Goal: Task Accomplishment & Management: Use online tool/utility

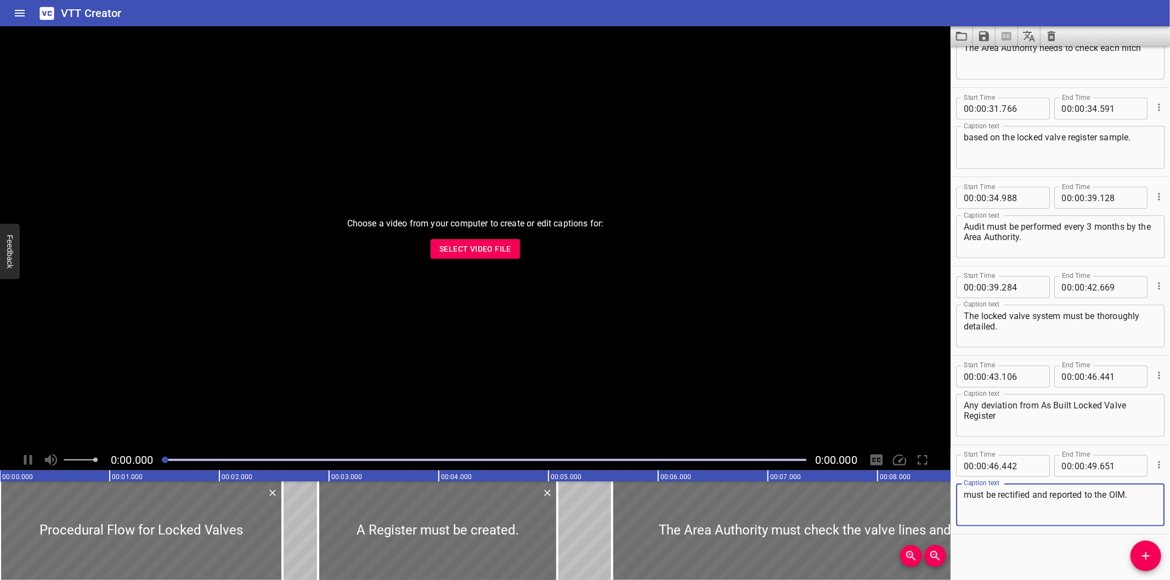
scroll to position [678, 0]
click at [517, 249] on button "Select Video File" at bounding box center [475, 249] width 89 height 20
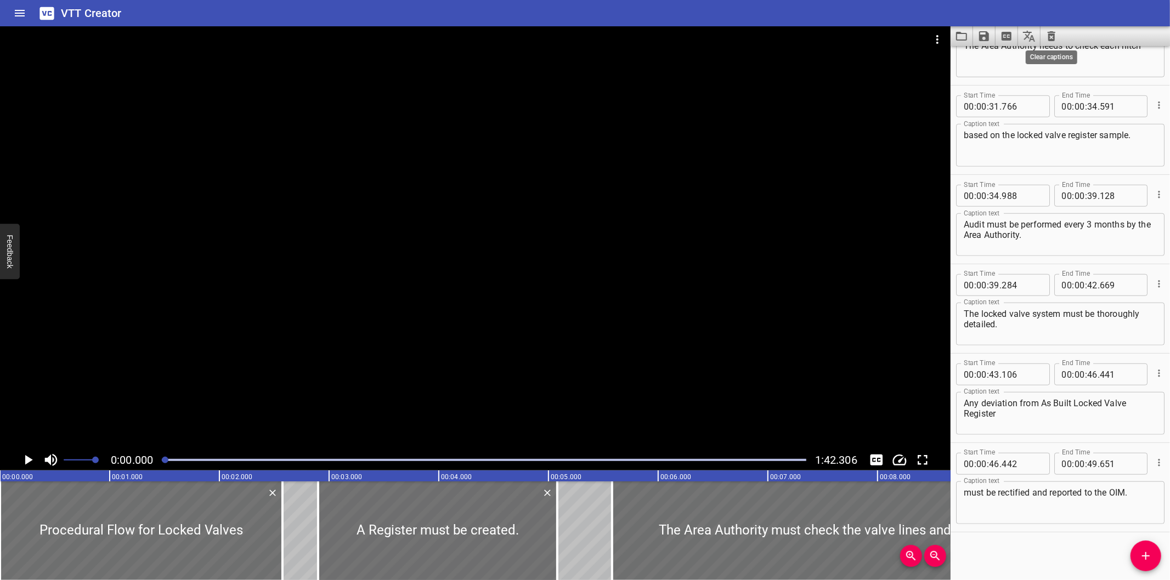
click at [1056, 42] on icon "Clear captions" at bounding box center [1051, 36] width 13 height 13
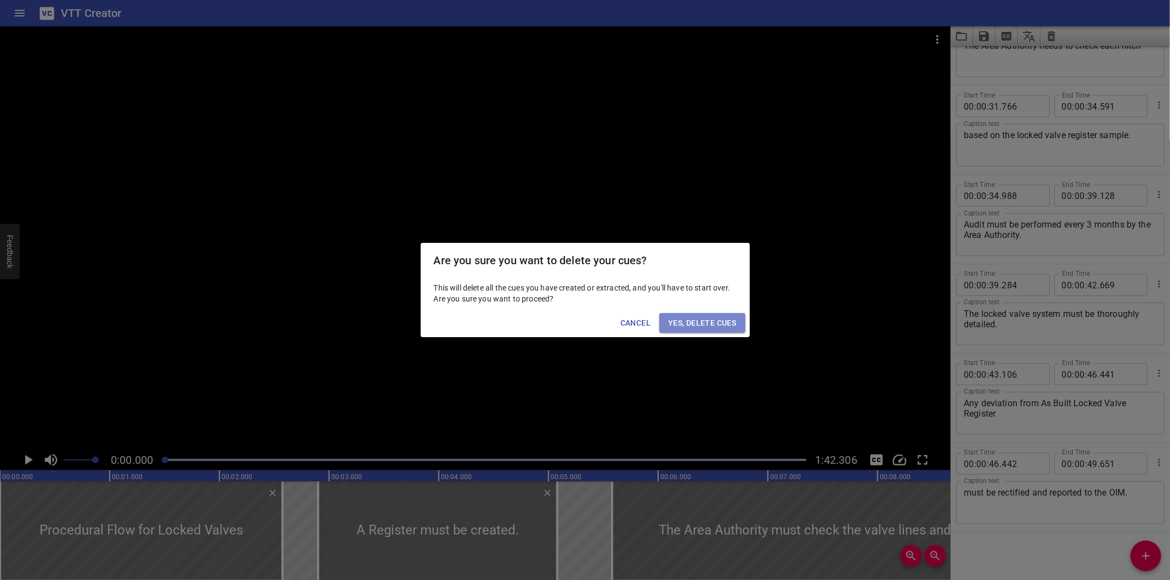
click at [697, 321] on span "Yes, Delete Cues" at bounding box center [702, 323] width 68 height 14
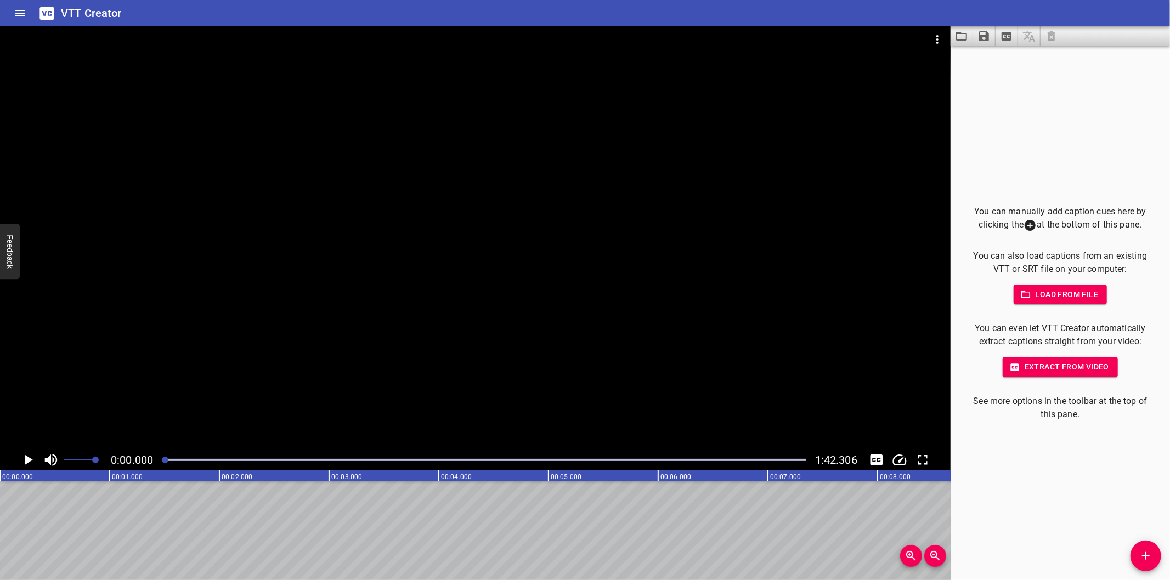
drag, startPoint x: 165, startPoint y: 461, endPoint x: 160, endPoint y: 460, distance: 5.6
click at [162, 461] on div at bounding box center [165, 460] width 7 height 7
click at [225, 380] on div at bounding box center [475, 237] width 950 height 423
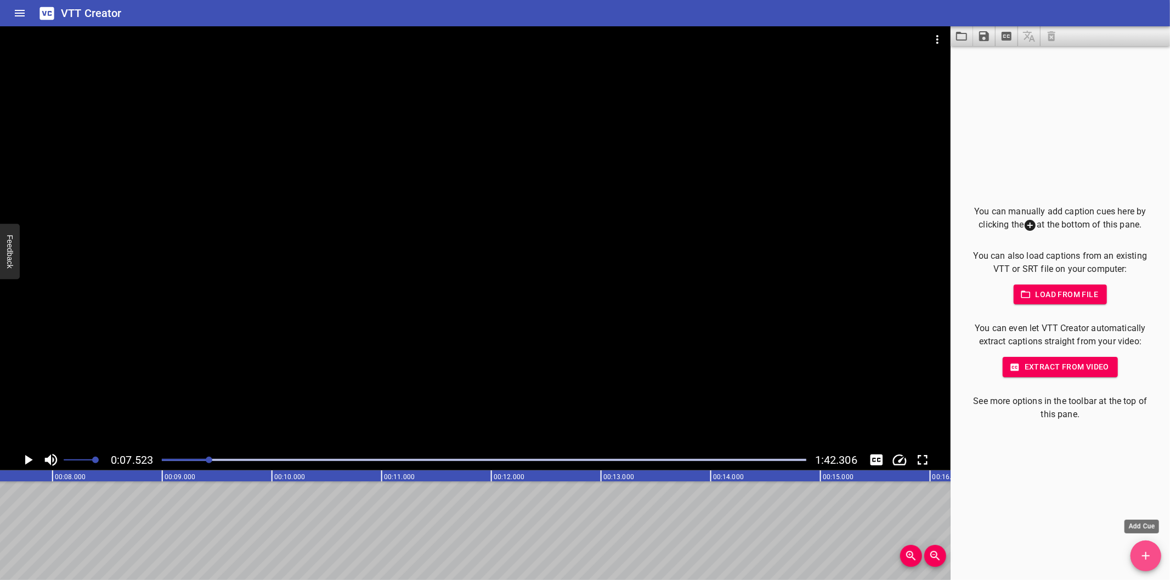
click at [1150, 556] on icon "Add Cue" at bounding box center [1145, 556] width 13 height 13
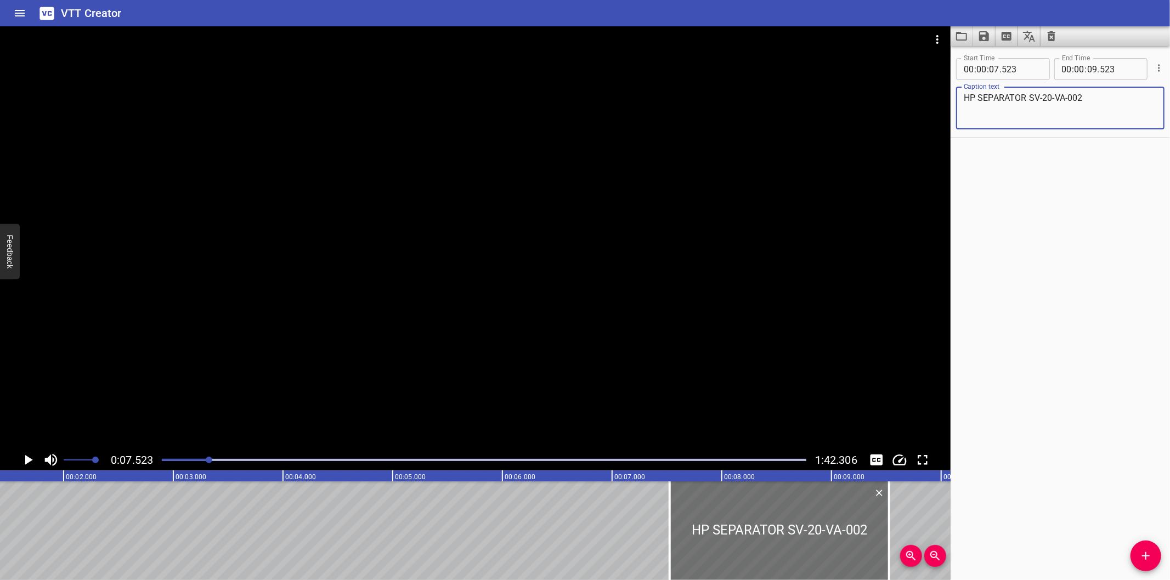
scroll to position [0, 134]
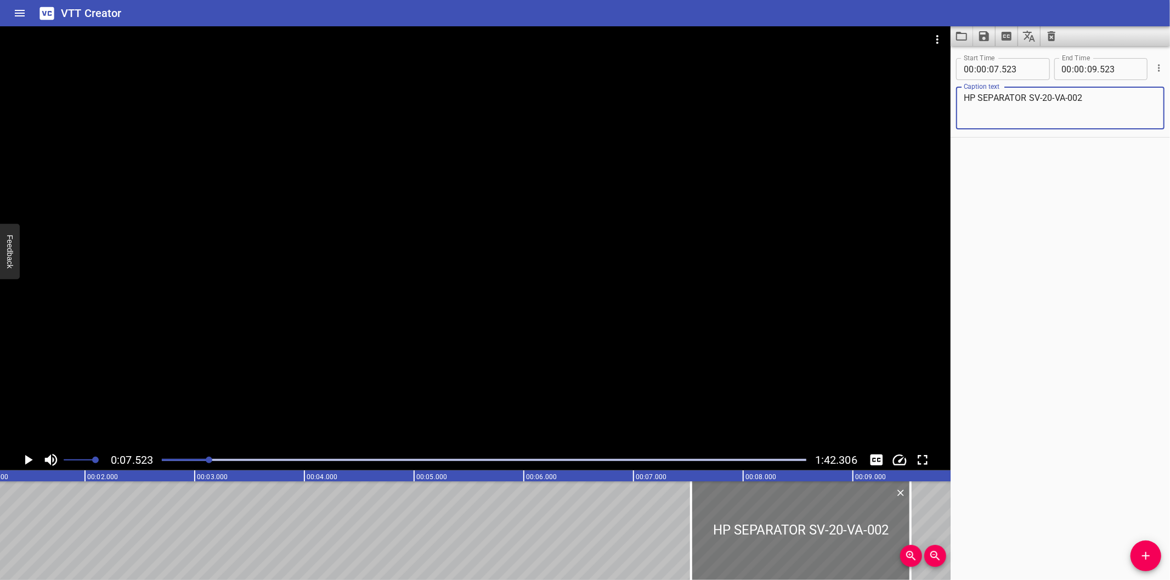
type textarea "HP SEPARATOR SV-20-VA-002"
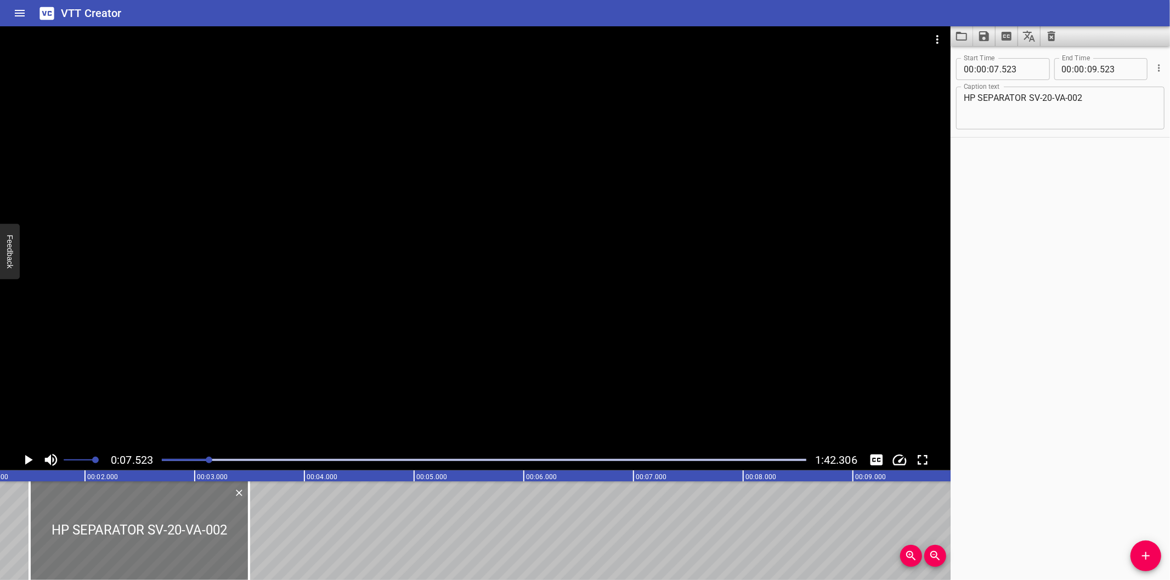
drag, startPoint x: 737, startPoint y: 522, endPoint x: 62, endPoint y: 525, distance: 674.6
click at [62, 525] on div at bounding box center [139, 531] width 219 height 99
type input "01"
type input "373"
type input "03"
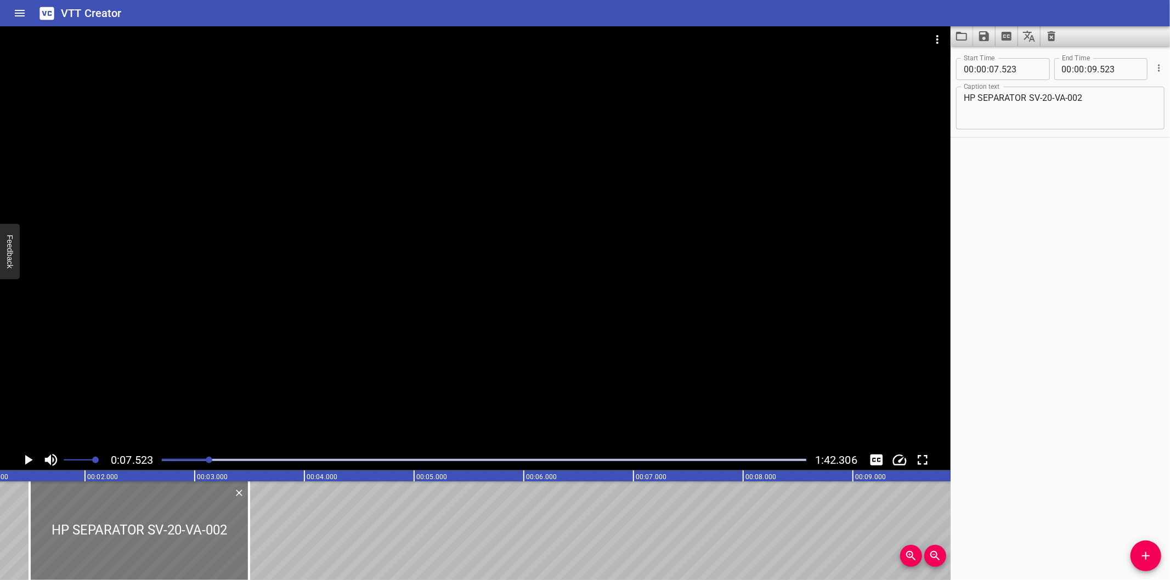
type input "373"
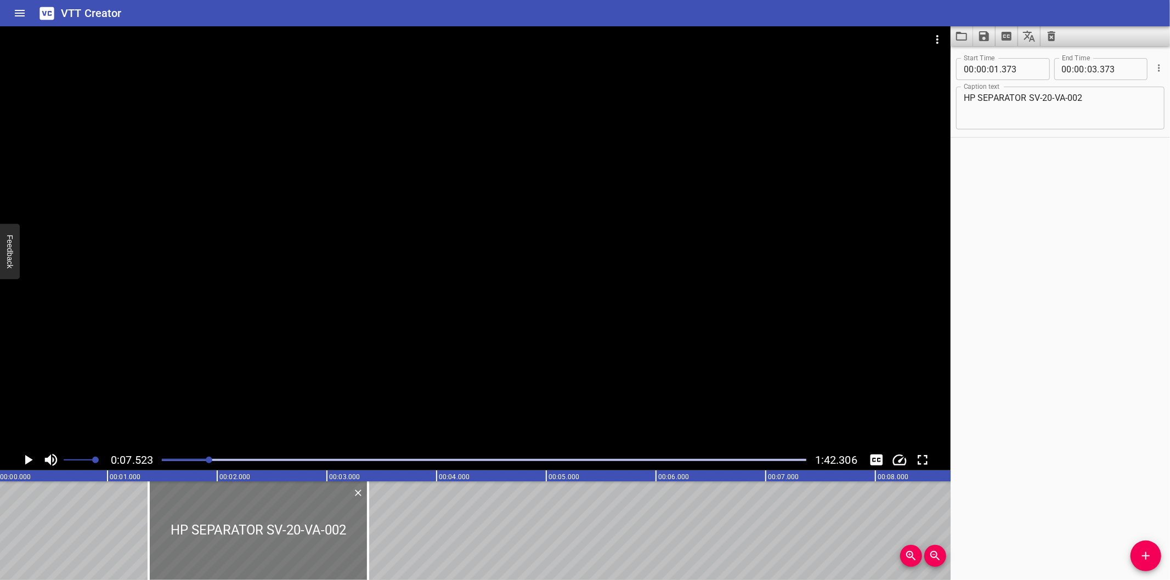
scroll to position [0, 0]
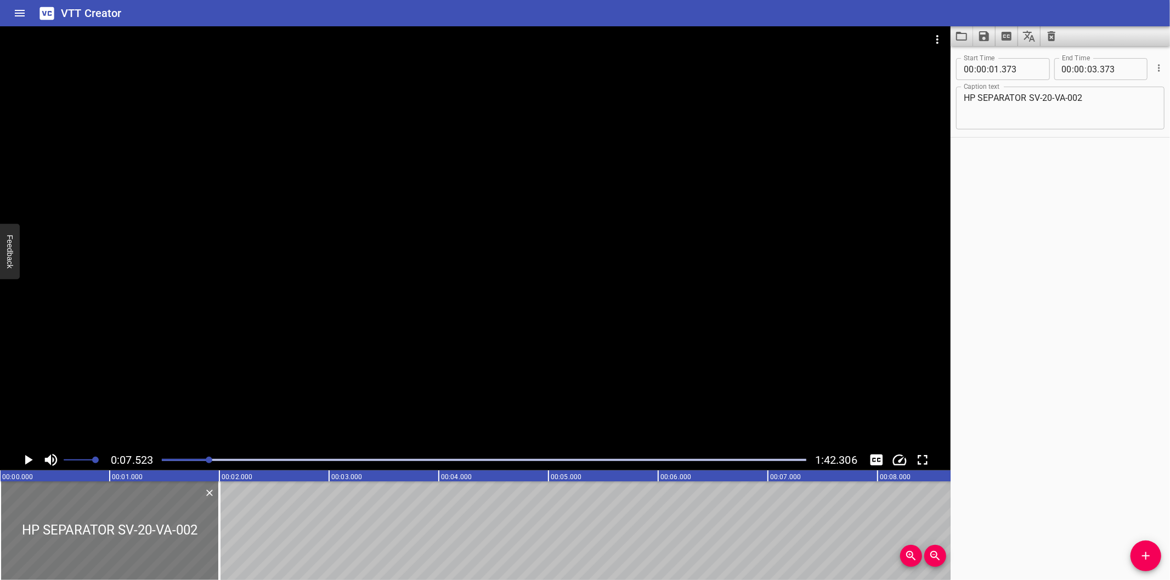
drag, startPoint x: 292, startPoint y: 524, endPoint x: 111, endPoint y: 528, distance: 180.5
click at [111, 528] on div at bounding box center [109, 531] width 219 height 99
type input "00"
type input "000"
type input "02"
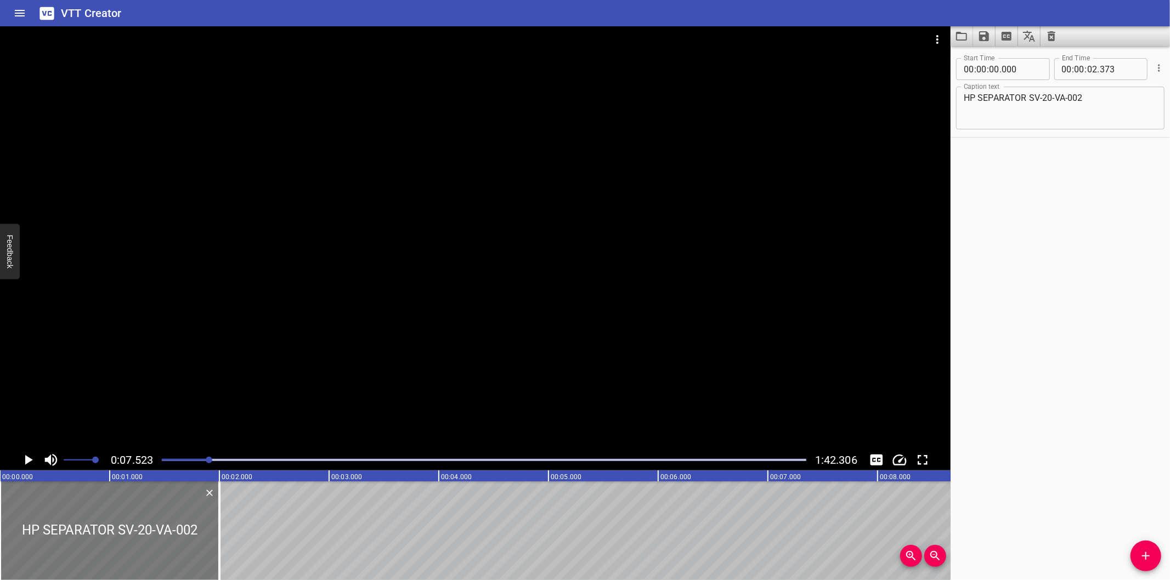
type input "000"
click at [171, 456] on div at bounding box center [484, 459] width 658 height 15
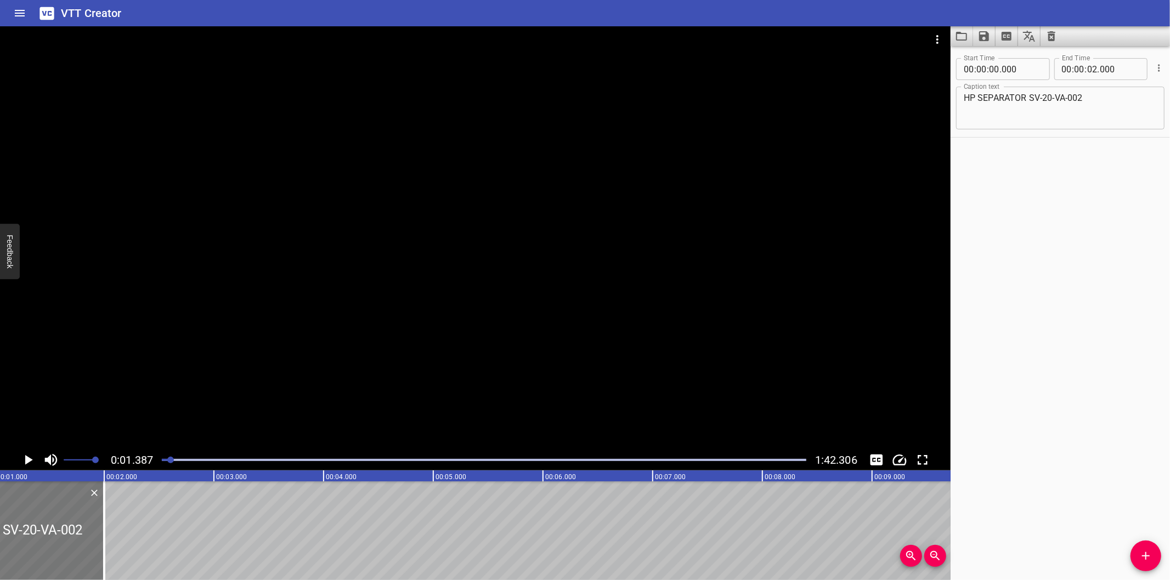
scroll to position [0, 71]
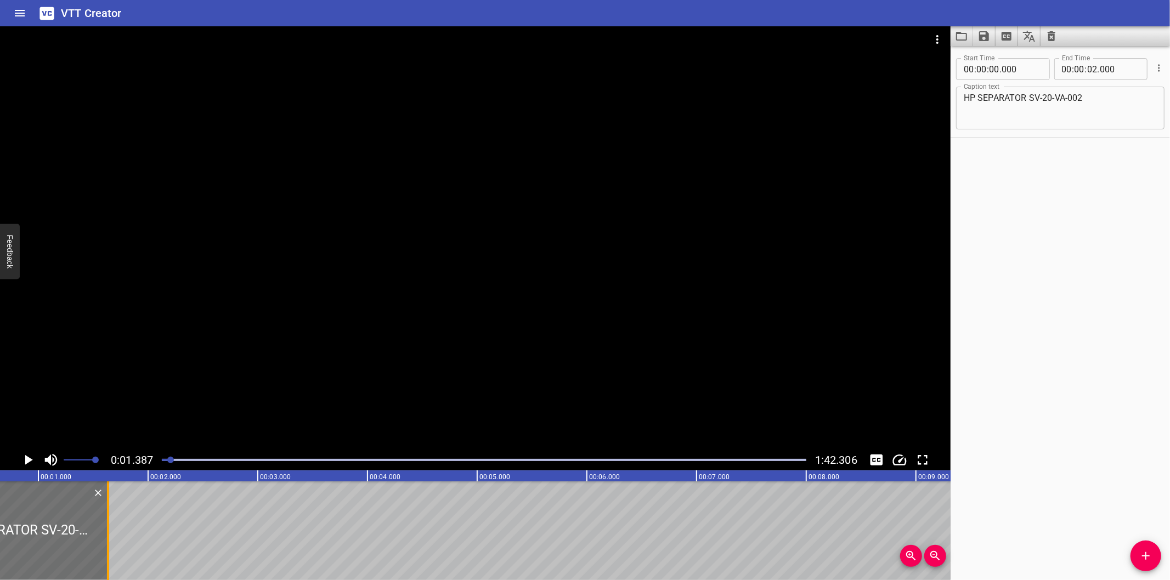
drag, startPoint x: 145, startPoint y: 528, endPoint x: 105, endPoint y: 533, distance: 39.9
click at [105, 533] on div at bounding box center [108, 531] width 11 height 99
type input "01"
type input "640"
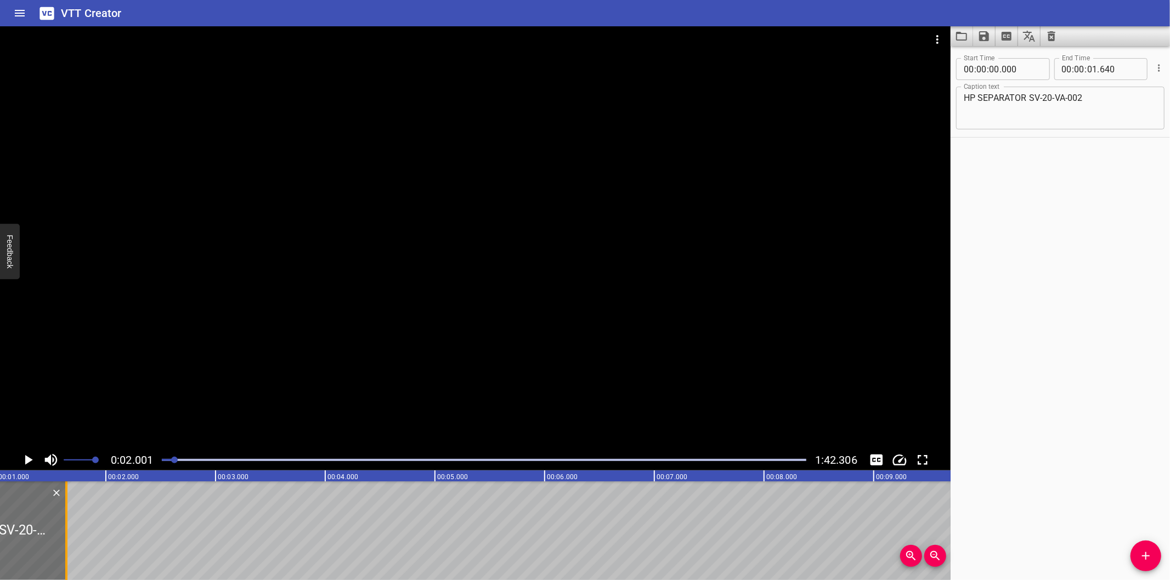
scroll to position [0, 97]
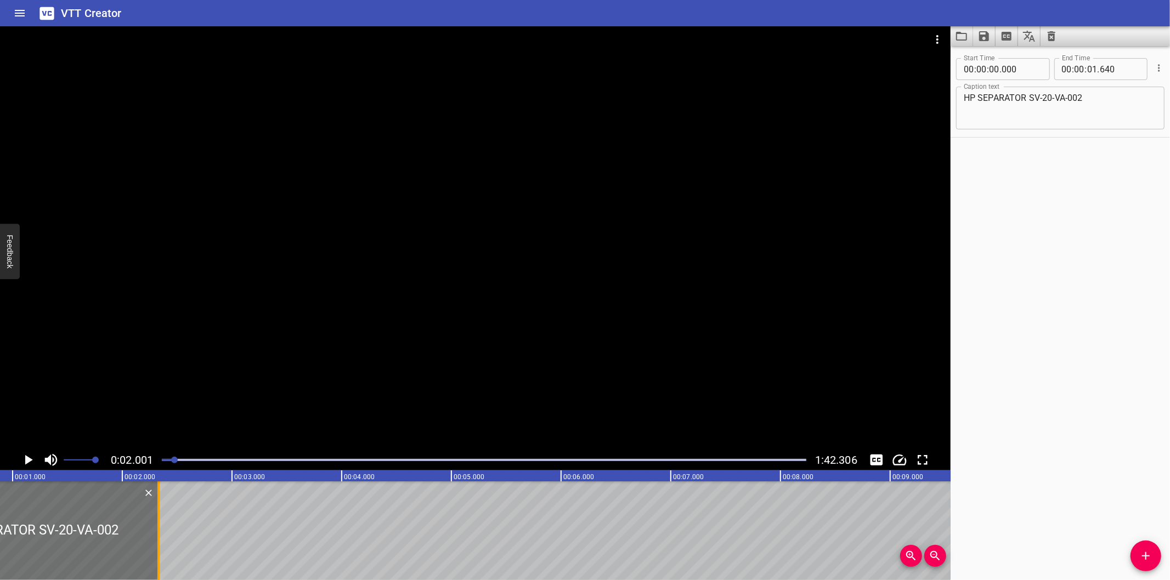
drag, startPoint x: 85, startPoint y: 527, endPoint x: 398, endPoint y: 503, distance: 313.5
click at [164, 503] on div at bounding box center [158, 531] width 11 height 99
type input "04"
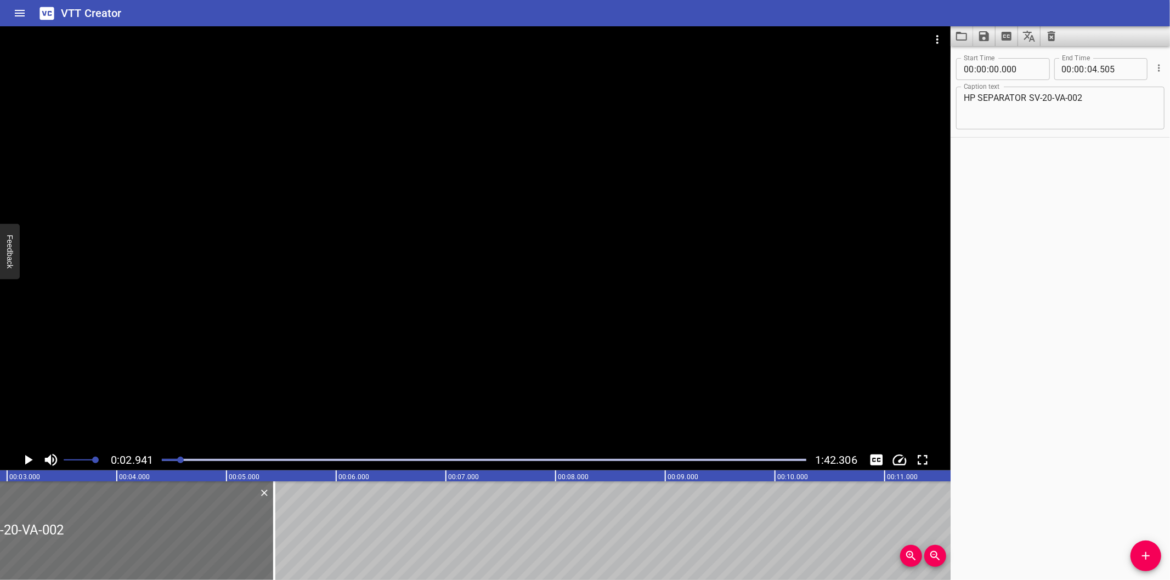
click at [274, 534] on div at bounding box center [274, 531] width 2 height 99
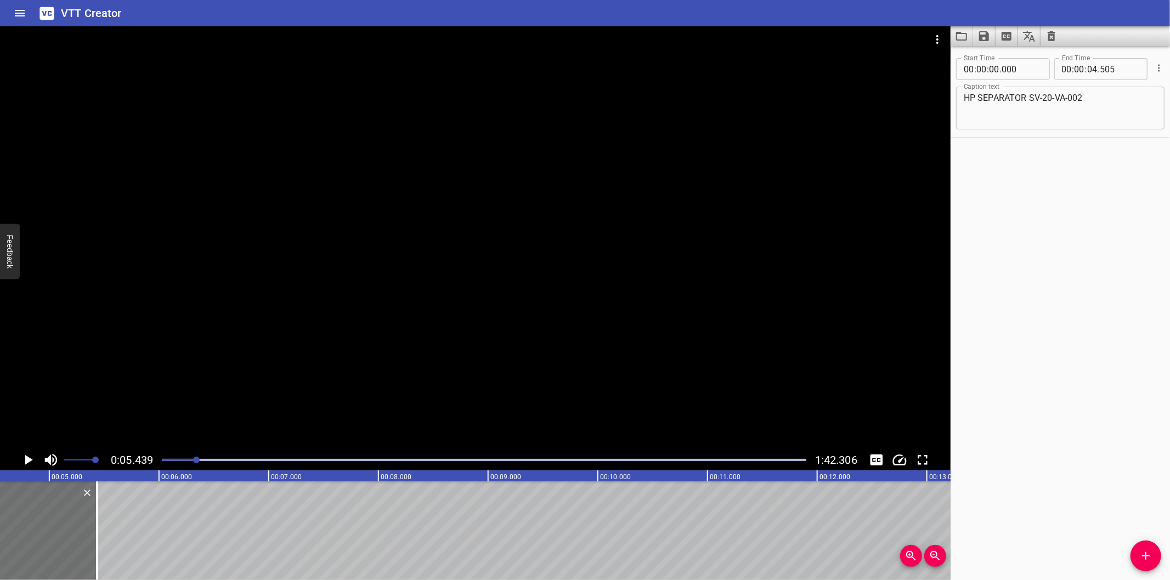
click at [165, 458] on div at bounding box center [484, 459] width 658 height 15
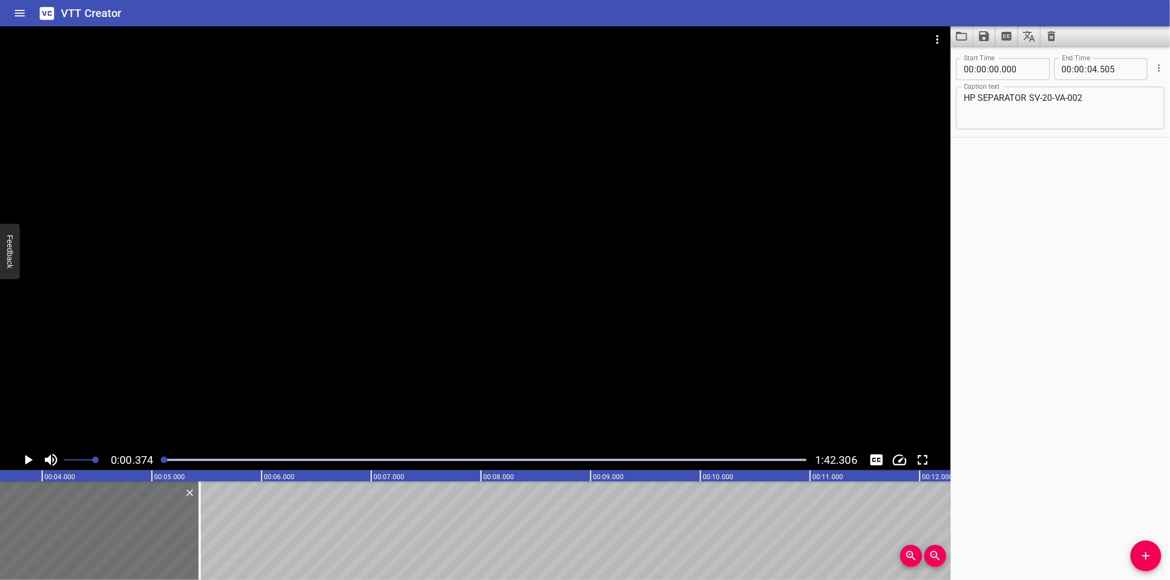
click at [165, 458] on div at bounding box center [164, 460] width 7 height 7
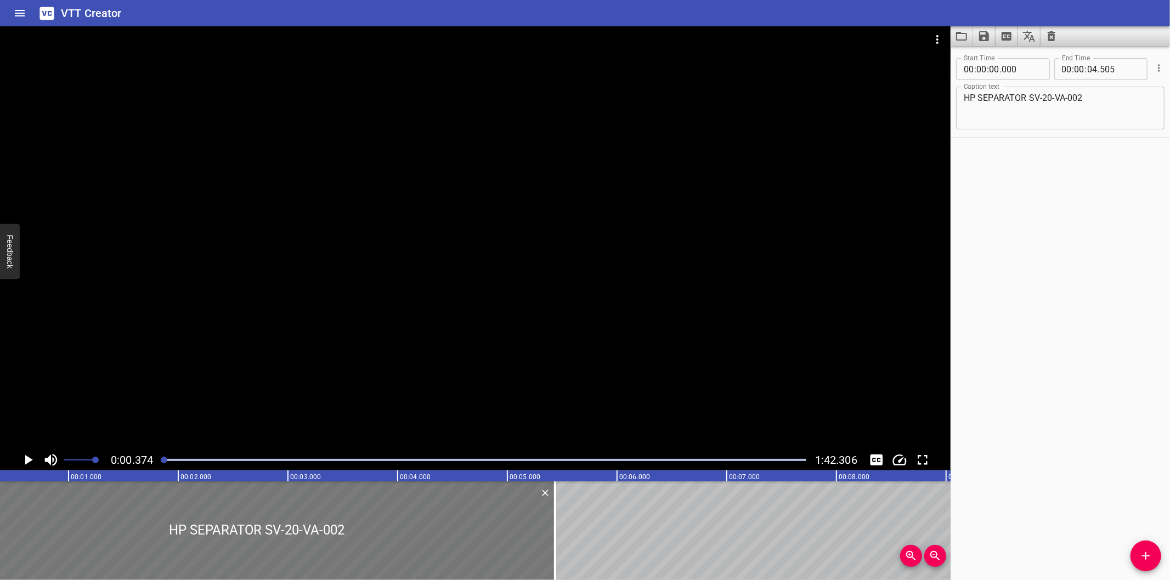
scroll to position [0, 41]
drag, startPoint x: 554, startPoint y: 530, endPoint x: 562, endPoint y: 532, distance: 8.4
click at [558, 531] on div at bounding box center [557, 531] width 2 height 99
type input "570"
drag, startPoint x: 456, startPoint y: 536, endPoint x: 550, endPoint y: 538, distance: 93.8
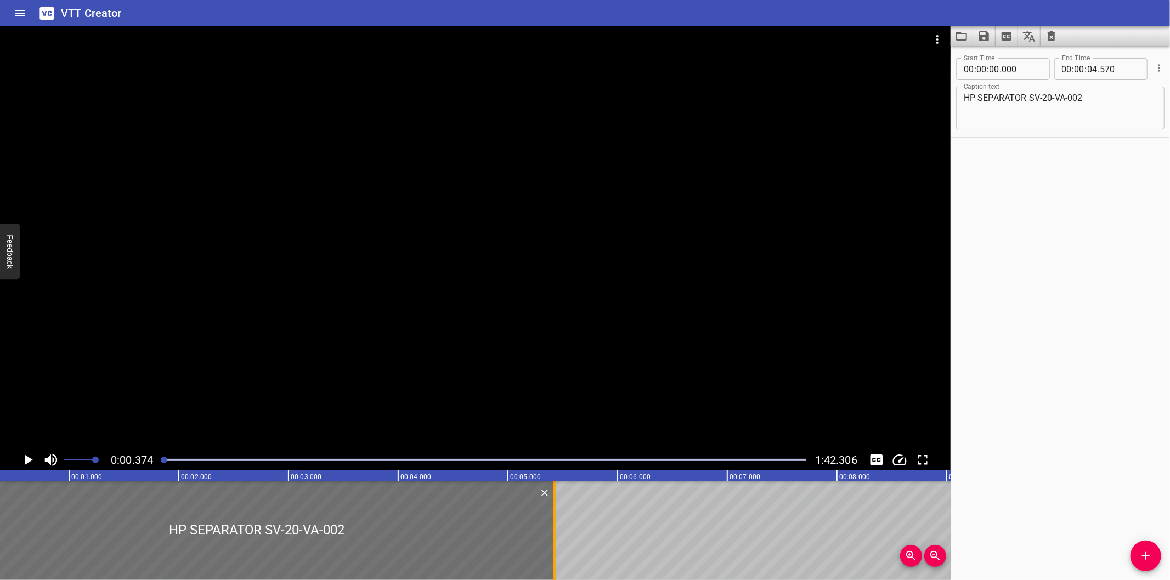
click at [550, 538] on div at bounding box center [554, 531] width 11 height 99
type input "05"
type input "425"
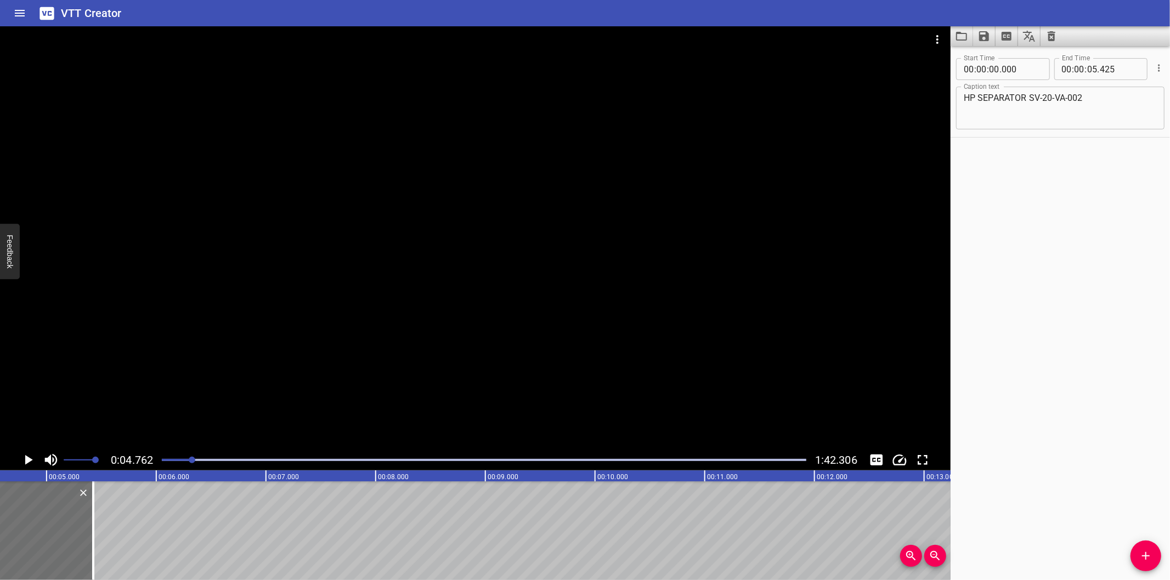
scroll to position [0, 522]
drag, startPoint x: 1147, startPoint y: 552, endPoint x: 1043, endPoint y: 547, distance: 103.8
click at [1147, 552] on icon "Add Cue" at bounding box center [1145, 556] width 13 height 13
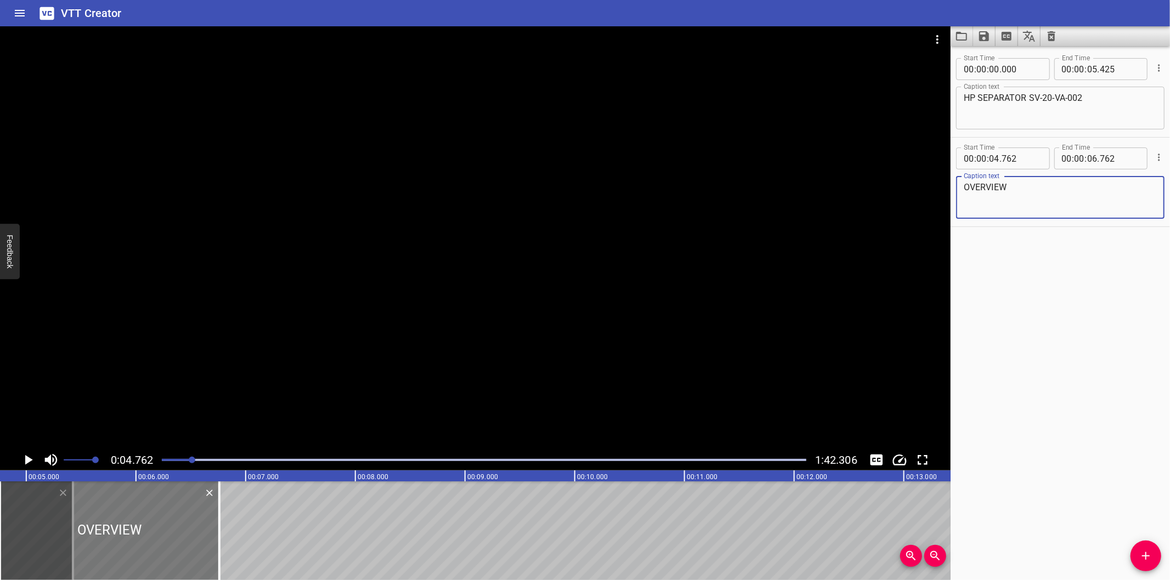
type textarea "OVERVIEW"
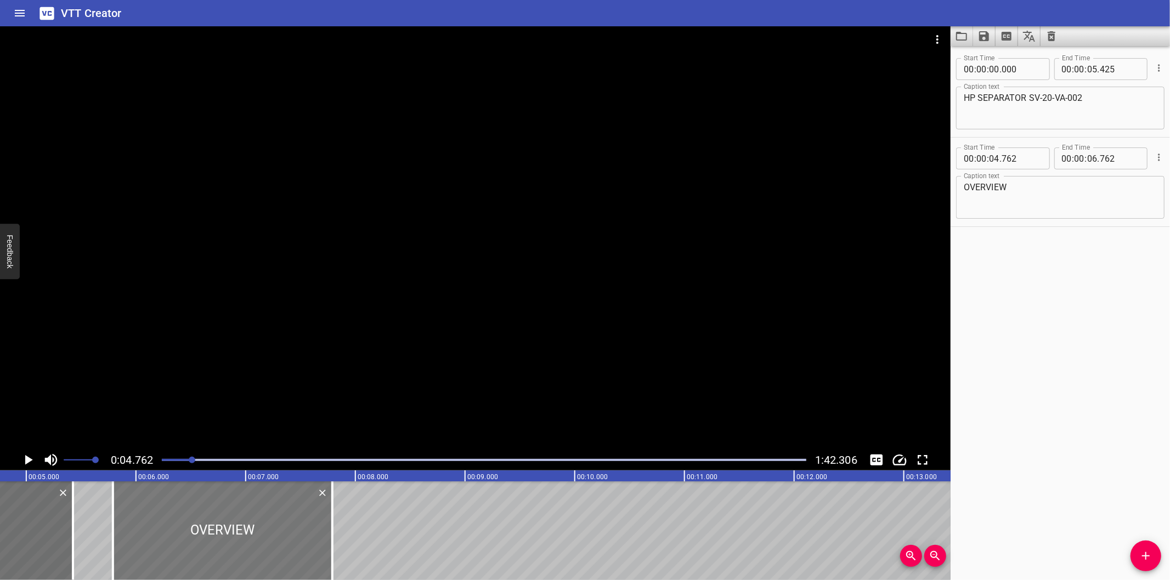
drag, startPoint x: 182, startPoint y: 536, endPoint x: 293, endPoint y: 535, distance: 111.3
click at [293, 535] on div at bounding box center [222, 531] width 219 height 99
type input "05"
type input "792"
type input "07"
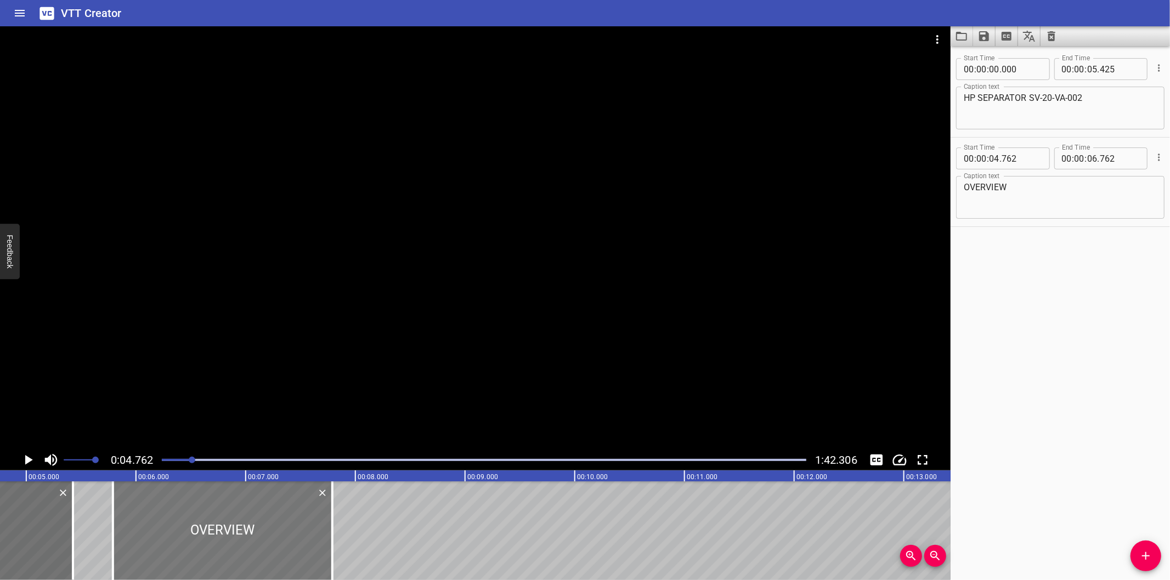
type input "792"
click at [332, 542] on div at bounding box center [332, 531] width 2 height 99
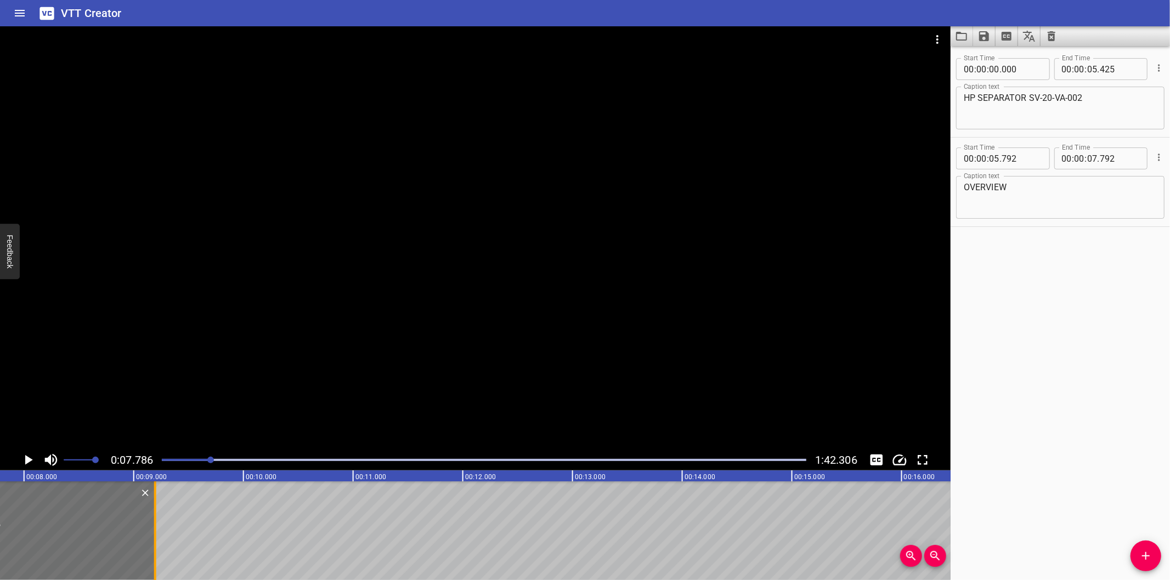
drag, startPoint x: 332, startPoint y: 542, endPoint x: 151, endPoint y: 519, distance: 182.4
click at [154, 519] on div at bounding box center [155, 531] width 2 height 99
type input "09"
type input "170"
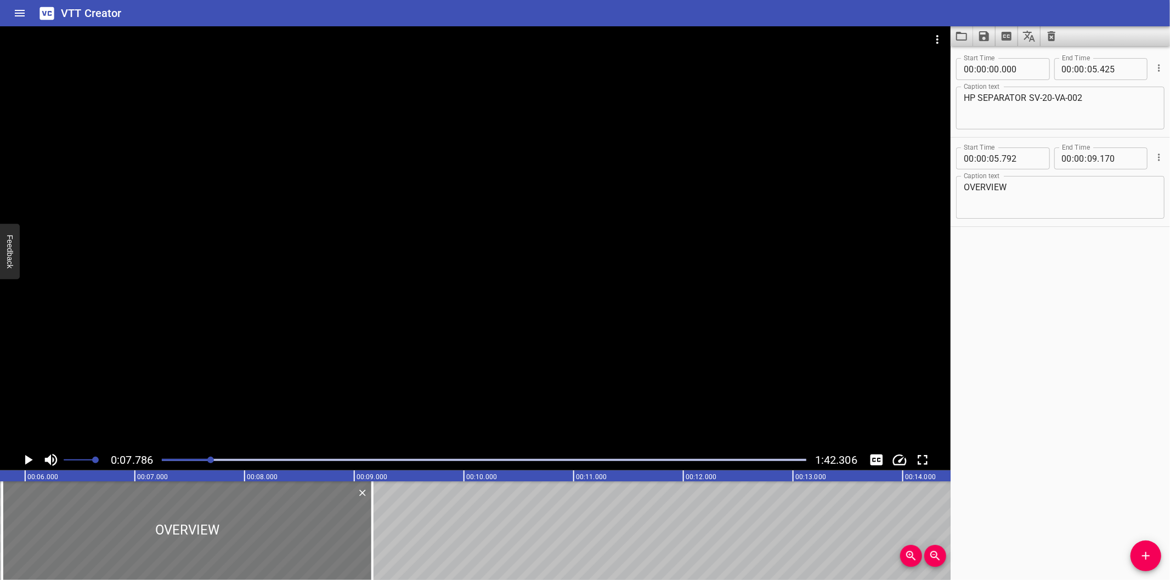
scroll to position [0, 610]
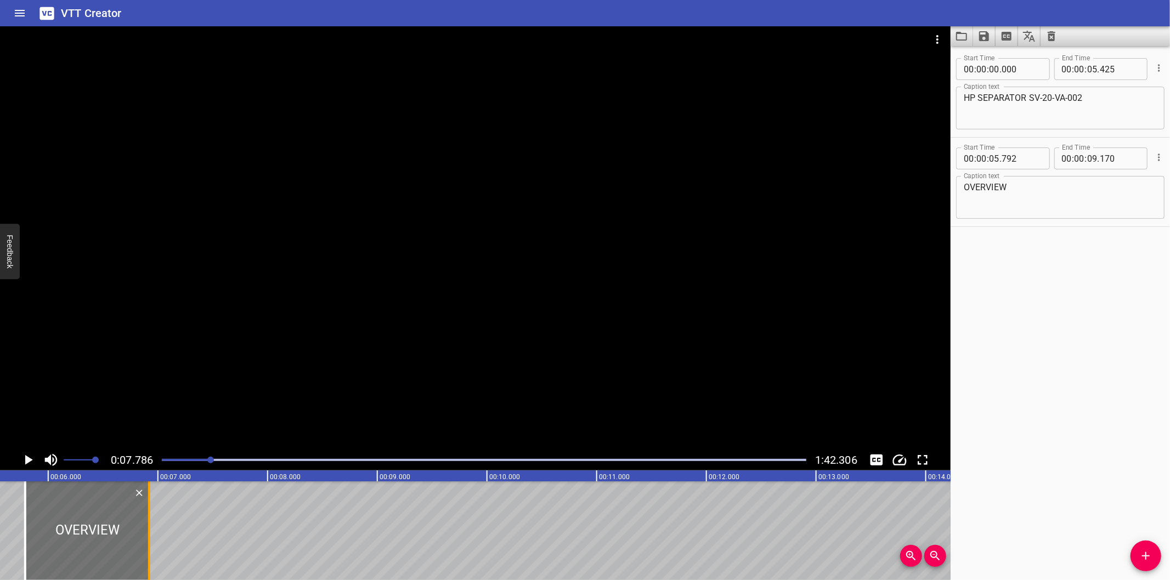
drag, startPoint x: 395, startPoint y: 538, endPoint x: 149, endPoint y: 546, distance: 246.4
click at [149, 546] on div at bounding box center [149, 531] width 2 height 99
type input "06"
type input "925"
click at [130, 548] on div at bounding box center [87, 531] width 124 height 99
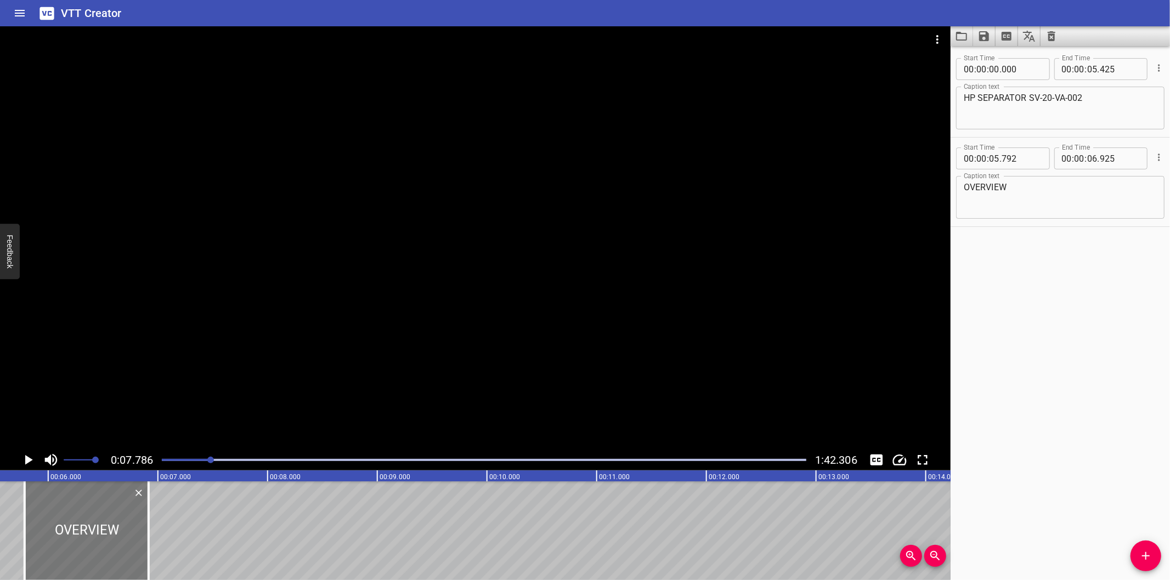
type input "787"
type input "920"
click at [200, 458] on div at bounding box center [484, 459] width 658 height 15
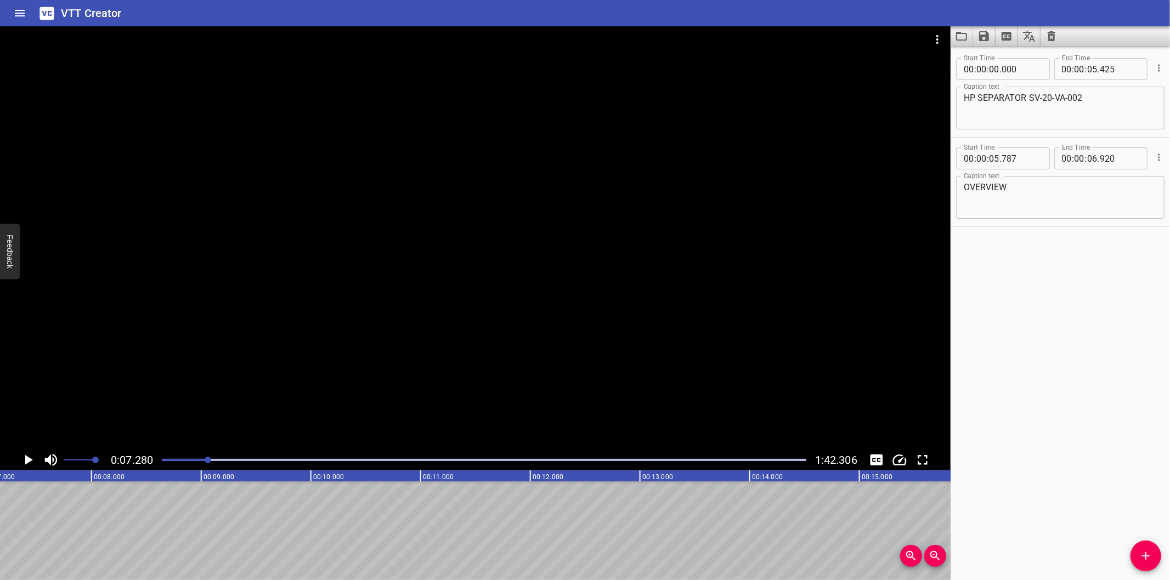
scroll to position [0, 798]
click at [1142, 552] on icon "Add Cue" at bounding box center [1145, 556] width 13 height 13
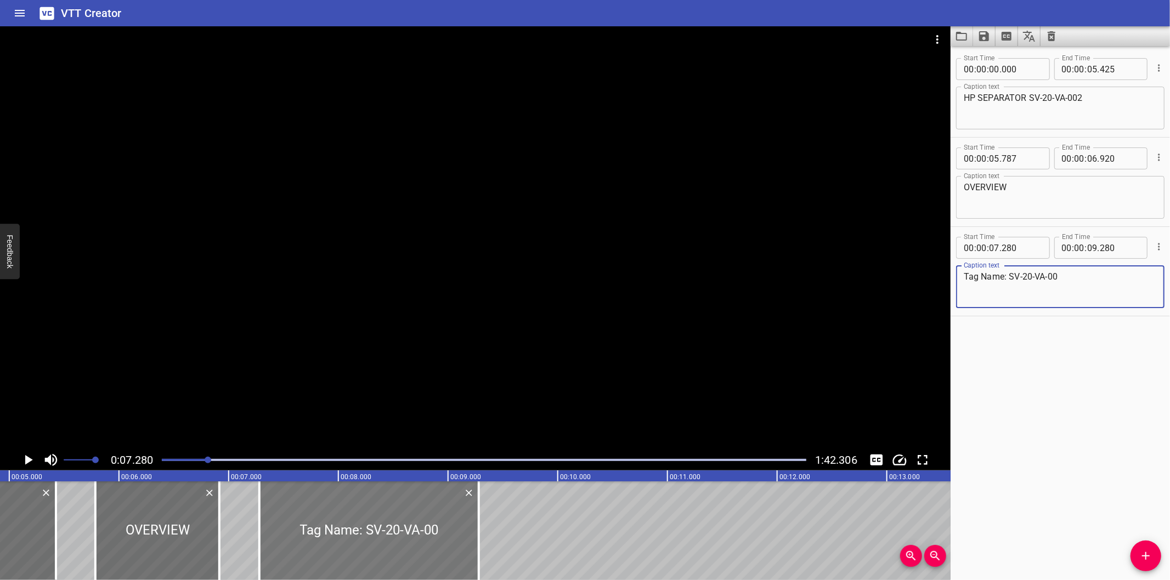
scroll to position [0, 513]
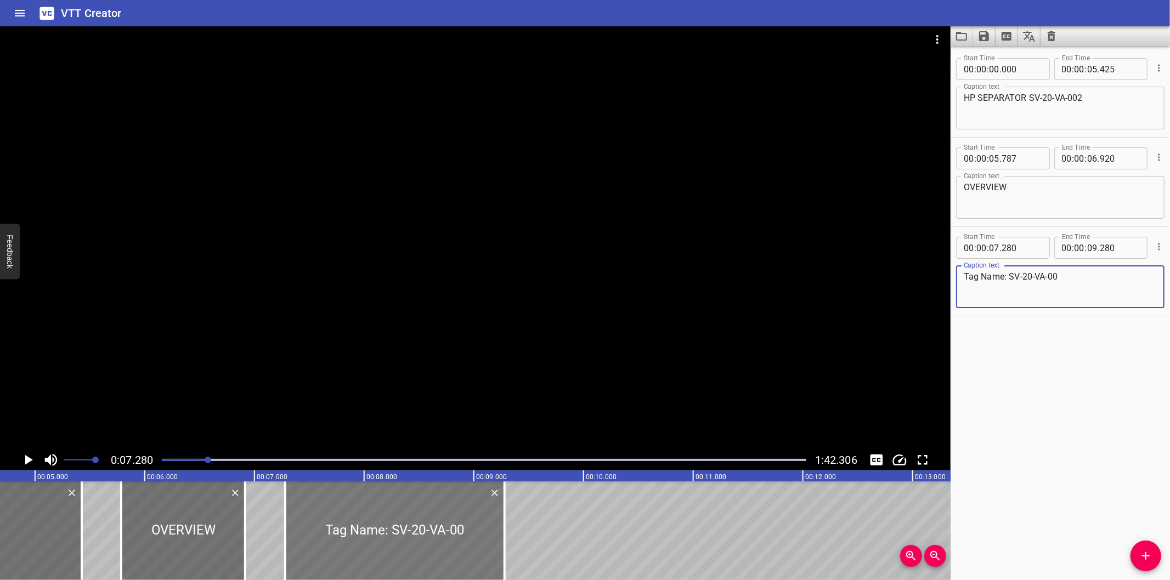
type textarea "Tag Name: SV-20-VA-00"
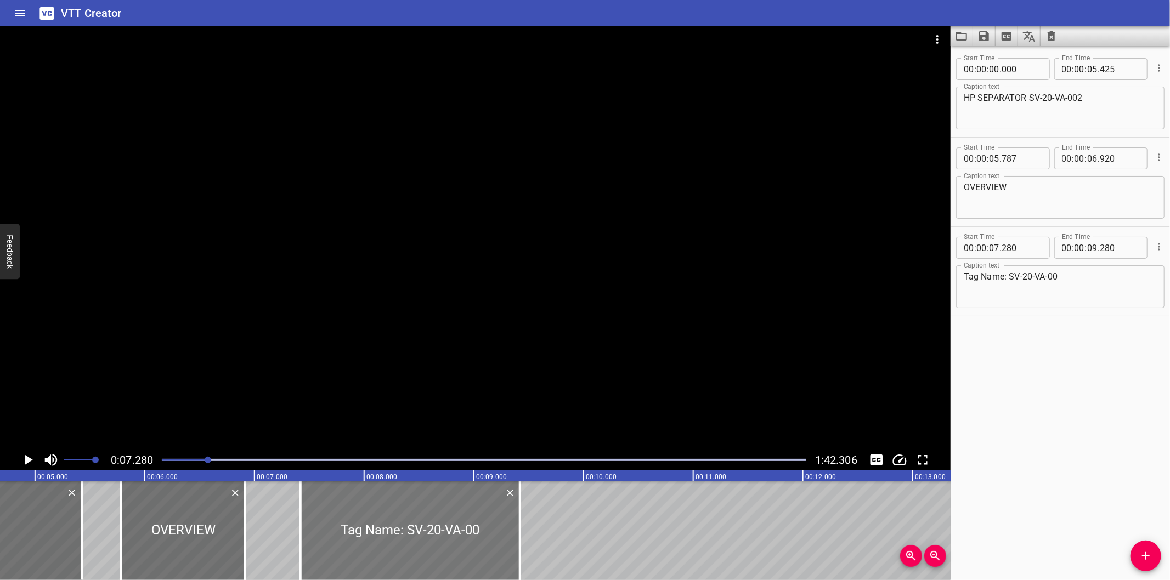
drag, startPoint x: 382, startPoint y: 536, endPoint x: 397, endPoint y: 539, distance: 15.6
click at [397, 539] on div at bounding box center [410, 531] width 219 height 99
type input "420"
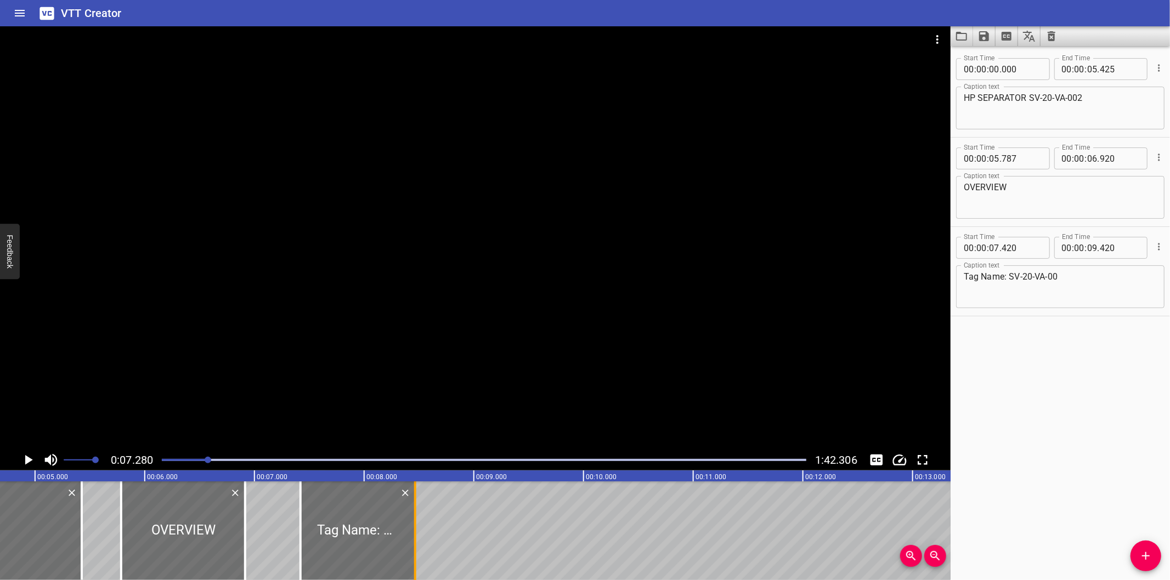
drag, startPoint x: 518, startPoint y: 545, endPoint x: 413, endPoint y: 543, distance: 104.8
click at [414, 543] on div at bounding box center [415, 531] width 2 height 99
type input "08"
type input "465"
click at [485, 374] on div at bounding box center [475, 237] width 950 height 423
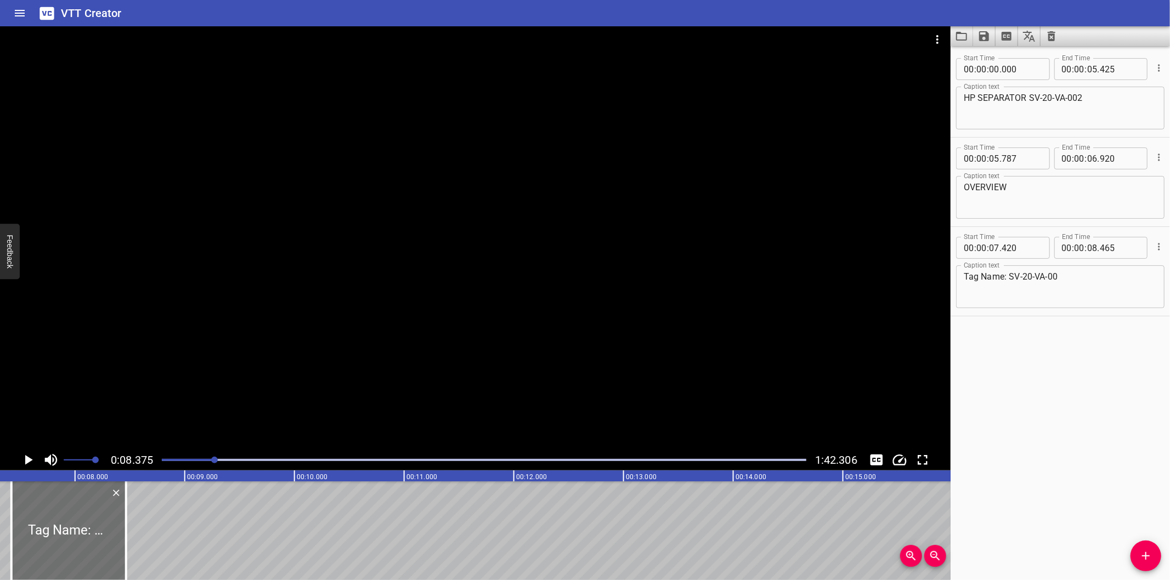
scroll to position [0, 796]
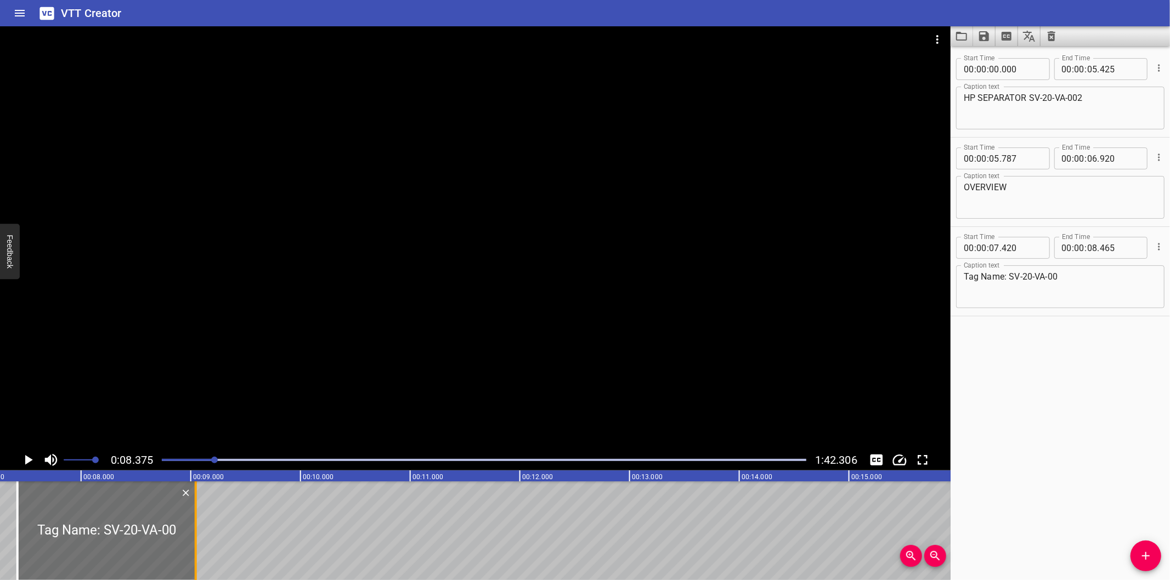
drag, startPoint x: 134, startPoint y: 537, endPoint x: 404, endPoint y: 545, distance: 270.5
click at [201, 545] on div at bounding box center [195, 531] width 11 height 99
type input "10"
type input "930"
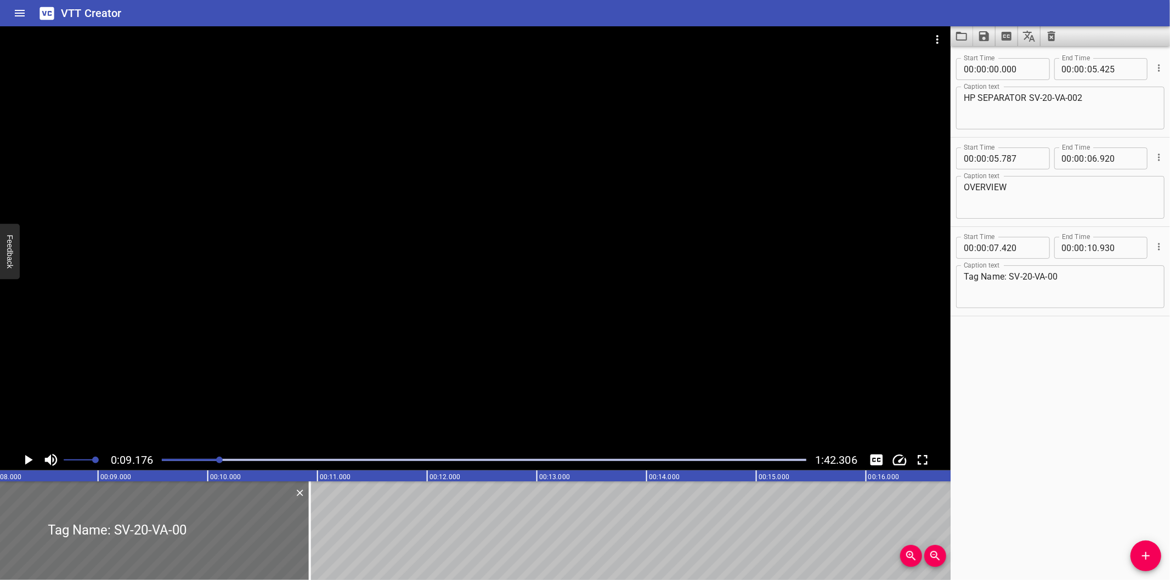
scroll to position [0, 803]
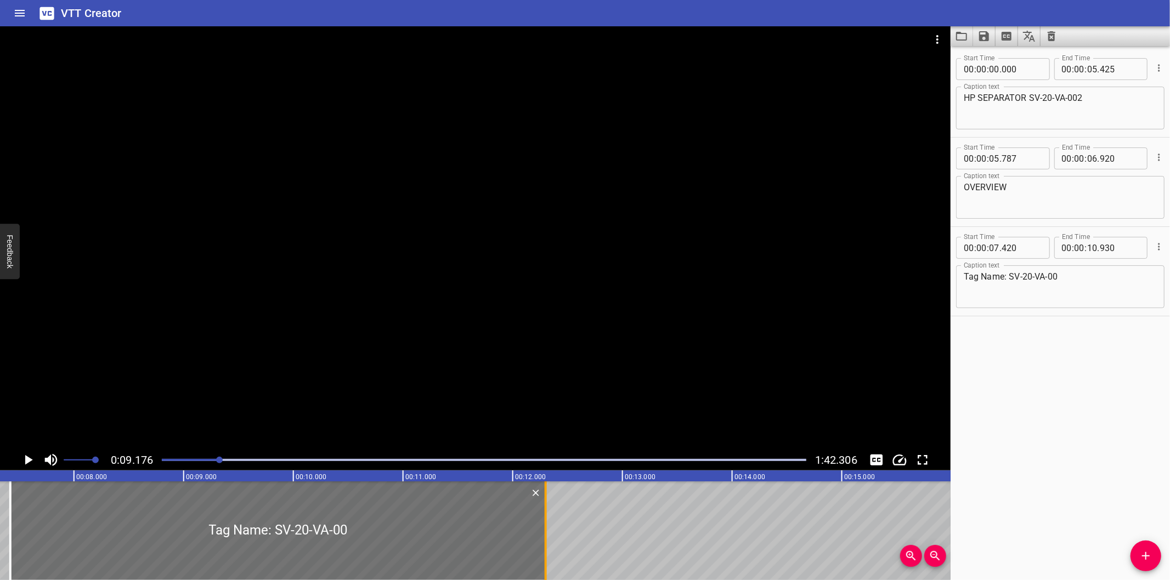
drag, startPoint x: 391, startPoint y: 559, endPoint x: 540, endPoint y: 557, distance: 148.7
click at [540, 557] on div at bounding box center [545, 531] width 11 height 99
type input "12"
type input "285"
click at [497, 557] on div at bounding box center [276, 531] width 534 height 99
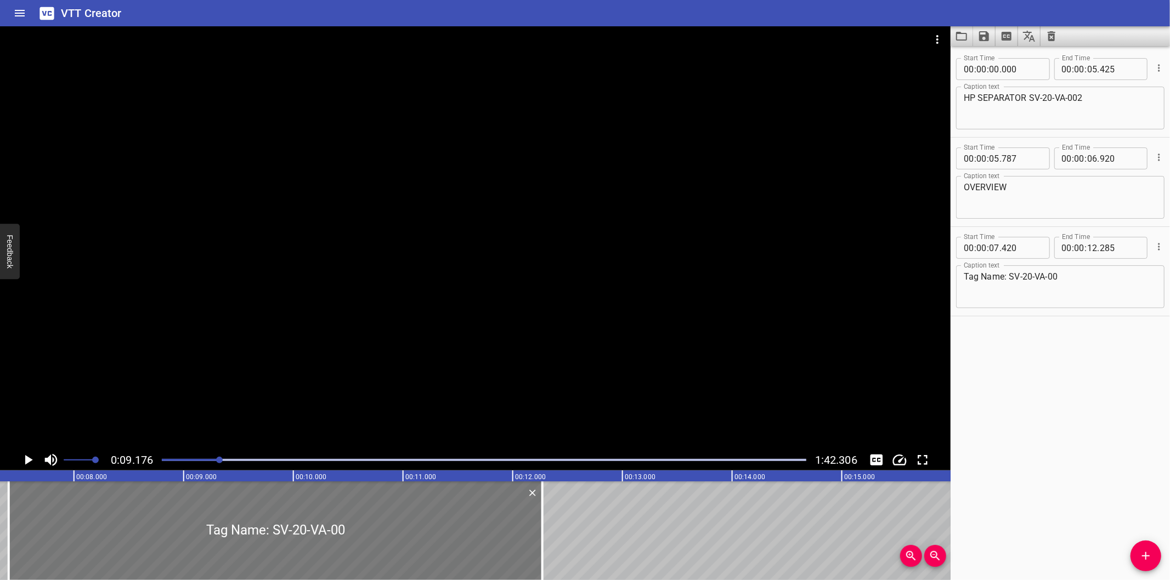
type input "405"
type input "270"
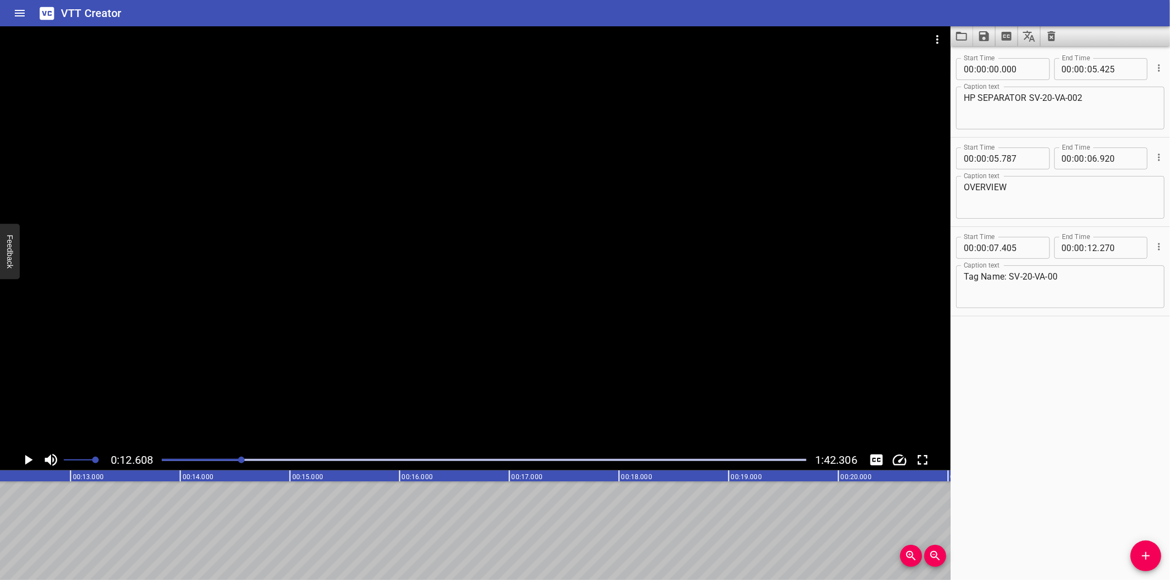
scroll to position [0, 1383]
click at [1150, 557] on icon "Add Cue" at bounding box center [1145, 556] width 13 height 13
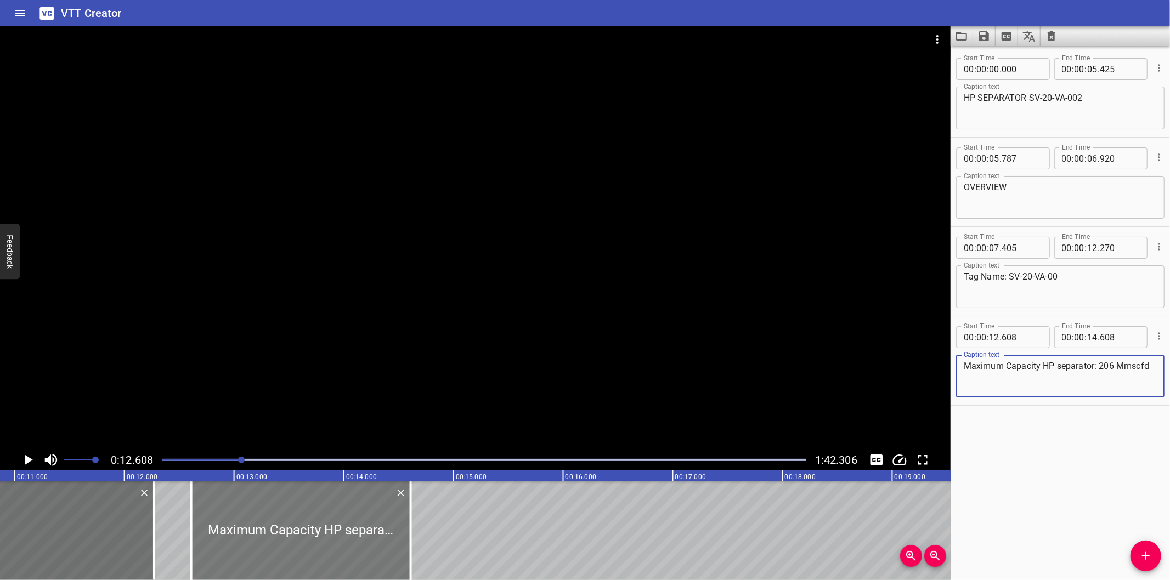
scroll to position [0, 1180]
type textarea "Maximum Capacity HP separator: 206 Mmscfd"
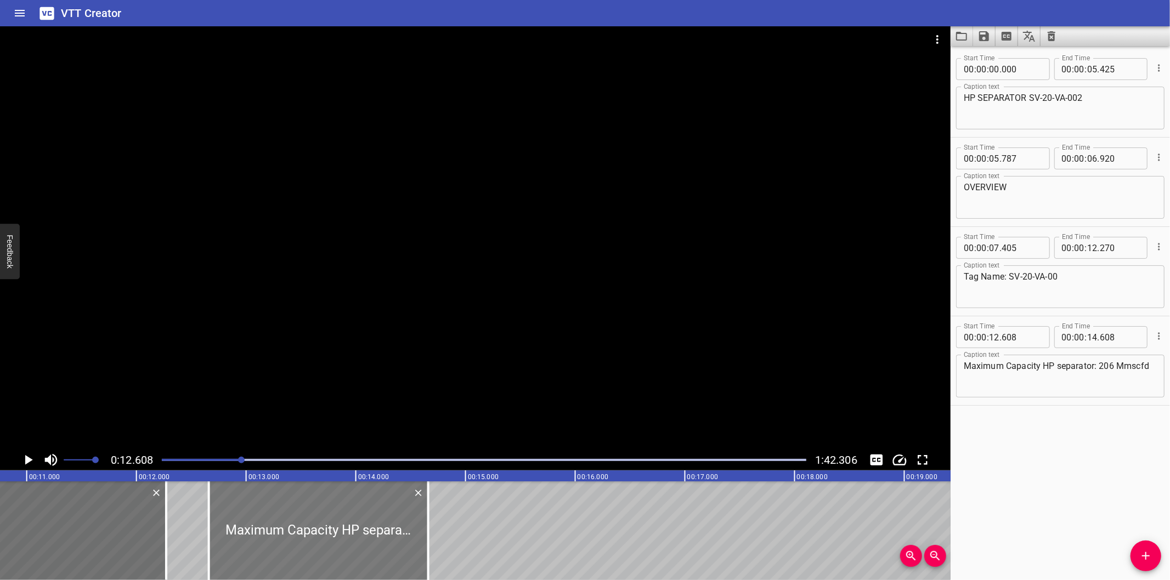
drag, startPoint x: 373, startPoint y: 527, endPoint x: 379, endPoint y: 532, distance: 7.4
click at [379, 532] on div at bounding box center [318, 531] width 219 height 99
type input "658"
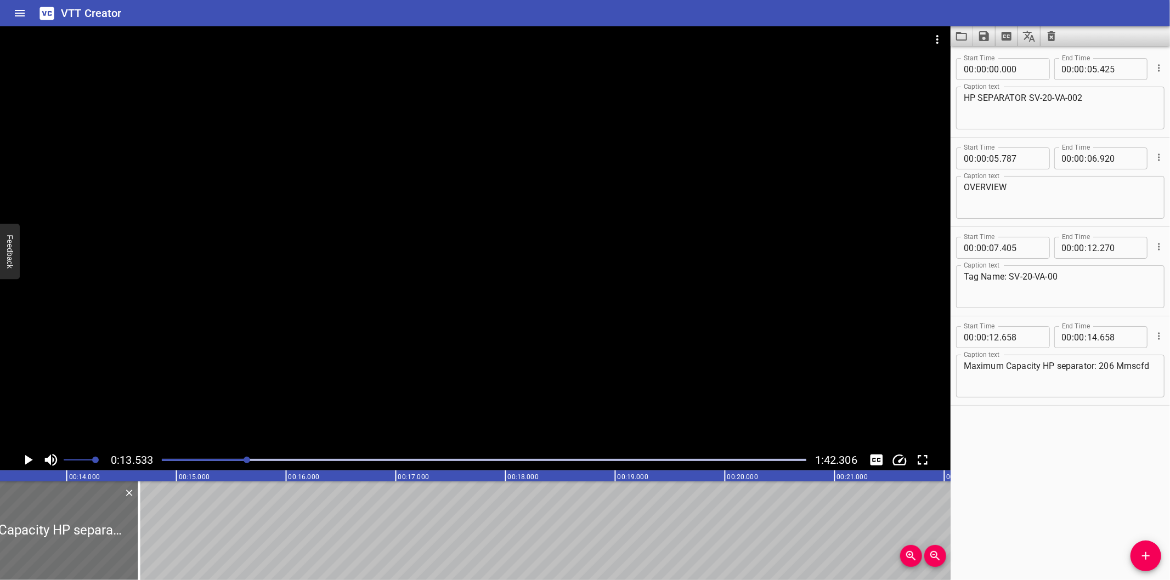
scroll to position [0, 1484]
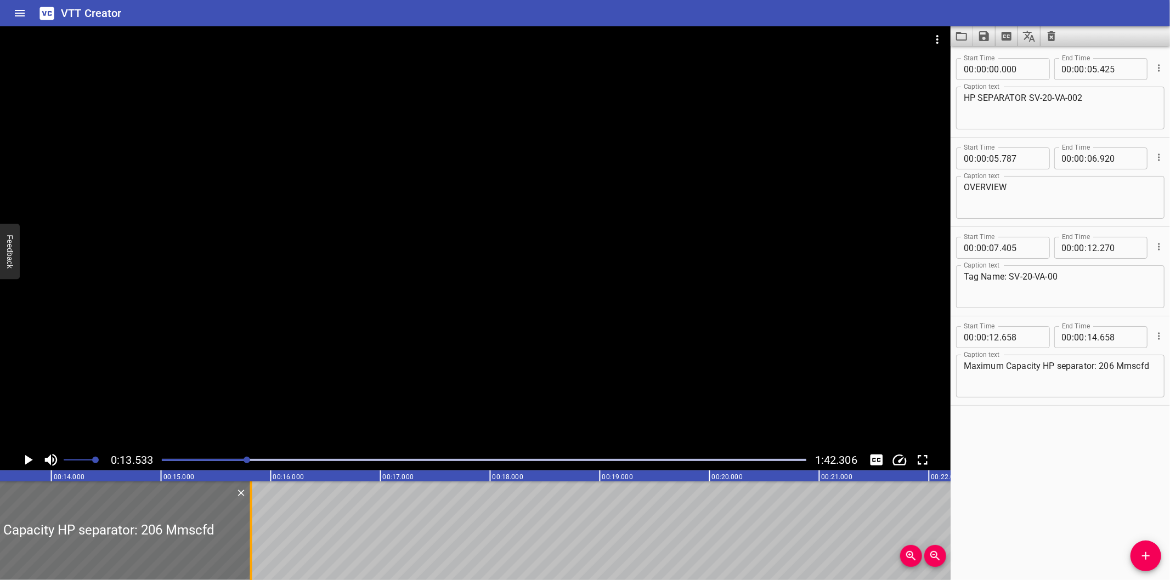
drag, startPoint x: 124, startPoint y: 553, endPoint x: 251, endPoint y: 550, distance: 127.3
click at [251, 550] on div at bounding box center [251, 531] width 2 height 99
type input "15"
type input "818"
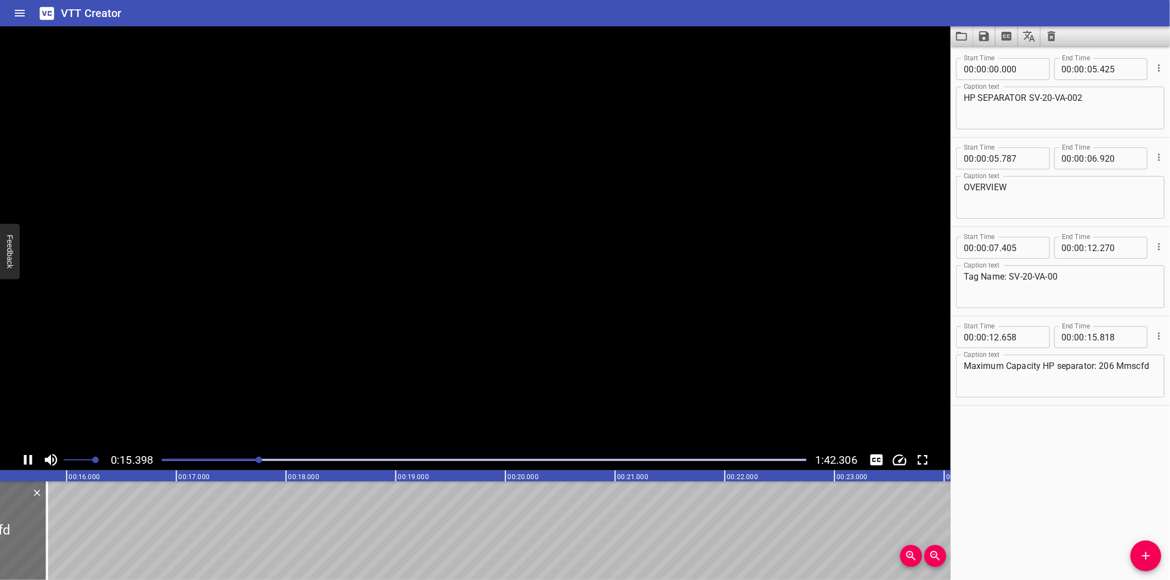
scroll to position [0, 1701]
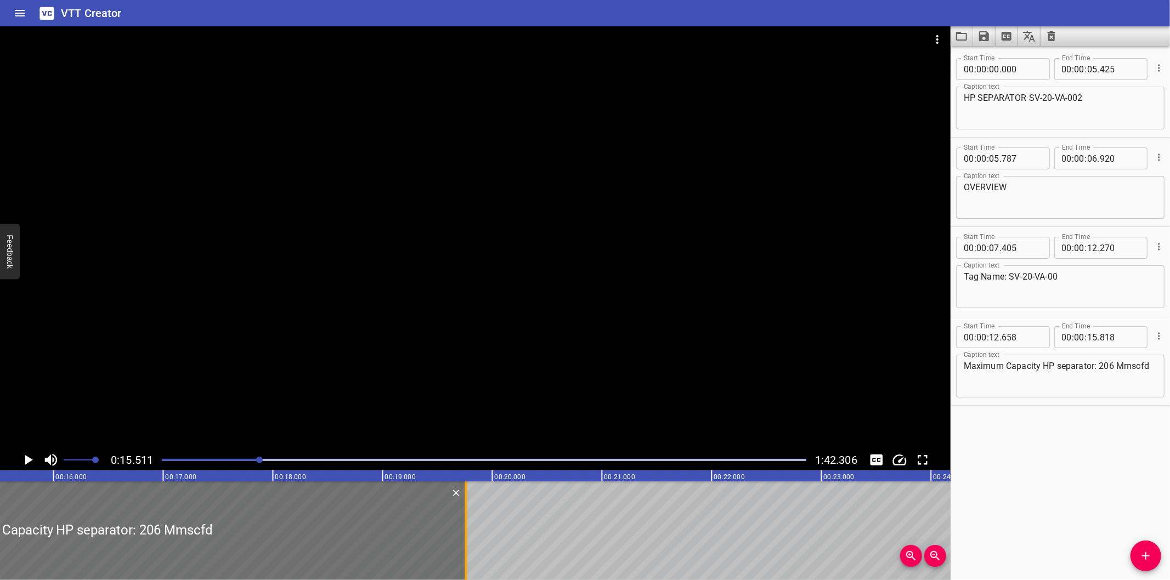
drag, startPoint x: 35, startPoint y: 538, endPoint x: 467, endPoint y: 529, distance: 432.3
click at [467, 529] on div at bounding box center [466, 531] width 2 height 99
type input "19"
type input "758"
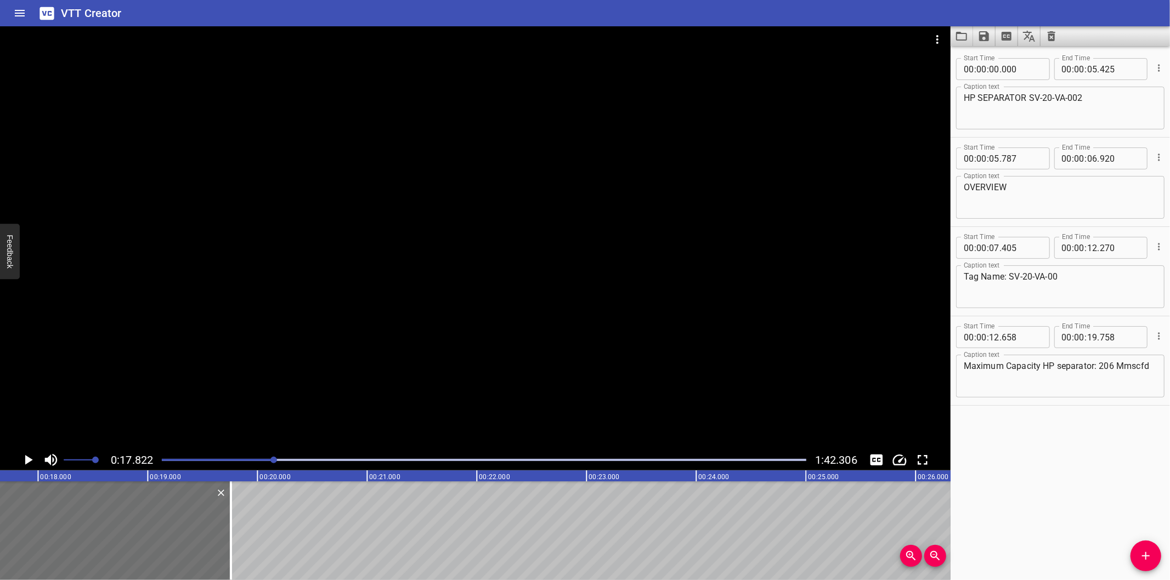
scroll to position [0, 1955]
click at [262, 463] on div at bounding box center [484, 459] width 658 height 15
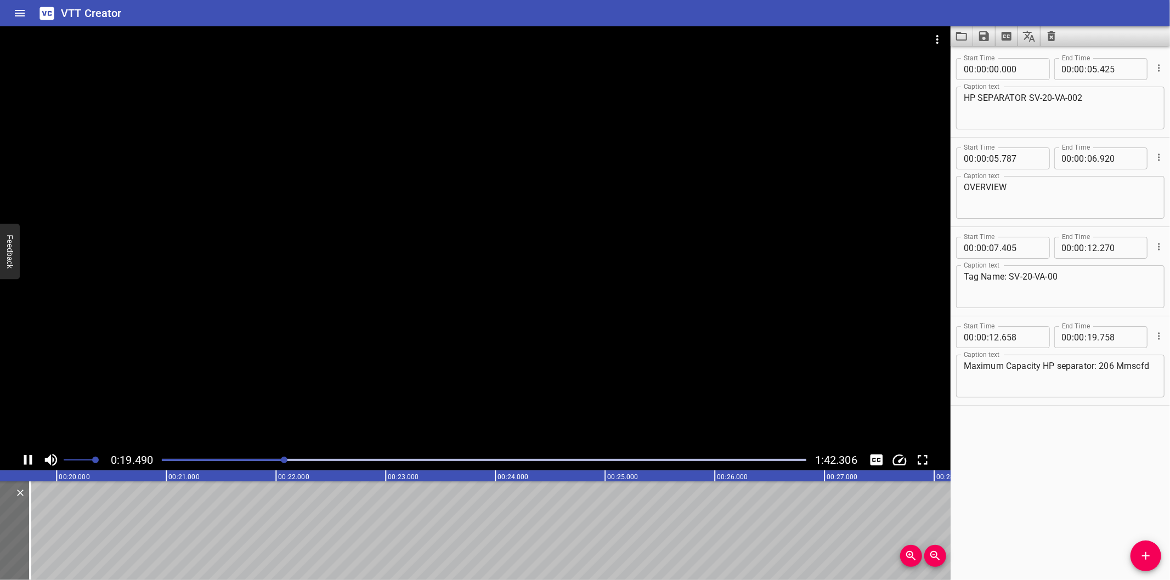
click at [315, 370] on div at bounding box center [475, 237] width 950 height 423
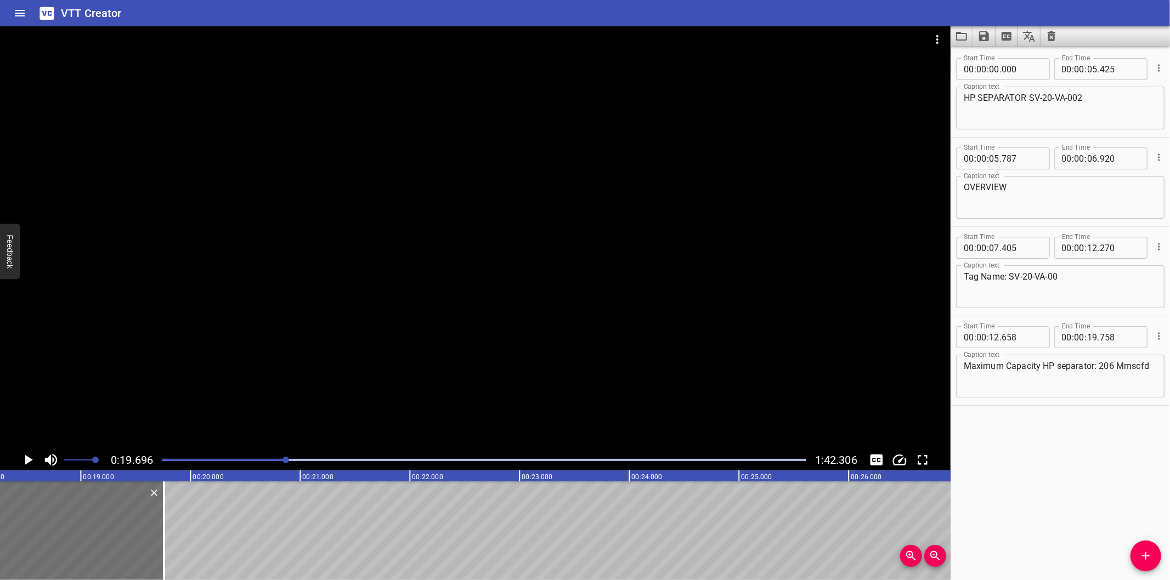
scroll to position [0, 1998]
drag, startPoint x: 326, startPoint y: 353, endPoint x: 320, endPoint y: 387, distance: 35.2
click at [327, 353] on div at bounding box center [475, 237] width 950 height 423
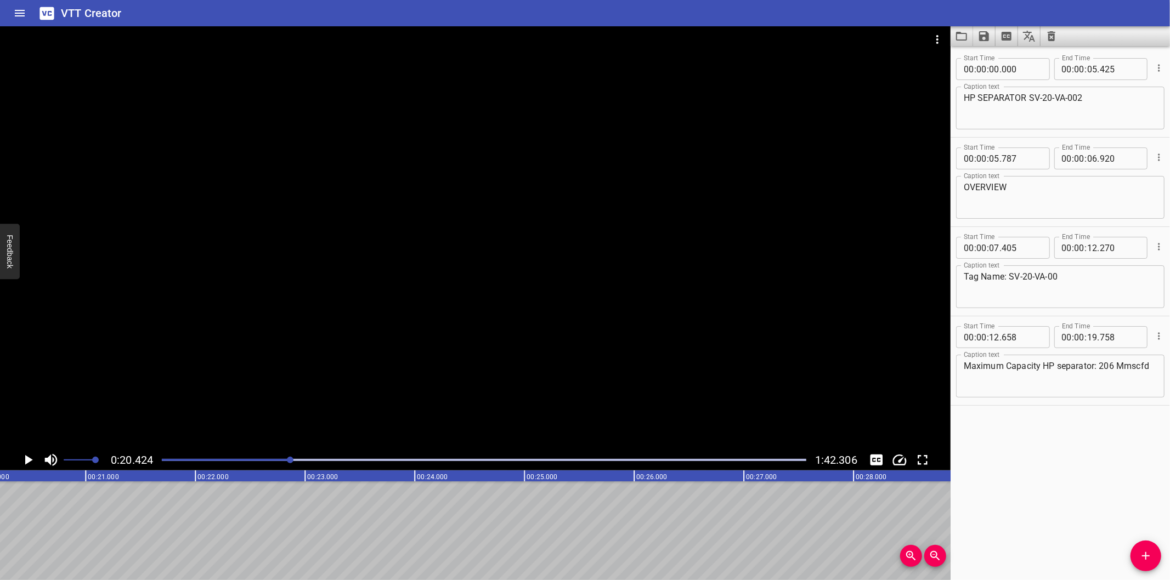
scroll to position [0, 2240]
drag, startPoint x: 335, startPoint y: 335, endPoint x: 566, endPoint y: 352, distance: 231.5
click at [335, 335] on div at bounding box center [475, 237] width 950 height 423
drag, startPoint x: 1145, startPoint y: 554, endPoint x: 1075, endPoint y: 544, distance: 69.8
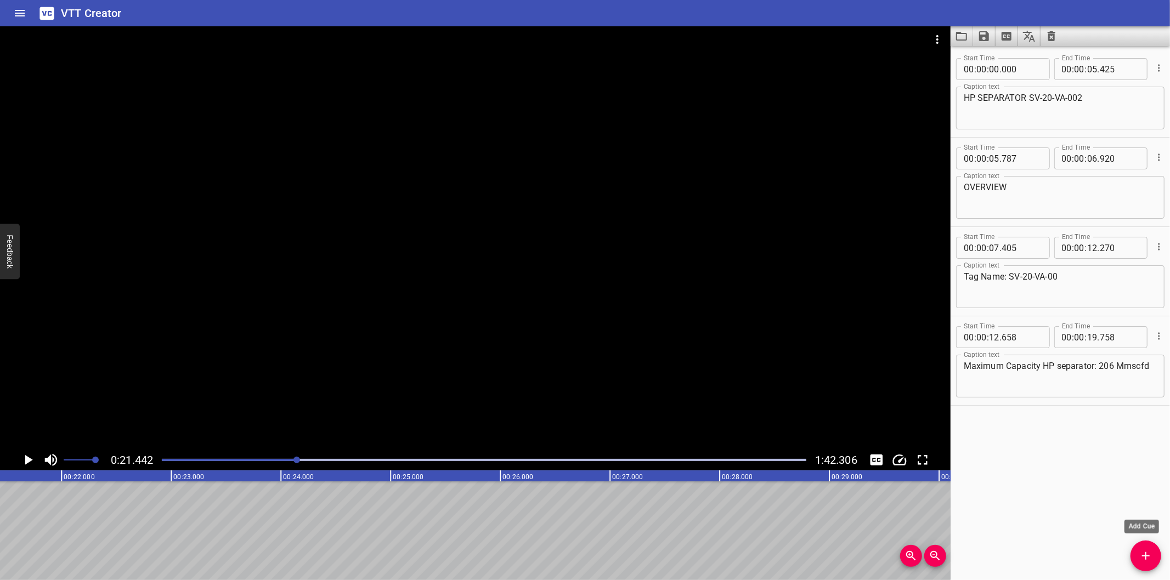
click at [1144, 554] on icon "Add Cue" at bounding box center [1145, 556] width 13 height 13
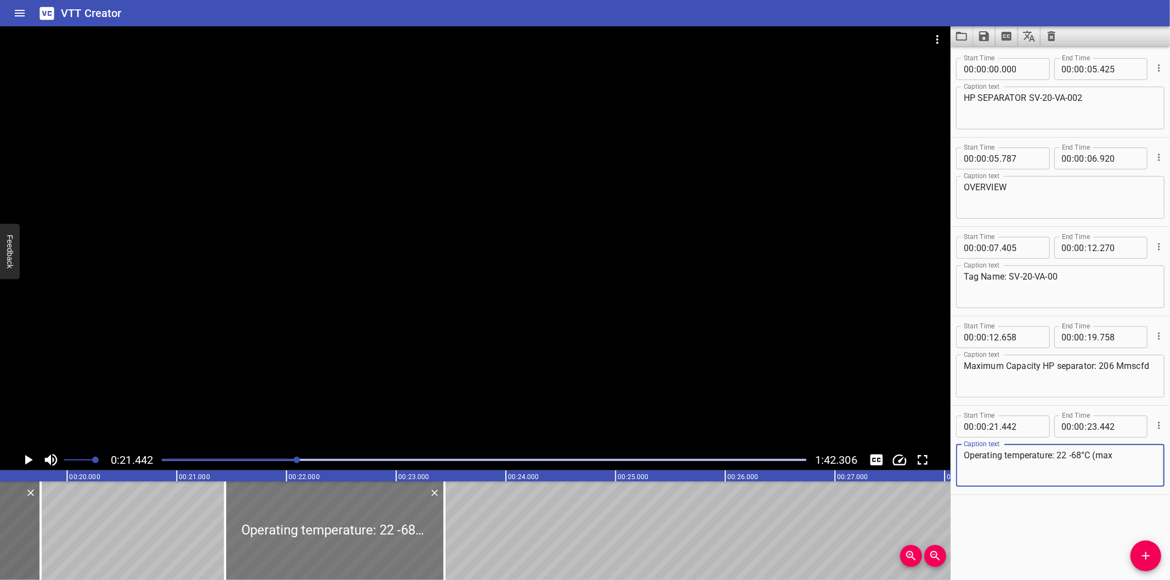
scroll to position [0, 2108]
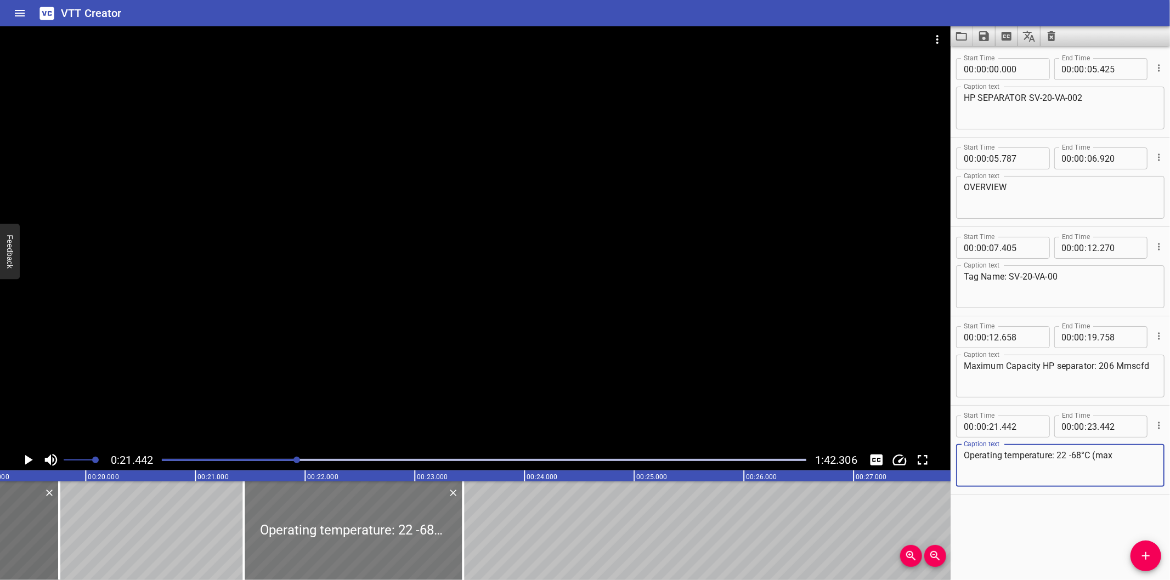
type textarea "Operating temperature: 22 -68°C (max"
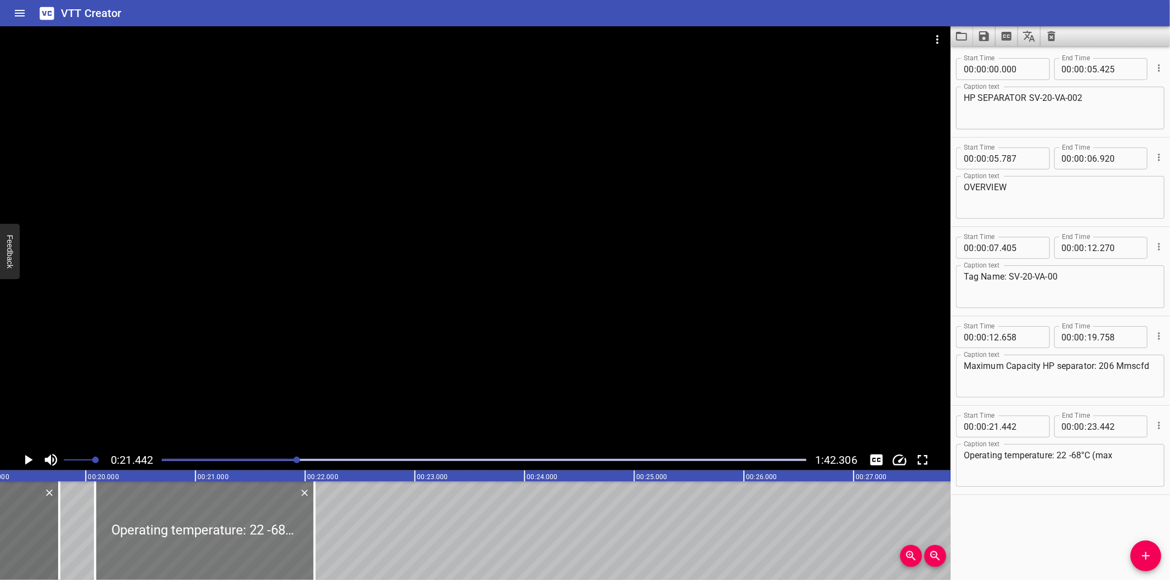
drag, startPoint x: 358, startPoint y: 527, endPoint x: 210, endPoint y: 523, distance: 148.7
click at [210, 523] on div at bounding box center [204, 531] width 219 height 99
type input "20"
type input "087"
type input "22"
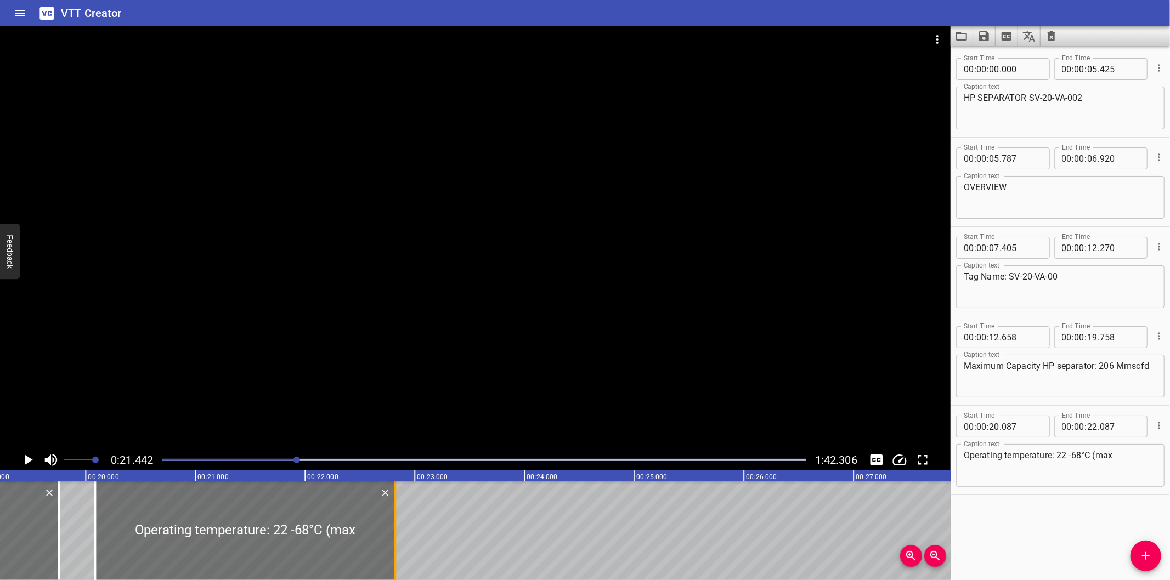
drag, startPoint x: 316, startPoint y: 536, endPoint x: 406, endPoint y: 533, distance: 89.5
click at [400, 533] on div at bounding box center [394, 531] width 11 height 99
type input "902"
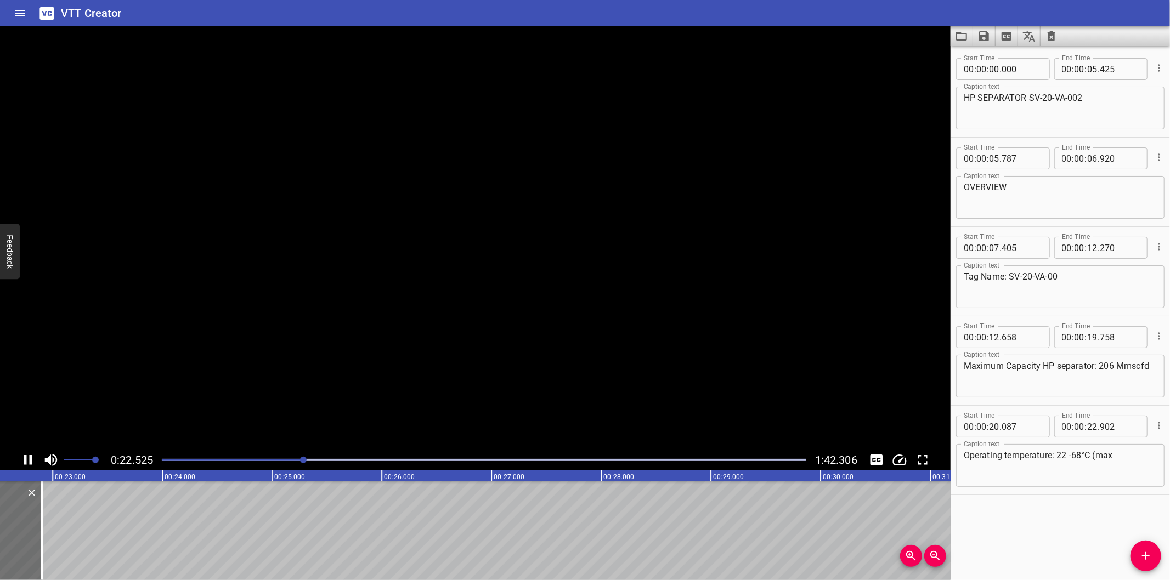
scroll to position [0, 2488]
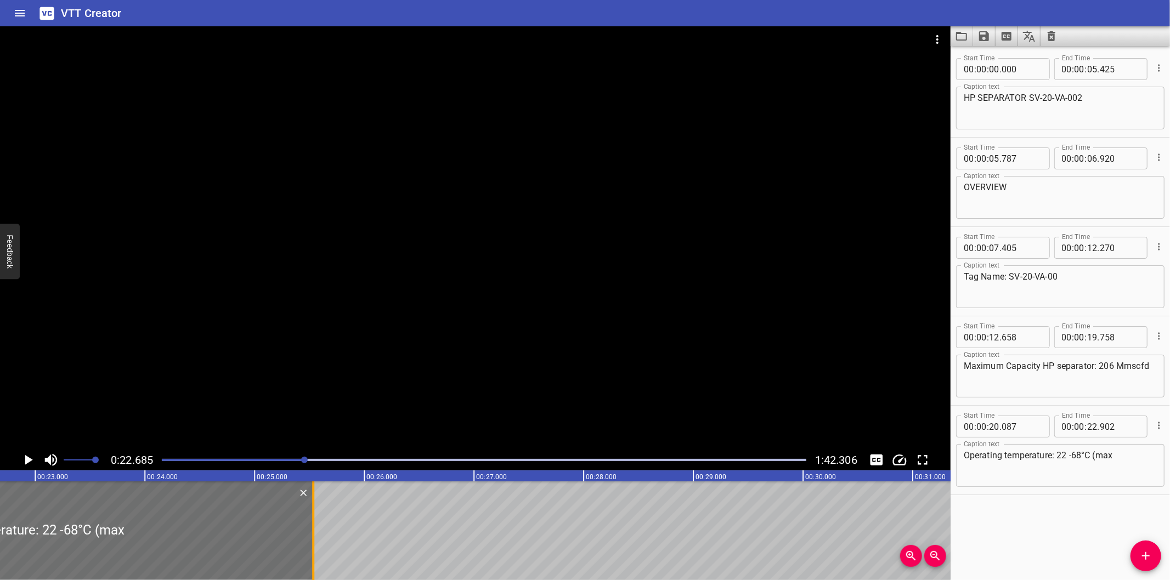
drag, startPoint x: 22, startPoint y: 541, endPoint x: 312, endPoint y: 545, distance: 289.1
click at [312, 545] on div at bounding box center [313, 531] width 2 height 99
type input "25"
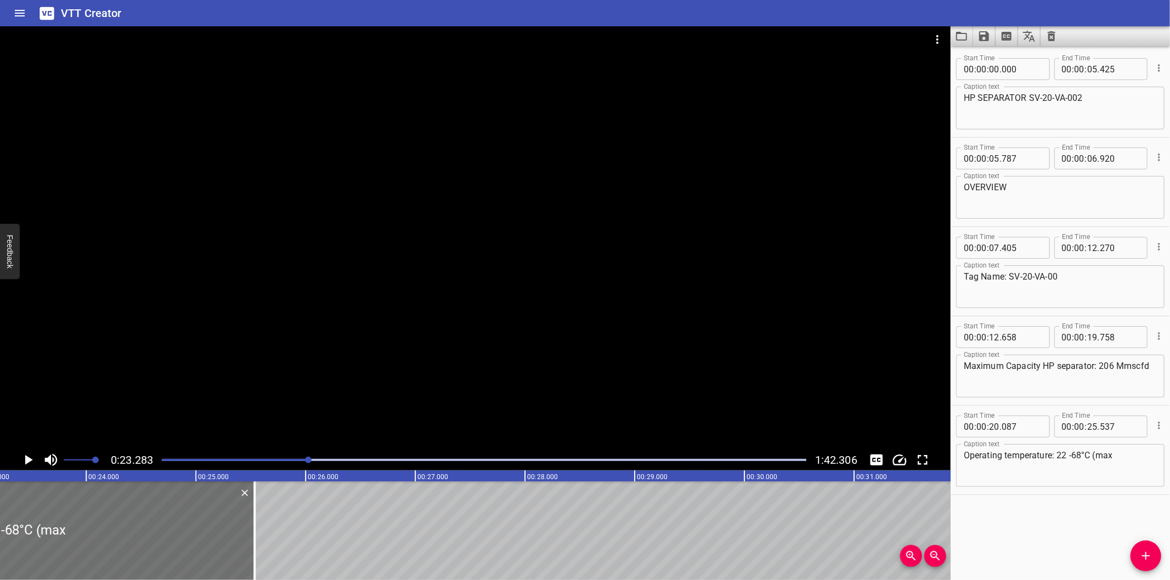
scroll to position [0, 2554]
click at [249, 546] on div at bounding box center [249, 531] width 2 height 99
type input "552"
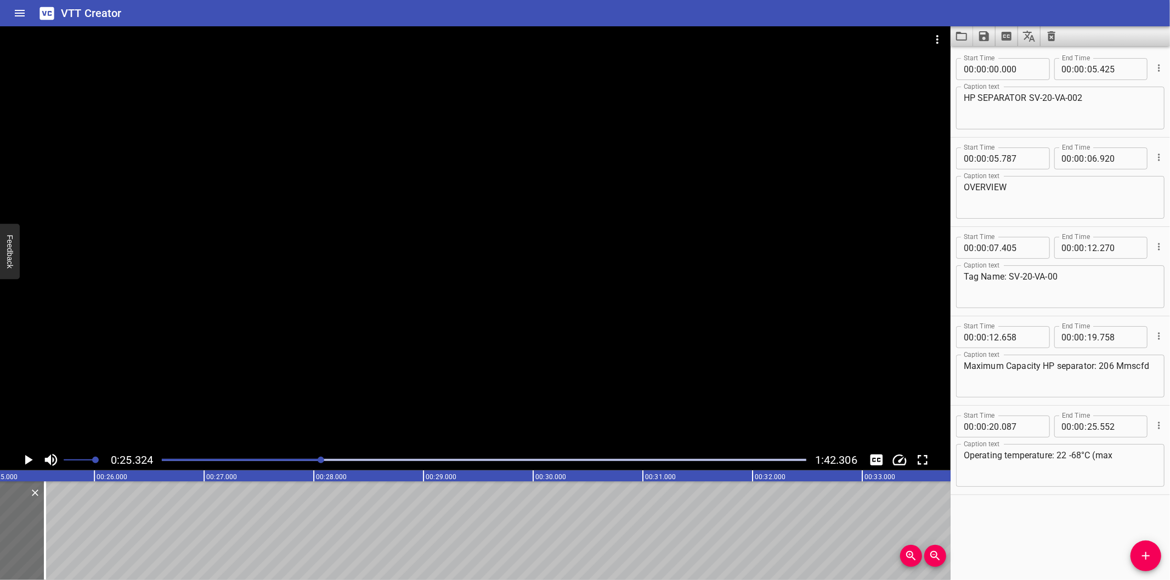
scroll to position [0, 2777]
click at [1126, 461] on textarea "Operating temperature: 22 -68°C (max" at bounding box center [1060, 465] width 193 height 31
click at [1127, 461] on textarea "Operating temperature: 22 -68°C (max" at bounding box center [1060, 465] width 193 height 31
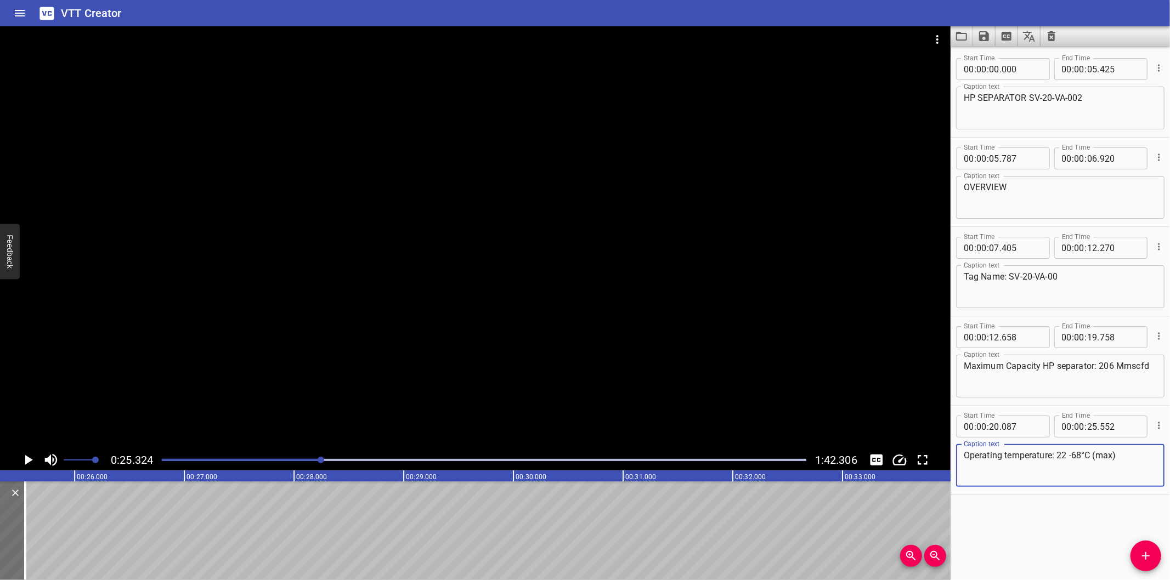
type textarea "Operating temperature: 22 -68°C (max)"
click at [308, 456] on div at bounding box center [484, 459] width 658 height 15
click at [305, 455] on div at bounding box center [484, 459] width 658 height 15
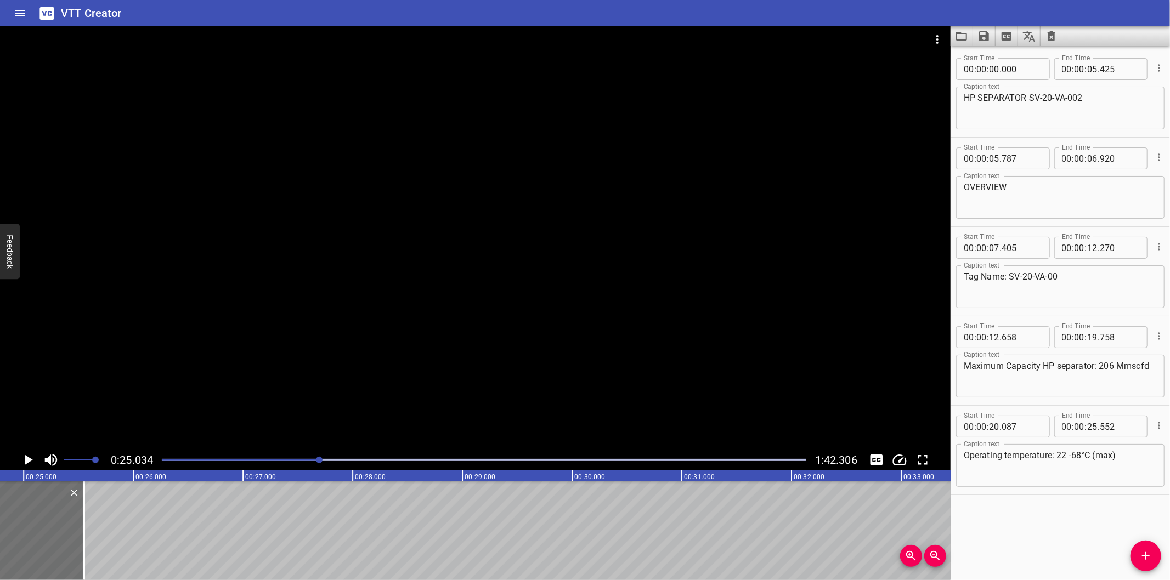
scroll to position [0, 2745]
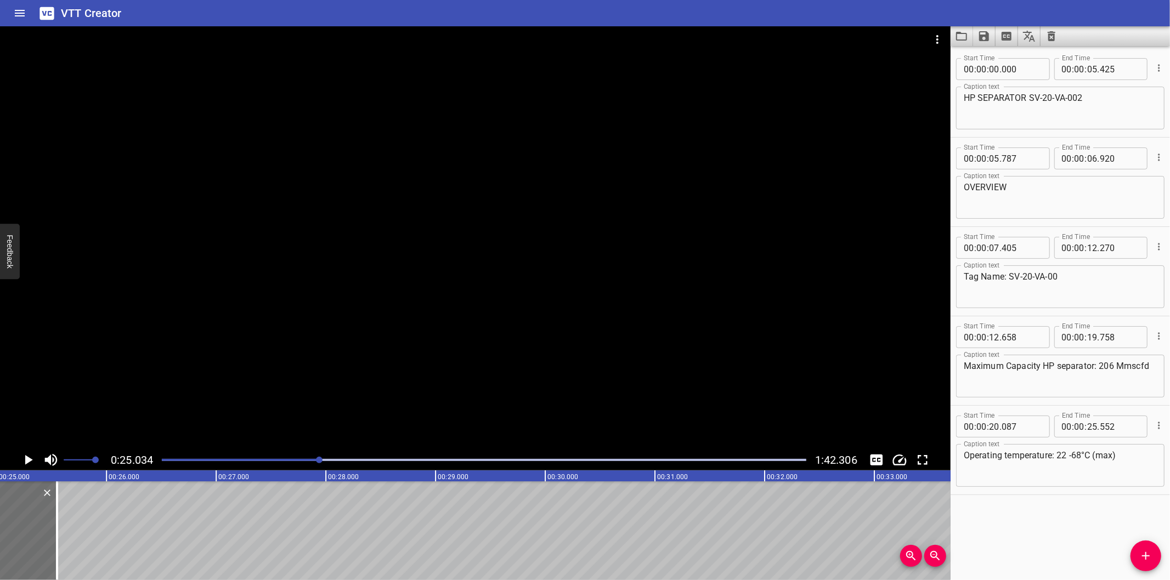
click at [284, 463] on div at bounding box center [484, 459] width 658 height 15
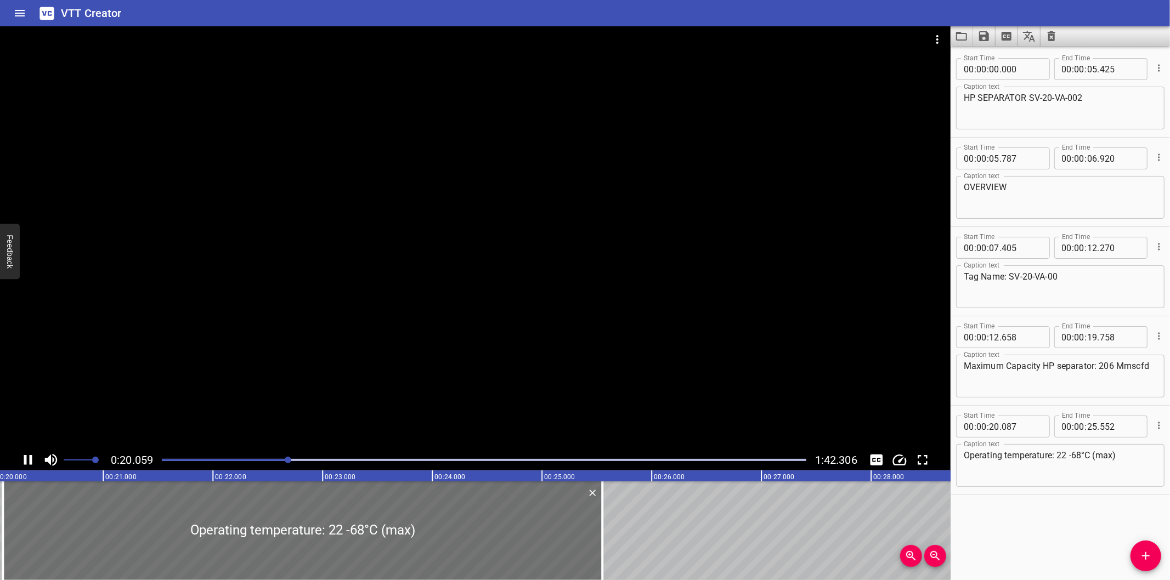
click at [336, 335] on div at bounding box center [475, 237] width 950 height 423
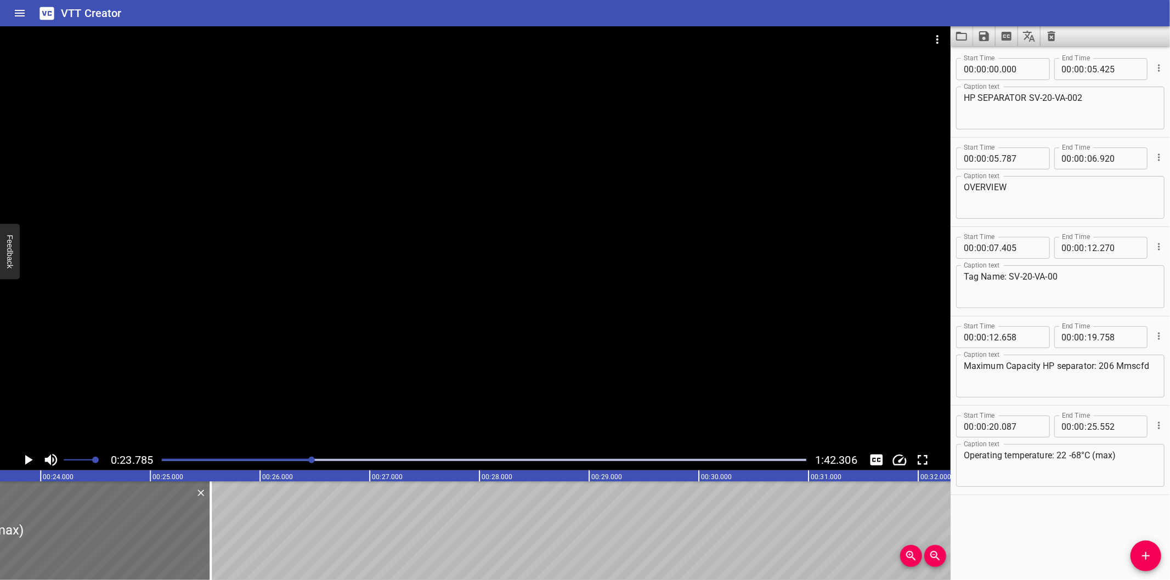
scroll to position [0, 2608]
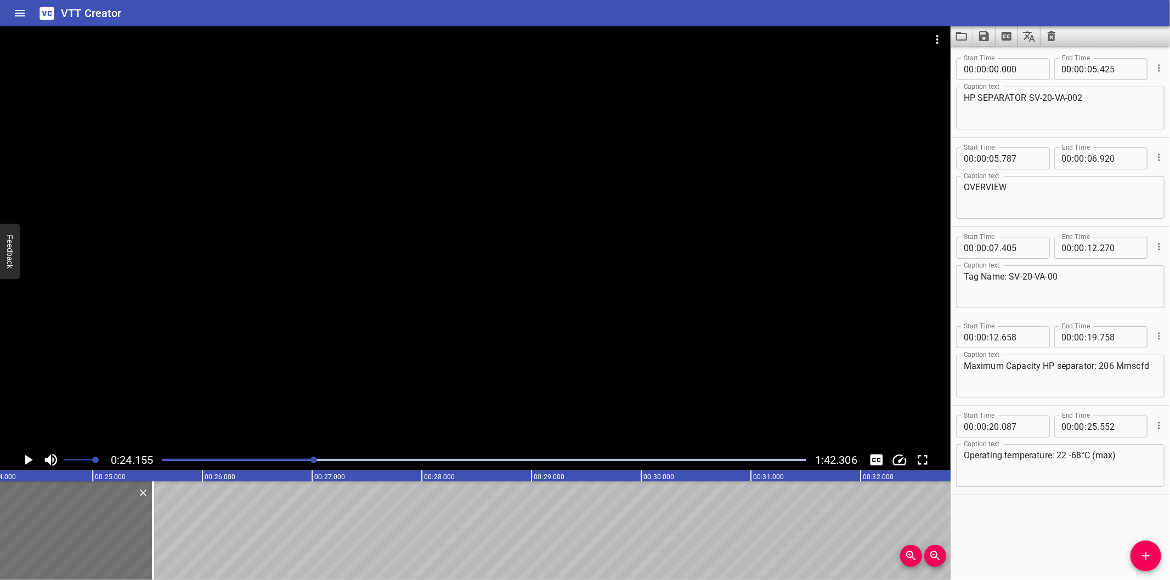
click at [311, 462] on div at bounding box center [313, 460] width 7 height 7
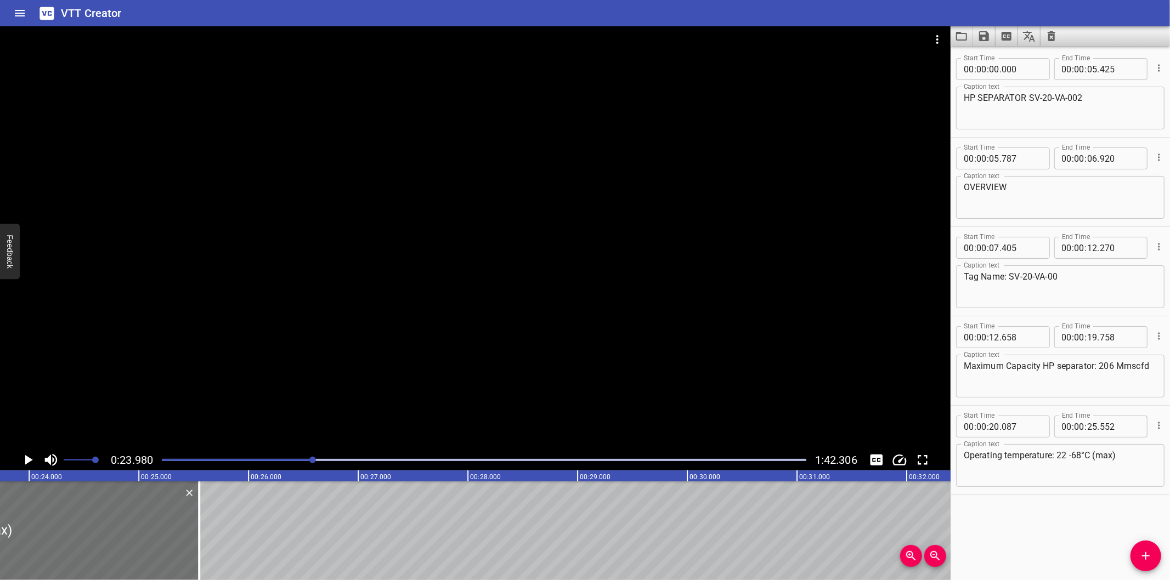
scroll to position [0, 2630]
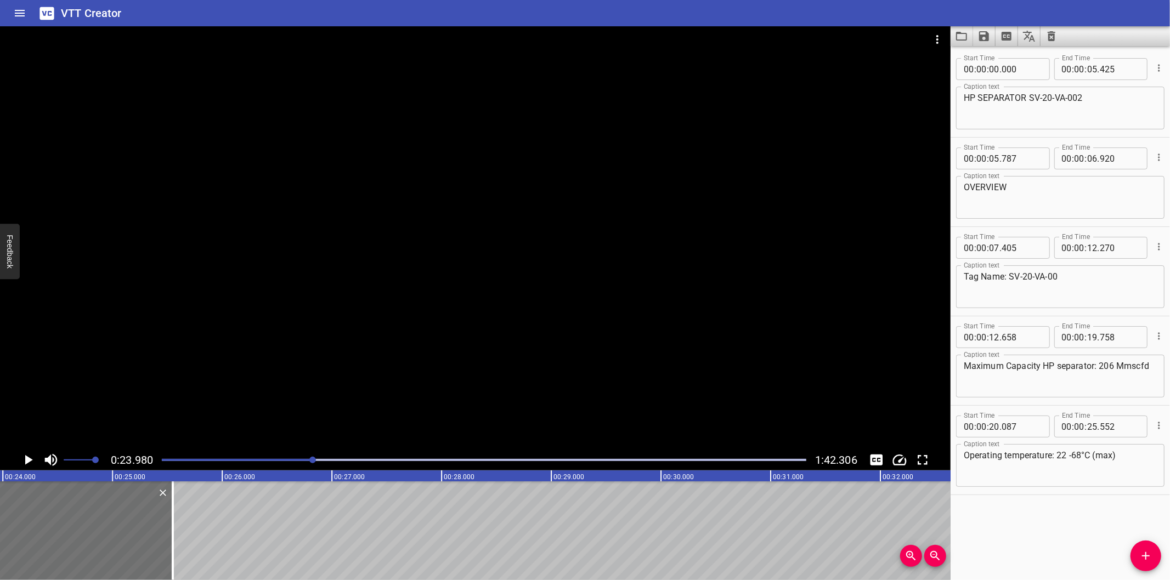
click at [374, 384] on div at bounding box center [475, 237] width 950 height 423
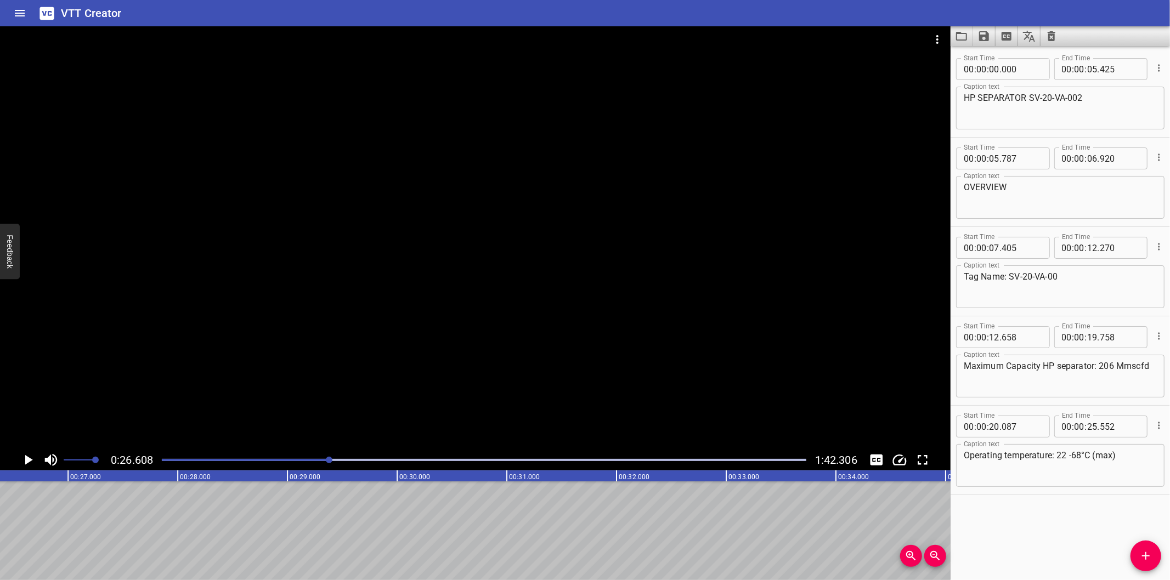
scroll to position [0, 2919]
drag, startPoint x: 1154, startPoint y: 558, endPoint x: 1026, endPoint y: 542, distance: 129.9
click at [1152, 558] on span "Add Cue" at bounding box center [1145, 556] width 31 height 13
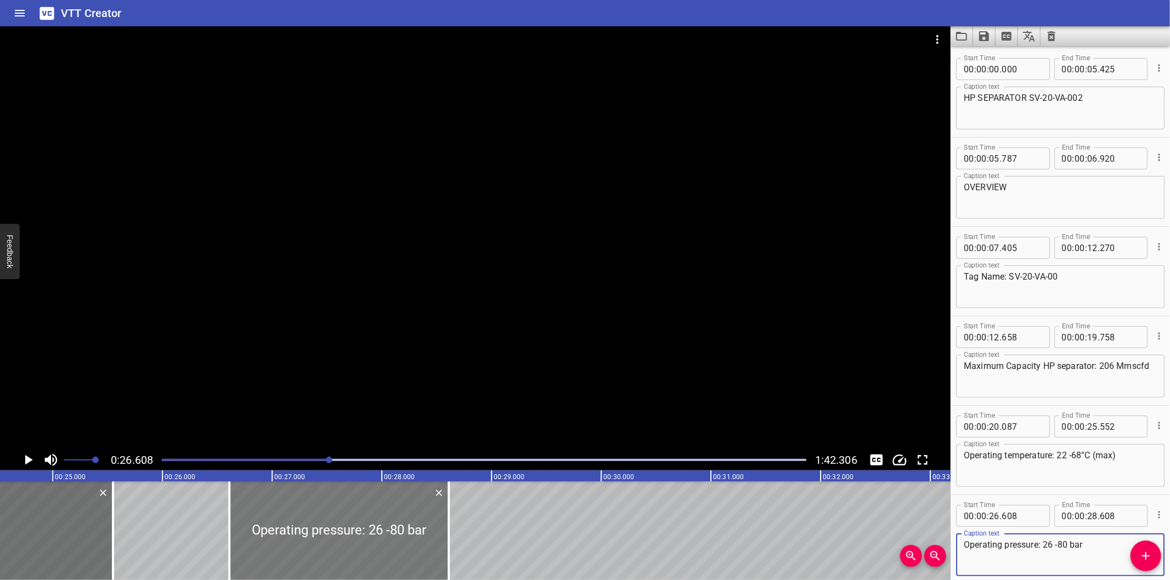
scroll to position [0, 2675]
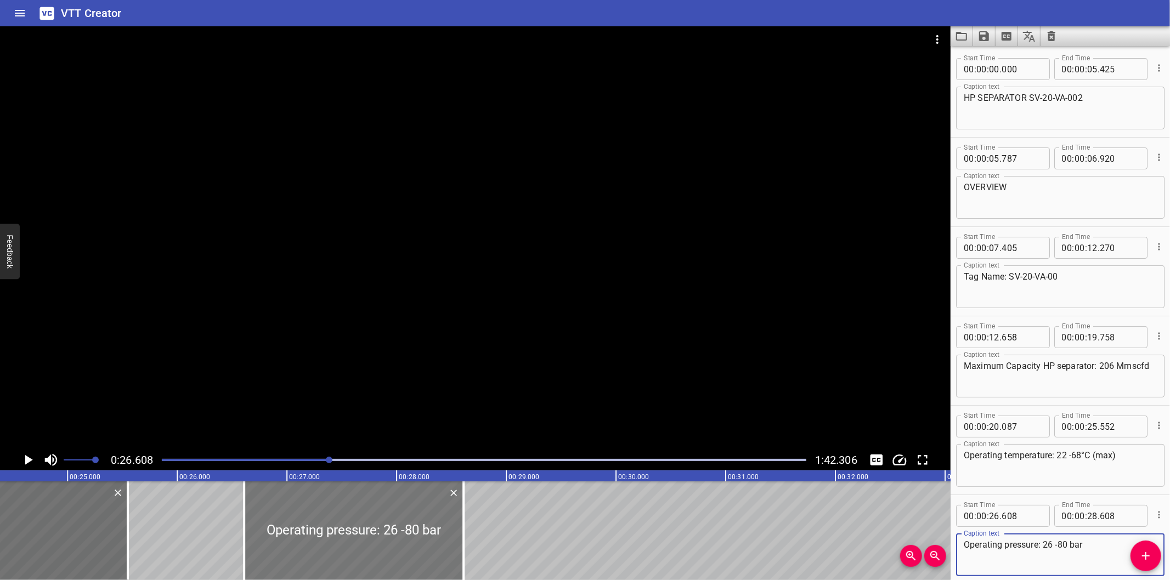
type textarea "Operating pressure: 26 -80 bar"
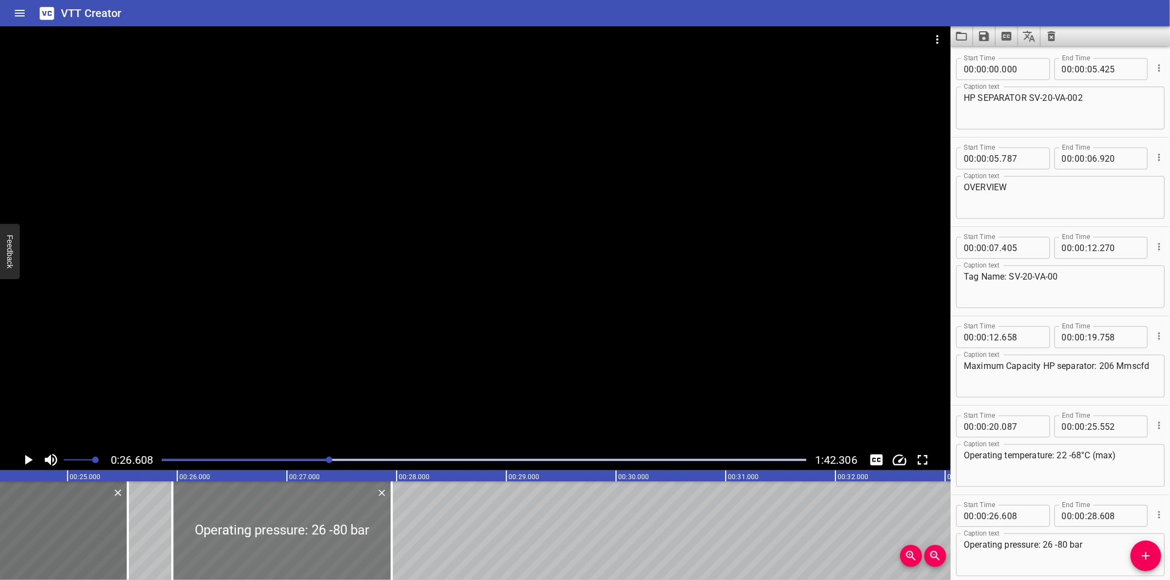
drag, startPoint x: 338, startPoint y: 512, endPoint x: 267, endPoint y: 525, distance: 73.0
click at [267, 525] on div at bounding box center [281, 531] width 219 height 99
type input "25"
type input "953"
type input "27"
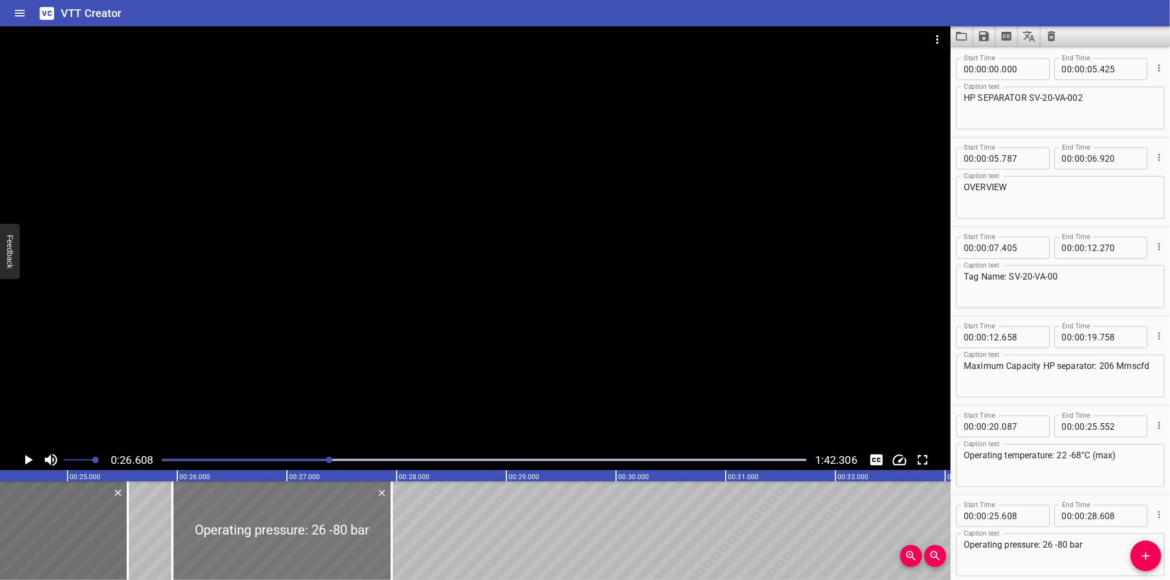
type input "953"
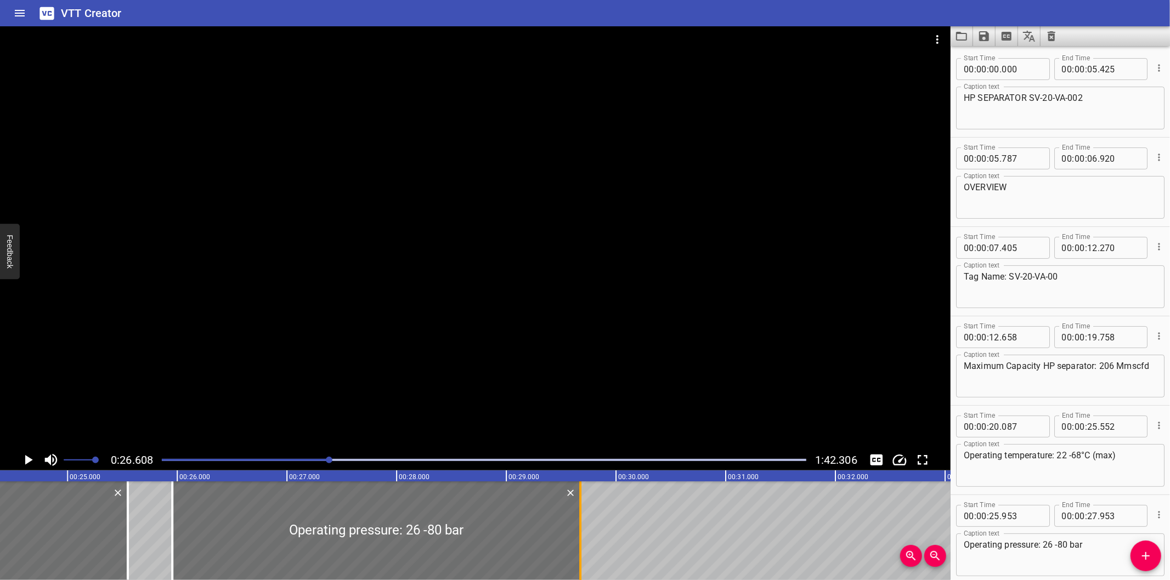
drag, startPoint x: 388, startPoint y: 554, endPoint x: 577, endPoint y: 554, distance: 189.2
click at [577, 554] on div at bounding box center [580, 531] width 11 height 99
type input "29"
type input "678"
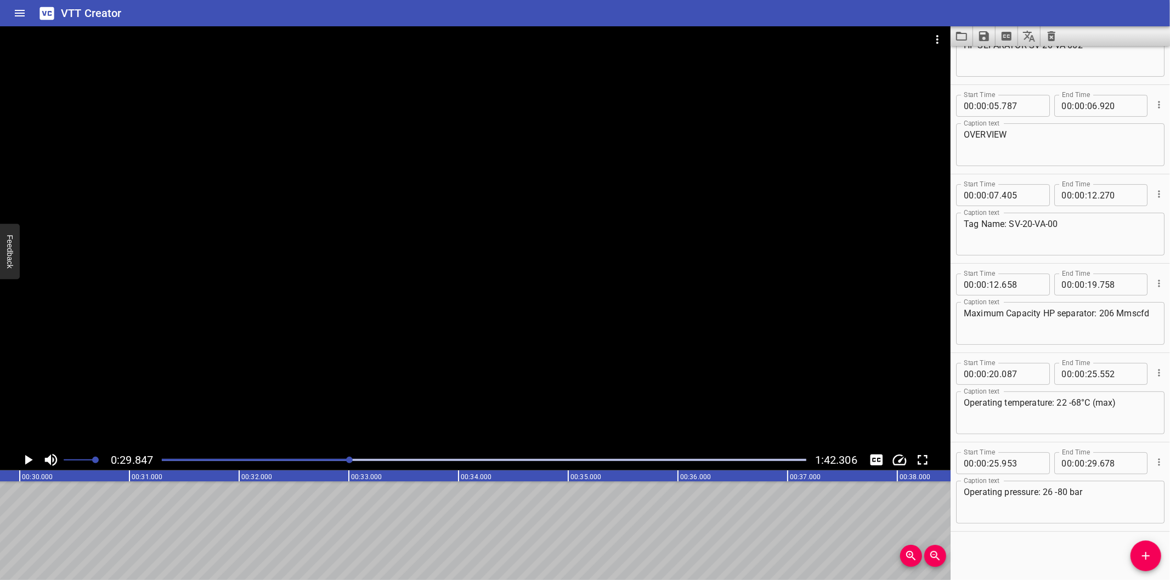
scroll to position [0, 3273]
click at [1137, 560] on span "Add Cue" at bounding box center [1145, 556] width 31 height 13
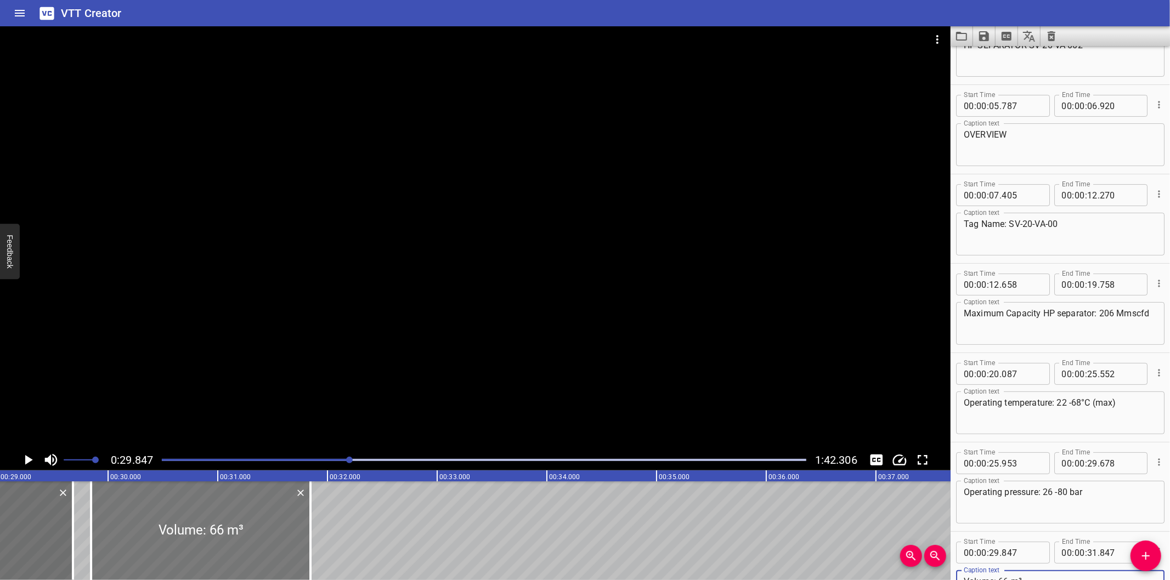
scroll to position [0, 3151]
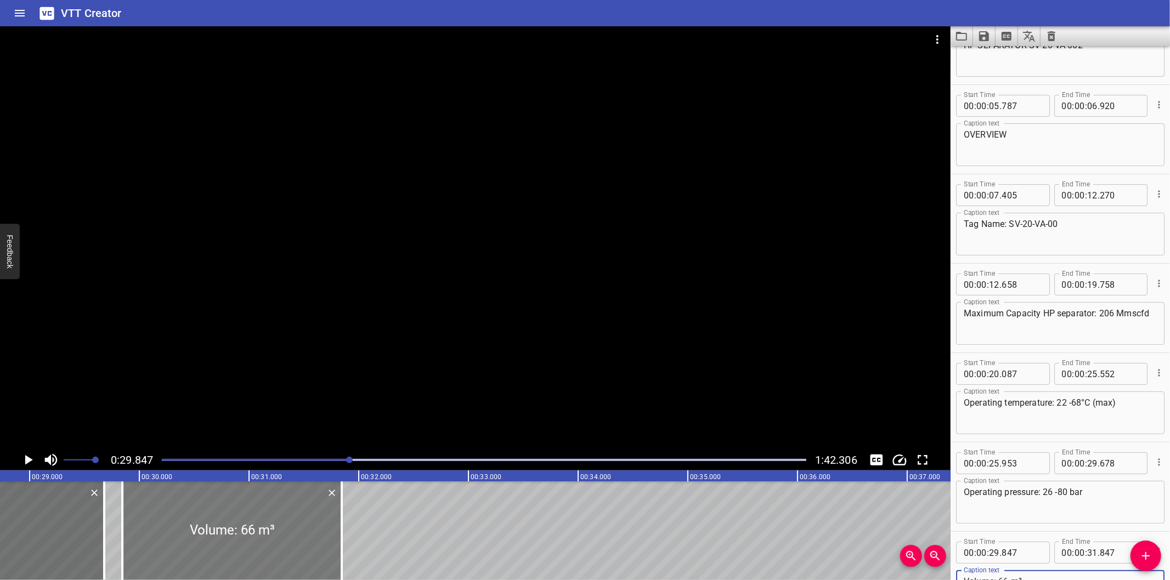
type textarea "Volume: 66 m³"
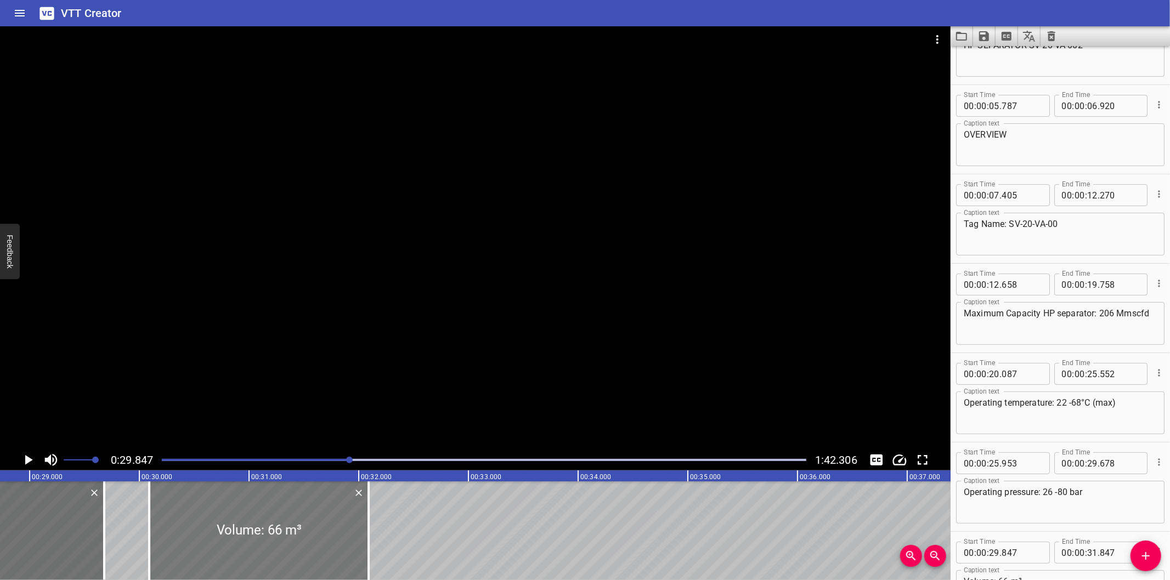
drag, startPoint x: 256, startPoint y: 544, endPoint x: 276, endPoint y: 544, distance: 20.3
click at [276, 544] on div at bounding box center [258, 531] width 219 height 99
type input "30"
type input "092"
type input "32"
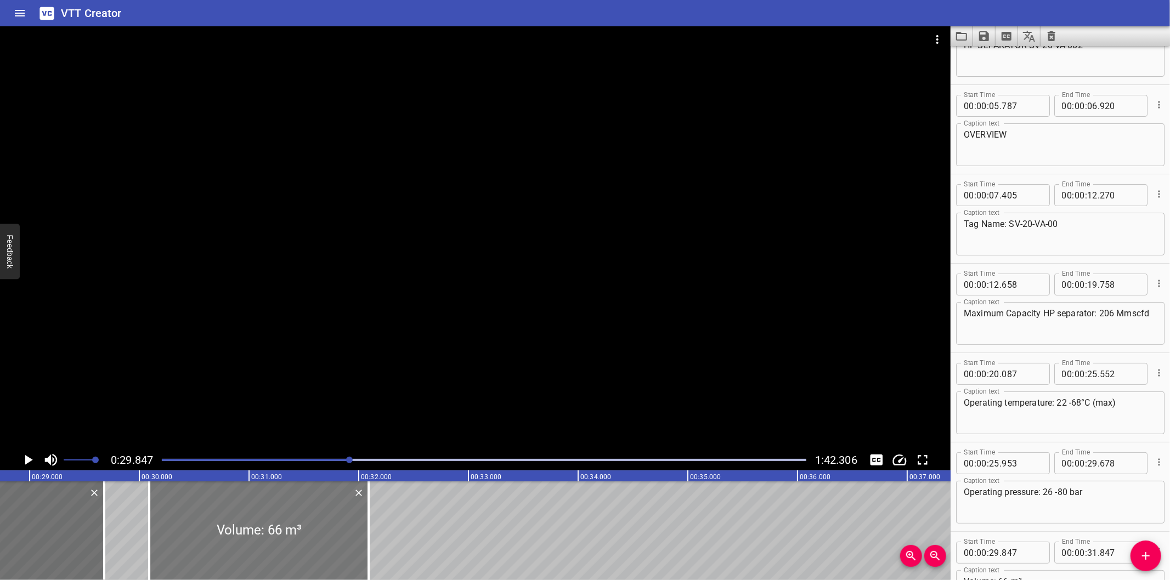
type input "092"
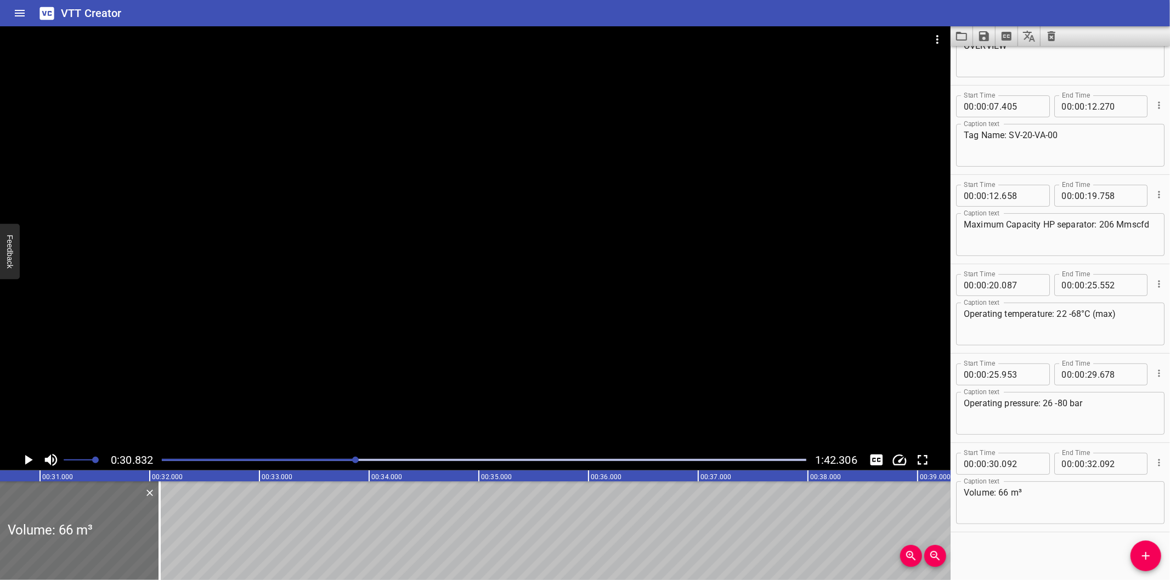
scroll to position [0, 3382]
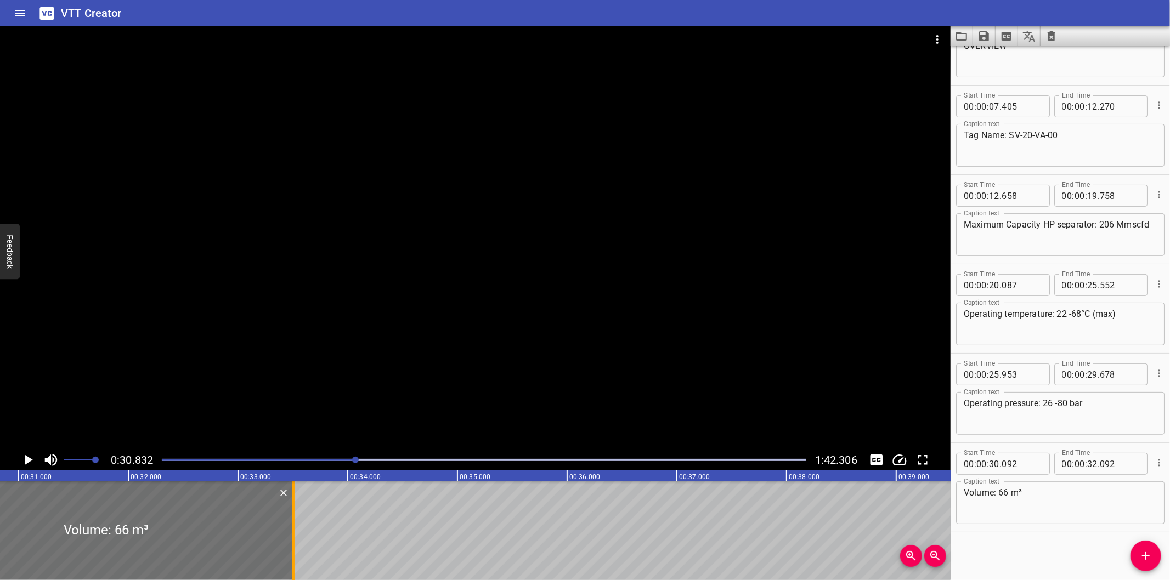
drag, startPoint x: 134, startPoint y: 540, endPoint x: 290, endPoint y: 539, distance: 155.2
click at [290, 539] on div at bounding box center [293, 531] width 11 height 99
type input "33"
type input "507"
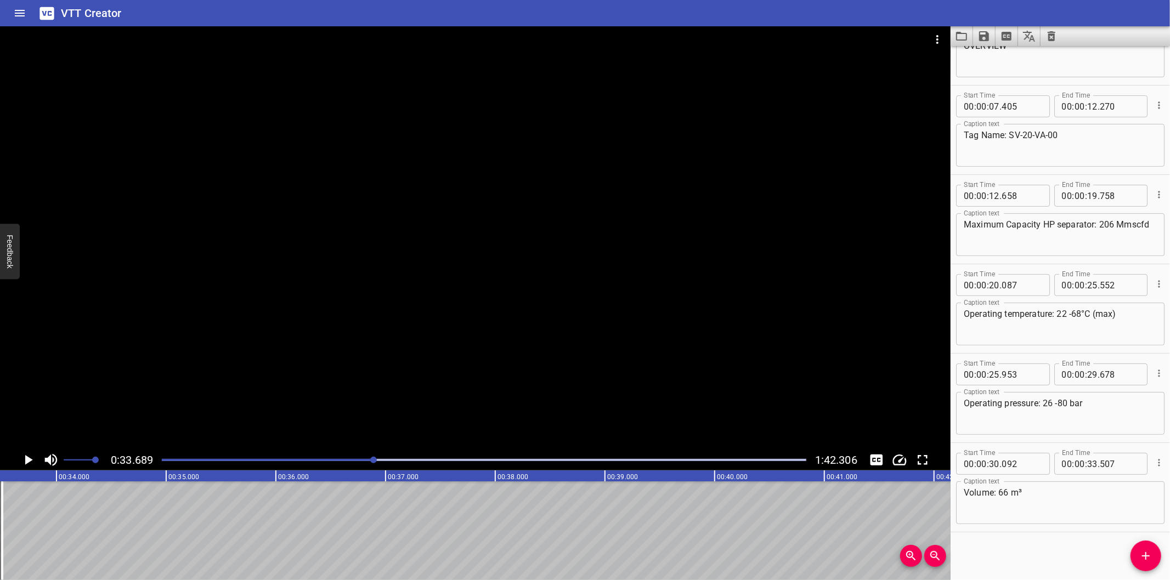
scroll to position [0, 3695]
click at [1151, 560] on icon "Add Cue" at bounding box center [1145, 556] width 13 height 13
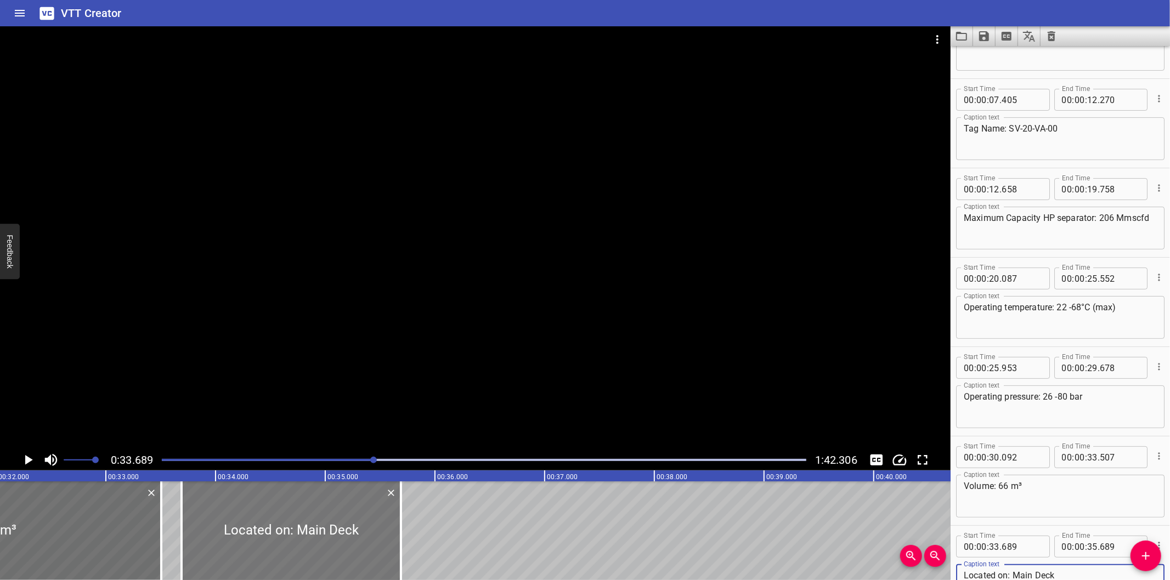
scroll to position [0, 3491]
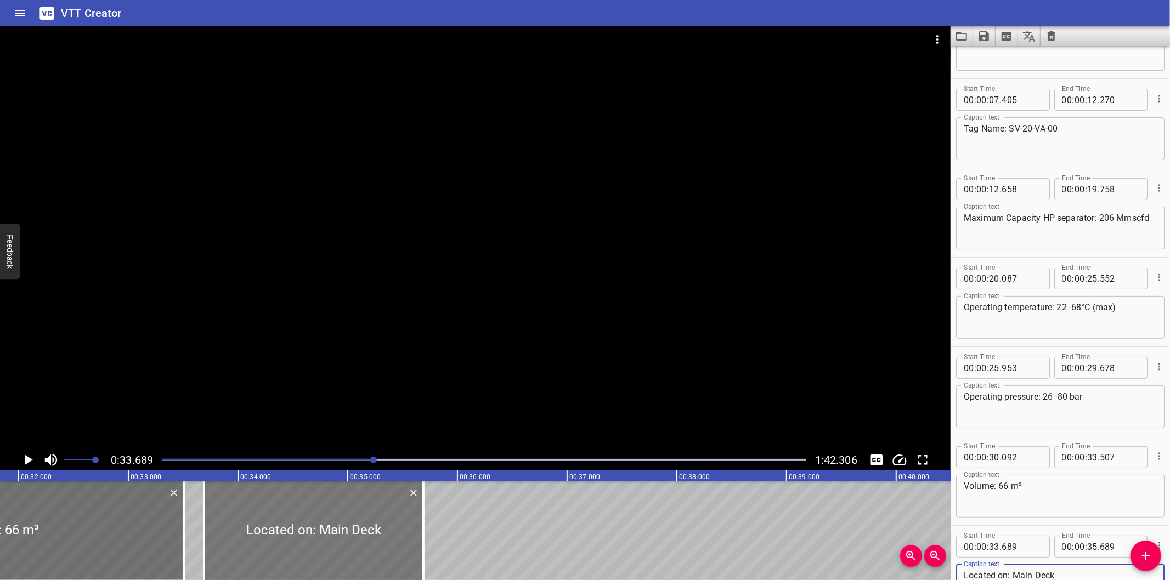
type textarea "Located on: Main Deck"
drag, startPoint x: 273, startPoint y: 537, endPoint x: 285, endPoint y: 541, distance: 12.5
click at [285, 541] on div at bounding box center [334, 531] width 219 height 99
type input "874"
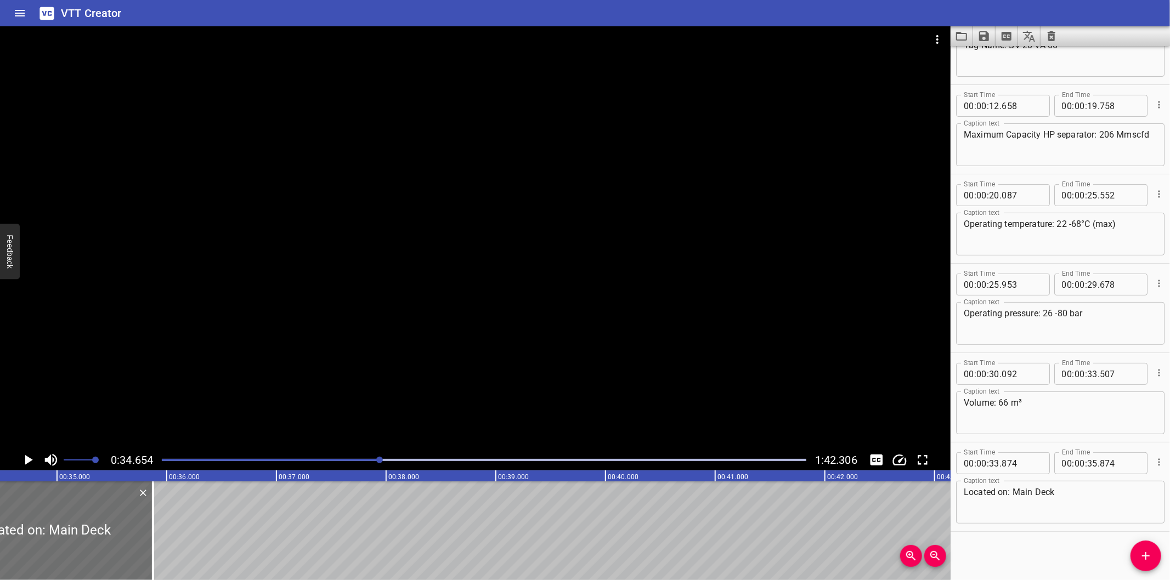
scroll to position [0, 3801]
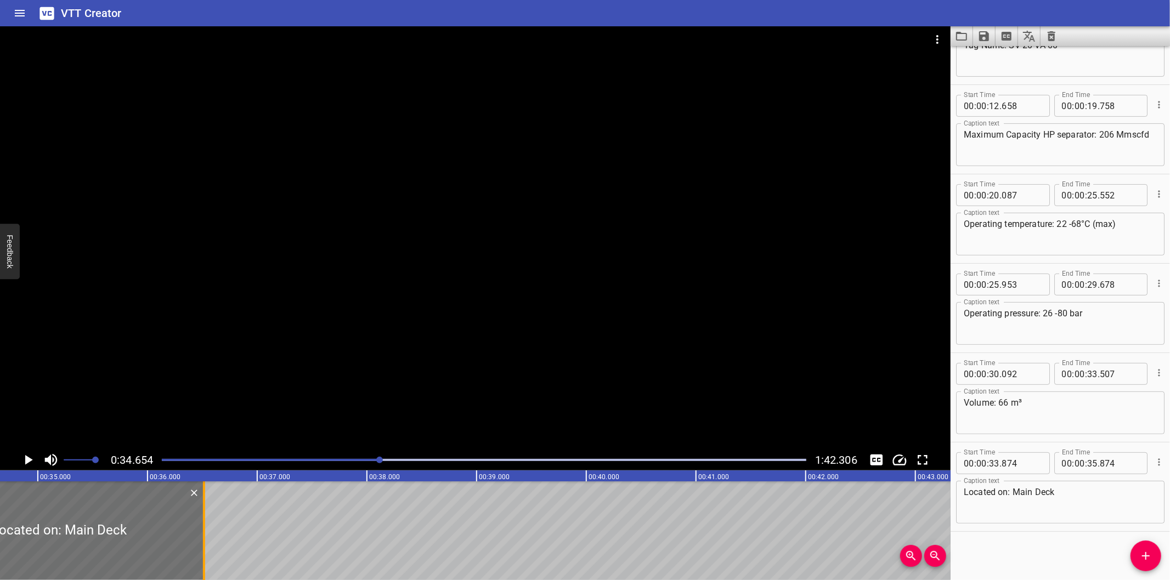
drag, startPoint x: 140, startPoint y: 552, endPoint x: 206, endPoint y: 550, distance: 66.4
click at [206, 550] on div at bounding box center [204, 531] width 11 height 99
type input "36"
type input "514"
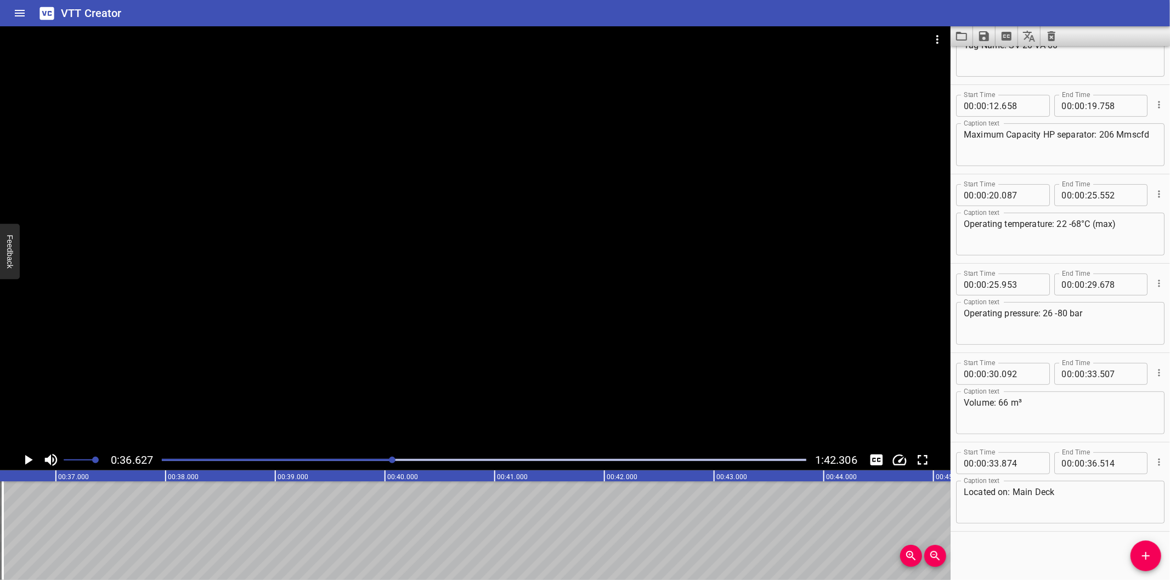
scroll to position [0, 4017]
click at [664, 381] on div at bounding box center [475, 237] width 950 height 423
click at [351, 463] on div at bounding box center [484, 459] width 658 height 15
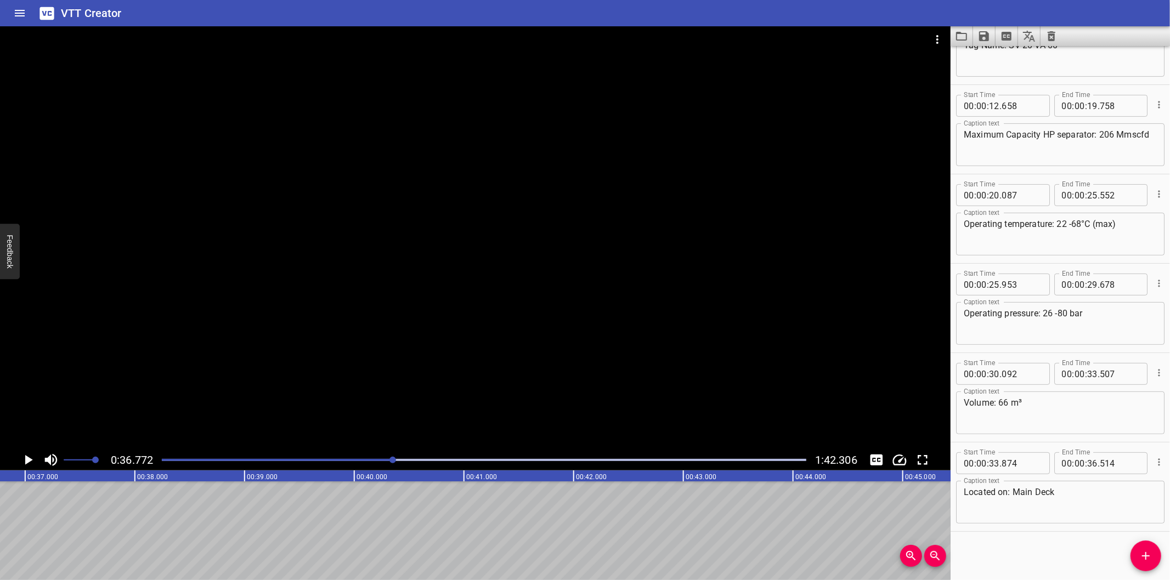
click at [627, 346] on div at bounding box center [475, 237] width 950 height 423
click at [626, 346] on div at bounding box center [475, 237] width 950 height 423
click at [378, 453] on div at bounding box center [484, 459] width 658 height 15
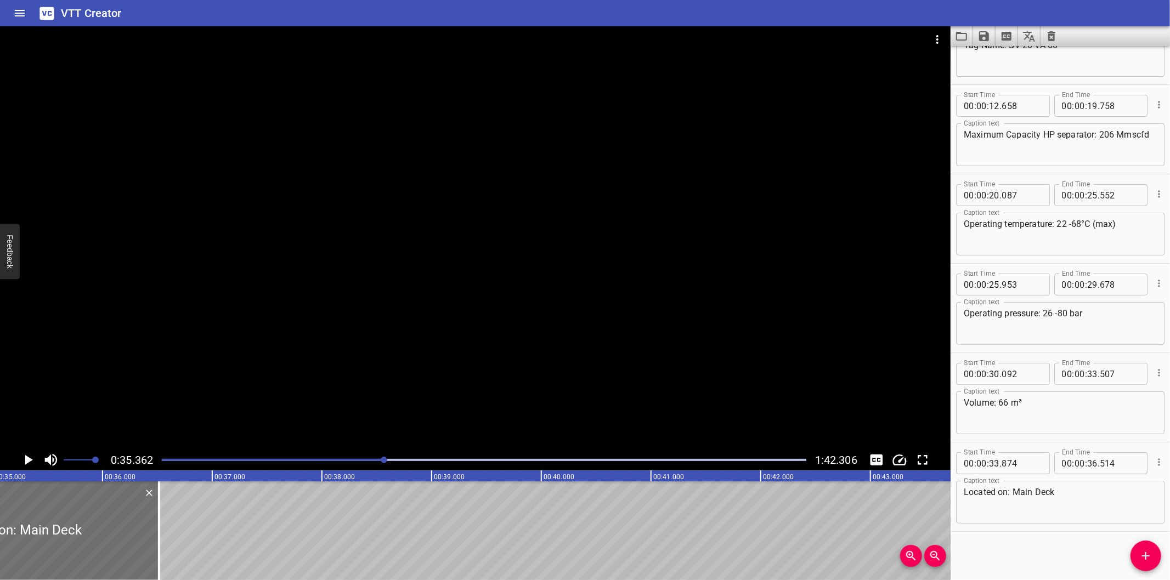
scroll to position [0, 3879]
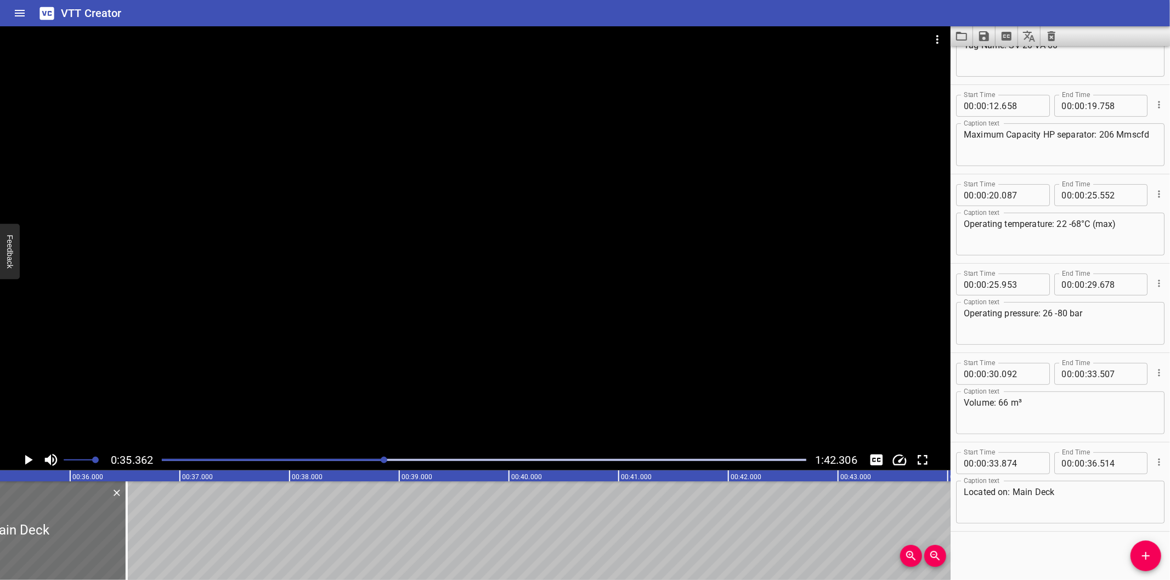
click at [508, 382] on div at bounding box center [475, 237] width 950 height 423
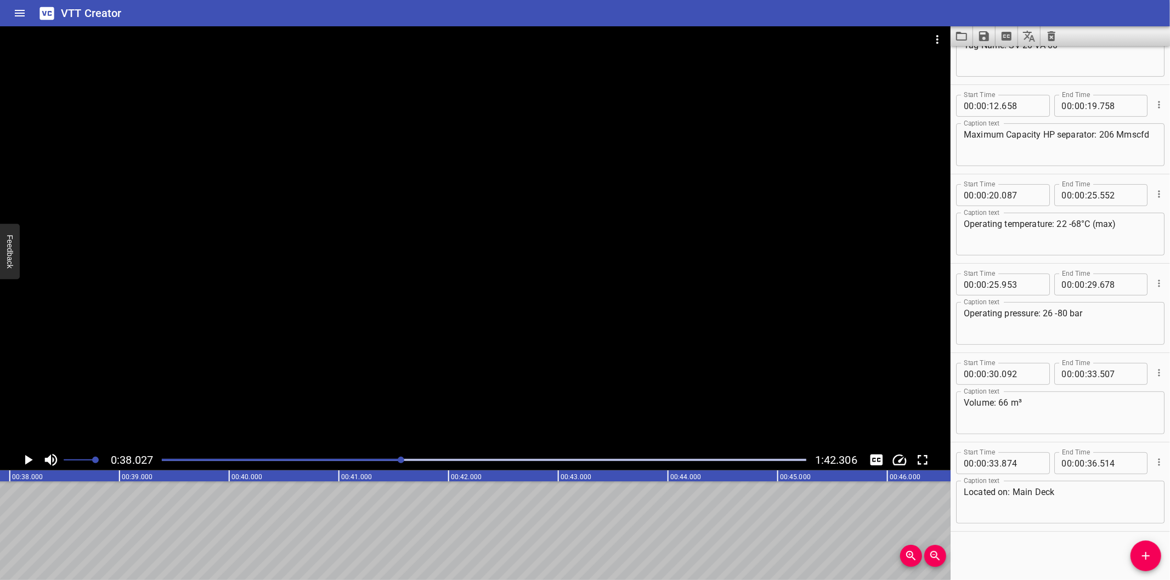
scroll to position [0, 4171]
click at [1154, 567] on button "Add Cue" at bounding box center [1145, 556] width 31 height 31
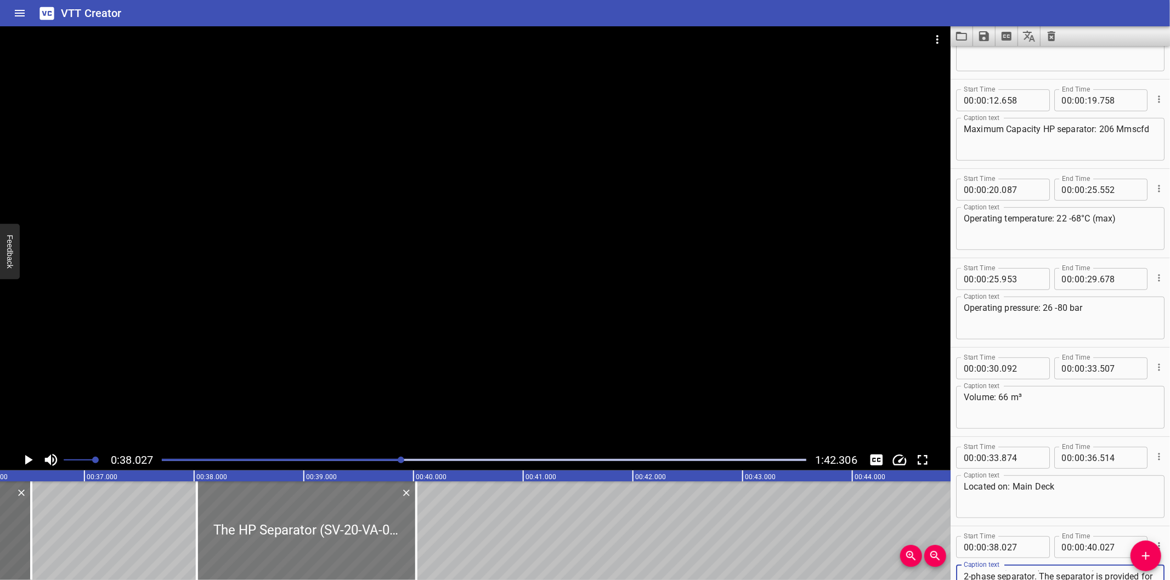
scroll to position [0, 3968]
type textarea "The HP Separator (SV-20-VA-002) is a horizontal 2-phase separator. The separato…"
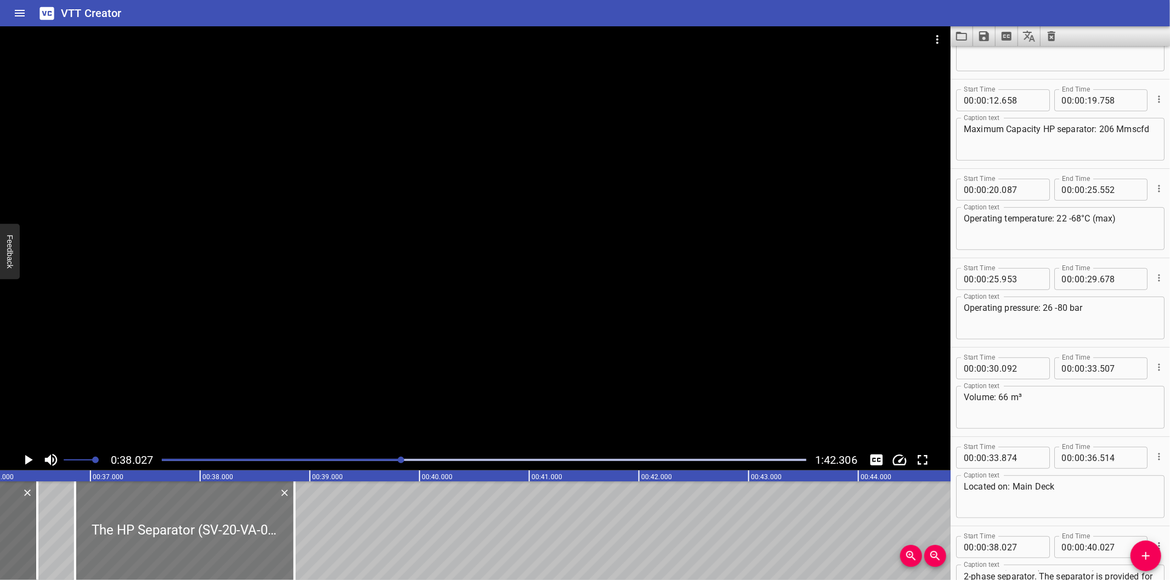
drag, startPoint x: 319, startPoint y: 536, endPoint x: 191, endPoint y: 542, distance: 127.9
click at [191, 542] on div at bounding box center [184, 531] width 219 height 99
type input "36"
type input "862"
type input "38"
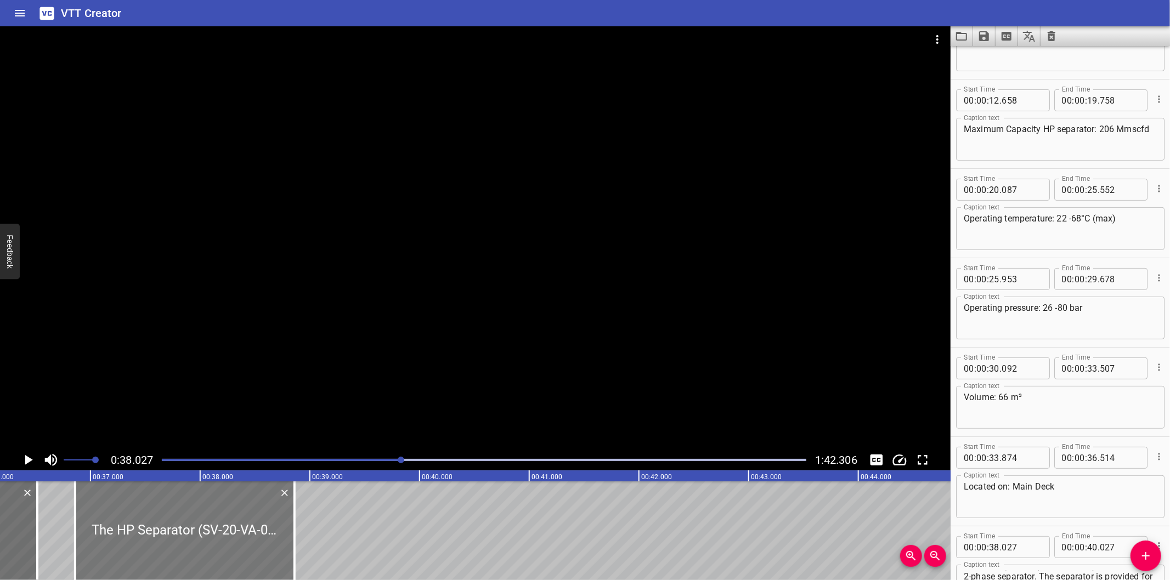
type input "862"
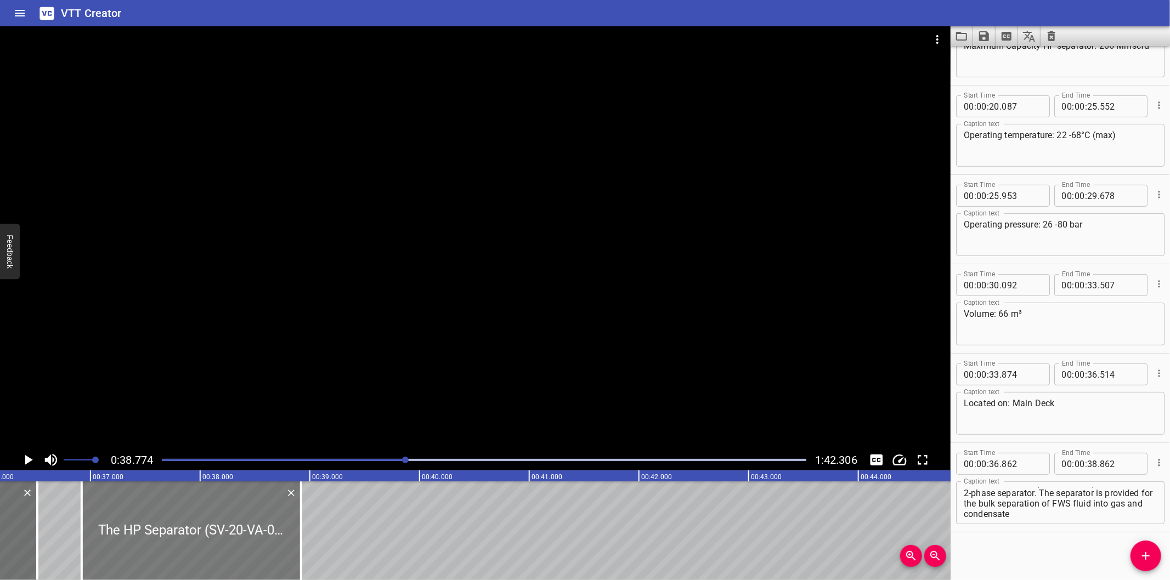
click at [184, 550] on div at bounding box center [191, 531] width 219 height 99
type input "922"
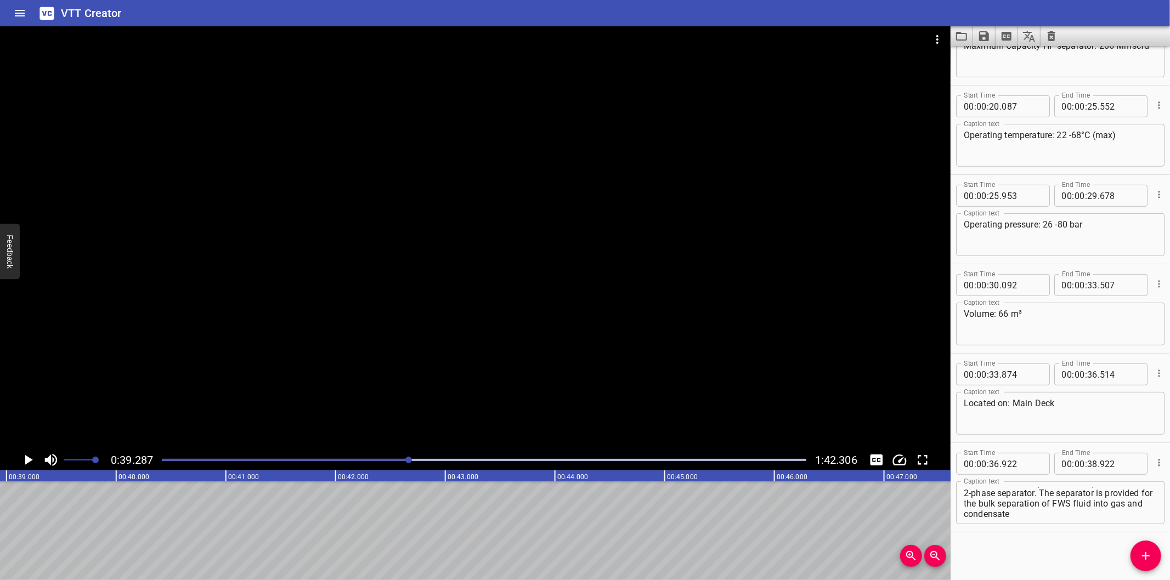
scroll to position [0, 4228]
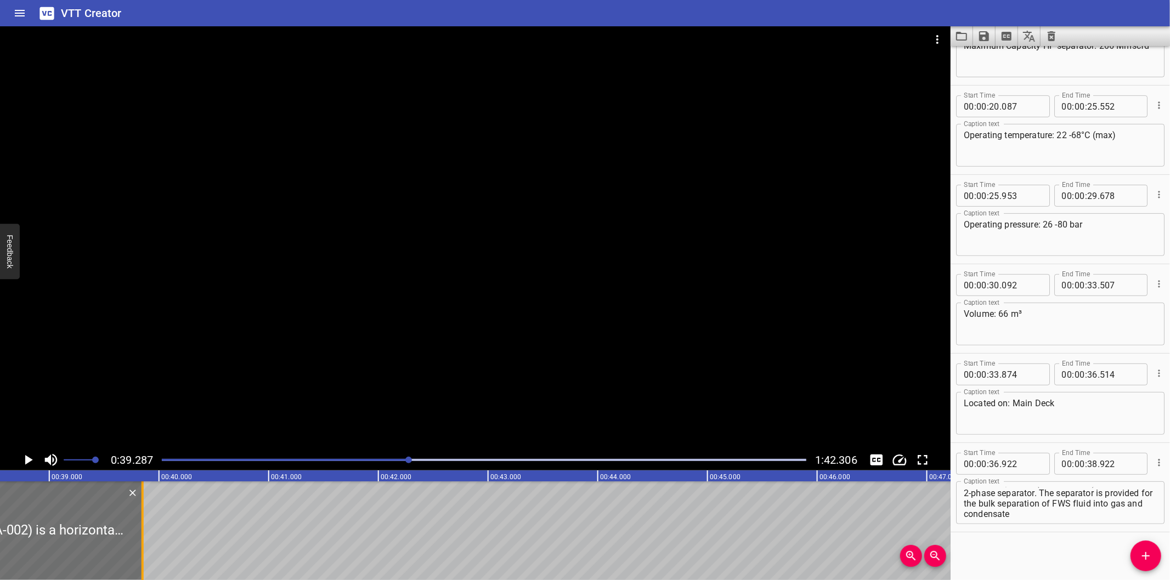
drag, startPoint x: 41, startPoint y: 543, endPoint x: 353, endPoint y: 503, distance: 315.1
click at [144, 503] on div at bounding box center [142, 531] width 2 height 99
type input "41"
type input "772"
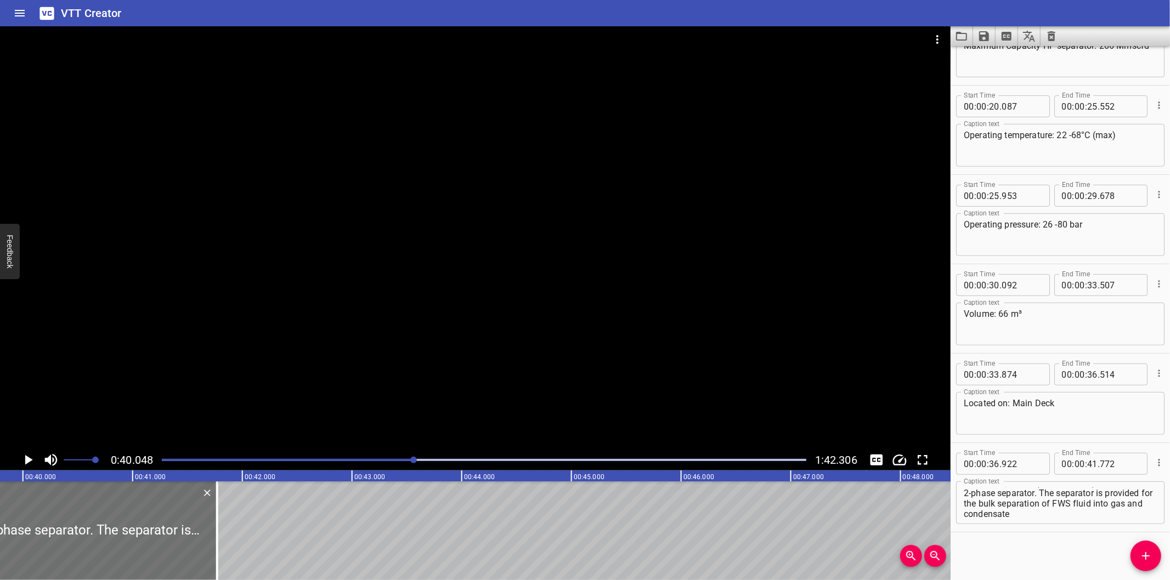
scroll to position [0, 4393]
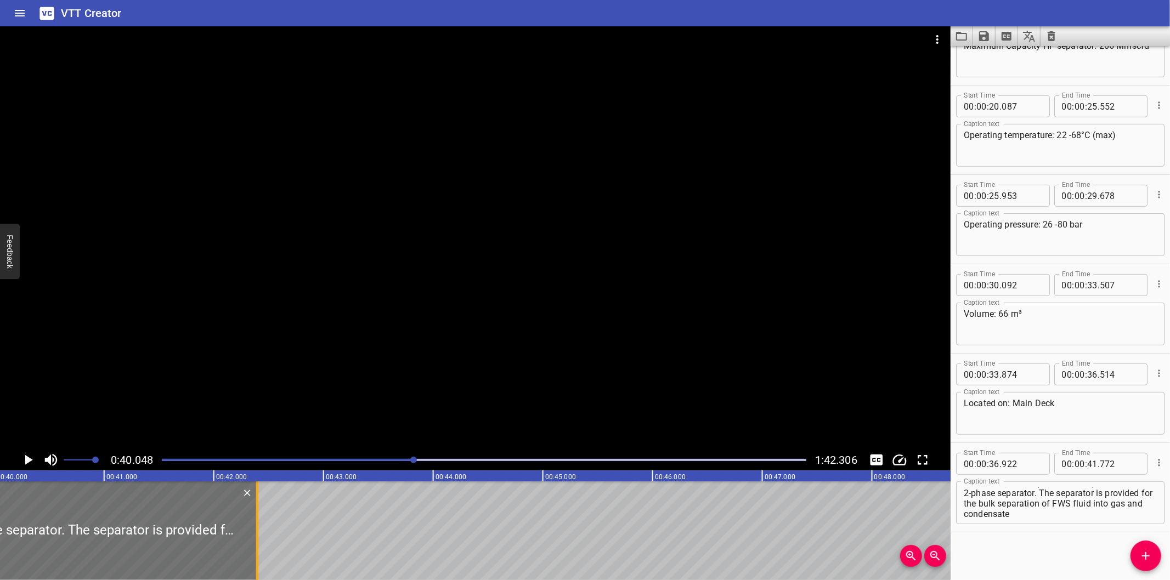
drag, startPoint x: 186, startPoint y: 537, endPoint x: 255, endPoint y: 535, distance: 68.6
click at [255, 535] on div at bounding box center [257, 531] width 11 height 99
type input "42"
type input "397"
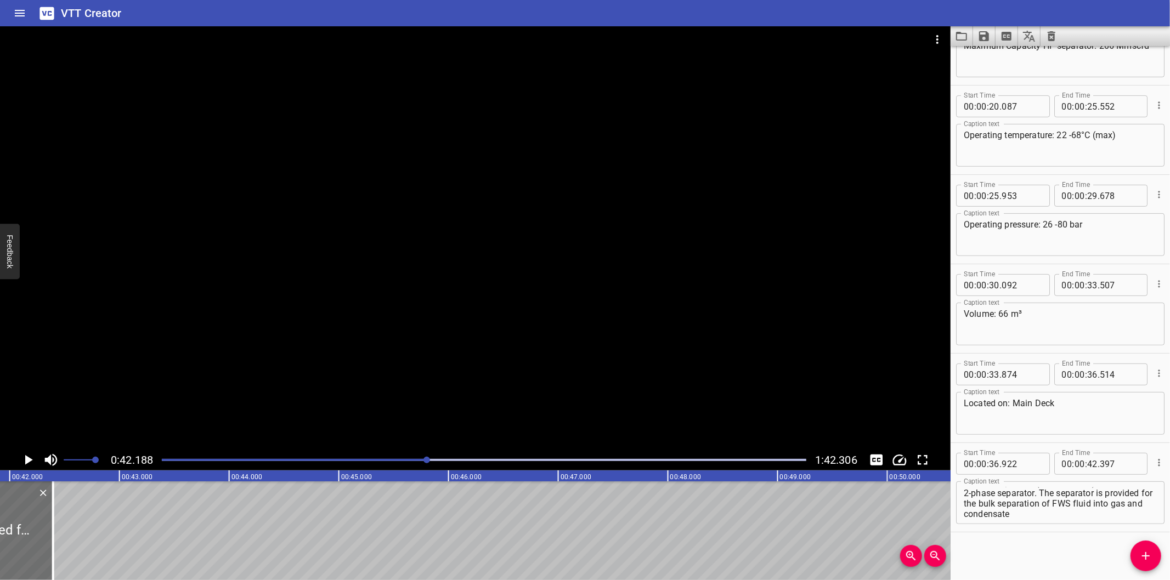
scroll to position [0, 4627]
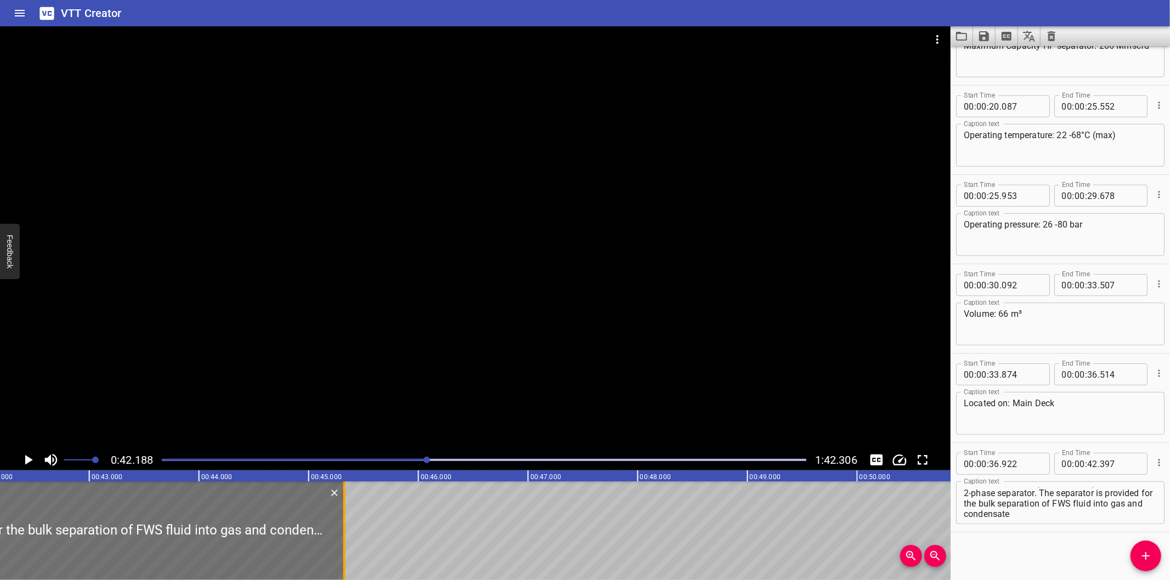
drag, startPoint x: 34, startPoint y: 546, endPoint x: 340, endPoint y: 535, distance: 306.2
click at [340, 535] on div at bounding box center [344, 531] width 11 height 99
type input "45"
type input "327"
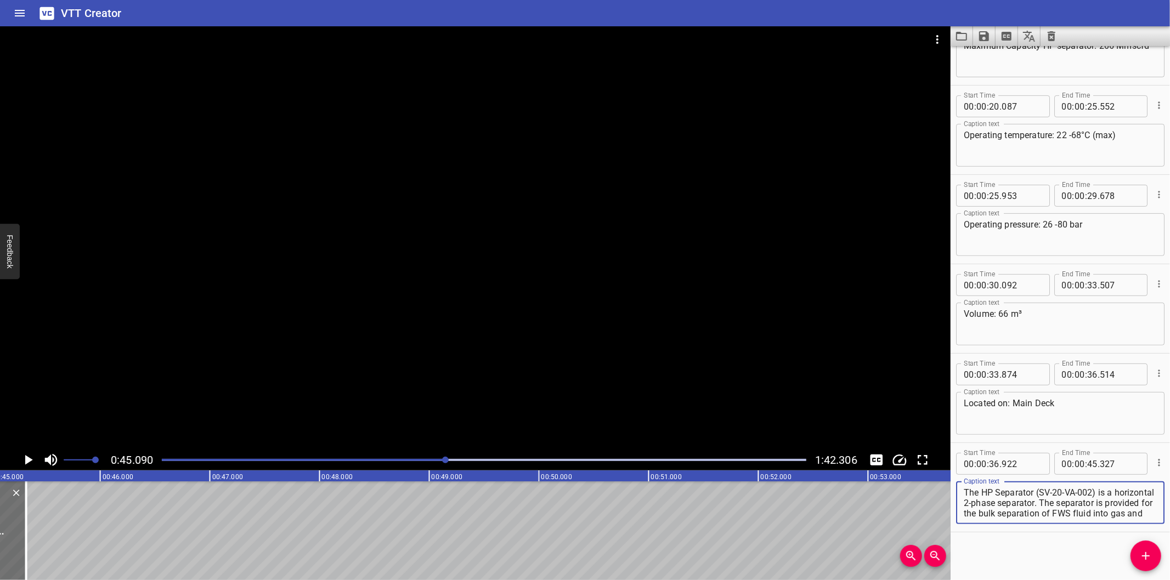
scroll to position [10, 0]
drag, startPoint x: 1083, startPoint y: 501, endPoint x: 1088, endPoint y: 541, distance: 40.3
click at [1088, 541] on div "Start Time 00 : 00 : 00 . 000 Start Time End Time 00 : 00 : 05 . 425 End Time C…" at bounding box center [1059, 313] width 219 height 534
type textarea "The HP Separator (SV-20-VA-002) is a horizontal 2-phase separator."
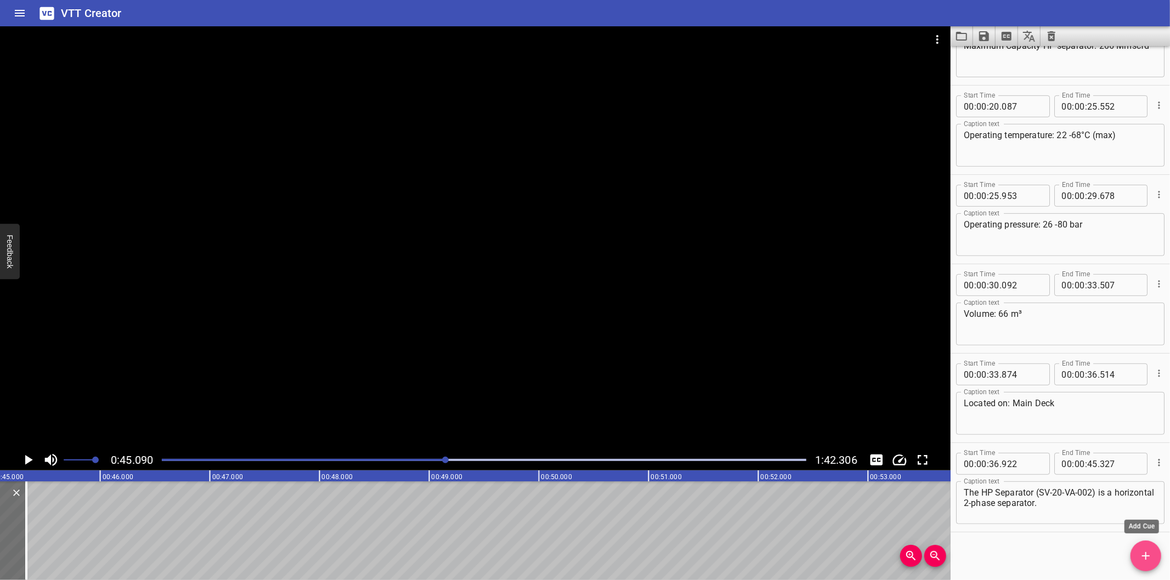
click at [1141, 558] on icon "Add Cue" at bounding box center [1145, 556] width 13 height 13
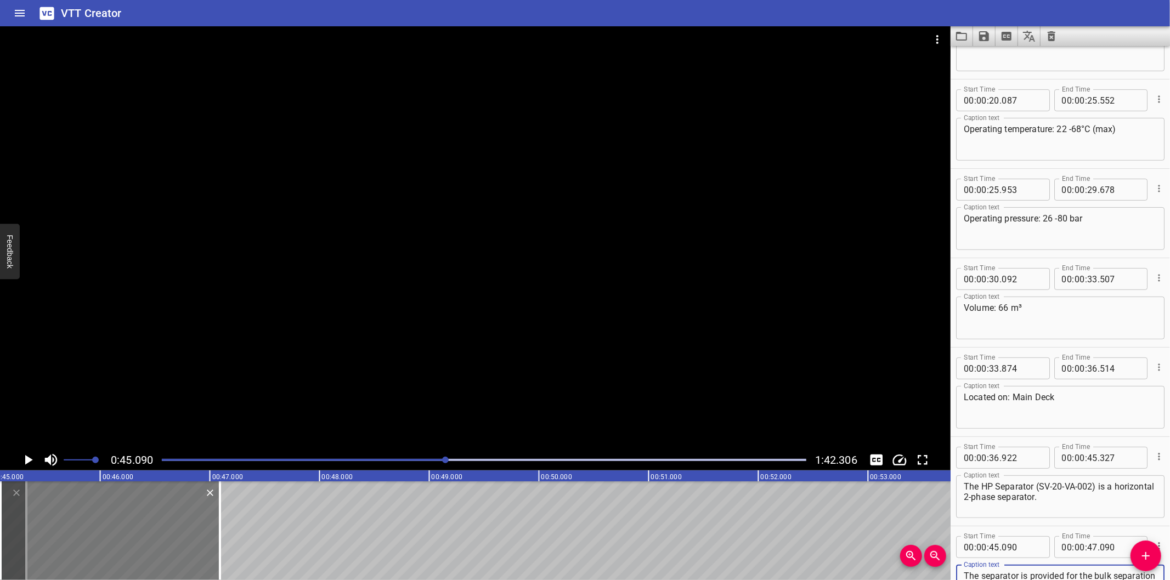
type textarea "The separator is provided for the bulk separation of FWS fluid into gas and con…"
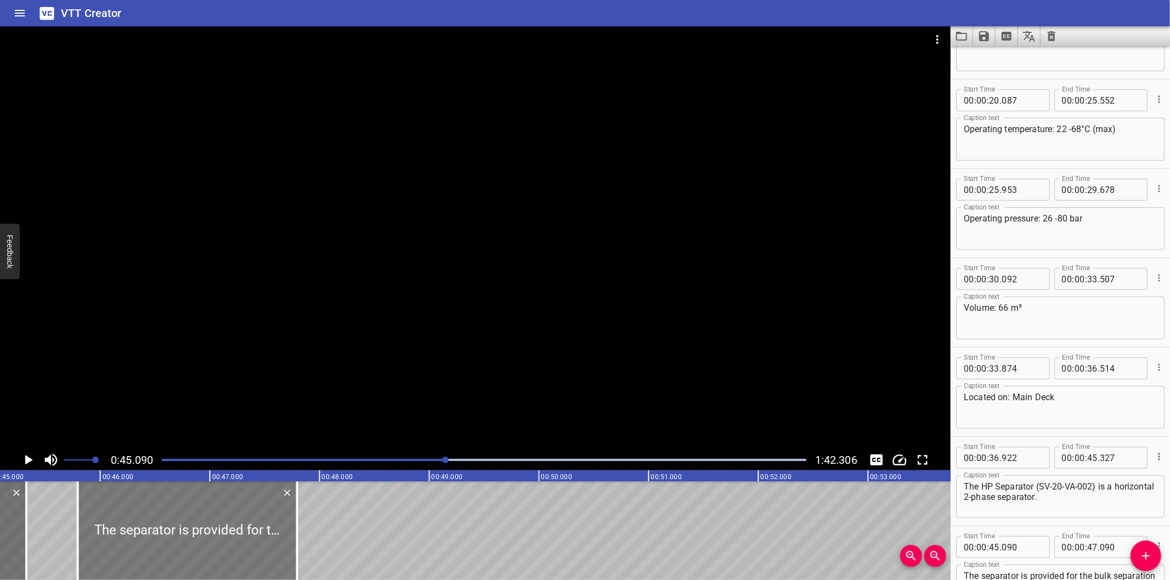
drag, startPoint x: 166, startPoint y: 553, endPoint x: 243, endPoint y: 551, distance: 76.8
click at [243, 551] on div at bounding box center [187, 531] width 219 height 99
type input "790"
click at [410, 463] on div at bounding box center [484, 459] width 658 height 15
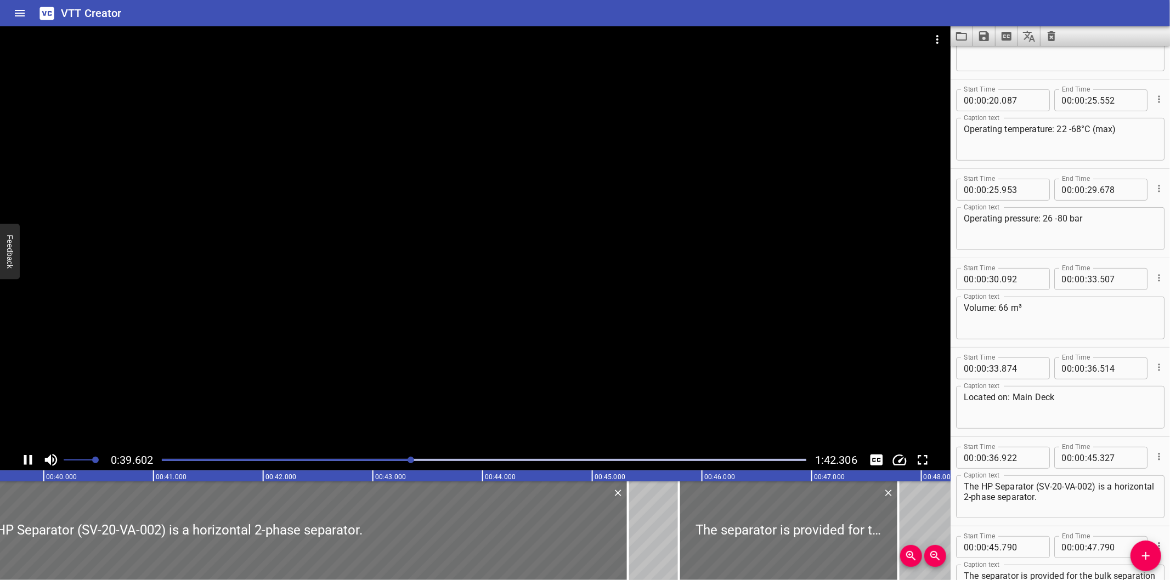
scroll to position [0, 4373]
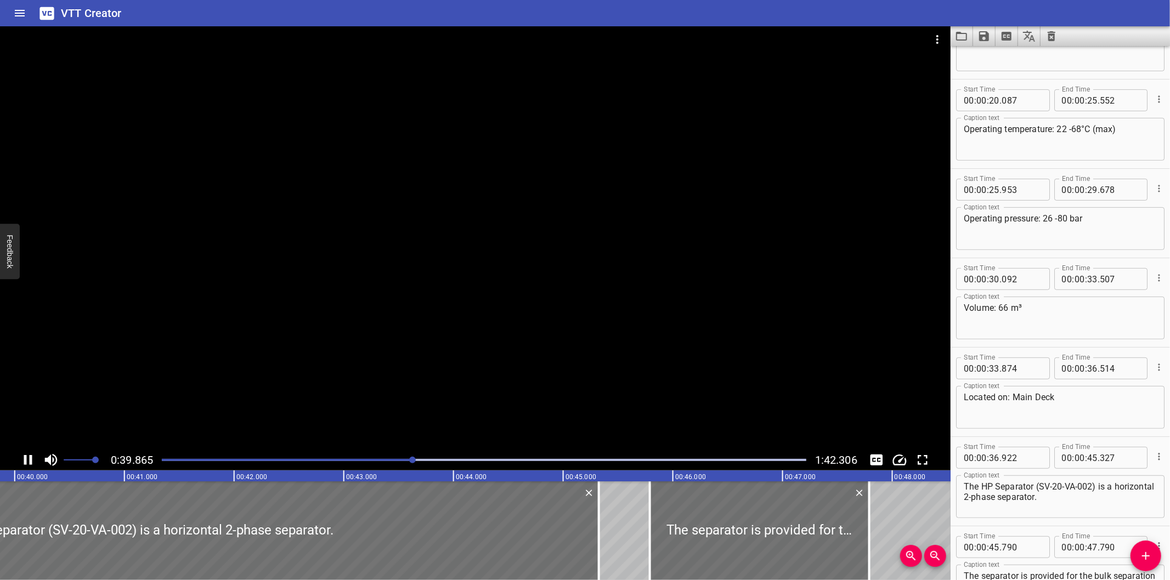
click at [388, 463] on div at bounding box center [484, 459] width 658 height 15
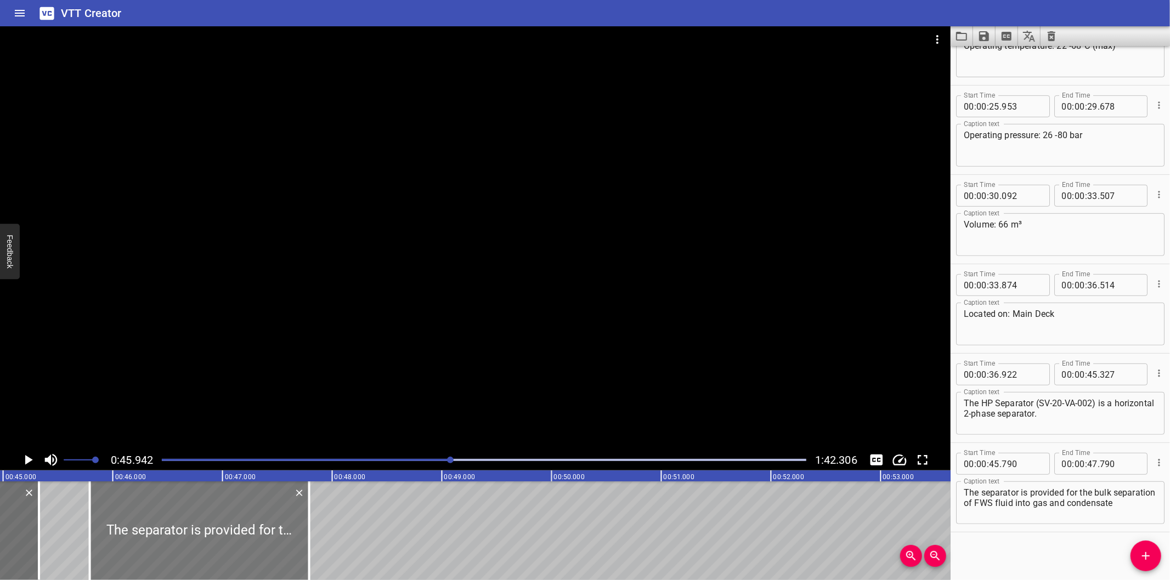
scroll to position [0, 4917]
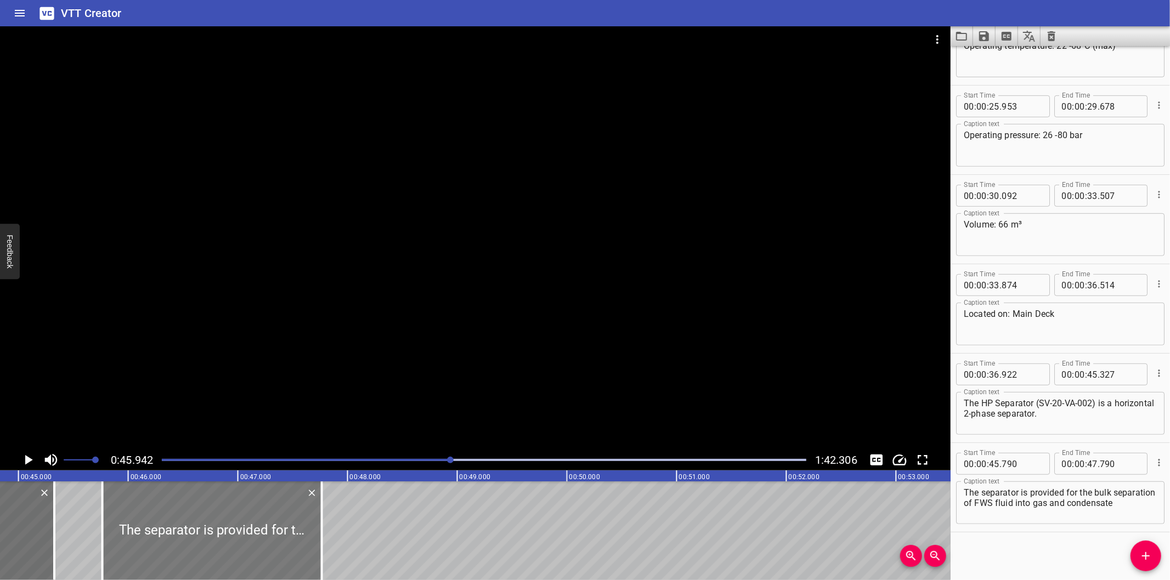
click at [220, 529] on div at bounding box center [212, 531] width 219 height 99
type input "765"
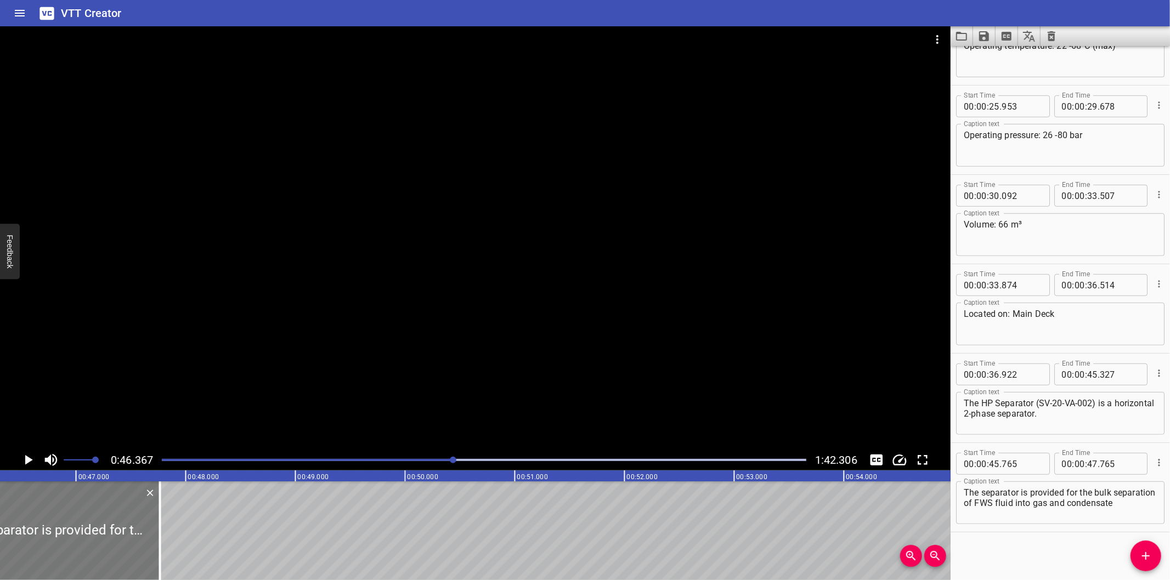
scroll to position [0, 5086]
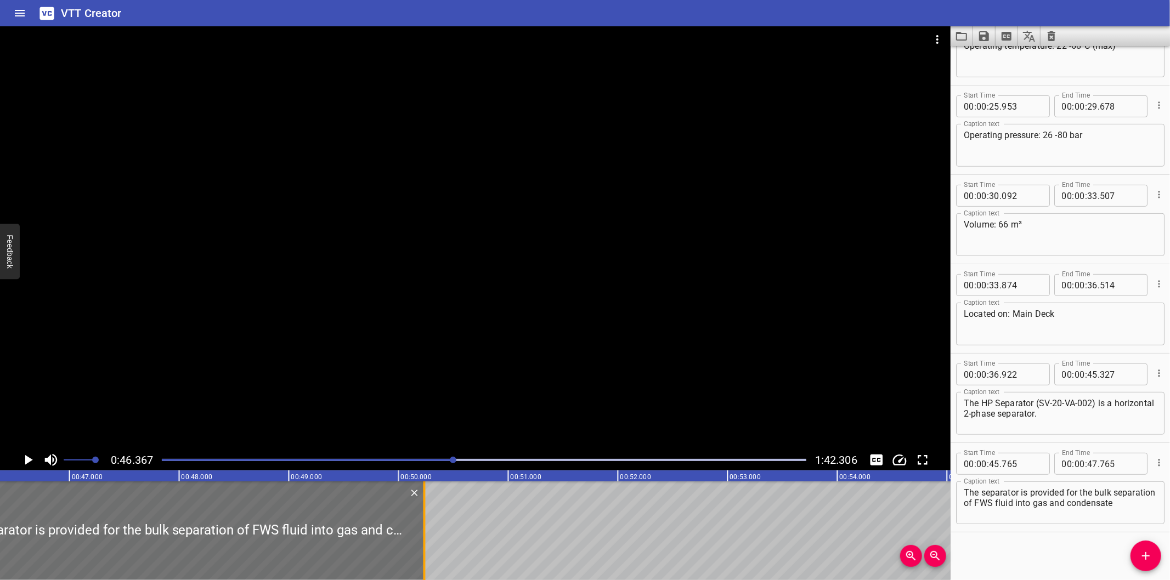
drag, startPoint x: 152, startPoint y: 536, endPoint x: 450, endPoint y: 529, distance: 297.9
click at [426, 529] on div at bounding box center [424, 531] width 2 height 99
type input "50"
type input "475"
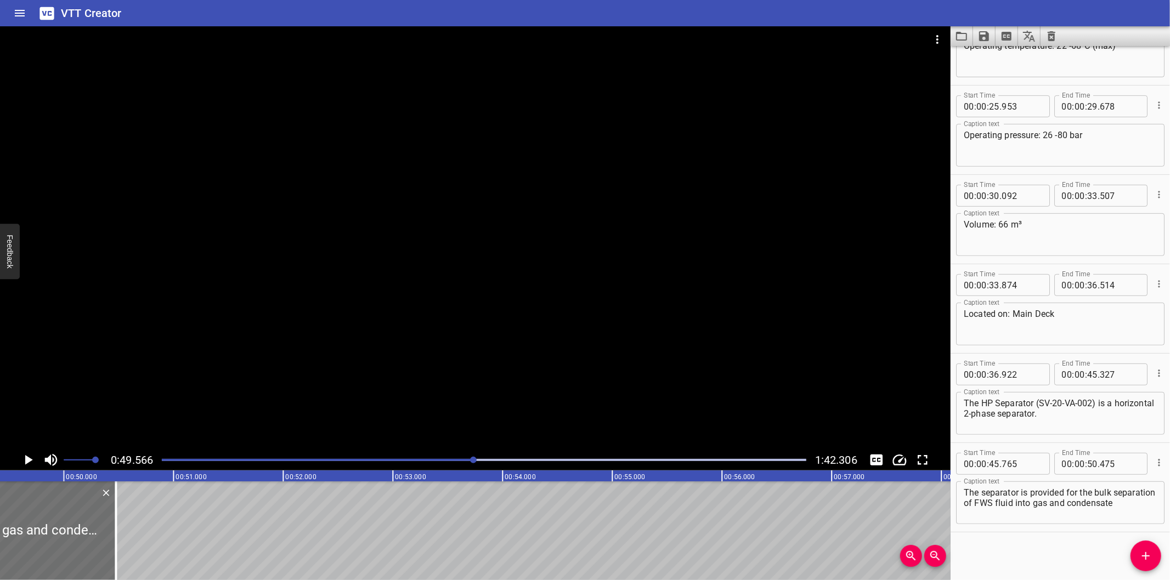
scroll to position [0, 5437]
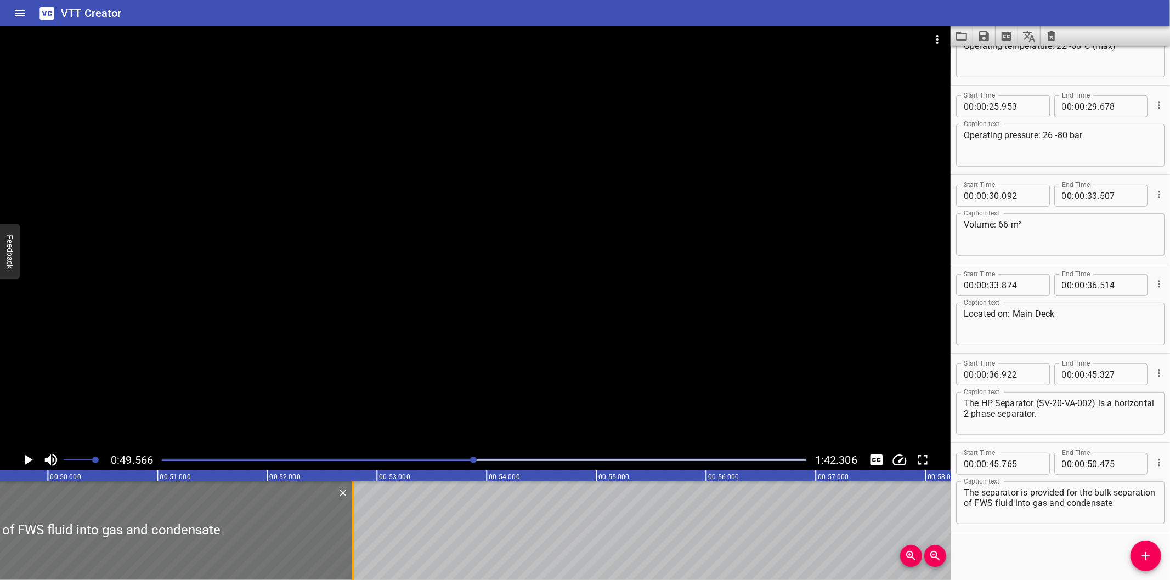
drag, startPoint x: 100, startPoint y: 559, endPoint x: 353, endPoint y: 536, distance: 253.9
click at [353, 536] on div at bounding box center [353, 531] width 2 height 99
type input "52"
type input "780"
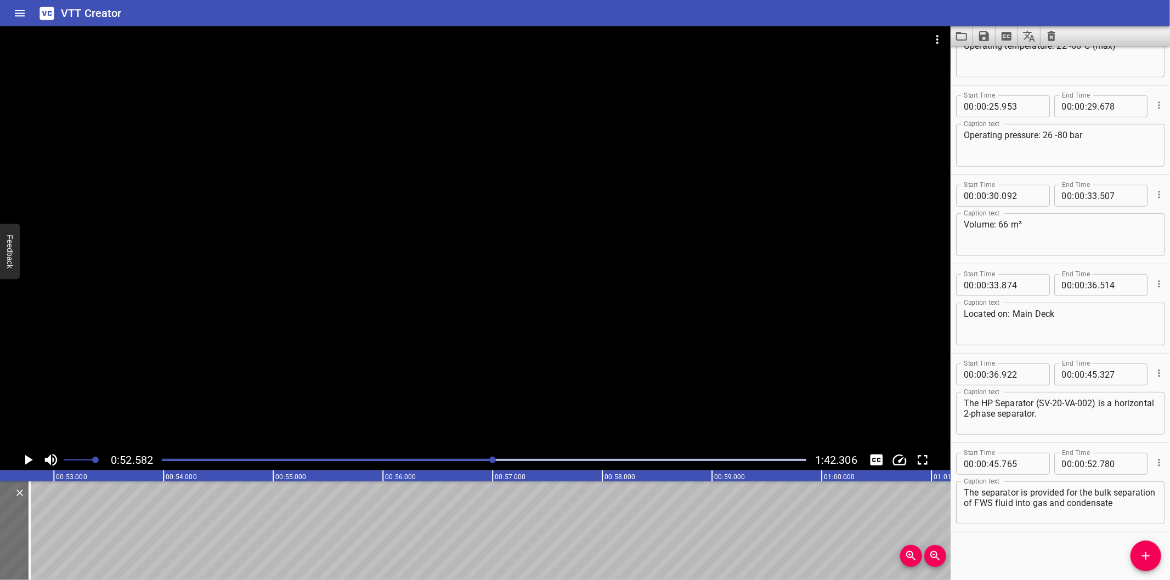
scroll to position [0, 5767]
drag, startPoint x: 1151, startPoint y: 557, endPoint x: 1130, endPoint y: 553, distance: 21.3
click at [1150, 557] on icon "Add Cue" at bounding box center [1145, 556] width 13 height 13
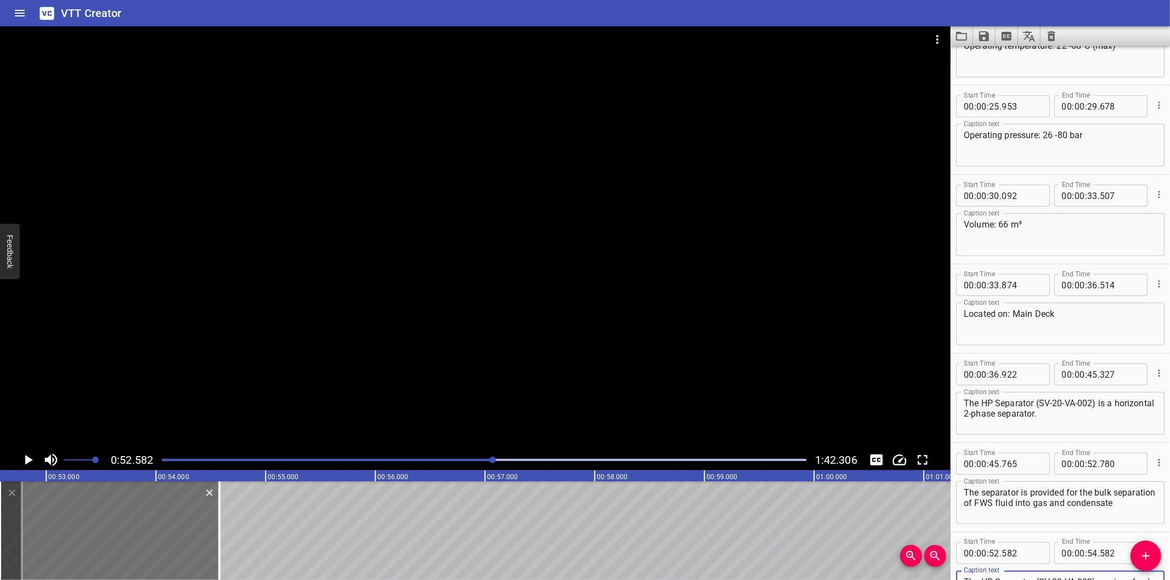
scroll to position [415, 0]
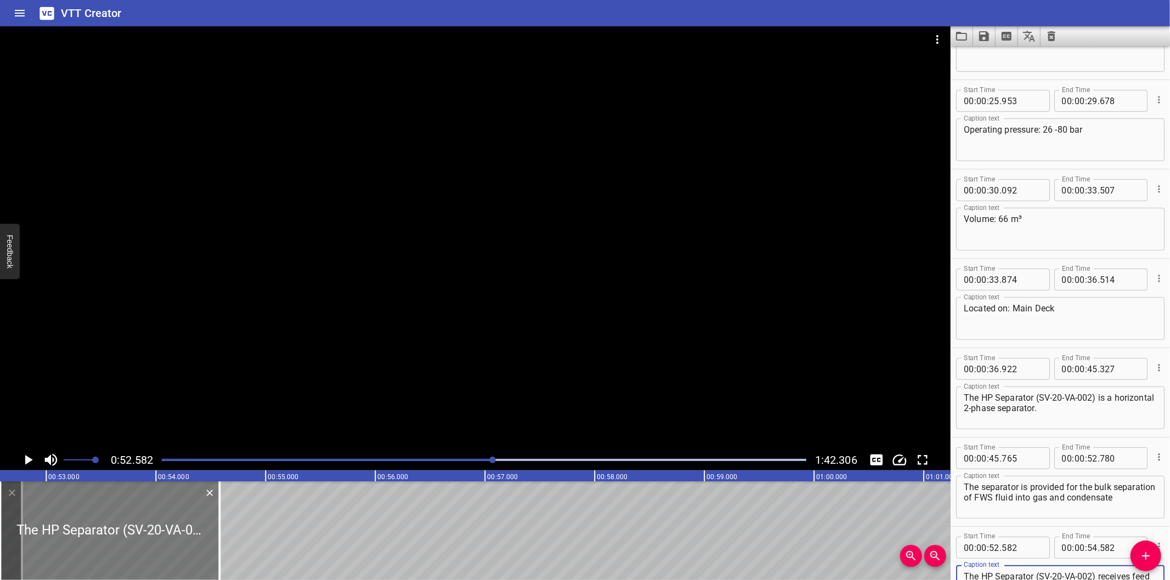
type textarea "The HP Separator (SV-20-VA-002) receives feed from the following streams:"
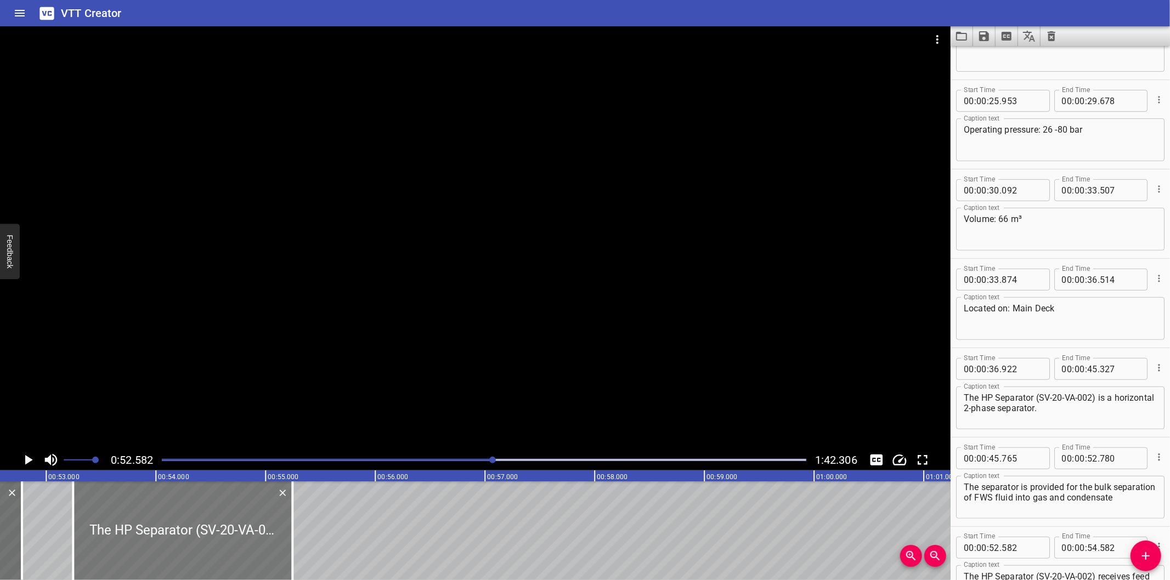
drag, startPoint x: 155, startPoint y: 521, endPoint x: 225, endPoint y: 528, distance: 70.5
click at [225, 528] on div at bounding box center [182, 531] width 219 height 99
type input "53"
type input "252"
type input "55"
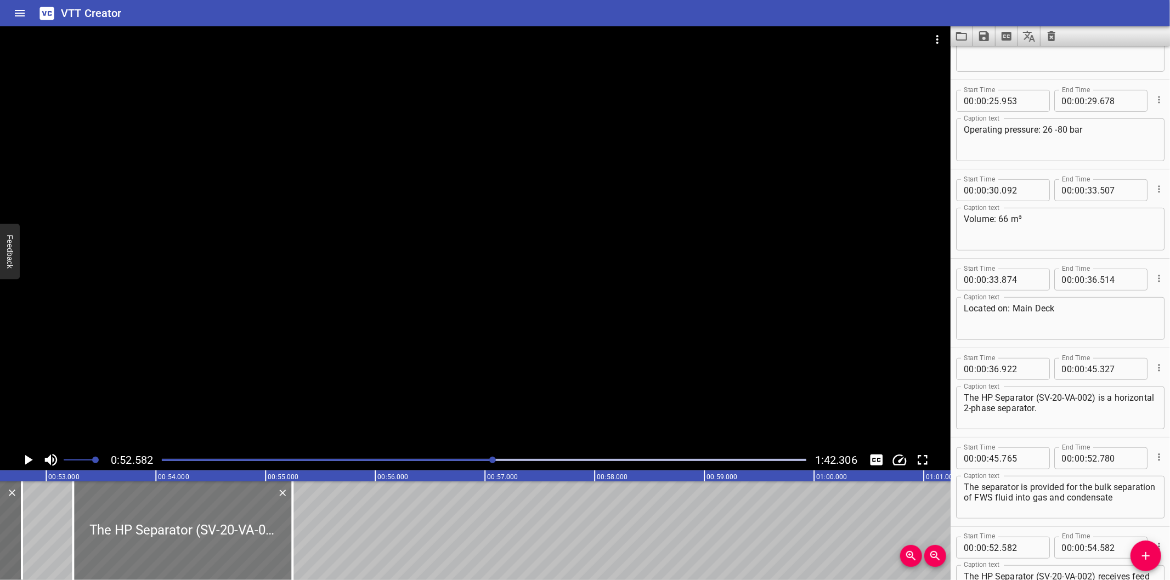
type input "252"
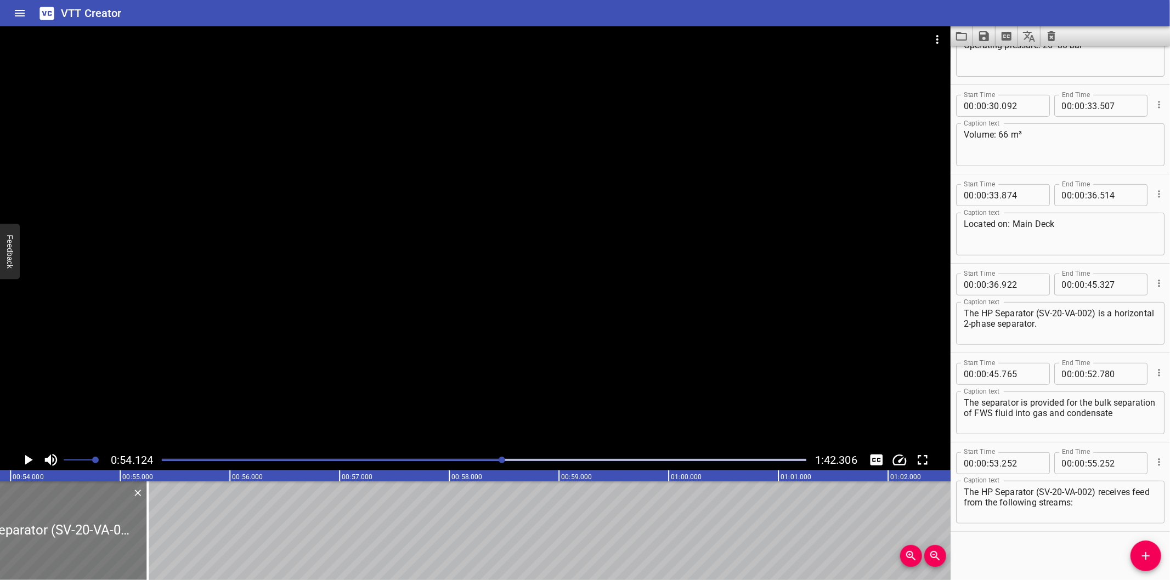
scroll to position [0, 5936]
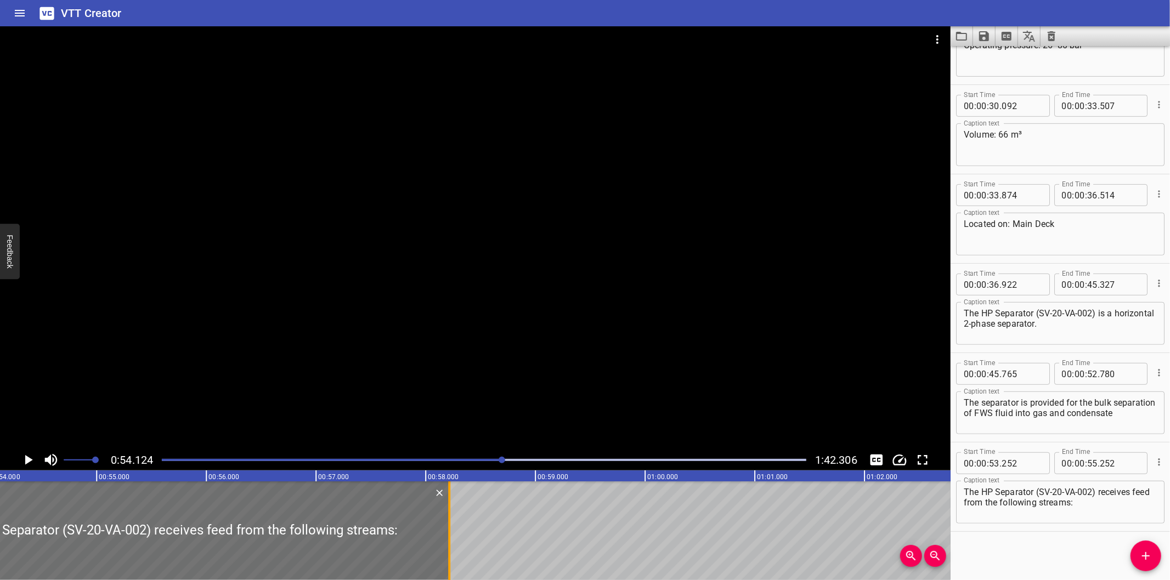
drag, startPoint x: 121, startPoint y: 525, endPoint x: 673, endPoint y: 531, distance: 552.3
click at [455, 531] on div at bounding box center [449, 531] width 11 height 99
type input "01"
type input "00"
type input "247"
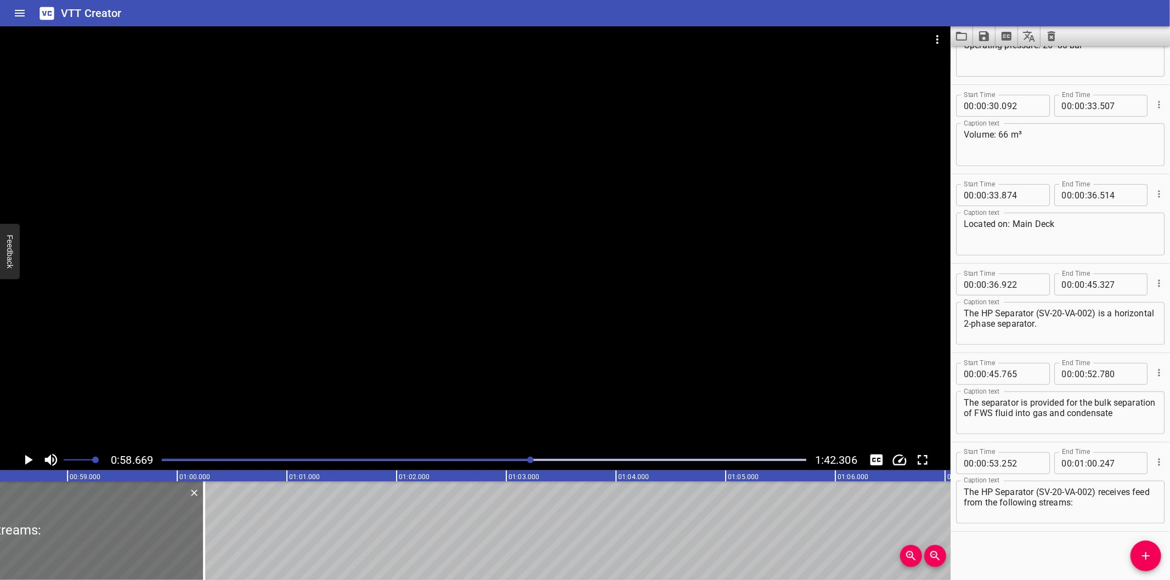
scroll to position [0, 6435]
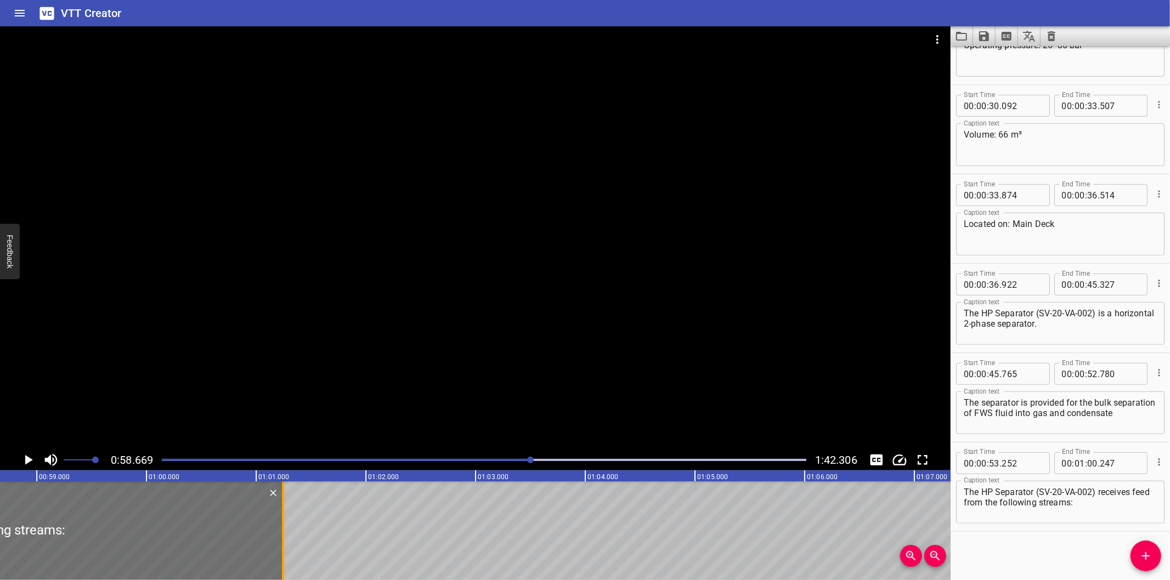
drag, startPoint x: 190, startPoint y: 546, endPoint x: 280, endPoint y: 541, distance: 90.1
click at [280, 541] on div at bounding box center [283, 531] width 11 height 99
type input "01"
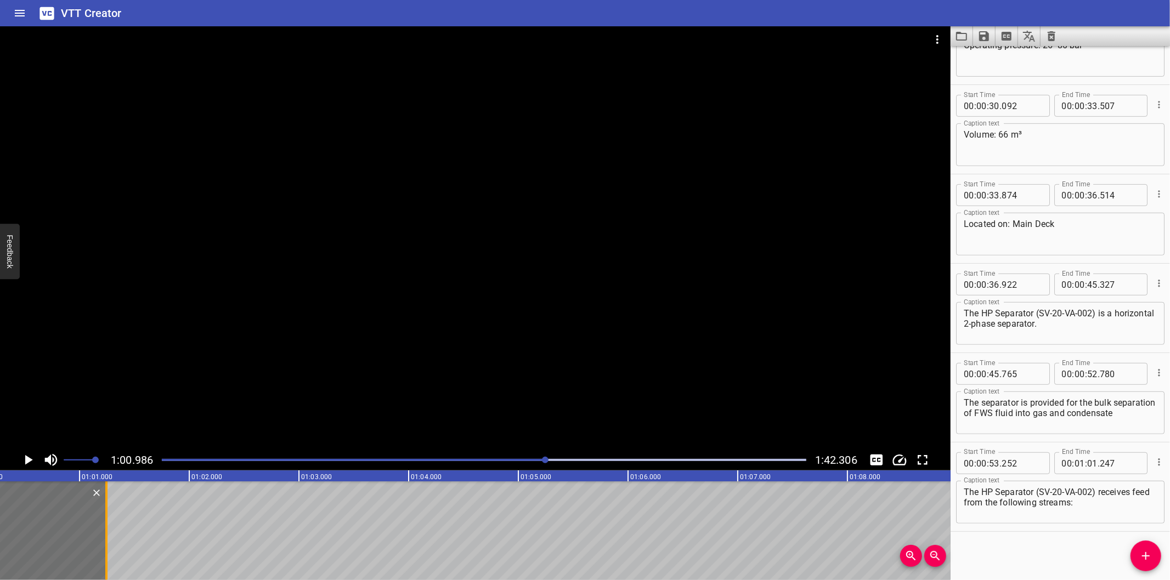
scroll to position [0, 6609]
click at [109, 544] on div at bounding box center [110, 531] width 11 height 99
type input "262"
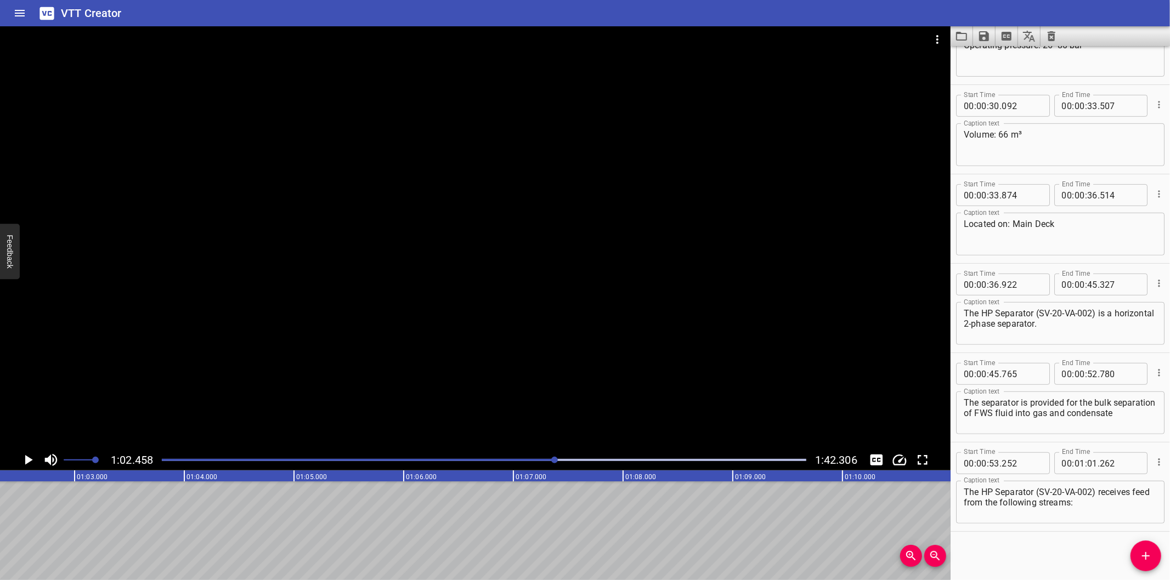
scroll to position [0, 6851]
drag, startPoint x: 1148, startPoint y: 558, endPoint x: 1137, endPoint y: 551, distance: 12.6
click at [1148, 558] on icon "Add Cue" at bounding box center [1145, 556] width 13 height 13
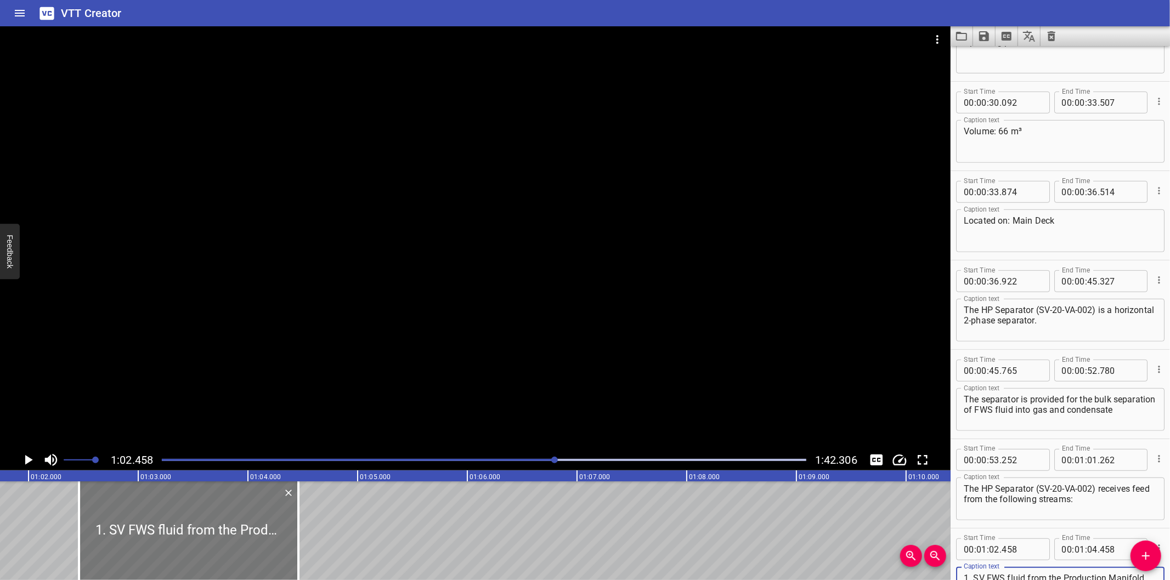
scroll to position [0, 6728]
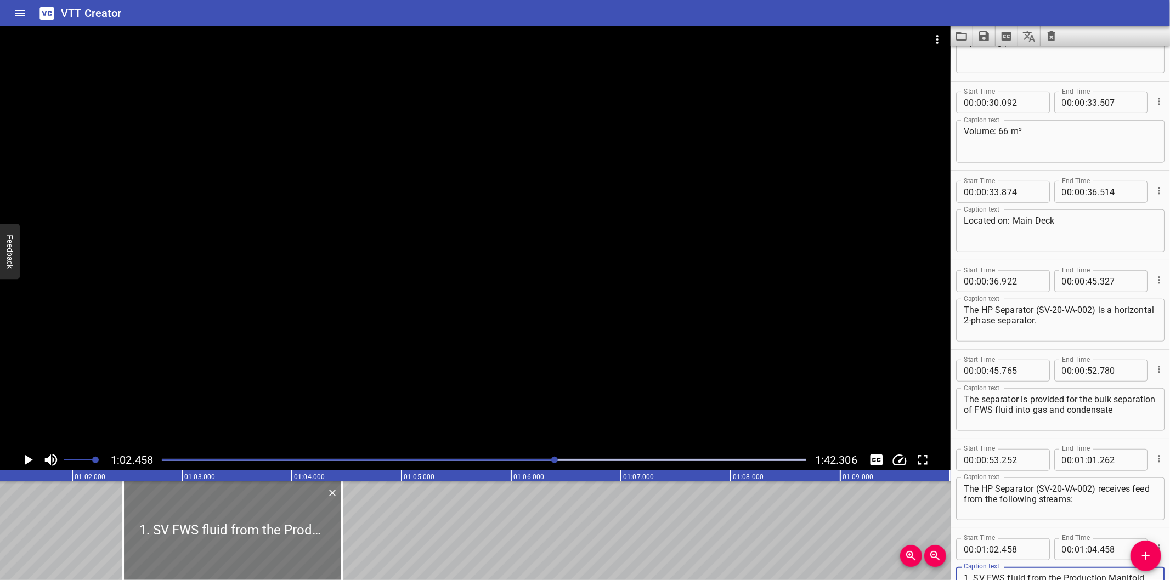
type textarea "1. SV FWS fluid from the Production Manifold, commingled with FWS fluid from DN…"
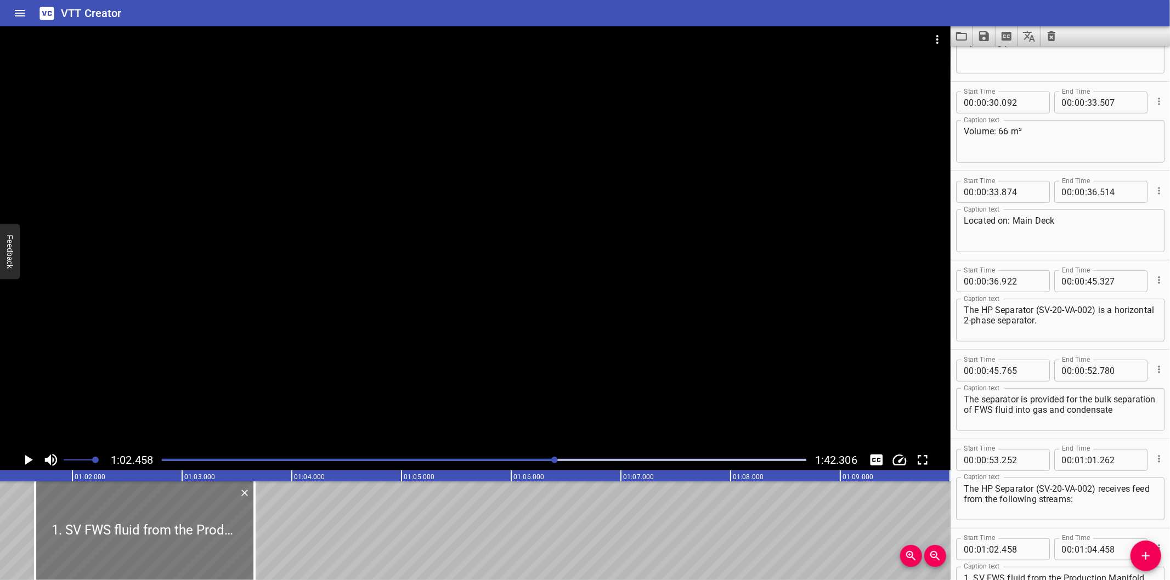
drag, startPoint x: 228, startPoint y: 536, endPoint x: 140, endPoint y: 553, distance: 89.3
click at [140, 553] on div at bounding box center [144, 531] width 219 height 99
type input "01"
type input "658"
type input "03"
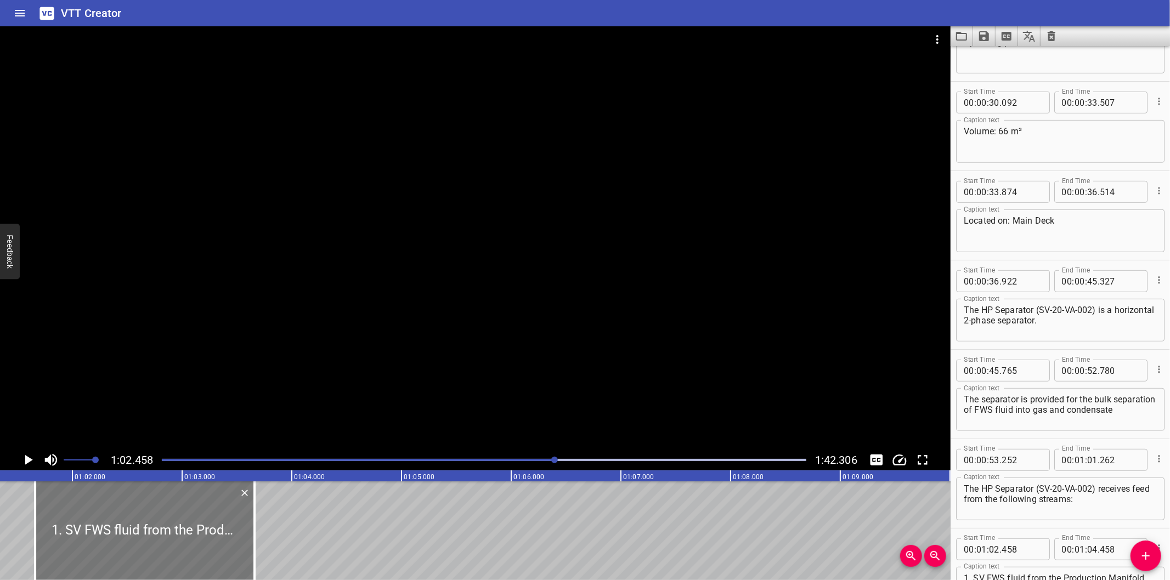
type input "658"
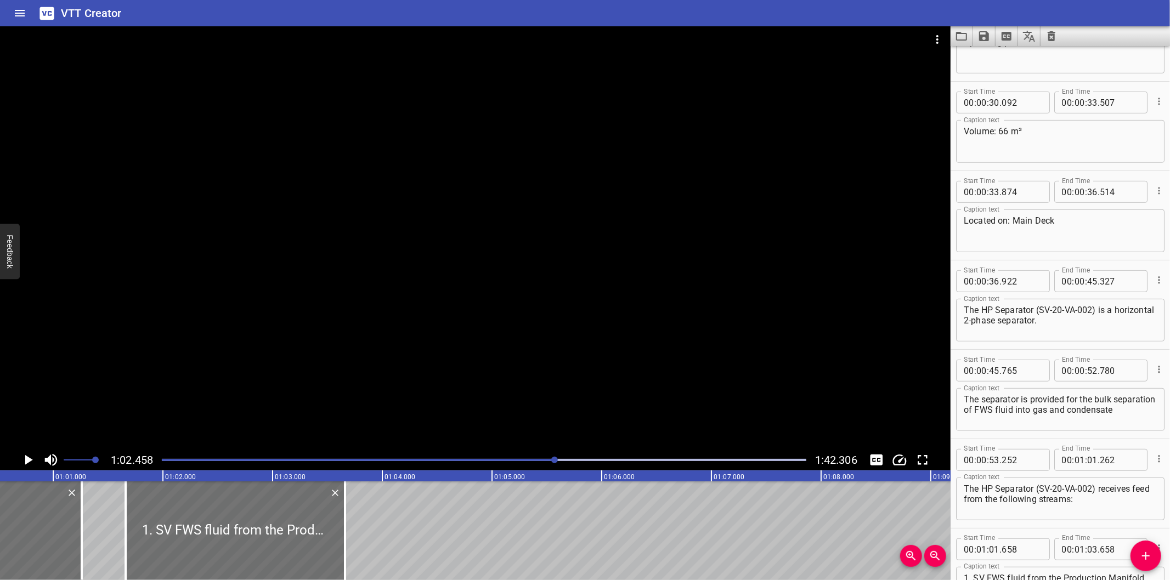
scroll to position [0, 6607]
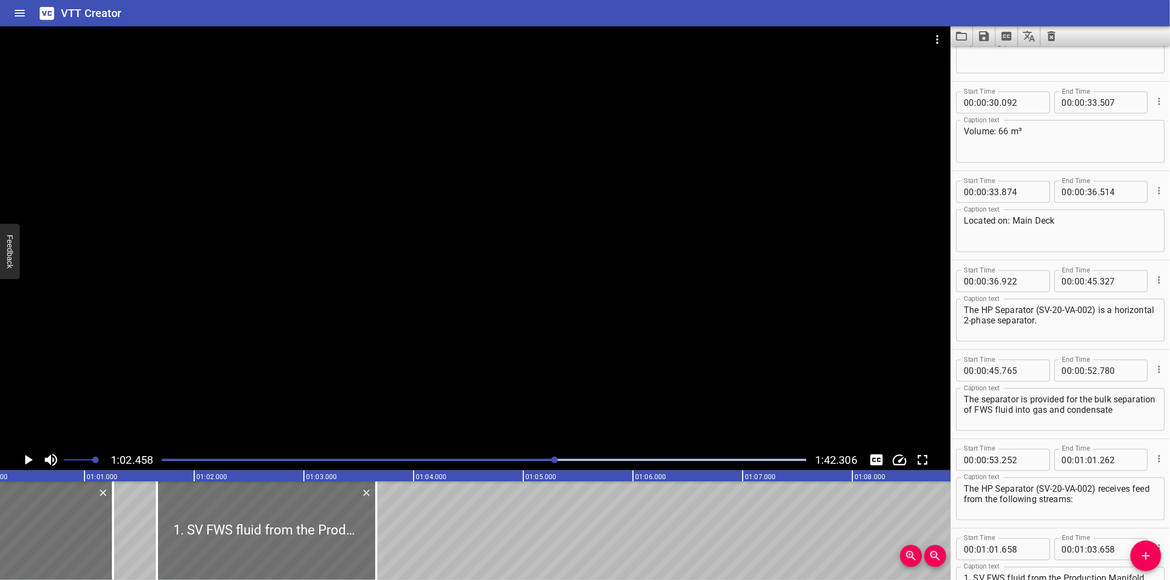
click at [549, 462] on div at bounding box center [484, 459] width 658 height 15
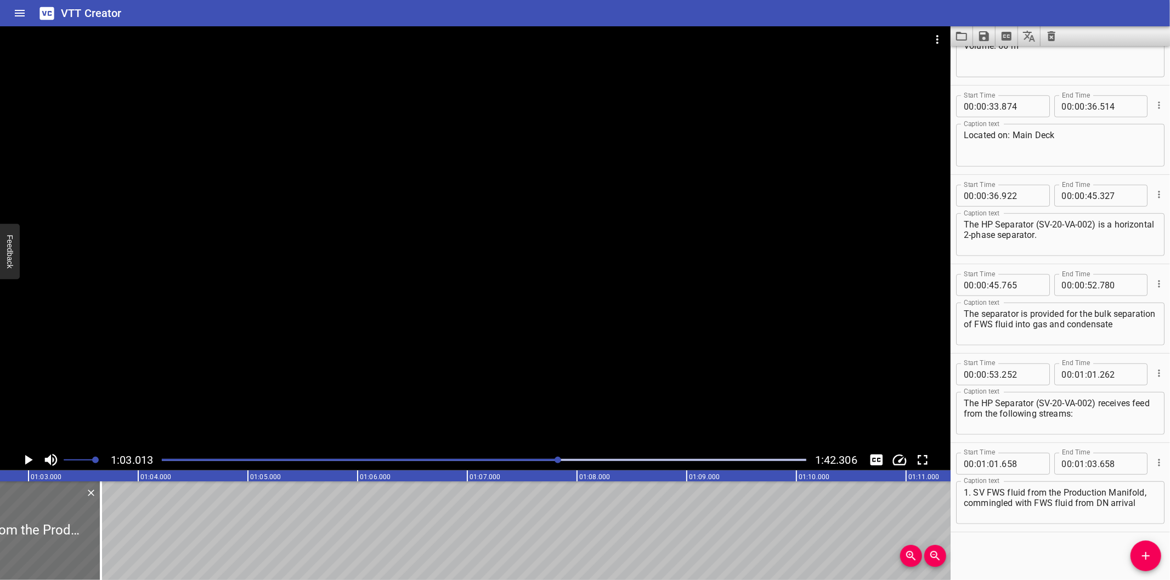
scroll to position [0, 6911]
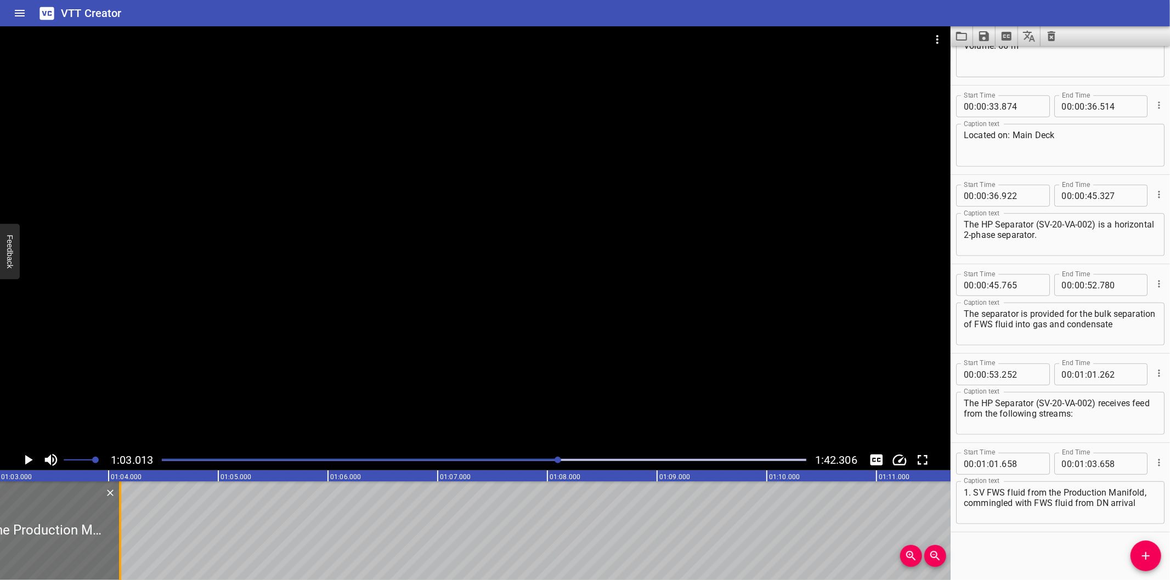
drag, startPoint x: 69, startPoint y: 557, endPoint x: 420, endPoint y: 546, distance: 351.7
click at [126, 546] on div at bounding box center [120, 531] width 11 height 99
type input "06"
type input "858"
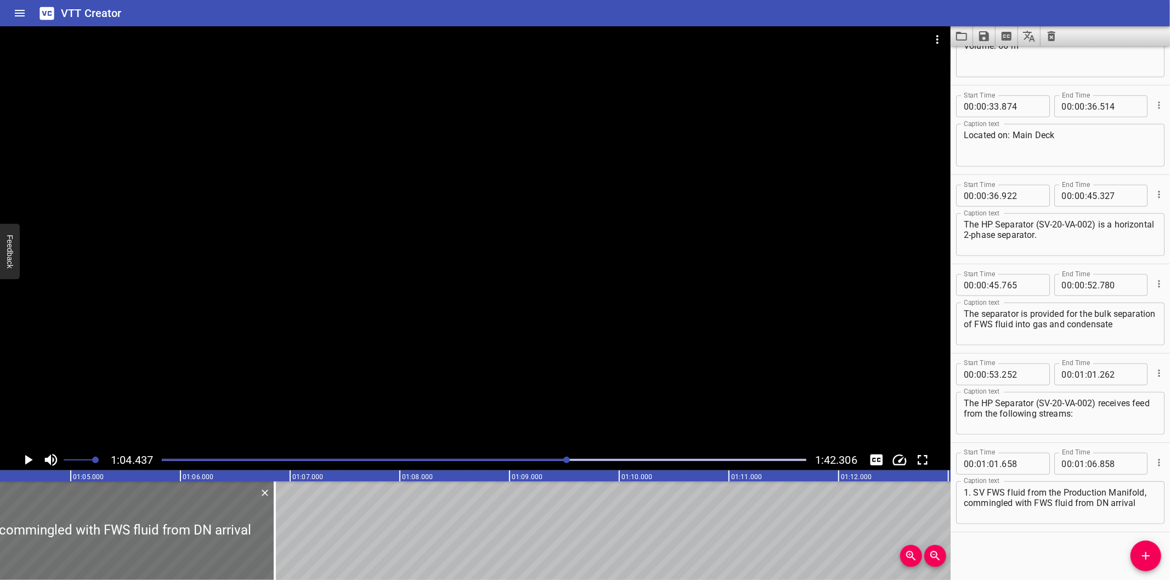
scroll to position [0, 7068]
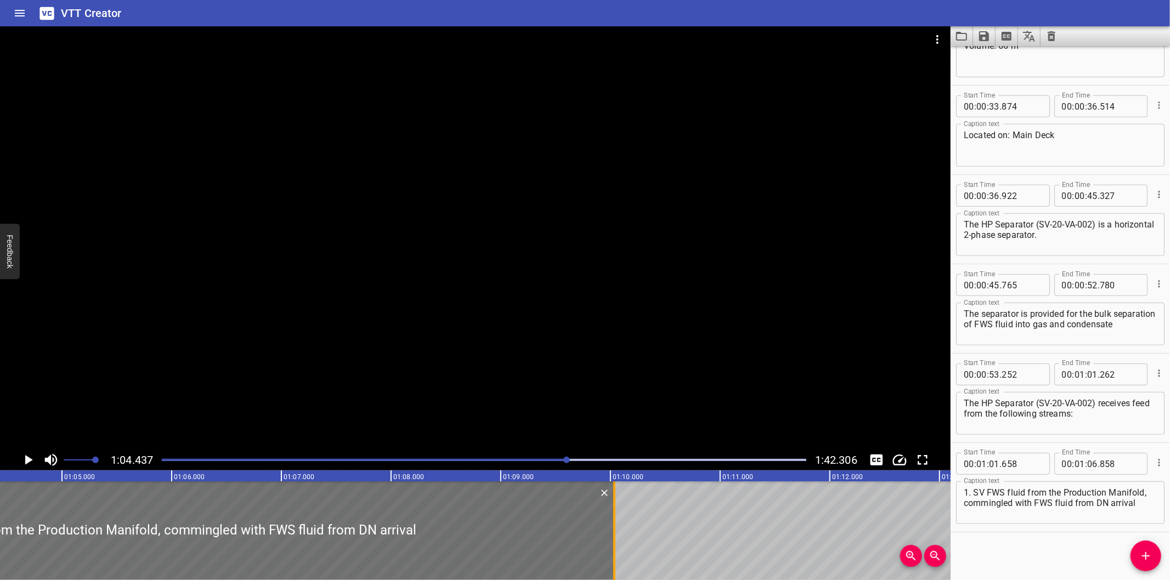
drag, startPoint x: 269, startPoint y: 560, endPoint x: 615, endPoint y: 531, distance: 347.3
click at [615, 531] on div at bounding box center [614, 531] width 11 height 99
type input "10"
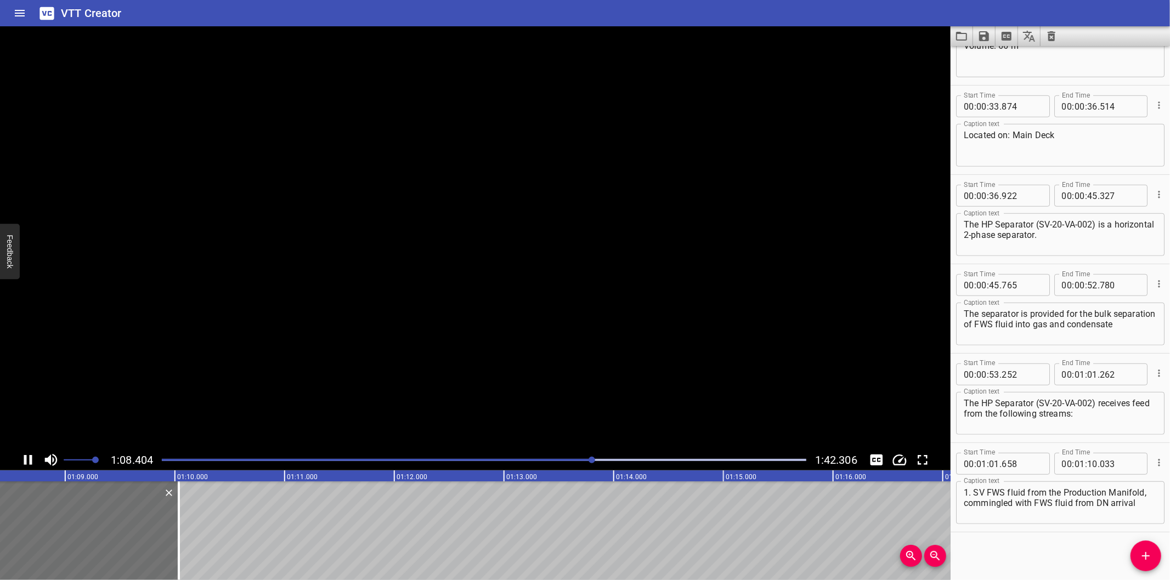
scroll to position [0, 7533]
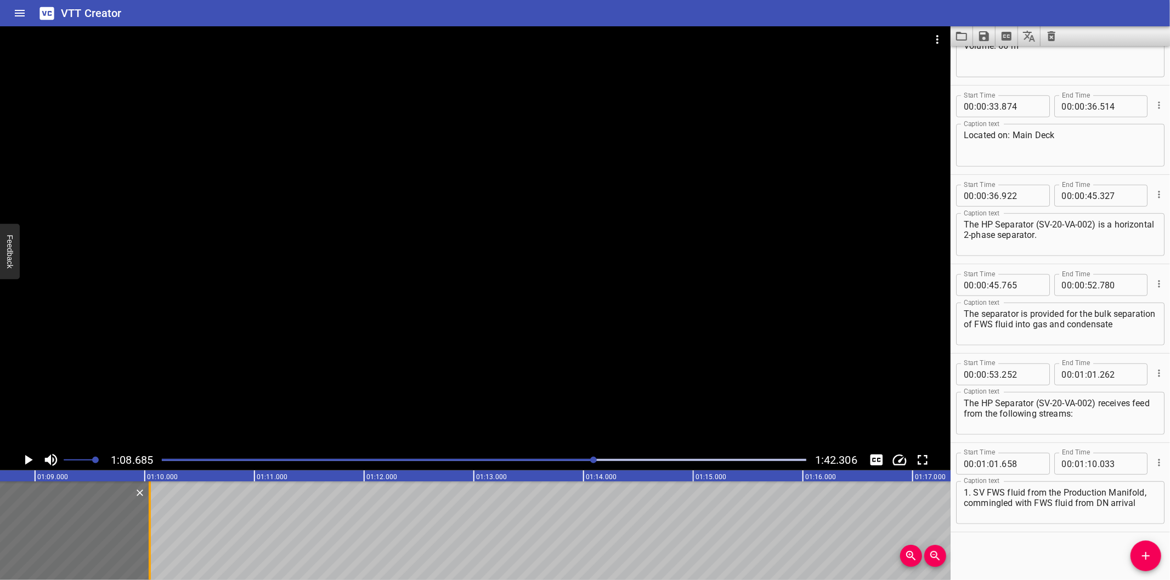
click at [151, 551] on div at bounding box center [149, 531] width 11 height 99
type input "043"
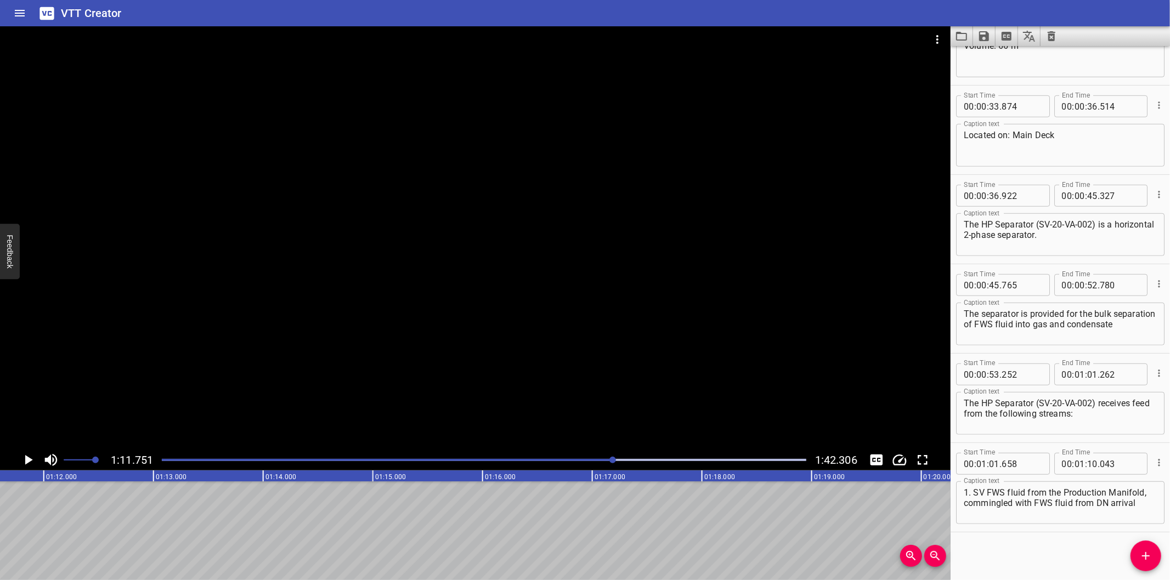
scroll to position [0, 7870]
click at [1139, 557] on icon "Add Cue" at bounding box center [1145, 556] width 13 height 13
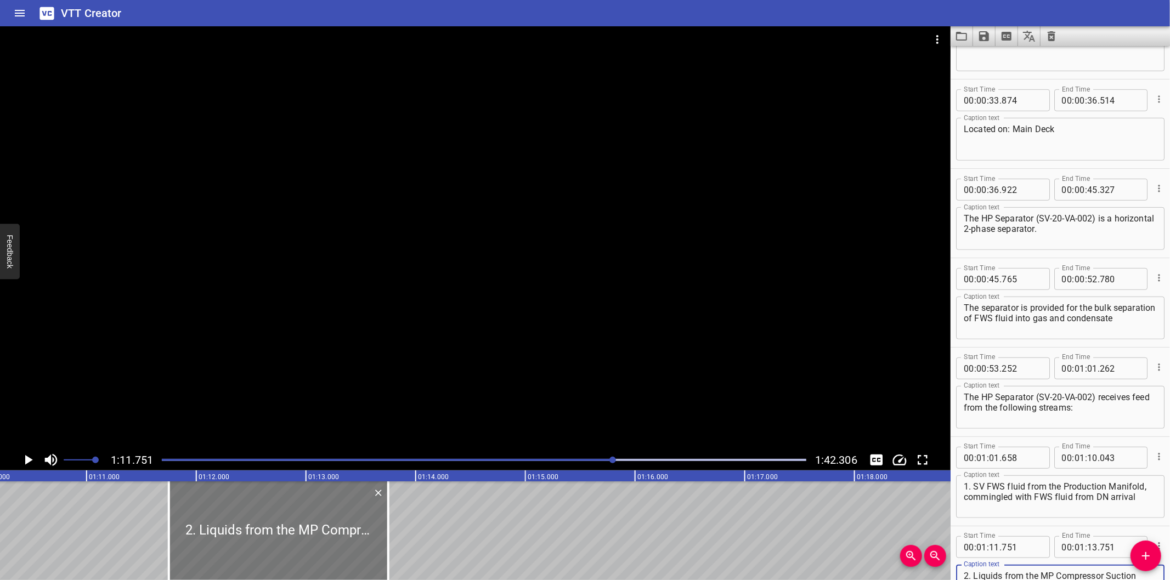
scroll to position [0, 7666]
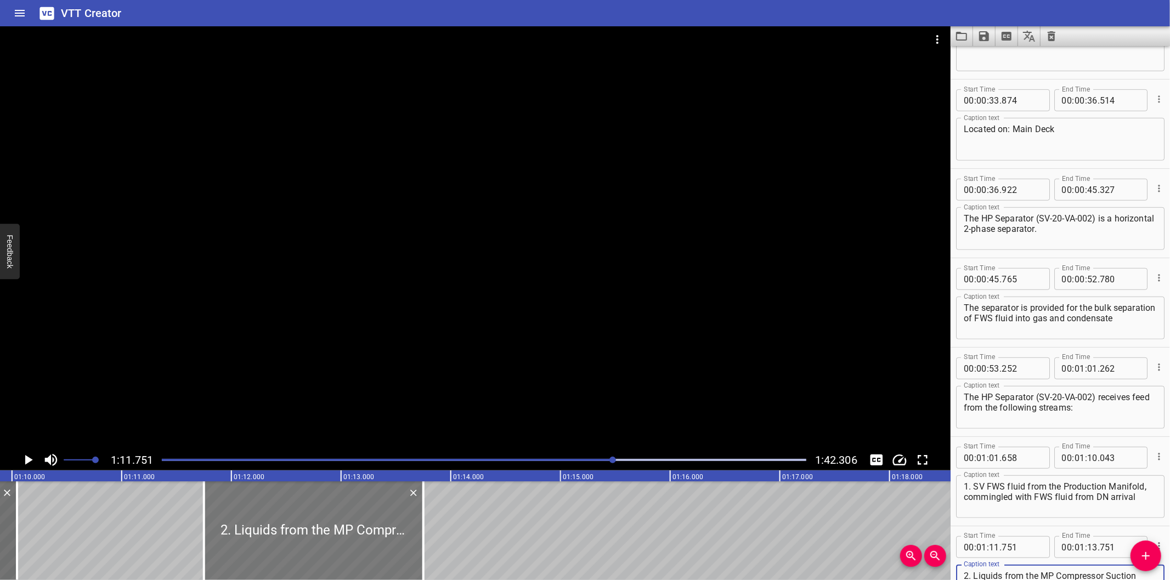
type textarea "2. Liquids from the MP Compressor Suction Scrubber Recycle Pump (SV-26-PB-001"
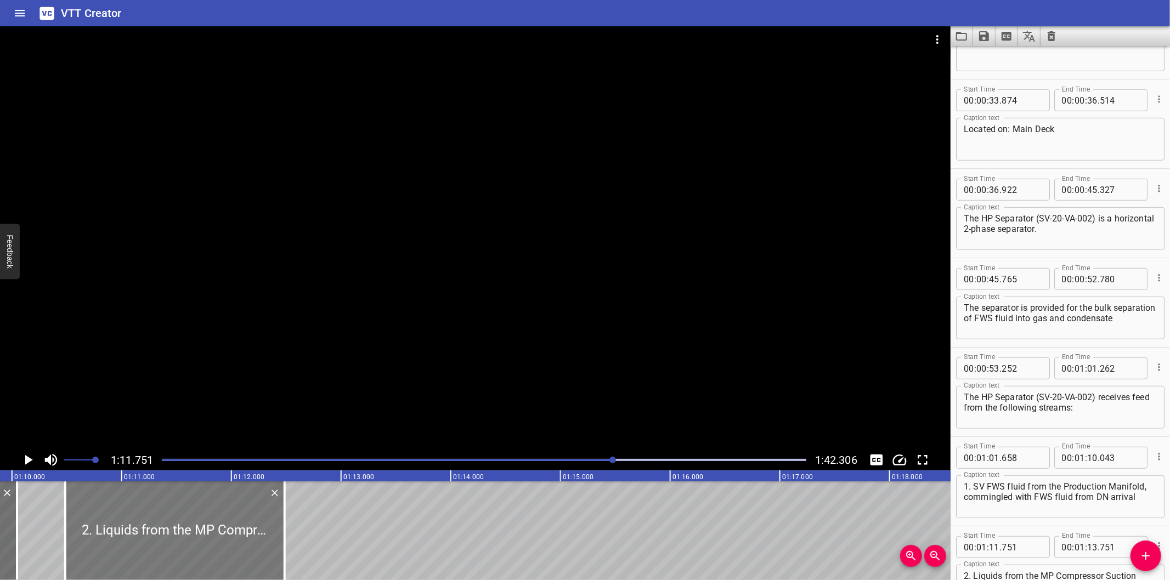
drag, startPoint x: 324, startPoint y: 547, endPoint x: 185, endPoint y: 555, distance: 139.0
click at [185, 555] on div at bounding box center [174, 531] width 219 height 99
type input "10"
type input "486"
type input "12"
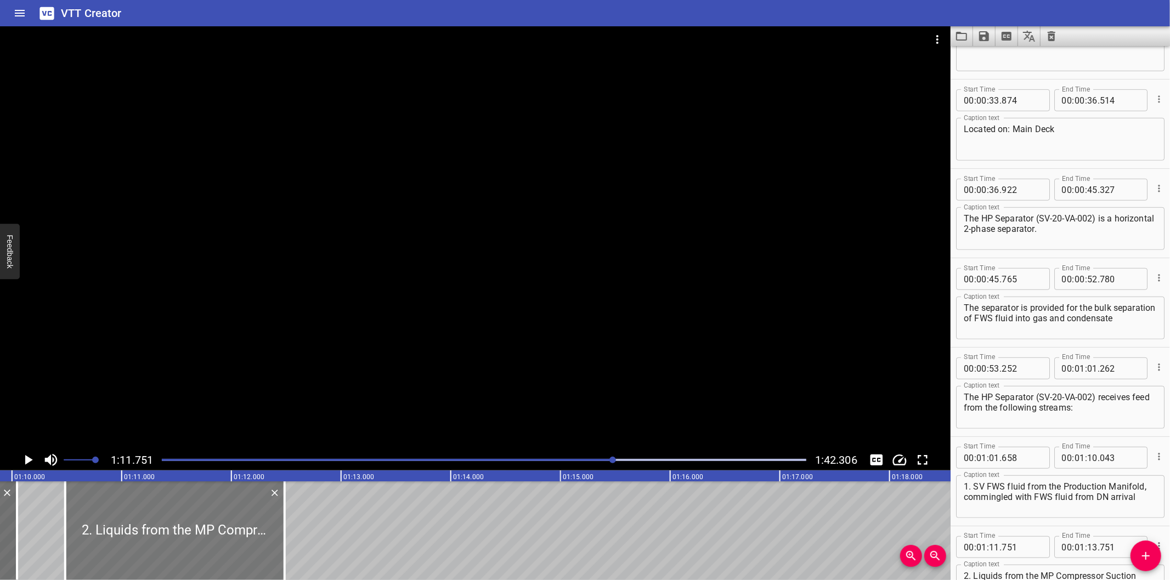
type input "486"
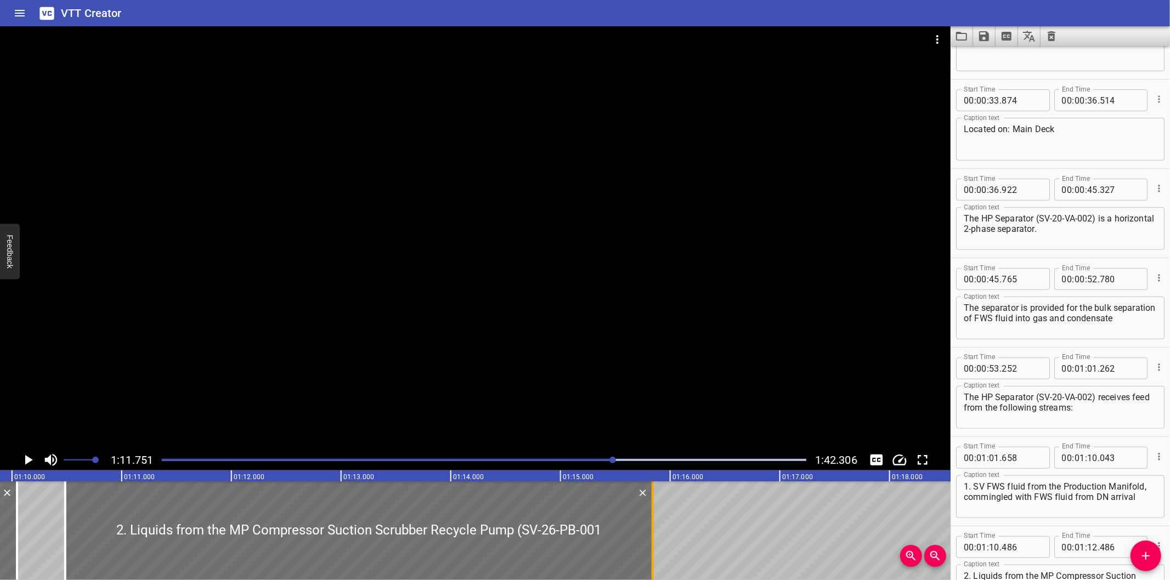
drag, startPoint x: 286, startPoint y: 541, endPoint x: 654, endPoint y: 525, distance: 368.3
click at [654, 525] on div at bounding box center [652, 531] width 11 height 99
type input "15"
type input "841"
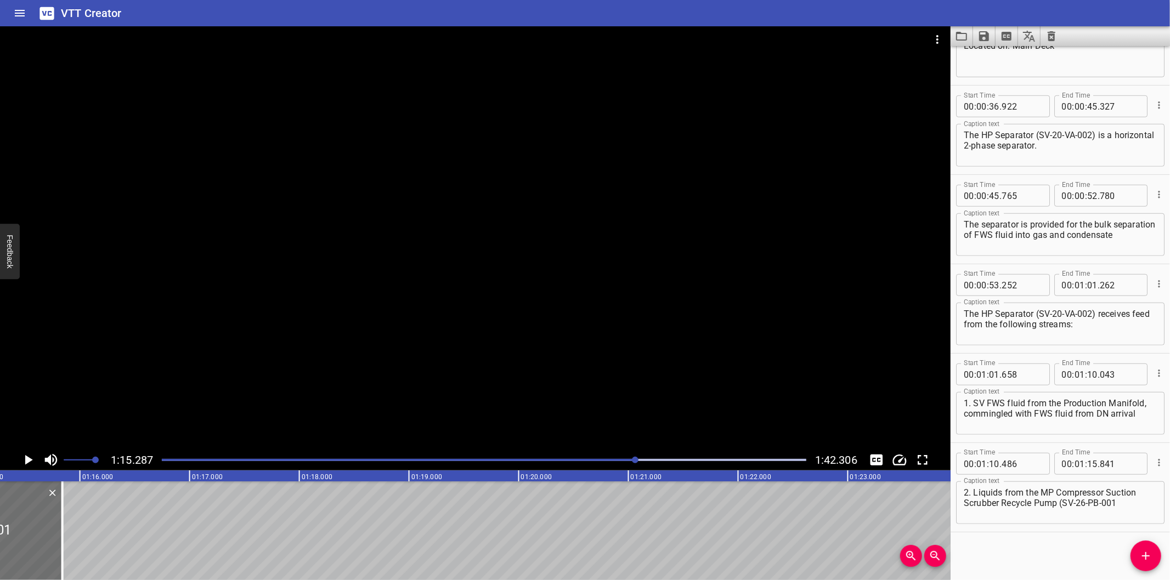
scroll to position [0, 8258]
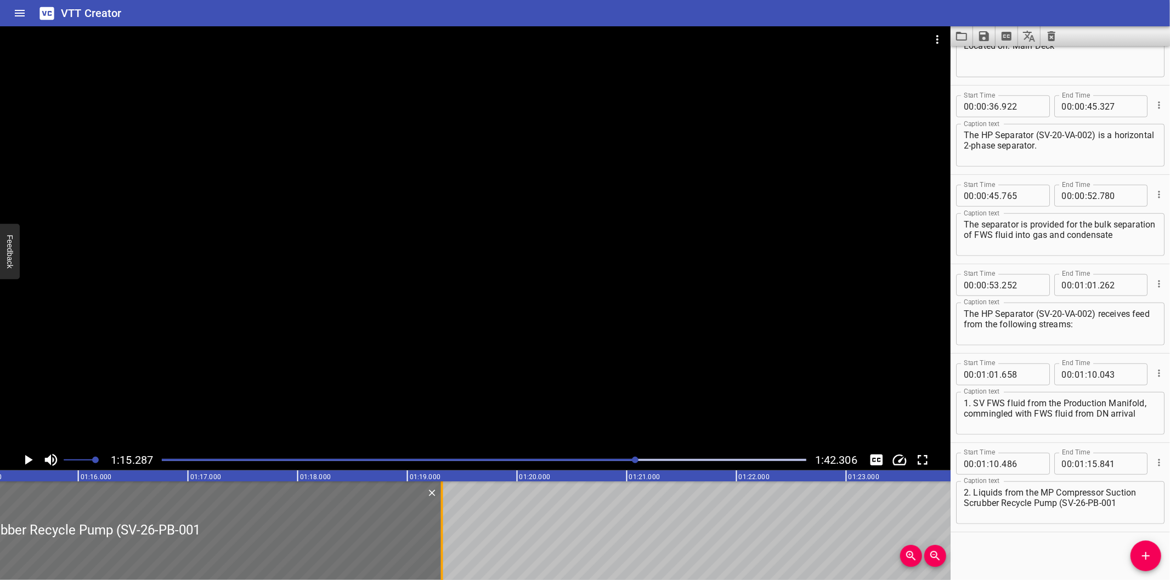
drag, startPoint x: 59, startPoint y: 552, endPoint x: 440, endPoint y: 530, distance: 381.8
click at [441, 530] on div at bounding box center [442, 531] width 2 height 99
type input "19"
type input "316"
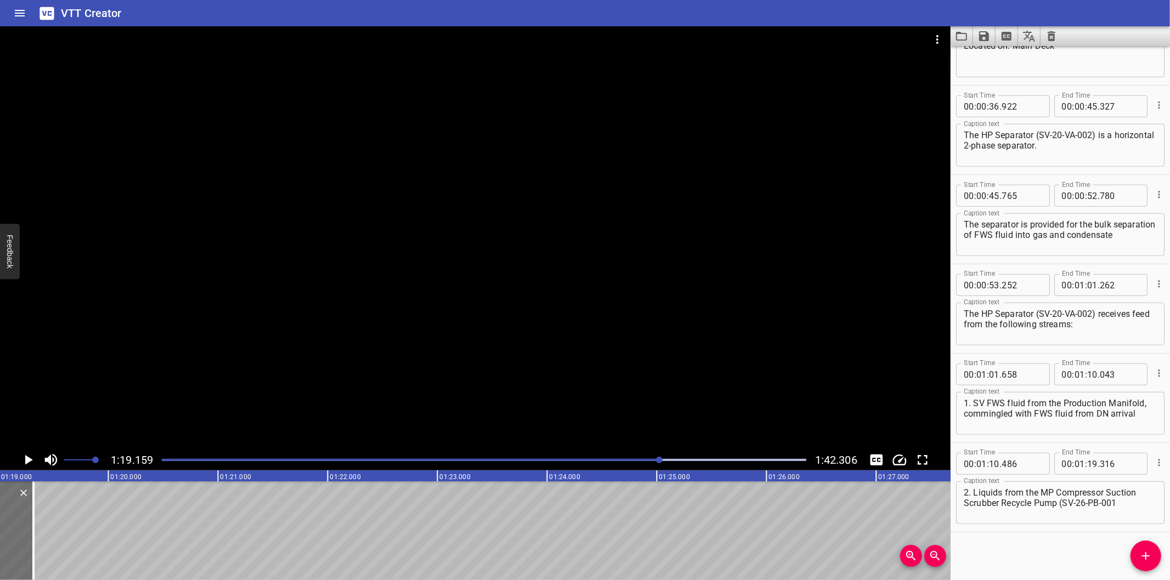
scroll to position [0, 8683]
click at [1131, 506] on textarea "2. Liquids from the MP Compressor Suction Scrubber Recycle Pump (SV-26-PB-001" at bounding box center [1060, 503] width 193 height 31
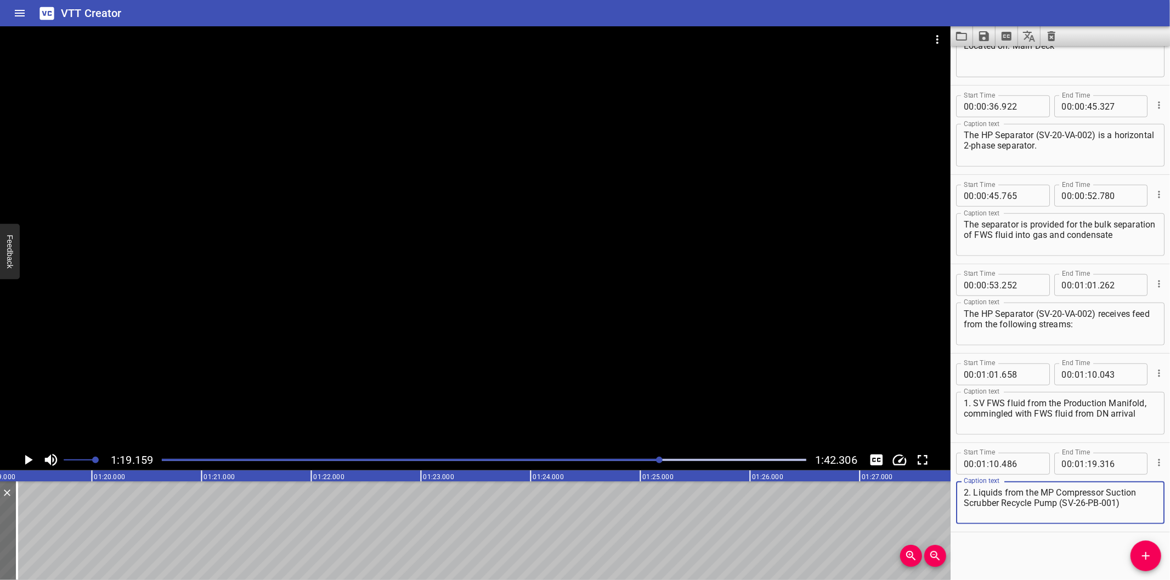
type textarea "2. Liquids from the MP Compressor Suction Scrubber Recycle Pump (SV-26-PB-001)"
click at [348, 290] on div at bounding box center [475, 237] width 950 height 423
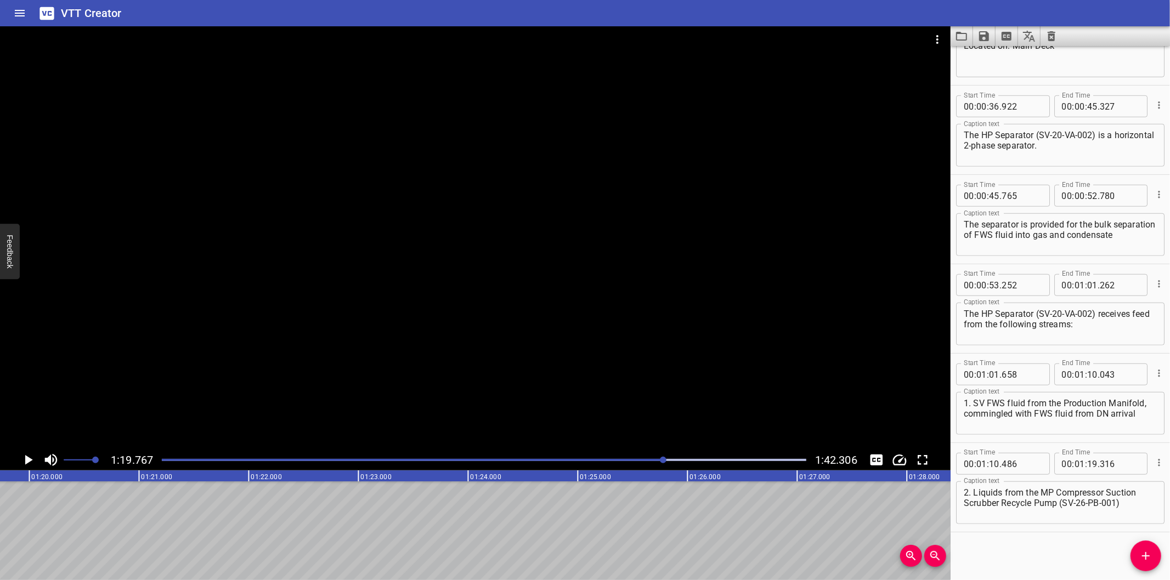
scroll to position [0, 8749]
click at [1141, 559] on icon "Add Cue" at bounding box center [1145, 556] width 13 height 13
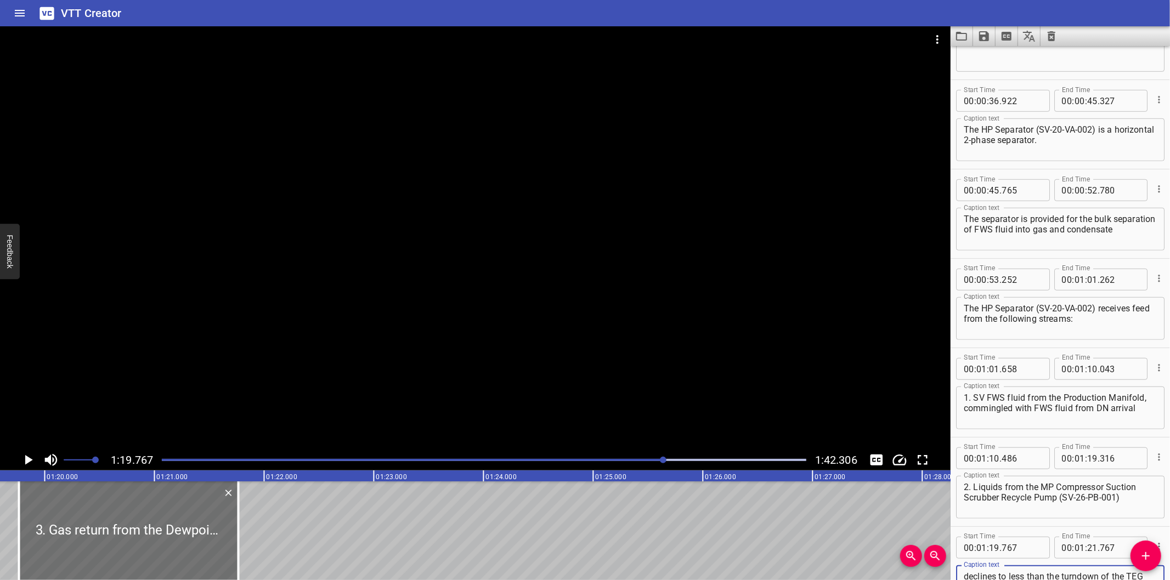
scroll to position [0, 8628]
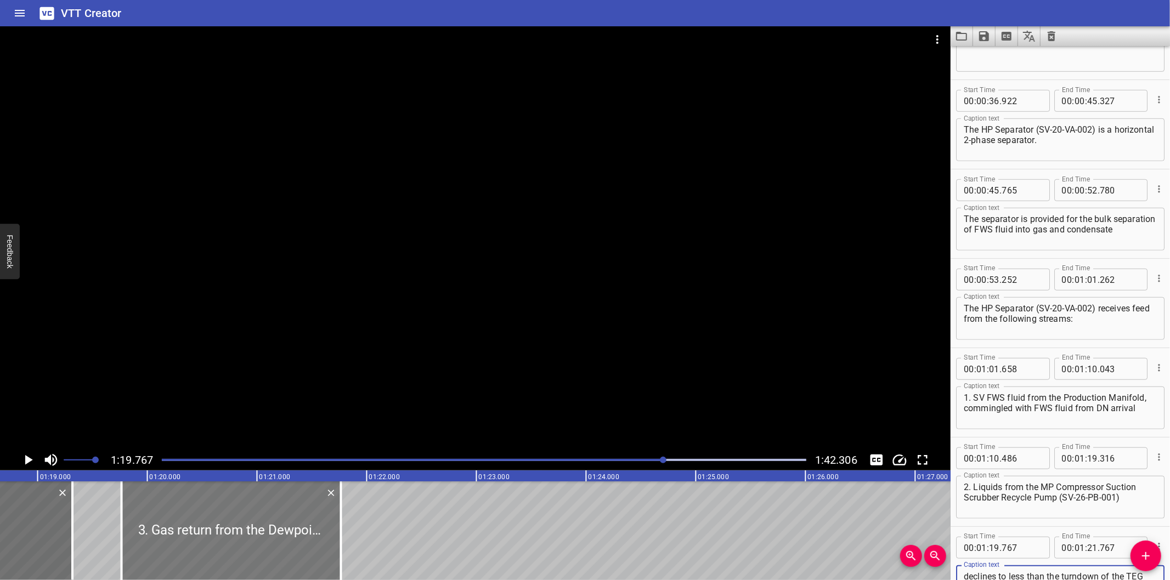
type textarea "3. Gas return from the Dewpointing Gas/Gas Exchanger (SV-25-HX-001) inlet, as p…"
click at [273, 534] on div at bounding box center [233, 531] width 219 height 99
type input "787"
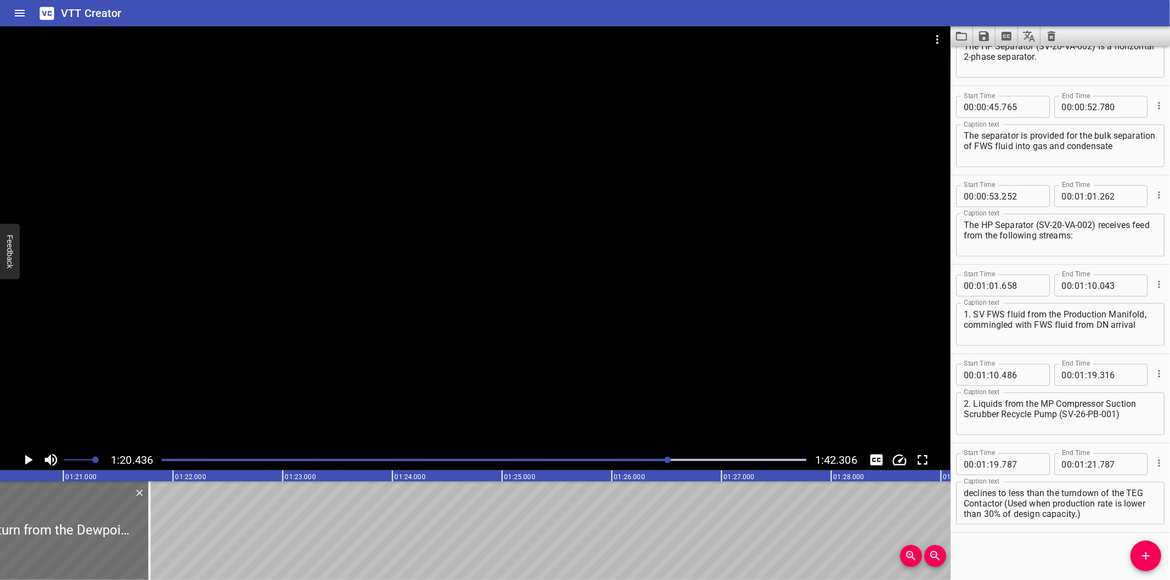
scroll to position [0, 8822]
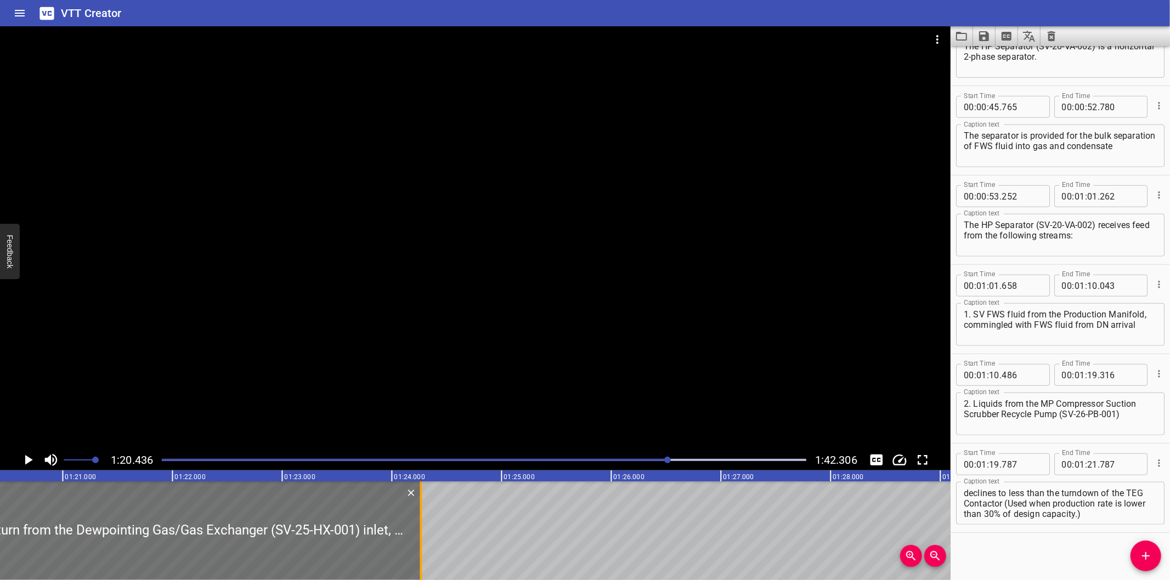
drag, startPoint x: 148, startPoint y: 540, endPoint x: 452, endPoint y: 528, distance: 304.1
click at [422, 528] on div at bounding box center [421, 531] width 2 height 99
type input "24"
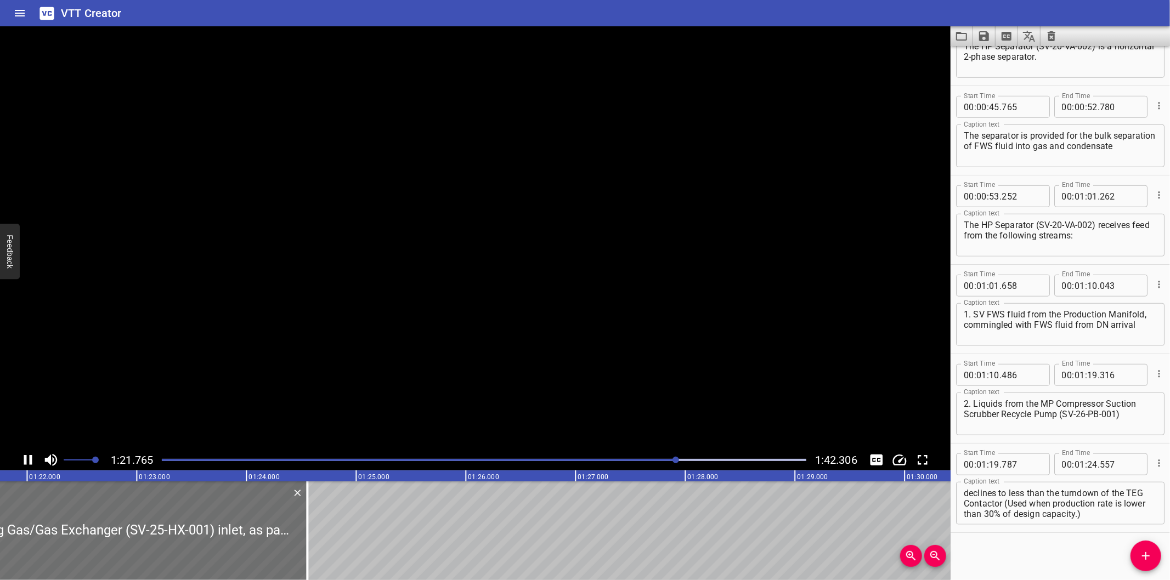
scroll to position [0, 8982]
click at [428, 322] on div at bounding box center [475, 237] width 950 height 423
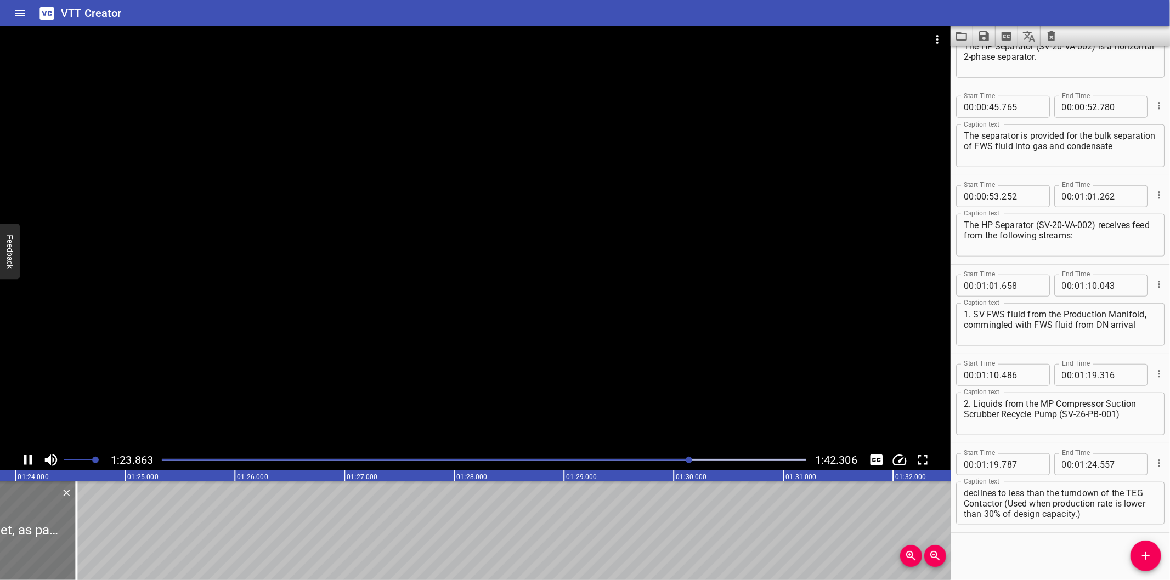
scroll to position [0, 9225]
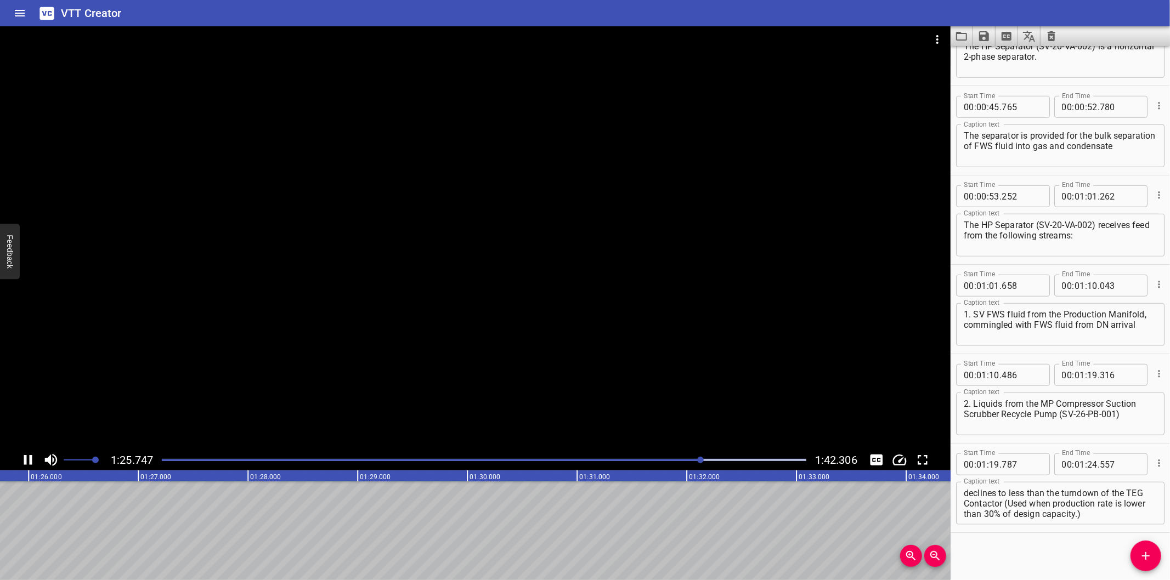
click at [660, 462] on div at bounding box center [484, 459] width 658 height 15
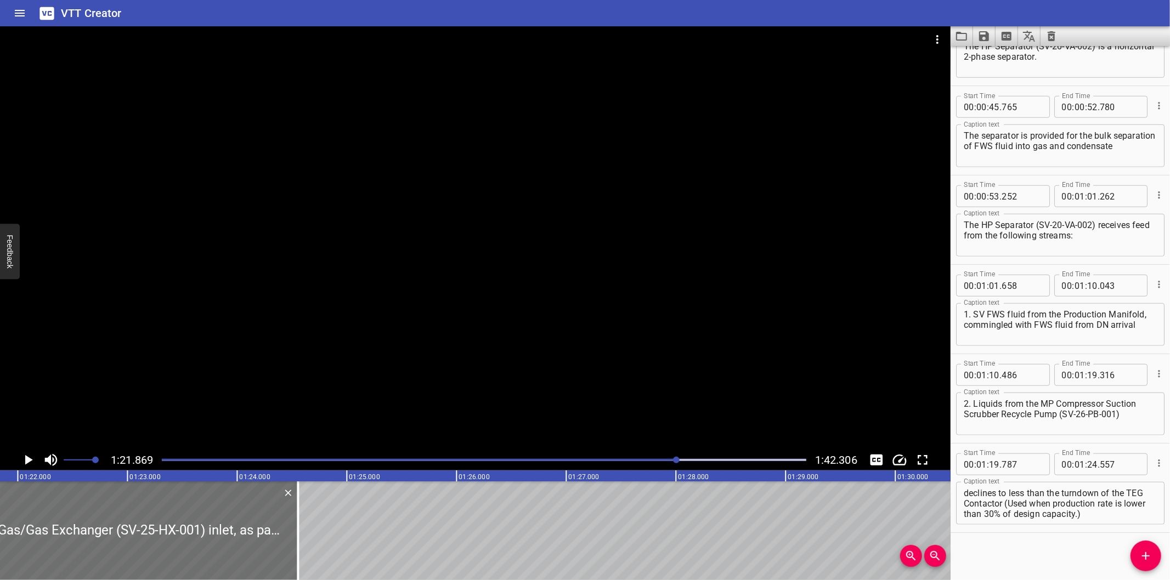
scroll to position [0, 8980]
drag, startPoint x: 293, startPoint y: 540, endPoint x: 308, endPoint y: 543, distance: 15.7
click at [308, 543] on div at bounding box center [310, 531] width 11 height 99
type input "697"
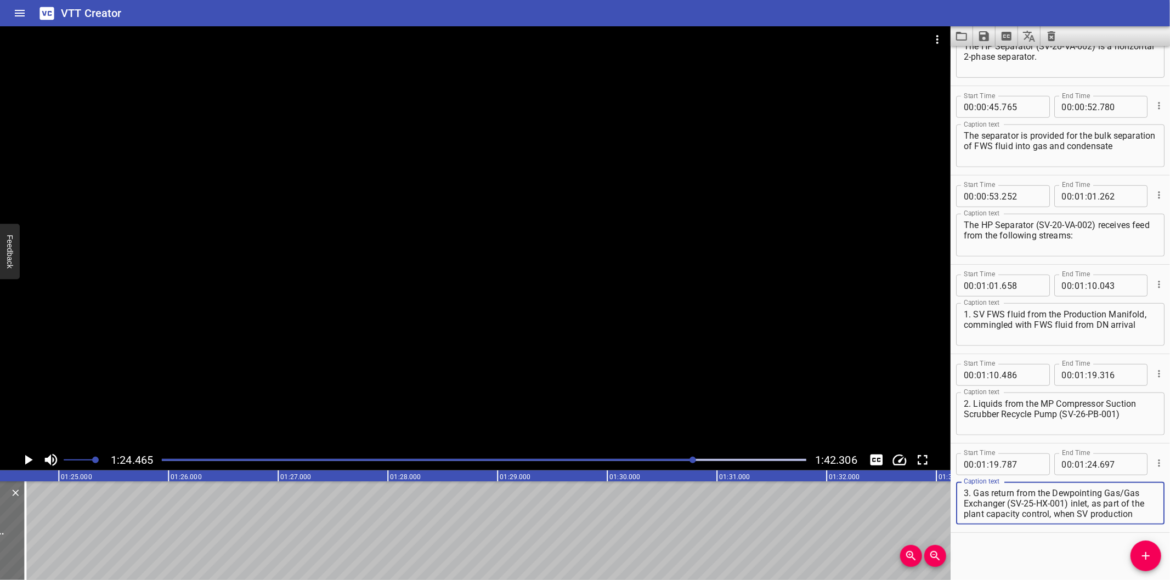
scroll to position [42, 0]
drag, startPoint x: 1044, startPoint y: 500, endPoint x: 1134, endPoint y: 563, distance: 109.4
click at [1134, 563] on div "Start Time 00 : 00 : 00 . 000 Start Time End Time 00 : 00 : 05 . 425 End Time C…" at bounding box center [1059, 313] width 219 height 534
type textarea "3. Gas return from the Dewpointing Gas/Gas Exchanger"
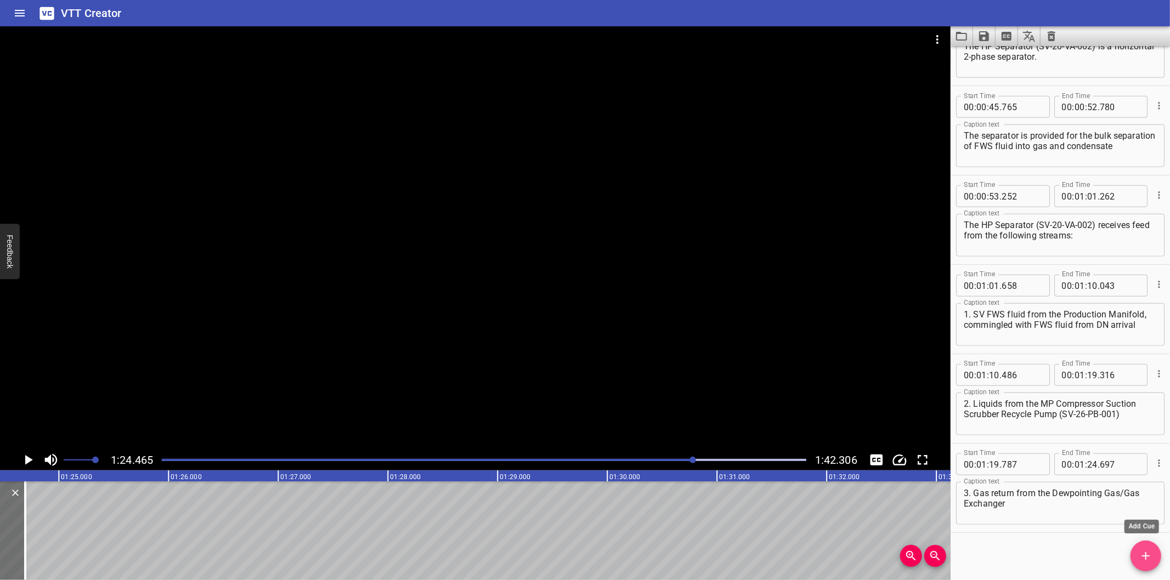
click at [1152, 550] on icon "Add Cue" at bounding box center [1145, 556] width 13 height 13
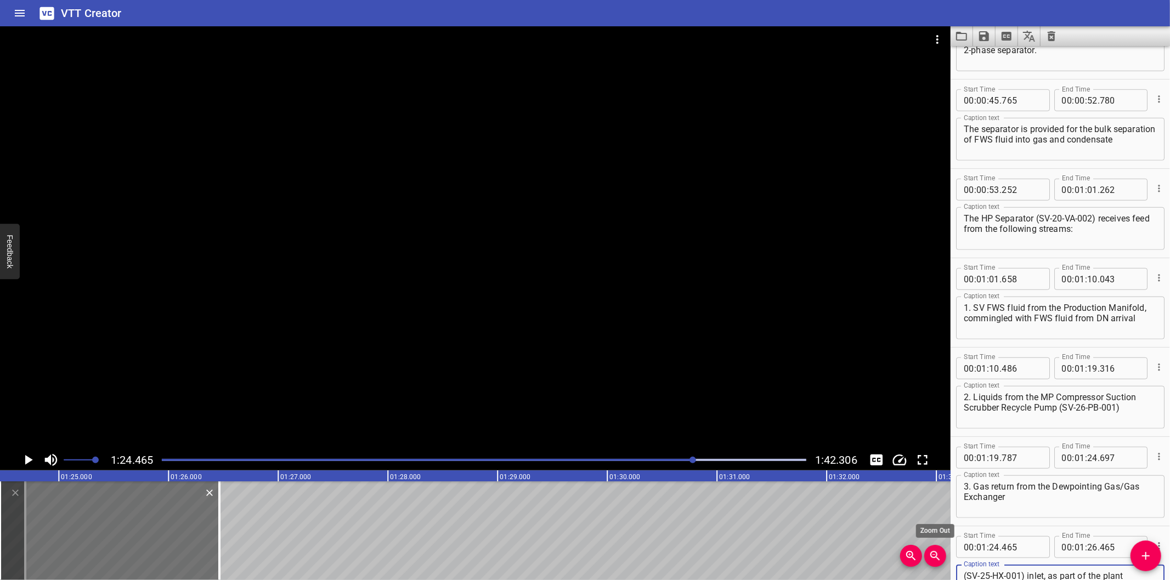
scroll to position [20, 0]
type textarea "(SV-25-HX-001) inlet, as part of the plant capacity control, when SV production…"
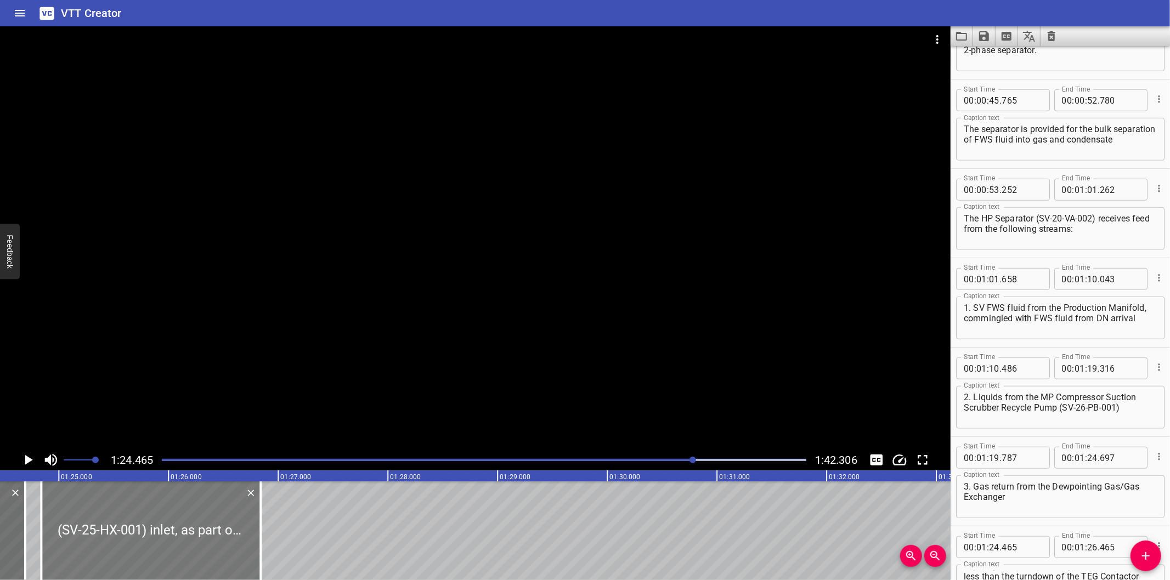
drag, startPoint x: 156, startPoint y: 540, endPoint x: 184, endPoint y: 541, distance: 28.0
click at [184, 541] on div at bounding box center [150, 531] width 219 height 99
type input "840"
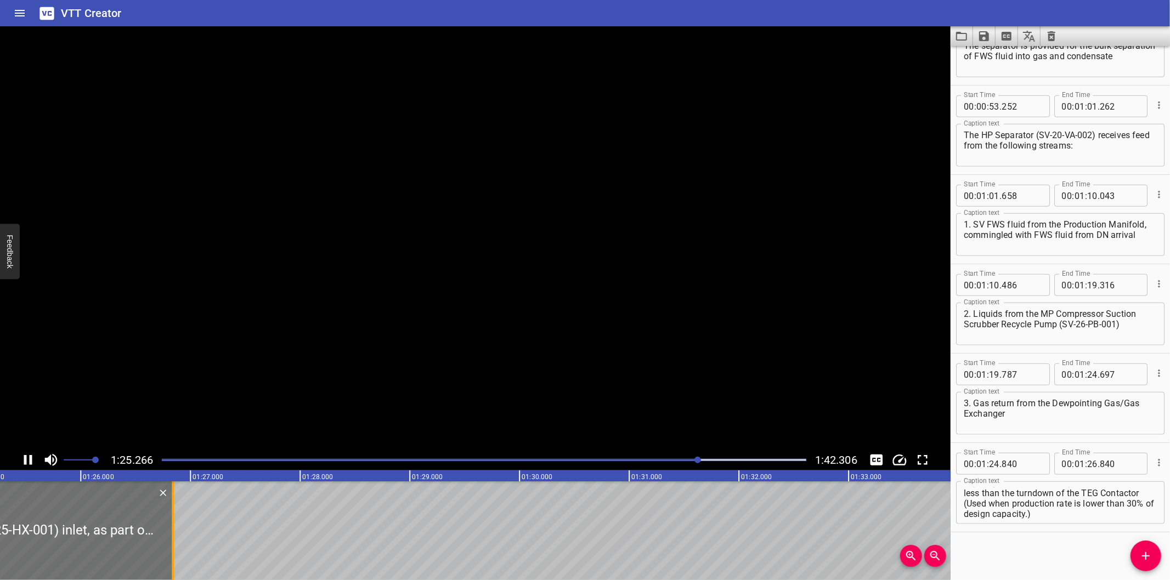
scroll to position [0, 9374]
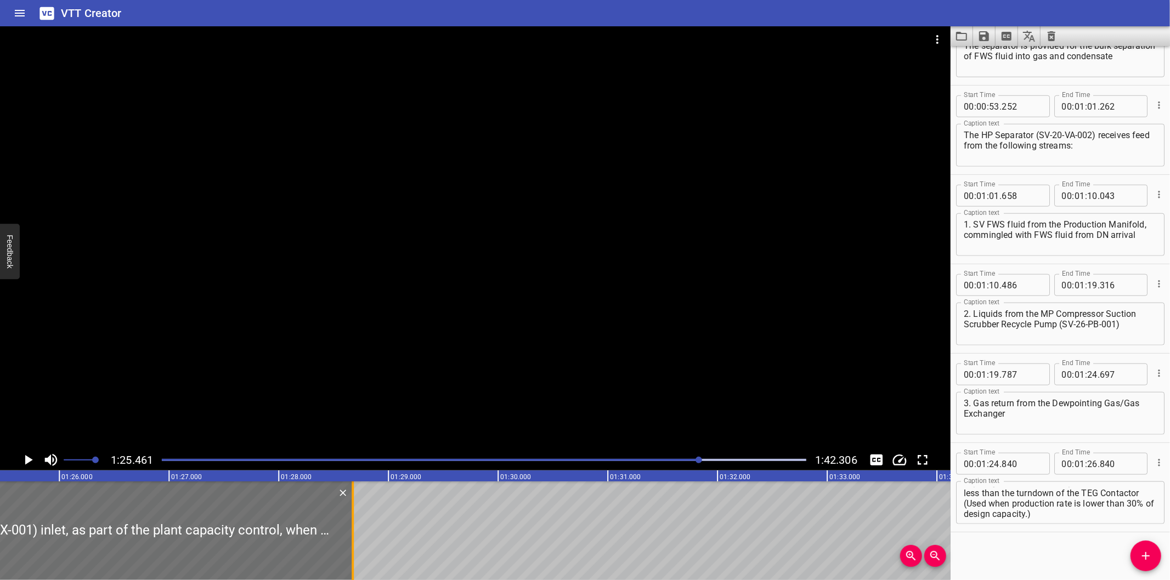
drag, startPoint x: 146, startPoint y: 544, endPoint x: 348, endPoint y: 542, distance: 201.3
click at [348, 542] on div at bounding box center [352, 531] width 11 height 99
type input "28"
type input "675"
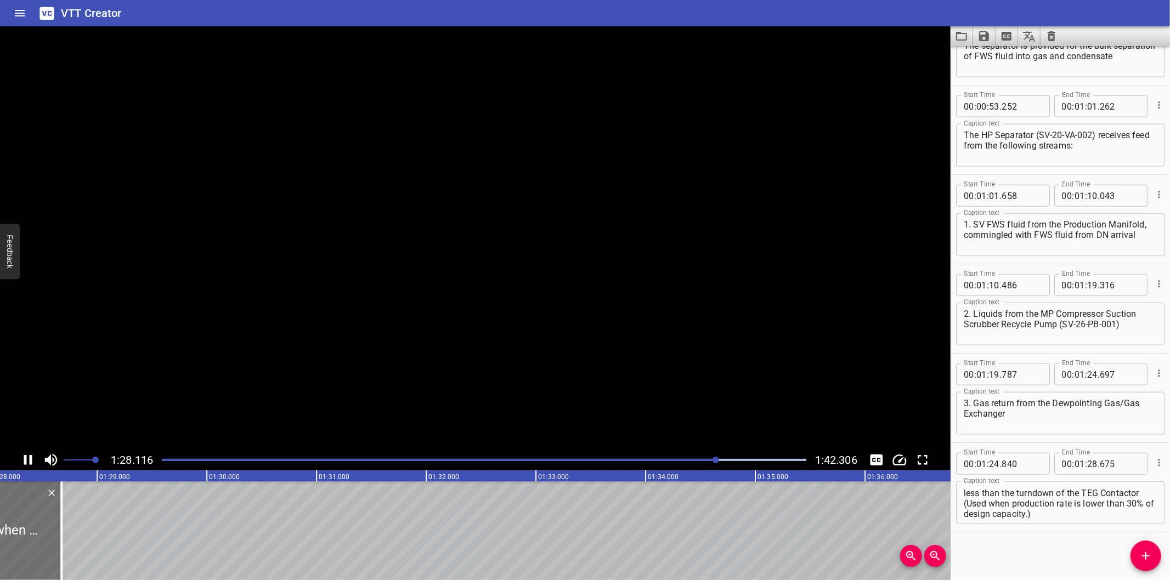
scroll to position [0, 9691]
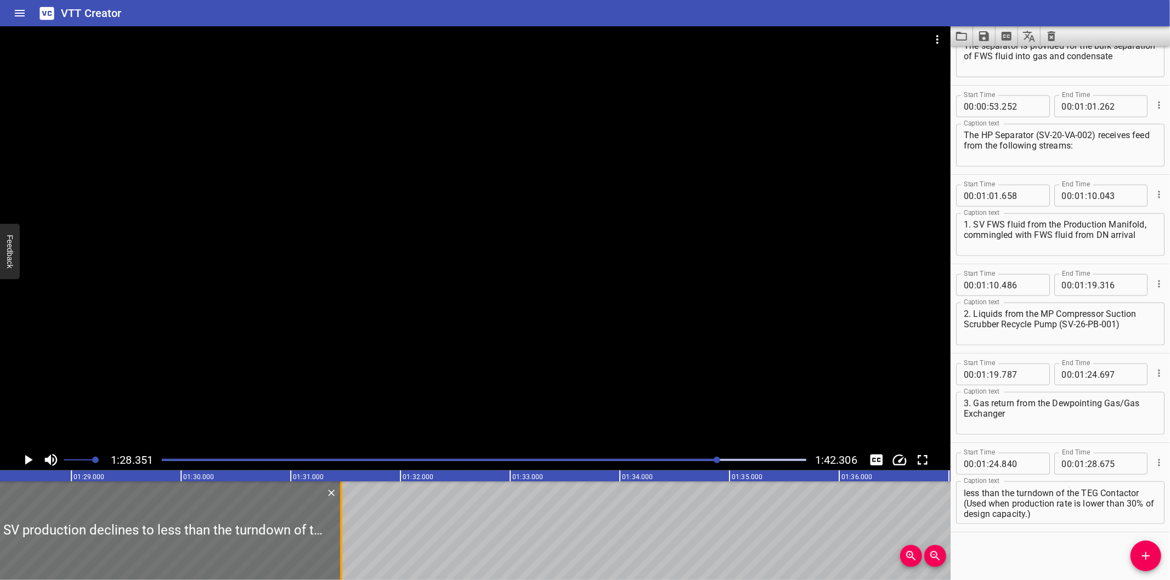
drag, startPoint x: 37, startPoint y: 540, endPoint x: 342, endPoint y: 544, distance: 305.5
click at [342, 544] on div at bounding box center [341, 531] width 11 height 99
type input "31"
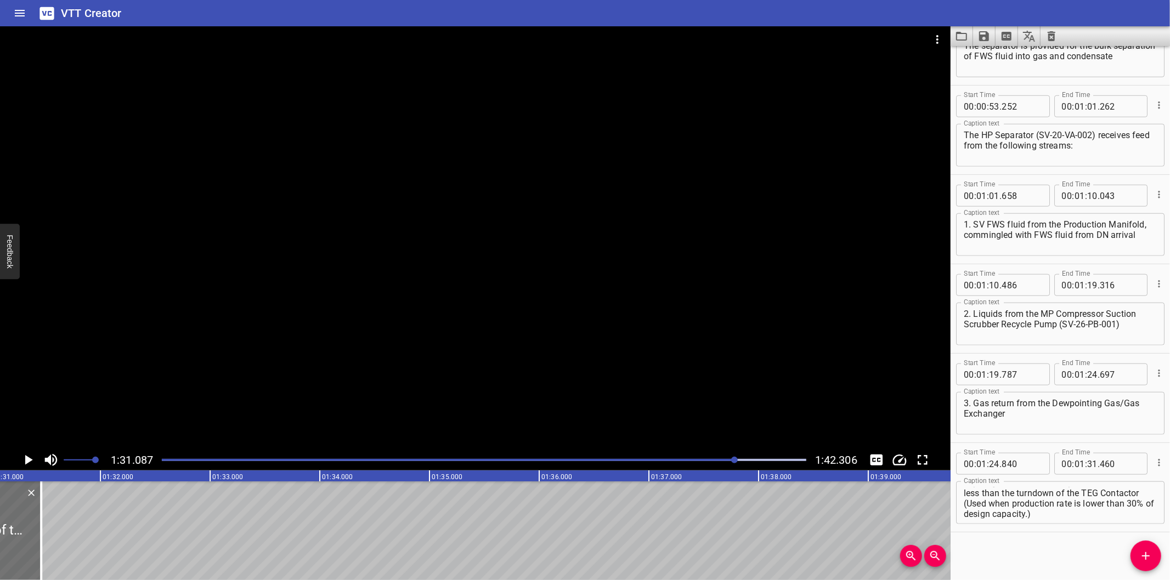
scroll to position [0, 9951]
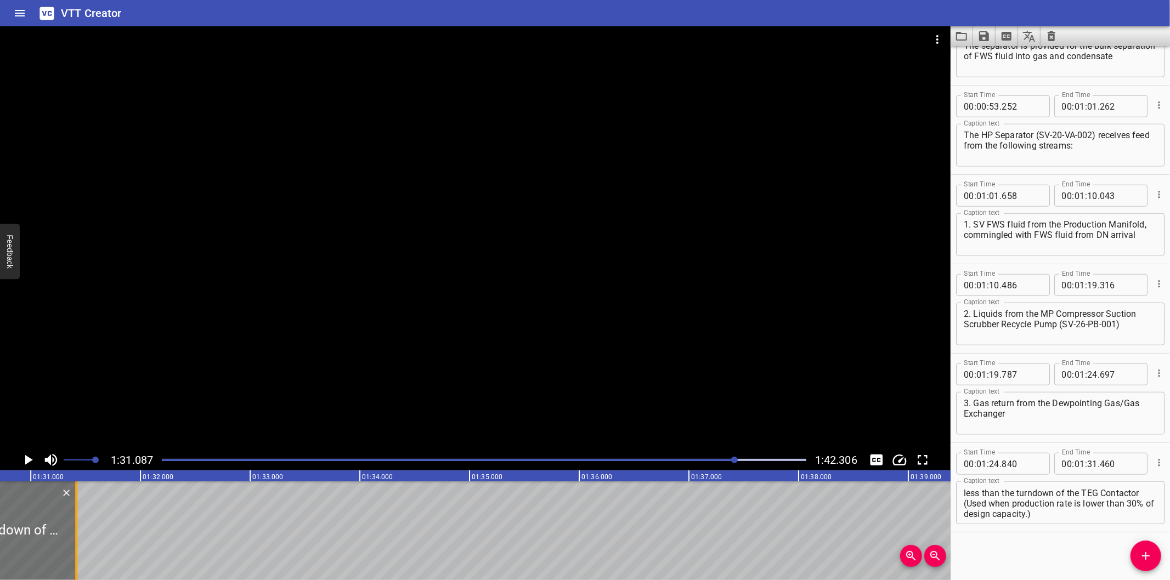
click at [77, 543] on div at bounding box center [76, 531] width 11 height 99
type input "415"
drag, startPoint x: 1032, startPoint y: 501, endPoint x: 1160, endPoint y: 587, distance: 153.8
click at [1160, 580] on html "VTT Creator Caption Editor Batch Transcribe Login Sign Up Privacy Contact 1:31.…" at bounding box center [585, 290] width 1170 height 580
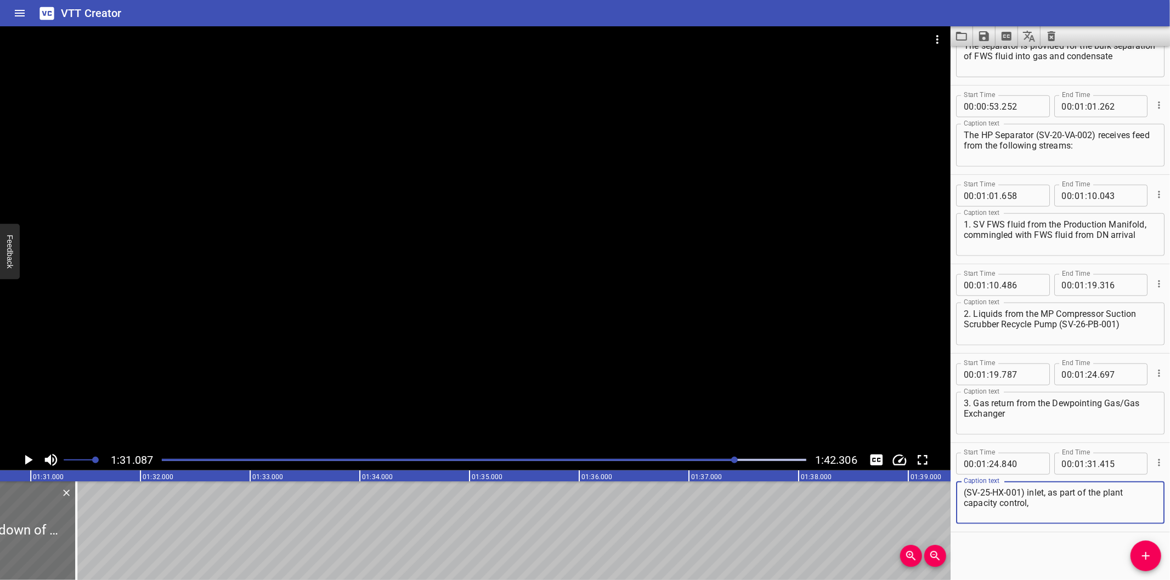
scroll to position [0, 0]
type textarea "(SV-25-HX-001) inlet, as part of the plant capacity control,"
click at [1147, 557] on icon "Add Cue" at bounding box center [1145, 556] width 13 height 13
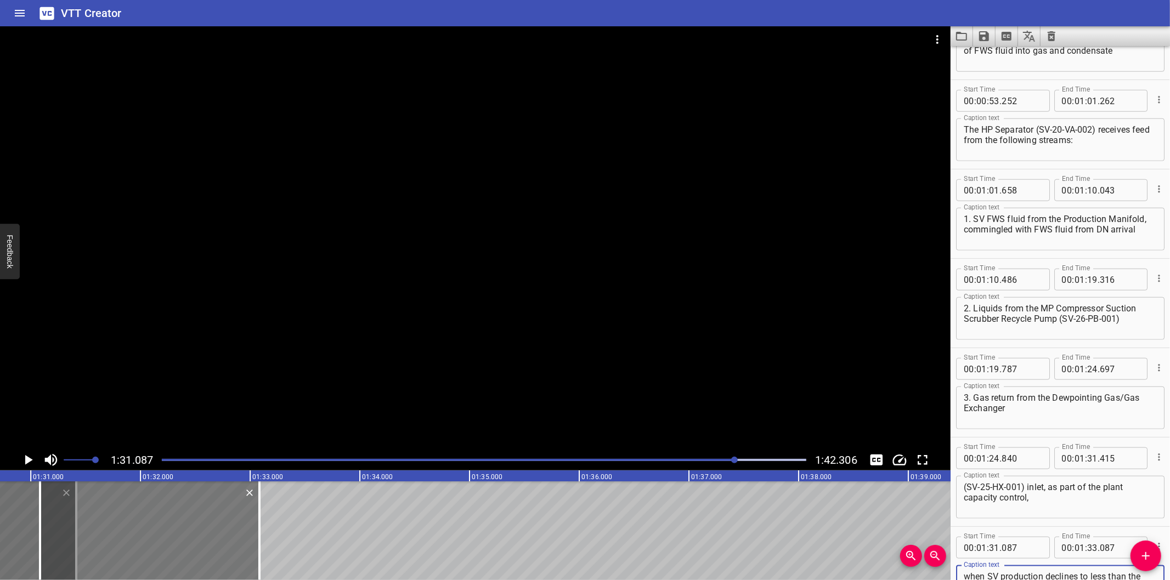
scroll to position [10, 0]
type textarea "when SV production declines to less than the turndown of the TEG Contactor (Use…"
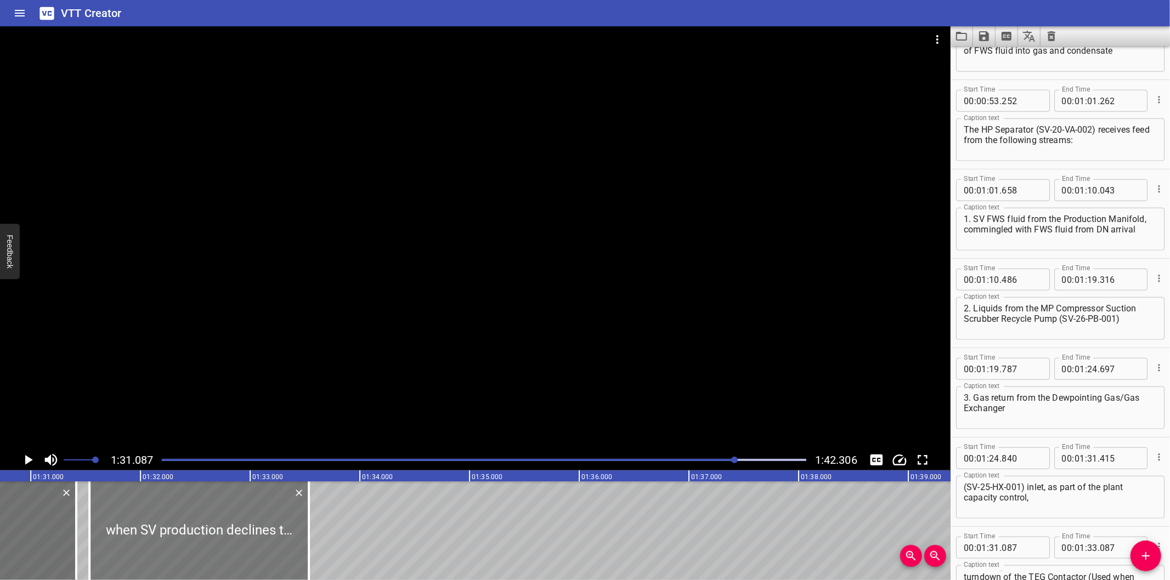
drag, startPoint x: 214, startPoint y: 548, endPoint x: 263, endPoint y: 553, distance: 49.6
click at [263, 553] on div at bounding box center [198, 531] width 219 height 99
type input "537"
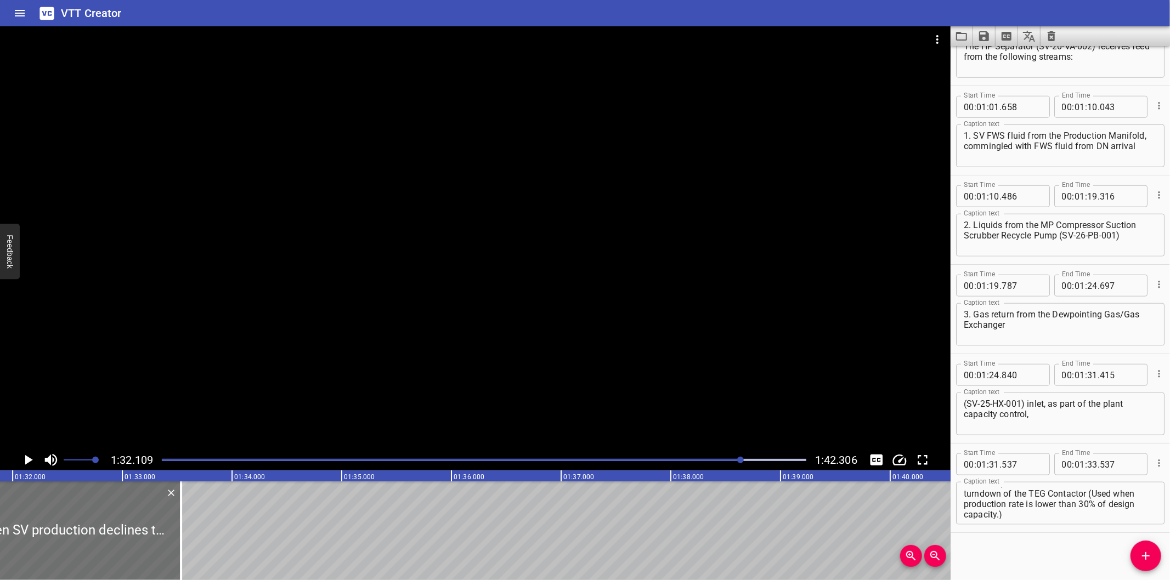
scroll to position [0, 10103]
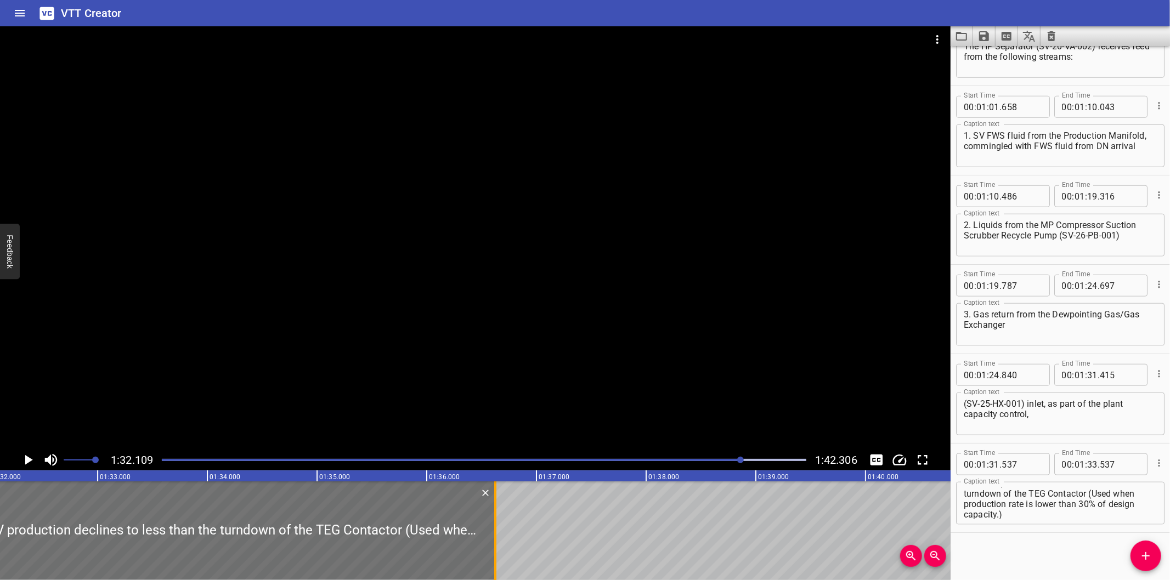
drag, startPoint x: 158, startPoint y: 549, endPoint x: 497, endPoint y: 545, distance: 339.0
click at [497, 545] on div at bounding box center [495, 531] width 11 height 99
type input "36"
type input "627"
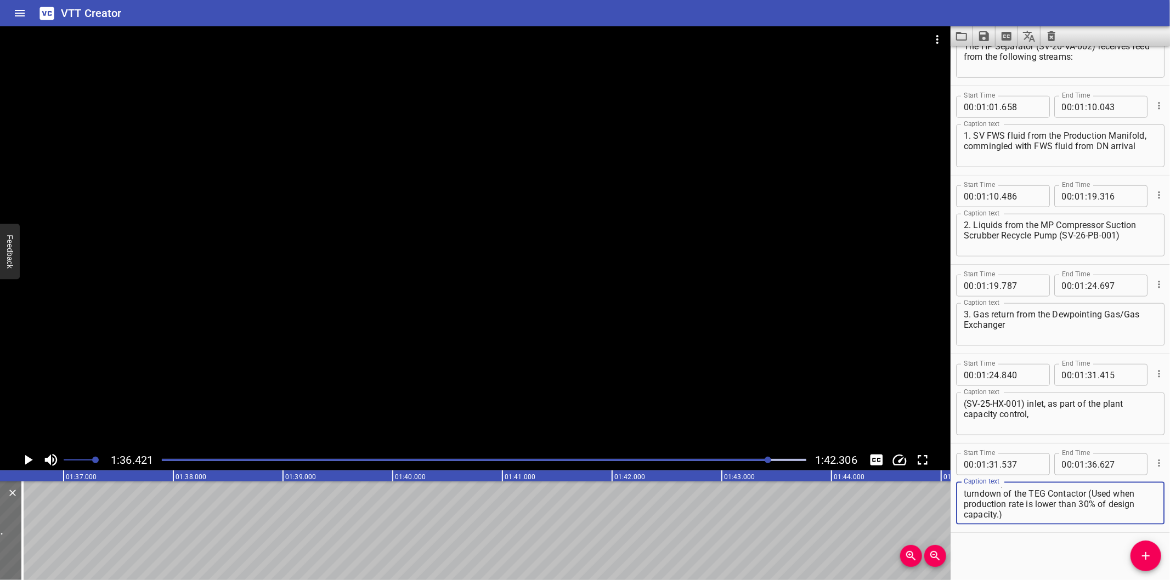
scroll to position [0, 0]
drag, startPoint x: 1080, startPoint y: 511, endPoint x: 1103, endPoint y: 500, distance: 25.0
click at [1103, 500] on textarea "when SV production declines to less than the turndown of the TEG Contactor (Use…" at bounding box center [1060, 503] width 193 height 31
type textarea "when SV production declines to less than the turndown of the TEG Contactor"
click at [1149, 557] on icon "Add Cue" at bounding box center [1146, 556] width 8 height 8
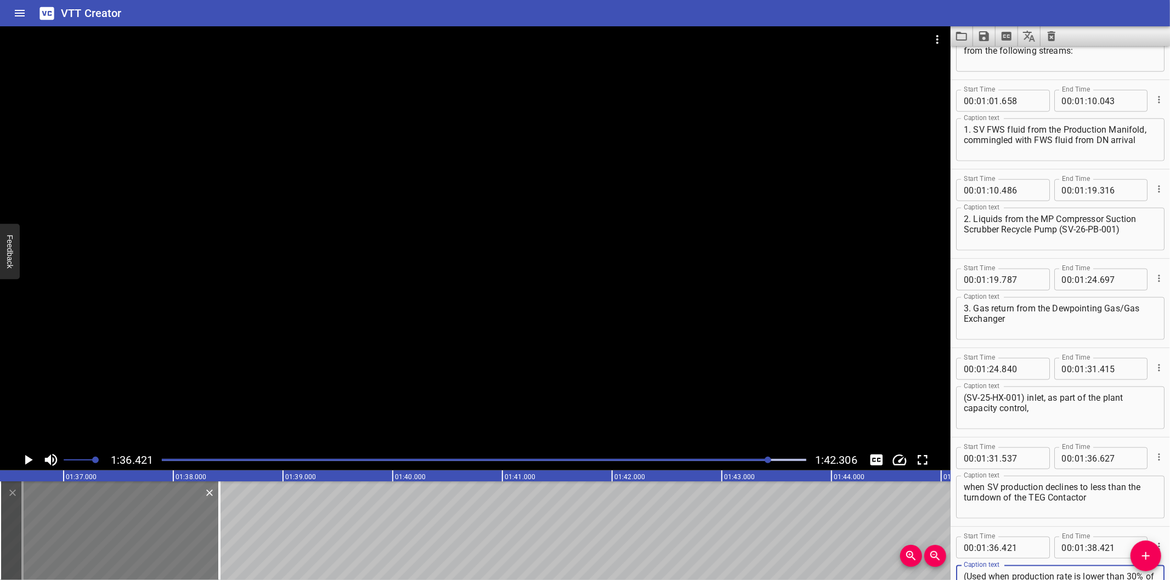
scroll to position [957, 0]
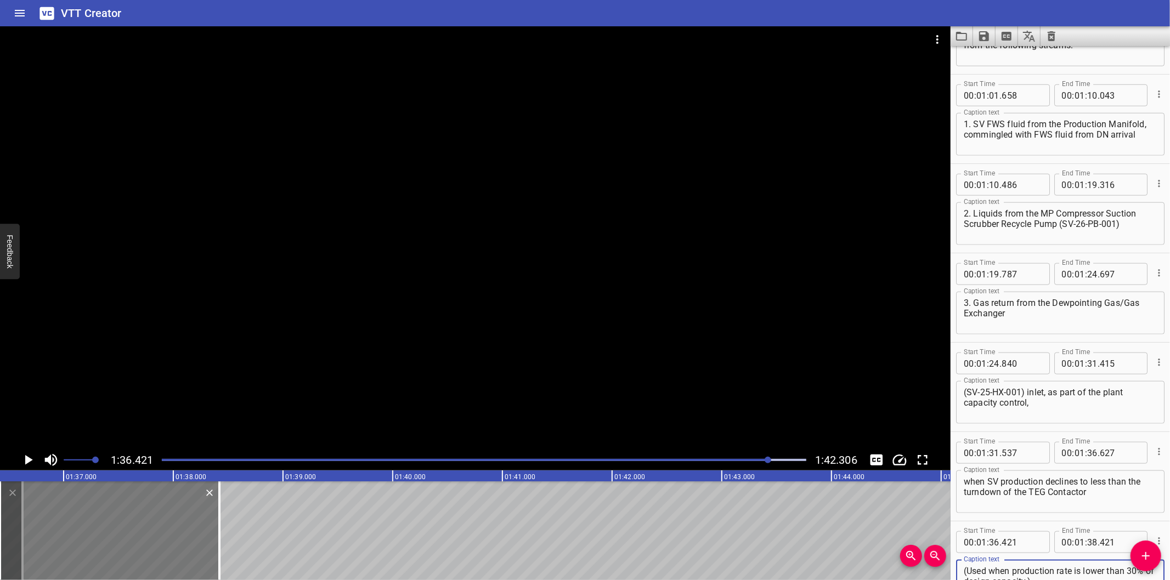
type textarea "(Used when production rate is lower than 30% of design capacity.)"
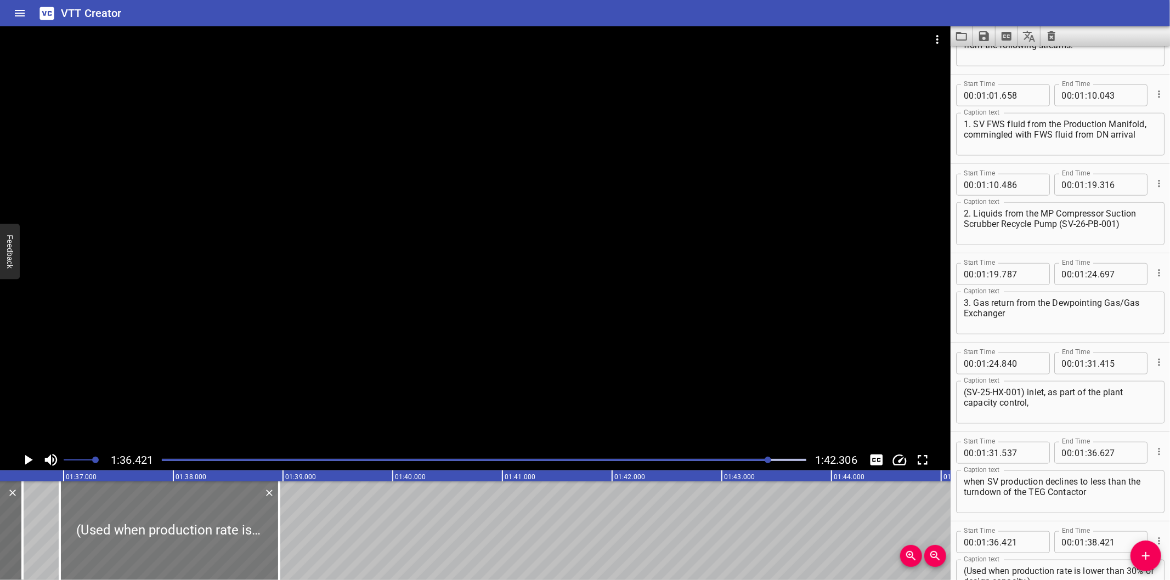
drag, startPoint x: 126, startPoint y: 546, endPoint x: 179, endPoint y: 541, distance: 52.9
click at [179, 541] on div at bounding box center [169, 531] width 219 height 99
type input "966"
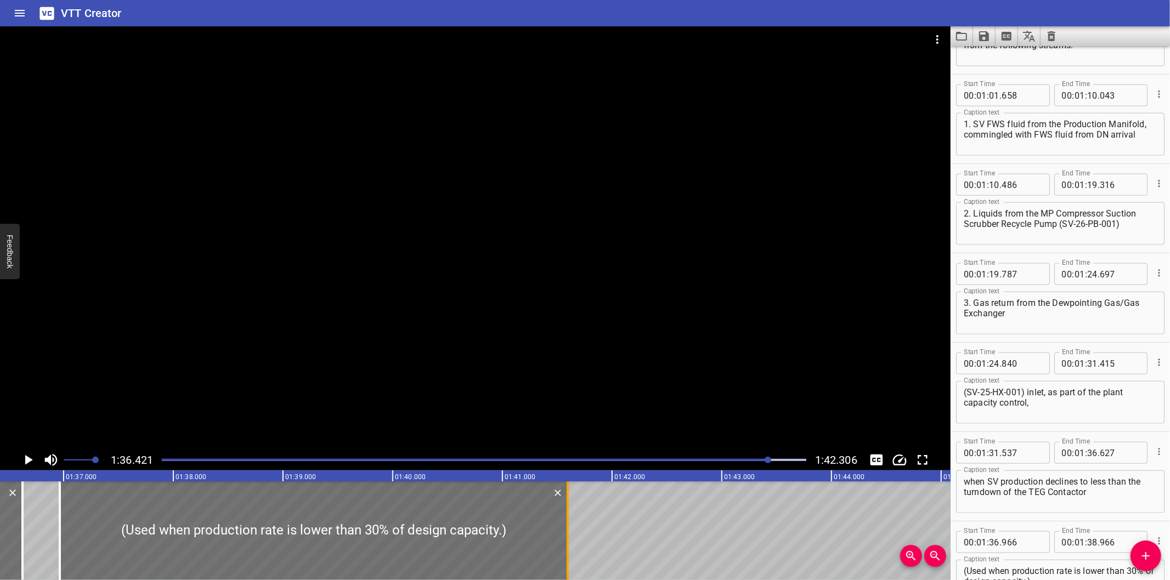
drag, startPoint x: 282, startPoint y: 542, endPoint x: 571, endPoint y: 538, distance: 288.5
click at [571, 538] on div at bounding box center [567, 531] width 11 height 99
type input "41"
type input "596"
click at [743, 460] on div "Play progress" at bounding box center [447, 460] width 644 height 2
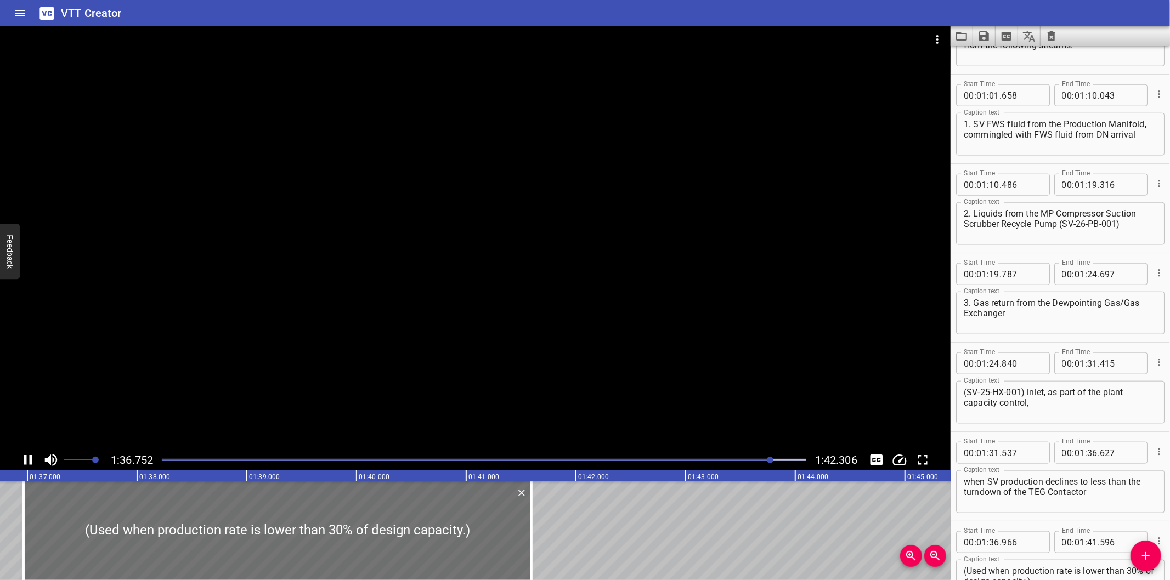
scroll to position [0, 0]
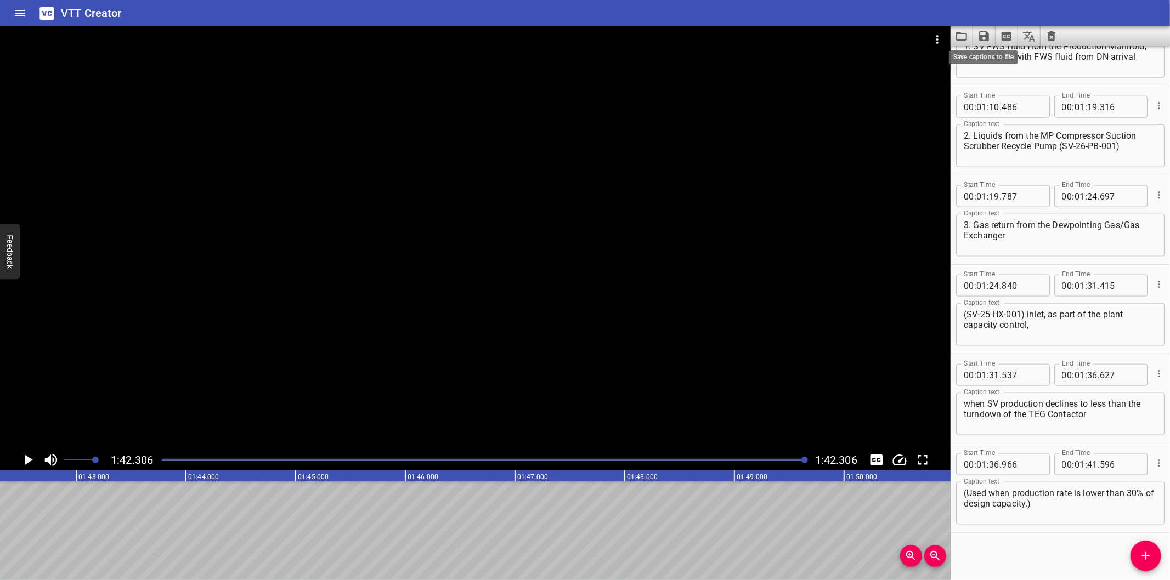
click at [983, 36] on icon "Save captions to file" at bounding box center [984, 36] width 10 height 10
drag, startPoint x: 801, startPoint y: 459, endPoint x: 794, endPoint y: 461, distance: 6.9
click at [794, 461] on div at bounding box center [585, 290] width 1170 height 580
click at [794, 461] on div "Save to VTT file Save to SRT file" at bounding box center [585, 290] width 1170 height 580
click at [790, 462] on div at bounding box center [484, 459] width 658 height 15
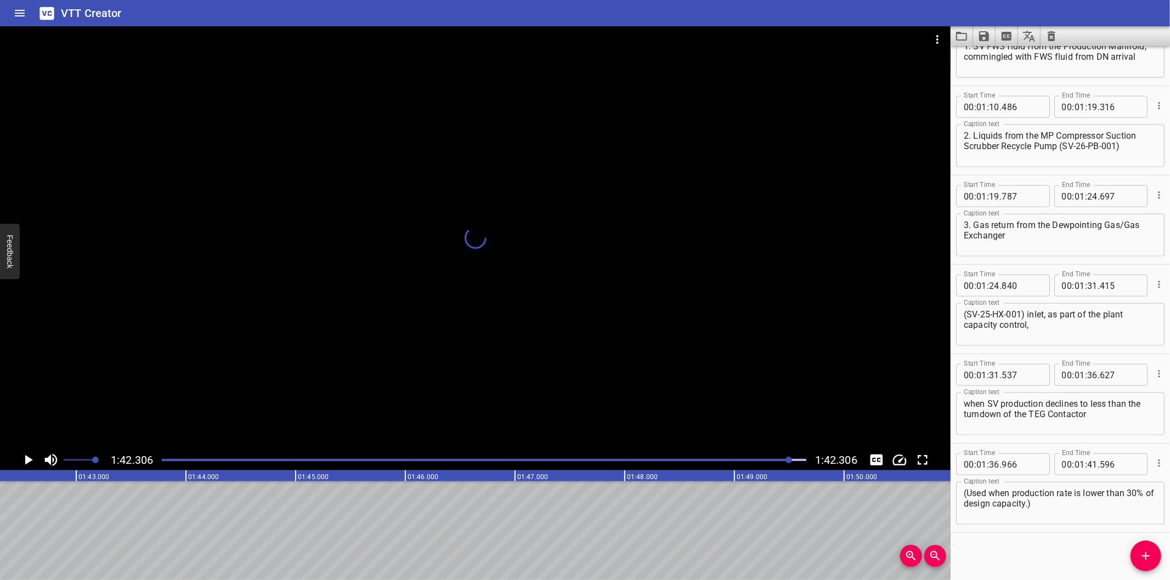
click at [790, 462] on div at bounding box center [788, 460] width 7 height 7
drag, startPoint x: 783, startPoint y: 461, endPoint x: 772, endPoint y: 461, distance: 10.4
click at [780, 461] on div "Play progress" at bounding box center [468, 460] width 644 height 2
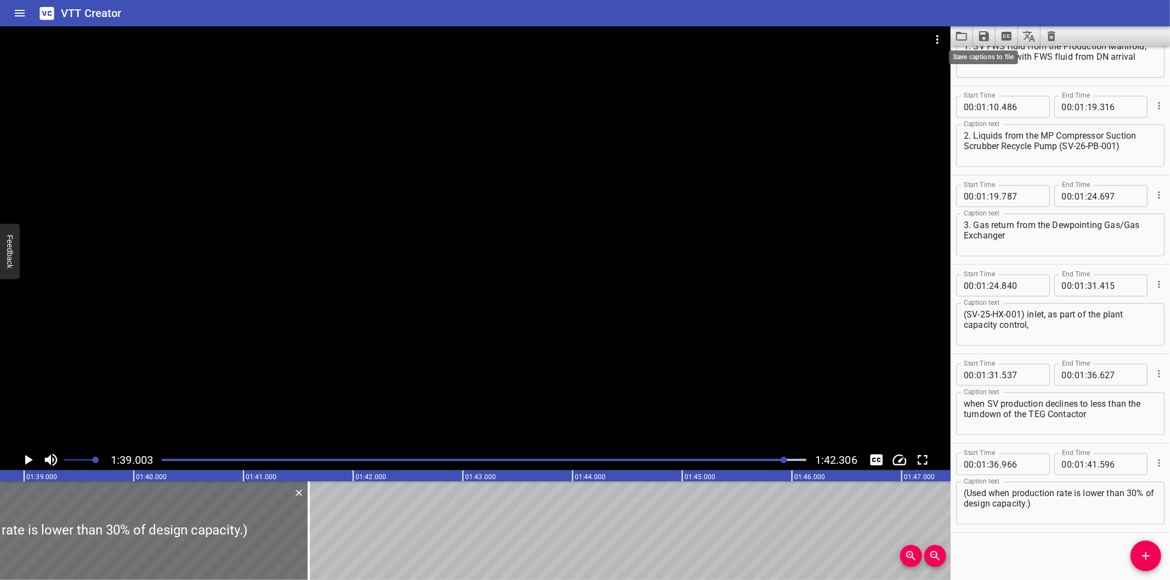
scroll to position [0, 10860]
click at [982, 36] on icon "Save captions to file" at bounding box center [984, 36] width 10 height 10
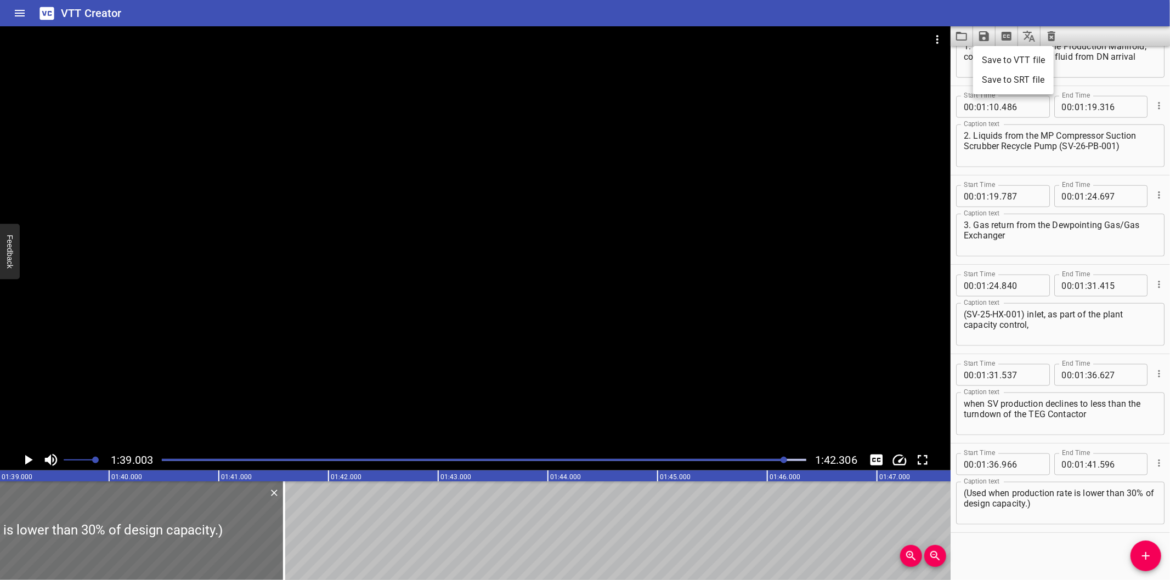
click at [1014, 62] on li "Save to VTT file" at bounding box center [1013, 60] width 81 height 20
click at [984, 537] on div "Start Time 00 : 00 : 00 . 000 Start Time End Time 00 : 00 : 05 . 425 End Time C…" at bounding box center [1059, 313] width 219 height 534
click at [403, 150] on div at bounding box center [475, 237] width 950 height 423
click at [937, 40] on icon "Video Options" at bounding box center [937, 39] width 2 height 9
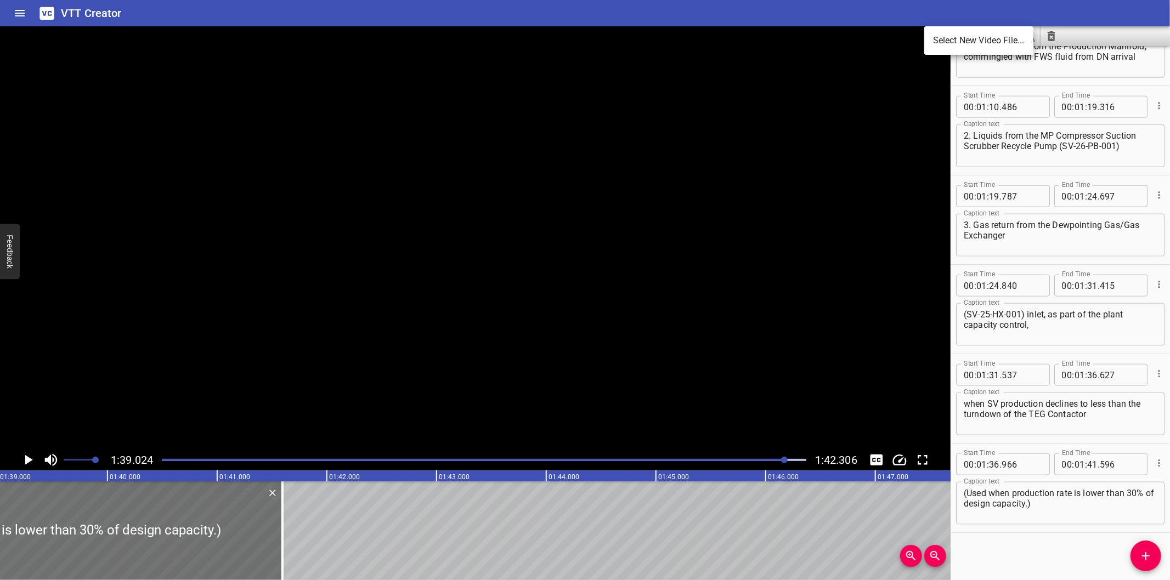
click at [964, 39] on li "Select New Video File..." at bounding box center [978, 41] width 109 height 20
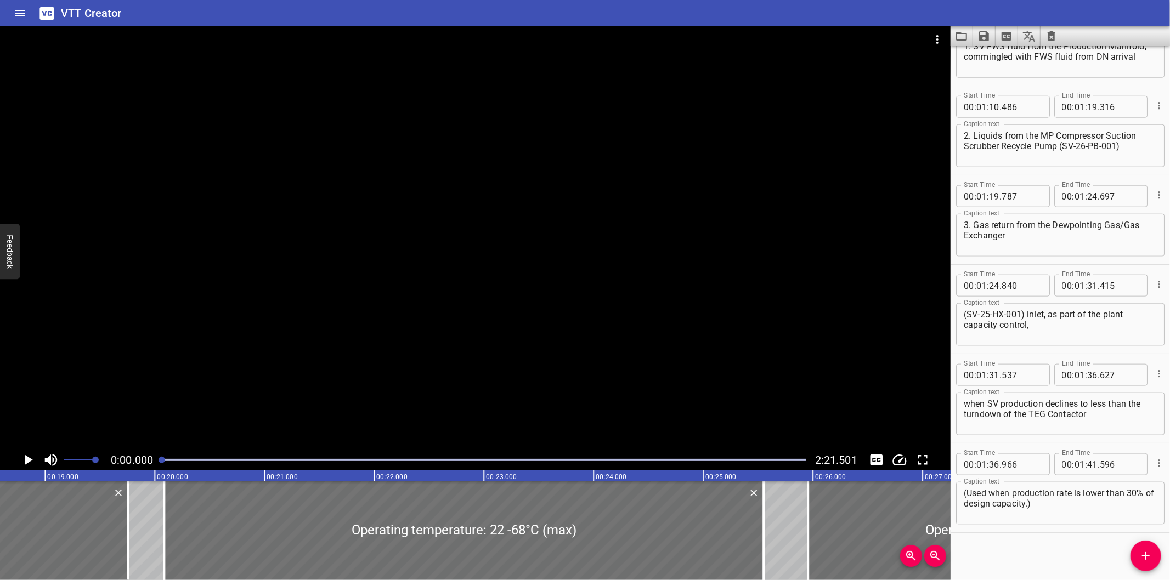
click at [538, 250] on div at bounding box center [475, 237] width 950 height 423
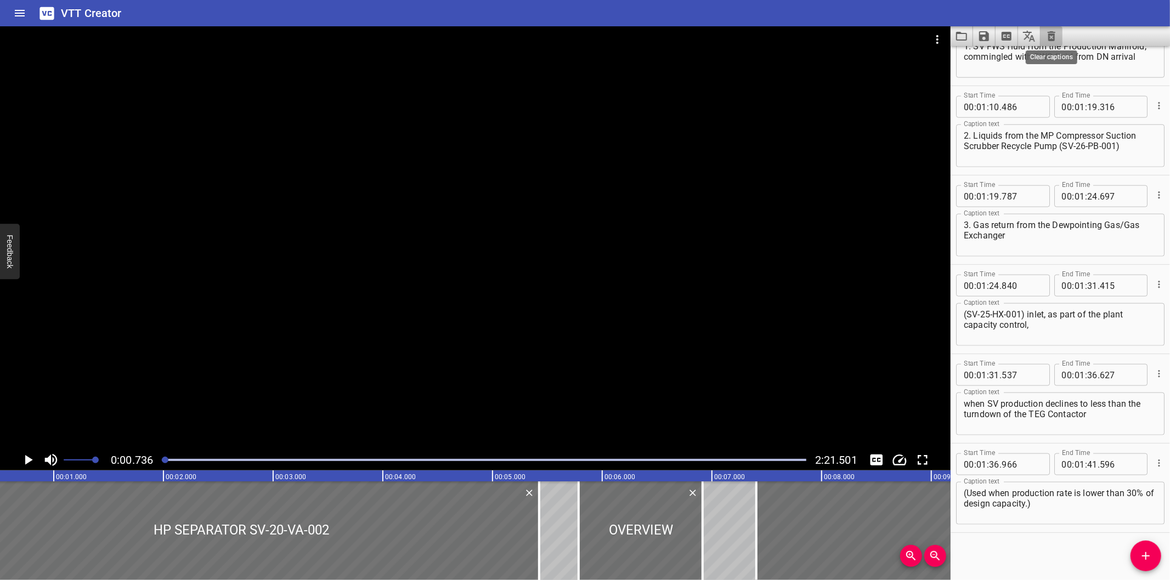
scroll to position [0, 80]
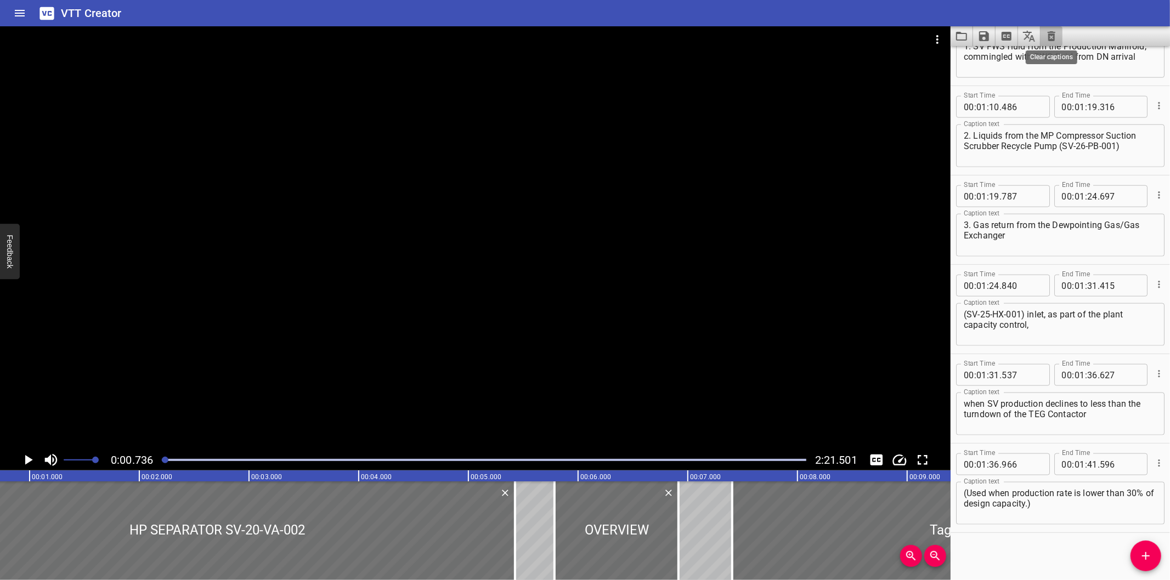
click at [1046, 35] on icon "Clear captions" at bounding box center [1051, 36] width 13 height 13
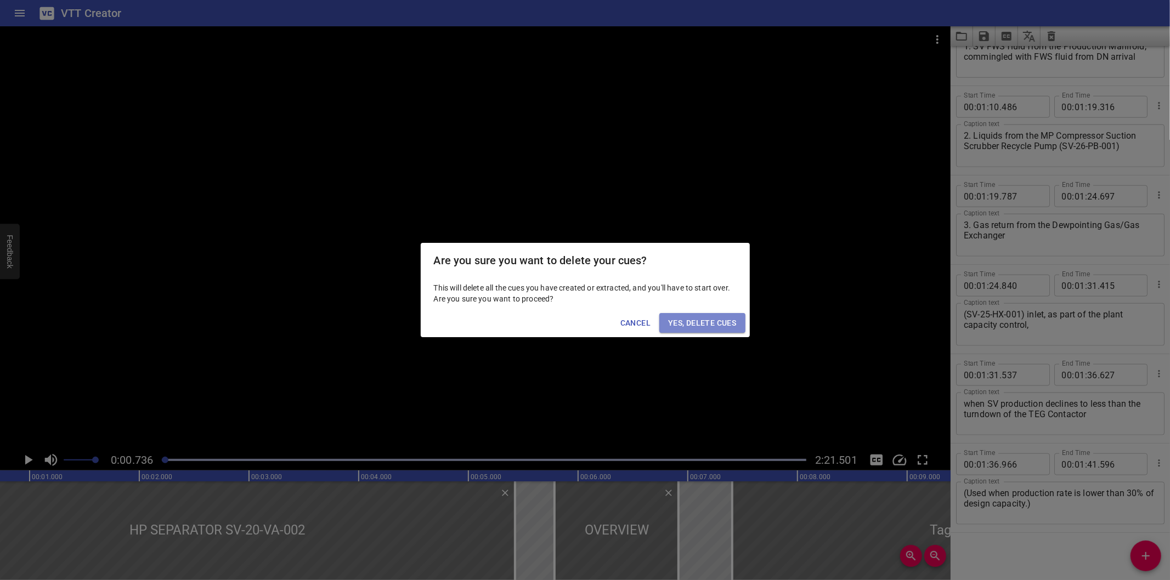
click at [688, 321] on span "Yes, Delete Cues" at bounding box center [702, 323] width 68 height 14
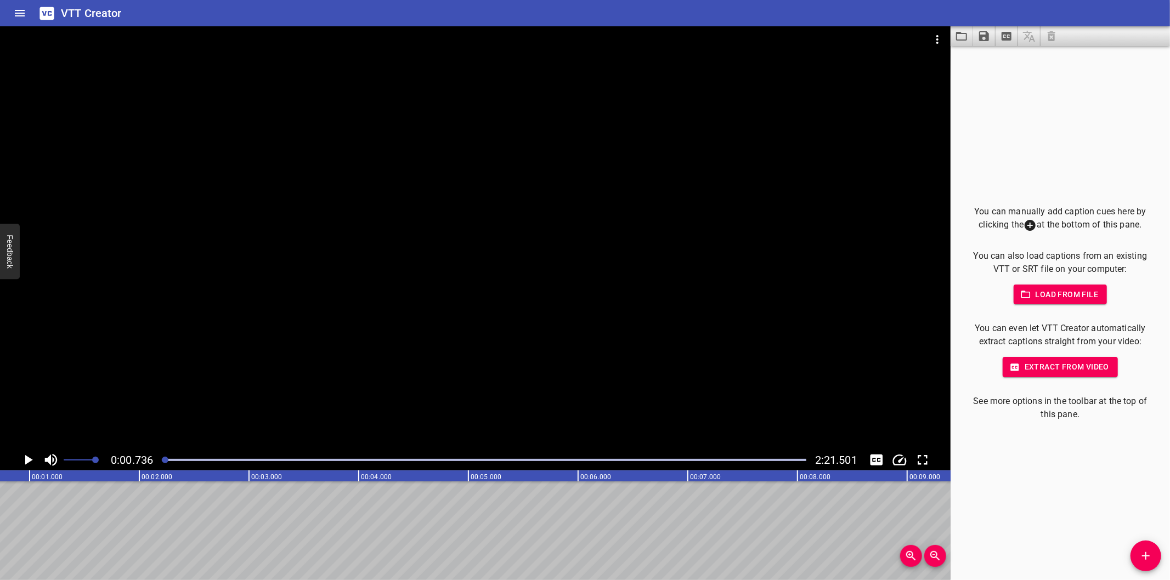
click at [413, 282] on div at bounding box center [475, 237] width 950 height 423
click at [594, 320] on div at bounding box center [475, 237] width 950 height 423
click at [160, 459] on div at bounding box center [484, 459] width 658 height 15
click at [1086, 477] on div "You can manually add caption cues here by clicking the at the bottom of this pa…" at bounding box center [1059, 313] width 219 height 534
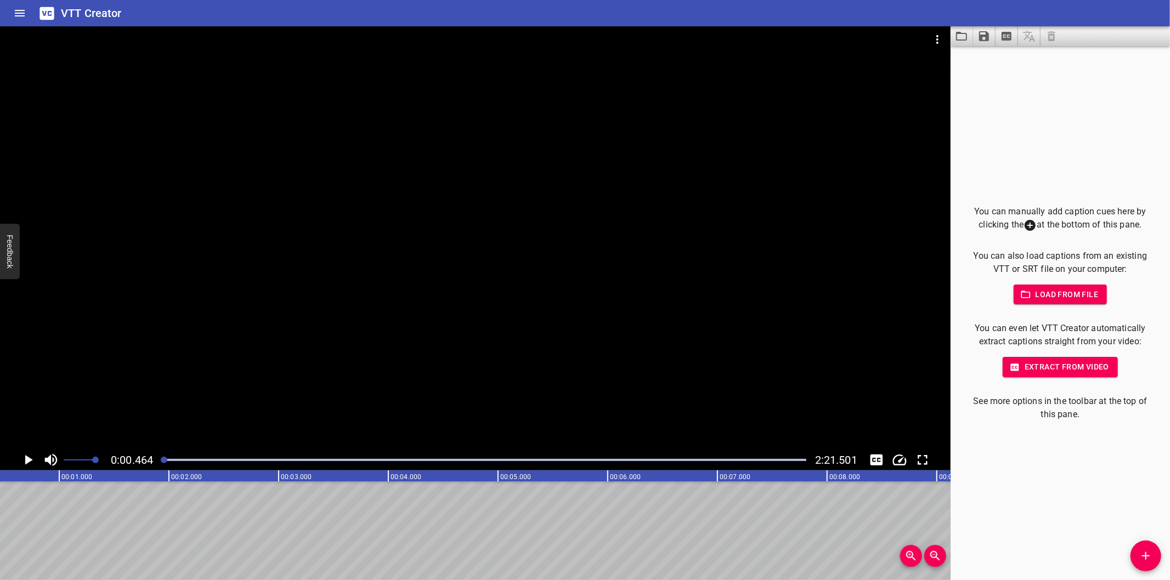
click at [494, 366] on div at bounding box center [475, 237] width 950 height 423
click at [162, 458] on div at bounding box center [484, 459] width 658 height 15
click at [47, 354] on div at bounding box center [475, 237] width 950 height 423
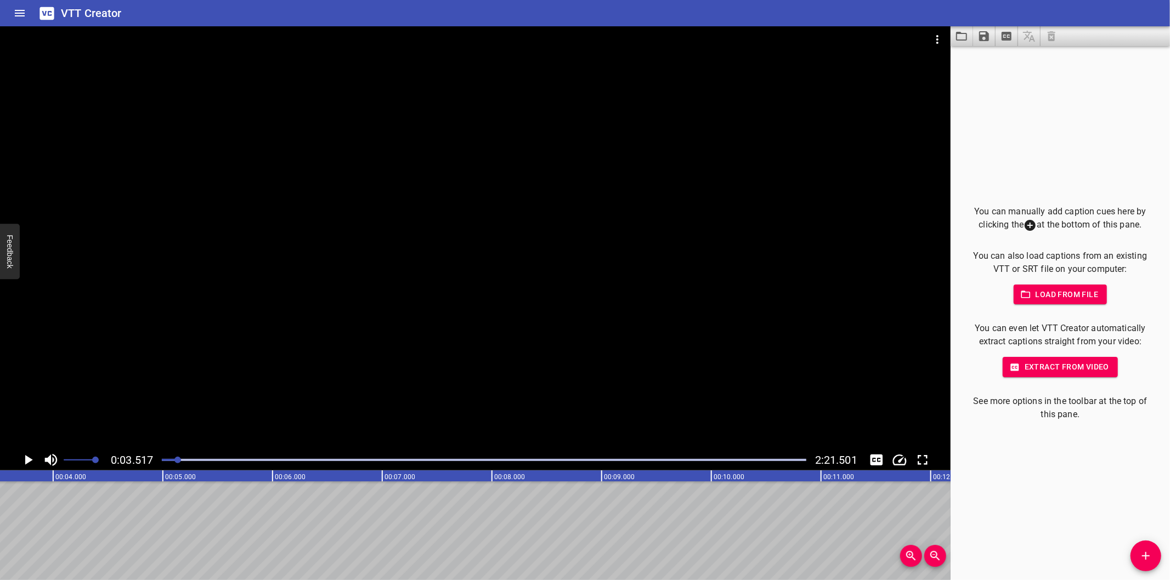
click at [868, 457] on icon "Toggle captions" at bounding box center [876, 460] width 16 height 16
click at [869, 457] on icon "Toggle captions" at bounding box center [876, 460] width 16 height 16
drag, startPoint x: 179, startPoint y: 461, endPoint x: 172, endPoint y: 460, distance: 7.2
click at [178, 461] on div at bounding box center [177, 460] width 7 height 7
click at [168, 462] on div at bounding box center [484, 459] width 658 height 15
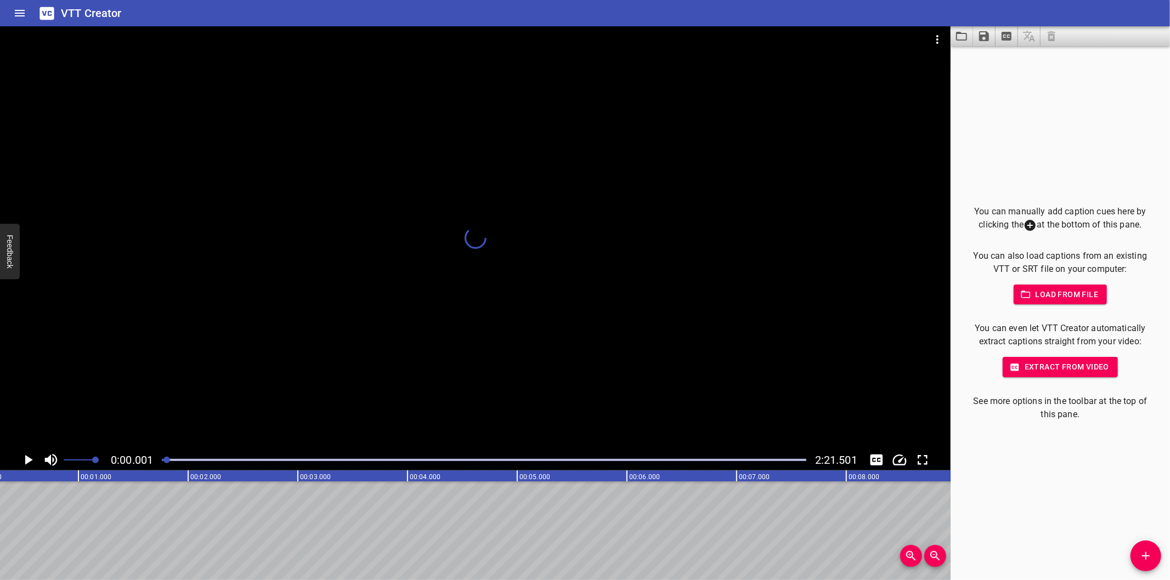
click at [163, 462] on div at bounding box center [166, 460] width 7 height 7
click at [161, 462] on div at bounding box center [161, 460] width 7 height 7
drag, startPoint x: 201, startPoint y: 572, endPoint x: 271, endPoint y: 499, distance: 101.6
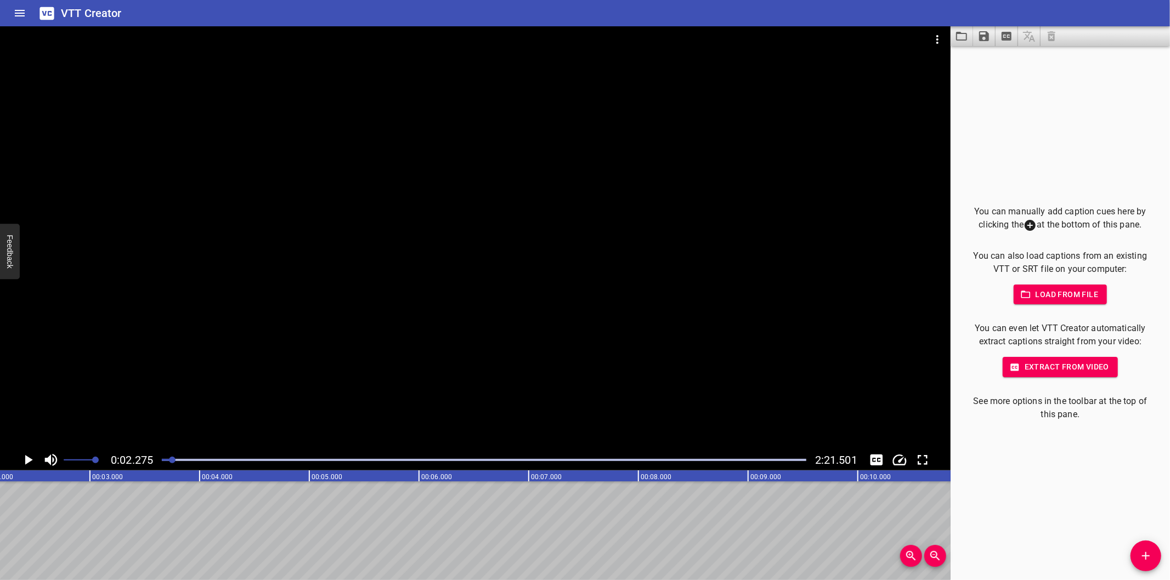
scroll to position [0, 250]
click at [468, 375] on div at bounding box center [475, 237] width 950 height 423
click at [161, 456] on div at bounding box center [484, 459] width 658 height 15
click at [160, 456] on div at bounding box center [484, 459] width 658 height 15
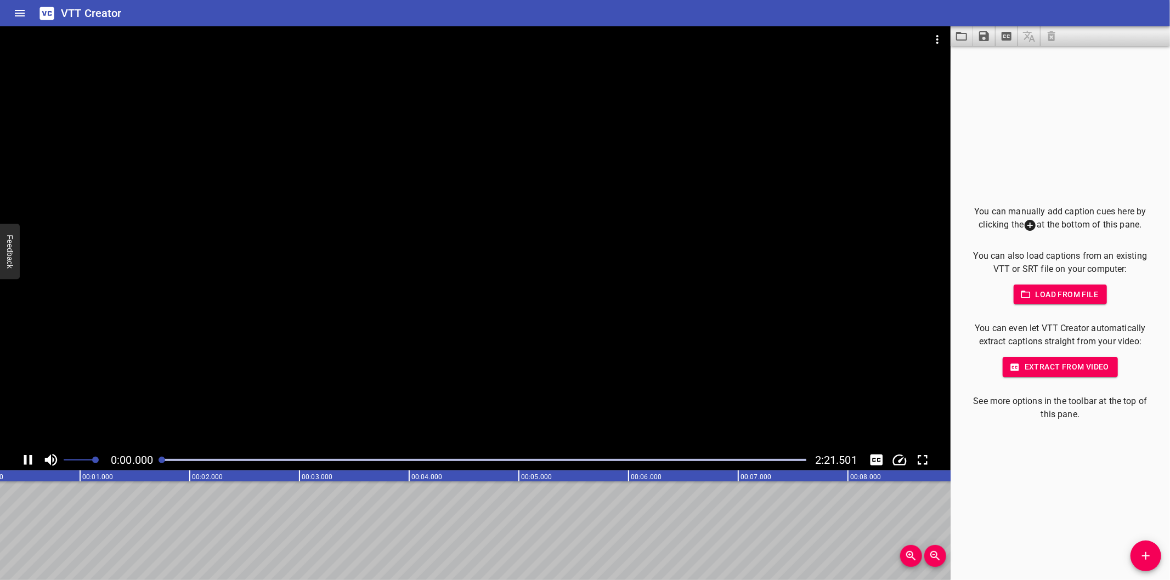
click at [160, 456] on div at bounding box center [484, 459] width 658 height 15
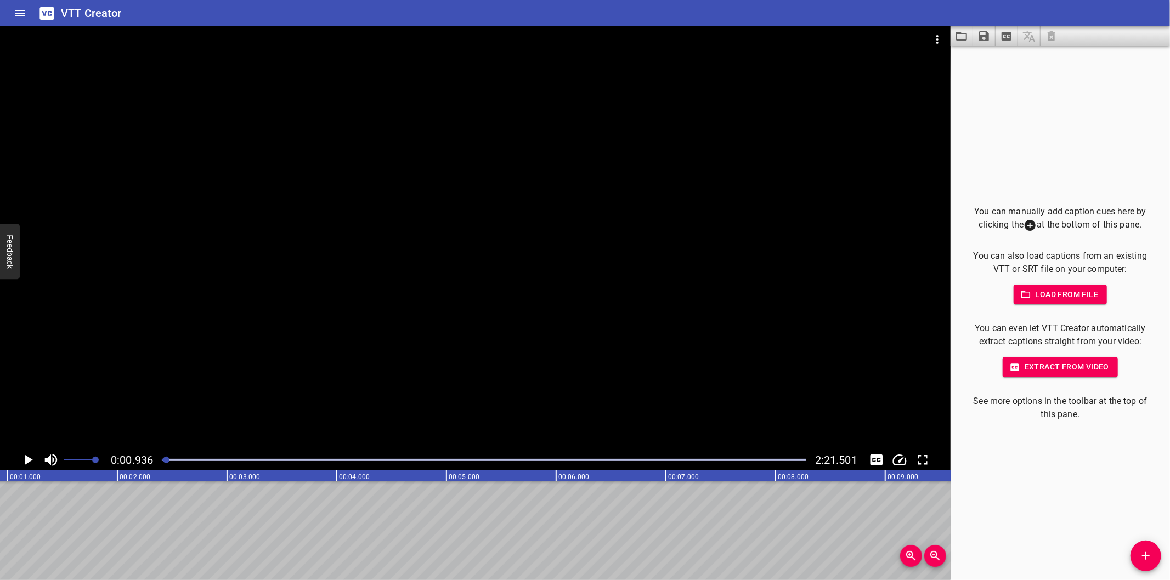
click at [1142, 556] on icon "Add Cue" at bounding box center [1145, 556] width 13 height 13
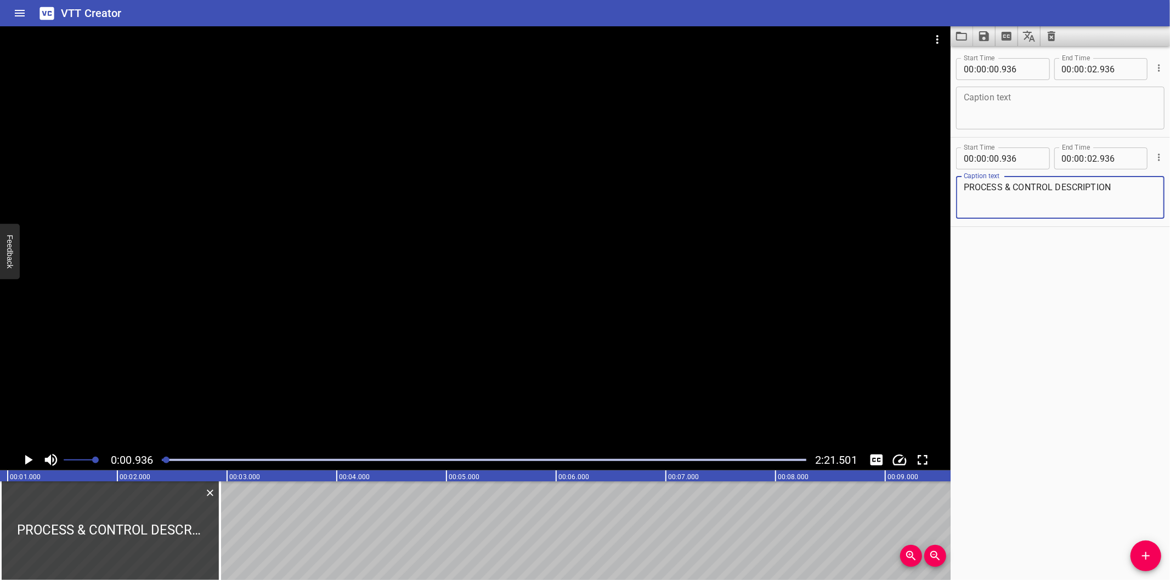
type textarea "PROCESS & CONTROL DESCRIPTION"
click at [1153, 73] on icon "Cue Options" at bounding box center [1158, 68] width 11 height 11
click at [1124, 94] on li "Delete Cue" at bounding box center [1112, 88] width 95 height 20
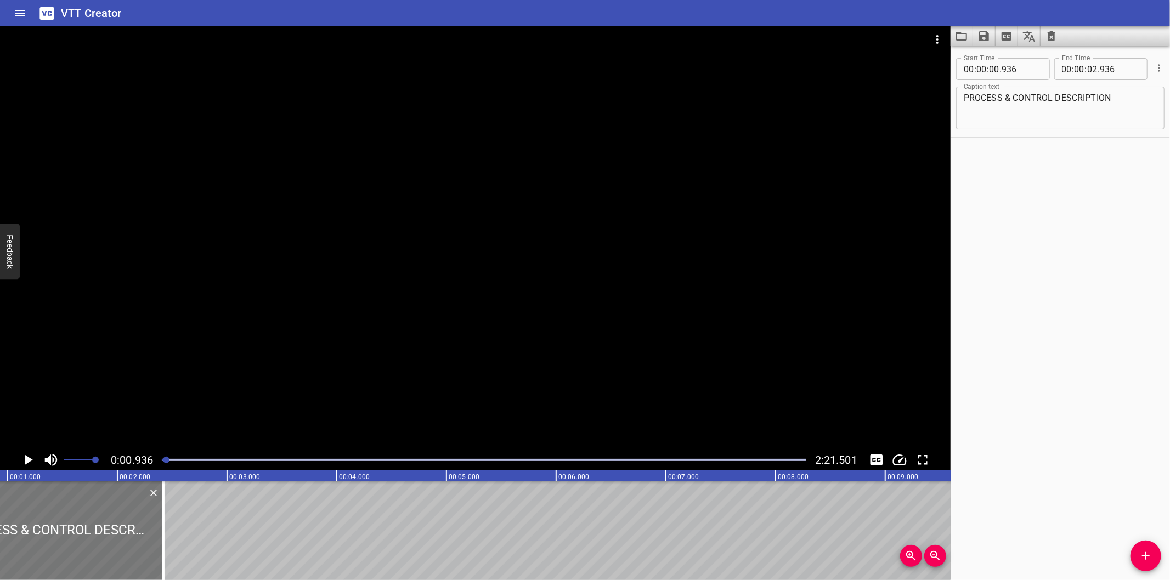
drag, startPoint x: 189, startPoint y: 543, endPoint x: 121, endPoint y: 543, distance: 68.6
click at [121, 543] on div at bounding box center [53, 531] width 219 height 99
type input "316"
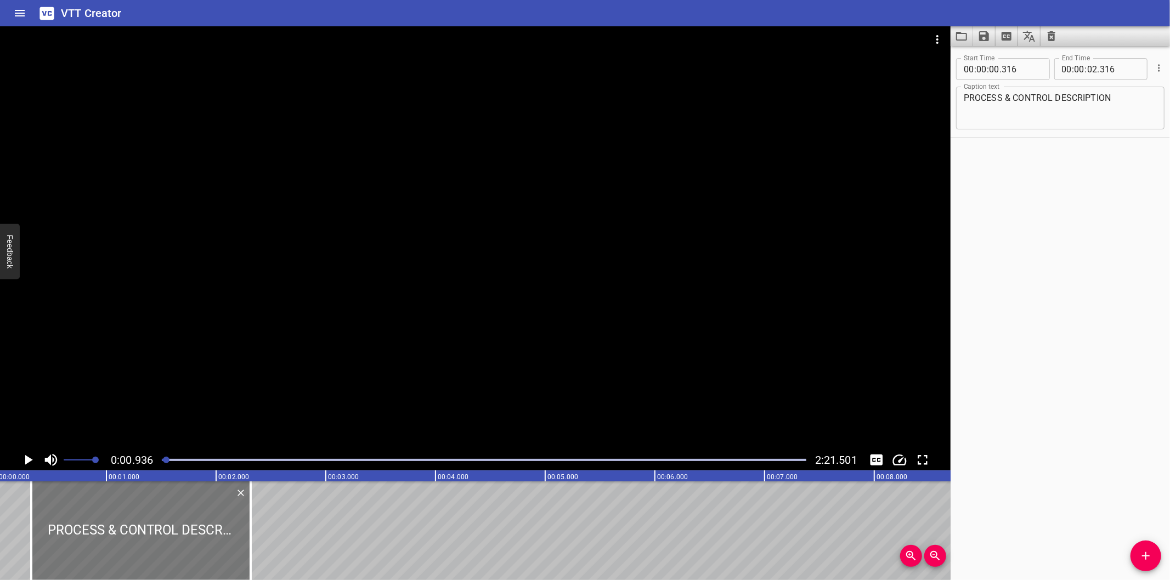
scroll to position [0, 0]
drag, startPoint x: 121, startPoint y: 541, endPoint x: 13, endPoint y: 541, distance: 108.6
click at [12, 541] on div at bounding box center [109, 531] width 219 height 99
type input "000"
type input "01"
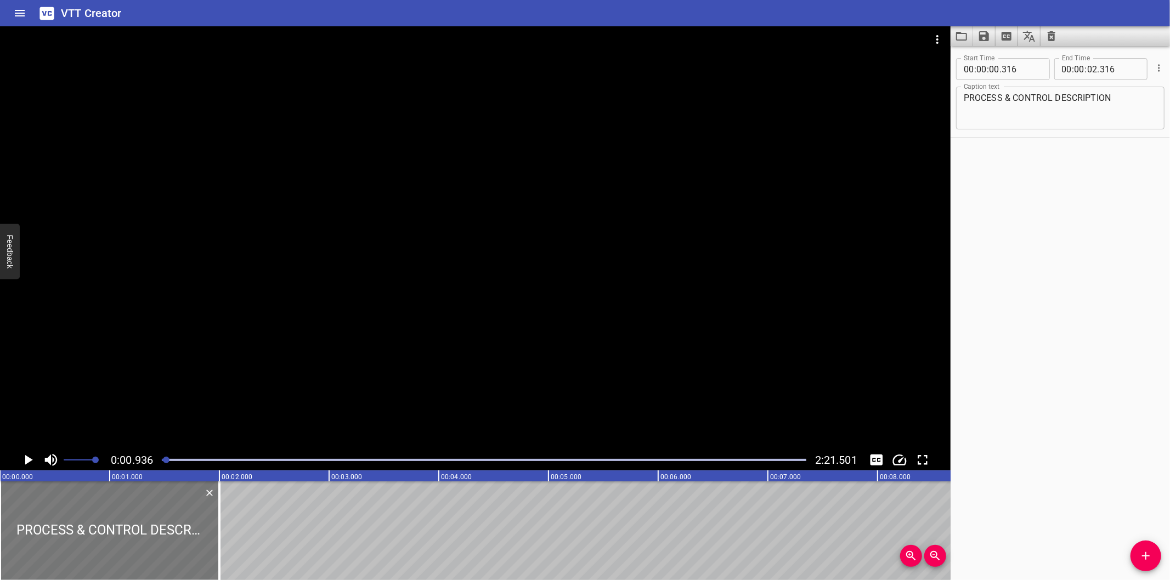
type input "1000"
drag, startPoint x: 218, startPoint y: 539, endPoint x: 263, endPoint y: 541, distance: 45.6
click at [264, 541] on div at bounding box center [265, 531] width 2 height 99
type input "02"
type input "415"
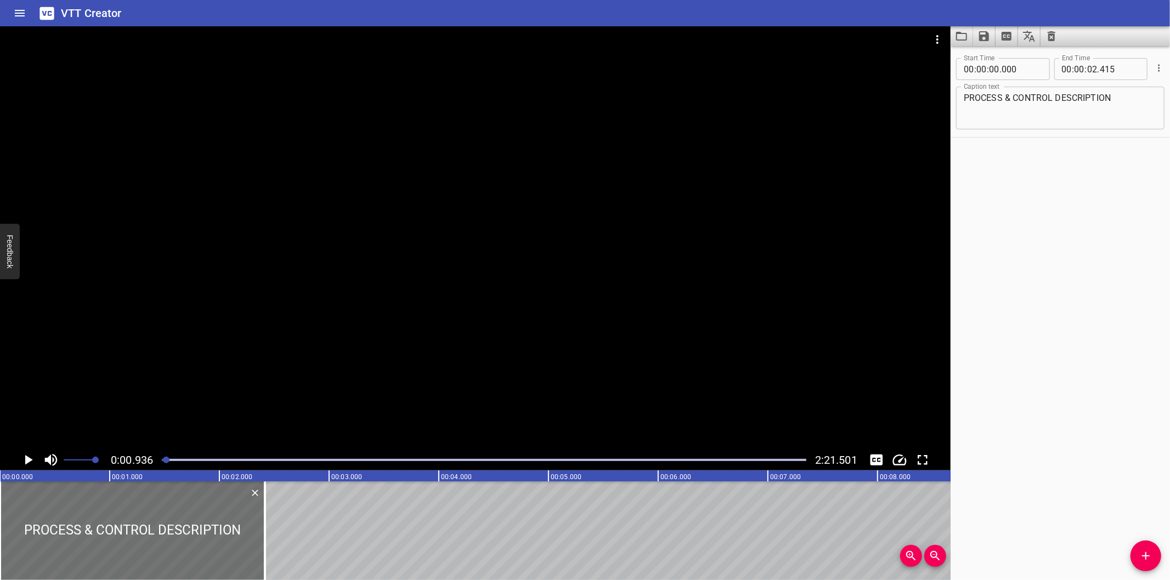
click at [161, 462] on div at bounding box center [484, 459] width 658 height 15
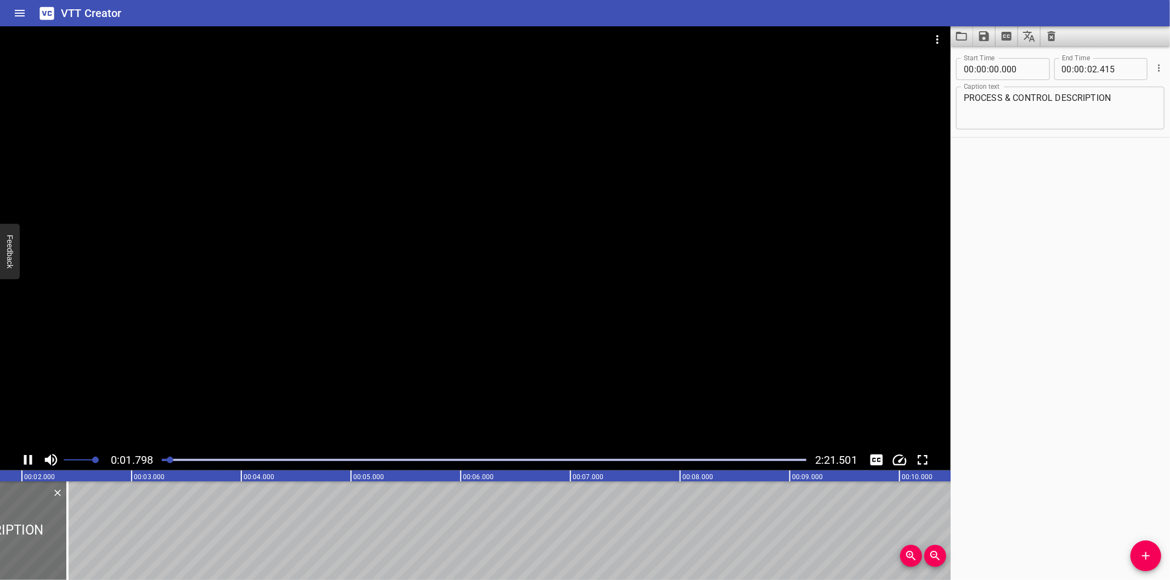
click at [259, 378] on div at bounding box center [475, 237] width 950 height 423
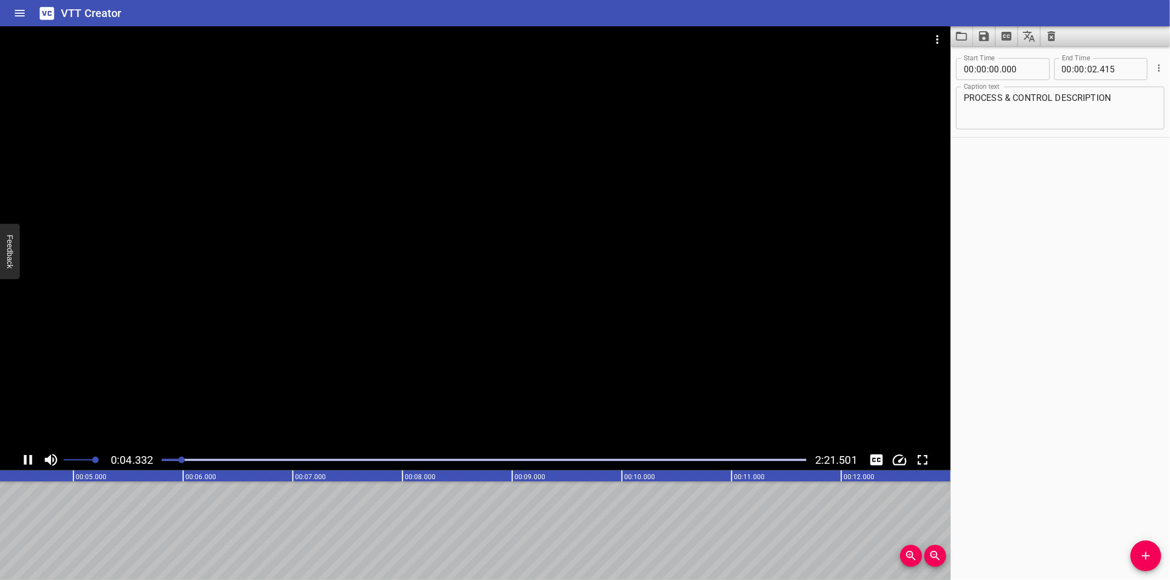
scroll to position [0, 499]
drag, startPoint x: 1144, startPoint y: 552, endPoint x: 1132, endPoint y: 545, distance: 13.7
click at [1144, 552] on icon "Add Cue" at bounding box center [1145, 556] width 13 height 13
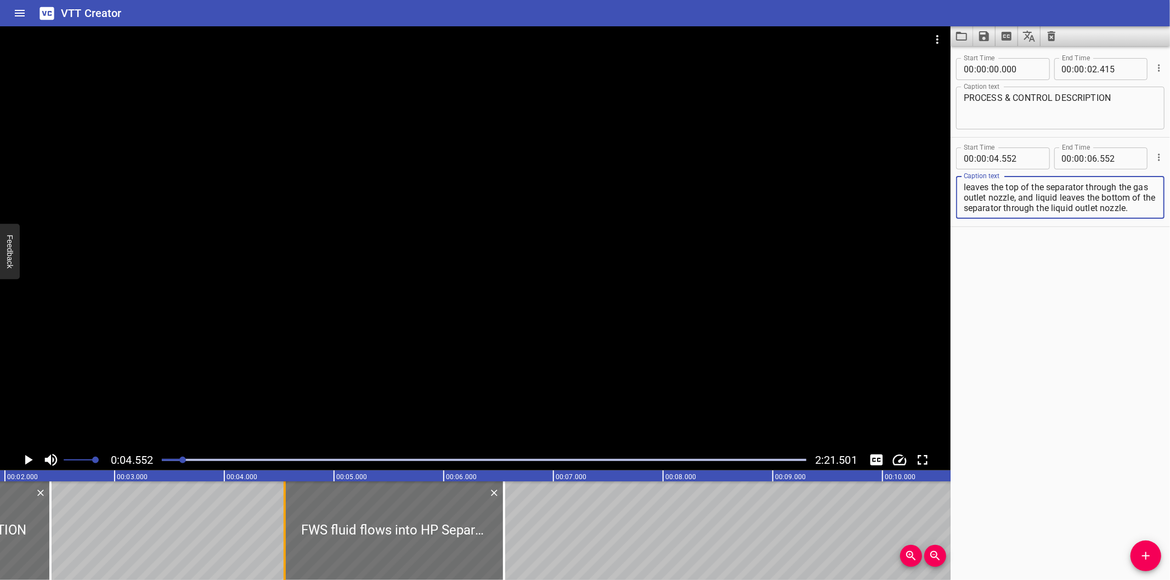
scroll to position [0, 174]
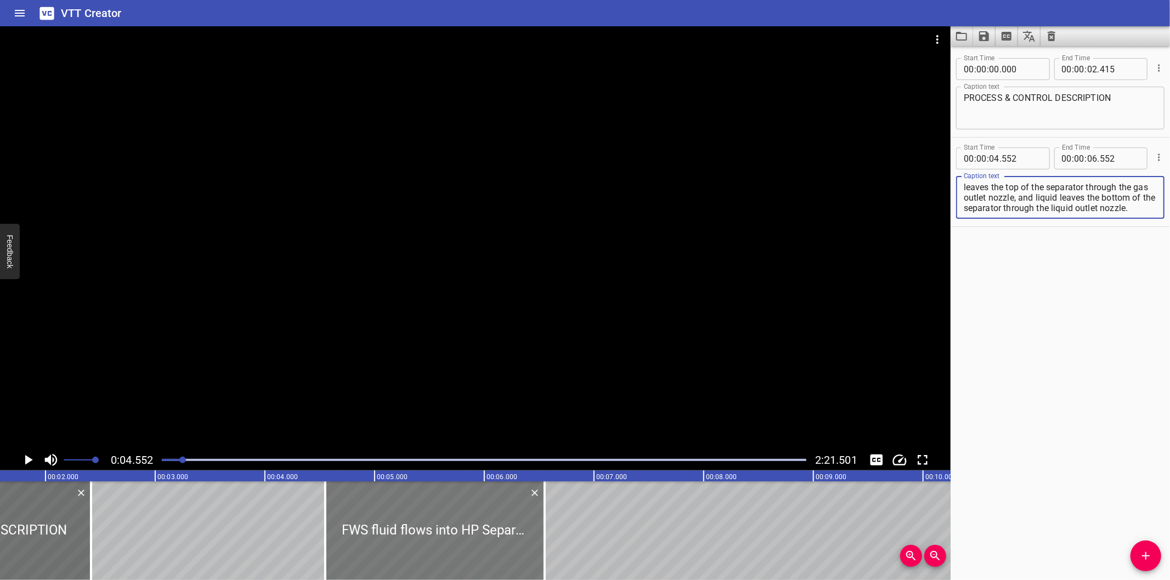
type textarea "FWS fluid flows into HP Separator where gas leaves the top of the separator thr…"
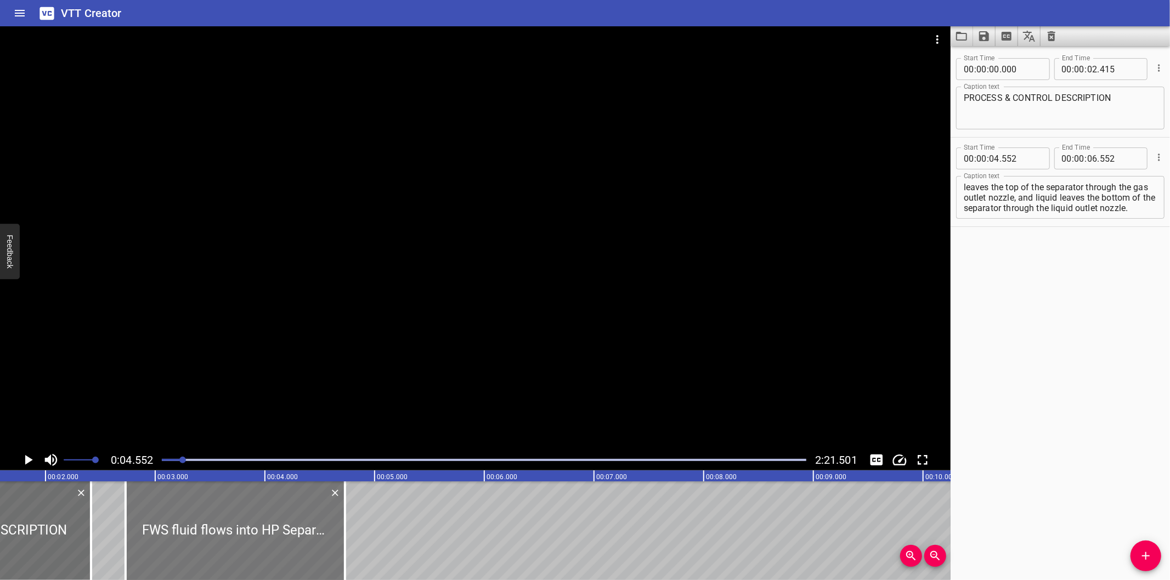
drag, startPoint x: 392, startPoint y: 538, endPoint x: 198, endPoint y: 551, distance: 194.0
click at [198, 551] on div at bounding box center [235, 531] width 219 height 99
type input "02"
type input "732"
type input "04"
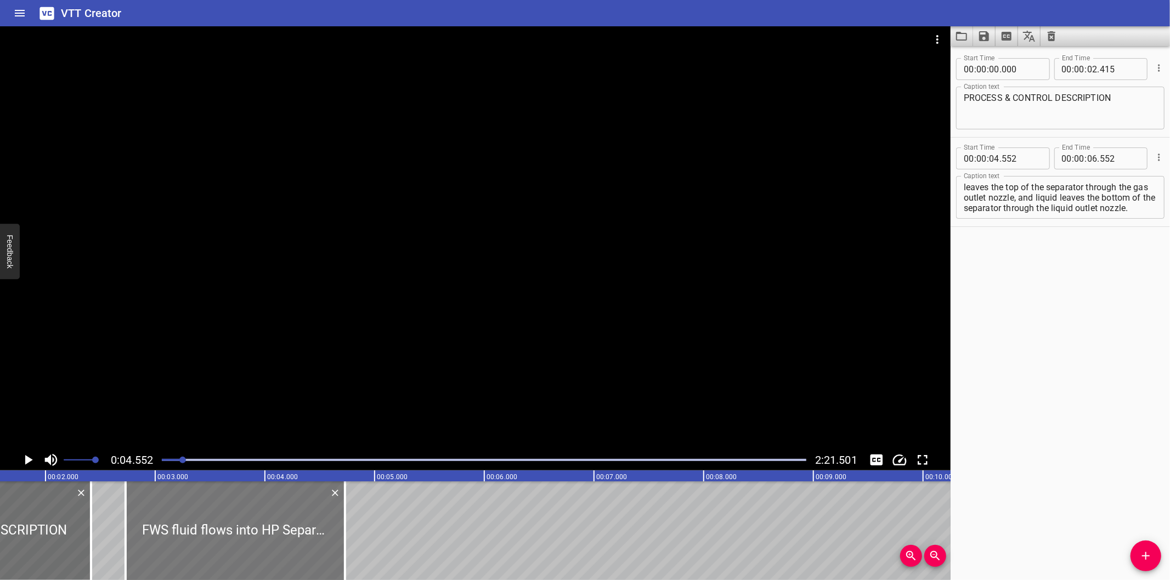
type input "732"
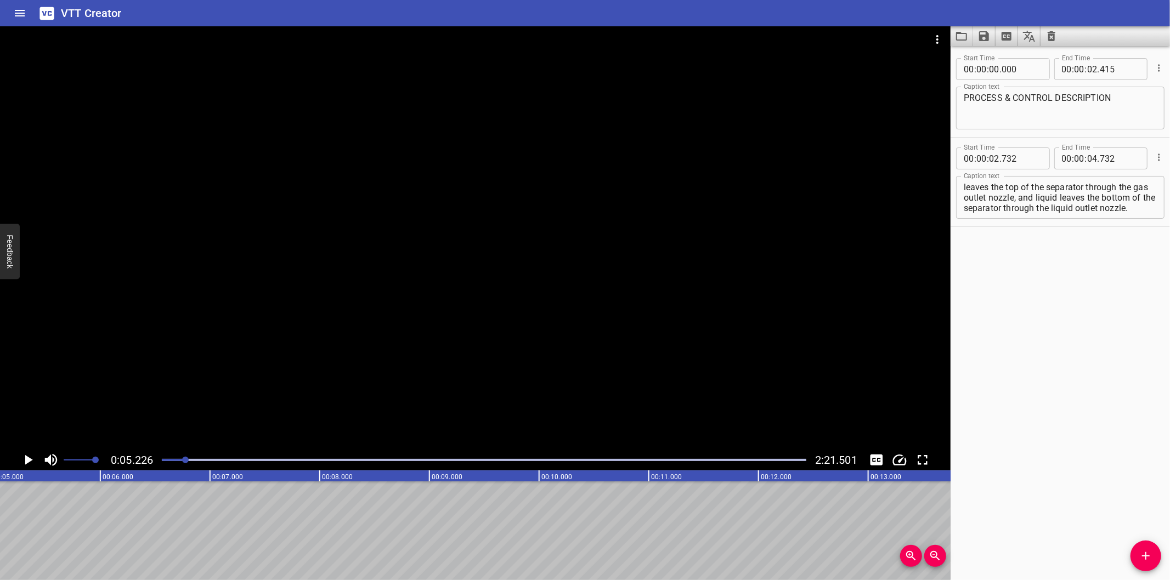
scroll to position [0, 573]
click at [178, 462] on div at bounding box center [484, 459] width 658 height 15
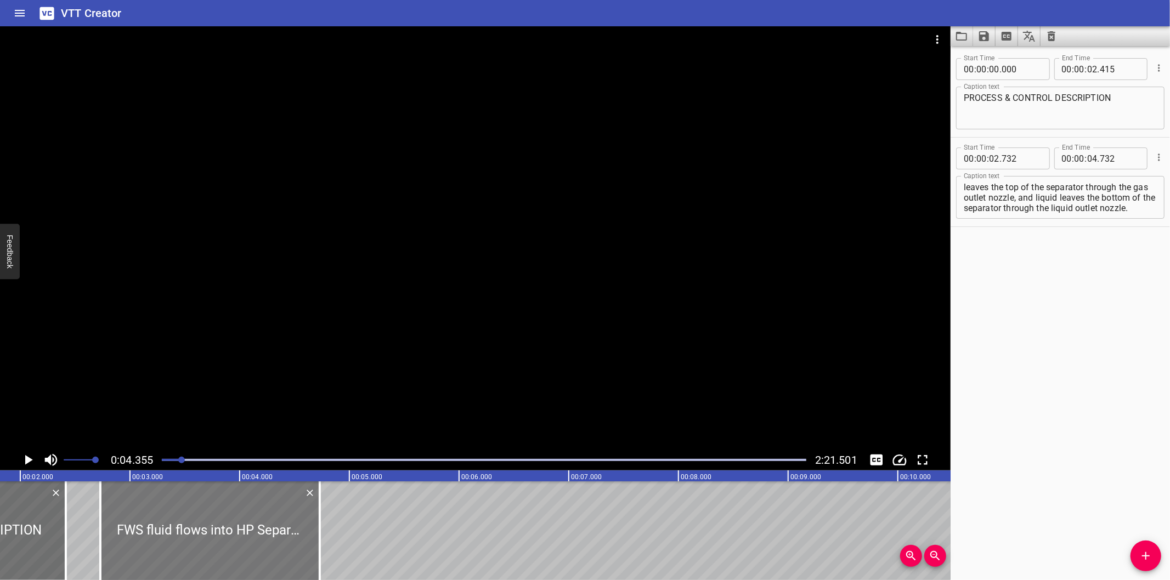
scroll to position [0, 194]
click at [226, 534] on div at bounding box center [215, 531] width 219 height 99
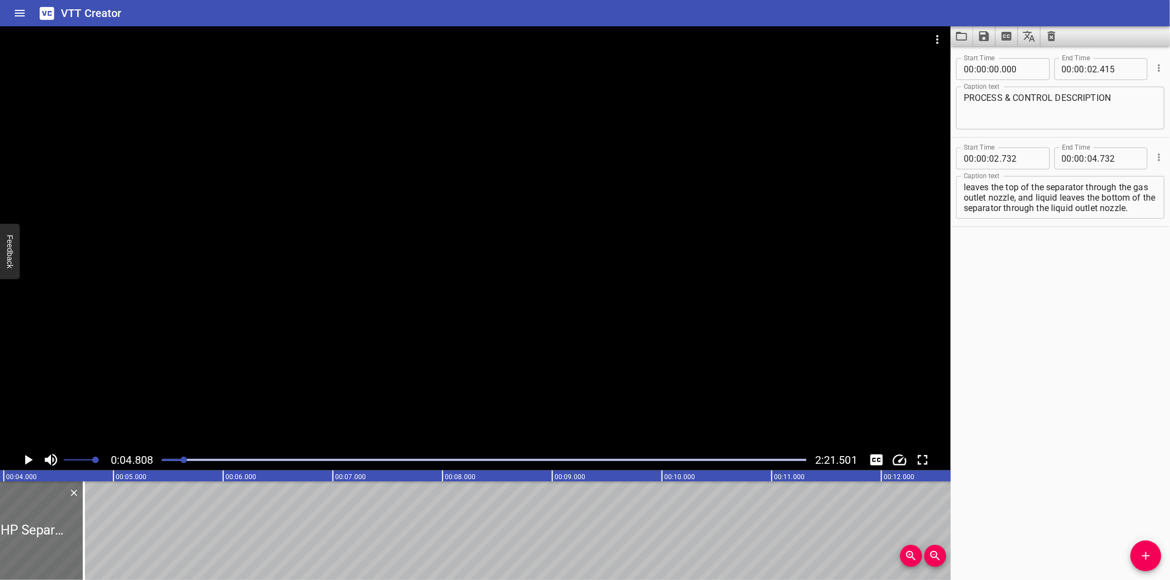
scroll to position [0, 405]
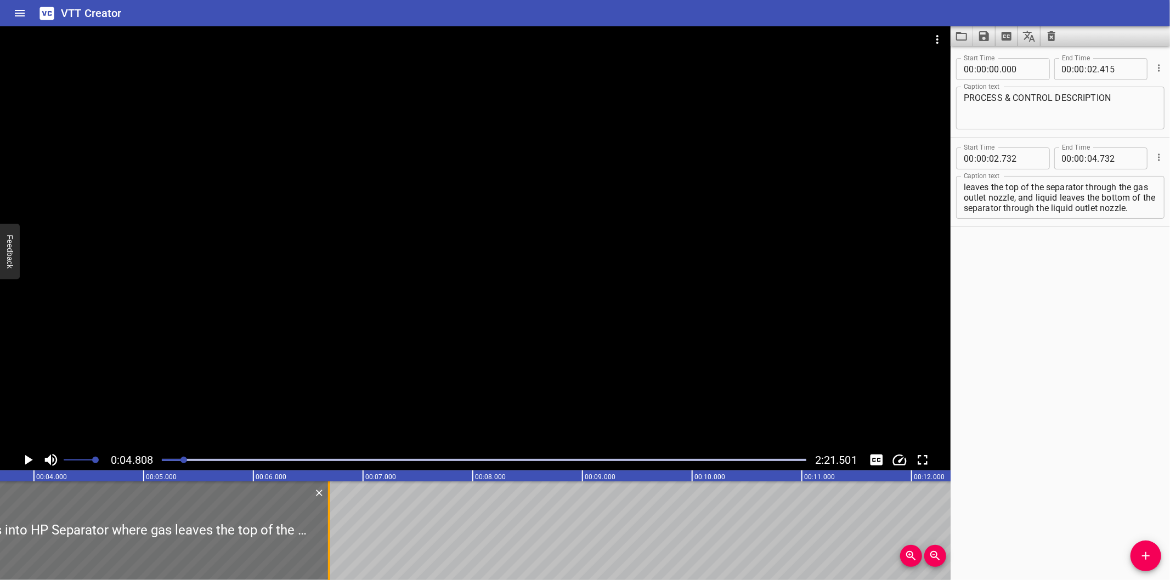
drag, startPoint x: 114, startPoint y: 539, endPoint x: 329, endPoint y: 534, distance: 215.0
click at [329, 534] on div at bounding box center [329, 531] width 2 height 99
type input "06"
type input "692"
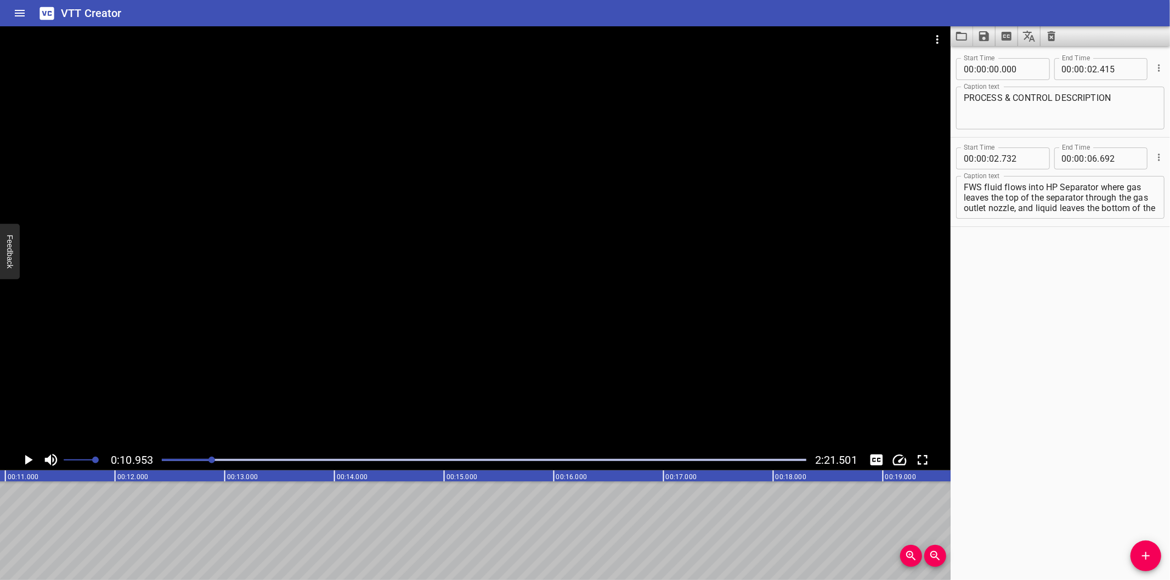
scroll to position [20, 0]
drag, startPoint x: 1050, startPoint y: 206, endPoint x: 1280, endPoint y: 440, distance: 328.5
click at [1169, 440] on html "VTT Creator Caption Editor Batch Transcribe Login Sign Up Privacy Contact 0:10.…" at bounding box center [585, 290] width 1170 height 580
click at [193, 458] on div at bounding box center [484, 459] width 658 height 15
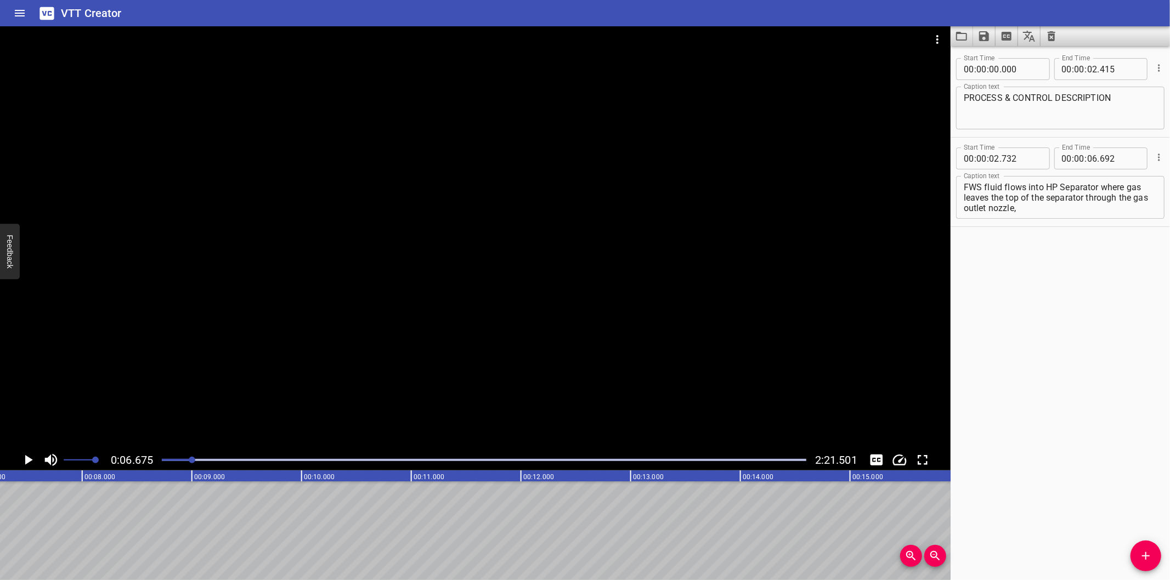
scroll to position [0, 732]
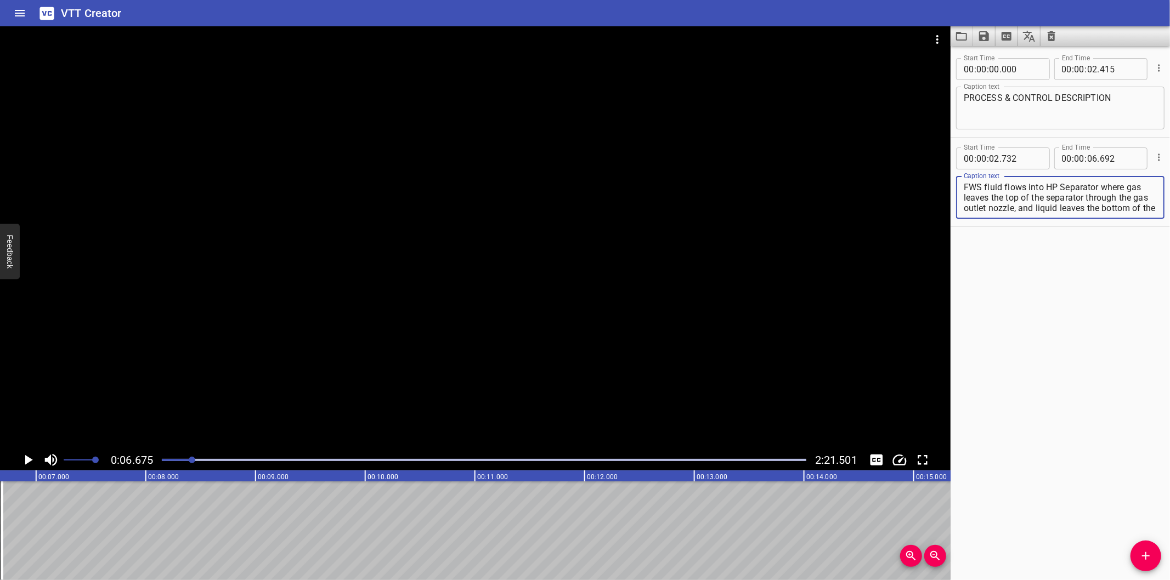
click at [181, 458] on div at bounding box center [484, 459] width 658 height 15
drag, startPoint x: 1101, startPoint y: 187, endPoint x: 1156, endPoint y: 335, distance: 157.2
click at [1156, 333] on div "Start Time 00 : 00 : 00 . 000 Start Time End Time 00 : 00 : 02 . 415 End Time C…" at bounding box center [1059, 313] width 219 height 534
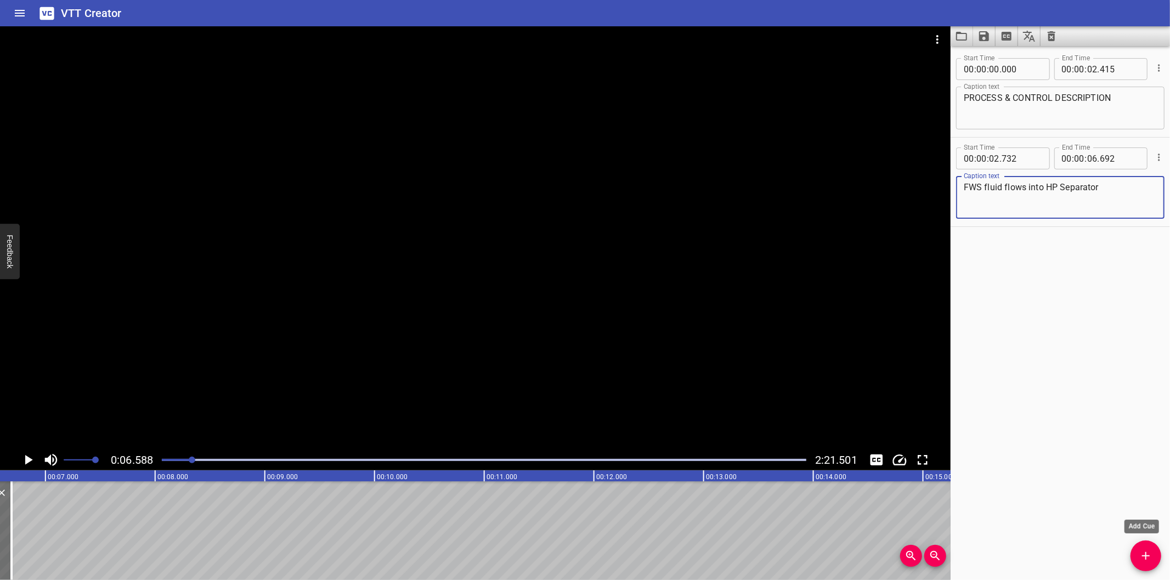
type textarea "FWS fluid flows into HP Separator"
drag, startPoint x: 1140, startPoint y: 556, endPoint x: 1109, endPoint y: 547, distance: 31.8
click at [1139, 555] on icon "Add Cue" at bounding box center [1145, 556] width 13 height 13
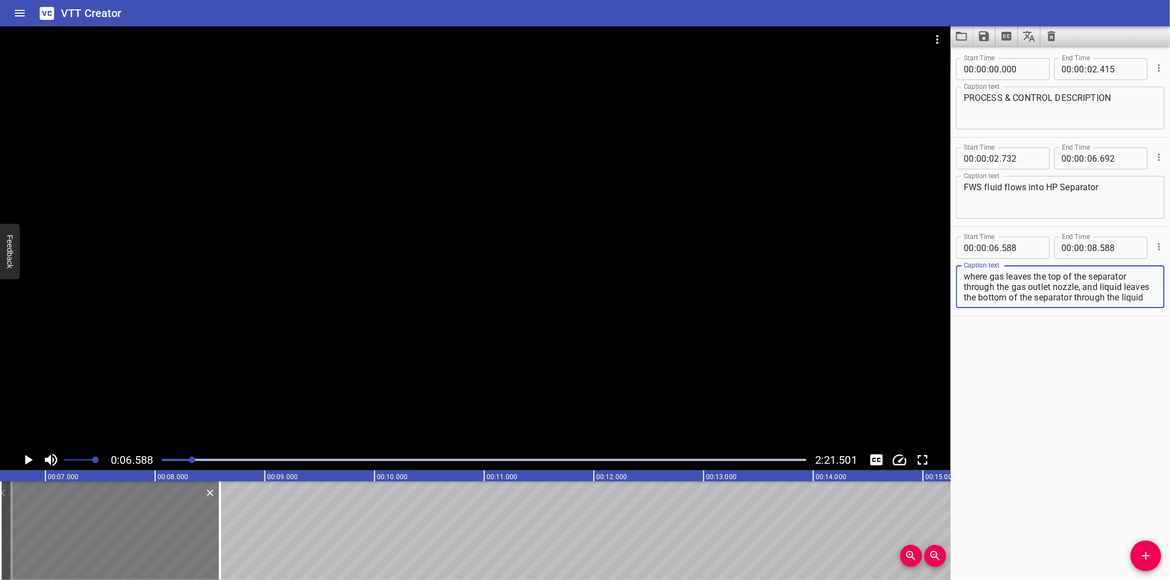
scroll to position [10, 0]
type textarea "where gas leaves the top of the separator through the gas outlet nozzle, and li…"
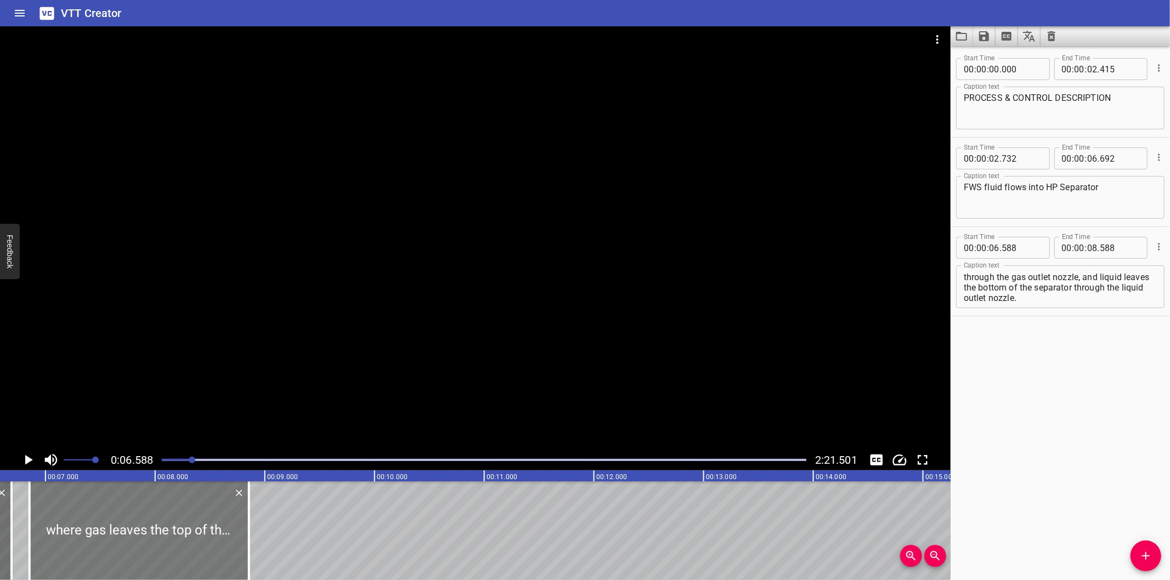
drag, startPoint x: 43, startPoint y: 527, endPoint x: 71, endPoint y: 529, distance: 28.6
click at [71, 529] on div at bounding box center [139, 531] width 219 height 99
type input "853"
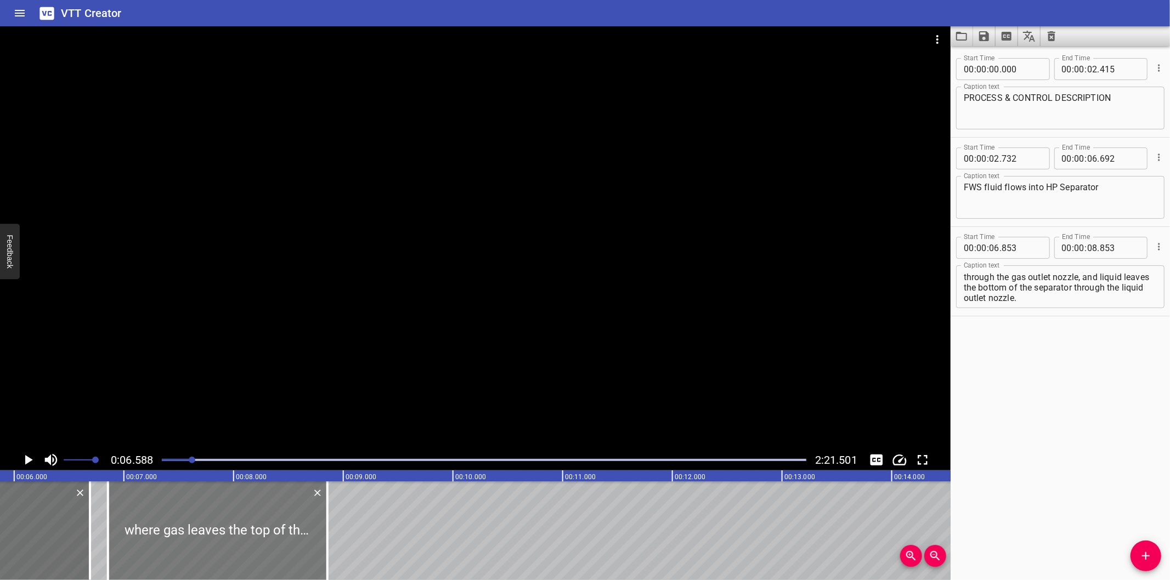
scroll to position [0, 641]
click at [169, 531] on div at bounding box center [219, 531] width 219 height 99
type input "833"
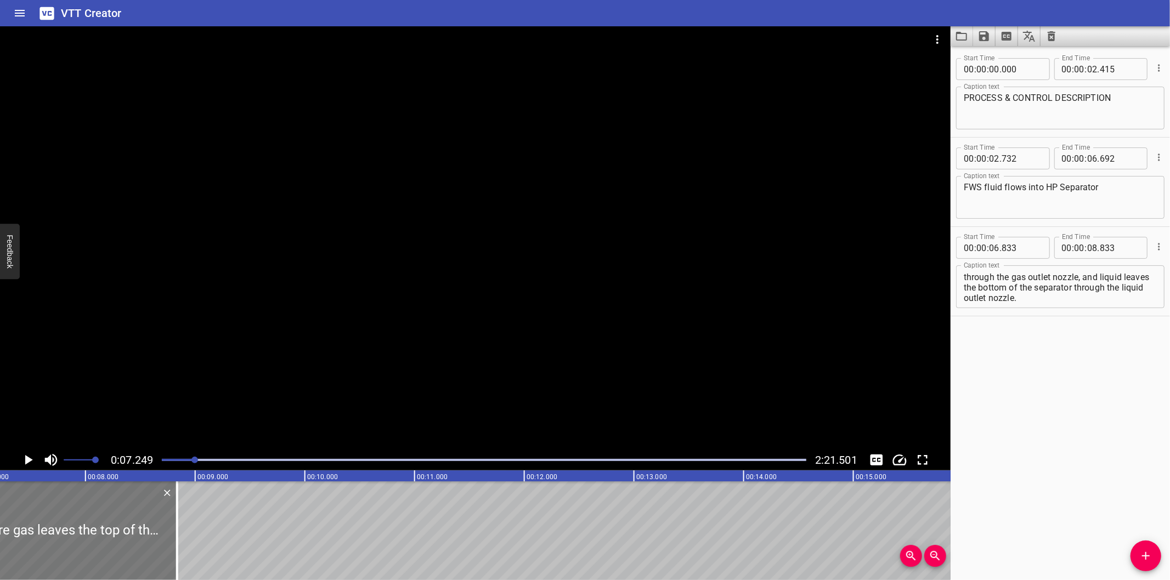
scroll to position [0, 795]
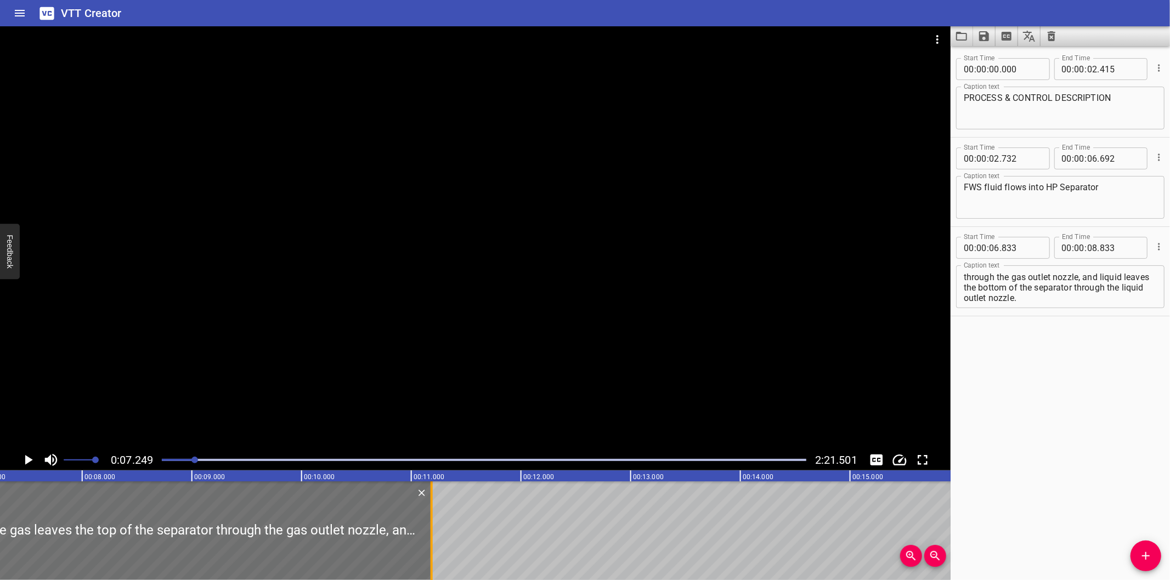
drag, startPoint x: 172, startPoint y: 536, endPoint x: 429, endPoint y: 545, distance: 257.9
click at [429, 545] on div at bounding box center [431, 531] width 11 height 99
type input "11"
type input "183"
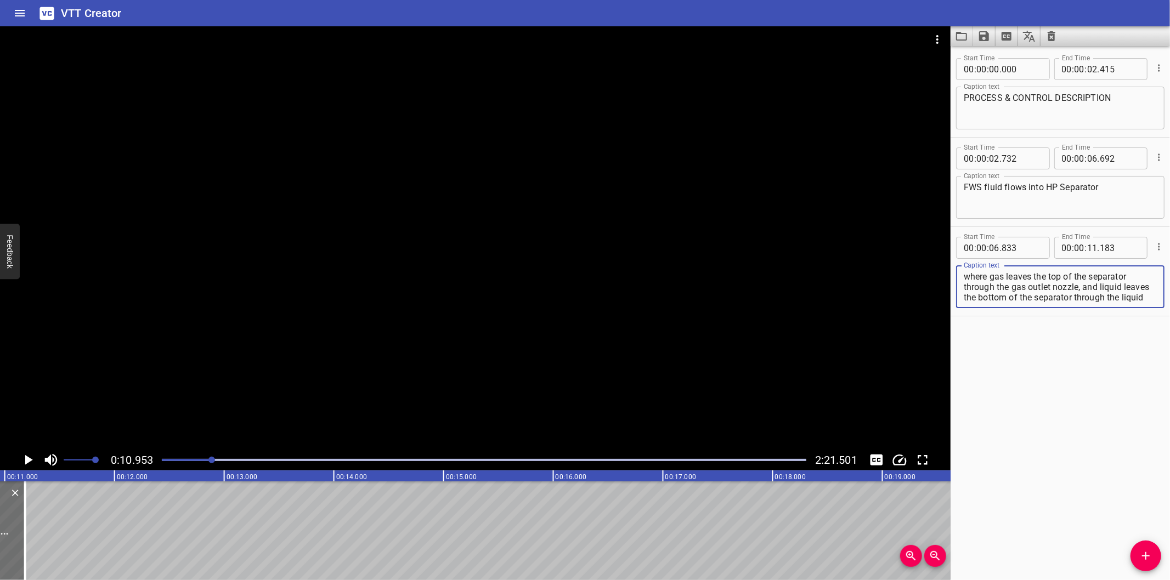
scroll to position [10, 0]
drag, startPoint x: 1083, startPoint y: 287, endPoint x: 1163, endPoint y: 404, distance: 141.2
click at [1163, 404] on div "Start Time 00 : 00 : 00 . 000 Start Time End Time 00 : 00 : 02 . 415 End Time C…" at bounding box center [1059, 313] width 219 height 534
type textarea "where gas leaves the top of the separator through the gas outlet nozzle,"
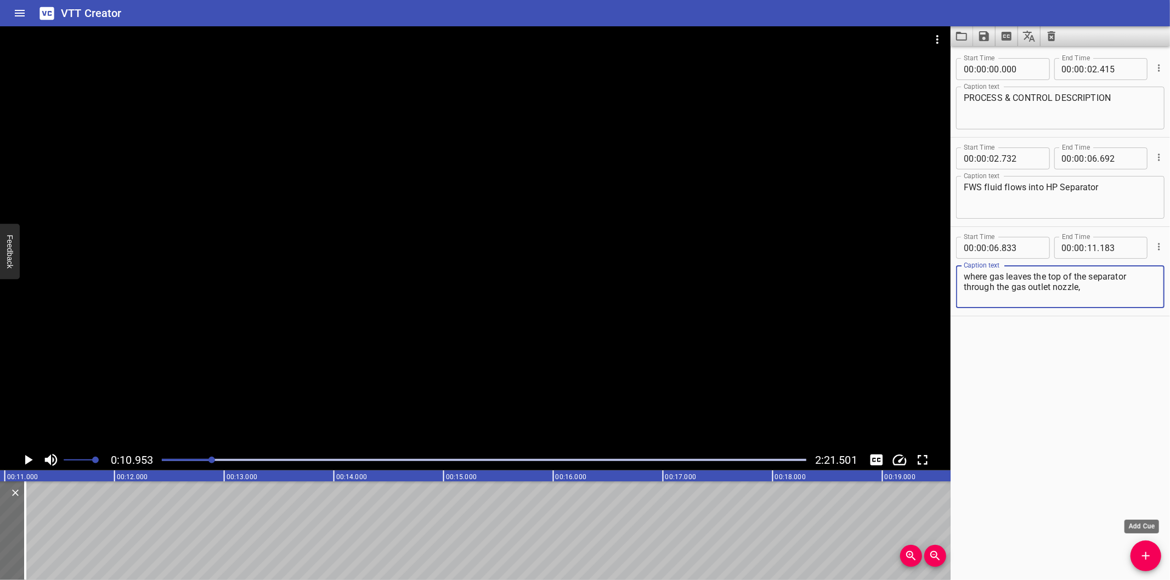
click at [1146, 556] on icon "Add Cue" at bounding box center [1146, 556] width 8 height 8
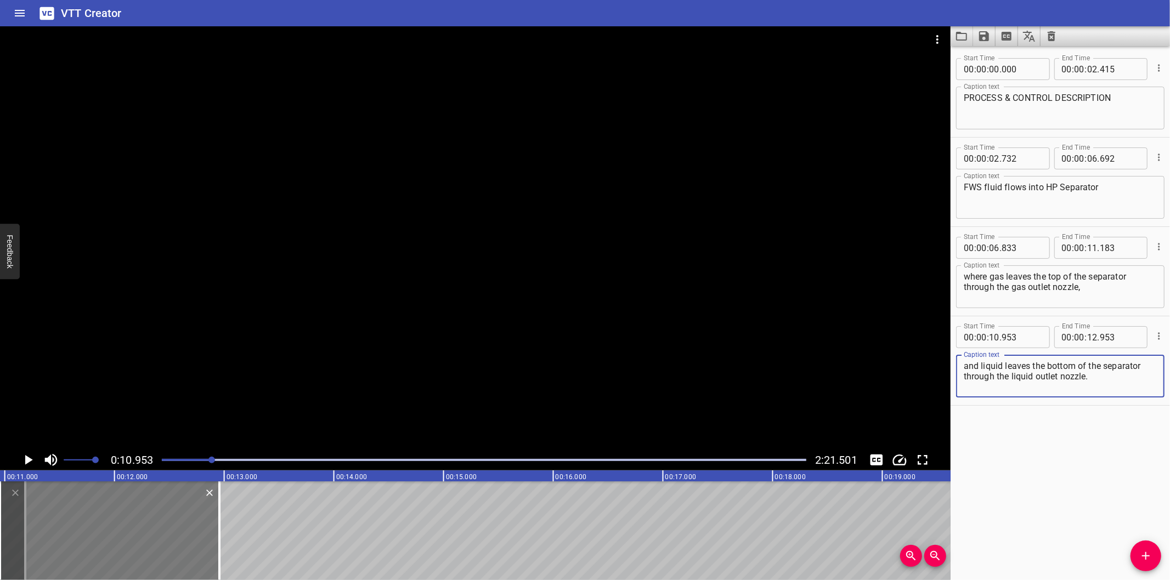
type textarea "and liquid leaves the bottom of the separator through the liquid outlet nozzle."
click at [163, 535] on div at bounding box center [109, 531] width 219 height 99
type input "928"
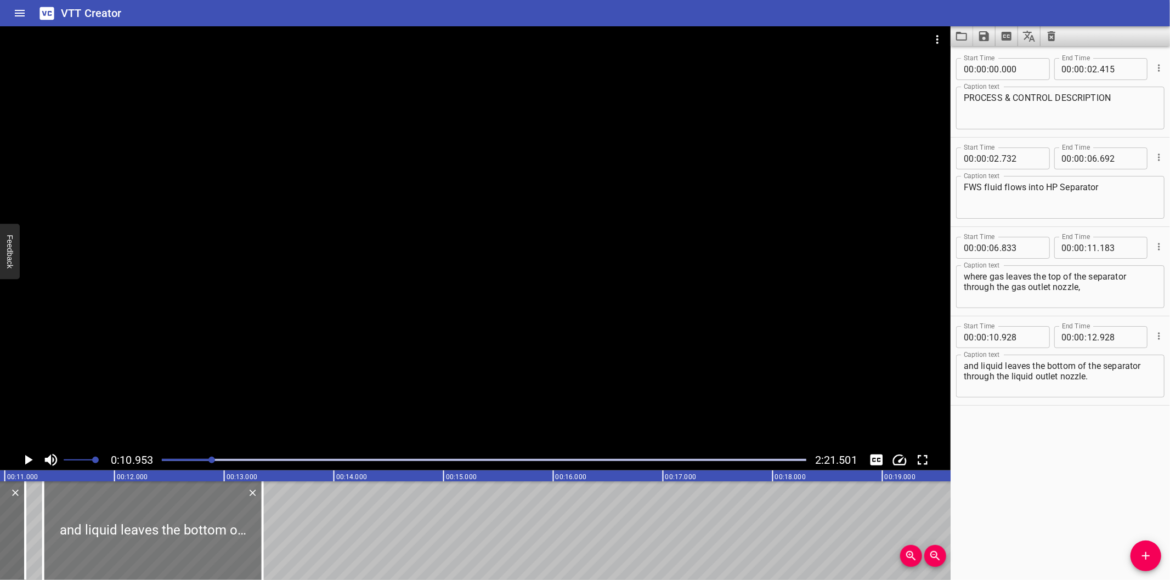
drag, startPoint x: 163, startPoint y: 535, endPoint x: 209, endPoint y: 535, distance: 46.1
click at [209, 535] on div at bounding box center [152, 531] width 219 height 99
type input "11"
type input "348"
type input "13"
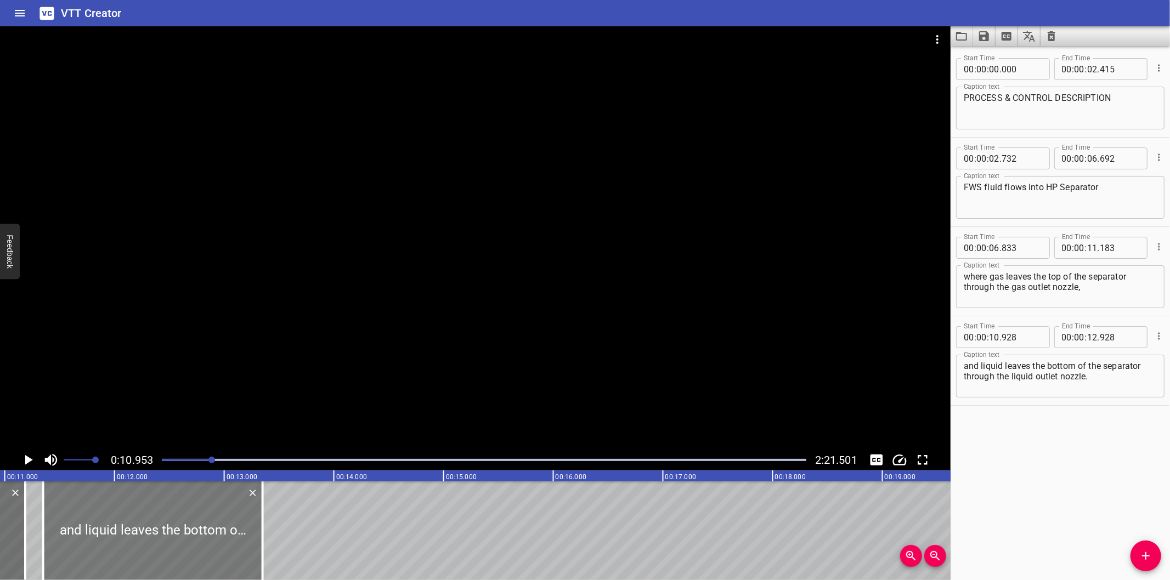
type input "348"
click at [190, 540] on div at bounding box center [151, 531] width 219 height 99
type input "338"
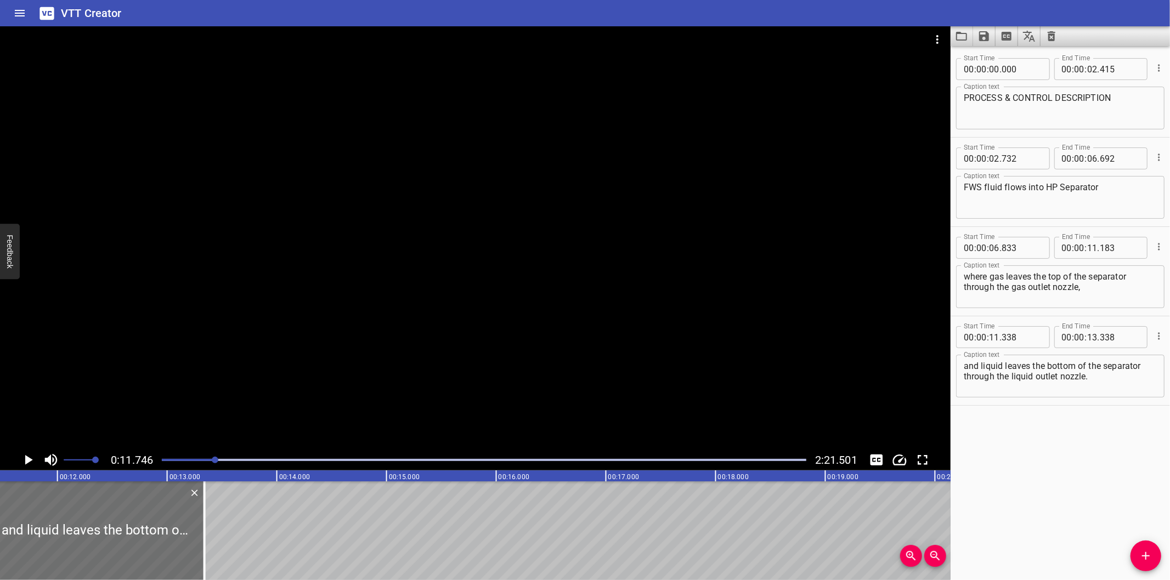
scroll to position [0, 1288]
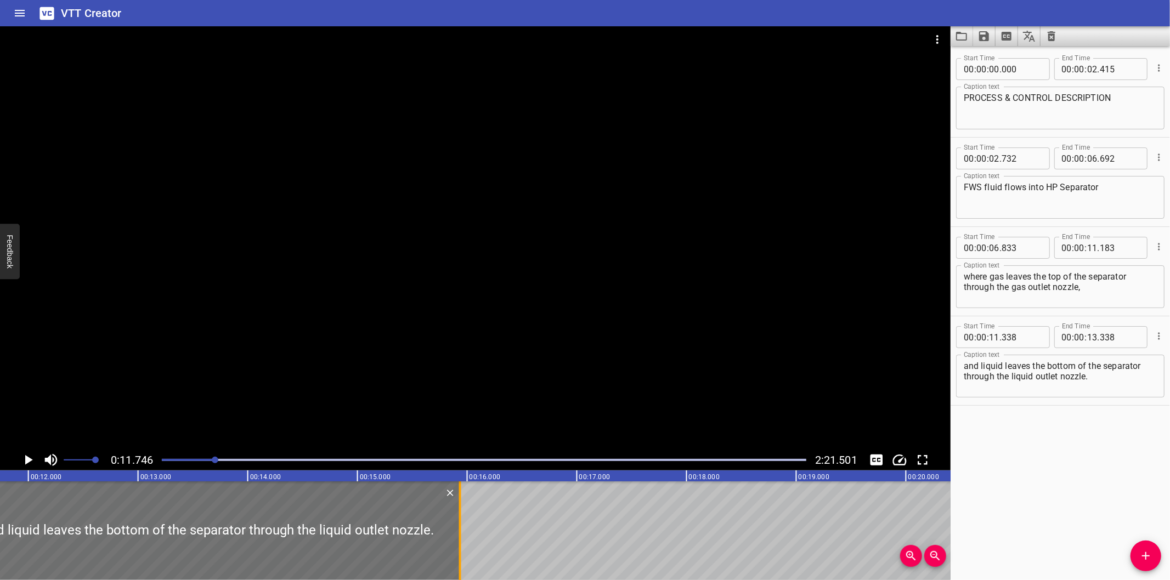
drag, startPoint x: 173, startPoint y: 533, endPoint x: 457, endPoint y: 538, distance: 284.7
click at [457, 538] on div at bounding box center [460, 531] width 11 height 99
type input "15"
type input "933"
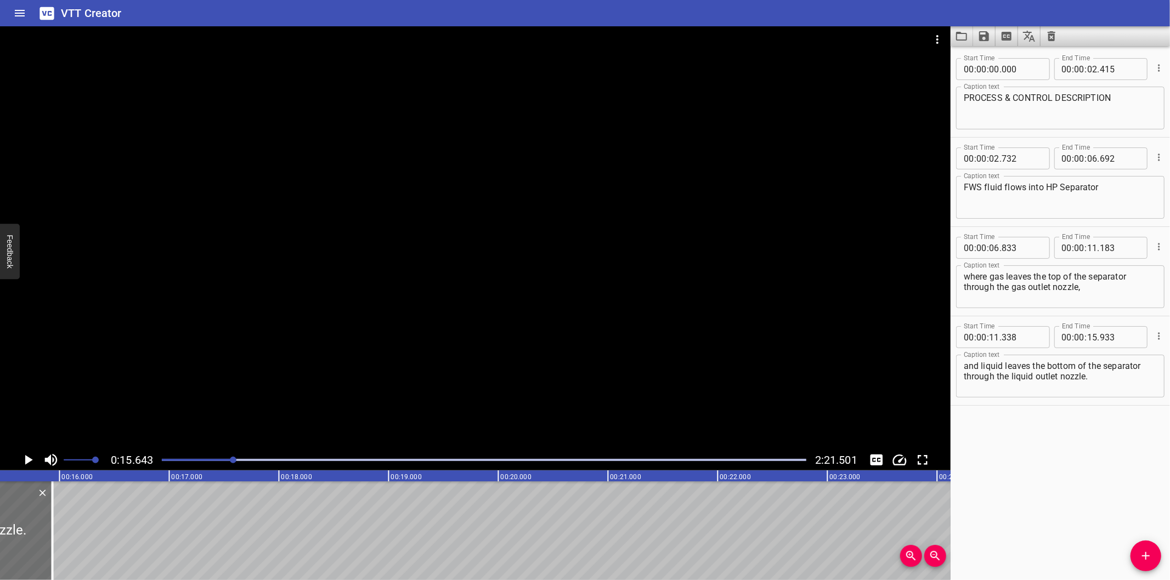
scroll to position [0, 1716]
click at [355, 299] on div at bounding box center [475, 237] width 950 height 423
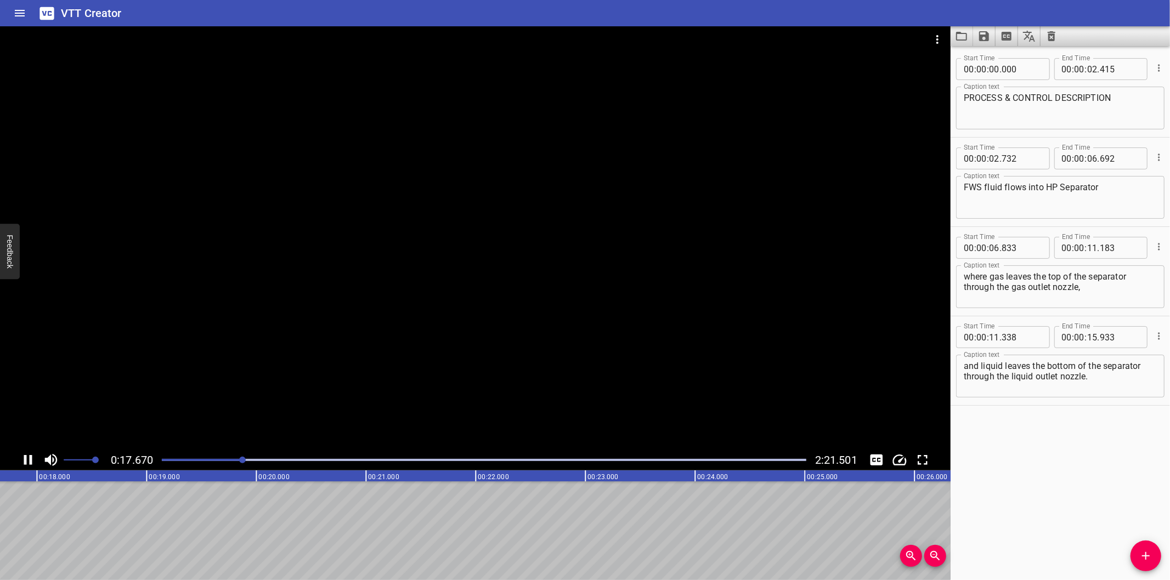
scroll to position [0, 1965]
click at [1134, 562] on span "Add Cue" at bounding box center [1145, 556] width 31 height 13
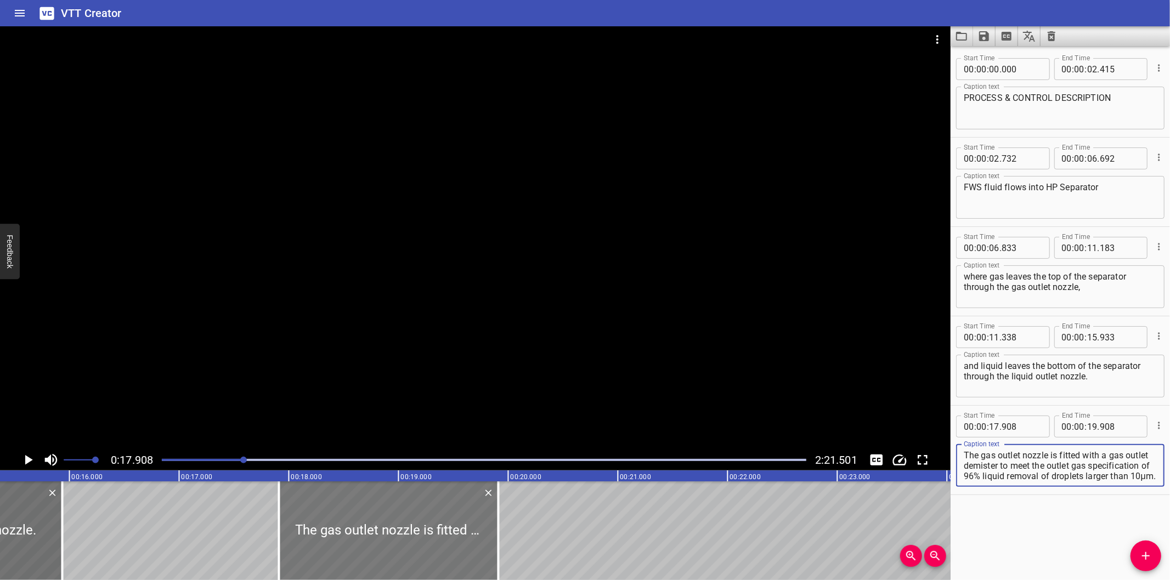
scroll to position [0, 1680]
type textarea "The gas outlet nozzle is fitted with a gas outlet demister to meet the outlet g…"
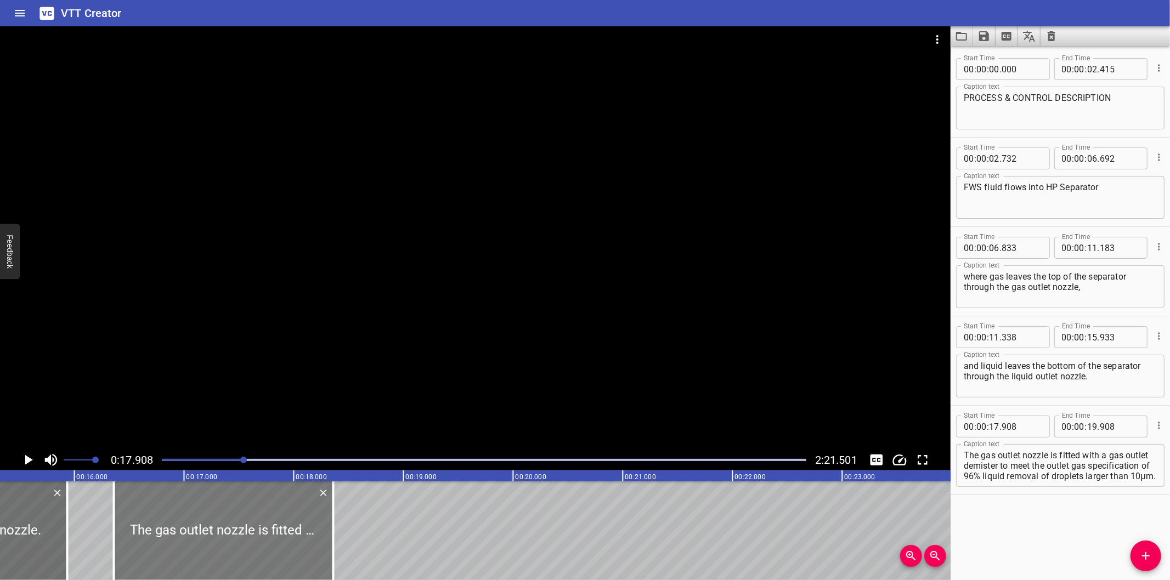
drag, startPoint x: 382, startPoint y: 551, endPoint x: 212, endPoint y: 569, distance: 171.0
click at [212, 569] on div at bounding box center [223, 531] width 219 height 99
type input "16"
type input "358"
type input "18"
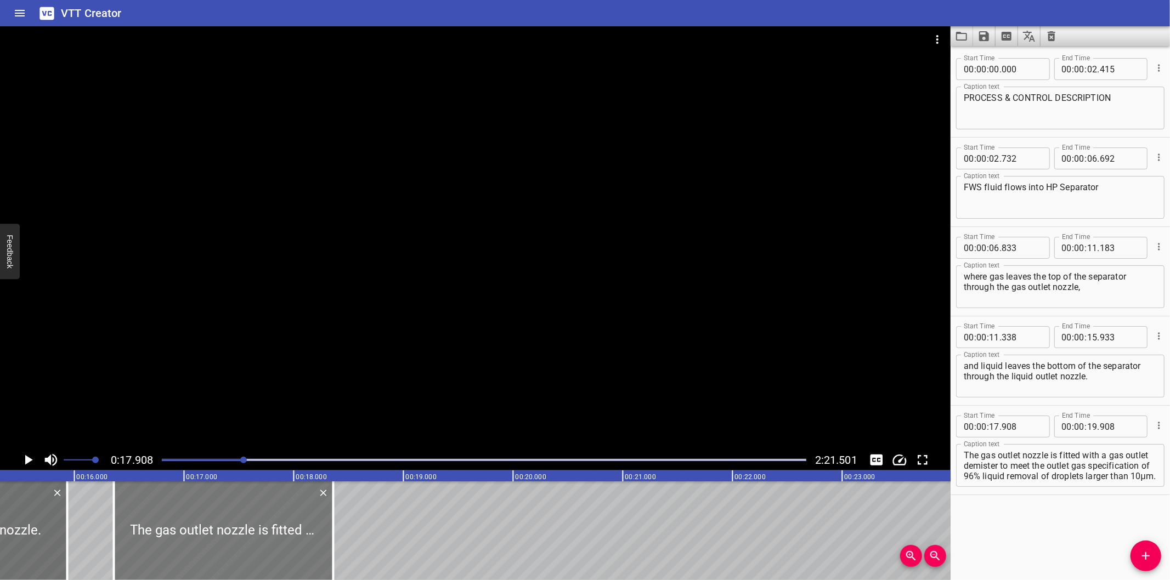
type input "358"
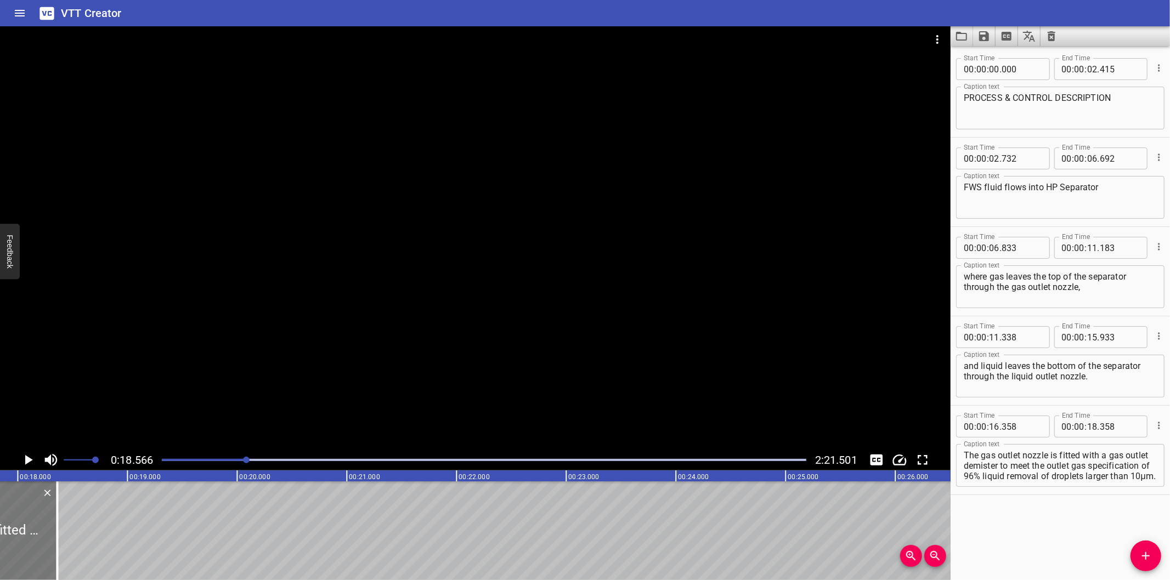
scroll to position [0, 1915]
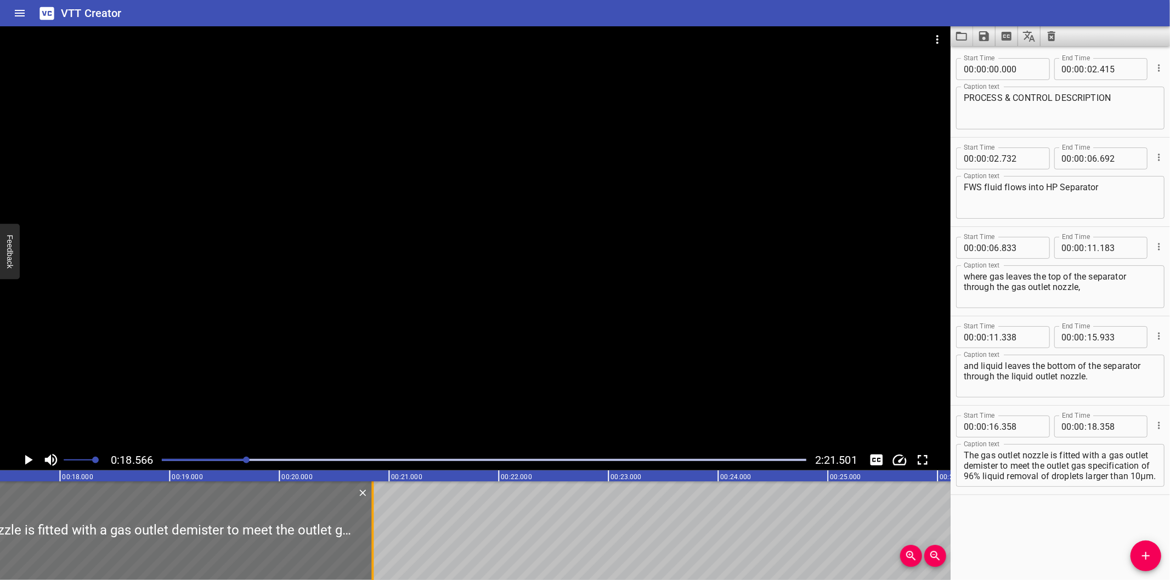
drag, startPoint x: 101, startPoint y: 545, endPoint x: 375, endPoint y: 551, distance: 273.7
click at [375, 551] on div at bounding box center [372, 531] width 11 height 99
type input "20"
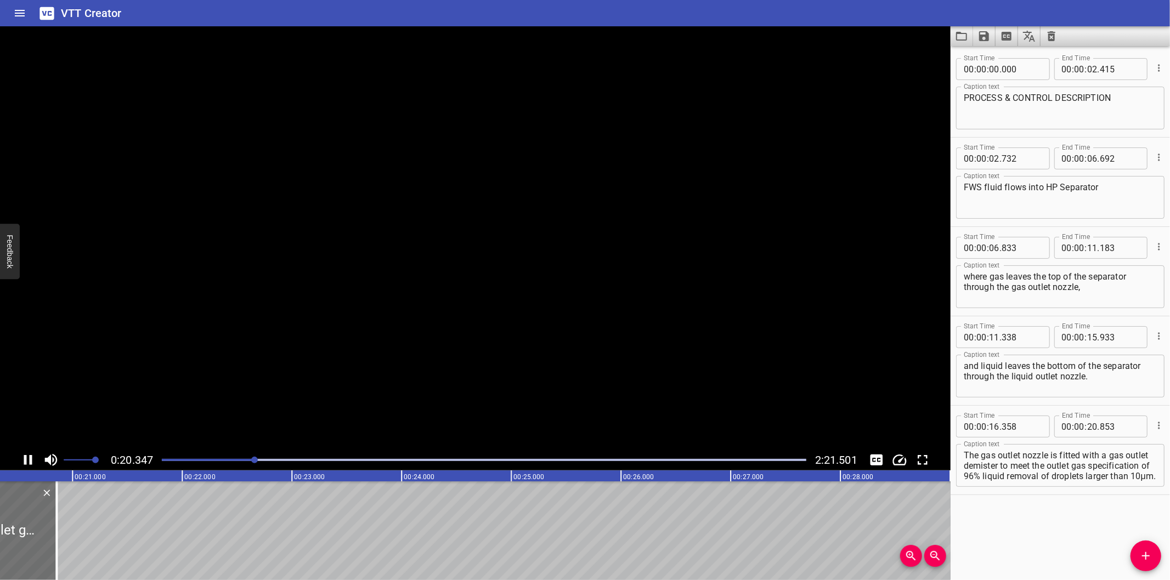
scroll to position [0, 2263]
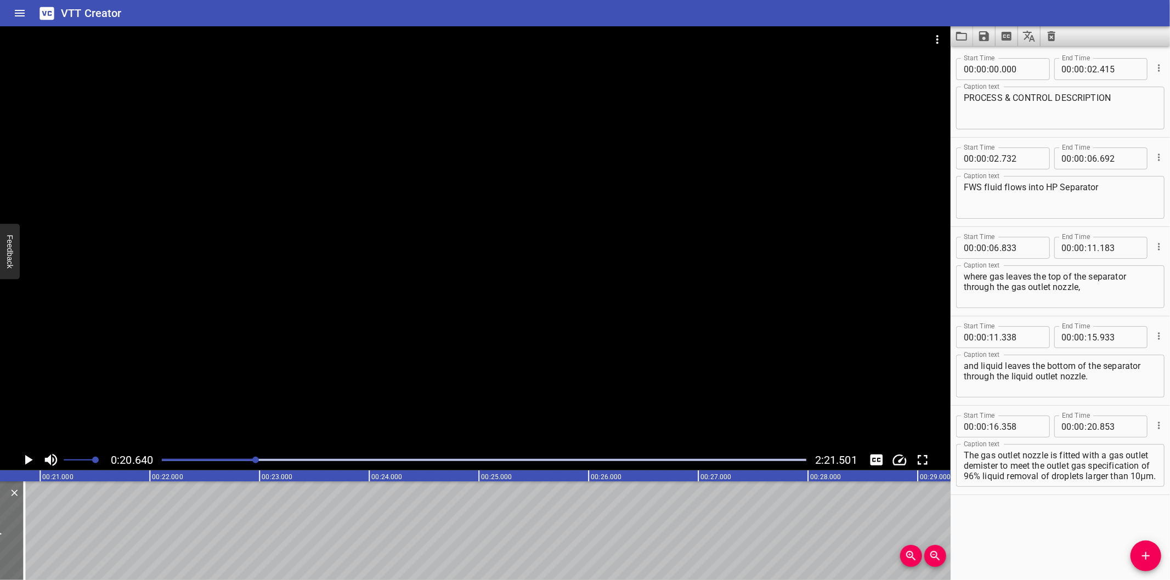
click at [239, 462] on div at bounding box center [484, 459] width 658 height 15
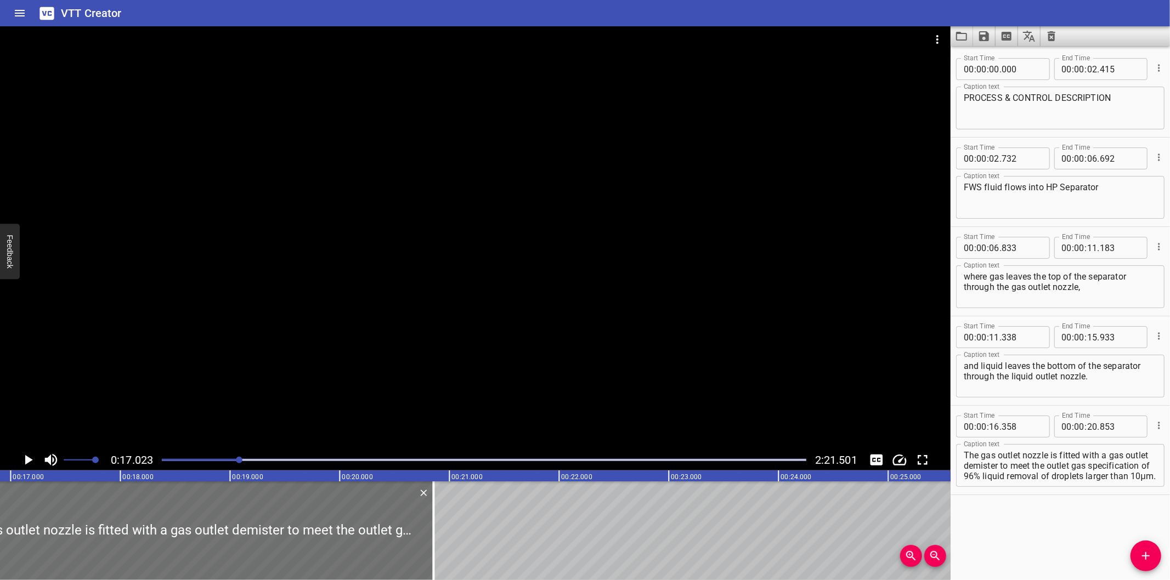
scroll to position [0, 1867]
click at [418, 544] on div at bounding box center [421, 531] width 11 height 99
type input "858"
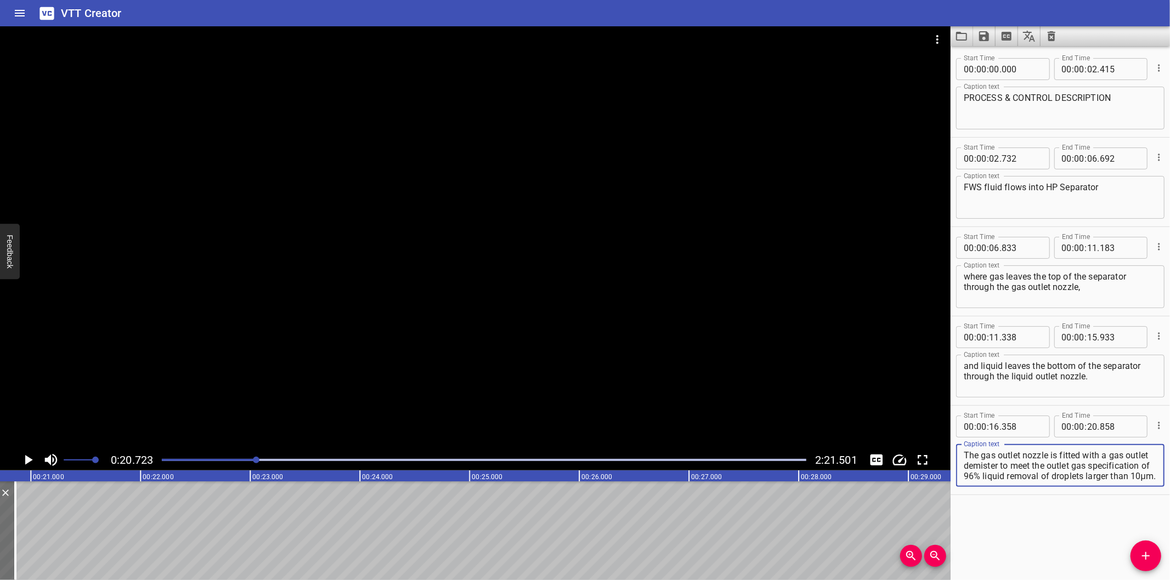
scroll to position [10, 0]
drag, startPoint x: 1027, startPoint y: 467, endPoint x: 1128, endPoint y: 519, distance: 113.6
click at [1128, 519] on div "Start Time 00 : 00 : 00 . 000 Start Time End Time 00 : 00 : 02 . 415 End Time C…" at bounding box center [1059, 313] width 219 height 534
type textarea "The gas outlet nozzle is fitted with a gas outlet demister"
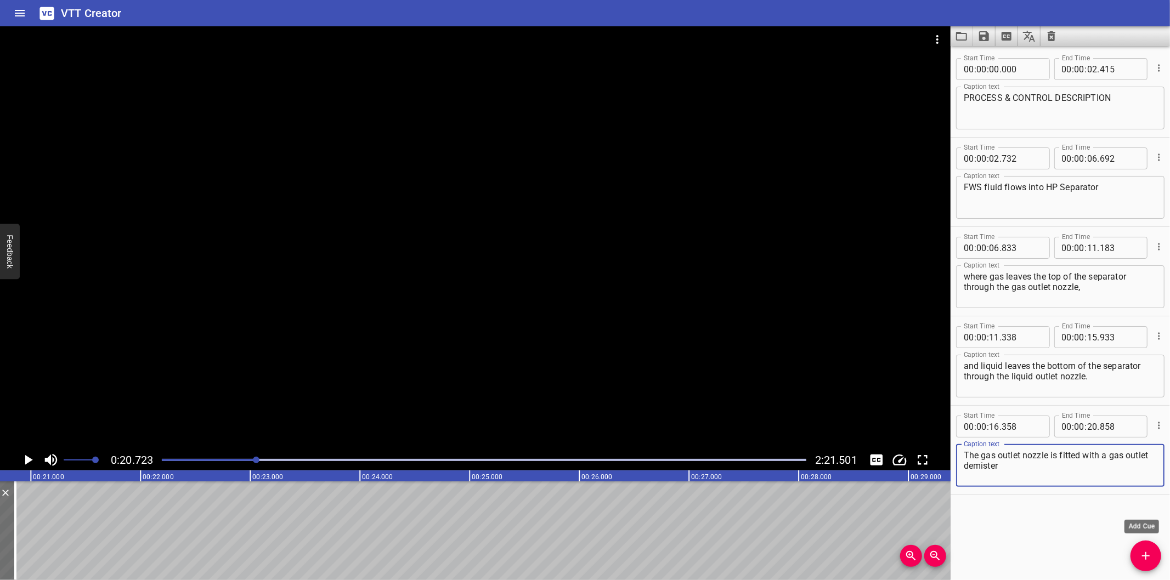
click at [1145, 553] on icon "Add Cue" at bounding box center [1145, 556] width 13 height 13
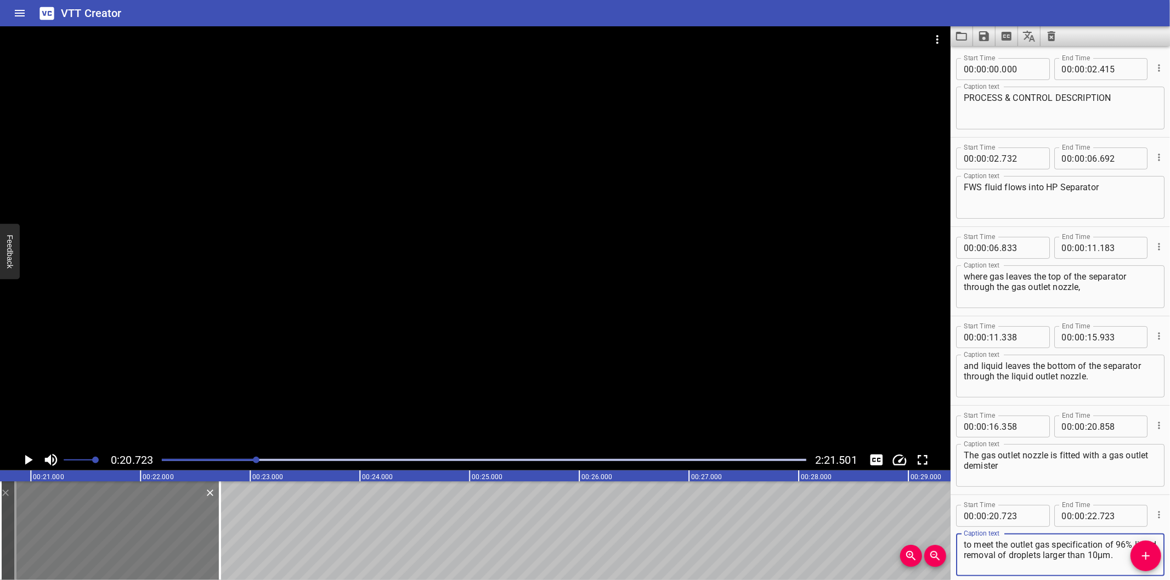
type textarea "to meet the outlet gas specification of 96% liquid removal of droplets larger t…"
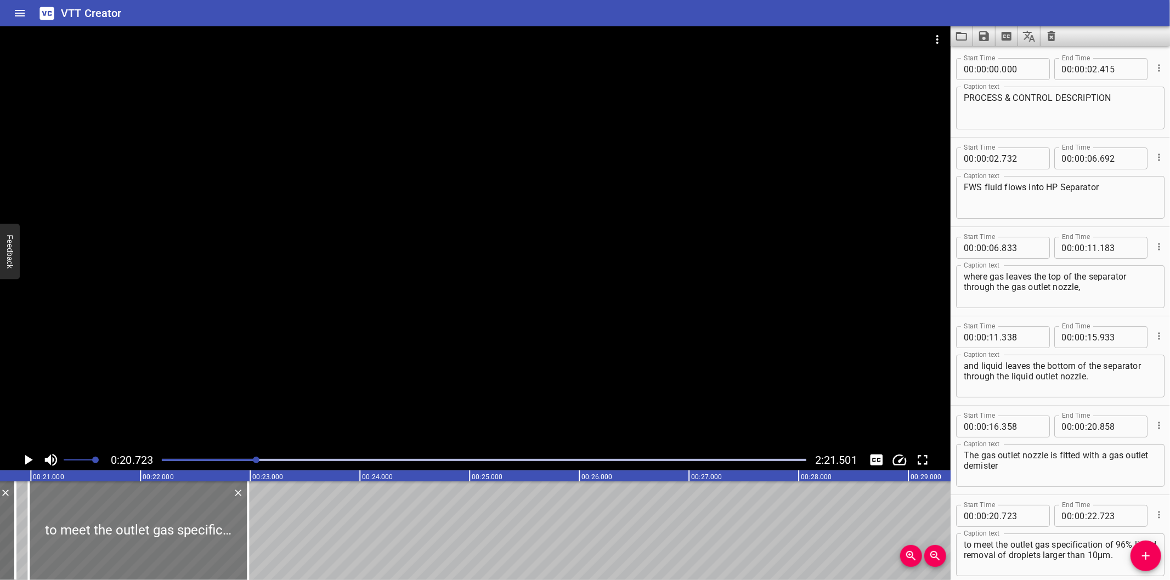
drag, startPoint x: 143, startPoint y: 534, endPoint x: 171, endPoint y: 541, distance: 29.4
click at [171, 541] on div at bounding box center [138, 531] width 219 height 99
type input "983"
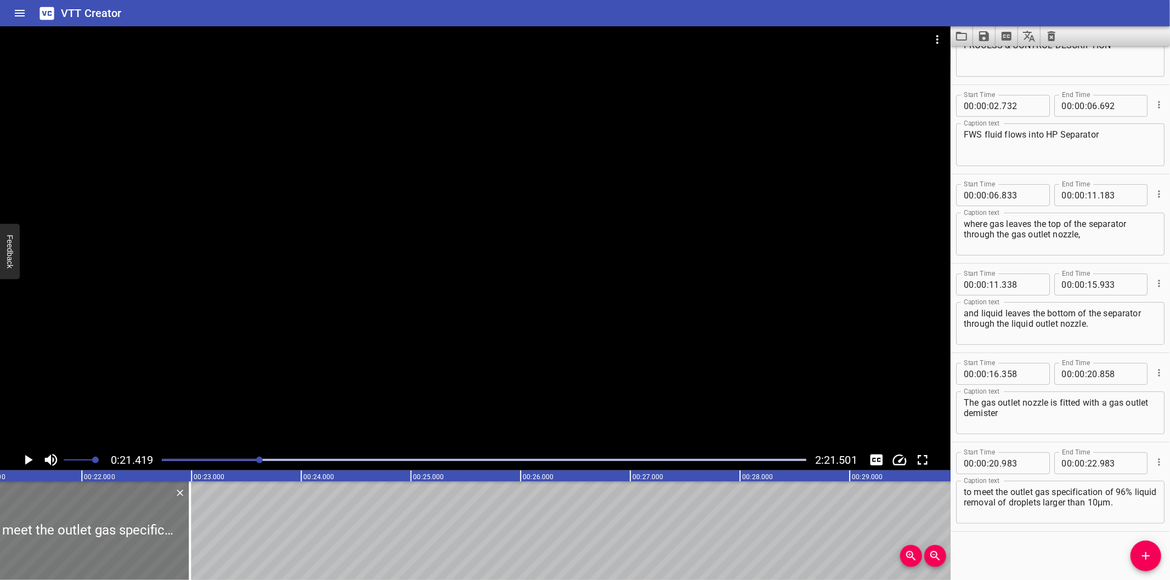
scroll to position [0, 2349]
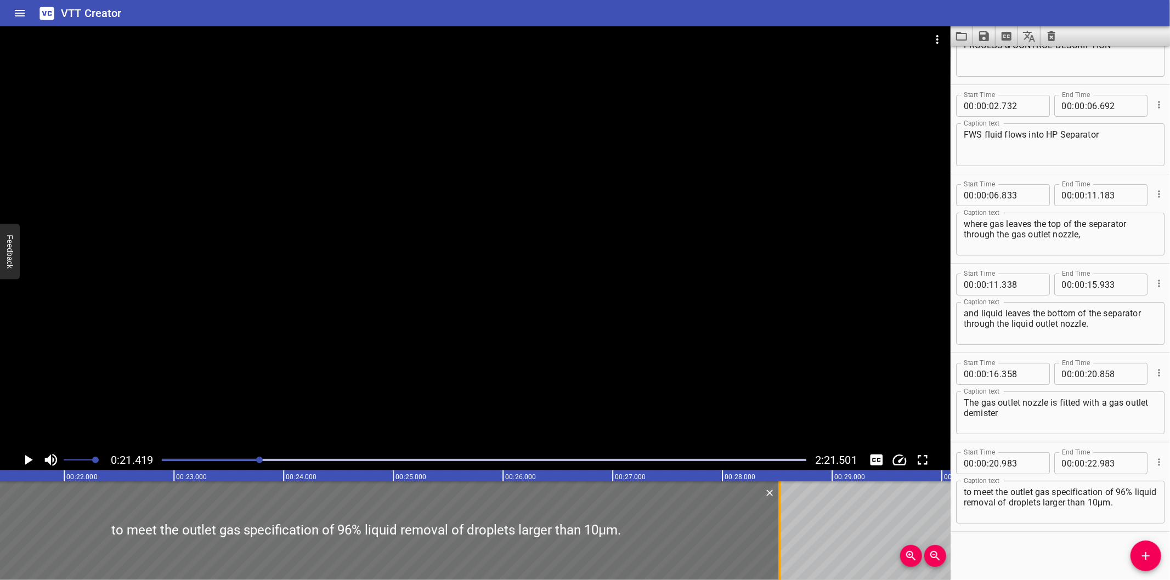
drag, startPoint x: 172, startPoint y: 548, endPoint x: 779, endPoint y: 513, distance: 608.1
click at [779, 513] on div at bounding box center [779, 531] width 2 height 99
type input "28"
type input "518"
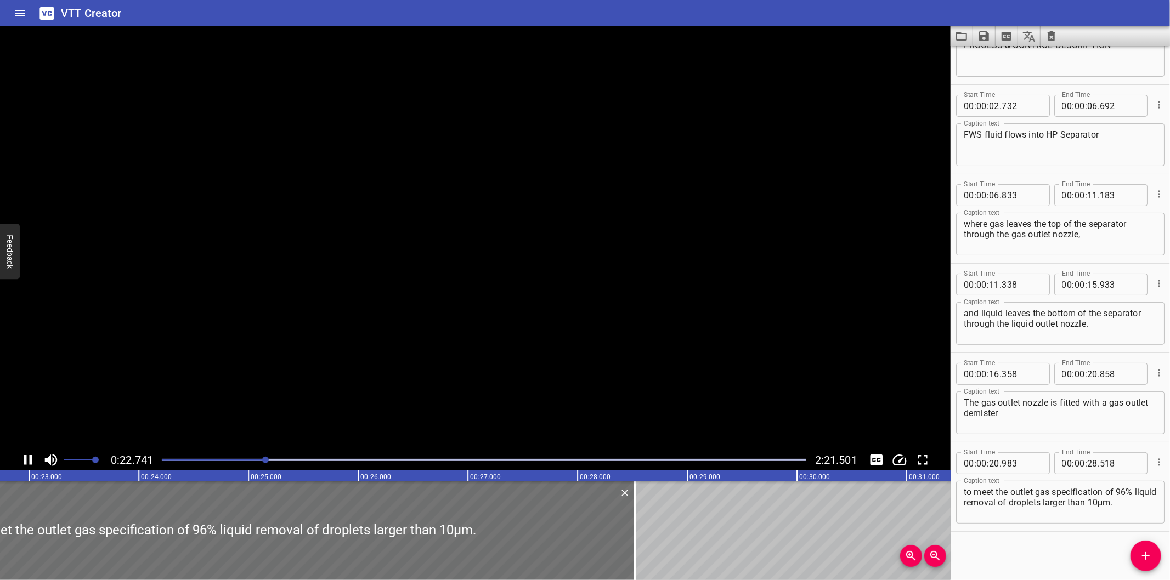
click at [1149, 510] on div "to meet the outlet gas specification of 96% liquid removal of droplets larger t…" at bounding box center [1060, 502] width 208 height 43
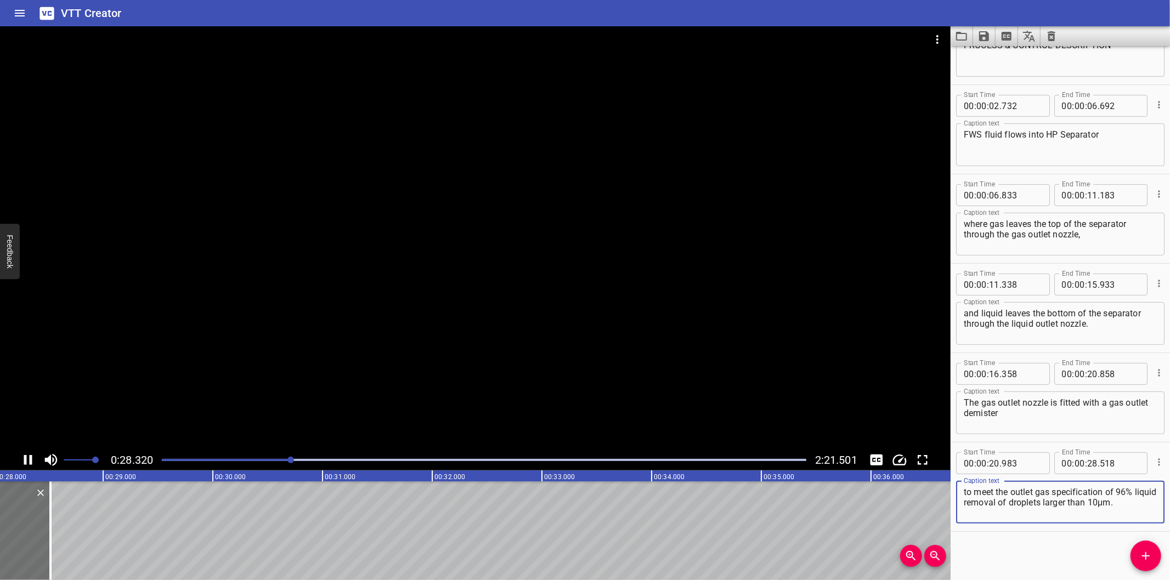
click at [357, 369] on div at bounding box center [475, 237] width 950 height 423
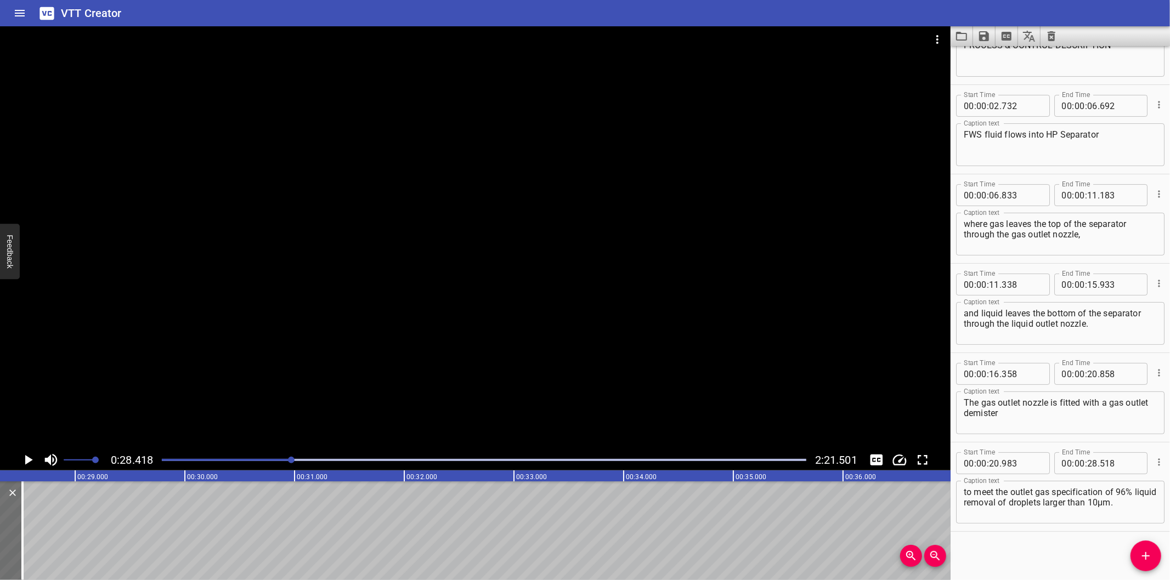
scroll to position [0, 3117]
drag, startPoint x: 1139, startPoint y: 557, endPoint x: 1101, endPoint y: 558, distance: 37.3
click at [1137, 557] on span "Add Cue" at bounding box center [1145, 556] width 31 height 13
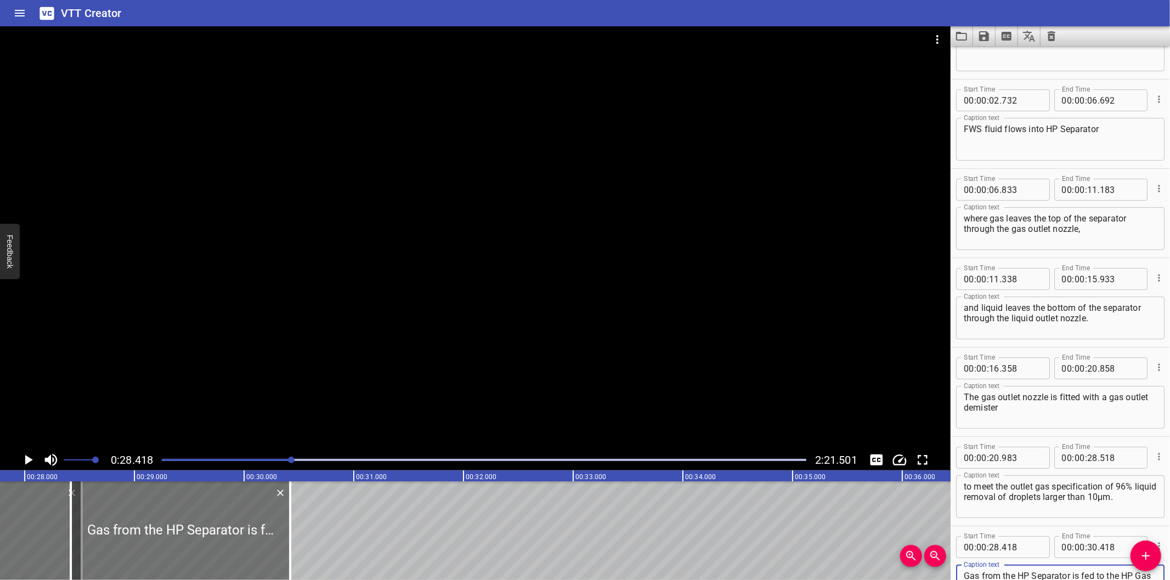
scroll to position [0, 3036]
type textarea "Gas from the HP Separator is fed to the HP Gas Outlet Cooler (SV-24-HA-001)."
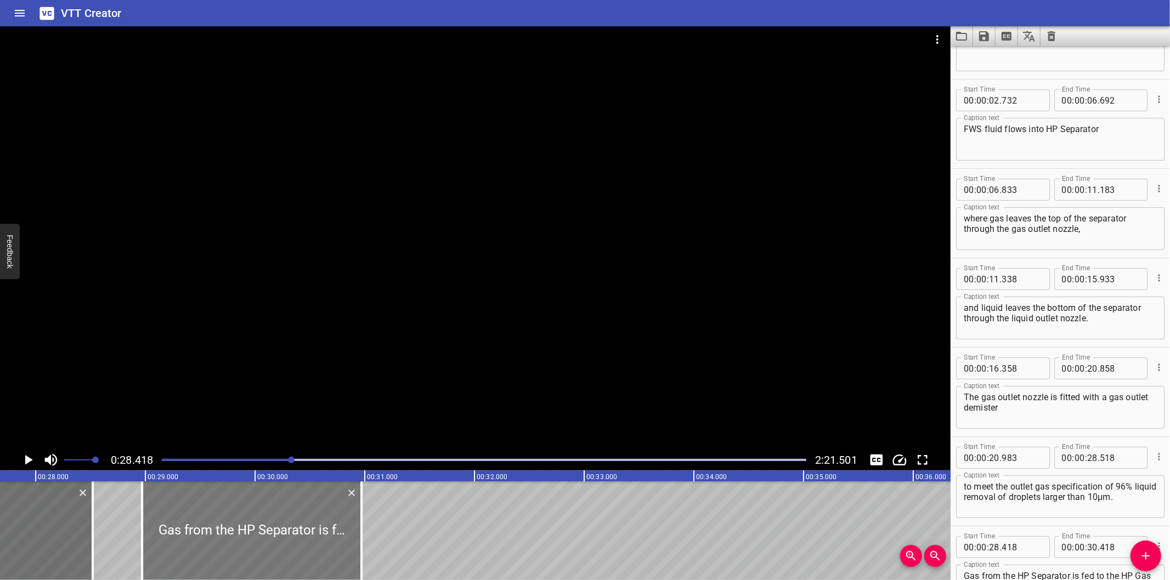
drag, startPoint x: 267, startPoint y: 548, endPoint x: 326, endPoint y: 556, distance: 59.7
click at [326, 556] on div at bounding box center [251, 531] width 219 height 99
type input "968"
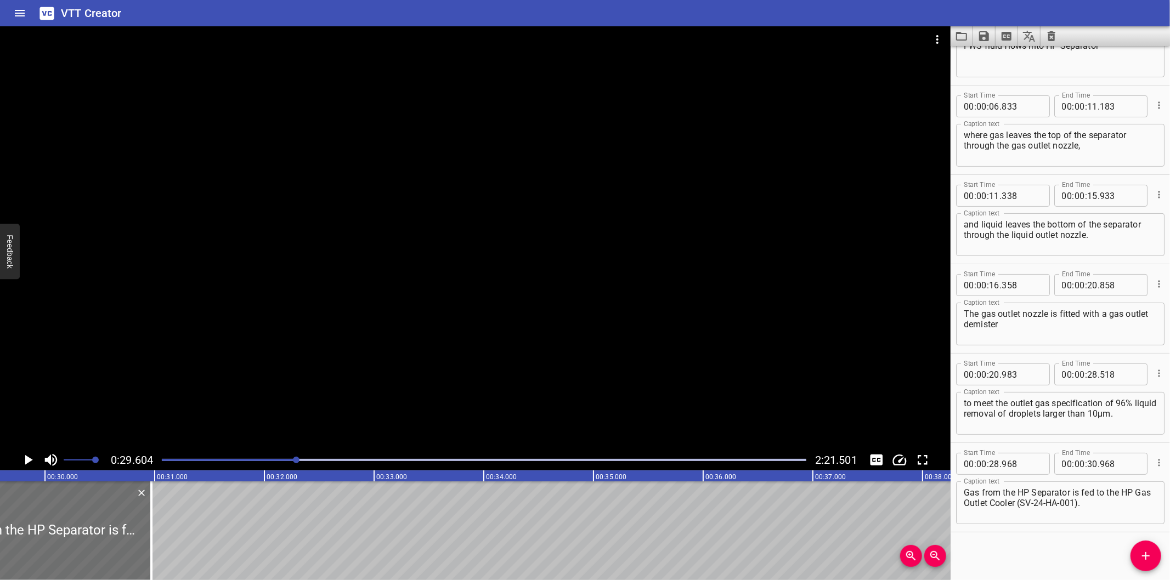
scroll to position [0, 3247]
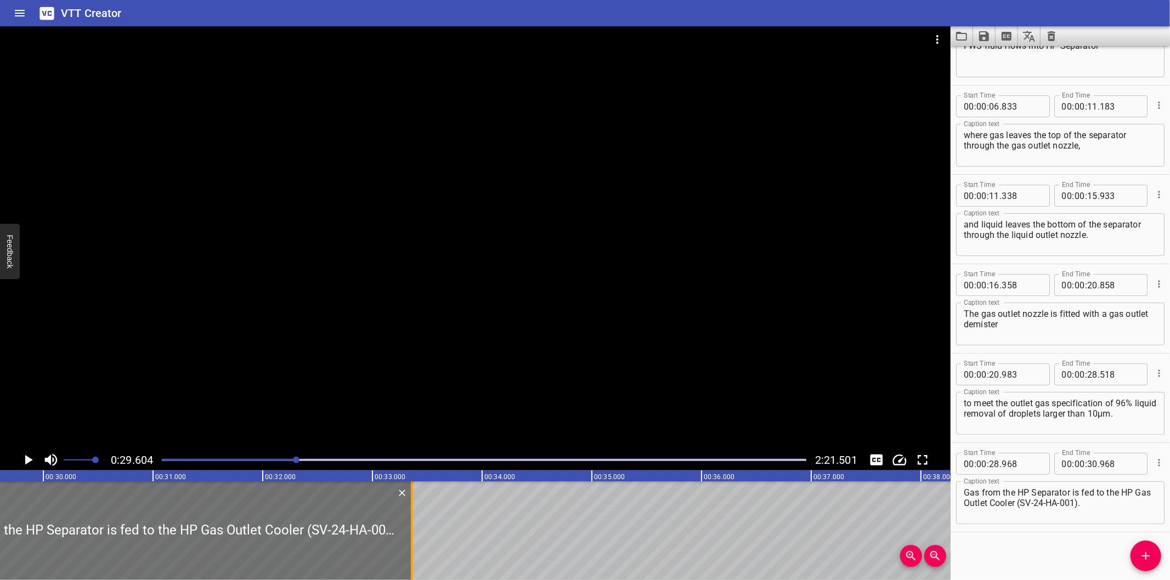
drag, startPoint x: 150, startPoint y: 554, endPoint x: 547, endPoint y: 527, distance: 398.0
click at [417, 527] on div at bounding box center [411, 531] width 11 height 99
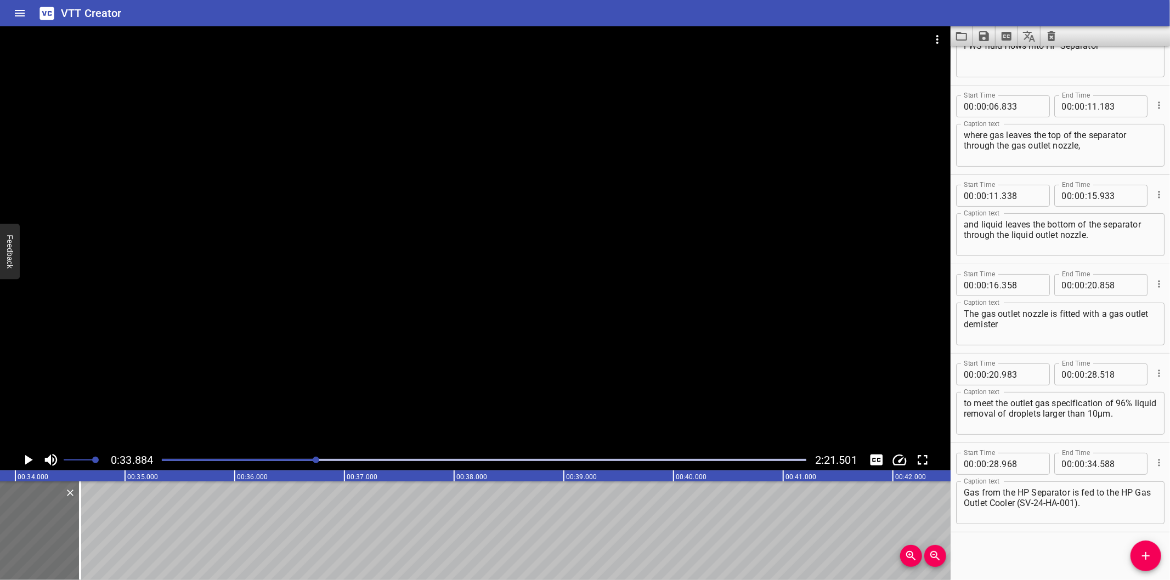
scroll to position [0, 3716]
click at [73, 550] on div at bounding box center [77, 531] width 11 height 99
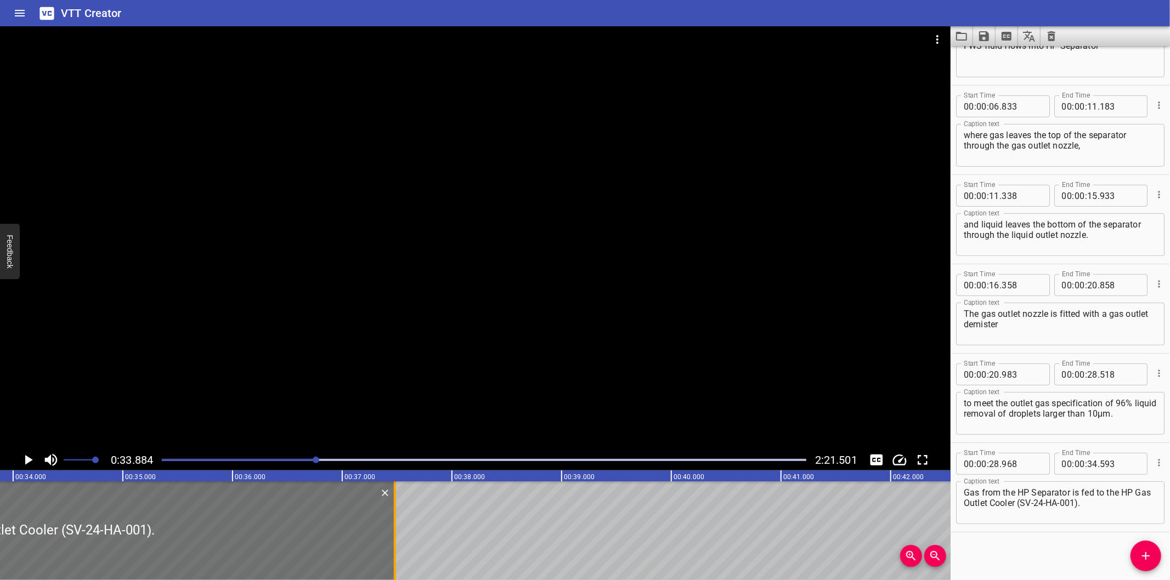
drag, startPoint x: 116, startPoint y: 542, endPoint x: 390, endPoint y: 535, distance: 274.3
click at [390, 535] on div at bounding box center [394, 531] width 11 height 99
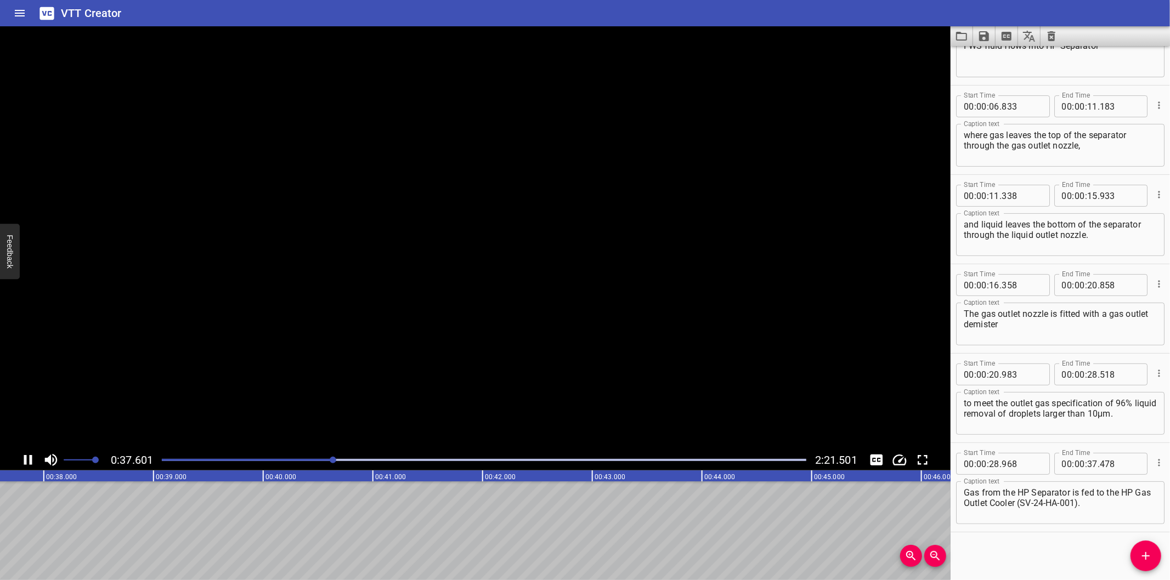
scroll to position [0, 4143]
click at [1147, 564] on button "Add Cue" at bounding box center [1145, 556] width 31 height 31
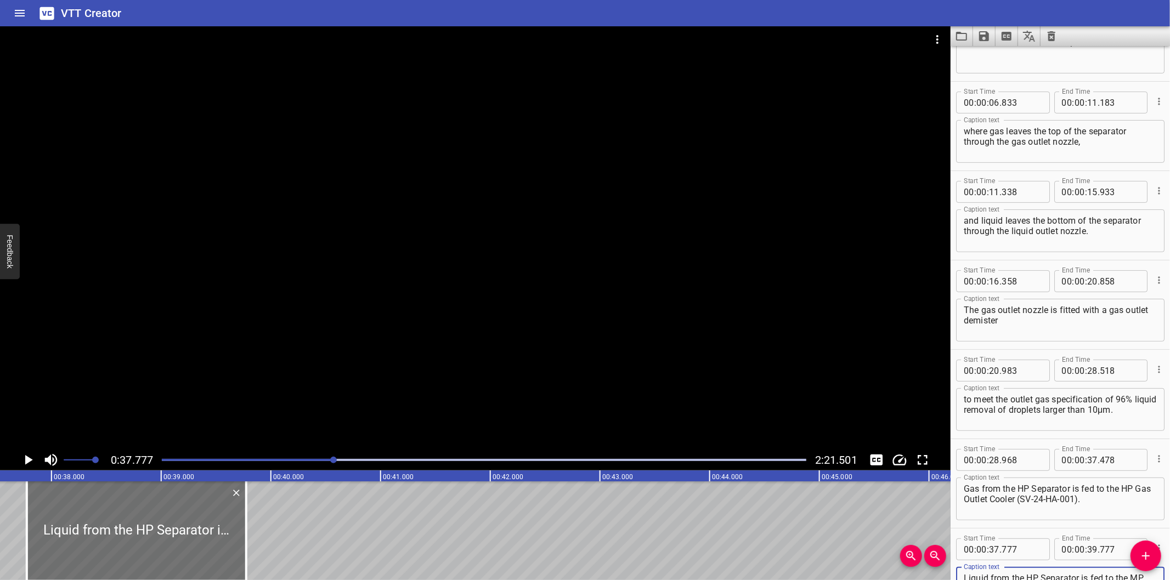
scroll to position [0, 4103]
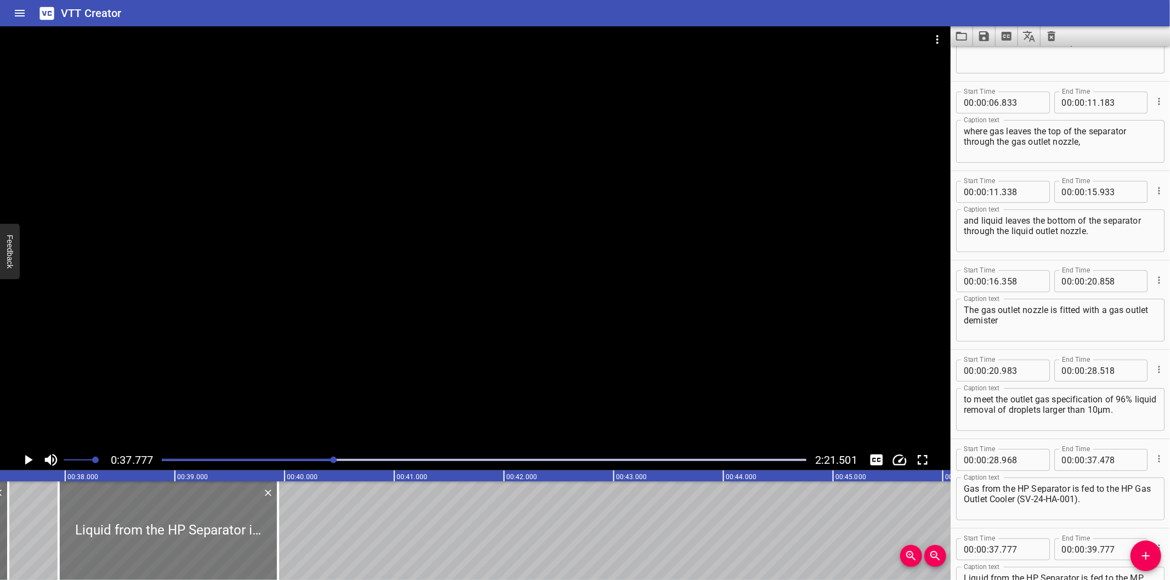
drag, startPoint x: 210, startPoint y: 542, endPoint x: 232, endPoint y: 545, distance: 22.7
click at [232, 545] on div at bounding box center [168, 531] width 219 height 99
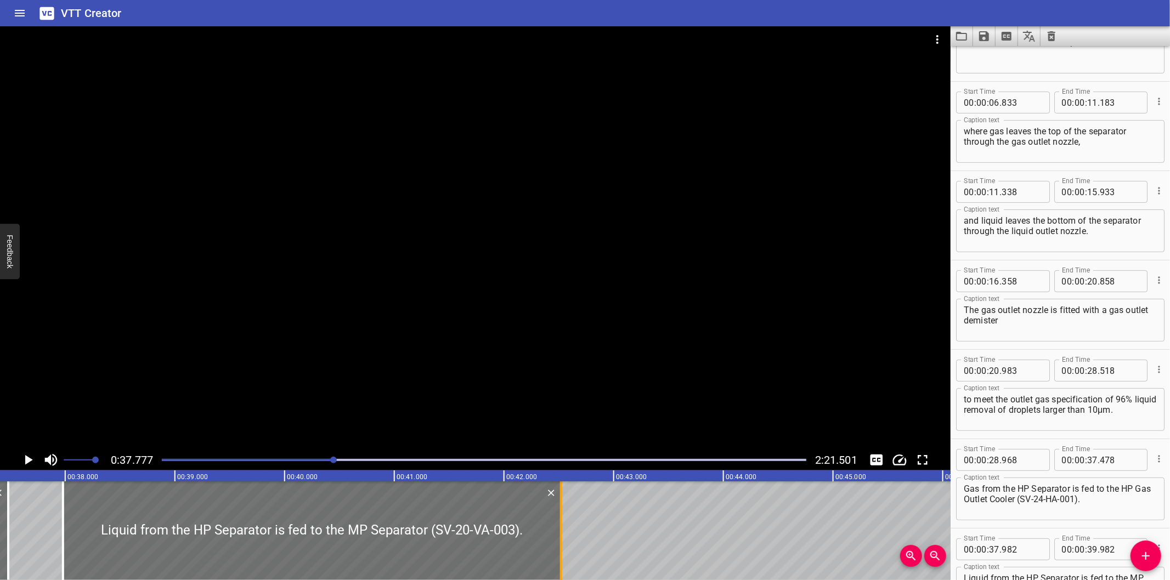
drag, startPoint x: 285, startPoint y: 561, endPoint x: 564, endPoint y: 545, distance: 279.1
click at [564, 545] on div at bounding box center [561, 531] width 11 height 99
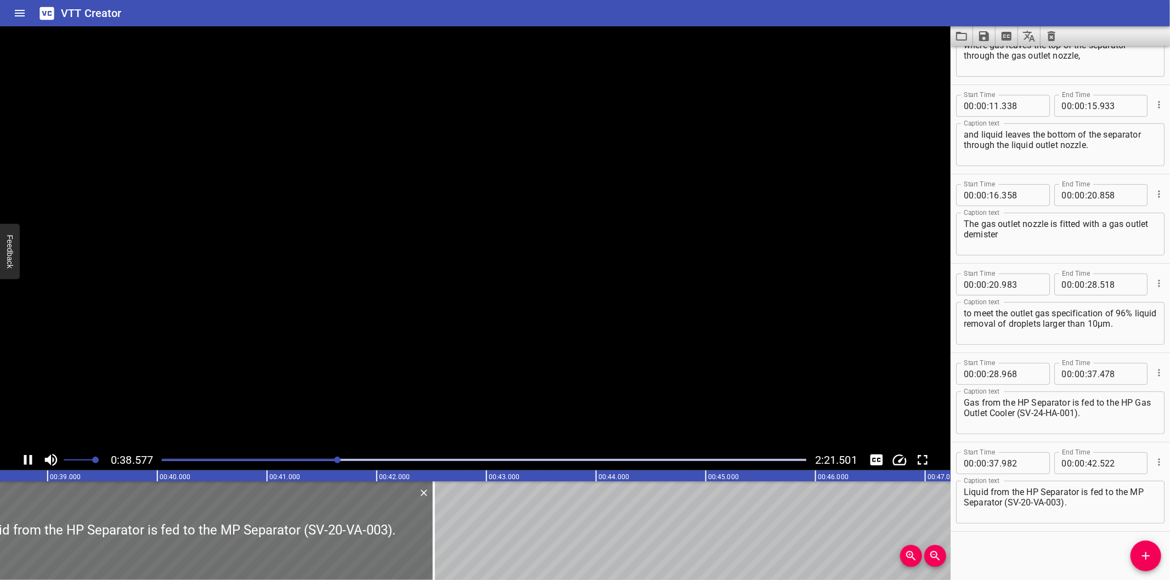
scroll to position [0, 4241]
click at [322, 535] on div at bounding box center [171, 531] width 498 height 99
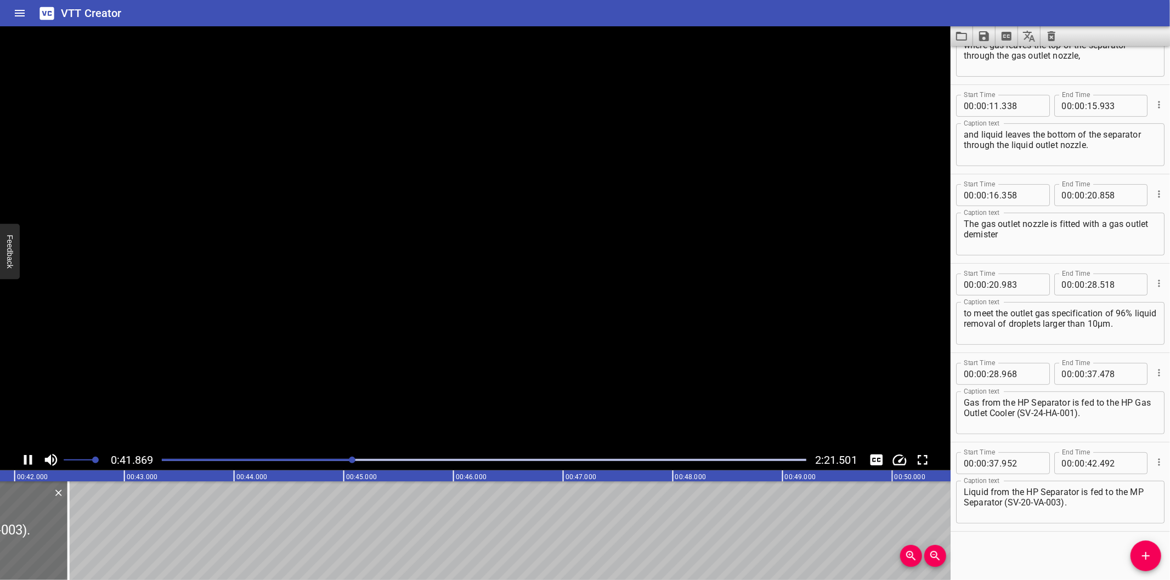
scroll to position [0, 4617]
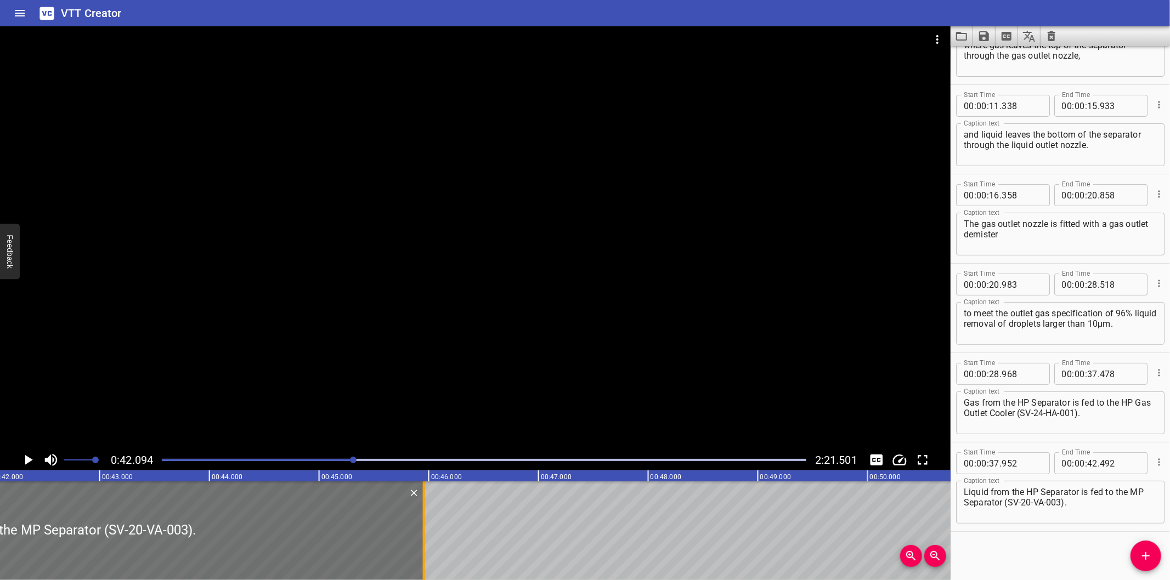
drag, startPoint x: 45, startPoint y: 550, endPoint x: 425, endPoint y: 546, distance: 380.1
click at [425, 546] on div at bounding box center [423, 531] width 11 height 99
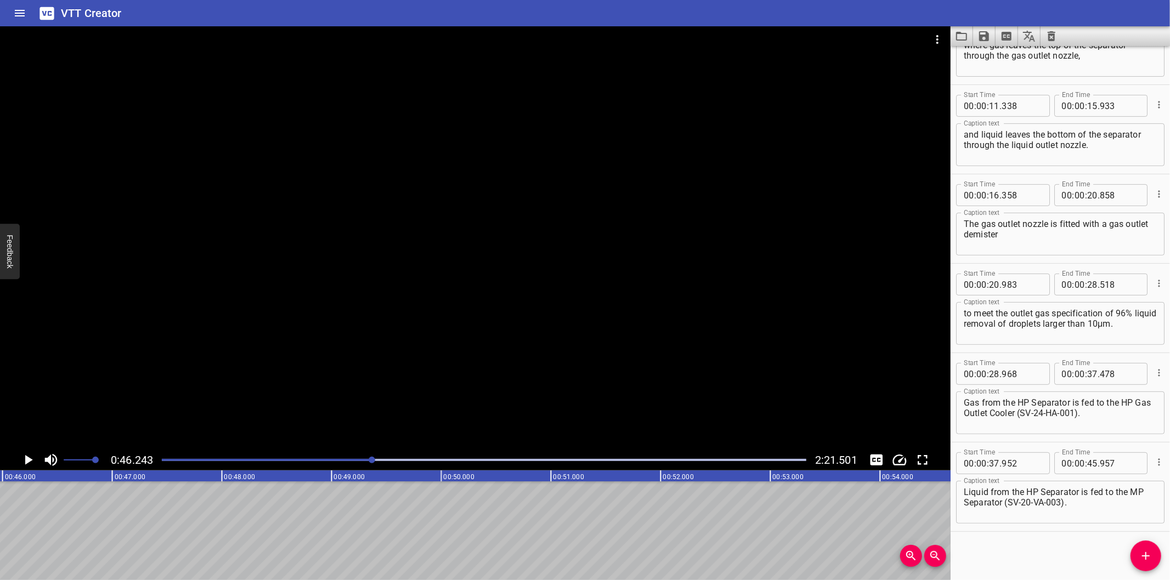
scroll to position [0, 5072]
drag, startPoint x: 1145, startPoint y: 558, endPoint x: 1114, endPoint y: 560, distance: 30.8
click at [1145, 557] on icon "Add Cue" at bounding box center [1146, 556] width 8 height 8
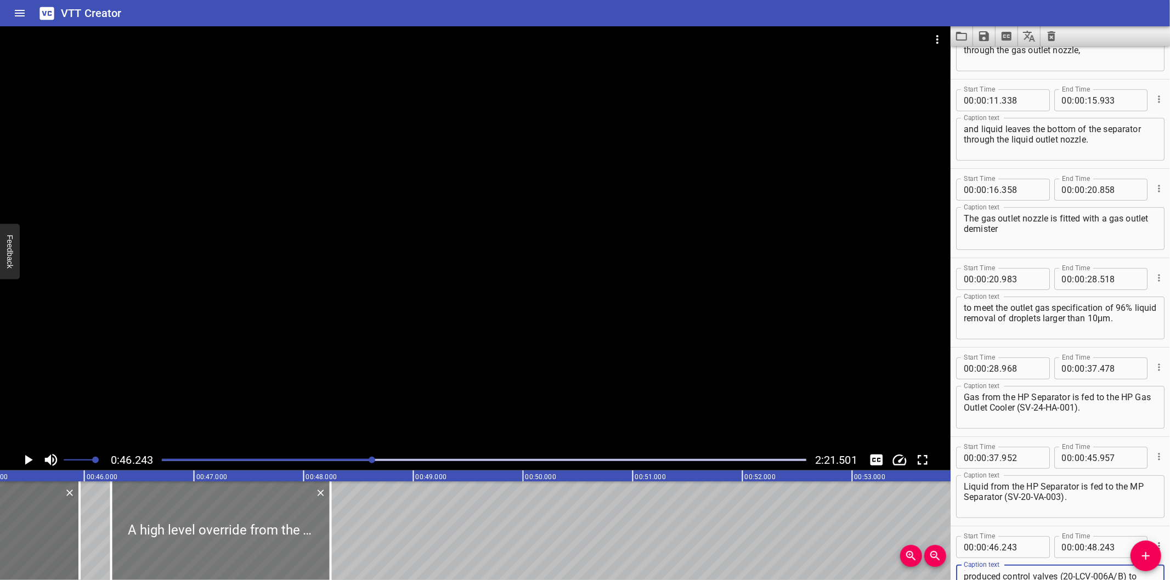
scroll to position [0, 4950]
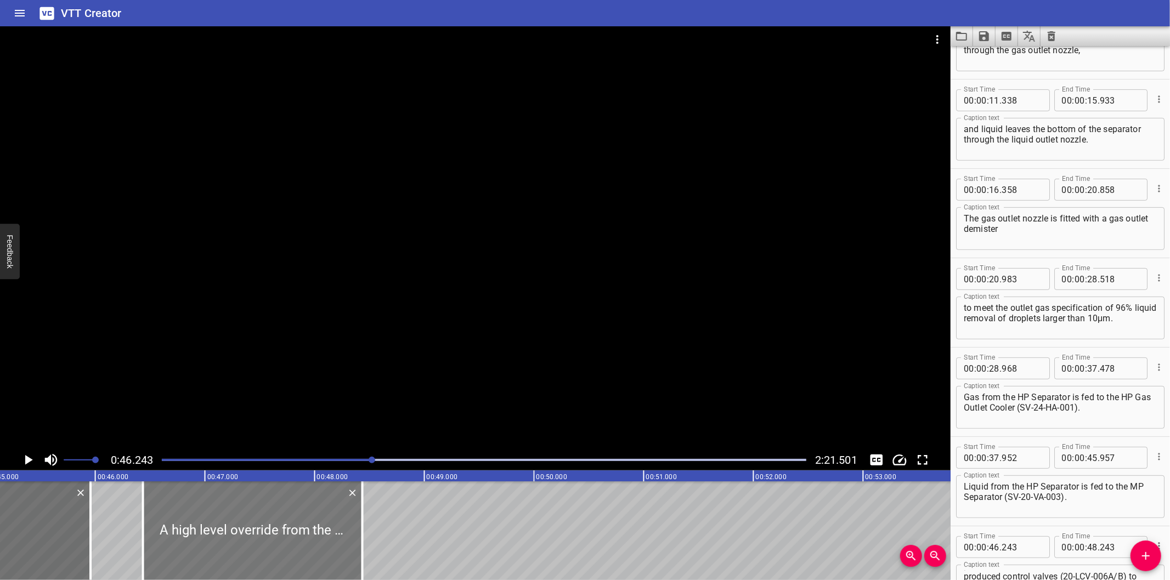
drag, startPoint x: 259, startPoint y: 556, endPoint x: 248, endPoint y: 556, distance: 11.5
click at [248, 556] on div at bounding box center [252, 531] width 219 height 99
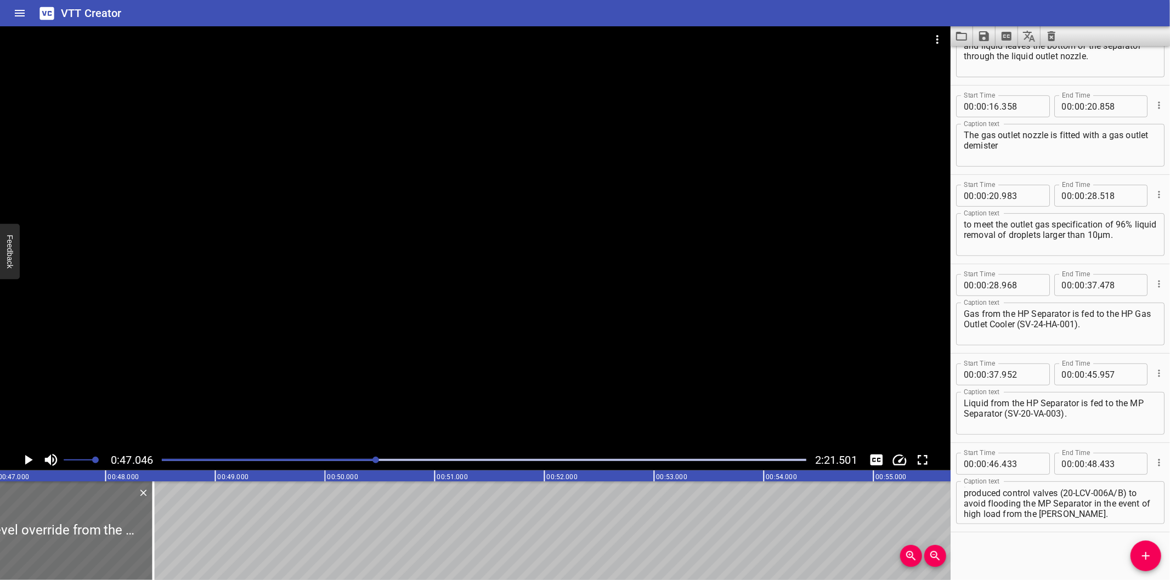
scroll to position [0, 5160]
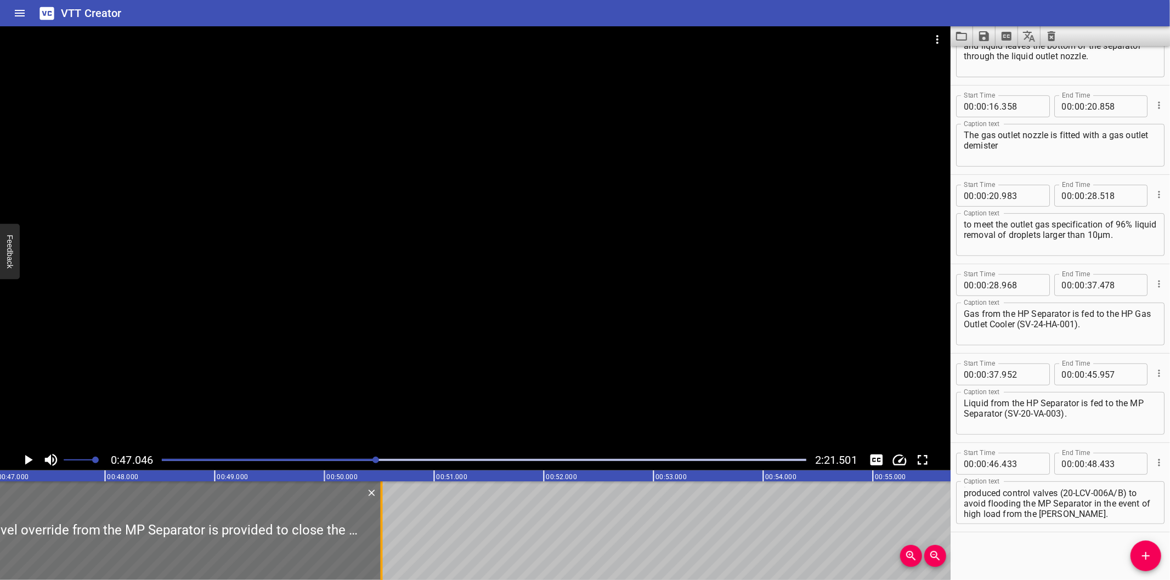
drag, startPoint x: 151, startPoint y: 541, endPoint x: 380, endPoint y: 541, distance: 228.7
click at [381, 541] on div at bounding box center [382, 531] width 2 height 99
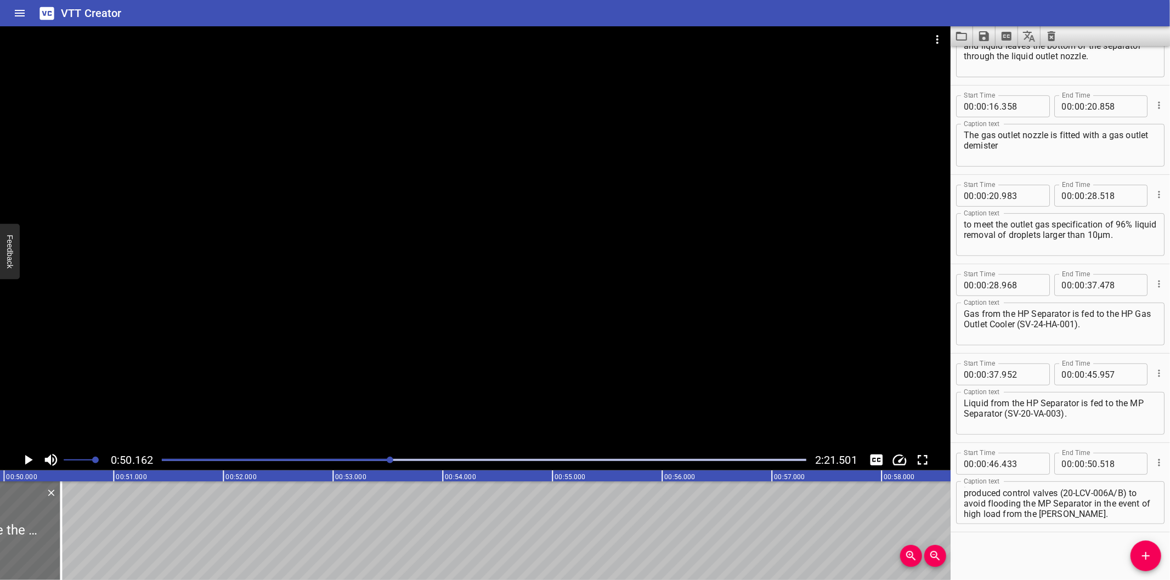
scroll to position [0, 5461]
click at [366, 463] on div at bounding box center [484, 459] width 658 height 15
click at [387, 463] on div at bounding box center [390, 460] width 7 height 7
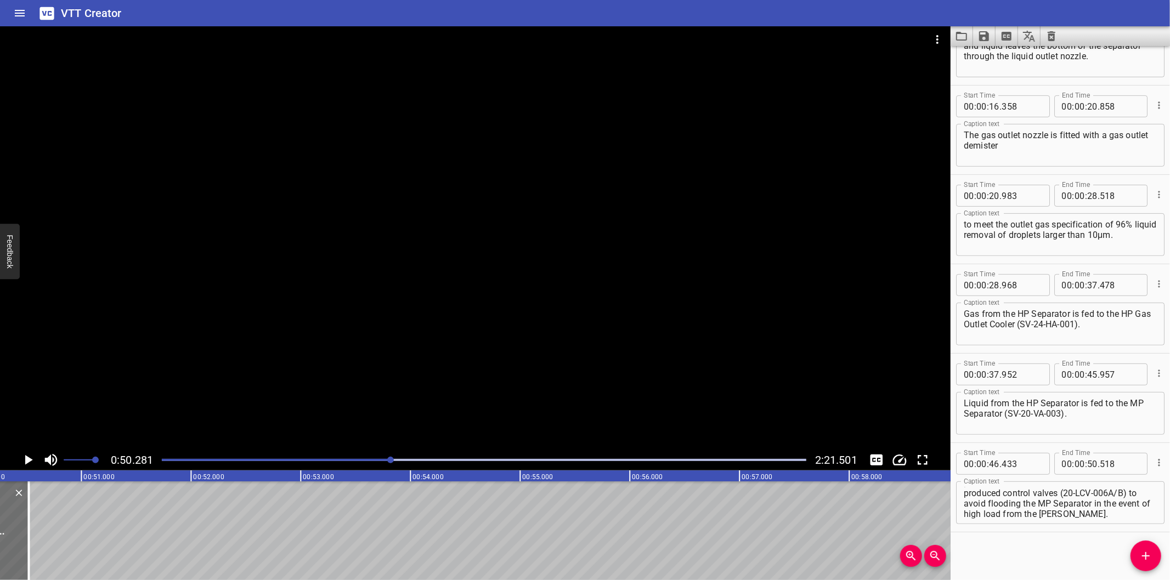
scroll to position [0, 5515]
click at [376, 462] on div at bounding box center [484, 459] width 658 height 15
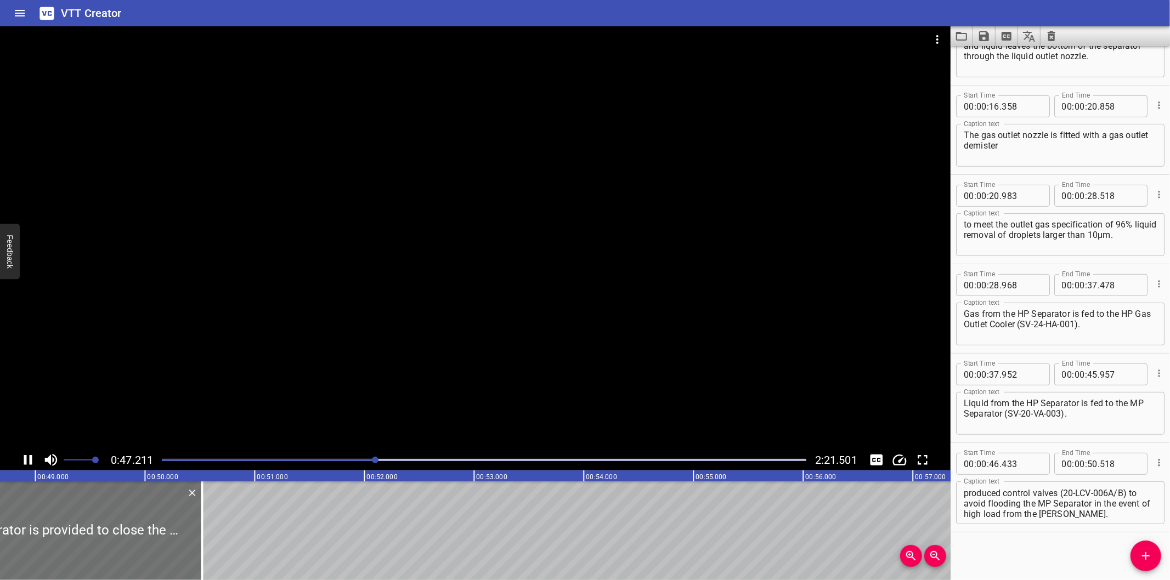
click at [376, 462] on div at bounding box center [375, 460] width 7 height 7
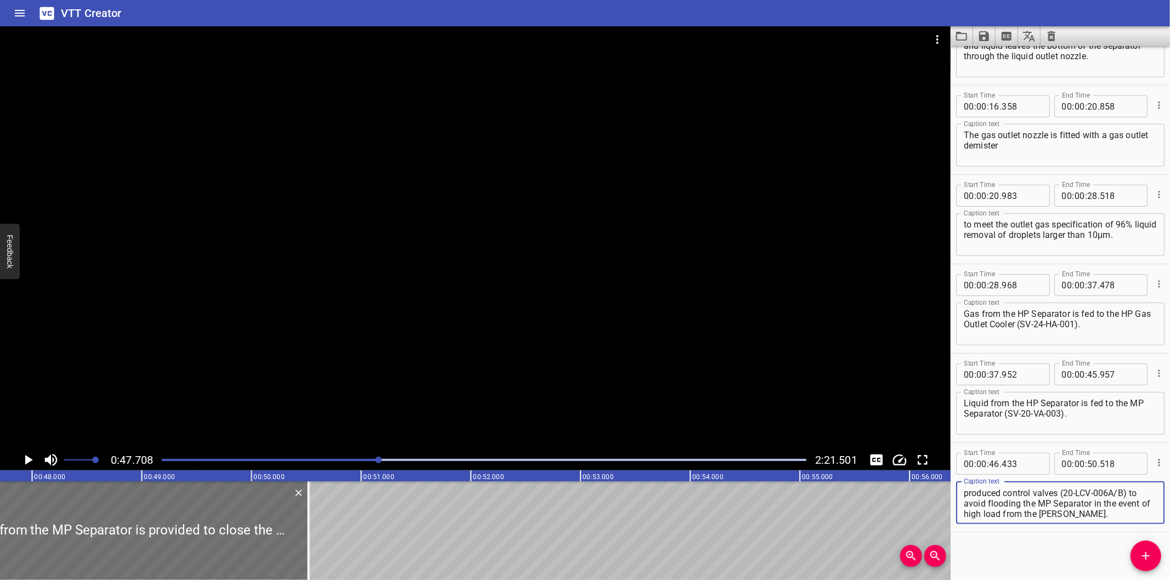
scroll to position [321, 0]
drag, startPoint x: 1078, startPoint y: 512, endPoint x: 1208, endPoint y: 595, distance: 154.6
click at [1169, 580] on html "VTT Creator Caption Editor Batch Transcribe Login Sign Up Privacy Contact 0:47.…" at bounding box center [585, 290] width 1170 height 580
click at [557, 365] on div at bounding box center [475, 237] width 950 height 423
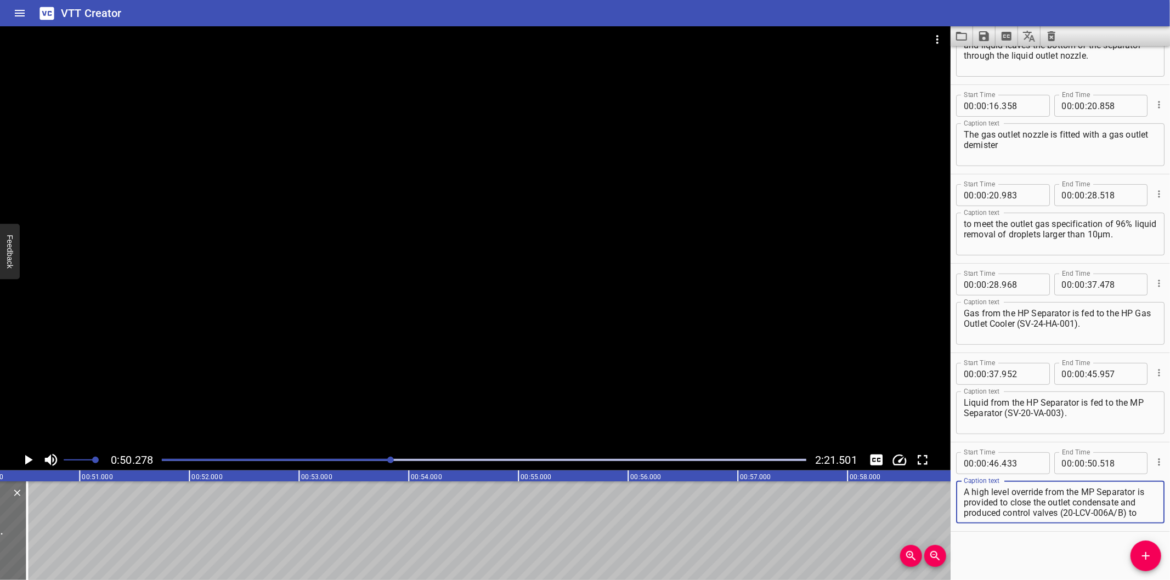
scroll to position [20, 0]
drag, startPoint x: 1012, startPoint y: 503, endPoint x: 1145, endPoint y: 573, distance: 150.1
click at [1145, 573] on div "Start Time 00 : 00 : 00 . 000 Start Time End Time 00 : 00 : 02 . 415 End Time C…" at bounding box center [1059, 313] width 219 height 534
click at [1141, 558] on icon "Add Cue" at bounding box center [1145, 556] width 13 height 13
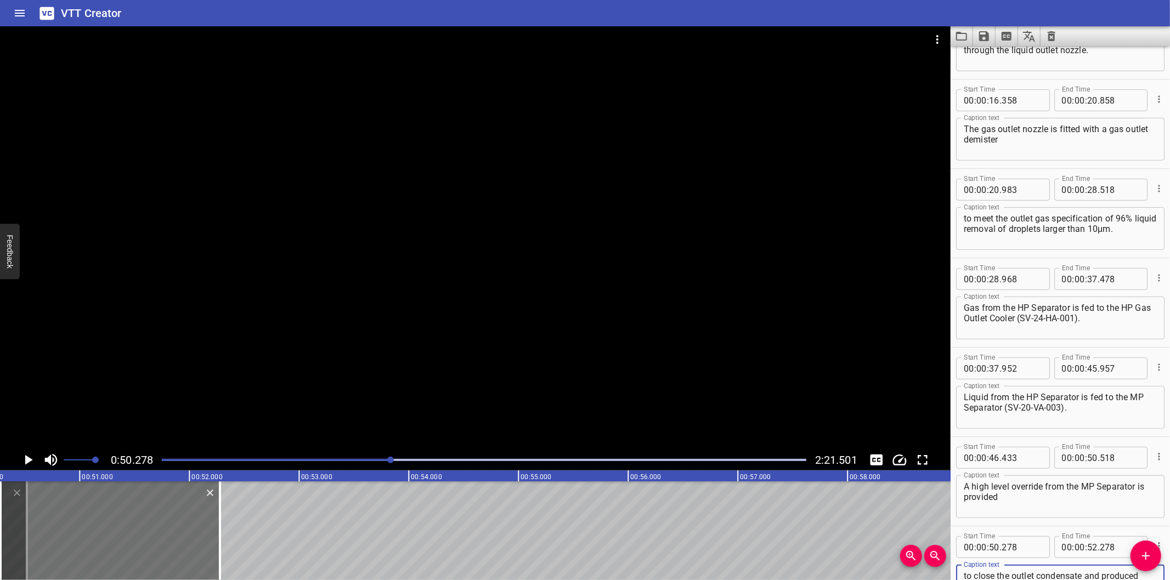
scroll to position [338, 0]
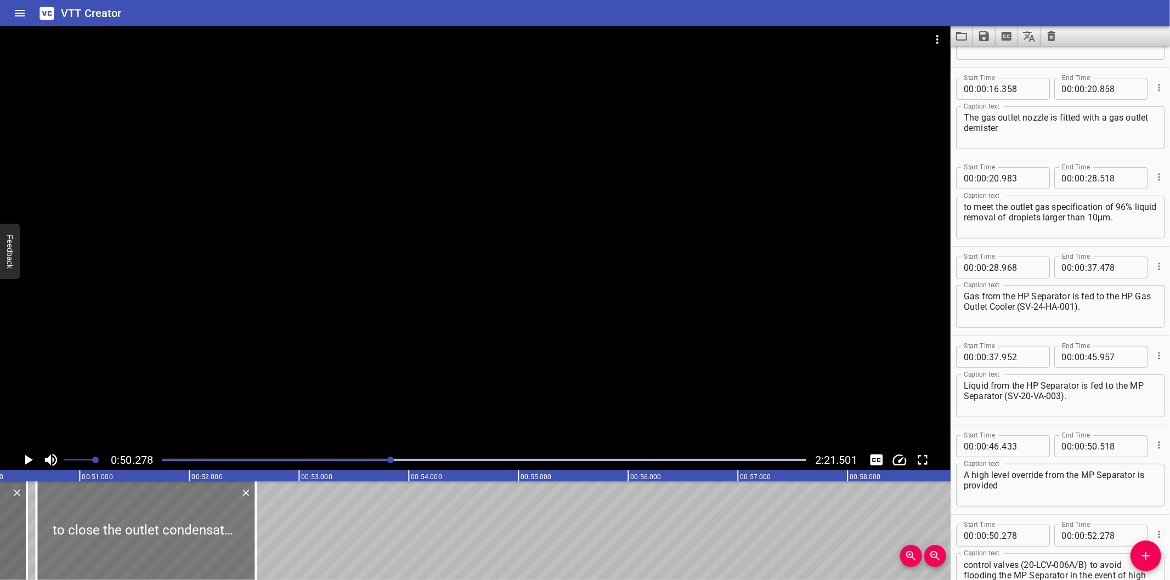
drag, startPoint x: 192, startPoint y: 548, endPoint x: 228, endPoint y: 550, distance: 35.7
click at [228, 550] on div at bounding box center [145, 531] width 219 height 99
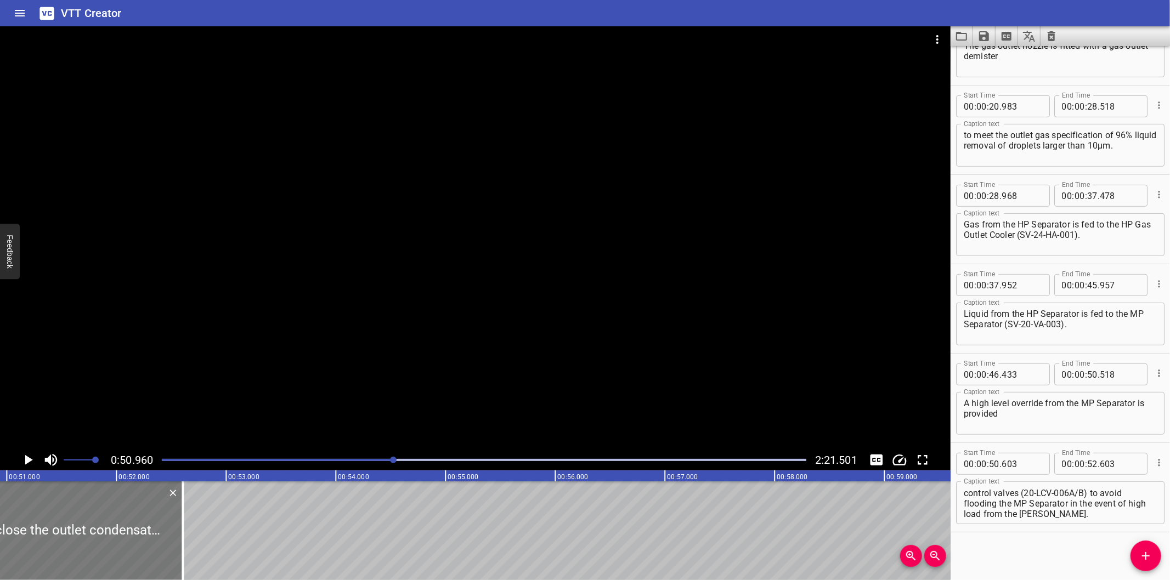
scroll to position [0, 5590]
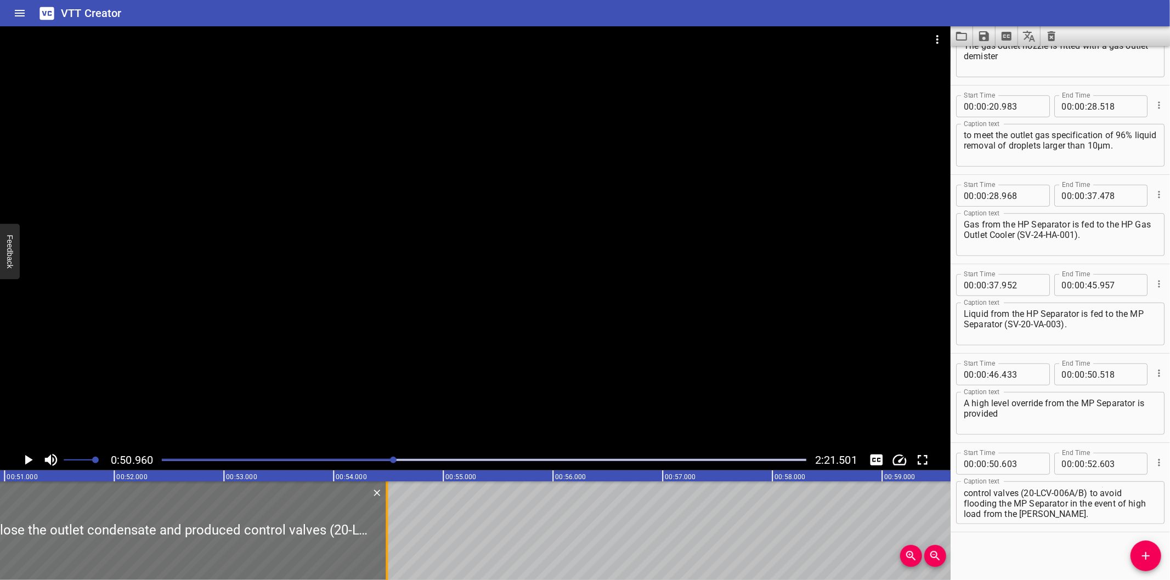
drag, startPoint x: 179, startPoint y: 546, endPoint x: 385, endPoint y: 534, distance: 206.6
click at [386, 534] on div at bounding box center [387, 531] width 2 height 99
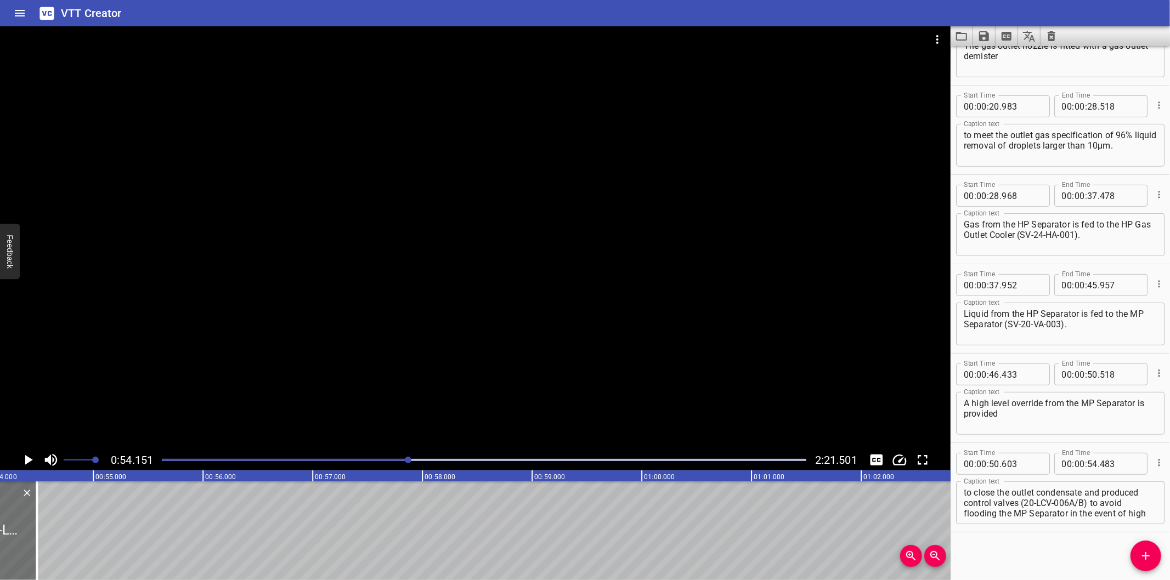
scroll to position [10, 0]
drag, startPoint x: 1062, startPoint y: 503, endPoint x: 1136, endPoint y: 574, distance: 102.0
click at [1136, 574] on div "Start Time 00 : 00 : 00 . 000 Start Time End Time 00 : 00 : 02 . 415 End Time C…" at bounding box center [1059, 313] width 219 height 534
click at [1144, 557] on icon "Add Cue" at bounding box center [1146, 556] width 8 height 8
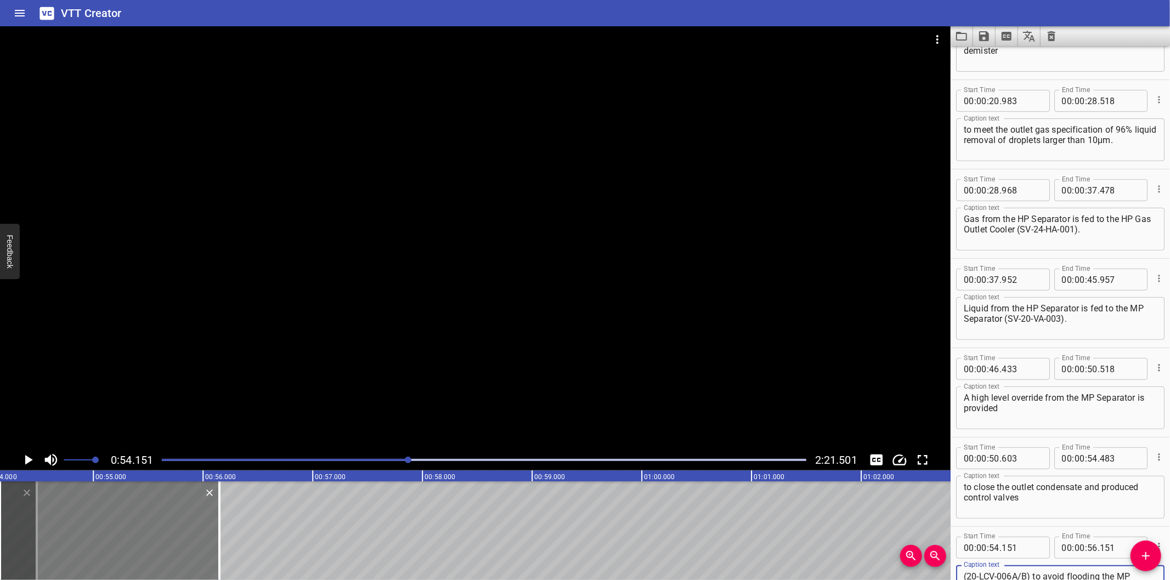
scroll to position [436, 0]
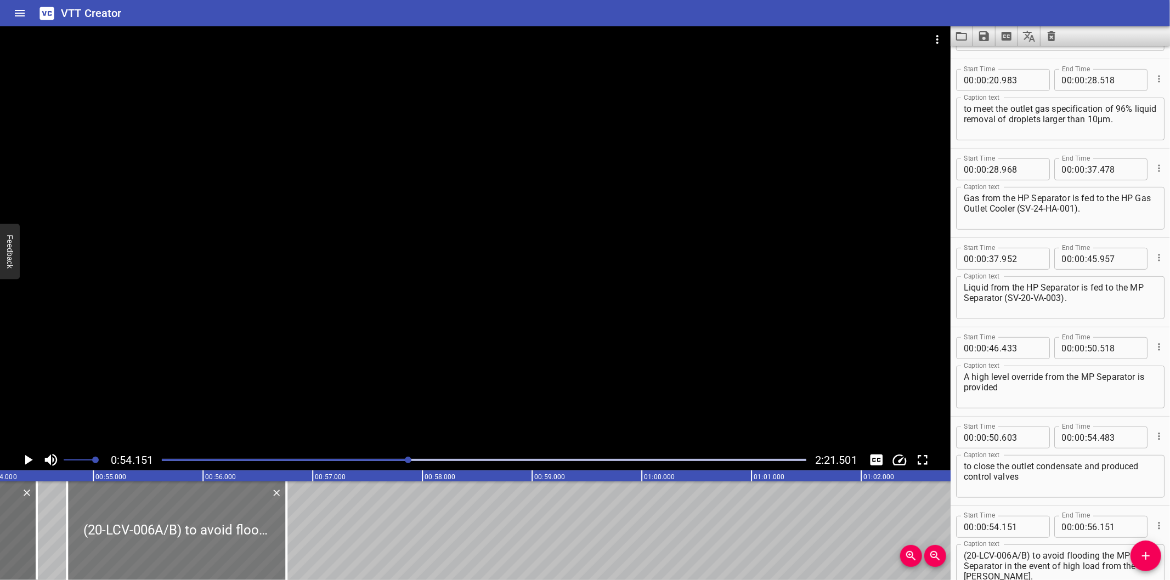
drag, startPoint x: 139, startPoint y: 545, endPoint x: 203, endPoint y: 553, distance: 64.1
click at [203, 553] on div at bounding box center [176, 531] width 219 height 99
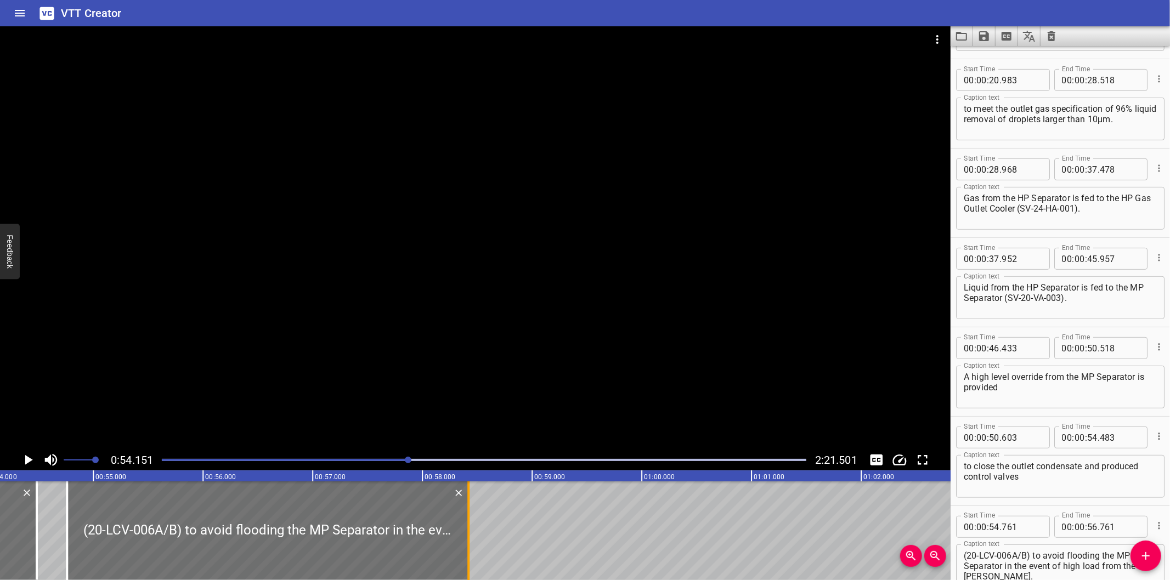
drag, startPoint x: 287, startPoint y: 550, endPoint x: 468, endPoint y: 539, distance: 181.3
click at [468, 539] on div at bounding box center [468, 531] width 2 height 99
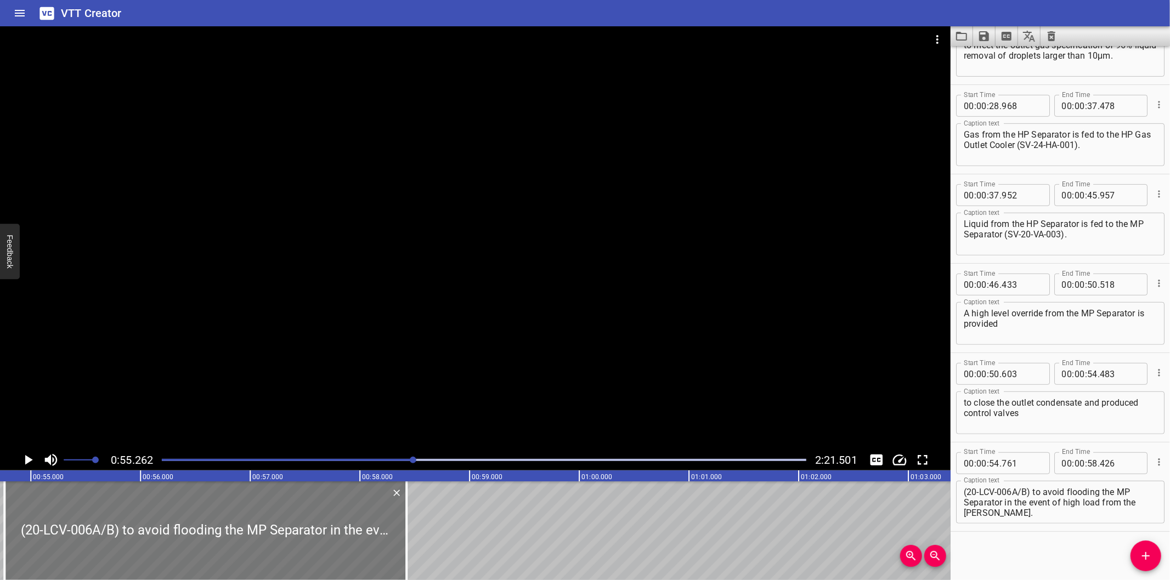
scroll to position [0, 5980]
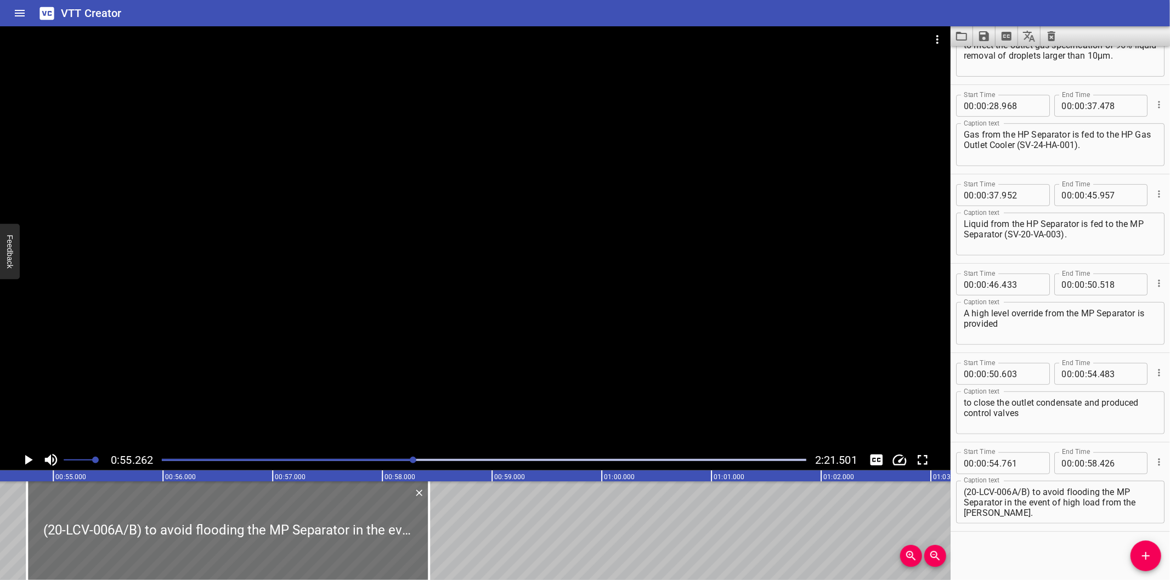
click at [173, 351] on div at bounding box center [475, 237] width 950 height 423
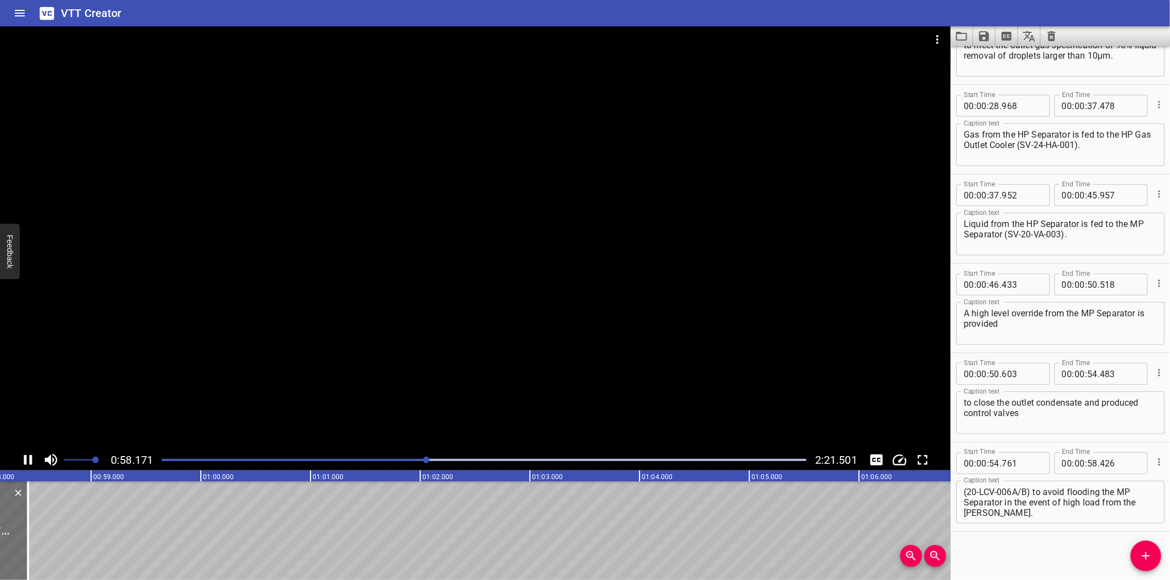
scroll to position [0, 6402]
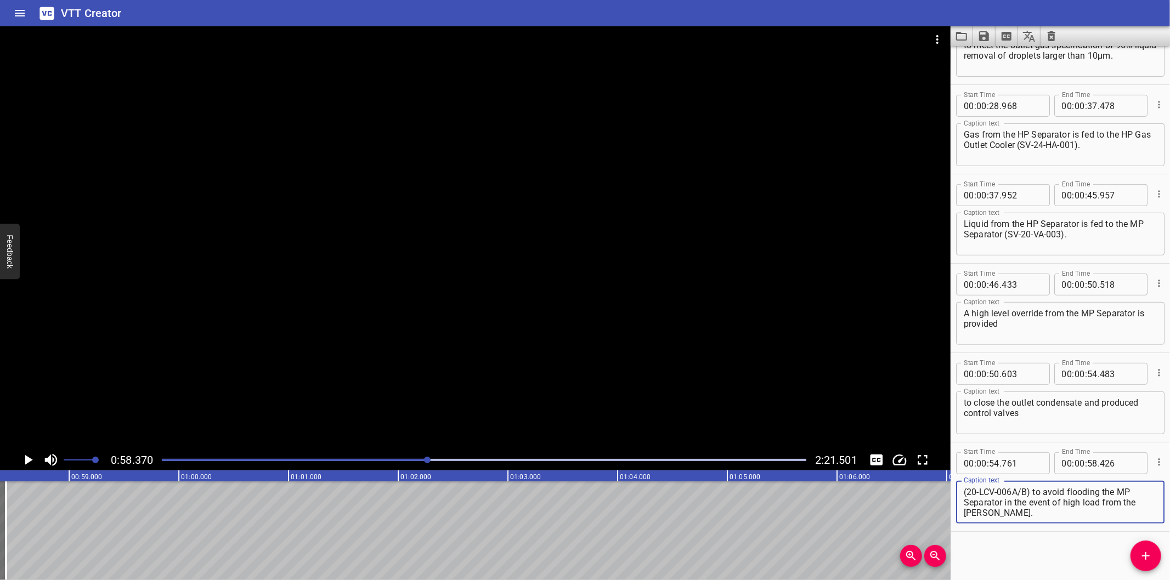
drag, startPoint x: 1037, startPoint y: 514, endPoint x: 1034, endPoint y: 494, distance: 20.0
click at [1034, 494] on textarea "(20-LCV-006A/B) to avoid flooding the MP Separator in the event of high load fr…" at bounding box center [1060, 502] width 193 height 31
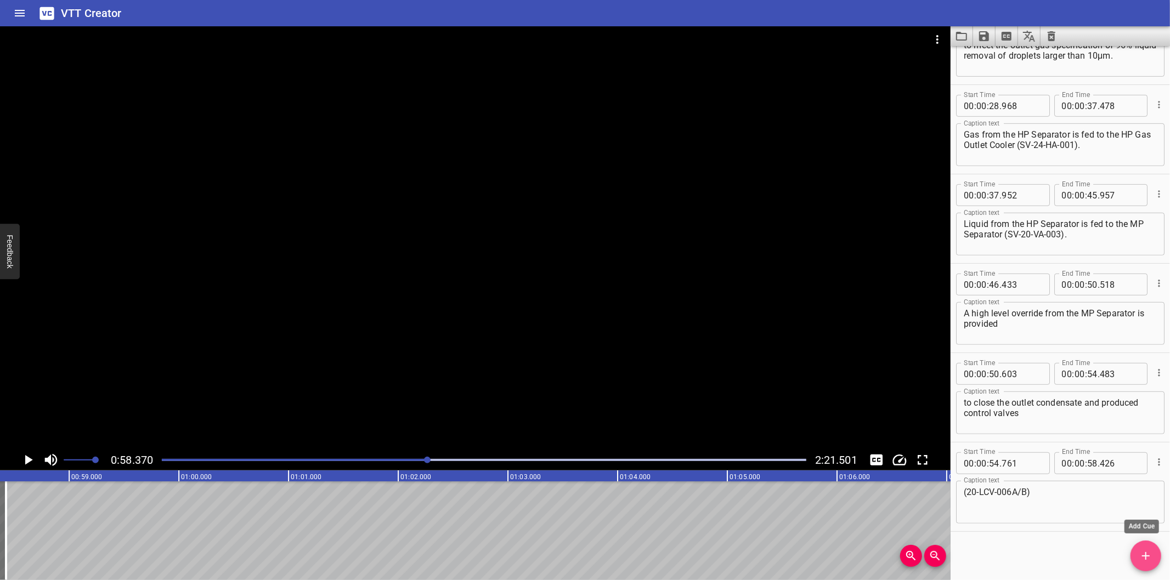
click at [1143, 561] on icon "Add Cue" at bounding box center [1145, 556] width 13 height 13
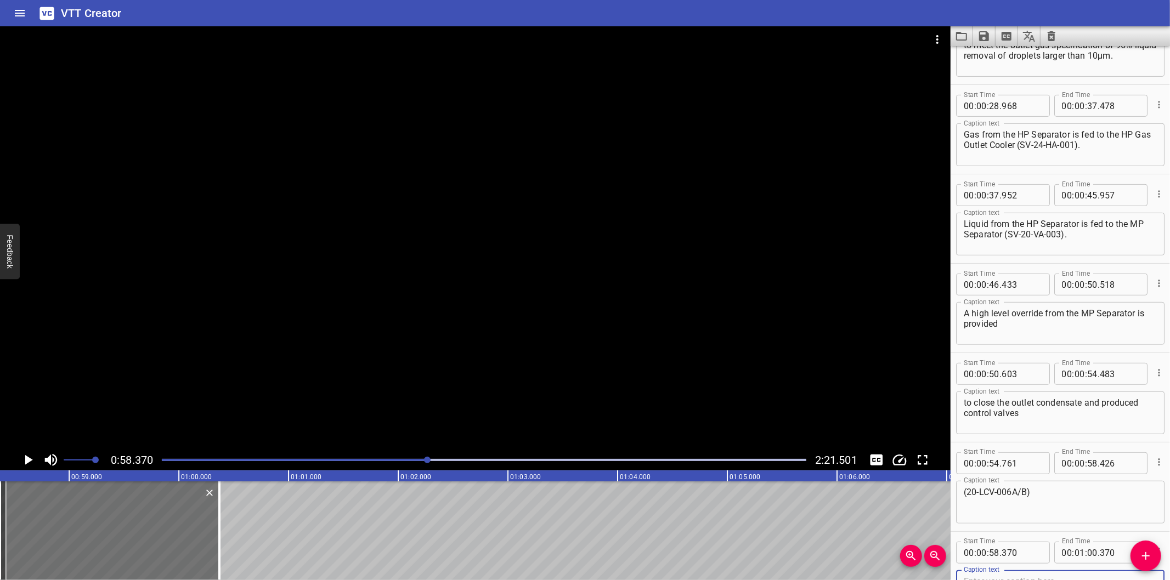
scroll to position [505, 0]
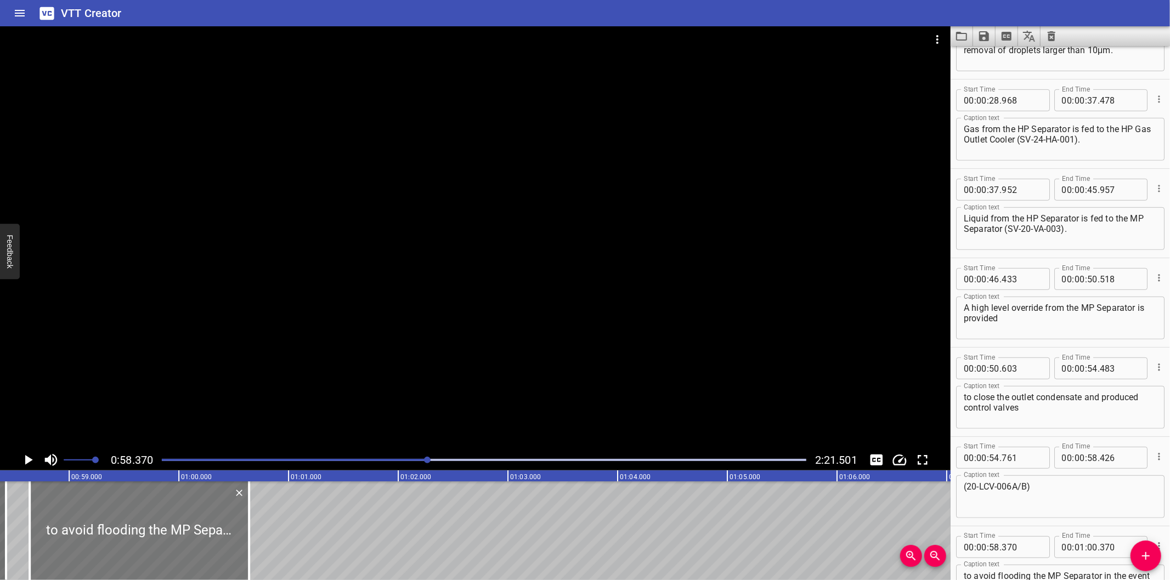
drag, startPoint x: 119, startPoint y: 535, endPoint x: 149, endPoint y: 536, distance: 29.6
click at [149, 536] on div at bounding box center [139, 531] width 219 height 99
click at [393, 457] on div at bounding box center [484, 459] width 658 height 15
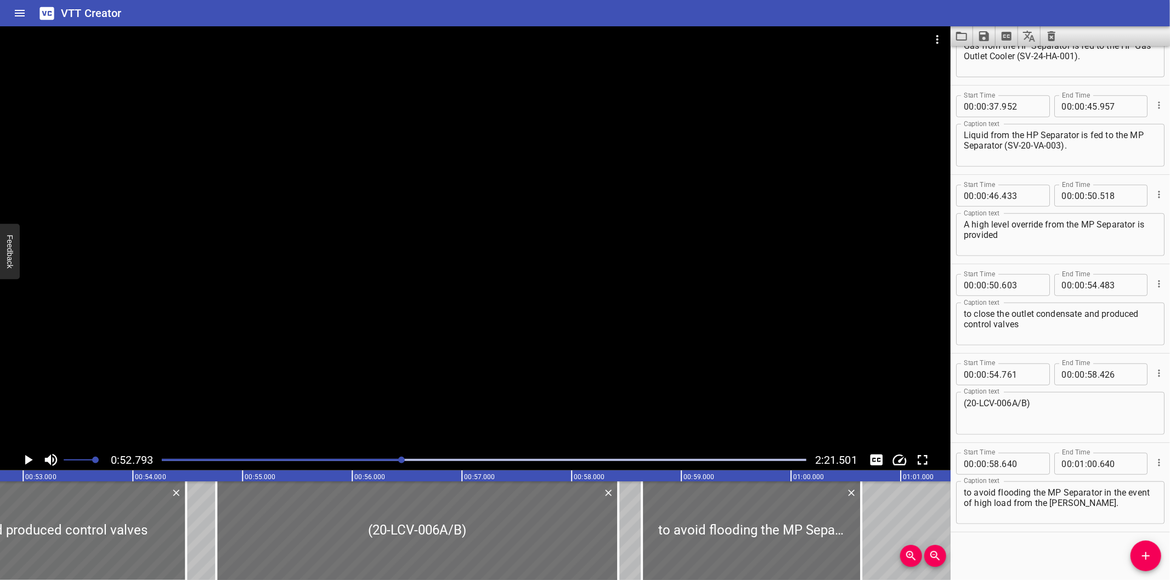
click at [365, 346] on div at bounding box center [475, 237] width 950 height 423
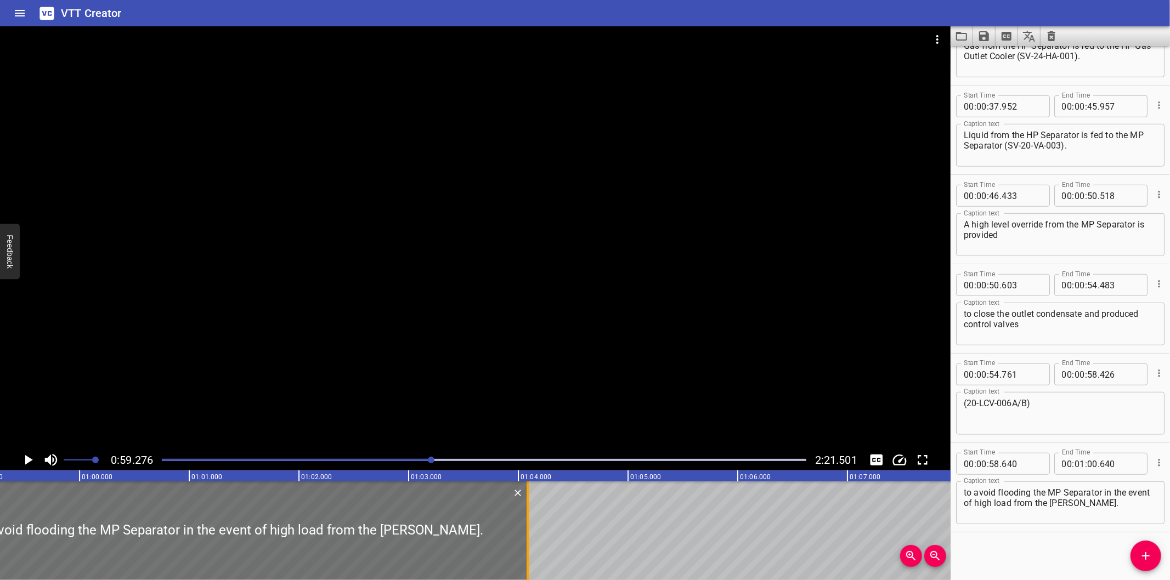
drag, startPoint x: 150, startPoint y: 535, endPoint x: 527, endPoint y: 535, distance: 377.3
click at [527, 535] on div at bounding box center [528, 531] width 2 height 99
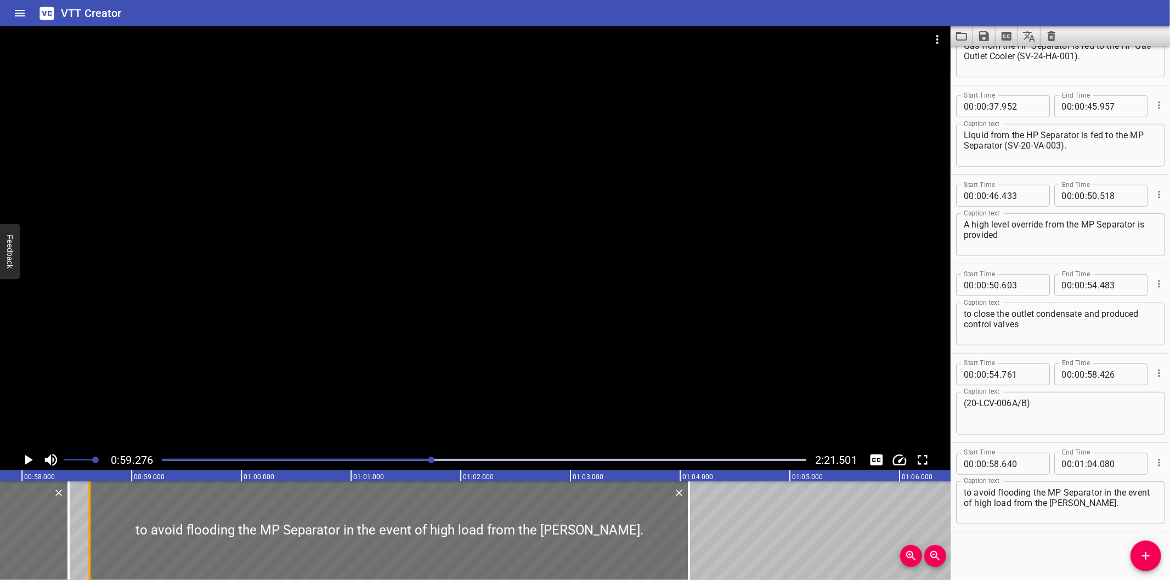
click at [89, 546] on div at bounding box center [89, 531] width 2 height 99
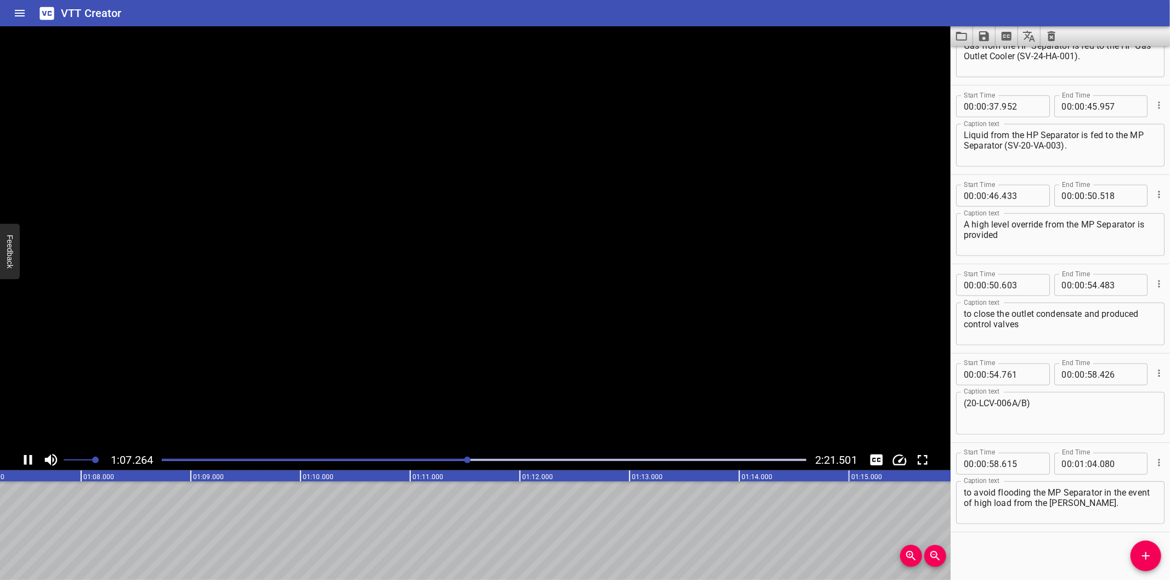
scroll to position [0, 7394]
click at [1142, 552] on icon "Add Cue" at bounding box center [1145, 556] width 13 height 13
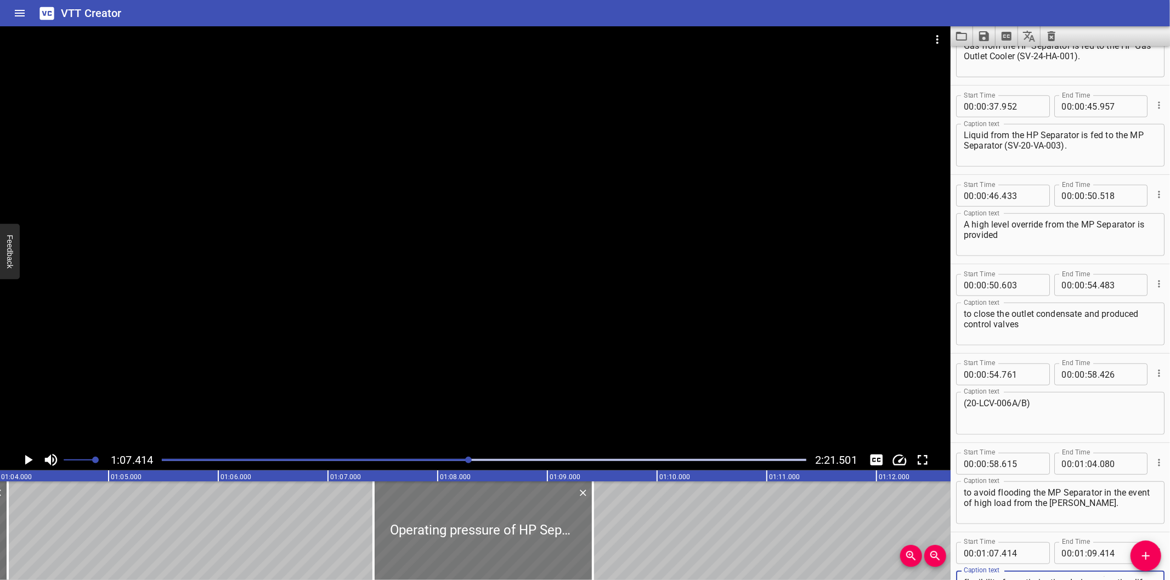
scroll to position [0, 6988]
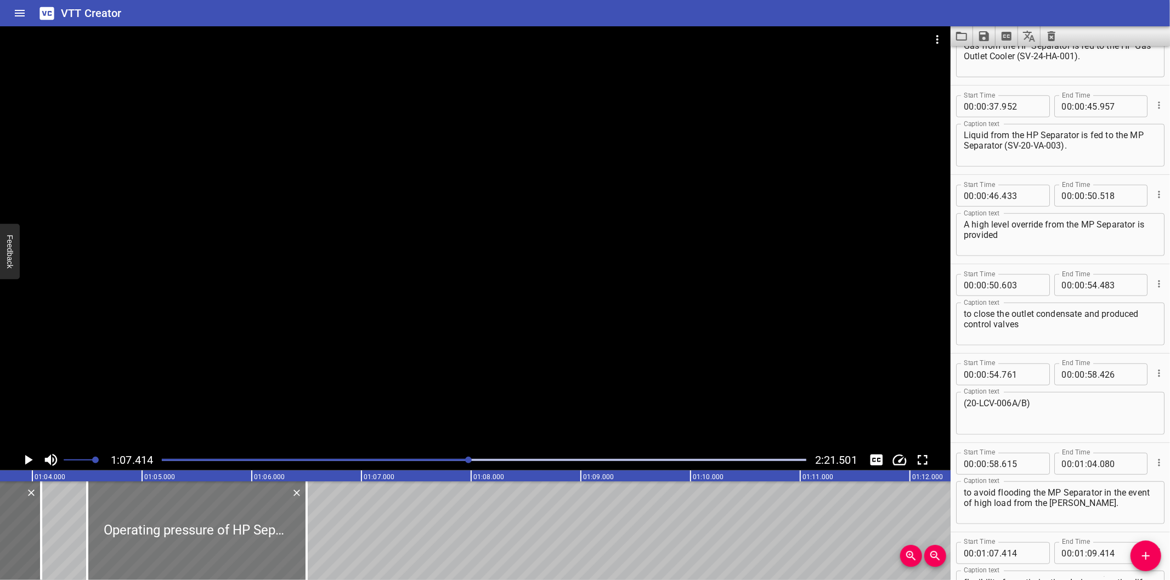
drag, startPoint x: 545, startPoint y: 535, endPoint x: 225, endPoint y: 548, distance: 319.5
click at [225, 548] on div at bounding box center [196, 531] width 219 height 99
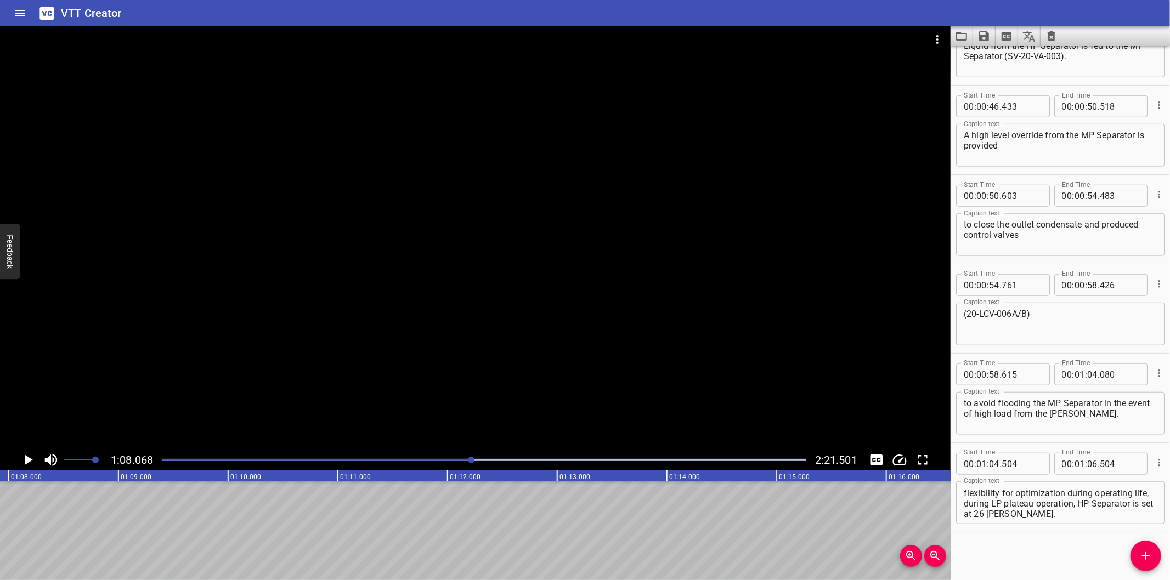
scroll to position [0, 7466]
click at [444, 458] on div at bounding box center [484, 459] width 658 height 15
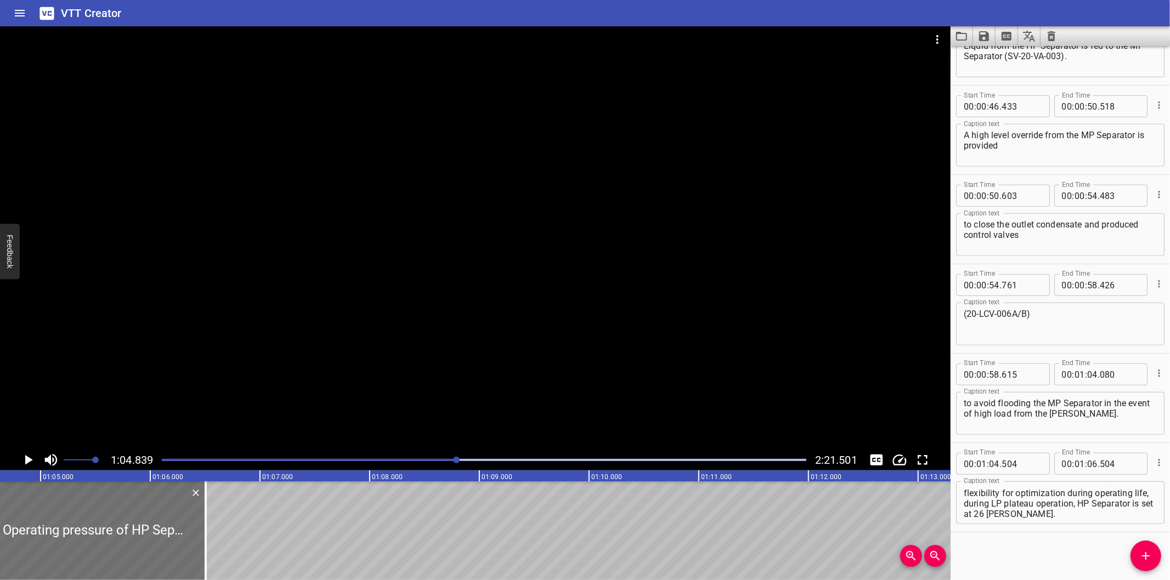
scroll to position [0, 7031]
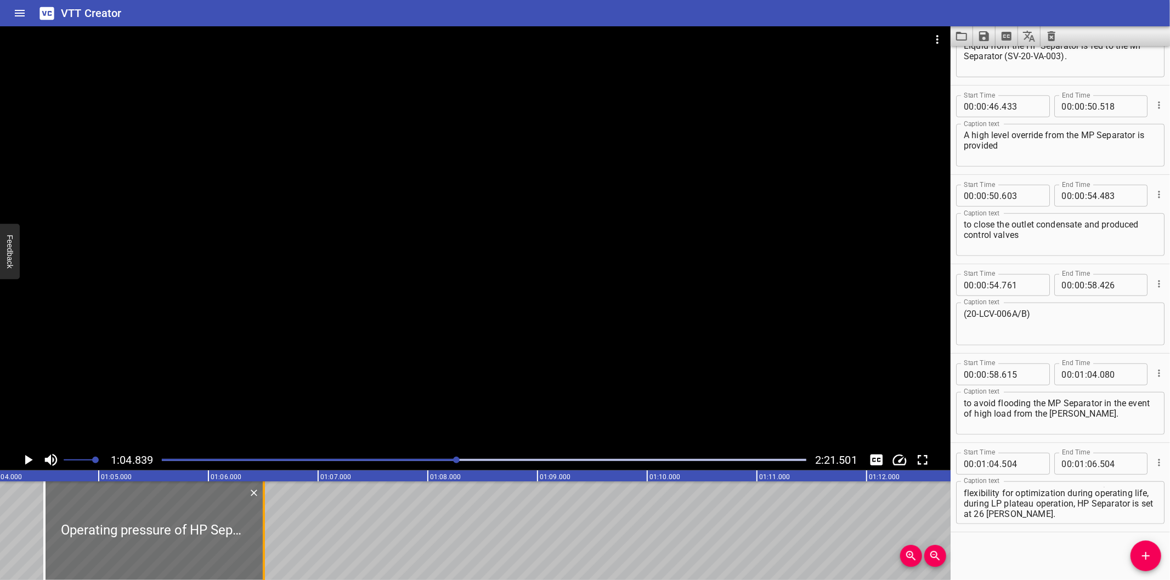
click at [262, 540] on div at bounding box center [263, 531] width 11 height 99
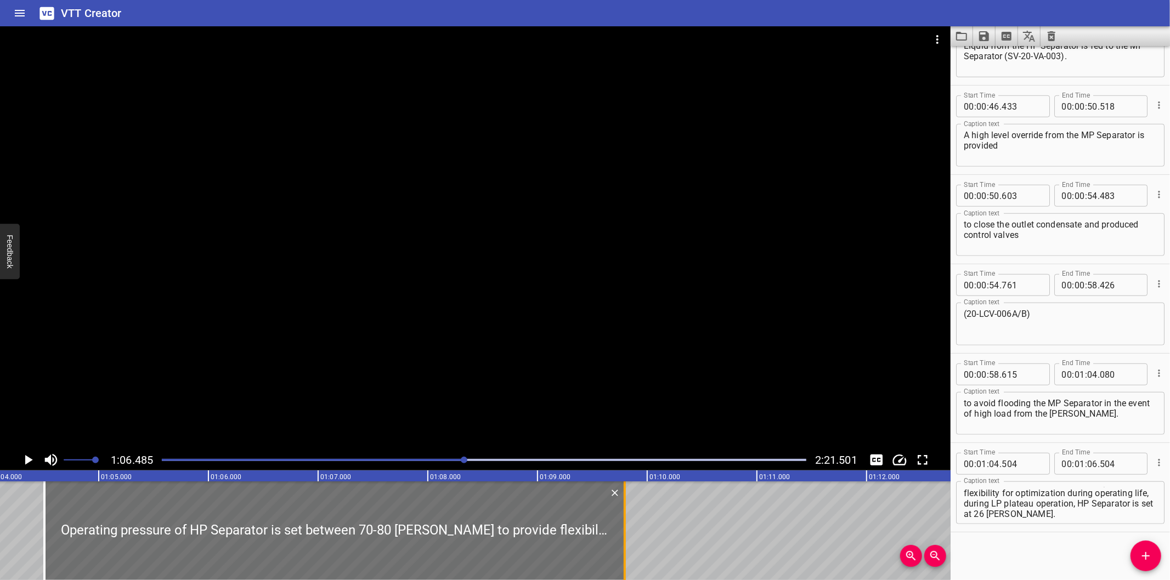
drag, startPoint x: 262, startPoint y: 540, endPoint x: 622, endPoint y: 530, distance: 361.0
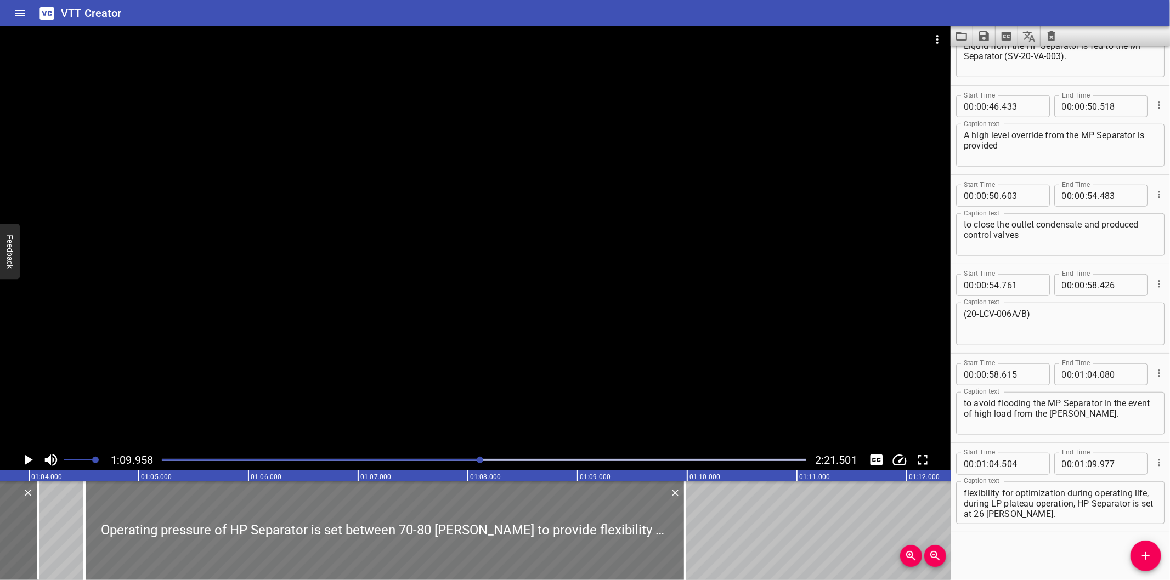
scroll to position [0, 6983]
click at [397, 543] on div at bounding box center [390, 531] width 601 height 99
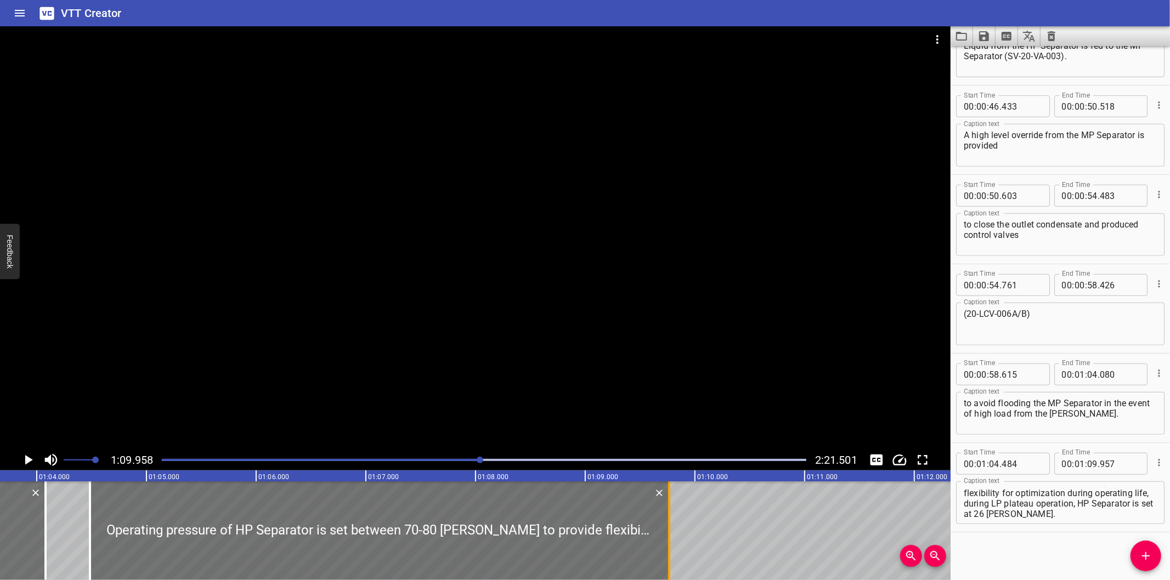
drag, startPoint x: 691, startPoint y: 551, endPoint x: 670, endPoint y: 548, distance: 21.5
click at [670, 548] on div at bounding box center [669, 531] width 2 height 99
click at [473, 463] on div at bounding box center [484, 459] width 658 height 15
click at [477, 463] on div at bounding box center [480, 460] width 7 height 7
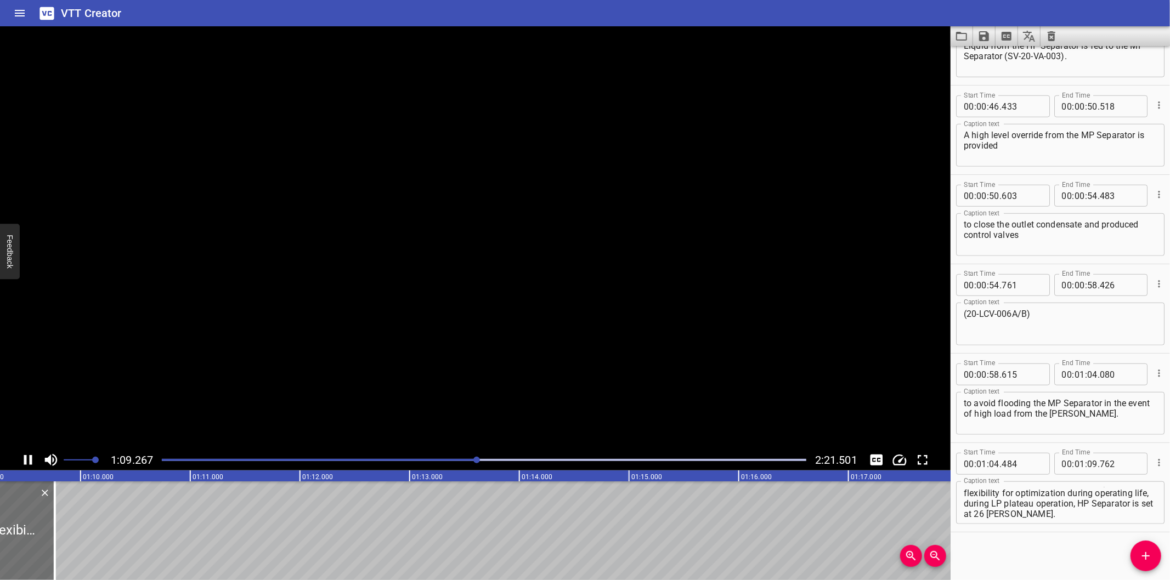
scroll to position [0, 7618]
click at [462, 458] on div at bounding box center [484, 459] width 658 height 15
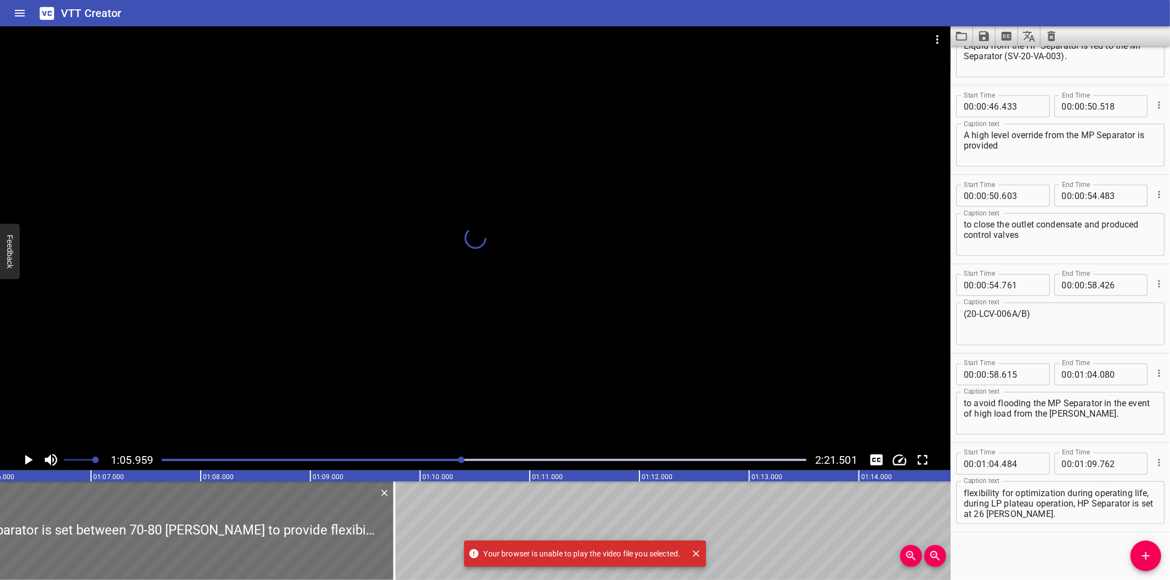
scroll to position [0, 7235]
click at [637, 398] on div at bounding box center [475, 237] width 950 height 423
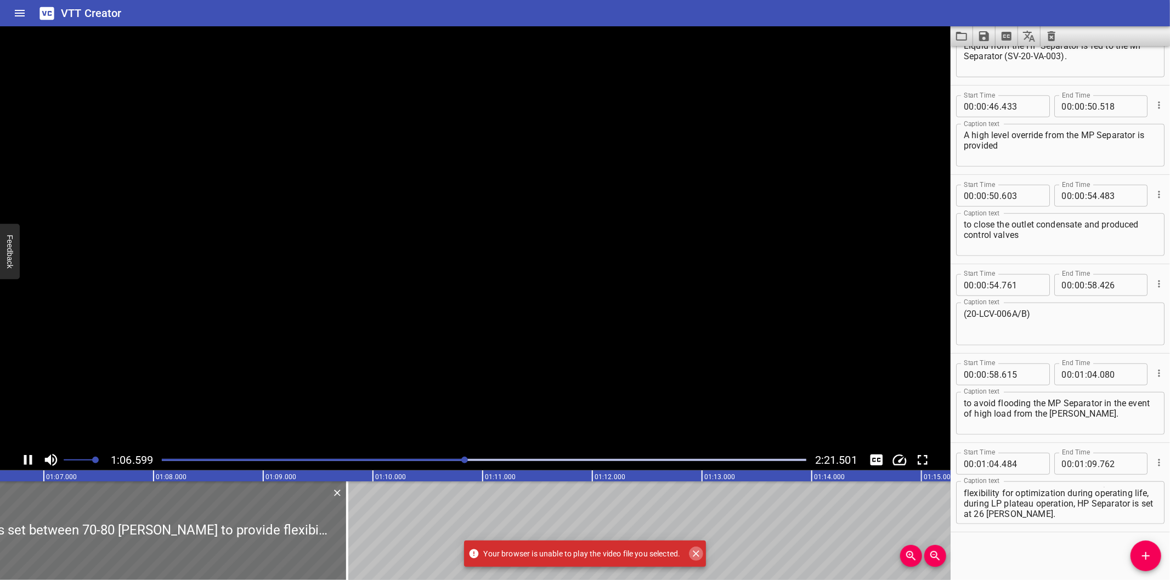
click at [699, 558] on icon "Close" at bounding box center [695, 553] width 11 height 11
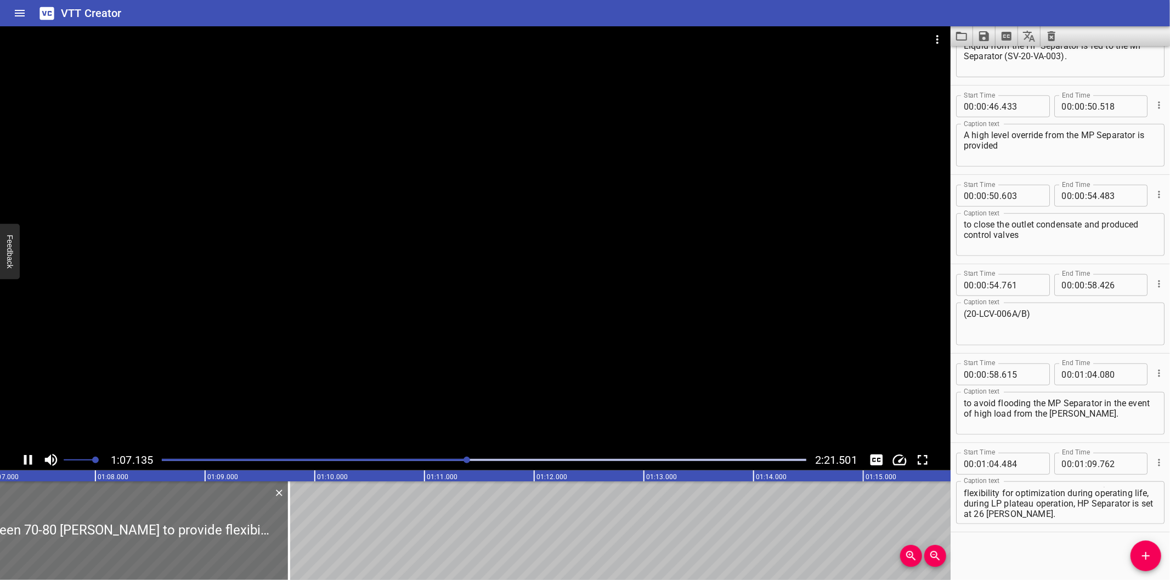
click at [615, 298] on div at bounding box center [475, 237] width 950 height 423
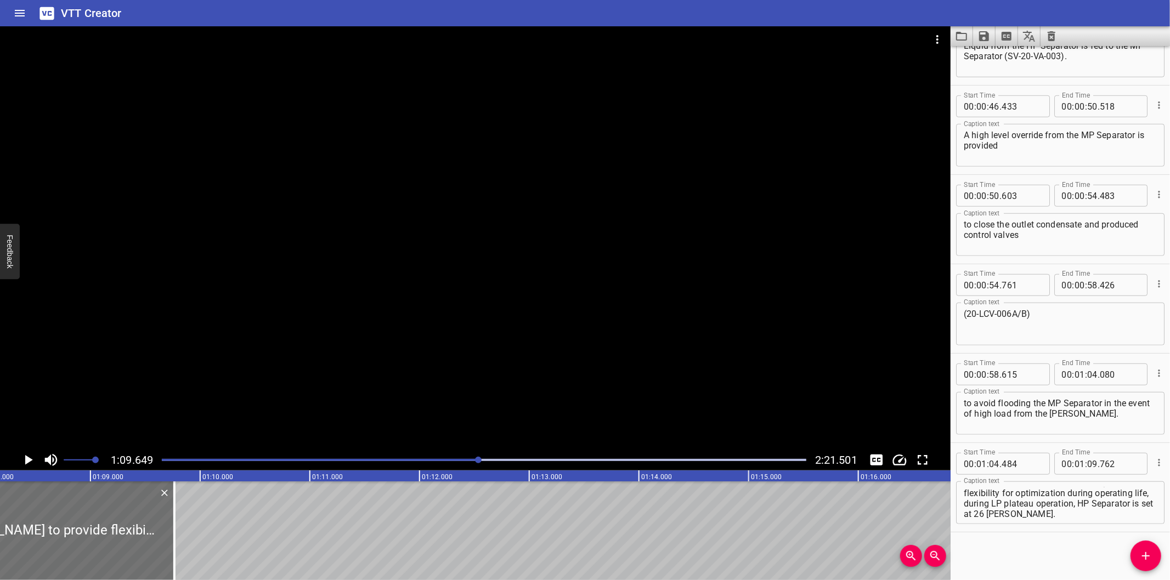
scroll to position [0, 7477]
click at [176, 554] on div at bounding box center [177, 531] width 2 height 99
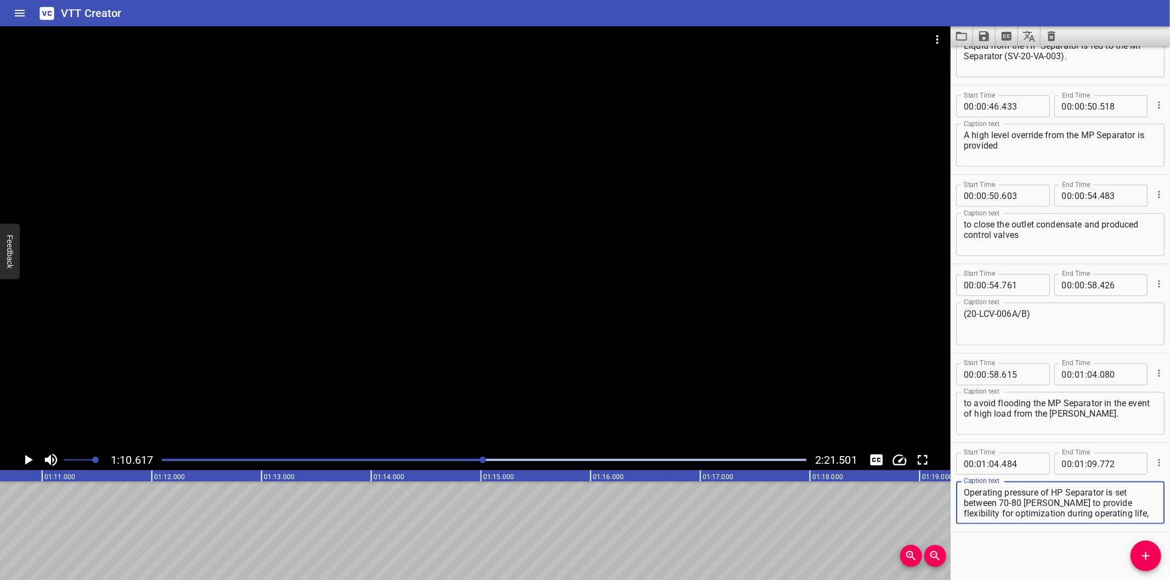
scroll to position [20, 0]
drag, startPoint x: 1044, startPoint y: 502, endPoint x: 1121, endPoint y: 597, distance: 121.6
click at [1121, 580] on html "VTT Creator Caption Editor Batch Transcribe Login Sign Up Privacy Contact 1:10.…" at bounding box center [585, 290] width 1170 height 580
drag, startPoint x: 1152, startPoint y: 555, endPoint x: 902, endPoint y: 492, distance: 257.9
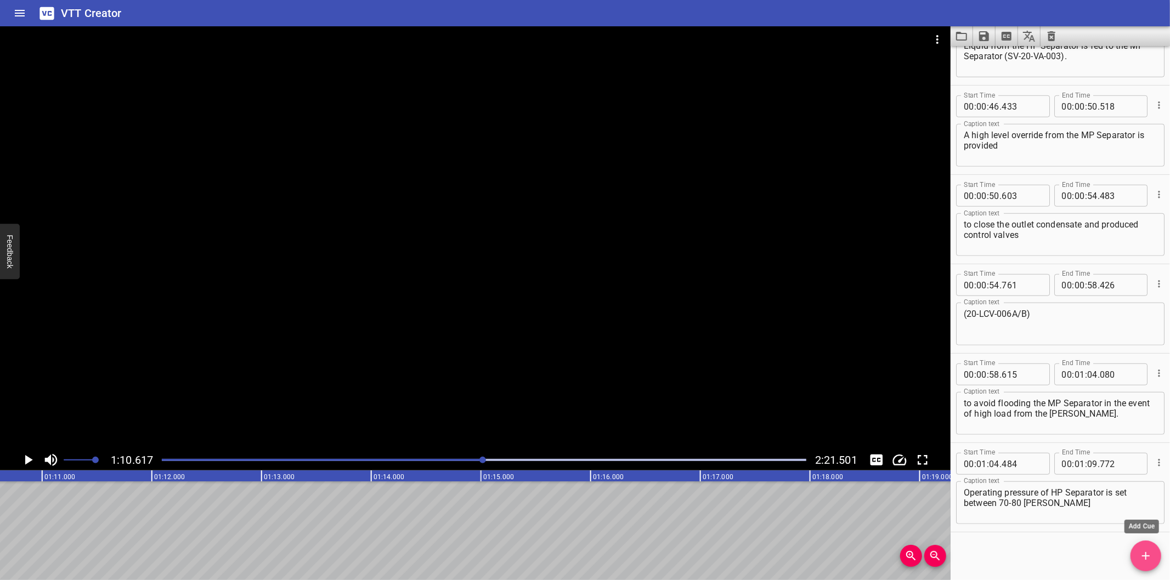
click at [1151, 554] on icon "Add Cue" at bounding box center [1145, 556] width 13 height 13
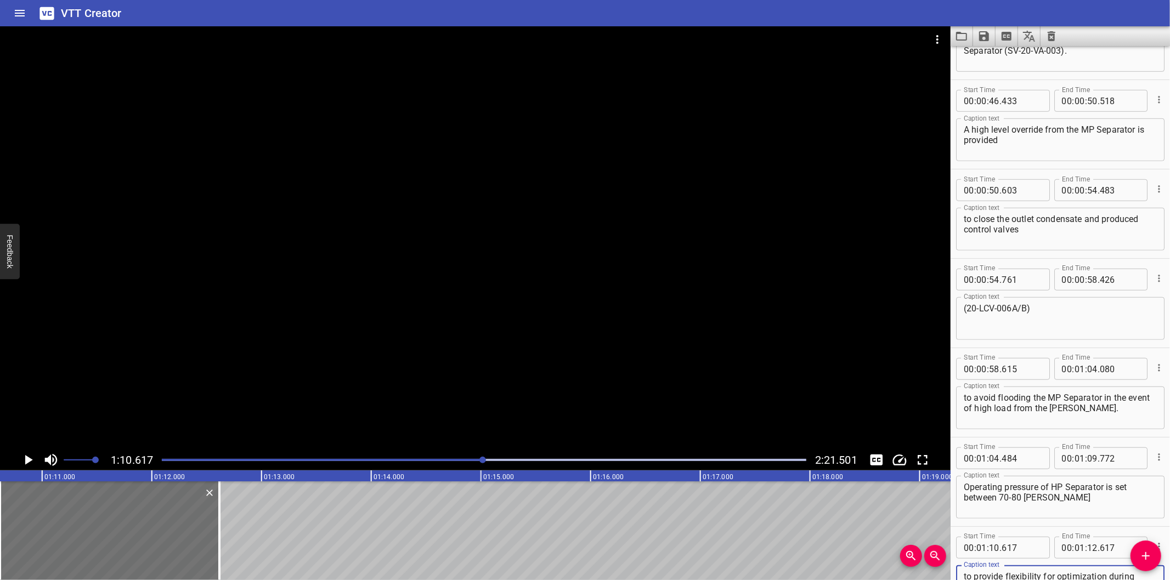
scroll to position [704, 0]
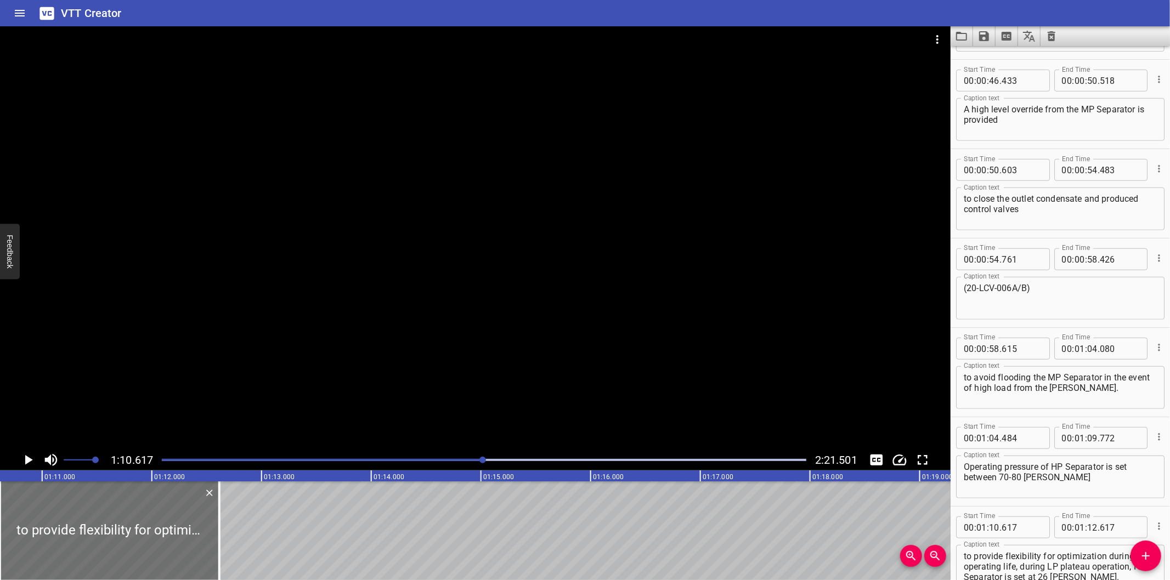
click at [462, 461] on div "Play progress" at bounding box center [161, 460] width 644 height 2
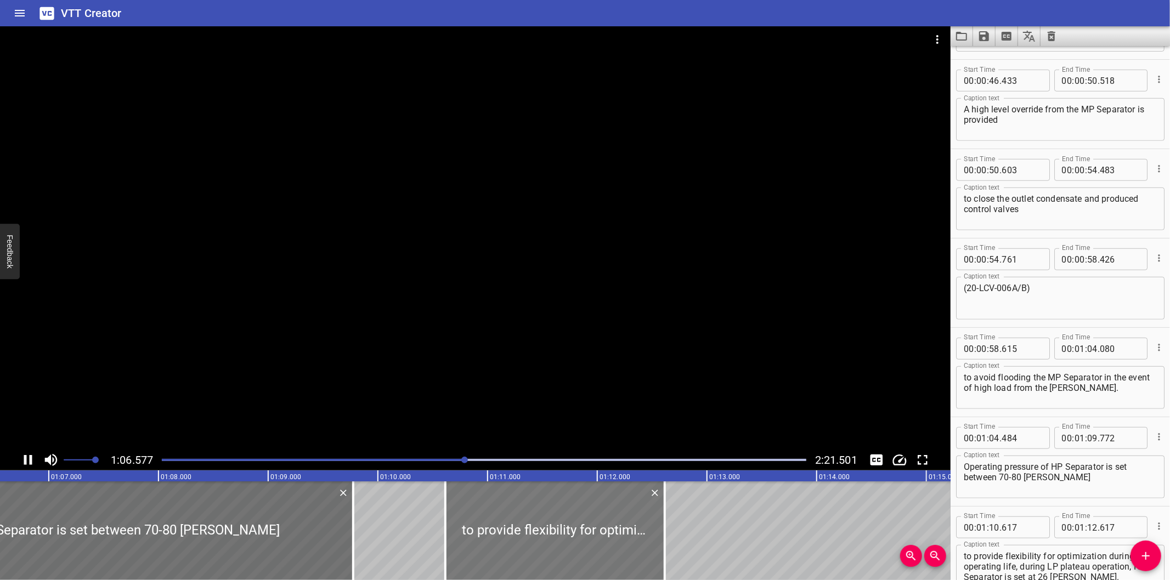
scroll to position [0, 7312]
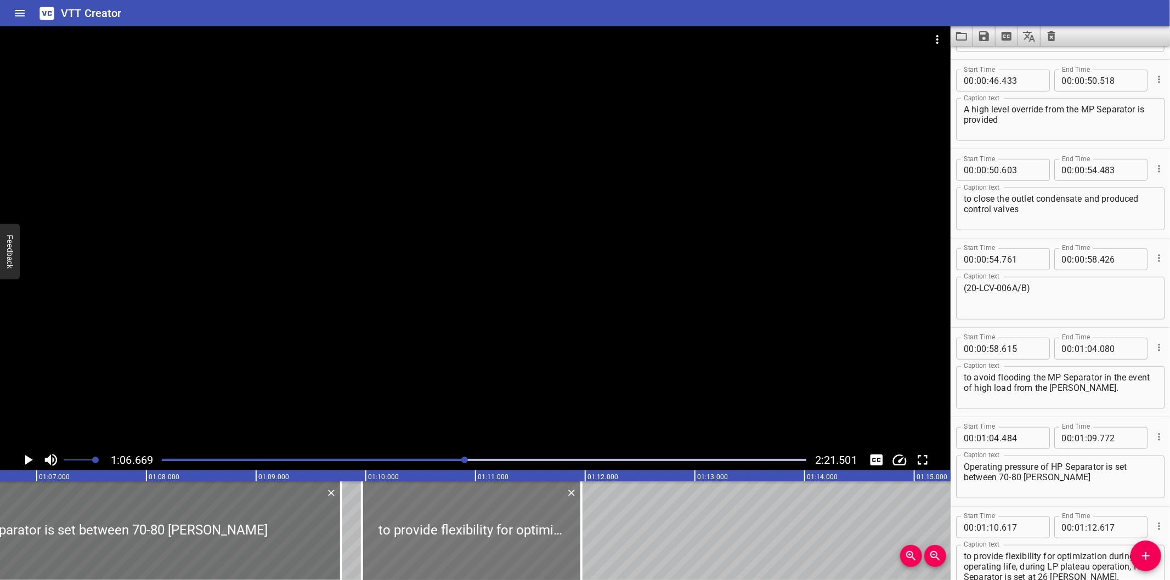
drag, startPoint x: 518, startPoint y: 534, endPoint x: 447, endPoint y: 538, distance: 71.4
click at [447, 538] on div at bounding box center [471, 531] width 219 height 99
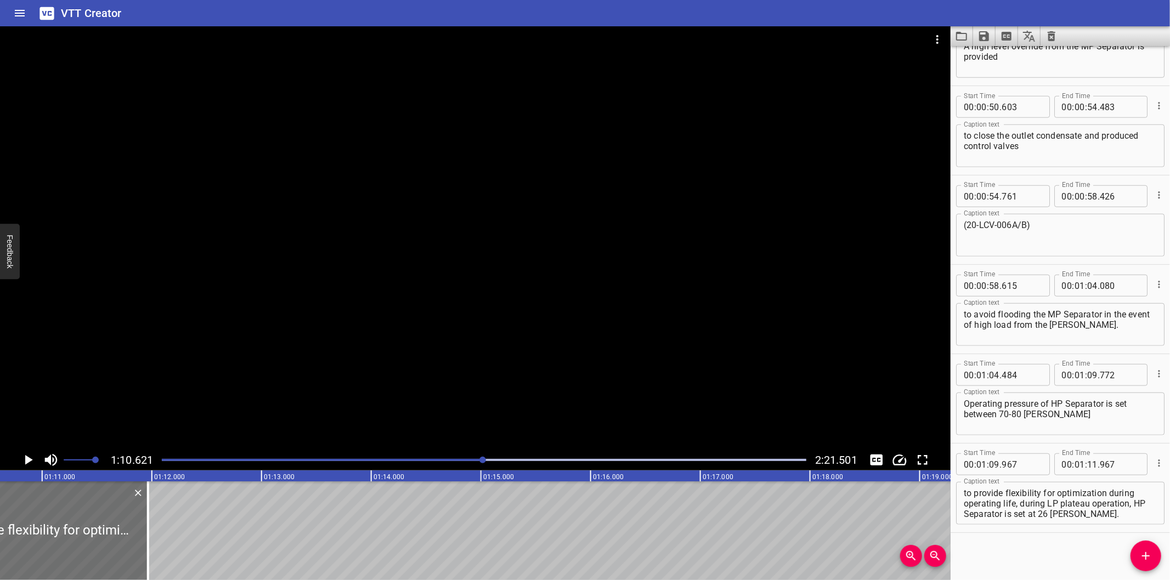
scroll to position [0, 7746]
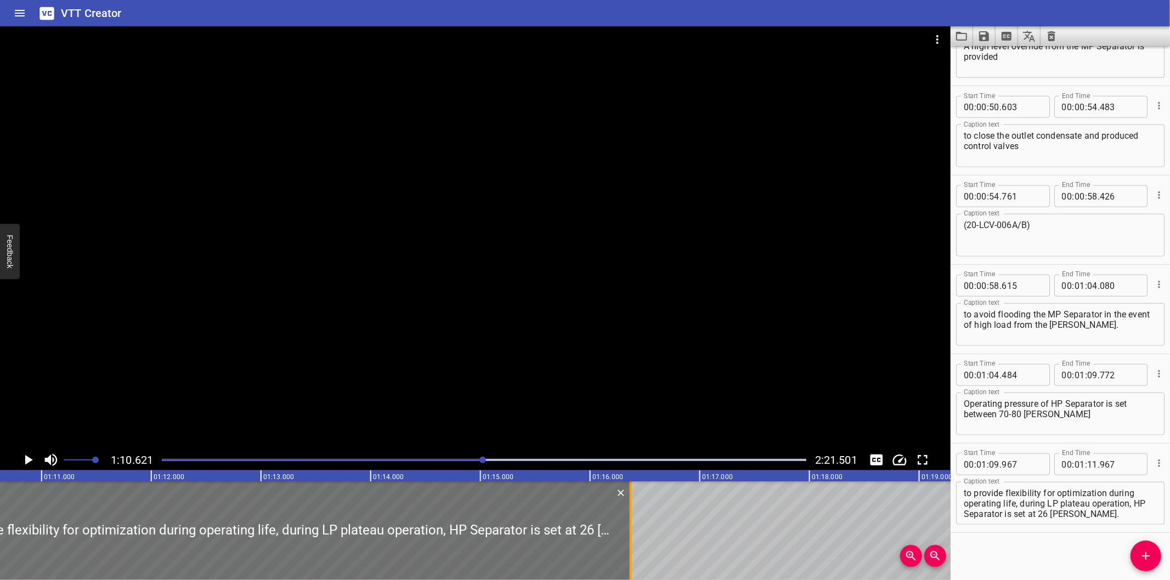
drag, startPoint x: 146, startPoint y: 552, endPoint x: 630, endPoint y: 531, distance: 483.6
click at [630, 531] on div at bounding box center [631, 531] width 2 height 99
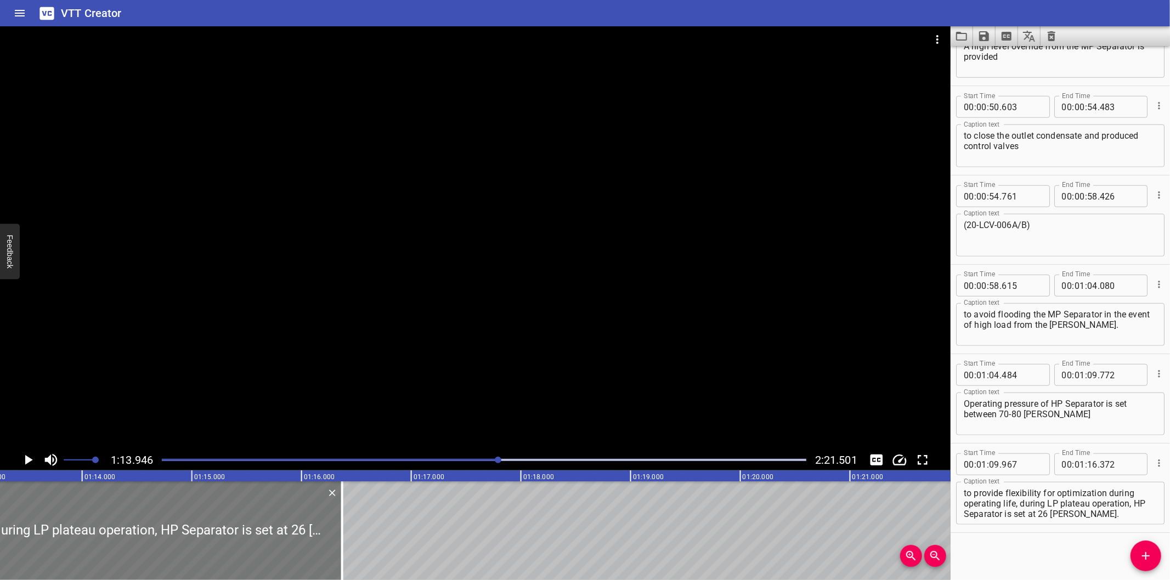
scroll to position [0, 8030]
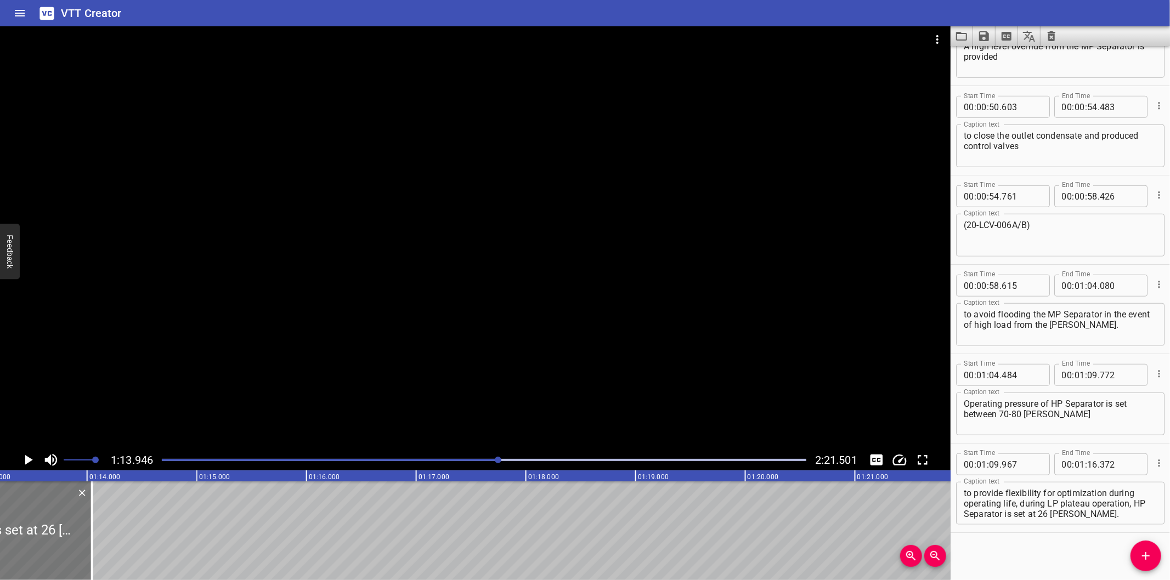
drag, startPoint x: 341, startPoint y: 533, endPoint x: 86, endPoint y: 544, distance: 255.3
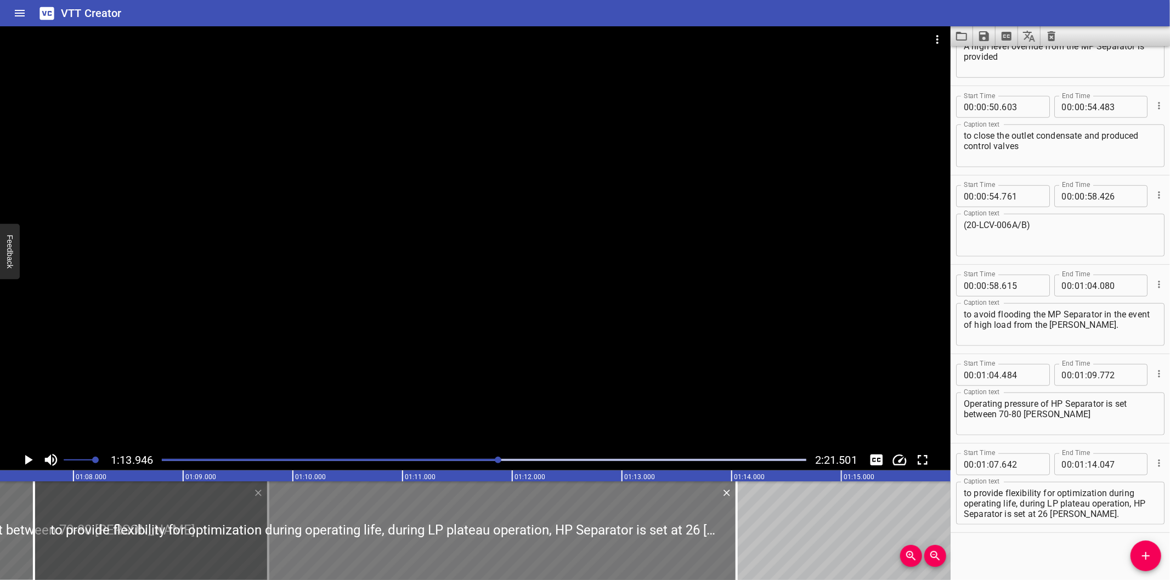
scroll to position [0, 7379]
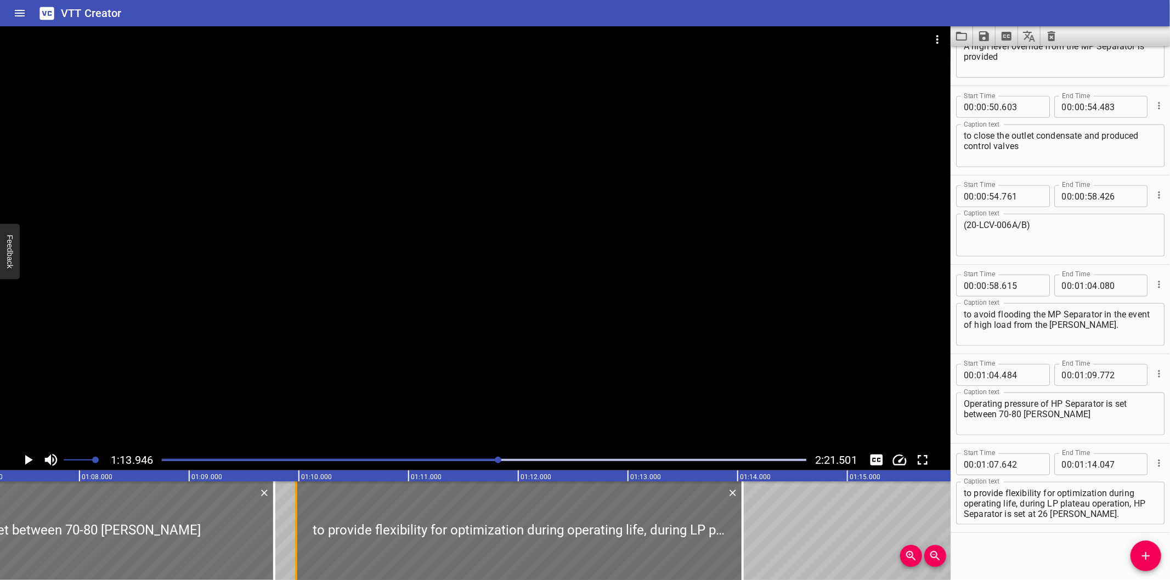
drag, startPoint x: 39, startPoint y: 545, endPoint x: 295, endPoint y: 545, distance: 256.1
click at [295, 545] on div at bounding box center [296, 531] width 2 height 99
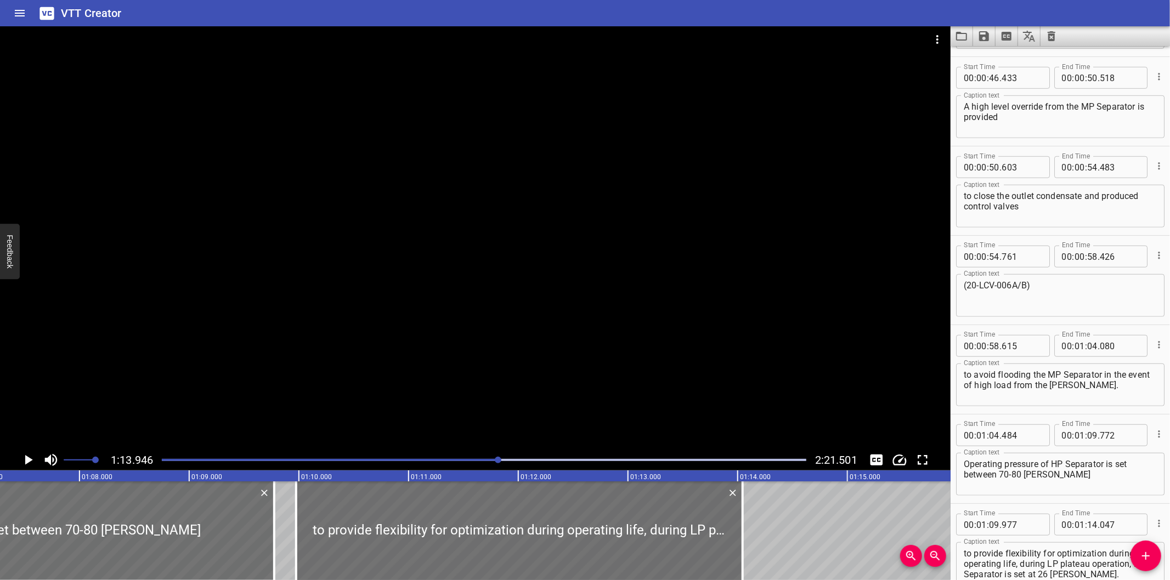
scroll to position [767, 0]
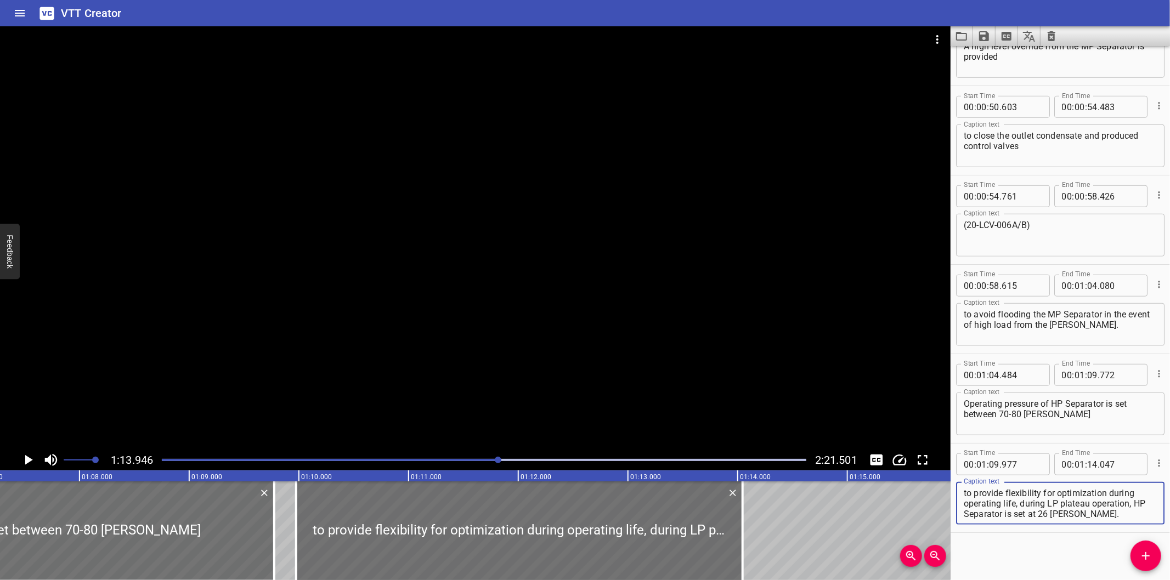
drag, startPoint x: 1020, startPoint y: 500, endPoint x: 1151, endPoint y: 542, distance: 137.0
click at [1151, 542] on div "Start Time 00 : 00 : 00 . 000 Start Time End Time 00 : 00 : 02 . 415 End Time C…" at bounding box center [1059, 313] width 219 height 534
click at [578, 365] on div at bounding box center [475, 237] width 950 height 423
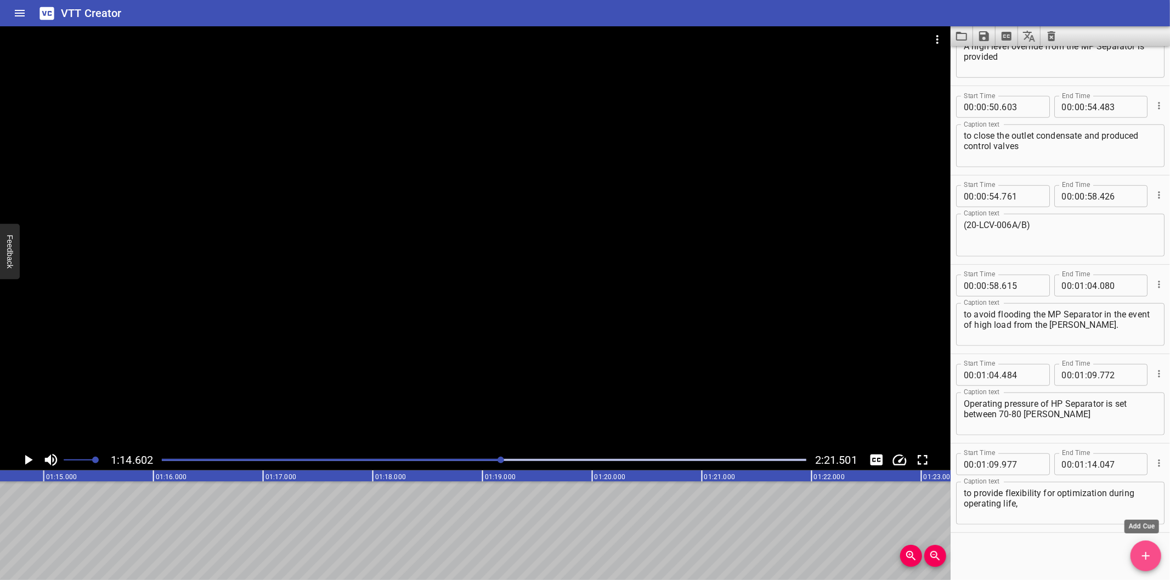
click at [1141, 558] on icon "Add Cue" at bounding box center [1145, 556] width 13 height 13
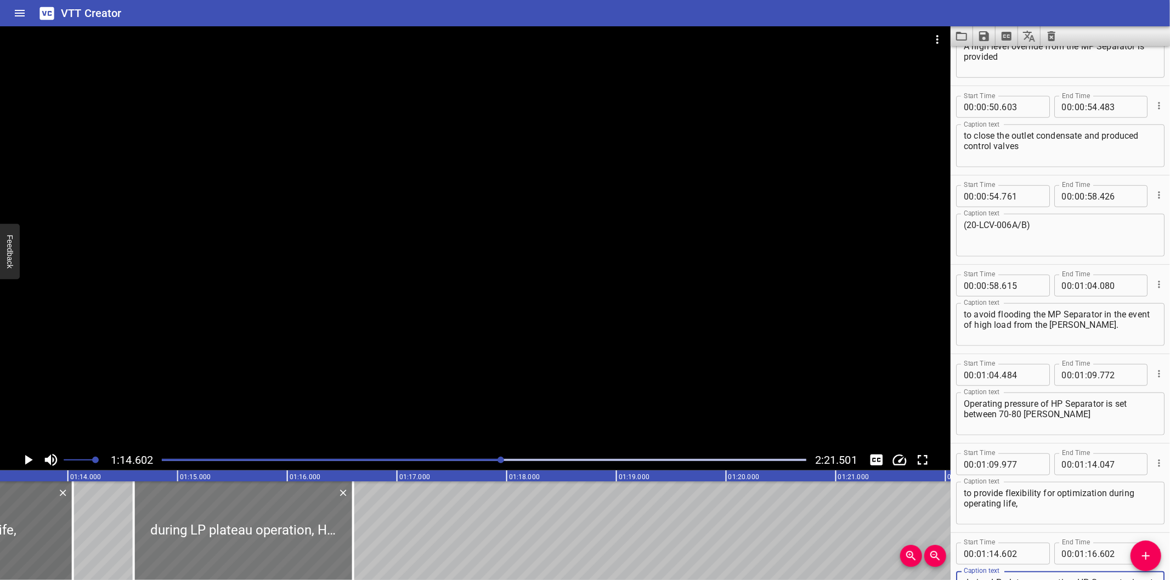
scroll to position [0, 8020]
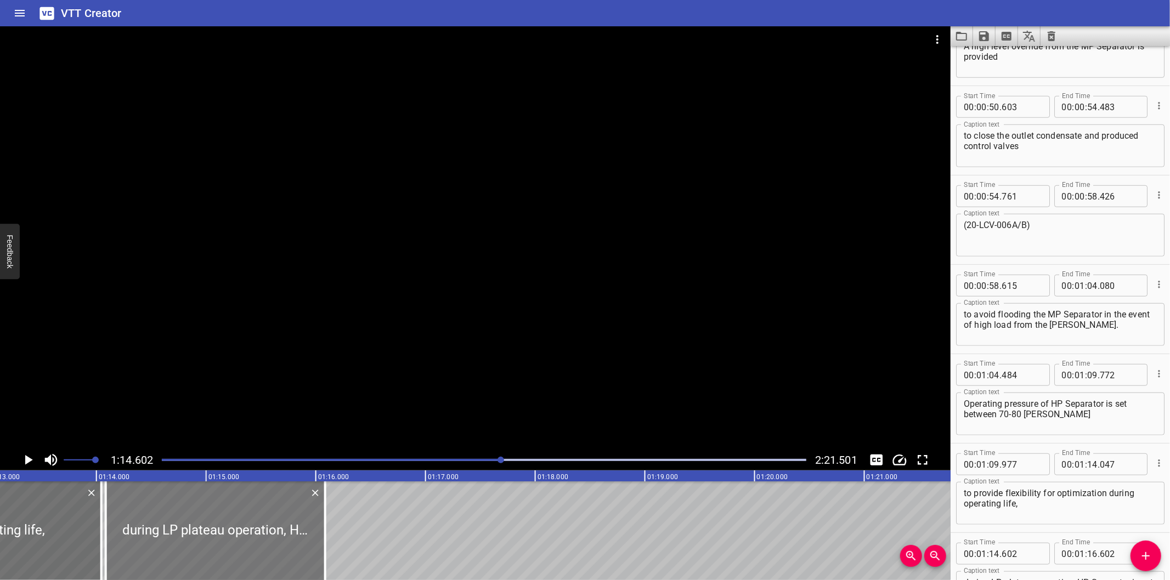
drag, startPoint x: 302, startPoint y: 543, endPoint x: 246, endPoint y: 554, distance: 57.7
click at [246, 554] on div at bounding box center [215, 531] width 219 height 99
click at [490, 461] on div "Play progress" at bounding box center [179, 460] width 644 height 2
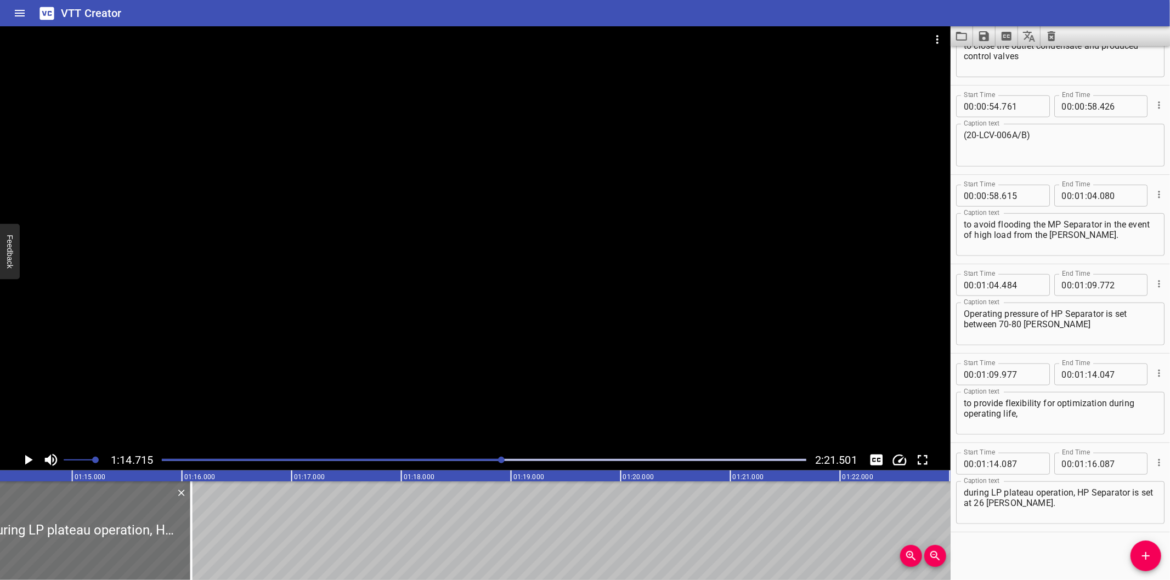
scroll to position [0, 8195]
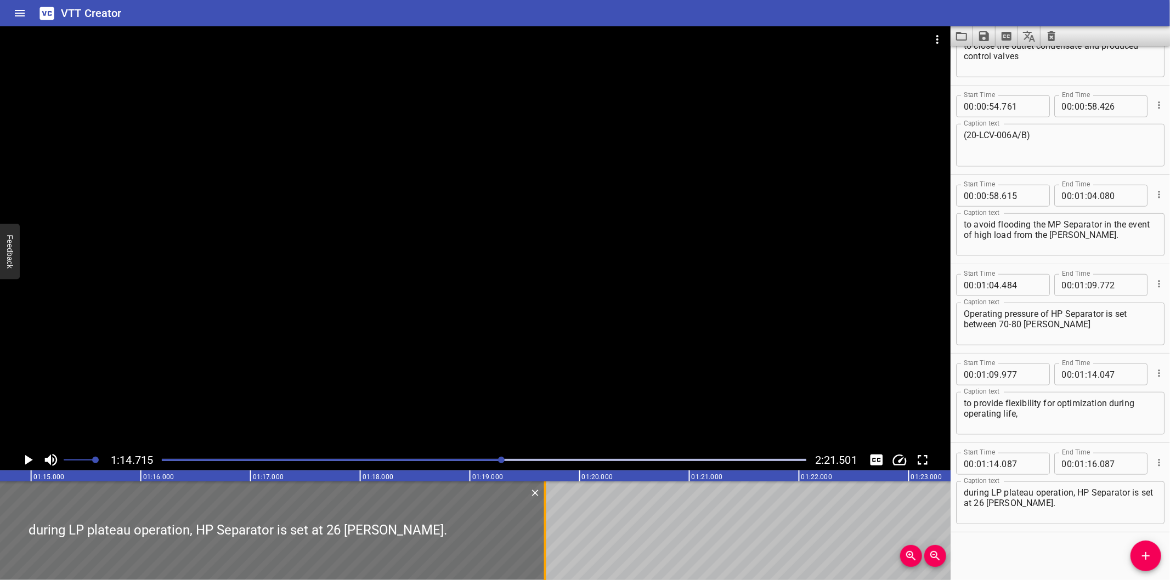
drag, startPoint x: 146, startPoint y: 533, endPoint x: 541, endPoint y: 517, distance: 395.2
click at [541, 517] on div at bounding box center [545, 531] width 11 height 99
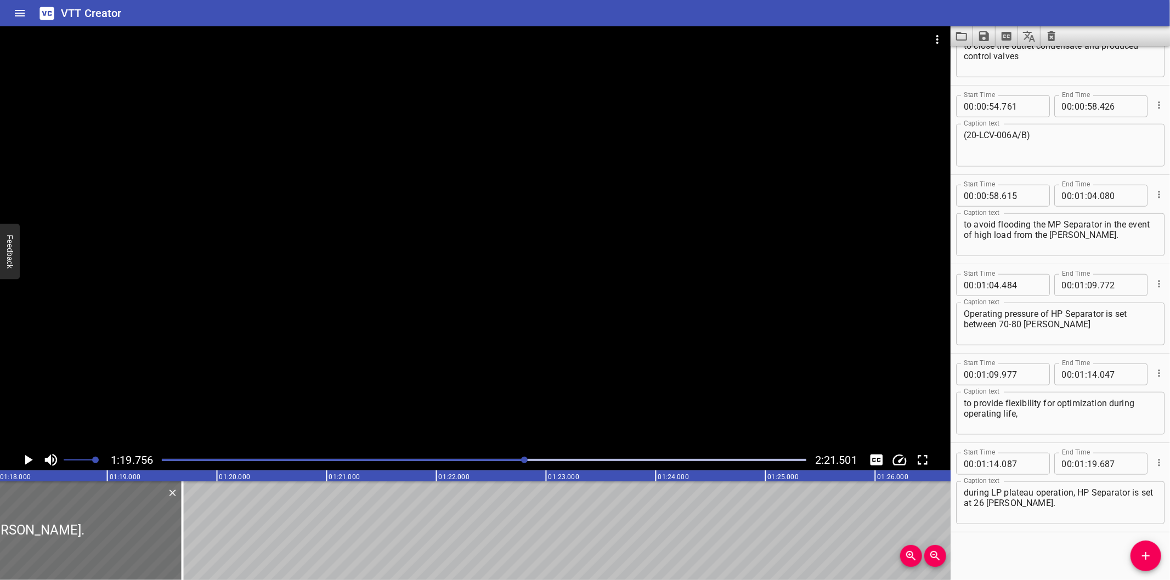
scroll to position [0, 8545]
click at [507, 460] on div "Play progress" at bounding box center [203, 460] width 644 height 2
click at [507, 460] on div at bounding box center [505, 460] width 7 height 7
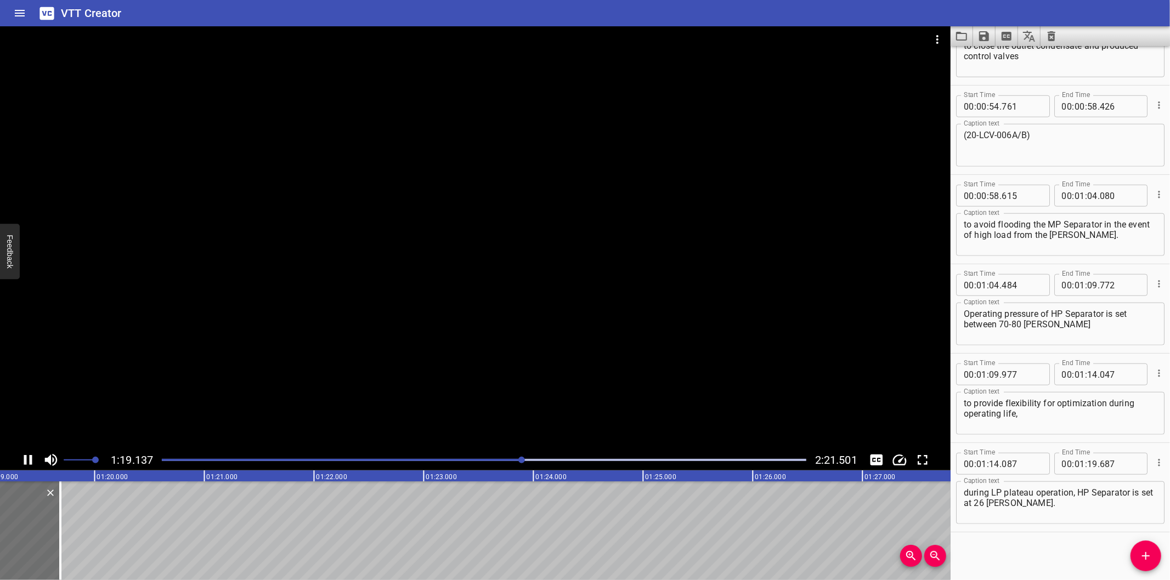
scroll to position [0, 8707]
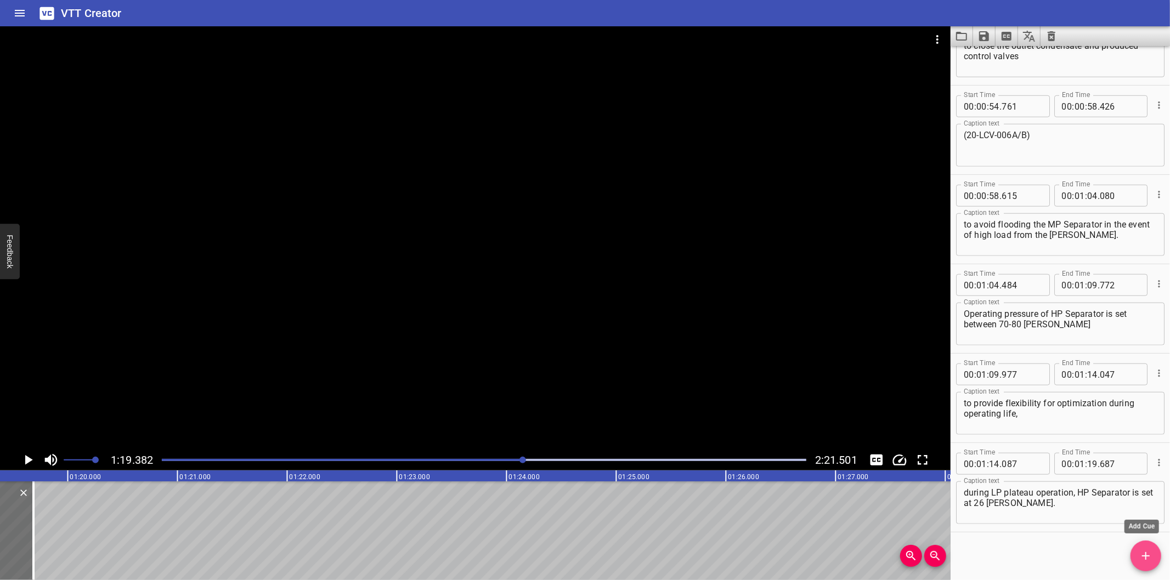
drag, startPoint x: 1137, startPoint y: 550, endPoint x: 919, endPoint y: 552, distance: 218.3
click at [1135, 550] on span "Add Cue" at bounding box center [1145, 556] width 31 height 13
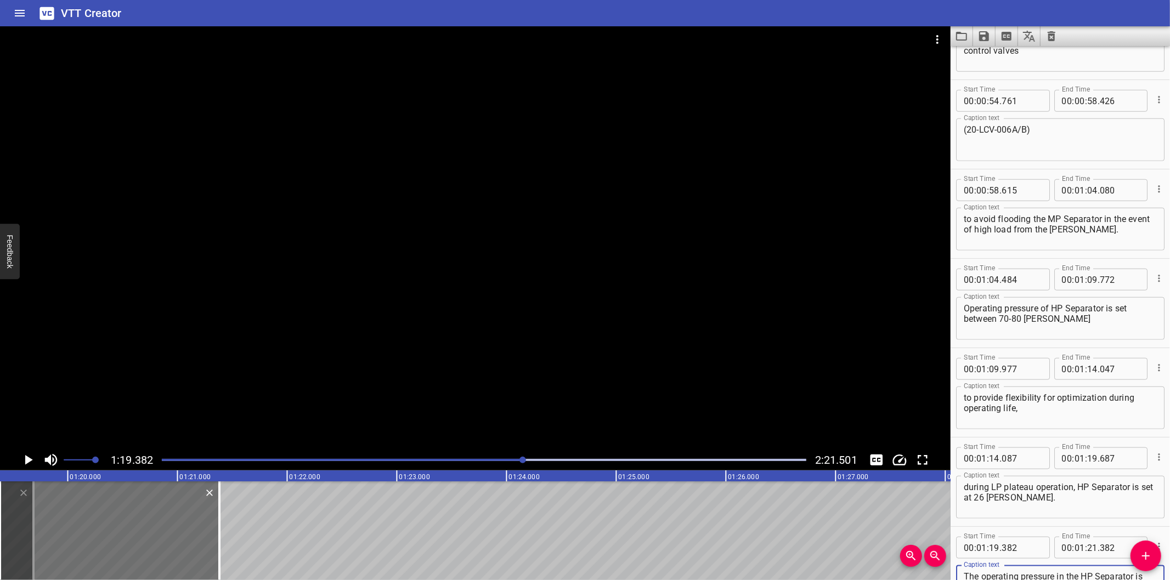
scroll to position [20, 0]
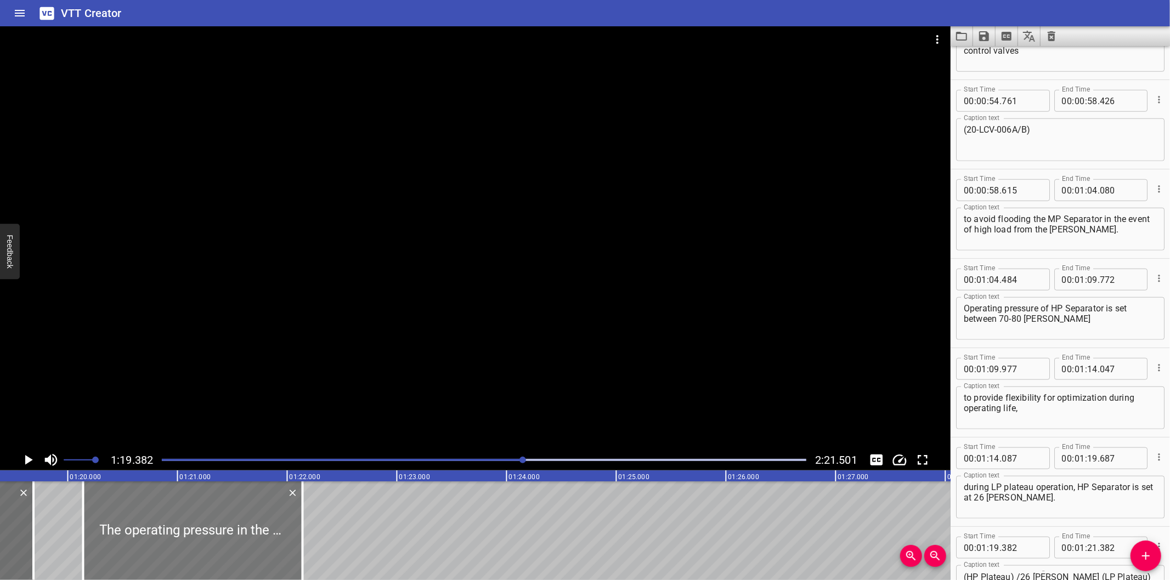
drag, startPoint x: 167, startPoint y: 538, endPoint x: 251, endPoint y: 535, distance: 83.4
click at [251, 535] on div at bounding box center [192, 531] width 219 height 99
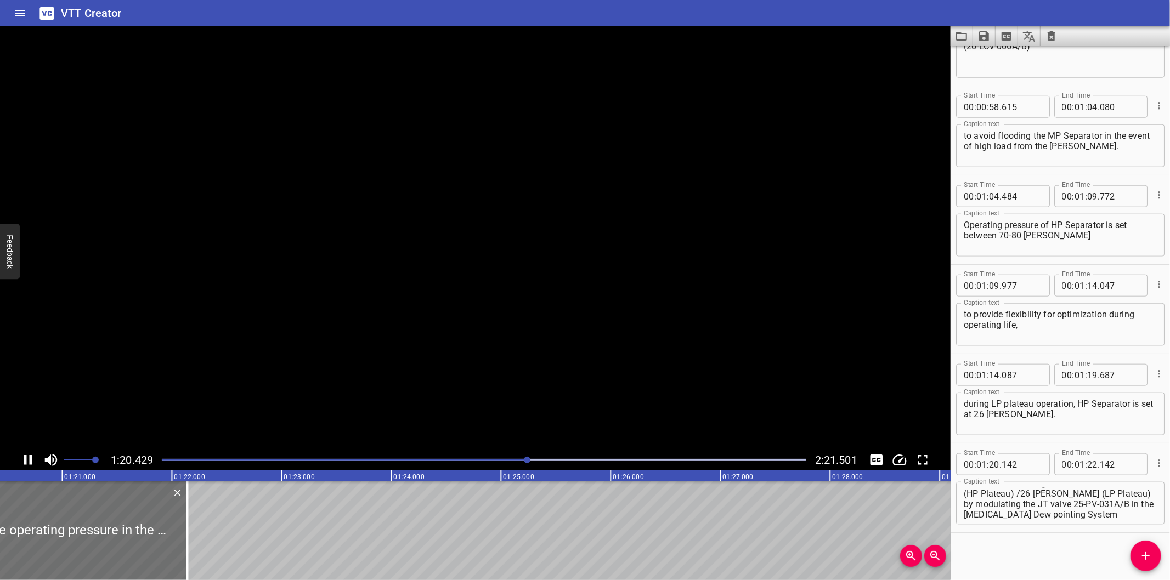
scroll to position [0, 8826]
drag, startPoint x: 182, startPoint y: 536, endPoint x: 267, endPoint y: 533, distance: 84.5
click at [185, 536] on div at bounding box center [184, 531] width 2 height 99
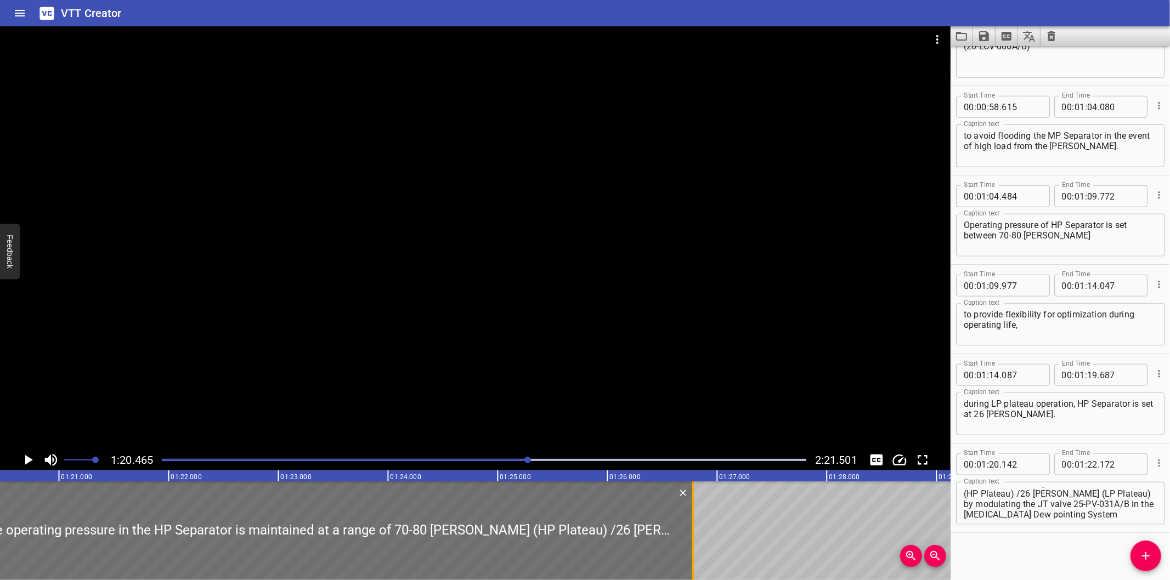
drag, startPoint x: 267, startPoint y: 533, endPoint x: 692, endPoint y: 545, distance: 425.8
click at [692, 545] on div at bounding box center [693, 531] width 2 height 99
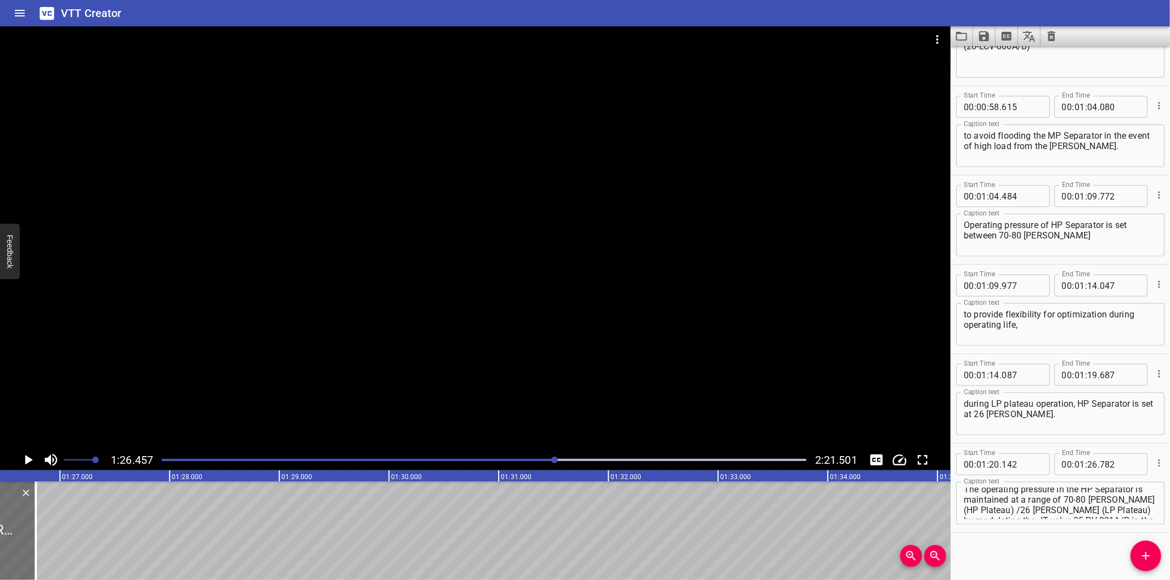
scroll to position [0, 0]
drag, startPoint x: 1115, startPoint y: 502, endPoint x: 1128, endPoint y: 530, distance: 30.7
click at [1128, 530] on div "Start Time 00 : 01 : 20 . 142 Start Time End Time 00 : 01 : 26 . 782 End Time C…" at bounding box center [1059, 488] width 219 height 89
click at [1110, 506] on textarea "The operating pressure in the HP Separator is maintained at a range of 70-80 [P…" at bounding box center [1060, 503] width 193 height 31
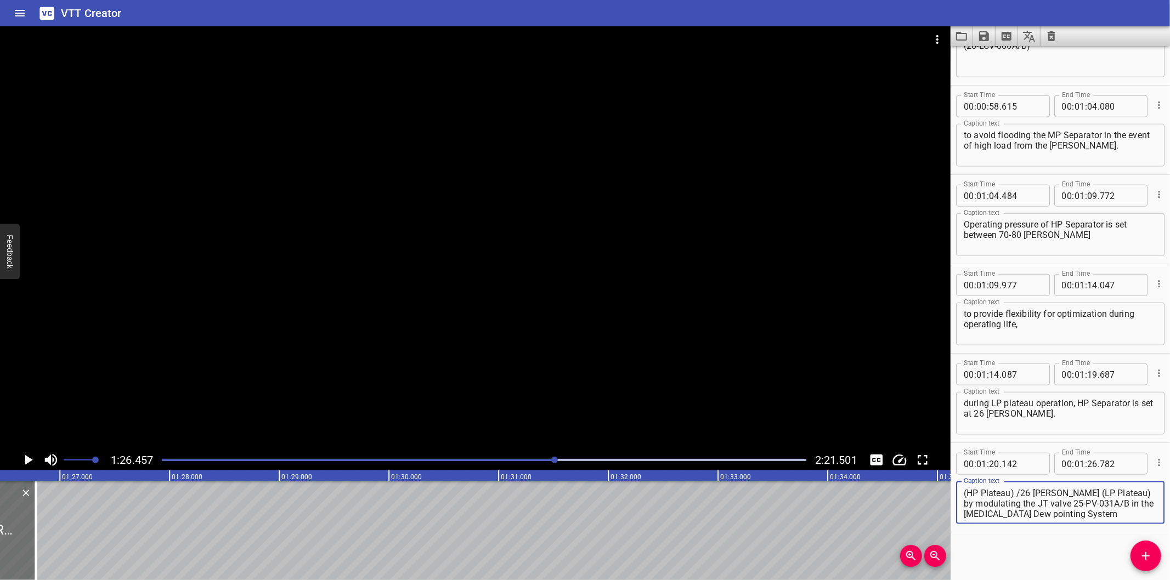
drag, startPoint x: 1117, startPoint y: 502, endPoint x: 1152, endPoint y: 572, distance: 78.0
click at [1152, 572] on div "Start Time 00 : 00 : 00 . 000 Start Time End Time 00 : 00 : 02 . 415 End Time C…" at bounding box center [1059, 313] width 219 height 534
drag, startPoint x: 1150, startPoint y: 560, endPoint x: 1126, endPoint y: 554, distance: 24.9
click at [1150, 559] on icon "Add Cue" at bounding box center [1145, 556] width 13 height 13
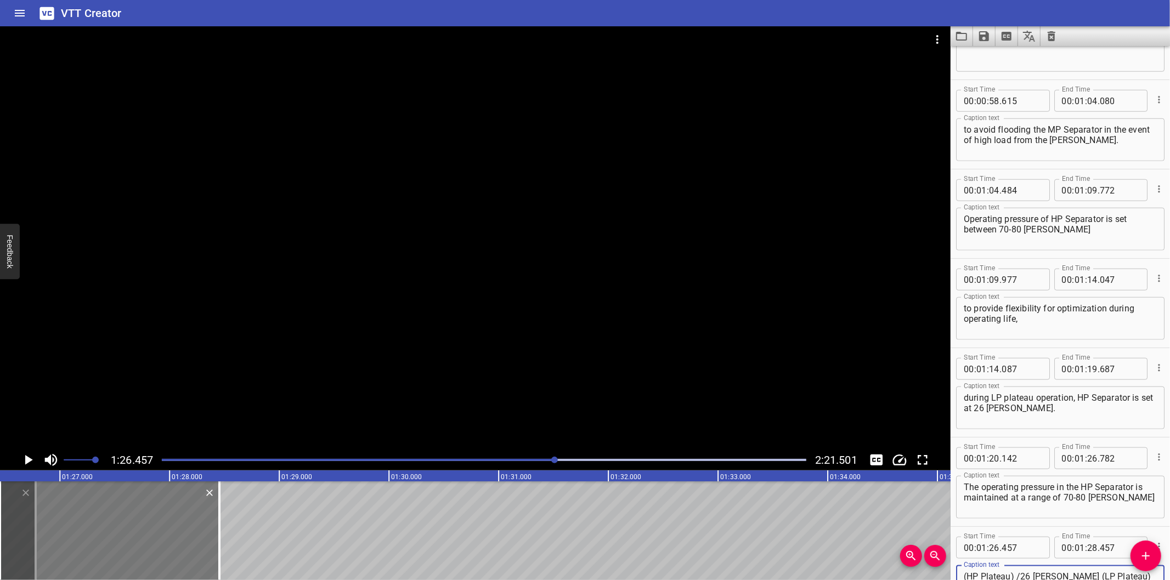
scroll to position [972, 0]
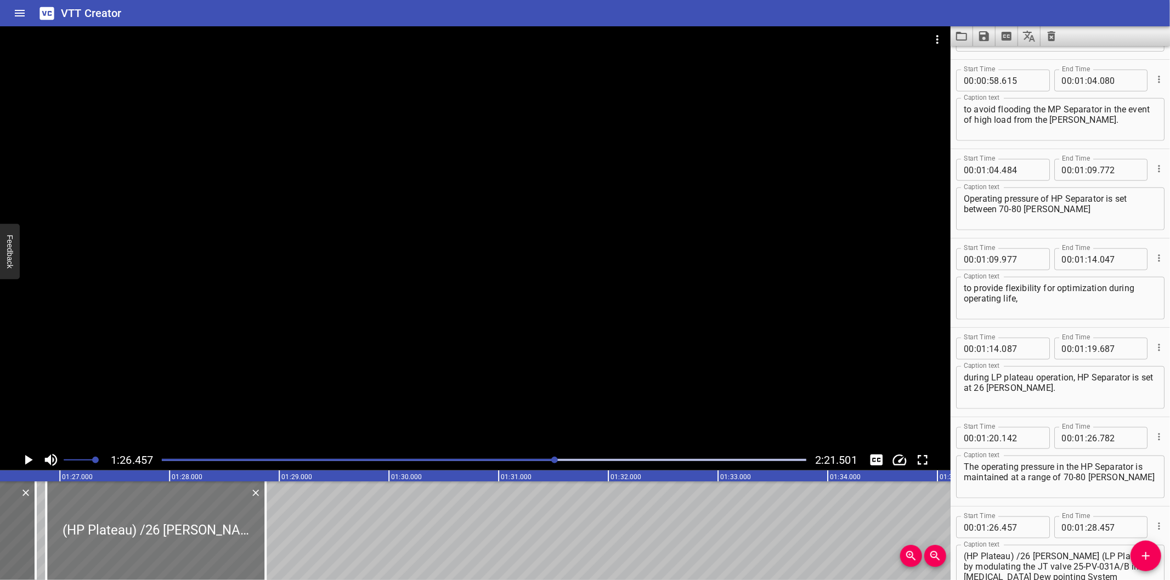
drag, startPoint x: 144, startPoint y: 537, endPoint x: 191, endPoint y: 542, distance: 46.8
click at [191, 542] on div at bounding box center [155, 531] width 219 height 99
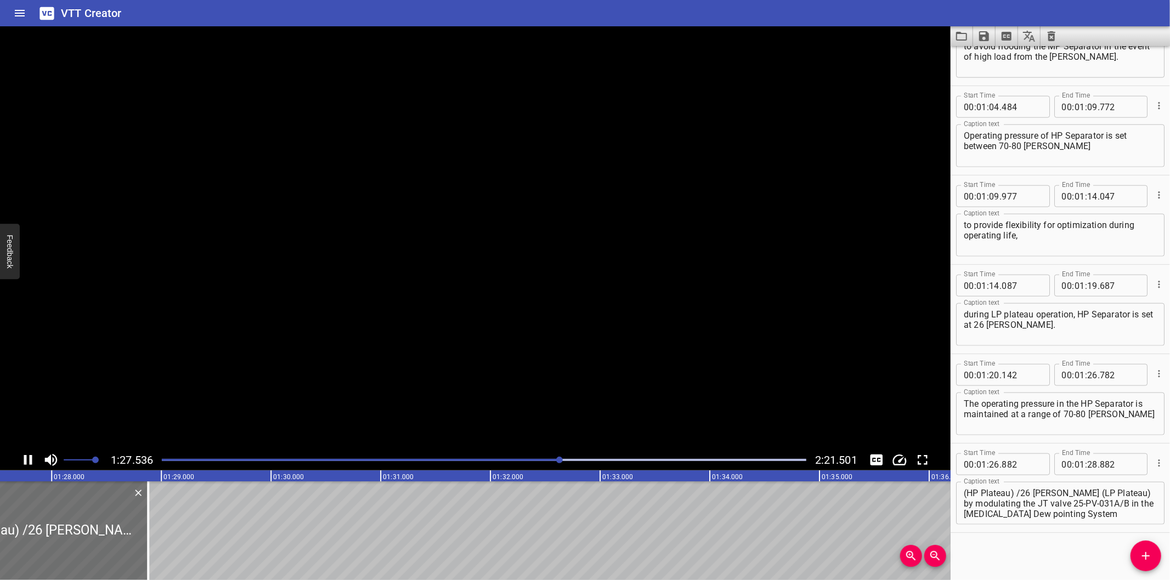
scroll to position [0, 9620]
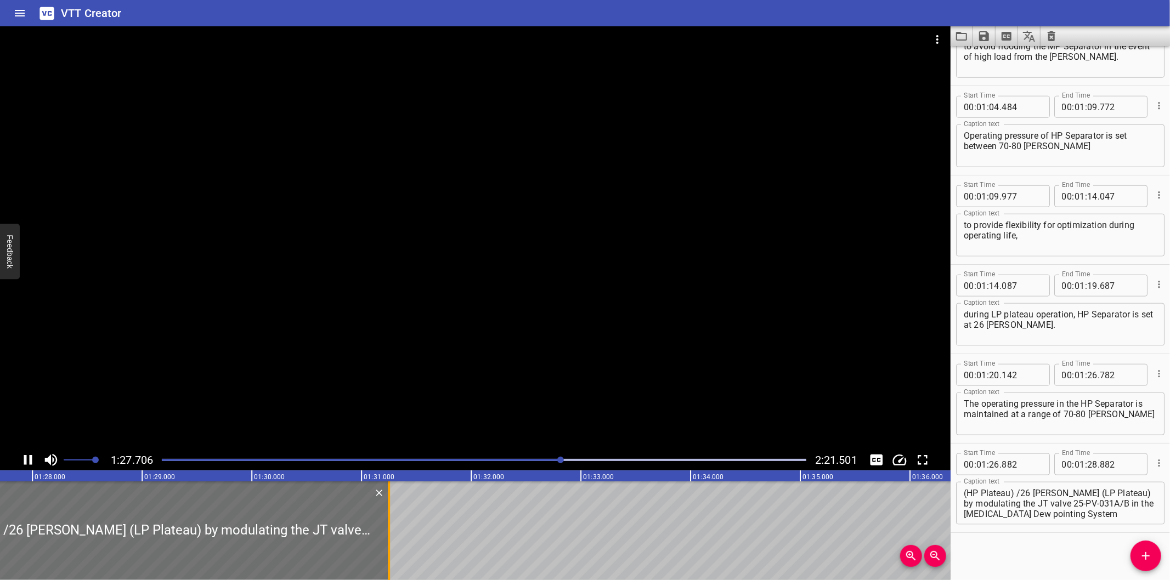
drag, startPoint x: 131, startPoint y: 552, endPoint x: 390, endPoint y: 550, distance: 260.0
click at [390, 550] on div at bounding box center [388, 531] width 11 height 99
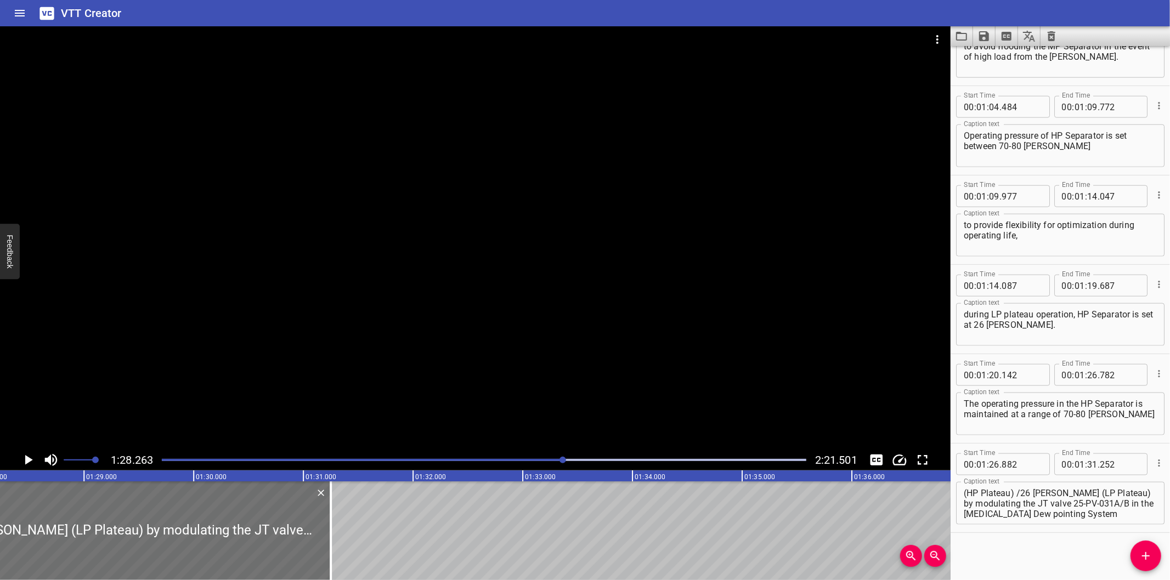
scroll to position [0, 9681]
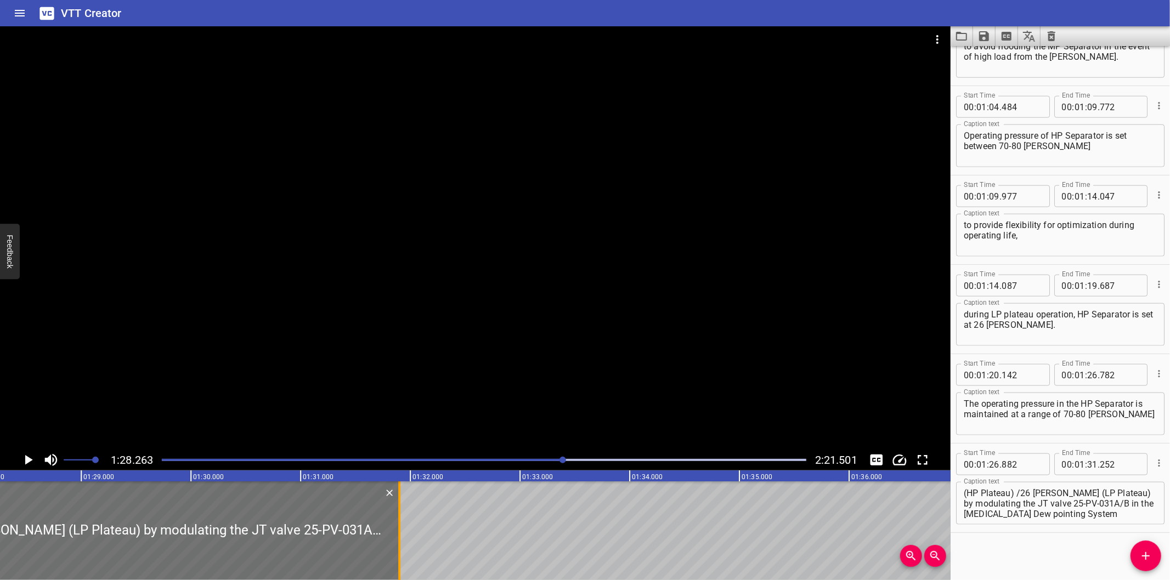
drag, startPoint x: 325, startPoint y: 552, endPoint x: 395, endPoint y: 550, distance: 70.3
click at [395, 550] on div at bounding box center [399, 531] width 11 height 99
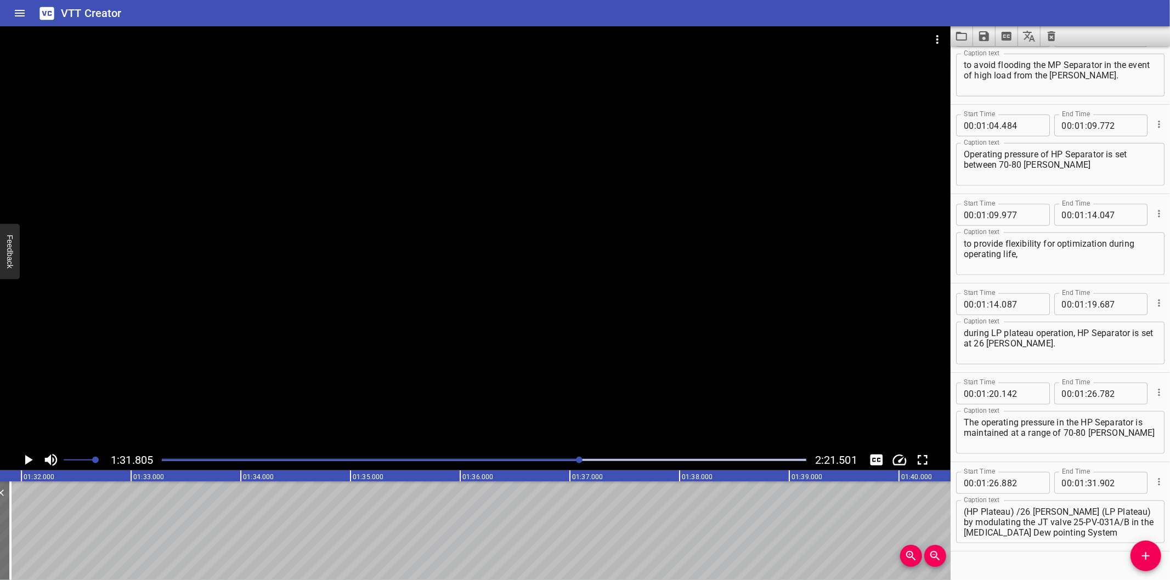
scroll to position [1035, 0]
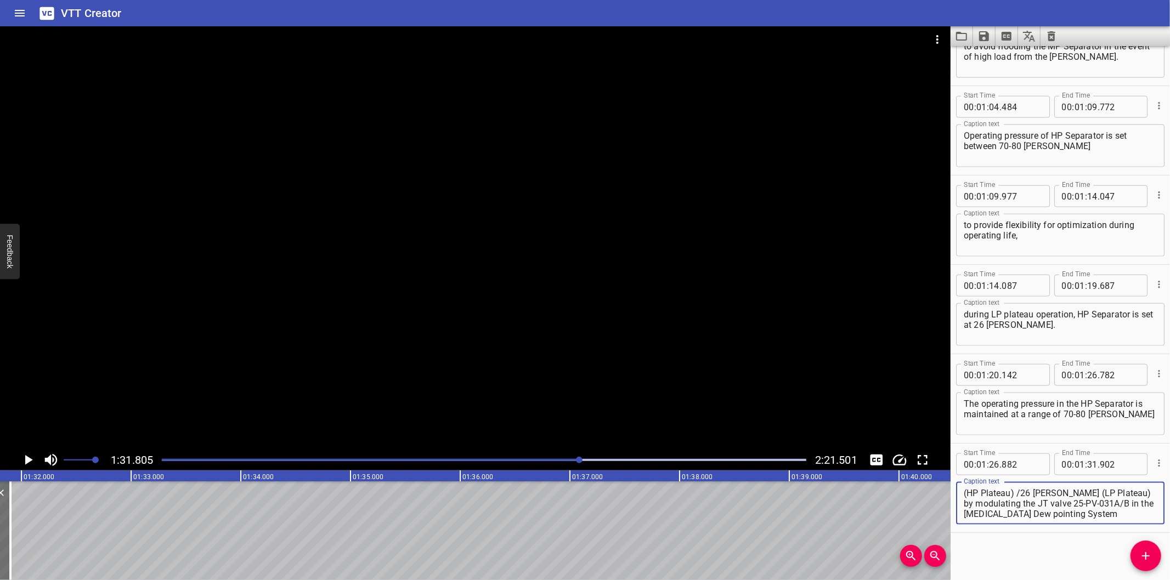
drag, startPoint x: 1105, startPoint y: 491, endPoint x: 1143, endPoint y: 557, distance: 76.7
click at [1143, 557] on div "Start Time 00 : 00 : 00 . 000 Start Time End Time 00 : 00 : 02 . 415 End Time C…" at bounding box center [1059, 313] width 219 height 534
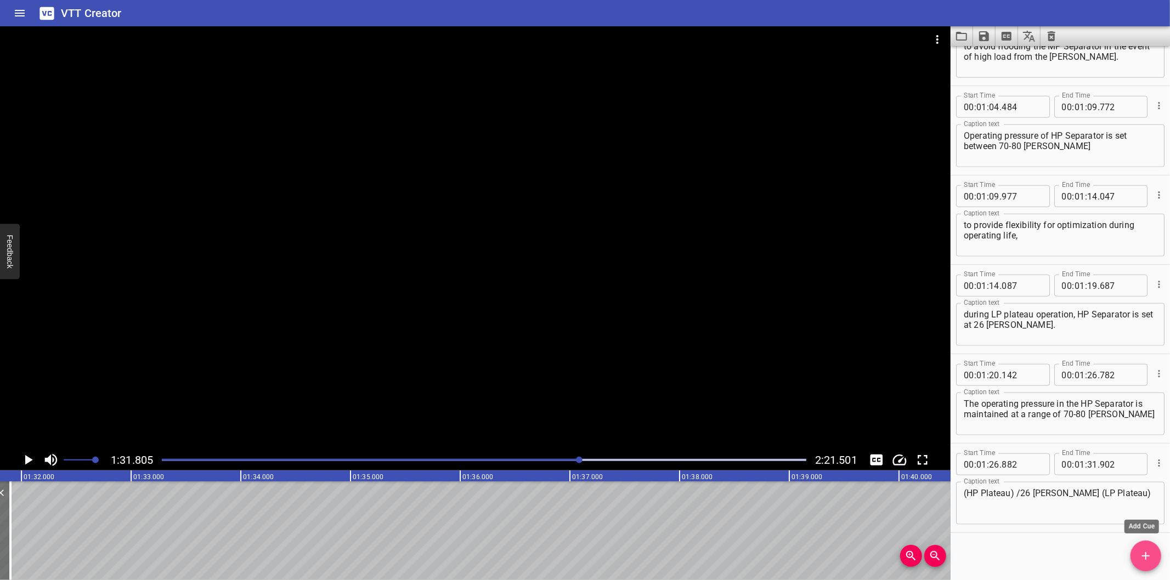
click at [1146, 558] on icon "Add Cue" at bounding box center [1145, 556] width 13 height 13
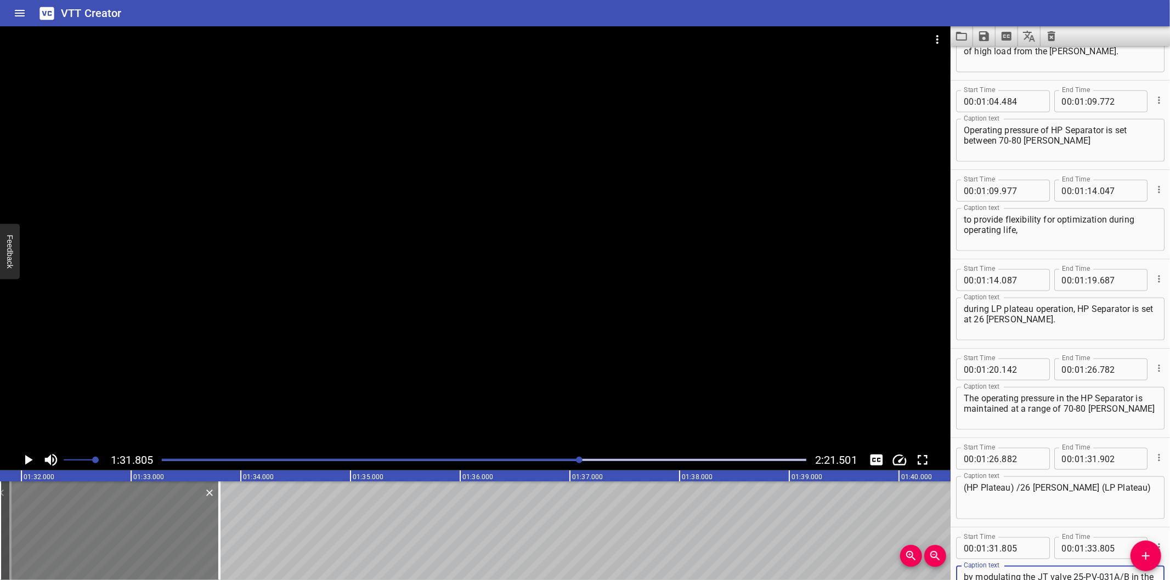
scroll to position [1051, 0]
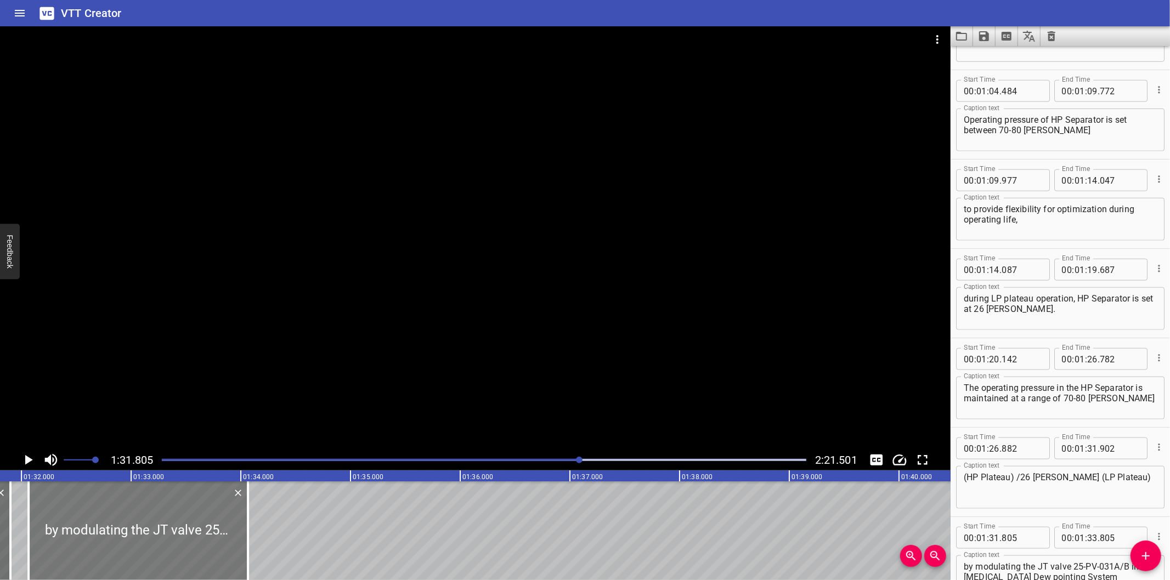
drag, startPoint x: 135, startPoint y: 530, endPoint x: 155, endPoint y: 533, distance: 19.4
click at [155, 533] on div at bounding box center [138, 531] width 219 height 99
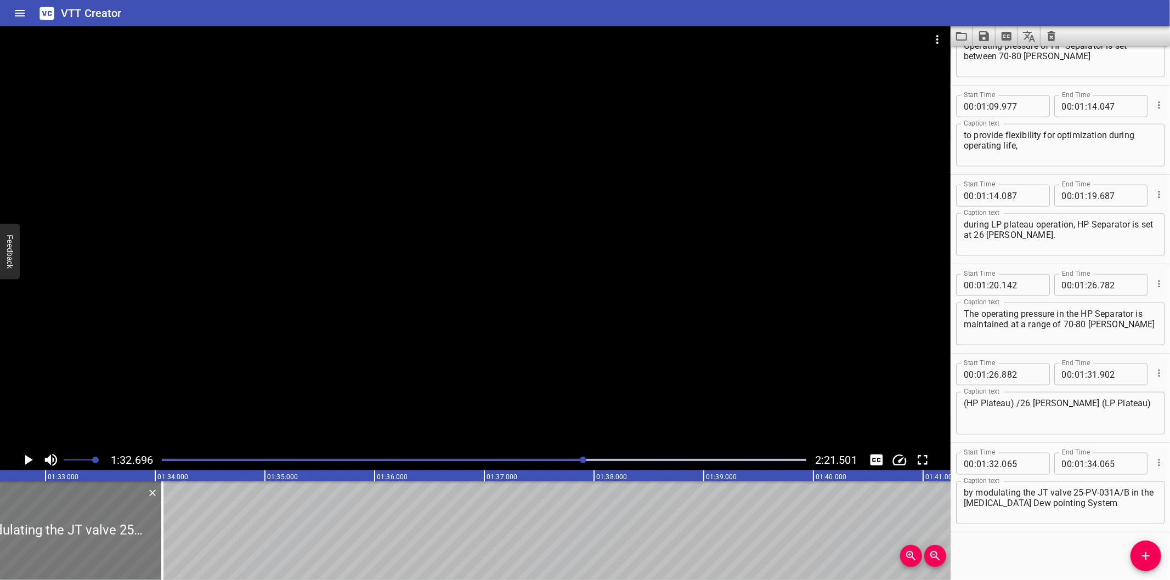
scroll to position [0, 10167]
drag, startPoint x: 154, startPoint y: 548, endPoint x: 693, endPoint y: 532, distance: 539.9
click at [163, 532] on div at bounding box center [157, 531] width 11 height 99
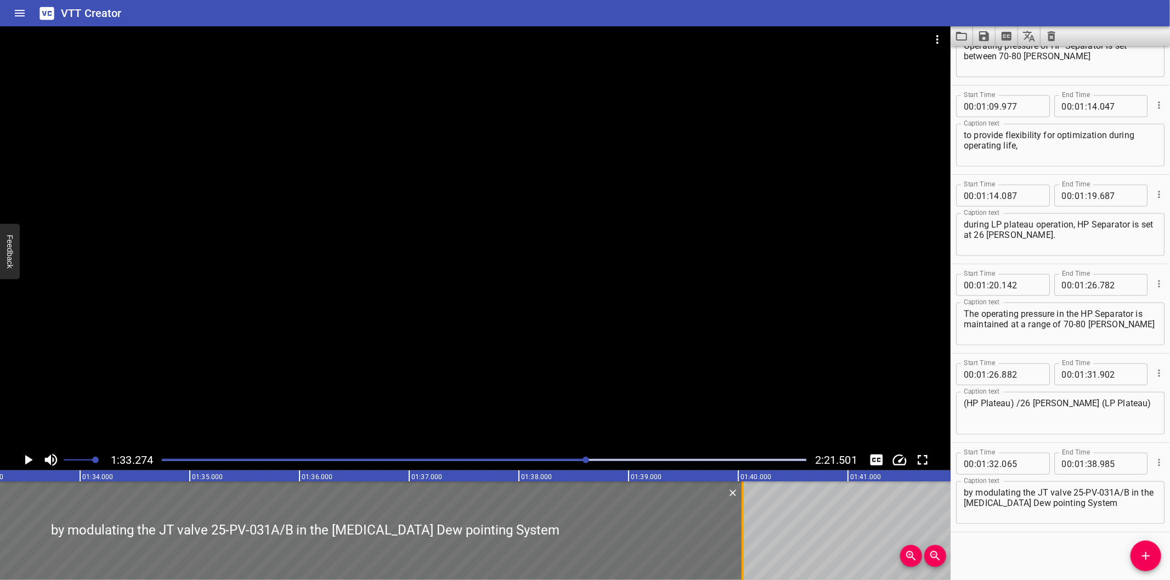
drag, startPoint x: 626, startPoint y: 539, endPoint x: 741, endPoint y: 539, distance: 115.7
click at [741, 539] on div at bounding box center [742, 531] width 2 height 99
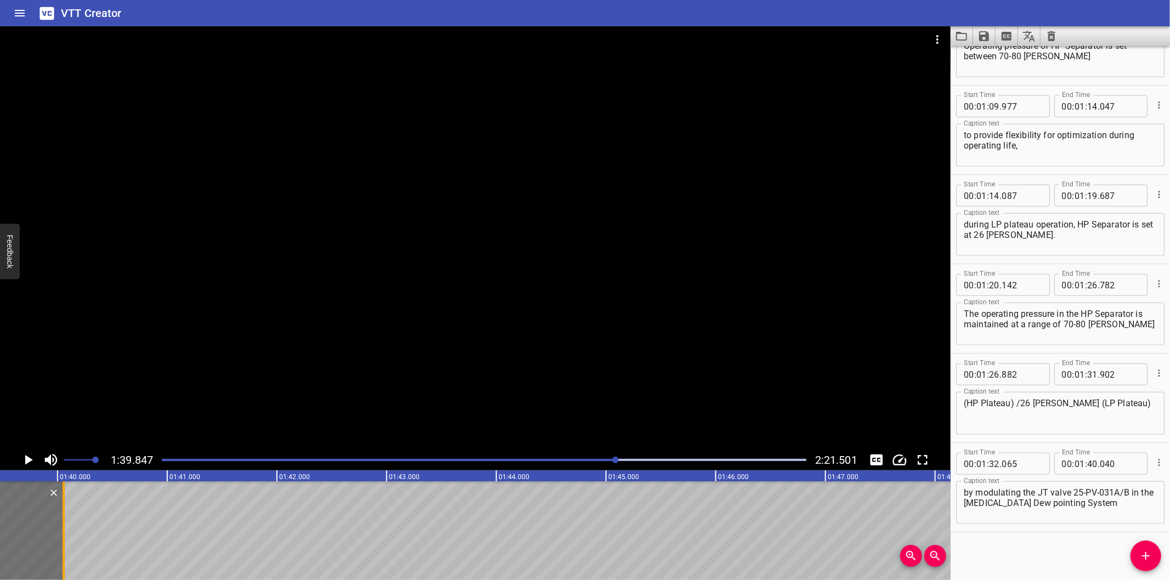
click at [65, 541] on div at bounding box center [63, 531] width 11 height 99
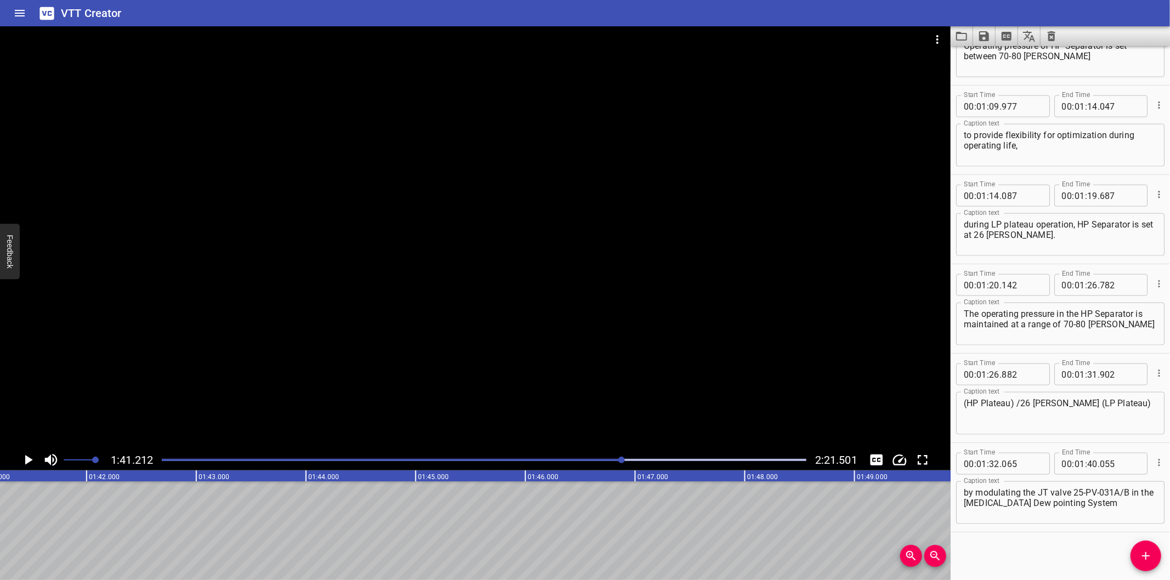
click at [659, 417] on div at bounding box center [475, 237] width 950 height 423
click at [602, 457] on div at bounding box center [484, 459] width 658 height 15
click at [1153, 561] on span "Add Cue" at bounding box center [1145, 556] width 31 height 13
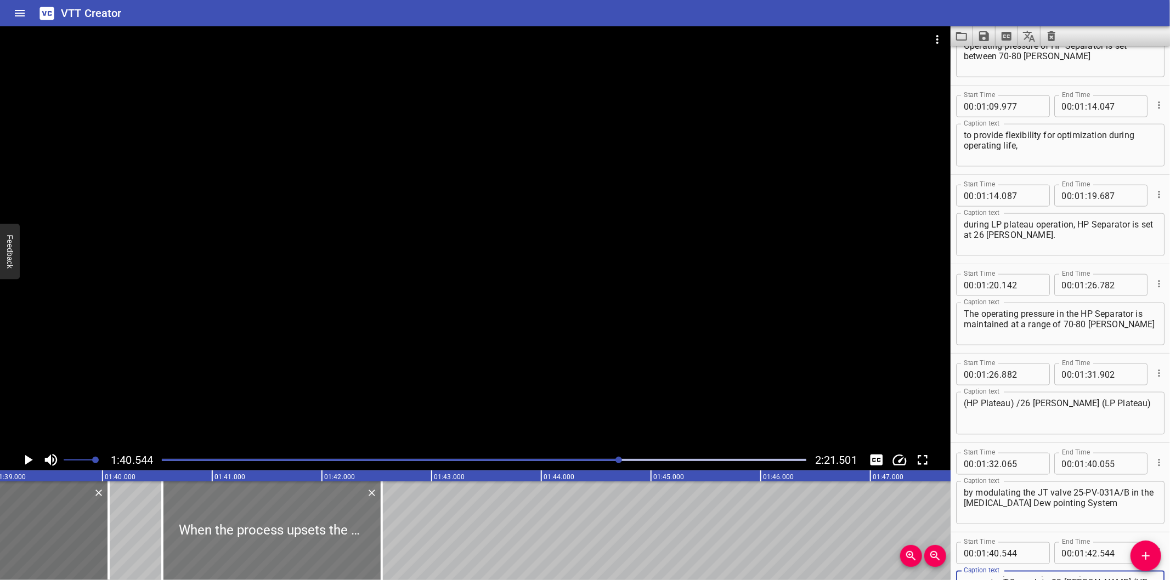
scroll to position [0, 10866]
click at [270, 536] on div at bounding box center [272, 531] width 219 height 99
click at [260, 540] on div at bounding box center [261, 531] width 219 height 99
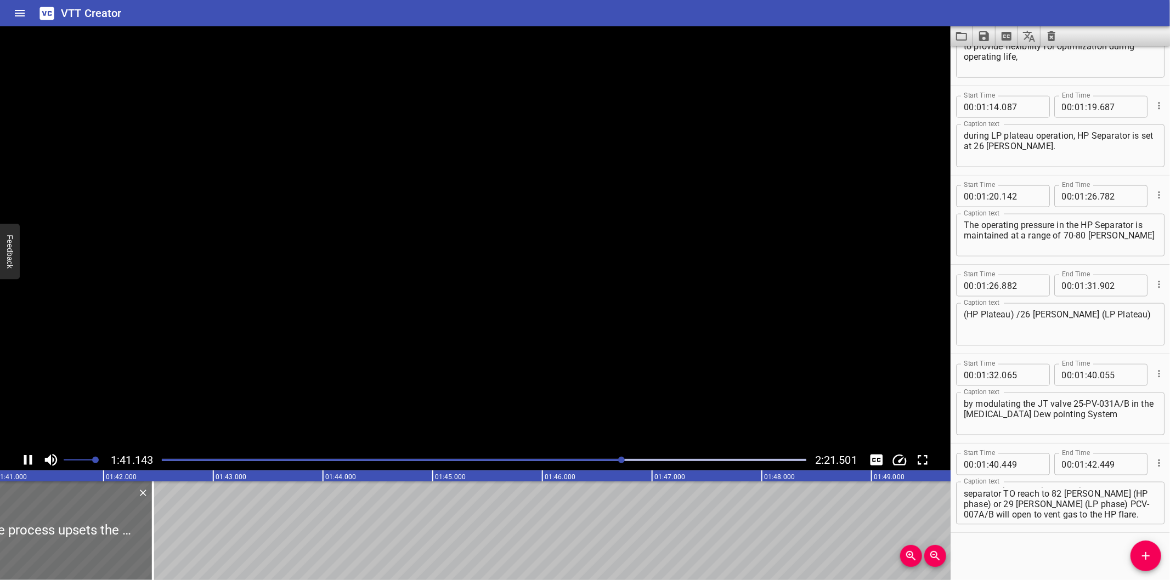
scroll to position [0, 11100]
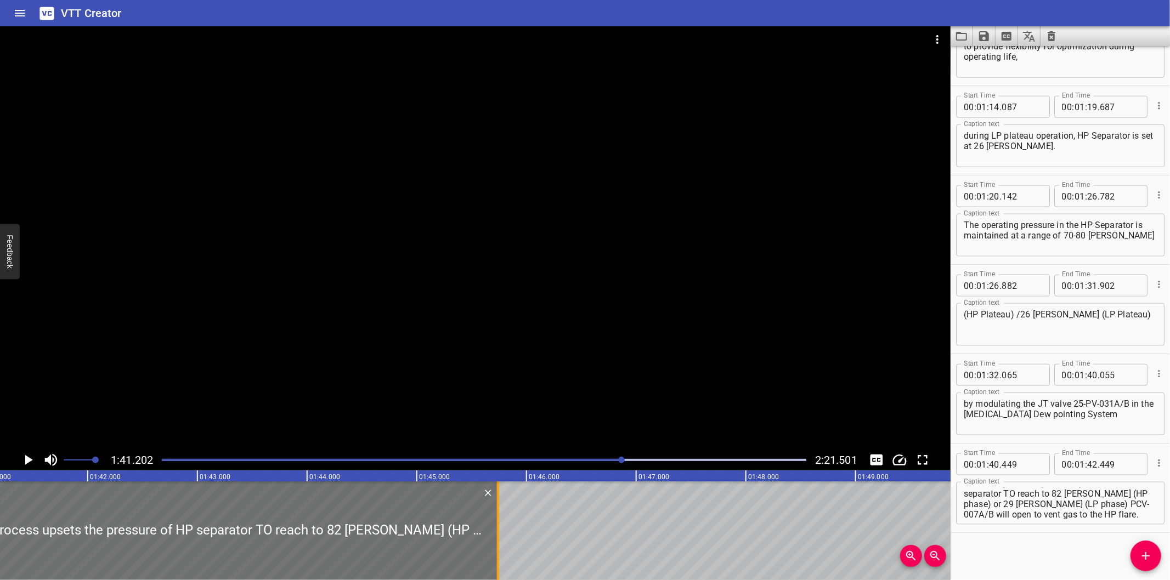
drag, startPoint x: 138, startPoint y: 545, endPoint x: 499, endPoint y: 539, distance: 360.9
click at [499, 539] on div at bounding box center [497, 531] width 11 height 99
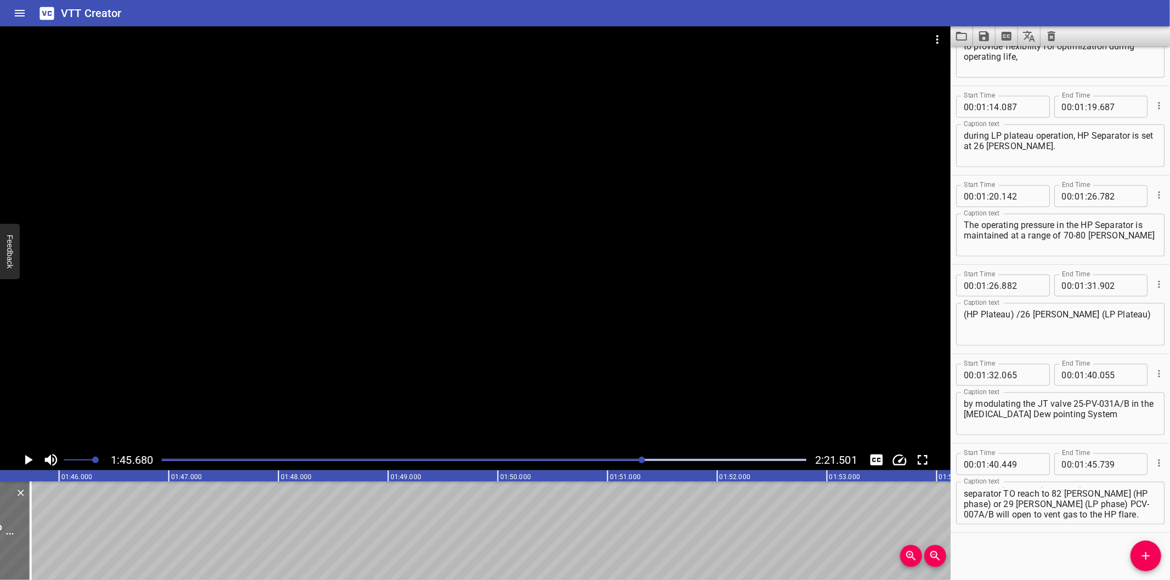
scroll to position [0, 11591]
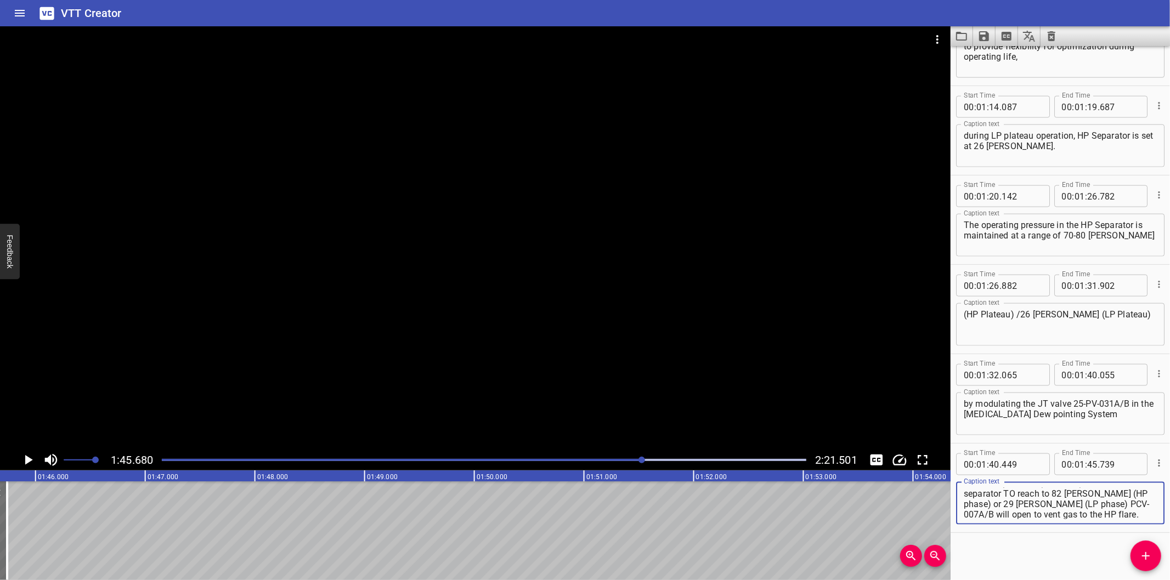
drag, startPoint x: 1035, startPoint y: 501, endPoint x: 1159, endPoint y: 556, distance: 135.0
click at [1159, 556] on div "Start Time 00 : 00 : 00 . 000 Start Time End Time 00 : 00 : 02 . 415 End Time C…" at bounding box center [1059, 313] width 219 height 534
drag, startPoint x: 1099, startPoint y: 502, endPoint x: 1155, endPoint y: 573, distance: 90.1
click at [1155, 573] on div "Start Time 00 : 00 : 00 . 000 Start Time End Time 00 : 00 : 02 . 415 End Time C…" at bounding box center [1059, 313] width 219 height 534
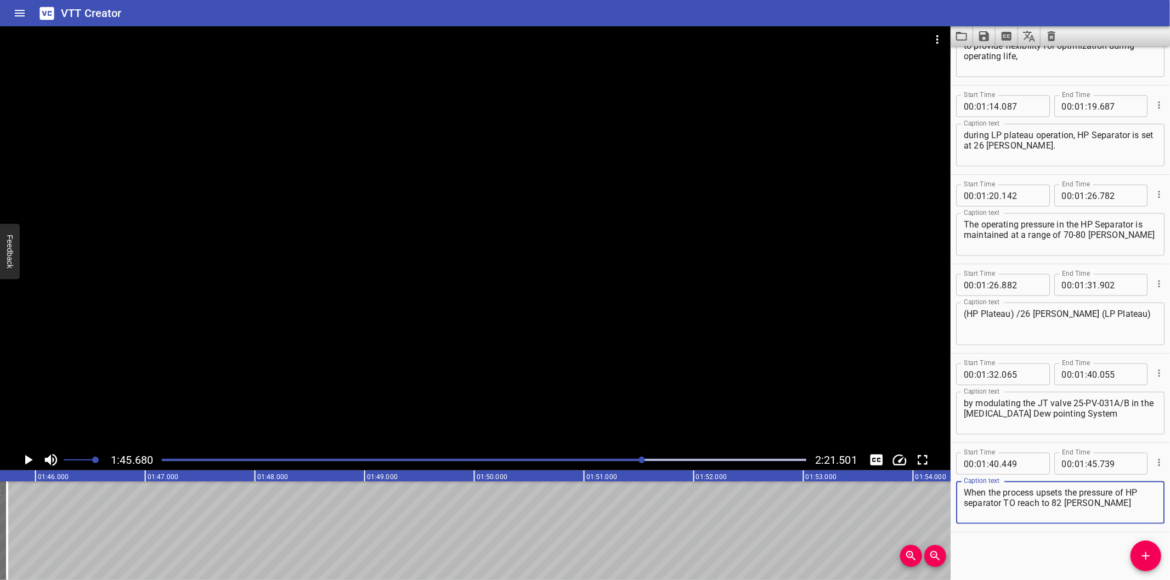
scroll to position [0, 0]
click at [1147, 548] on button "Add Cue" at bounding box center [1145, 556] width 31 height 31
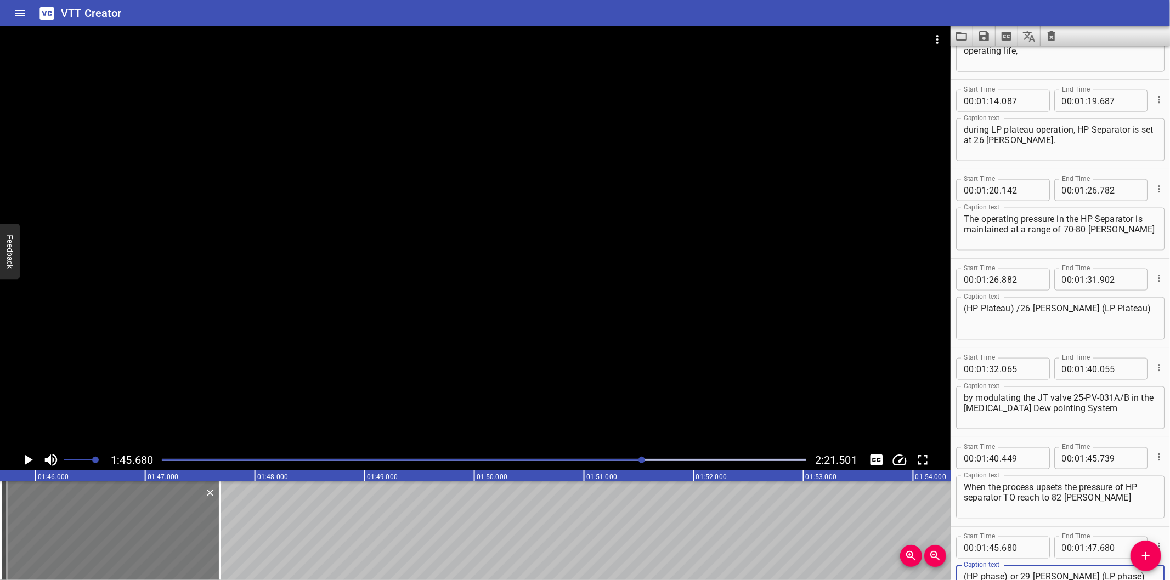
scroll to position [1230, 0]
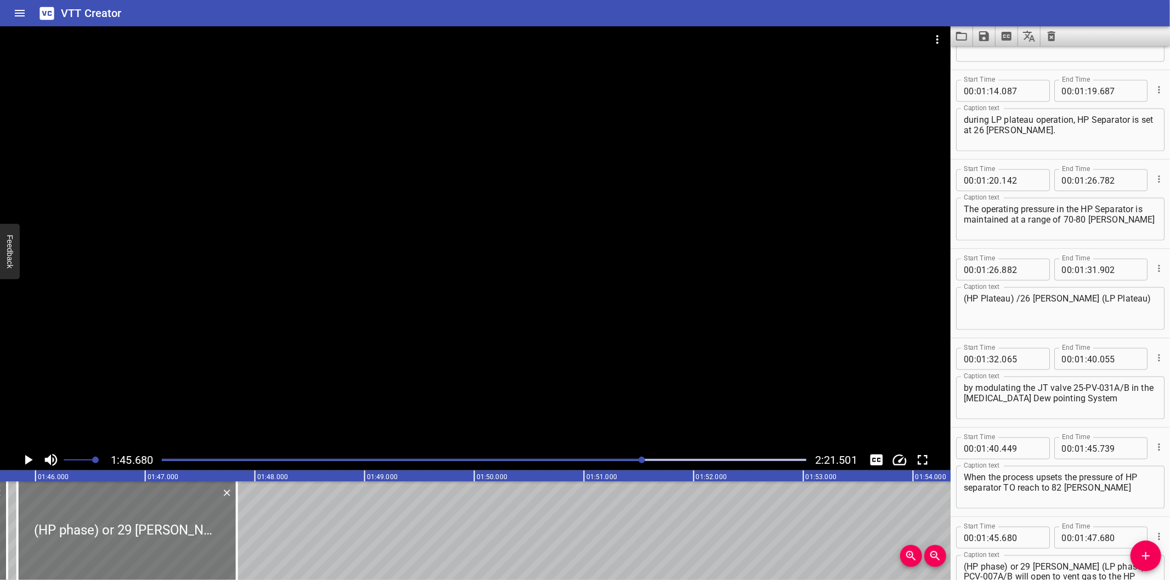
drag, startPoint x: 140, startPoint y: 554, endPoint x: 160, endPoint y: 556, distance: 19.3
click at [160, 556] on div at bounding box center [127, 531] width 219 height 99
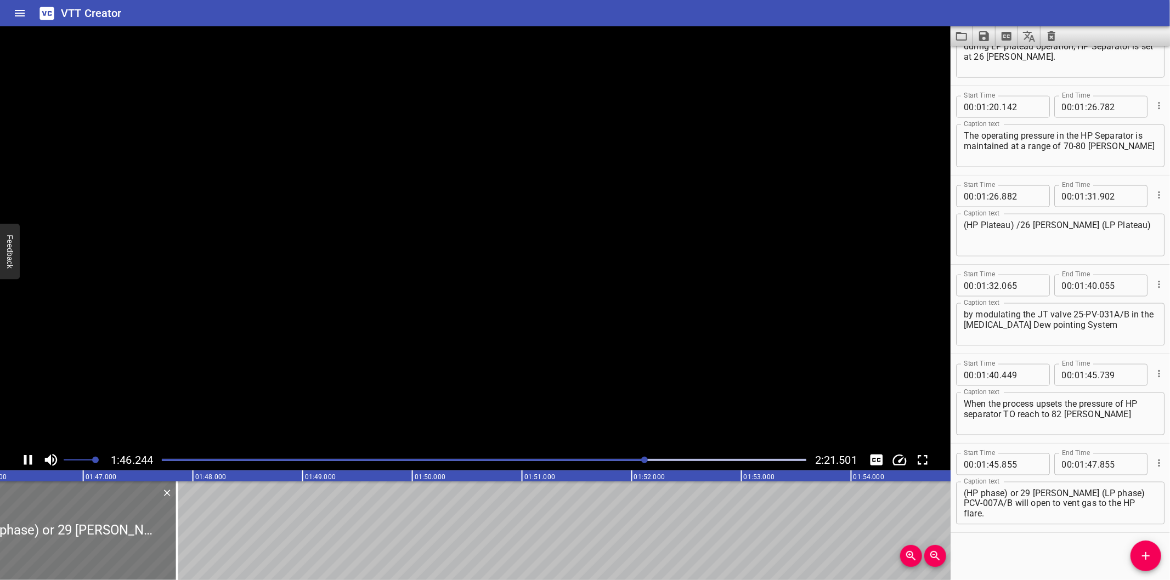
scroll to position [0, 11666]
drag, startPoint x: 162, startPoint y: 558, endPoint x: 507, endPoint y: 558, distance: 344.4
click at [171, 557] on div at bounding box center [165, 531] width 11 height 99
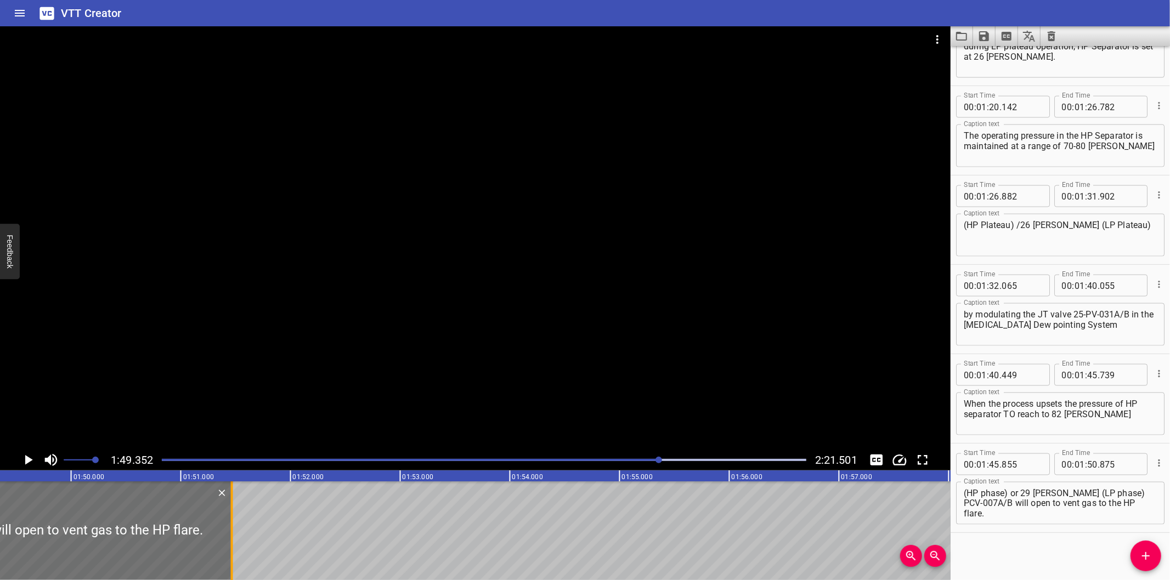
drag, startPoint x: 167, startPoint y: 553, endPoint x: 521, endPoint y: 548, distance: 353.8
click at [233, 548] on div at bounding box center [232, 531] width 2 height 99
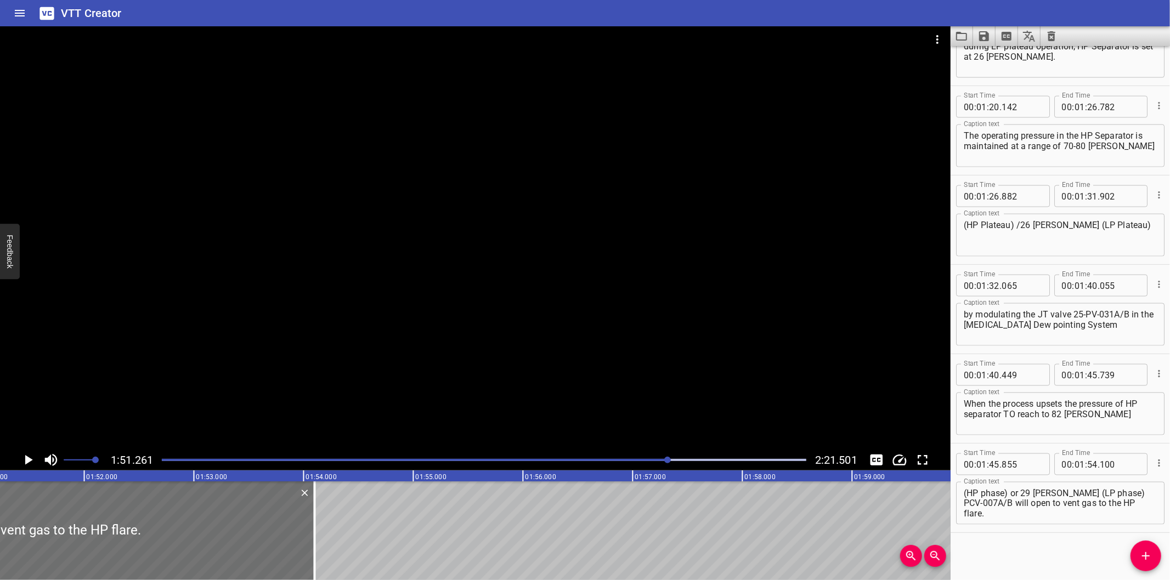
scroll to position [0, 12204]
drag, startPoint x: 315, startPoint y: 561, endPoint x: 499, endPoint y: 544, distance: 185.1
click at [318, 544] on div at bounding box center [312, 531] width 11 height 99
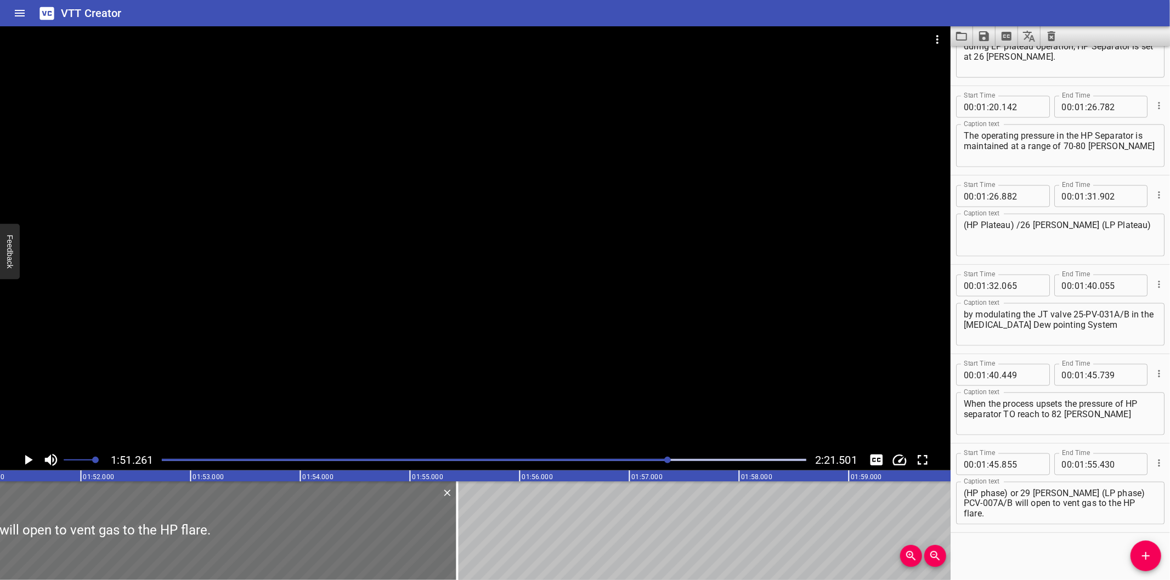
drag, startPoint x: 499, startPoint y: 544, endPoint x: 519, endPoint y: 544, distance: 20.3
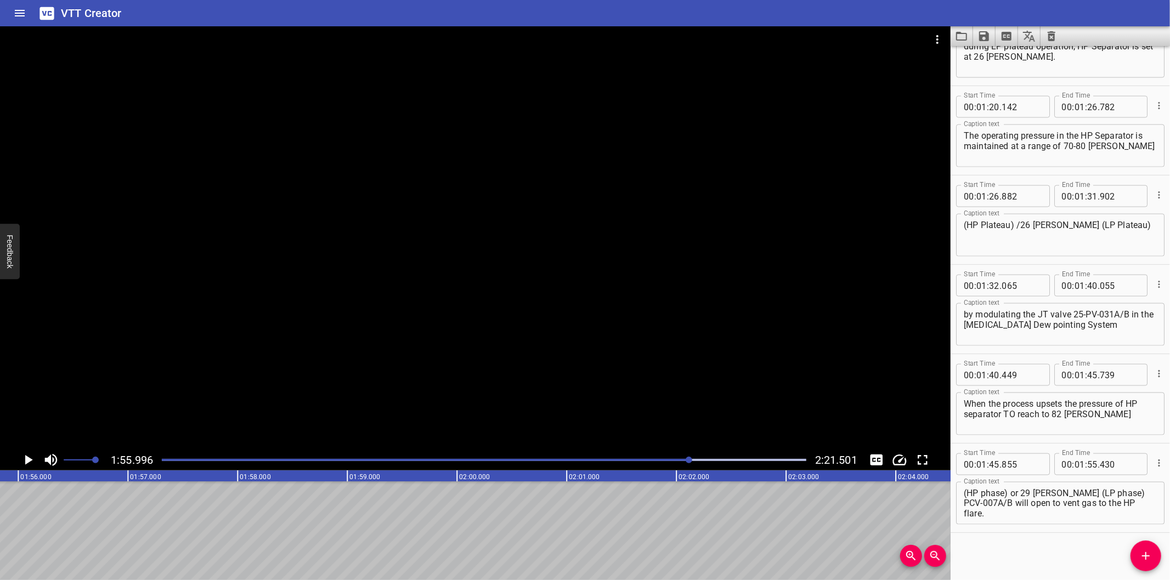
scroll to position [0, 12723]
click at [645, 466] on div at bounding box center [484, 459] width 658 height 15
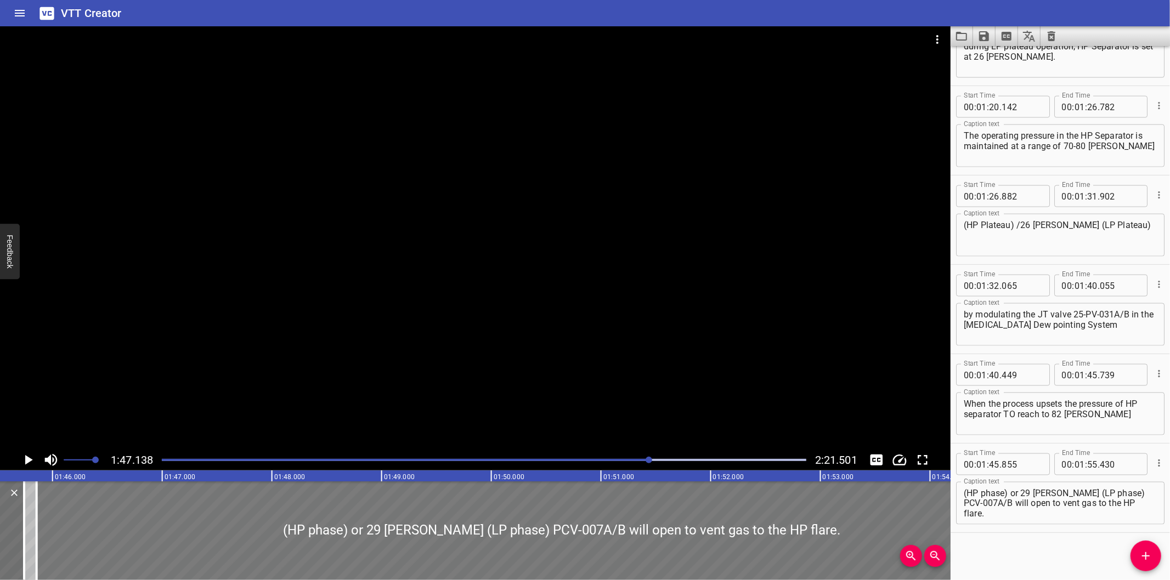
scroll to position [0, 11549]
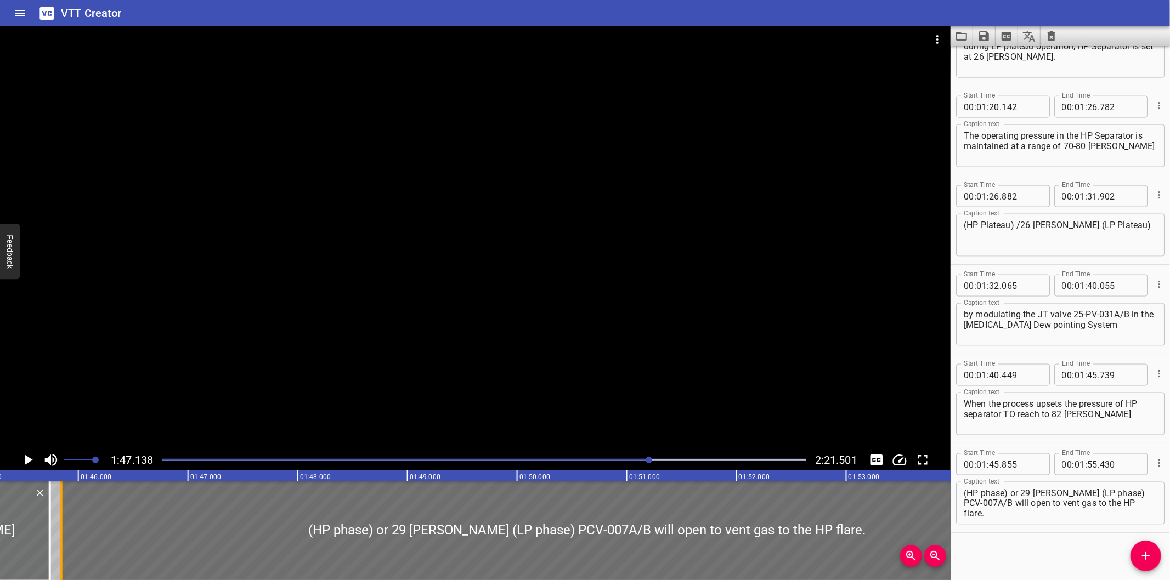
click at [61, 556] on div at bounding box center [61, 531] width 2 height 99
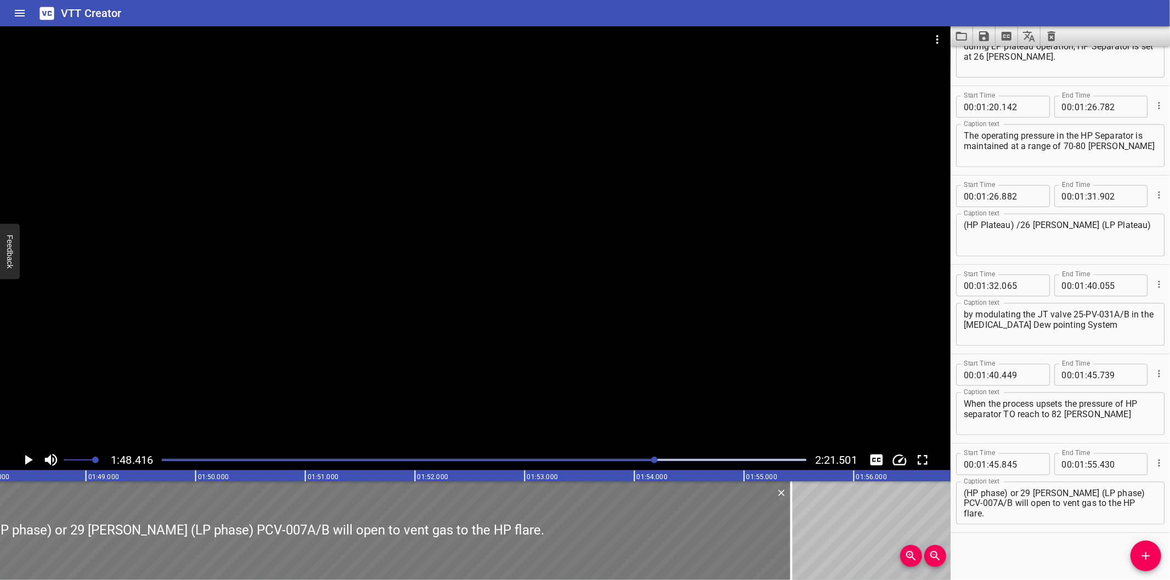
scroll to position [0, 11892]
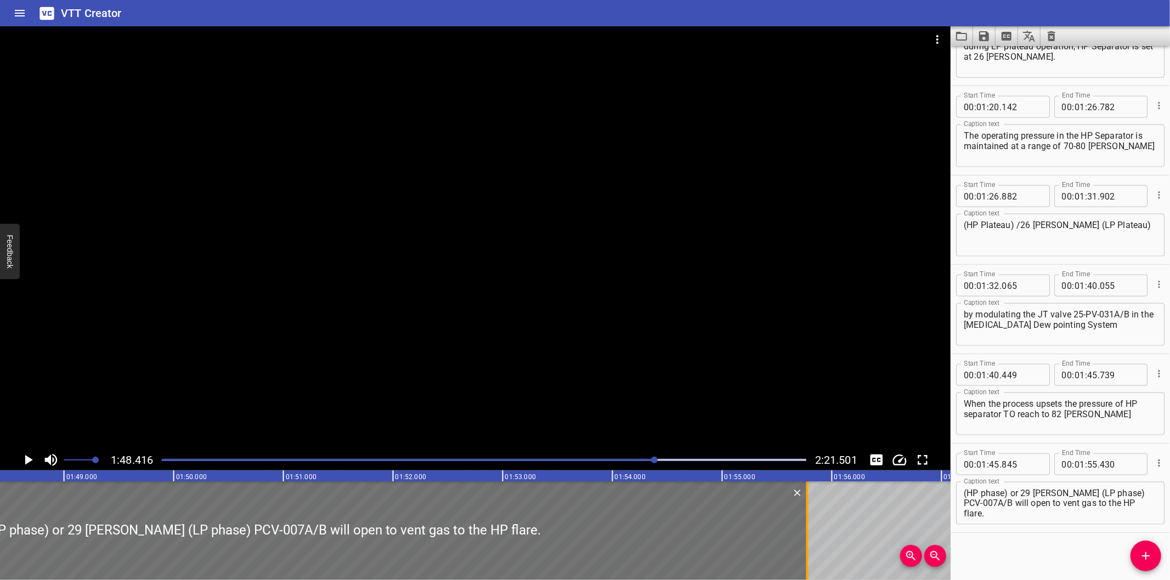
drag, startPoint x: 771, startPoint y: 541, endPoint x: 808, endPoint y: 544, distance: 38.0
click at [808, 544] on div at bounding box center [807, 531] width 11 height 99
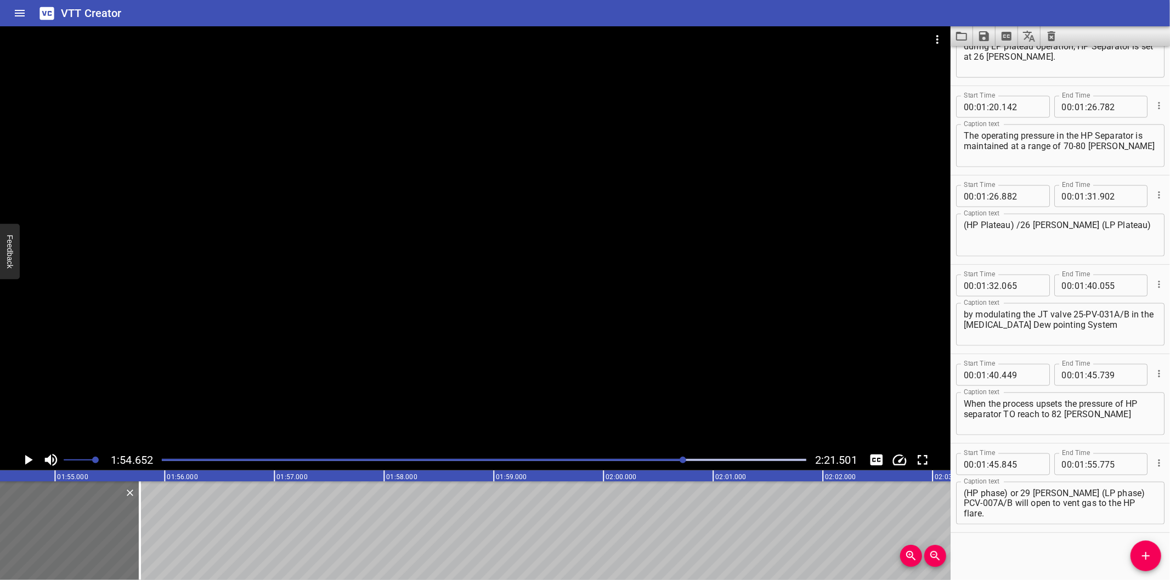
scroll to position [0, 12576]
click at [121, 552] on div at bounding box center [124, 531] width 11 height 99
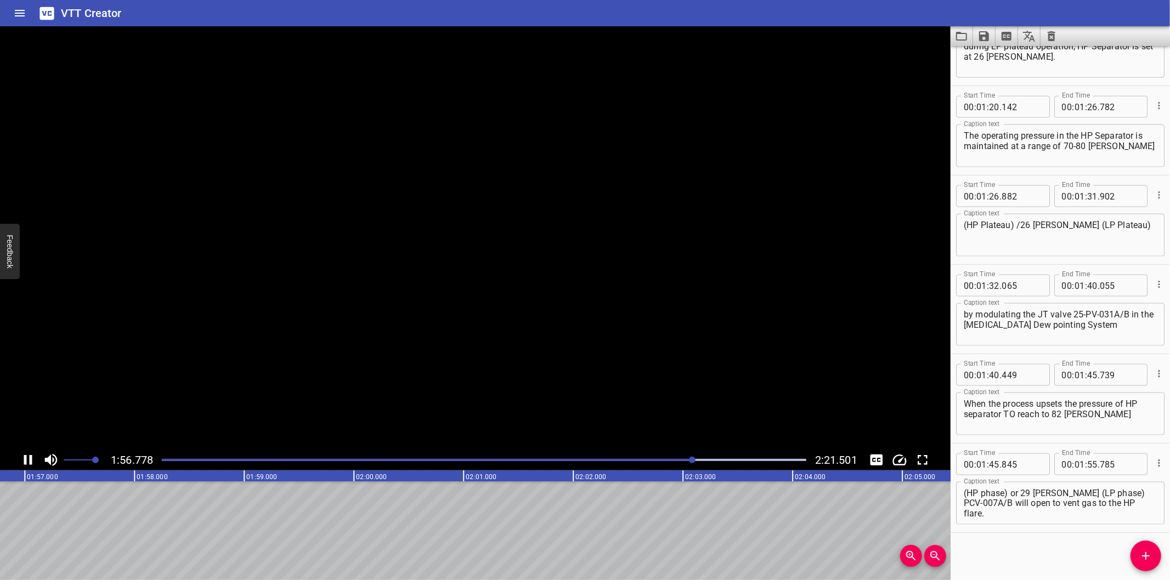
scroll to position [0, 12840]
click at [1134, 558] on span "Add Cue" at bounding box center [1145, 556] width 31 height 13
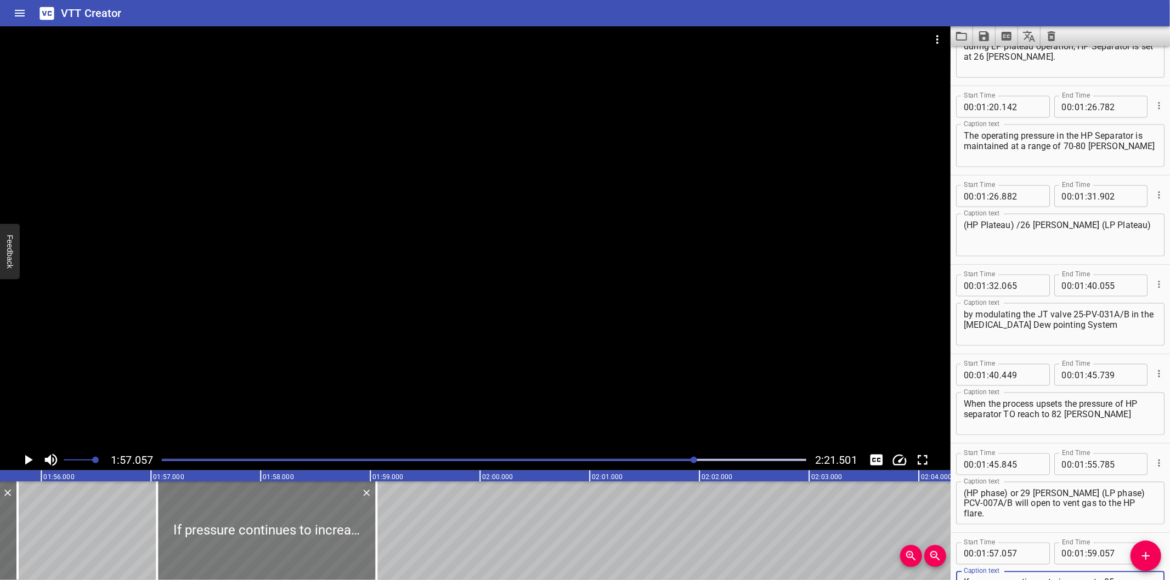
scroll to position [0, 12677]
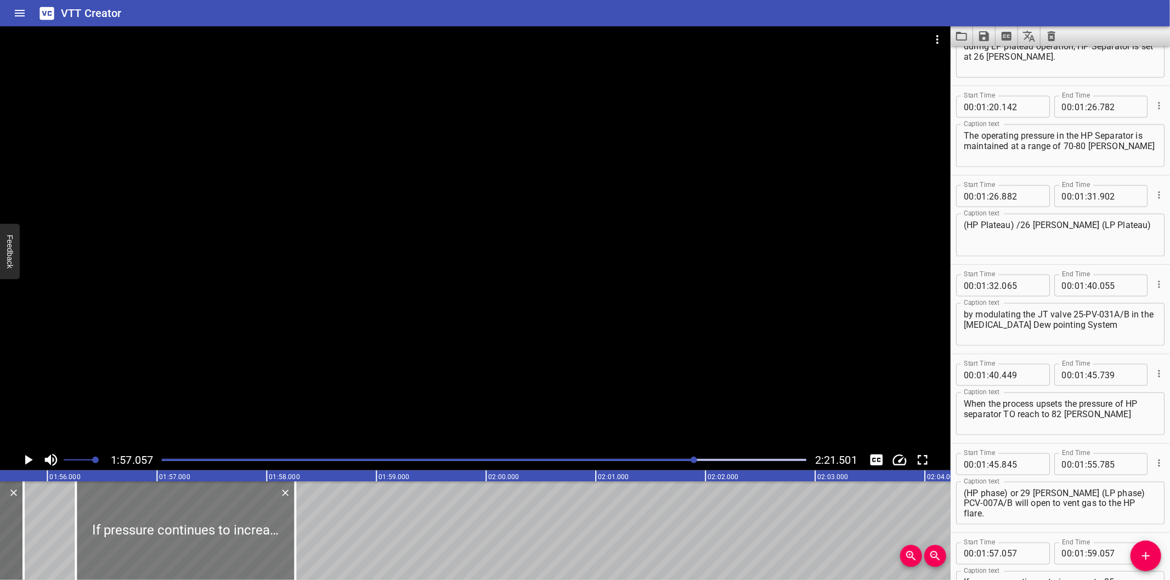
drag, startPoint x: 303, startPoint y: 537, endPoint x: 217, endPoint y: 546, distance: 87.0
click at [217, 546] on div at bounding box center [185, 531] width 219 height 99
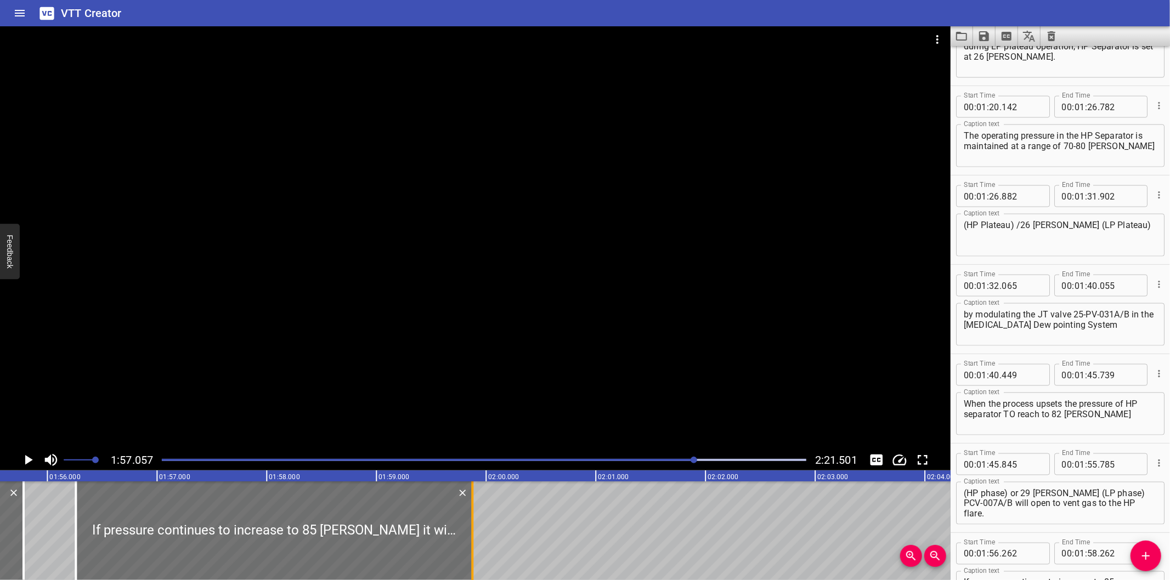
drag, startPoint x: 292, startPoint y: 546, endPoint x: 469, endPoint y: 550, distance: 177.2
click at [469, 550] on div at bounding box center [472, 531] width 11 height 99
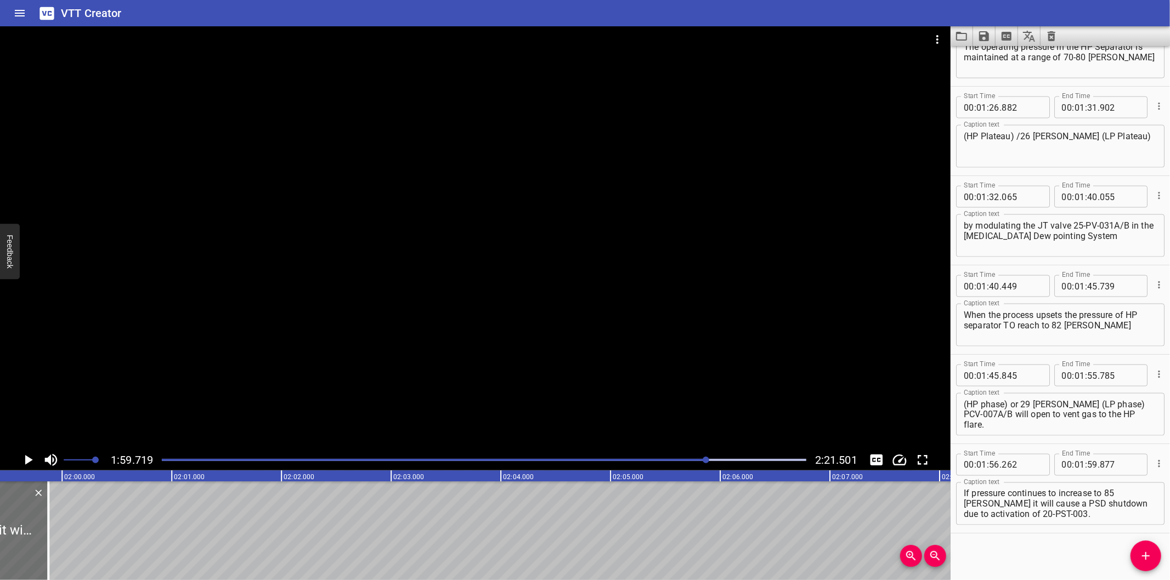
scroll to position [0, 13131]
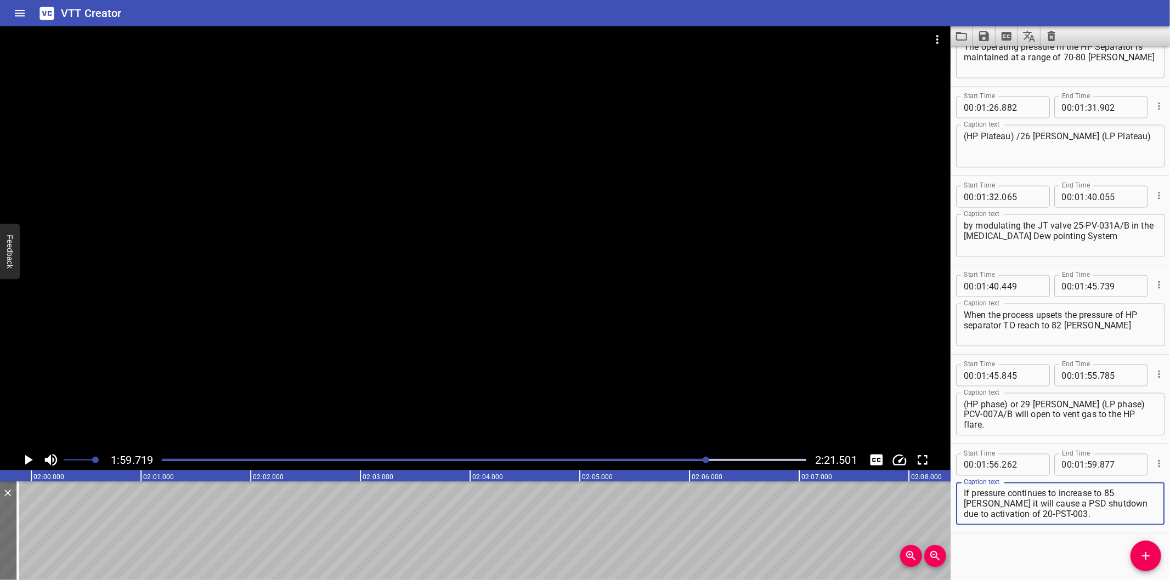
drag, startPoint x: 1139, startPoint y: 492, endPoint x: 1160, endPoint y: 557, distance: 67.8
click at [1160, 557] on div "Start Time 00 : 00 : 00 . 000 Start Time End Time 00 : 00 : 02 . 415 End Time C…" at bounding box center [1059, 313] width 219 height 534
drag, startPoint x: 1153, startPoint y: 563, endPoint x: 1105, endPoint y: 556, distance: 49.4
click at [1150, 562] on button "Add Cue" at bounding box center [1145, 556] width 31 height 31
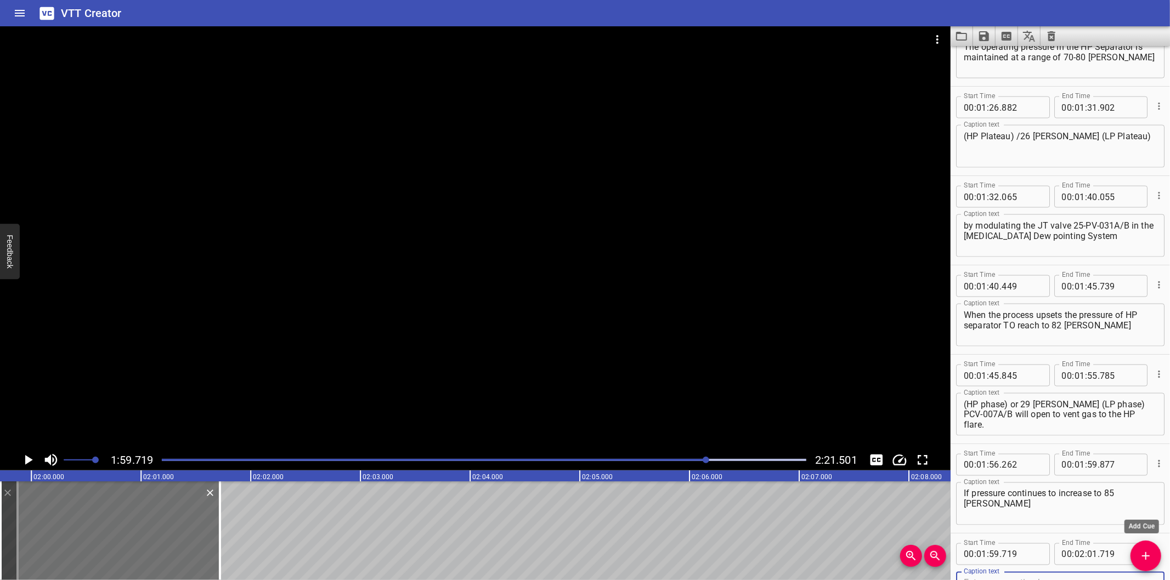
scroll to position [1399, 0]
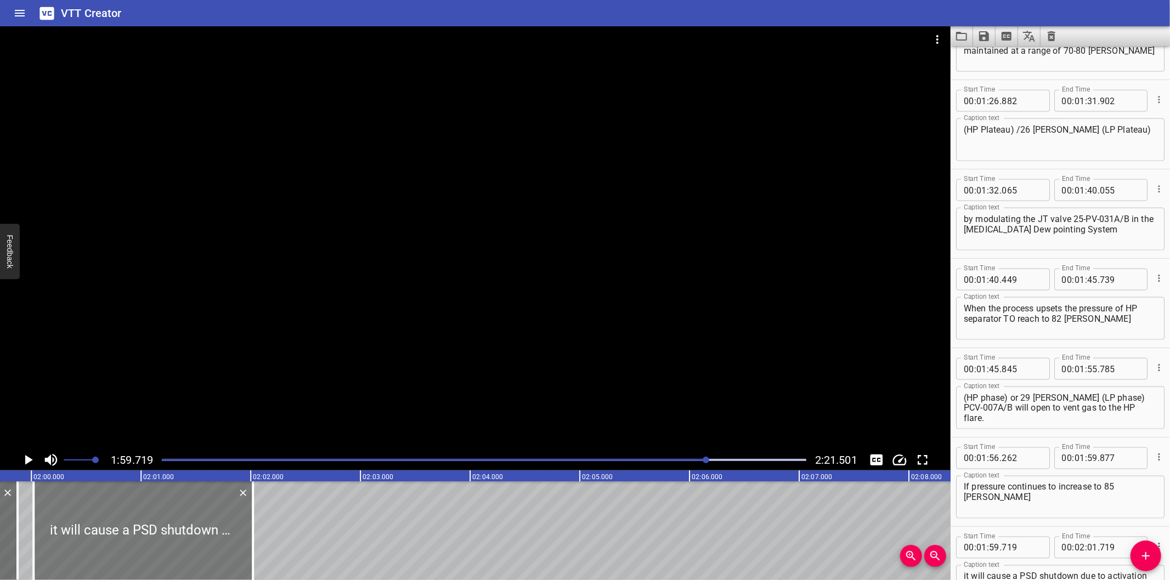
drag, startPoint x: 97, startPoint y: 534, endPoint x: 131, endPoint y: 542, distance: 34.3
click at [131, 542] on div at bounding box center [142, 531] width 219 height 99
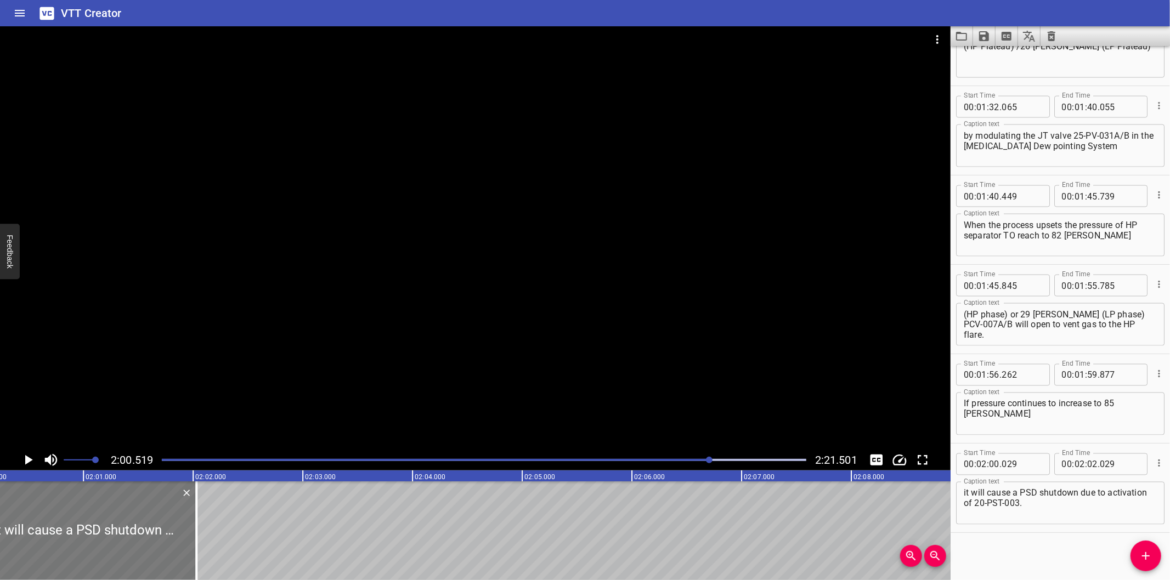
scroll to position [0, 13219]
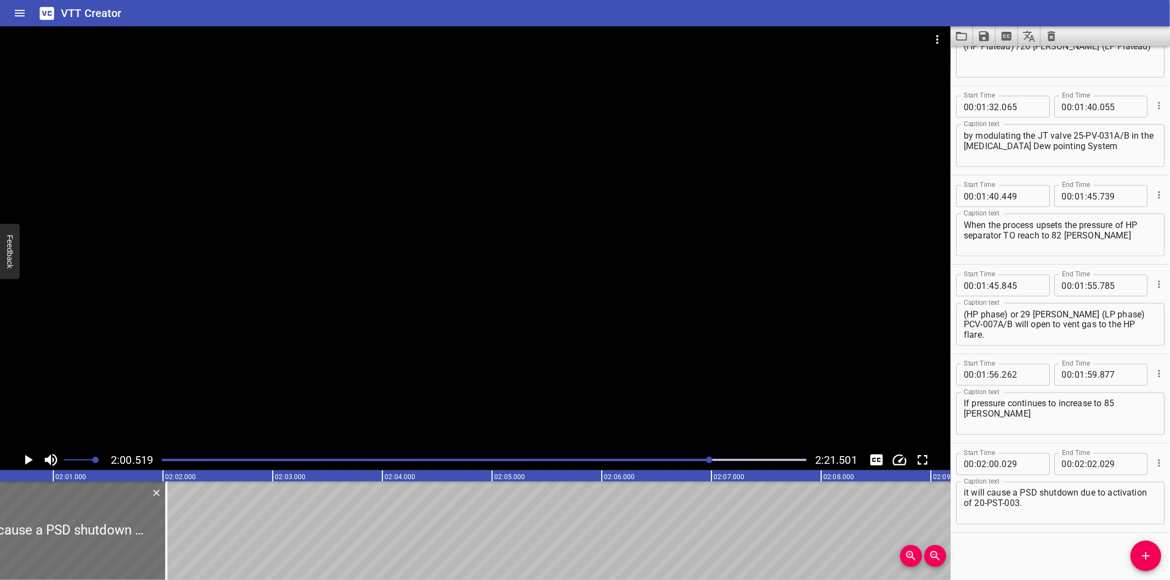
drag, startPoint x: 166, startPoint y: 540, endPoint x: 256, endPoint y: 541, distance: 90.5
click at [167, 541] on div at bounding box center [166, 531] width 2 height 99
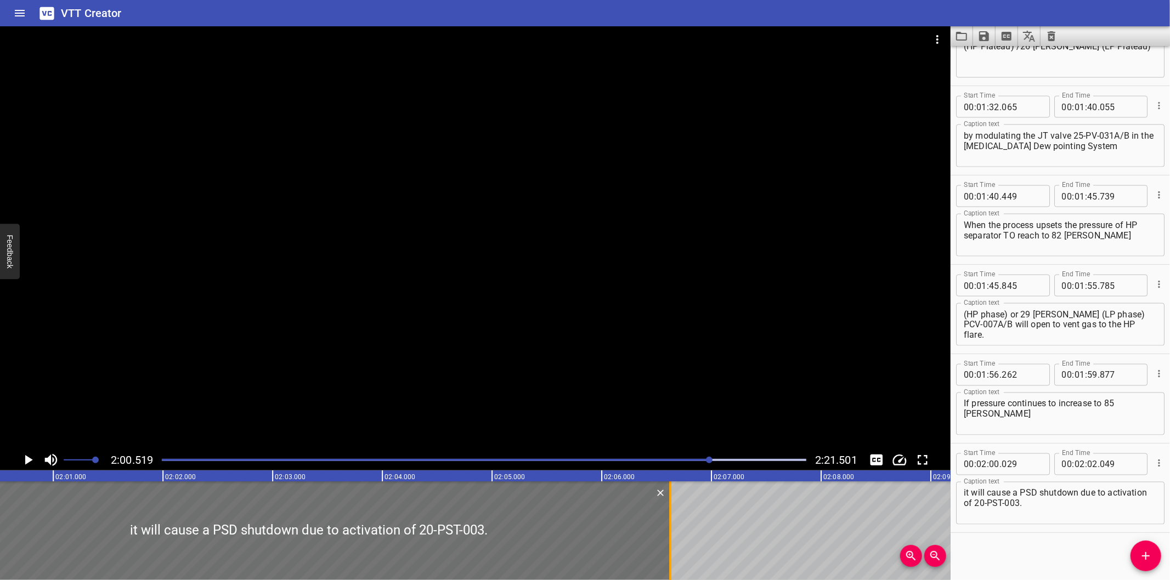
drag, startPoint x: 256, startPoint y: 541, endPoint x: 672, endPoint y: 537, distance: 416.3
click at [672, 537] on div at bounding box center [670, 531] width 11 height 99
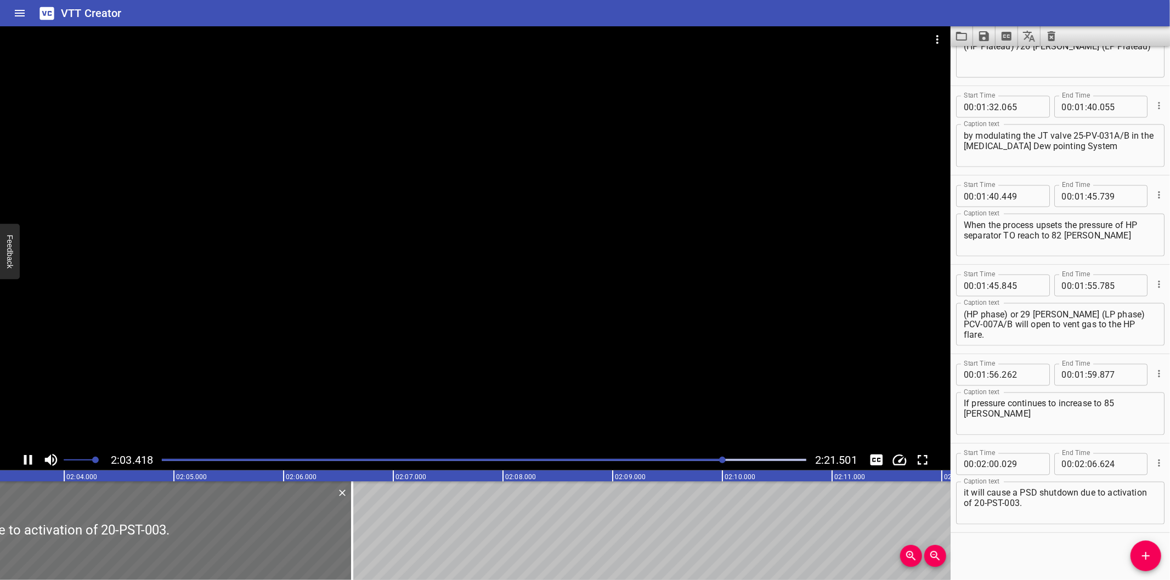
click at [631, 315] on div at bounding box center [475, 237] width 950 height 423
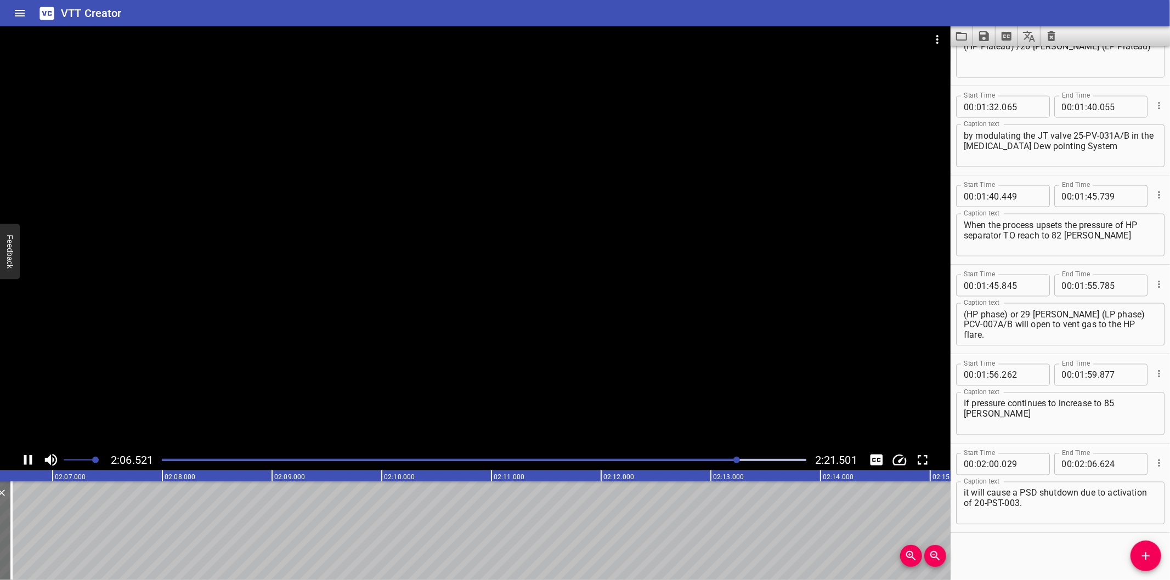
drag, startPoint x: 584, startPoint y: 236, endPoint x: 601, endPoint y: 260, distance: 29.5
click at [584, 236] on div at bounding box center [475, 237] width 950 height 423
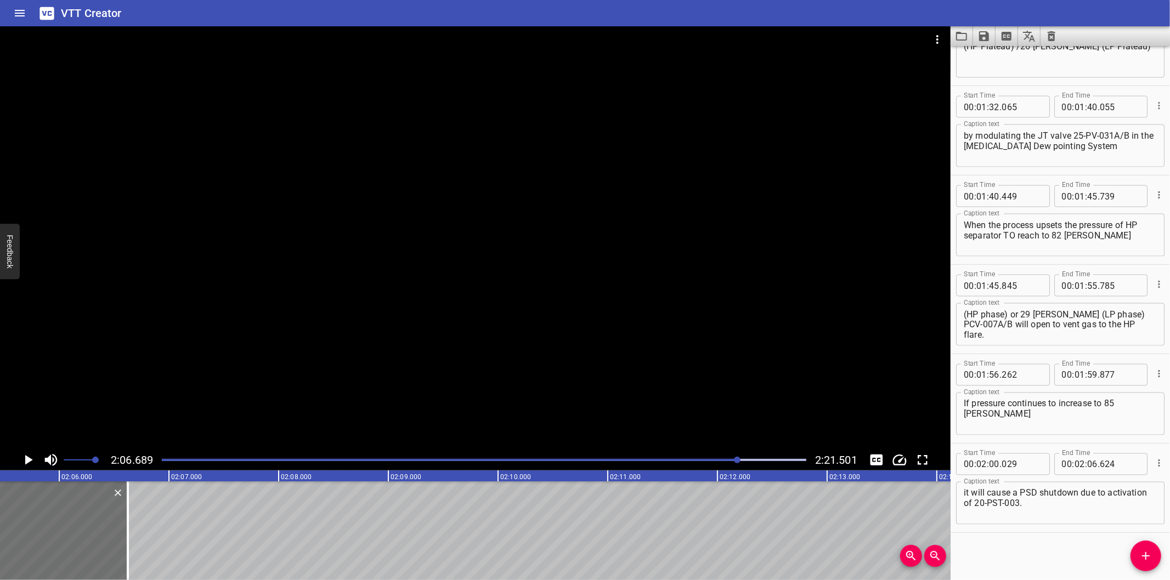
scroll to position [0, 13774]
click at [1142, 553] on icon "Add Cue" at bounding box center [1145, 556] width 13 height 13
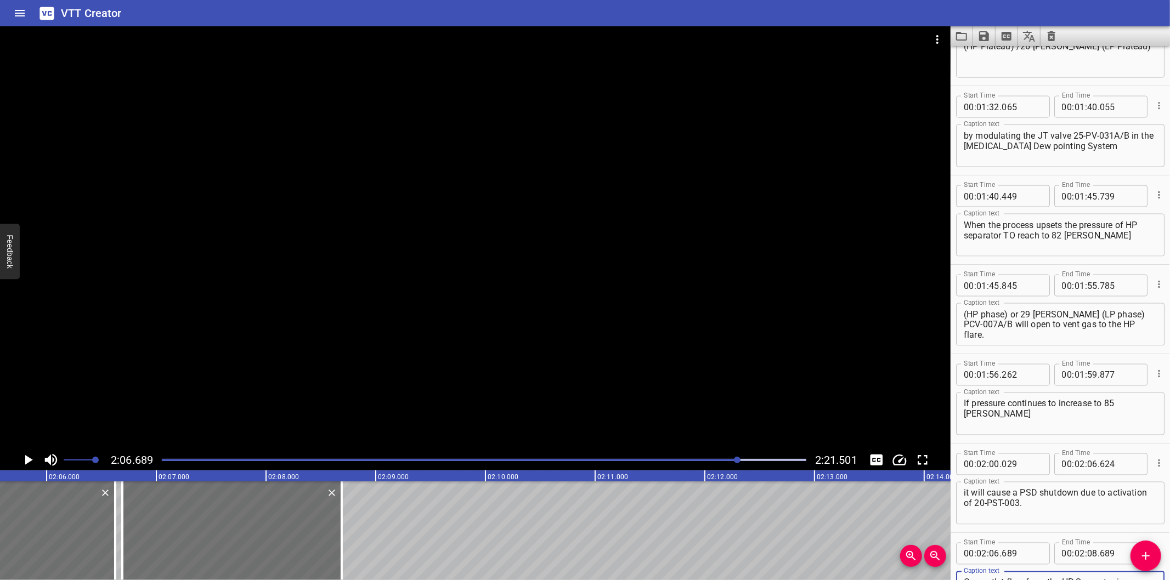
scroll to position [1485, 0]
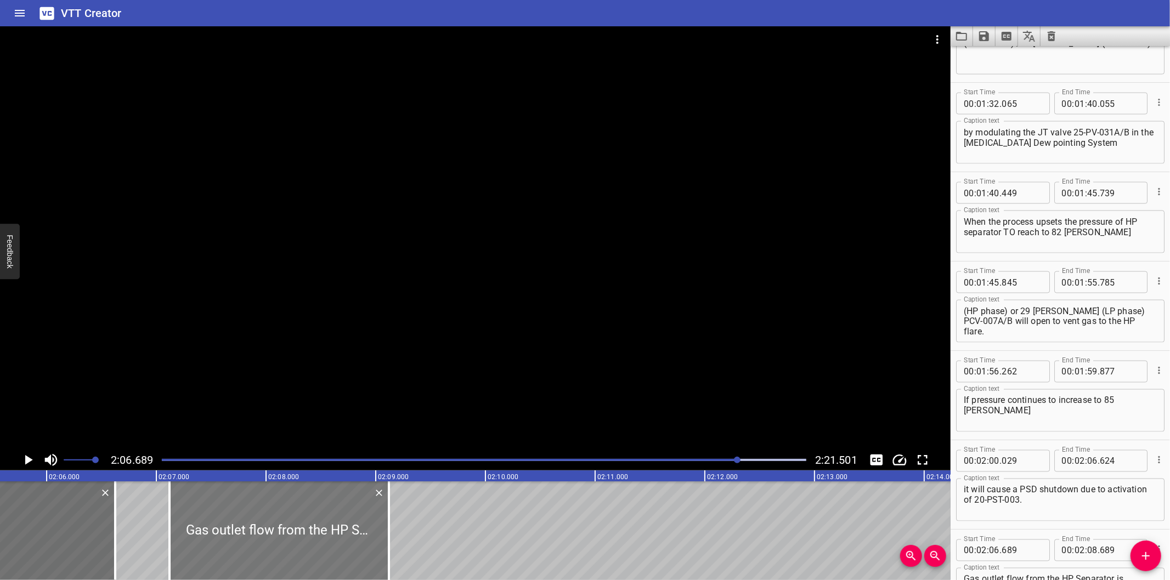
drag, startPoint x: 245, startPoint y: 551, endPoint x: 290, endPoint y: 546, distance: 44.6
click at [290, 546] on div at bounding box center [278, 531] width 219 height 99
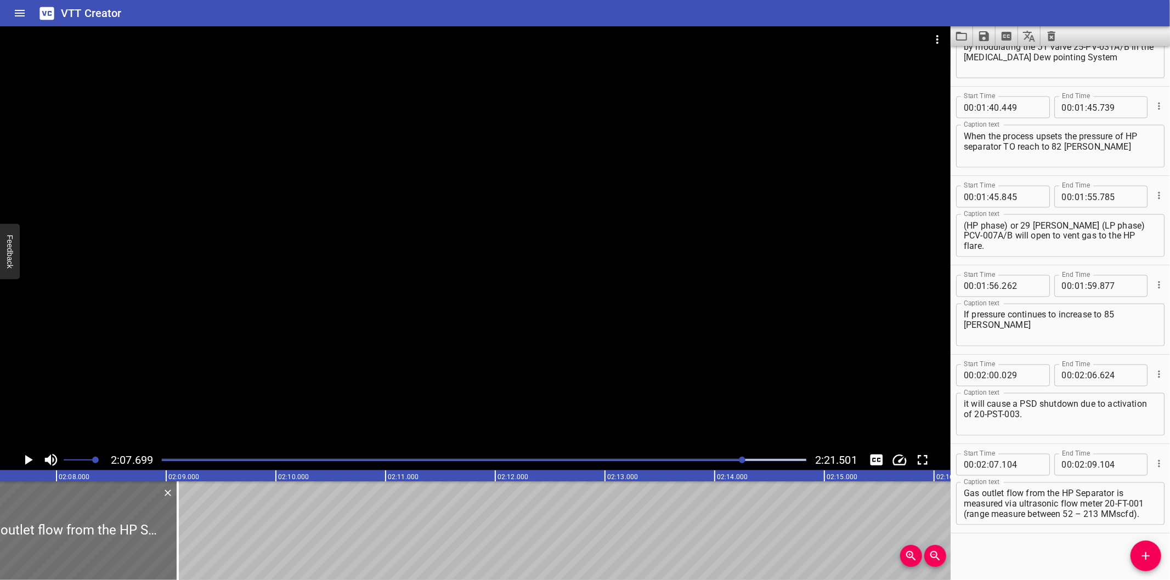
scroll to position [0, 14007]
drag, startPoint x: 155, startPoint y: 556, endPoint x: 460, endPoint y: 529, distance: 305.6
click at [171, 529] on div at bounding box center [165, 531] width 11 height 99
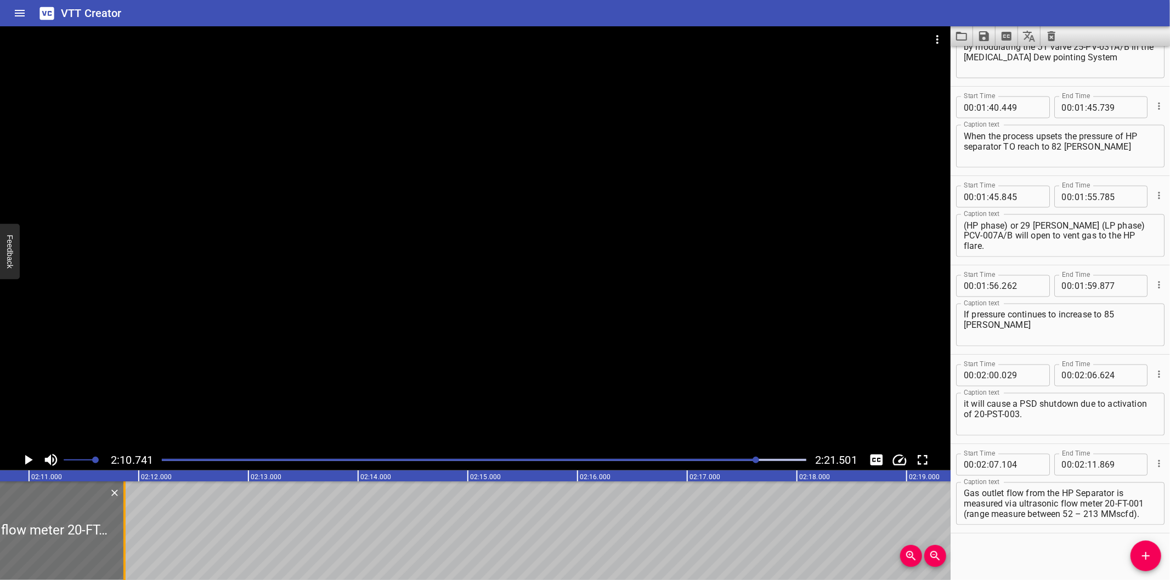
click at [122, 554] on div at bounding box center [124, 531] width 11 height 99
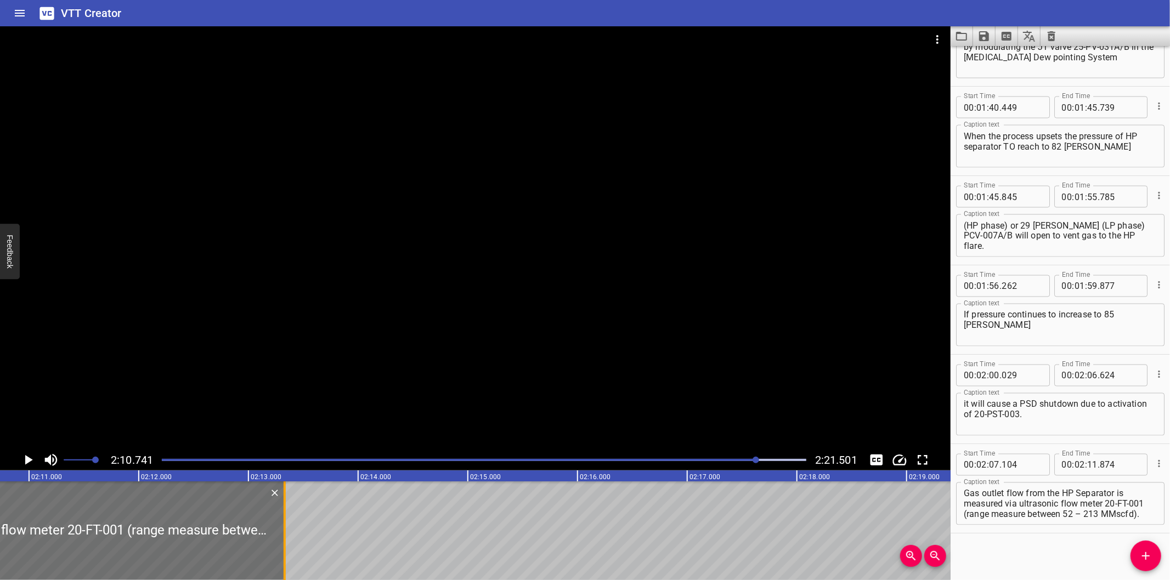
drag, startPoint x: 127, startPoint y: 555, endPoint x: 283, endPoint y: 549, distance: 156.4
click at [284, 549] on div at bounding box center [285, 531] width 2 height 99
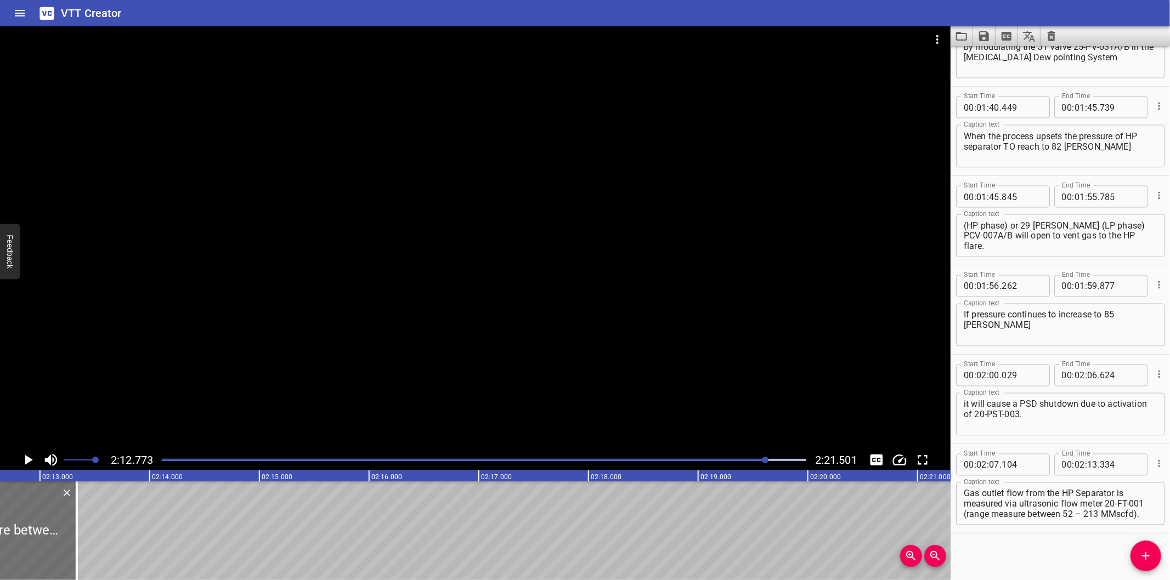
scroll to position [0, 14563]
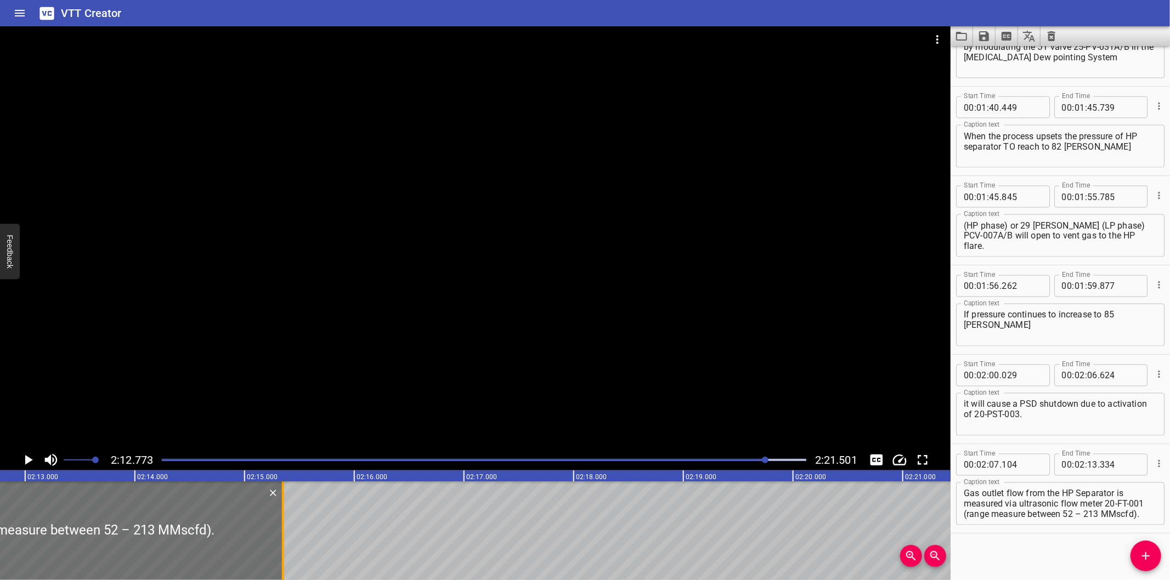
click at [283, 546] on div at bounding box center [283, 531] width 2 height 99
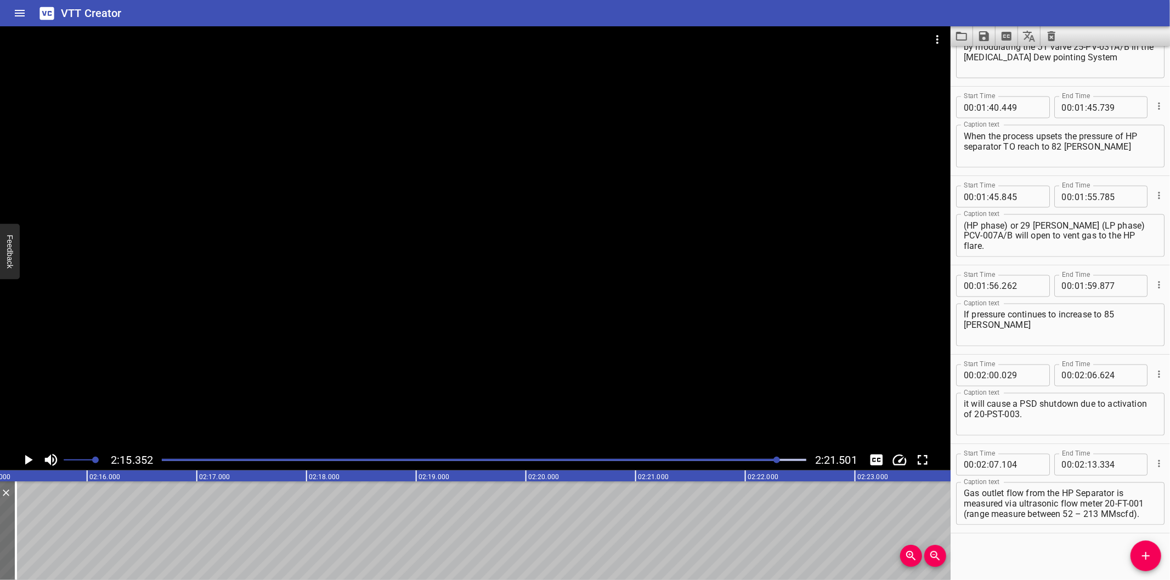
scroll to position [0, 14846]
drag, startPoint x: 744, startPoint y: 460, endPoint x: 739, endPoint y: 463, distance: 5.9
click at [744, 461] on div "Play progress" at bounding box center [456, 460] width 644 height 2
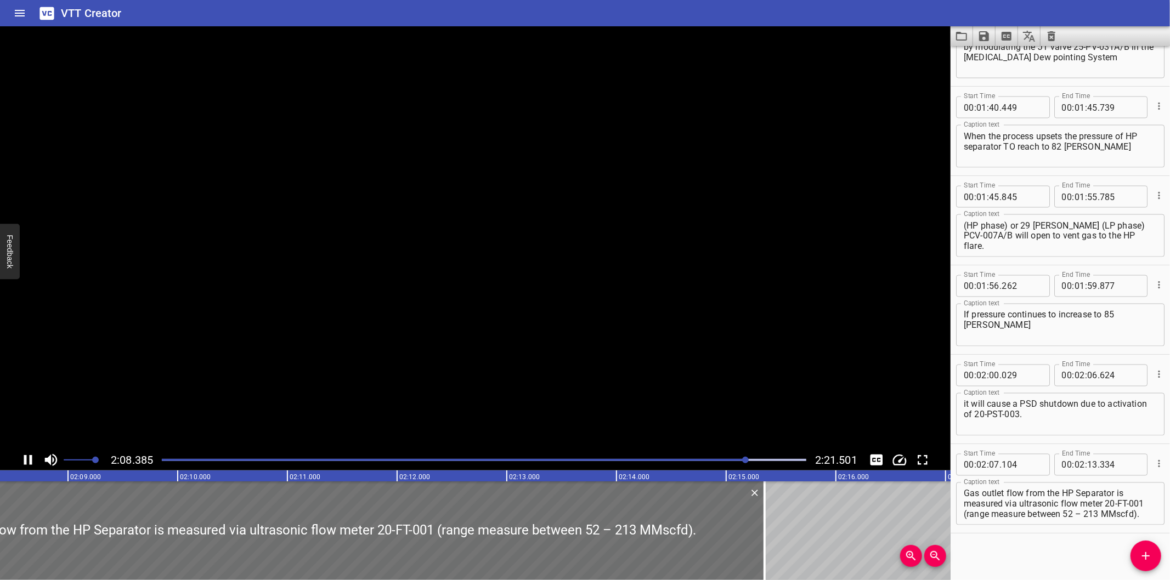
scroll to position [0, 14107]
drag, startPoint x: 739, startPoint y: 545, endPoint x: 745, endPoint y: 546, distance: 5.7
click at [740, 546] on div at bounding box center [739, 531] width 2 height 99
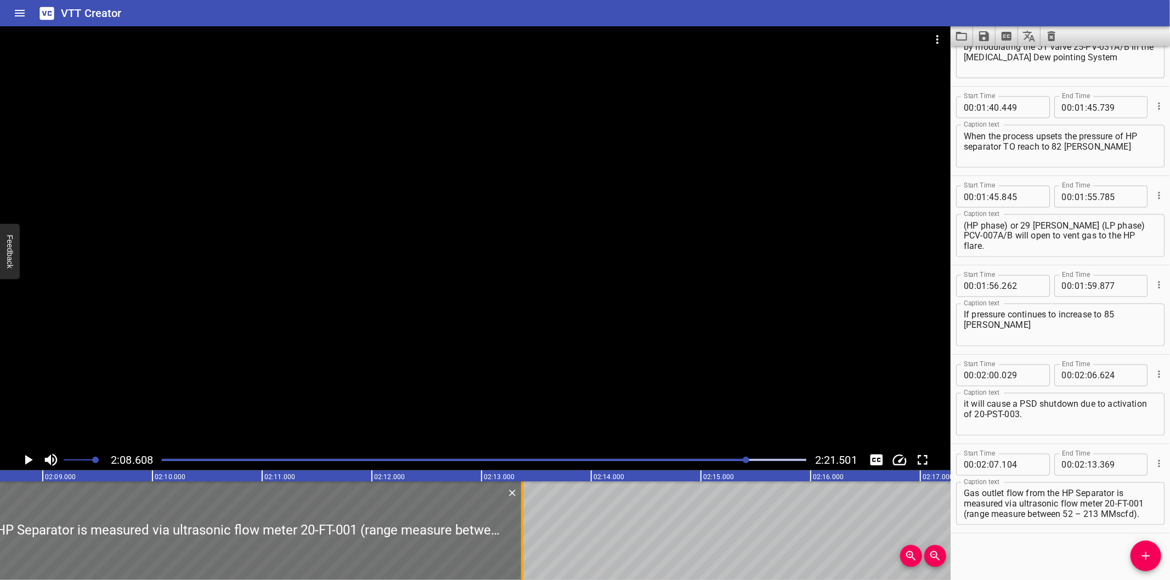
click at [522, 549] on div at bounding box center [522, 531] width 2 height 99
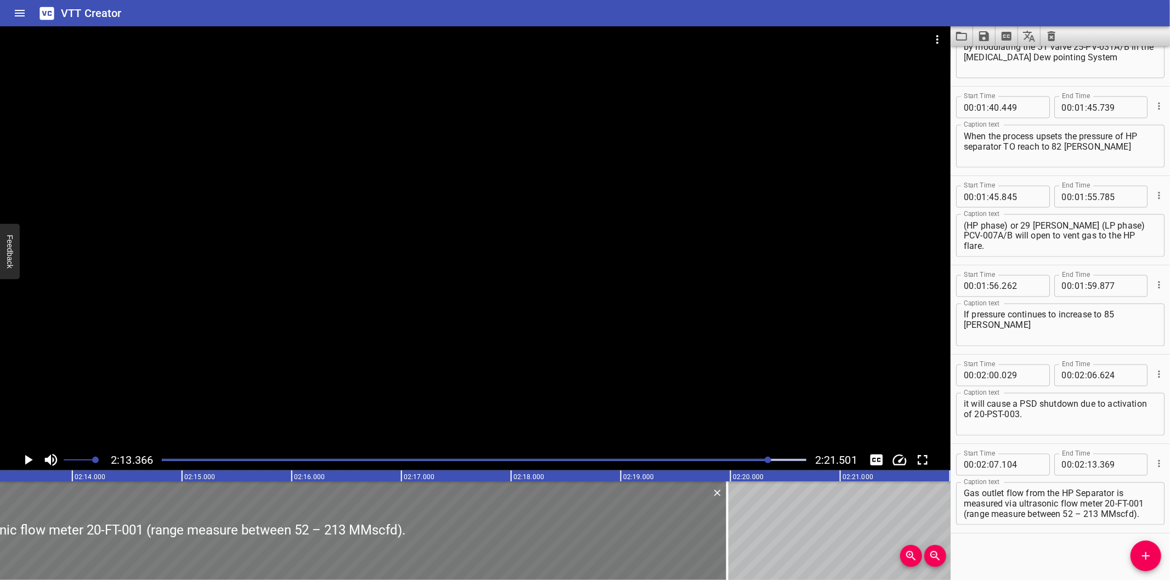
scroll to position [0, 14629]
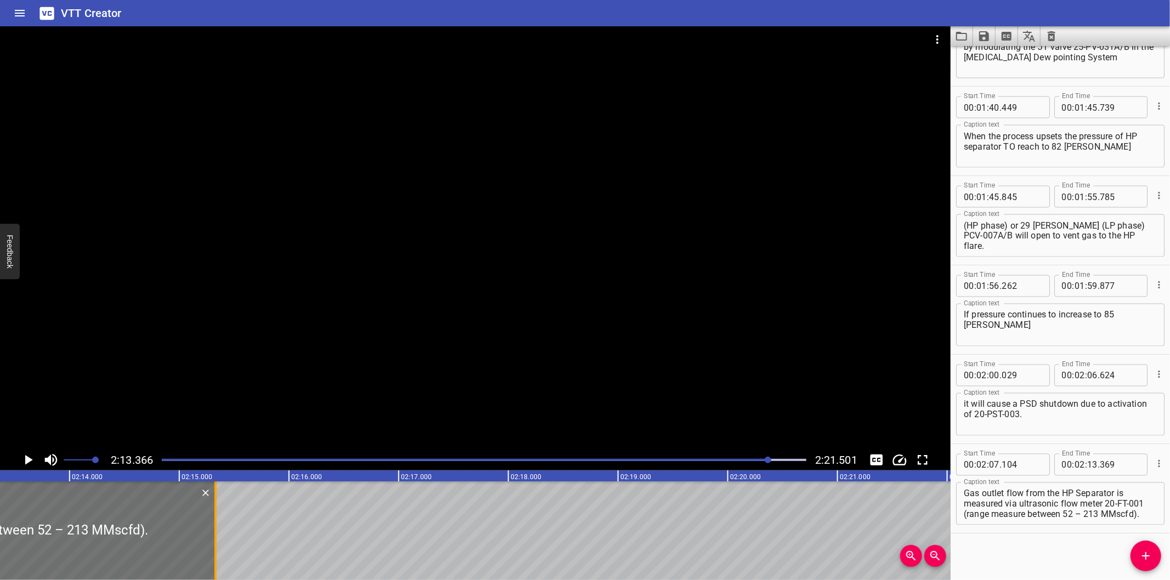
drag, startPoint x: 522, startPoint y: 549, endPoint x: 215, endPoint y: 545, distance: 306.6
click at [215, 545] on div at bounding box center [215, 531] width 2 height 99
click at [749, 458] on div at bounding box center [484, 459] width 658 height 15
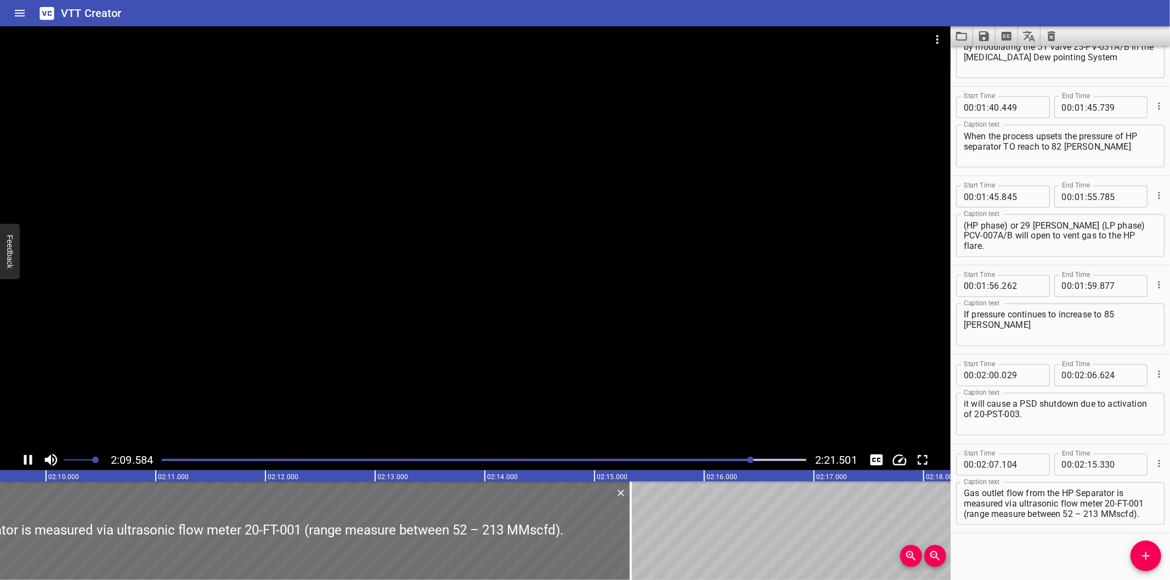
scroll to position [0, 14233]
click at [615, 554] on div at bounding box center [612, 531] width 11 height 99
click at [613, 554] on div at bounding box center [614, 531] width 2 height 99
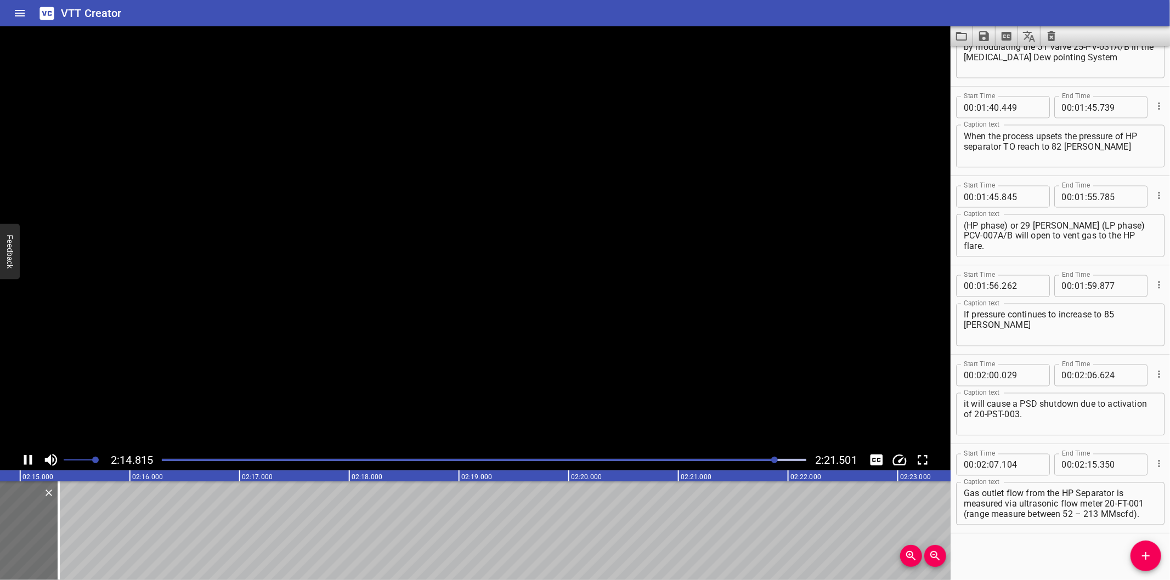
scroll to position [0, 14815]
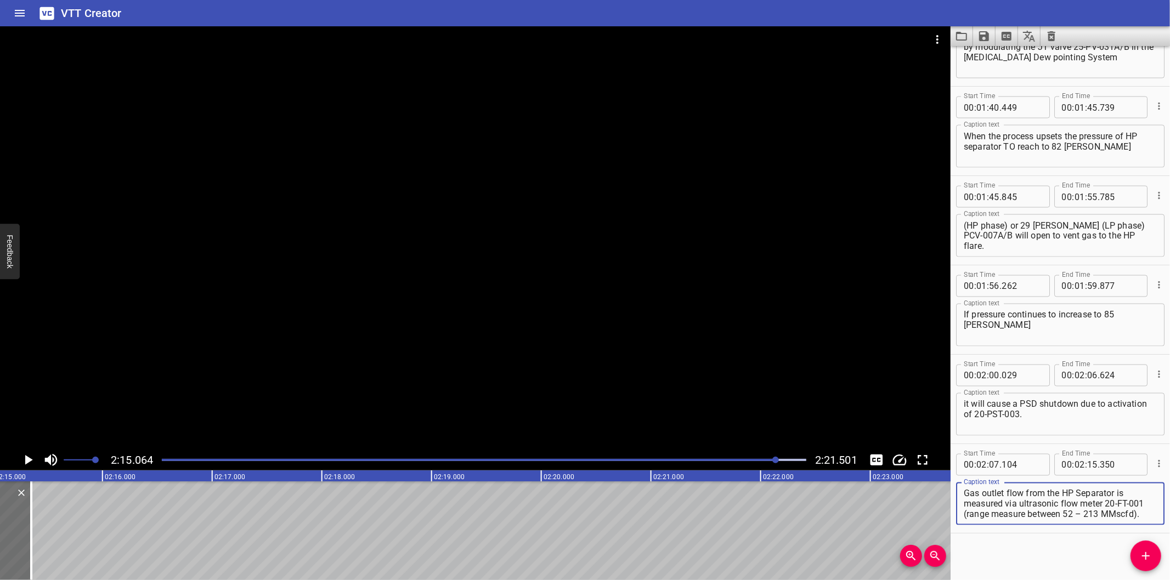
drag, startPoint x: 965, startPoint y: 513, endPoint x: 1164, endPoint y: 567, distance: 206.2
click at [1164, 567] on div "Start Time 00 : 00 : 00 . 000 Start Time End Time 00 : 00 : 02 . 415 End Time C…" at bounding box center [1059, 313] width 219 height 534
click at [1148, 561] on icon "Add Cue" at bounding box center [1145, 556] width 13 height 13
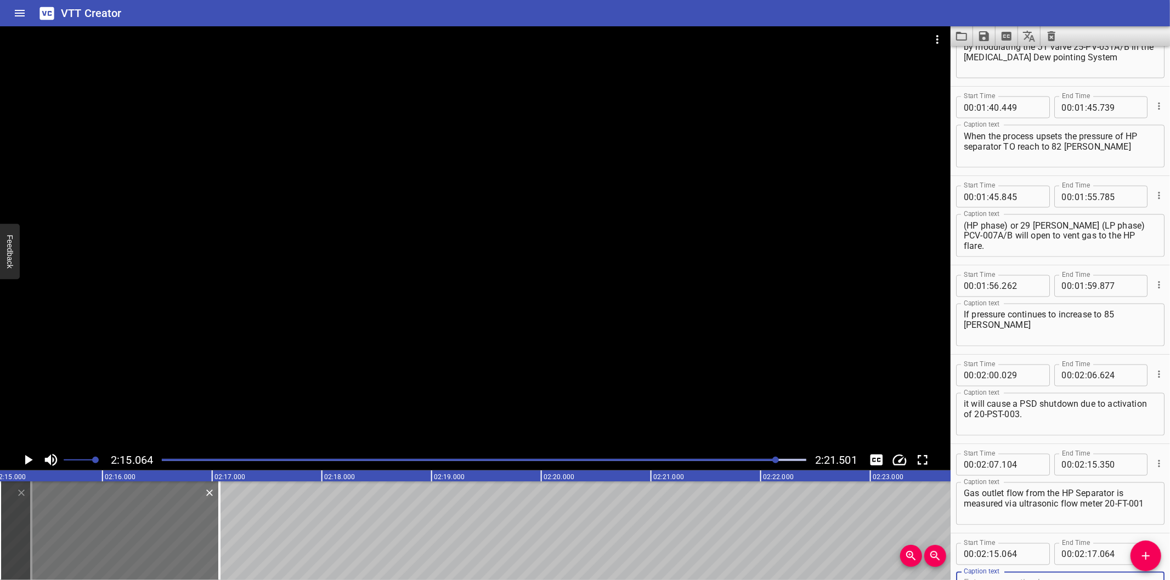
scroll to position [1577, 0]
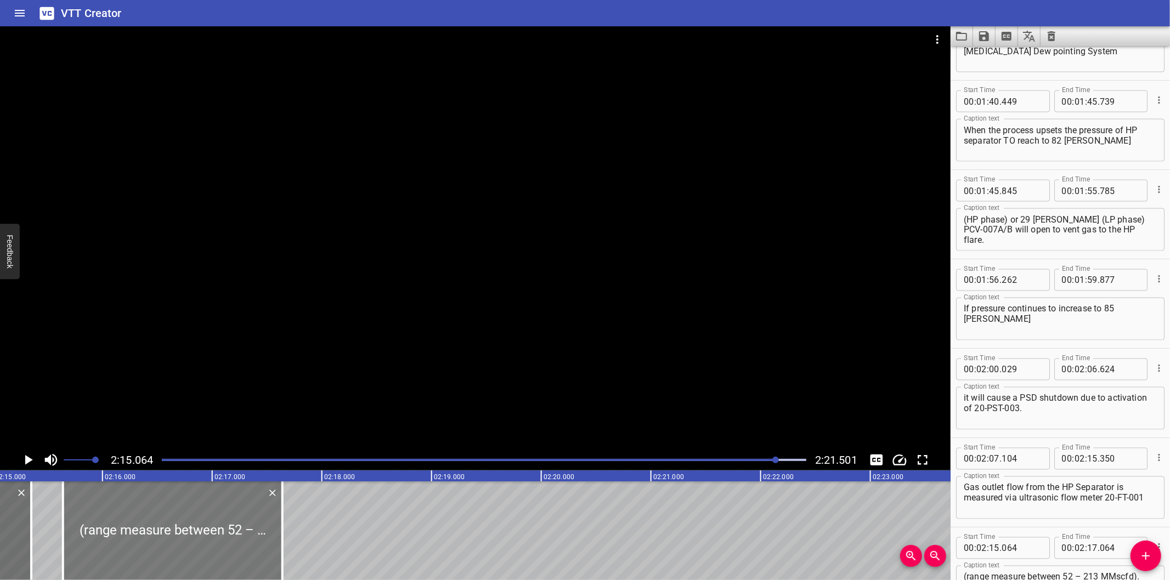
drag, startPoint x: 144, startPoint y: 540, endPoint x: 199, endPoint y: 549, distance: 55.0
click at [199, 549] on div at bounding box center [172, 531] width 219 height 99
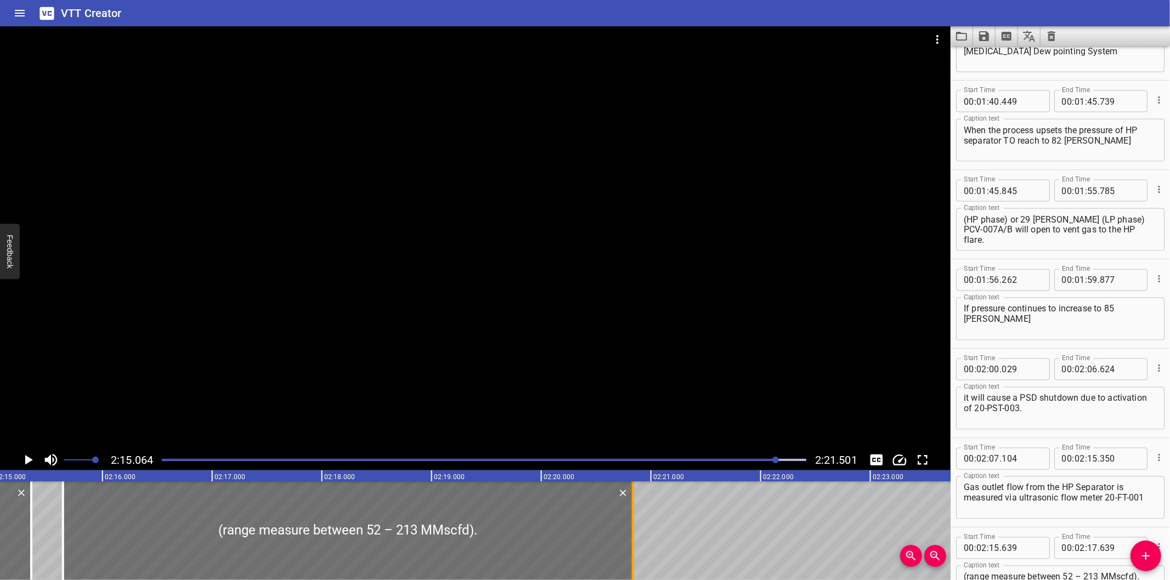
drag, startPoint x: 282, startPoint y: 547, endPoint x: 633, endPoint y: 549, distance: 350.5
click at [633, 549] on div at bounding box center [633, 531] width 2 height 99
click at [598, 551] on div at bounding box center [345, 531] width 570 height 99
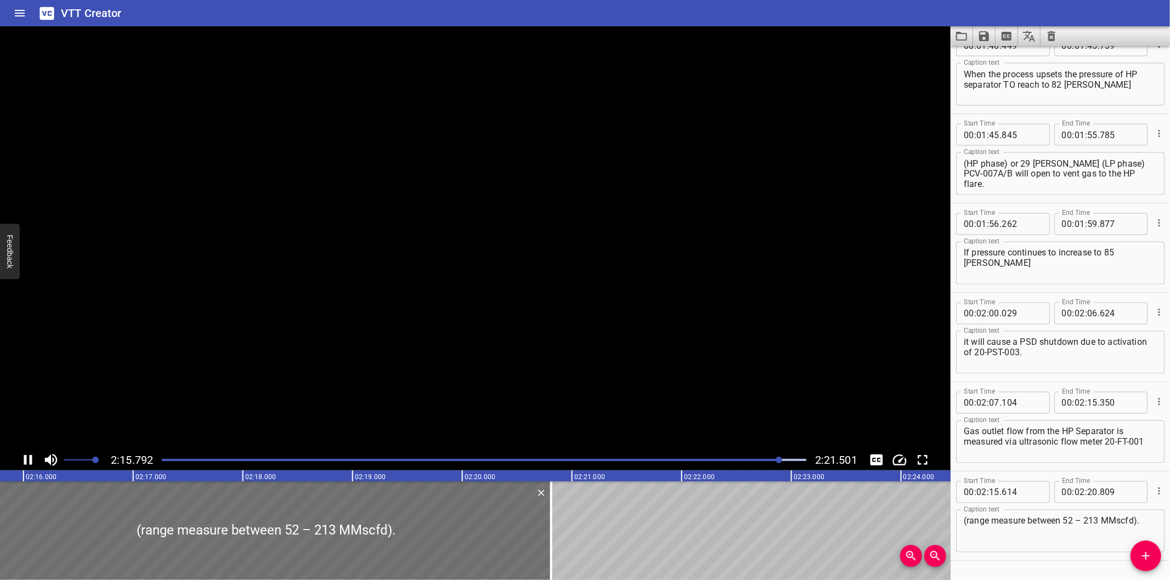
scroll to position [1660, 0]
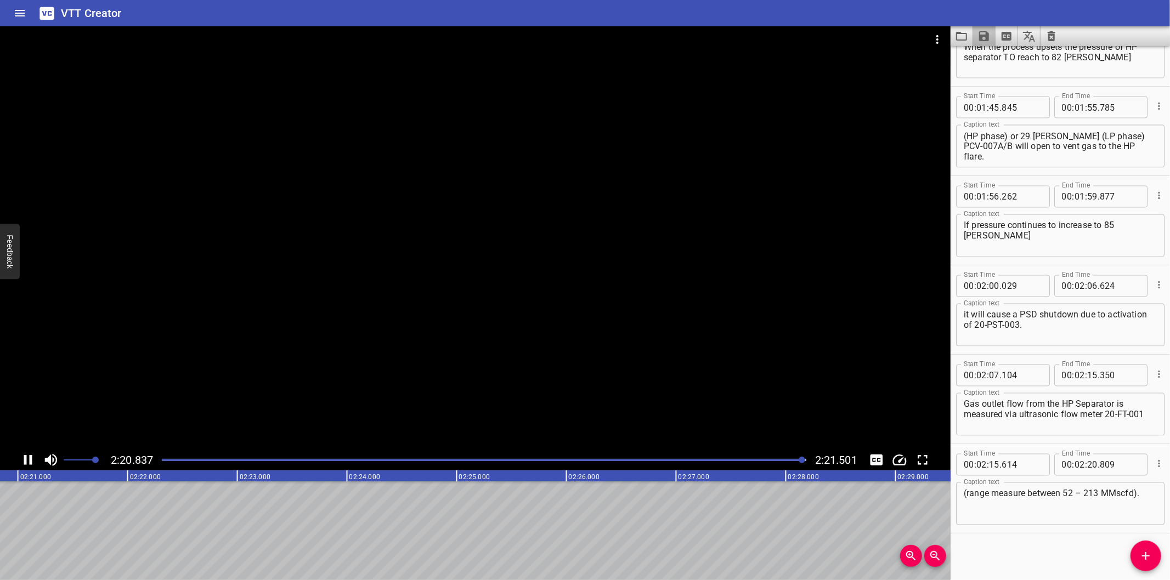
click at [982, 43] on button "Save captions to file" at bounding box center [984, 36] width 22 height 20
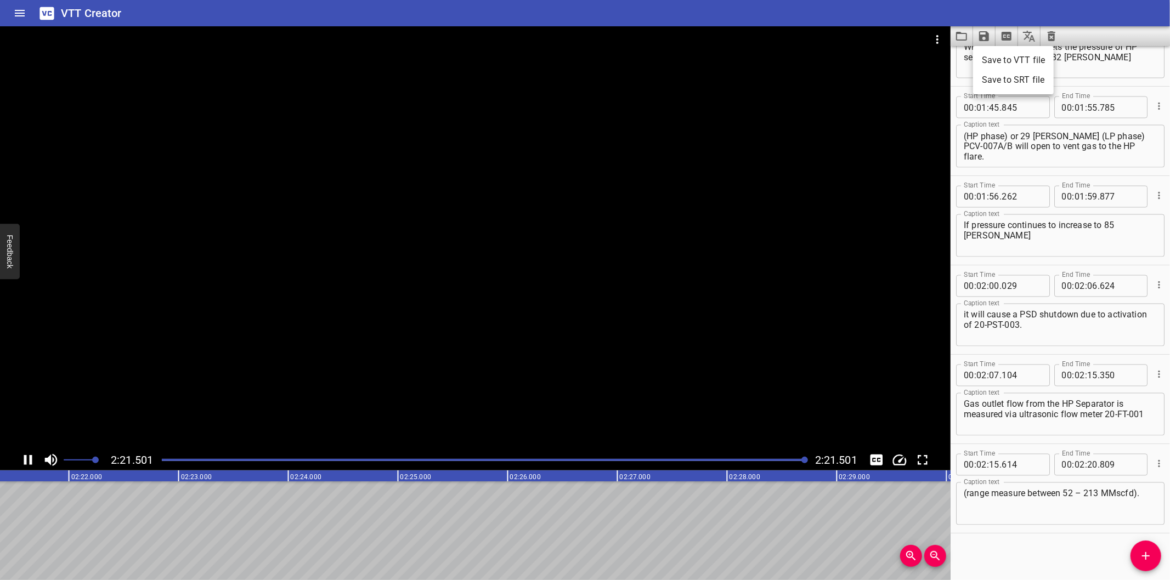
scroll to position [0, 15521]
click at [1021, 66] on li "Save to VTT file" at bounding box center [1013, 60] width 81 height 20
drag, startPoint x: 1012, startPoint y: 554, endPoint x: 1003, endPoint y: 479, distance: 75.7
click at [1012, 554] on div "Start Time 00 : 00 : 00 . 000 Start Time End Time 00 : 00 : 02 . 415 End Time C…" at bounding box center [1059, 313] width 219 height 534
click at [930, 36] on button "Video Options" at bounding box center [937, 39] width 26 height 26
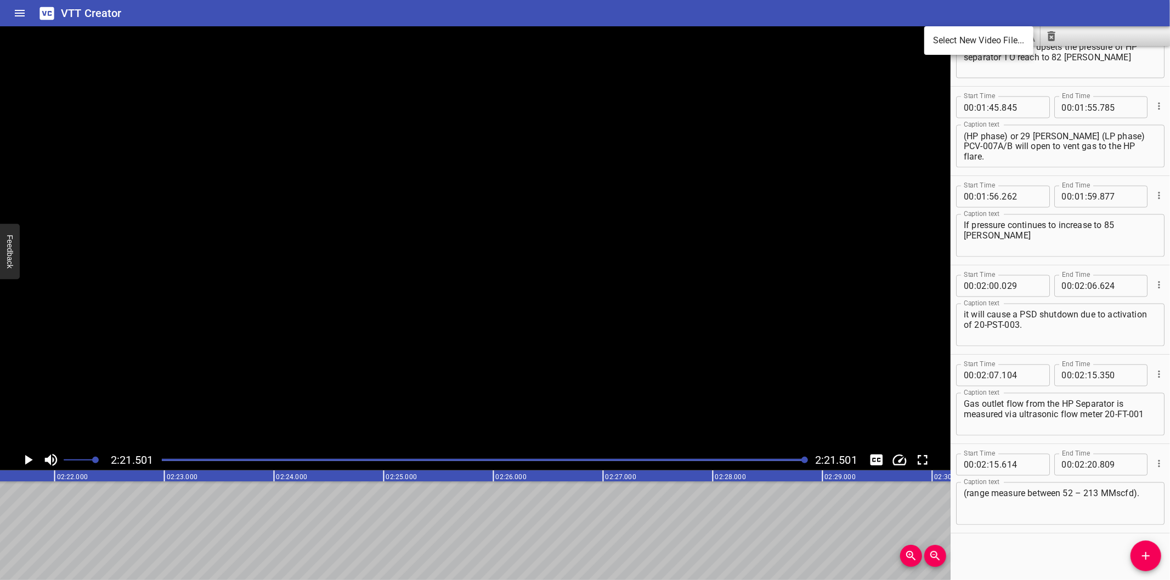
drag, startPoint x: 930, startPoint y: 36, endPoint x: 942, endPoint y: 40, distance: 12.1
click at [942, 40] on li "Select New Video File..." at bounding box center [978, 41] width 109 height 20
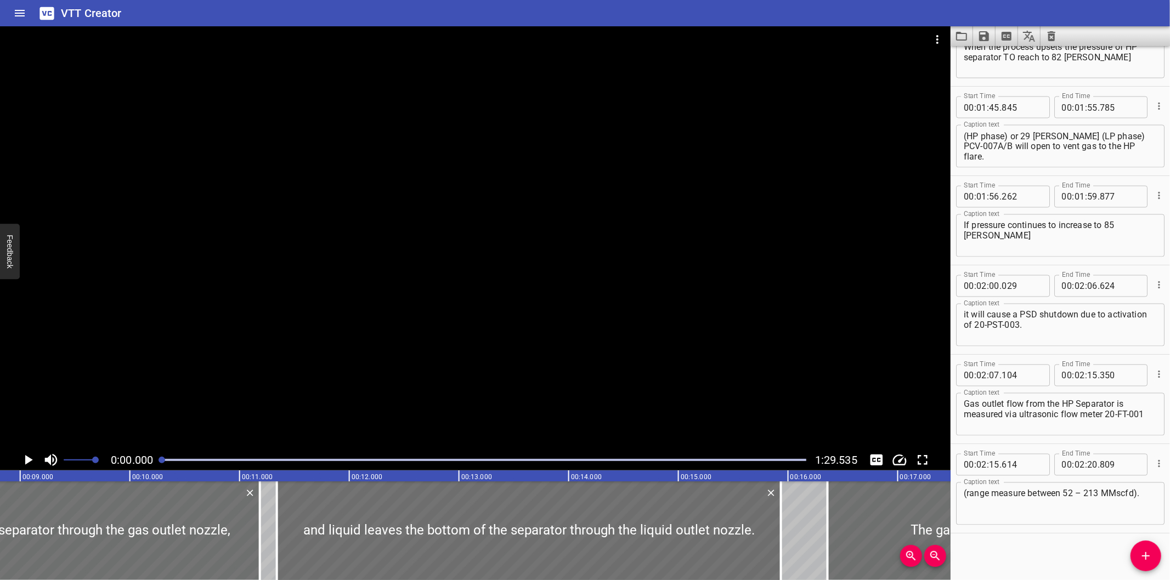
click at [760, 183] on div at bounding box center [475, 237] width 950 height 423
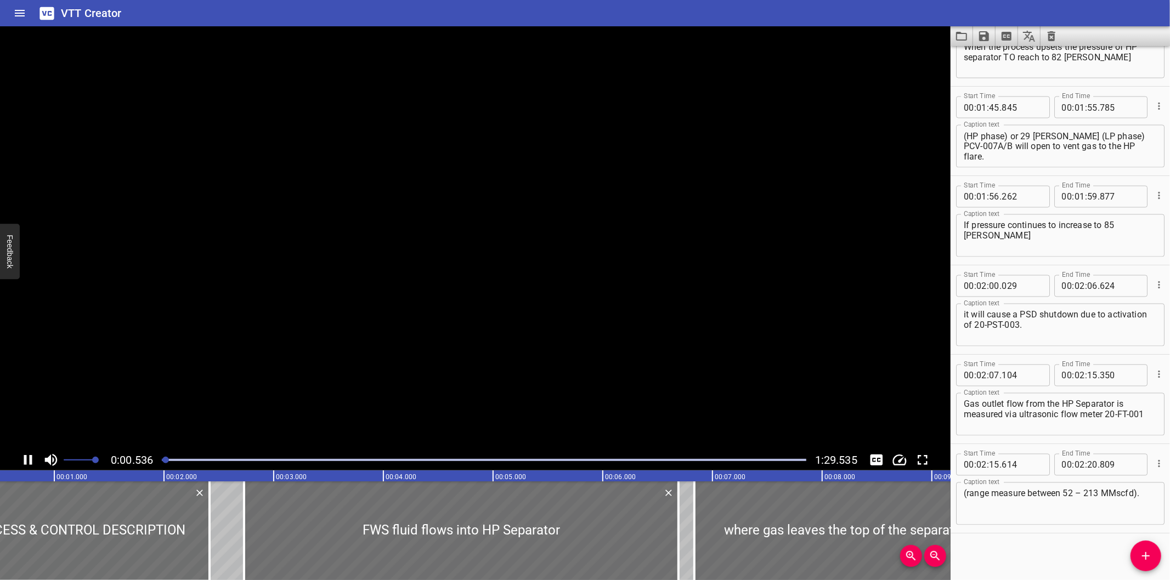
scroll to position [0, 66]
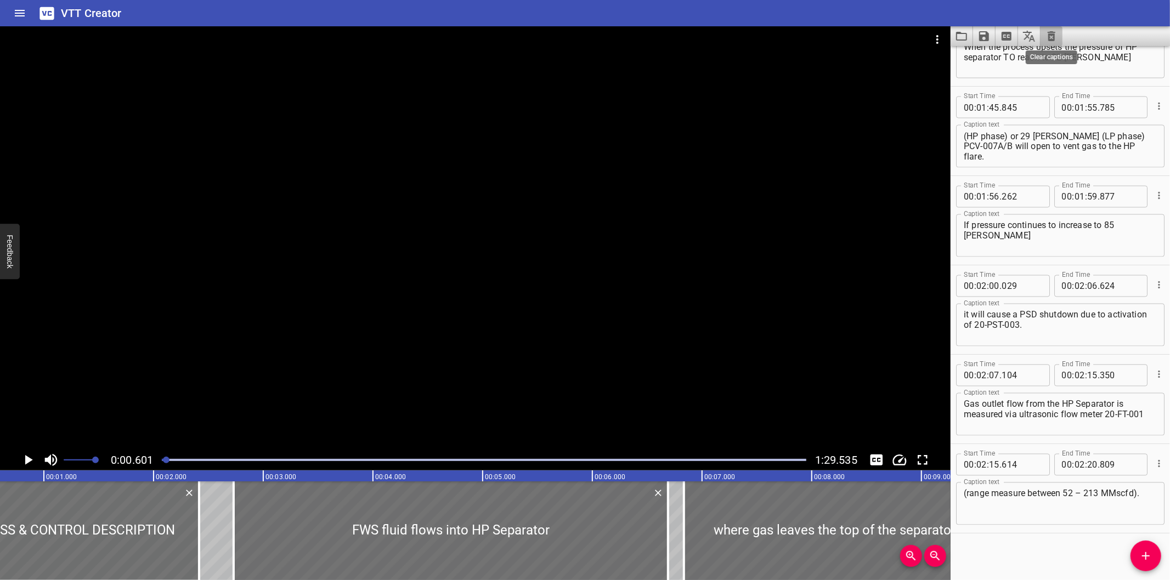
click at [1048, 37] on icon "Clear captions" at bounding box center [1051, 36] width 13 height 13
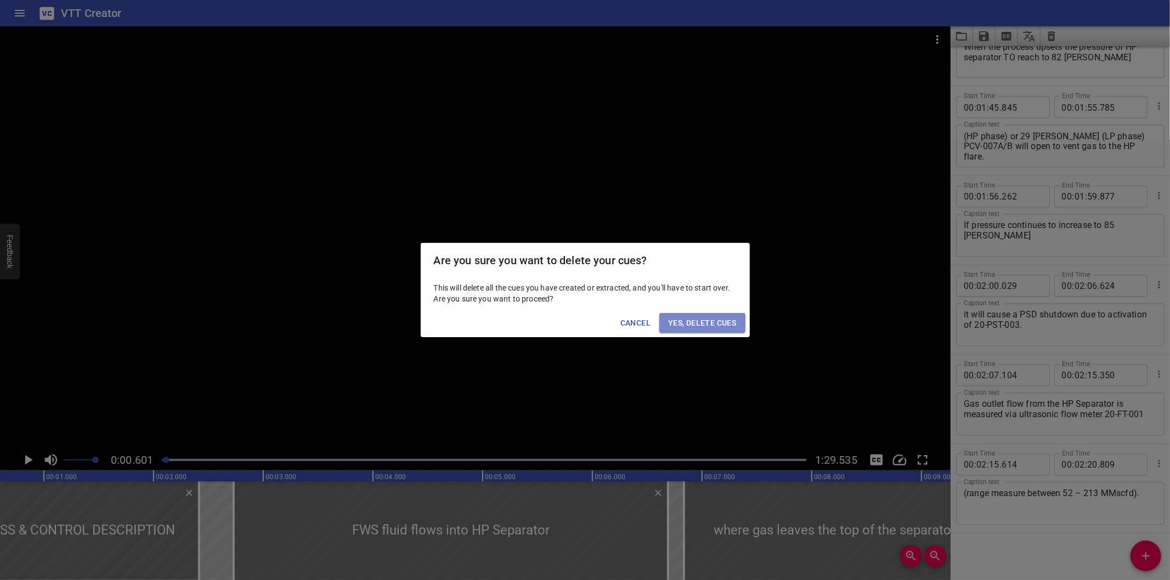
click at [700, 325] on span "Yes, Delete Cues" at bounding box center [702, 323] width 68 height 14
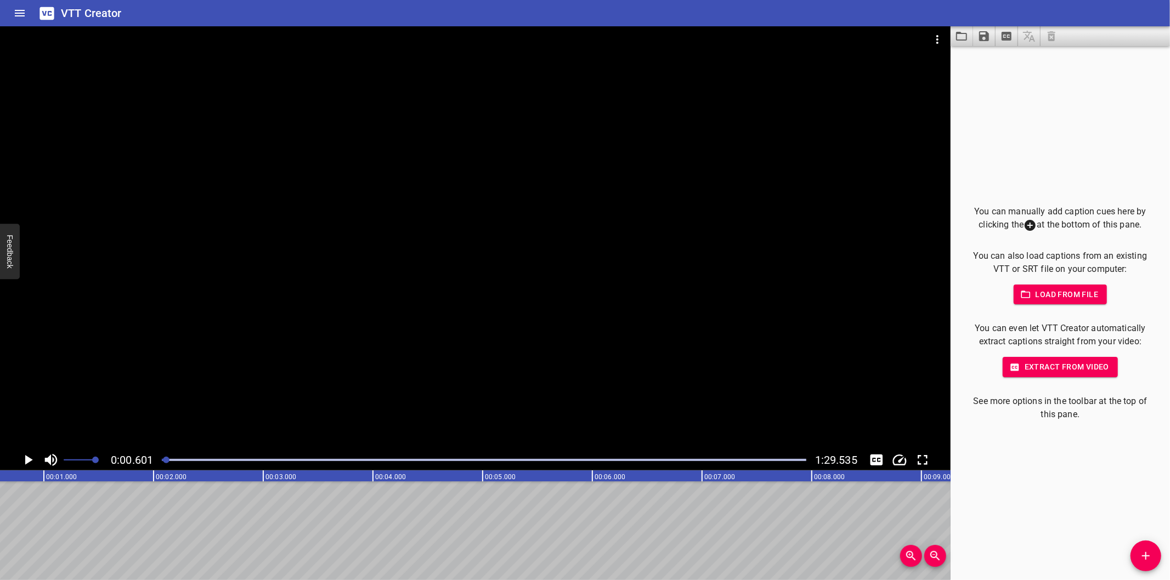
click at [244, 281] on div at bounding box center [475, 237] width 950 height 423
click at [245, 282] on div at bounding box center [475, 237] width 950 height 423
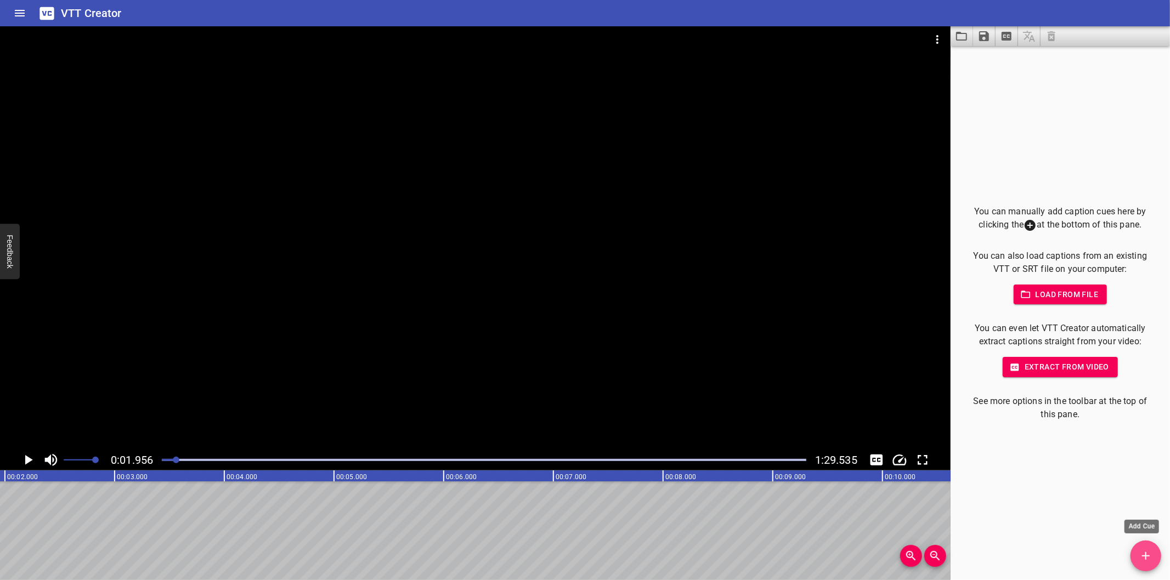
click at [1134, 559] on span "Add Cue" at bounding box center [1145, 556] width 31 height 13
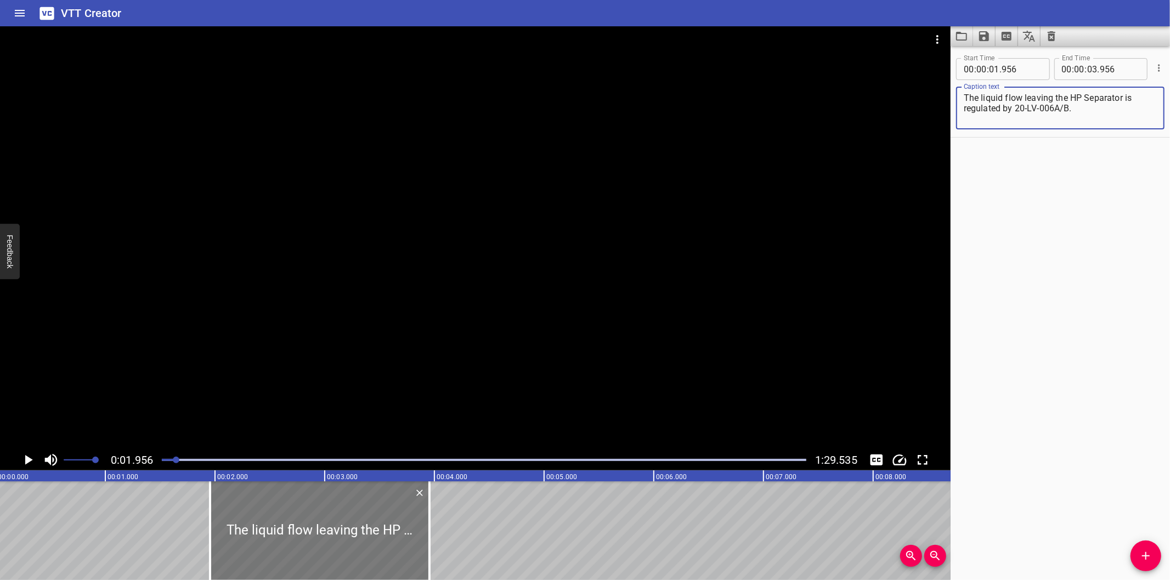
scroll to position [0, 0]
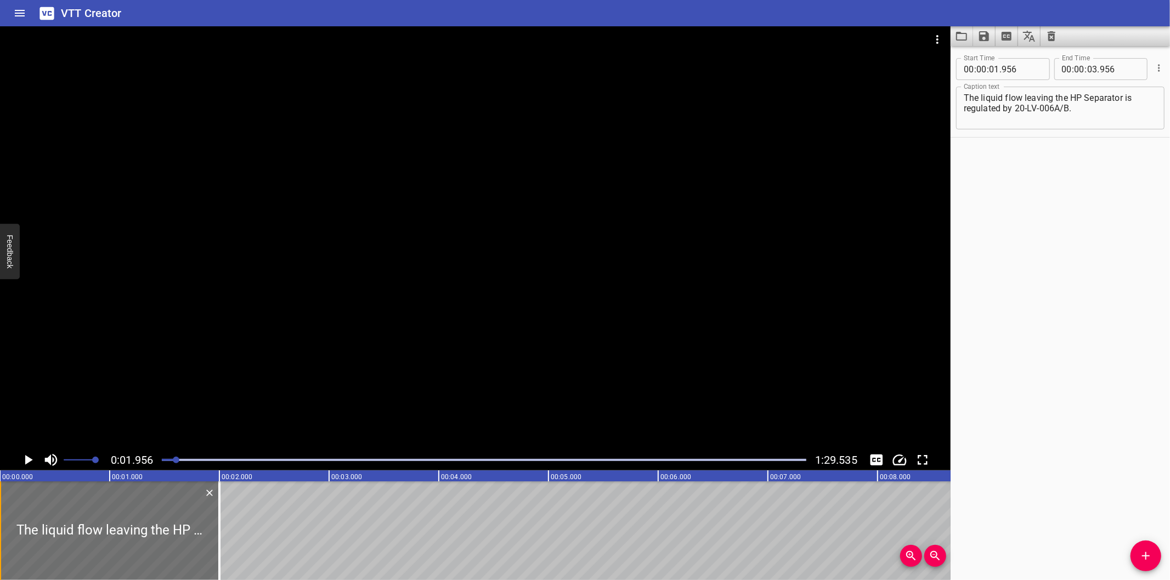
drag, startPoint x: 308, startPoint y: 529, endPoint x: 0, endPoint y: 533, distance: 308.2
click at [0, 533] on div "The liquid flow leaving the HP Separator is regulated by 20-LV-006A/B." at bounding box center [109, 531] width 219 height 99
click at [238, 384] on div at bounding box center [475, 237] width 950 height 423
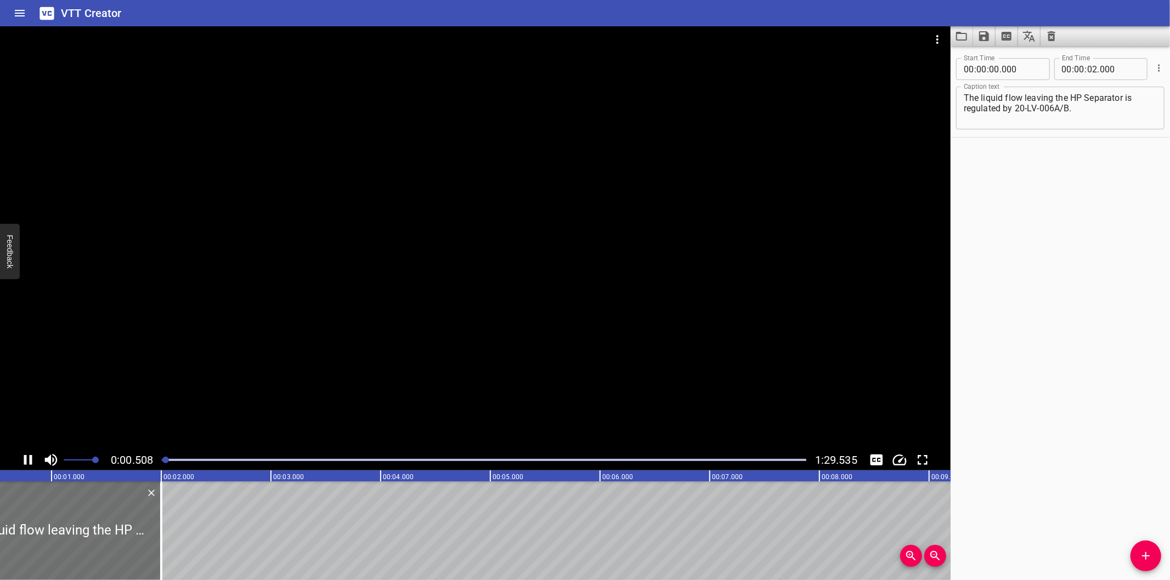
scroll to position [0, 66]
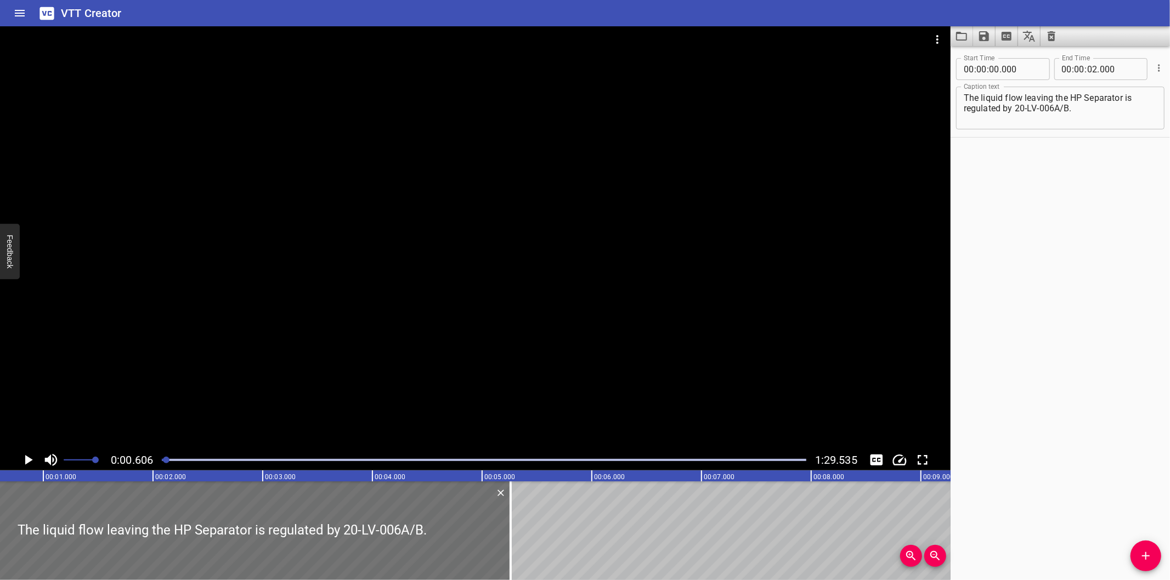
drag, startPoint x: 157, startPoint y: 534, endPoint x: 624, endPoint y: 530, distance: 467.3
click at [516, 530] on div at bounding box center [510, 531] width 11 height 99
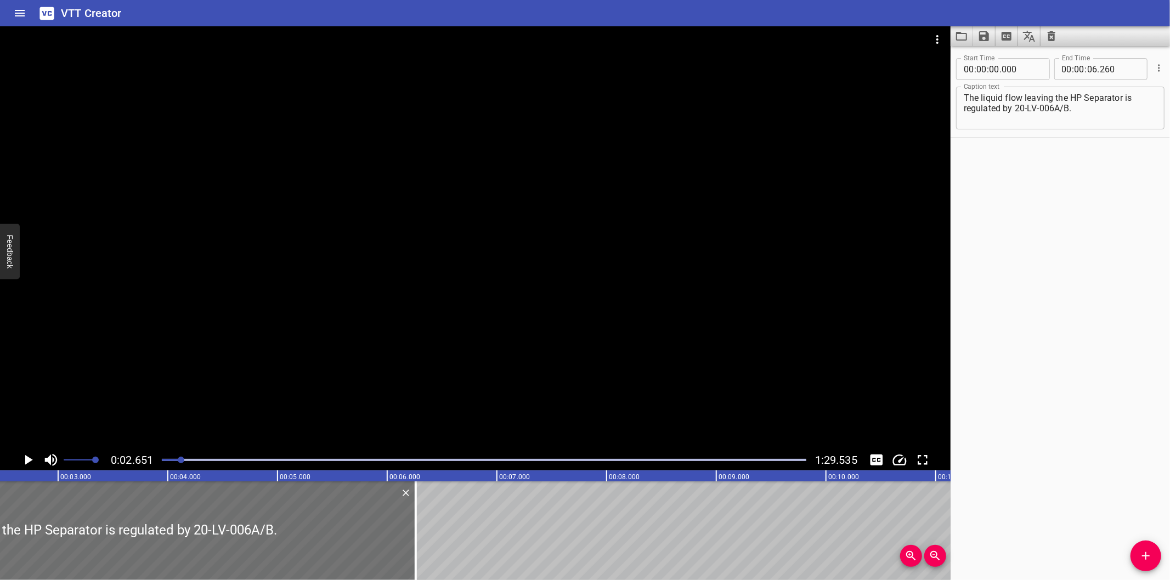
scroll to position [0, 291]
click at [421, 335] on div at bounding box center [475, 237] width 950 height 423
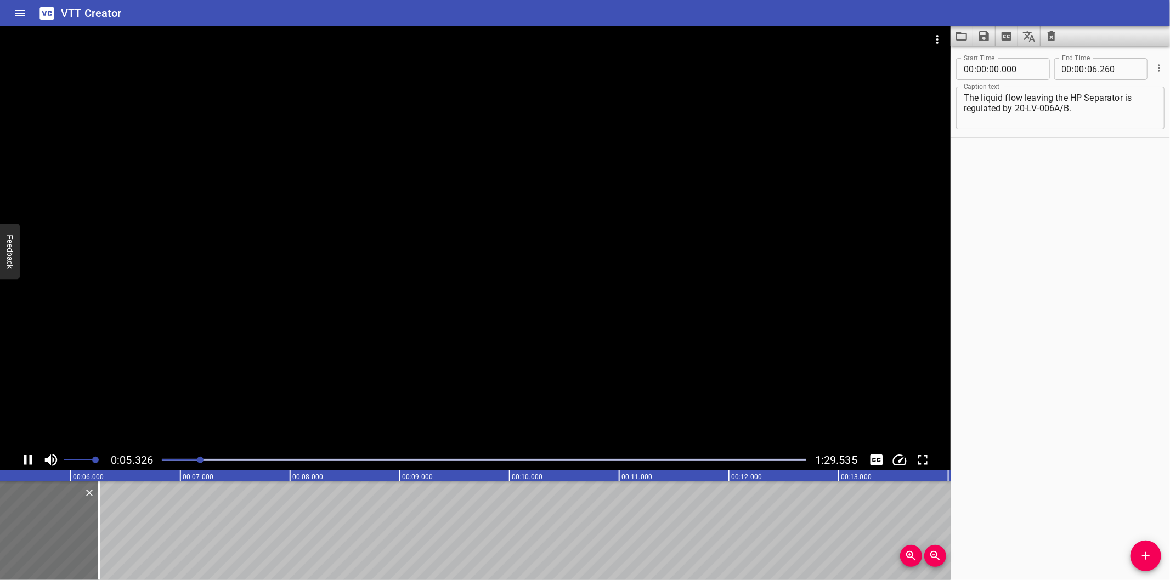
scroll to position [0, 590]
click at [190, 458] on div at bounding box center [484, 459] width 658 height 15
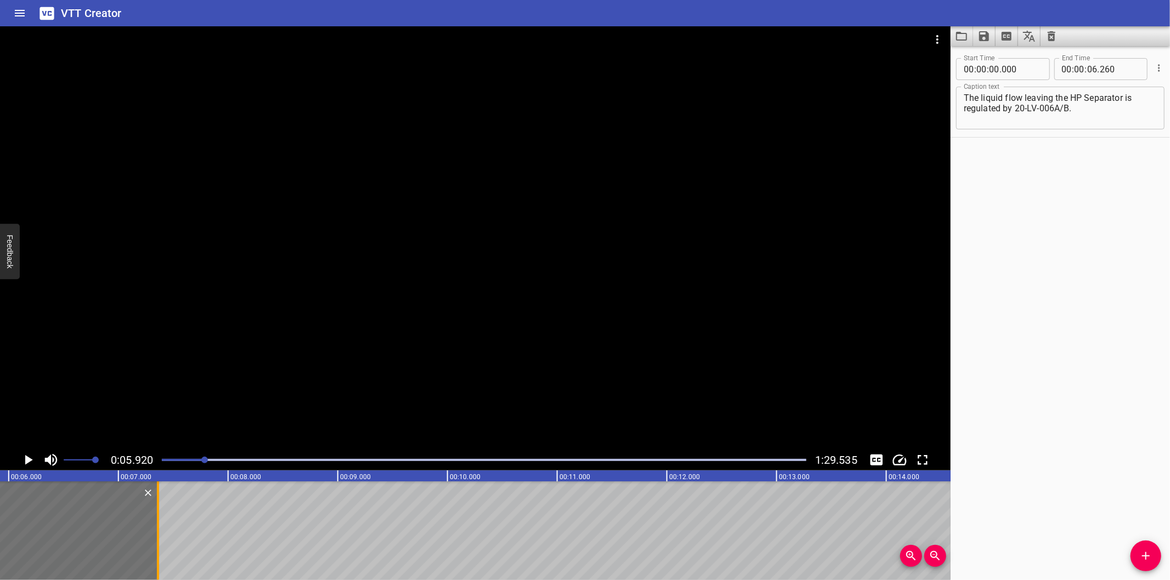
drag, startPoint x: 39, startPoint y: 536, endPoint x: 160, endPoint y: 538, distance: 120.7
click at [160, 538] on div at bounding box center [157, 531] width 11 height 99
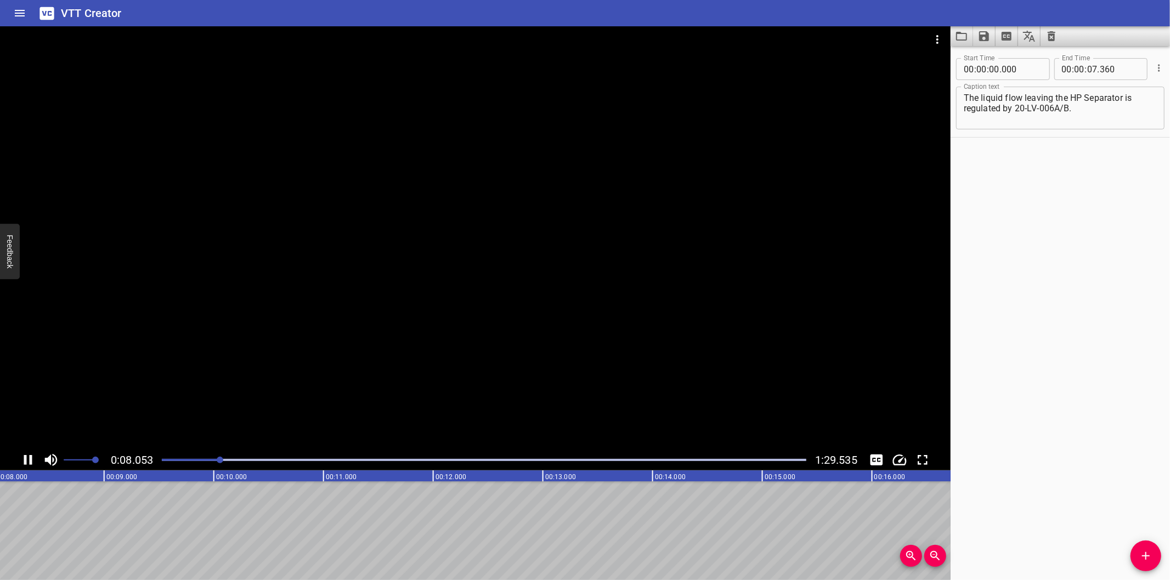
scroll to position [0, 901]
click at [1147, 558] on icon "Add Cue" at bounding box center [1145, 556] width 13 height 13
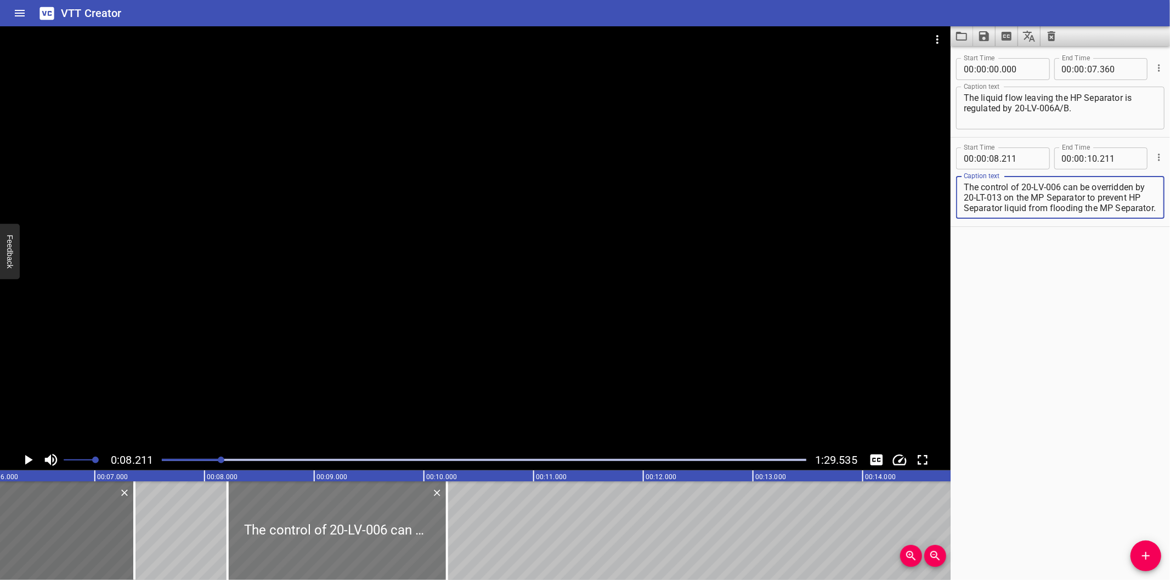
scroll to position [0, 656]
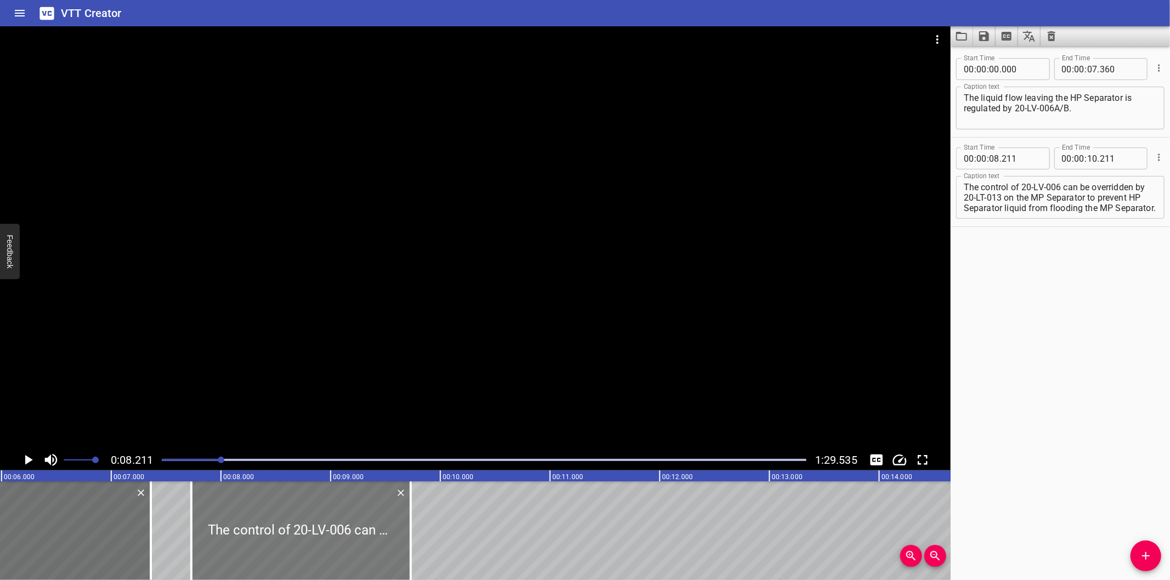
drag, startPoint x: 364, startPoint y: 541, endPoint x: 312, endPoint y: 547, distance: 53.0
click at [312, 547] on div at bounding box center [300, 531] width 219 height 99
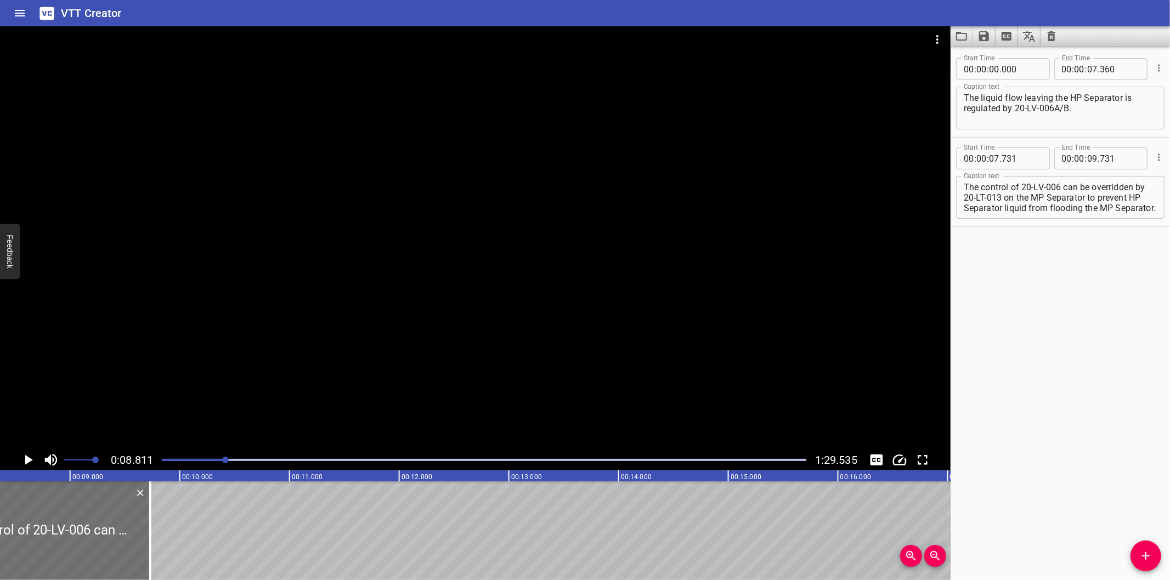
scroll to position [0, 966]
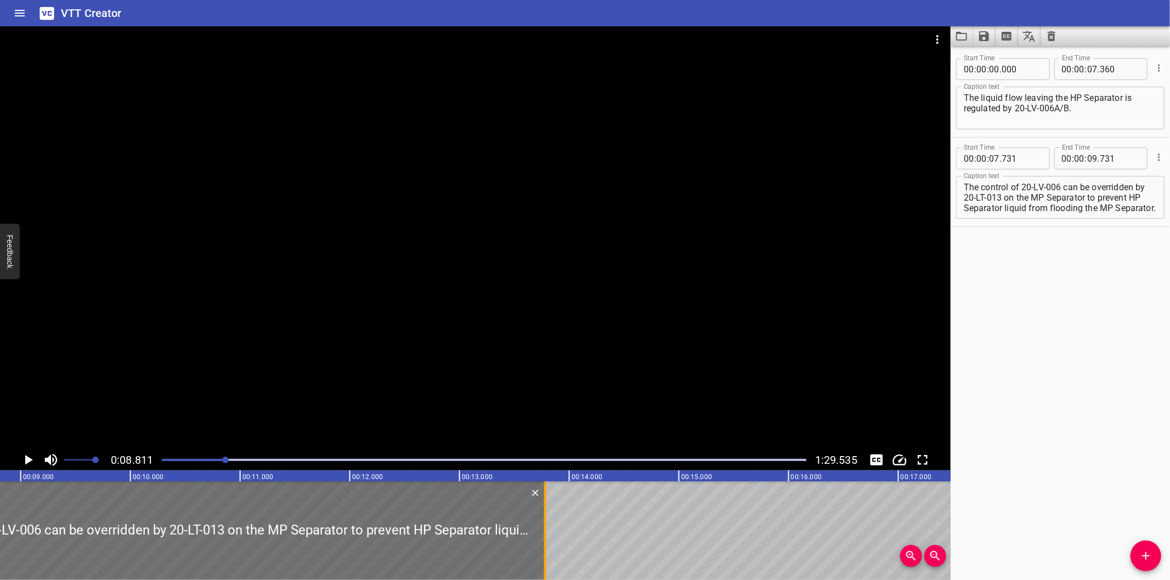
drag, startPoint x: 97, startPoint y: 544, endPoint x: 549, endPoint y: 532, distance: 452.6
click at [550, 532] on div at bounding box center [545, 531] width 11 height 99
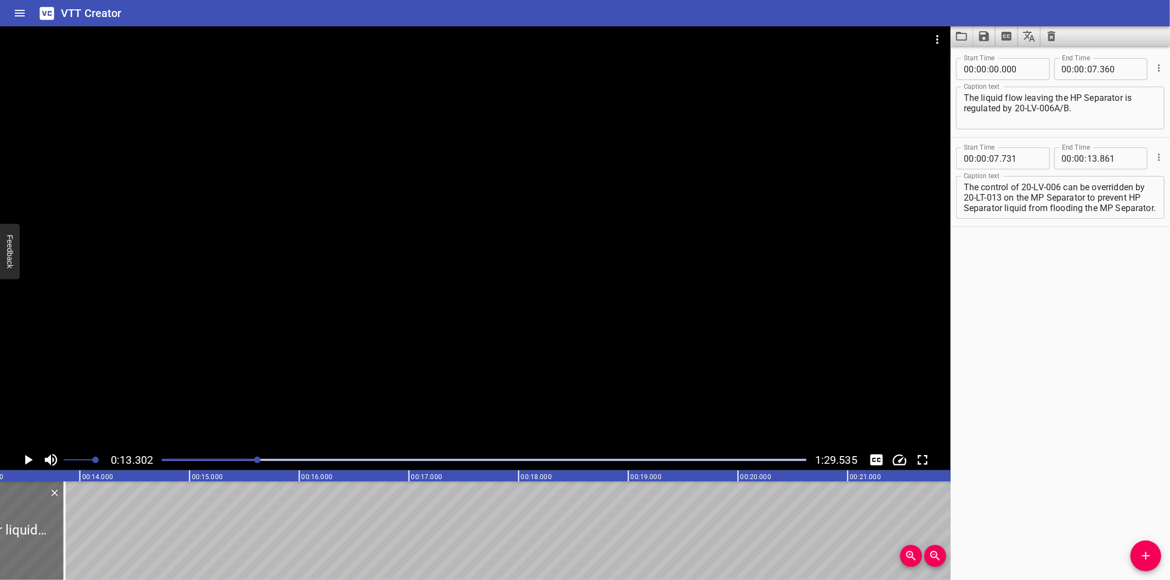
scroll to position [0, 1459]
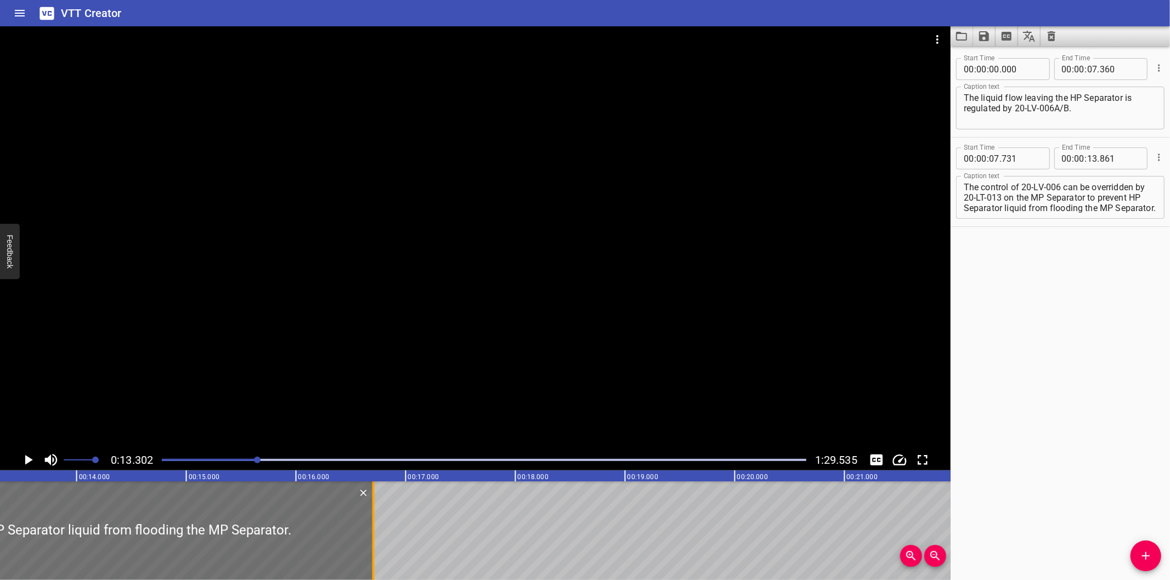
drag, startPoint x: 61, startPoint y: 539, endPoint x: 377, endPoint y: 536, distance: 316.5
click at [375, 536] on div at bounding box center [373, 531] width 2 height 99
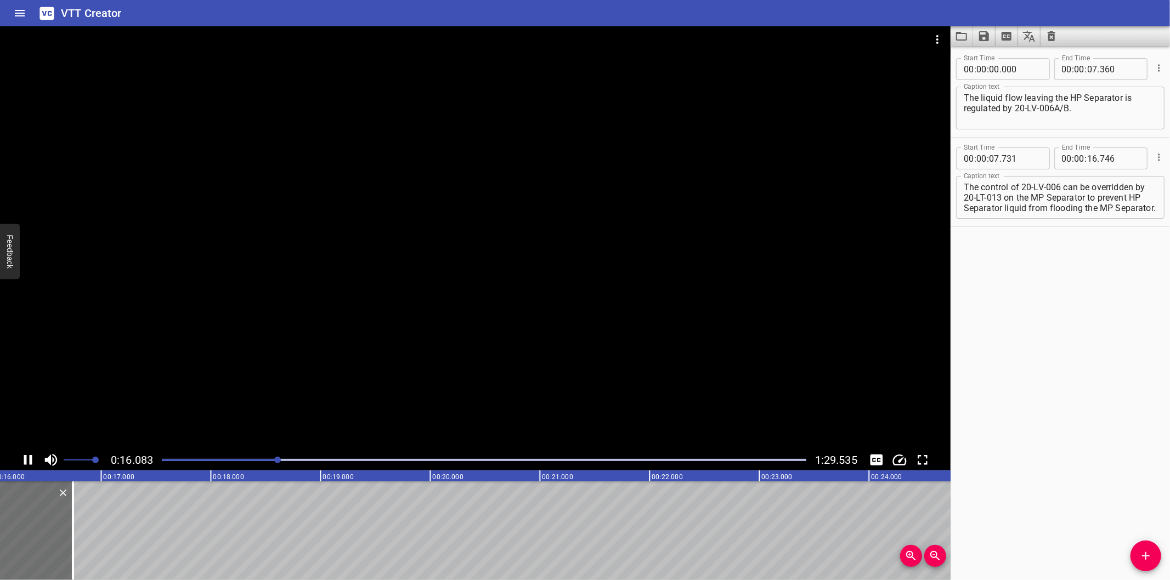
scroll to position [0, 1783]
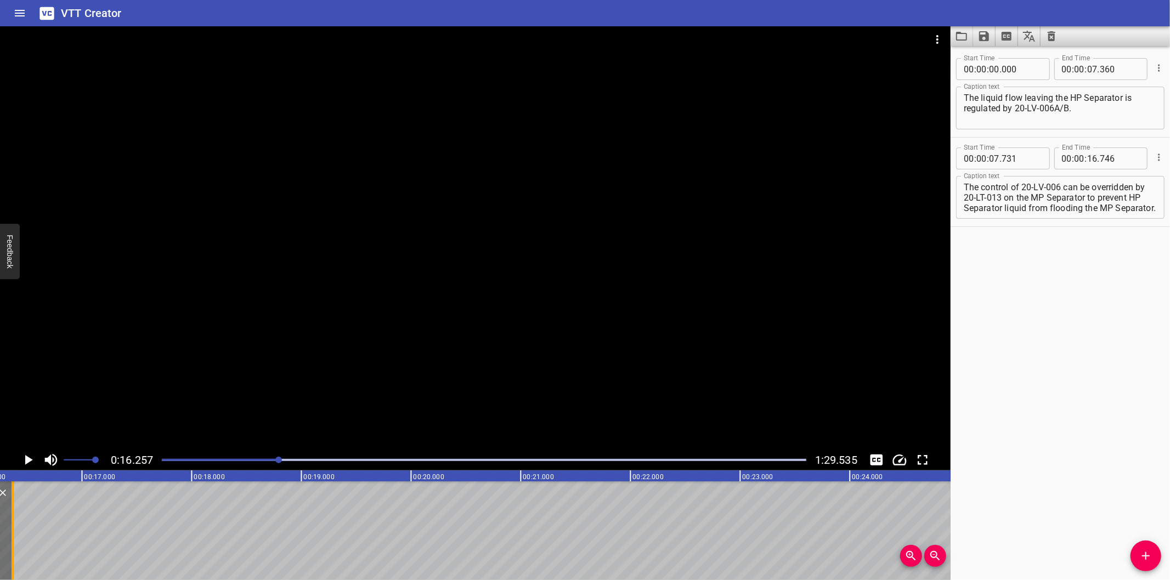
drag, startPoint x: 55, startPoint y: 541, endPoint x: 14, endPoint y: 541, distance: 41.1
click at [14, 541] on div at bounding box center [12, 531] width 11 height 99
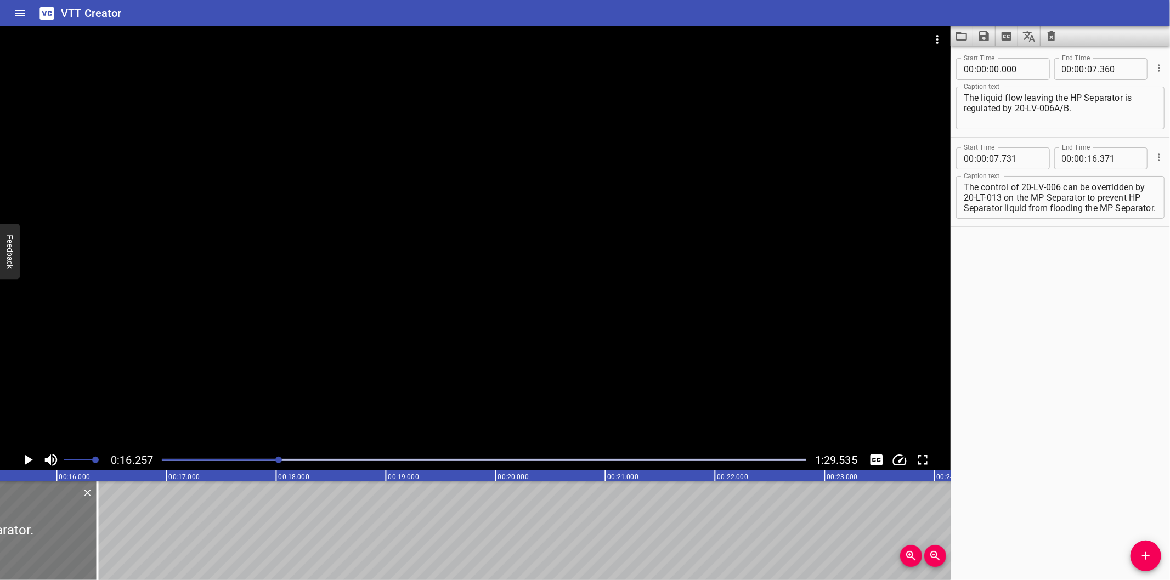
drag, startPoint x: 18, startPoint y: 539, endPoint x: 8, endPoint y: 541, distance: 10.5
drag, startPoint x: 92, startPoint y: 532, endPoint x: 80, endPoint y: 533, distance: 12.1
click at [80, 533] on div at bounding box center [79, 531] width 11 height 99
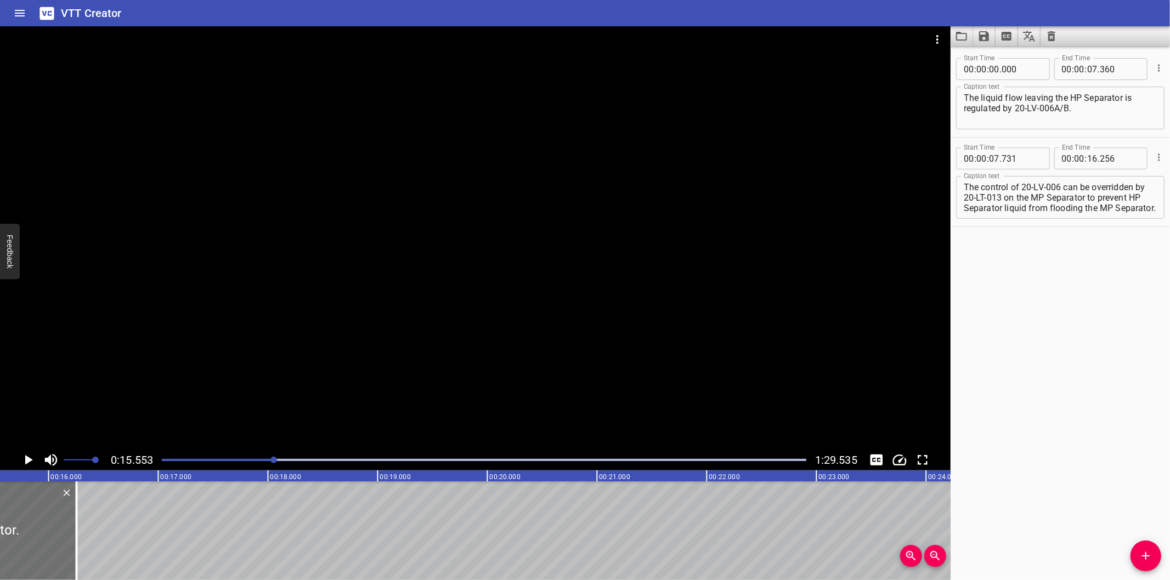
click at [257, 464] on div at bounding box center [484, 459] width 658 height 15
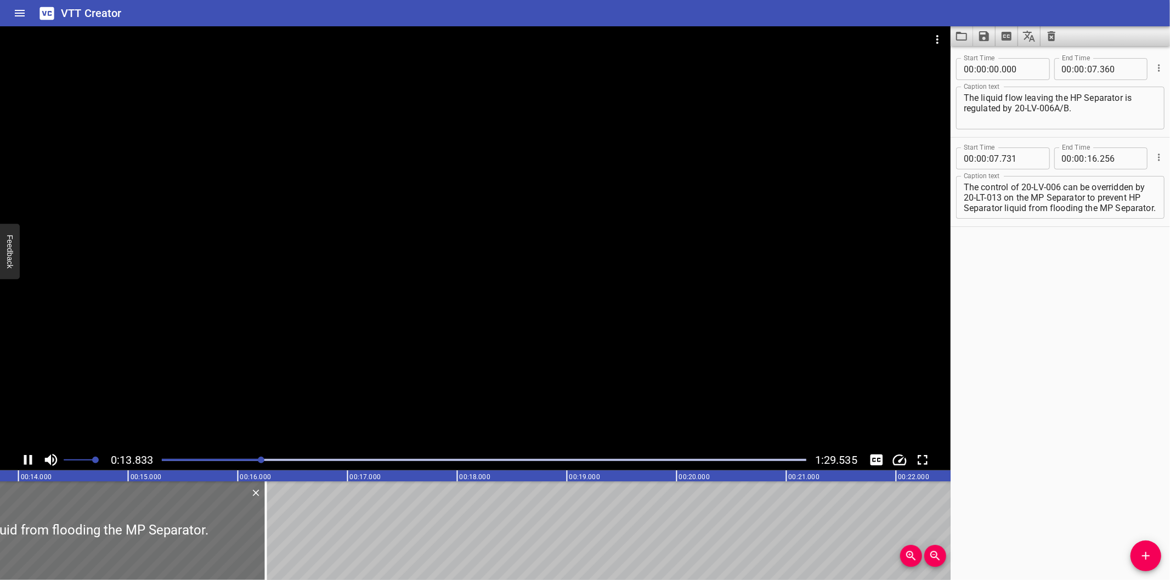
click at [292, 381] on div at bounding box center [475, 237] width 950 height 423
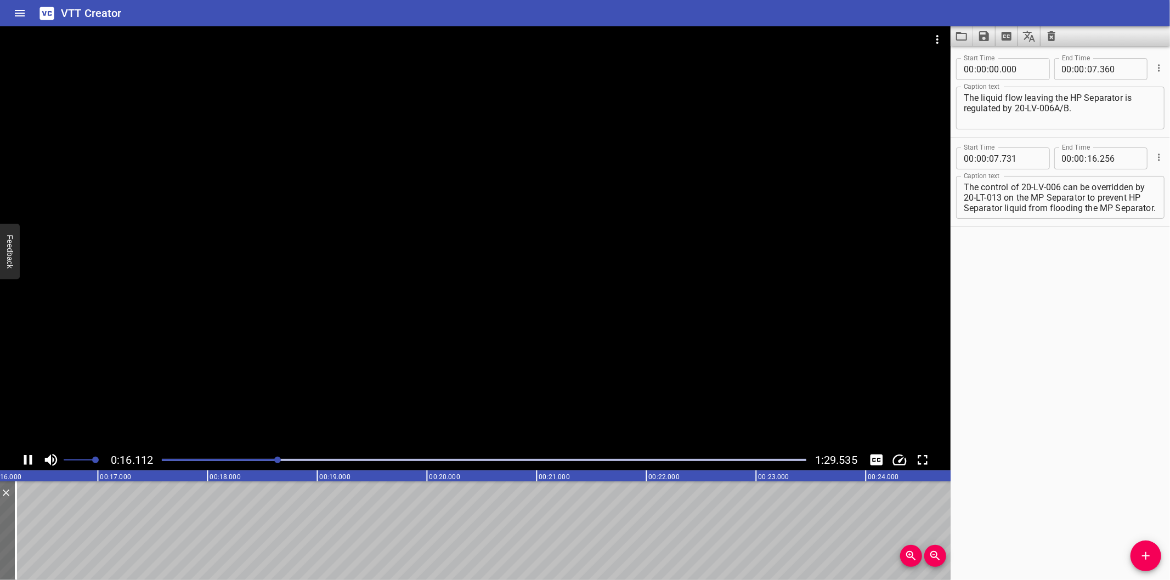
scroll to position [0, 1786]
click at [264, 463] on div at bounding box center [484, 459] width 658 height 15
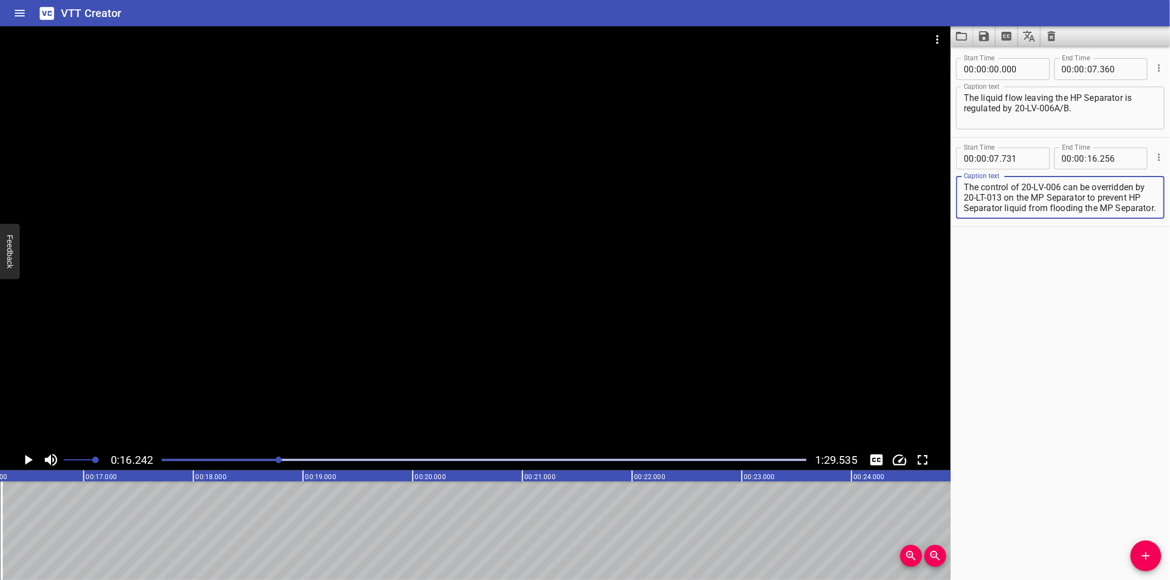
scroll to position [10, 0]
drag, startPoint x: 1099, startPoint y: 200, endPoint x: 1198, endPoint y: 341, distance: 172.4
click at [1169, 341] on html "VTT Creator Caption Editor Batch Transcribe Login Sign Up Privacy Contact 0:16.…" at bounding box center [585, 290] width 1170 height 580
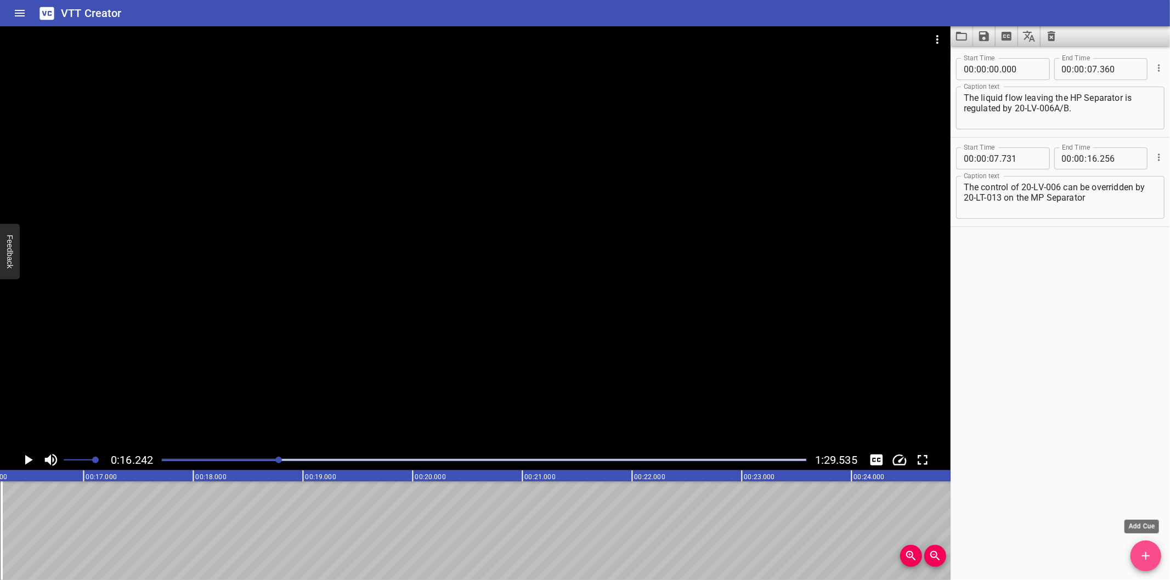
drag, startPoint x: 1141, startPoint y: 551, endPoint x: 961, endPoint y: 549, distance: 179.9
click at [1141, 551] on icon "Add Cue" at bounding box center [1145, 556] width 13 height 13
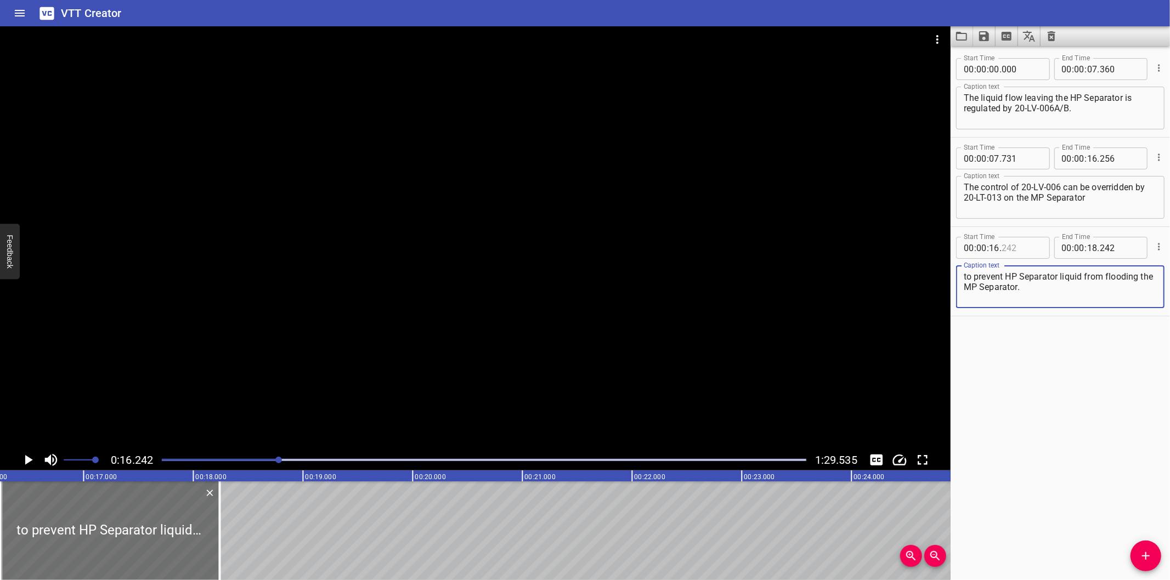
click at [1016, 253] on input "number" at bounding box center [1021, 248] width 40 height 22
click at [656, 351] on div at bounding box center [475, 237] width 950 height 423
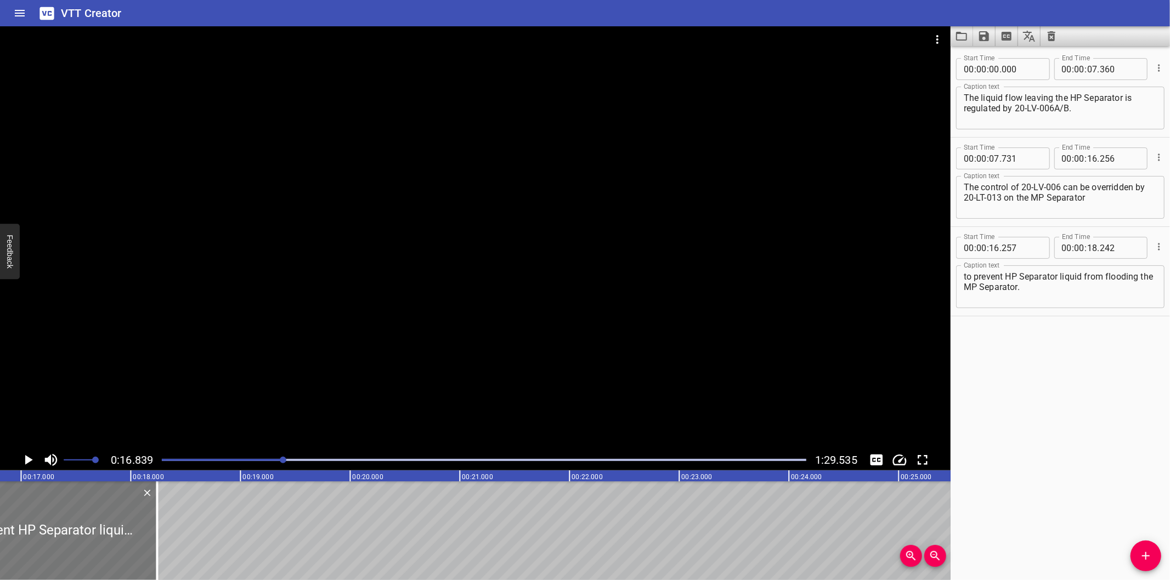
scroll to position [0, 1847]
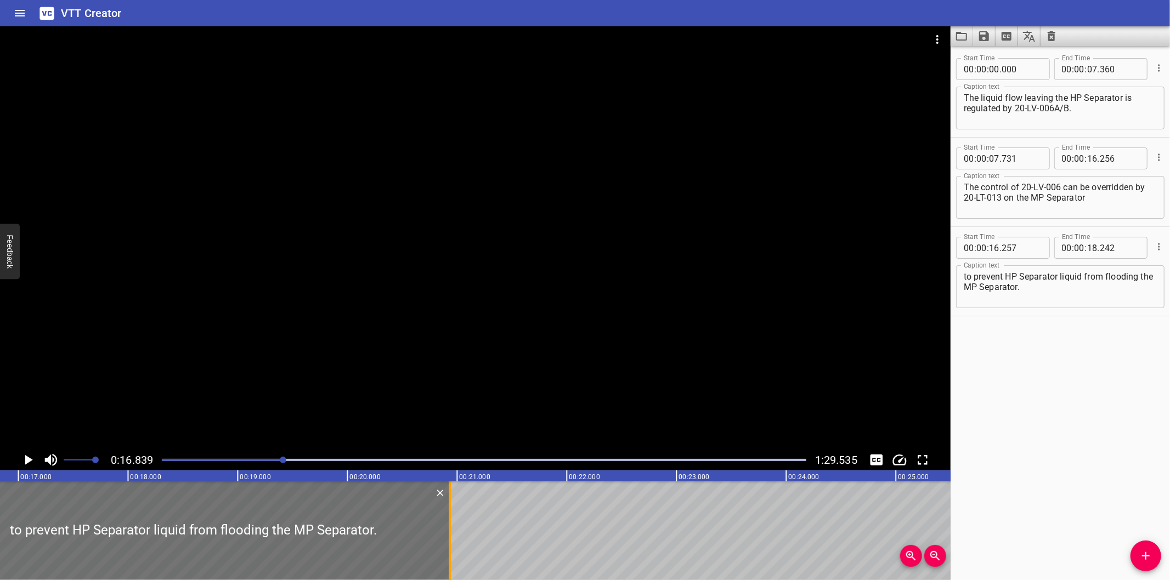
drag, startPoint x: 155, startPoint y: 524, endPoint x: 450, endPoint y: 535, distance: 295.8
click at [450, 535] on div at bounding box center [449, 531] width 11 height 99
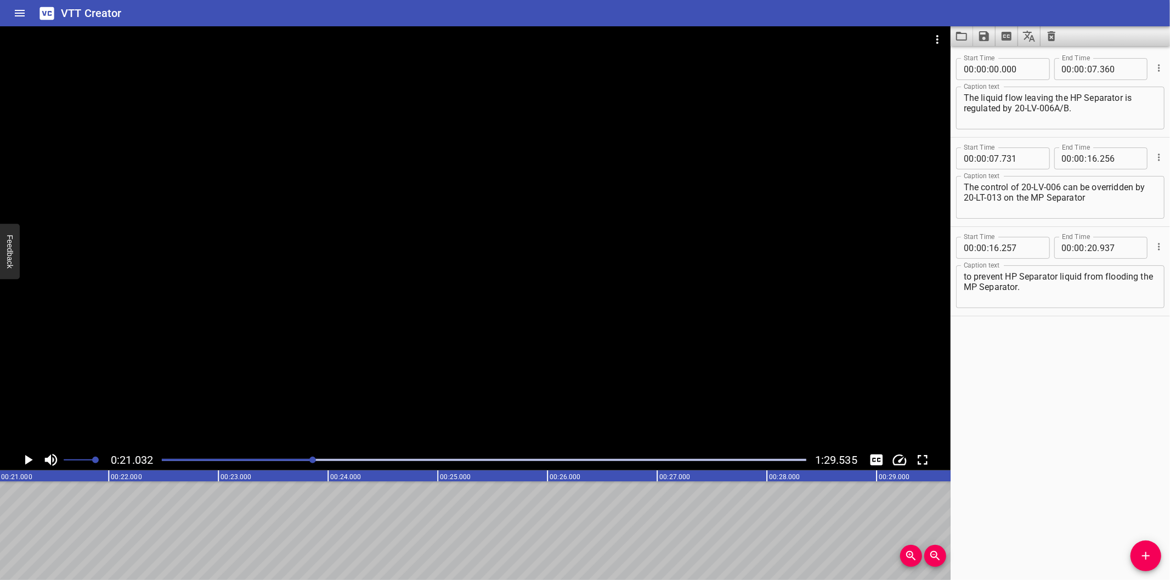
scroll to position [0, 2307]
click at [920, 314] on div at bounding box center [475, 237] width 950 height 423
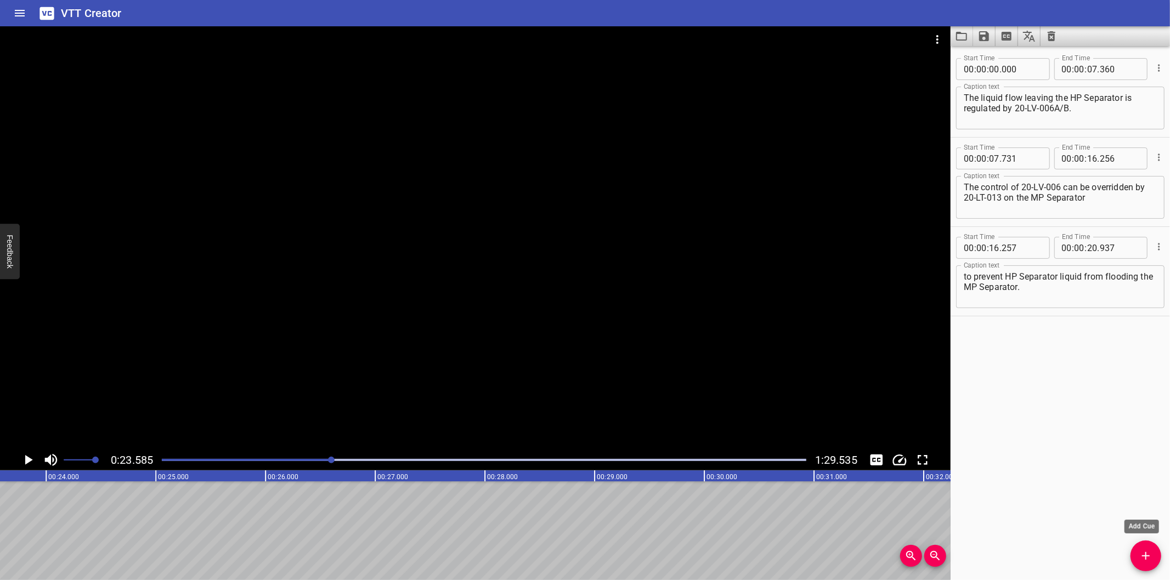
click at [1145, 550] on icon "Add Cue" at bounding box center [1145, 556] width 13 height 13
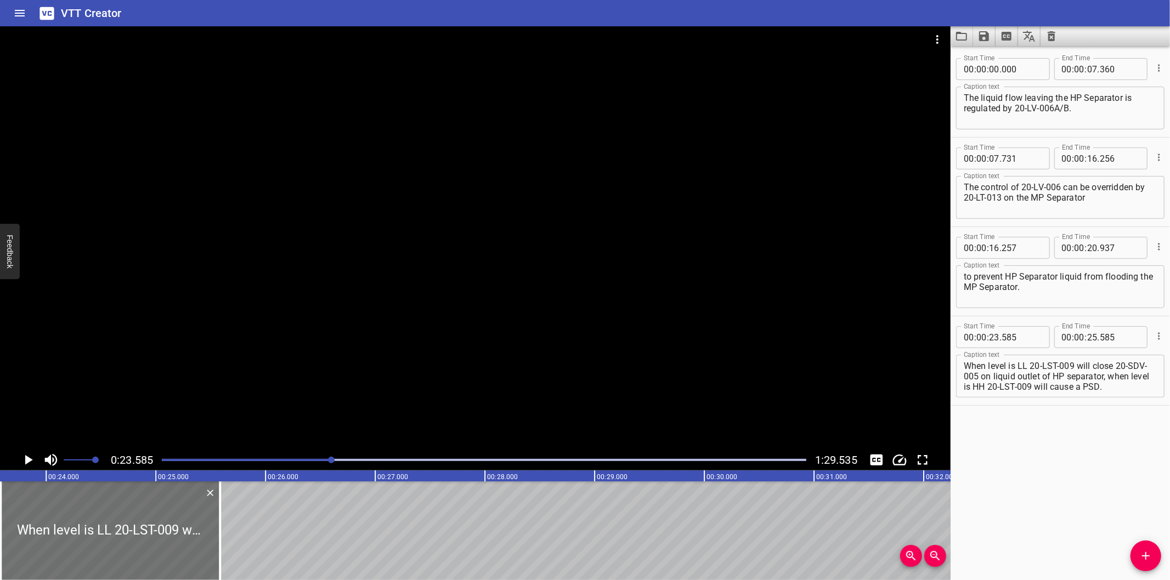
click at [271, 462] on div at bounding box center [484, 459] width 658 height 15
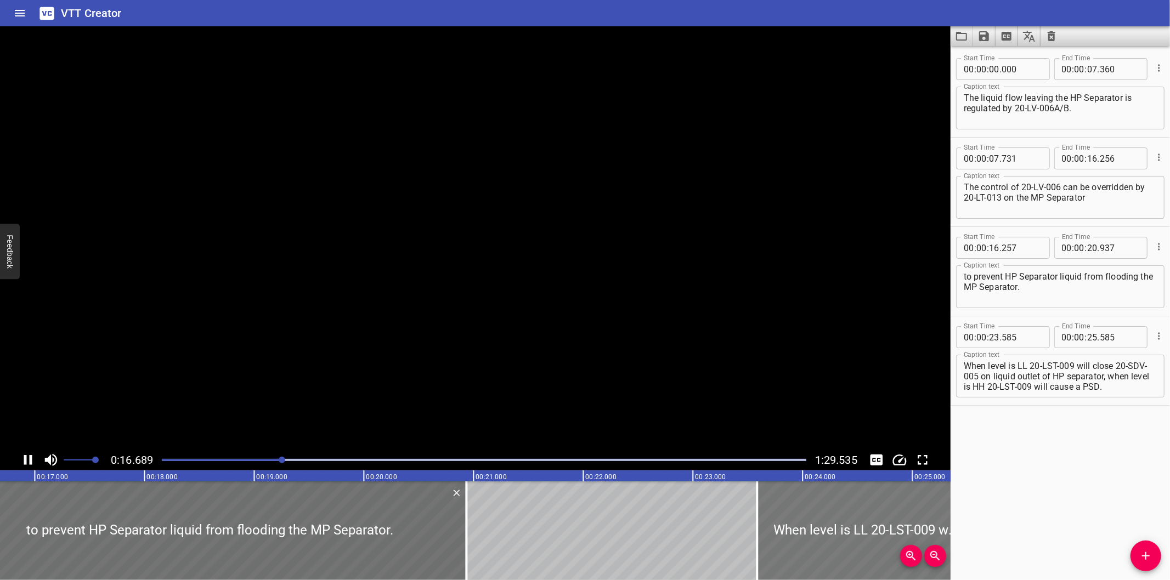
scroll to position [0, 1857]
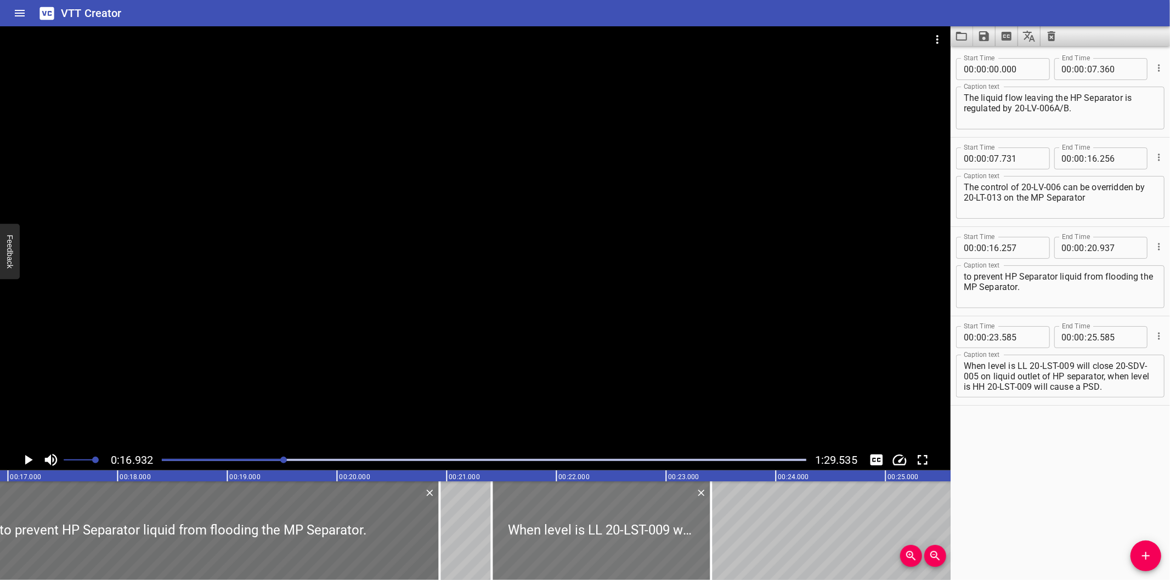
drag, startPoint x: 822, startPoint y: 529, endPoint x: 583, endPoint y: 536, distance: 238.7
click at [583, 536] on div at bounding box center [600, 531] width 219 height 99
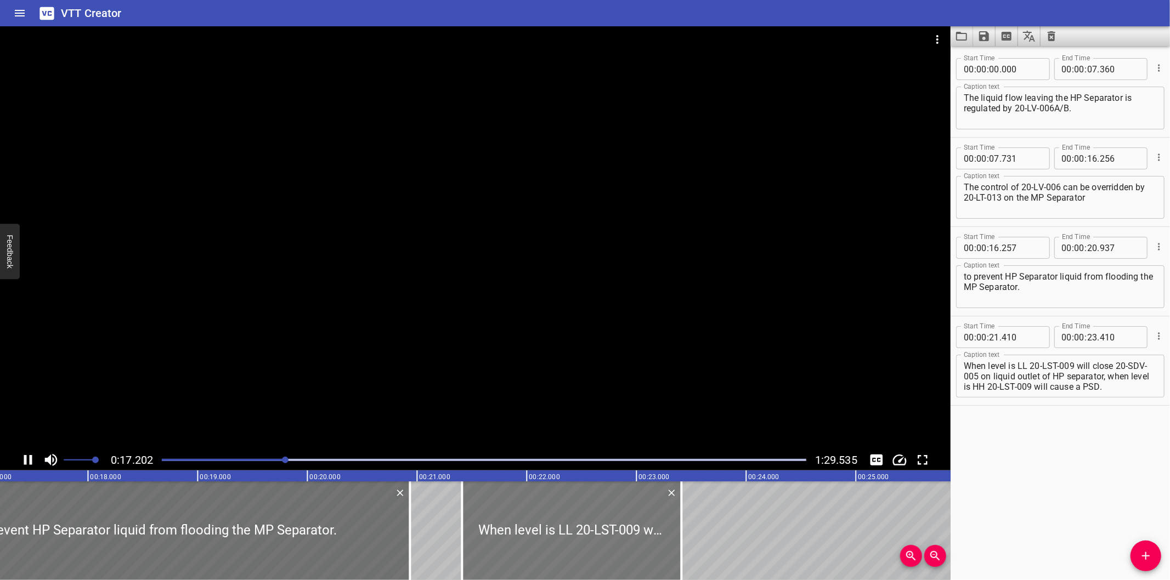
scroll to position [0, 1899]
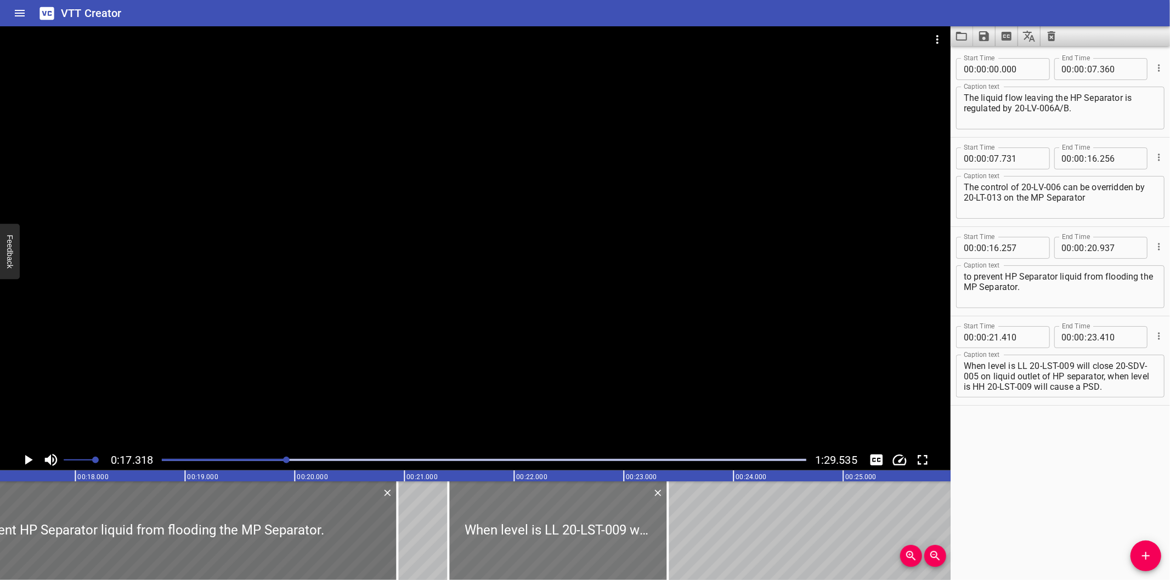
click at [562, 542] on div at bounding box center [557, 531] width 219 height 99
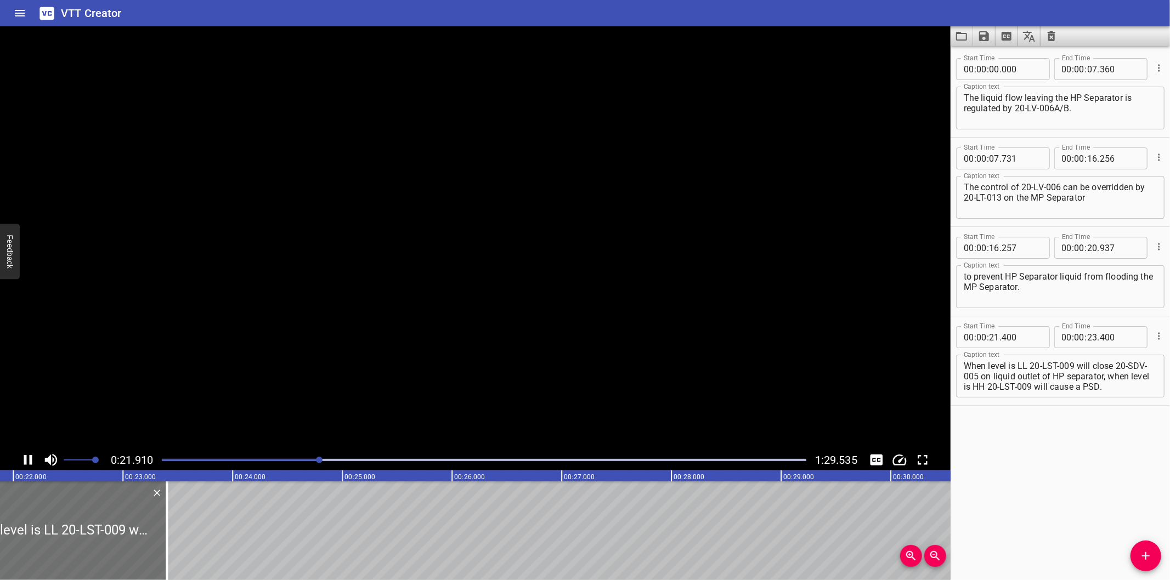
scroll to position [0, 2412]
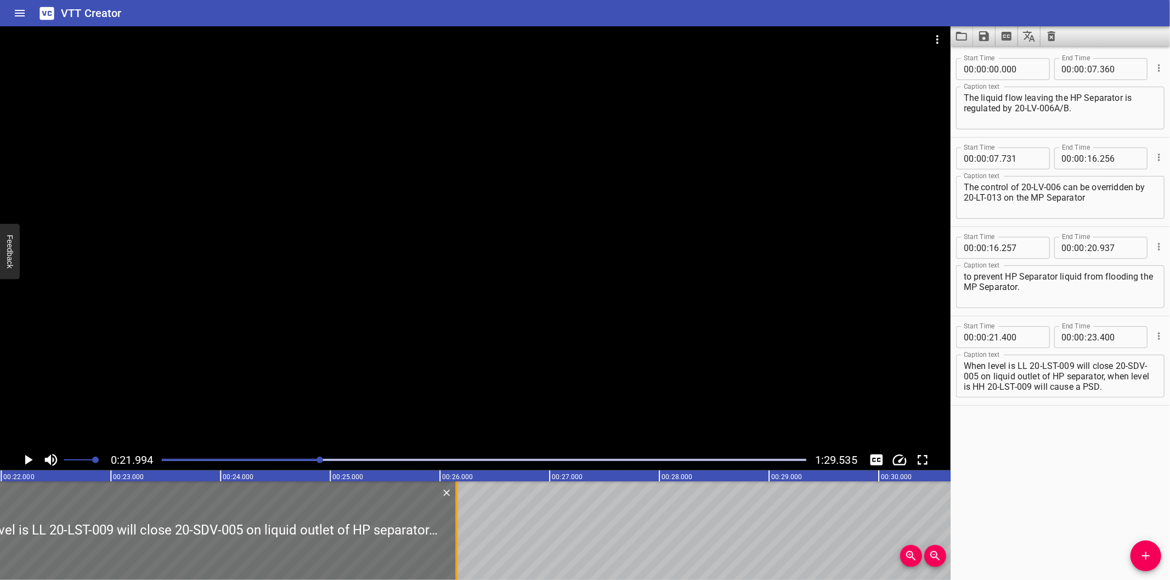
drag, startPoint x: 154, startPoint y: 549, endPoint x: 465, endPoint y: 527, distance: 311.7
click at [457, 527] on div at bounding box center [456, 531] width 2 height 99
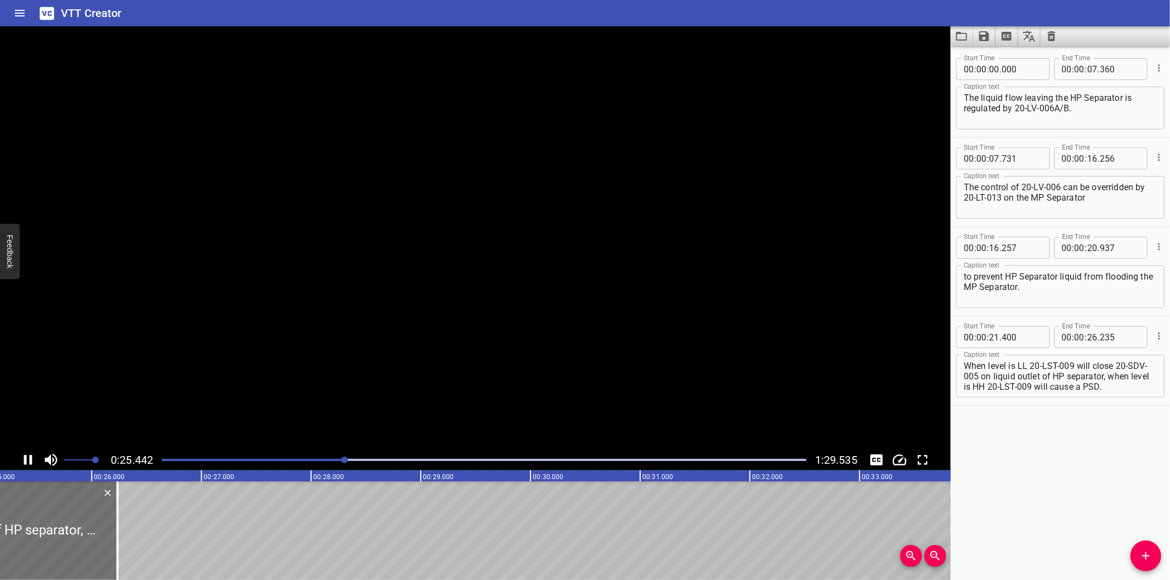
scroll to position [0, 2796]
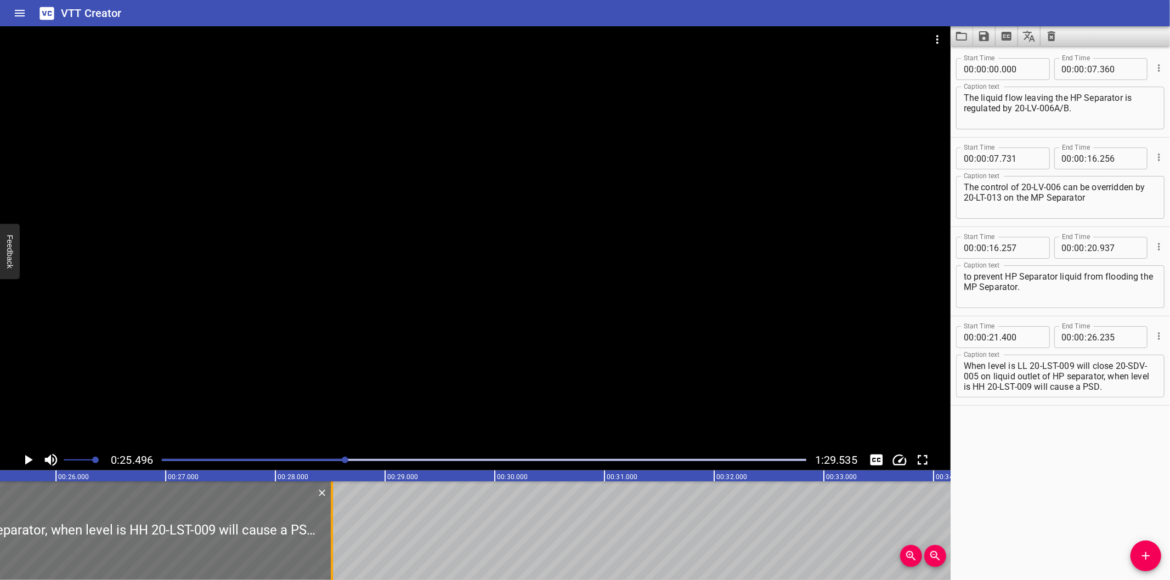
drag, startPoint x: 83, startPoint y: 547, endPoint x: 387, endPoint y: 539, distance: 303.4
click at [337, 539] on div at bounding box center [331, 531] width 11 height 99
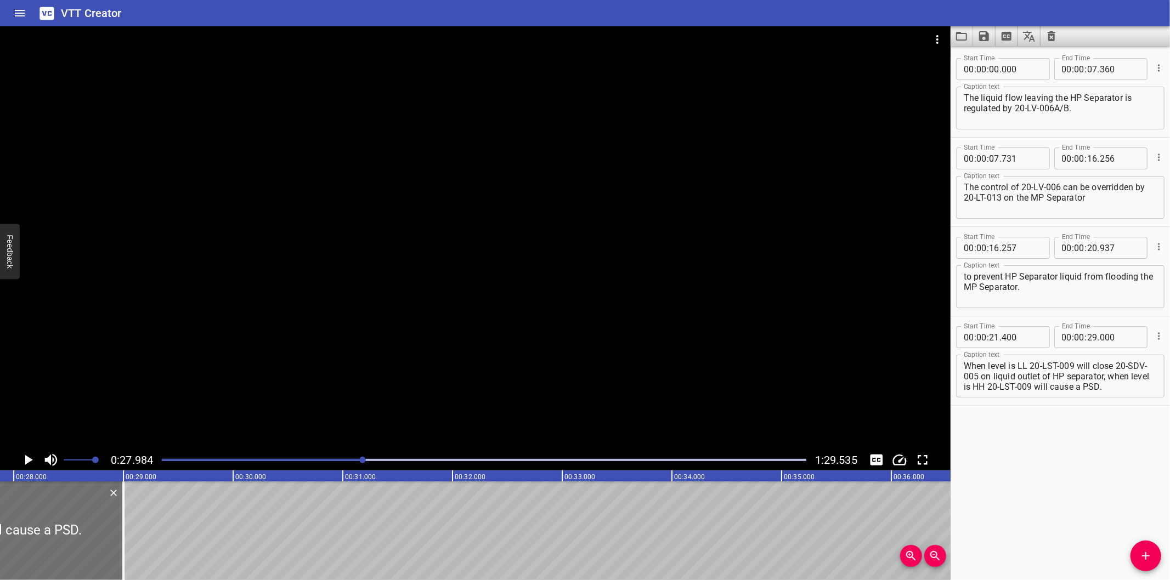
scroll to position [0, 3069]
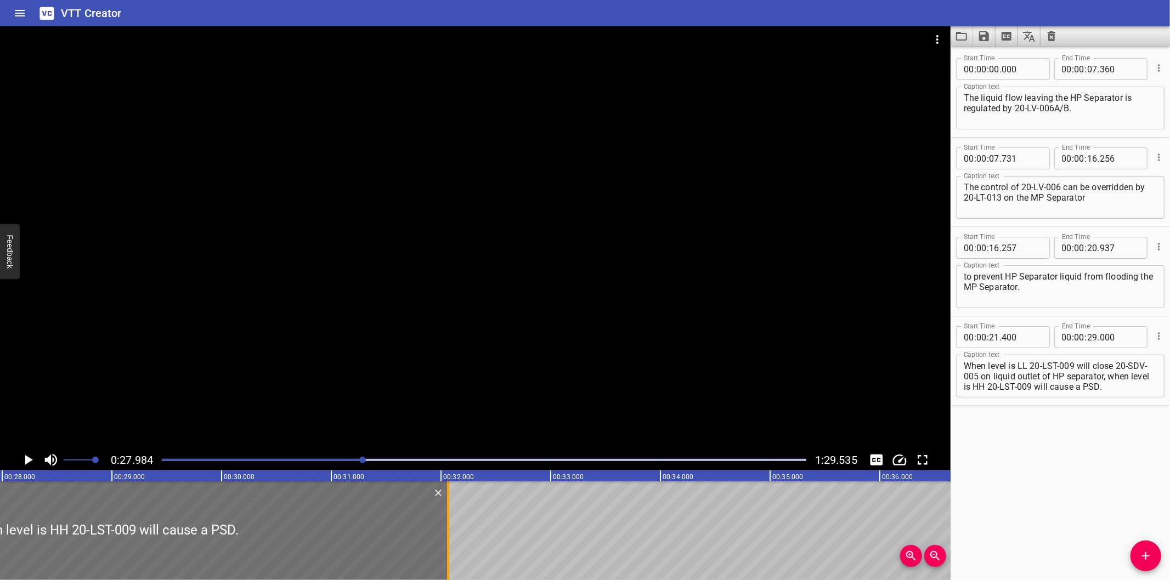
drag, startPoint x: 111, startPoint y: 552, endPoint x: 448, endPoint y: 545, distance: 336.3
click at [448, 545] on div at bounding box center [448, 531] width 2 height 99
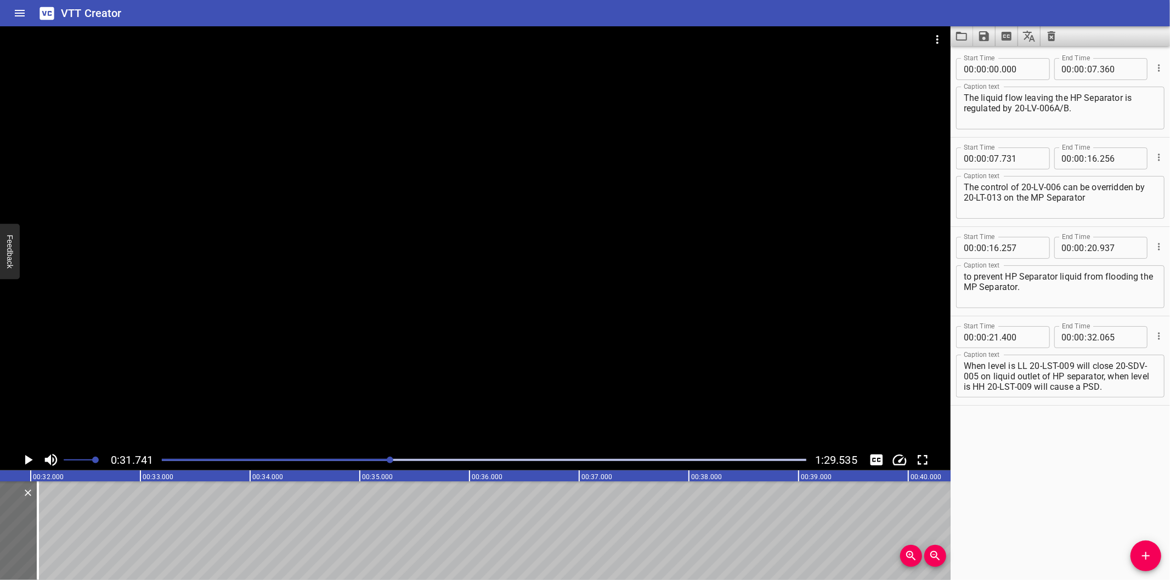
scroll to position [0, 3481]
drag, startPoint x: 1109, startPoint y: 376, endPoint x: 1183, endPoint y: 494, distance: 139.2
click at [1169, 494] on html "VTT Creator Caption Editor Batch Transcribe Login Sign Up Privacy Contact 0:31.…" at bounding box center [585, 290] width 1170 height 580
click at [1142, 552] on icon "Add Cue" at bounding box center [1145, 556] width 13 height 13
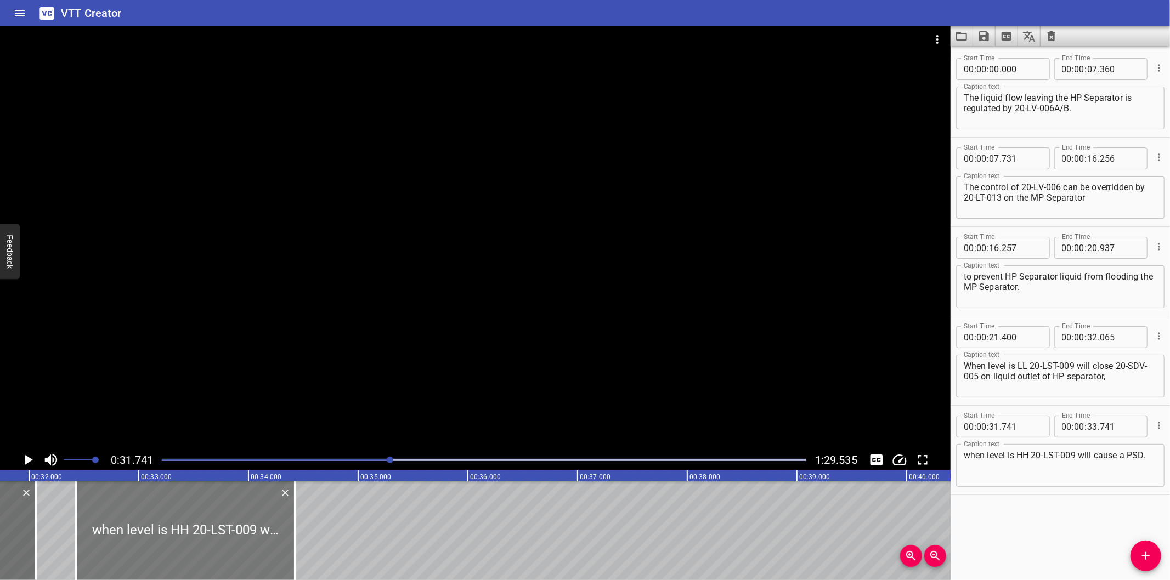
drag, startPoint x: 176, startPoint y: 547, endPoint x: 207, endPoint y: 554, distance: 32.6
click at [207, 554] on div at bounding box center [185, 531] width 219 height 99
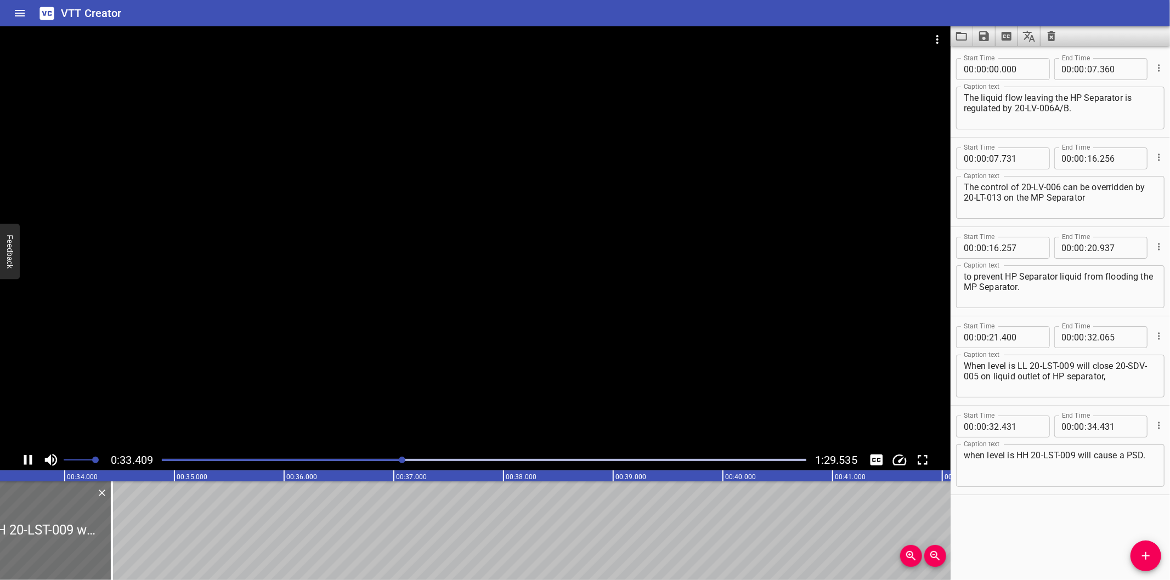
scroll to position [0, 3683]
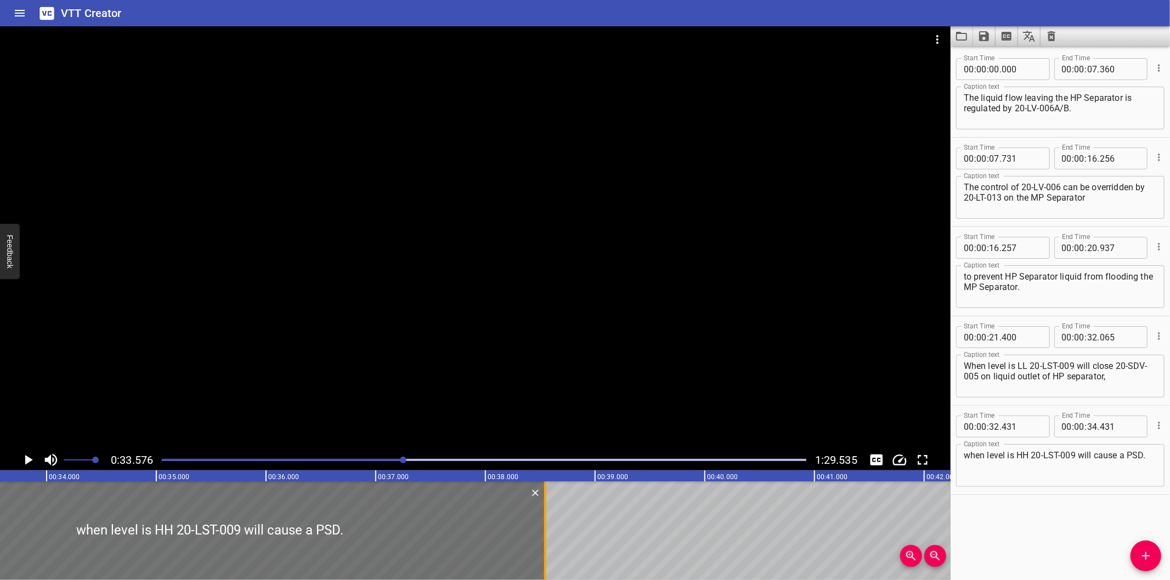
drag, startPoint x: 94, startPoint y: 552, endPoint x: 546, endPoint y: 545, distance: 451.4
click at [546, 545] on div at bounding box center [545, 531] width 11 height 99
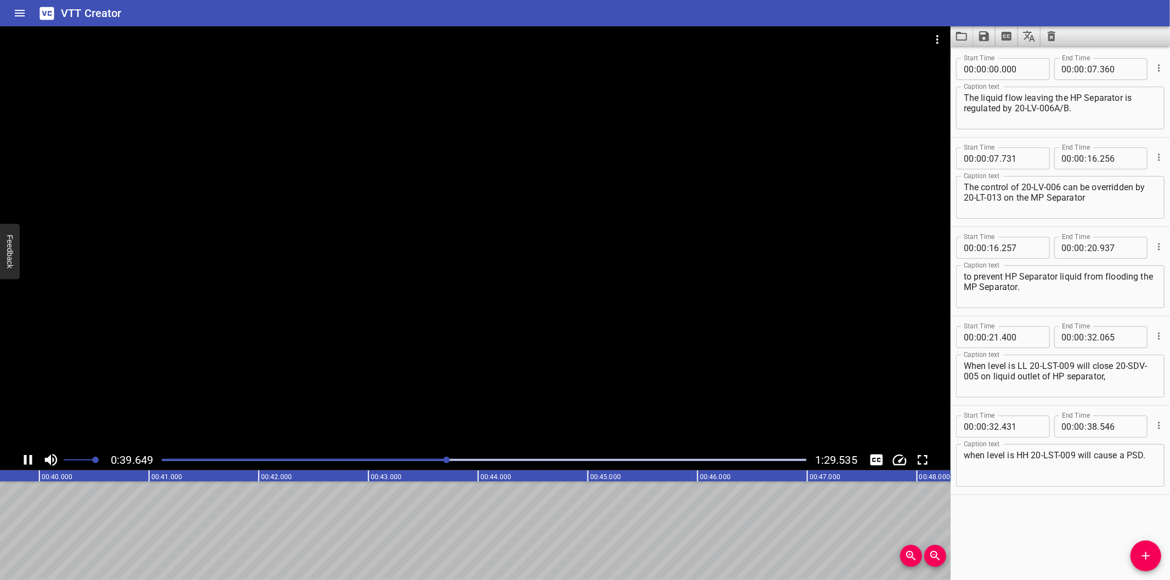
scroll to position [0, 4374]
click at [1133, 551] on span "Add Cue" at bounding box center [1145, 556] width 31 height 13
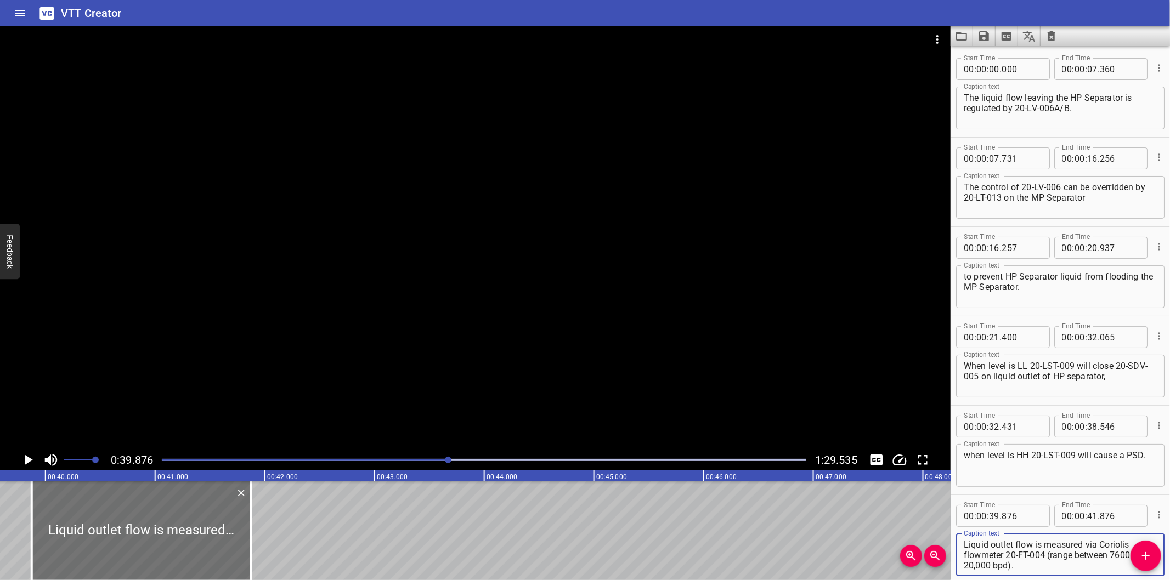
scroll to position [0, 4211]
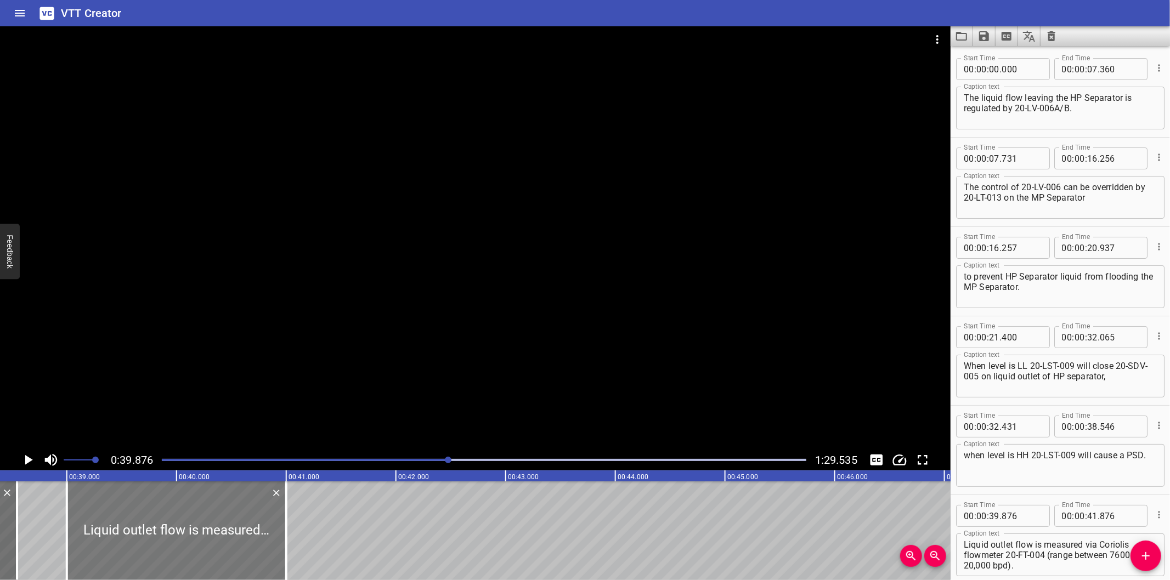
drag, startPoint x: 264, startPoint y: 541, endPoint x: 212, endPoint y: 551, distance: 53.7
click at [212, 551] on div at bounding box center [176, 531] width 219 height 99
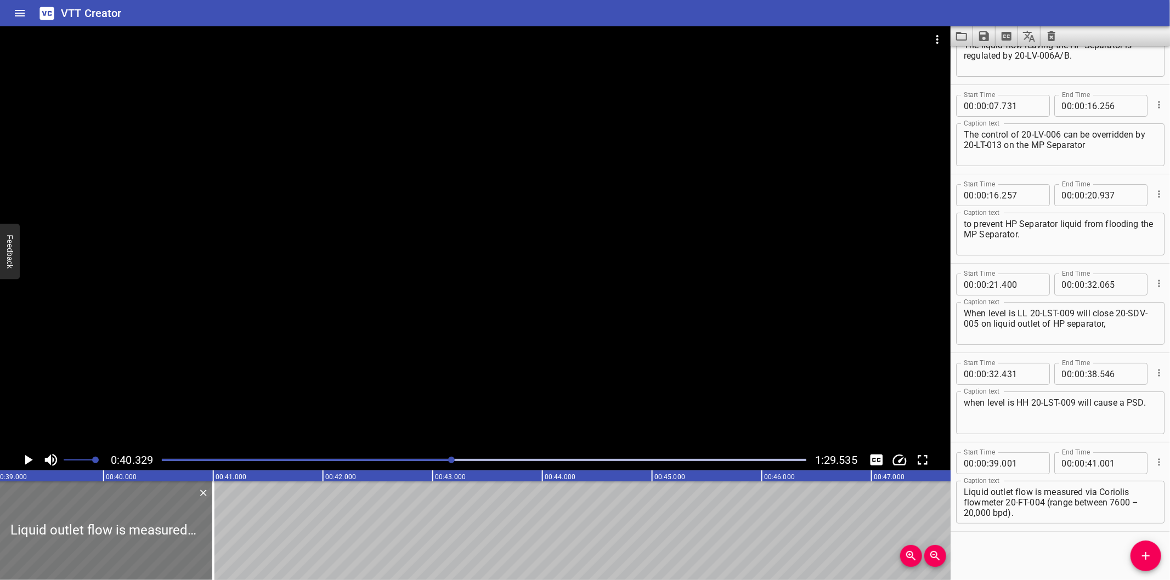
scroll to position [0, 4261]
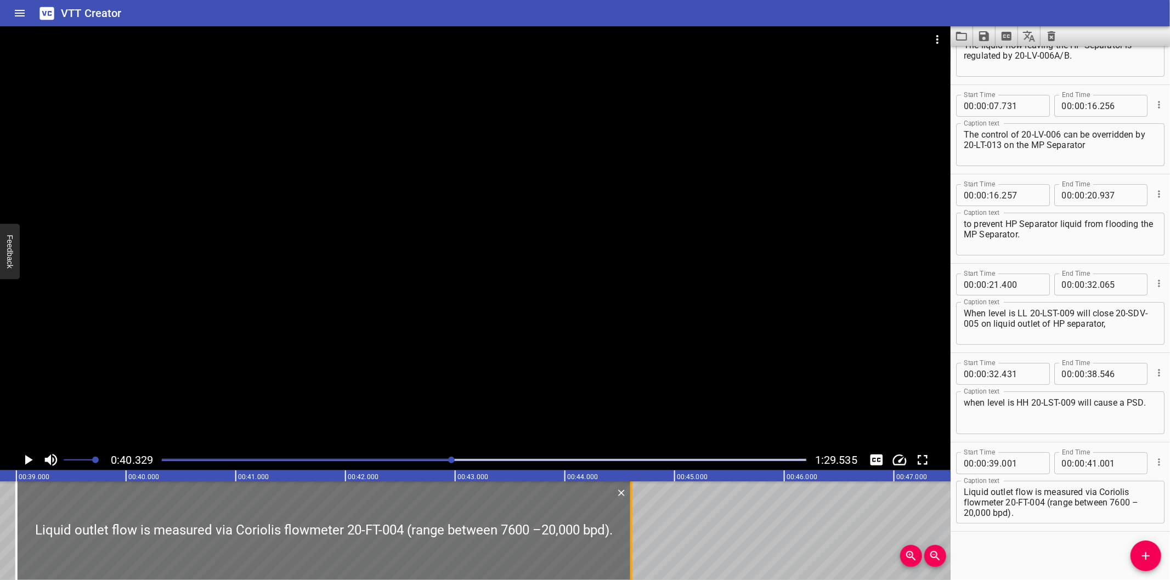
drag, startPoint x: 236, startPoint y: 543, endPoint x: 743, endPoint y: 517, distance: 507.4
click at [632, 517] on div at bounding box center [631, 531] width 2 height 99
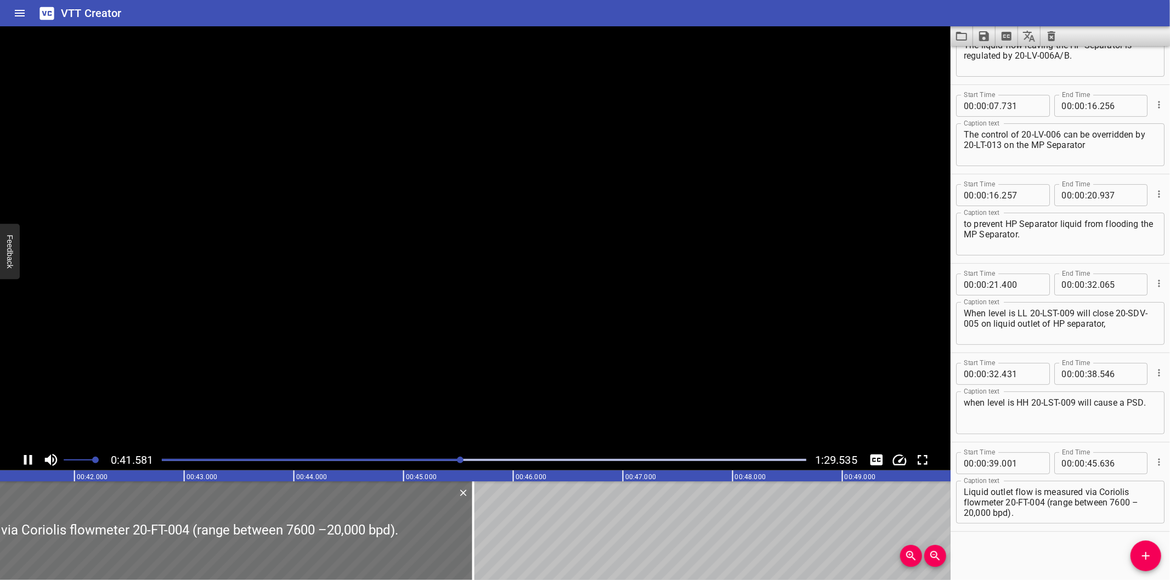
scroll to position [0, 4570]
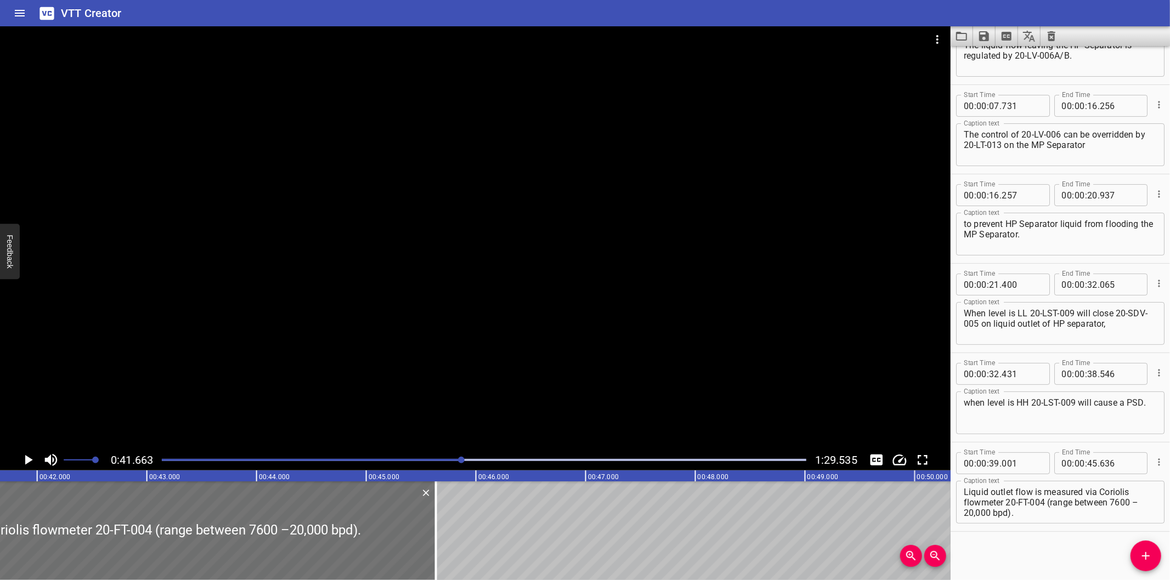
click at [576, 314] on div at bounding box center [475, 237] width 950 height 423
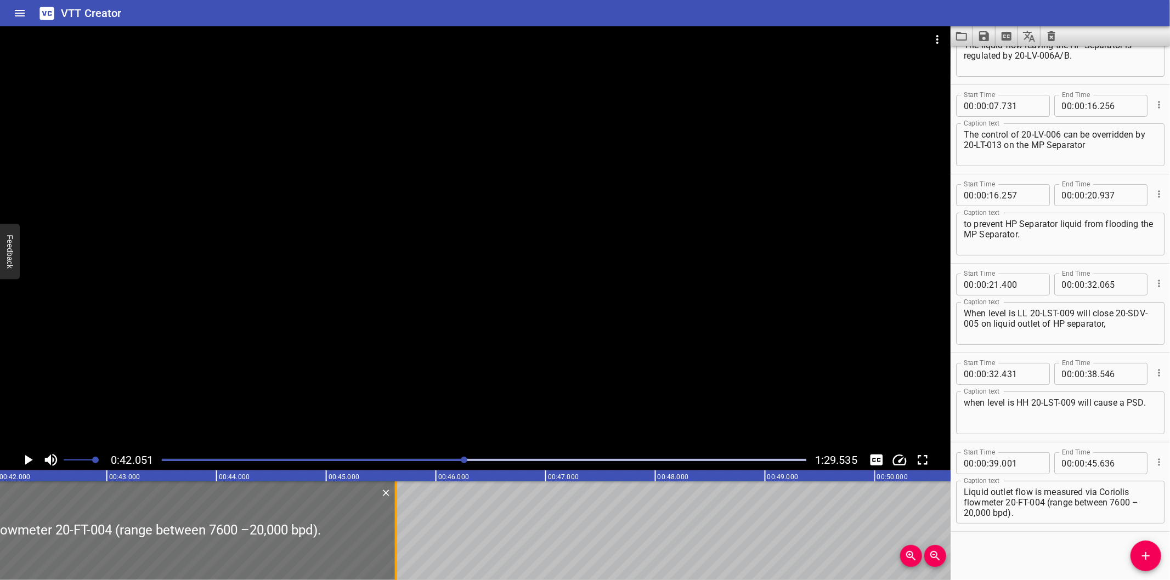
scroll to position [0, 4612]
drag, startPoint x: 395, startPoint y: 532, endPoint x: 387, endPoint y: 532, distance: 8.8
click at [387, 532] on div at bounding box center [384, 531] width 11 height 99
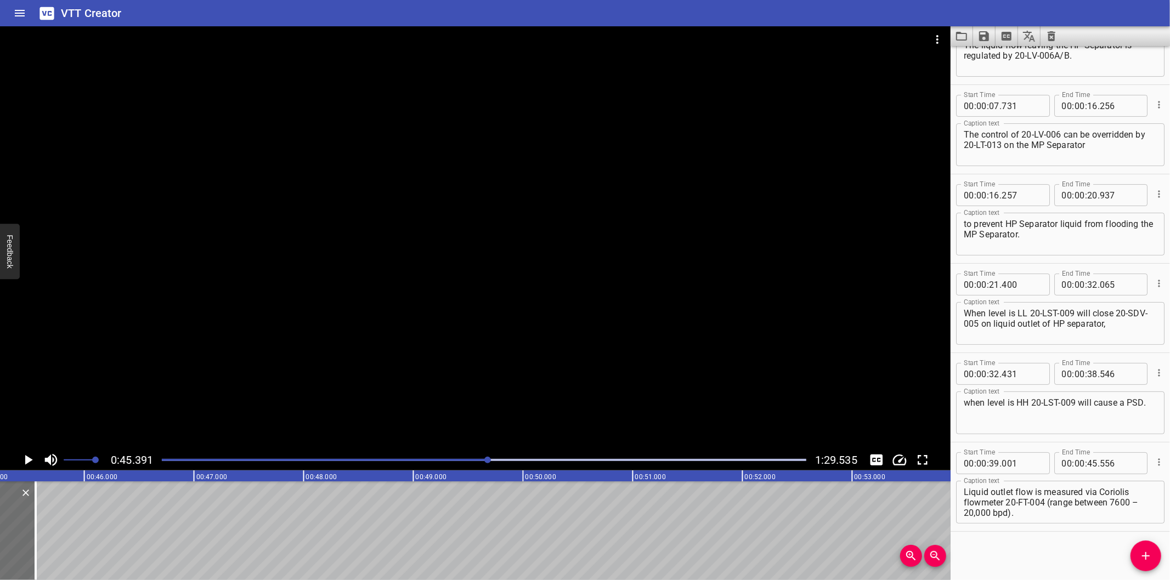
scroll to position [0, 4978]
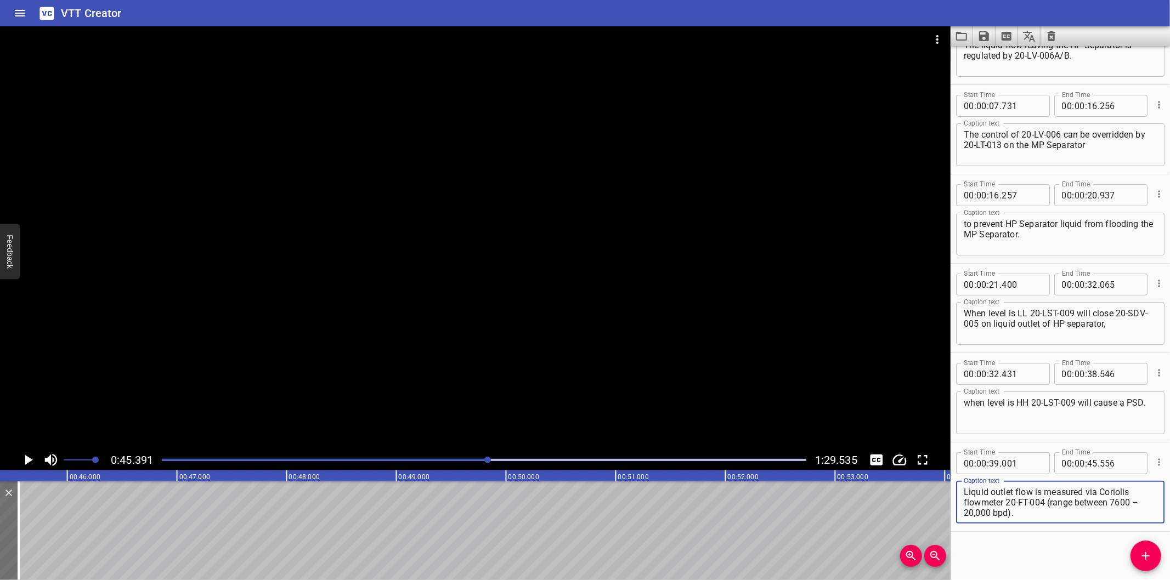
drag, startPoint x: 1054, startPoint y: 511, endPoint x: 1048, endPoint y: 505, distance: 8.9
click at [1048, 505] on textarea "Liquid outlet flow is measured via Coriolis flowmeter 20-FT-004 (range between …" at bounding box center [1060, 502] width 193 height 31
click at [1141, 551] on icon "Add Cue" at bounding box center [1145, 556] width 13 height 13
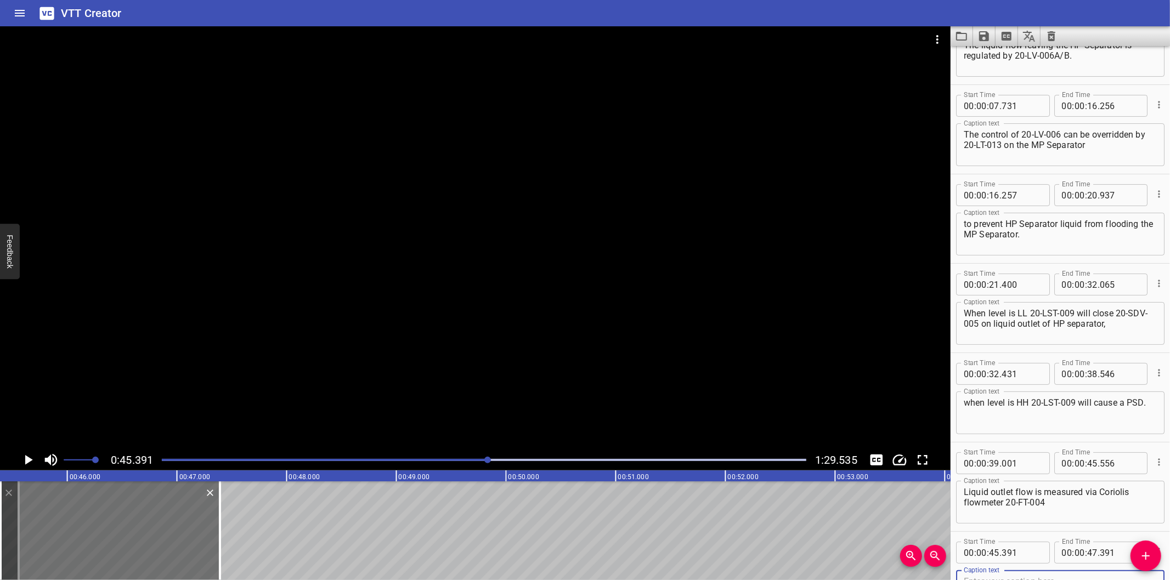
scroll to position [58, 0]
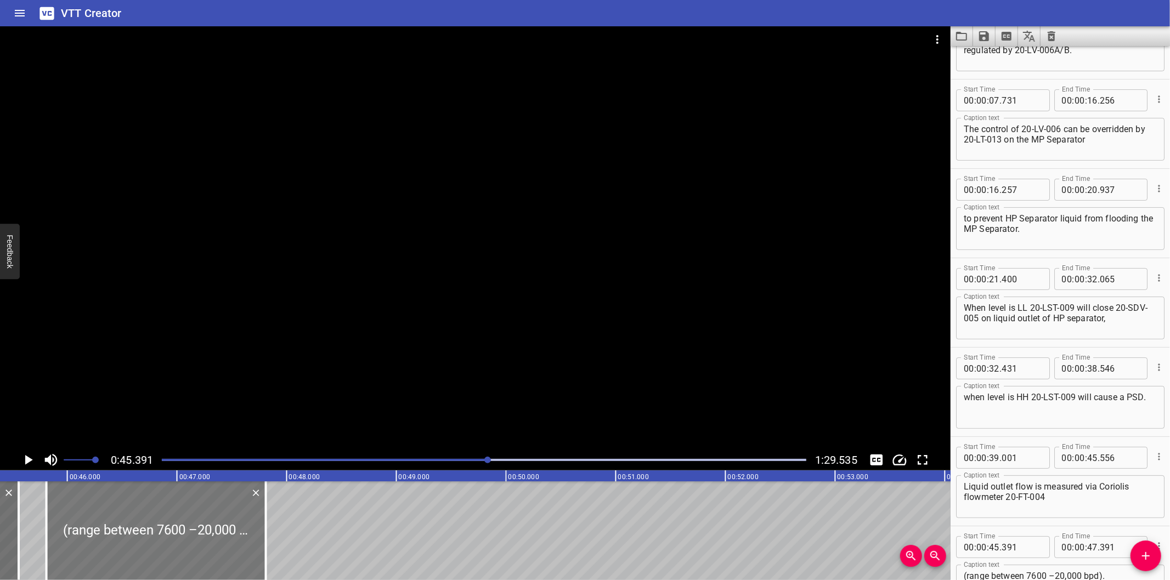
drag, startPoint x: 147, startPoint y: 535, endPoint x: 181, endPoint y: 541, distance: 34.5
click at [181, 541] on div at bounding box center [156, 531] width 219 height 99
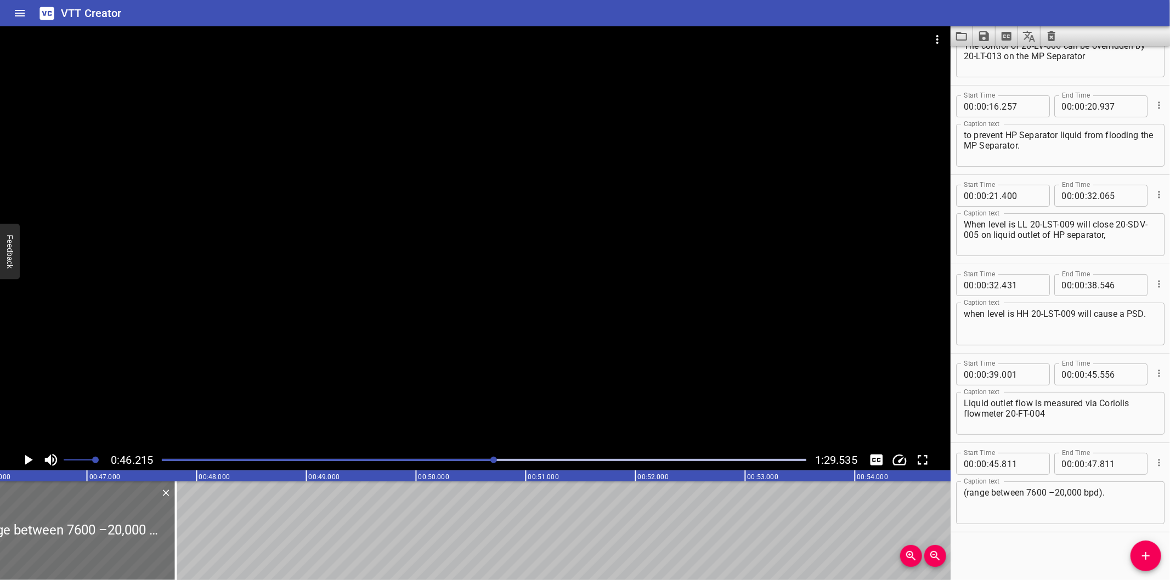
scroll to position [0, 5069]
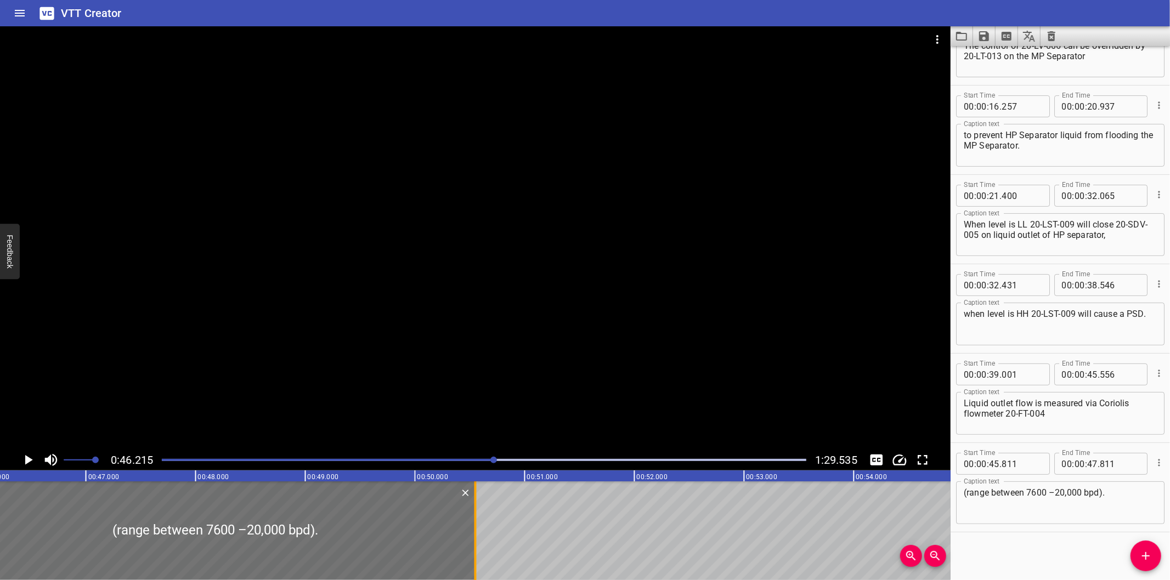
drag, startPoint x: 177, startPoint y: 556, endPoint x: 477, endPoint y: 540, distance: 301.0
click at [477, 540] on div at bounding box center [475, 531] width 11 height 99
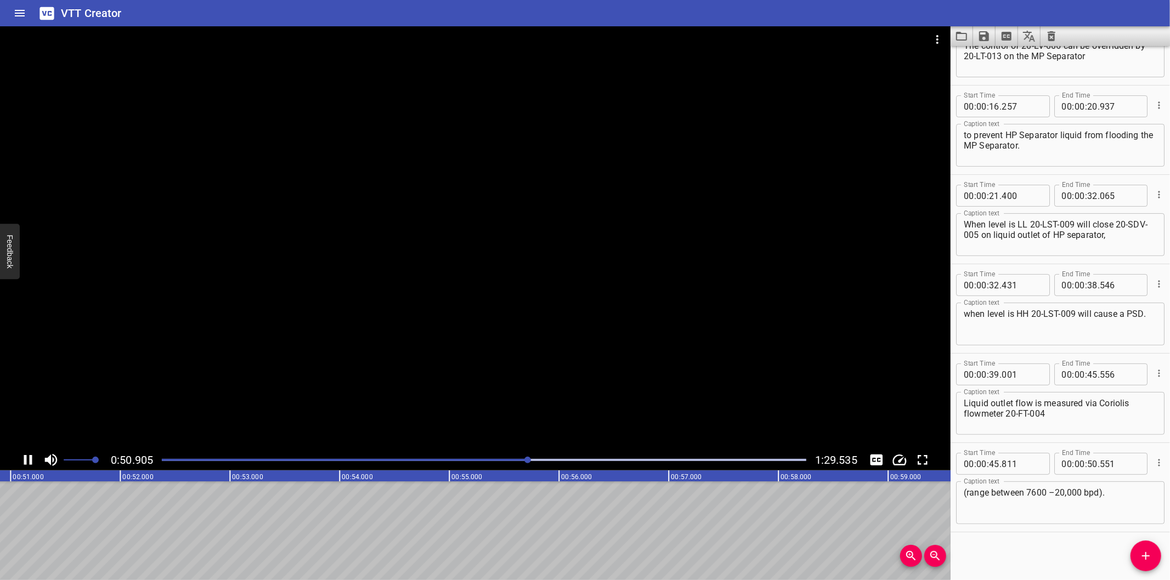
scroll to position [0, 5607]
click at [1140, 559] on icon "Add Cue" at bounding box center [1145, 556] width 13 height 13
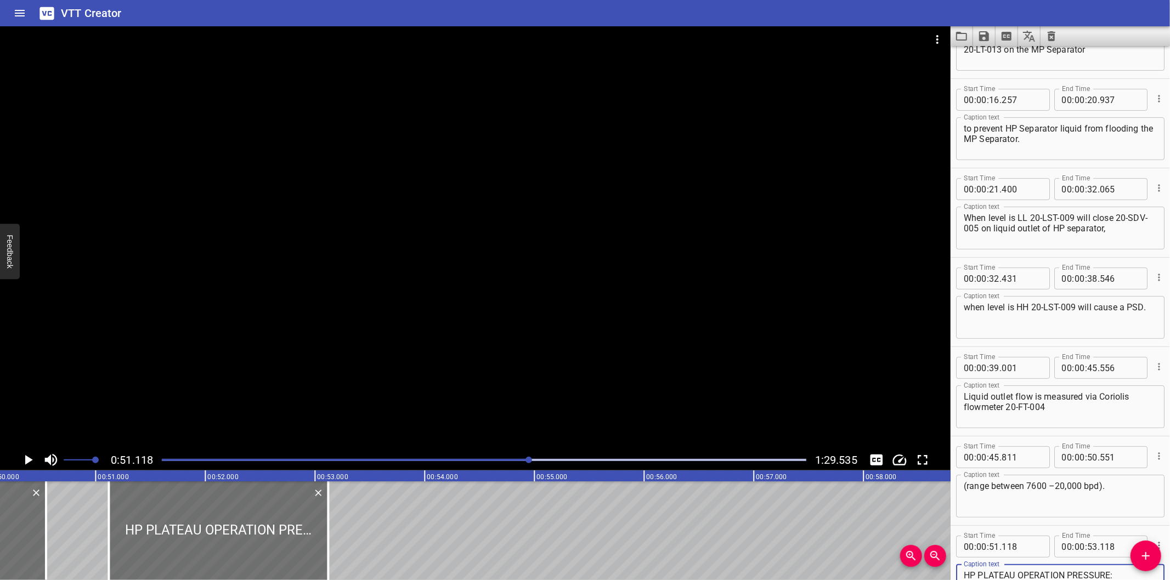
scroll to position [0, 5485]
drag, startPoint x: 273, startPoint y: 550, endPoint x: 257, endPoint y: 552, distance: 16.6
click at [257, 552] on div at bounding box center [215, 531] width 219 height 99
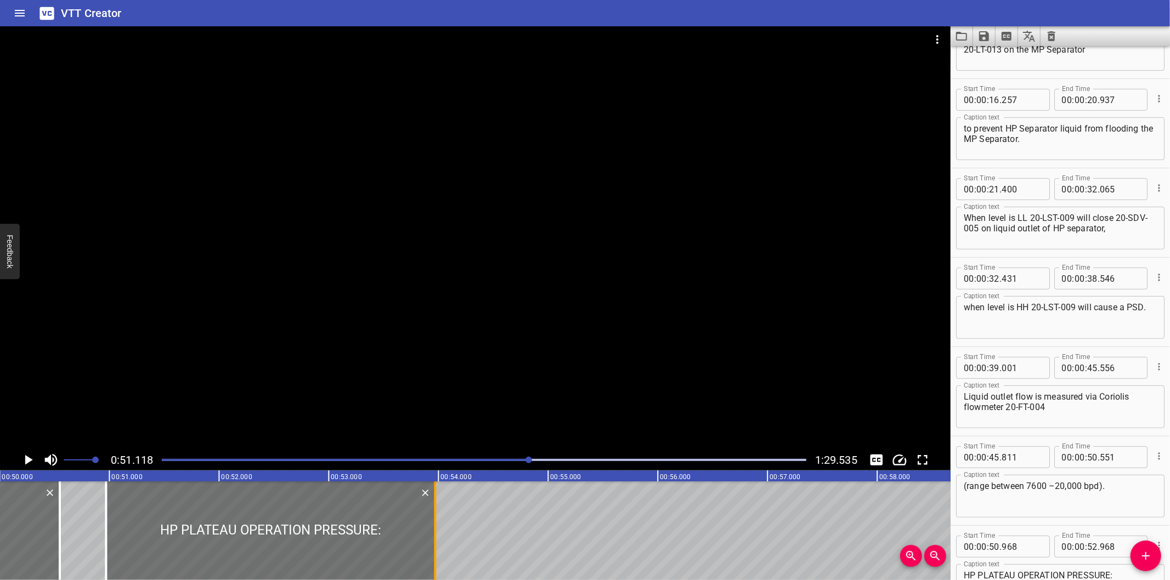
drag, startPoint x: 327, startPoint y: 557, endPoint x: 437, endPoint y: 556, distance: 109.7
click at [437, 556] on div at bounding box center [434, 531] width 11 height 99
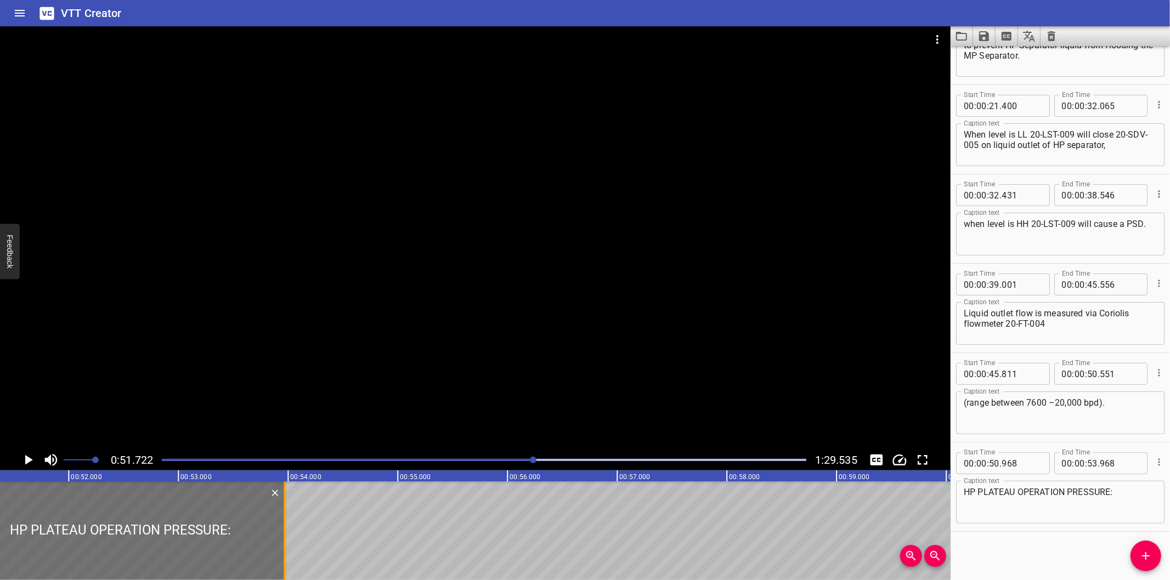
scroll to position [0, 5673]
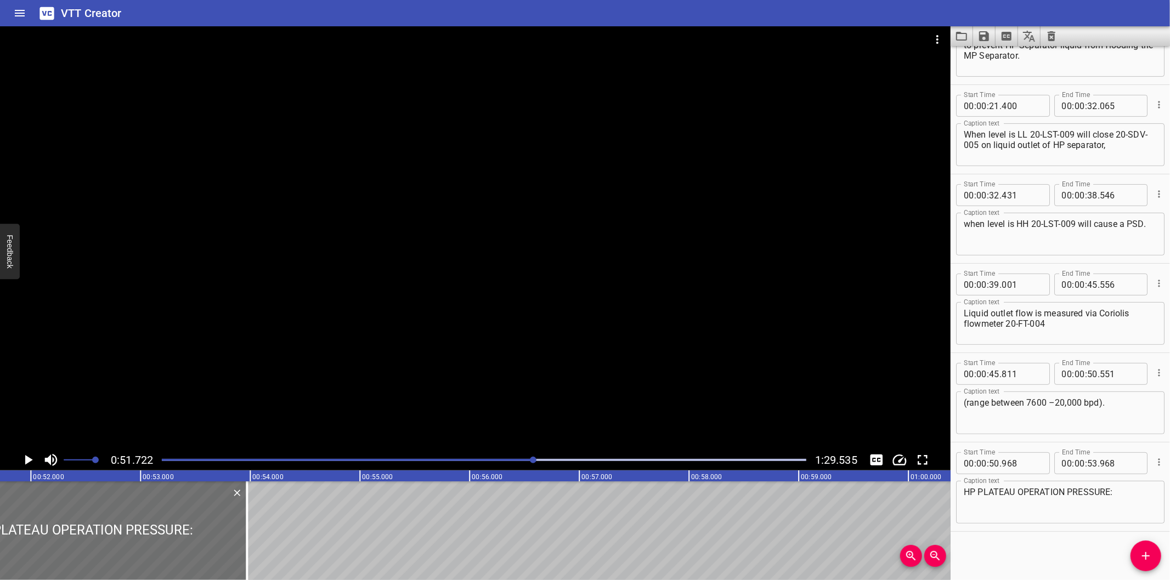
click at [399, 321] on div at bounding box center [475, 237] width 950 height 423
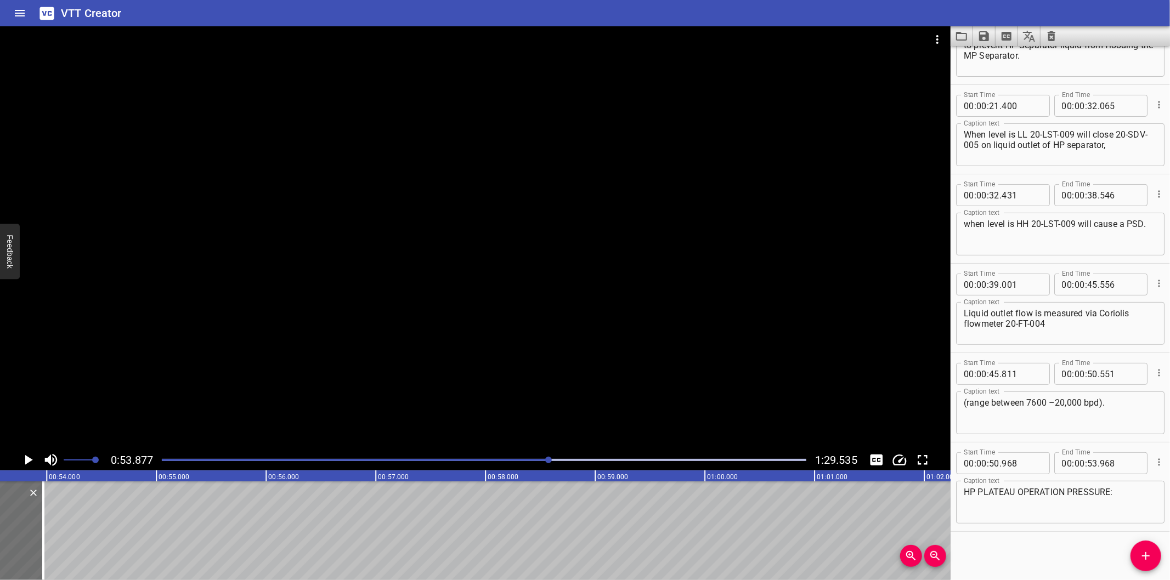
scroll to position [0, 5909]
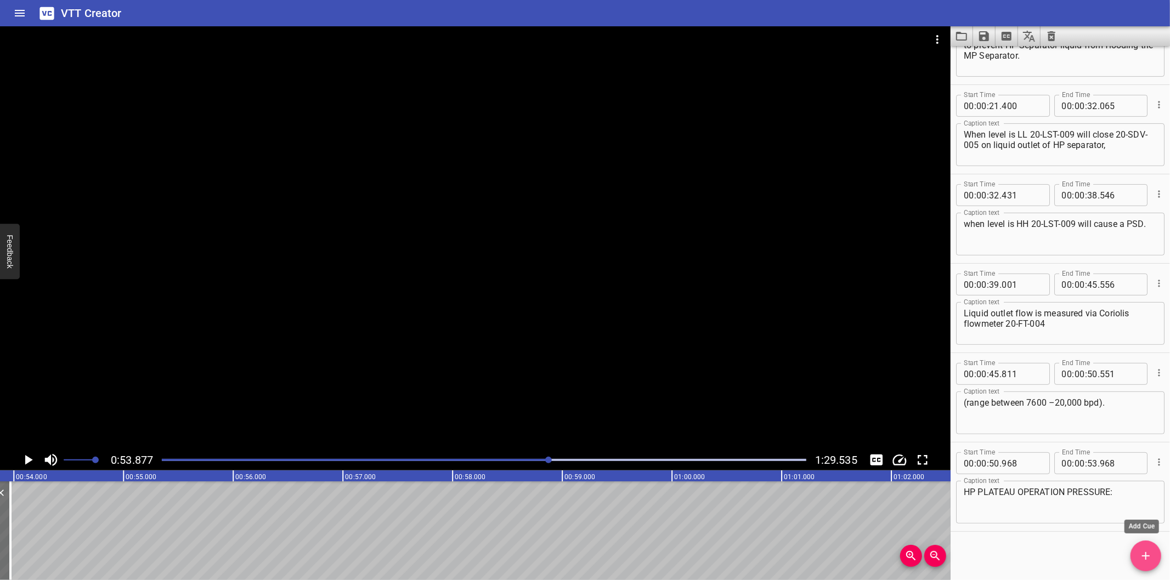
drag, startPoint x: 1139, startPoint y: 563, endPoint x: 1129, endPoint y: 563, distance: 9.9
click at [1137, 563] on button "Add Cue" at bounding box center [1145, 556] width 31 height 31
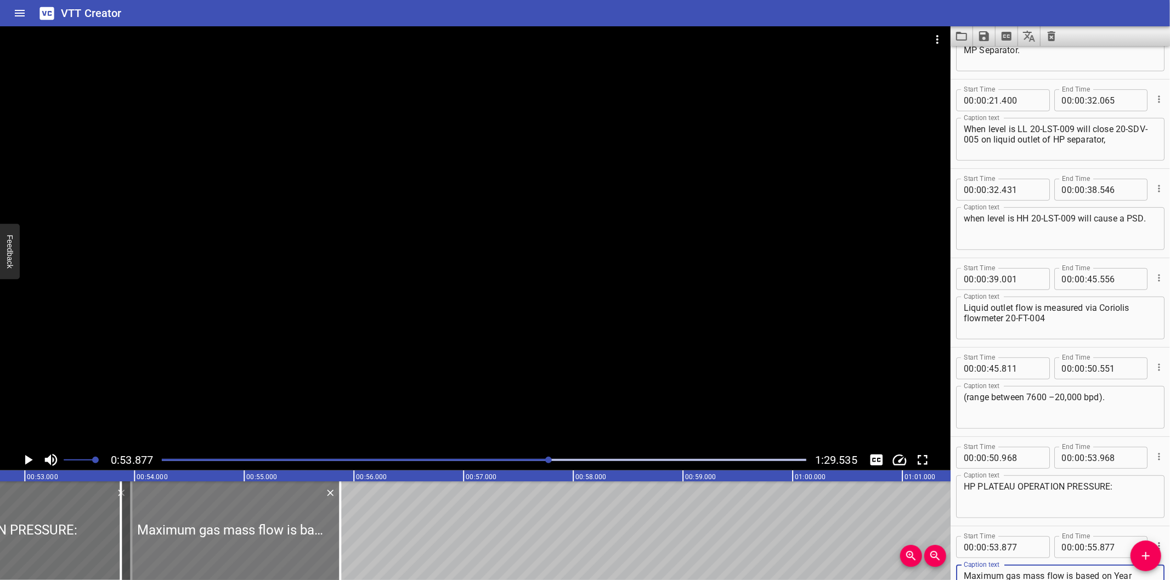
scroll to position [0, 5788]
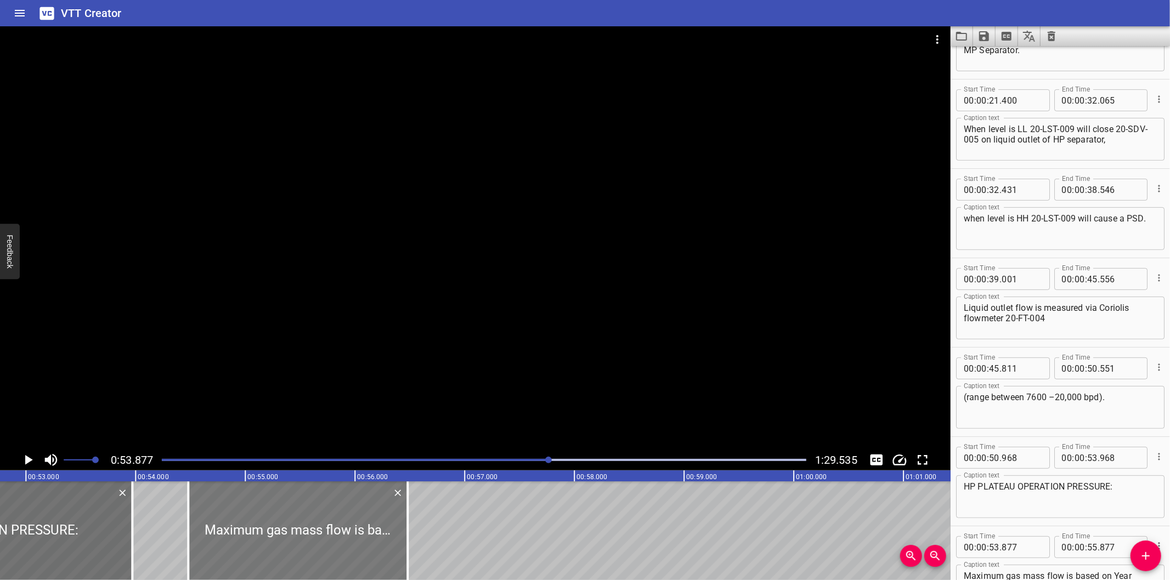
drag, startPoint x: 236, startPoint y: 552, endPoint x: 297, endPoint y: 562, distance: 61.2
click at [297, 562] on div at bounding box center [297, 531] width 219 height 99
click at [128, 555] on div at bounding box center [131, 531] width 11 height 99
click at [237, 554] on div at bounding box center [297, 531] width 219 height 99
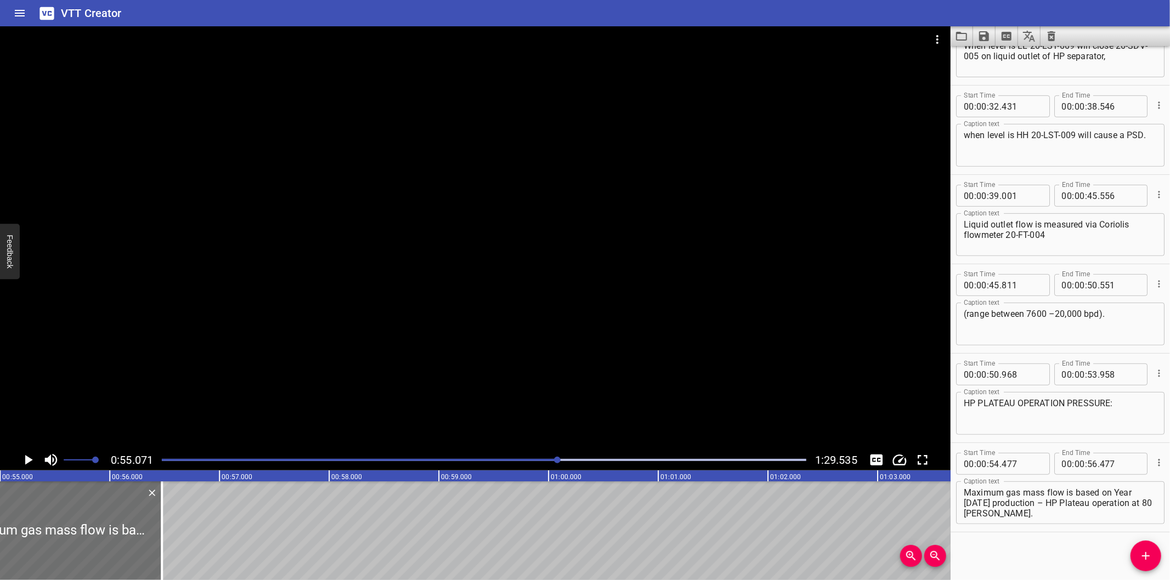
scroll to position [0, 6041]
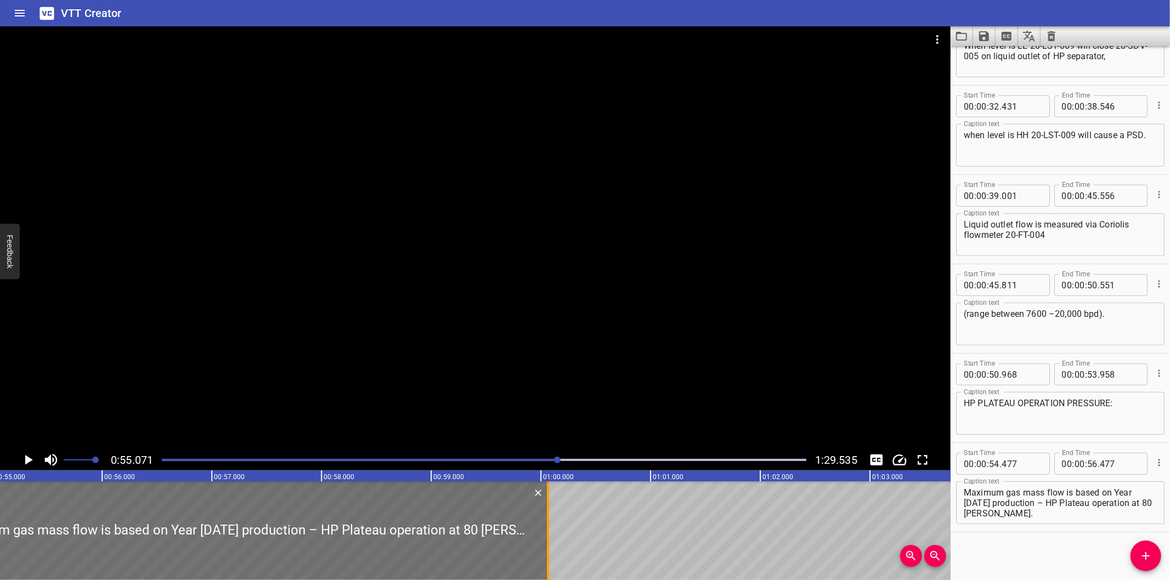
drag, startPoint x: 154, startPoint y: 552, endPoint x: 545, endPoint y: 544, distance: 391.7
click at [545, 544] on div at bounding box center [547, 531] width 11 height 99
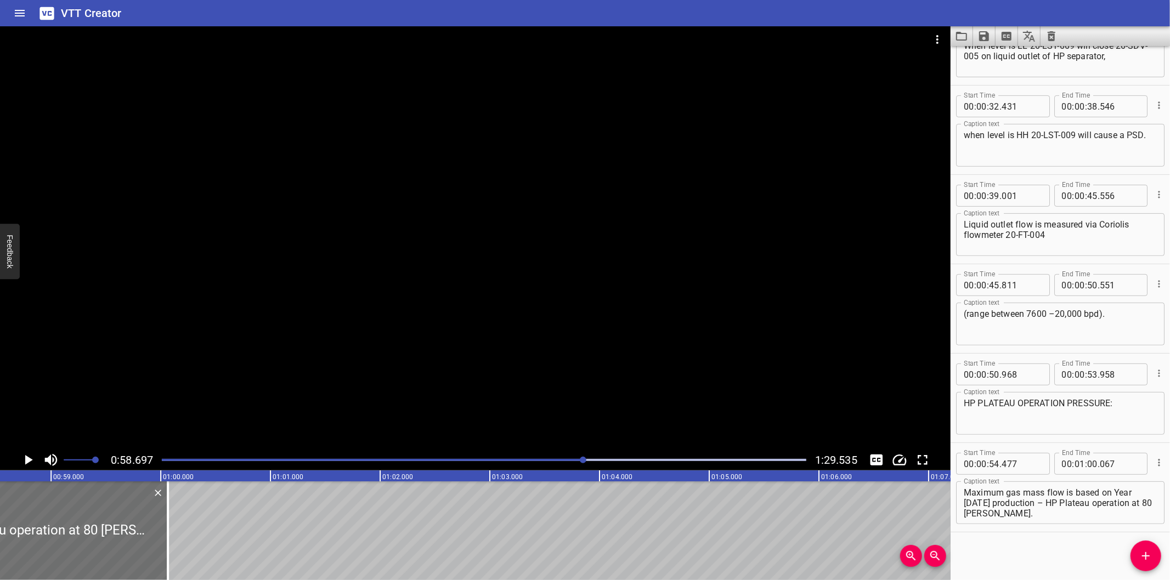
scroll to position [0, 6438]
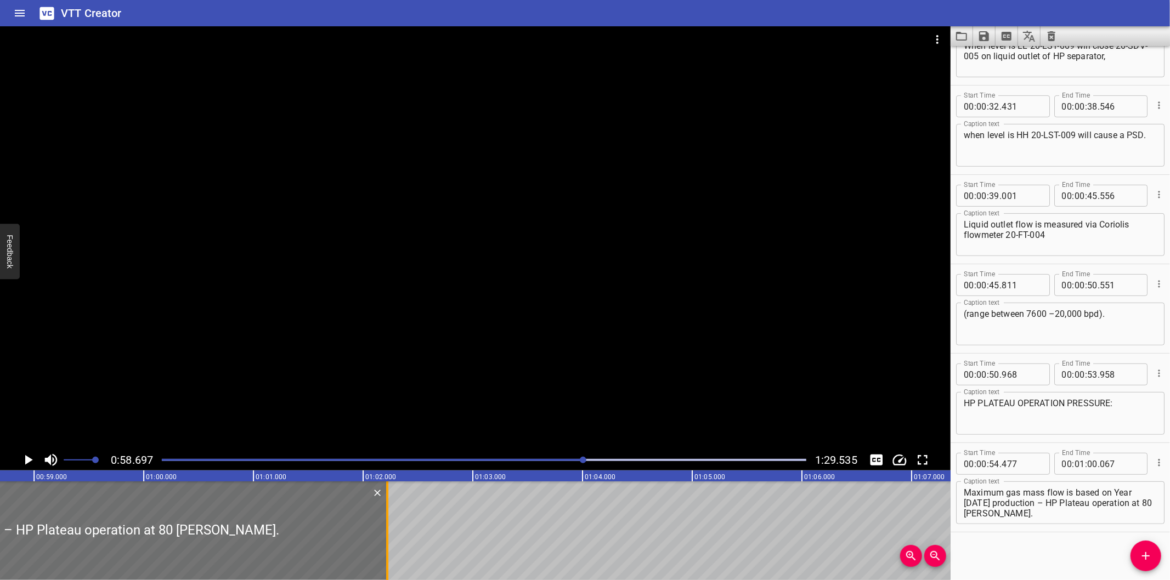
drag, startPoint x: 188, startPoint y: 551, endPoint x: 386, endPoint y: 546, distance: 198.6
click at [386, 546] on div at bounding box center [387, 531] width 2 height 99
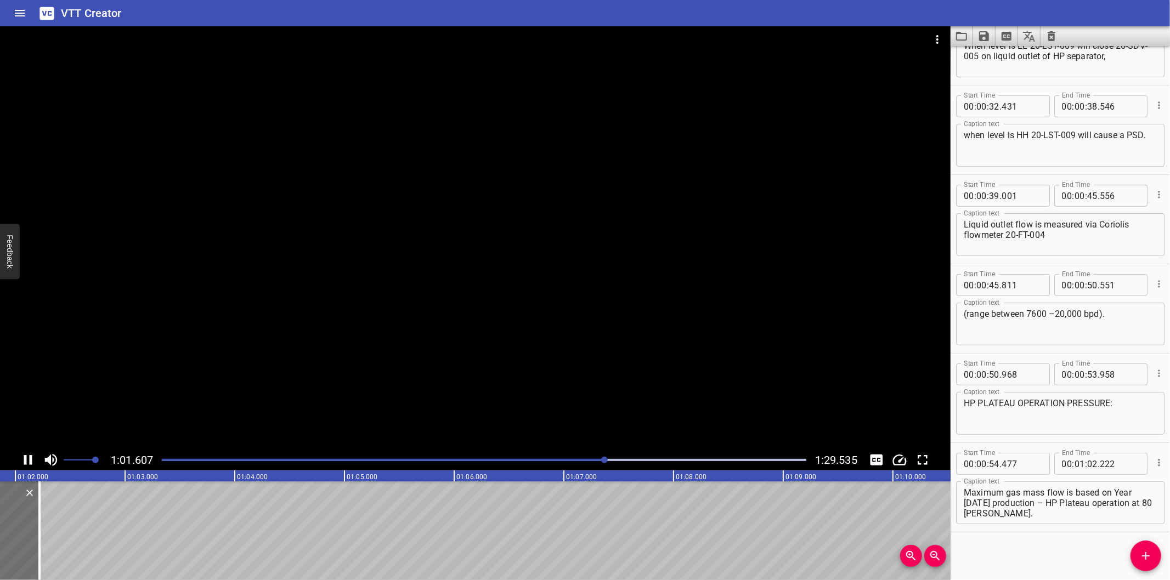
click at [418, 363] on div at bounding box center [475, 237] width 950 height 423
drag, startPoint x: 1135, startPoint y: 554, endPoint x: 1125, endPoint y: 552, distance: 10.0
click at [1134, 553] on span "Add Cue" at bounding box center [1145, 556] width 31 height 13
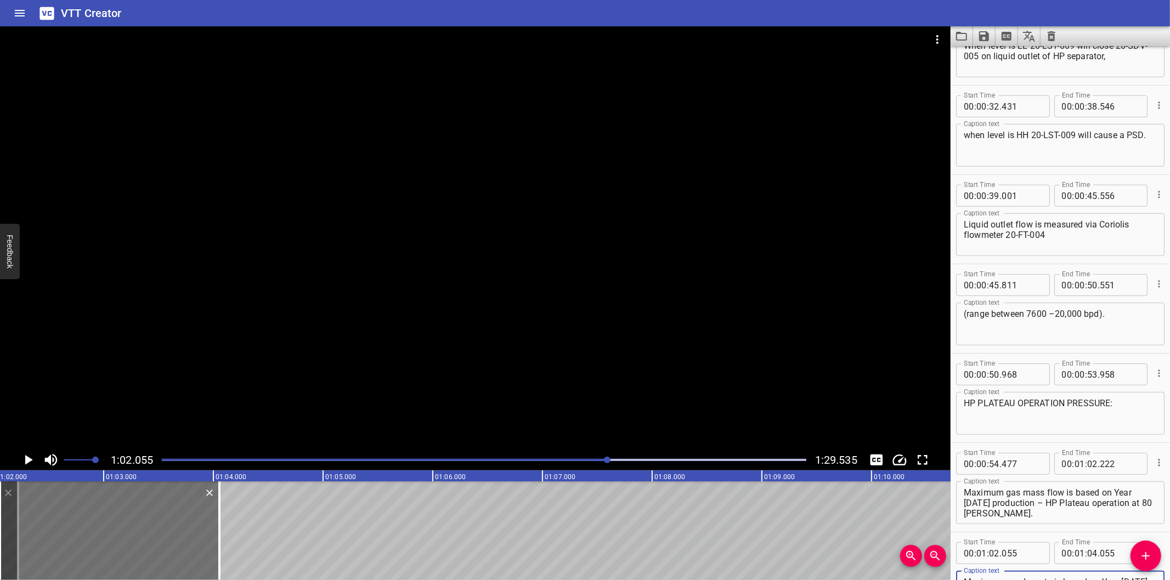
scroll to position [326, 0]
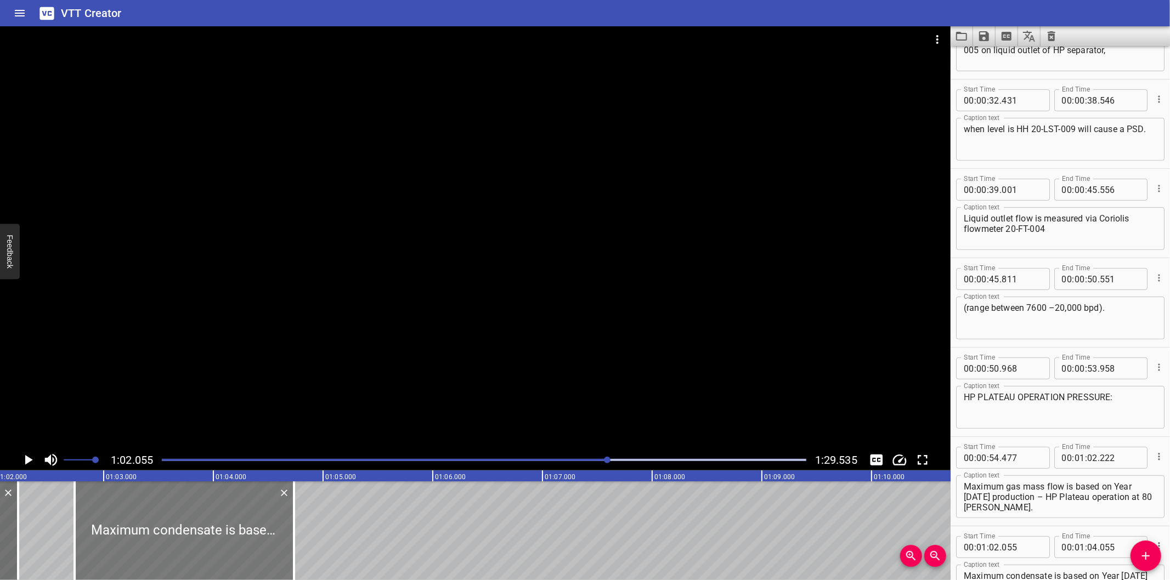
drag, startPoint x: 168, startPoint y: 541, endPoint x: 239, endPoint y: 554, distance: 71.9
click at [239, 554] on div at bounding box center [184, 531] width 219 height 99
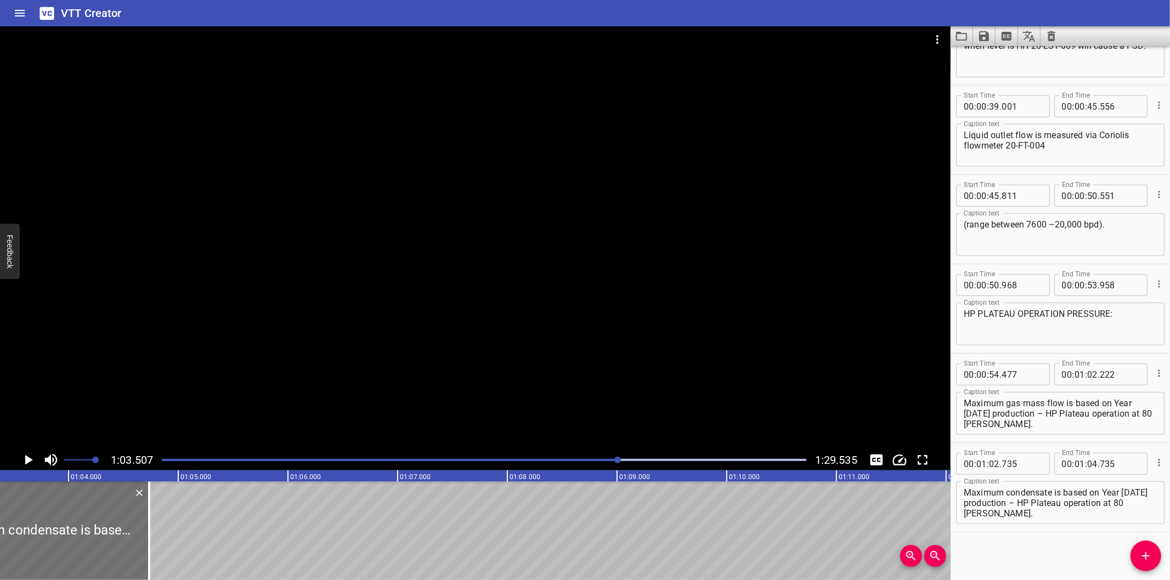
scroll to position [0, 6966]
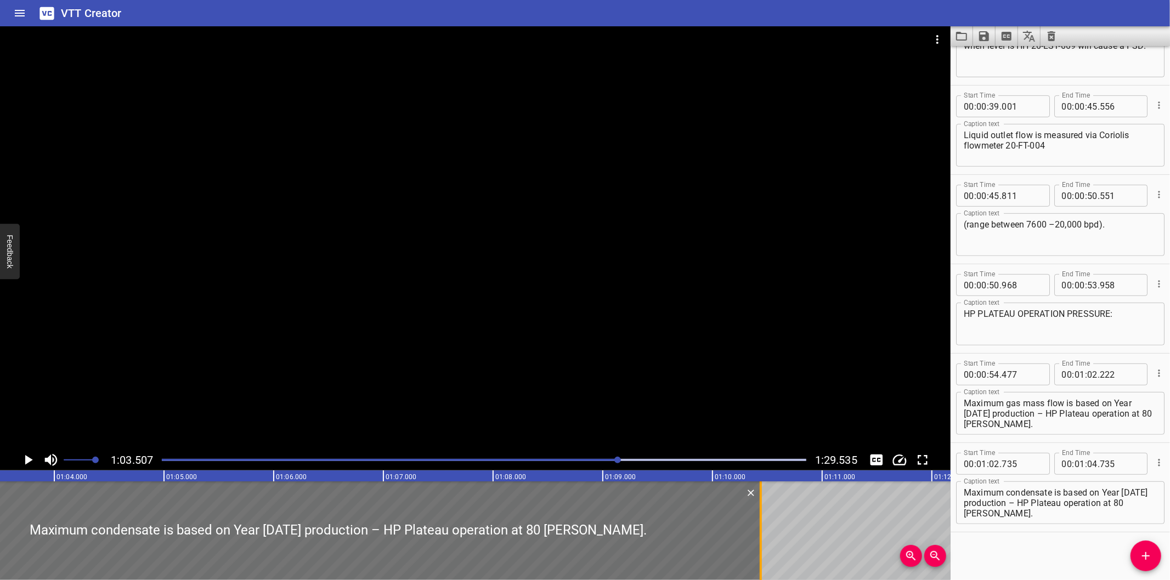
drag, startPoint x: 135, startPoint y: 554, endPoint x: 761, endPoint y: 528, distance: 626.3
click at [761, 528] on div at bounding box center [761, 531] width 2 height 99
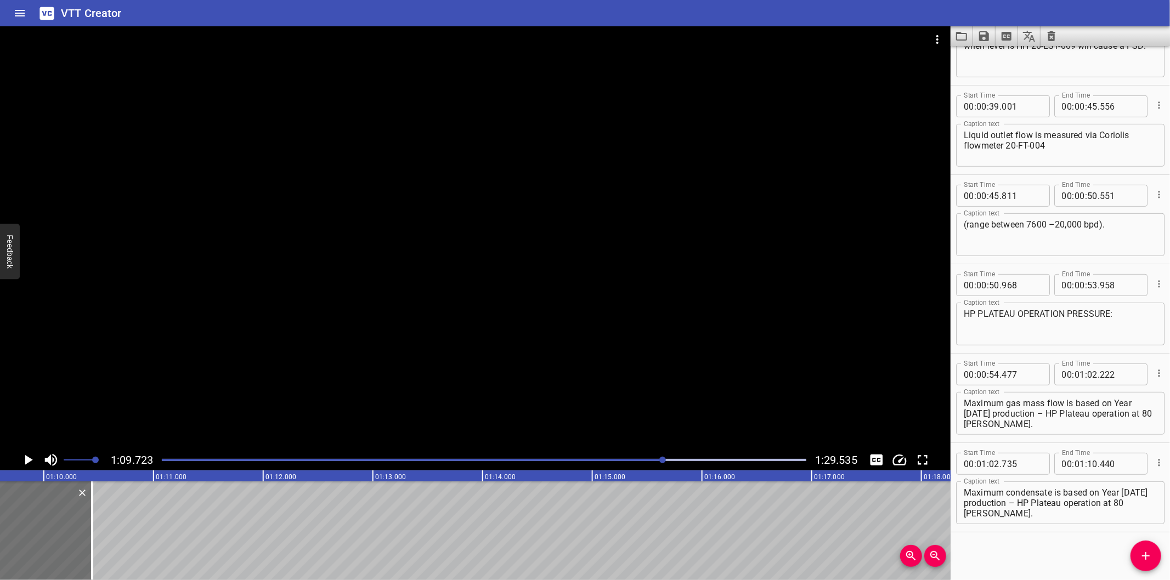
scroll to position [0, 7647]
click at [79, 546] on div at bounding box center [80, 531] width 2 height 99
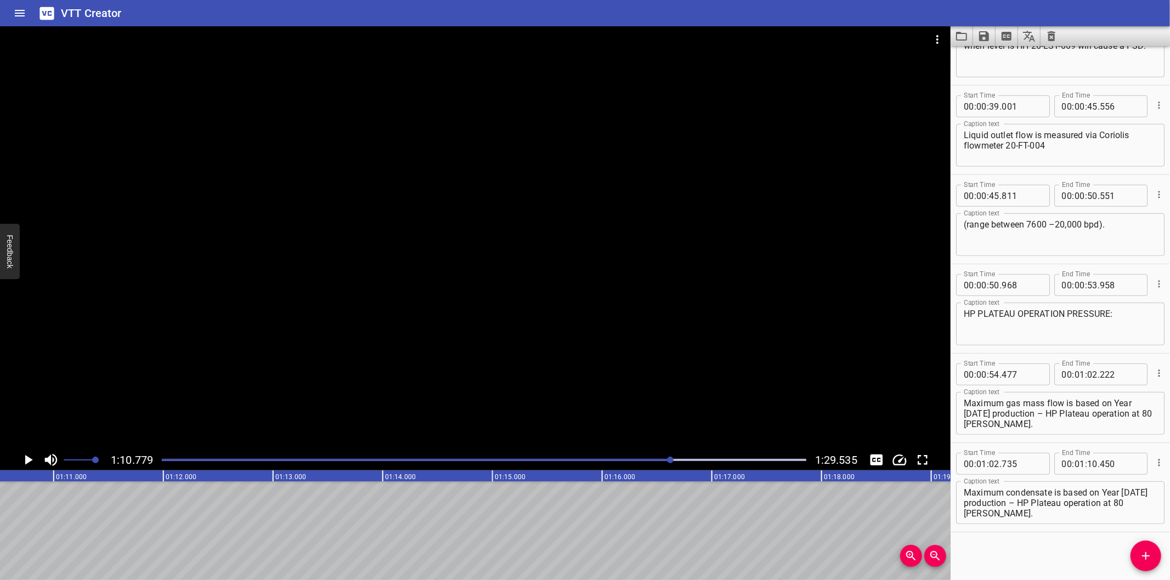
scroll to position [0, 7763]
click at [1145, 556] on icon "Add Cue" at bounding box center [1146, 556] width 8 height 8
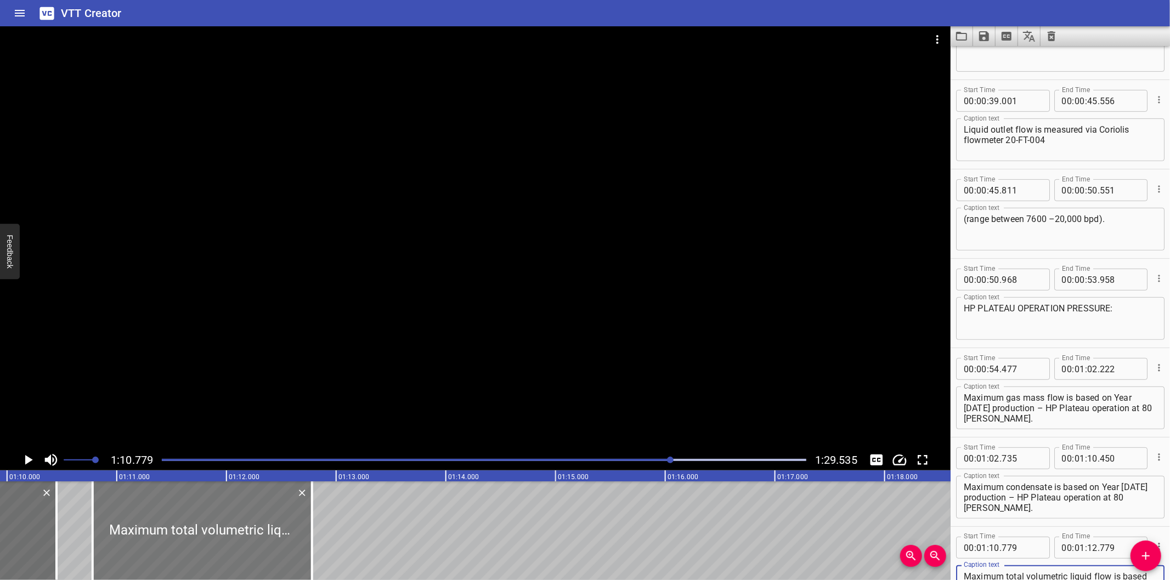
scroll to position [0, 7641]
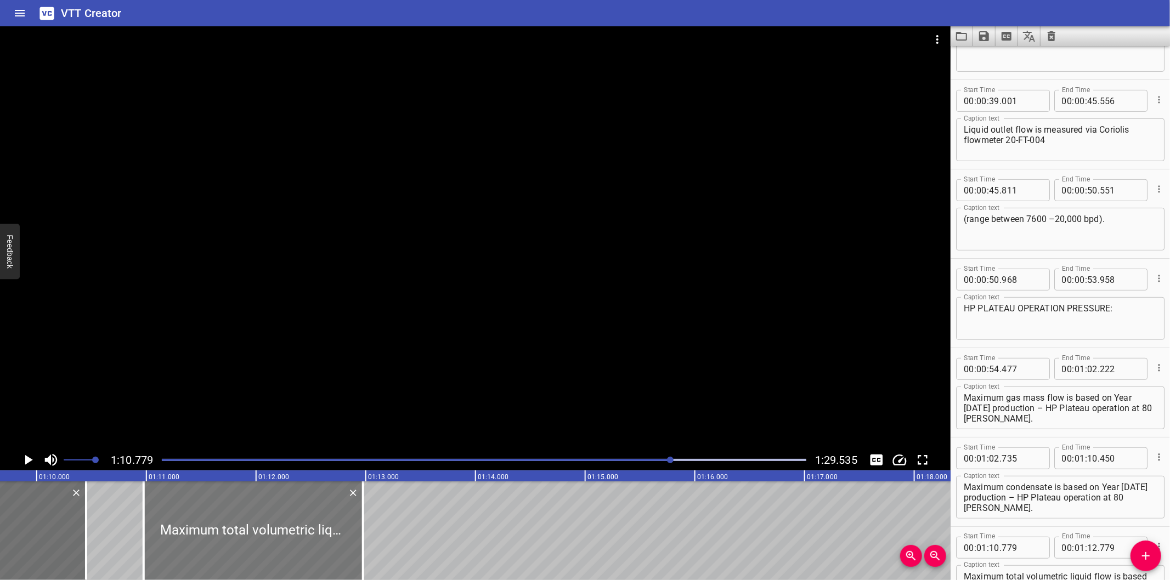
drag, startPoint x: 275, startPoint y: 544, endPoint x: 289, endPoint y: 547, distance: 14.0
click at [290, 547] on div at bounding box center [253, 531] width 219 height 99
click at [281, 525] on div at bounding box center [252, 531] width 219 height 99
click at [281, 529] on div at bounding box center [250, 531] width 219 height 99
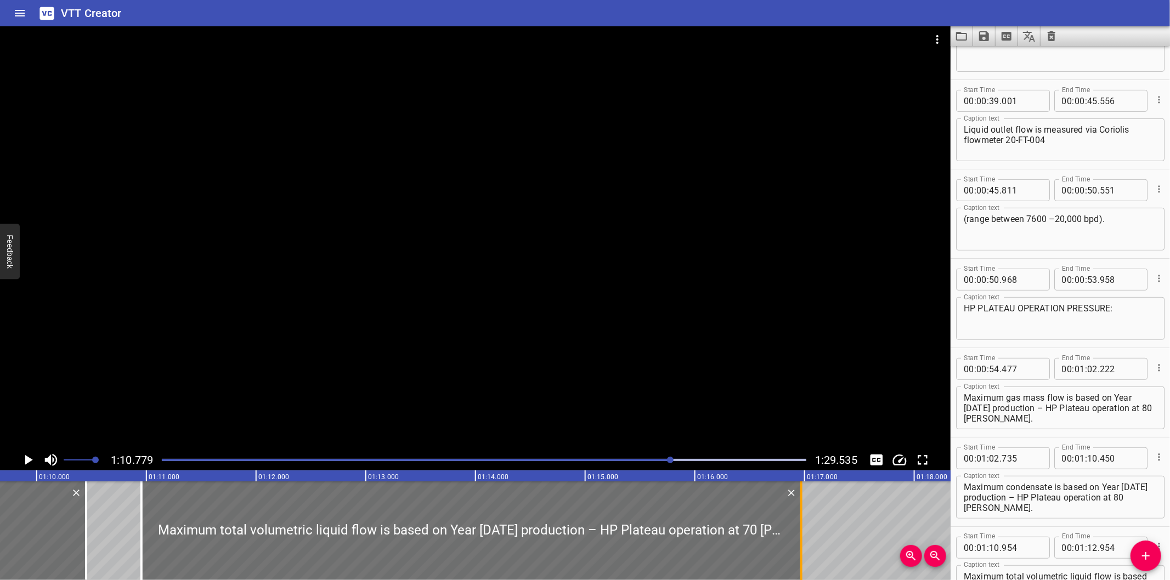
drag, startPoint x: 360, startPoint y: 558, endPoint x: 805, endPoint y: 521, distance: 446.3
click at [802, 521] on div at bounding box center [801, 531] width 2 height 99
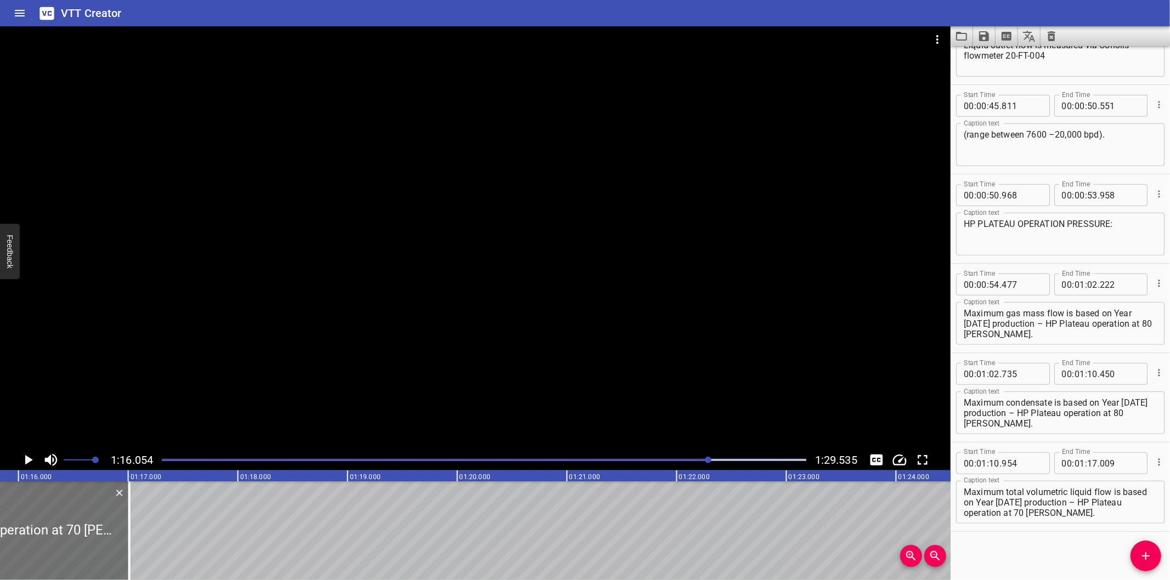
scroll to position [0, 8342]
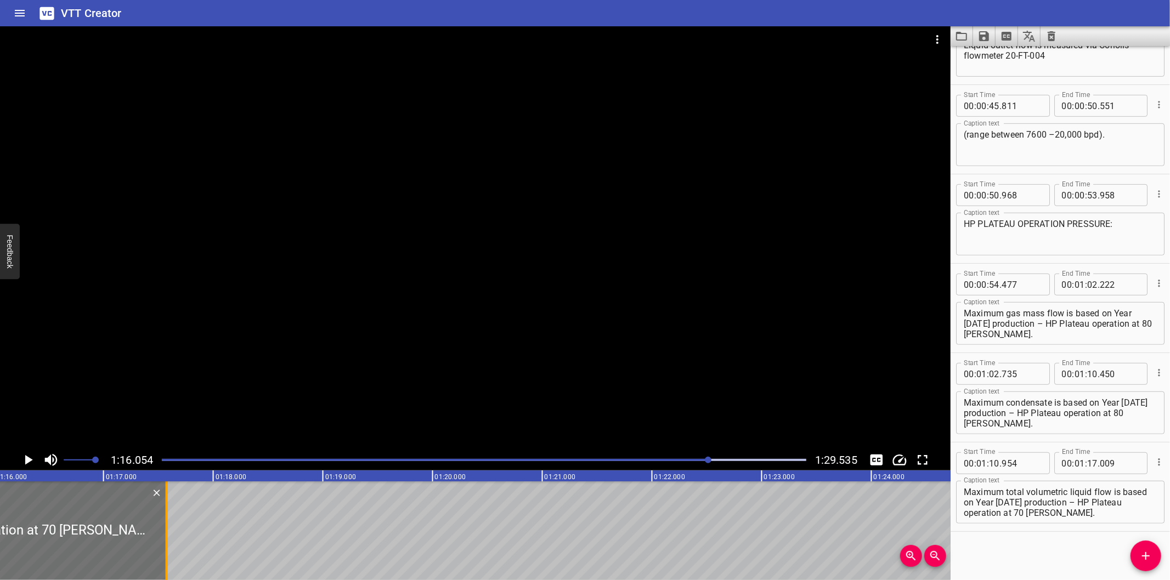
drag, startPoint x: 106, startPoint y: 544, endPoint x: 370, endPoint y: 550, distance: 263.3
click at [172, 550] on div at bounding box center [166, 531] width 11 height 99
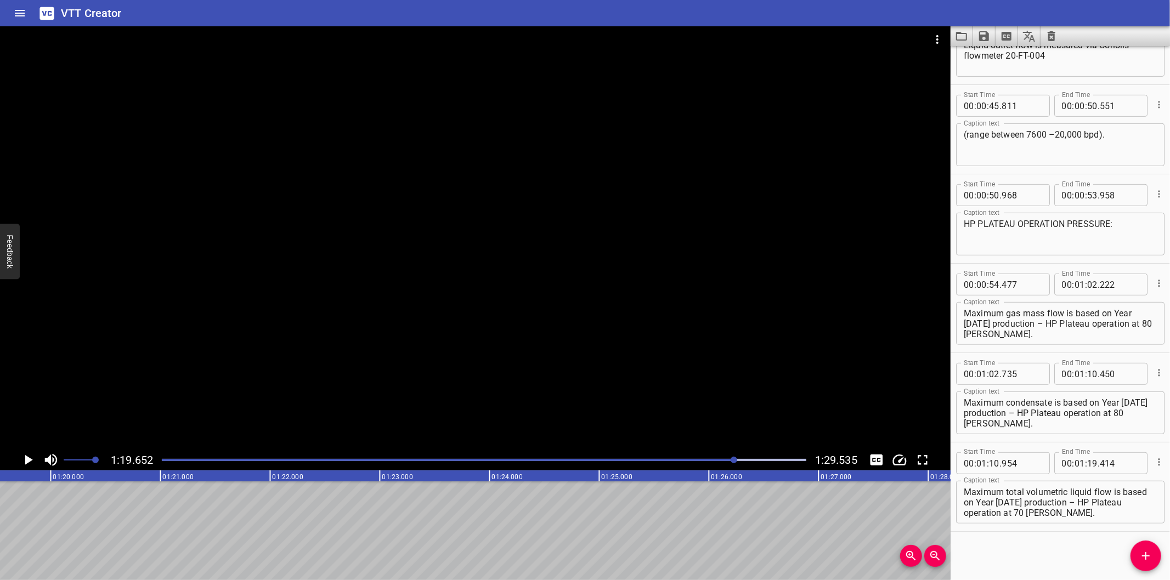
scroll to position [0, 8737]
click at [706, 467] on div at bounding box center [484, 459] width 658 height 15
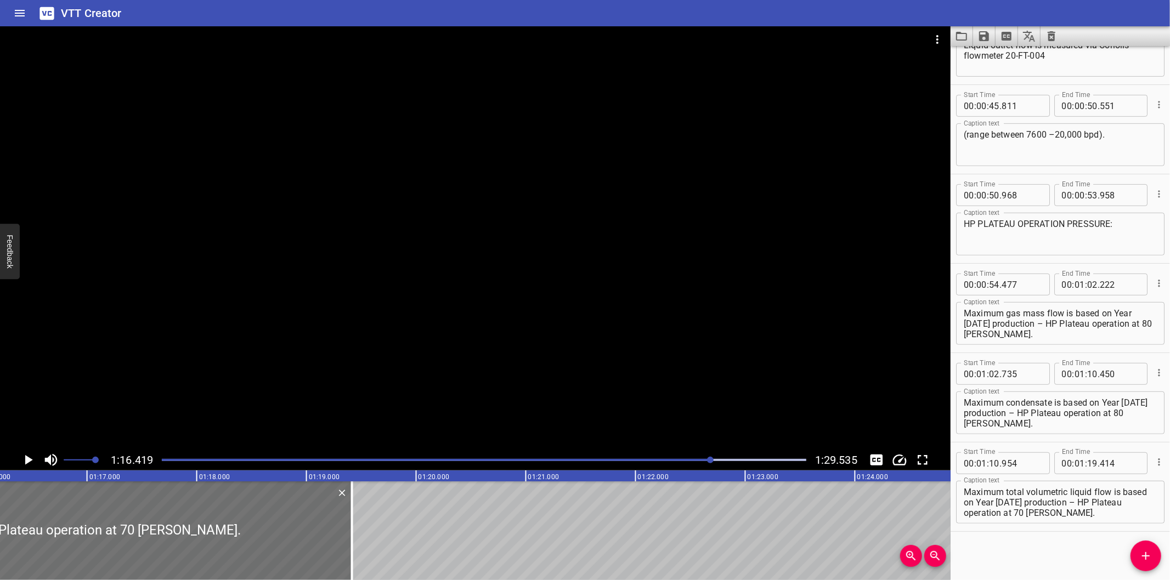
scroll to position [0, 8382]
click at [663, 462] on div at bounding box center [484, 459] width 658 height 15
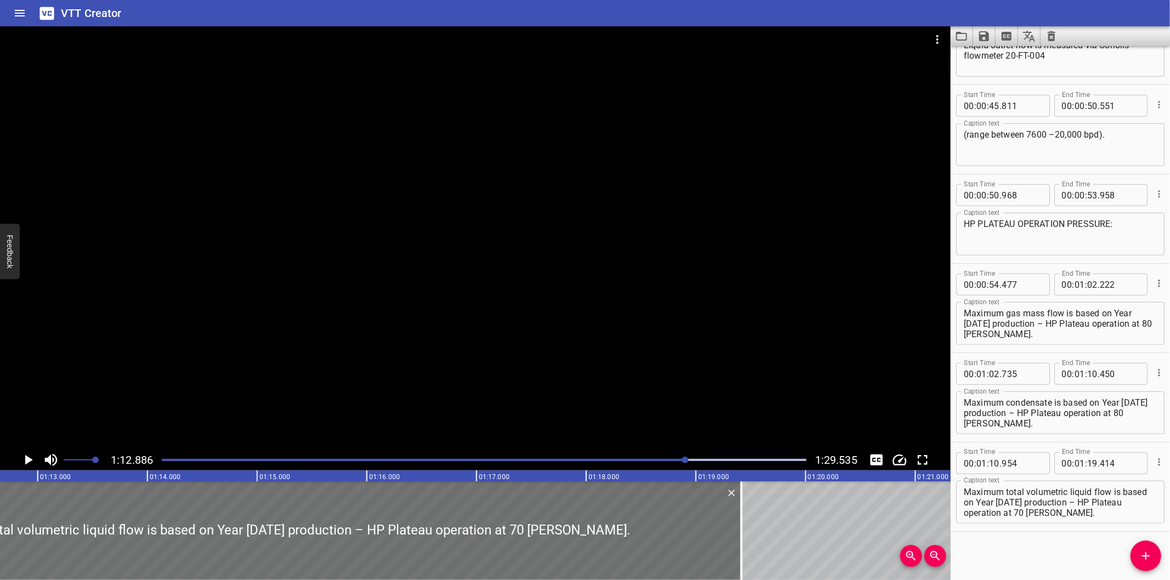
scroll to position [0, 7995]
click at [554, 397] on div at bounding box center [475, 237] width 950 height 423
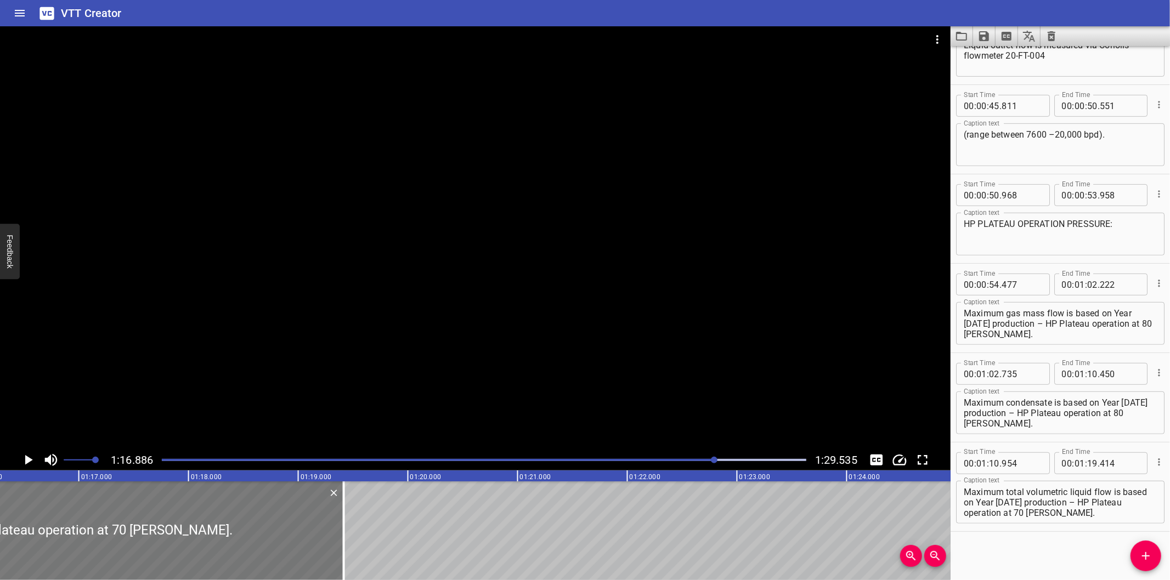
scroll to position [0, 8351]
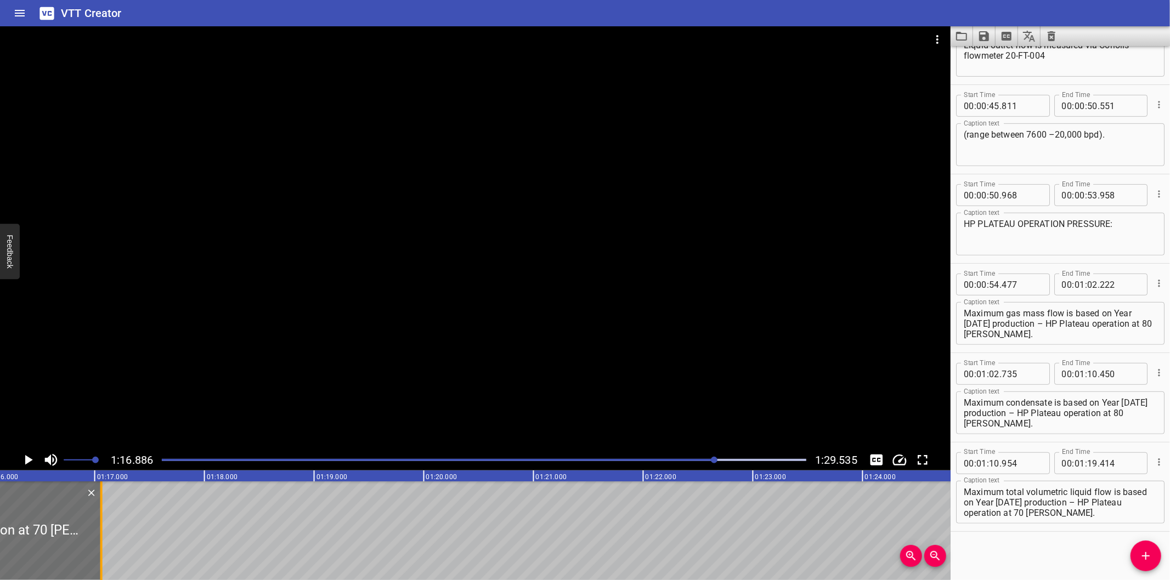
drag, startPoint x: 356, startPoint y: 554, endPoint x: 99, endPoint y: 558, distance: 257.2
click at [100, 558] on div at bounding box center [101, 531] width 2 height 99
drag, startPoint x: 1071, startPoint y: 503, endPoint x: 1112, endPoint y: 578, distance: 85.4
click at [1112, 578] on div "Start Time 00 : 00 : 00 . 000 Start Time End Time 00 : 00 : 07 . 360 End Time C…" at bounding box center [1059, 313] width 219 height 534
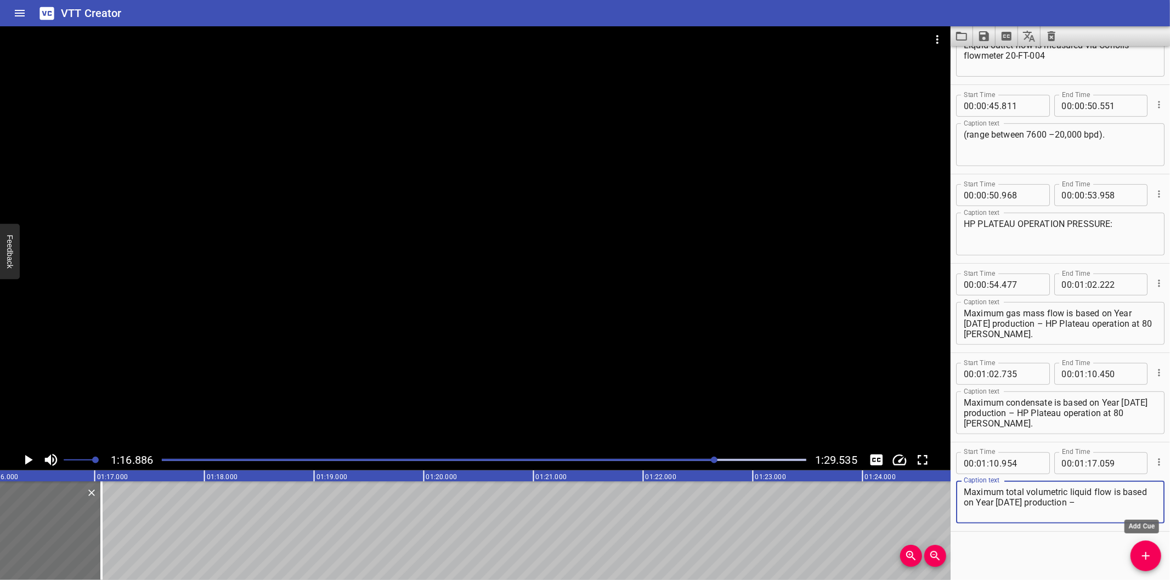
drag, startPoint x: 1153, startPoint y: 552, endPoint x: 1107, endPoint y: 559, distance: 46.7
click at [1153, 551] on span "Add Cue" at bounding box center [1145, 556] width 31 height 13
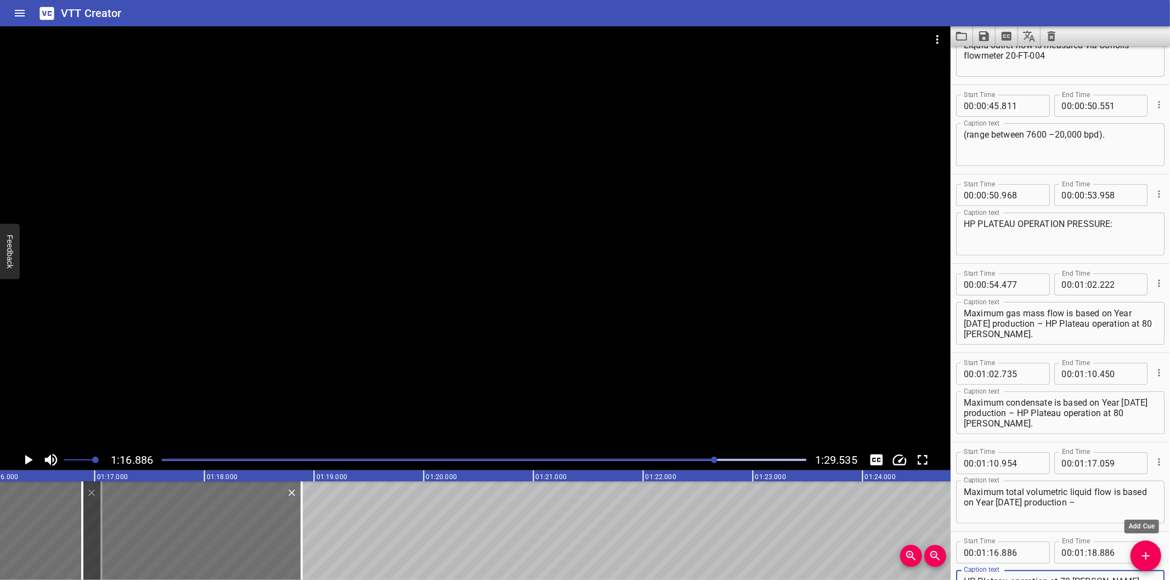
scroll to position [505, 0]
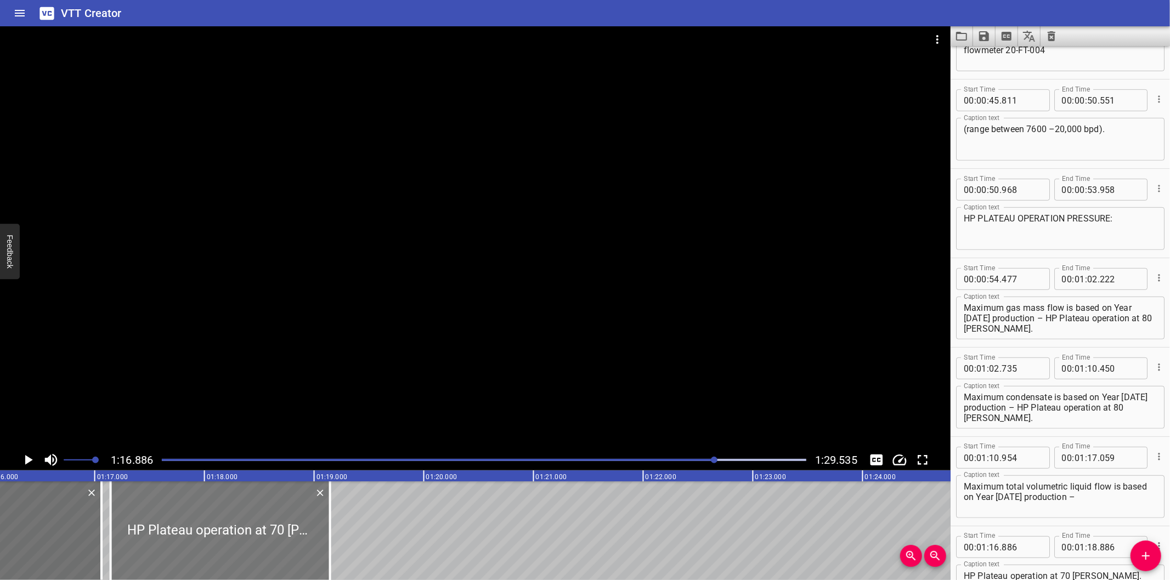
drag, startPoint x: 206, startPoint y: 534, endPoint x: 234, endPoint y: 536, distance: 27.6
click at [234, 536] on div at bounding box center [220, 531] width 219 height 99
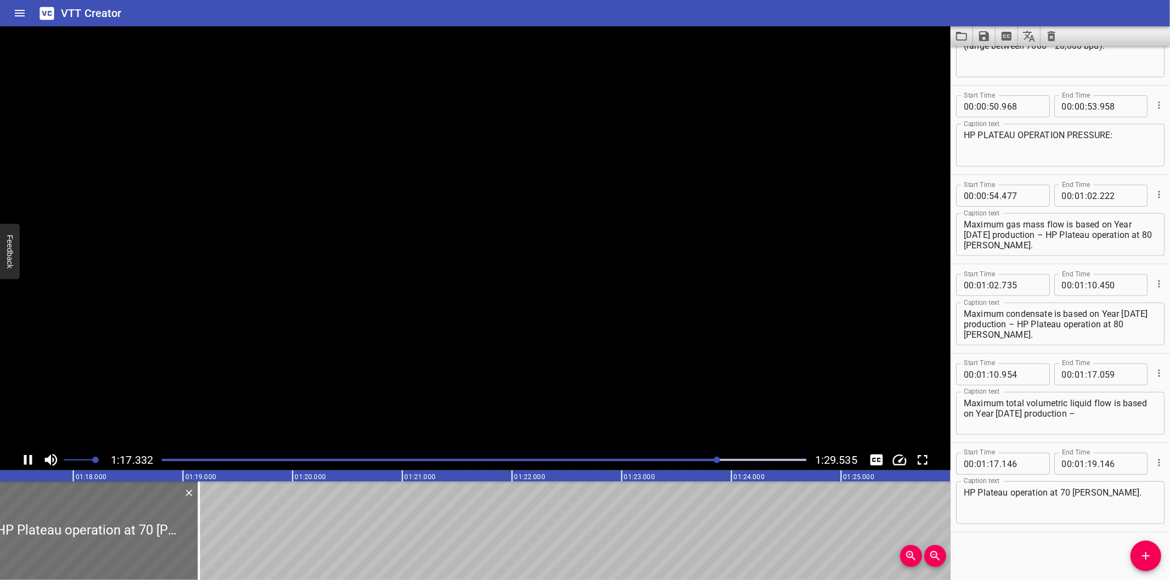
scroll to position [0, 8515]
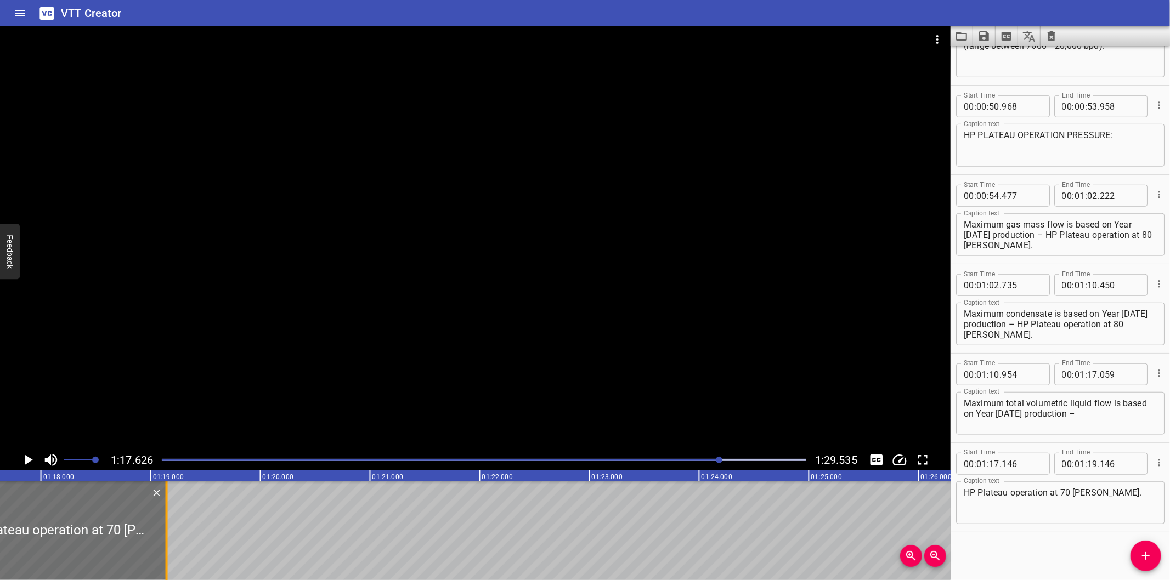
drag, startPoint x: 166, startPoint y: 554, endPoint x: 179, endPoint y: 550, distance: 13.7
click at [168, 552] on div at bounding box center [167, 531] width 2 height 99
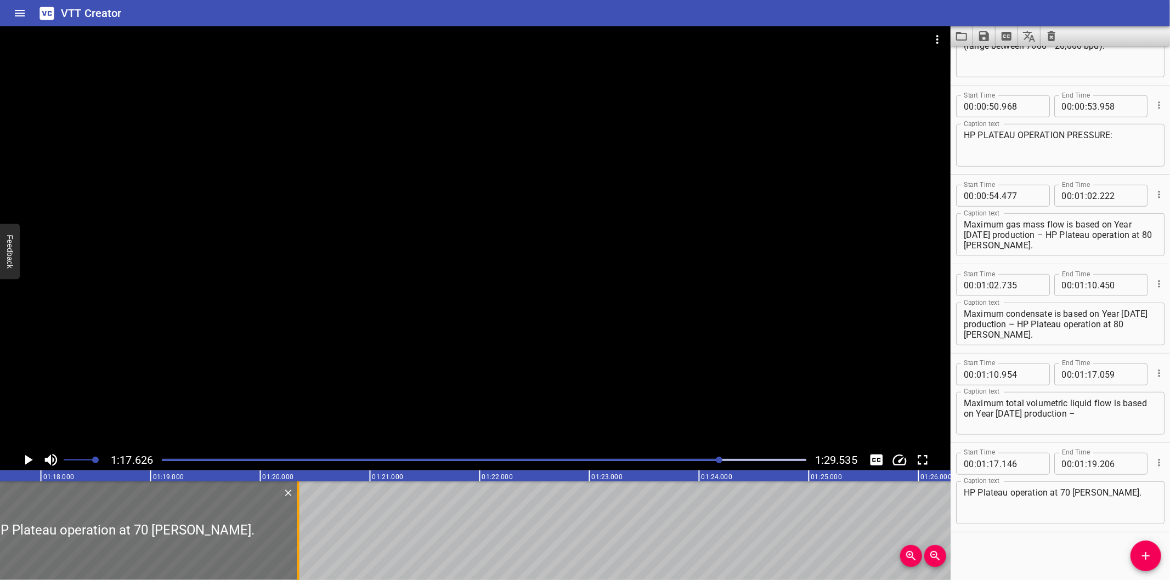
drag, startPoint x: 179, startPoint y: 550, endPoint x: 301, endPoint y: 545, distance: 121.3
click at [301, 545] on div at bounding box center [298, 531] width 11 height 99
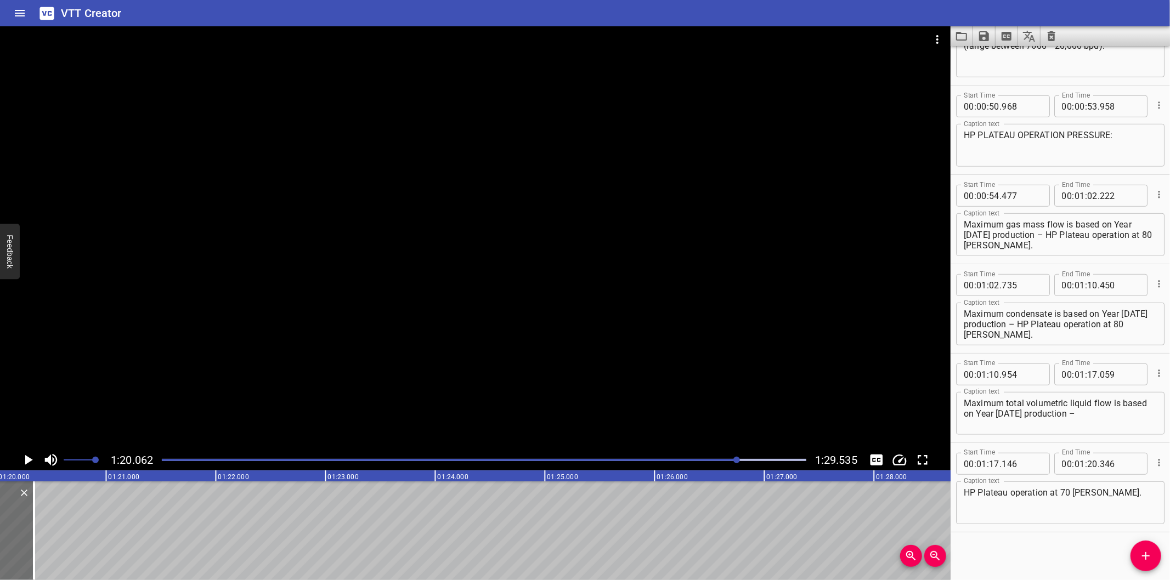
scroll to position [0, 8782]
click at [1142, 554] on icon "Add Cue" at bounding box center [1145, 556] width 13 height 13
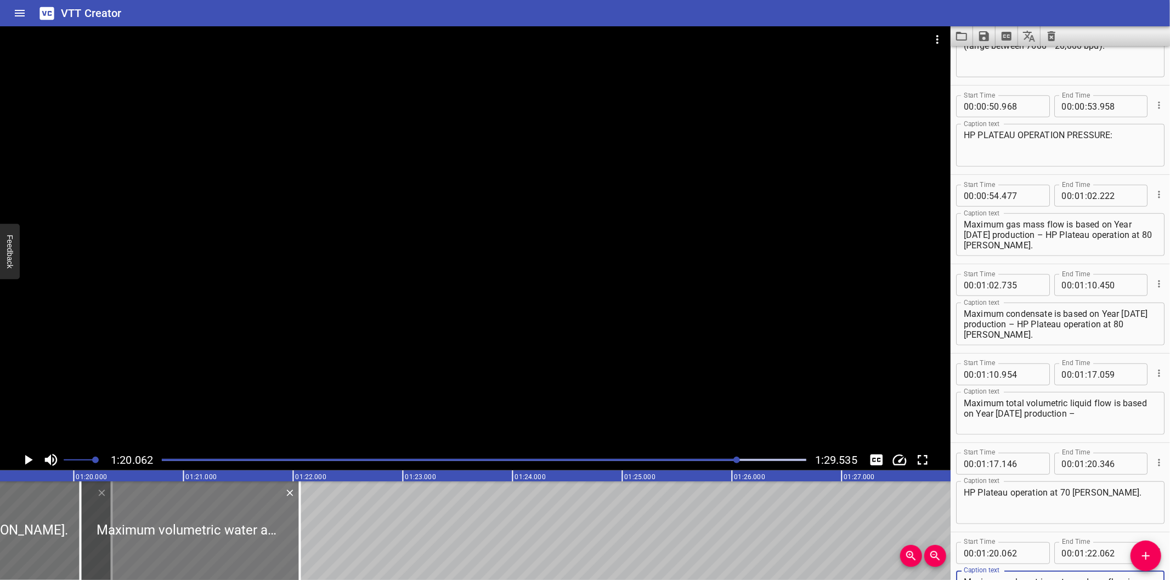
scroll to position [0, 8700]
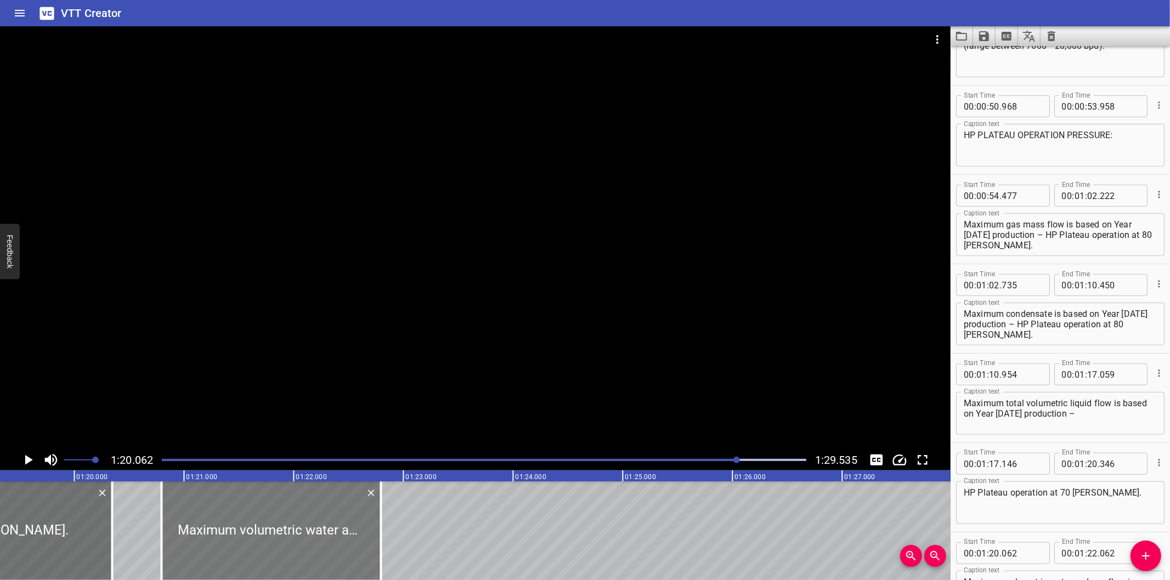
drag, startPoint x: 200, startPoint y: 555, endPoint x: 281, endPoint y: 557, distance: 80.7
click at [281, 557] on div at bounding box center [271, 531] width 219 height 99
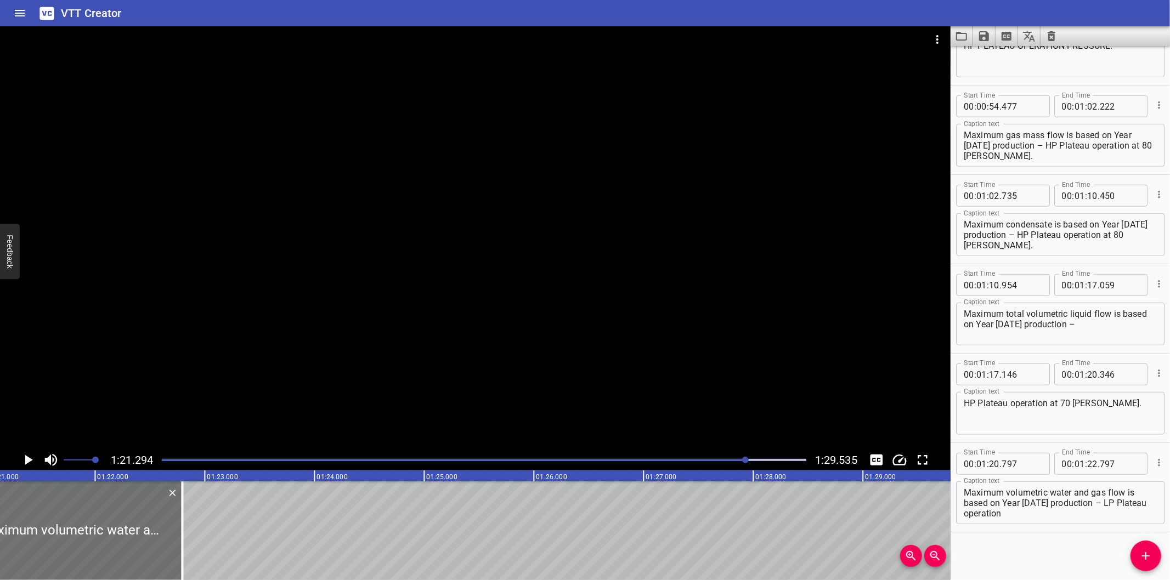
scroll to position [0, 8917]
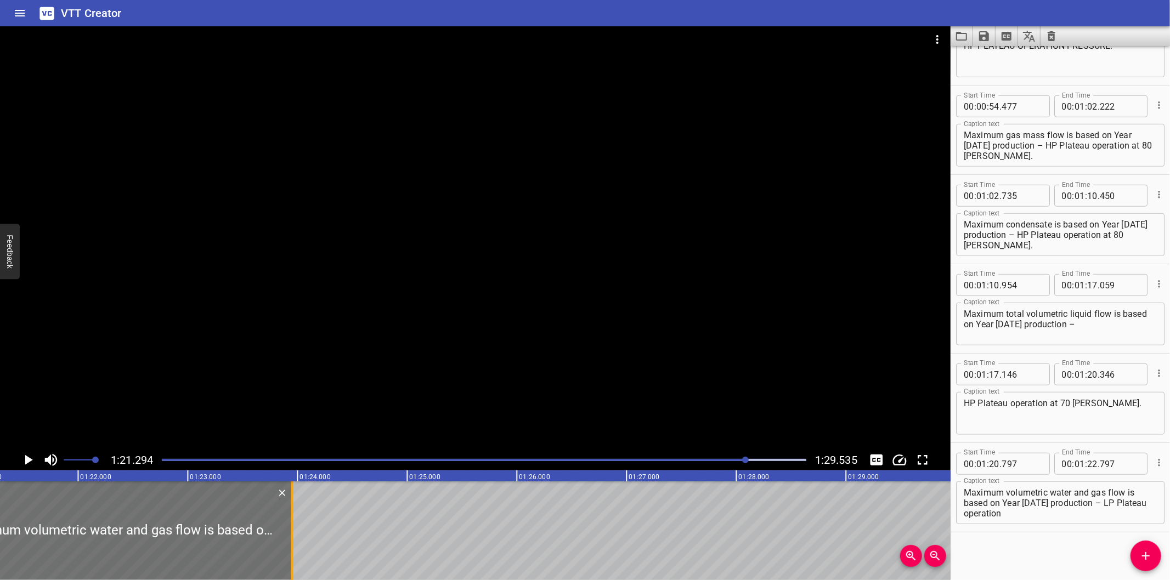
drag, startPoint x: 167, startPoint y: 555, endPoint x: 293, endPoint y: 551, distance: 126.7
click at [293, 551] on div at bounding box center [291, 531] width 11 height 99
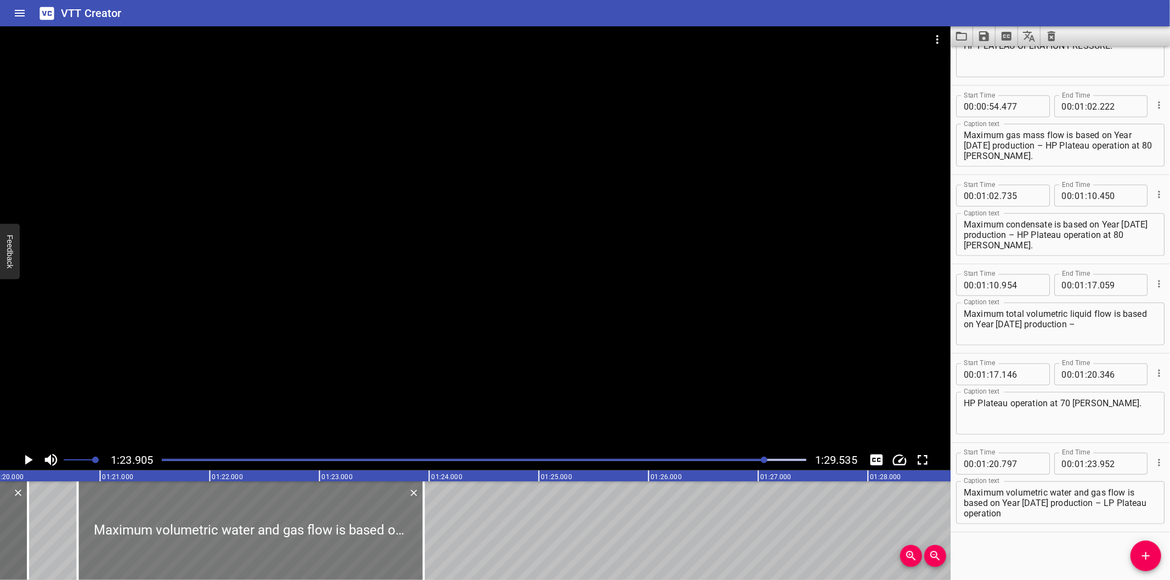
scroll to position [0, 8756]
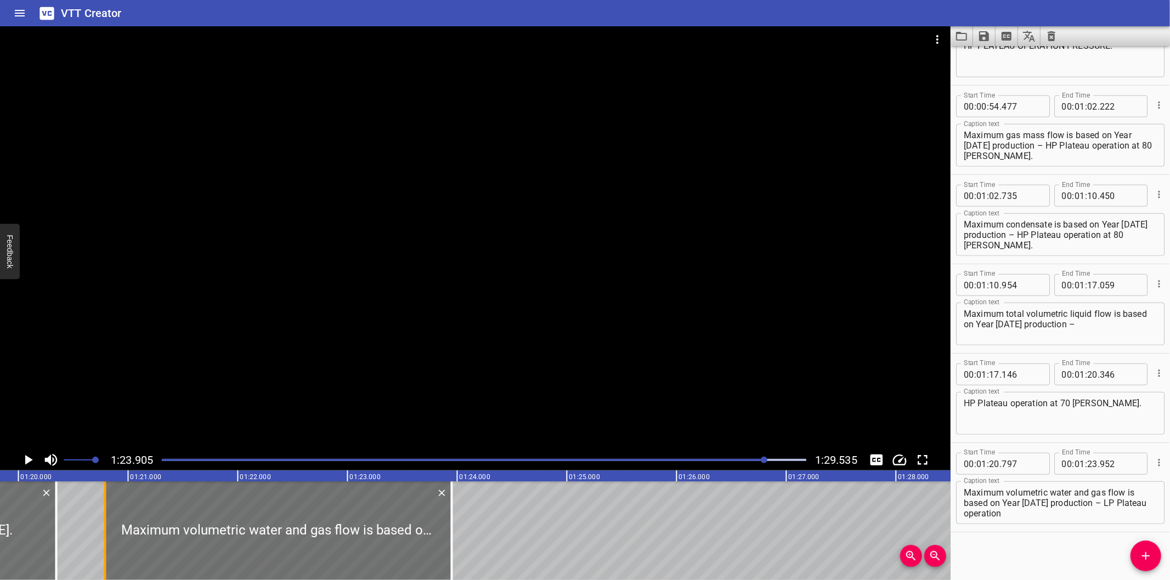
click at [107, 552] on div at bounding box center [105, 531] width 11 height 99
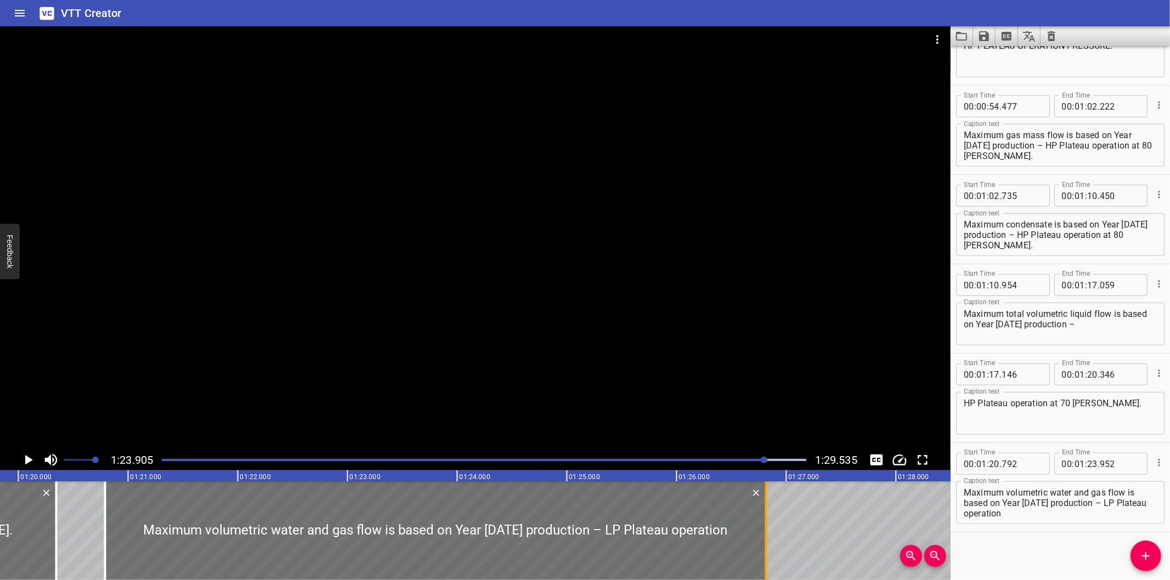
drag, startPoint x: 446, startPoint y: 532, endPoint x: 761, endPoint y: 541, distance: 314.4
click at [761, 541] on div at bounding box center [766, 531] width 11 height 99
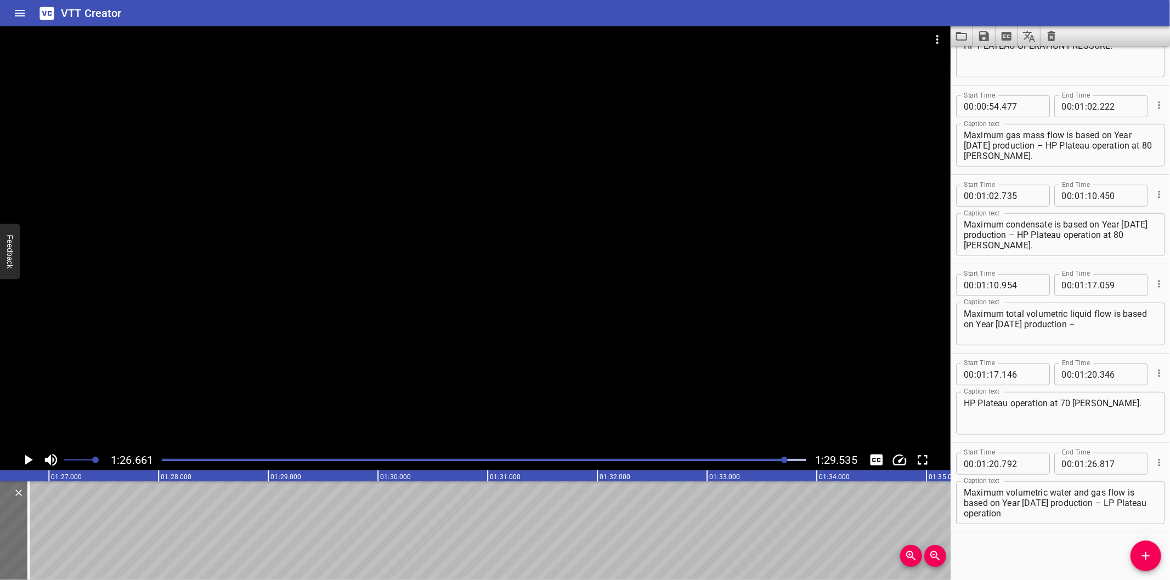
scroll to position [0, 9506]
drag, startPoint x: 1099, startPoint y: 501, endPoint x: 1140, endPoint y: 556, distance: 68.1
click at [1140, 556] on div "Start Time 00 : 00 : 00 . 000 Start Time End Time 00 : 00 : 07 . 360 End Time C…" at bounding box center [1059, 313] width 219 height 534
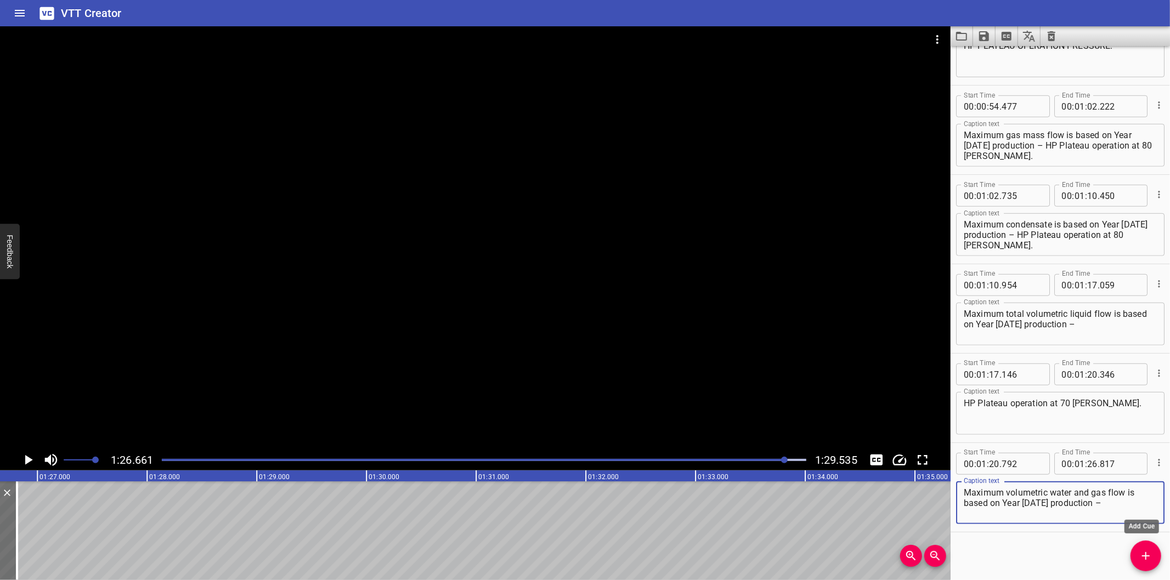
click at [1144, 558] on icon "Add Cue" at bounding box center [1145, 556] width 13 height 13
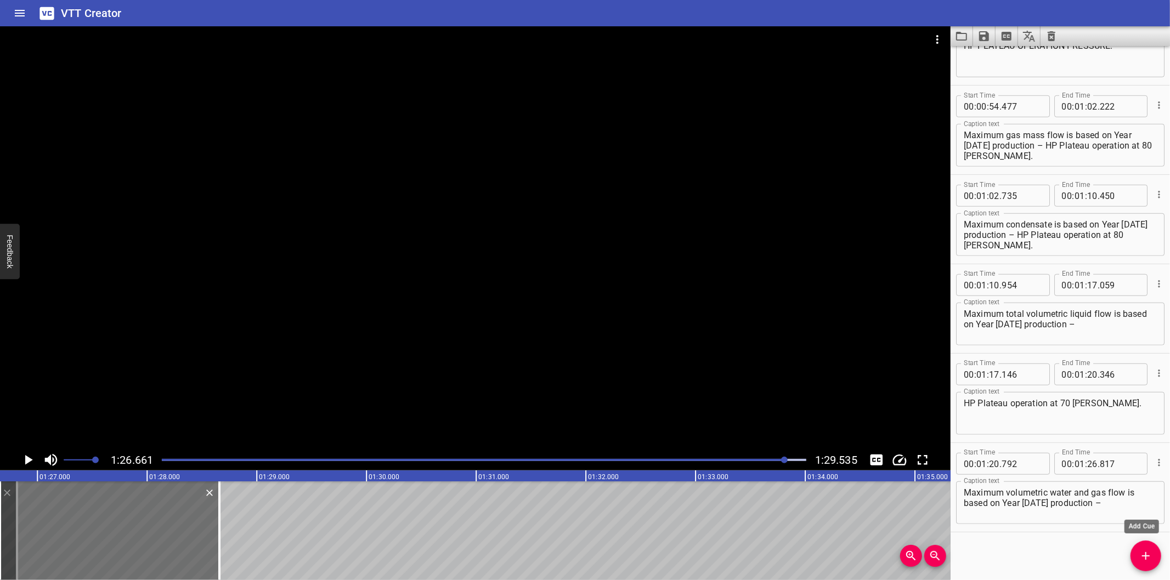
scroll to position [683, 0]
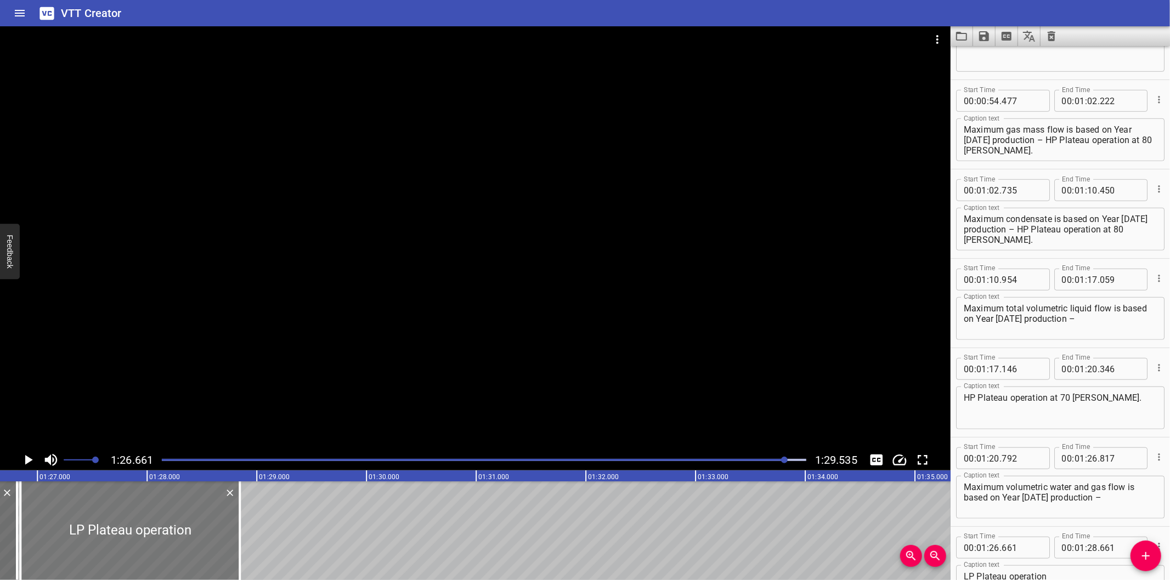
drag, startPoint x: 138, startPoint y: 517, endPoint x: 158, endPoint y: 524, distance: 21.5
click at [158, 524] on div at bounding box center [129, 531] width 219 height 99
drag, startPoint x: 239, startPoint y: 547, endPoint x: 251, endPoint y: 550, distance: 12.4
click at [251, 550] on div at bounding box center [251, 531] width 2 height 99
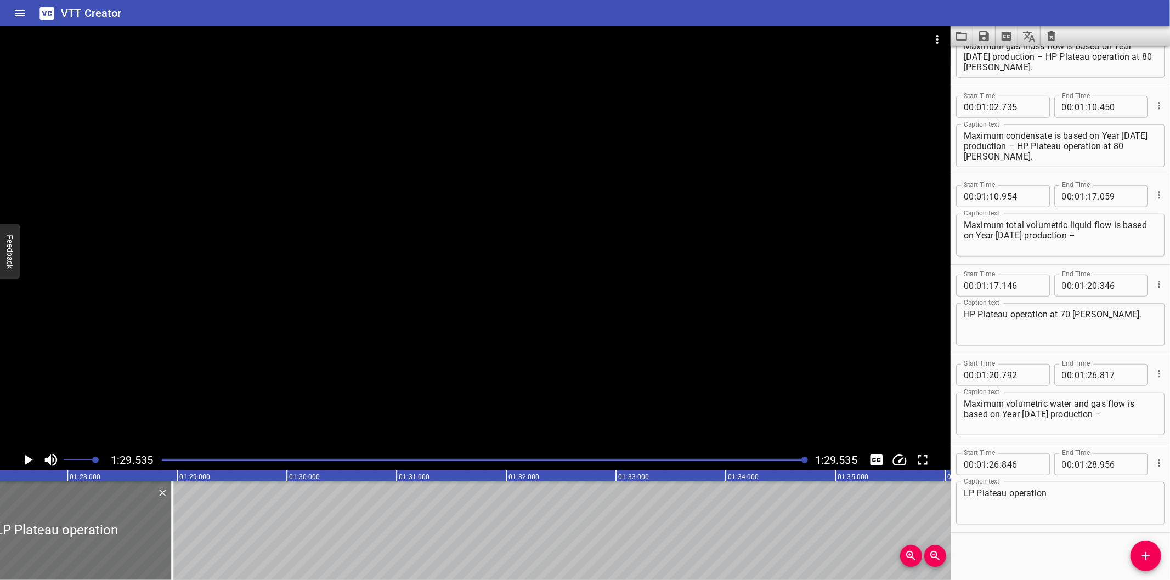
scroll to position [0, 9577]
click at [1075, 510] on textarea "LP Plateau operation" at bounding box center [1060, 503] width 193 height 31
click at [987, 36] on icon "Save captions to file" at bounding box center [984, 36] width 10 height 10
click at [1014, 59] on li "Save to VTT file" at bounding box center [1013, 60] width 81 height 20
click at [1028, 545] on div "Start Time 00 : 00 : 00 . 000 Start Time End Time 00 : 00 : 07 . 360 End Time C…" at bounding box center [1059, 313] width 219 height 534
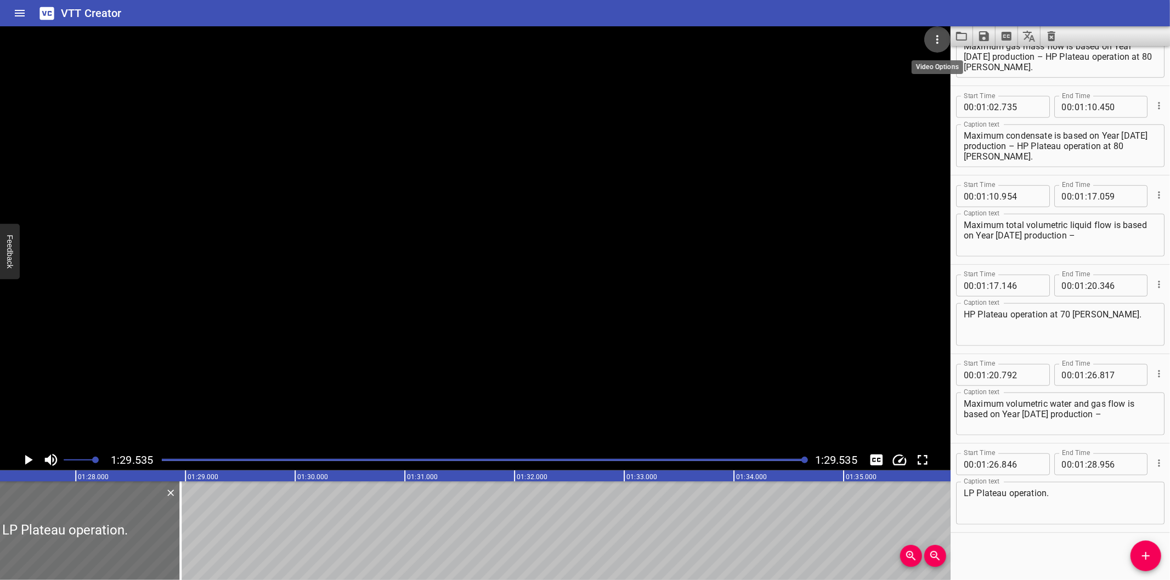
click at [932, 37] on icon "Video Options" at bounding box center [937, 39] width 13 height 13
click at [936, 37] on li "Select New Video File..." at bounding box center [978, 41] width 109 height 20
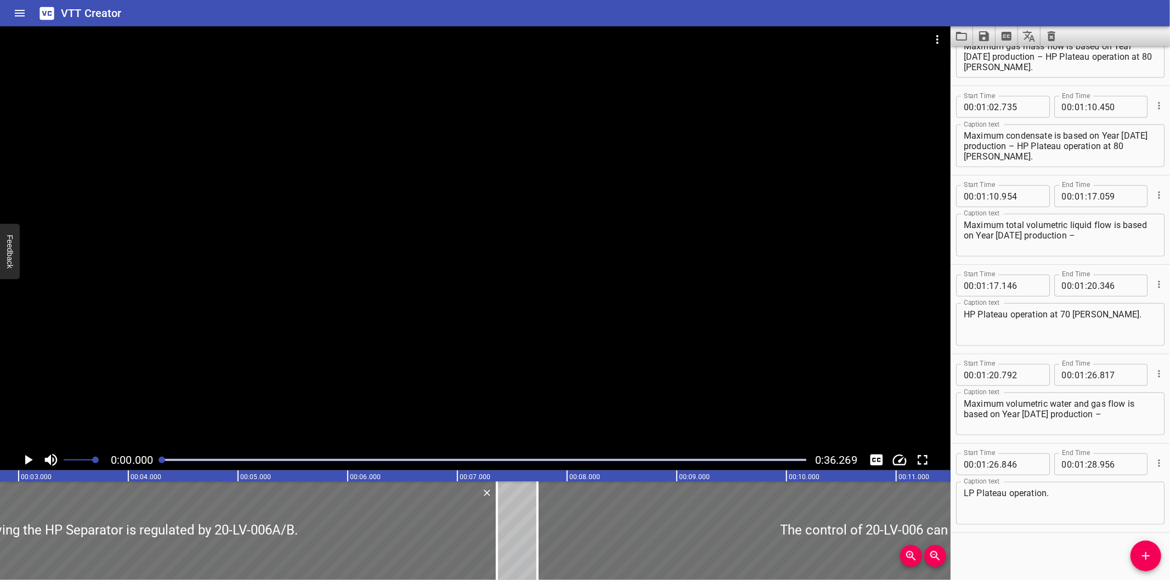
scroll to position [0, 74]
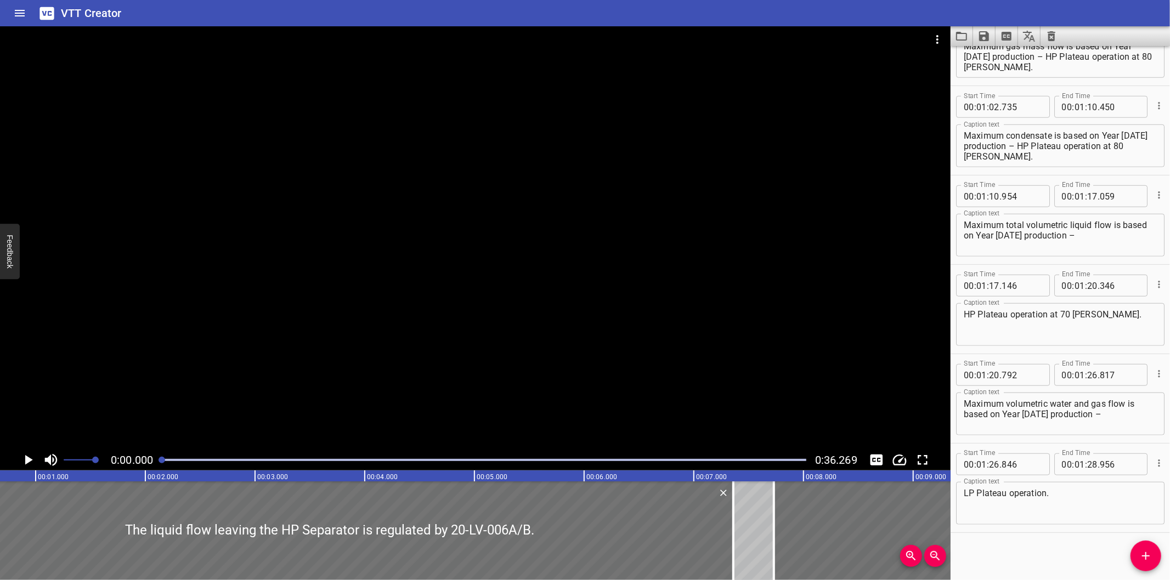
click at [1050, 40] on icon "Clear captions" at bounding box center [1052, 36] width 8 height 10
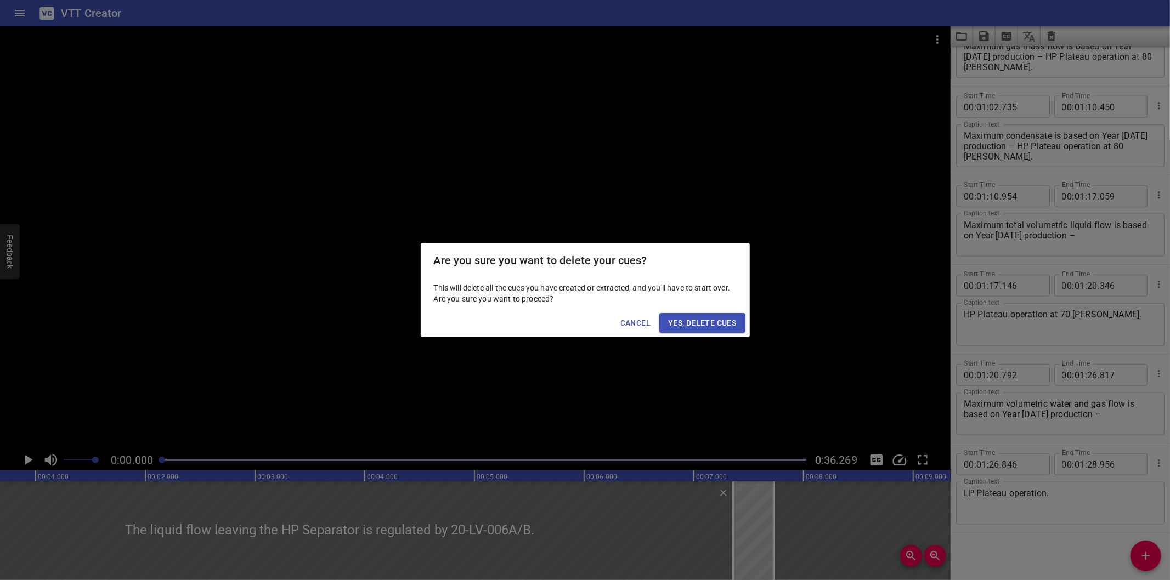
scroll to position [0, 0]
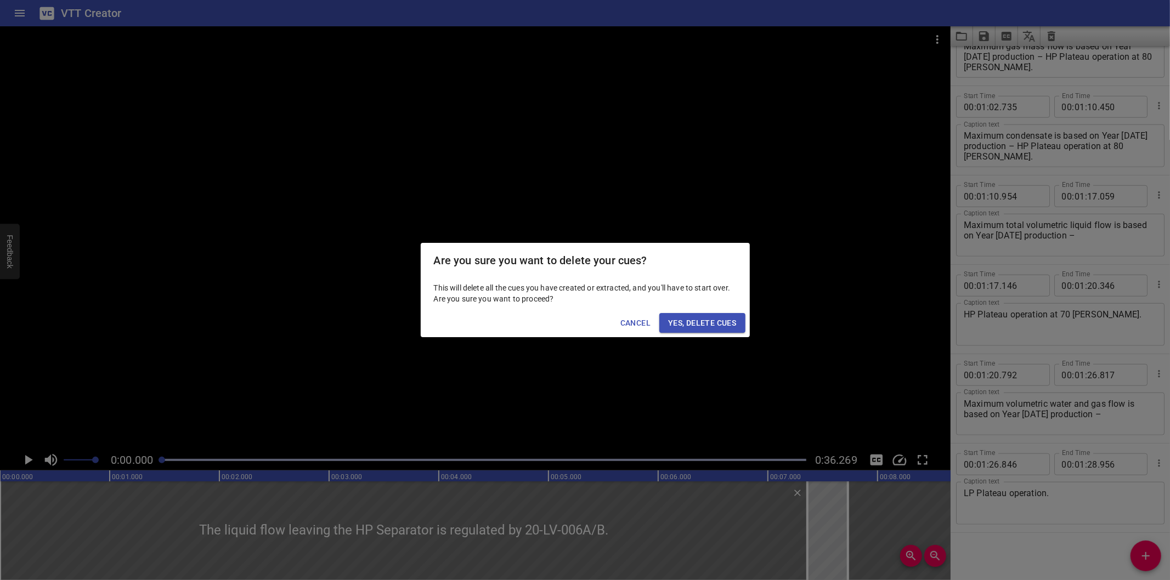
click at [716, 313] on div "Cancel Yes, Delete Cues" at bounding box center [585, 323] width 329 height 29
click at [706, 332] on button "Yes, Delete Cues" at bounding box center [702, 323] width 86 height 20
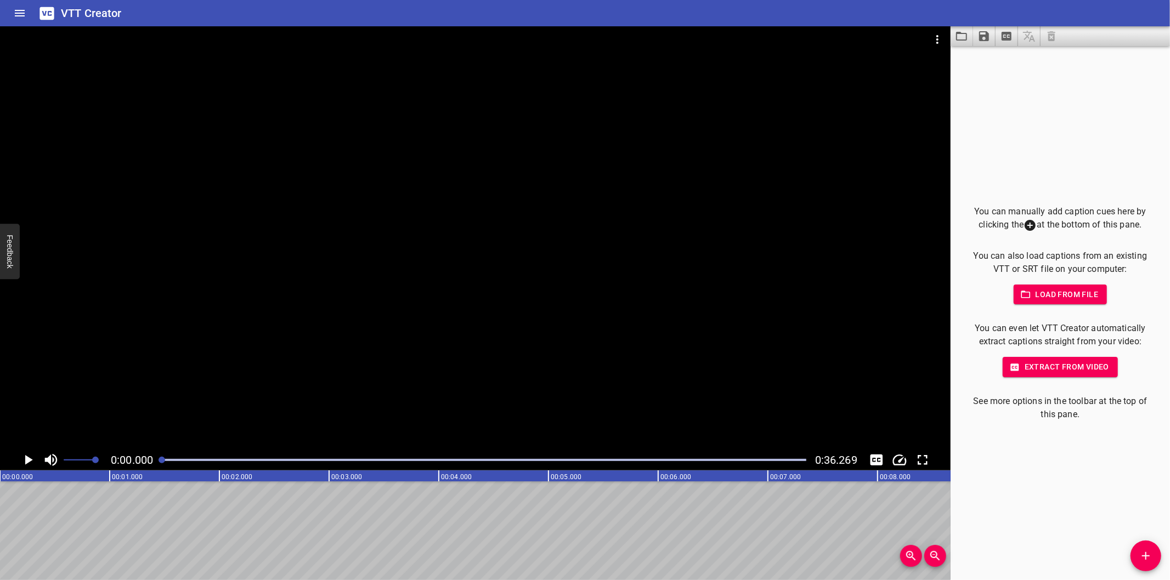
drag, startPoint x: 456, startPoint y: 355, endPoint x: 421, endPoint y: 358, distance: 35.2
click at [450, 355] on div at bounding box center [475, 237] width 950 height 423
click at [162, 463] on div at bounding box center [484, 459] width 658 height 15
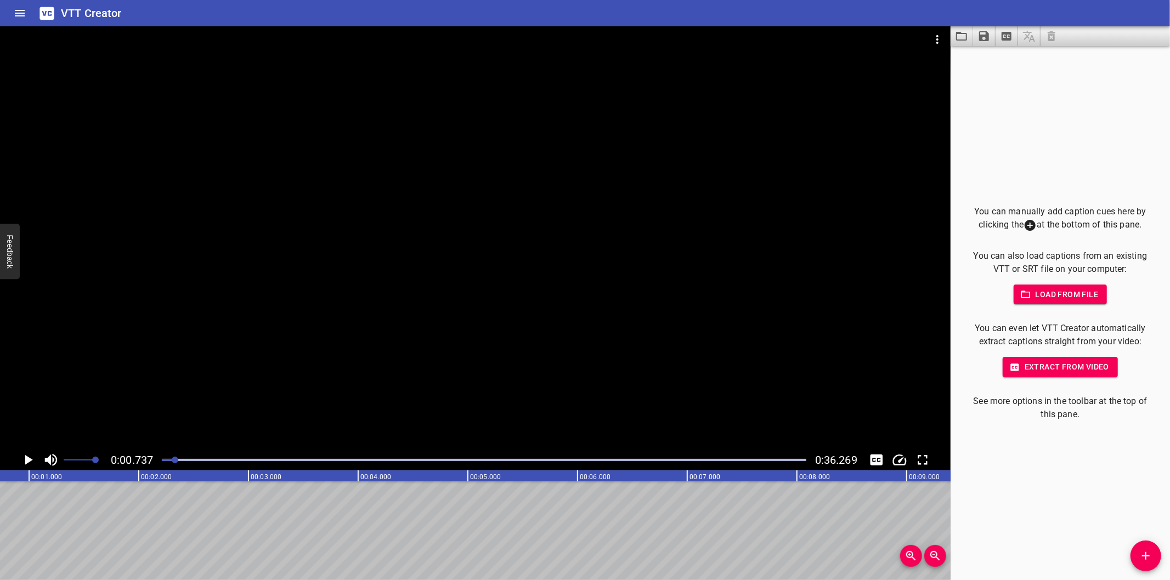
click at [645, 265] on div at bounding box center [475, 237] width 950 height 423
click at [160, 461] on div at bounding box center [484, 459] width 658 height 15
click at [1139, 552] on icon "Add Cue" at bounding box center [1145, 556] width 13 height 13
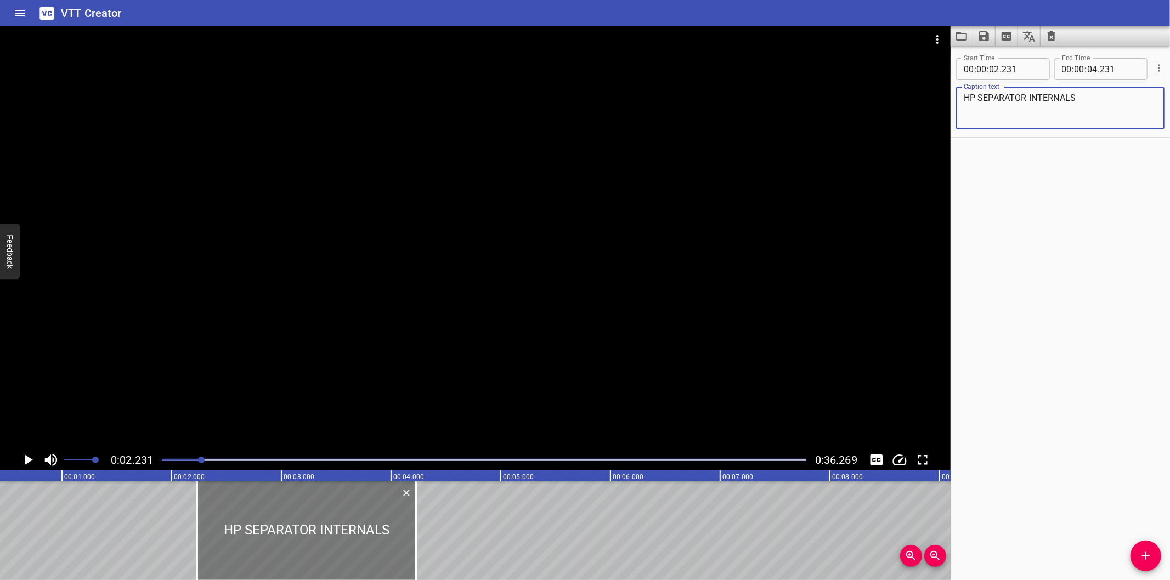
scroll to position [0, 0]
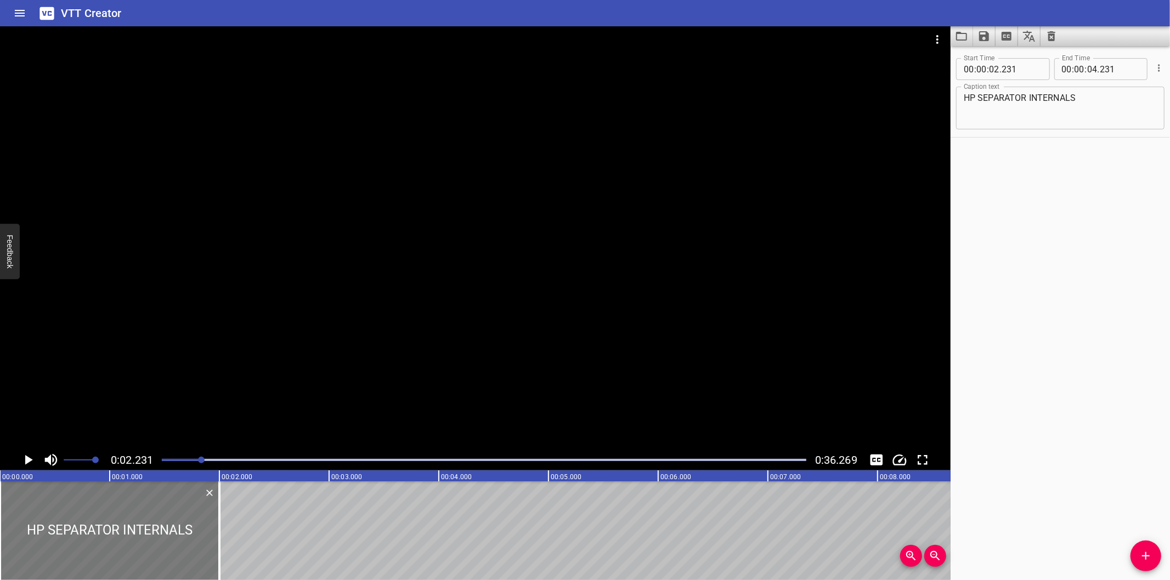
drag, startPoint x: 295, startPoint y: 523, endPoint x: 52, endPoint y: 536, distance: 243.3
click at [52, 536] on div at bounding box center [109, 531] width 219 height 99
drag, startPoint x: 220, startPoint y: 554, endPoint x: 270, endPoint y: 564, distance: 50.8
click at [270, 564] on div at bounding box center [269, 531] width 11 height 99
click at [168, 468] on div "0:02.231 0:36.269" at bounding box center [475, 460] width 950 height 21
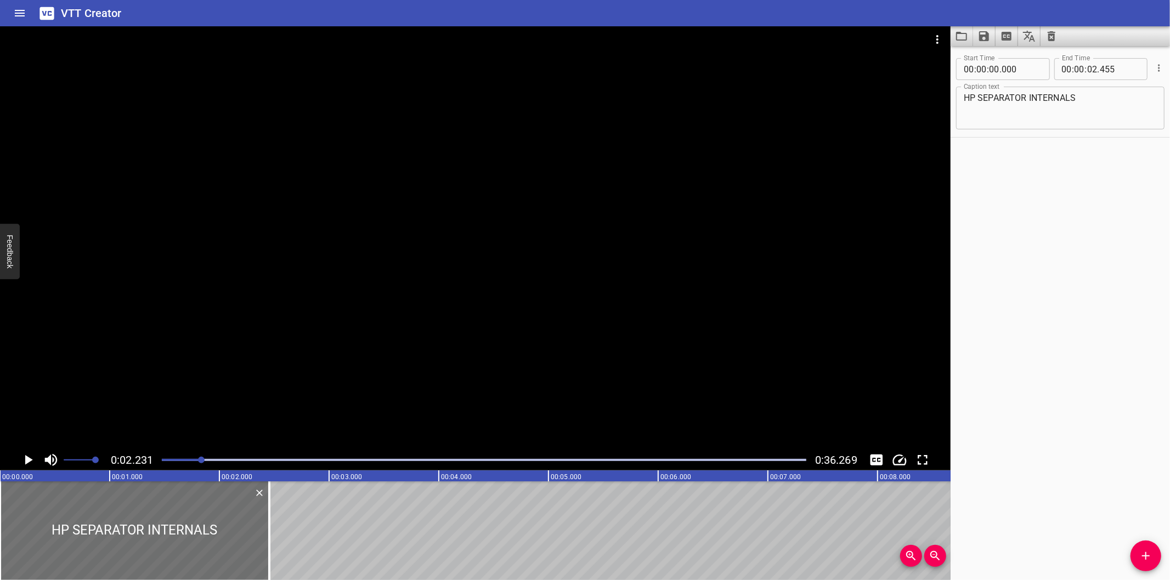
click at [167, 467] on div at bounding box center [484, 459] width 658 height 15
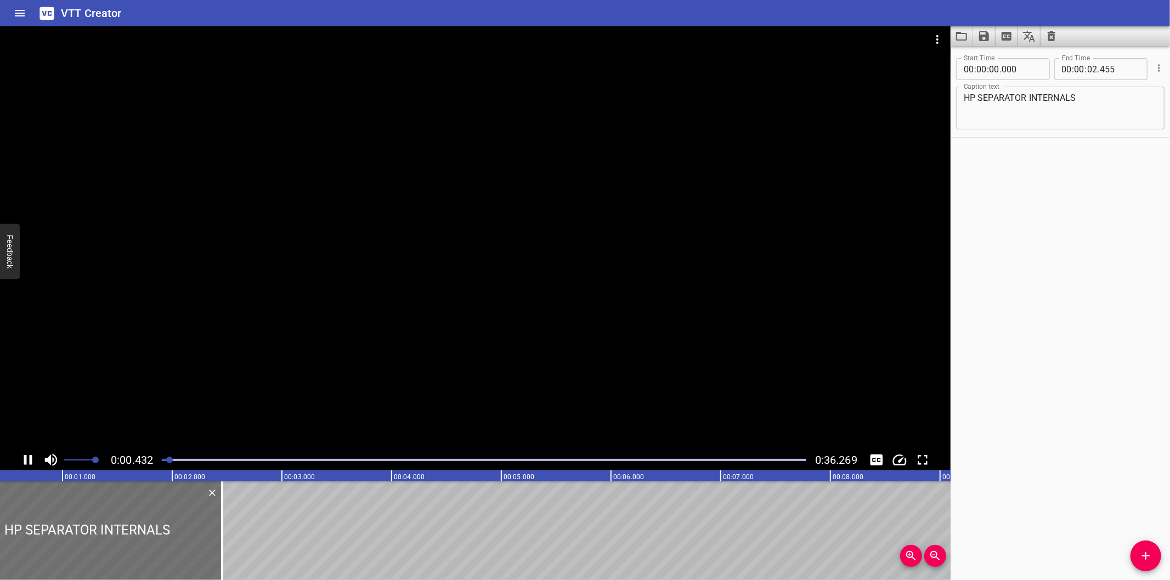
click at [166, 465] on div at bounding box center [484, 459] width 658 height 15
click at [201, 529] on div at bounding box center [201, 531] width 2 height 99
click at [161, 460] on div at bounding box center [484, 459] width 658 height 15
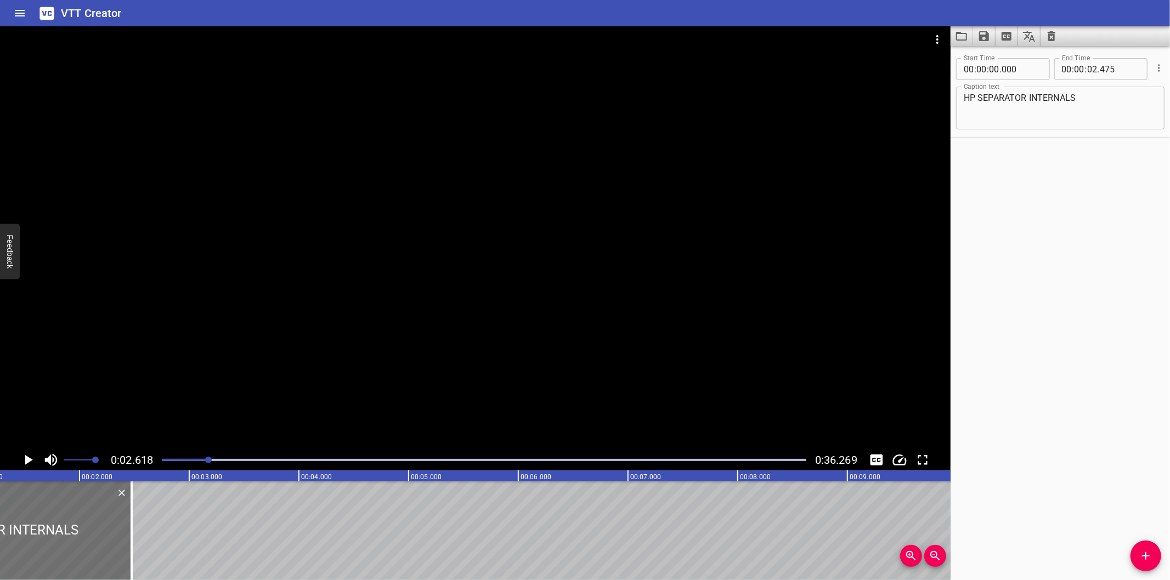
scroll to position [0, 124]
click at [163, 458] on div at bounding box center [484, 459] width 658 height 15
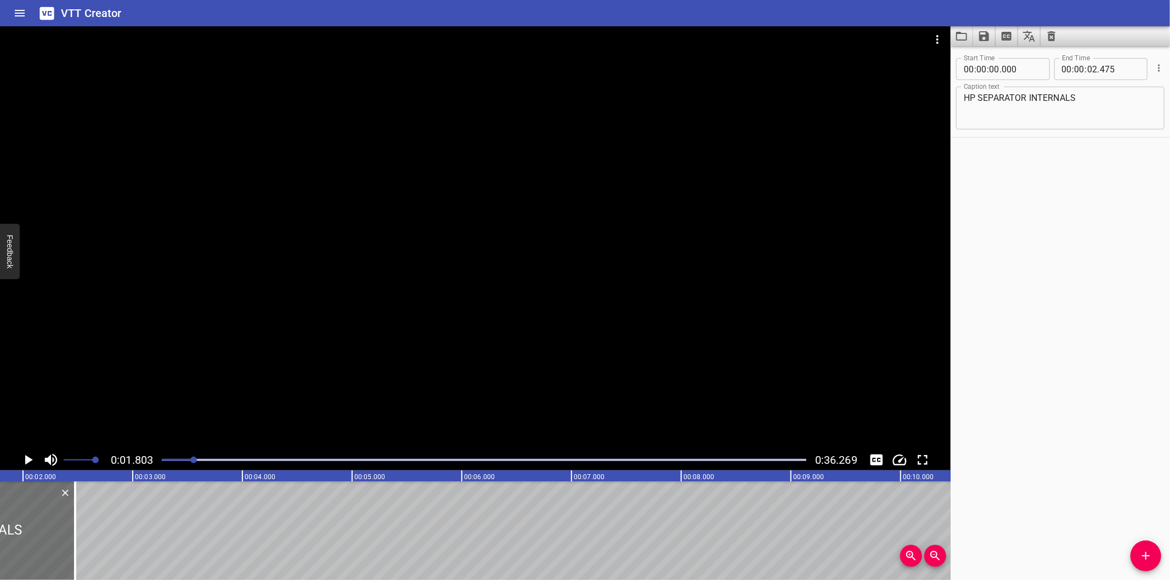
scroll to position [0, 197]
click at [77, 540] on div at bounding box center [76, 531] width 11 height 99
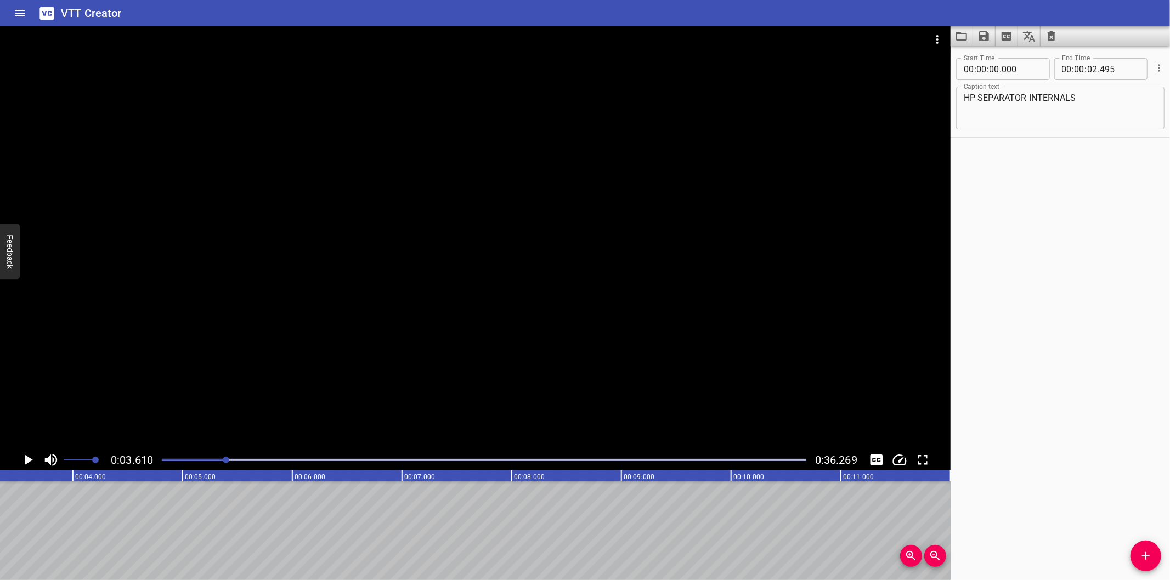
scroll to position [0, 396]
drag, startPoint x: 1134, startPoint y: 553, endPoint x: 1116, endPoint y: 552, distance: 18.1
click at [1132, 554] on span "Add Cue" at bounding box center [1145, 556] width 31 height 13
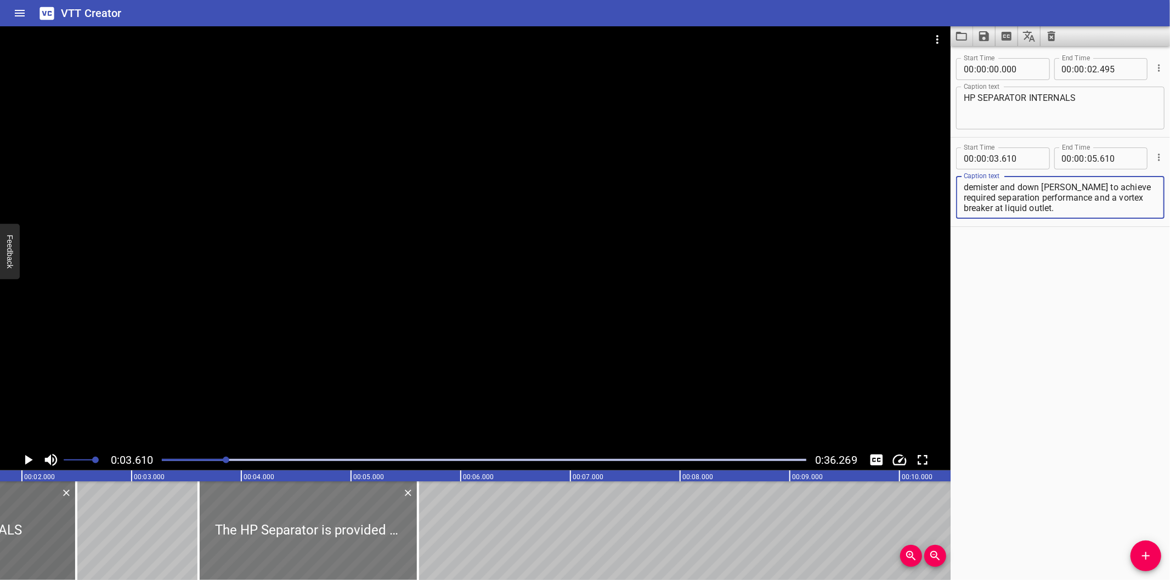
scroll to position [0, 193]
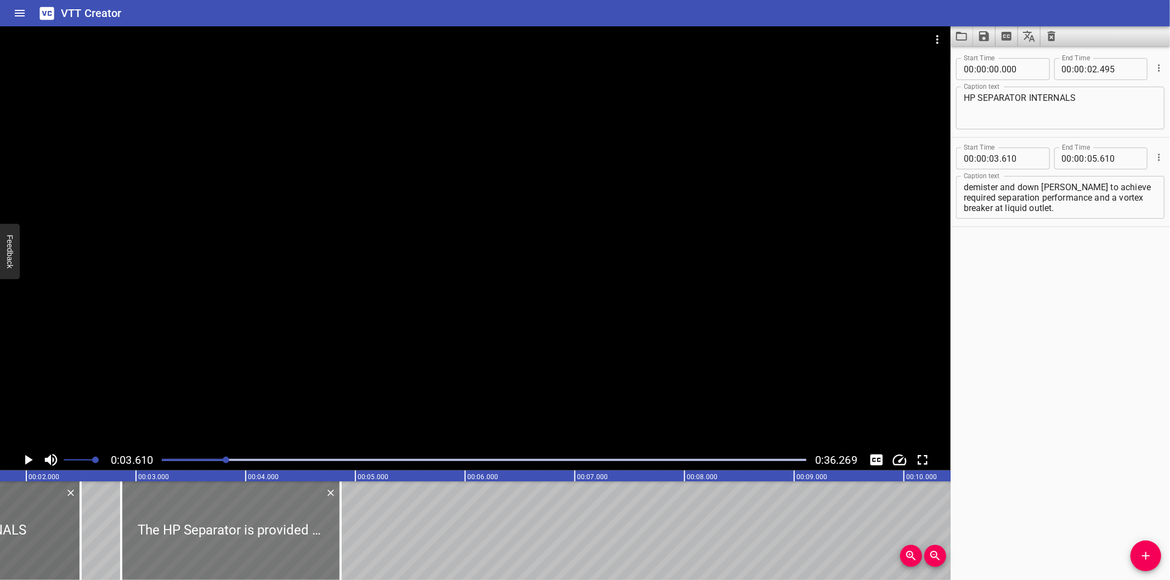
drag, startPoint x: 298, startPoint y: 545, endPoint x: 217, endPoint y: 546, distance: 81.7
click at [217, 546] on div at bounding box center [230, 531] width 219 height 99
click at [215, 546] on div at bounding box center [229, 531] width 219 height 99
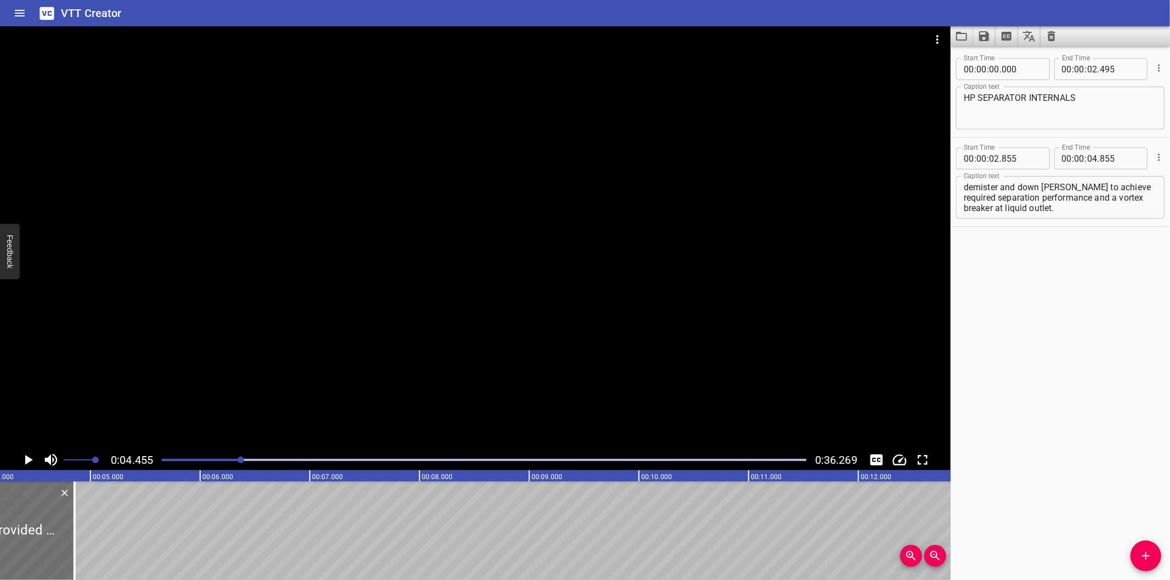
scroll to position [0, 489]
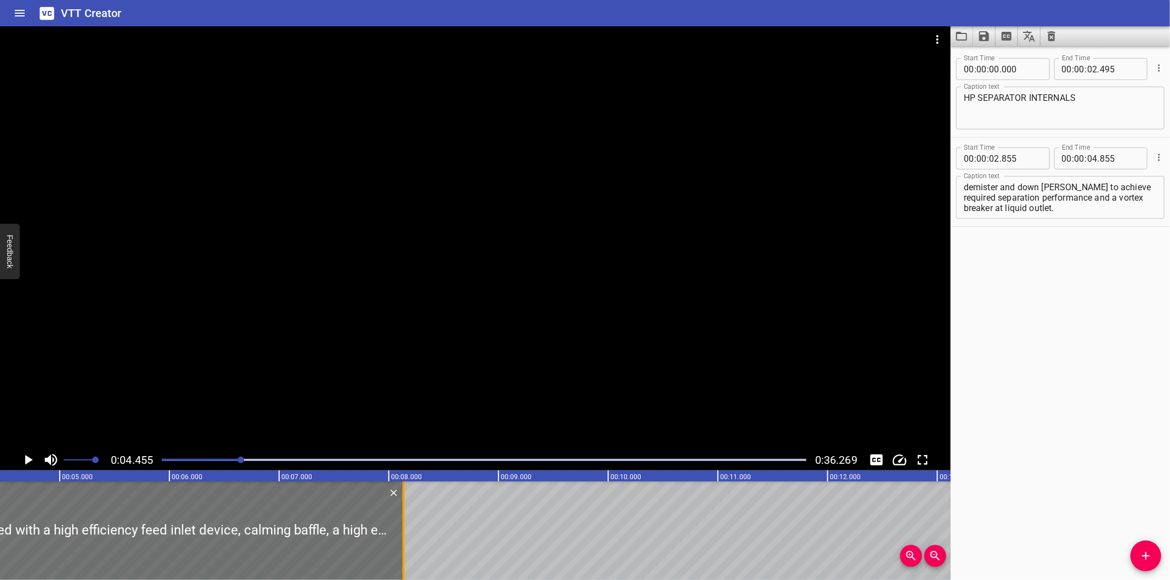
drag, startPoint x: 46, startPoint y: 553, endPoint x: 406, endPoint y: 527, distance: 360.7
click at [406, 527] on div at bounding box center [403, 531] width 11 height 99
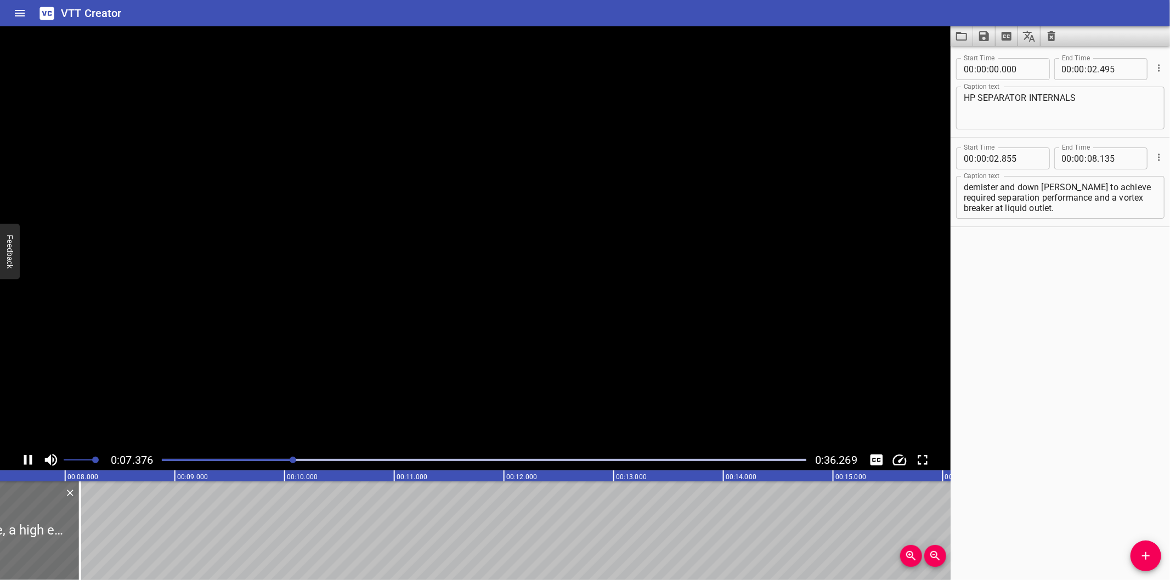
scroll to position [0, 814]
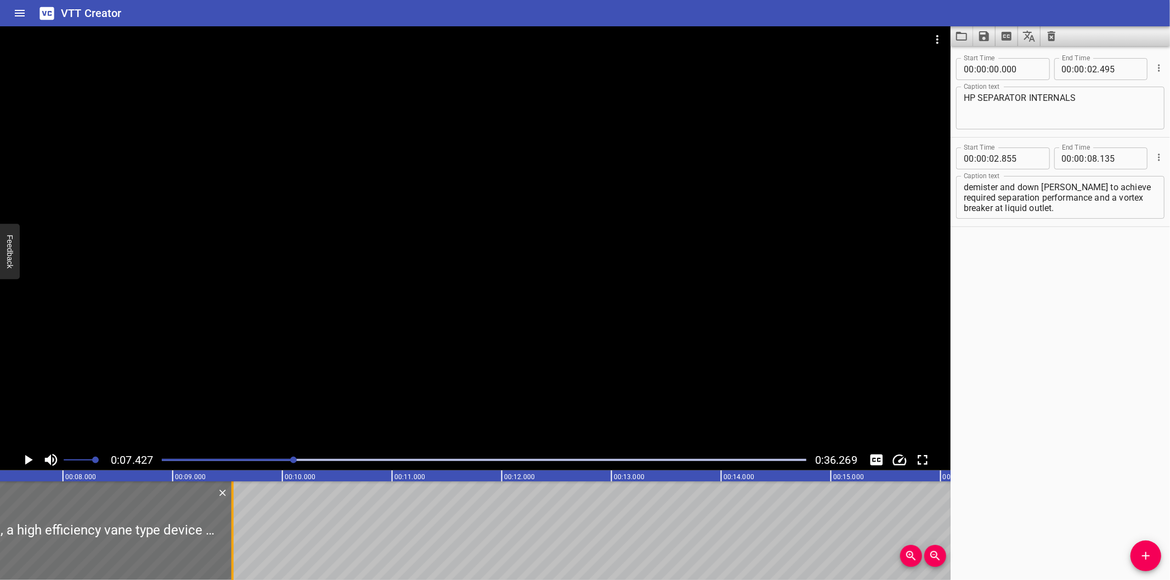
drag, startPoint x: 78, startPoint y: 552, endPoint x: 233, endPoint y: 545, distance: 154.9
click at [233, 545] on div at bounding box center [232, 531] width 11 height 99
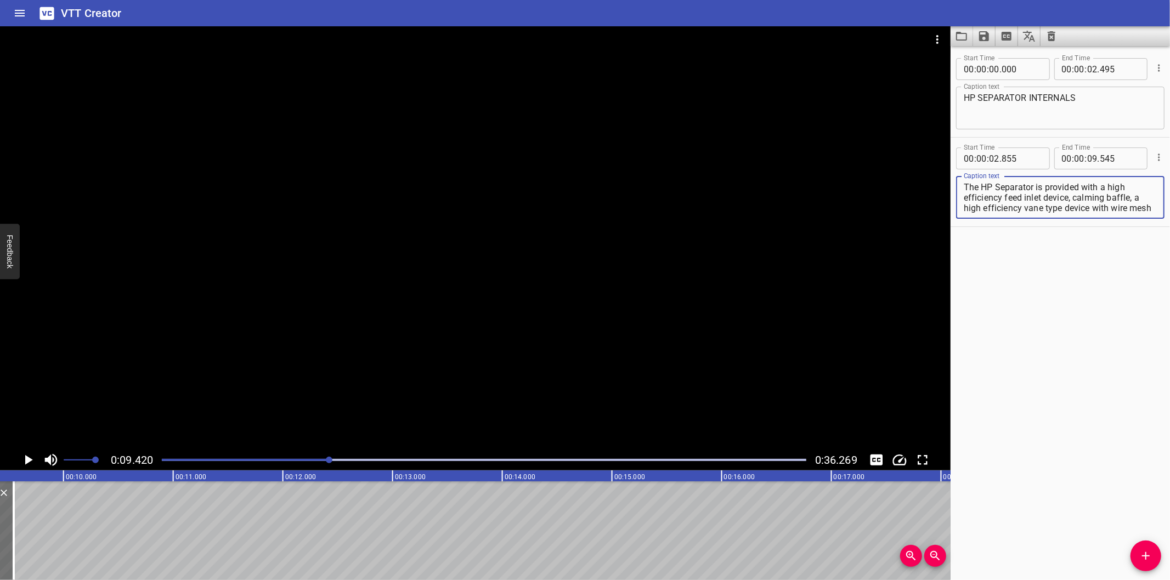
scroll to position [31, 0]
drag, startPoint x: 965, startPoint y: 208, endPoint x: 1204, endPoint y: 325, distance: 265.9
click at [1169, 325] on html "VTT Creator Caption Editor Batch Transcribe Login Sign Up Privacy Contact 0:09.…" at bounding box center [585, 290] width 1170 height 580
click at [1141, 554] on icon "Add Cue" at bounding box center [1145, 556] width 13 height 13
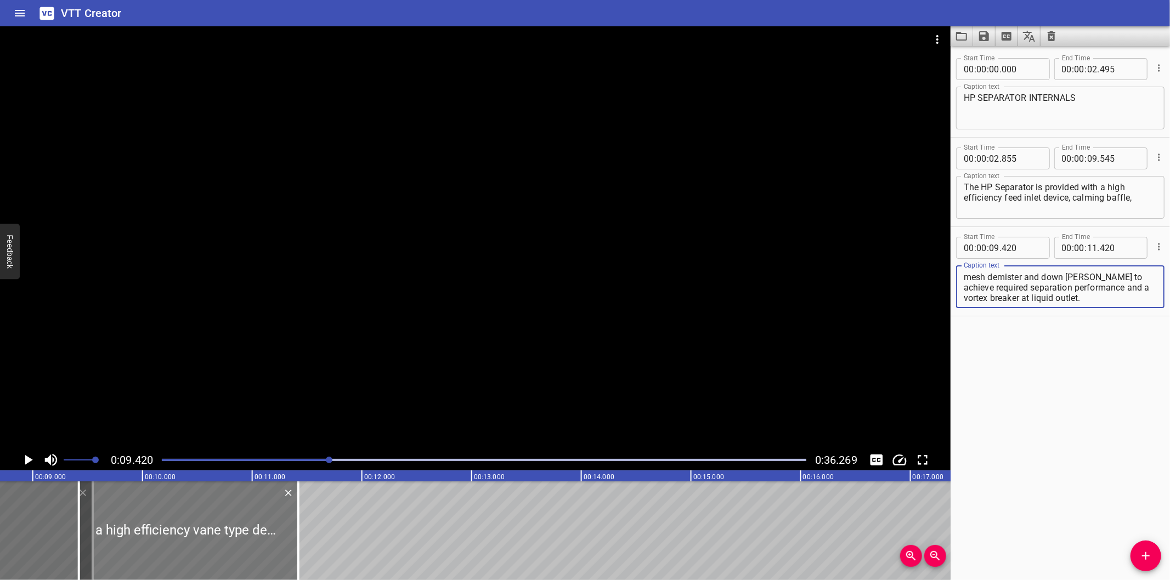
scroll to position [0, 952]
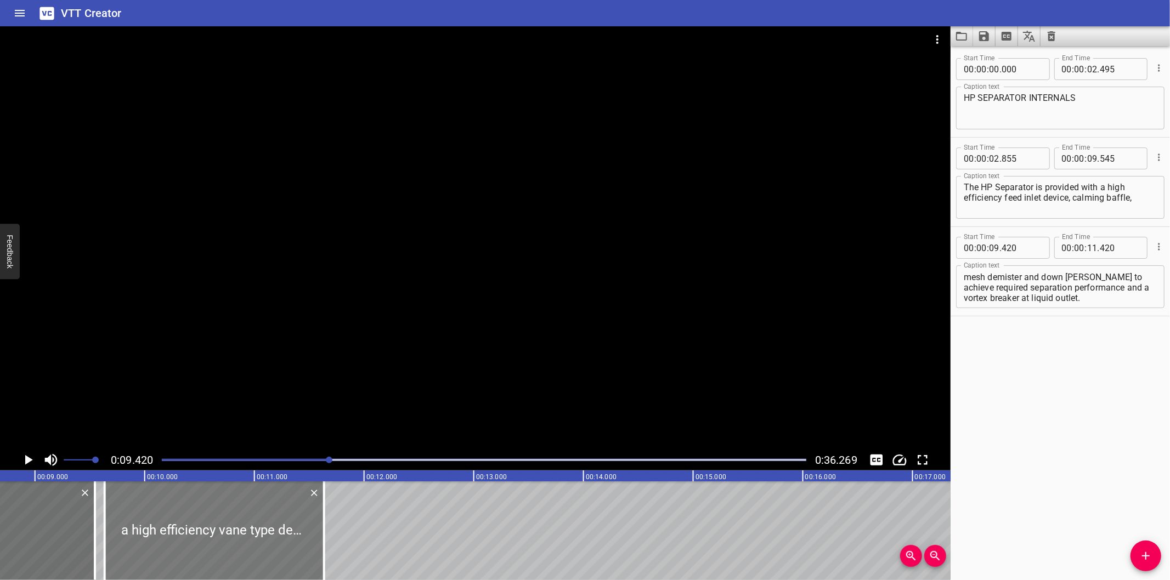
drag, startPoint x: 232, startPoint y: 531, endPoint x: 256, endPoint y: 532, distance: 23.6
click at [256, 532] on div at bounding box center [214, 531] width 219 height 99
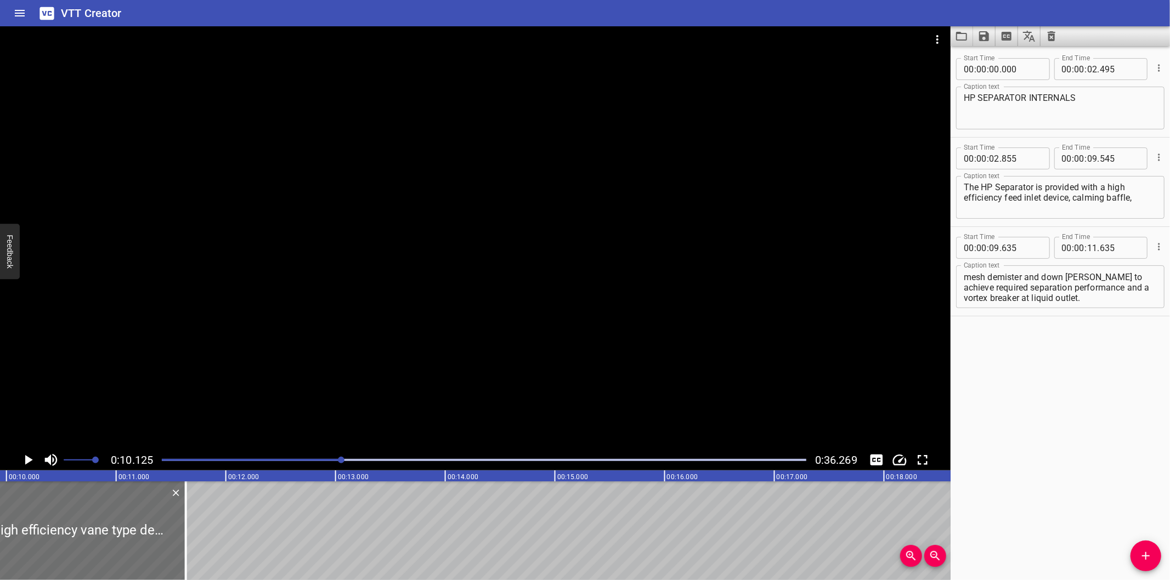
scroll to position [0, 1110]
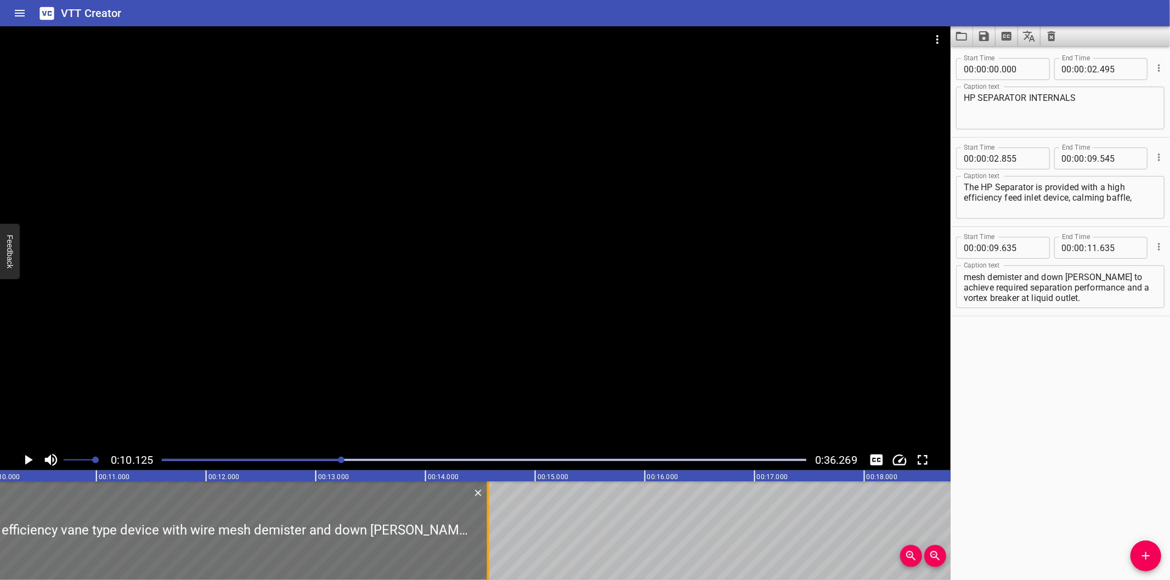
drag, startPoint x: 166, startPoint y: 547, endPoint x: 490, endPoint y: 538, distance: 323.7
click at [489, 538] on div at bounding box center [488, 531] width 2 height 99
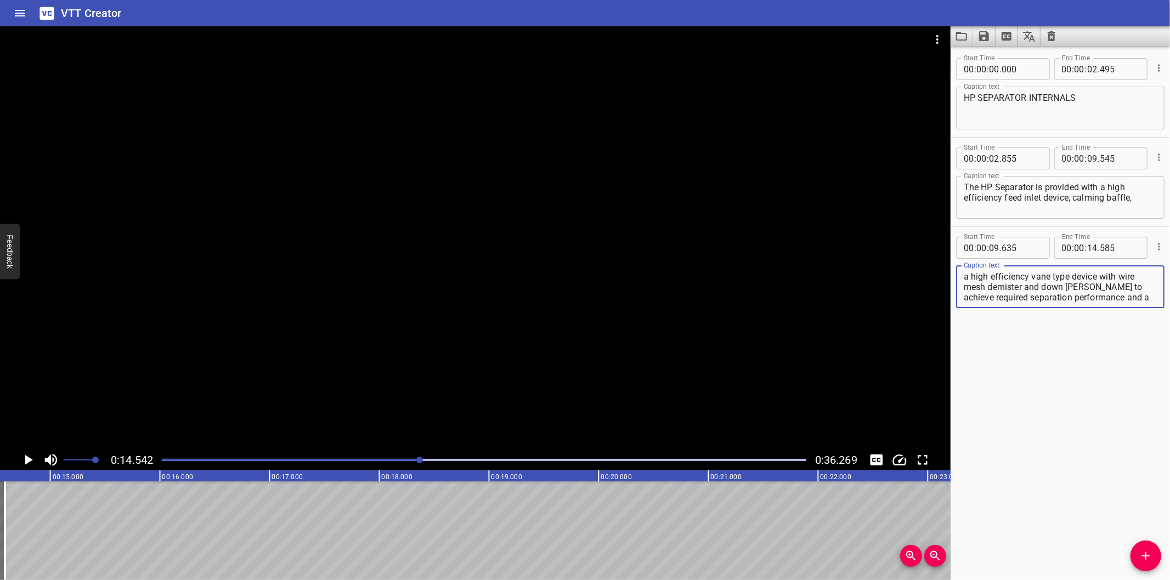
scroll to position [10, 0]
drag, startPoint x: 1094, startPoint y: 287, endPoint x: 1141, endPoint y: 364, distance: 89.6
click at [1141, 364] on div "Start Time 00 : 00 : 00 . 000 Start Time End Time 00 : 00 : 02 . 495 End Time C…" at bounding box center [1059, 313] width 219 height 534
drag, startPoint x: 1147, startPoint y: 563, endPoint x: 1092, endPoint y: 542, distance: 59.4
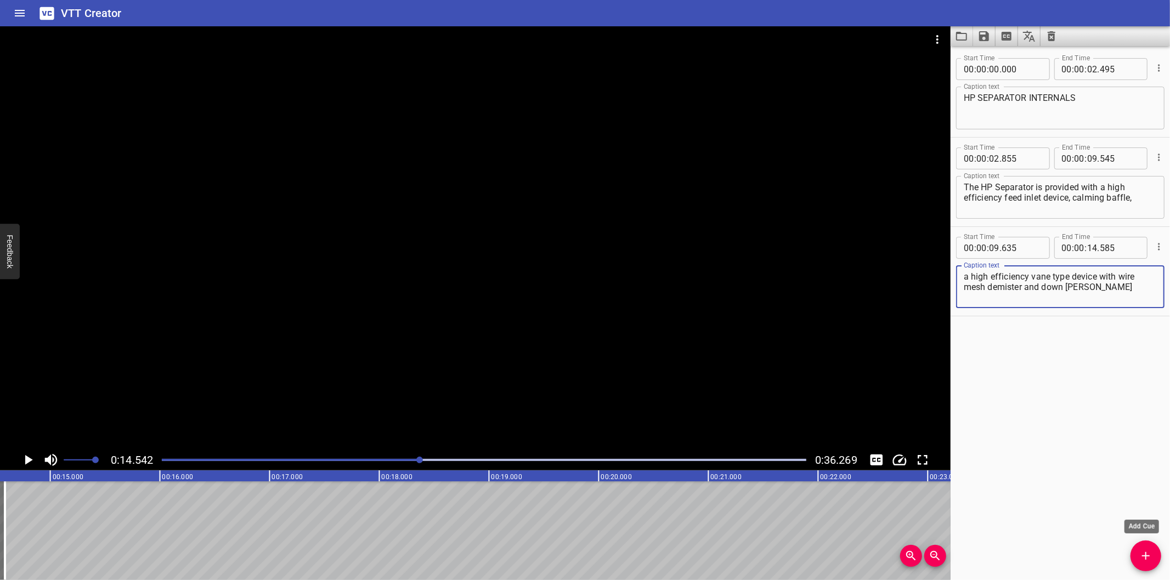
click at [1147, 562] on button "Add Cue" at bounding box center [1145, 556] width 31 height 31
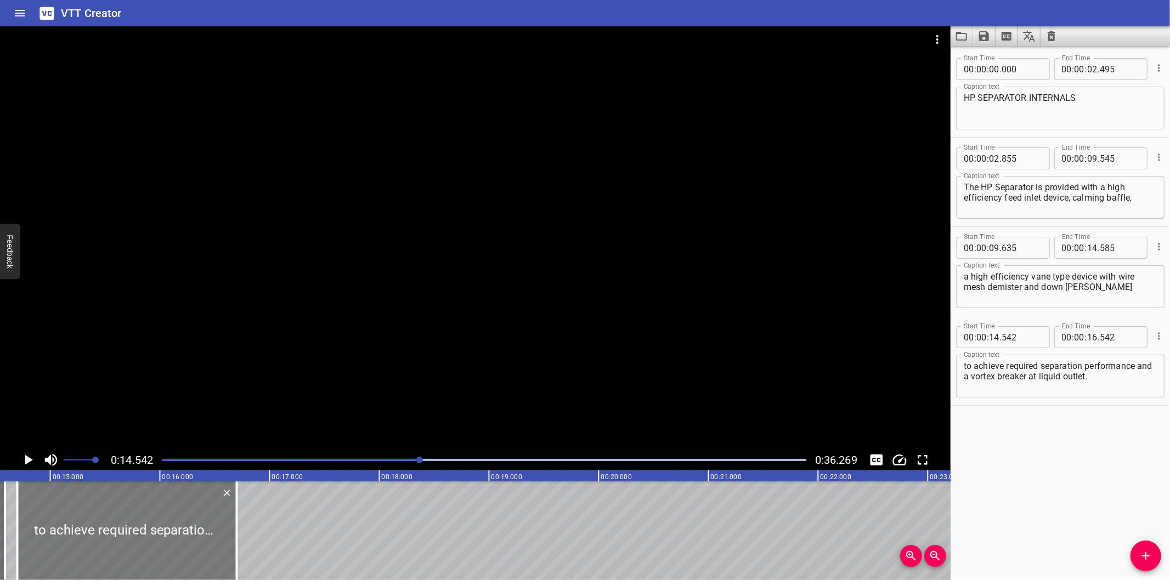
drag, startPoint x: 94, startPoint y: 519, endPoint x: 111, endPoint y: 525, distance: 17.3
click at [110, 524] on div at bounding box center [127, 531] width 219 height 99
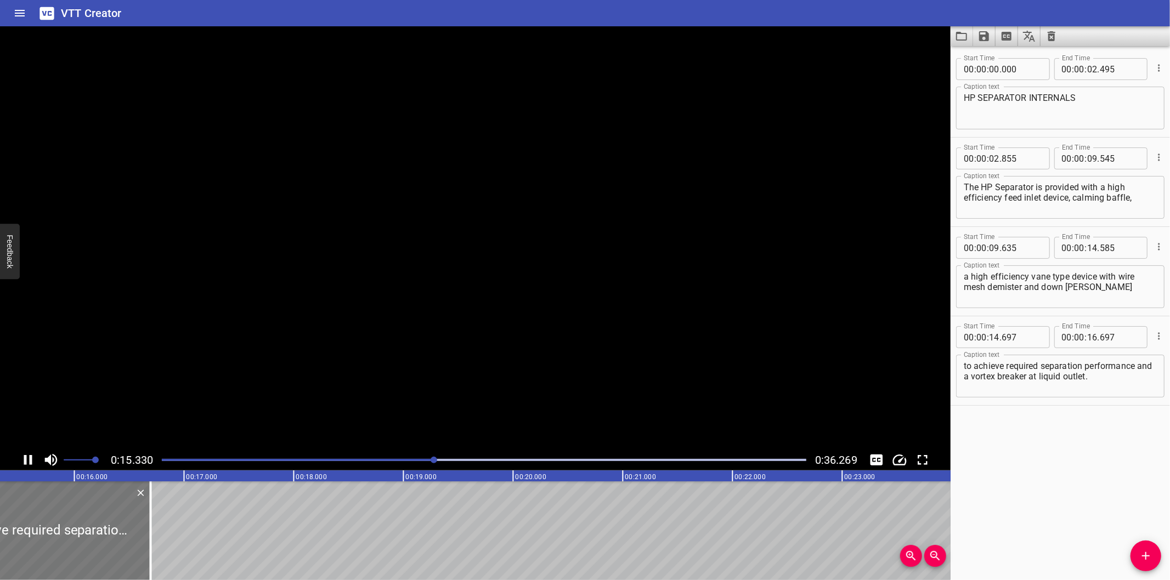
scroll to position [0, 1694]
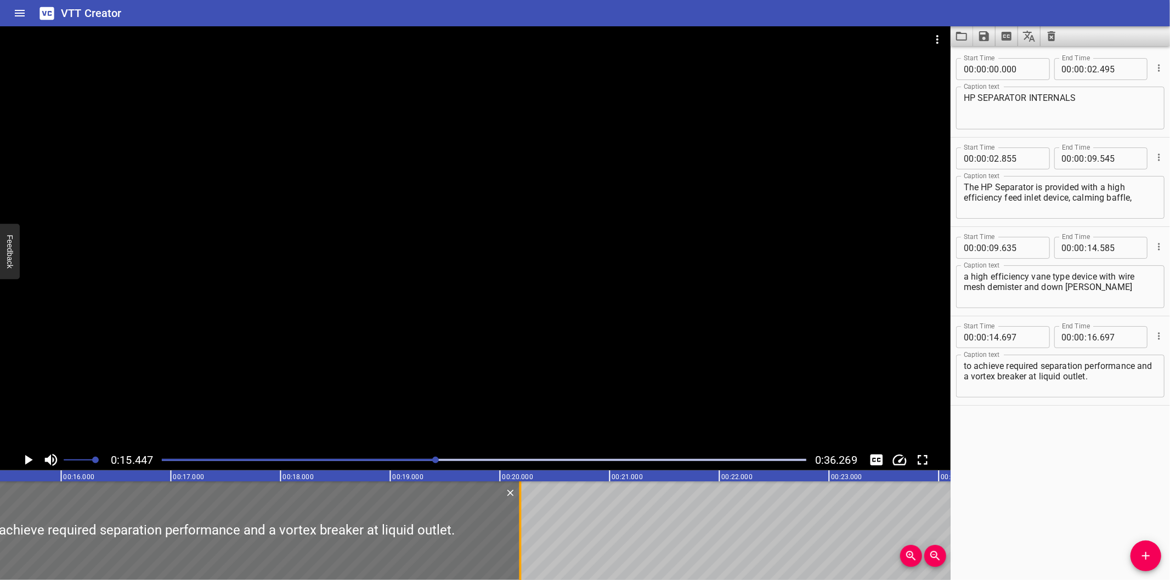
drag, startPoint x: 135, startPoint y: 544, endPoint x: 518, endPoint y: 551, distance: 382.9
click at [519, 551] on div at bounding box center [520, 531] width 2 height 99
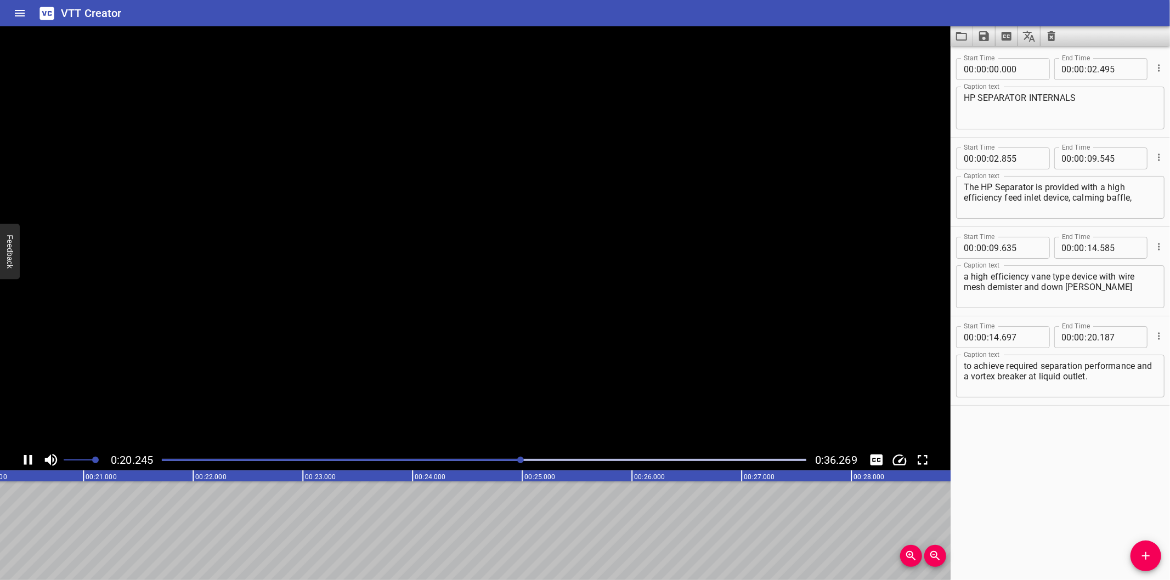
scroll to position [0, 2247]
click at [1140, 554] on icon "Add Cue" at bounding box center [1145, 556] width 13 height 13
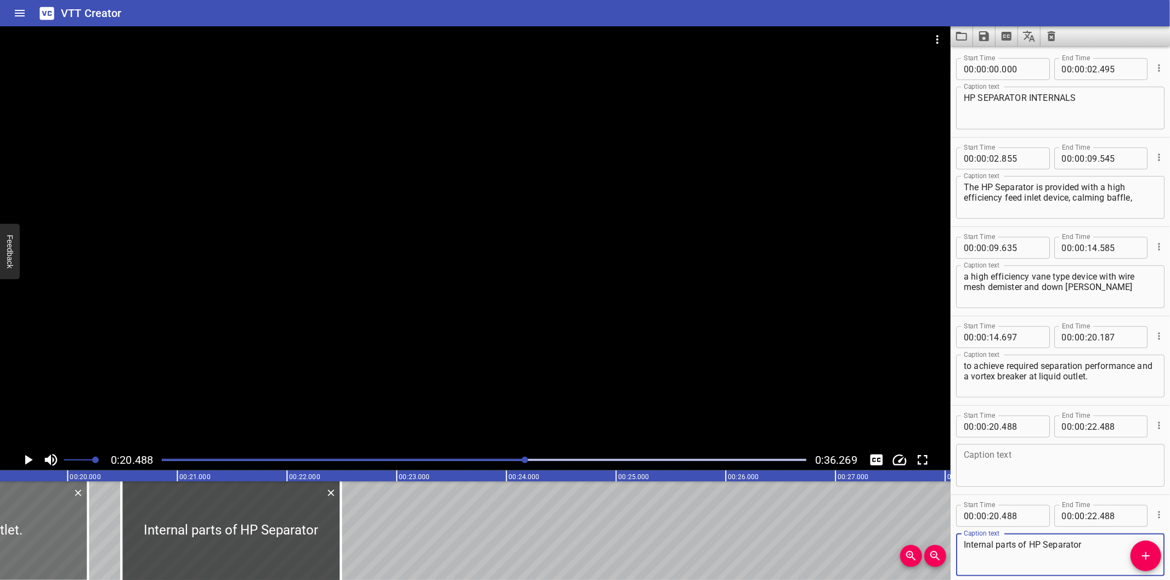
scroll to position [0, 2125]
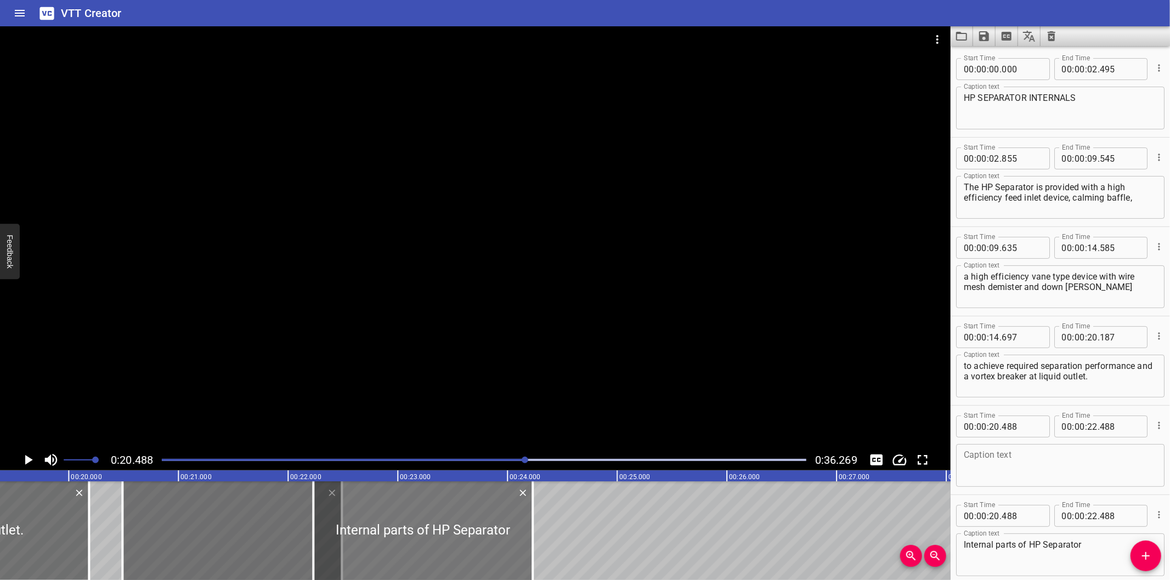
drag, startPoint x: 328, startPoint y: 540, endPoint x: 523, endPoint y: 534, distance: 195.4
click at [523, 534] on div at bounding box center [422, 531] width 219 height 99
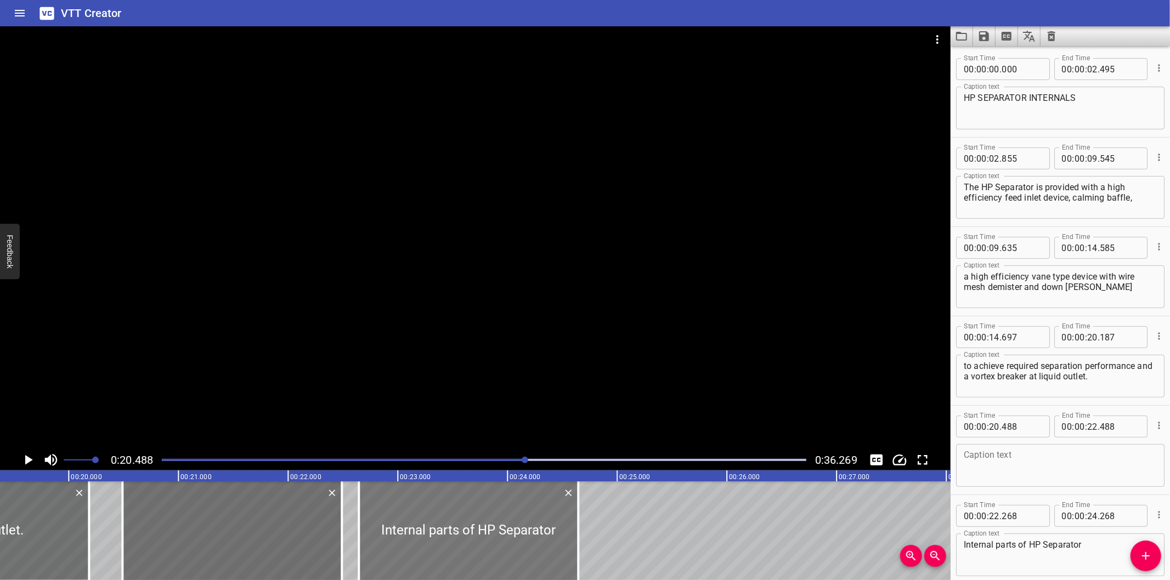
drag, startPoint x: 448, startPoint y: 512, endPoint x: 507, endPoint y: 508, distance: 59.9
click at [507, 508] on div at bounding box center [468, 531] width 219 height 99
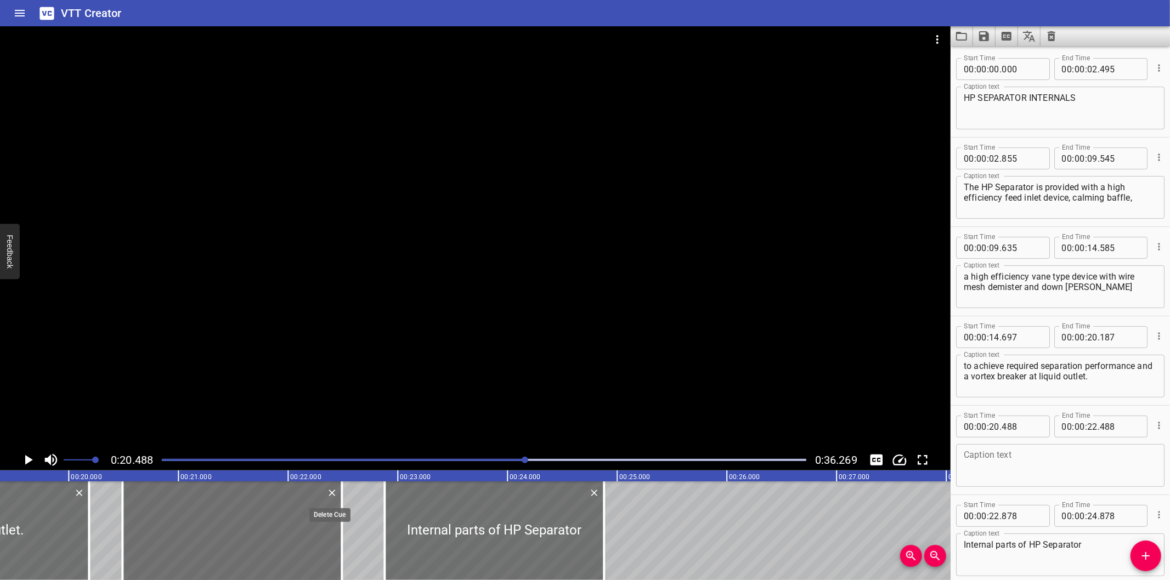
click at [332, 495] on icon "Delete" at bounding box center [332, 493] width 7 height 7
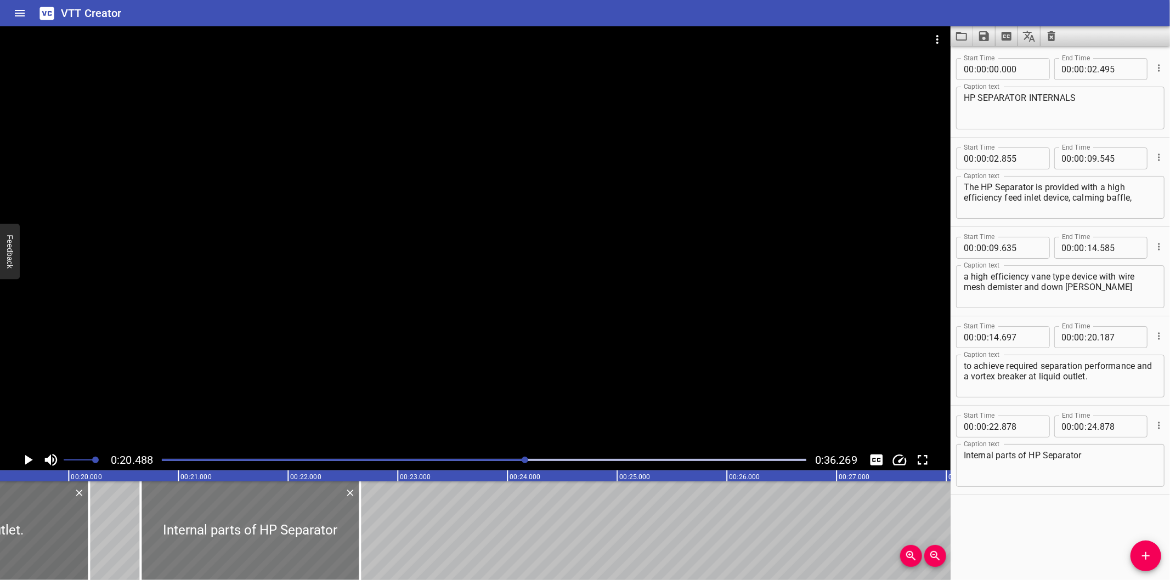
drag, startPoint x: 484, startPoint y: 527, endPoint x: 239, endPoint y: 536, distance: 245.3
click at [239, 536] on div at bounding box center [249, 531] width 219 height 99
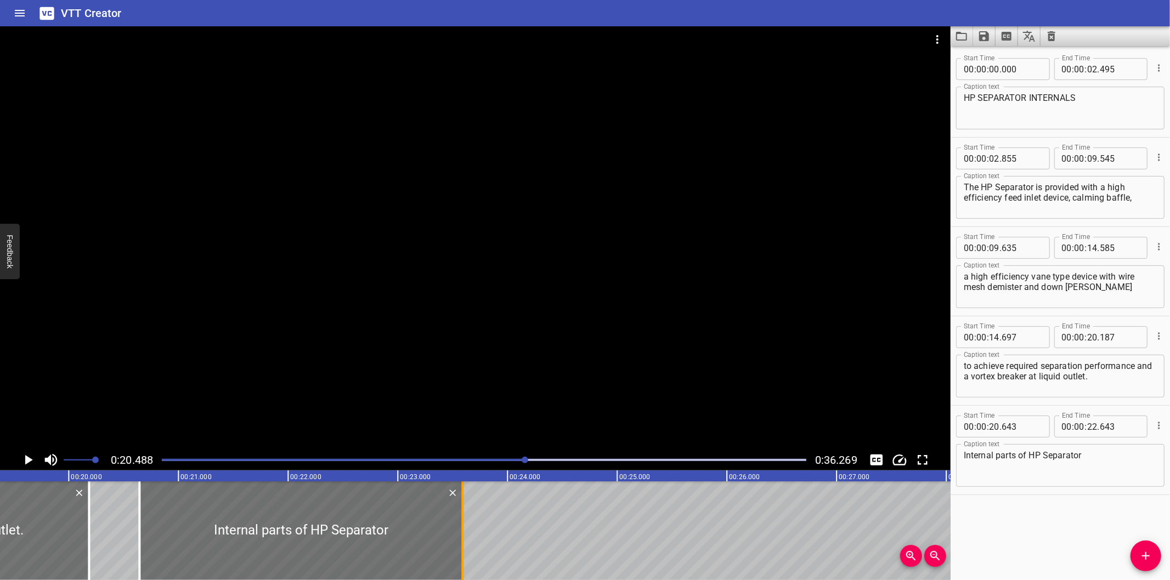
drag, startPoint x: 360, startPoint y: 542, endPoint x: 463, endPoint y: 546, distance: 103.7
click at [463, 546] on div at bounding box center [462, 531] width 11 height 99
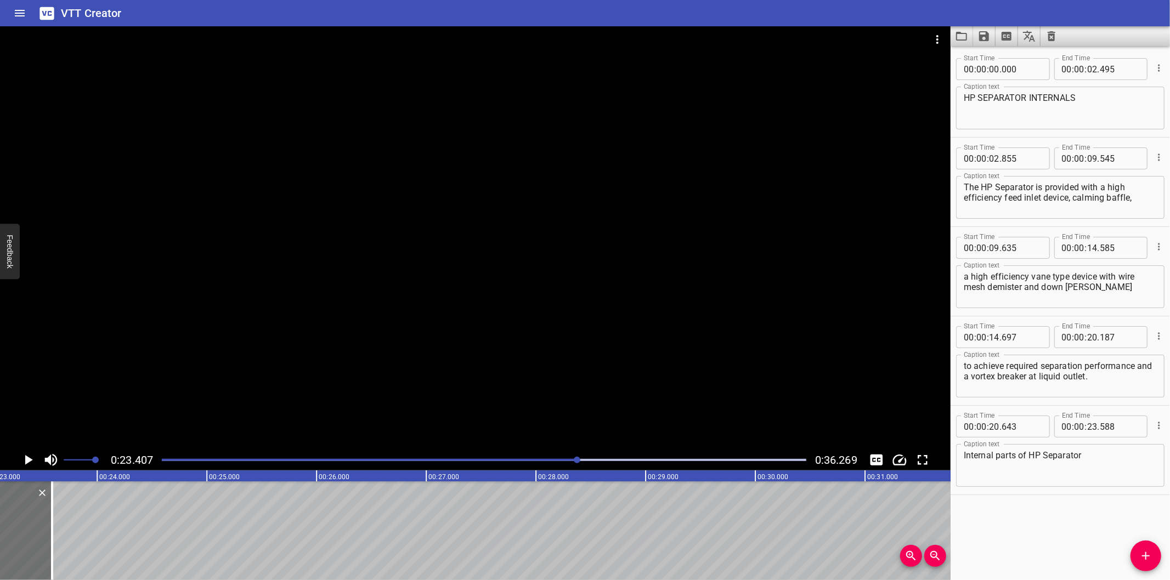
scroll to position [0, 2567]
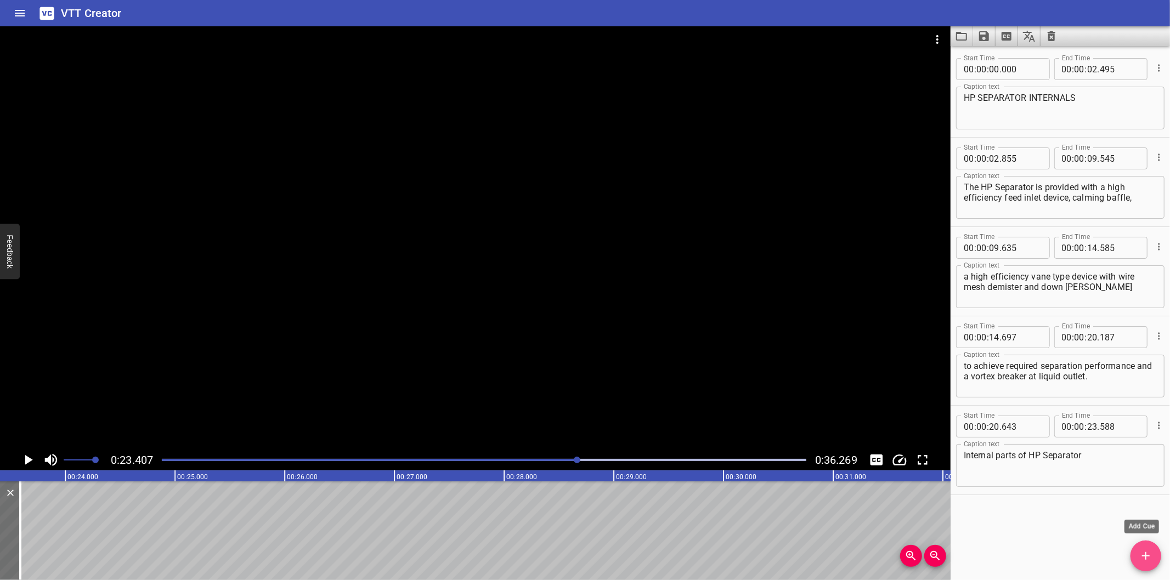
drag, startPoint x: 1151, startPoint y: 560, endPoint x: 1131, endPoint y: 552, distance: 21.4
click at [1150, 560] on icon "Add Cue" at bounding box center [1145, 556] width 13 height 13
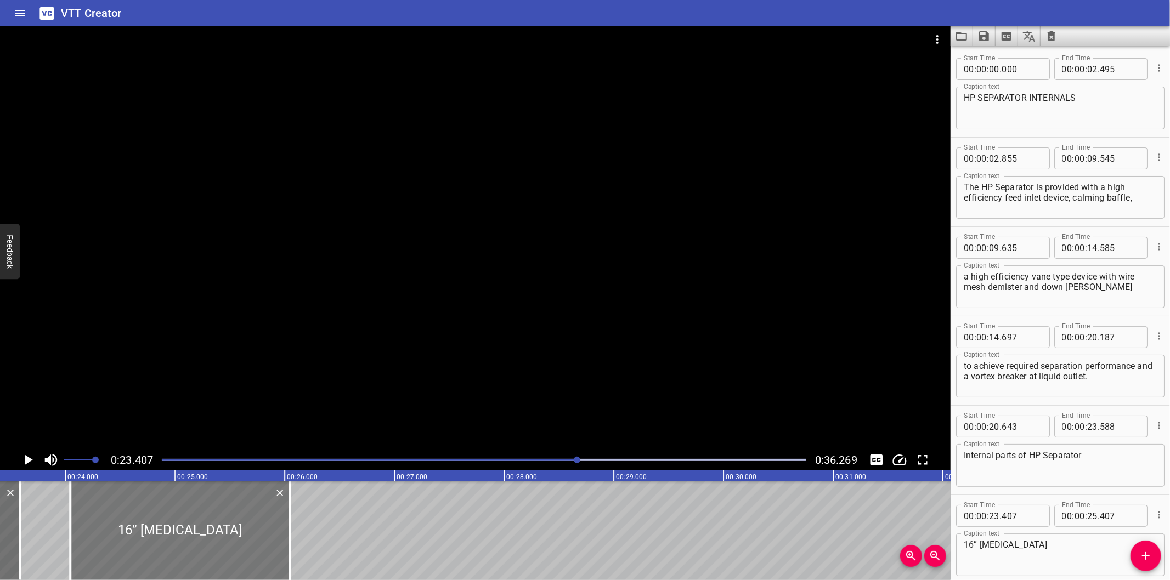
drag, startPoint x: 146, startPoint y: 552, endPoint x: 212, endPoint y: 553, distance: 66.4
click at [212, 553] on div at bounding box center [179, 531] width 219 height 99
drag, startPoint x: 290, startPoint y: 555, endPoint x: 278, endPoint y: 554, distance: 11.5
click at [278, 554] on div at bounding box center [275, 531] width 11 height 99
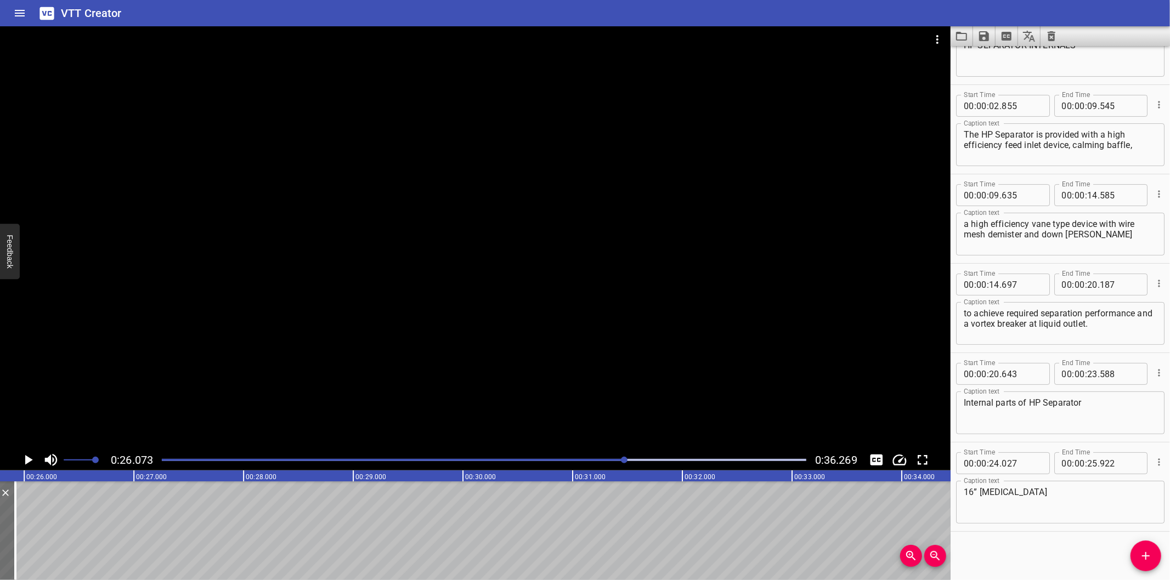
scroll to position [0, 2860]
click at [591, 463] on div at bounding box center [484, 459] width 658 height 15
click at [555, 393] on div at bounding box center [475, 237] width 950 height 423
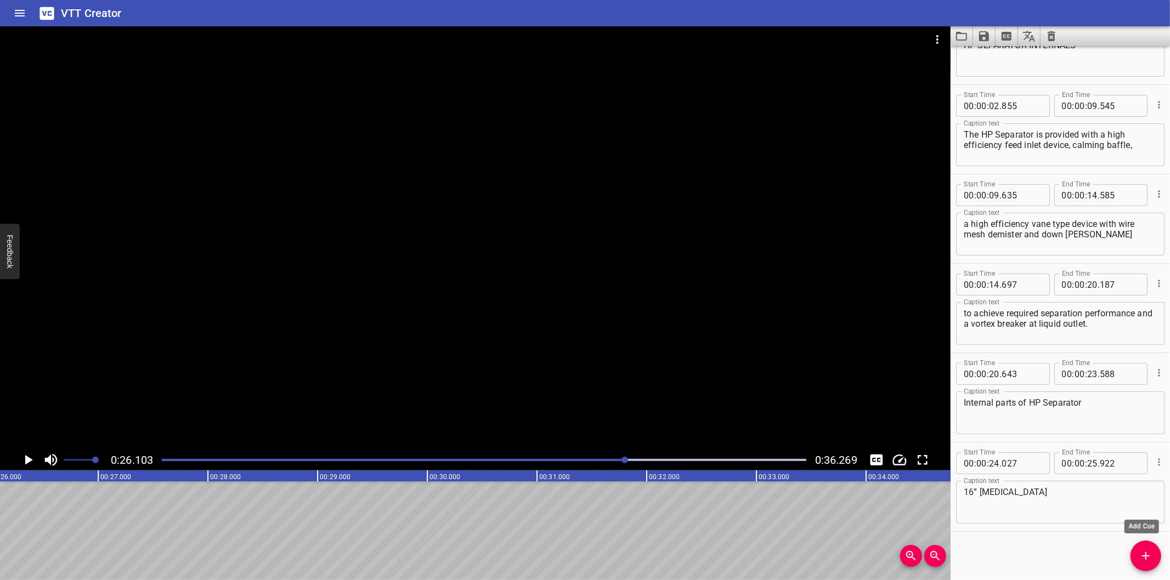
click at [1137, 556] on span "Add Cue" at bounding box center [1145, 556] width 31 height 13
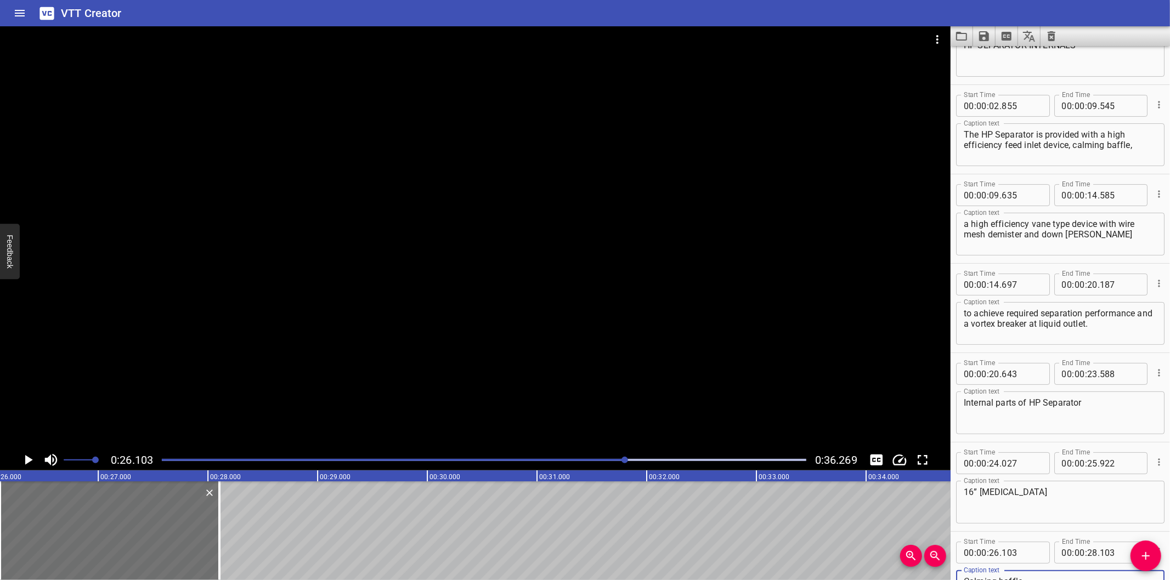
scroll to position [58, 0]
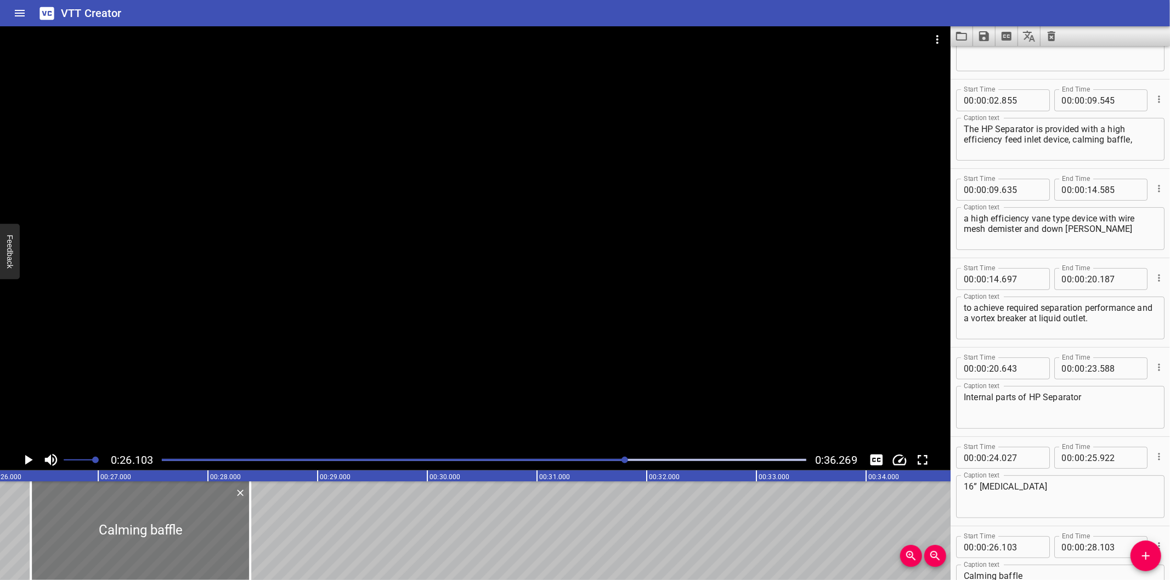
drag, startPoint x: 144, startPoint y: 532, endPoint x: 172, endPoint y: 534, distance: 28.1
click at [172, 534] on div at bounding box center [140, 531] width 219 height 99
drag, startPoint x: 249, startPoint y: 552, endPoint x: 194, endPoint y: 550, distance: 55.4
click at [194, 550] on div at bounding box center [195, 531] width 2 height 99
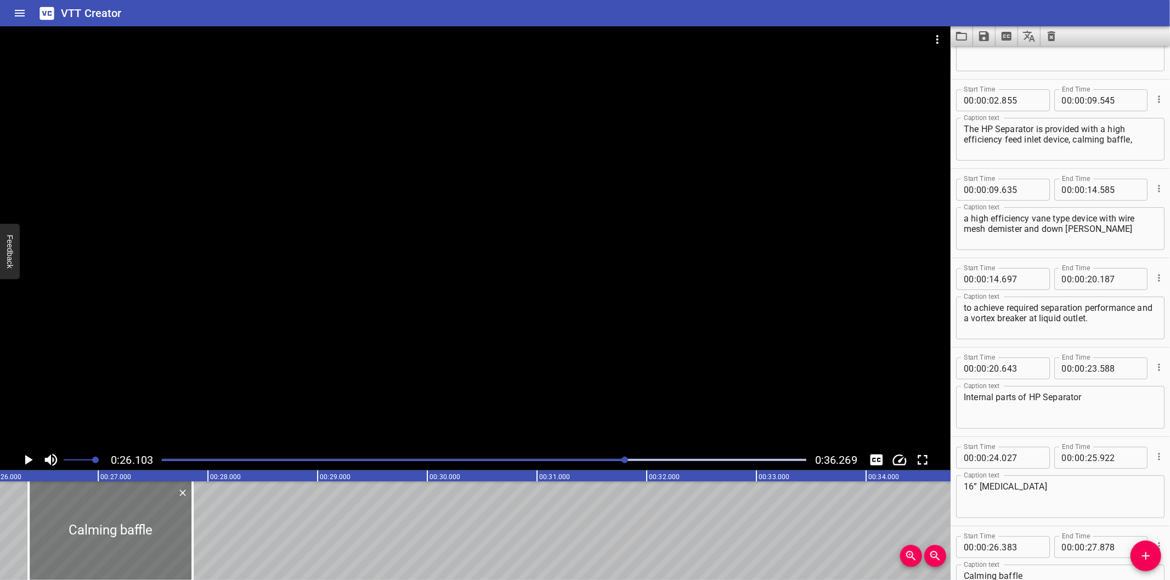
click at [163, 550] on div at bounding box center [111, 531] width 164 height 99
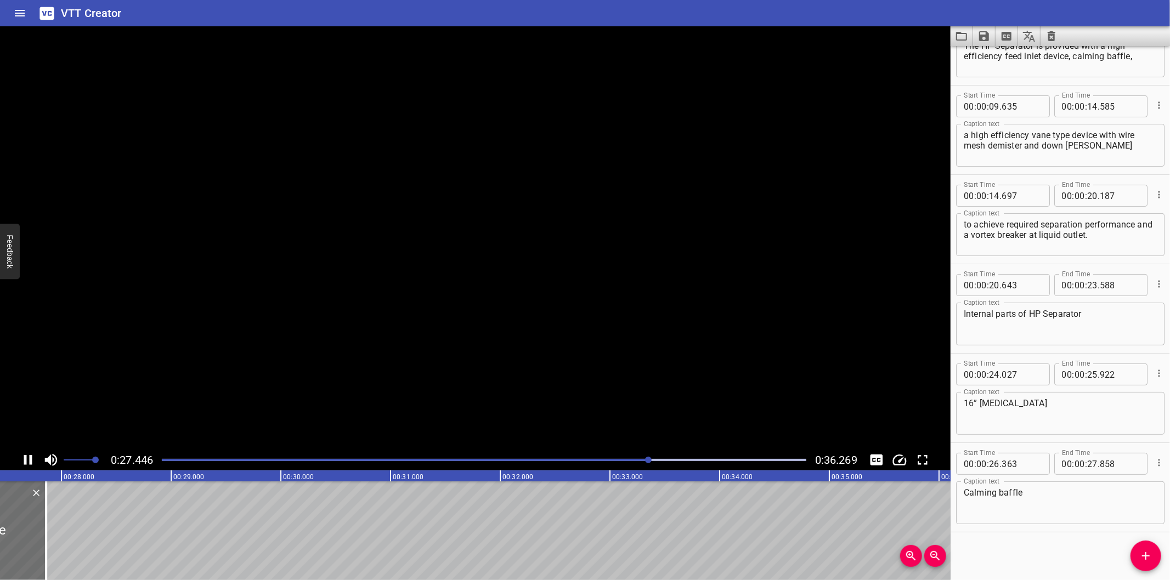
scroll to position [0, 3038]
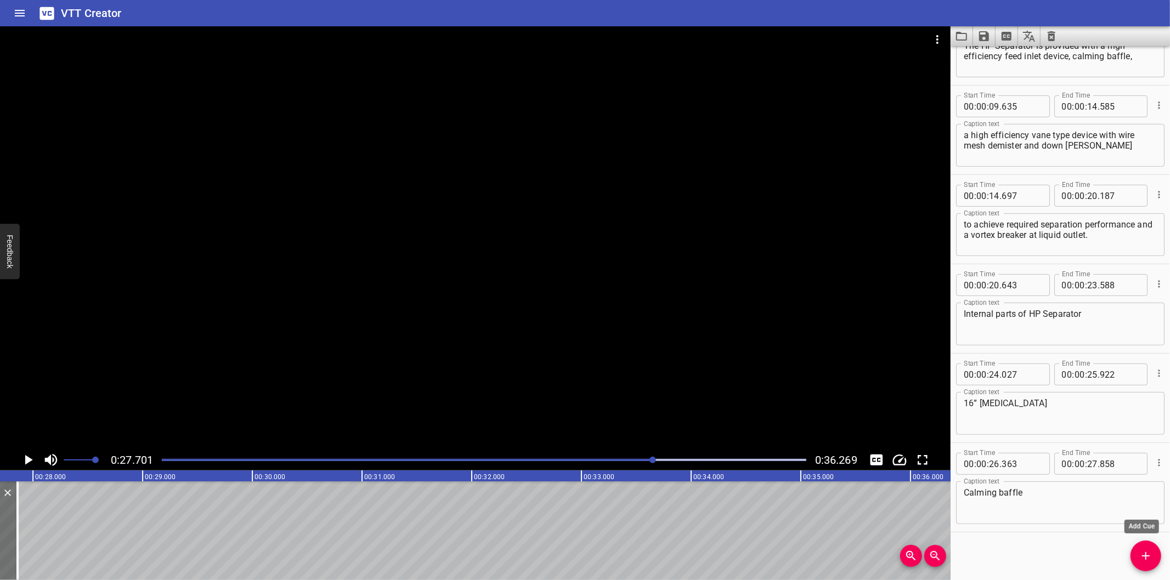
click at [1145, 563] on icon "Add Cue" at bounding box center [1145, 556] width 13 height 13
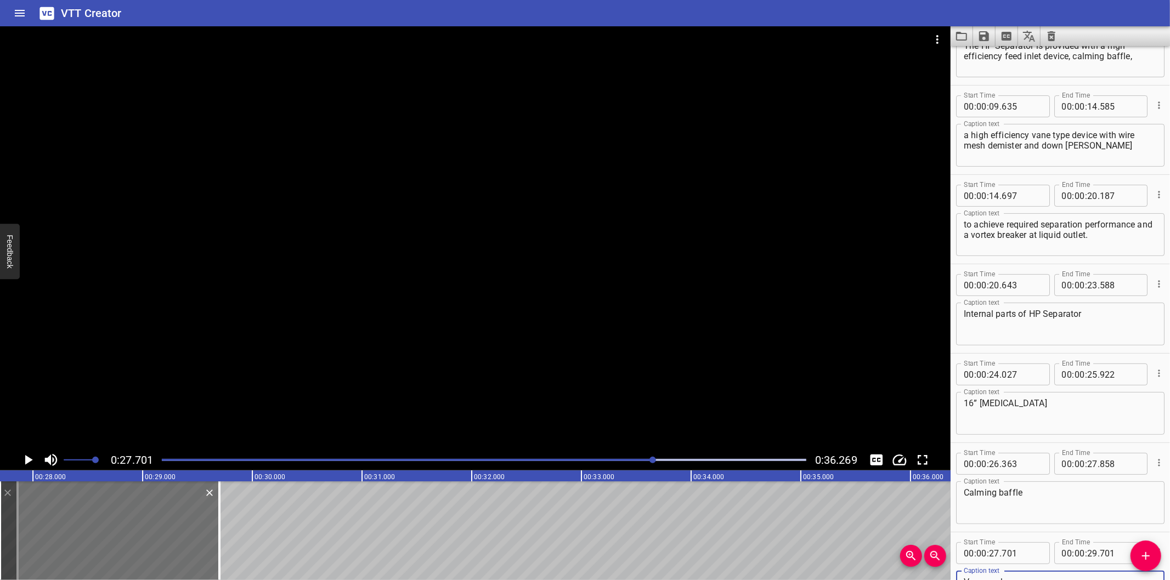
scroll to position [148, 0]
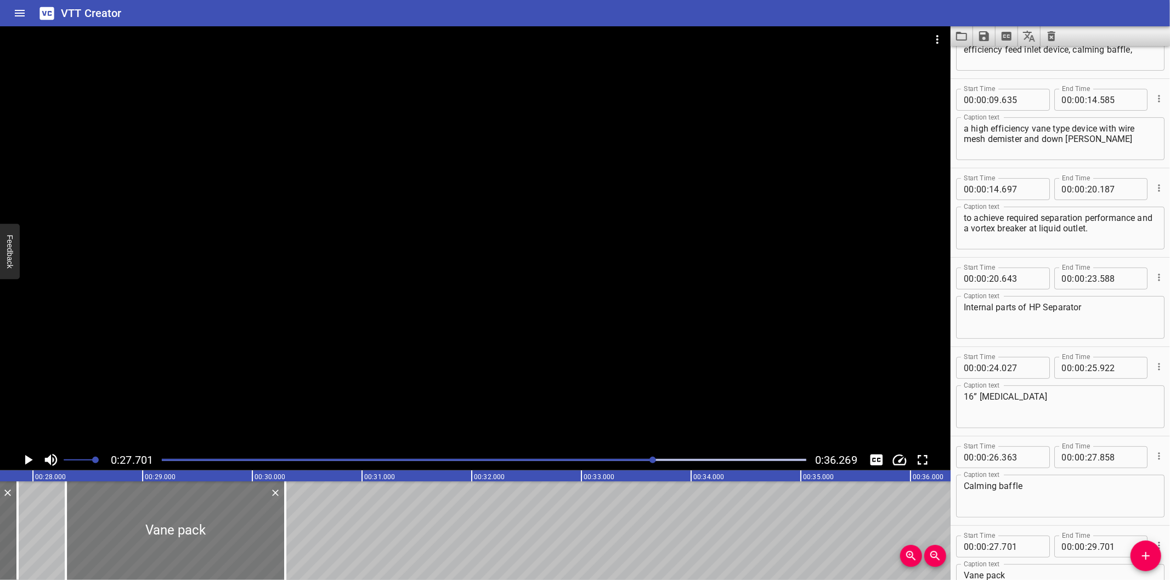
drag, startPoint x: 145, startPoint y: 532, endPoint x: 211, endPoint y: 543, distance: 66.7
click at [211, 543] on div at bounding box center [175, 531] width 219 height 99
click at [218, 543] on div at bounding box center [172, 531] width 219 height 99
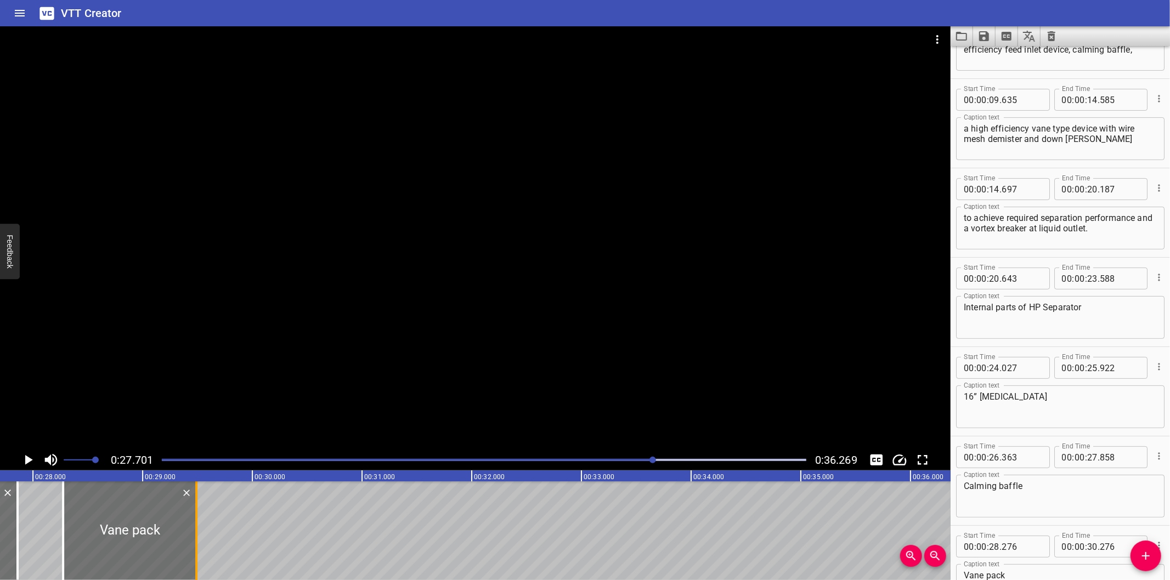
drag, startPoint x: 286, startPoint y: 545, endPoint x: 200, endPoint y: 546, distance: 86.1
click at [200, 546] on div at bounding box center [196, 531] width 11 height 99
click at [181, 542] on div at bounding box center [127, 531] width 133 height 99
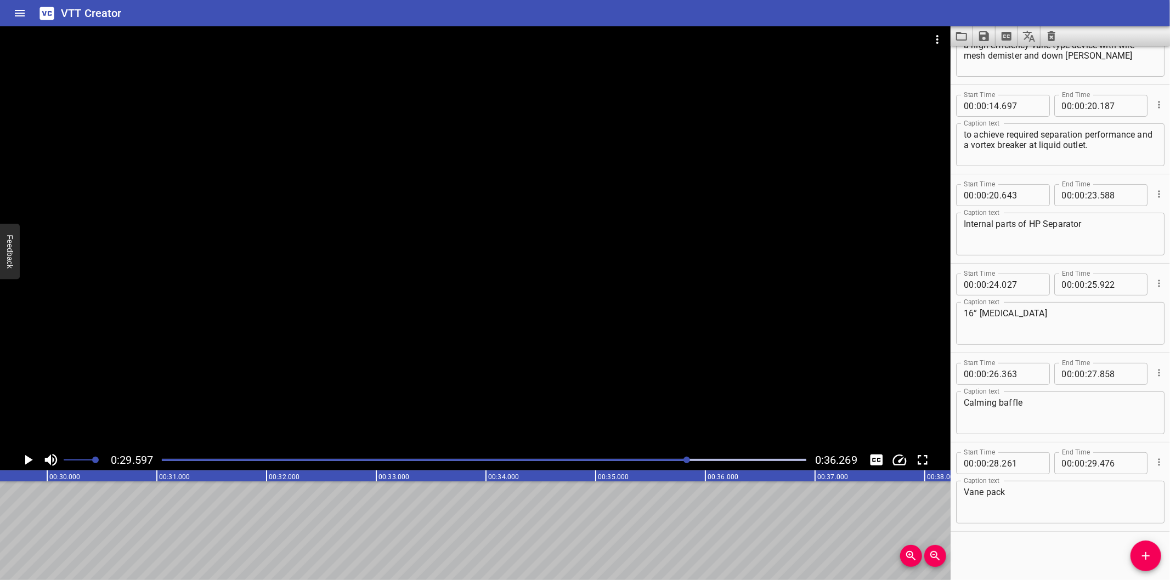
scroll to position [0, 3247]
drag, startPoint x: 1154, startPoint y: 559, endPoint x: 957, endPoint y: 536, distance: 198.2
click at [1153, 558] on span "Add Cue" at bounding box center [1145, 556] width 31 height 13
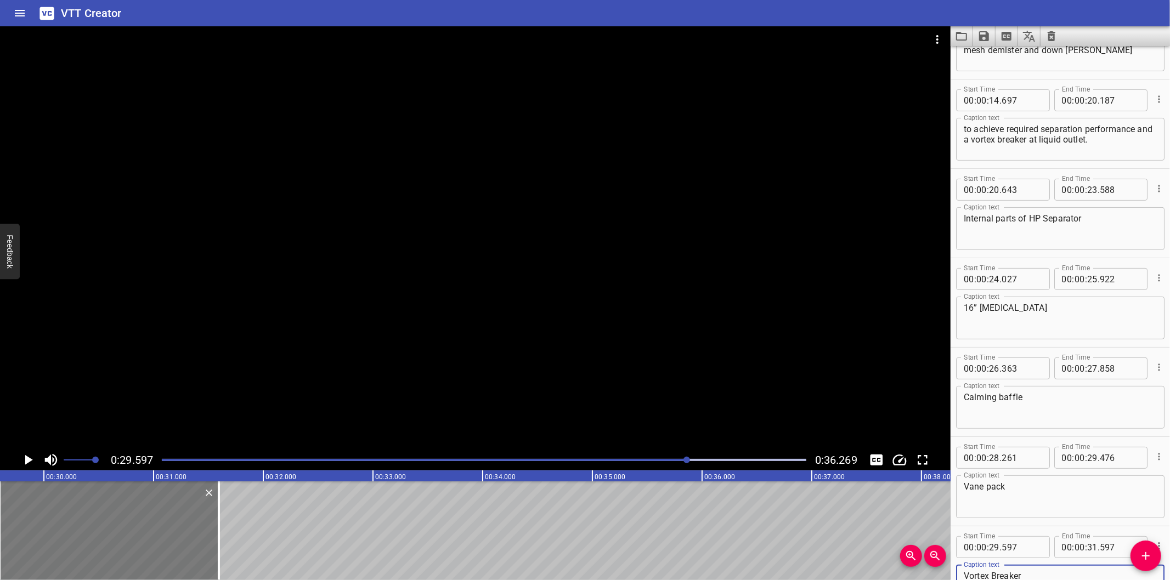
click at [9, 541] on div at bounding box center [108, 531] width 219 height 99
click at [13, 542] on div at bounding box center [108, 531] width 219 height 99
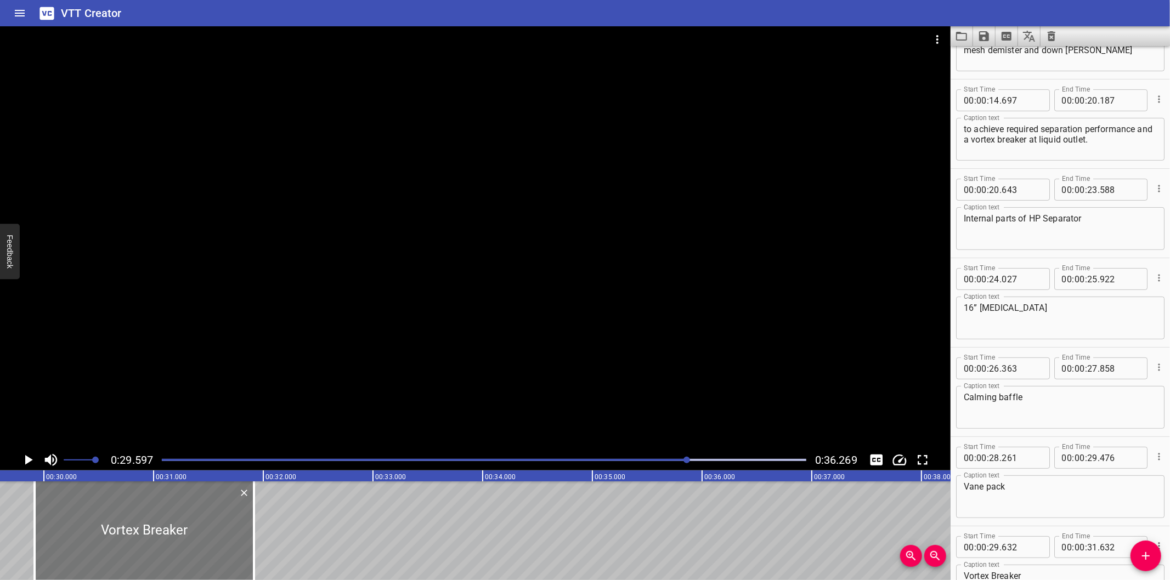
drag, startPoint x: 15, startPoint y: 543, endPoint x: 46, endPoint y: 546, distance: 31.4
click at [46, 546] on div at bounding box center [144, 531] width 219 height 99
drag, startPoint x: 251, startPoint y: 552, endPoint x: 216, endPoint y: 550, distance: 35.7
click at [216, 550] on div at bounding box center [218, 531] width 11 height 99
click at [191, 554] on div at bounding box center [125, 531] width 184 height 99
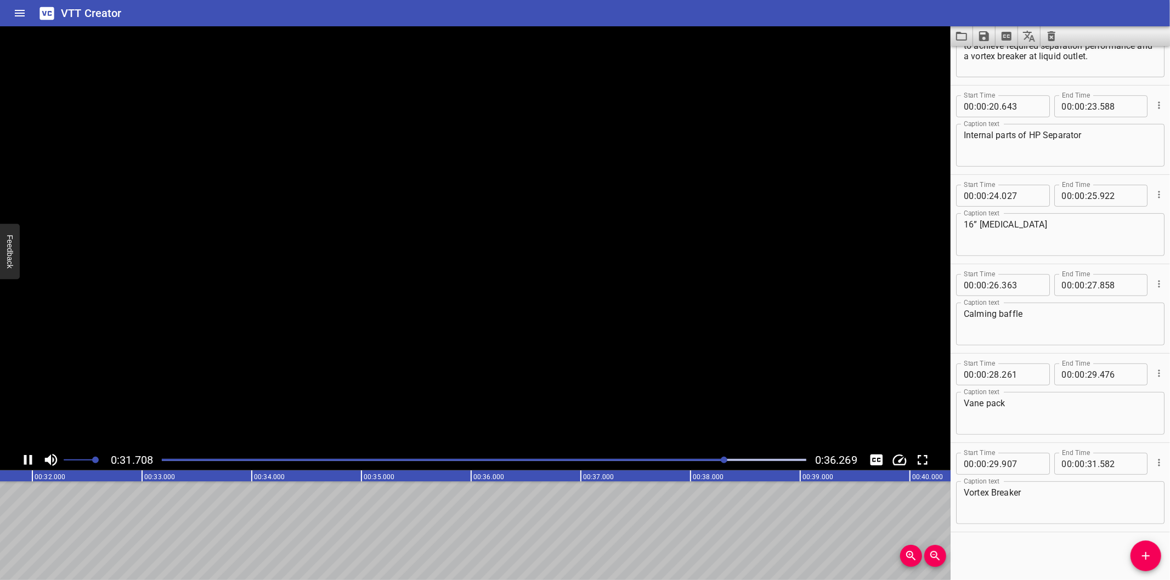
scroll to position [0, 3509]
click at [1137, 559] on span "Add Cue" at bounding box center [1145, 556] width 31 height 13
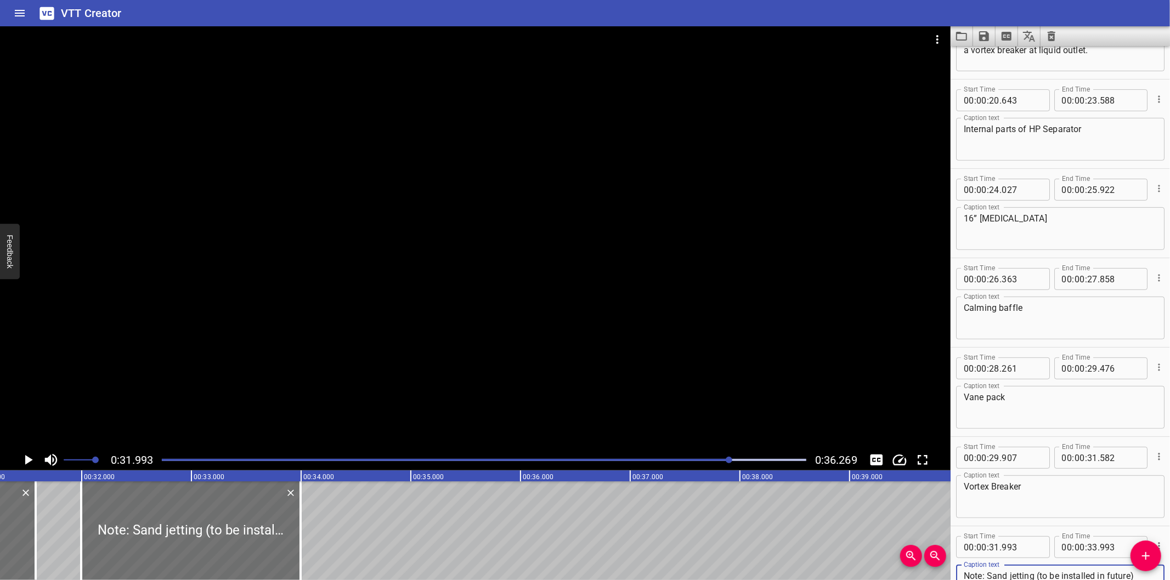
scroll to position [0, 3428]
drag, startPoint x: 269, startPoint y: 520, endPoint x: 276, endPoint y: 524, distance: 7.9
click at [276, 524] on div at bounding box center [196, 531] width 219 height 99
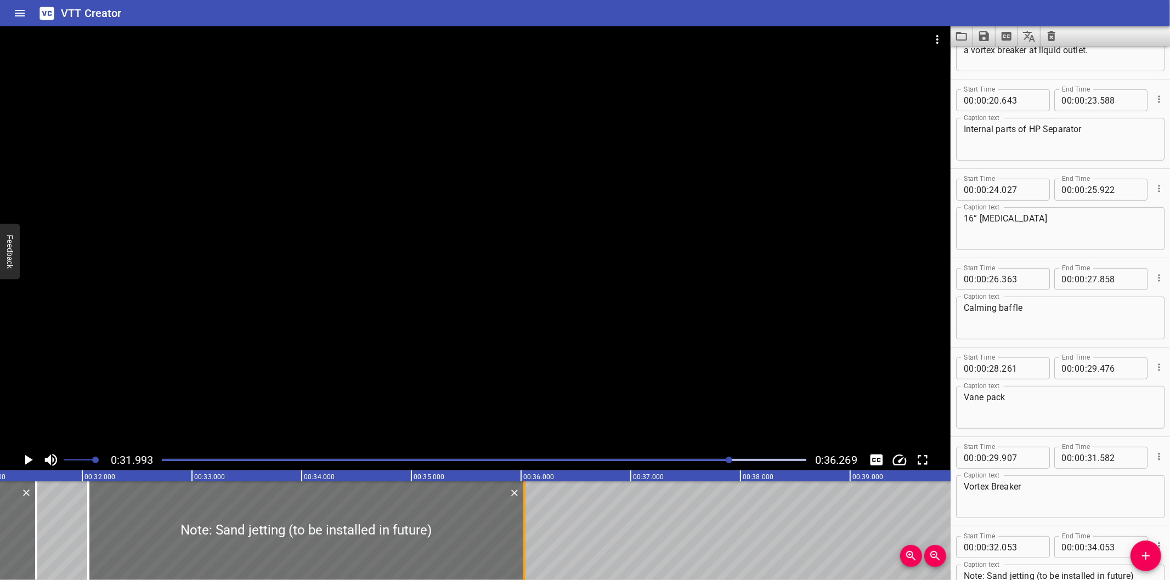
drag, startPoint x: 306, startPoint y: 529, endPoint x: 522, endPoint y: 532, distance: 216.1
click at [522, 532] on div at bounding box center [524, 531] width 11 height 99
click at [518, 536] on div at bounding box center [519, 531] width 2 height 99
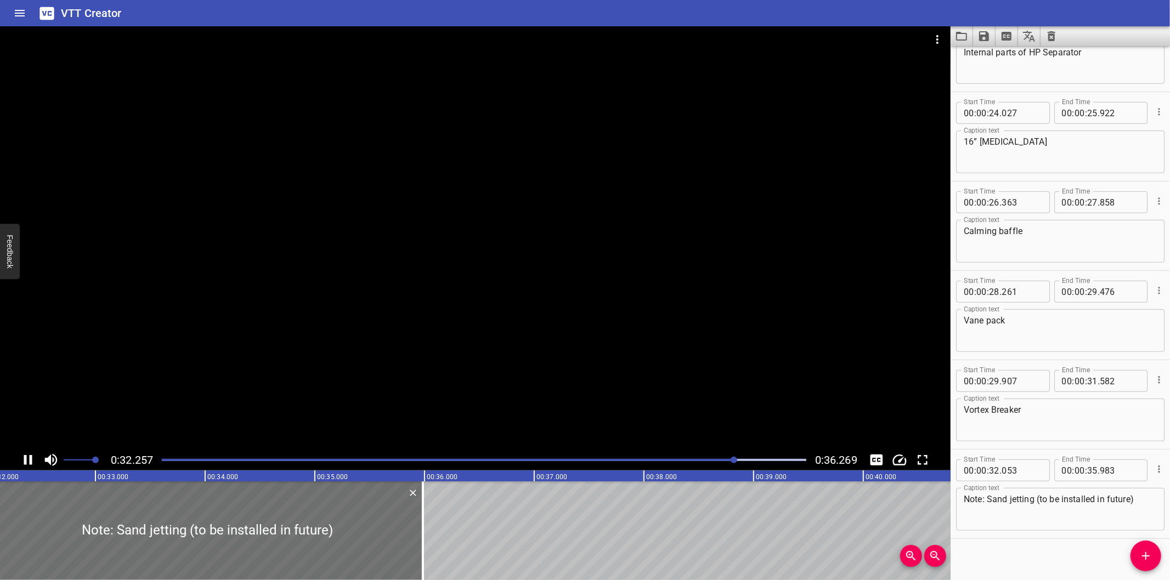
scroll to position [410, 0]
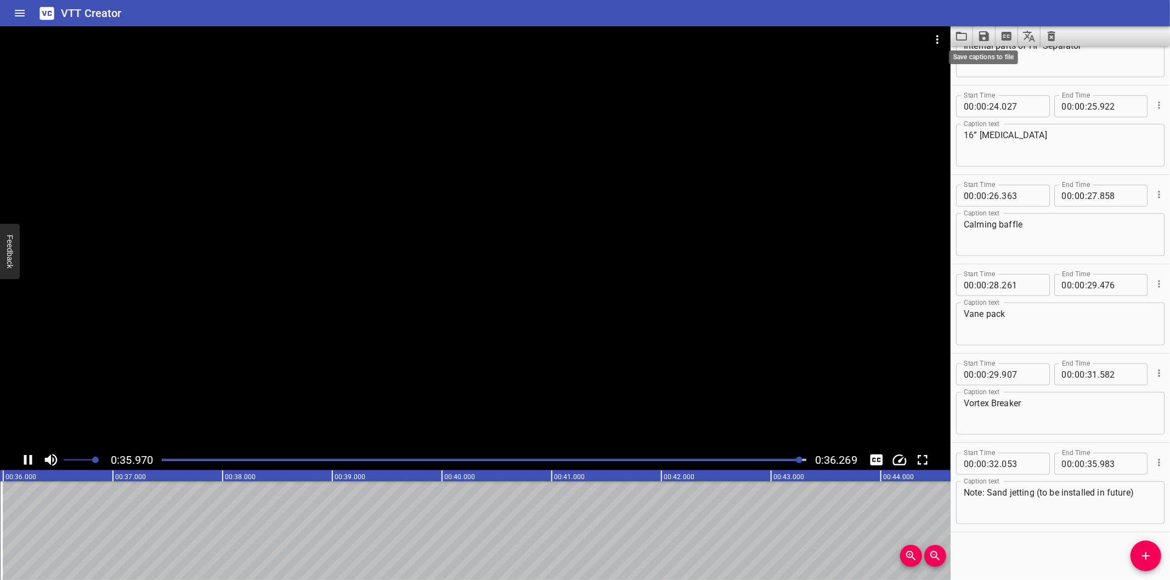
click at [984, 35] on icon "Save captions to file" at bounding box center [984, 36] width 10 height 10
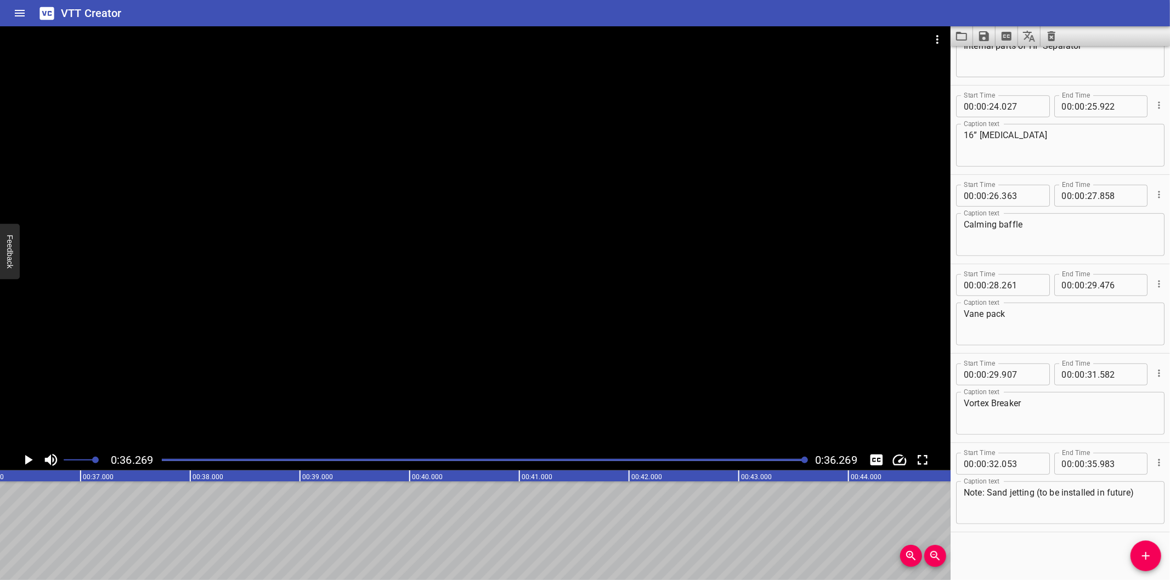
click at [978, 36] on icon "Save captions to file" at bounding box center [983, 36] width 13 height 13
click at [994, 62] on li "Save to VTT file" at bounding box center [1013, 60] width 81 height 20
drag, startPoint x: 1033, startPoint y: 534, endPoint x: 1028, endPoint y: 531, distance: 5.6
click at [1033, 533] on div "Start Time 00 : 00 : 00 . 000 Start Time End Time 00 : 00 : 02 . 495 End Time C…" at bounding box center [1059, 313] width 219 height 534
click at [935, 39] on icon "Video Options" at bounding box center [937, 39] width 13 height 13
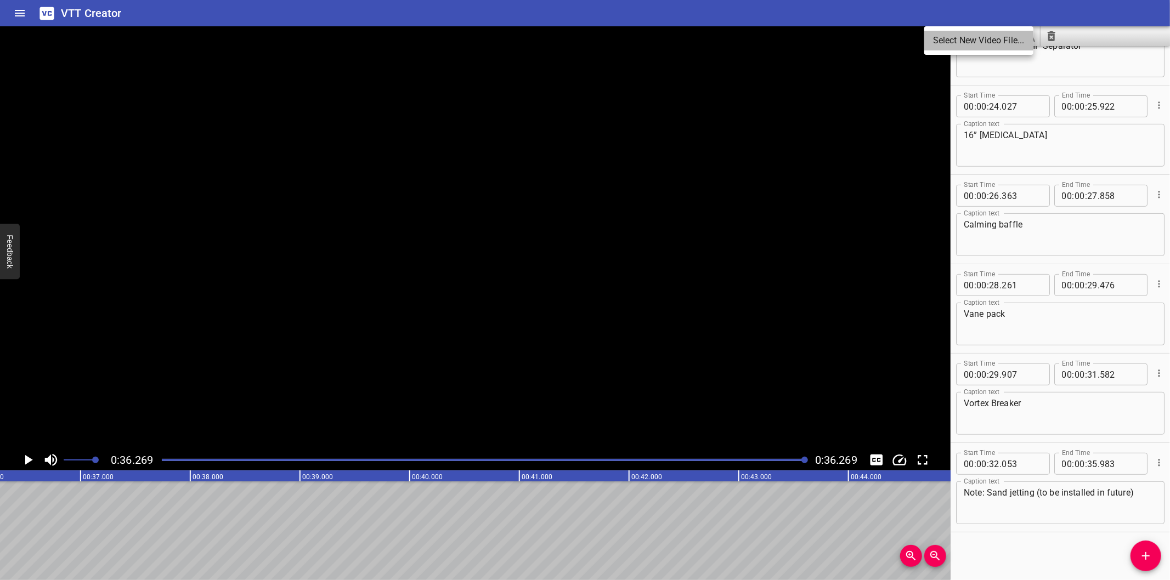
click at [935, 39] on li "Select New Video File..." at bounding box center [978, 41] width 109 height 20
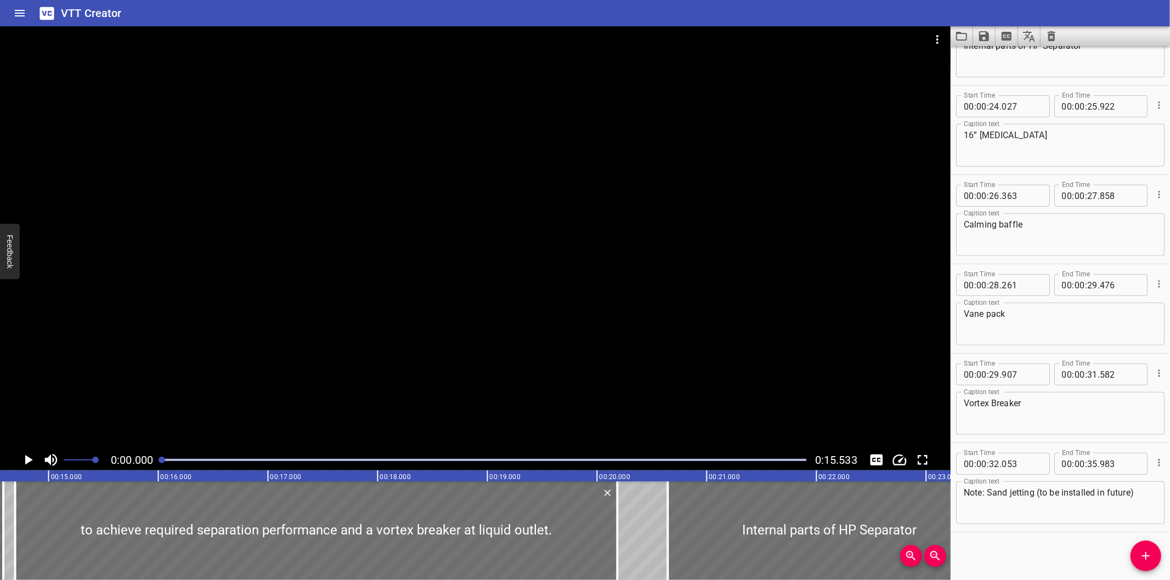
click at [612, 207] on div at bounding box center [475, 237] width 950 height 423
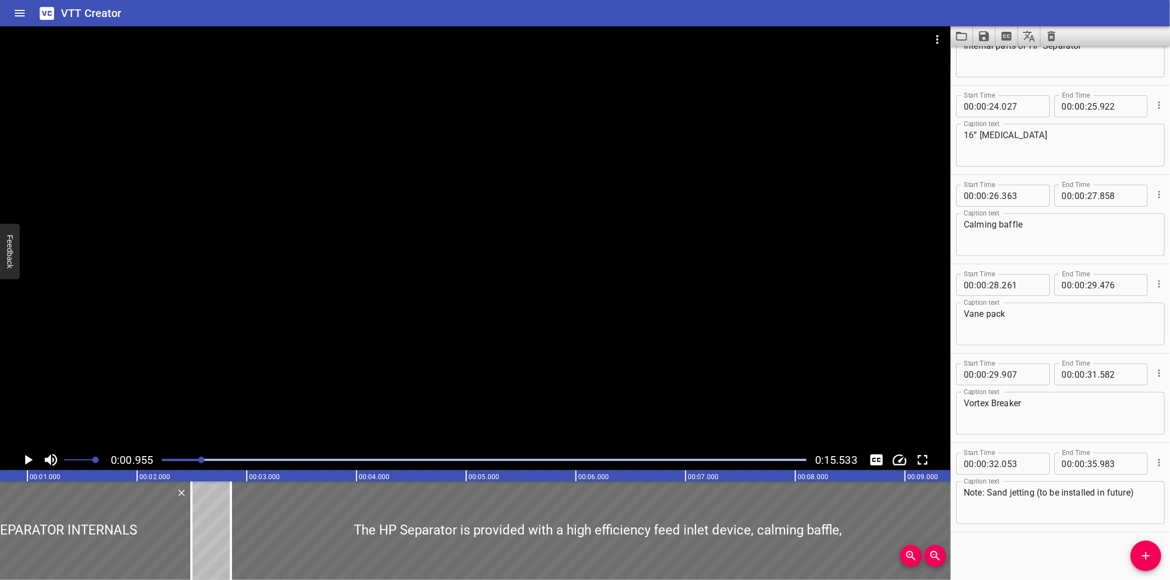
scroll to position [0, 105]
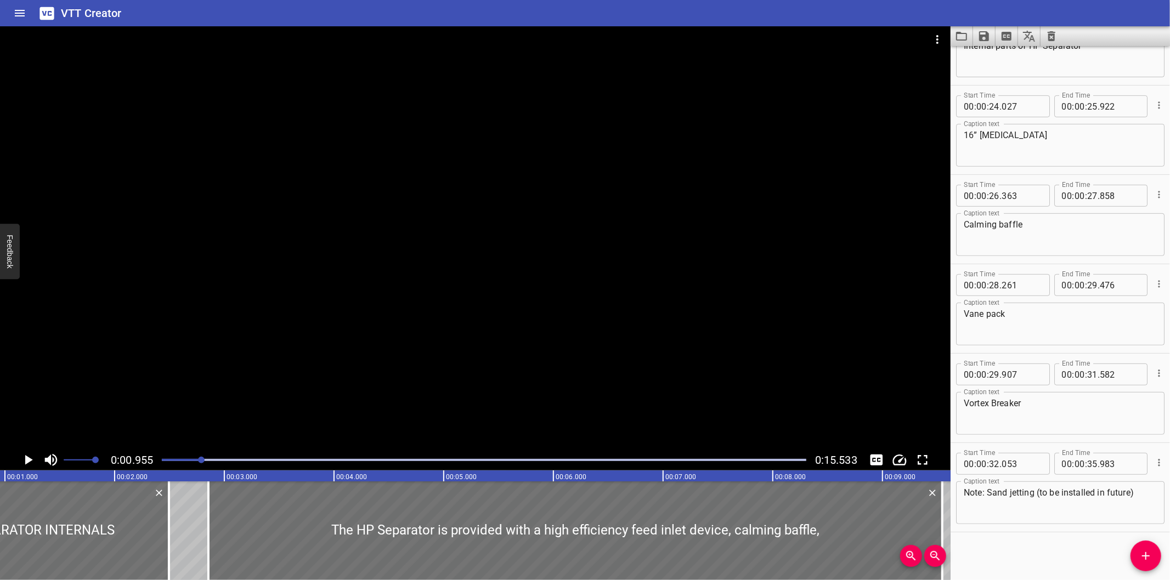
click at [590, 351] on div at bounding box center [475, 237] width 950 height 423
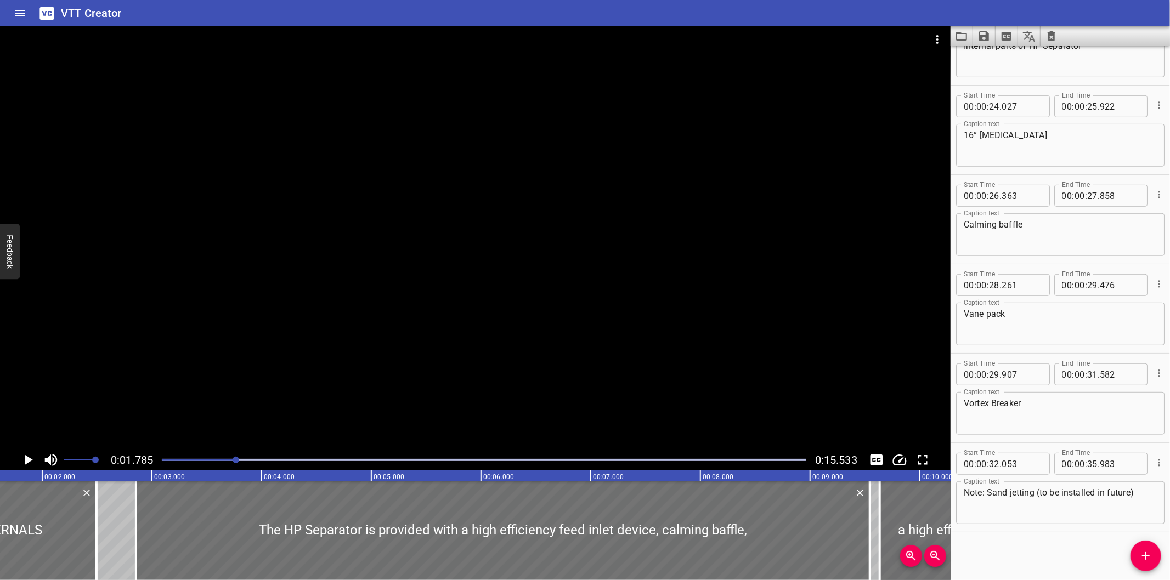
scroll to position [0, 195]
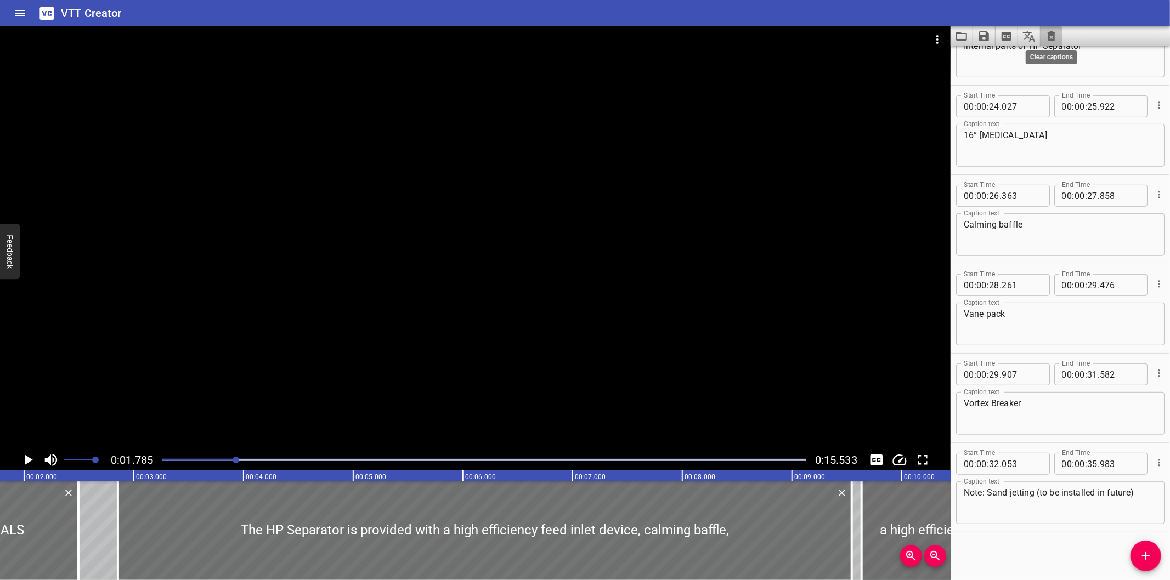
click at [1055, 41] on icon "Clear captions" at bounding box center [1051, 36] width 13 height 13
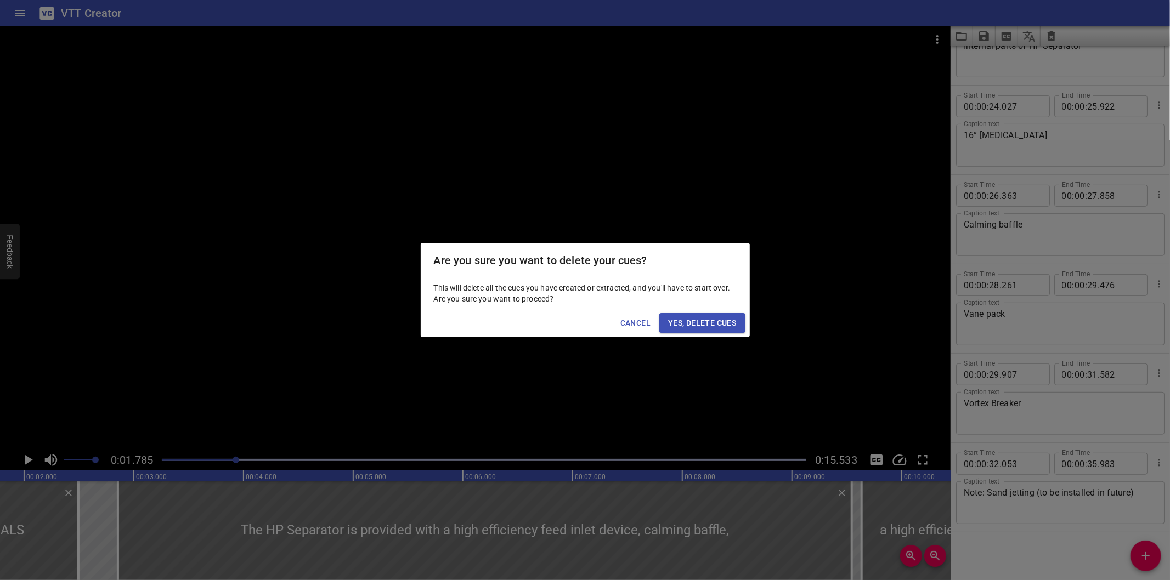
drag, startPoint x: 706, startPoint y: 320, endPoint x: 586, endPoint y: 378, distance: 133.4
click at [705, 321] on span "Yes, Delete Cues" at bounding box center [702, 323] width 68 height 14
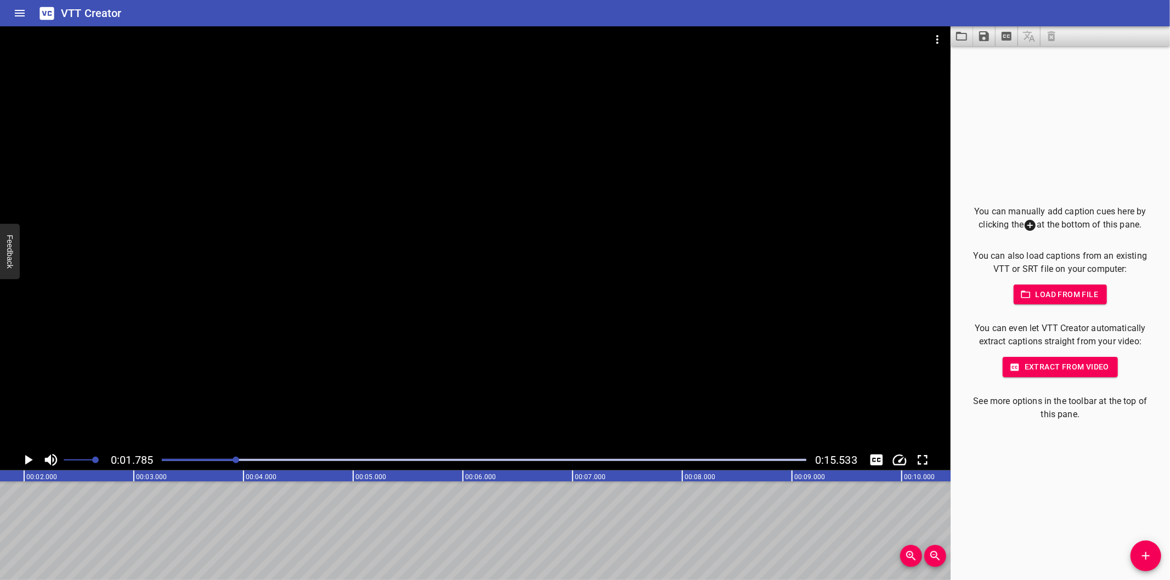
click at [172, 459] on div at bounding box center [175, 460] width 7 height 7
click at [167, 377] on div at bounding box center [475, 237] width 950 height 423
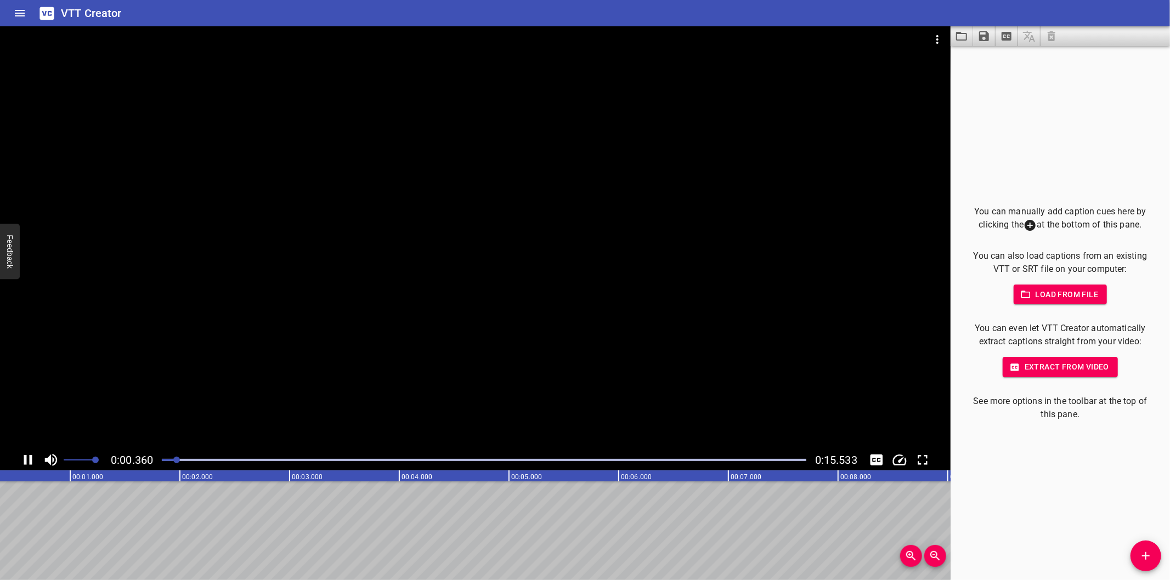
drag, startPoint x: 172, startPoint y: 461, endPoint x: 163, endPoint y: 457, distance: 9.6
click at [168, 459] on div at bounding box center [171, 460] width 7 height 7
click at [162, 457] on div at bounding box center [161, 460] width 7 height 7
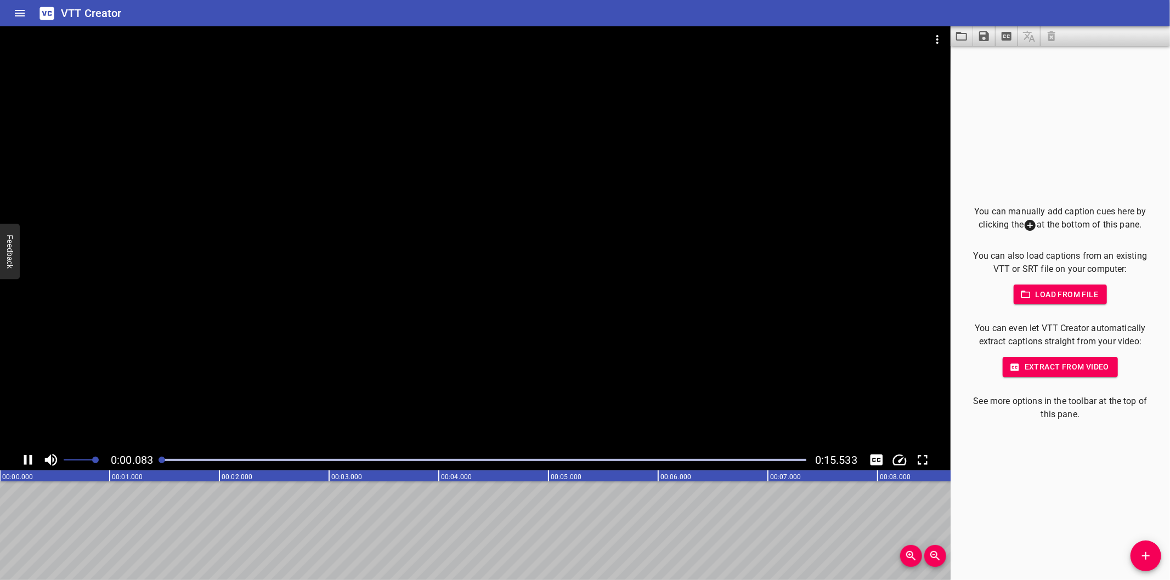
click at [162, 457] on div at bounding box center [161, 460] width 7 height 7
click at [235, 366] on div at bounding box center [475, 237] width 950 height 423
click at [168, 463] on div at bounding box center [484, 459] width 658 height 15
click at [220, 463] on div at bounding box center [223, 460] width 7 height 7
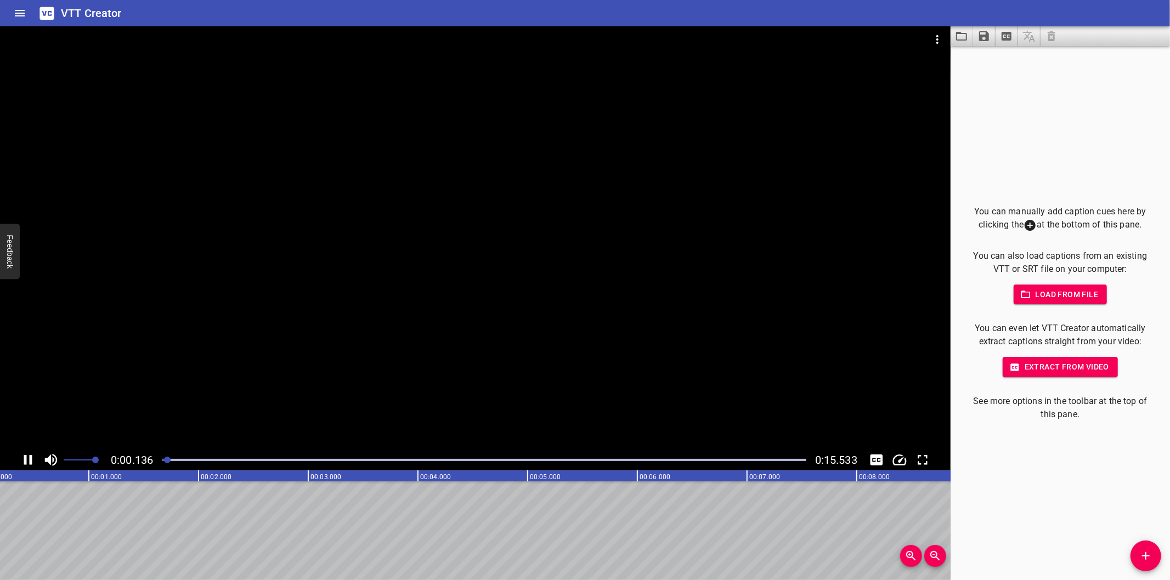
click at [1140, 552] on icon "Add Cue" at bounding box center [1145, 556] width 13 height 13
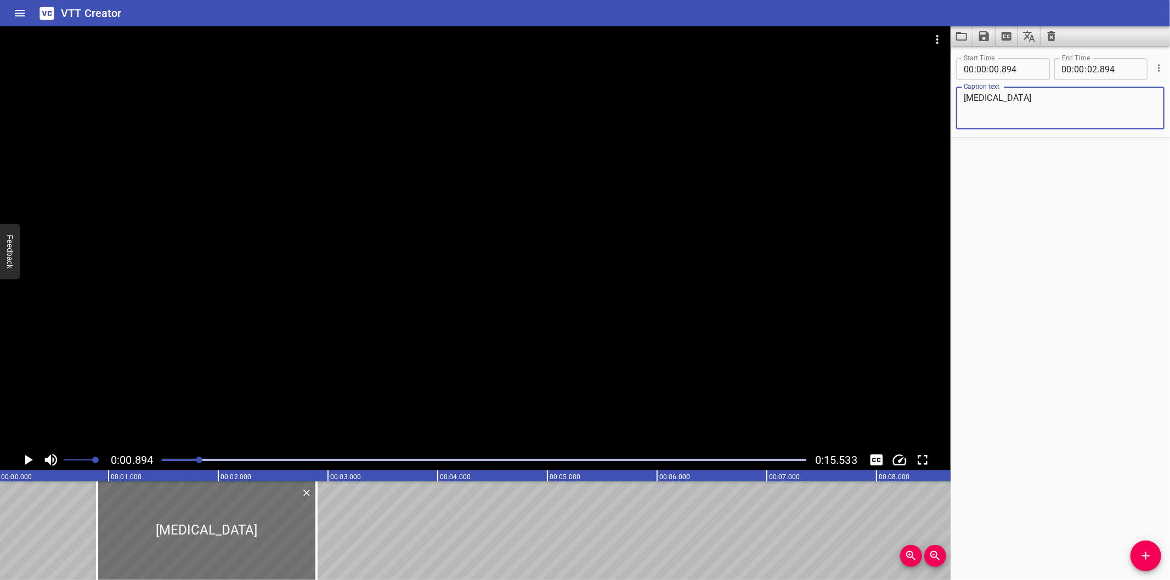
scroll to position [0, 0]
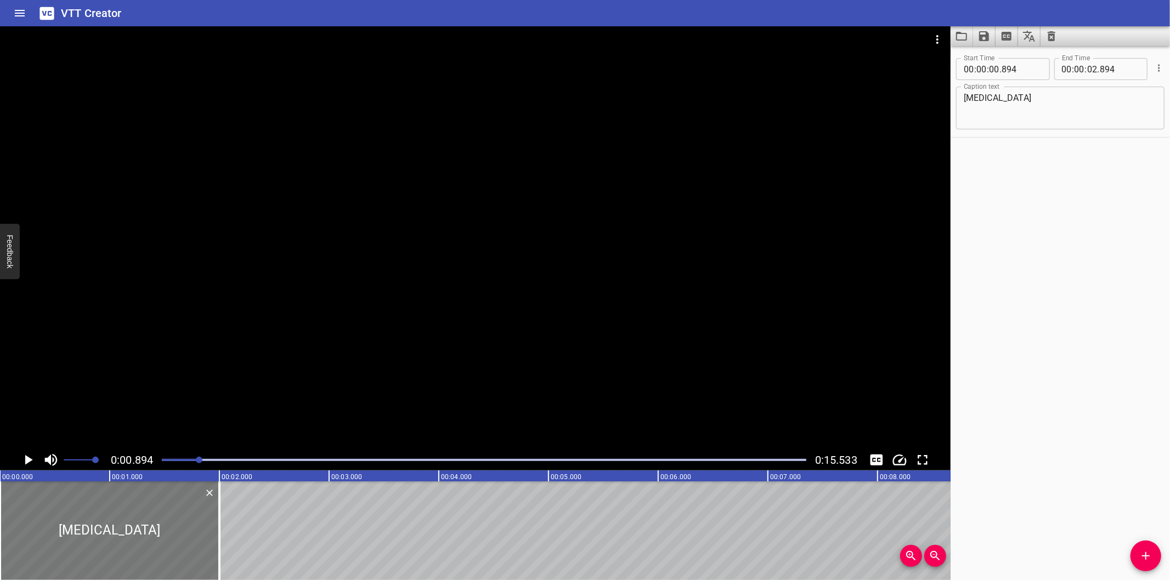
drag, startPoint x: 263, startPoint y: 506, endPoint x: 140, endPoint y: 506, distance: 122.9
click at [145, 506] on div at bounding box center [109, 531] width 219 height 99
click at [143, 506] on div at bounding box center [109, 531] width 219 height 99
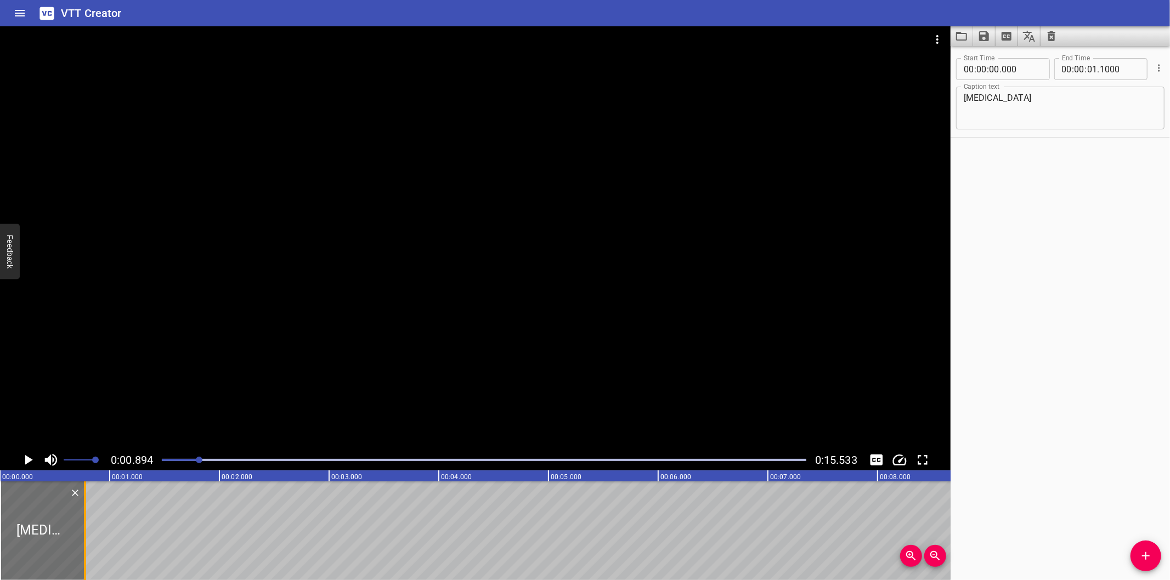
drag, startPoint x: 223, startPoint y: 538, endPoint x: 89, endPoint y: 545, distance: 134.6
click at [89, 545] on div at bounding box center [85, 531] width 11 height 99
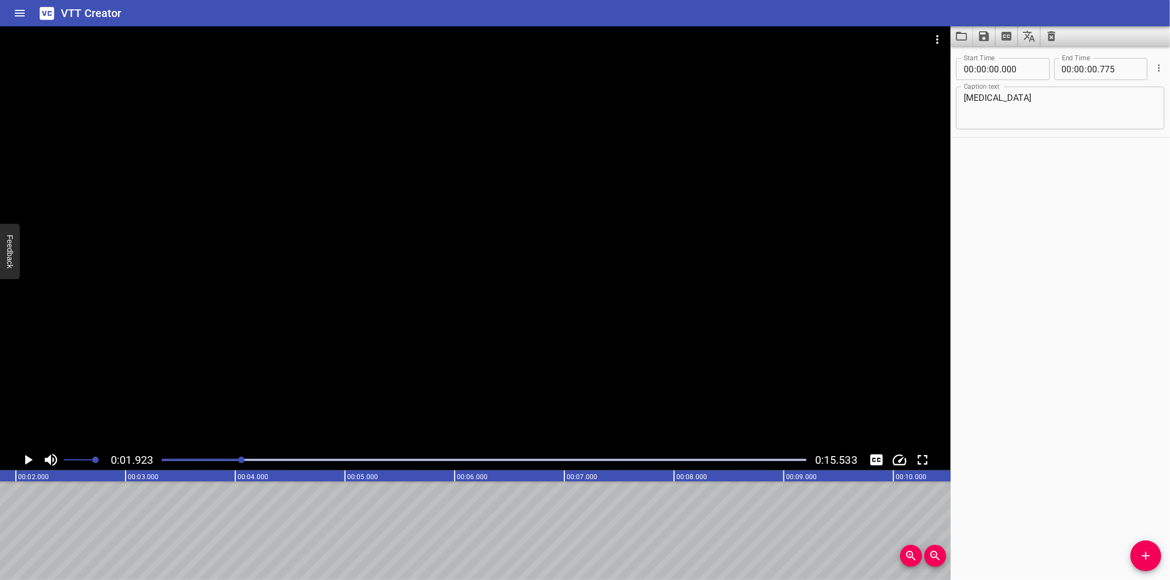
scroll to position [0, 211]
drag, startPoint x: 1144, startPoint y: 552, endPoint x: 1105, endPoint y: 554, distance: 39.6
click at [1143, 552] on icon "Add Cue" at bounding box center [1145, 556] width 13 height 13
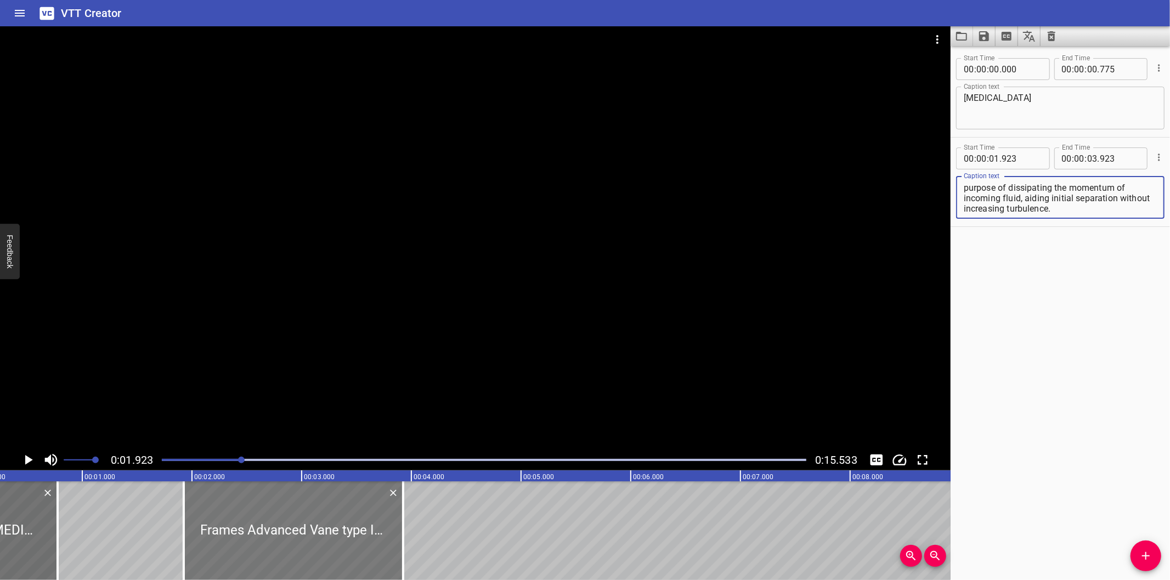
scroll to position [0, 8]
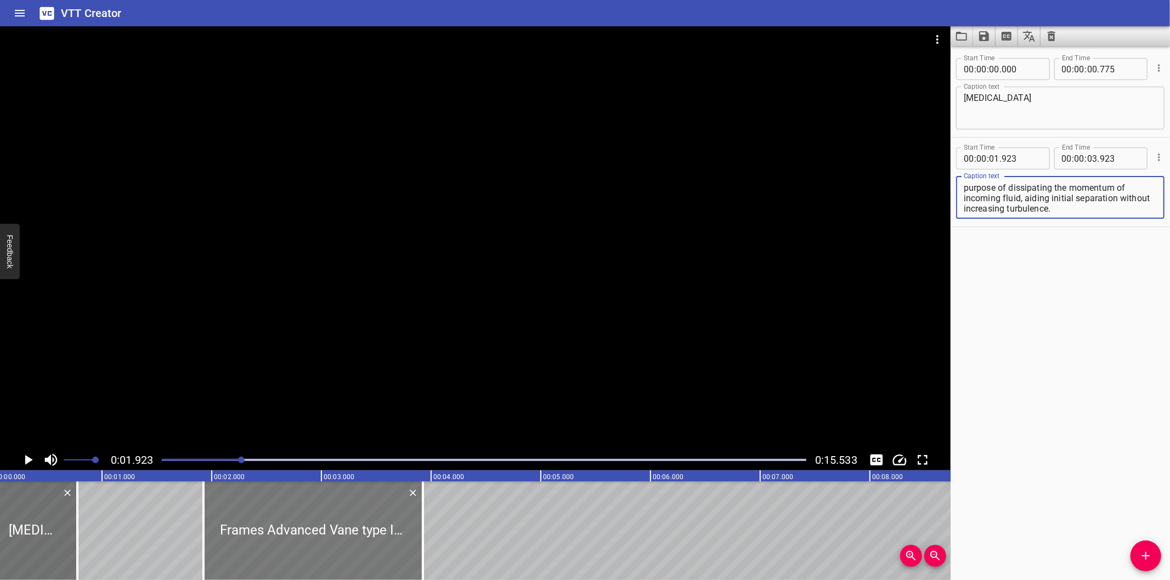
click at [322, 534] on div at bounding box center [312, 531] width 219 height 99
drag, startPoint x: 305, startPoint y: 535, endPoint x: 294, endPoint y: 535, distance: 11.5
click at [298, 535] on div at bounding box center [312, 531] width 219 height 99
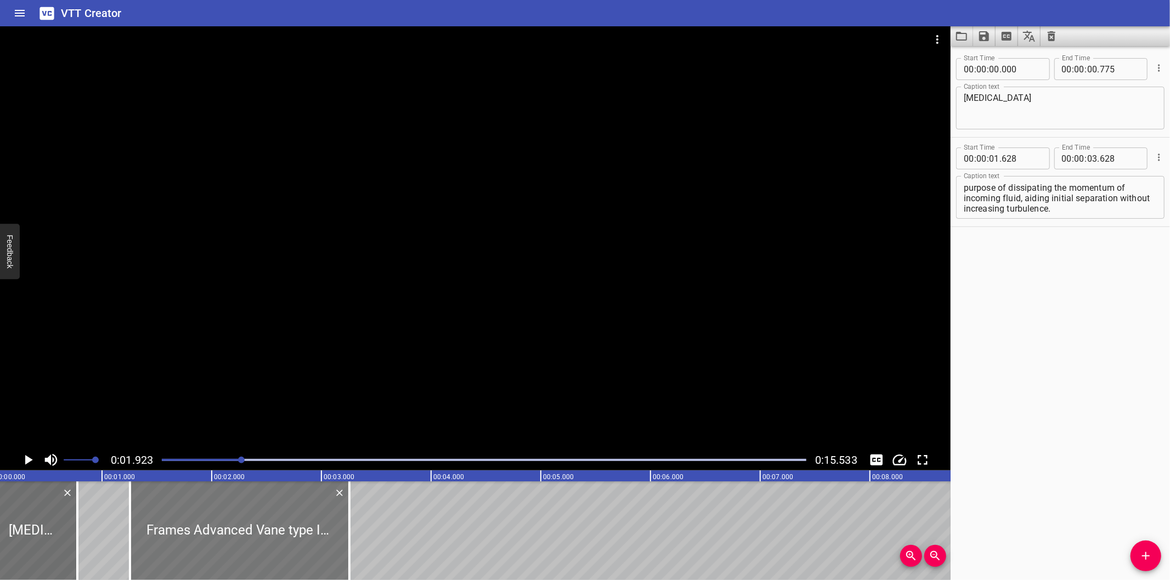
drag, startPoint x: 294, startPoint y: 535, endPoint x: 257, endPoint y: 537, distance: 37.4
click at [257, 537] on div at bounding box center [239, 531] width 219 height 99
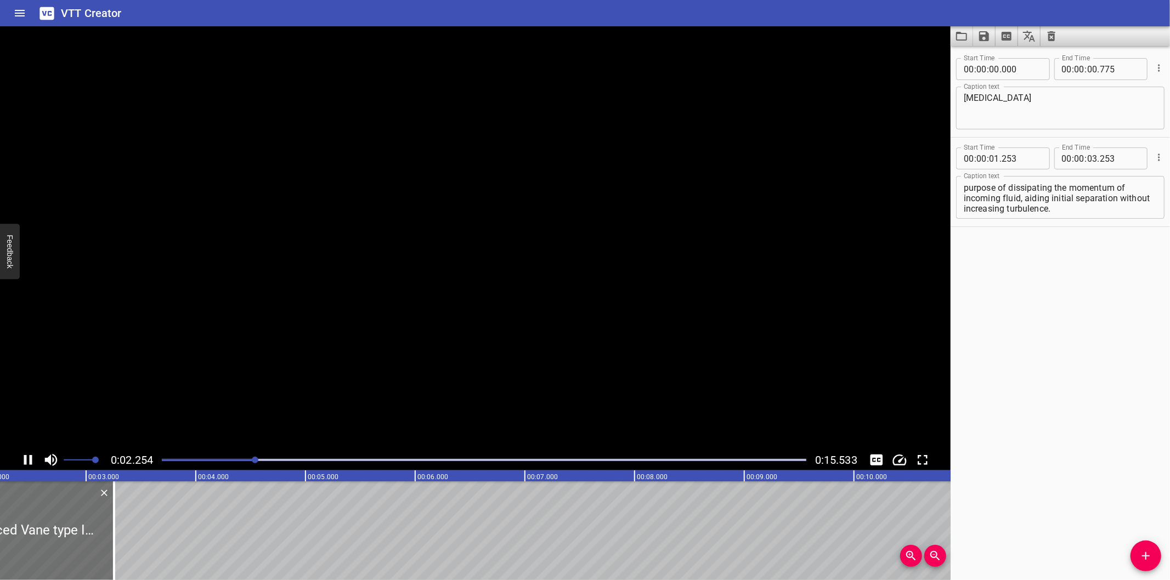
scroll to position [0, 255]
drag, startPoint x: 100, startPoint y: 545, endPoint x: 414, endPoint y: 501, distance: 316.8
click at [110, 501] on div at bounding box center [109, 531] width 2 height 99
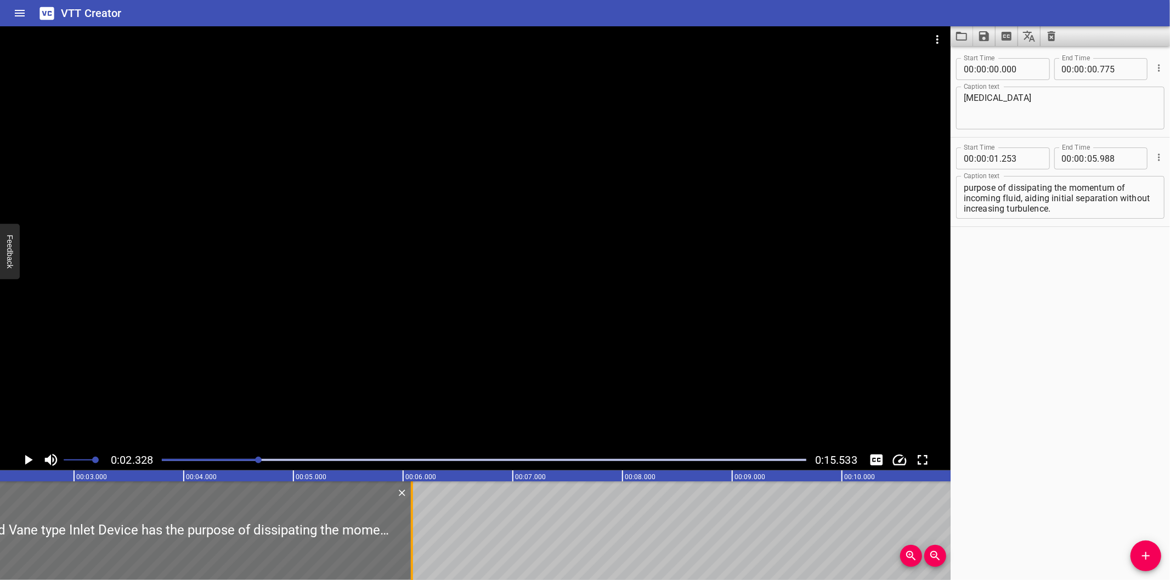
click at [414, 501] on div at bounding box center [411, 531] width 11 height 99
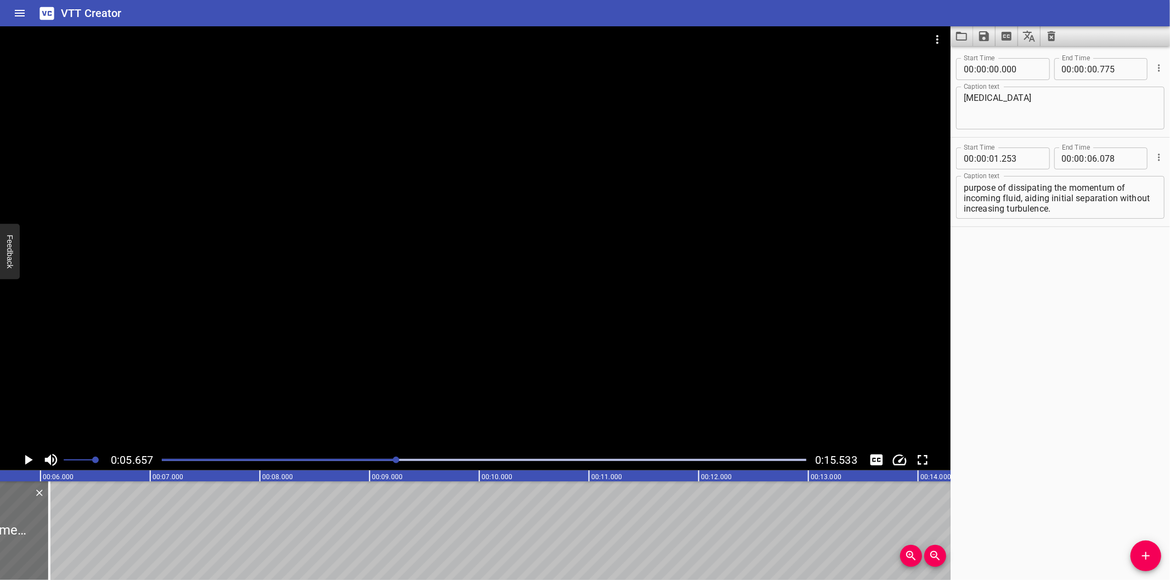
scroll to position [0, 620]
click at [44, 543] on div at bounding box center [46, 531] width 11 height 99
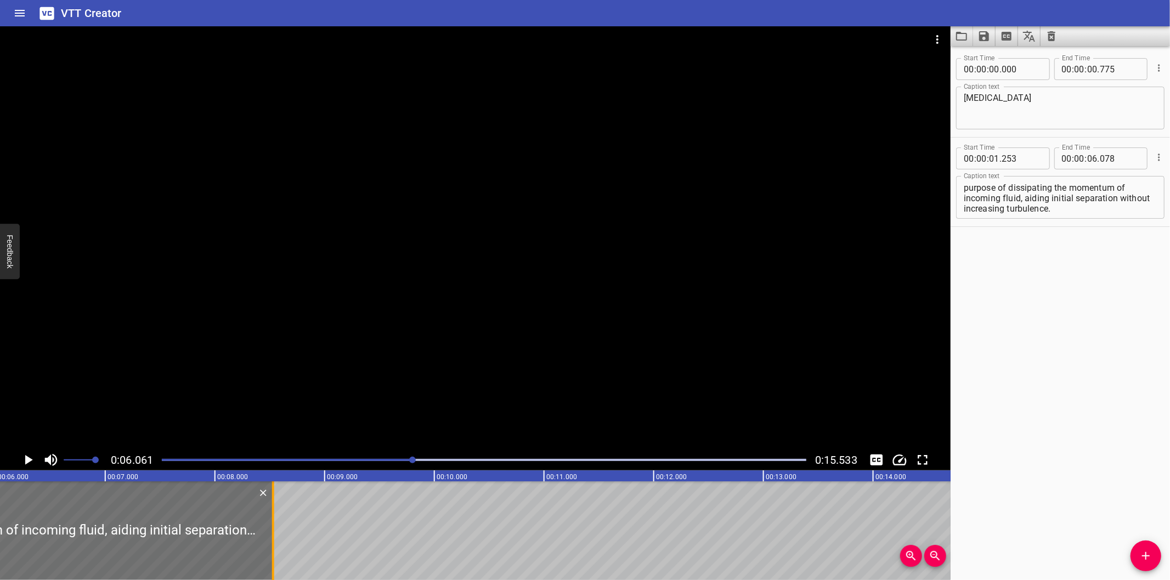
scroll to position [0, 665]
drag, startPoint x: 44, startPoint y: 543, endPoint x: 218, endPoint y: 539, distance: 173.9
click at [218, 539] on div at bounding box center [220, 531] width 11 height 99
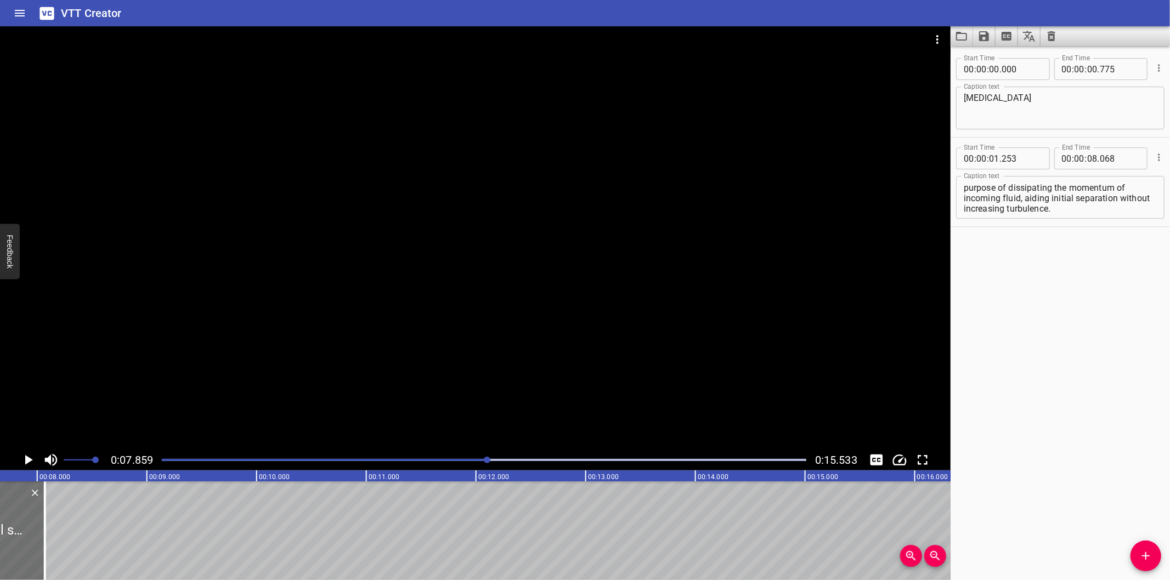
scroll to position [0, 862]
click at [441, 458] on div at bounding box center [484, 459] width 658 height 15
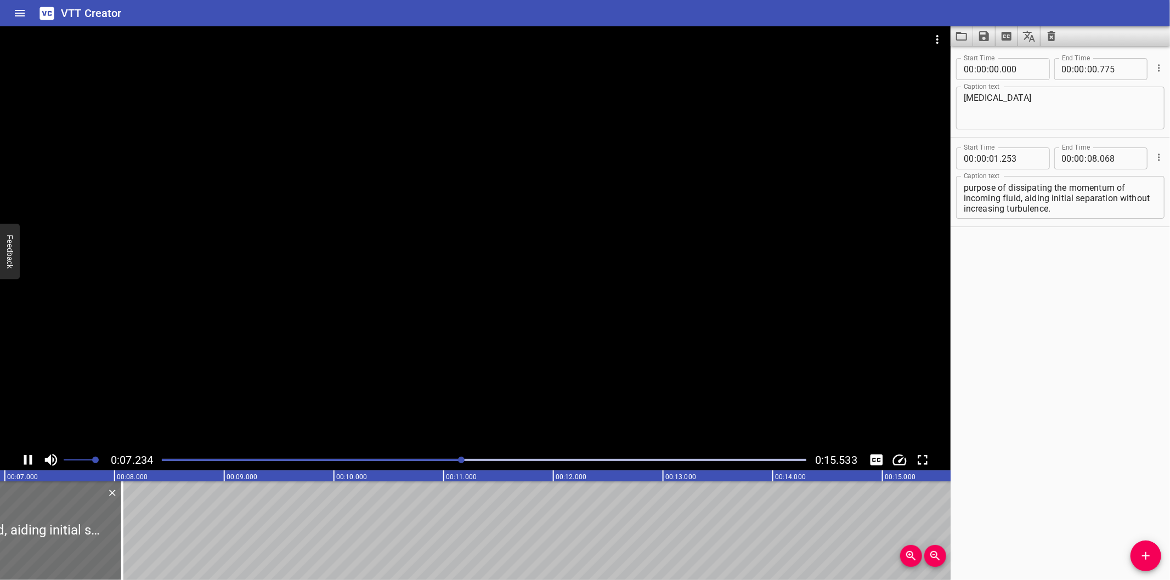
drag, startPoint x: 412, startPoint y: 463, endPoint x: 397, endPoint y: 463, distance: 15.4
click at [405, 463] on div at bounding box center [484, 459] width 658 height 15
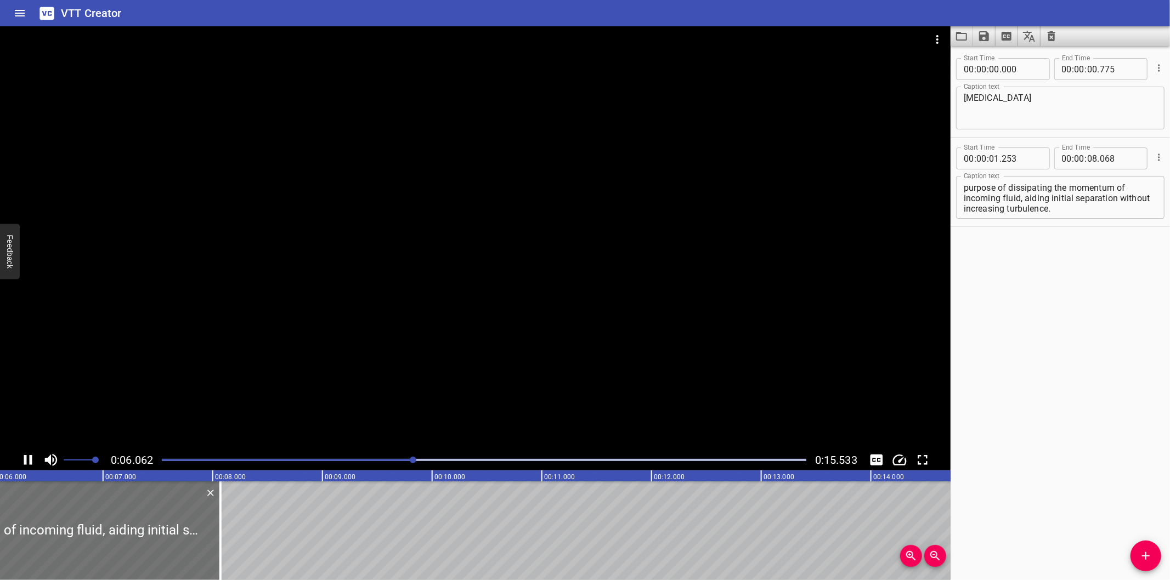
click at [359, 464] on div at bounding box center [484, 459] width 658 height 15
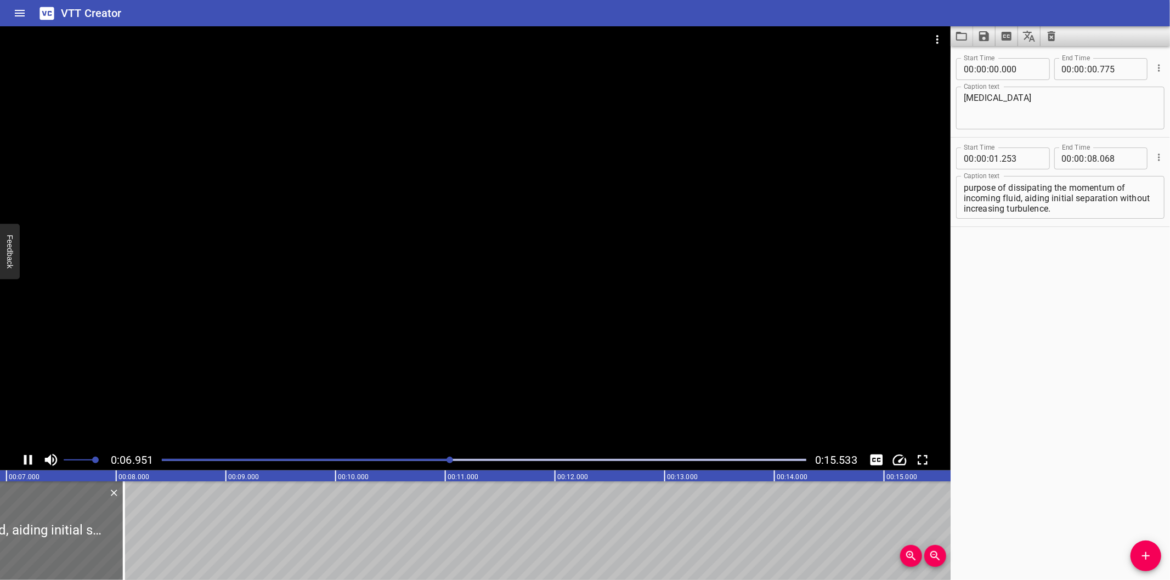
drag, startPoint x: 344, startPoint y: 465, endPoint x: 304, endPoint y: 463, distance: 40.1
click at [338, 465] on div at bounding box center [484, 459] width 658 height 15
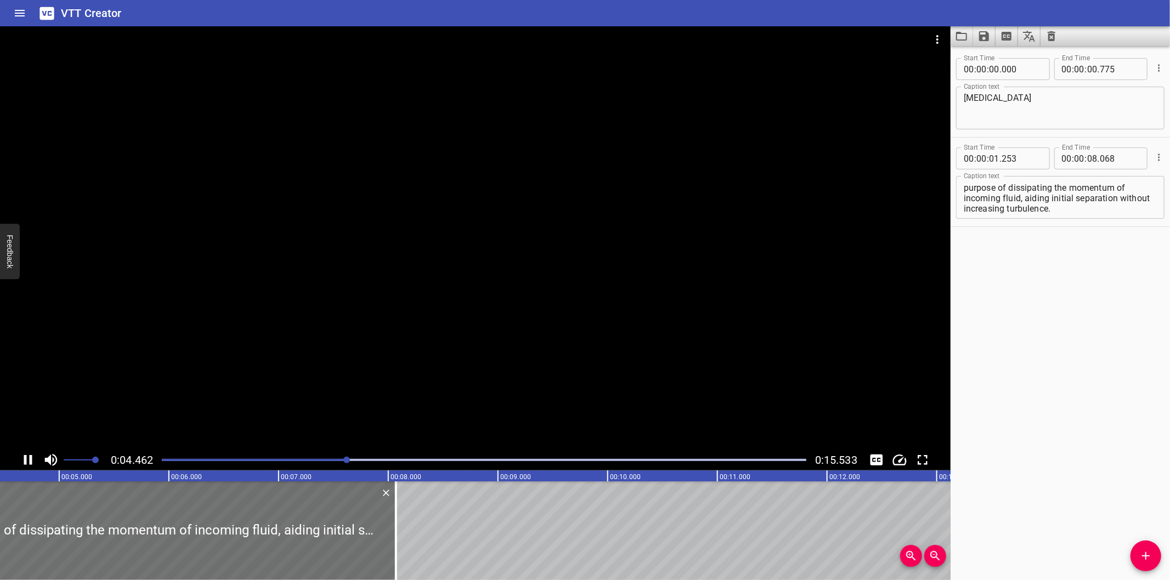
click at [303, 463] on div at bounding box center [484, 459] width 658 height 15
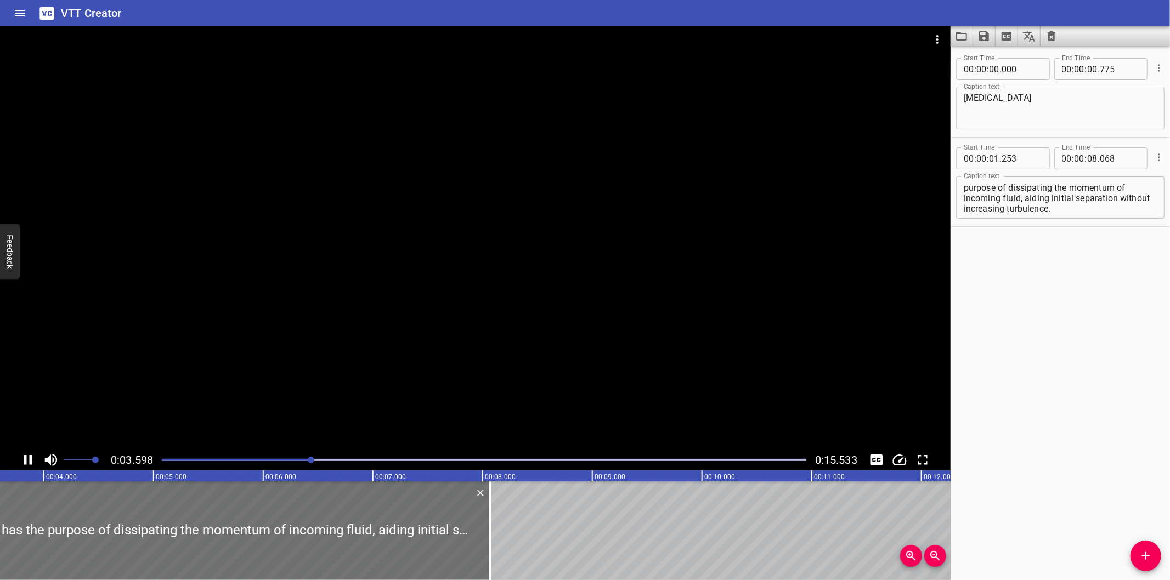
click at [278, 462] on div at bounding box center [484, 459] width 658 height 15
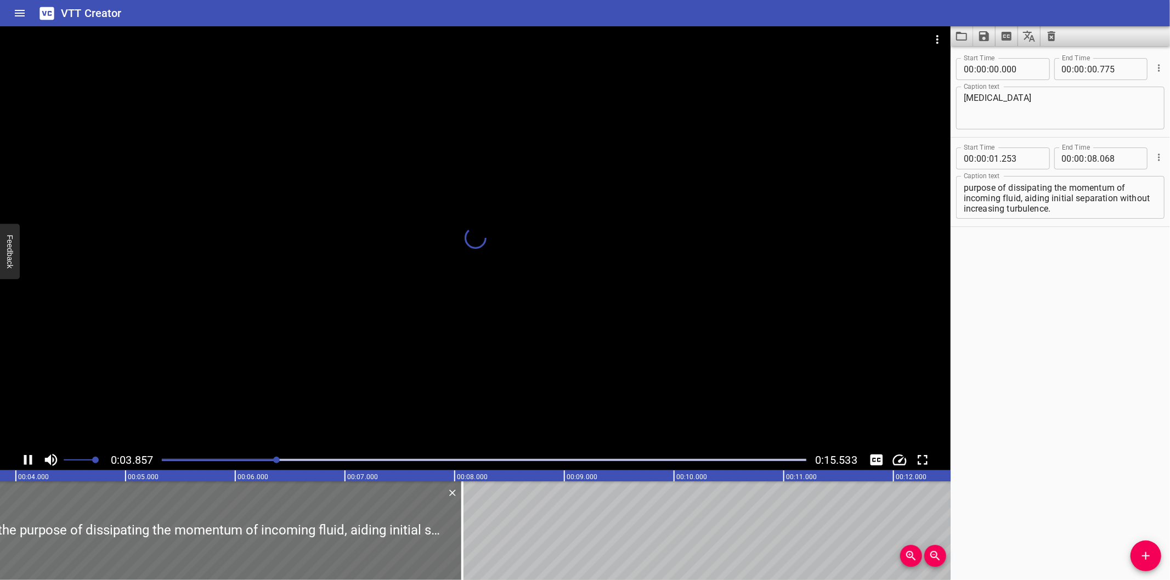
click at [256, 462] on div at bounding box center [484, 459] width 658 height 15
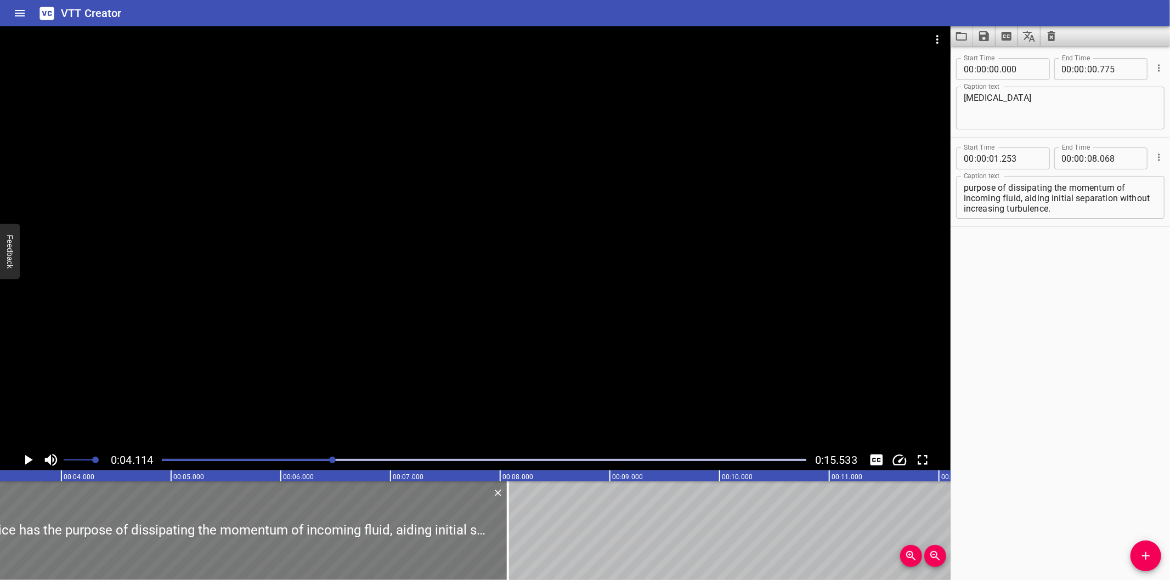
scroll to position [0, 330]
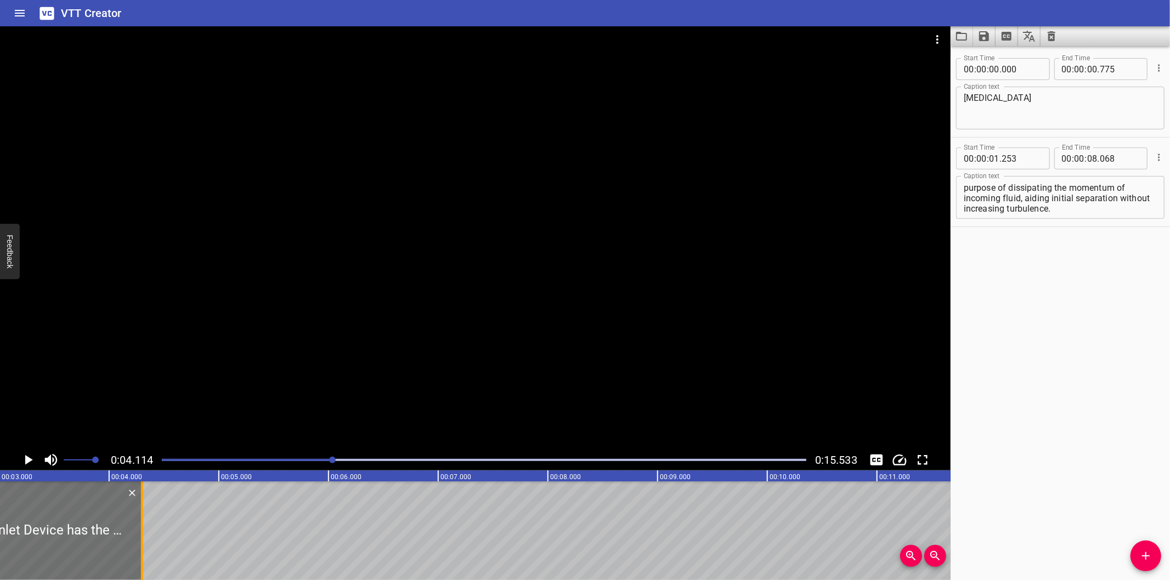
drag, startPoint x: 555, startPoint y: 550, endPoint x: 141, endPoint y: 551, distance: 414.1
click at [141, 551] on div at bounding box center [142, 531] width 2 height 99
click at [964, 195] on textarea "Frames Advanced Vane type Inlet Device has the purpose of dissipating the momen…" at bounding box center [1060, 197] width 193 height 31
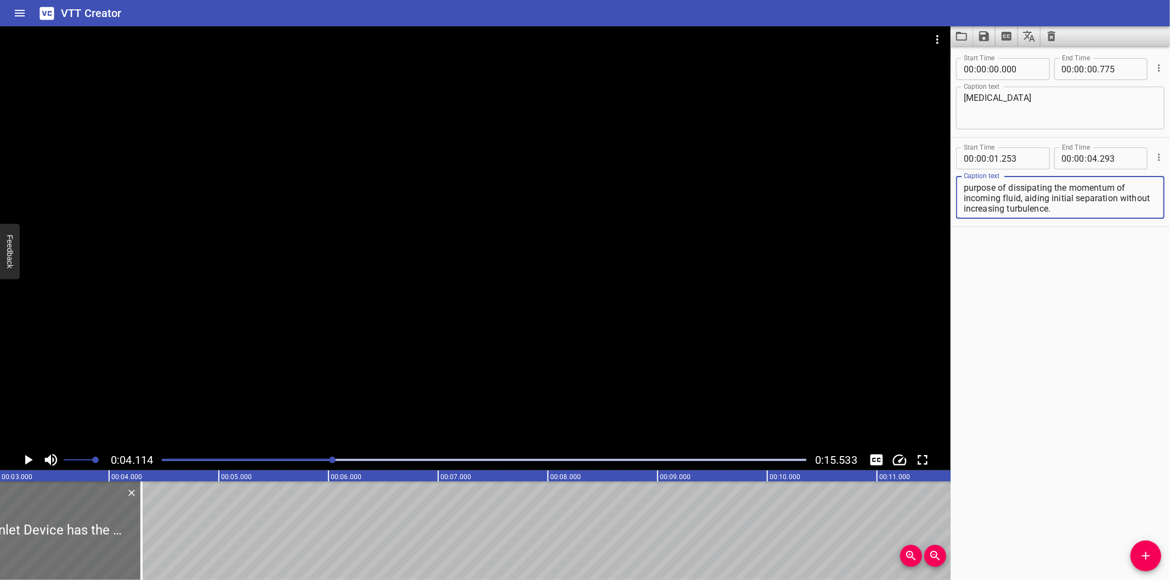
drag, startPoint x: 964, startPoint y: 195, endPoint x: 1154, endPoint y: 240, distance: 195.7
click at [1154, 240] on div "Start Time 00 : 00 : 00 . 000 Start Time End Time 00 : 00 : 00 . 775 End Time C…" at bounding box center [1059, 313] width 219 height 534
drag, startPoint x: 1140, startPoint y: 561, endPoint x: 1041, endPoint y: 543, distance: 100.3
click at [1141, 559] on icon "Add Cue" at bounding box center [1145, 556] width 13 height 13
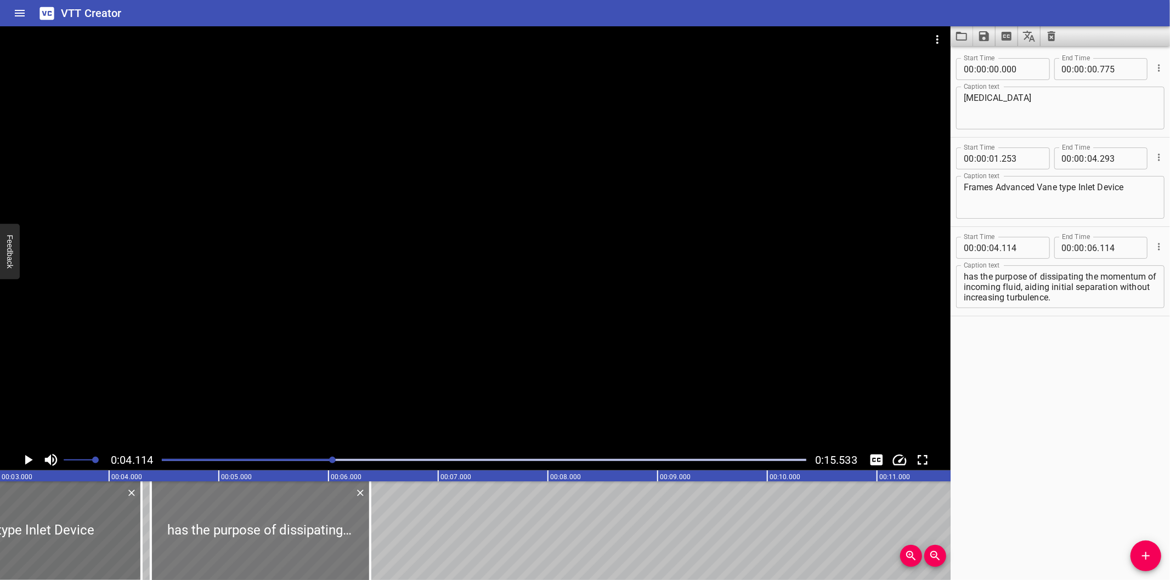
drag, startPoint x: 256, startPoint y: 540, endPoint x: 285, endPoint y: 540, distance: 29.1
click at [285, 540] on div at bounding box center [260, 531] width 219 height 99
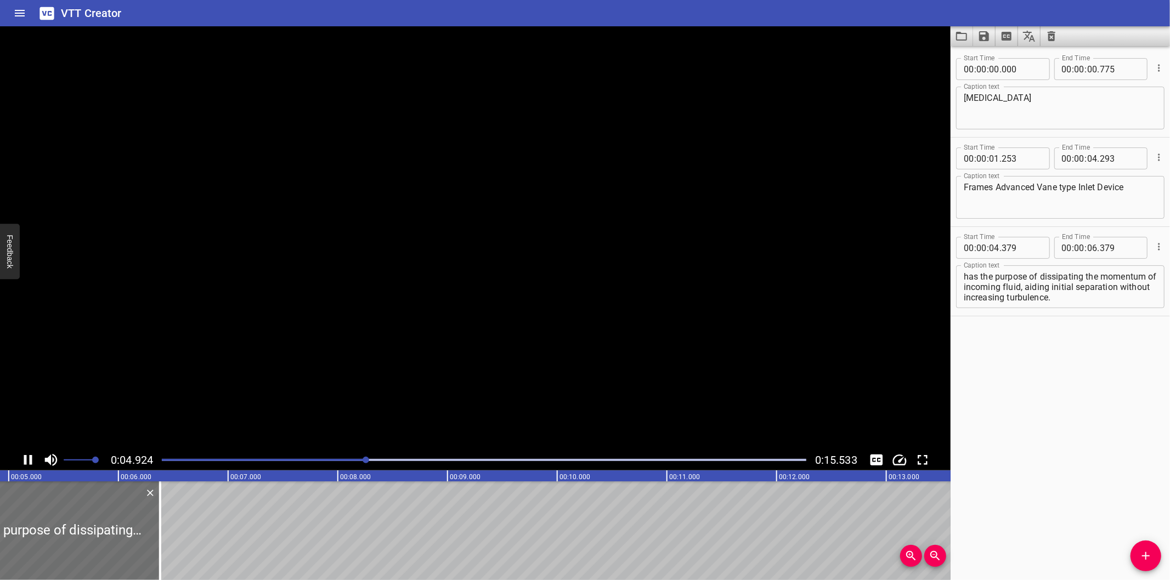
scroll to position [0, 558]
click at [143, 540] on div at bounding box center [141, 531] width 11 height 99
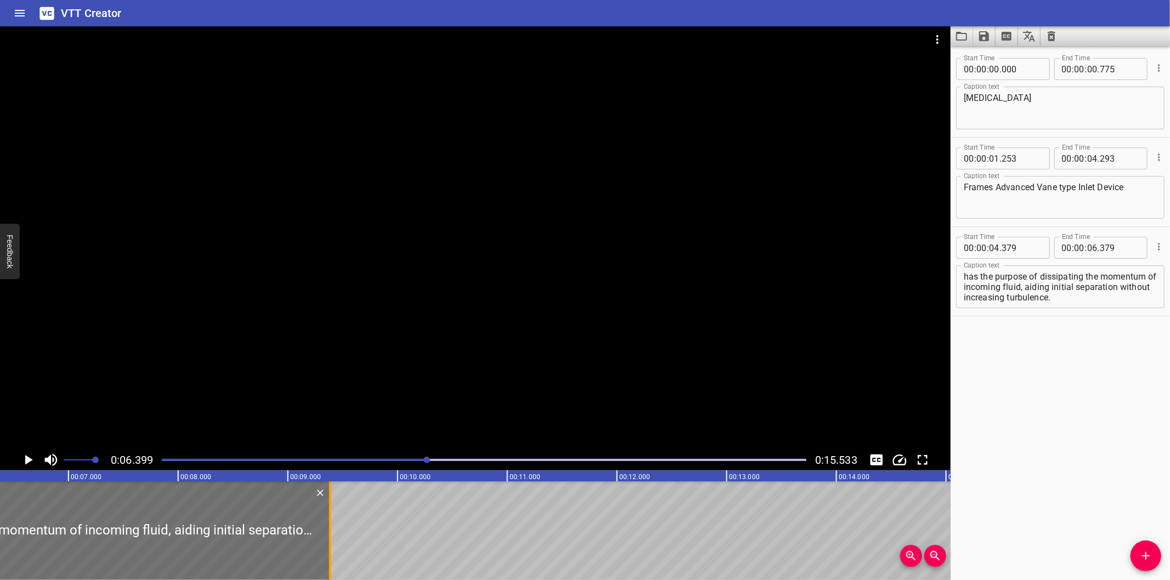
scroll to position [0, 702]
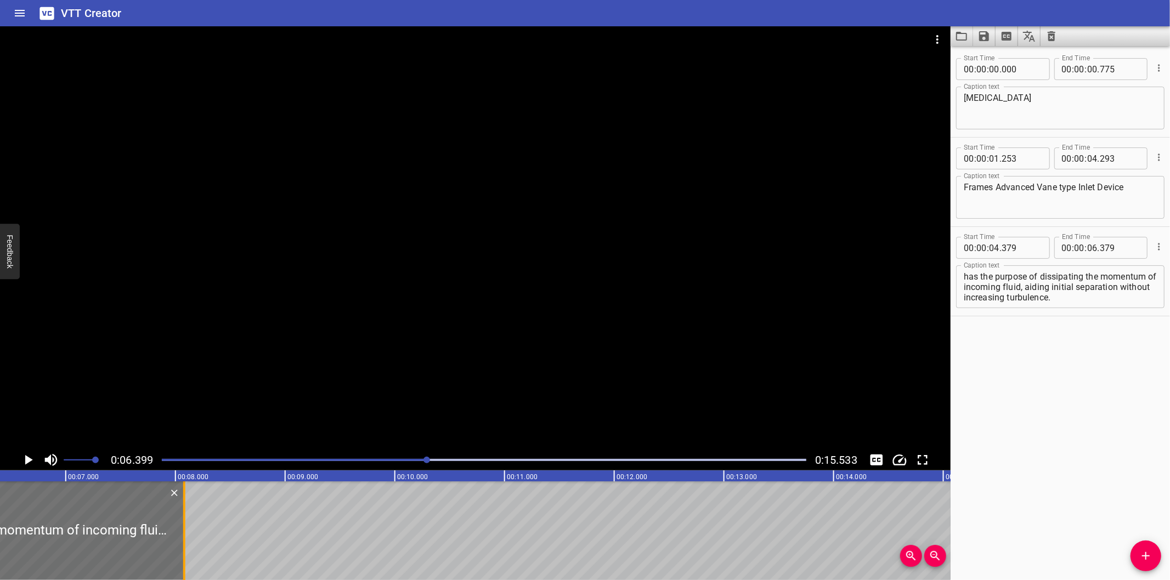
drag, startPoint x: 150, startPoint y: 541, endPoint x: 186, endPoint y: 553, distance: 38.0
click at [186, 553] on div at bounding box center [184, 531] width 11 height 99
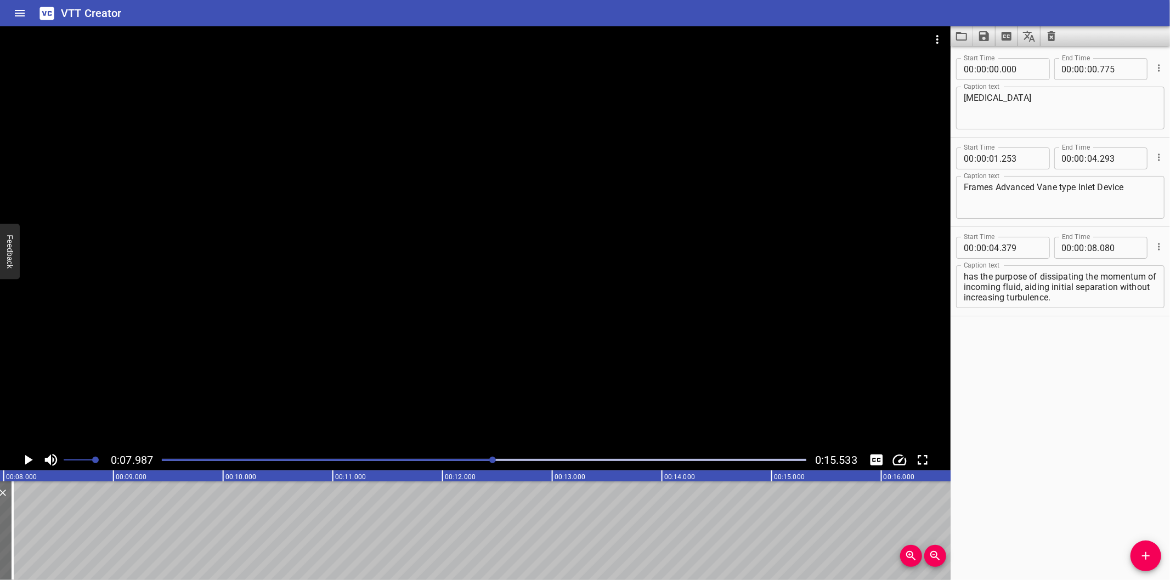
scroll to position [0, 876]
drag, startPoint x: 1035, startPoint y: 287, endPoint x: 1177, endPoint y: 368, distance: 162.9
click at [1169, 368] on html "VTT Creator Caption Editor Batch Transcribe Login Sign Up Privacy Contact 0:07.…" at bounding box center [585, 290] width 1170 height 580
click at [1139, 556] on icon "Add Cue" at bounding box center [1145, 556] width 13 height 13
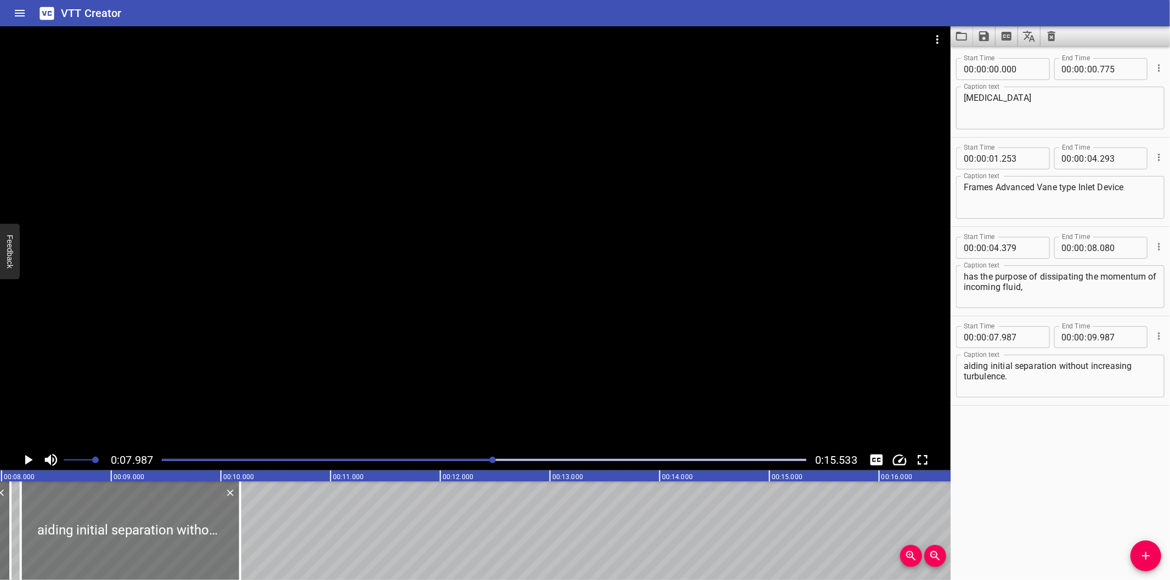
drag, startPoint x: 156, startPoint y: 542, endPoint x: 177, endPoint y: 545, distance: 21.1
click at [177, 545] on div at bounding box center [130, 531] width 219 height 99
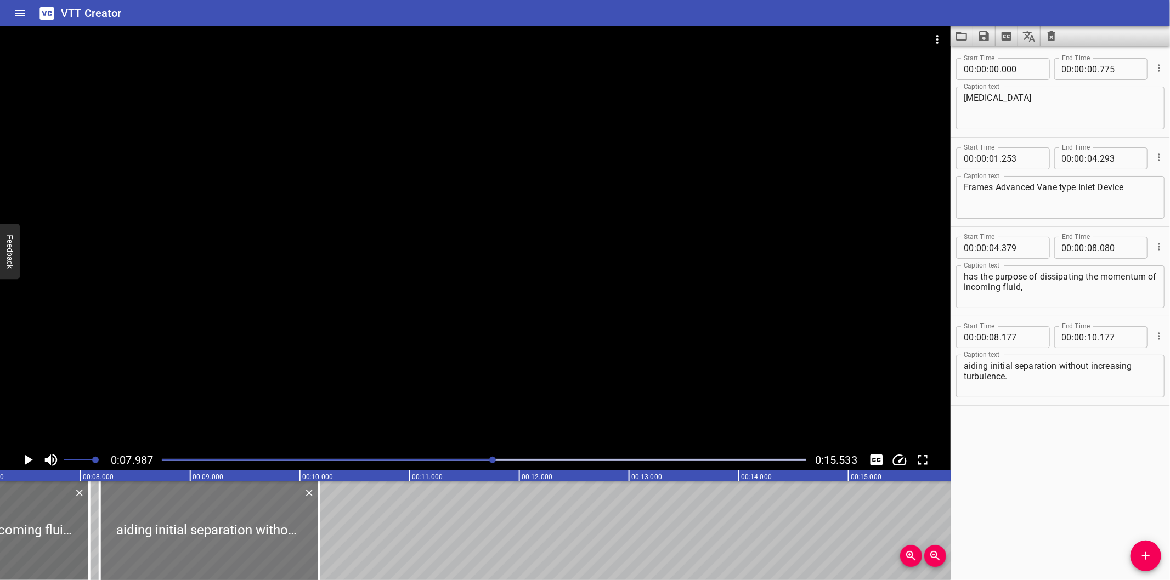
scroll to position [0, 794]
click at [195, 533] on div at bounding box center [210, 531] width 219 height 99
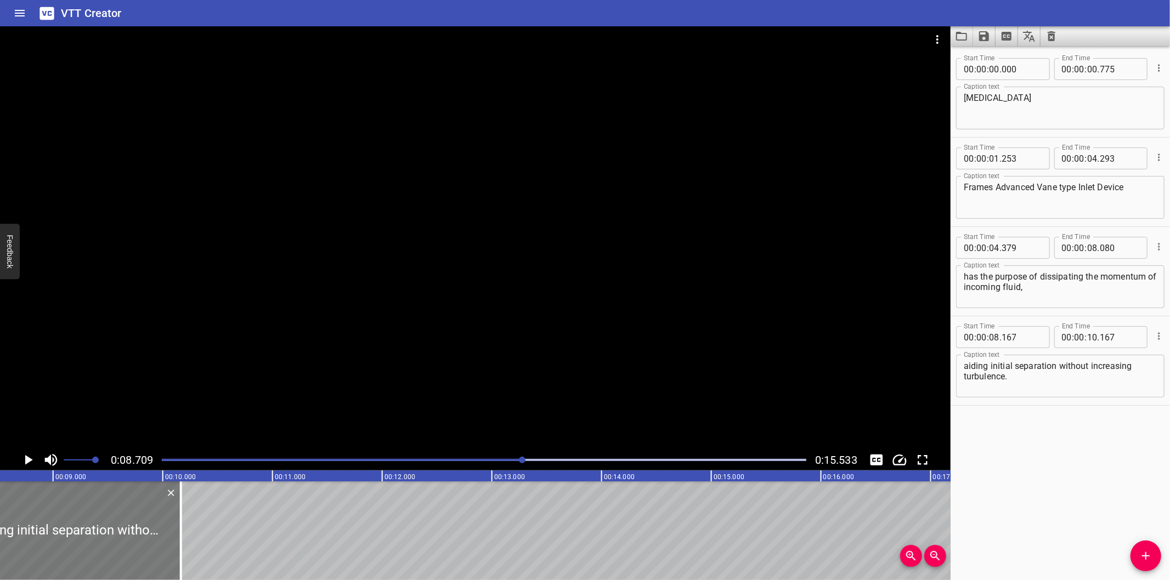
scroll to position [0, 955]
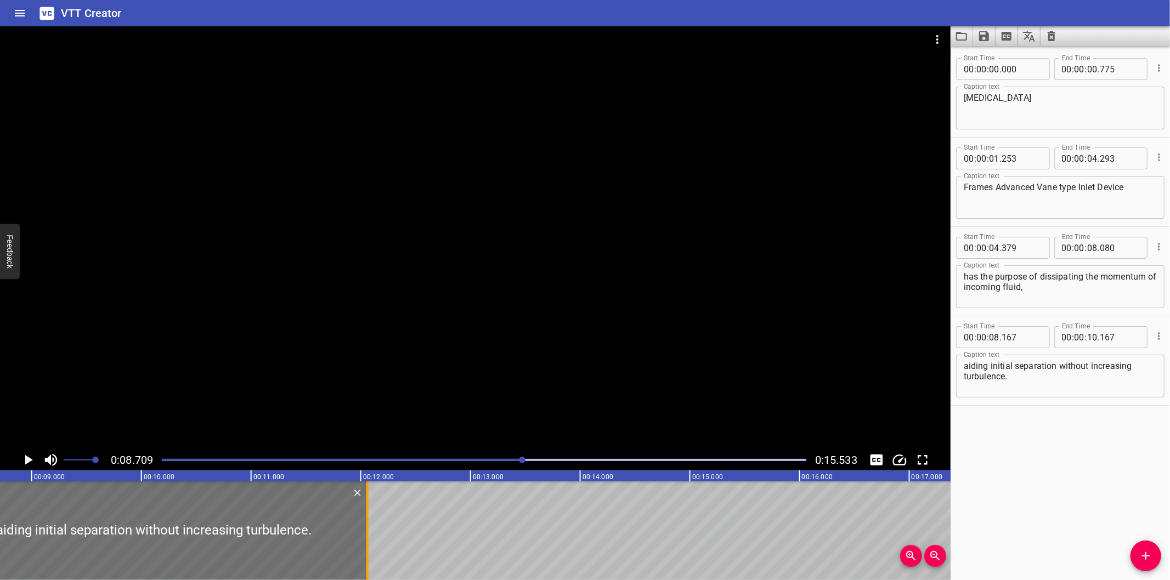
drag, startPoint x: 181, startPoint y: 547, endPoint x: 366, endPoint y: 547, distance: 185.4
click at [366, 547] on div at bounding box center [367, 531] width 11 height 99
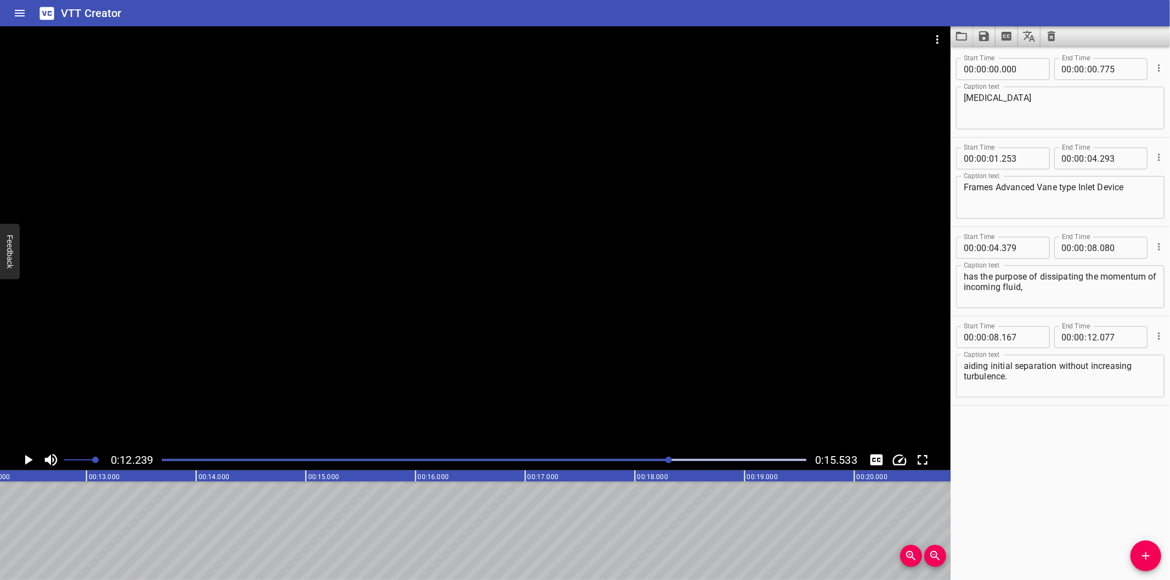
scroll to position [0, 1342]
click at [1155, 548] on button "Add Cue" at bounding box center [1145, 556] width 31 height 31
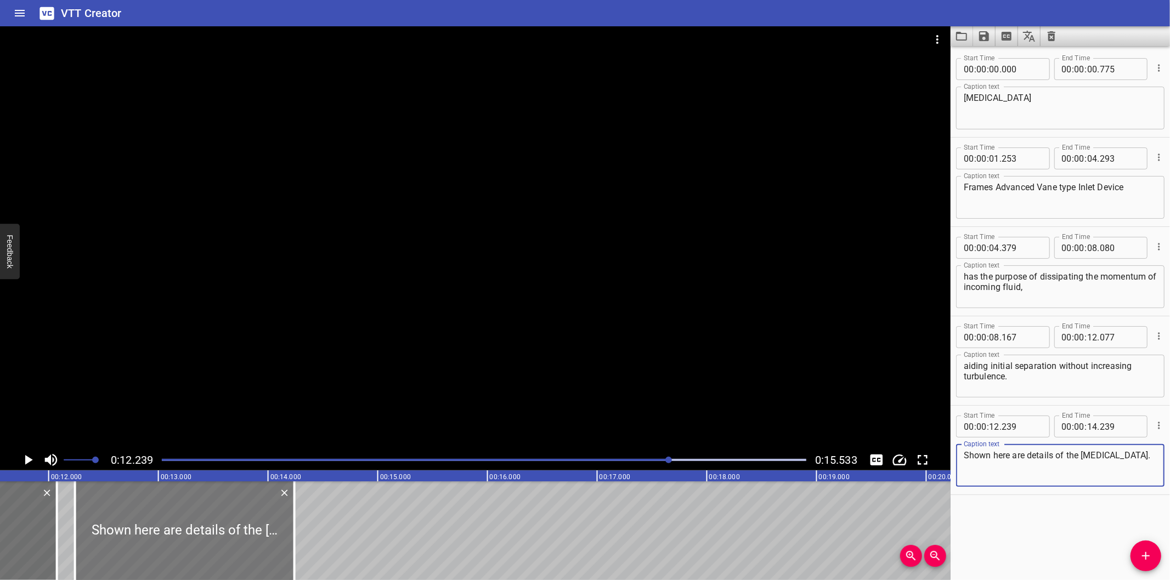
scroll to position [0, 1261]
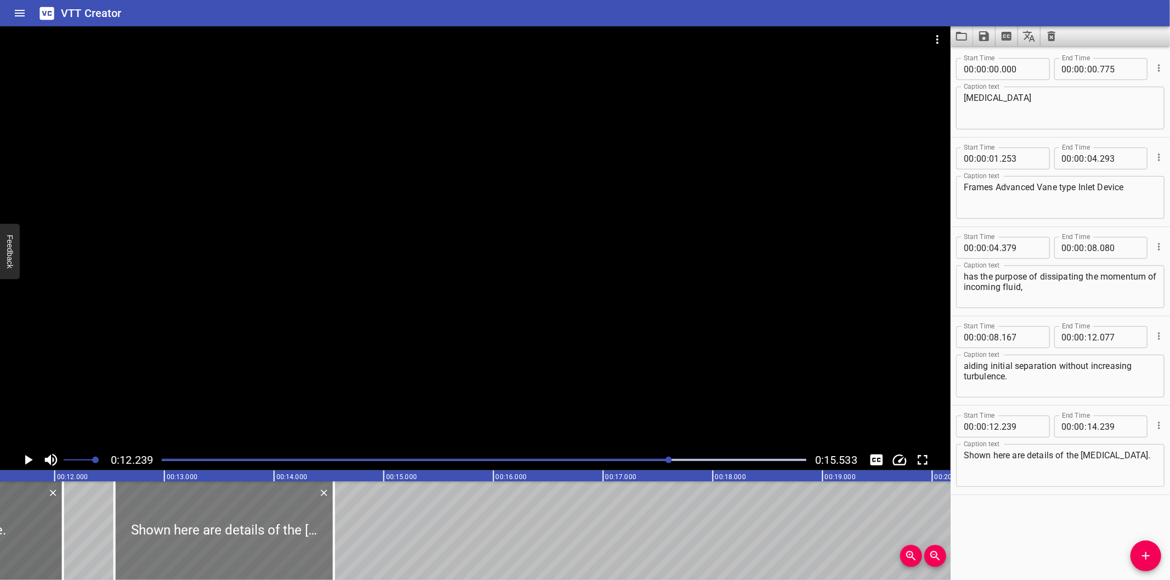
drag, startPoint x: 200, startPoint y: 544, endPoint x: 233, endPoint y: 545, distance: 33.5
click at [233, 545] on div at bounding box center [224, 531] width 219 height 99
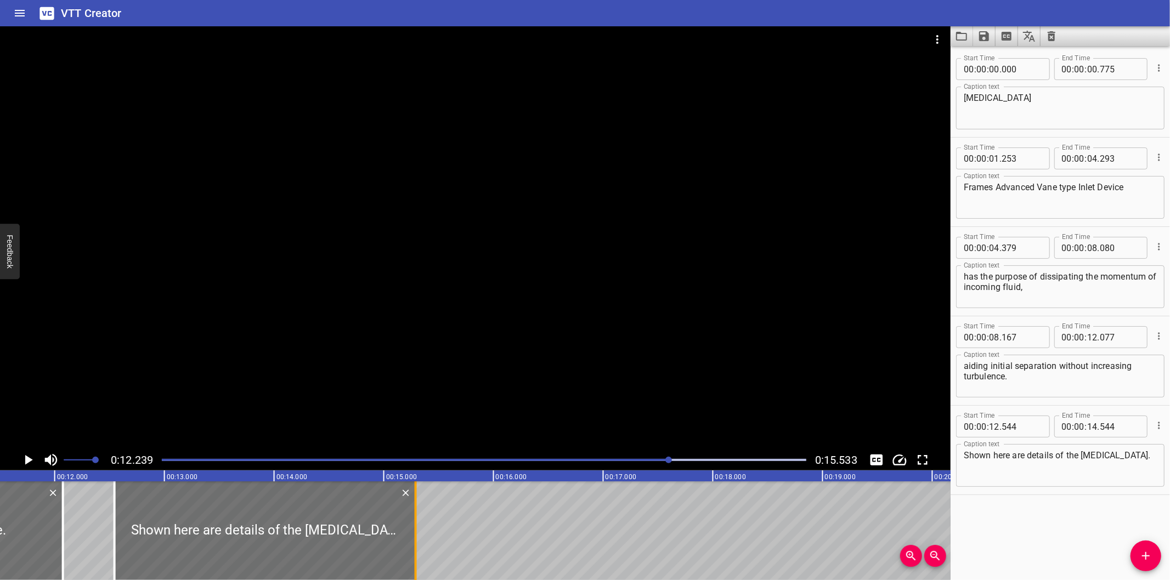
drag, startPoint x: 335, startPoint y: 550, endPoint x: 417, endPoint y: 550, distance: 81.7
click at [417, 550] on div at bounding box center [415, 531] width 11 height 99
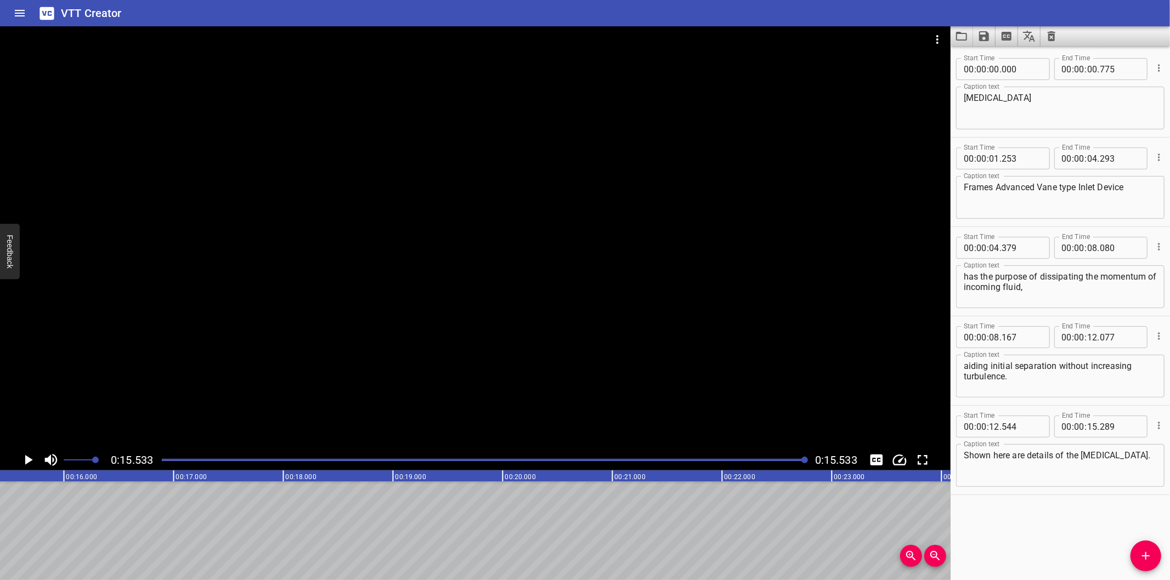
scroll to position [0, 1703]
click at [982, 42] on icon "Save captions to file" at bounding box center [983, 36] width 13 height 13
click at [994, 63] on li "Save to VTT file" at bounding box center [1013, 60] width 81 height 20
drag, startPoint x: 1013, startPoint y: 539, endPoint x: 1012, endPoint y: 525, distance: 13.2
click at [1013, 539] on div "Start Time 00 : 00 : 00 . 000 Start Time End Time 00 : 00 : 00 . 775 End Time C…" at bounding box center [1059, 313] width 219 height 534
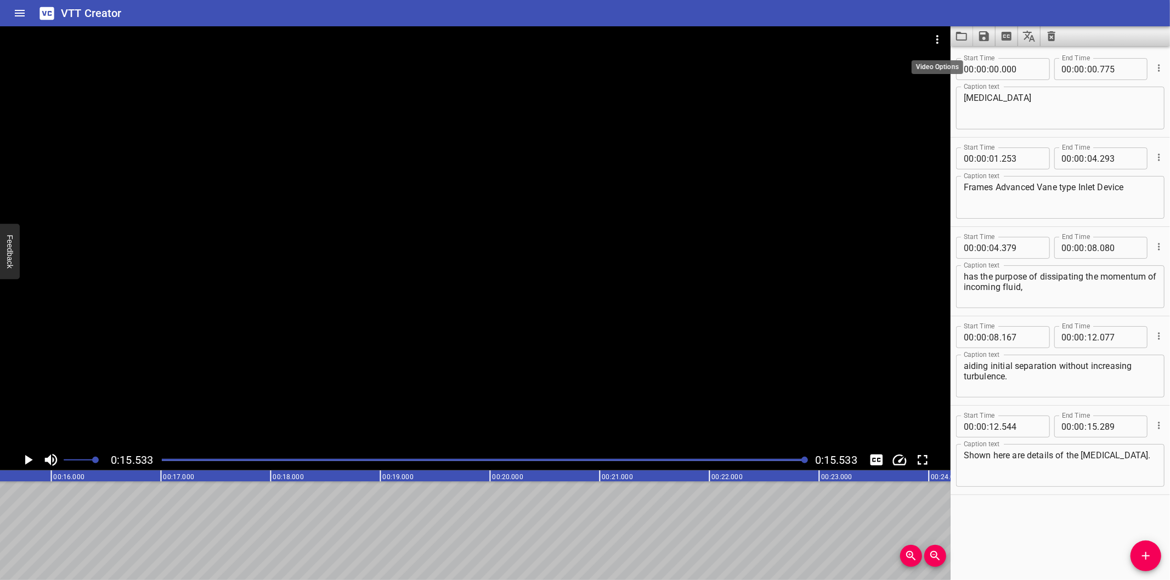
click at [942, 38] on icon "Video Options" at bounding box center [937, 39] width 13 height 13
click at [942, 38] on li "Select New Video File..." at bounding box center [978, 41] width 109 height 20
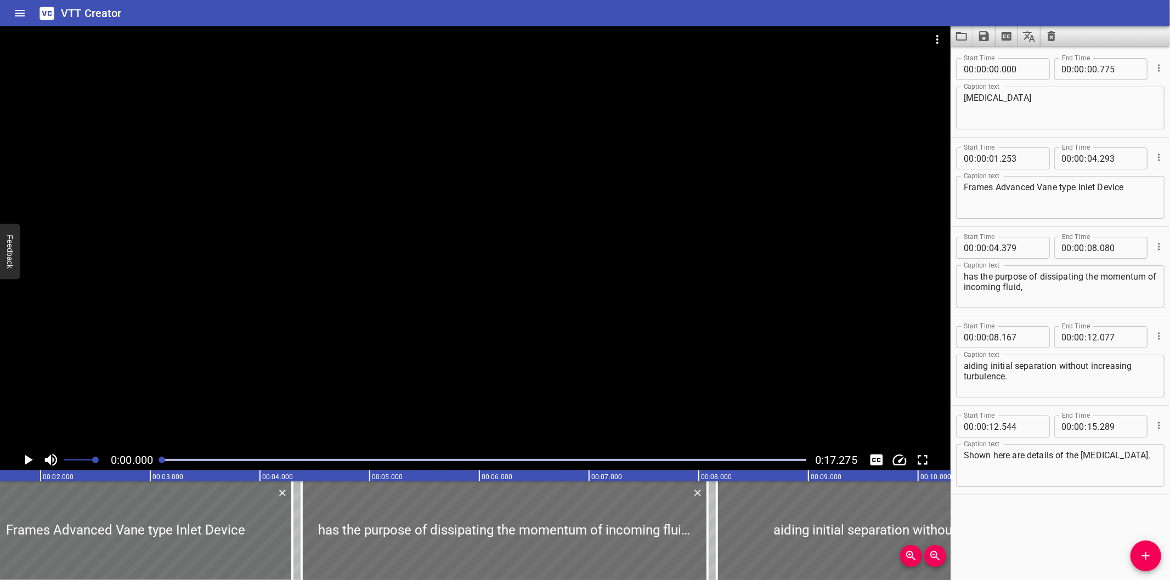
click at [463, 254] on div at bounding box center [475, 237] width 950 height 423
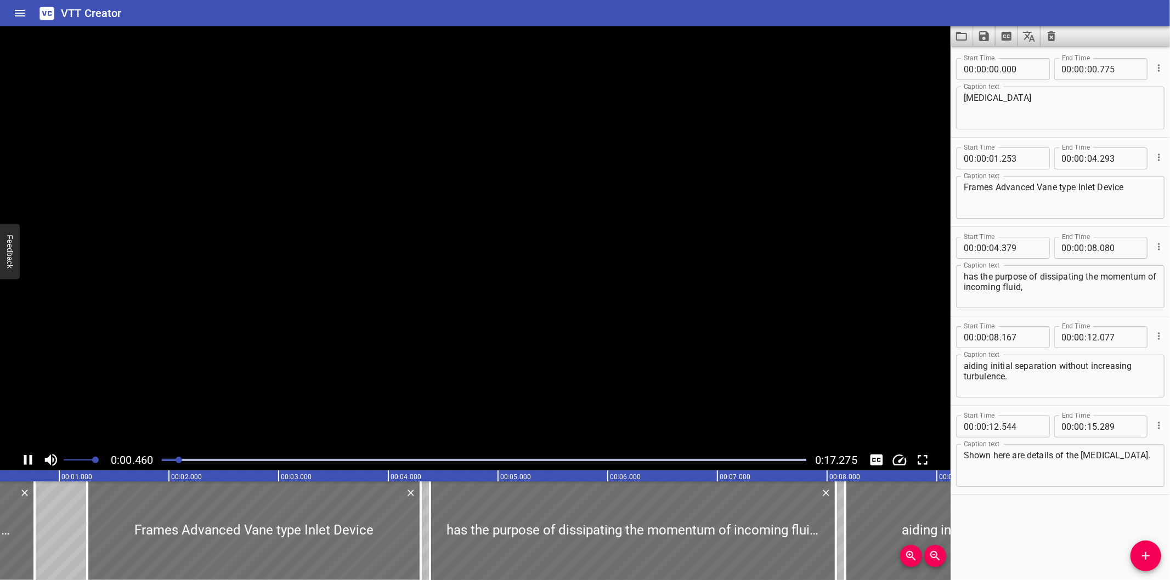
scroll to position [0, 75]
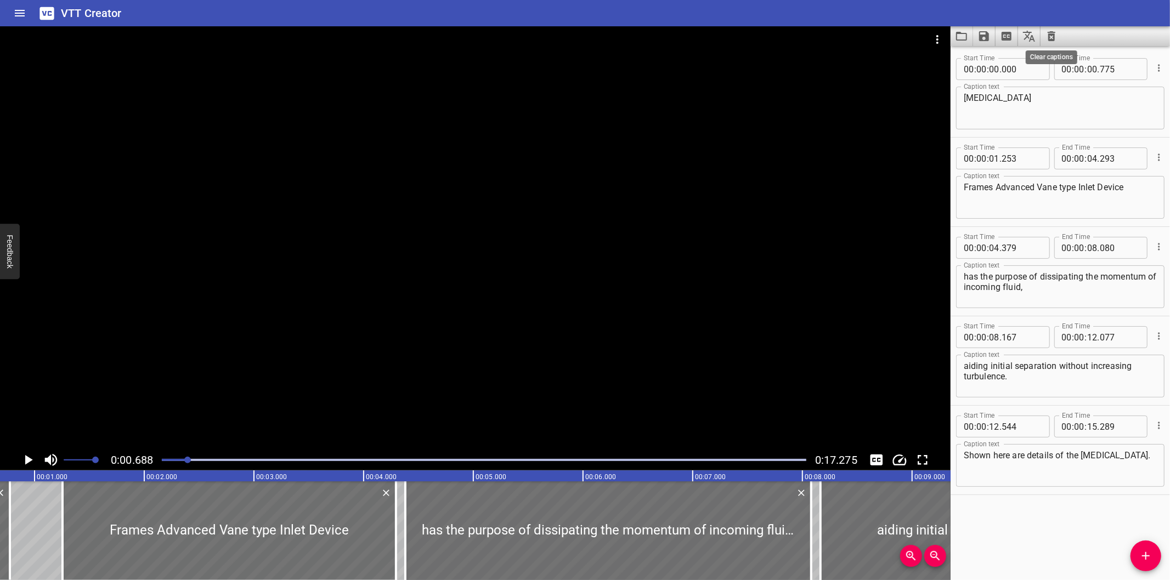
click at [1048, 38] on icon "Clear captions" at bounding box center [1051, 36] width 13 height 13
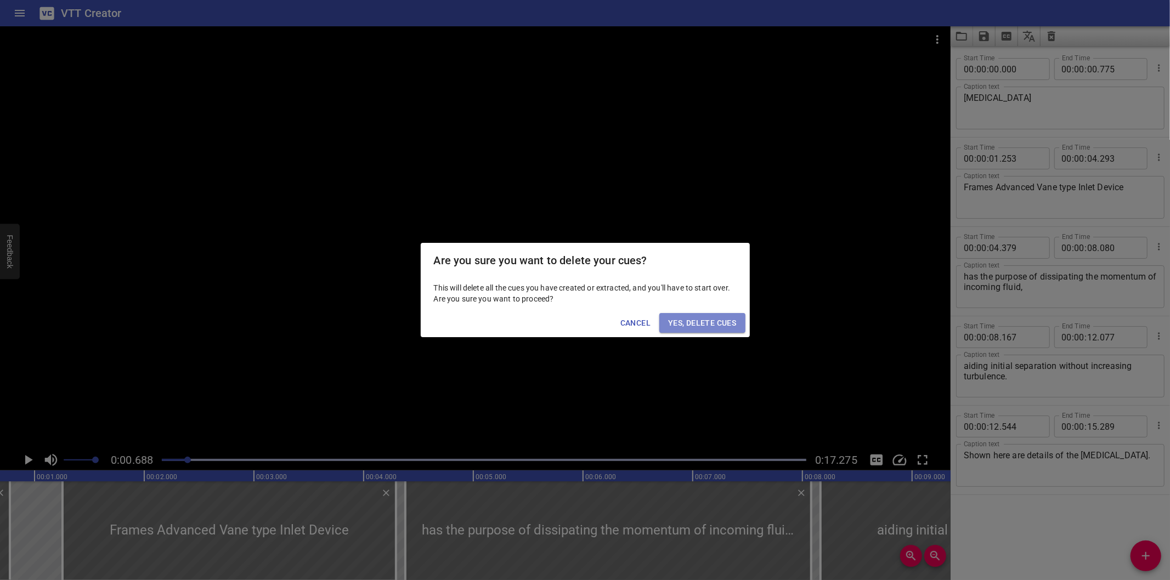
click at [692, 324] on span "Yes, Delete Cues" at bounding box center [702, 323] width 68 height 14
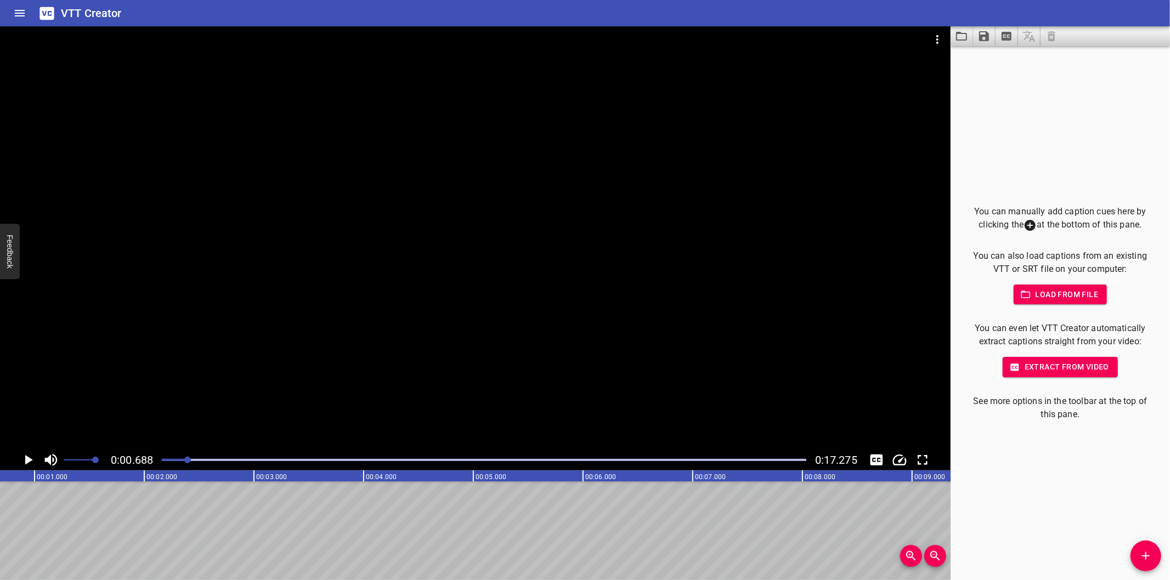
click at [162, 461] on div at bounding box center [484, 459] width 658 height 15
click at [1136, 562] on span "Add Cue" at bounding box center [1145, 556] width 31 height 13
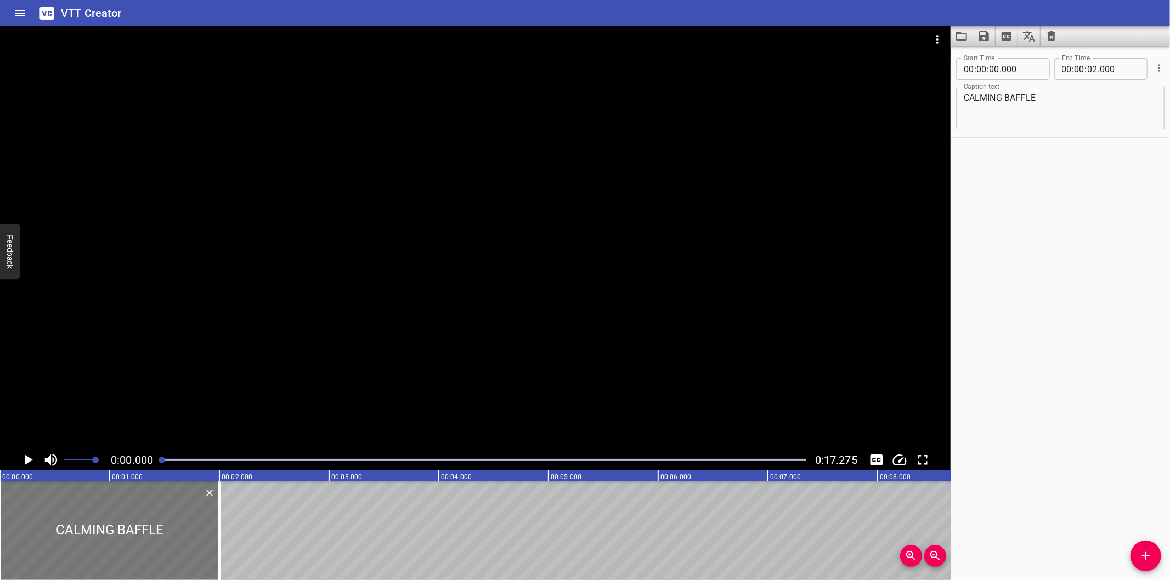
drag, startPoint x: 124, startPoint y: 534, endPoint x: 111, endPoint y: 534, distance: 13.2
click at [111, 534] on div at bounding box center [109, 531] width 219 height 99
drag, startPoint x: 221, startPoint y: 542, endPoint x: 152, endPoint y: 545, distance: 68.6
click at [152, 545] on div at bounding box center [150, 531] width 11 height 99
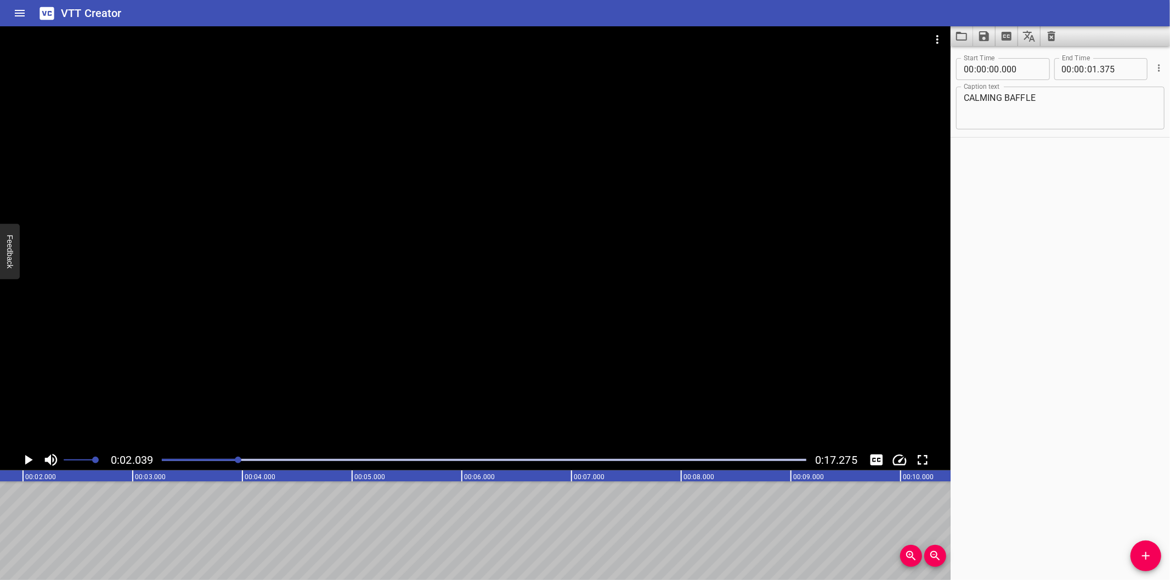
scroll to position [0, 223]
click at [1154, 554] on span "Add Cue" at bounding box center [1145, 556] width 31 height 13
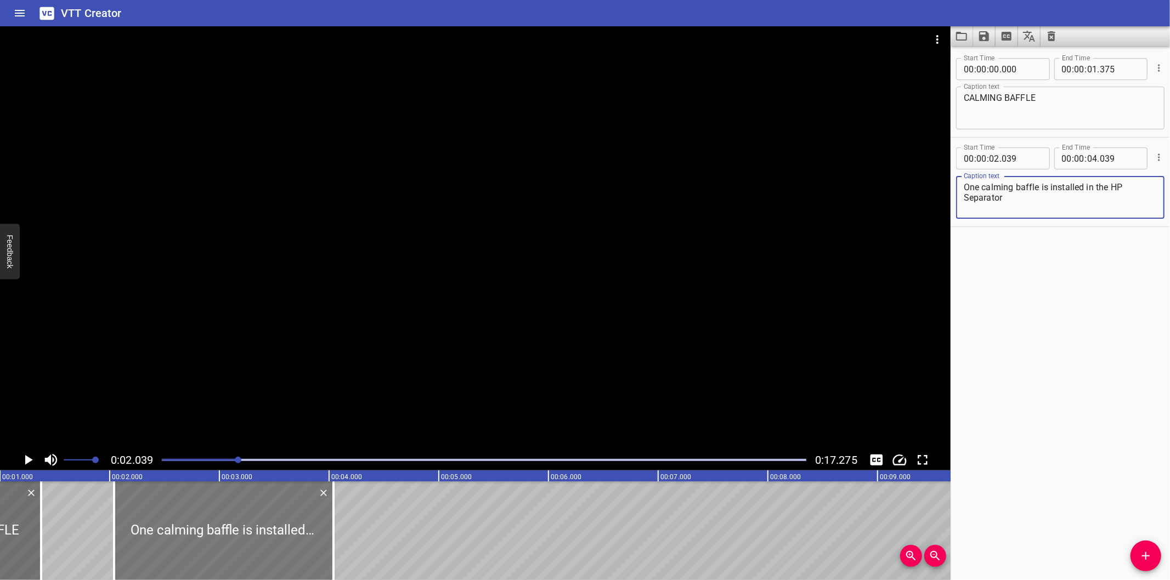
scroll to position [0, 101]
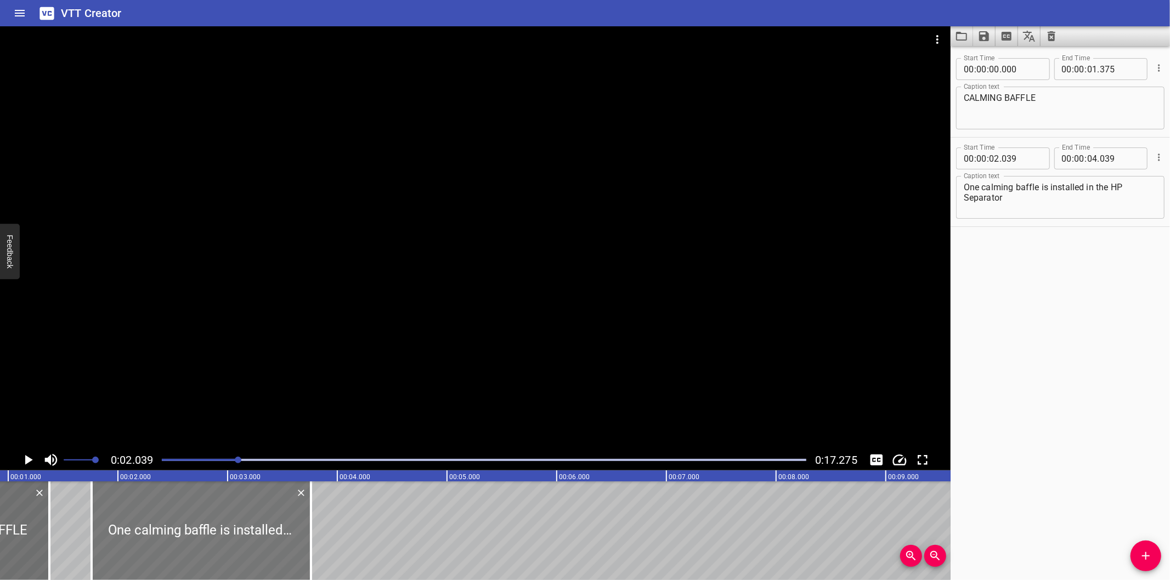
drag, startPoint x: 260, startPoint y: 534, endPoint x: 233, endPoint y: 535, distance: 26.9
click at [233, 535] on div at bounding box center [201, 531] width 219 height 99
drag, startPoint x: 313, startPoint y: 548, endPoint x: 415, endPoint y: 540, distance: 102.3
click at [316, 542] on div at bounding box center [310, 531] width 11 height 99
drag, startPoint x: 415, startPoint y: 540, endPoint x: 549, endPoint y: 535, distance: 134.5
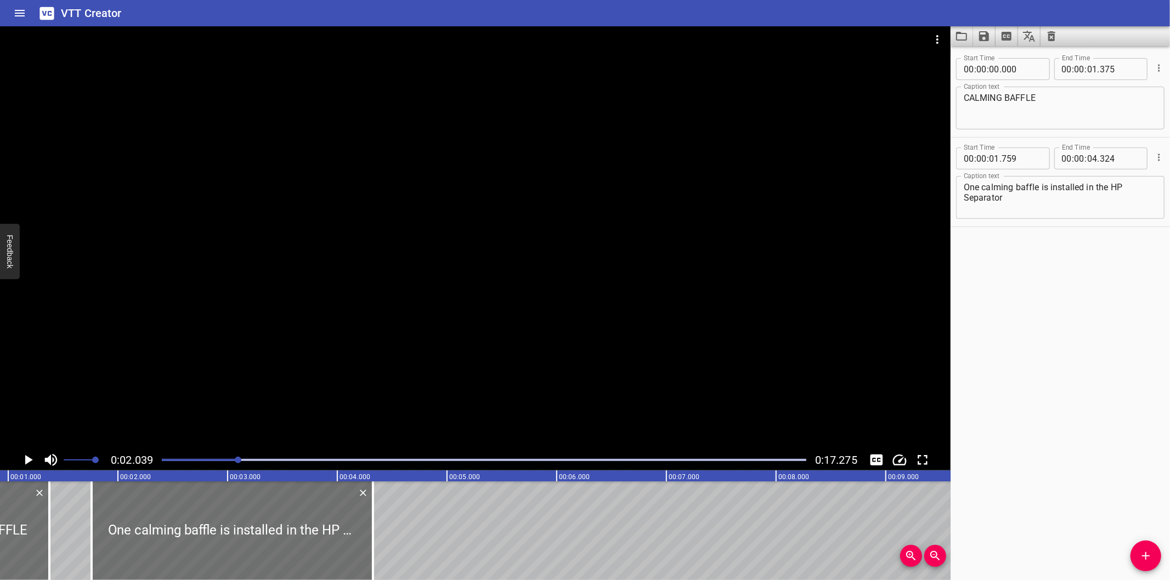
drag, startPoint x: 547, startPoint y: 535, endPoint x: 537, endPoint y: 531, distance: 10.1
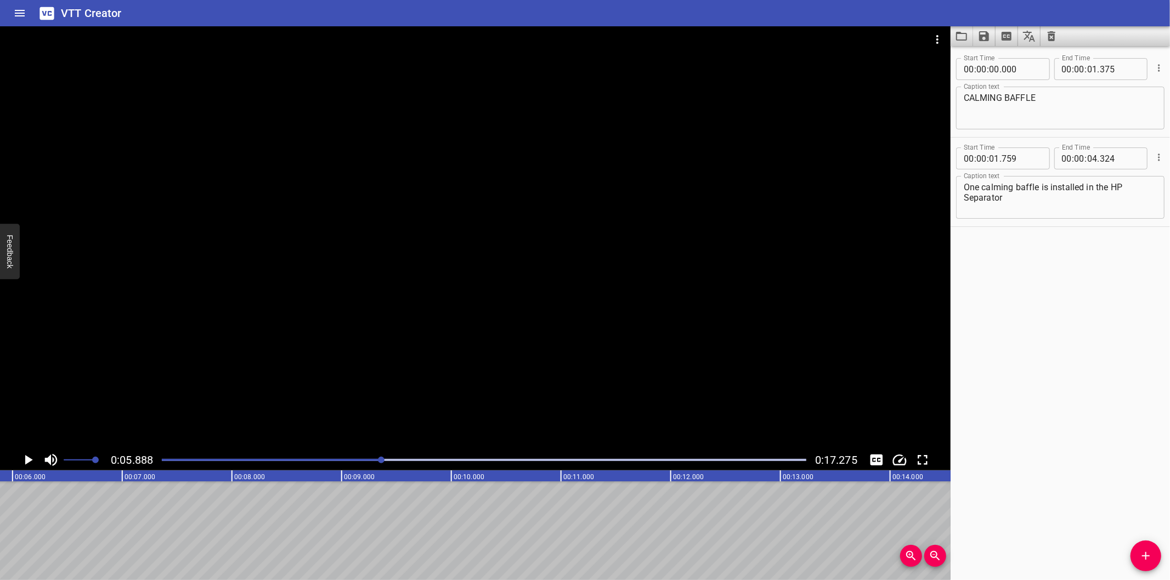
click at [207, 458] on div at bounding box center [484, 459] width 658 height 15
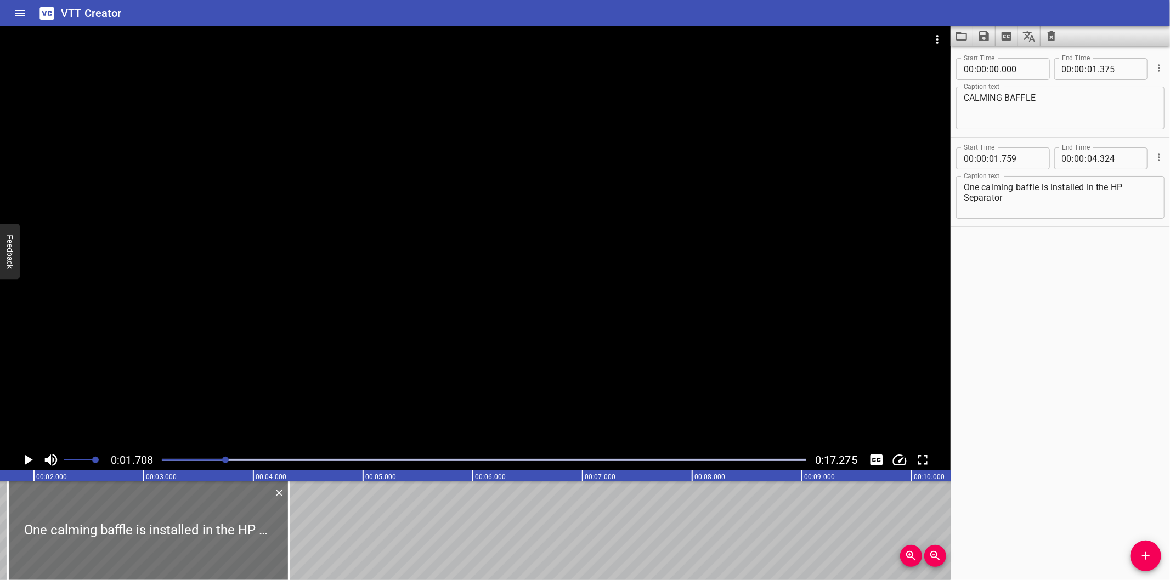
scroll to position [0, 187]
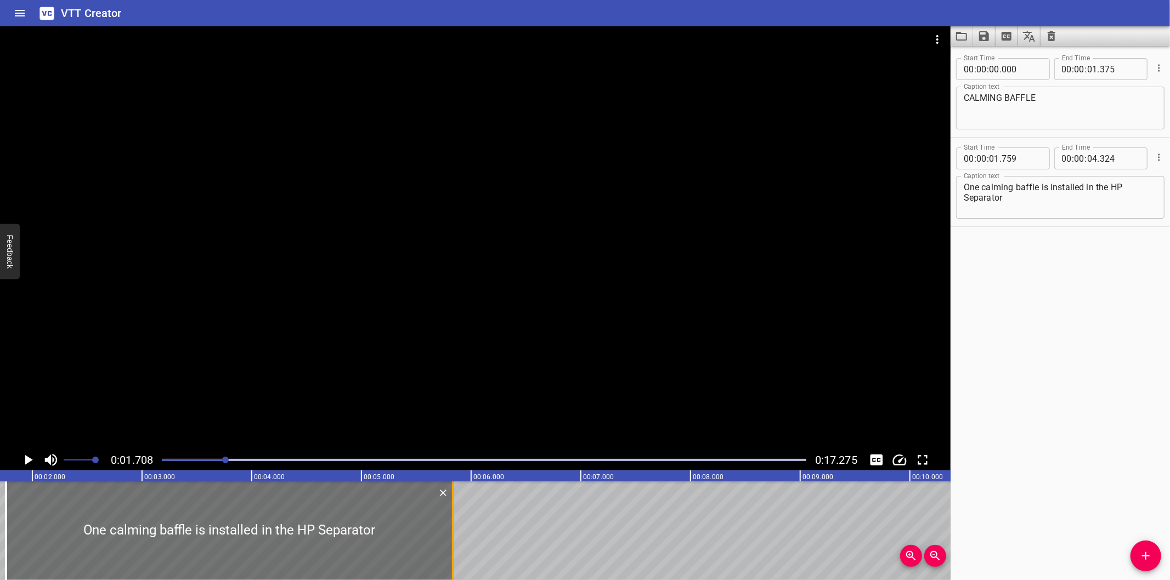
drag, startPoint x: 284, startPoint y: 534, endPoint x: 450, endPoint y: 528, distance: 165.8
click at [450, 528] on div at bounding box center [453, 531] width 11 height 99
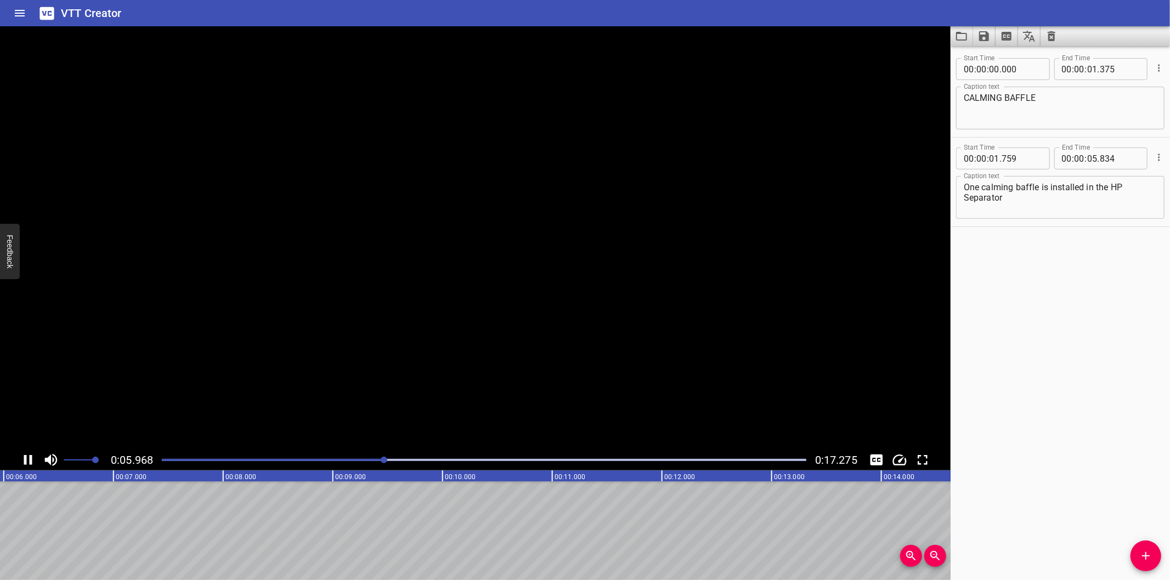
scroll to position [0, 678]
click at [1143, 558] on icon "Add Cue" at bounding box center [1145, 556] width 13 height 13
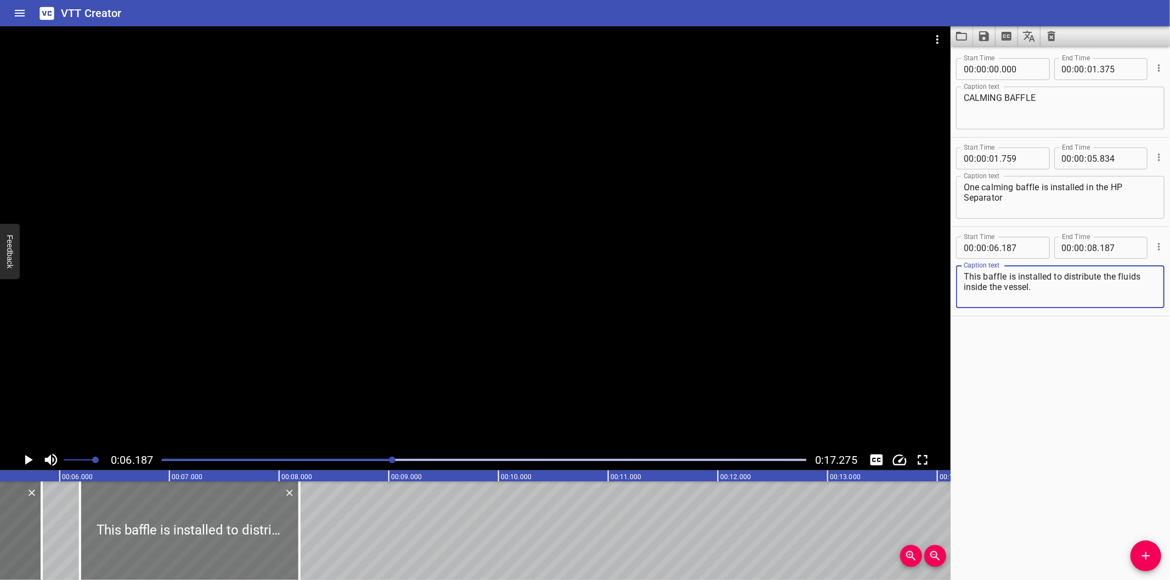
scroll to position [0, 598]
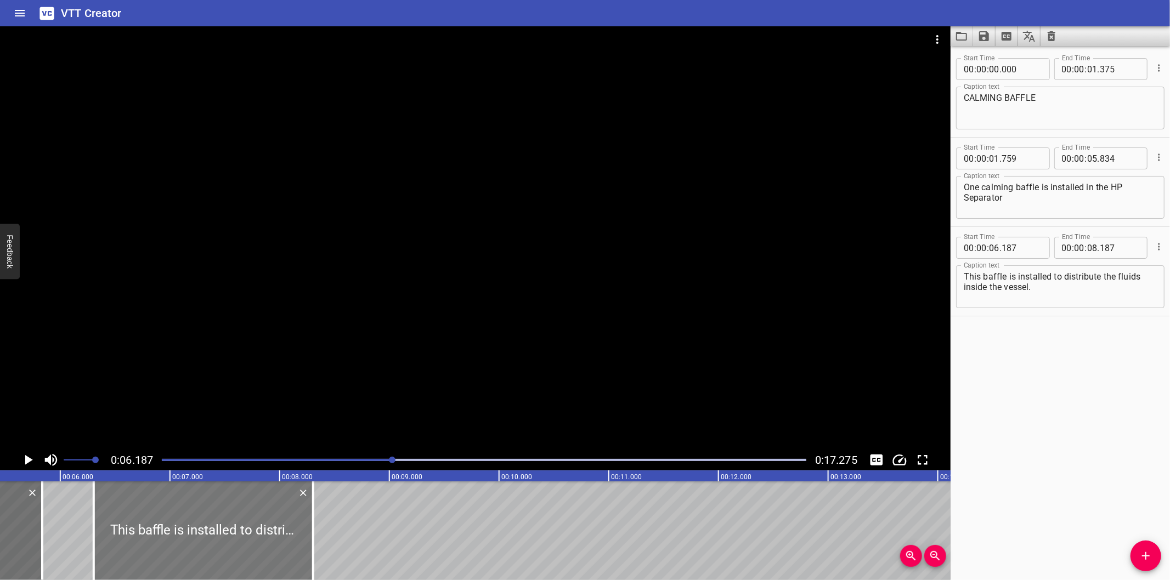
drag, startPoint x: 247, startPoint y: 536, endPoint x: 259, endPoint y: 542, distance: 13.8
click at [259, 542] on div at bounding box center [203, 531] width 219 height 99
click at [259, 542] on div at bounding box center [202, 531] width 219 height 99
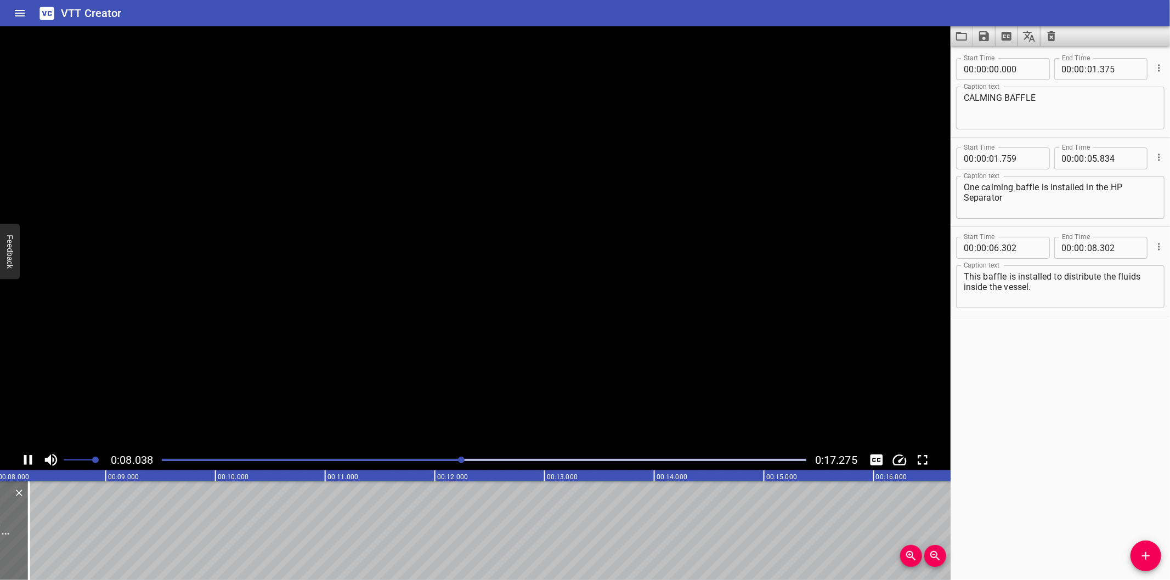
scroll to position [0, 907]
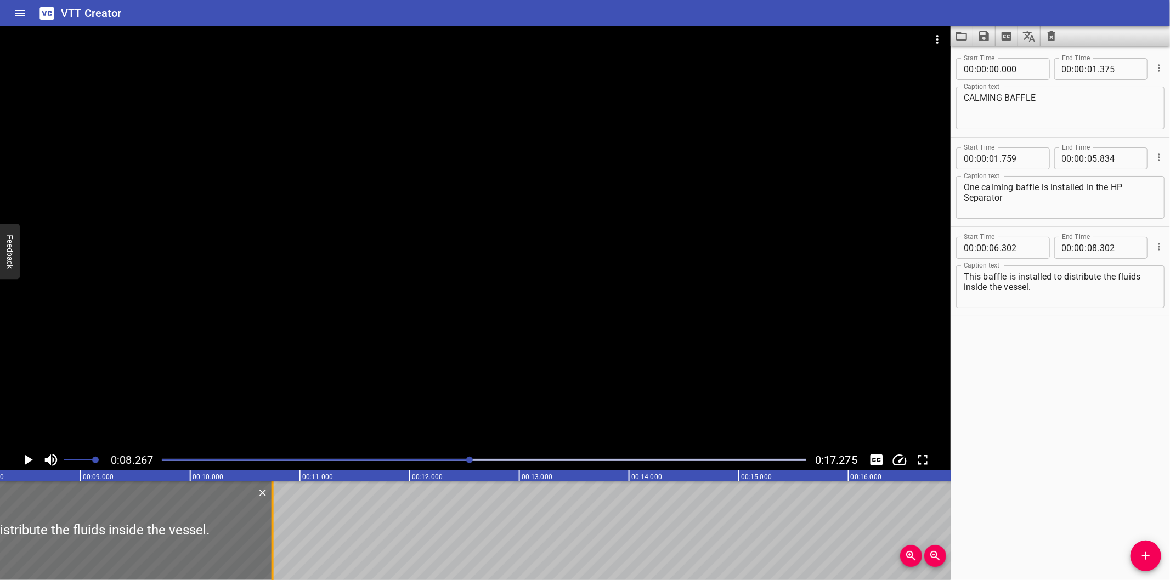
drag, startPoint x: 6, startPoint y: 549, endPoint x: 275, endPoint y: 533, distance: 269.2
click at [275, 533] on div at bounding box center [272, 531] width 11 height 99
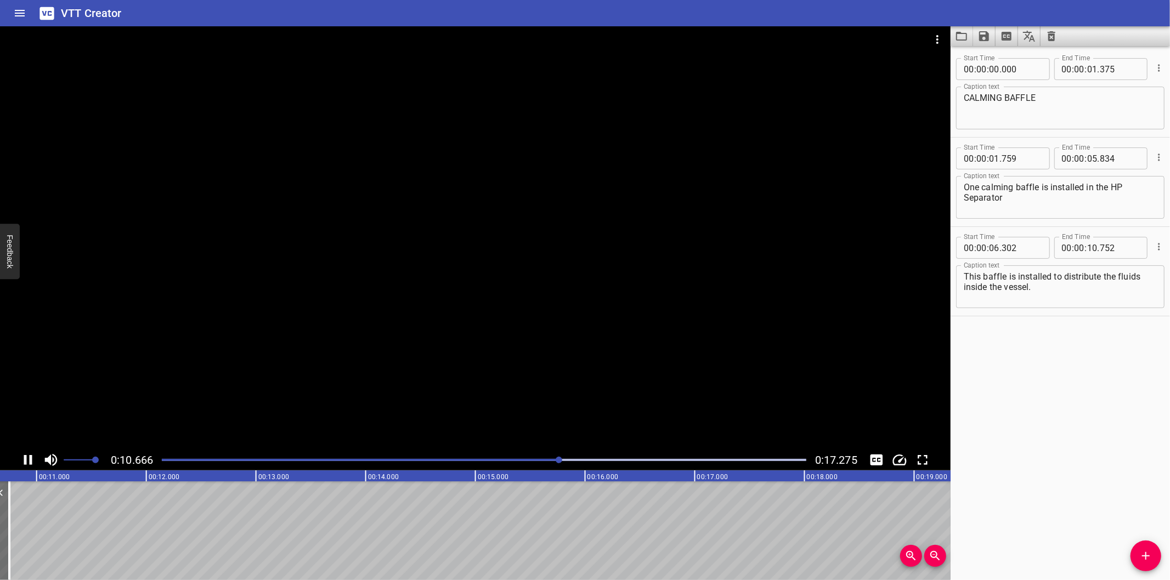
scroll to position [0, 1197]
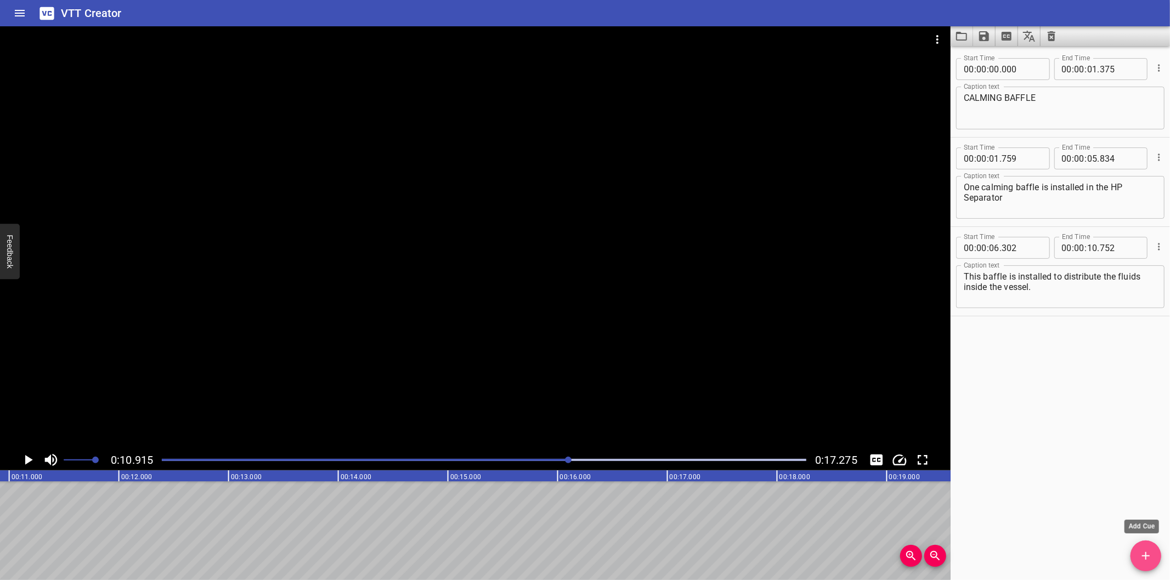
click at [1143, 548] on button "Add Cue" at bounding box center [1145, 556] width 31 height 31
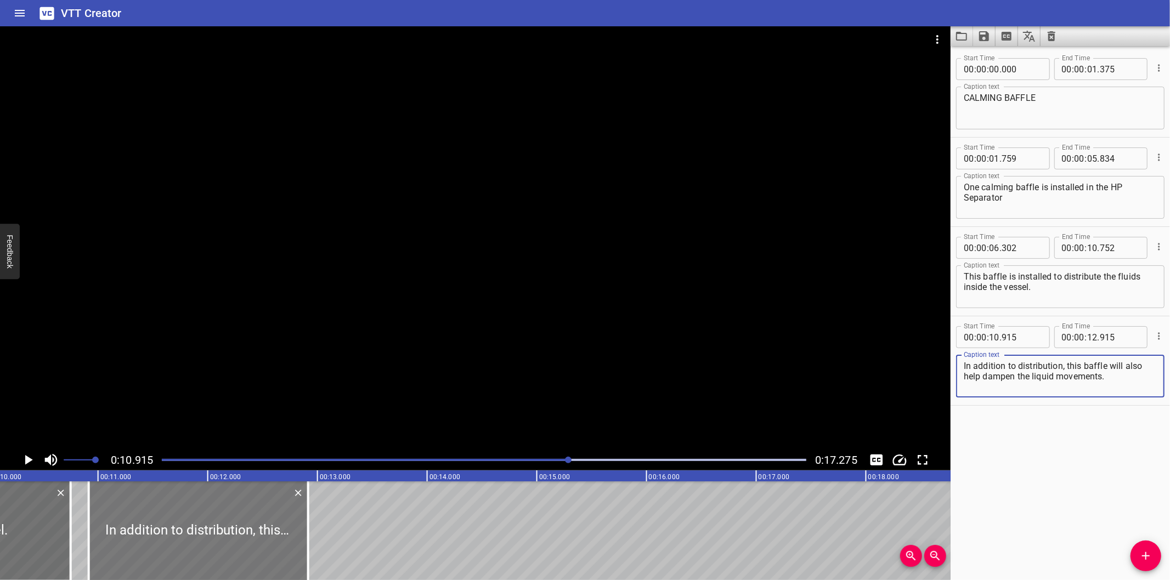
scroll to position [0, 1075]
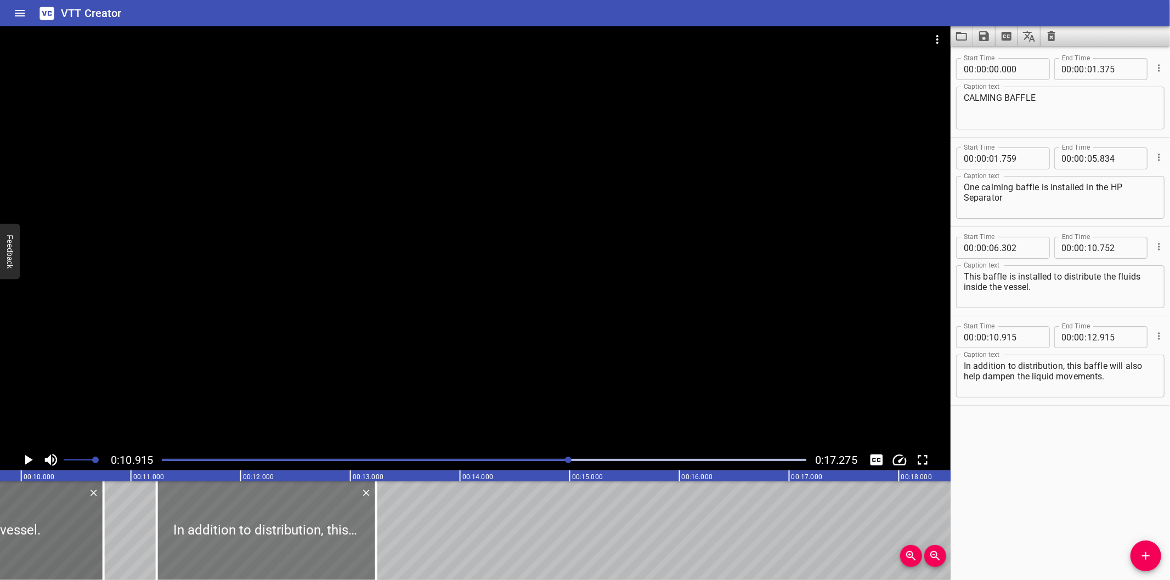
drag, startPoint x: 287, startPoint y: 535, endPoint x: 318, endPoint y: 544, distance: 31.9
click at [318, 544] on div at bounding box center [266, 531] width 219 height 99
click at [377, 558] on div at bounding box center [375, 531] width 11 height 99
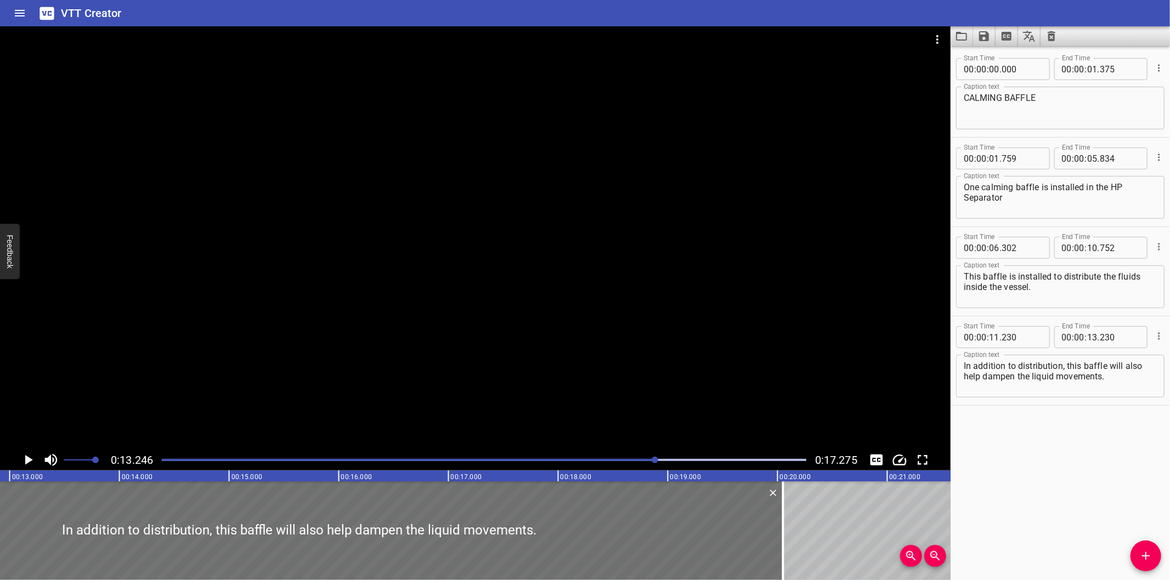
scroll to position [0, 1452]
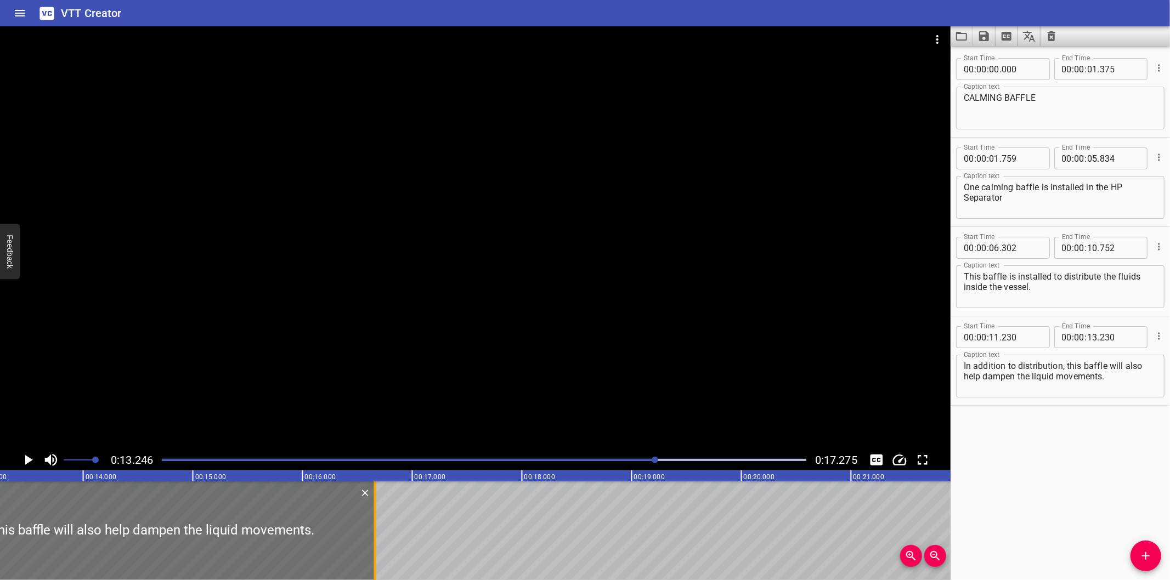
drag, startPoint x: 380, startPoint y: 558, endPoint x: 377, endPoint y: 535, distance: 23.7
click at [377, 535] on div at bounding box center [375, 531] width 11 height 99
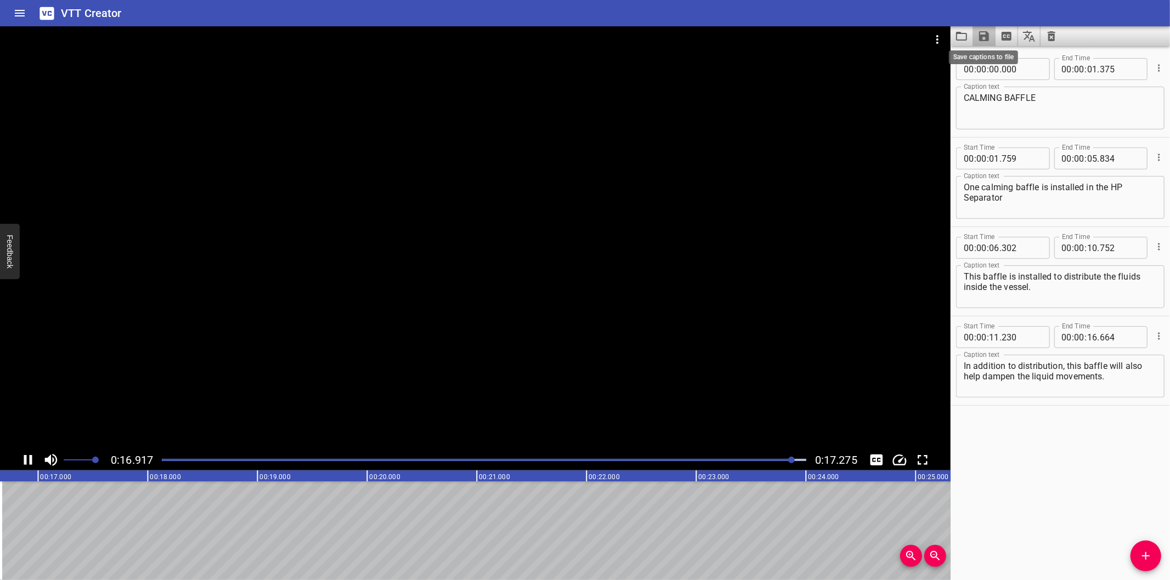
click at [980, 36] on icon "Save captions to file" at bounding box center [984, 36] width 10 height 10
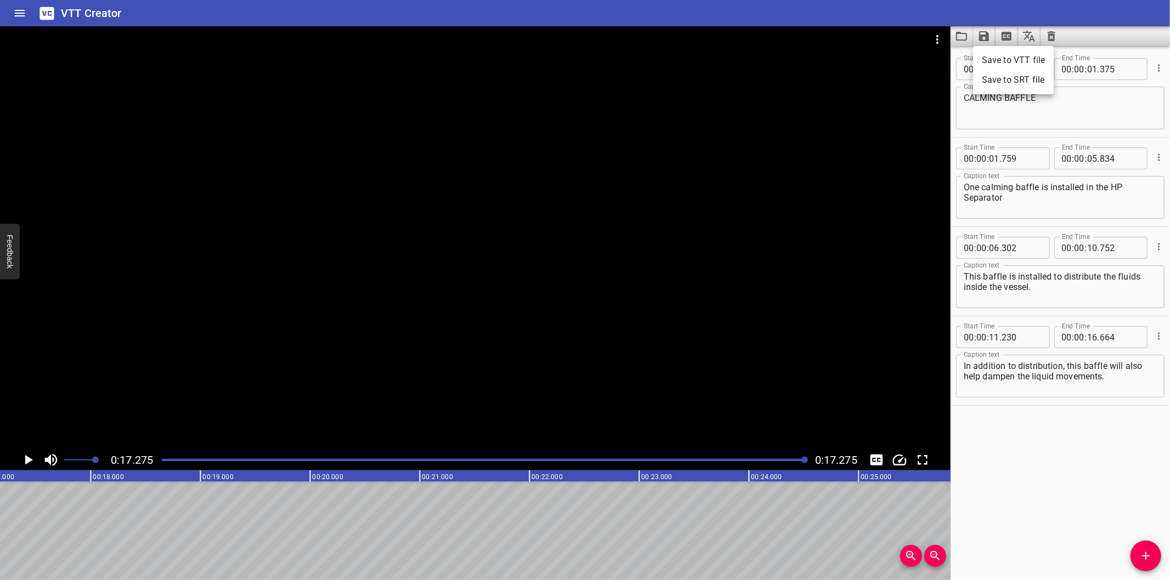
scroll to position [0, 1895]
click at [996, 57] on li "Save to VTT file" at bounding box center [1013, 60] width 81 height 20
drag, startPoint x: 219, startPoint y: 559, endPoint x: 107, endPoint y: 548, distance: 113.0
click at [1032, 547] on div "Start Time 00 : 00 : 00 . 000 Start Time End Time 00 : 00 : 01 . 375 End Time C…" at bounding box center [1059, 313] width 219 height 534
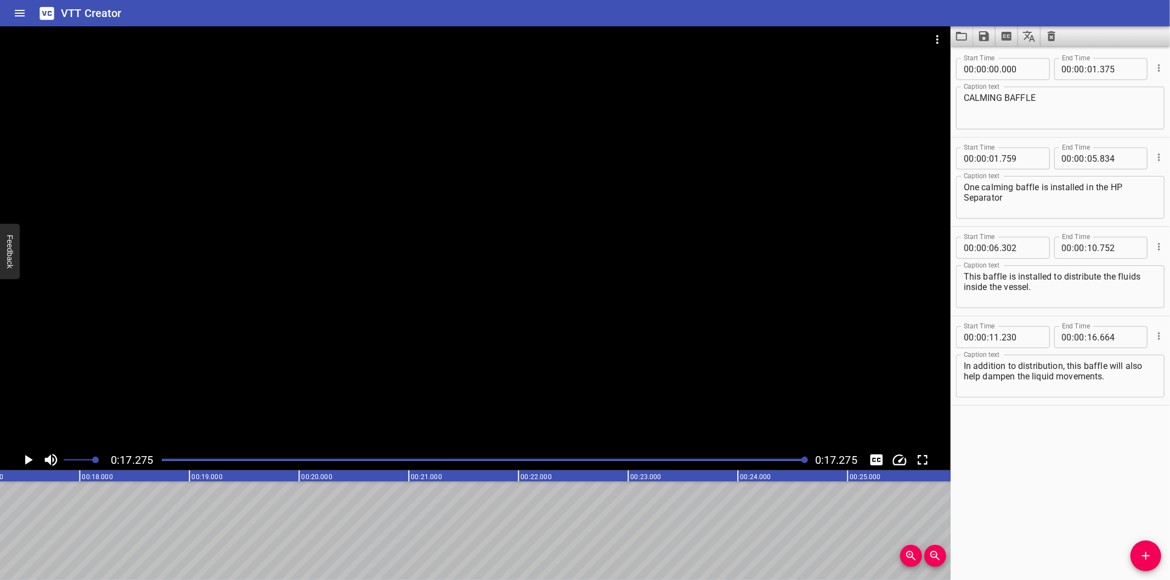
click at [937, 35] on icon "Video Options" at bounding box center [937, 39] width 2 height 9
click at [938, 35] on li "Select New Video File..." at bounding box center [978, 41] width 109 height 20
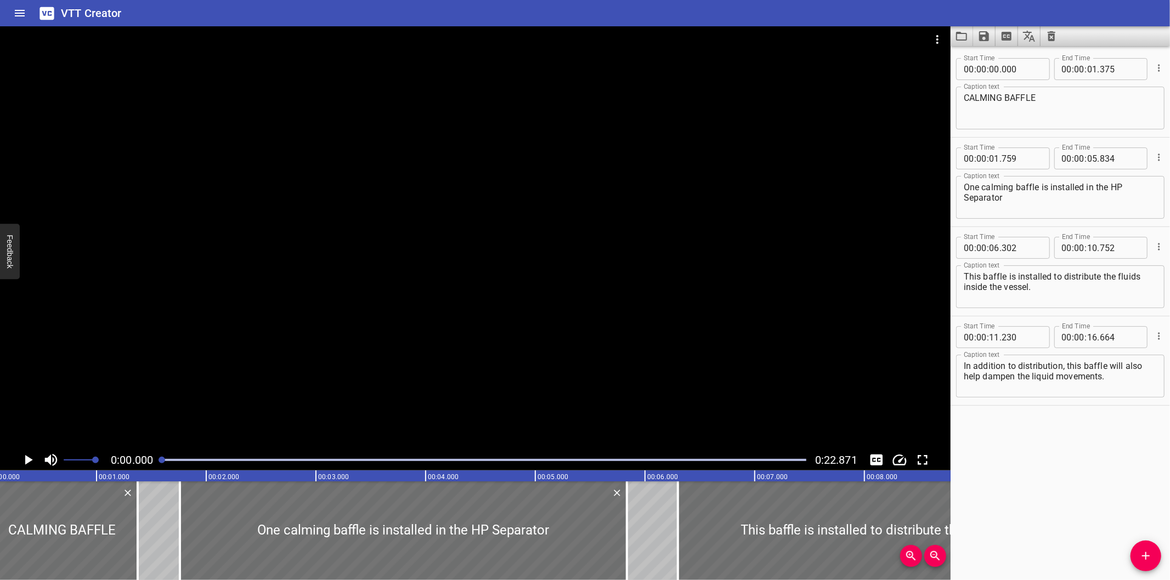
scroll to position [0, 0]
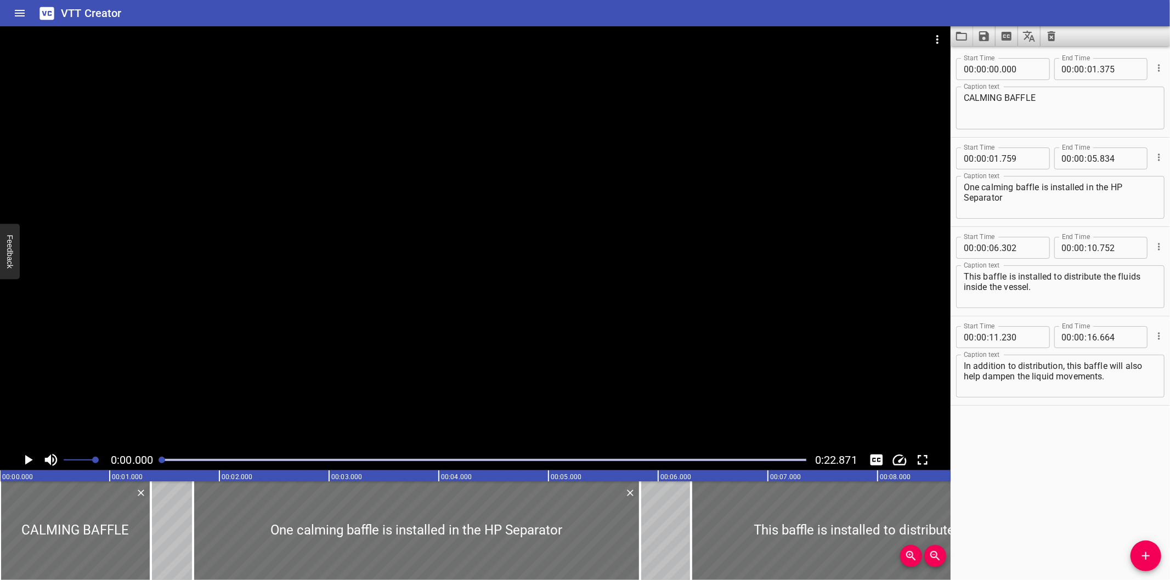
click at [565, 275] on div at bounding box center [475, 237] width 950 height 423
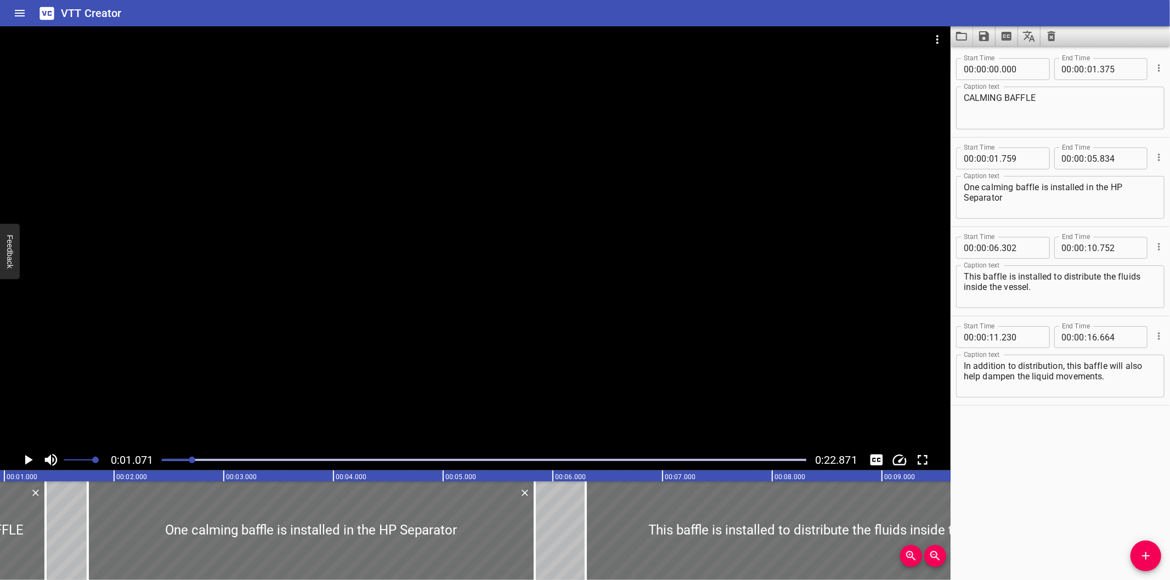
scroll to position [0, 117]
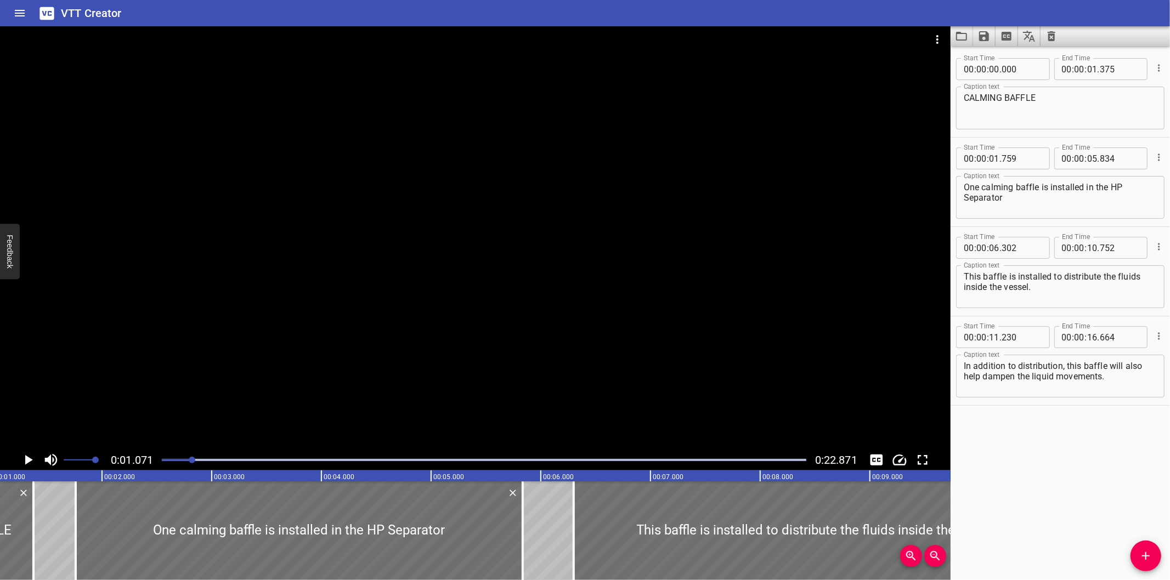
click at [161, 462] on div at bounding box center [484, 459] width 658 height 15
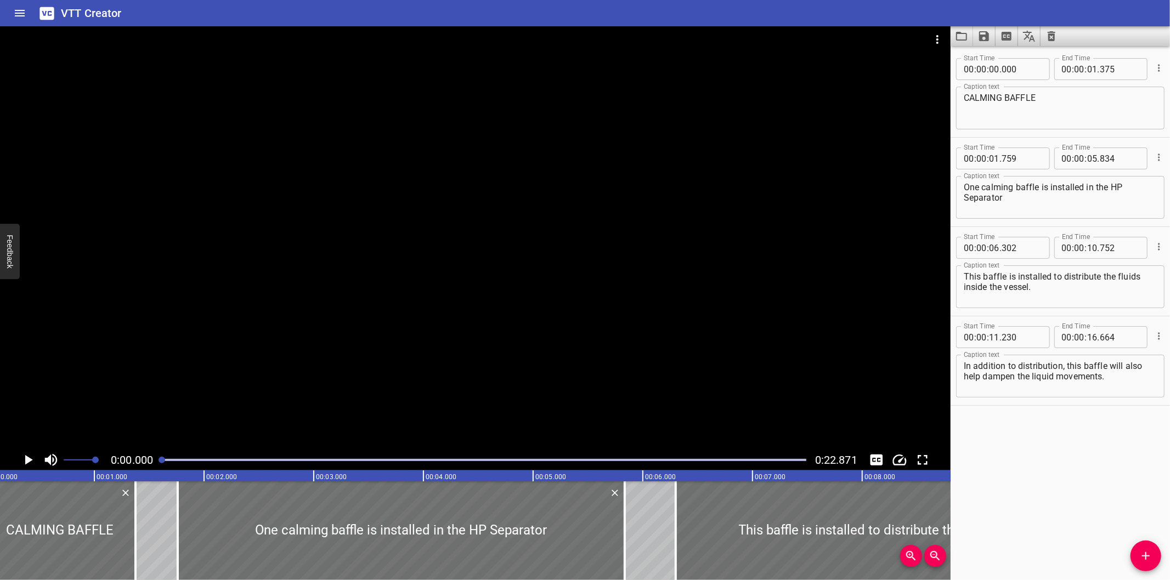
scroll to position [0, 0]
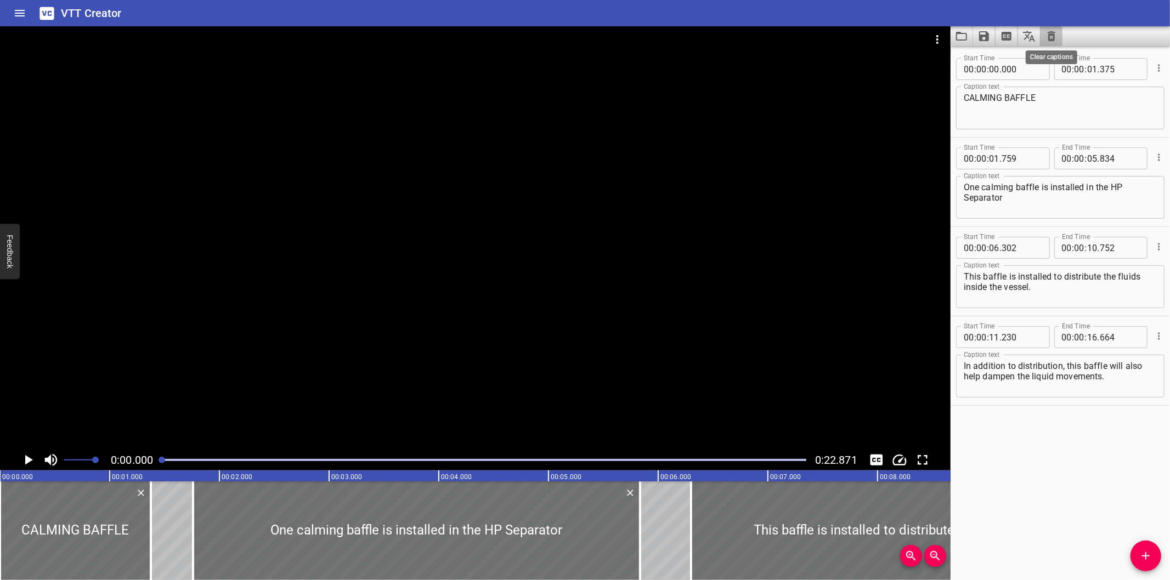
click at [1046, 36] on icon "Clear captions" at bounding box center [1051, 36] width 13 height 13
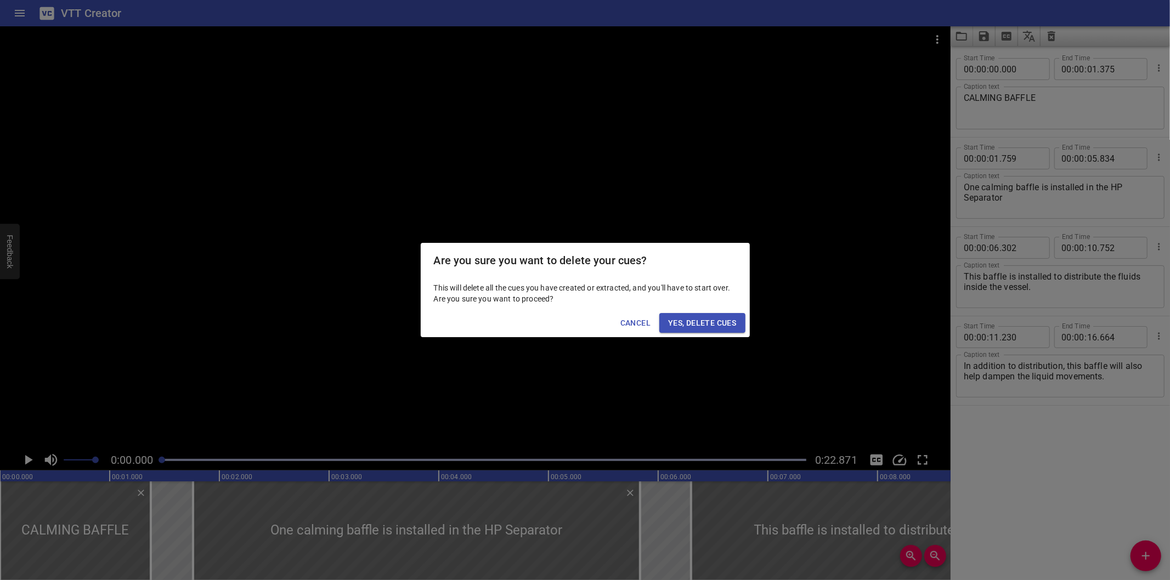
click at [709, 320] on span "Yes, Delete Cues" at bounding box center [702, 323] width 68 height 14
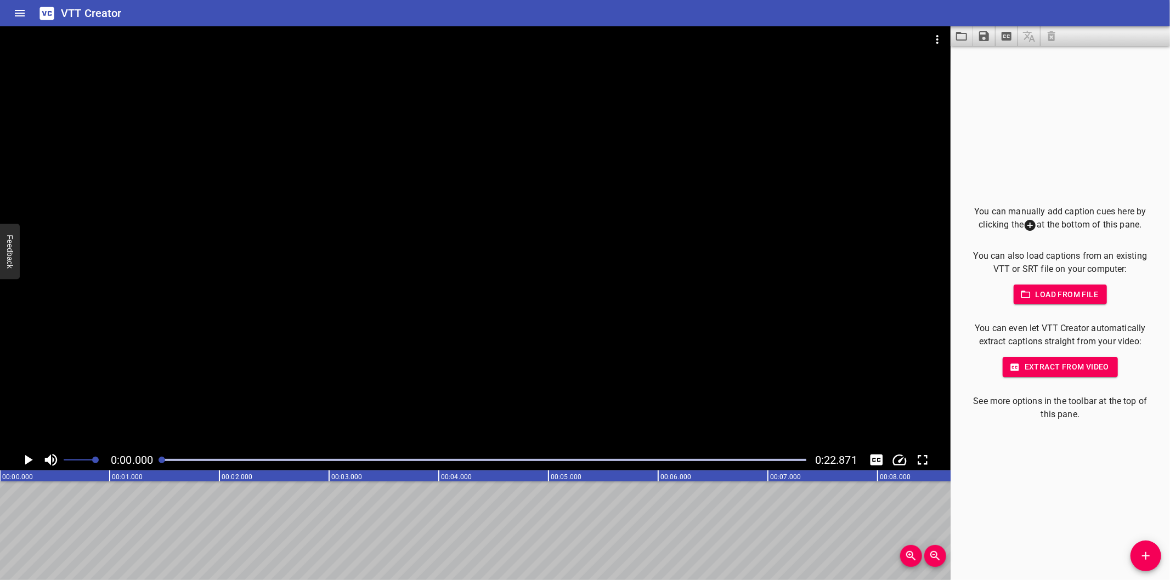
click at [1135, 551] on span "Add Cue" at bounding box center [1145, 556] width 31 height 13
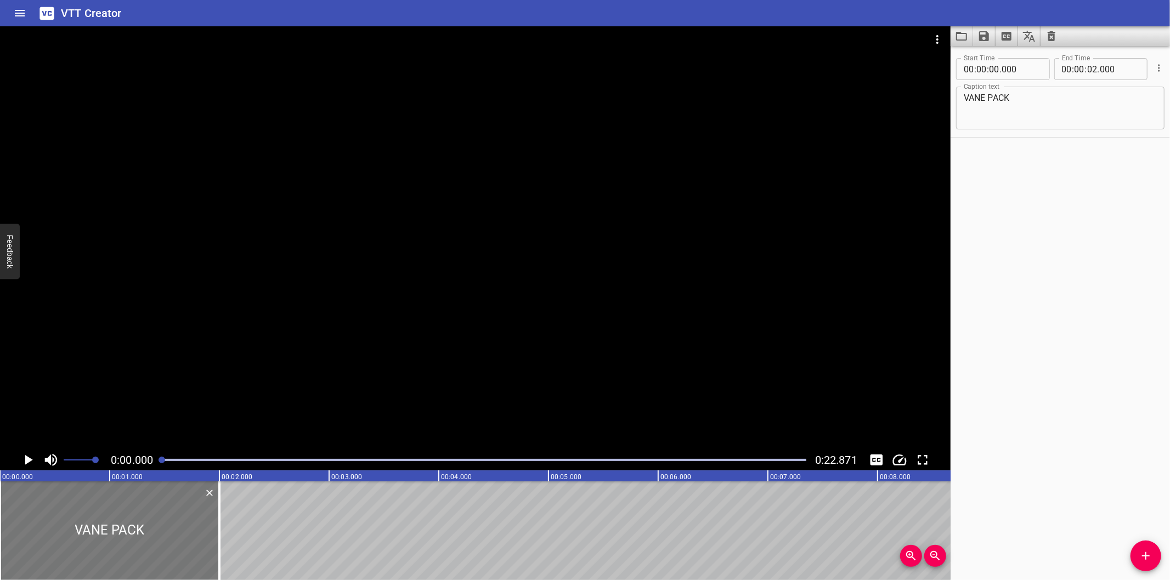
drag, startPoint x: 156, startPoint y: 527, endPoint x: 139, endPoint y: 525, distance: 17.6
click at [139, 525] on div at bounding box center [109, 531] width 219 height 99
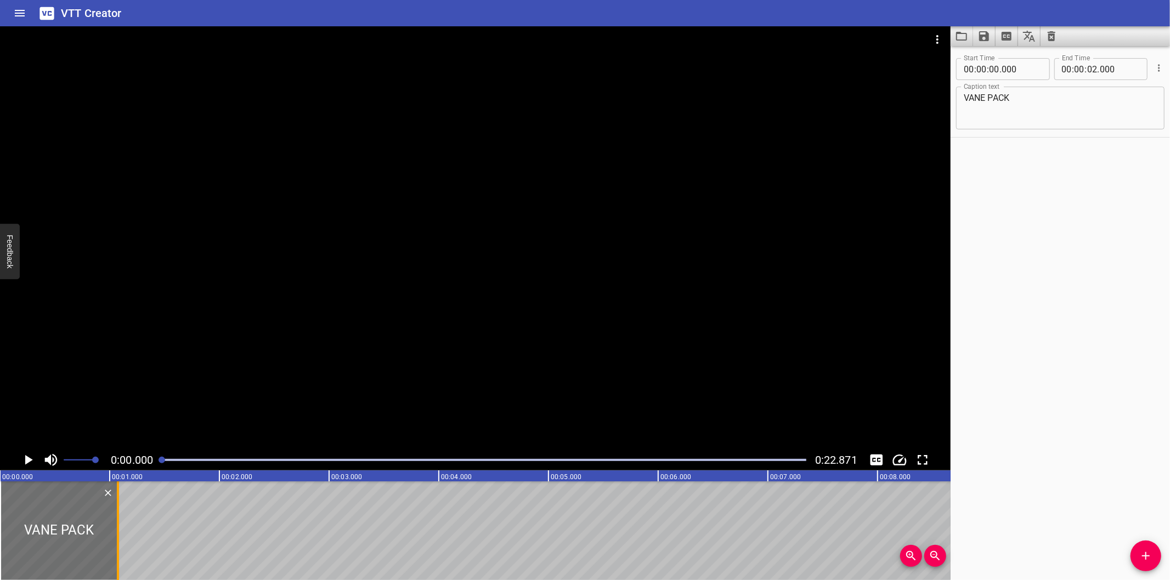
drag, startPoint x: 223, startPoint y: 531, endPoint x: 122, endPoint y: 539, distance: 101.8
click at [122, 539] on div at bounding box center [117, 531] width 11 height 99
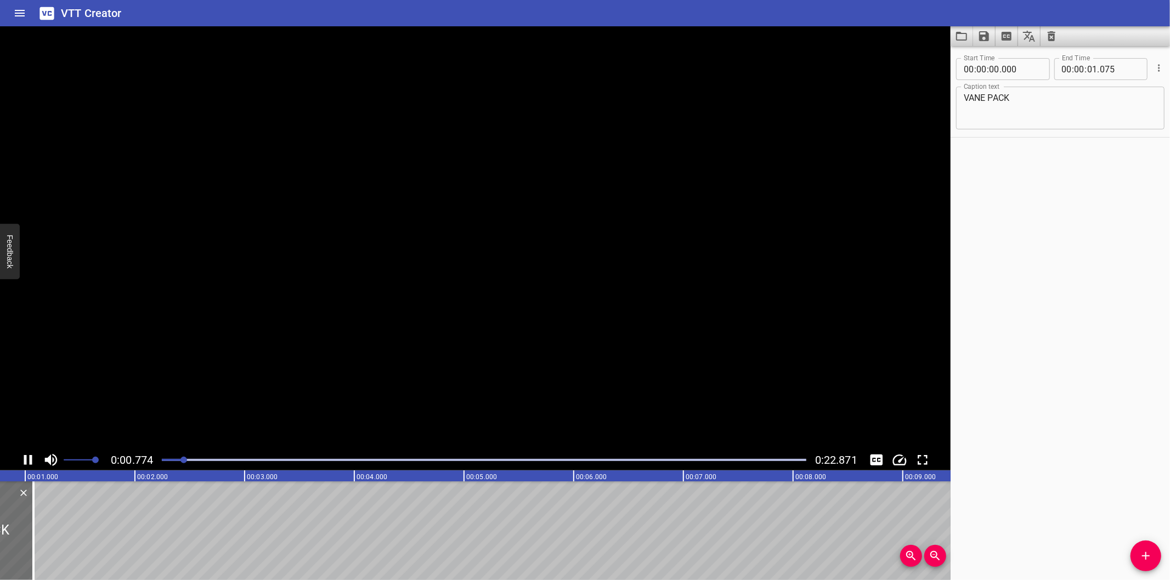
scroll to position [0, 106]
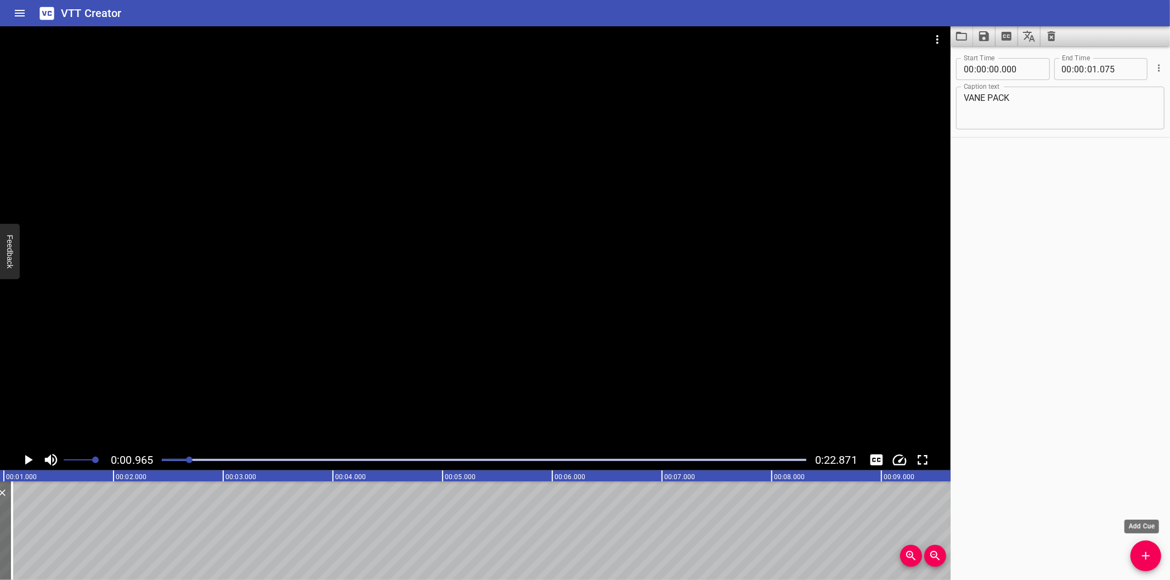
drag, startPoint x: 1138, startPoint y: 561, endPoint x: 1125, endPoint y: 561, distance: 12.6
click at [1138, 561] on span "Add Cue" at bounding box center [1145, 556] width 31 height 13
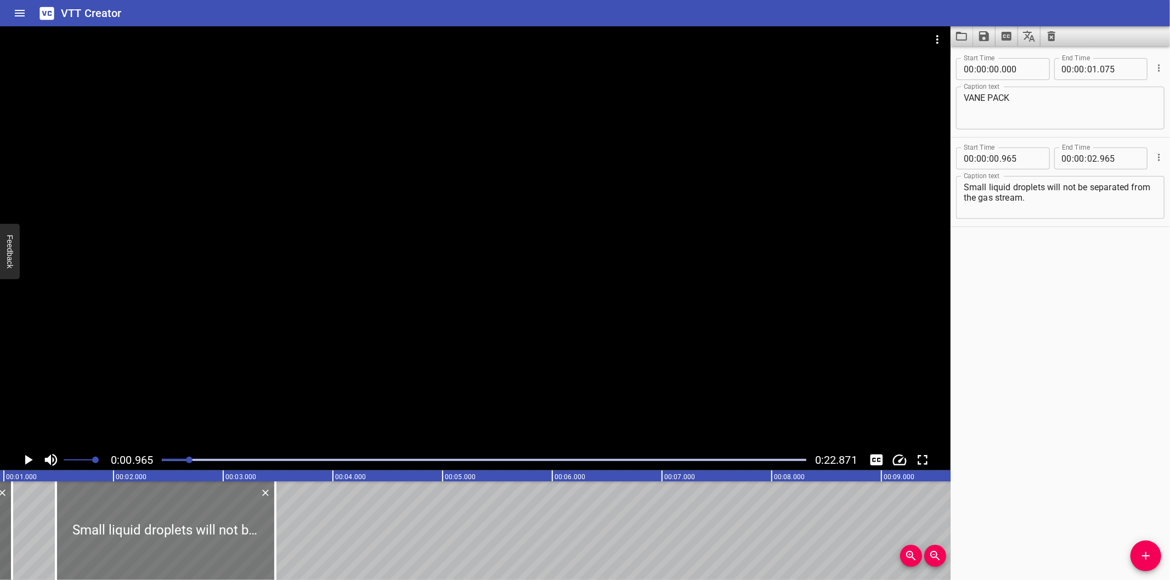
drag, startPoint x: 141, startPoint y: 530, endPoint x: 188, endPoint y: 539, distance: 47.4
click at [188, 539] on div at bounding box center [165, 531] width 219 height 99
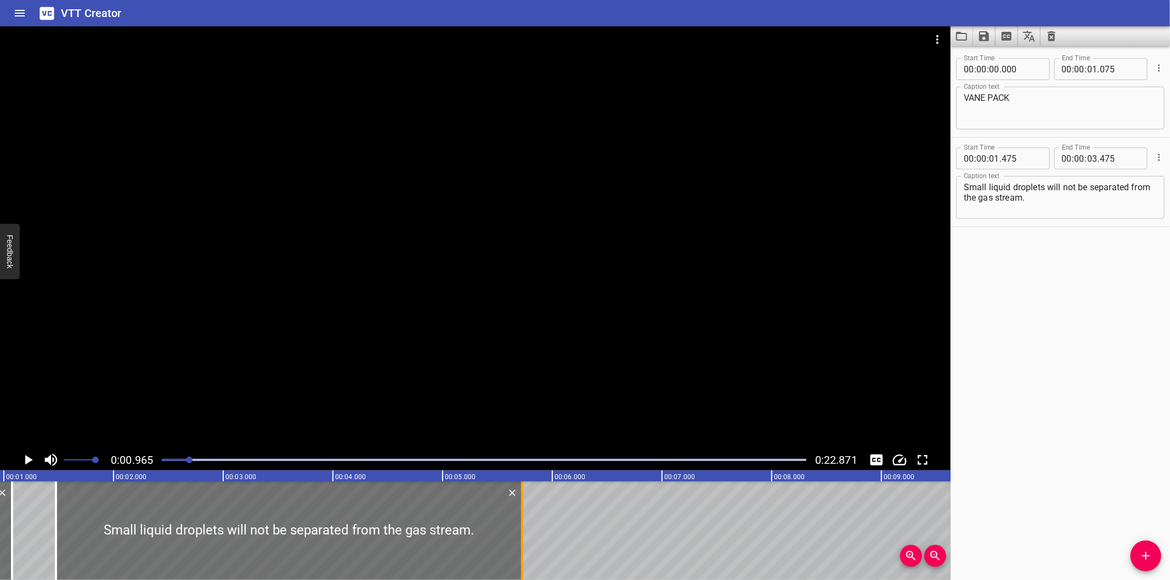
drag, startPoint x: 275, startPoint y: 555, endPoint x: 522, endPoint y: 544, distance: 247.1
click at [522, 544] on div at bounding box center [522, 531] width 2 height 99
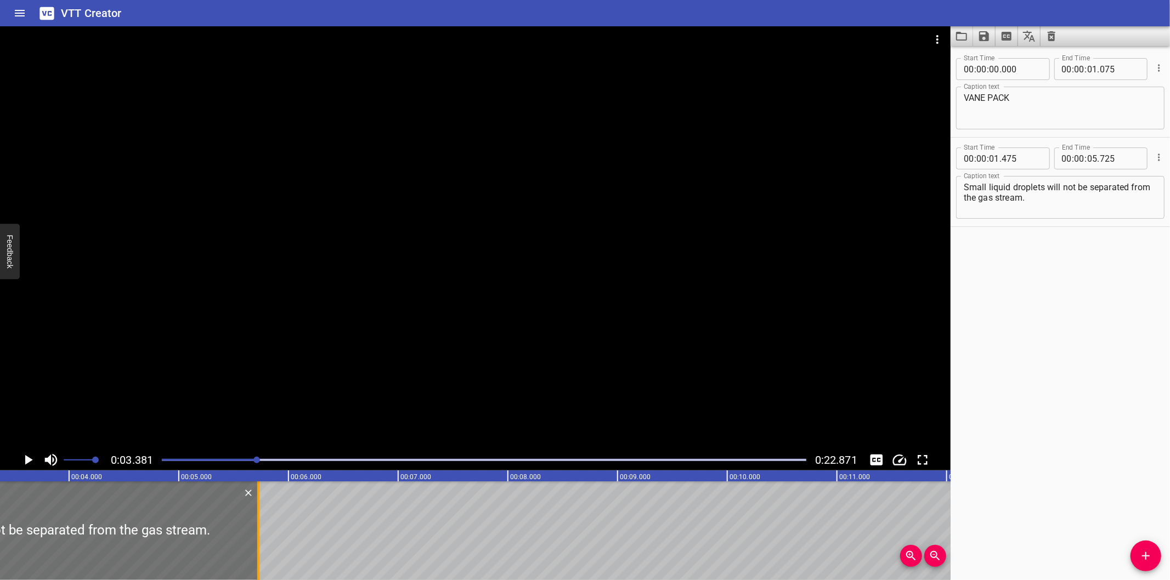
scroll to position [0, 371]
click at [259, 546] on div at bounding box center [259, 531] width 2 height 99
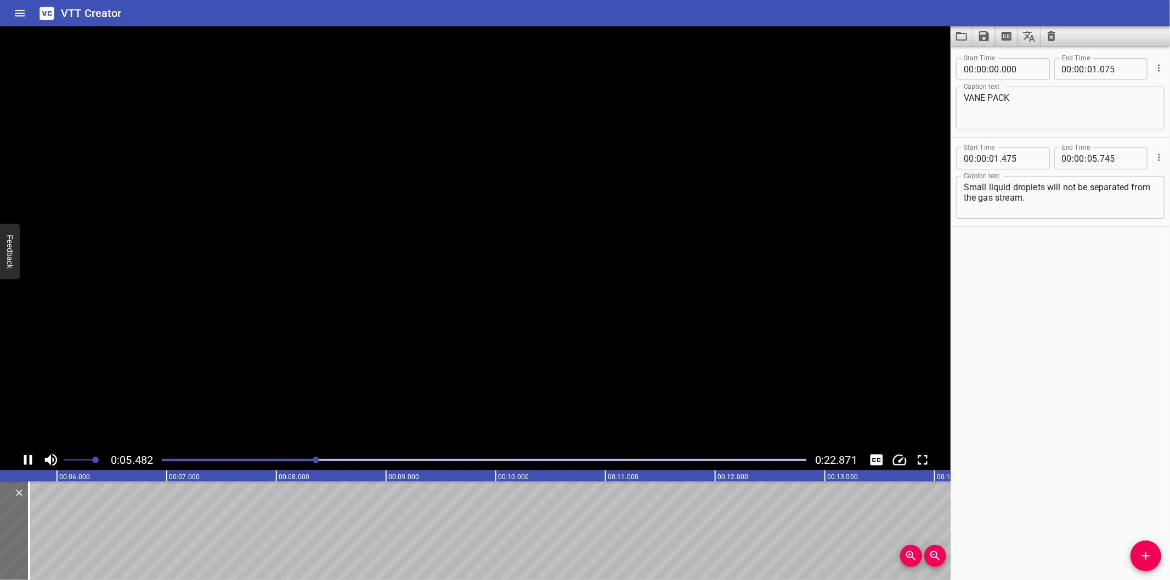
scroll to position [0, 618]
drag, startPoint x: 1138, startPoint y: 560, endPoint x: 1125, endPoint y: 560, distance: 12.6
click at [1138, 560] on span "Add Cue" at bounding box center [1145, 556] width 31 height 13
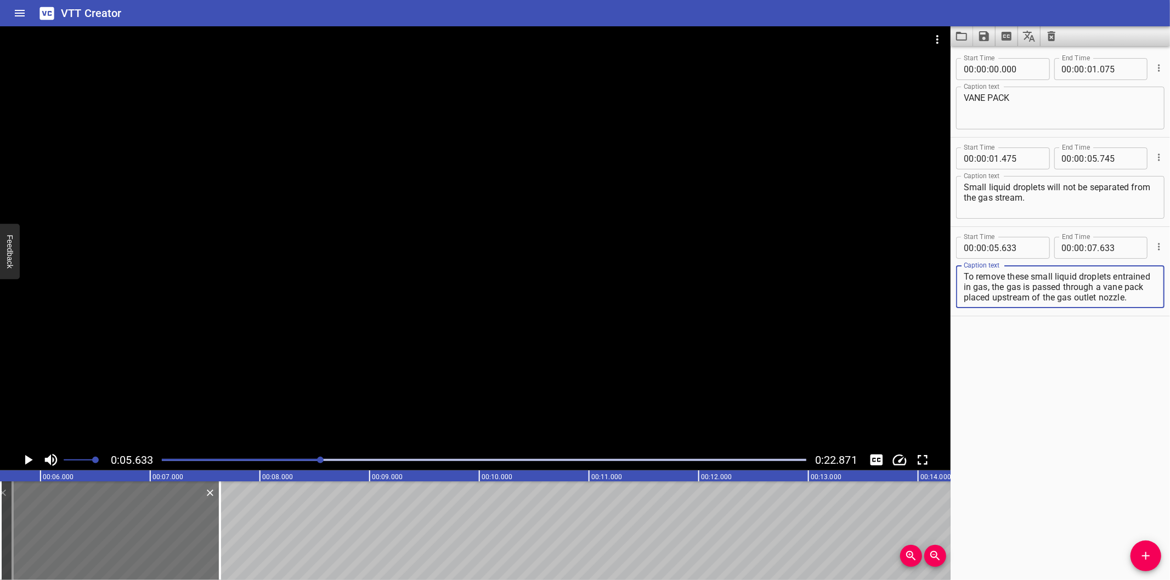
scroll to position [10, 0]
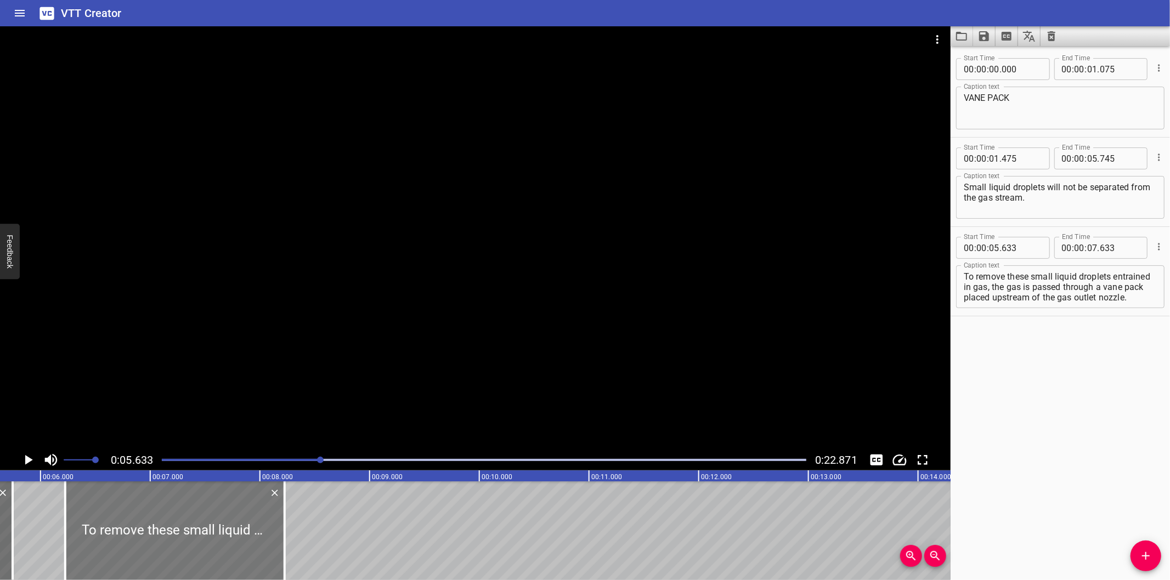
drag, startPoint x: 119, startPoint y: 545, endPoint x: 178, endPoint y: 557, distance: 59.8
click at [178, 556] on div at bounding box center [174, 531] width 219 height 99
click at [448, 338] on div at bounding box center [475, 237] width 950 height 423
click at [199, 536] on div at bounding box center [168, 531] width 219 height 99
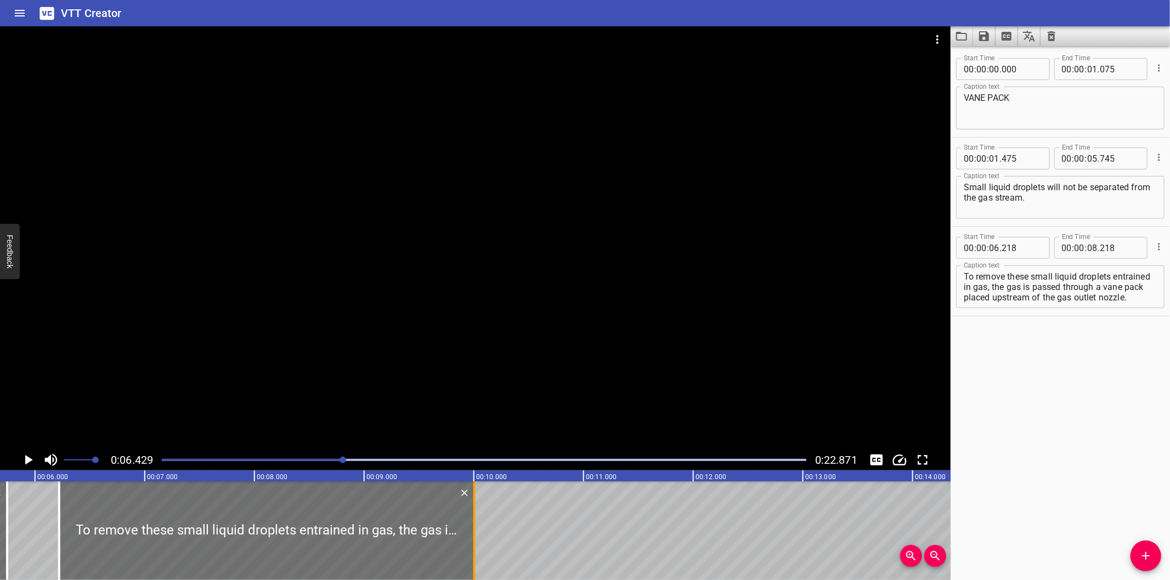
drag, startPoint x: 273, startPoint y: 552, endPoint x: 468, endPoint y: 545, distance: 195.9
click at [469, 545] on div at bounding box center [474, 531] width 11 height 99
click at [503, 358] on div at bounding box center [475, 237] width 950 height 423
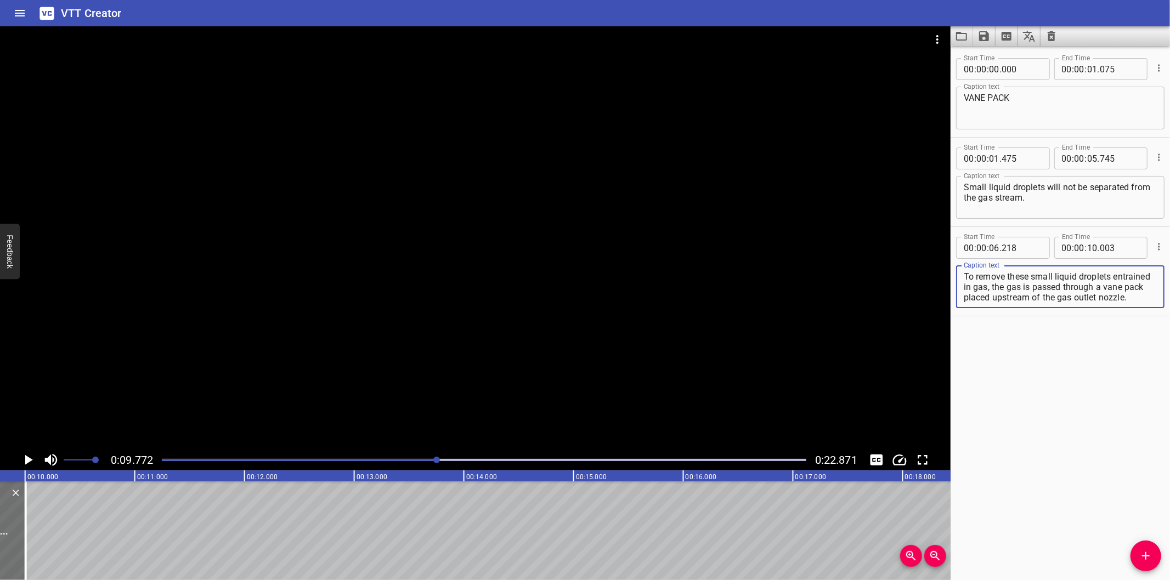
scroll to position [10, 0]
drag, startPoint x: 1031, startPoint y: 287, endPoint x: 1099, endPoint y: 346, distance: 90.2
click at [1099, 346] on div "Start Time 00 : 00 : 00 . 000 Start Time End Time 00 : 00 : 01 . 075 End Time C…" at bounding box center [1059, 313] width 219 height 534
click at [1147, 559] on icon "Add Cue" at bounding box center [1145, 556] width 13 height 13
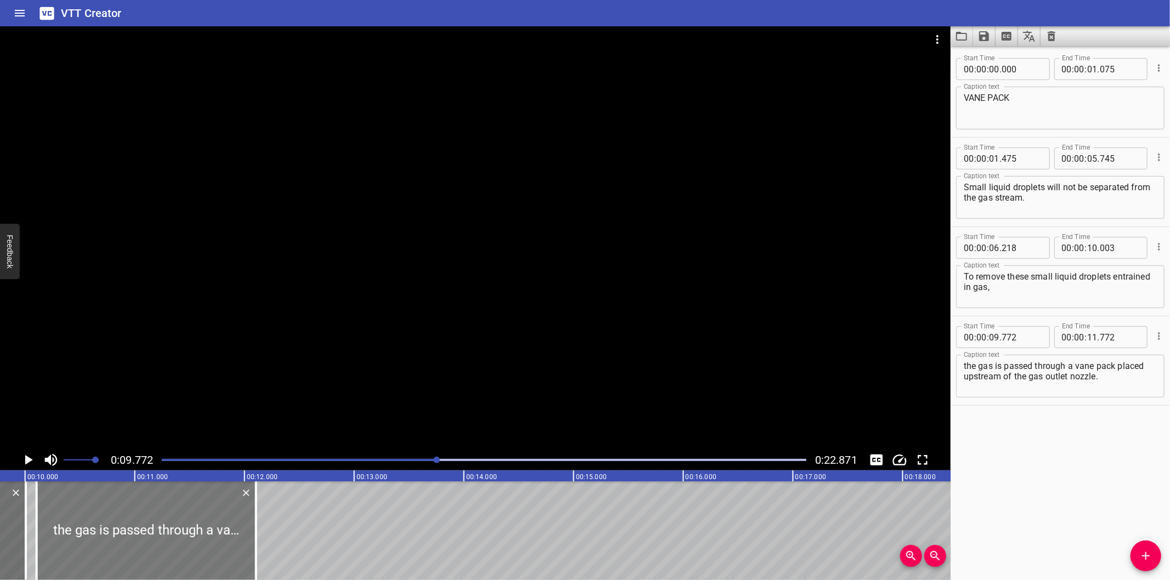
drag, startPoint x: 46, startPoint y: 534, endPoint x: 83, endPoint y: 541, distance: 37.4
click at [83, 541] on div at bounding box center [146, 531] width 219 height 99
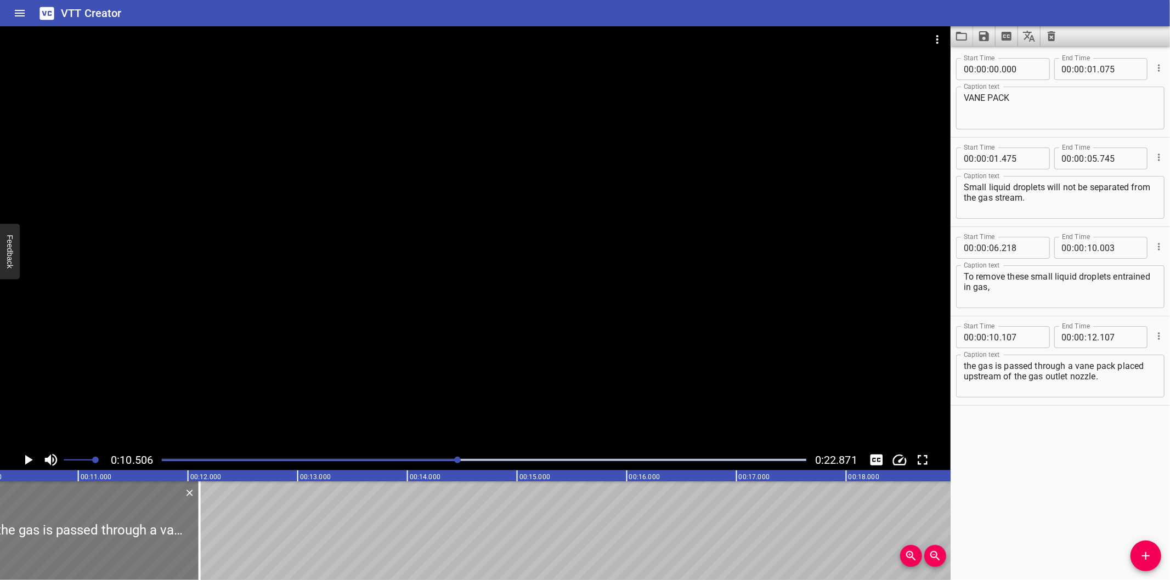
scroll to position [0, 1152]
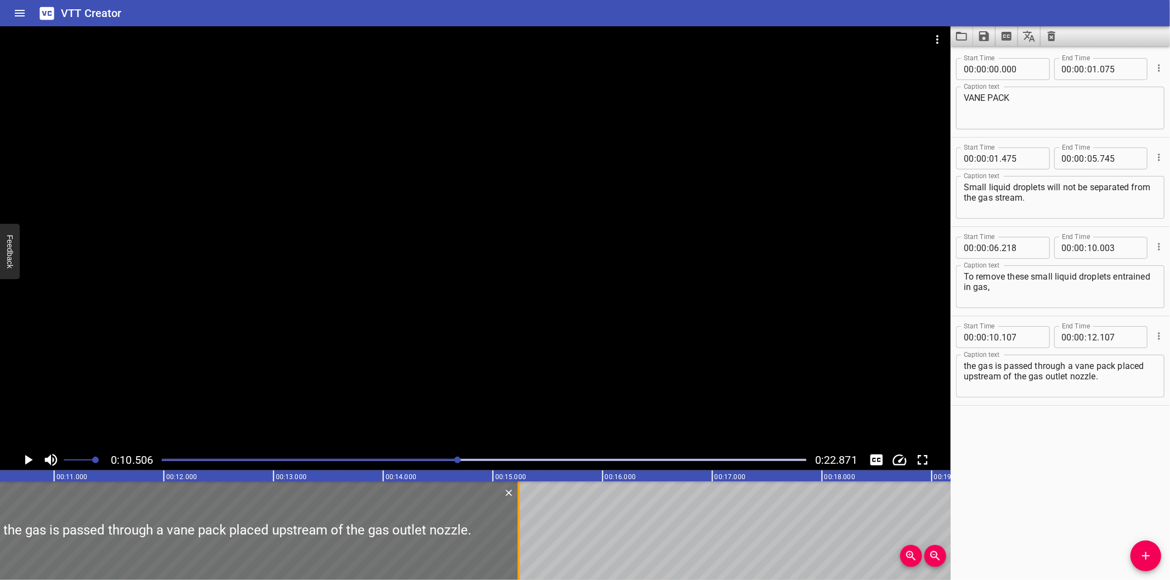
drag, startPoint x: 174, startPoint y: 545, endPoint x: 517, endPoint y: 543, distance: 343.3
click at [518, 543] on div at bounding box center [519, 531] width 2 height 99
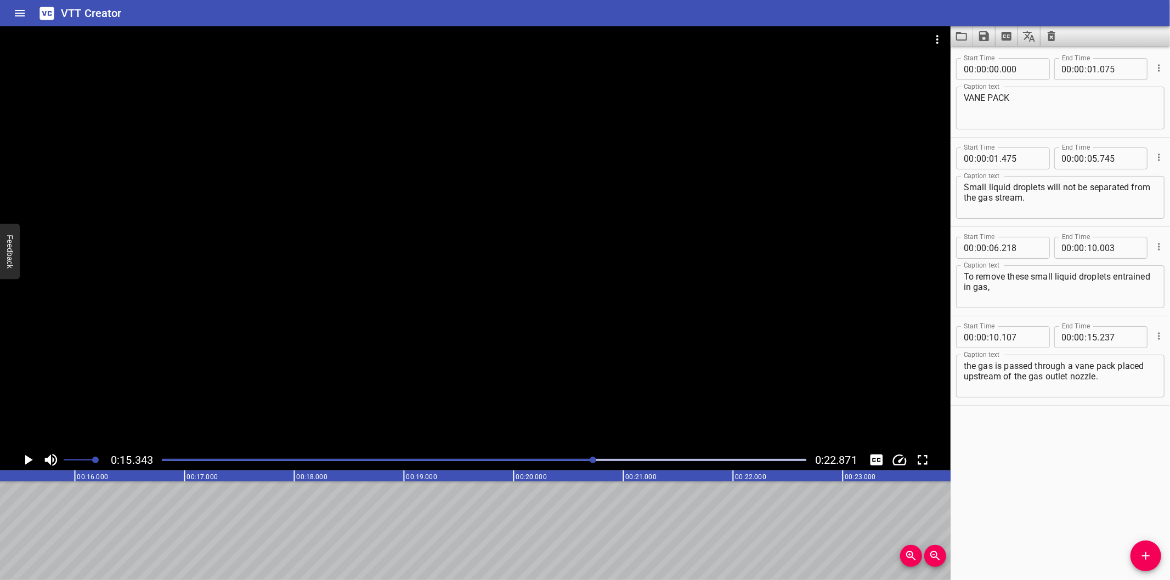
scroll to position [0, 1683]
drag, startPoint x: 1146, startPoint y: 563, endPoint x: 1139, endPoint y: 562, distance: 7.7
click at [1146, 563] on icon "Add Cue" at bounding box center [1145, 556] width 13 height 13
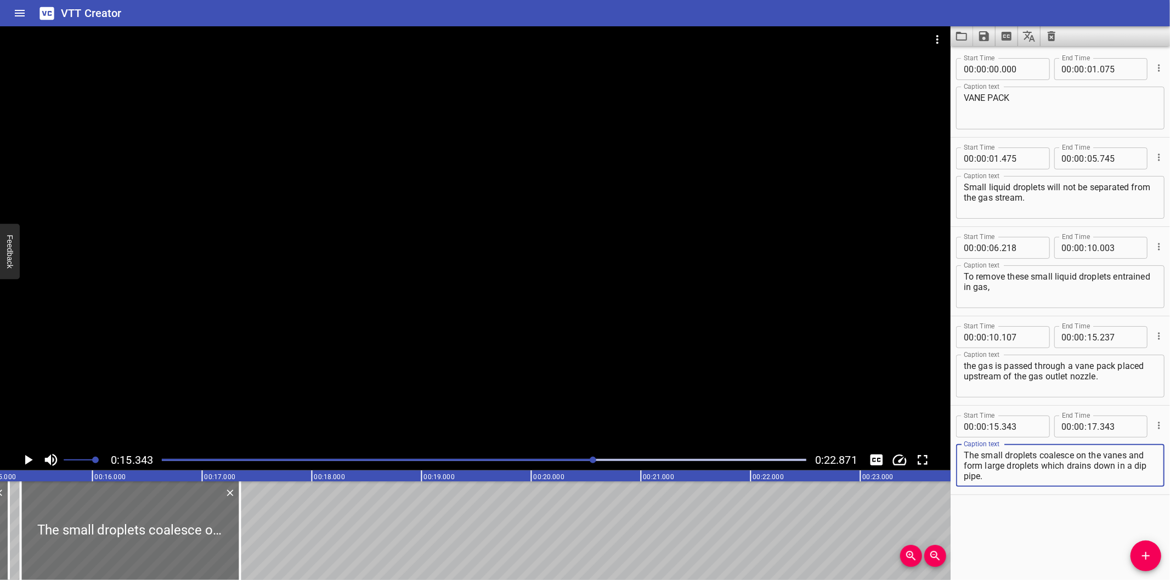
scroll to position [0, 1643]
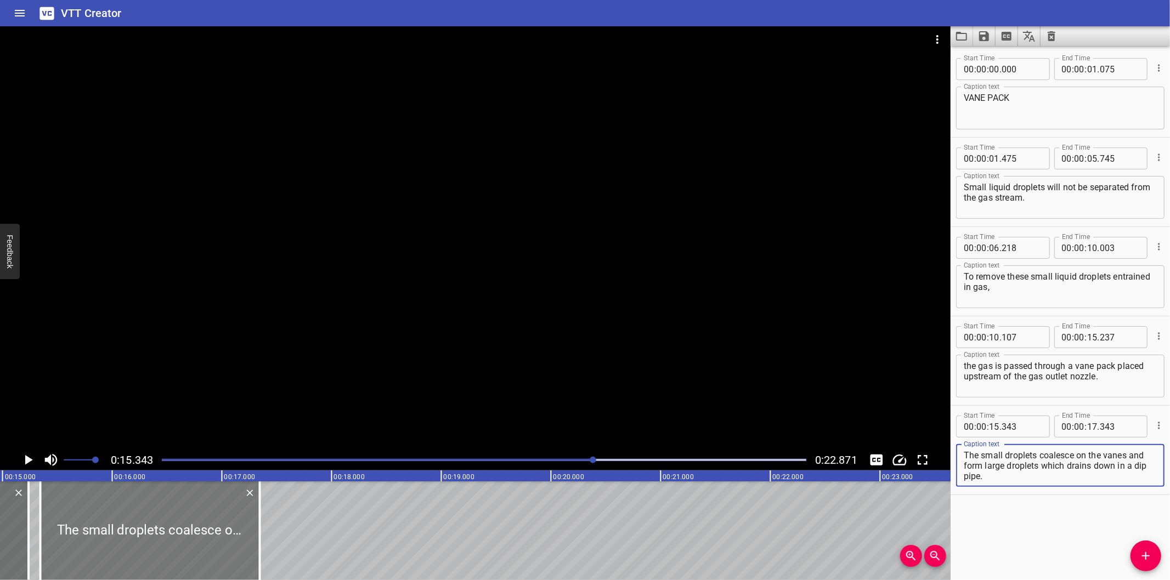
click at [161, 545] on div at bounding box center [150, 531] width 219 height 99
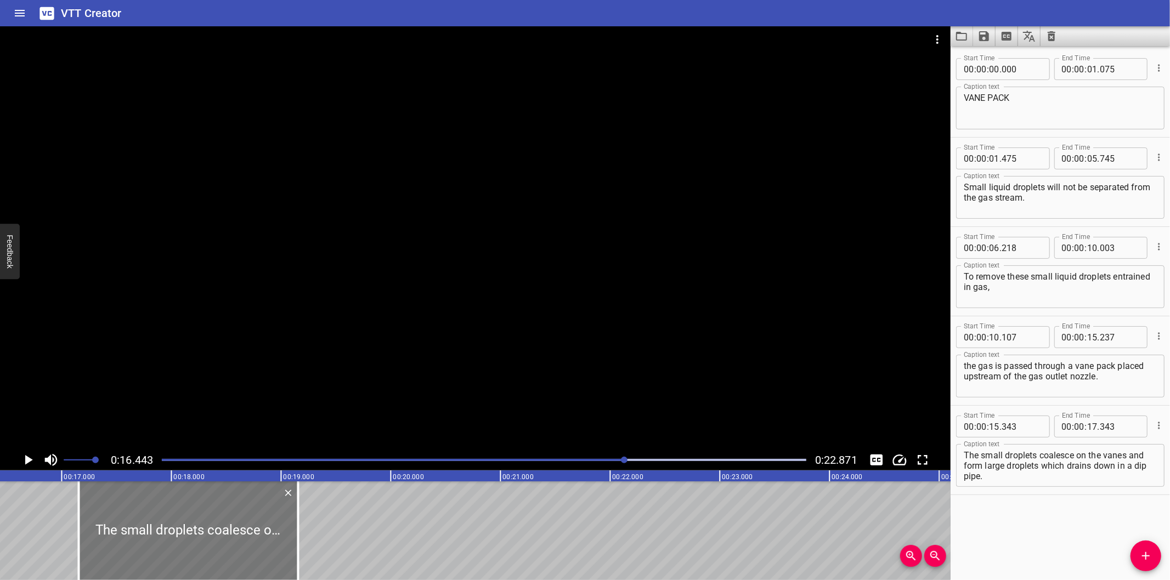
drag, startPoint x: 162, startPoint y: 545, endPoint x: 192, endPoint y: 549, distance: 30.5
click at [199, 551] on div at bounding box center [187, 531] width 219 height 99
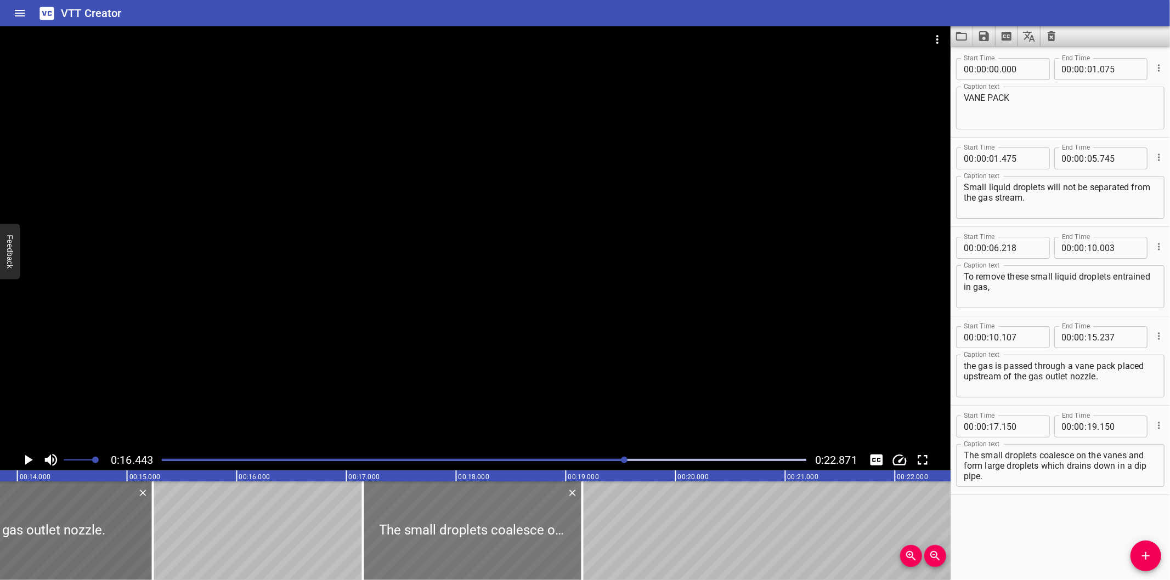
scroll to position [0, 1478]
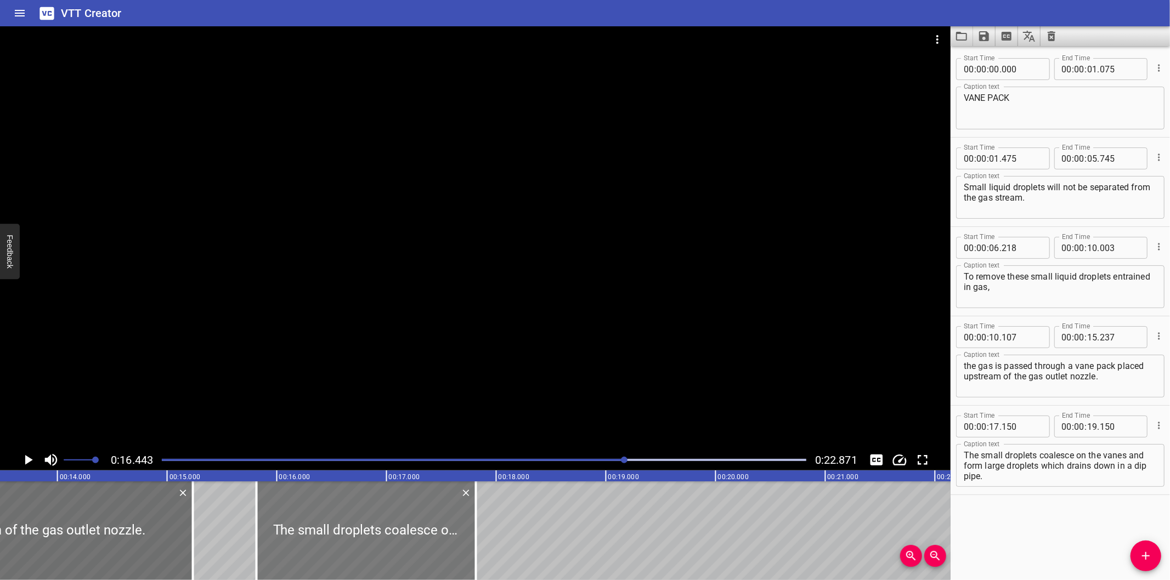
click at [387, 523] on div at bounding box center [366, 531] width 219 height 99
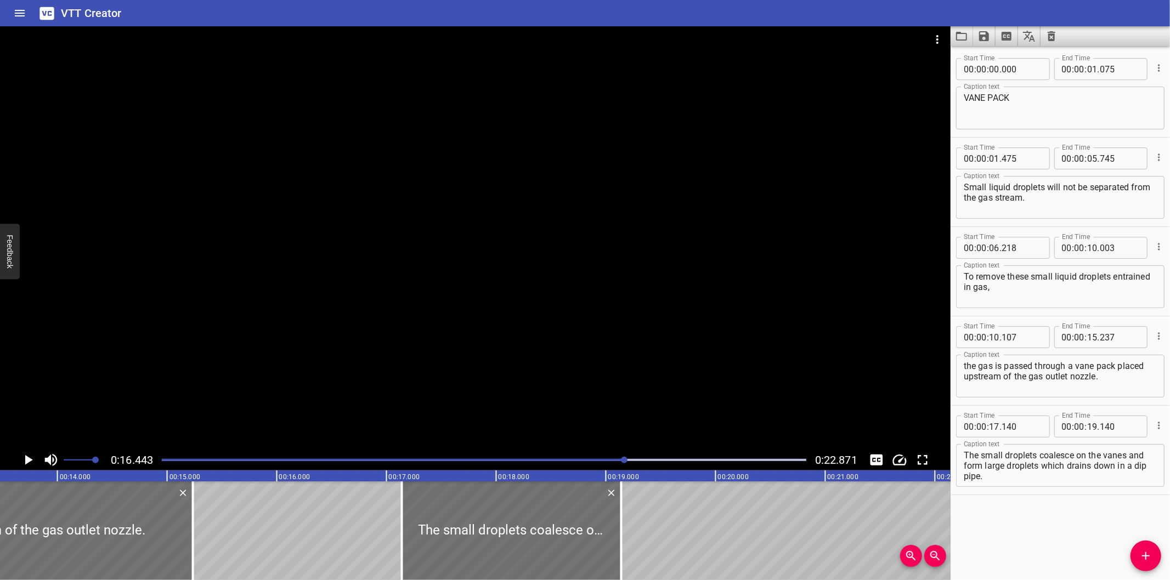
click at [596, 459] on div "Play progress" at bounding box center [303, 460] width 644 height 2
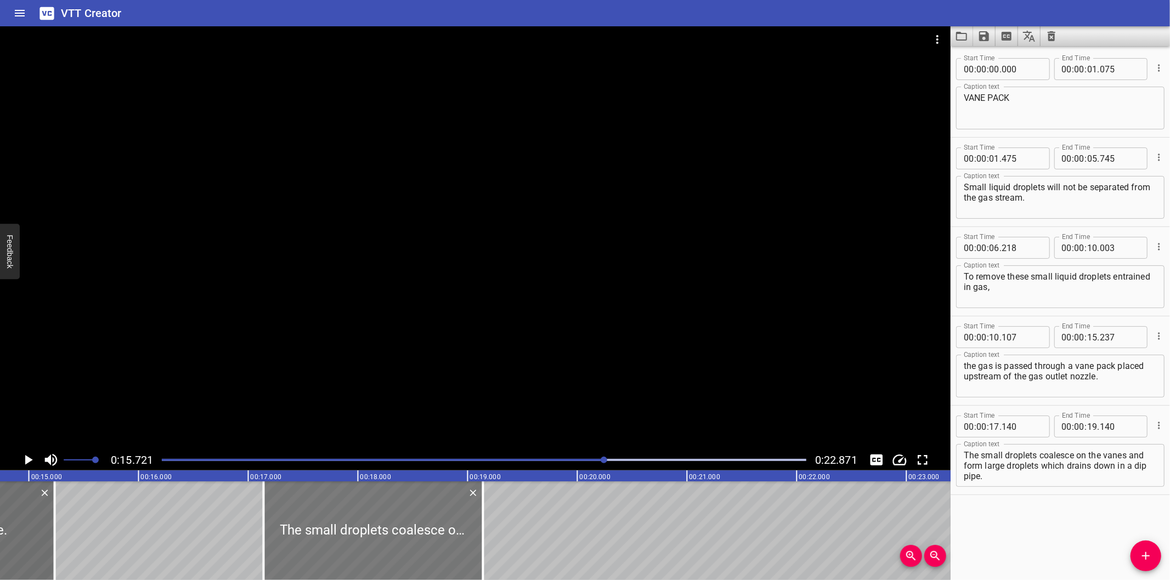
scroll to position [0, 1603]
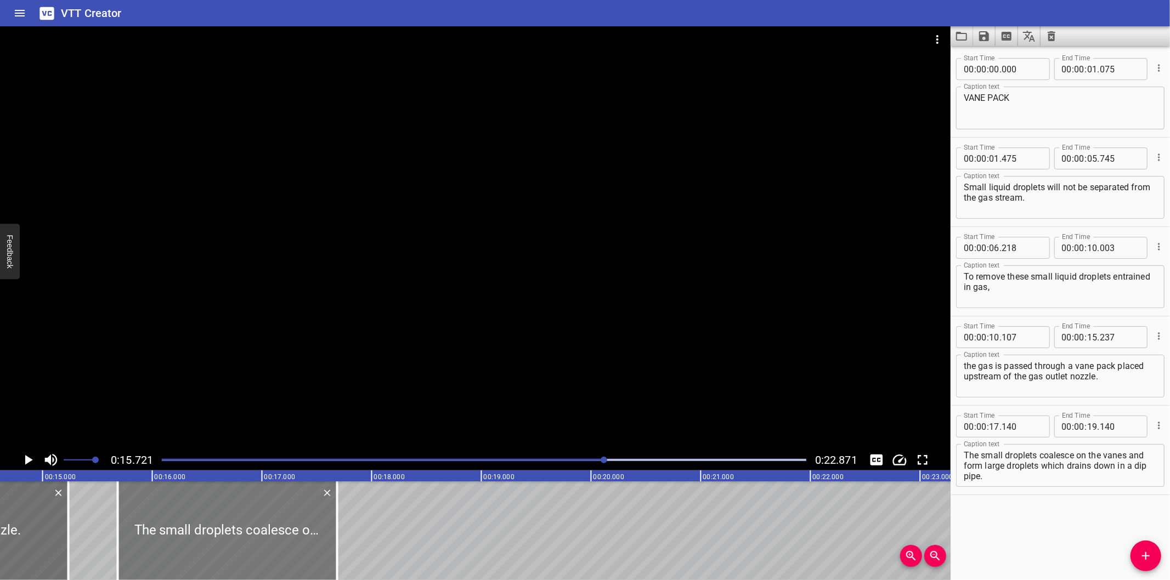
drag, startPoint x: 322, startPoint y: 536, endPoint x: 162, endPoint y: 538, distance: 159.6
click at [162, 538] on div at bounding box center [227, 531] width 219 height 99
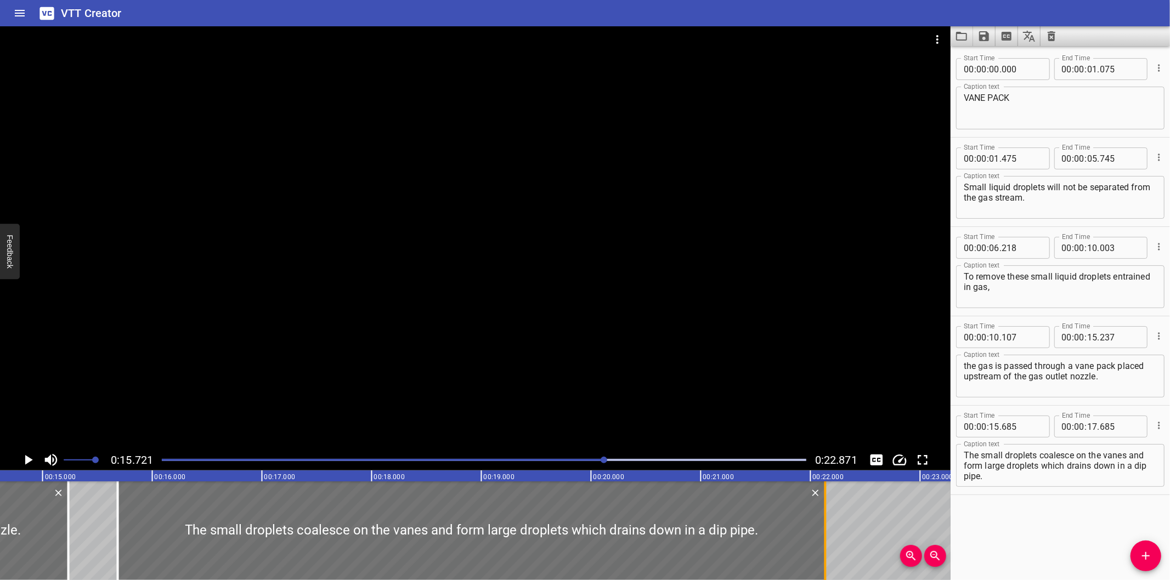
drag, startPoint x: 338, startPoint y: 547, endPoint x: 826, endPoint y: 547, distance: 488.1
click at [826, 547] on div at bounding box center [825, 531] width 2 height 99
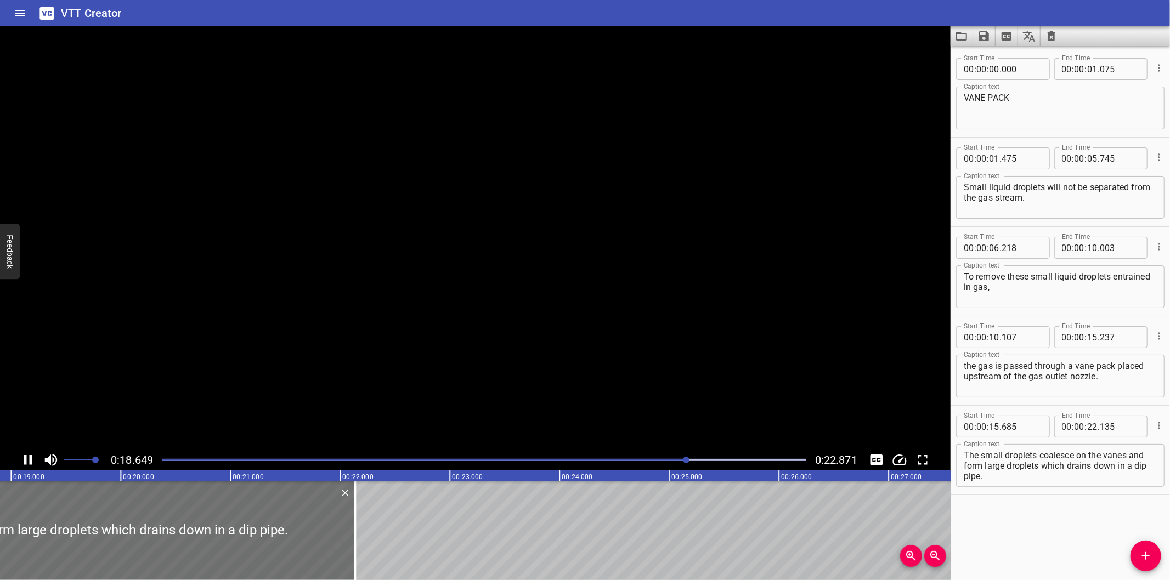
click at [1013, 479] on textarea "The small droplets coalesce on the vanes and form large droplets which drains d…" at bounding box center [1060, 465] width 193 height 31
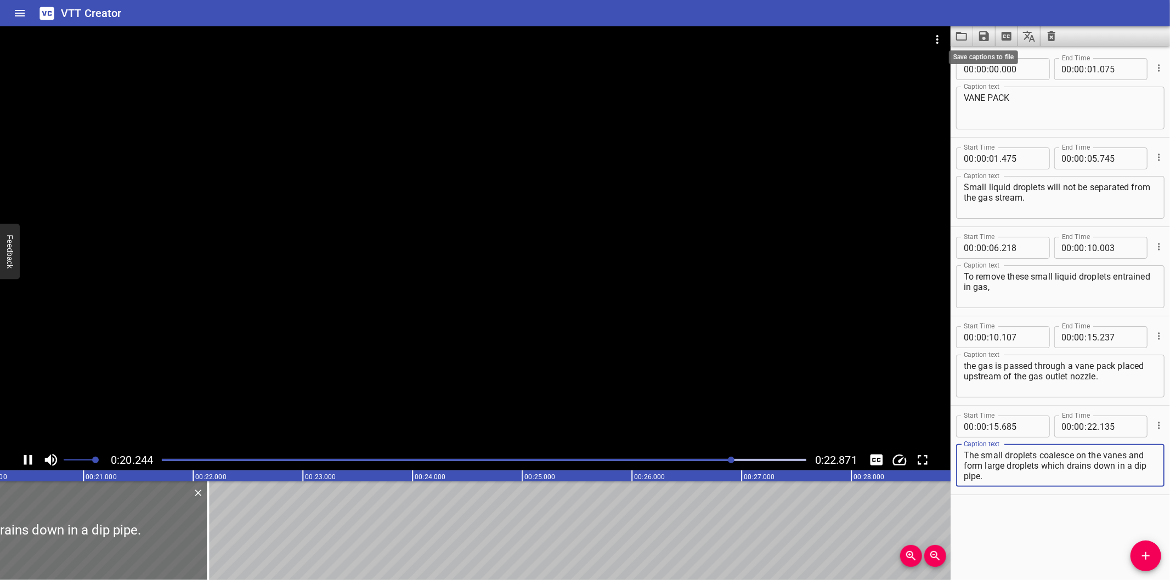
click at [980, 35] on icon "Save captions to file" at bounding box center [984, 36] width 10 height 10
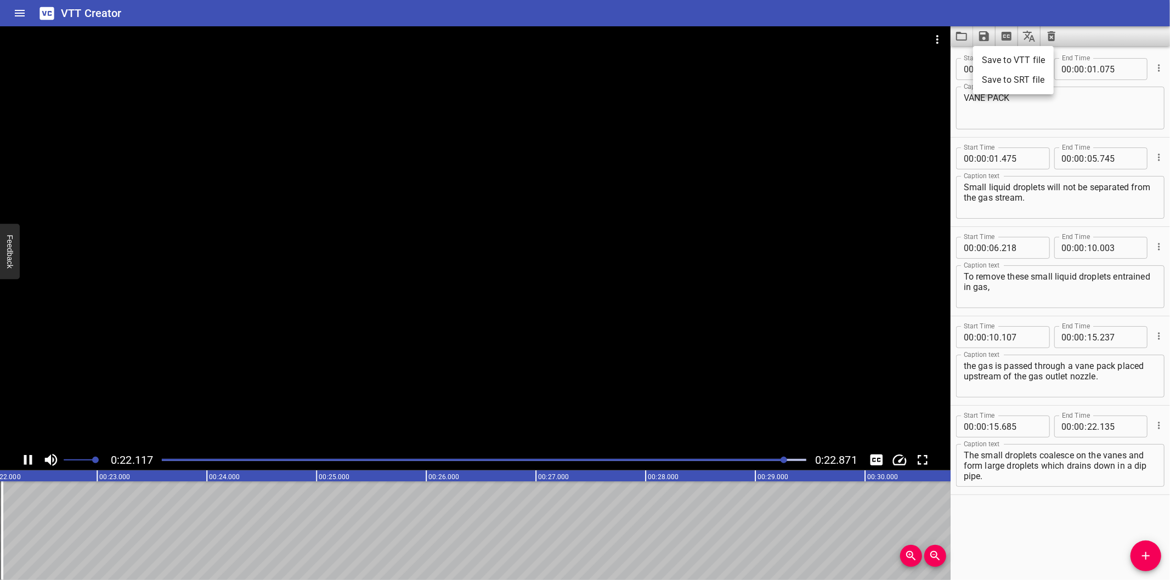
click at [992, 61] on li "Save to VTT file" at bounding box center [1013, 60] width 81 height 20
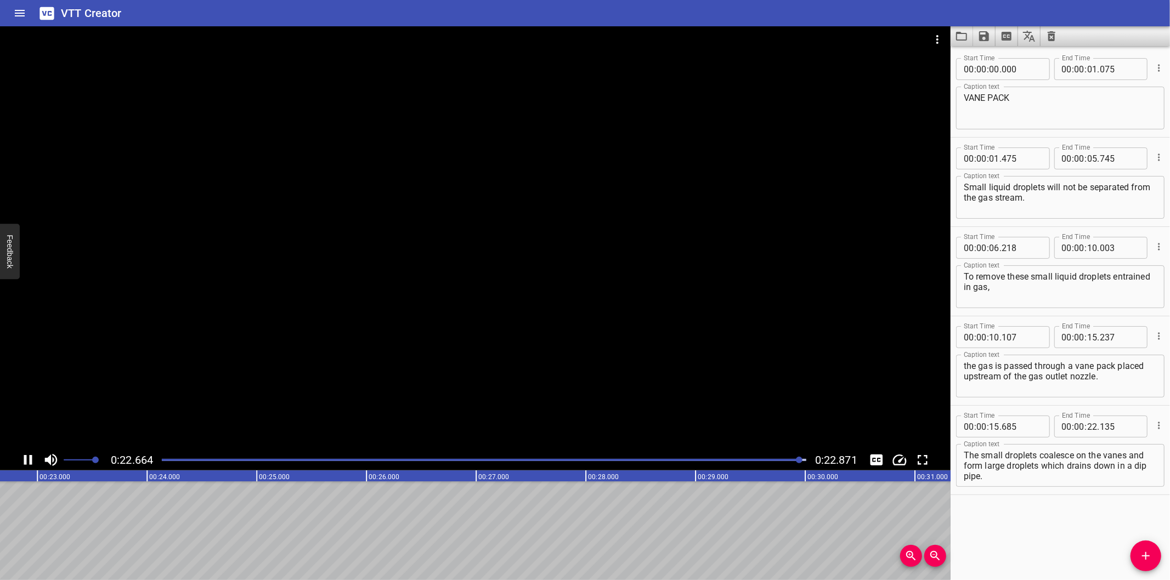
scroll to position [0, 2509]
click at [437, 363] on div at bounding box center [475, 237] width 950 height 423
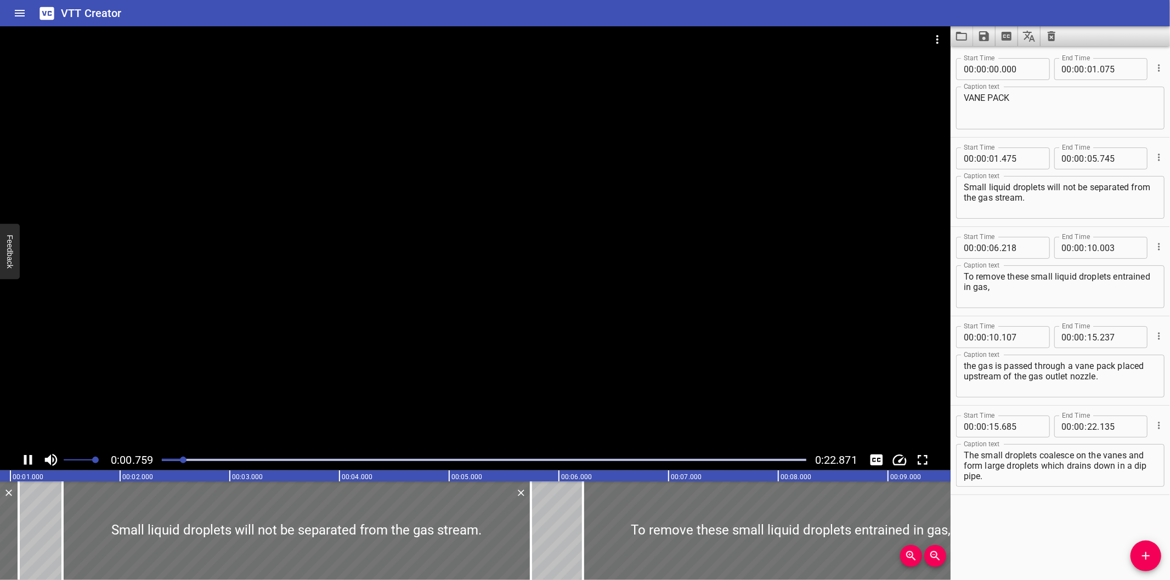
scroll to position [0, 118]
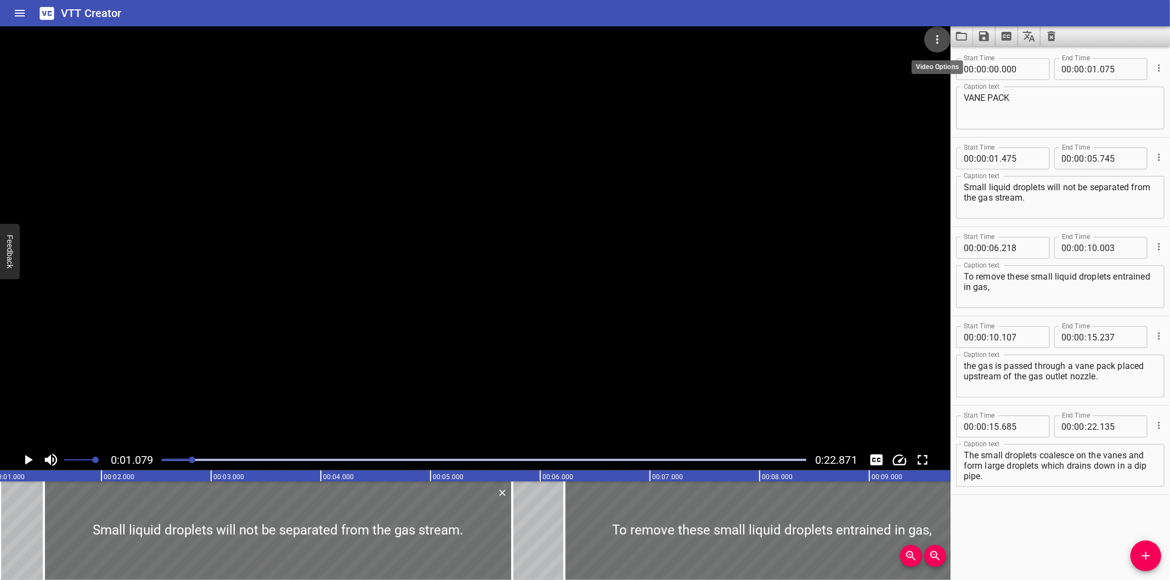
click at [936, 37] on icon "Video Options" at bounding box center [937, 39] width 13 height 13
click at [956, 39] on li "Select New Video File..." at bounding box center [978, 41] width 109 height 20
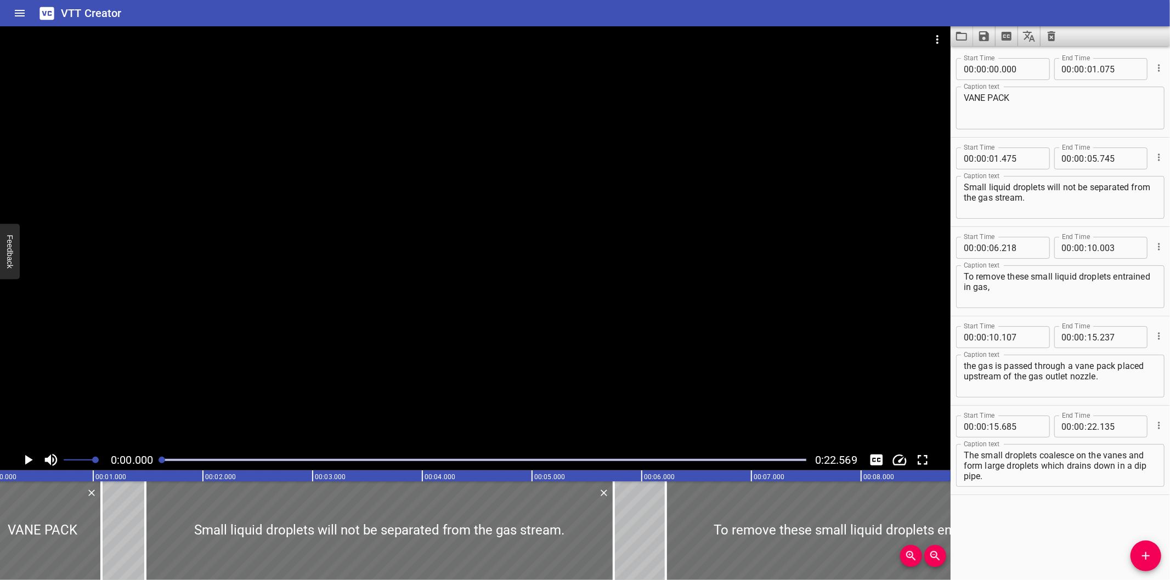
scroll to position [0, 0]
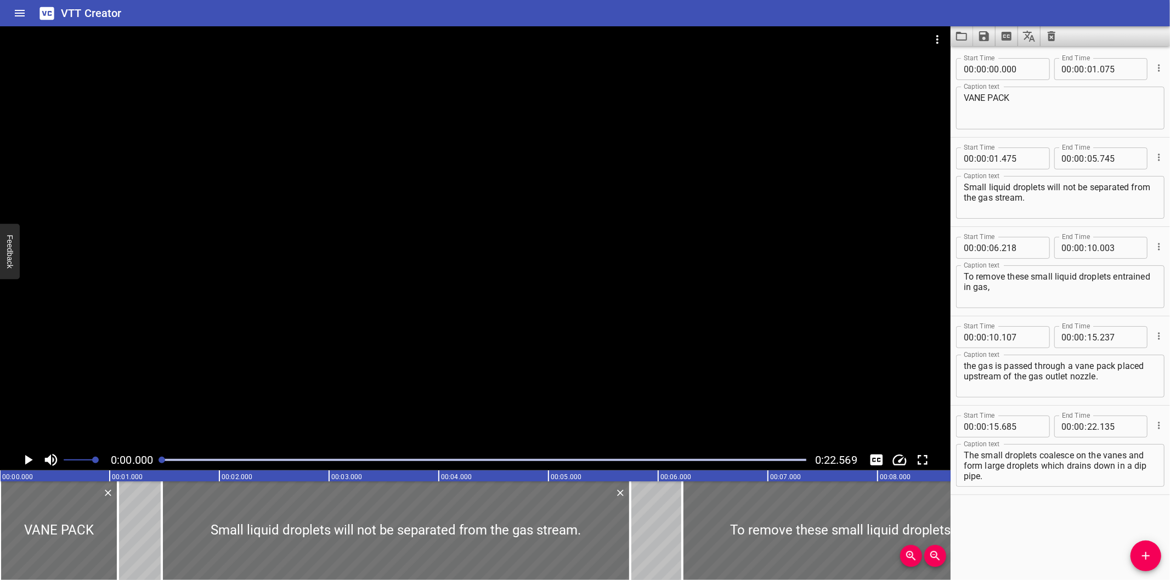
click at [580, 213] on div at bounding box center [475, 237] width 950 height 423
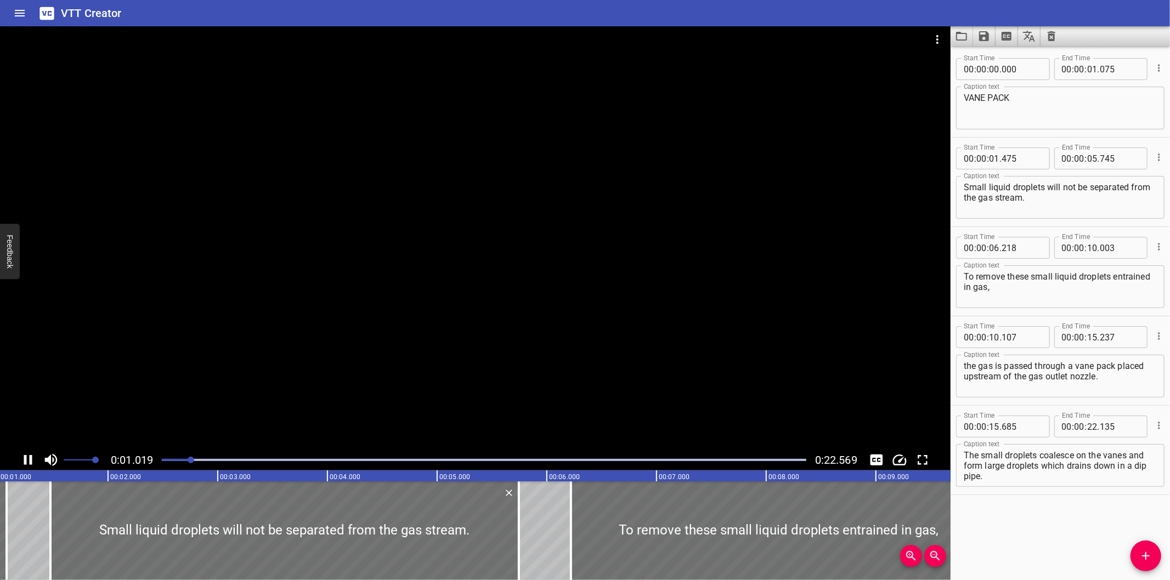
scroll to position [0, 129]
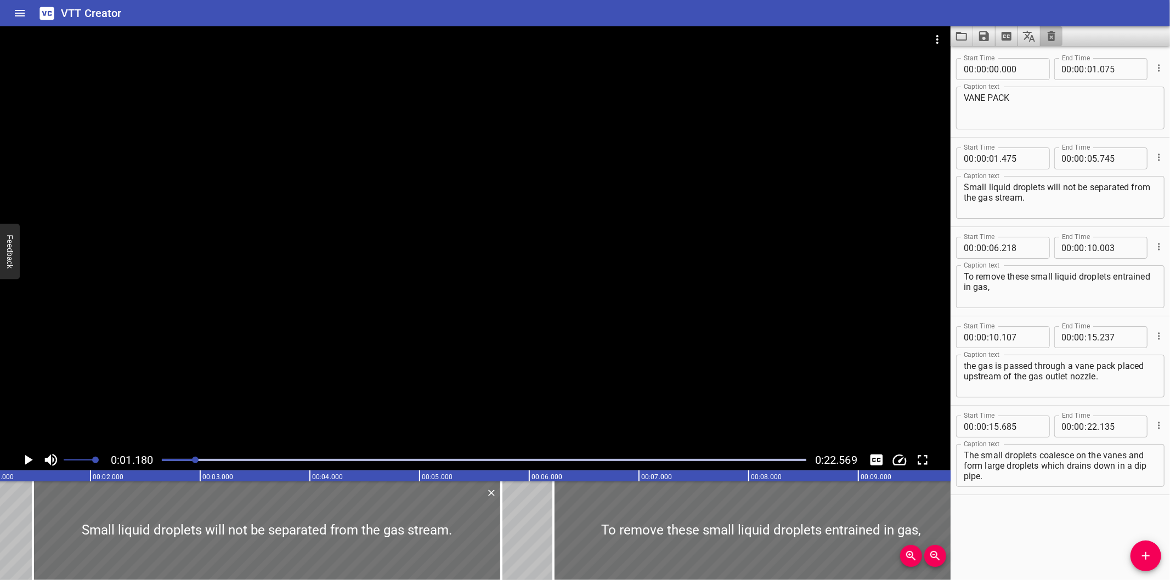
click at [1052, 44] on button "Clear captions" at bounding box center [1051, 36] width 22 height 20
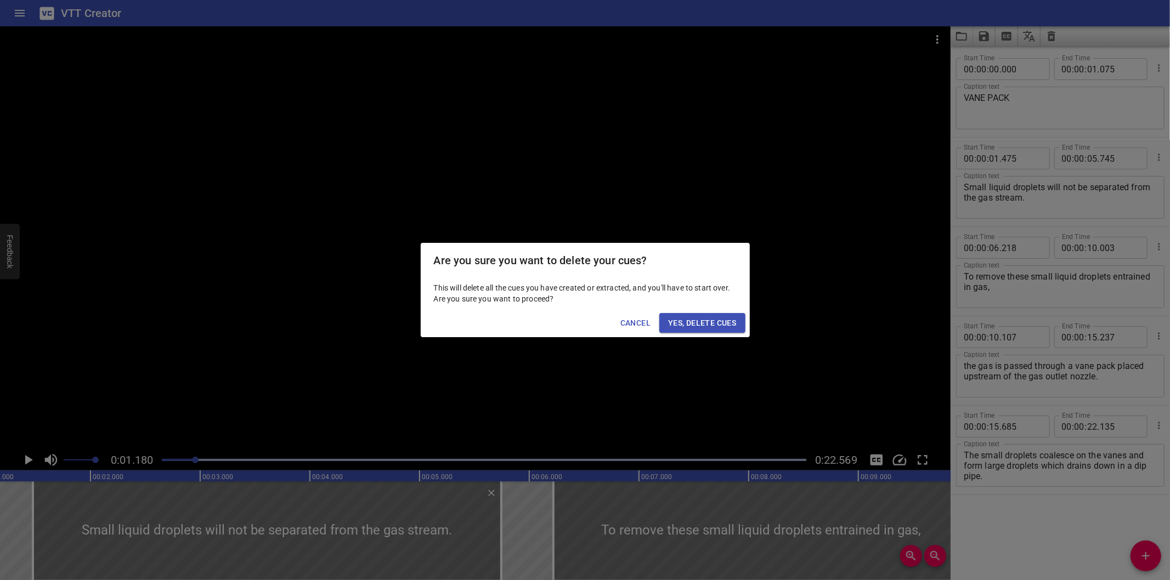
click at [711, 316] on span "Yes, Delete Cues" at bounding box center [702, 323] width 68 height 14
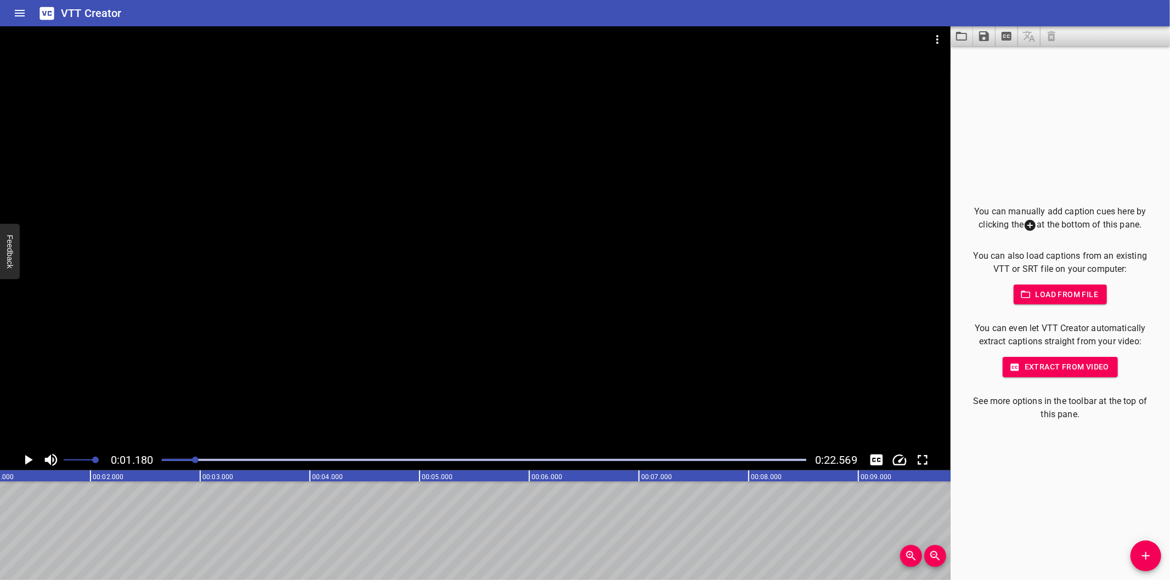
click at [161, 464] on div at bounding box center [484, 459] width 658 height 15
drag, startPoint x: 501, startPoint y: 316, endPoint x: 388, endPoint y: 405, distance: 144.2
click at [501, 316] on div at bounding box center [475, 237] width 950 height 423
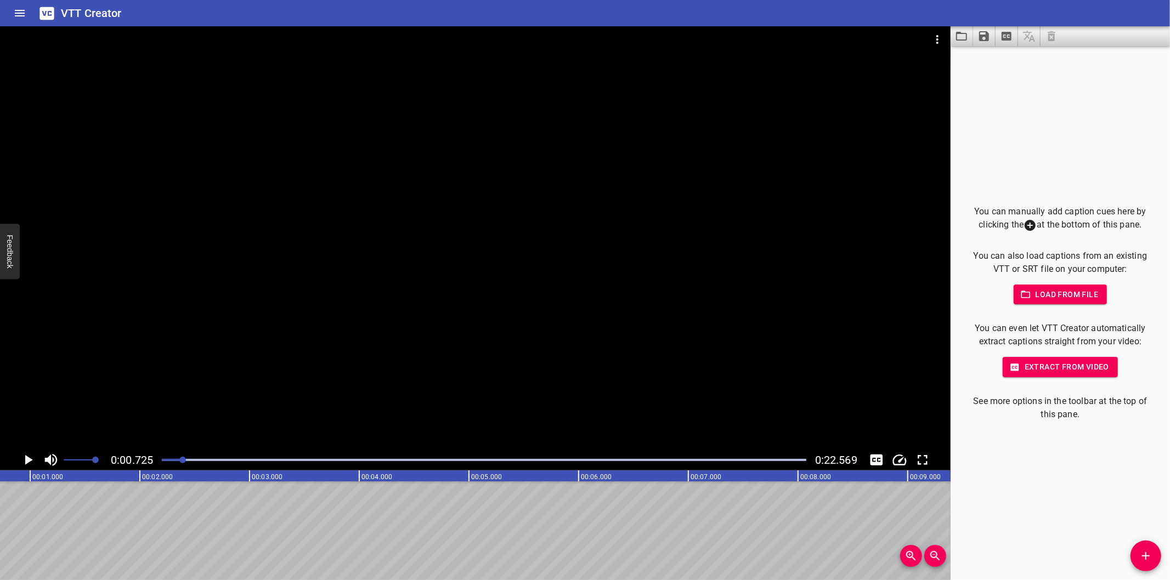
click at [162, 461] on div at bounding box center [484, 459] width 658 height 15
click at [1131, 547] on div "You can manually add caption cues here by clicking the at the bottom of this pa…" at bounding box center [1059, 313] width 219 height 534
click at [1145, 558] on icon "Add Cue" at bounding box center [1145, 556] width 13 height 13
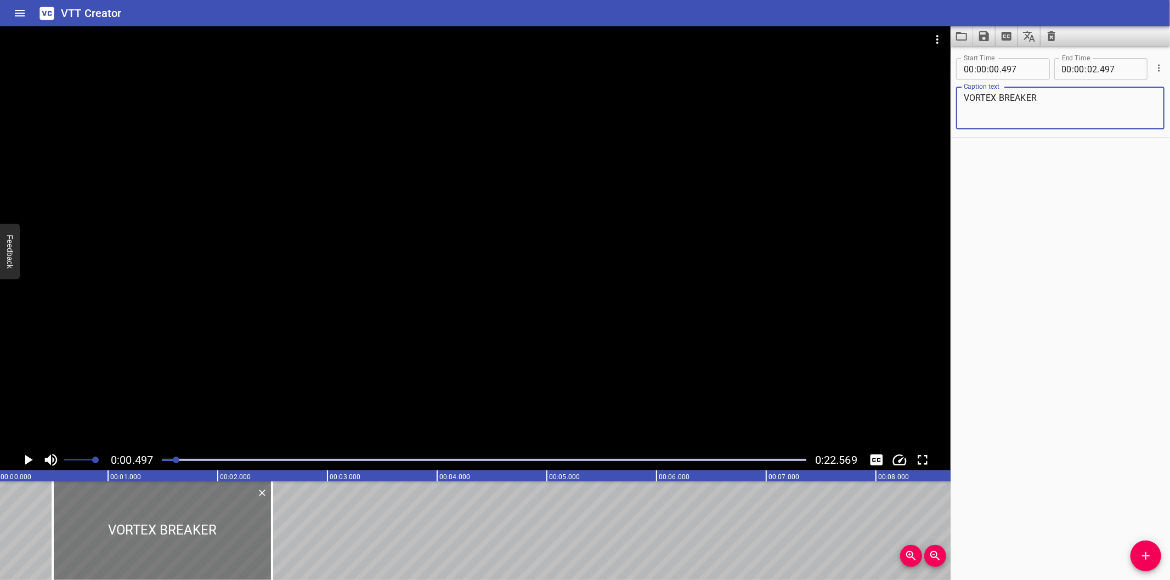
scroll to position [0, 0]
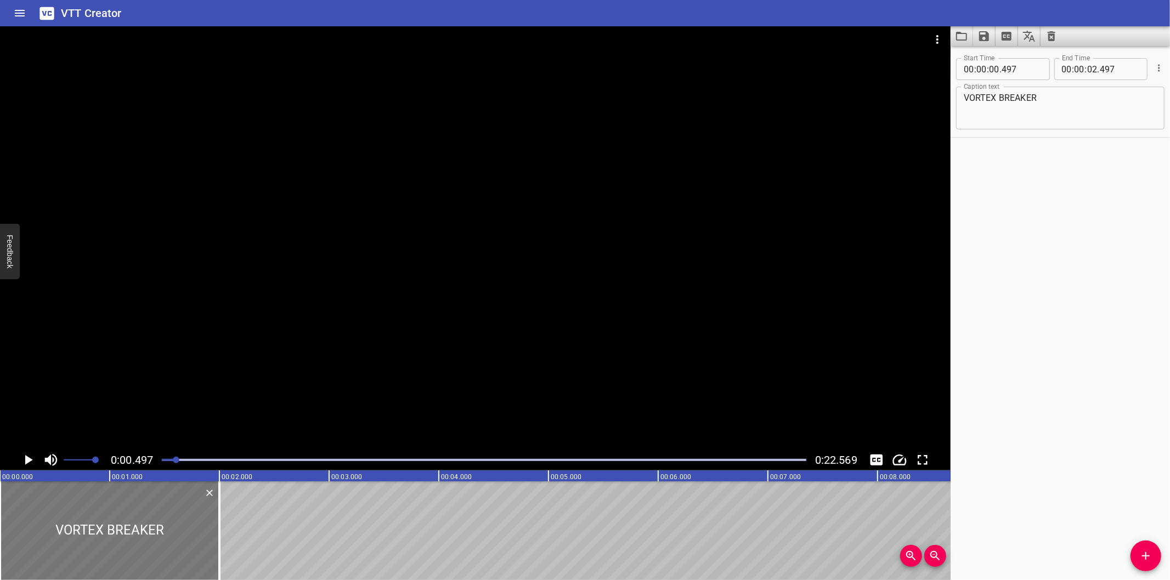
drag, startPoint x: 200, startPoint y: 535, endPoint x: 99, endPoint y: 540, distance: 101.0
click at [99, 540] on div at bounding box center [109, 531] width 219 height 99
drag, startPoint x: 222, startPoint y: 547, endPoint x: 171, endPoint y: 547, distance: 50.5
click at [171, 547] on div at bounding box center [168, 531] width 11 height 99
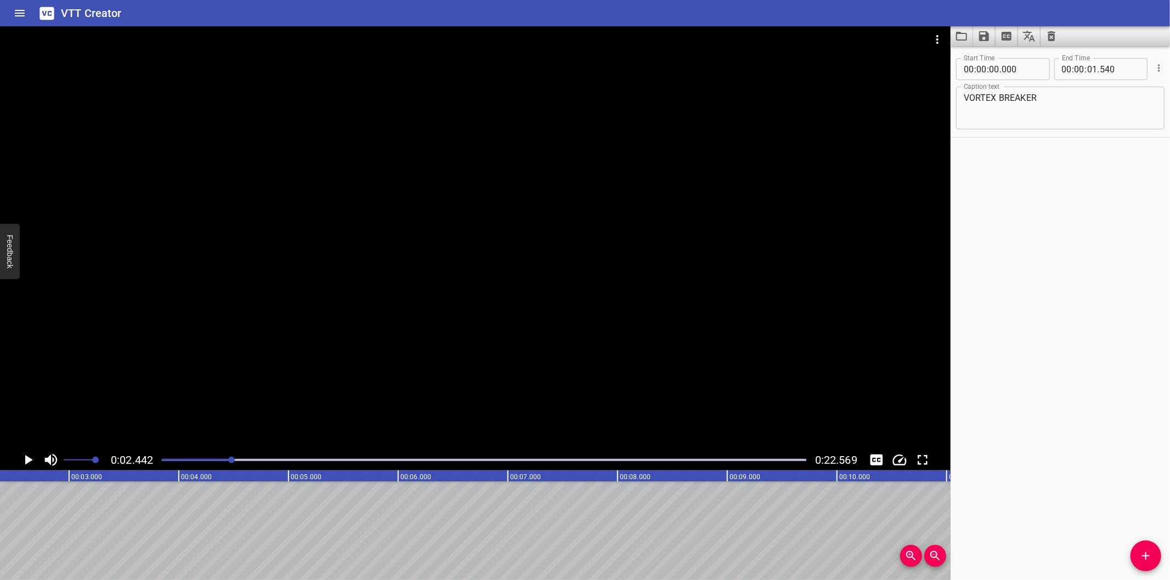
scroll to position [0, 268]
drag, startPoint x: 1139, startPoint y: 561, endPoint x: 1125, endPoint y: 561, distance: 13.2
click at [1138, 561] on span "Add Cue" at bounding box center [1145, 556] width 31 height 13
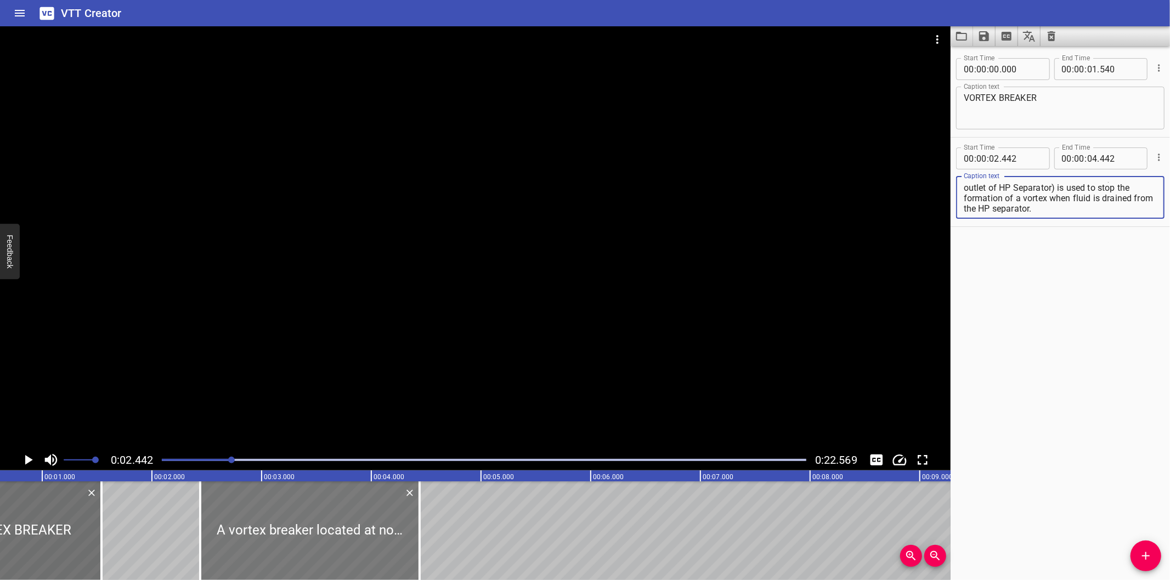
scroll to position [0, 65]
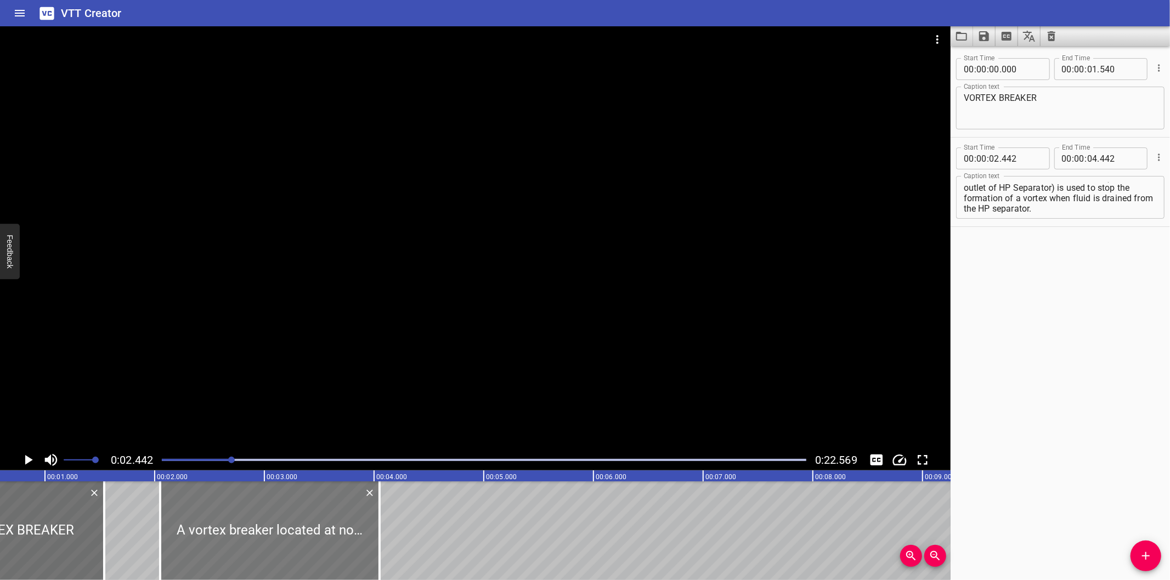
drag, startPoint x: 292, startPoint y: 534, endPoint x: 251, endPoint y: 545, distance: 42.6
click at [251, 545] on div at bounding box center [269, 531] width 219 height 99
drag, startPoint x: 265, startPoint y: 538, endPoint x: 256, endPoint y: 537, distance: 9.9
click at [256, 537] on div at bounding box center [259, 531] width 219 height 99
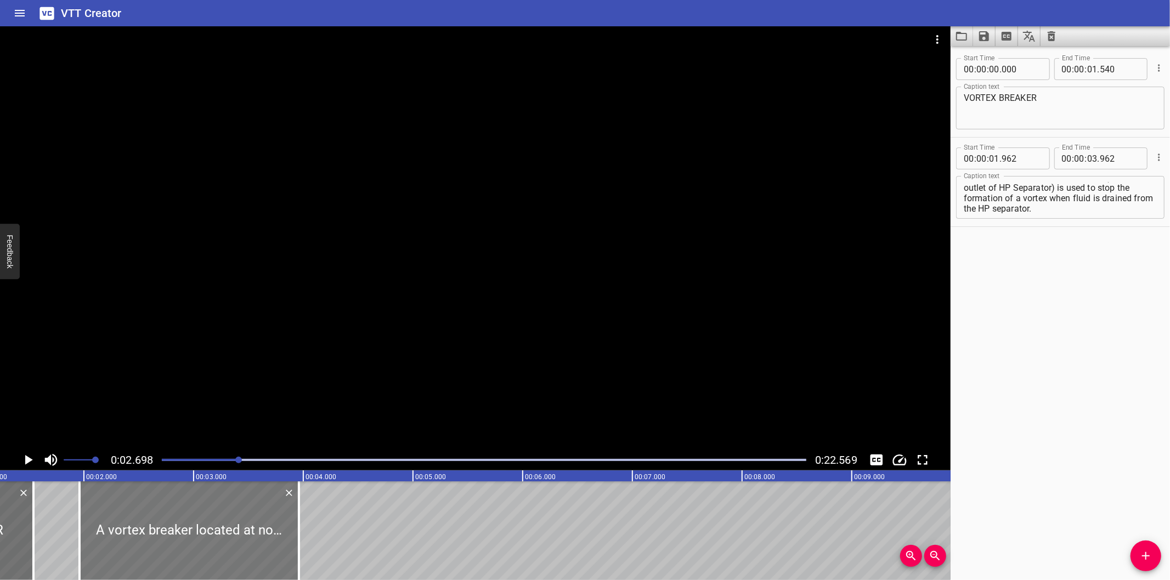
scroll to position [0, 133]
click at [229, 534] on div at bounding box center [191, 531] width 219 height 99
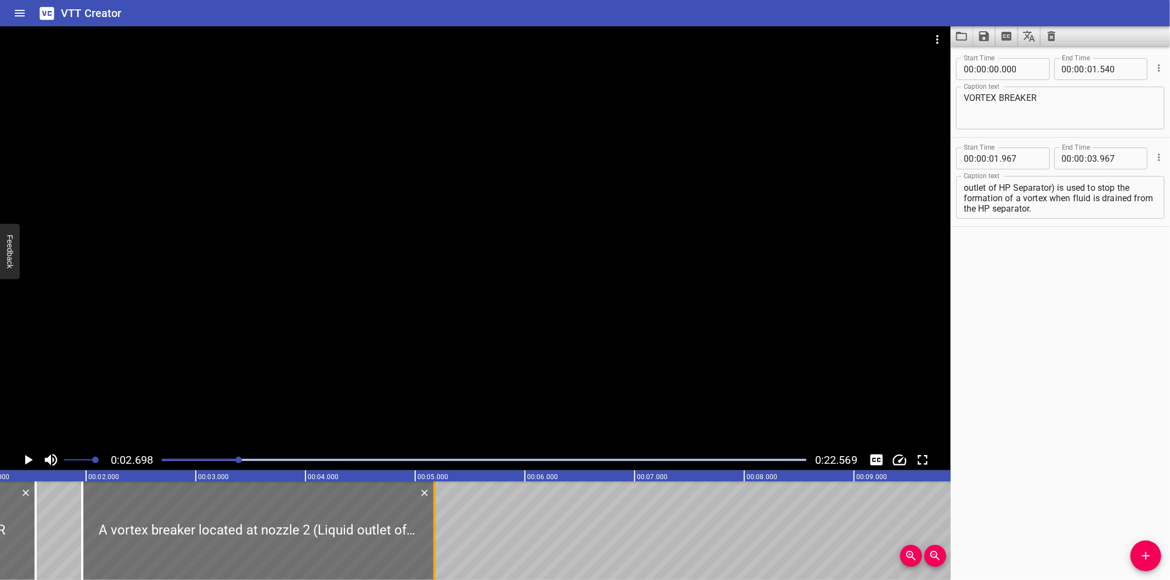
drag, startPoint x: 302, startPoint y: 535, endPoint x: 434, endPoint y: 528, distance: 132.9
click at [434, 528] on div at bounding box center [434, 531] width 2 height 99
click at [395, 349] on div at bounding box center [475, 237] width 950 height 423
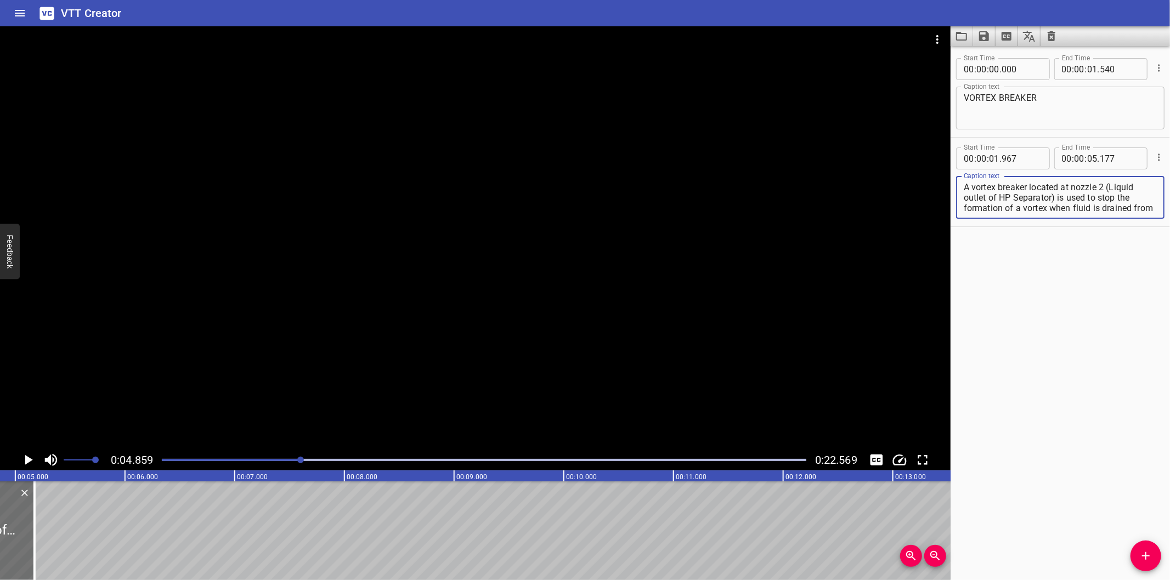
scroll to position [10, 0]
drag, startPoint x: 1108, startPoint y: 189, endPoint x: 1152, endPoint y: 304, distance: 122.9
click at [1152, 304] on div "Start Time 00 : 00 : 00 . 000 Start Time End Time 00 : 00 : 01 . 540 End Time C…" at bounding box center [1059, 313] width 219 height 534
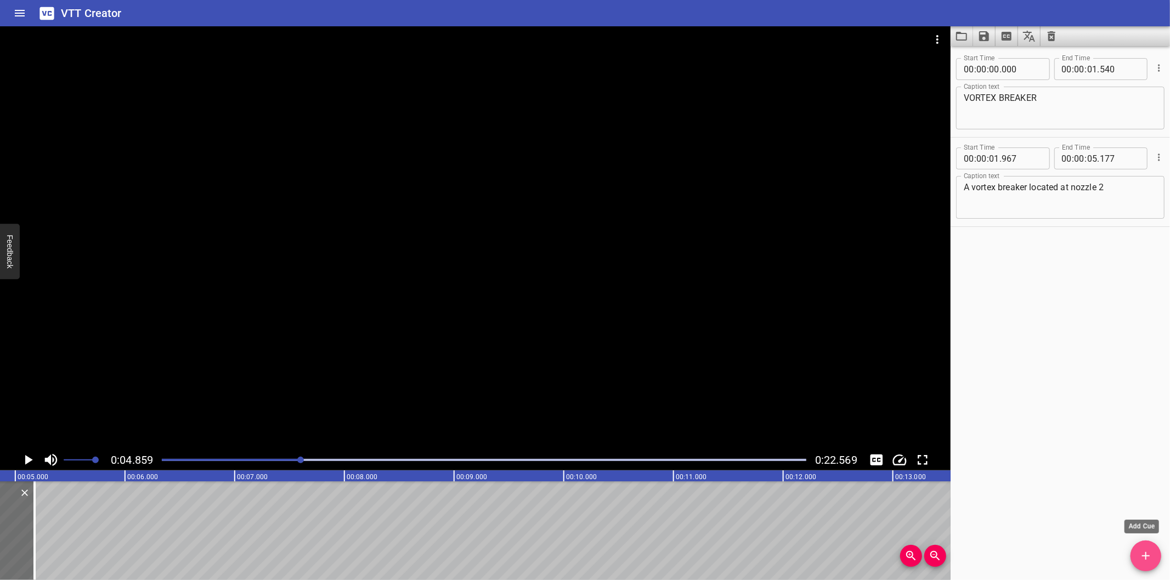
drag, startPoint x: 1147, startPoint y: 554, endPoint x: 1140, endPoint y: 550, distance: 8.8
click at [1148, 553] on icon "Add Cue" at bounding box center [1145, 556] width 13 height 13
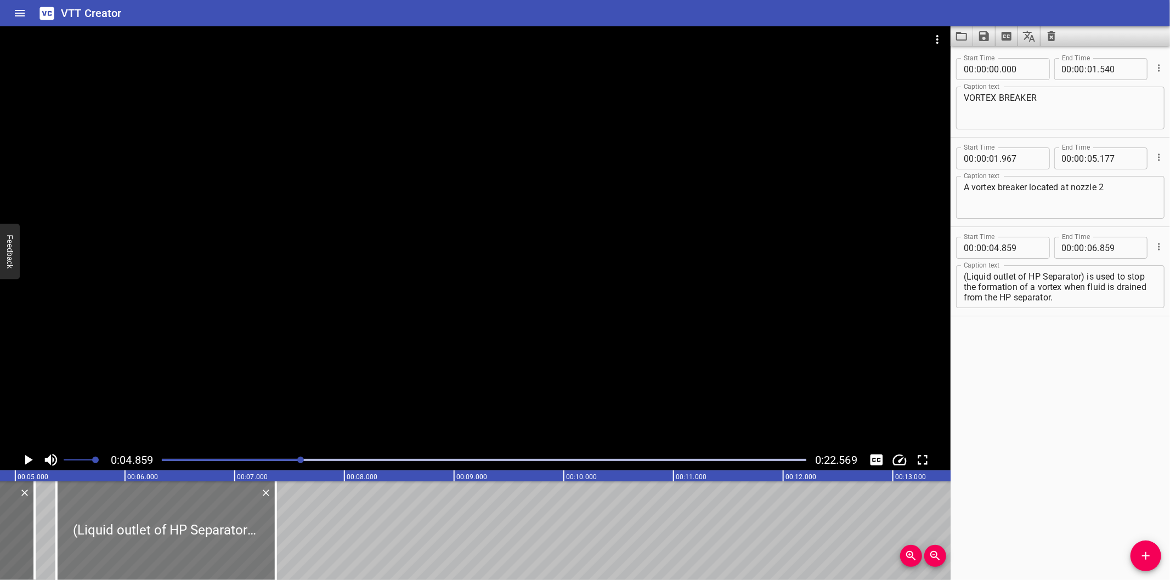
drag, startPoint x: 130, startPoint y: 543, endPoint x: 186, endPoint y: 544, distance: 56.5
click at [186, 544] on div at bounding box center [165, 531] width 219 height 99
drag, startPoint x: 181, startPoint y: 536, endPoint x: 185, endPoint y: 545, distance: 9.6
click at [185, 545] on div at bounding box center [169, 531] width 219 height 99
click at [315, 305] on div at bounding box center [475, 237] width 950 height 423
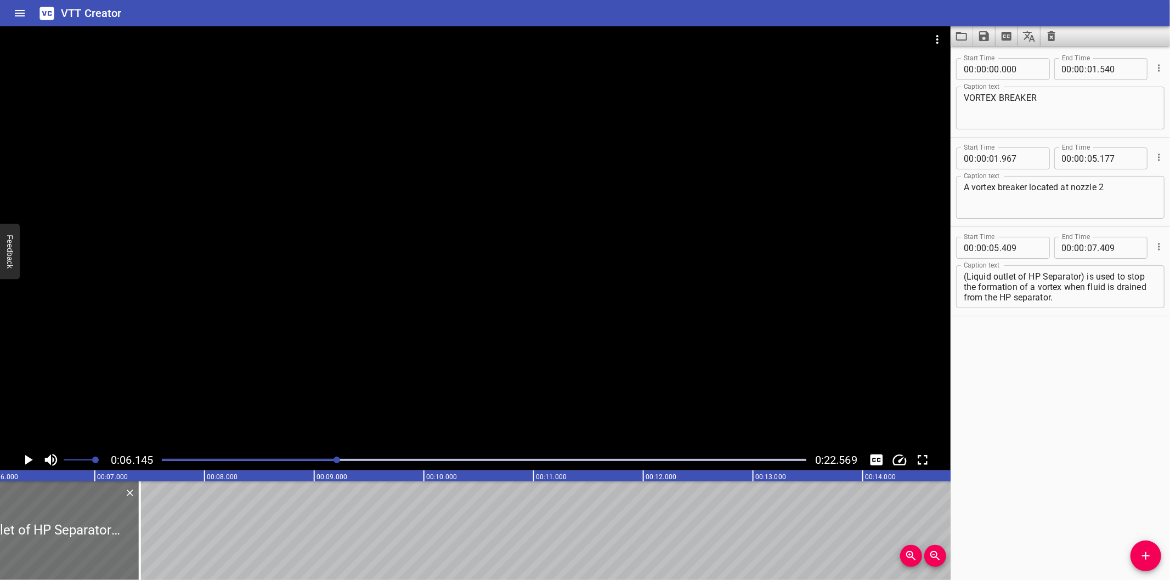
scroll to position [0, 673]
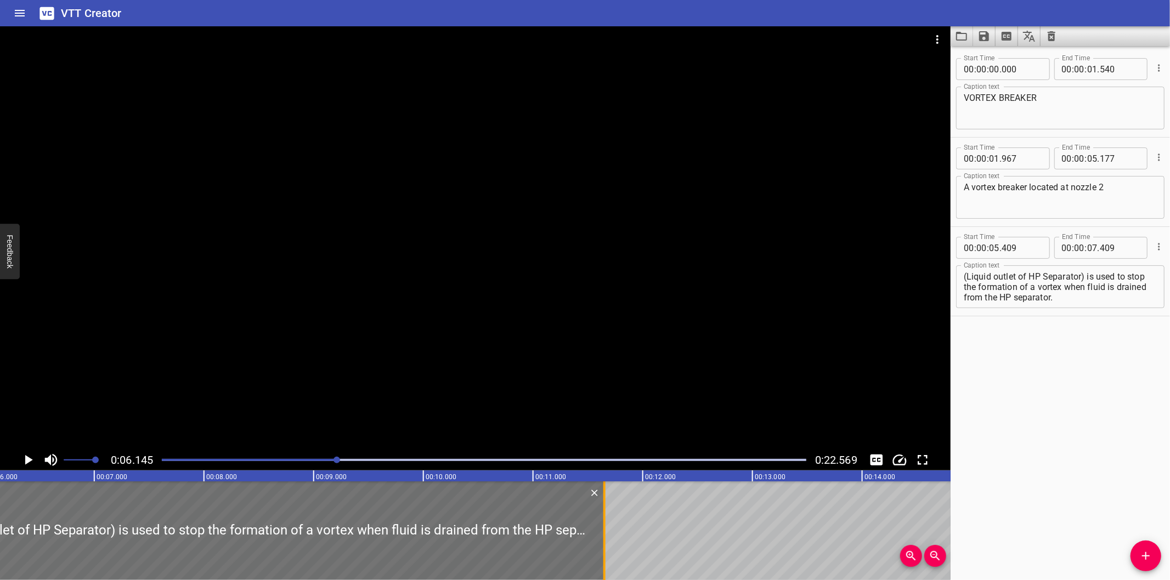
drag, startPoint x: 140, startPoint y: 544, endPoint x: 605, endPoint y: 500, distance: 467.2
click at [605, 500] on div at bounding box center [604, 531] width 11 height 99
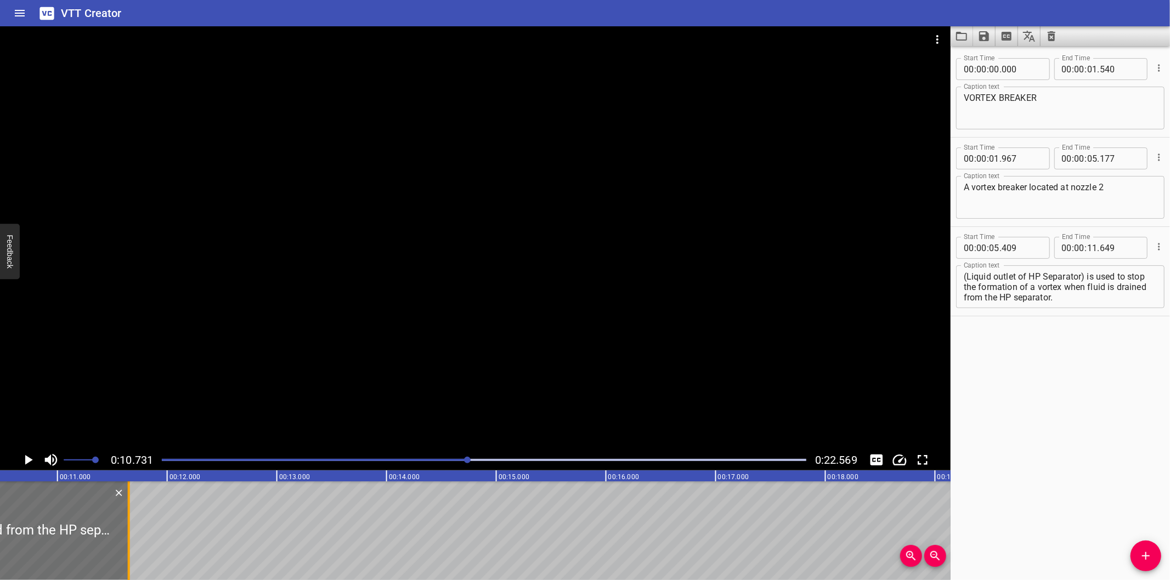
scroll to position [0, 1136]
drag, startPoint x: 460, startPoint y: 462, endPoint x: 454, endPoint y: 464, distance: 5.9
click at [454, 464] on div at bounding box center [484, 459] width 658 height 15
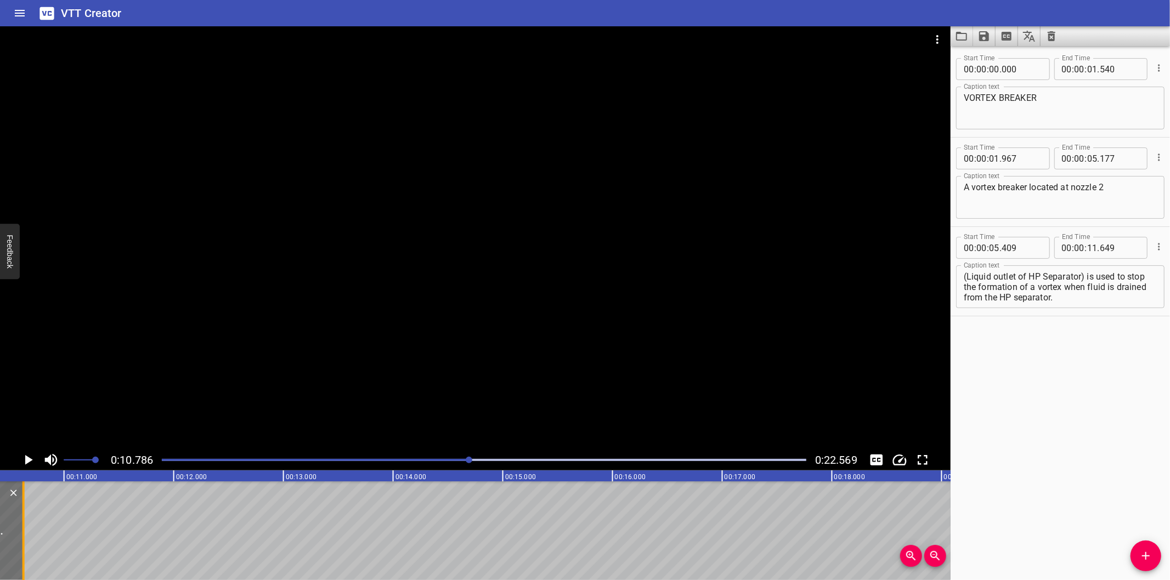
drag, startPoint x: 137, startPoint y: 546, endPoint x: 25, endPoint y: 547, distance: 111.9
click at [25, 547] on div at bounding box center [23, 531] width 11 height 99
click at [458, 462] on div at bounding box center [484, 459] width 658 height 15
click at [454, 463] on div at bounding box center [484, 459] width 658 height 15
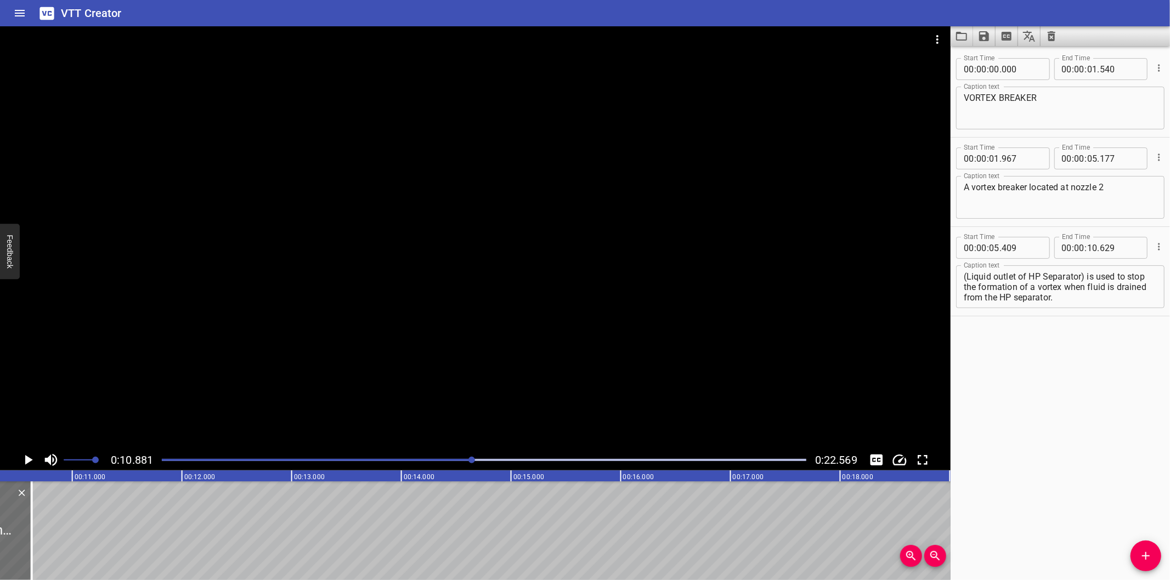
scroll to position [0, 1112]
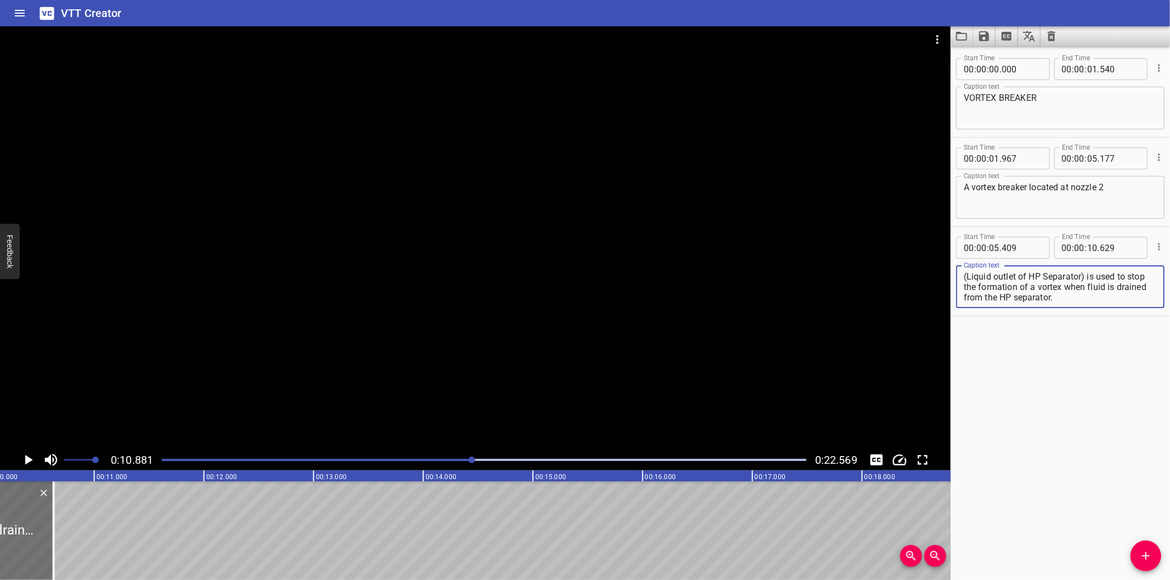
drag, startPoint x: 1066, startPoint y: 287, endPoint x: 1128, endPoint y: 414, distance: 140.5
click at [1128, 414] on div "Start Time 00 : 00 : 00 . 000 Start Time End Time 00 : 00 : 01 . 540 End Time C…" at bounding box center [1059, 313] width 219 height 534
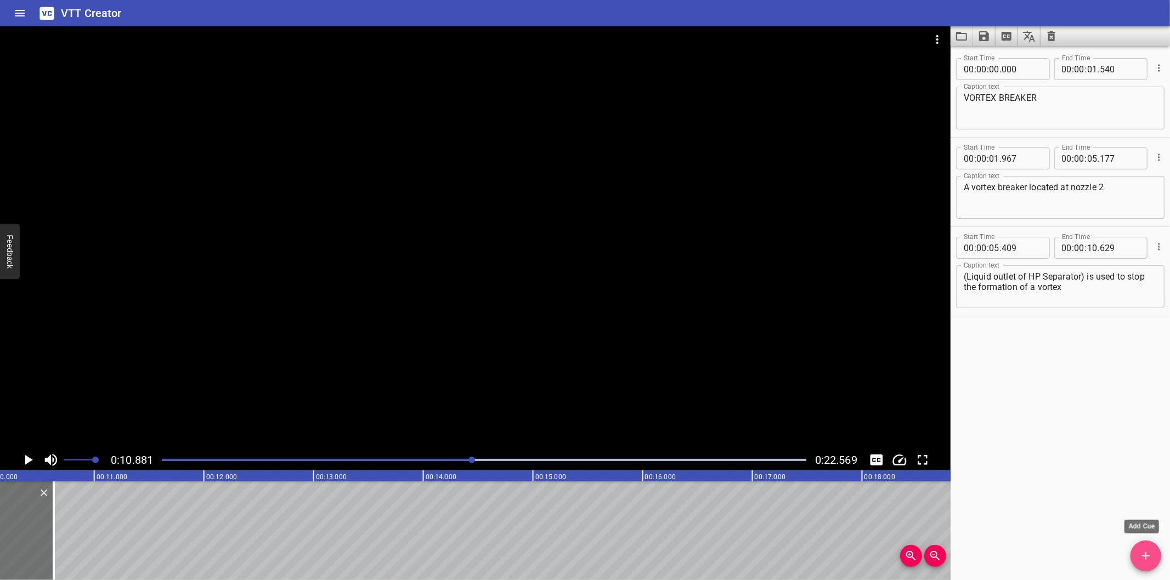
click at [1143, 560] on icon "Add Cue" at bounding box center [1145, 556] width 13 height 13
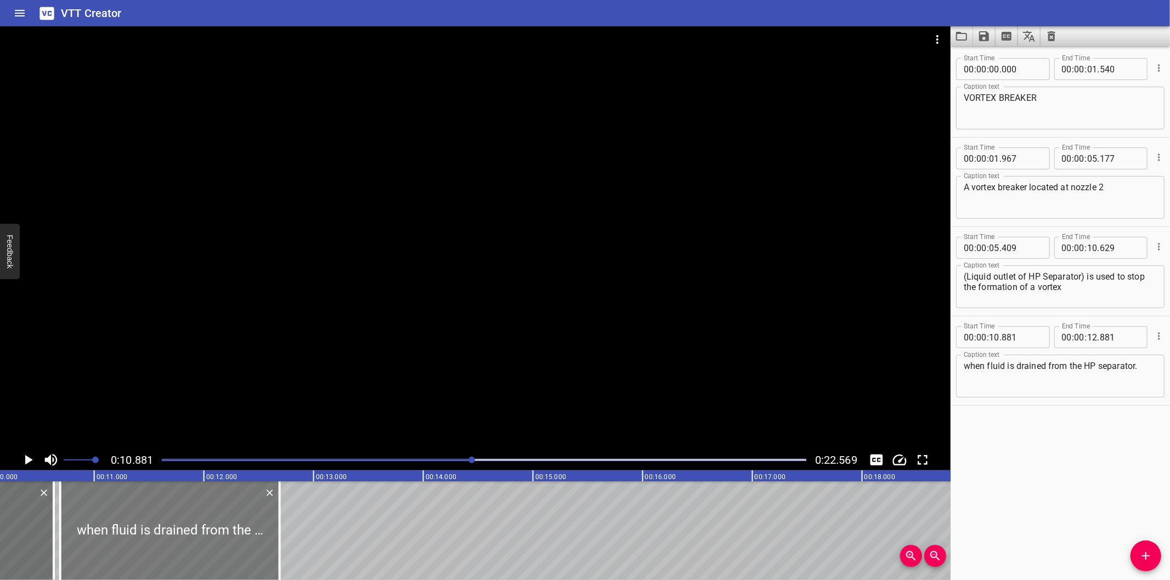
drag, startPoint x: 132, startPoint y: 513, endPoint x: 111, endPoint y: 511, distance: 21.0
click at [111, 511] on div at bounding box center [169, 531] width 219 height 99
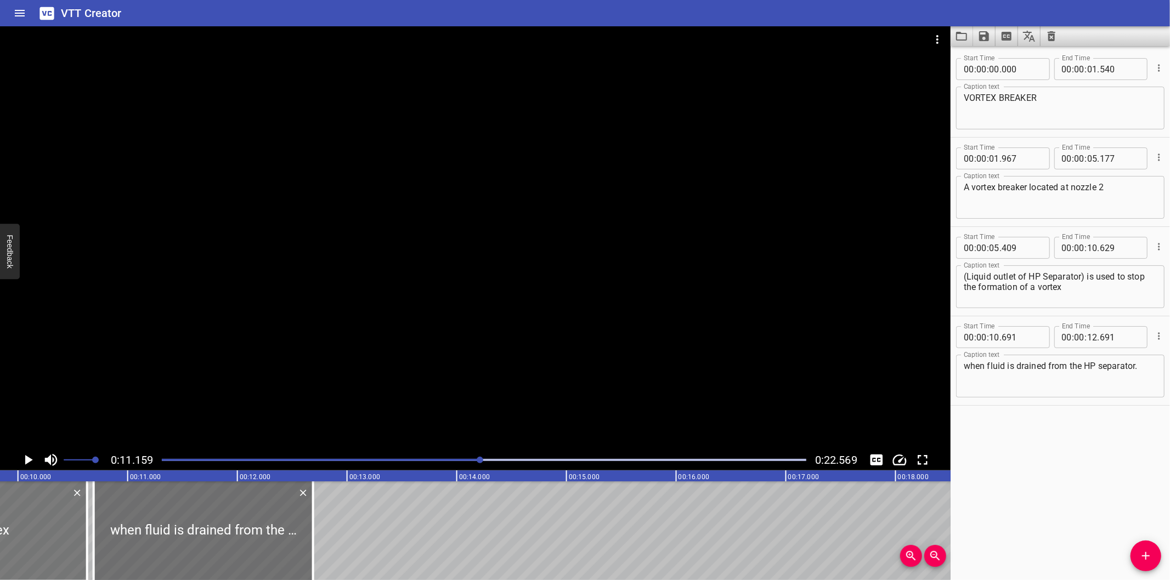
scroll to position [0, 1061]
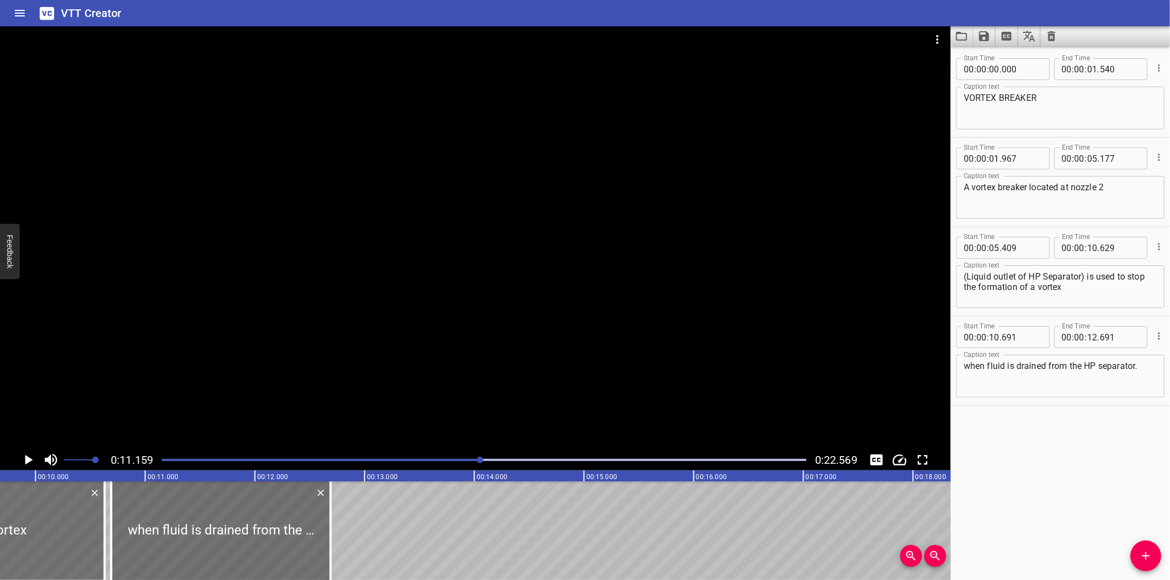
click at [487, 377] on div at bounding box center [475, 237] width 950 height 423
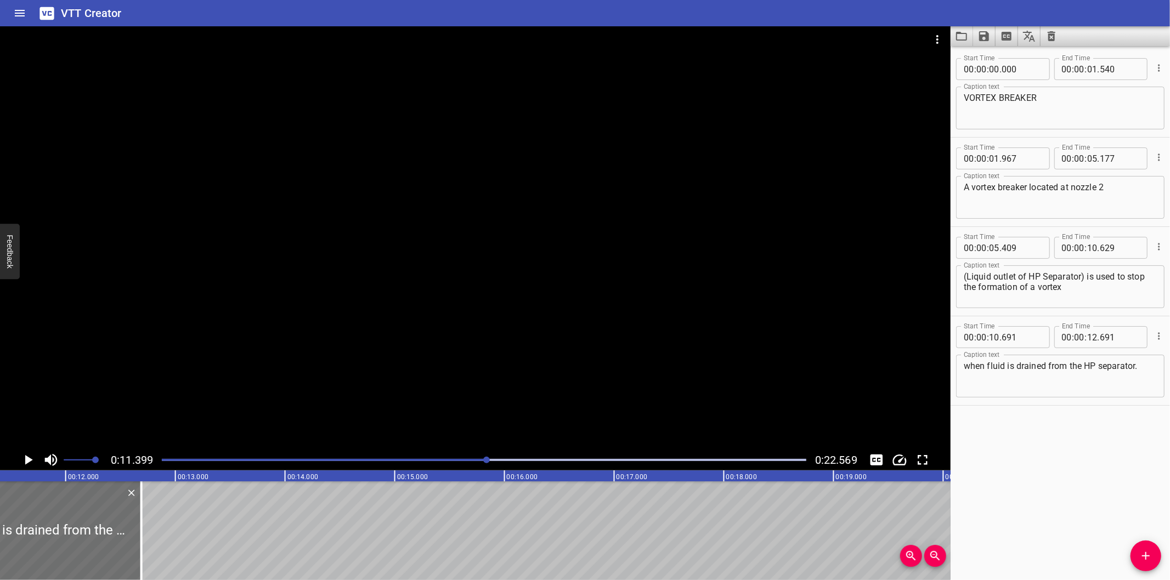
click at [475, 461] on div "Play progress" at bounding box center [165, 460] width 644 height 2
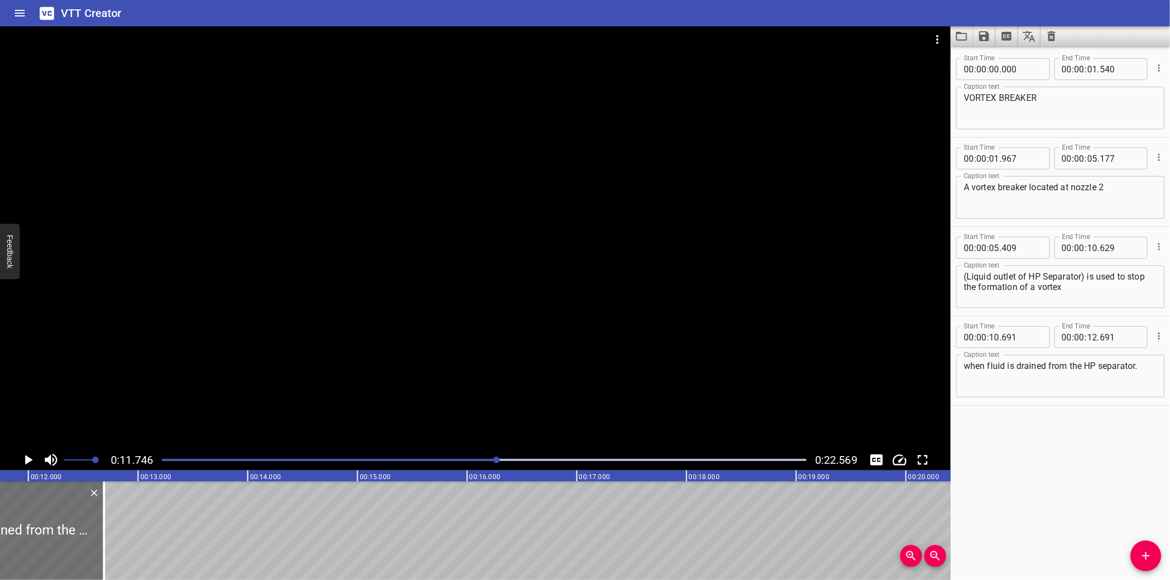
click at [470, 462] on div at bounding box center [484, 459] width 658 height 15
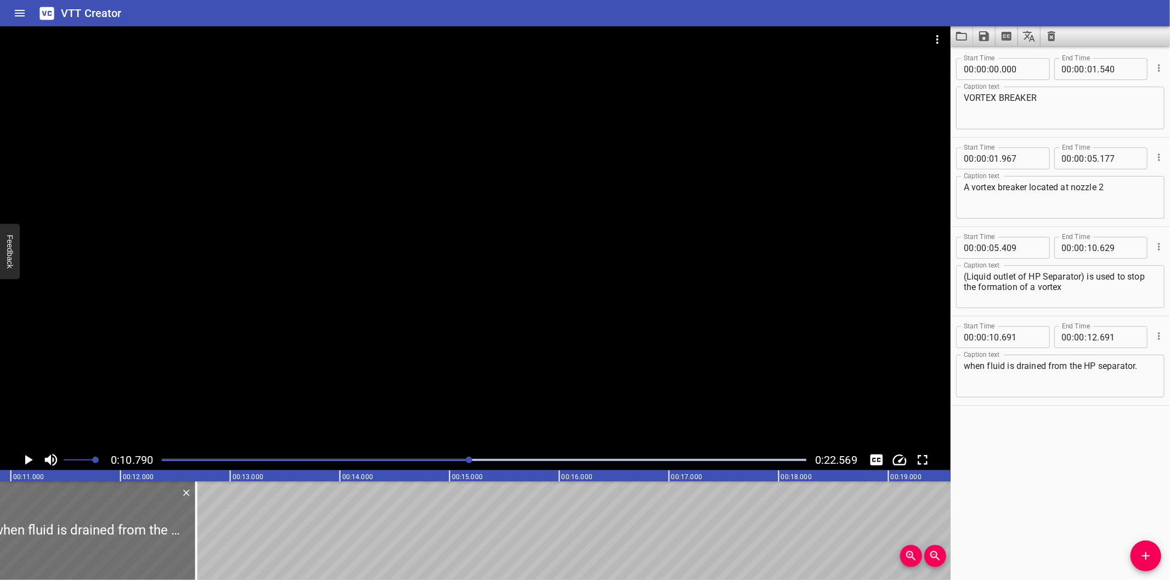
scroll to position [0, 1183]
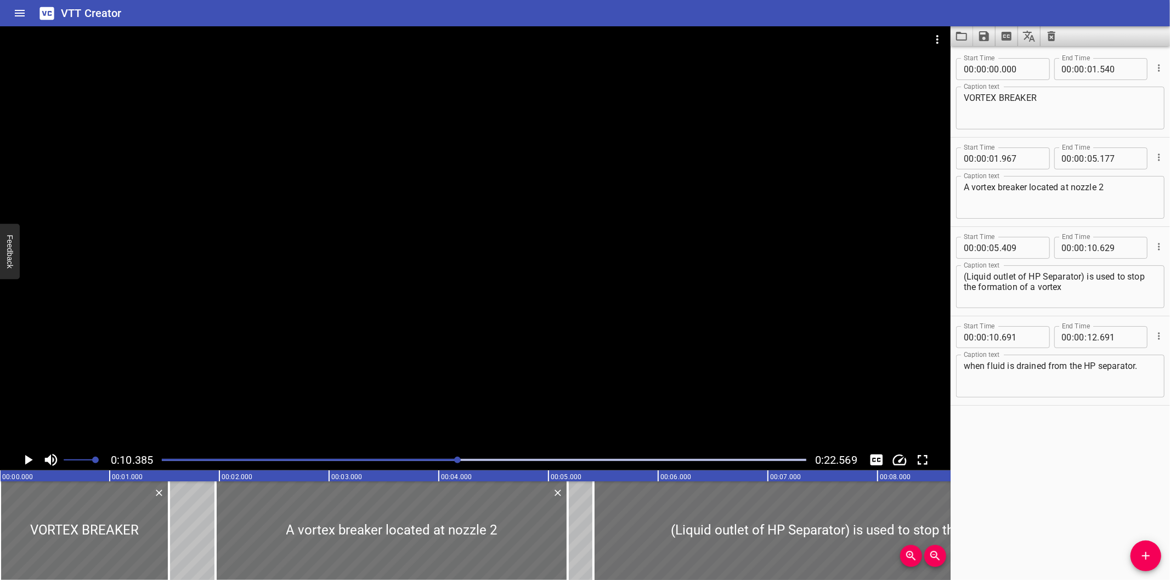
scroll to position [0, 1139]
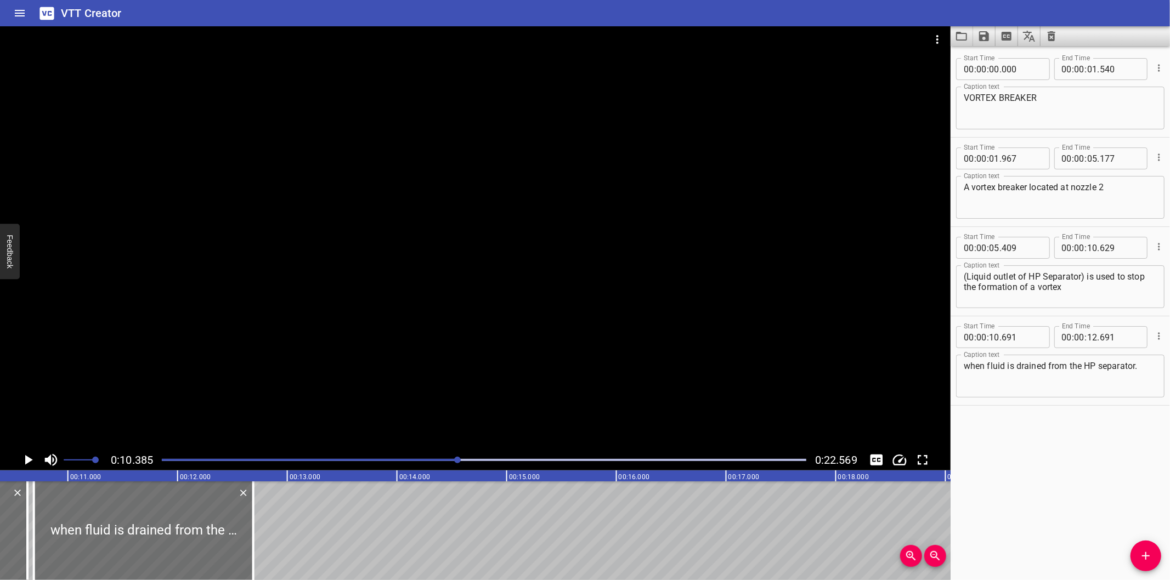
click at [442, 461] on div "Play progress" at bounding box center [136, 460] width 644 height 2
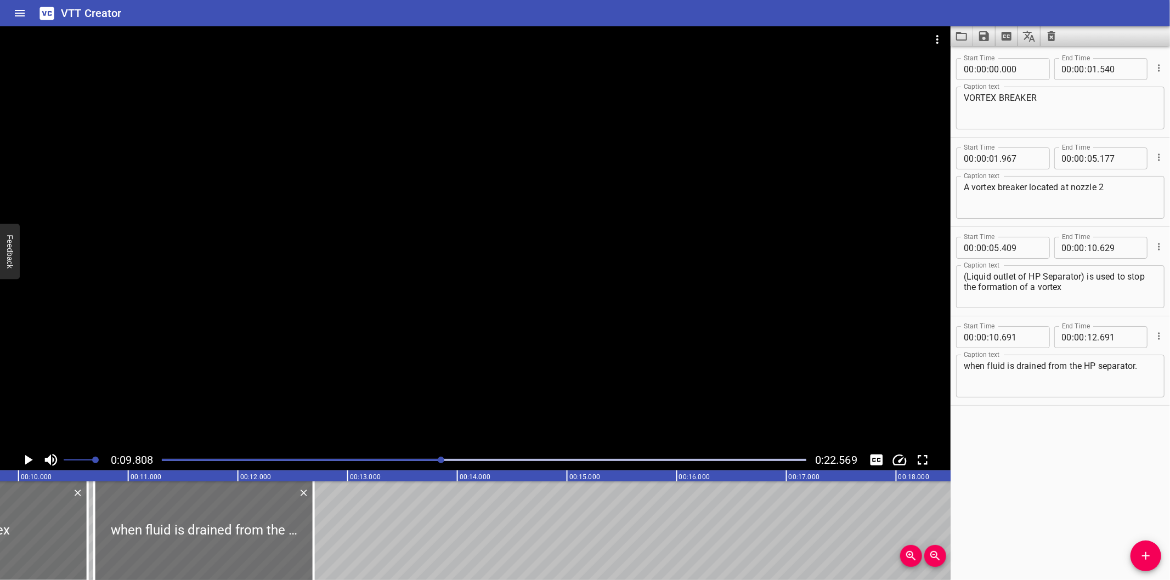
scroll to position [0, 1075]
click at [407, 320] on div at bounding box center [475, 237] width 950 height 423
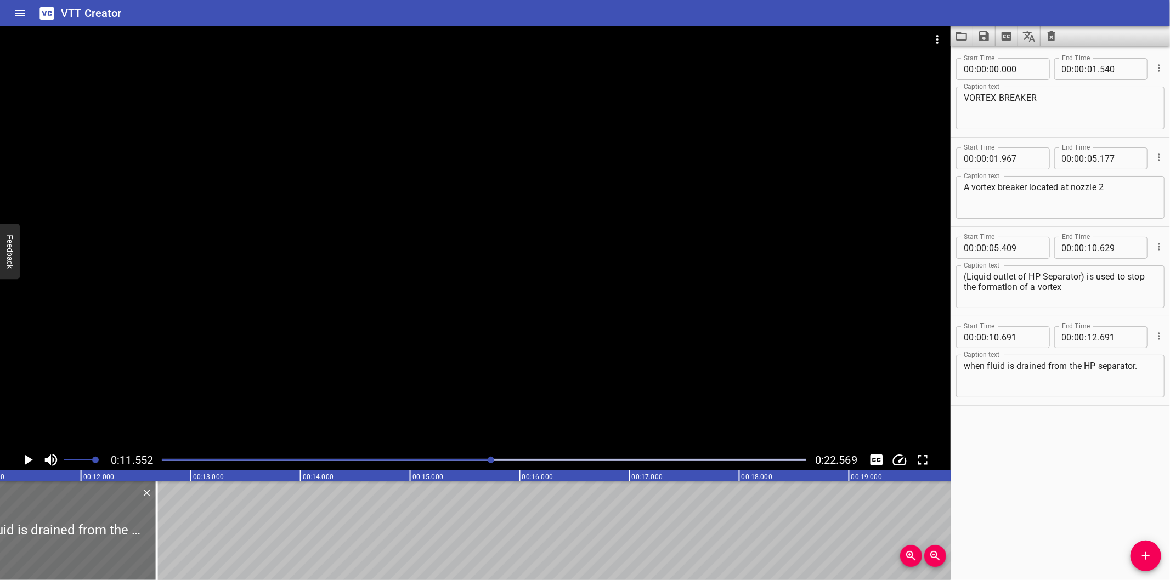
scroll to position [0, 1267]
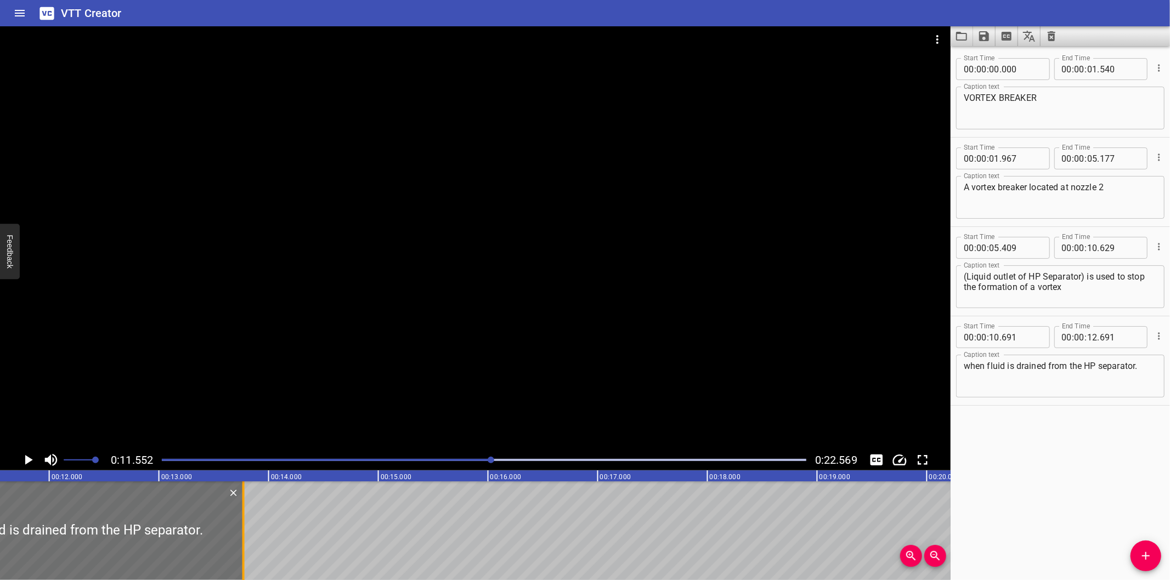
drag, startPoint x: 123, startPoint y: 541, endPoint x: 242, endPoint y: 535, distance: 119.1
click at [242, 535] on div at bounding box center [243, 531] width 11 height 99
type input "13"
type input "776"
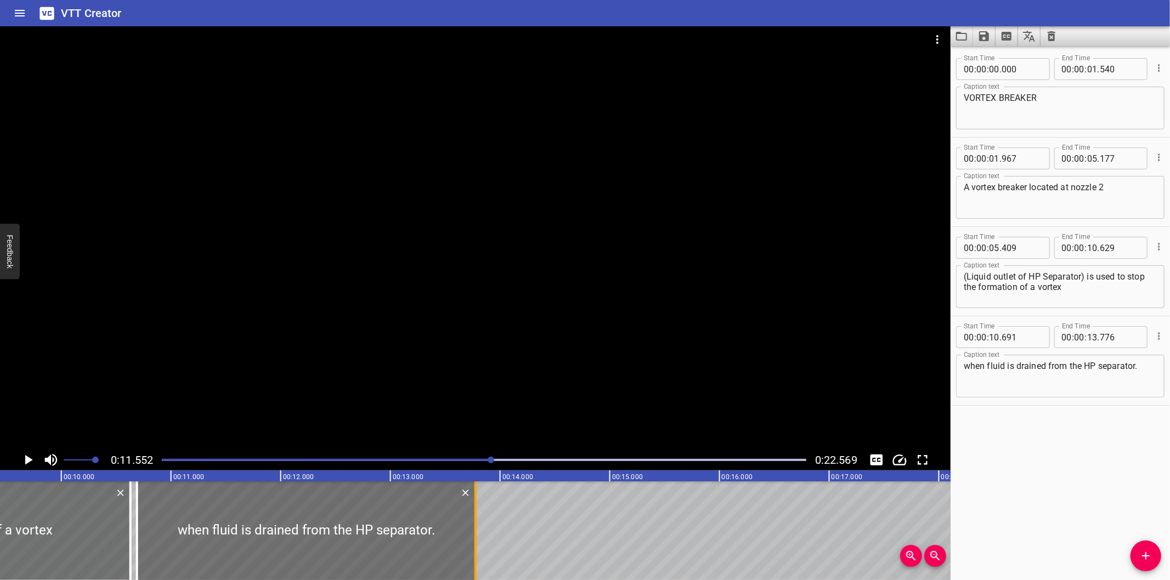
scroll to position [0, 901]
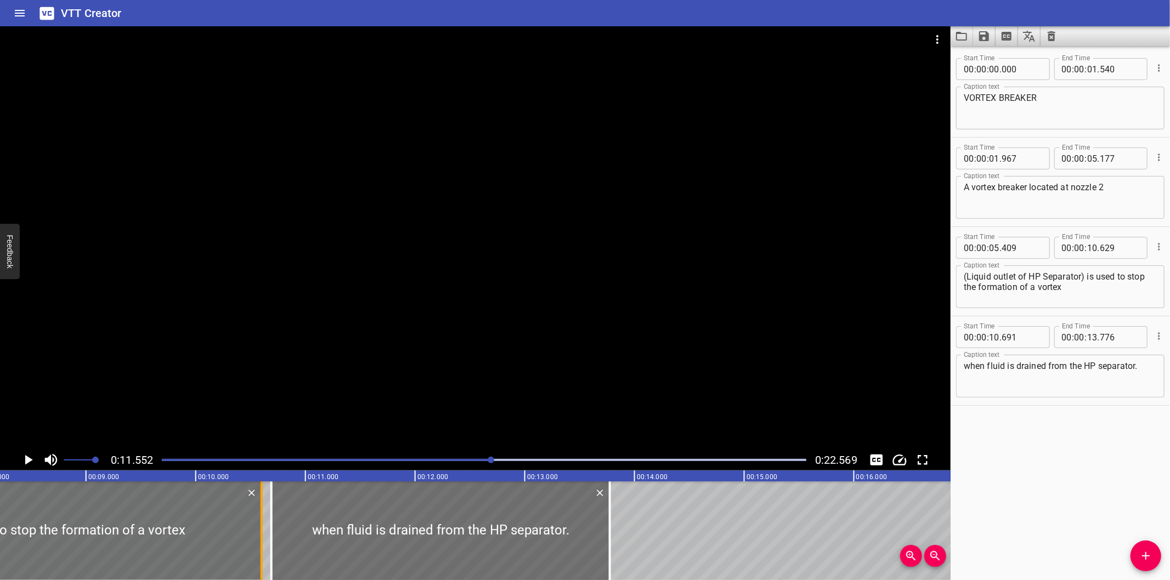
click at [261, 551] on div at bounding box center [262, 531] width 2 height 99
type input "599"
click at [482, 358] on div at bounding box center [475, 237] width 950 height 423
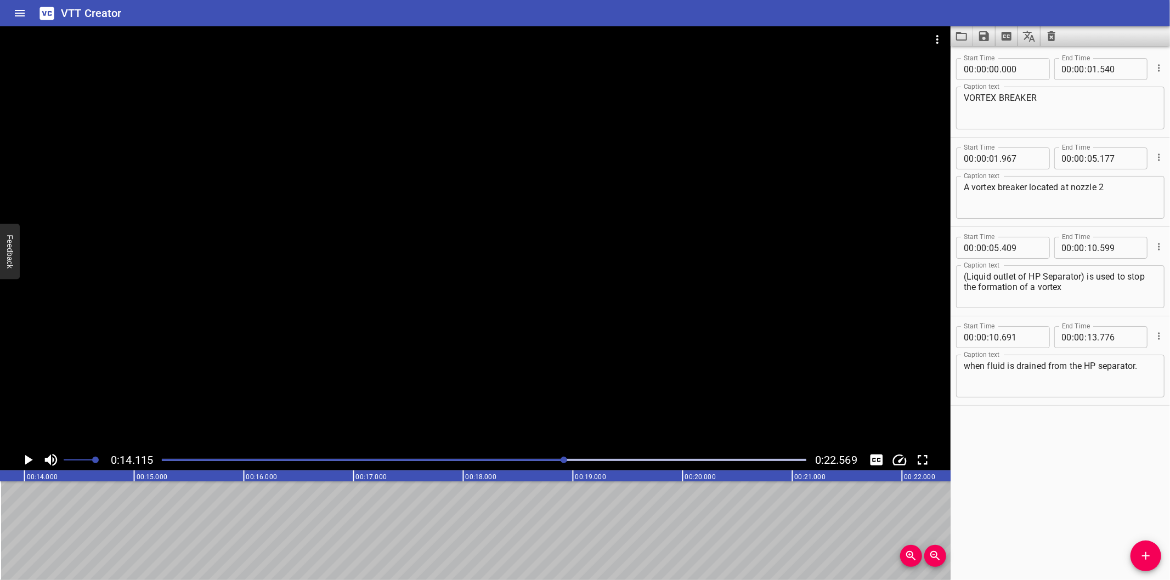
scroll to position [0, 1548]
drag, startPoint x: 1143, startPoint y: 558, endPoint x: 1127, endPoint y: 554, distance: 16.4
click at [1143, 558] on icon "Add Cue" at bounding box center [1145, 556] width 13 height 13
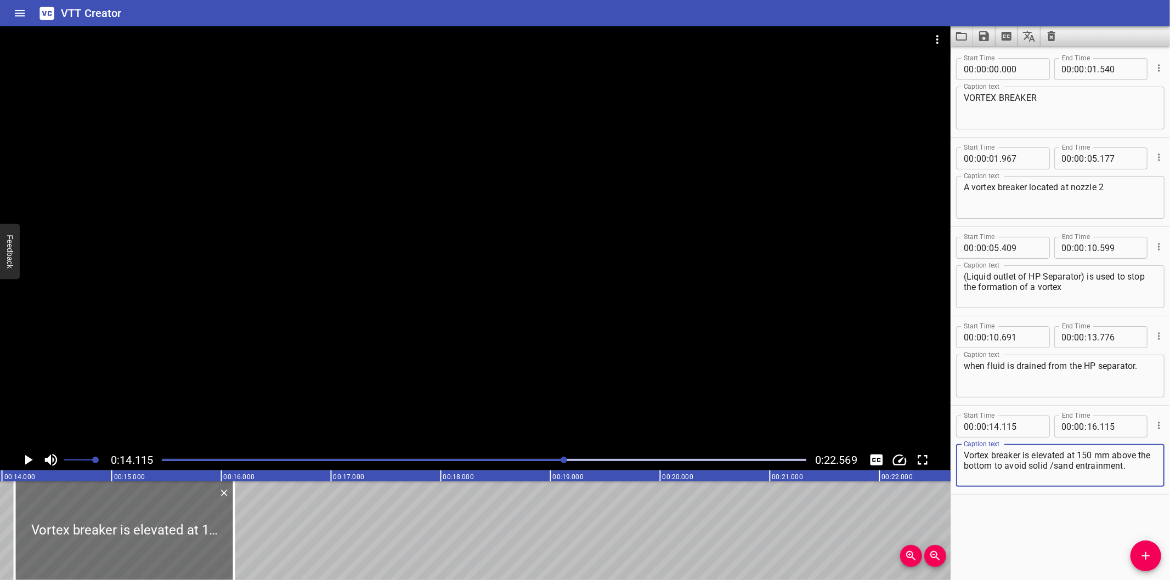
scroll to position [0, 1508]
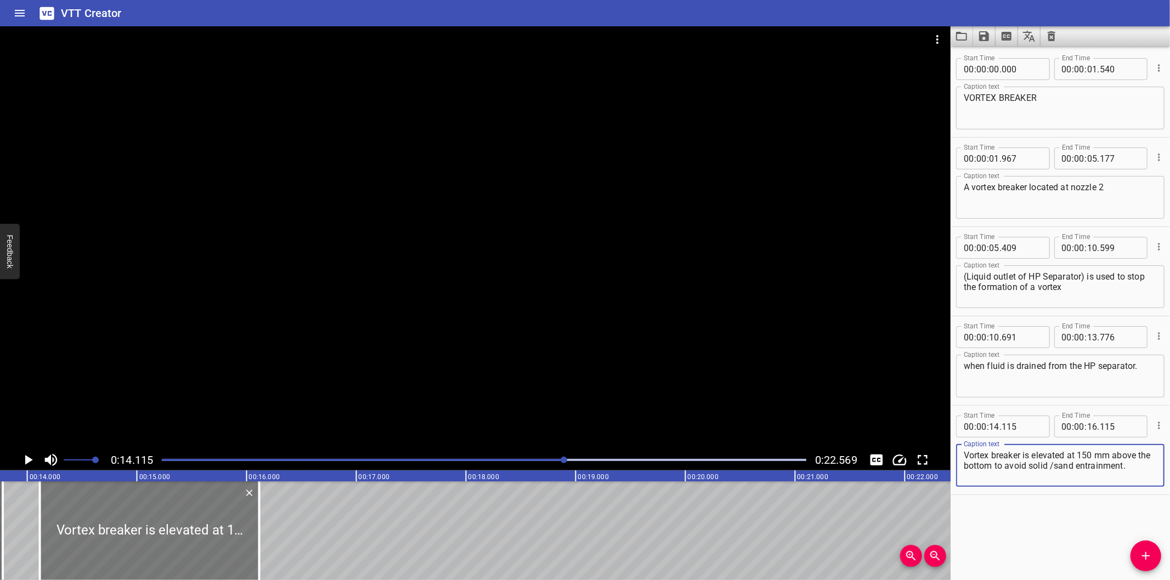
type textarea "Vortex breaker is elevated at 150 mm above the bottom to avoid solid /sand entr…"
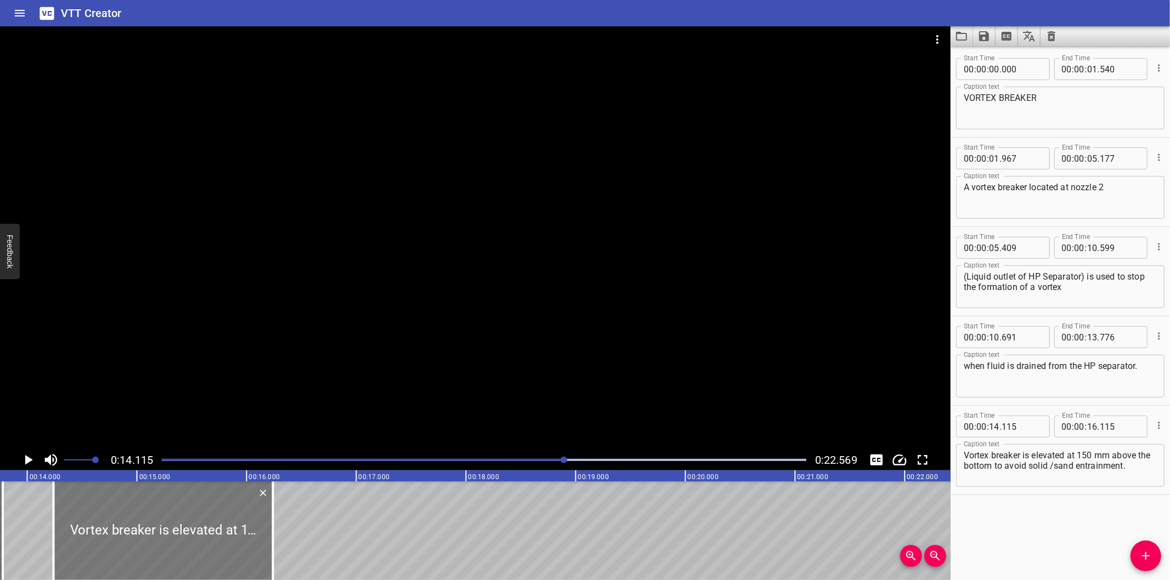
drag, startPoint x: 176, startPoint y: 534, endPoint x: 189, endPoint y: 540, distance: 14.7
click at [189, 540] on div at bounding box center [163, 531] width 219 height 99
type input "240"
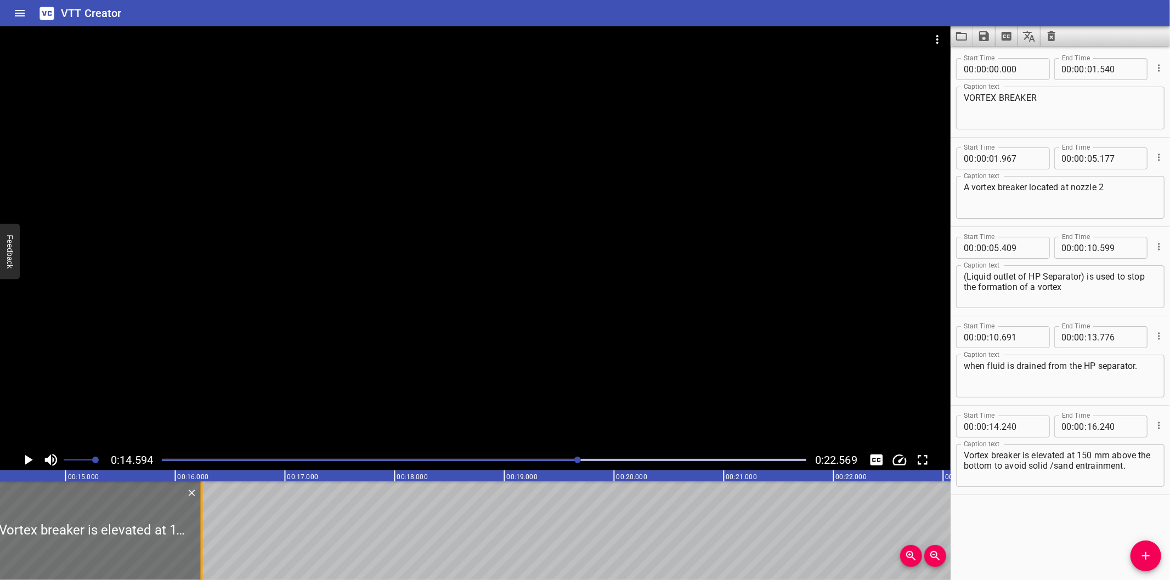
scroll to position [0, 1600]
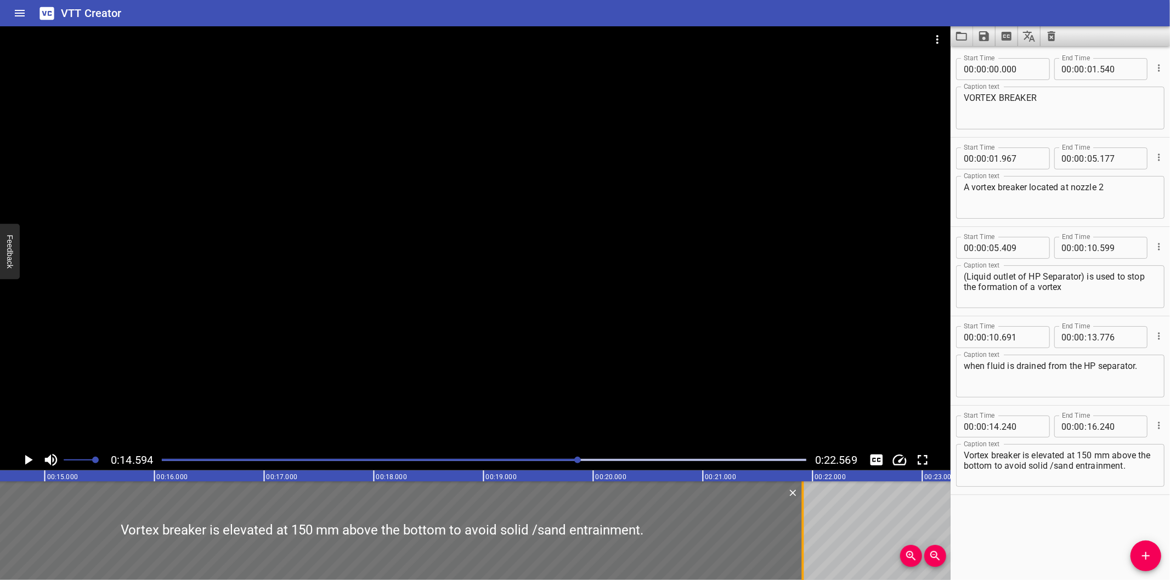
drag, startPoint x: 183, startPoint y: 554, endPoint x: 805, endPoint y: 522, distance: 622.8
click at [805, 522] on div at bounding box center [802, 531] width 11 height 99
type input "21"
type input "910"
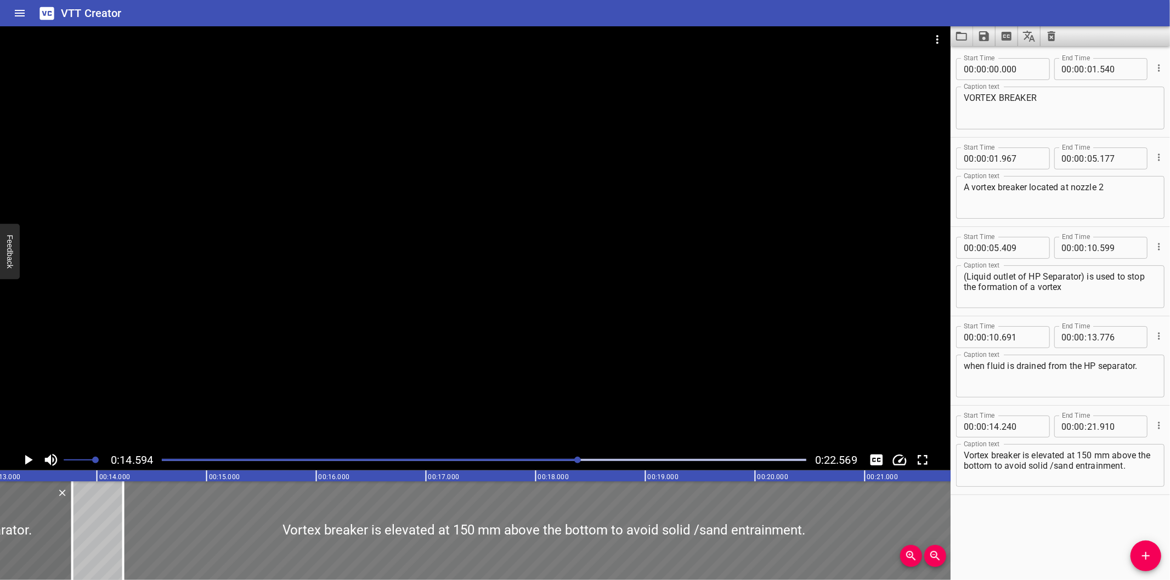
scroll to position [0, 1438]
drag, startPoint x: 172, startPoint y: 579, endPoint x: 341, endPoint y: 569, distance: 169.8
click at [341, 569] on div at bounding box center [544, 531] width 841 height 99
click at [582, 274] on div at bounding box center [475, 237] width 950 height 423
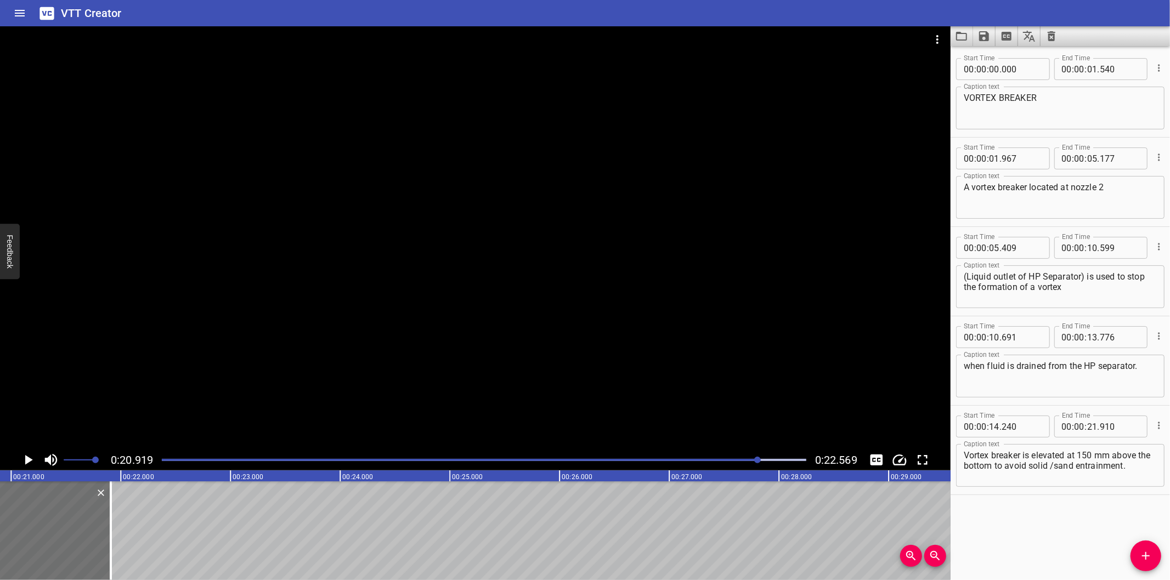
scroll to position [0, 2294]
click at [1066, 467] on textarea "Vortex breaker is elevated at 150 mm above the bottom to avoid solid /sand entr…" at bounding box center [1060, 465] width 193 height 31
type textarea "Vortex breaker is elevated at 150 mm above the bottom to avoid solid / sand ent…"
drag, startPoint x: 512, startPoint y: 335, endPoint x: 522, endPoint y: 324, distance: 14.8
click at [522, 324] on div at bounding box center [475, 237] width 950 height 423
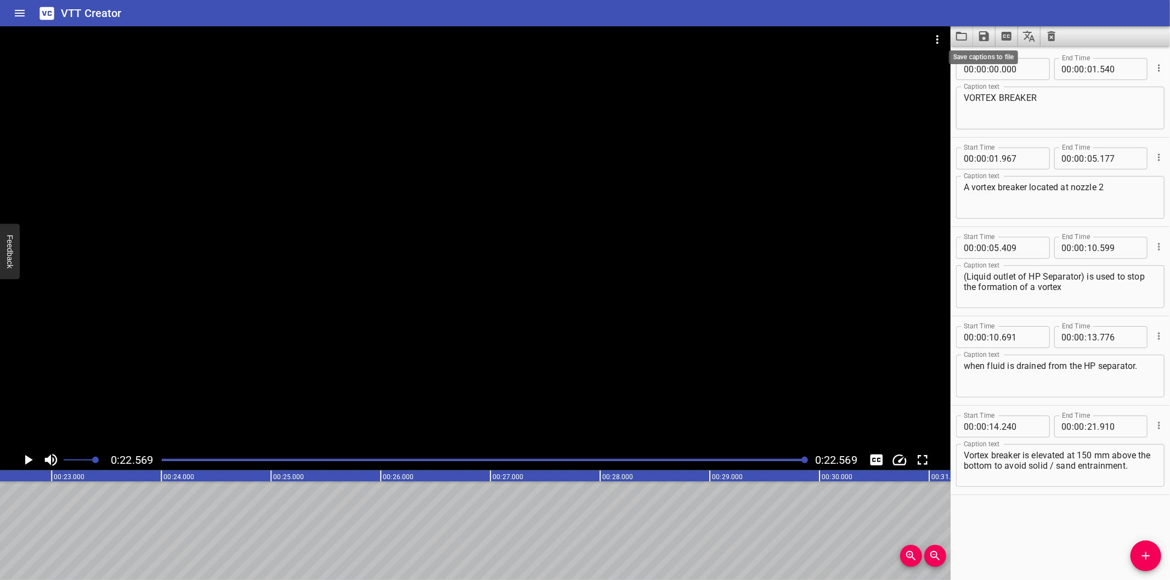
click at [988, 35] on icon "Save captions to file" at bounding box center [984, 36] width 10 height 10
click at [1008, 59] on li "Save to VTT file" at bounding box center [1013, 60] width 81 height 20
drag, startPoint x: 1049, startPoint y: 531, endPoint x: 1004, endPoint y: 389, distance: 148.5
click at [1049, 531] on div "Start Time 00 : 00 : 00 . 000 Start Time End Time 00 : 00 : 01 . 540 End Time C…" at bounding box center [1059, 313] width 219 height 534
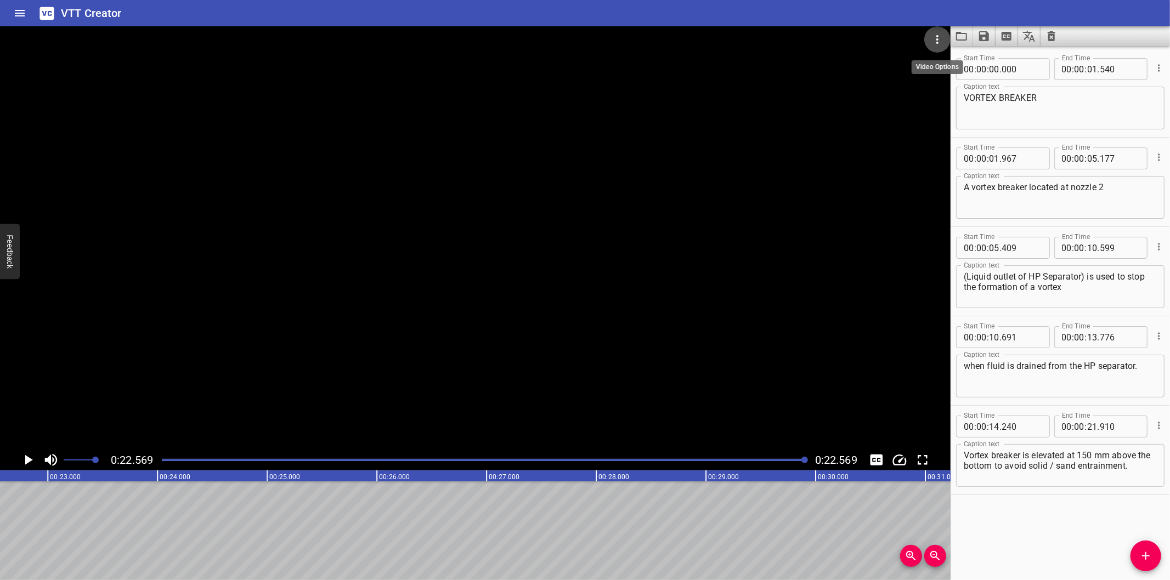
click at [937, 31] on button "Video Options" at bounding box center [937, 39] width 26 height 26
click at [947, 42] on li "Select New Video File..." at bounding box center [978, 41] width 109 height 20
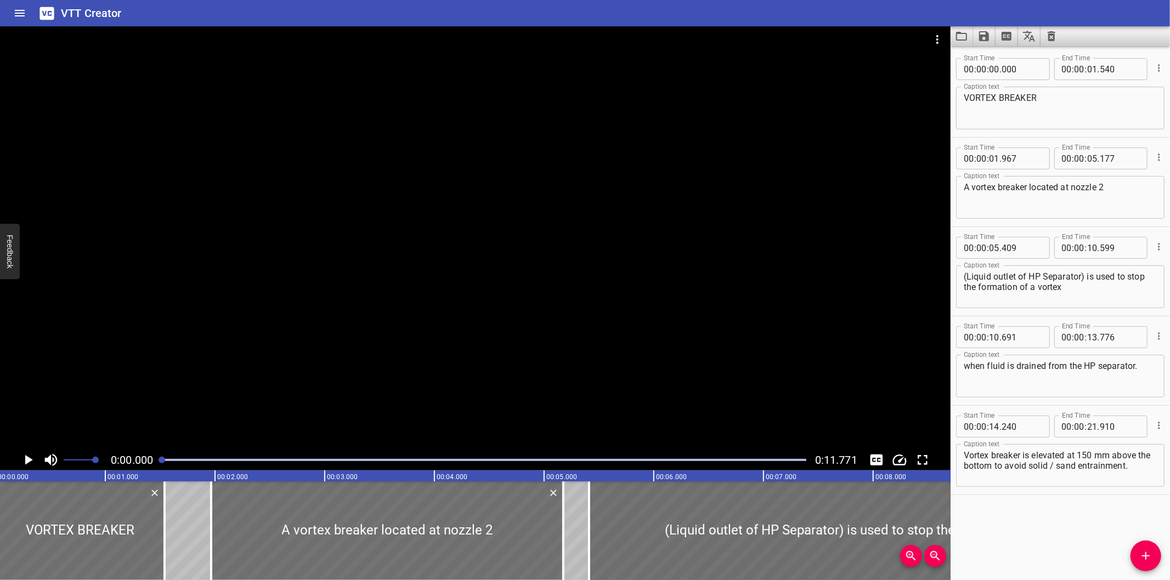
scroll to position [0, 0]
drag, startPoint x: 1012, startPoint y: 524, endPoint x: 779, endPoint y: 401, distance: 263.7
click at [1010, 522] on div "Start Time 00 : 00 : 00 . 000 Start Time End Time 00 : 00 : 01 . 540 End Time C…" at bounding box center [1059, 313] width 219 height 534
click at [594, 319] on div at bounding box center [475, 237] width 950 height 423
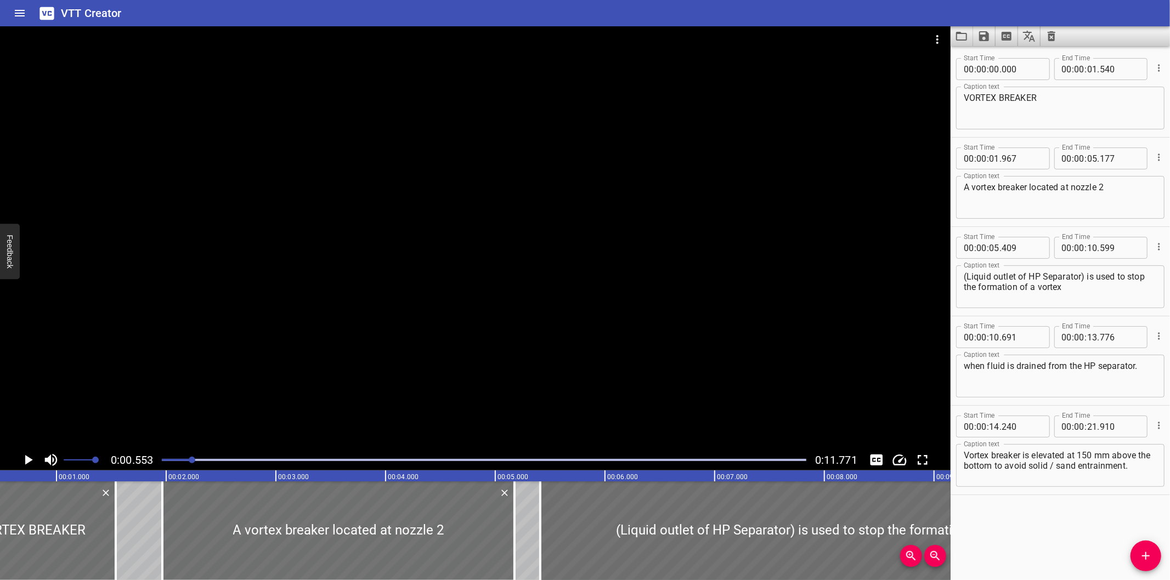
scroll to position [0, 61]
click at [1055, 41] on icon "Clear captions" at bounding box center [1051, 36] width 13 height 13
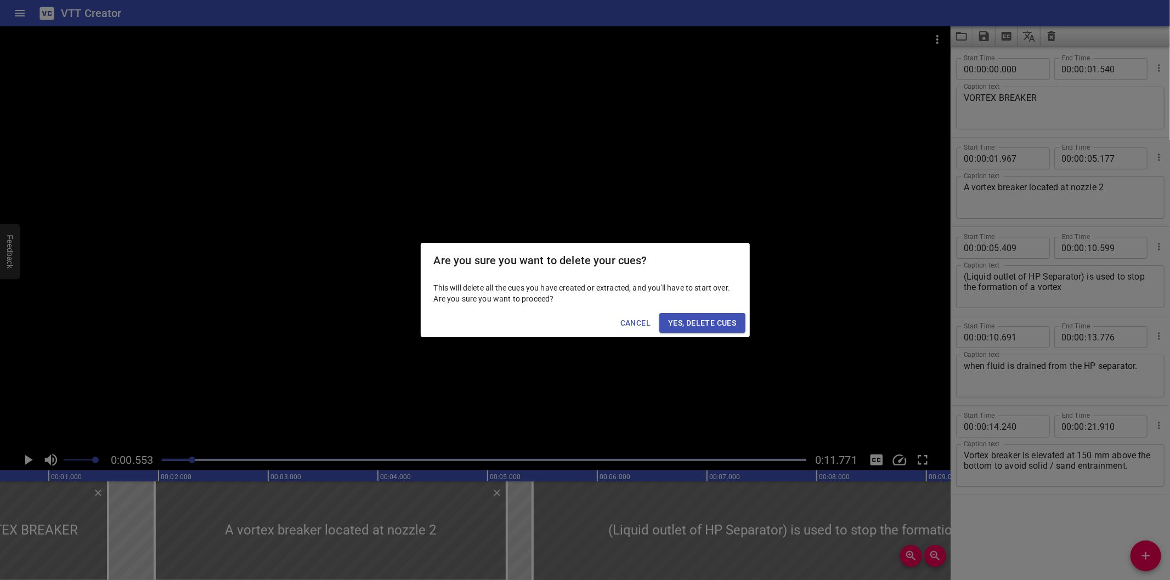
click at [728, 318] on span "Yes, Delete Cues" at bounding box center [702, 323] width 68 height 14
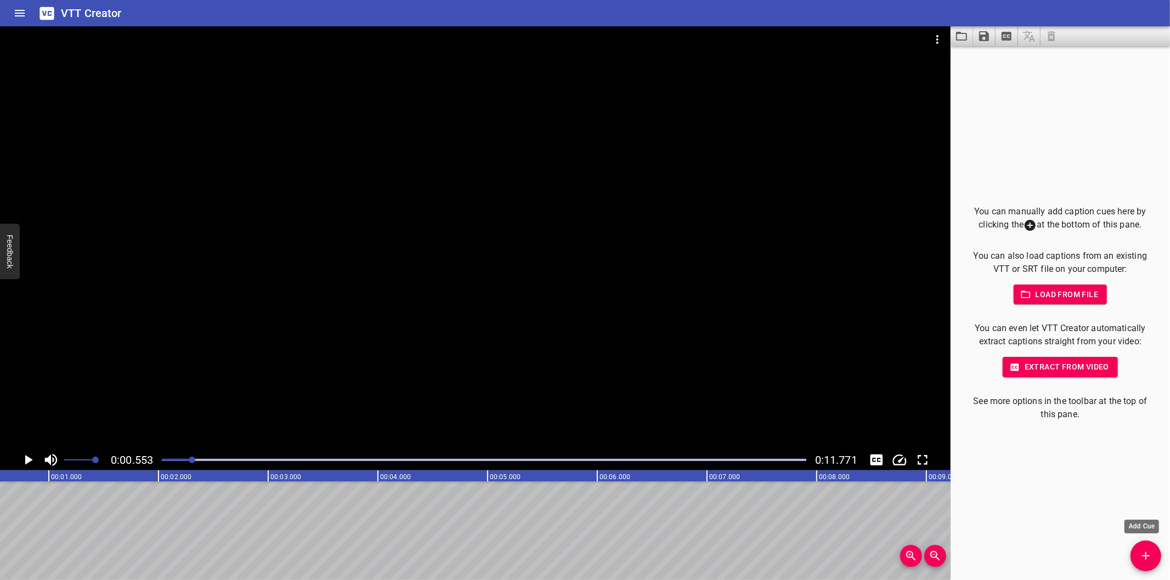
drag, startPoint x: 1143, startPoint y: 560, endPoint x: 661, endPoint y: 489, distance: 487.3
click at [1142, 560] on icon "Add Cue" at bounding box center [1145, 556] width 13 height 13
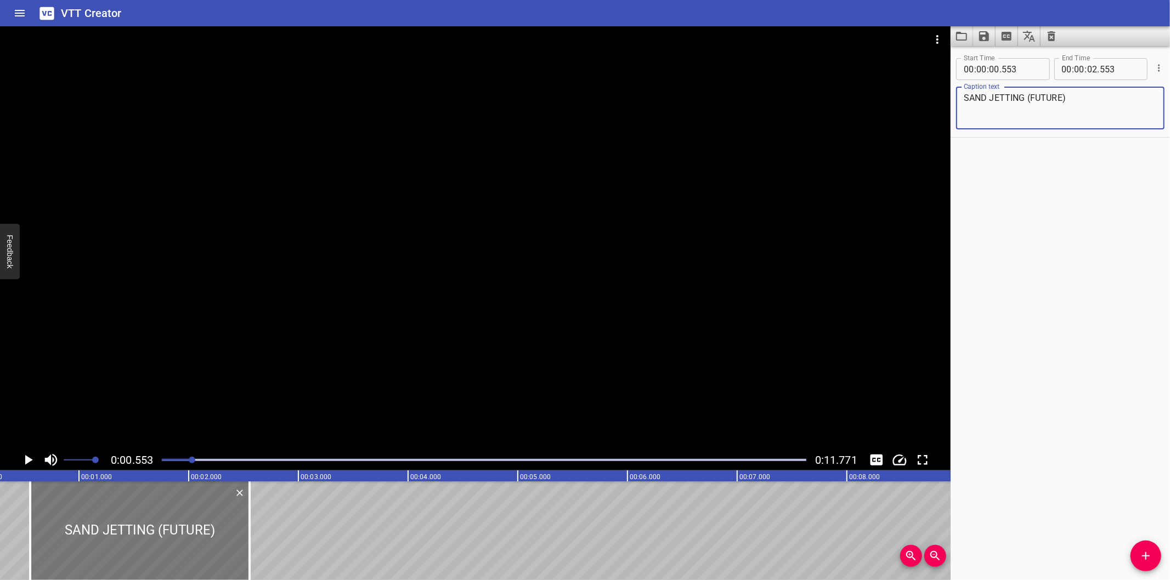
scroll to position [0, 0]
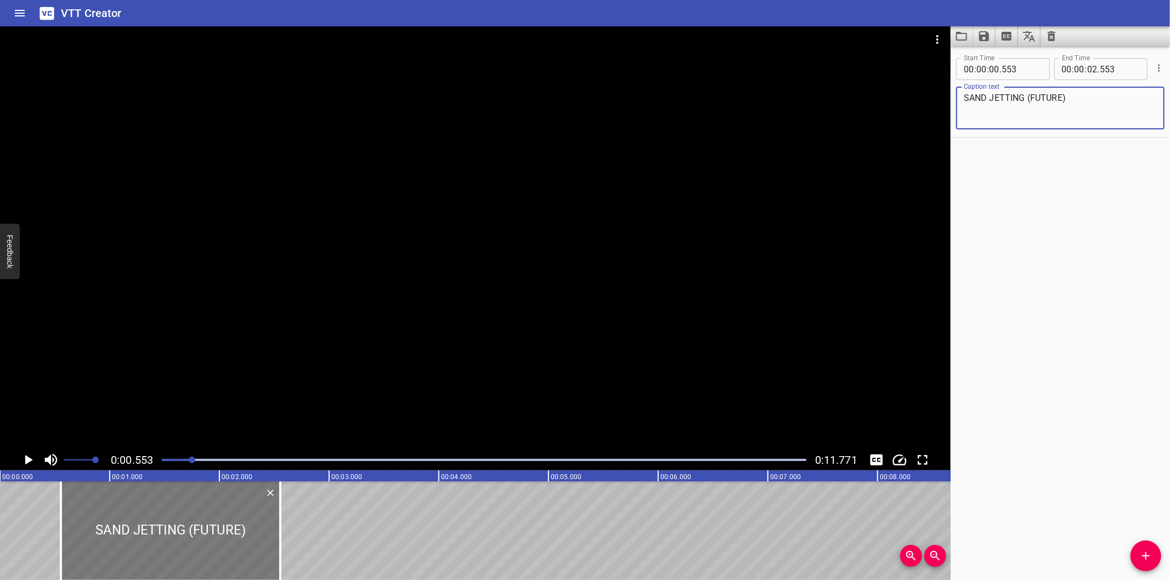
type textarea "SAND JETTING (FUTURE)"
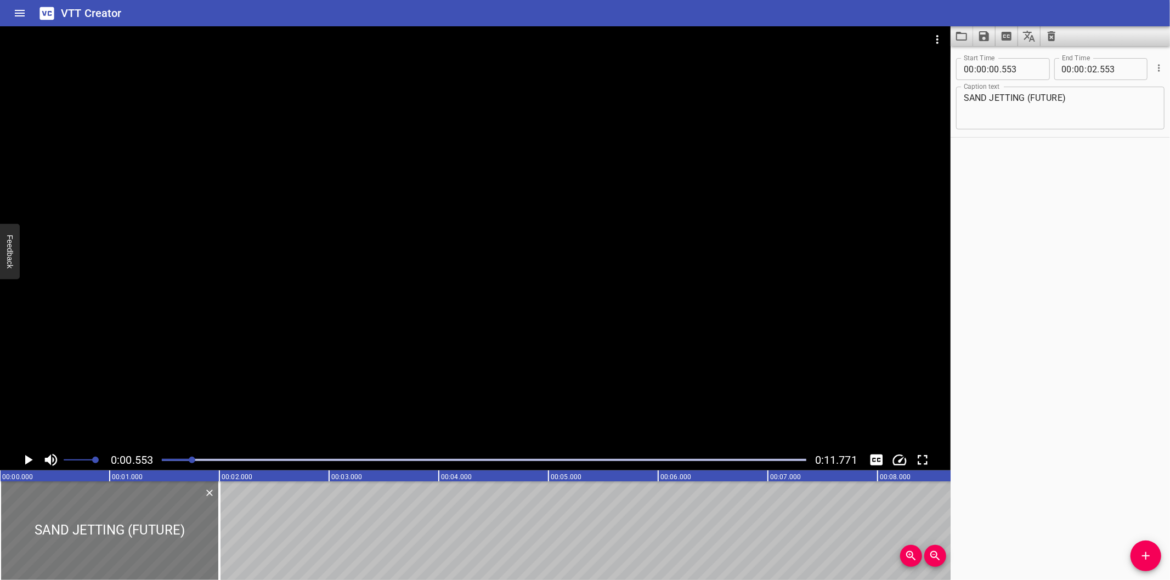
drag, startPoint x: 168, startPoint y: 552, endPoint x: 29, endPoint y: 547, distance: 138.8
click at [29, 547] on div at bounding box center [109, 531] width 219 height 99
type input "000"
drag, startPoint x: 222, startPoint y: 535, endPoint x: 216, endPoint y: 539, distance: 7.2
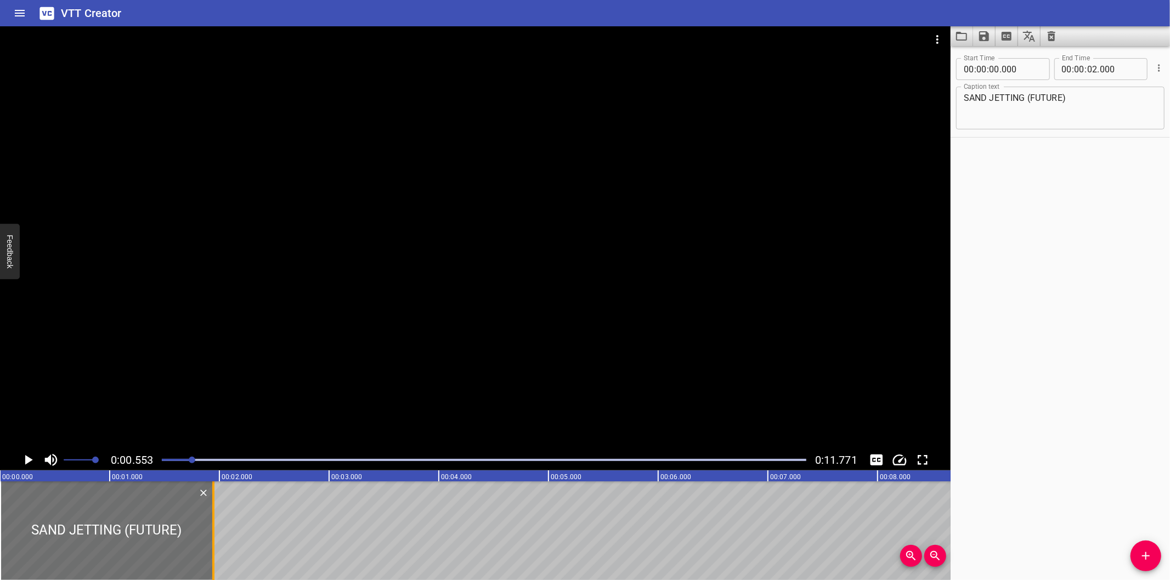
click at [216, 539] on div at bounding box center [213, 531] width 11 height 99
type input "01"
type input "945"
click at [258, 358] on div at bounding box center [475, 237] width 950 height 423
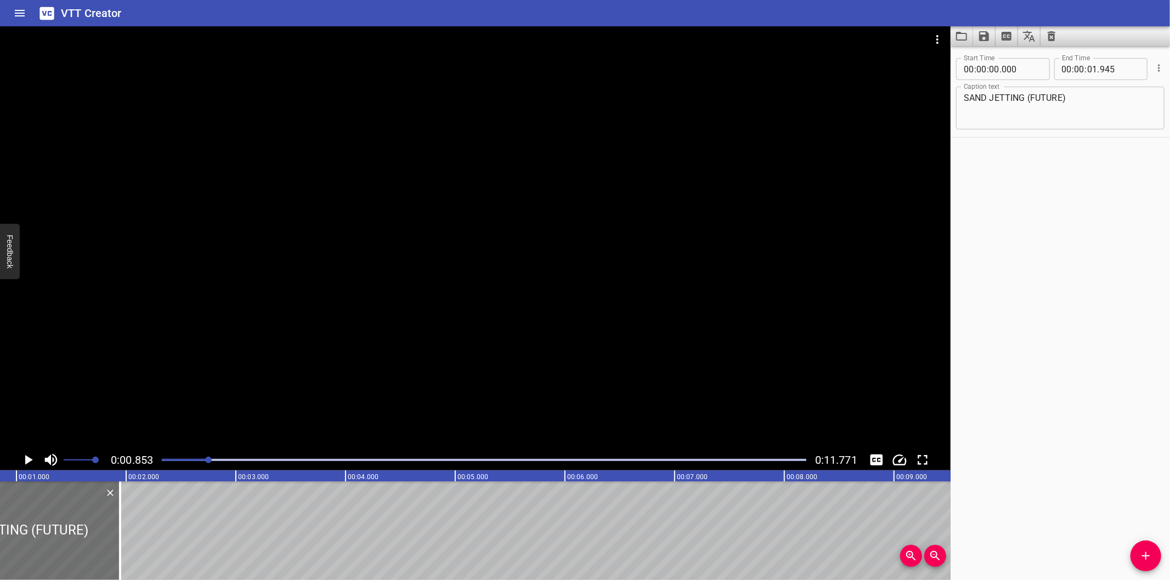
scroll to position [0, 94]
click at [407, 369] on div at bounding box center [475, 237] width 950 height 423
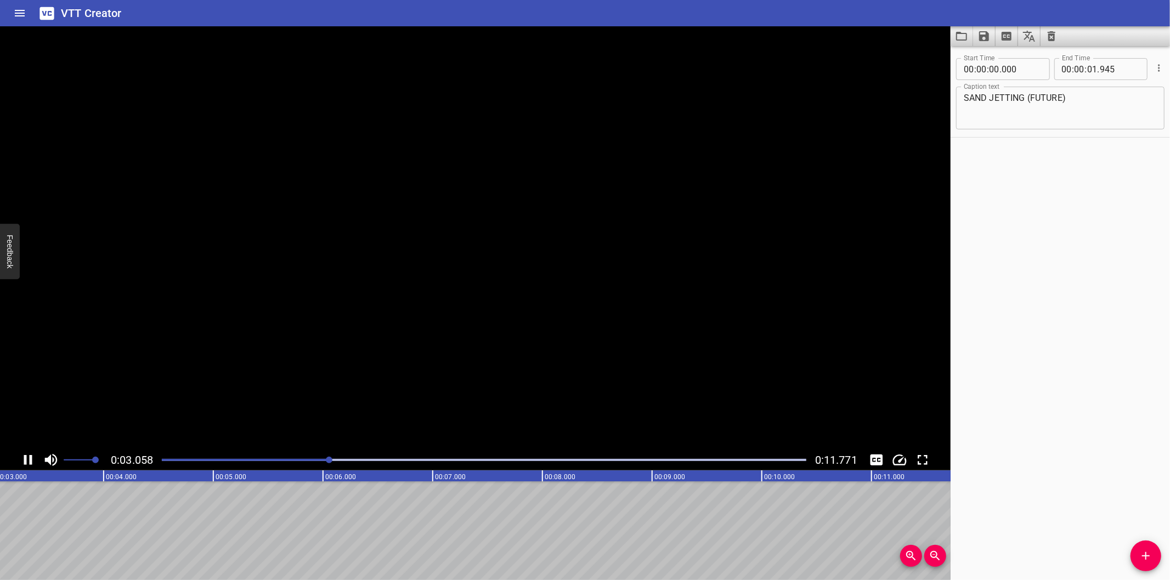
scroll to position [0, 353]
click at [263, 473] on rect at bounding box center [1018, 476] width 2742 height 11
click at [261, 465] on div at bounding box center [484, 459] width 658 height 15
click at [209, 462] on div at bounding box center [484, 459] width 658 height 15
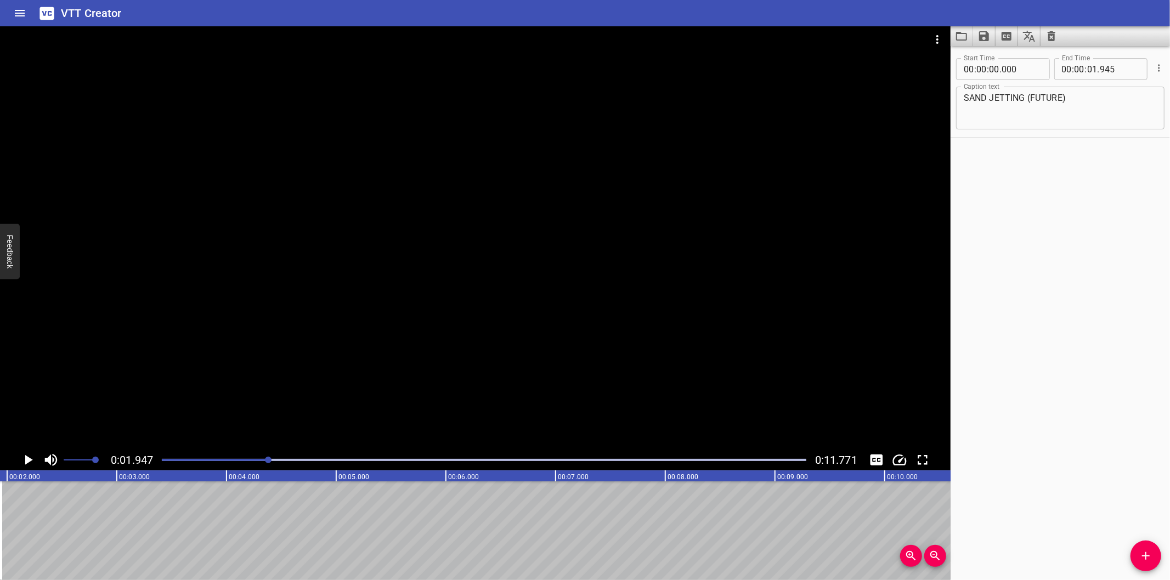
scroll to position [0, 214]
click at [1139, 563] on icon "Add Cue" at bounding box center [1145, 556] width 13 height 13
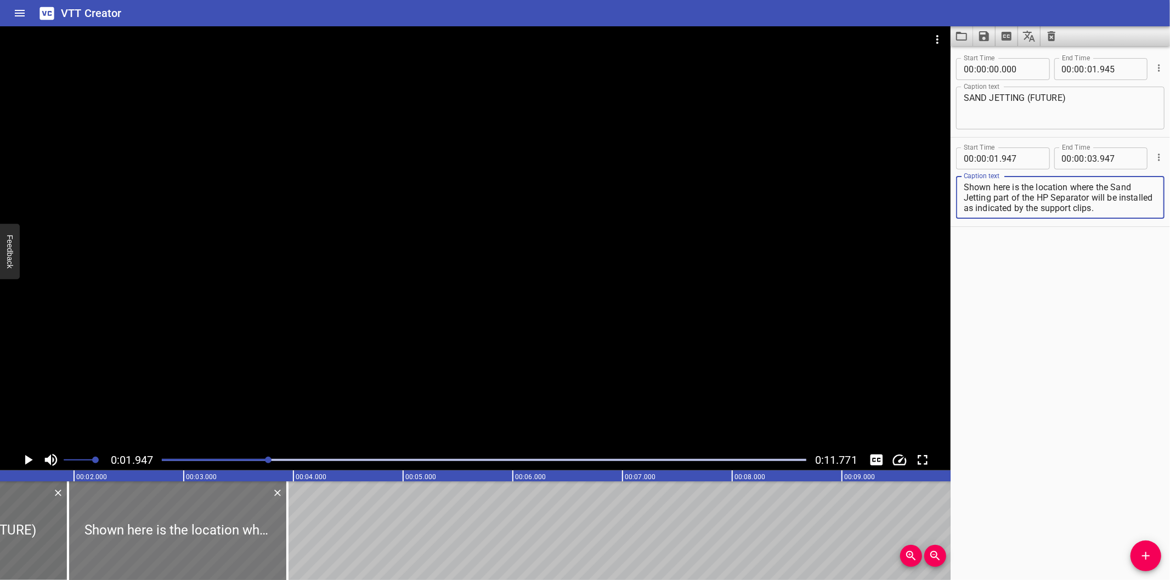
scroll to position [0, 133]
type textarea "Shown here is the location where the Sand Jetting part of the HP Separator will…"
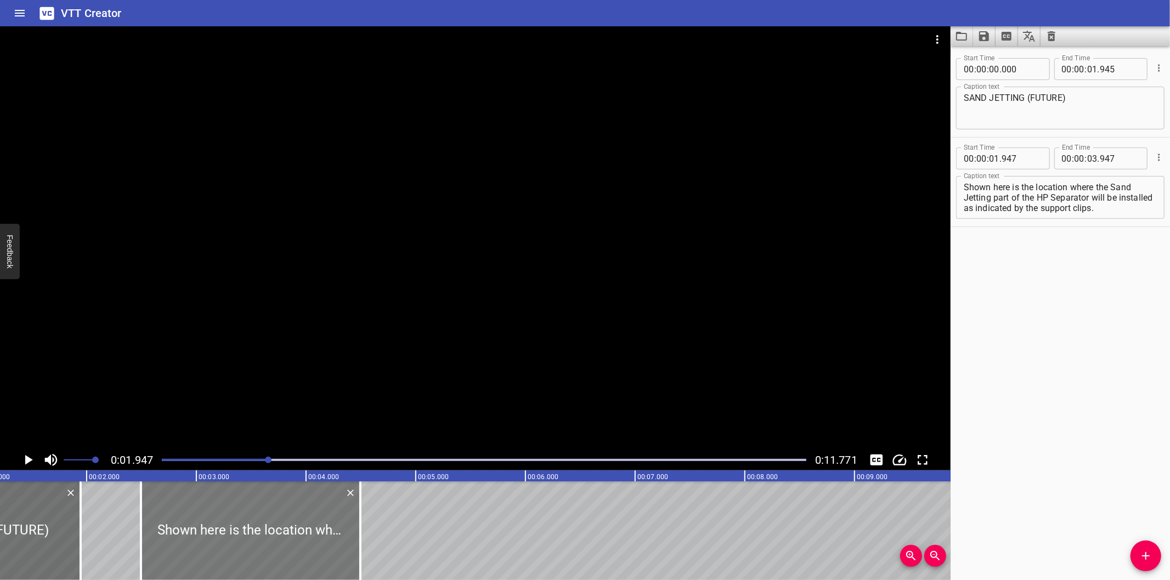
drag, startPoint x: 199, startPoint y: 536, endPoint x: 258, endPoint y: 540, distance: 59.4
click at [258, 540] on div at bounding box center [250, 531] width 219 height 99
type input "02"
type input "487"
type input "04"
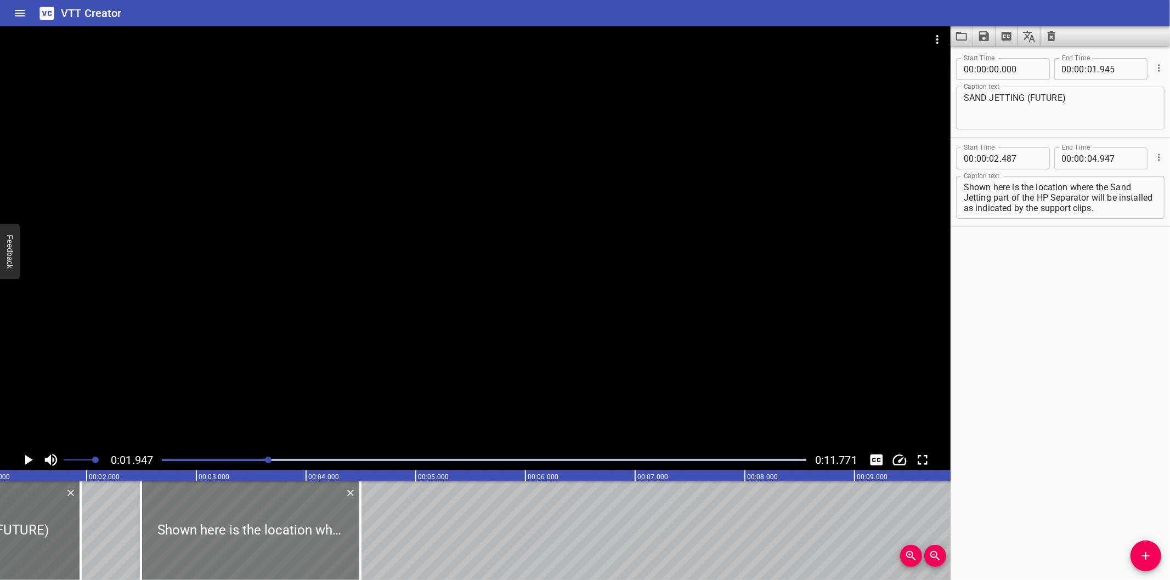
type input "487"
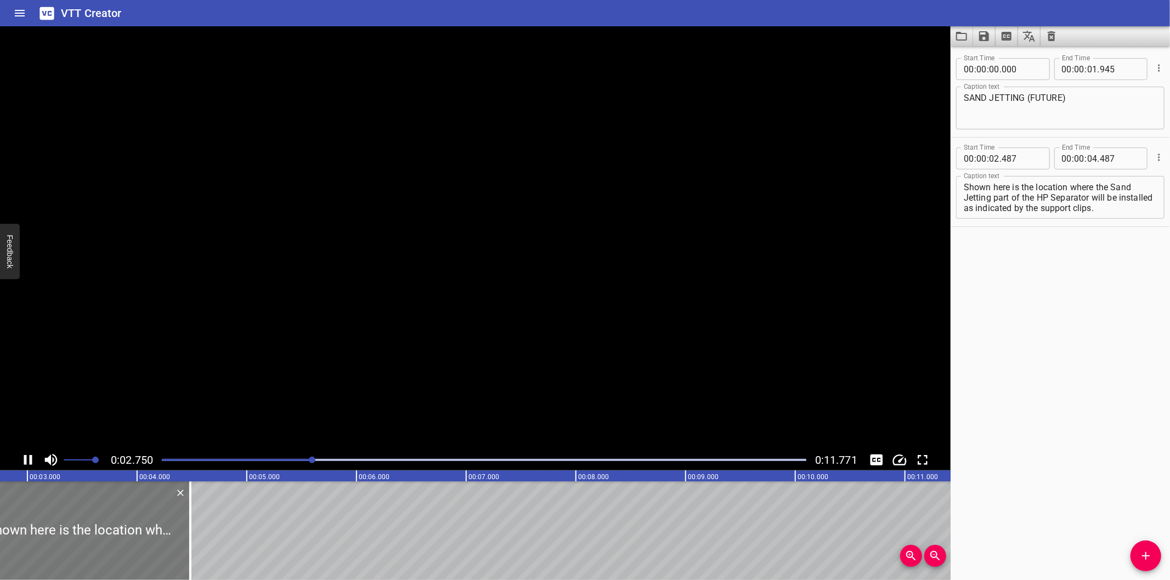
scroll to position [0, 325]
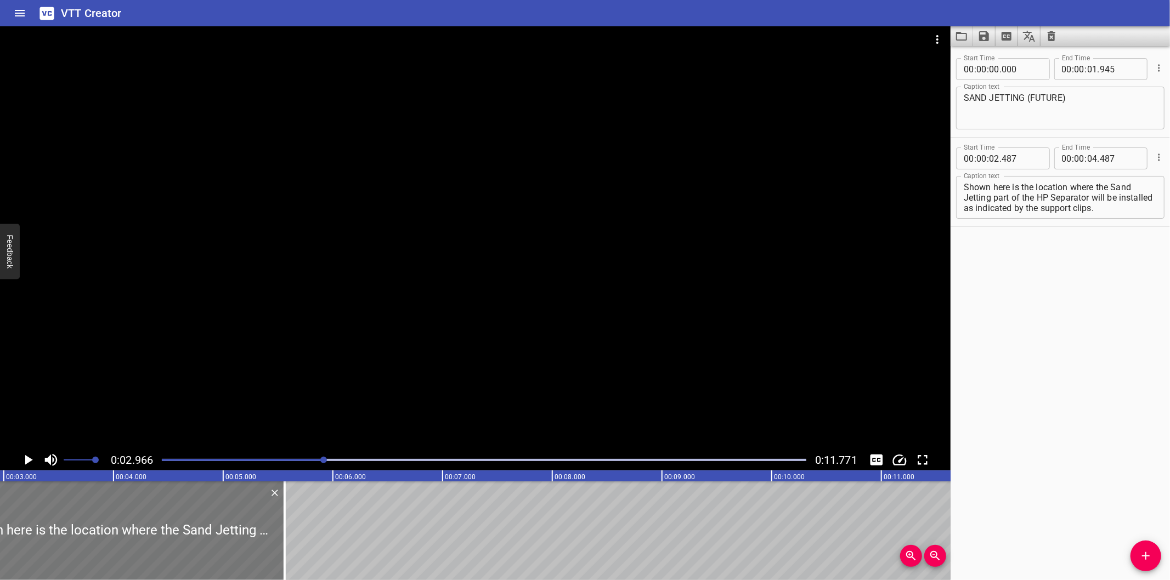
drag, startPoint x: 169, startPoint y: 549, endPoint x: 382, endPoint y: 563, distance: 213.8
click at [290, 547] on div at bounding box center [284, 531] width 11 height 99
type input "06"
type input "757"
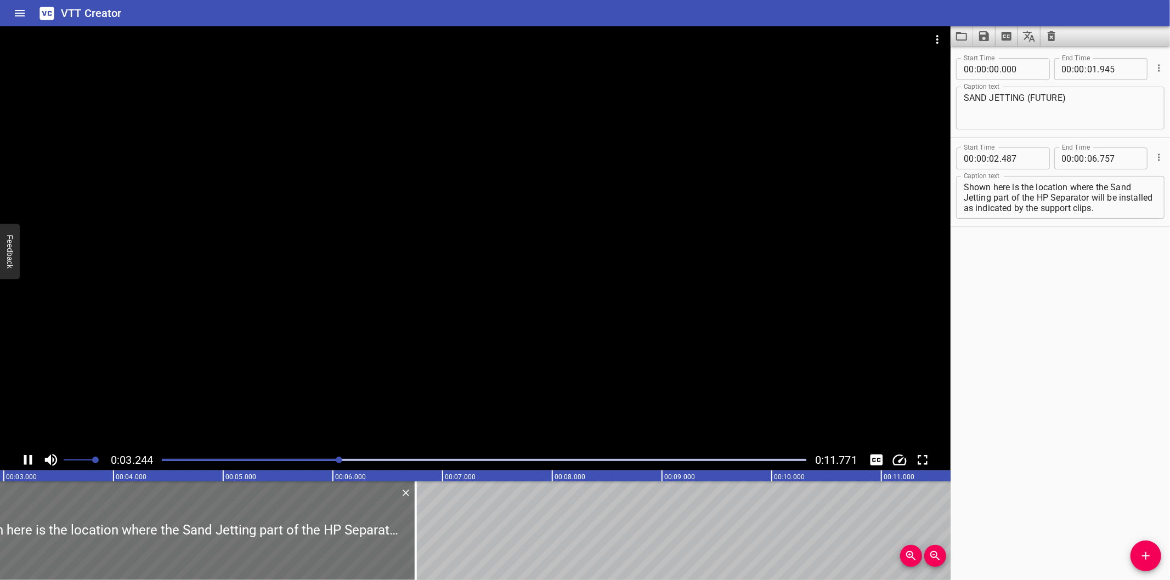
scroll to position [0, 365]
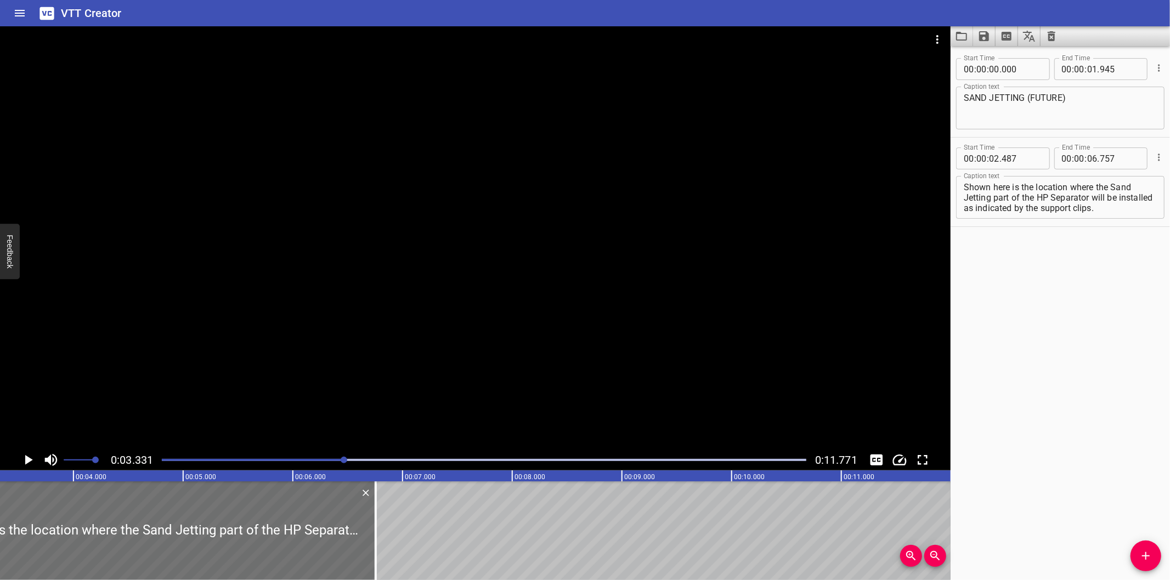
click at [576, 319] on div at bounding box center [475, 237] width 950 height 423
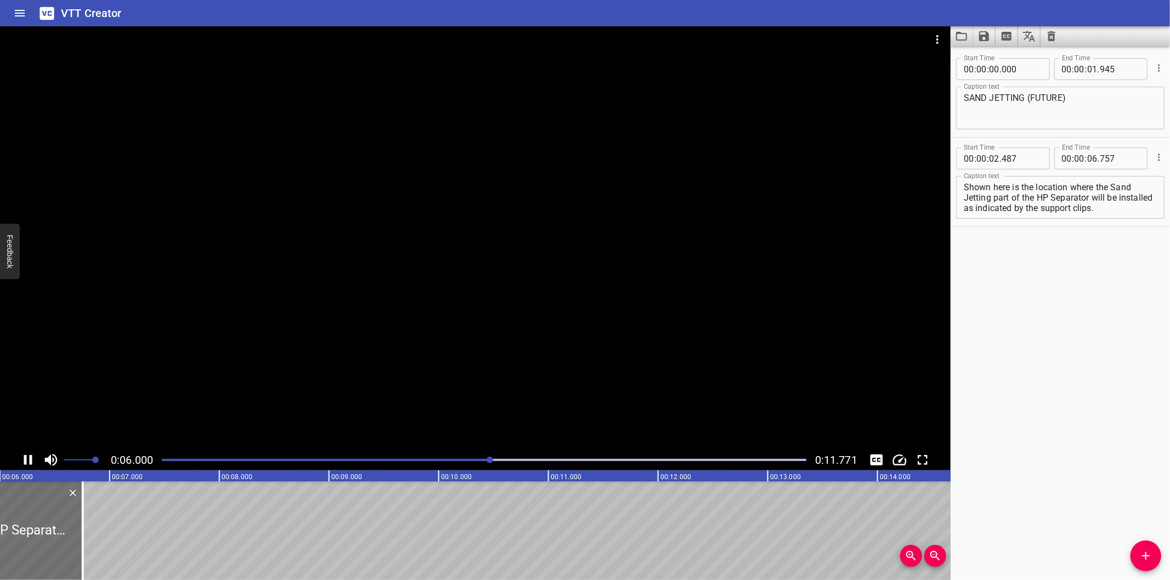
scroll to position [0, 684]
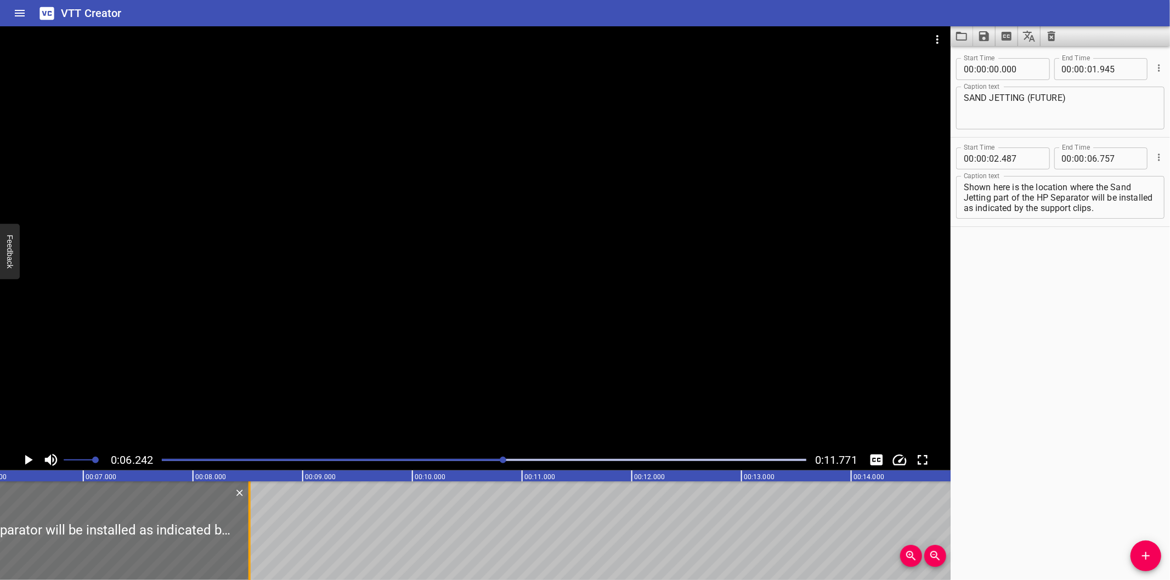
drag, startPoint x: 58, startPoint y: 550, endPoint x: 253, endPoint y: 535, distance: 195.2
click at [253, 535] on div at bounding box center [249, 531] width 11 height 99
type input "08"
type input "532"
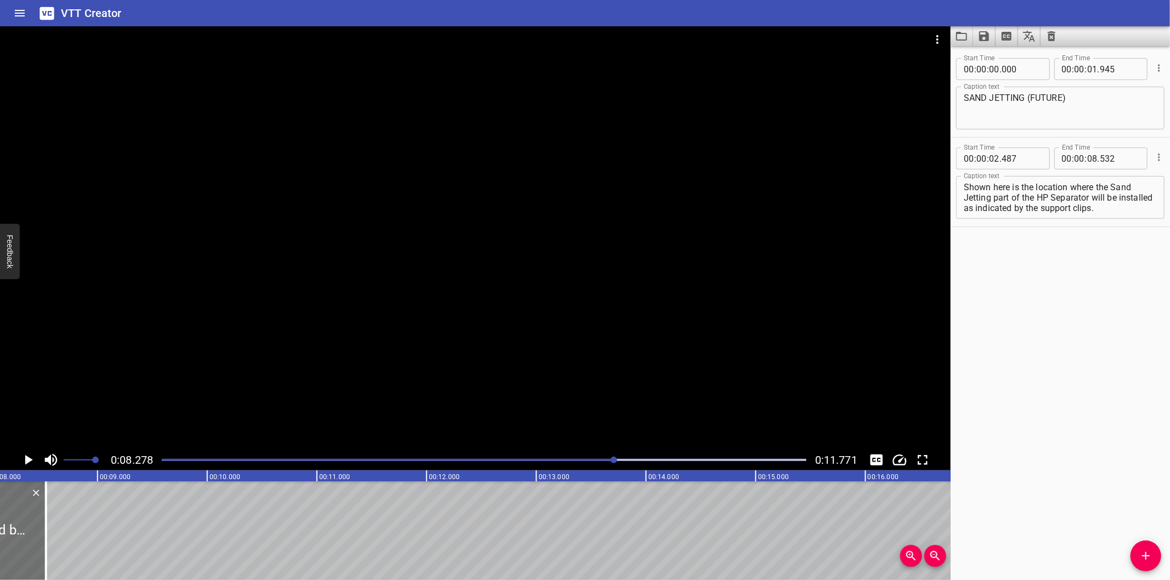
scroll to position [0, 908]
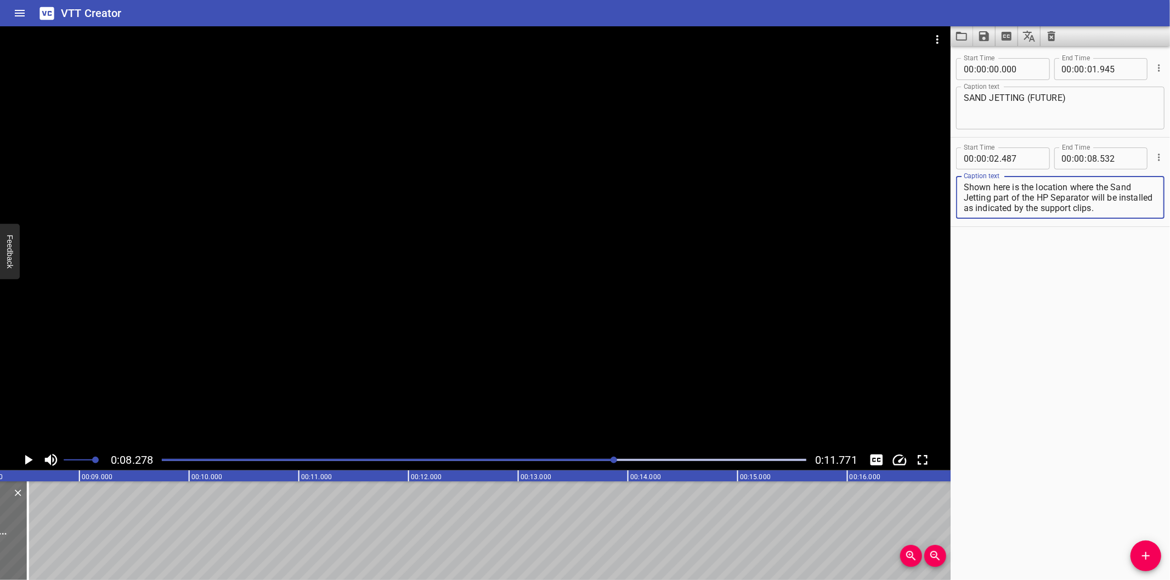
drag, startPoint x: 1000, startPoint y: 205, endPoint x: 1218, endPoint y: 349, distance: 261.2
click at [1169, 349] on html "VTT Creator Caption Editor Batch Transcribe Login Sign Up Privacy Contact 0:08.…" at bounding box center [585, 290] width 1170 height 580
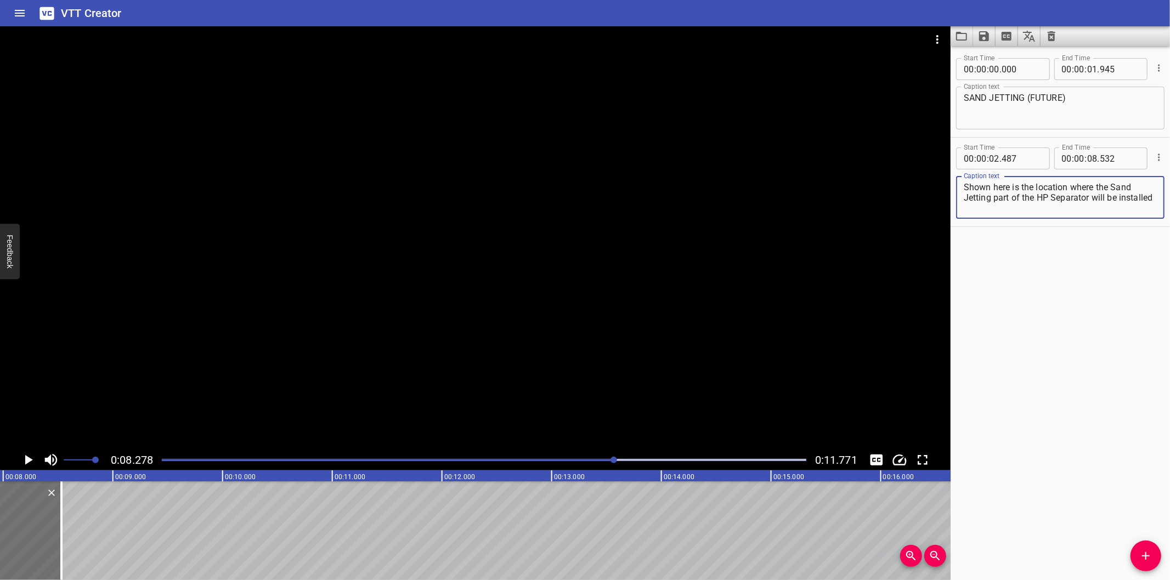
scroll to position [0, 826]
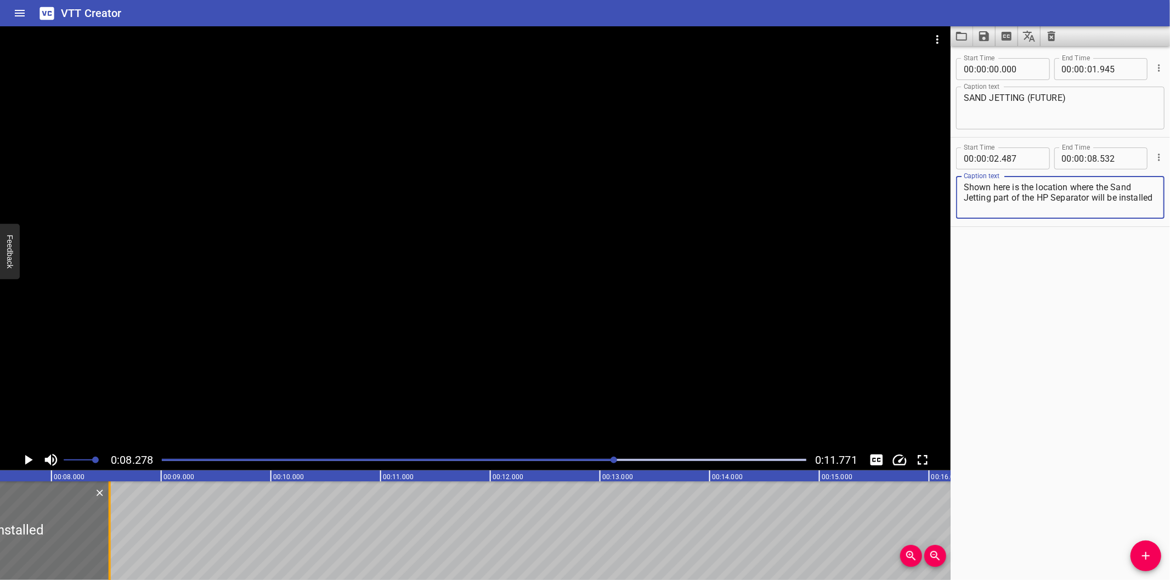
type textarea "Shown here is the location where the Sand Jetting part of the HP Separator will…"
click at [110, 546] on div at bounding box center [112, 531] width 11 height 99
type input "557"
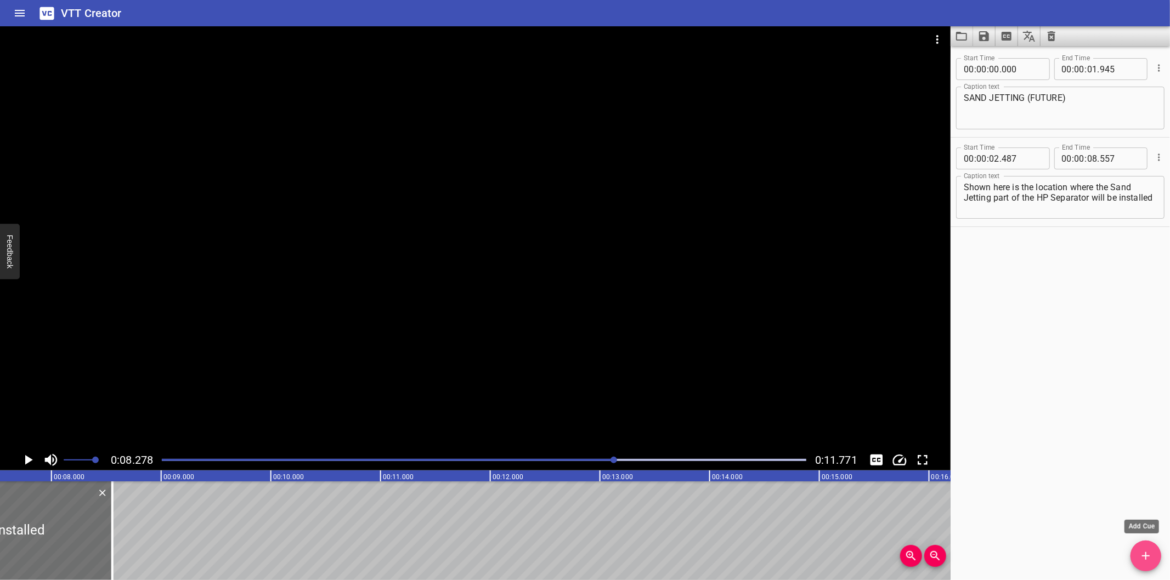
drag, startPoint x: 1153, startPoint y: 559, endPoint x: 868, endPoint y: 551, distance: 285.3
click at [1152, 559] on span "Add Cue" at bounding box center [1145, 556] width 31 height 13
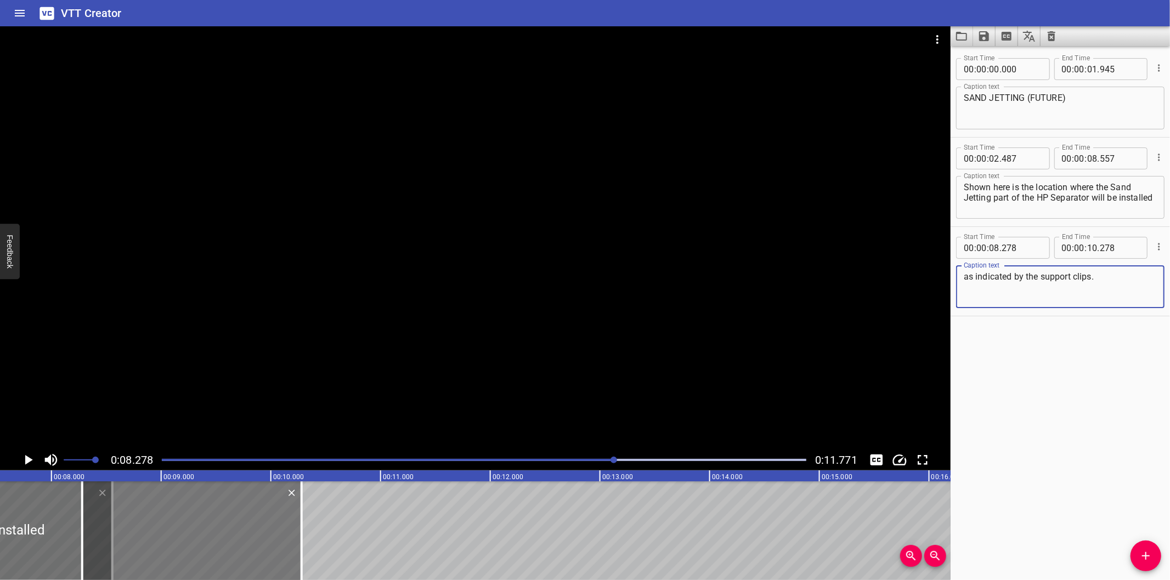
type textarea "as indicated by the support clips."
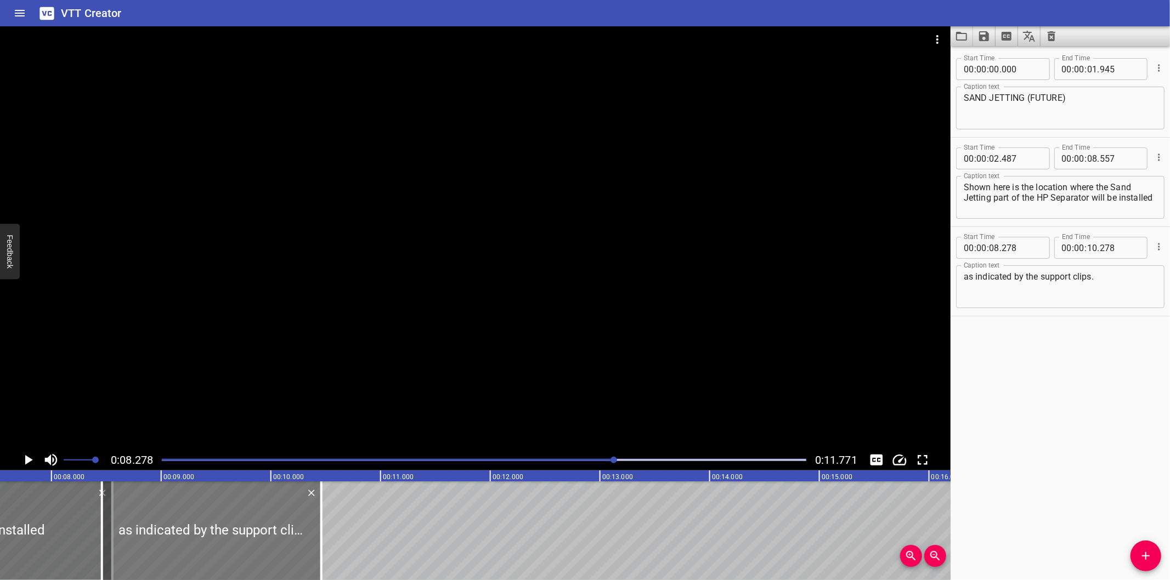
drag, startPoint x: 253, startPoint y: 548, endPoint x: 319, endPoint y: 549, distance: 65.3
click at [306, 549] on div at bounding box center [211, 531] width 219 height 99
type input "938"
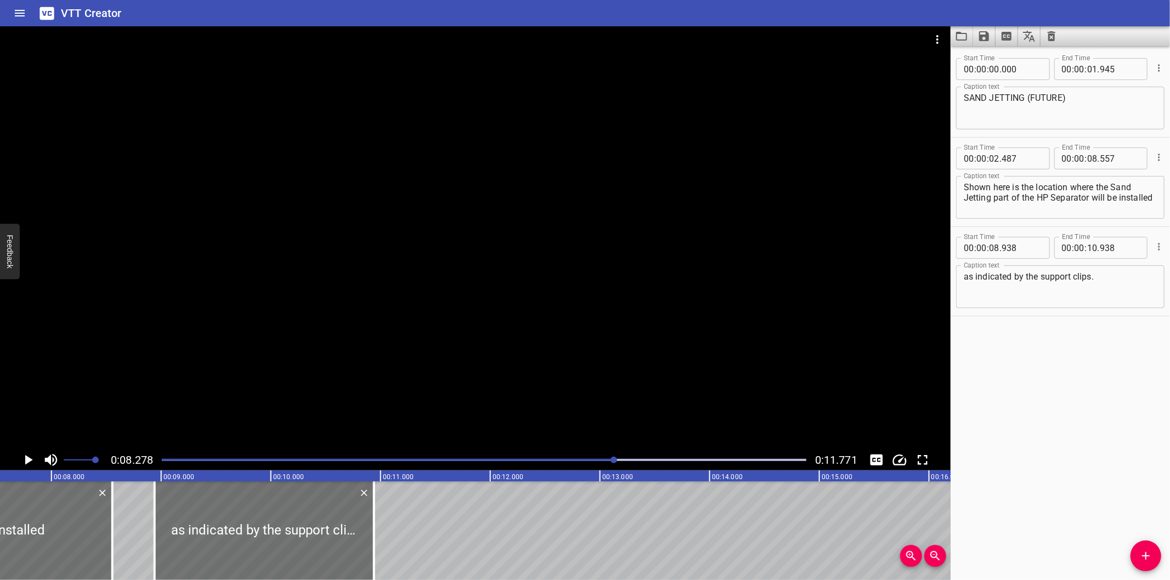
click at [546, 456] on div at bounding box center [484, 459] width 658 height 15
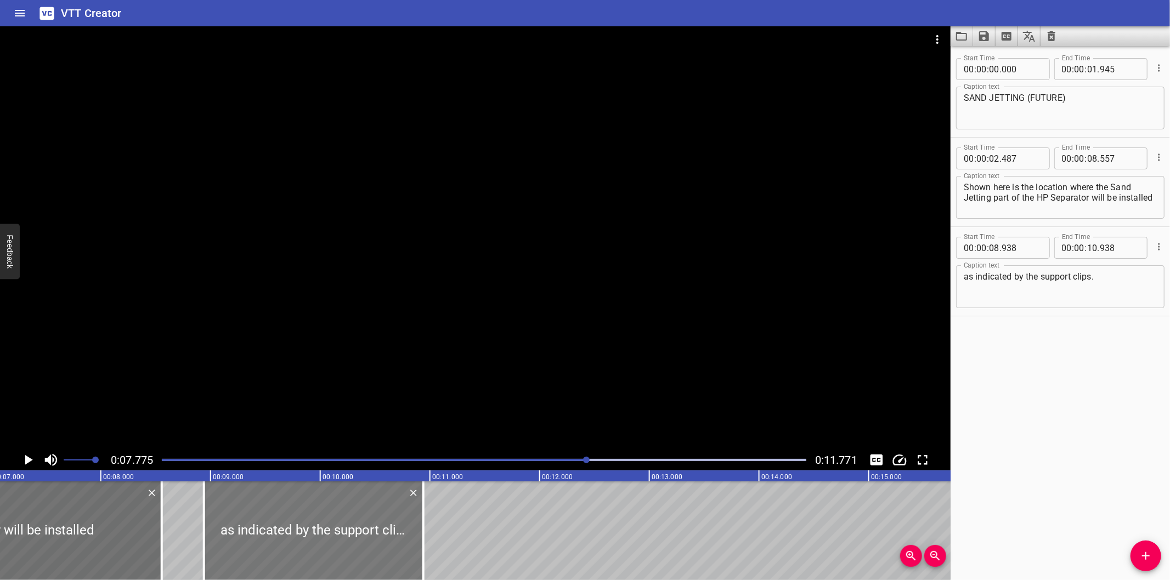
scroll to position [0, 771]
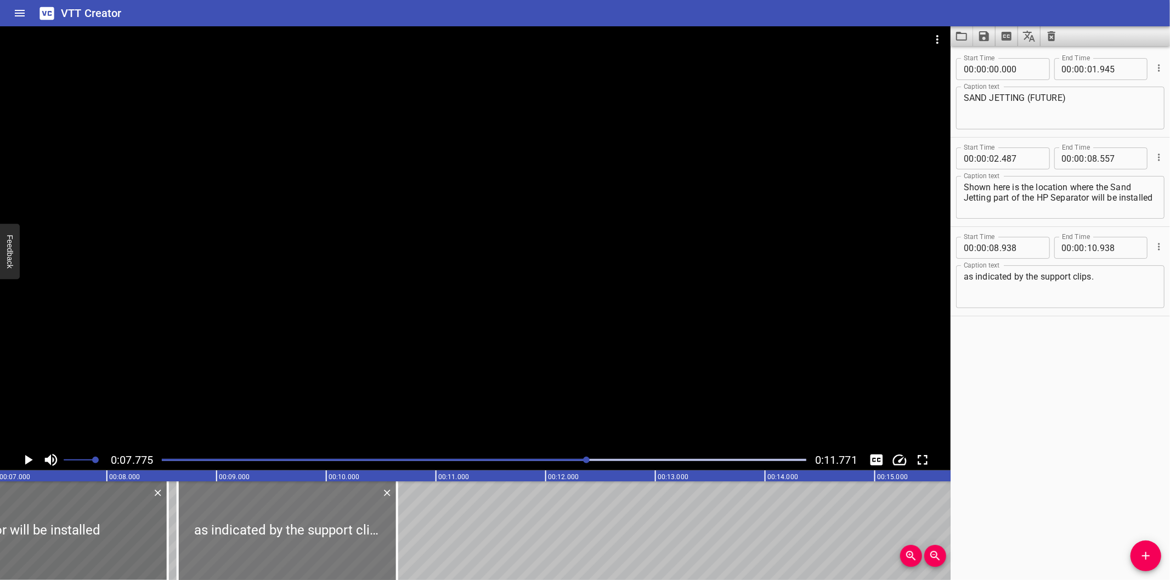
drag, startPoint x: 248, startPoint y: 522, endPoint x: 216, endPoint y: 527, distance: 32.7
click at [216, 527] on div at bounding box center [287, 531] width 219 height 99
type input "643"
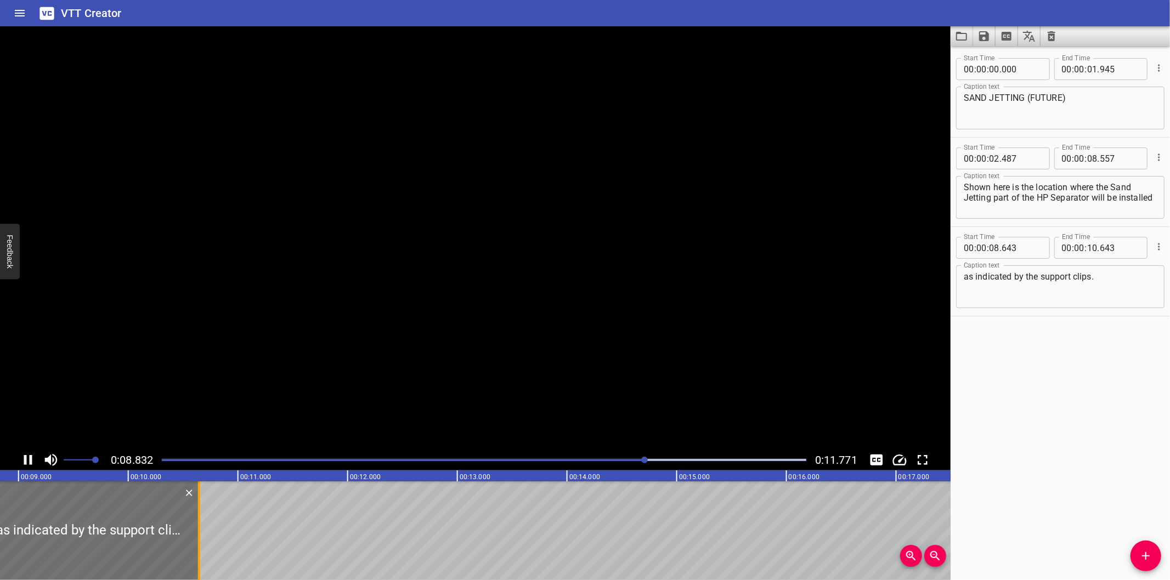
scroll to position [0, 988]
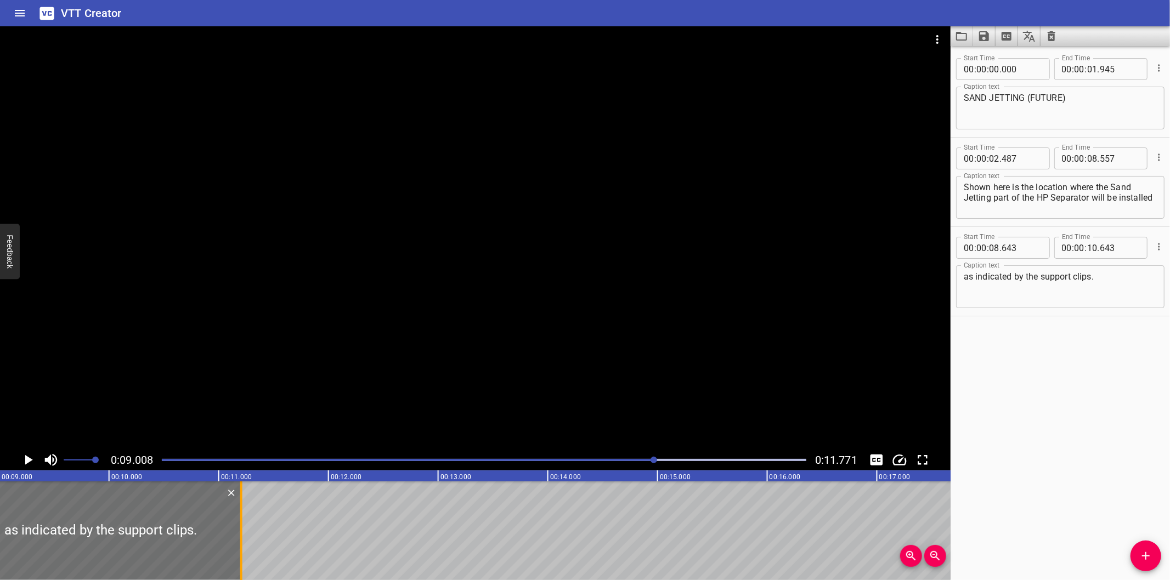
drag, startPoint x: 178, startPoint y: 539, endPoint x: 239, endPoint y: 541, distance: 61.5
click at [239, 541] on div at bounding box center [241, 531] width 11 height 99
type input "11"
type input "203"
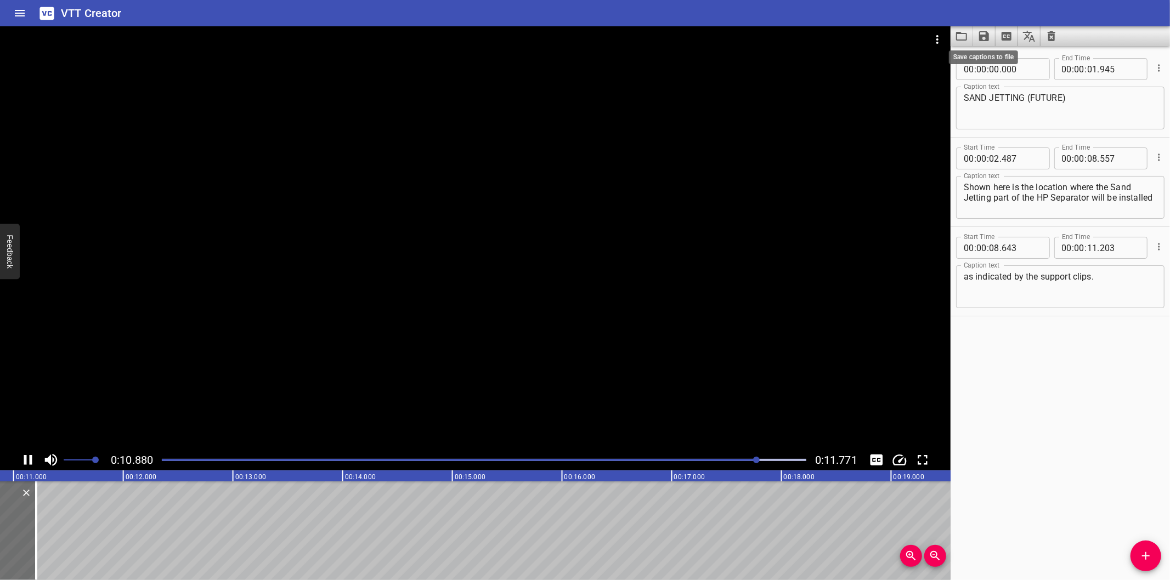
click at [980, 39] on icon "Save captions to file" at bounding box center [984, 36] width 10 height 10
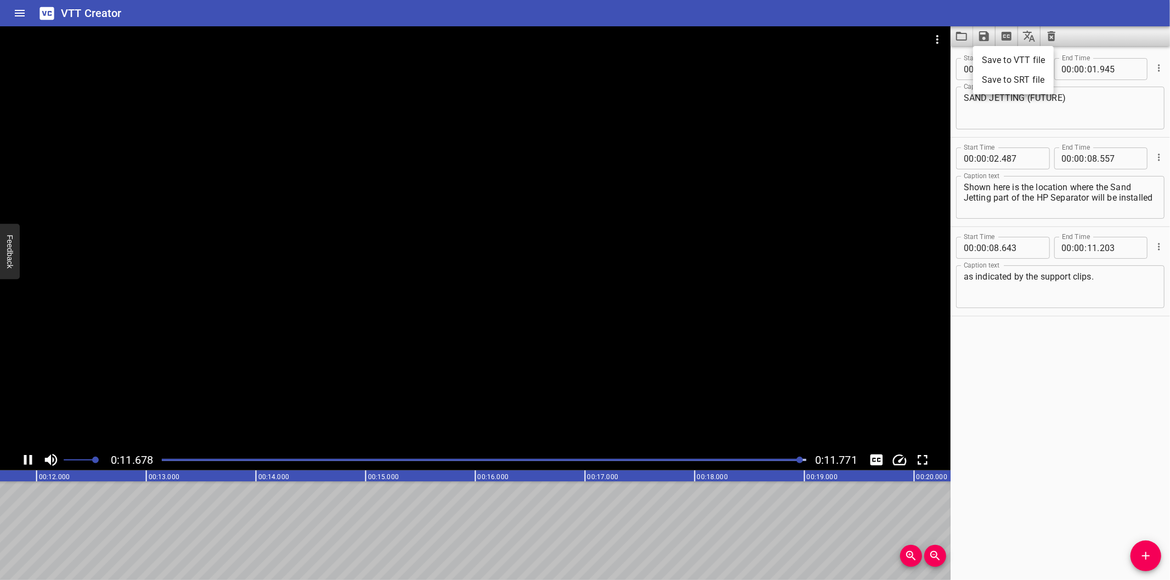
scroll to position [0, 1291]
click at [993, 59] on li "Save to VTT file" at bounding box center [1013, 60] width 81 height 20
click at [1029, 539] on div "Start Time 00 : 00 : 00 . 000 Start Time End Time 00 : 00 : 01 . 945 End Time C…" at bounding box center [1059, 313] width 219 height 534
click at [929, 37] on button "Video Options" at bounding box center [937, 39] width 26 height 26
click at [945, 40] on li "Select New Video File..." at bounding box center [978, 41] width 109 height 20
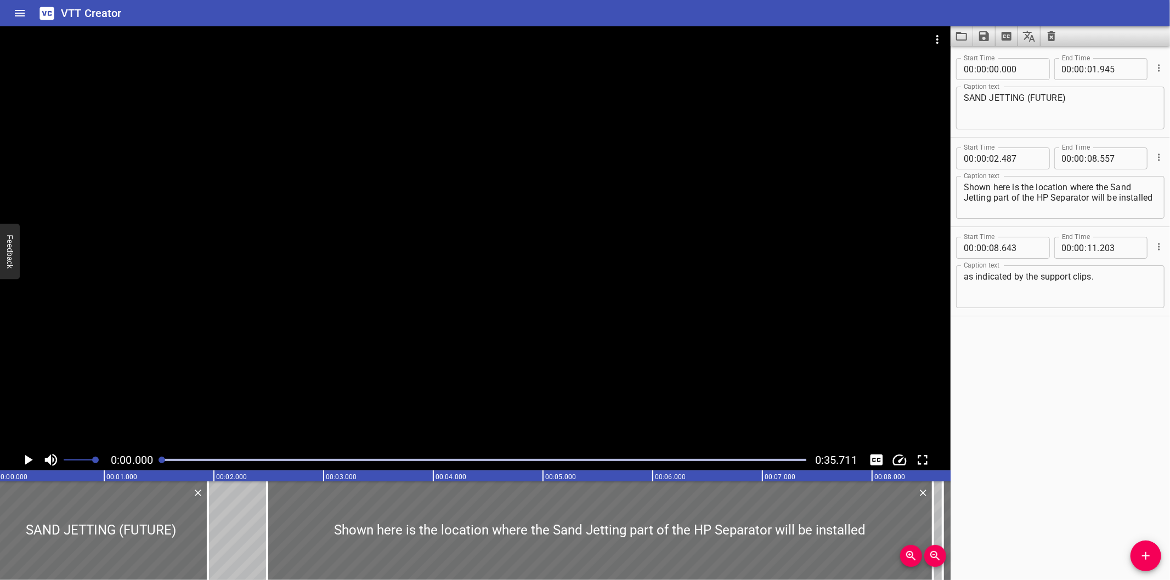
scroll to position [0, 0]
drag, startPoint x: 755, startPoint y: 377, endPoint x: 763, endPoint y: 376, distance: 7.8
click at [757, 376] on div at bounding box center [475, 237] width 950 height 423
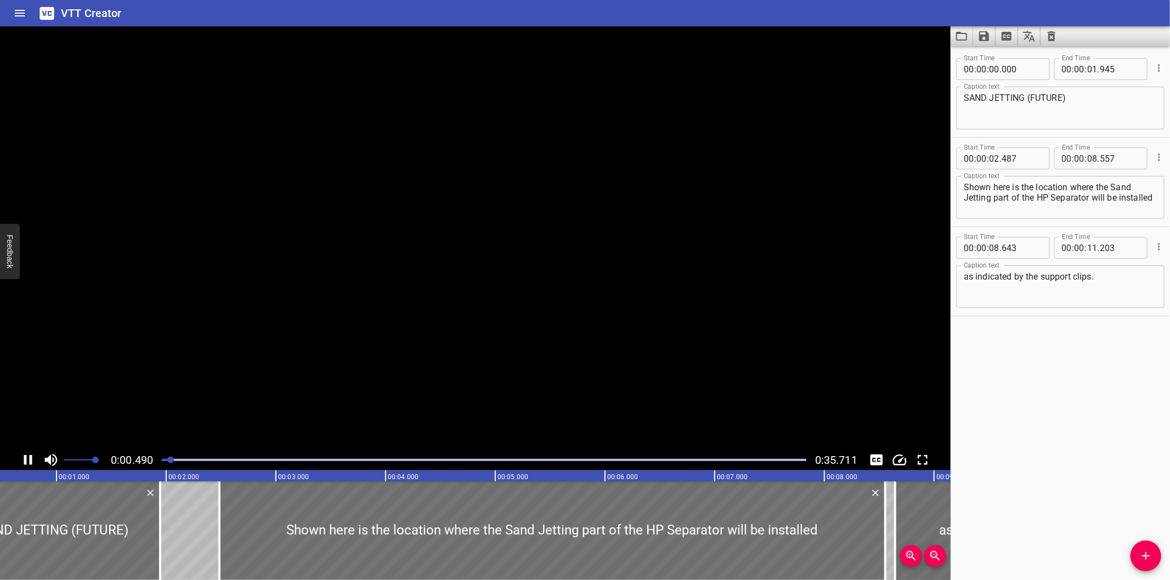
scroll to position [0, 82]
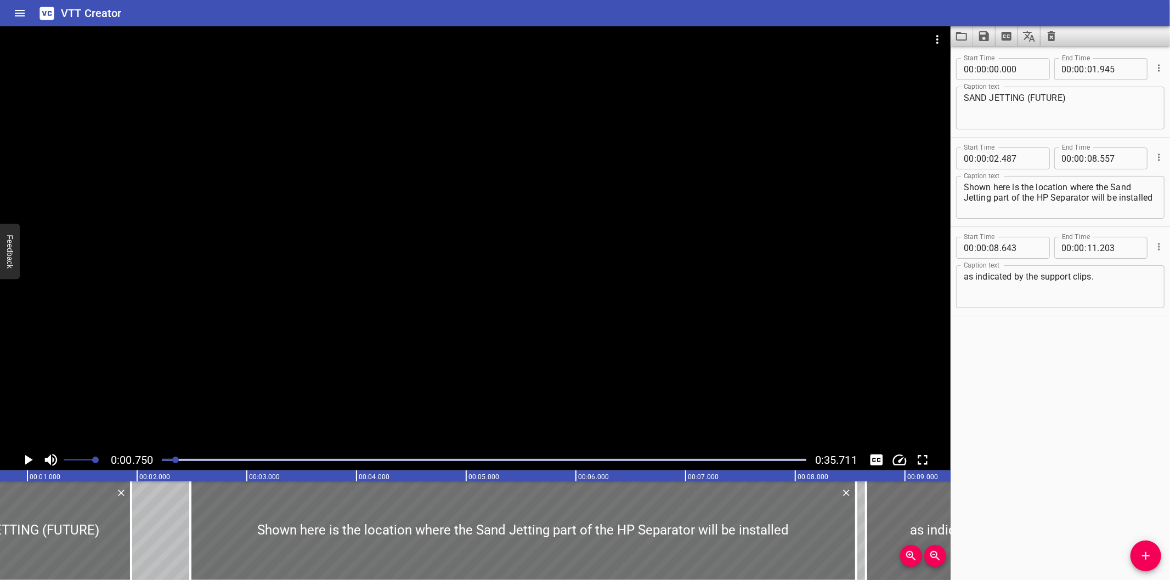
click at [347, 369] on div at bounding box center [475, 237] width 950 height 423
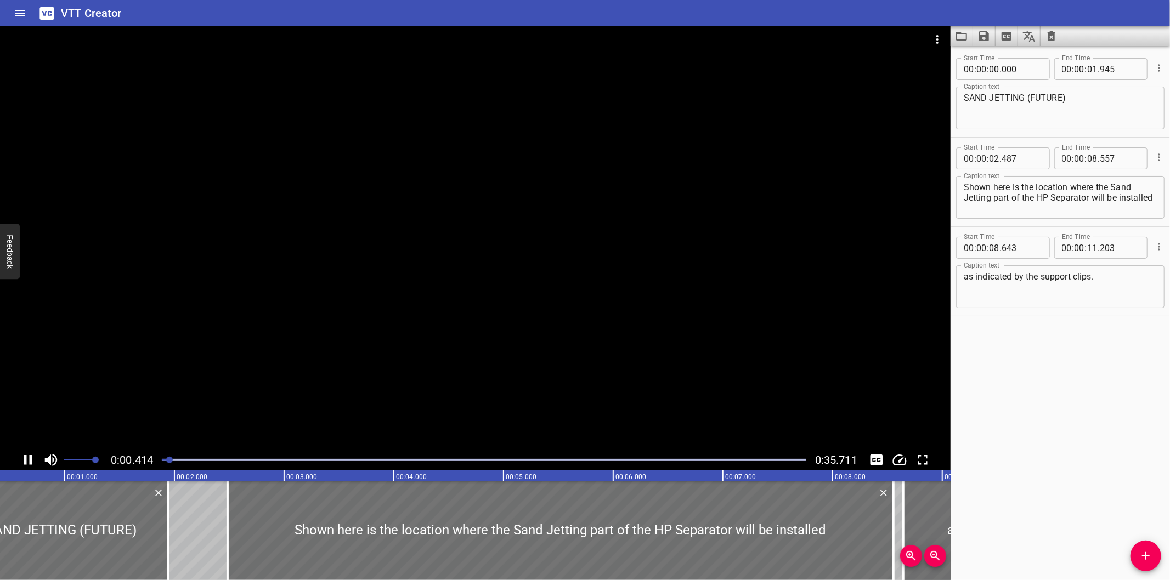
click at [163, 458] on div at bounding box center [484, 459] width 658 height 15
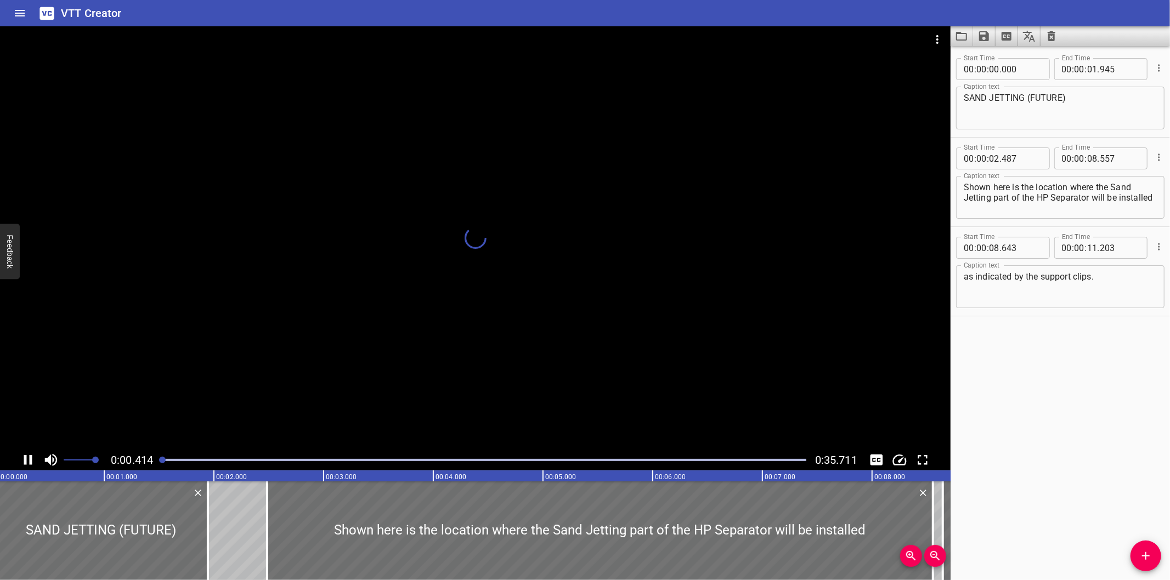
click at [160, 457] on div at bounding box center [484, 459] width 658 height 15
click at [155, 458] on div "0:00.039 0:35.711" at bounding box center [475, 460] width 950 height 21
click at [155, 458] on div "0:00.000 0:35.711" at bounding box center [475, 460] width 950 height 21
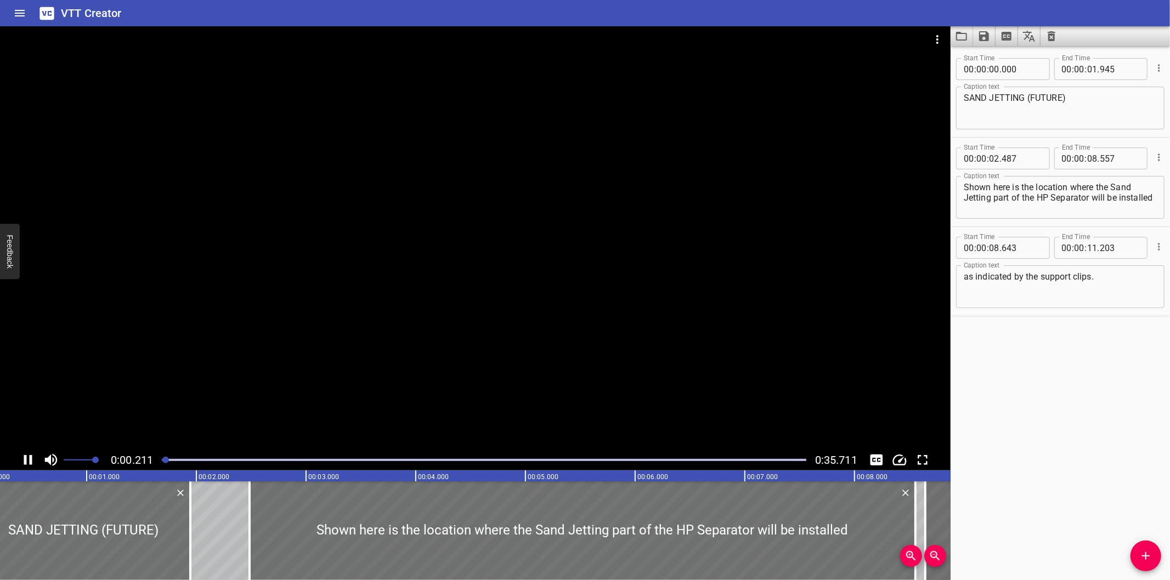
scroll to position [0, 53]
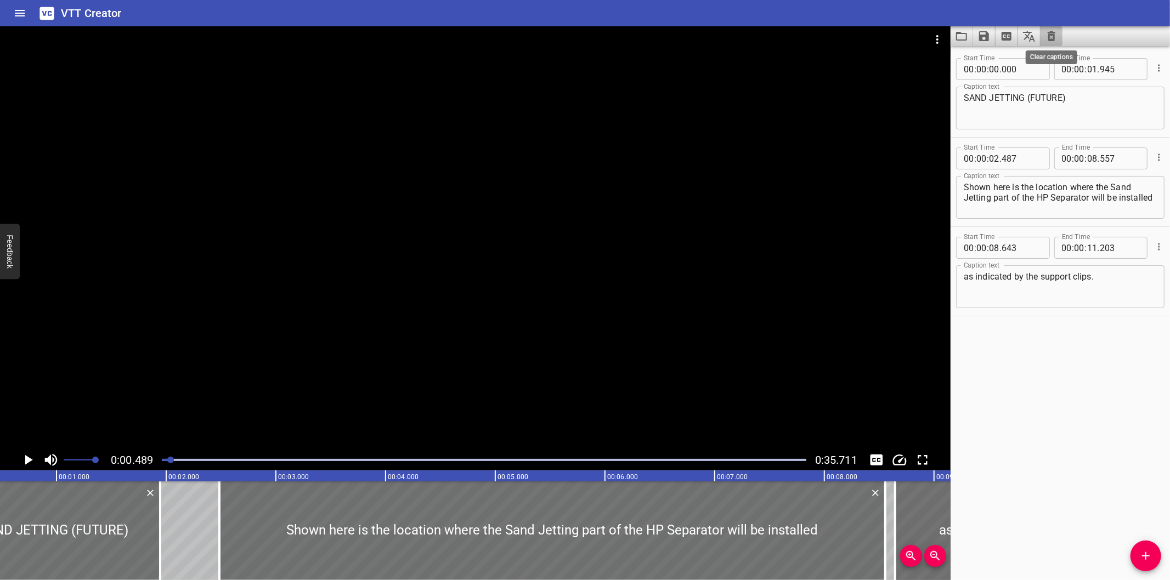
click at [1051, 43] on button "Clear captions" at bounding box center [1051, 36] width 22 height 20
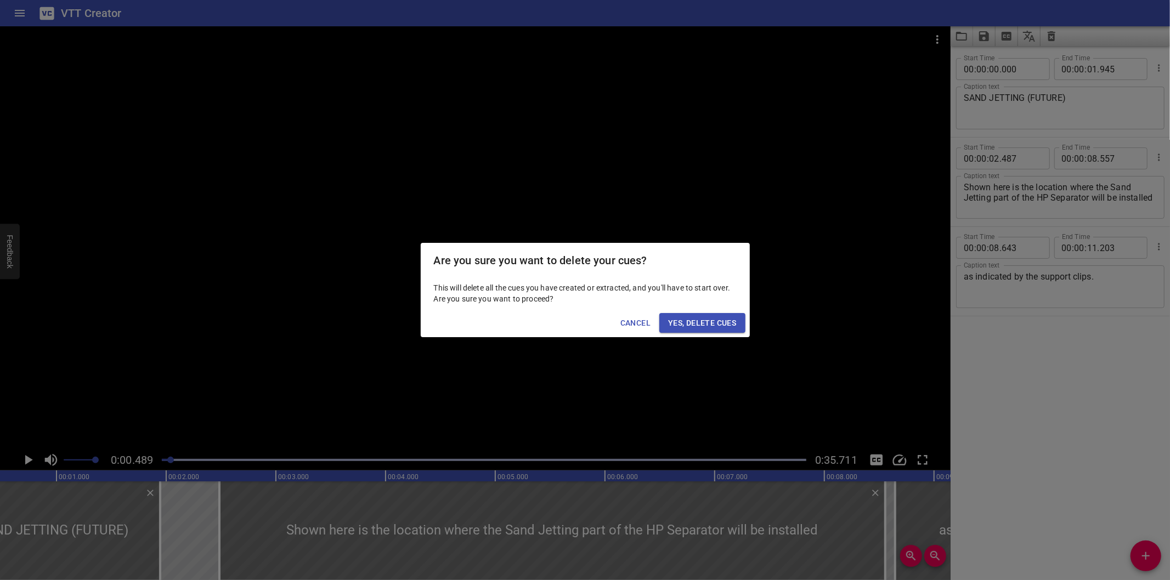
click at [709, 326] on span "Yes, Delete Cues" at bounding box center [702, 323] width 68 height 14
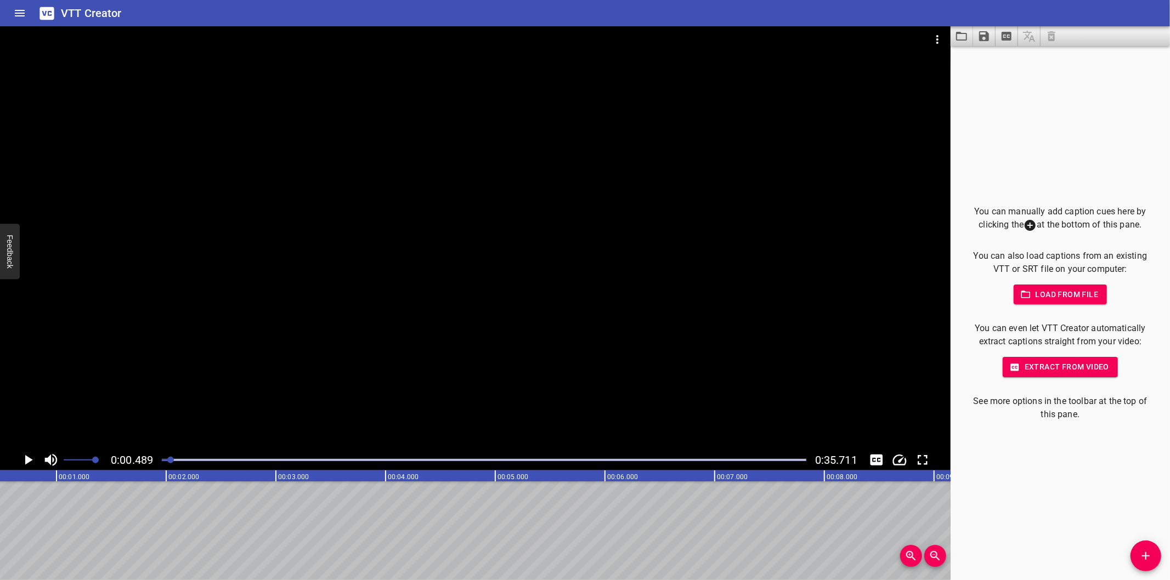
click at [502, 343] on div at bounding box center [475, 237] width 950 height 423
click at [172, 463] on div at bounding box center [484, 459] width 658 height 15
click at [167, 462] on div at bounding box center [170, 460] width 7 height 7
click at [165, 462] on div at bounding box center [165, 460] width 7 height 7
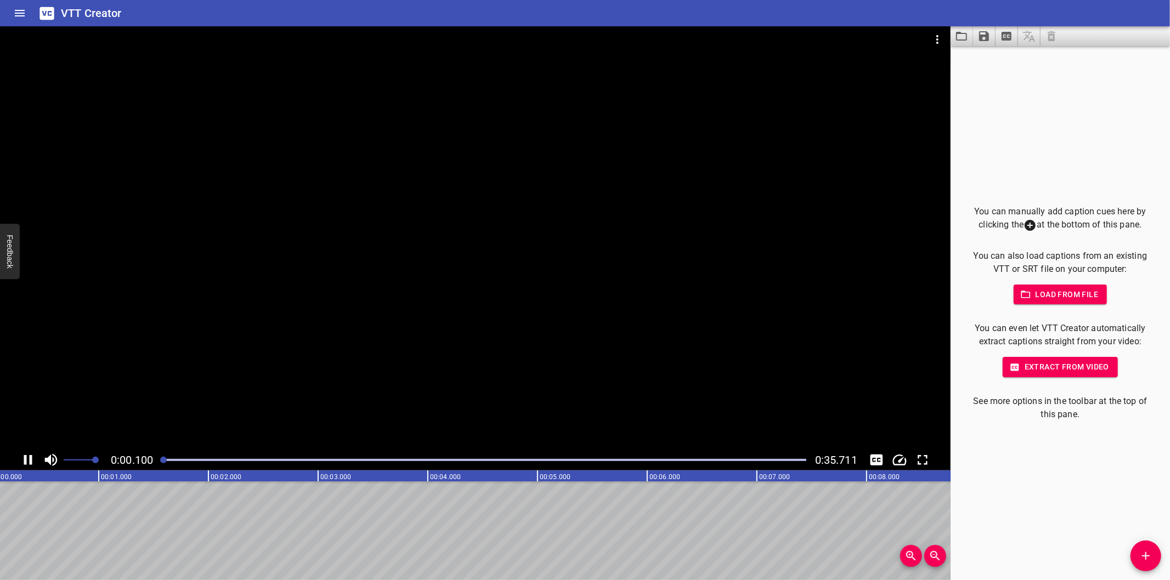
click at [163, 462] on div at bounding box center [163, 460] width 7 height 7
click at [163, 462] on div at bounding box center [484, 459] width 658 height 15
drag, startPoint x: 1151, startPoint y: 561, endPoint x: 1137, endPoint y: 554, distance: 14.7
click at [1150, 561] on icon "Add Cue" at bounding box center [1145, 556] width 13 height 13
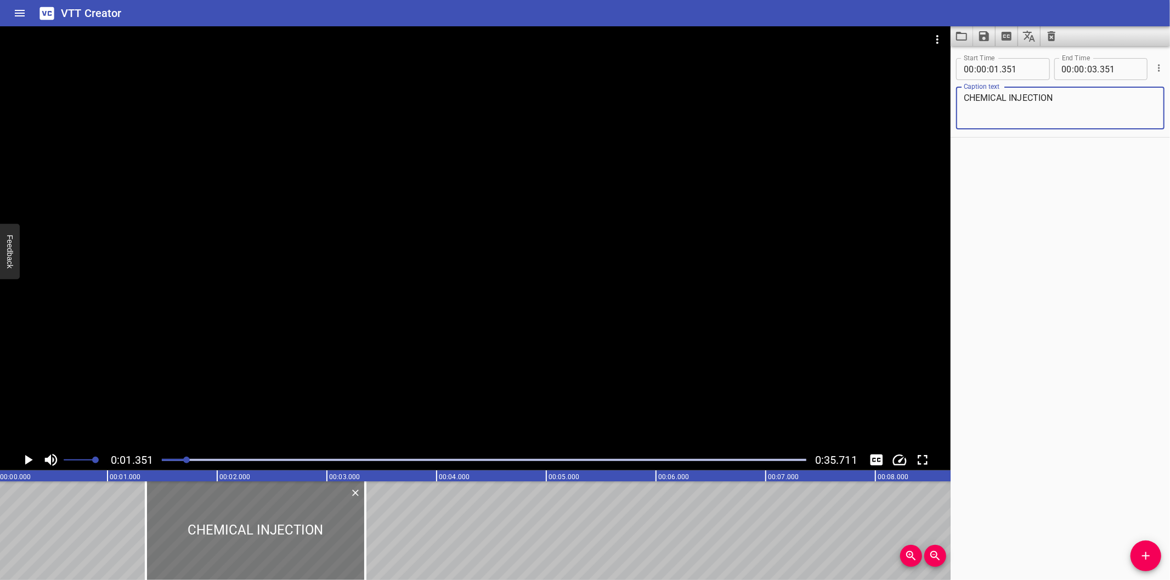
scroll to position [0, 0]
type textarea "CHEMICAL INJECTION"
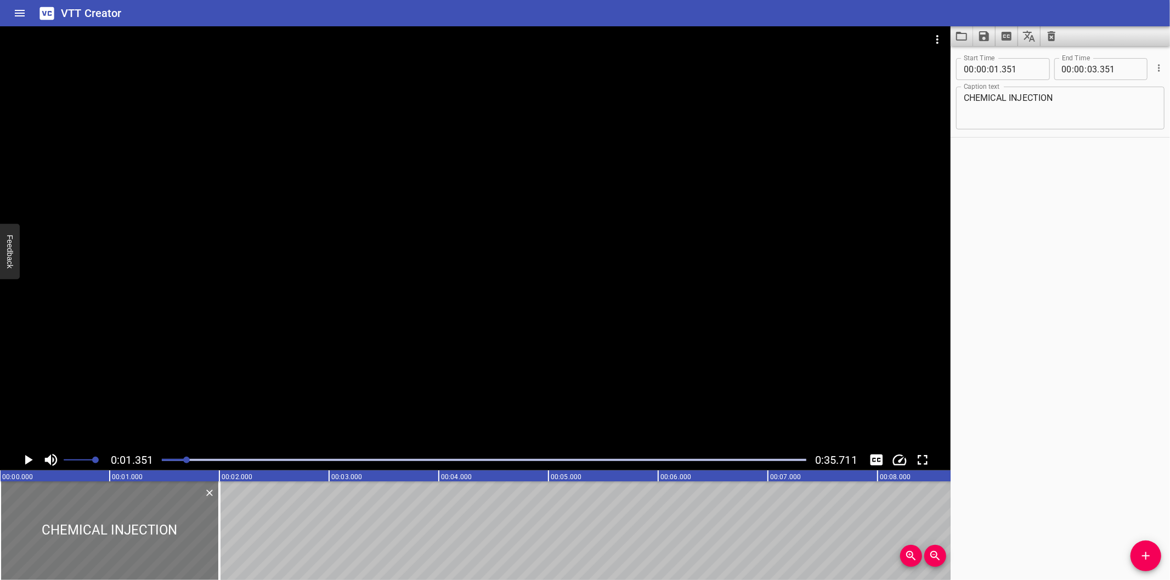
drag, startPoint x: 219, startPoint y: 540, endPoint x: 29, endPoint y: 543, distance: 190.9
click at [29, 543] on div at bounding box center [109, 531] width 219 height 99
type input "00"
type input "000"
type input "02"
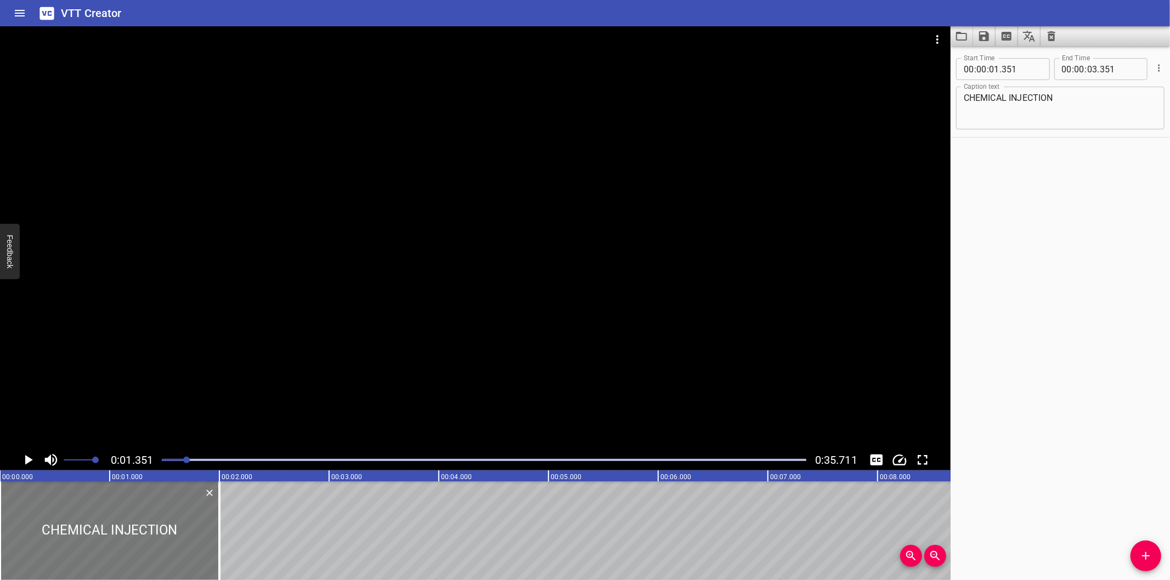
type input "000"
drag, startPoint x: 217, startPoint y: 545, endPoint x: 166, endPoint y: 550, distance: 50.7
click at [166, 550] on div at bounding box center [168, 531] width 11 height 99
type input "01"
type input "540"
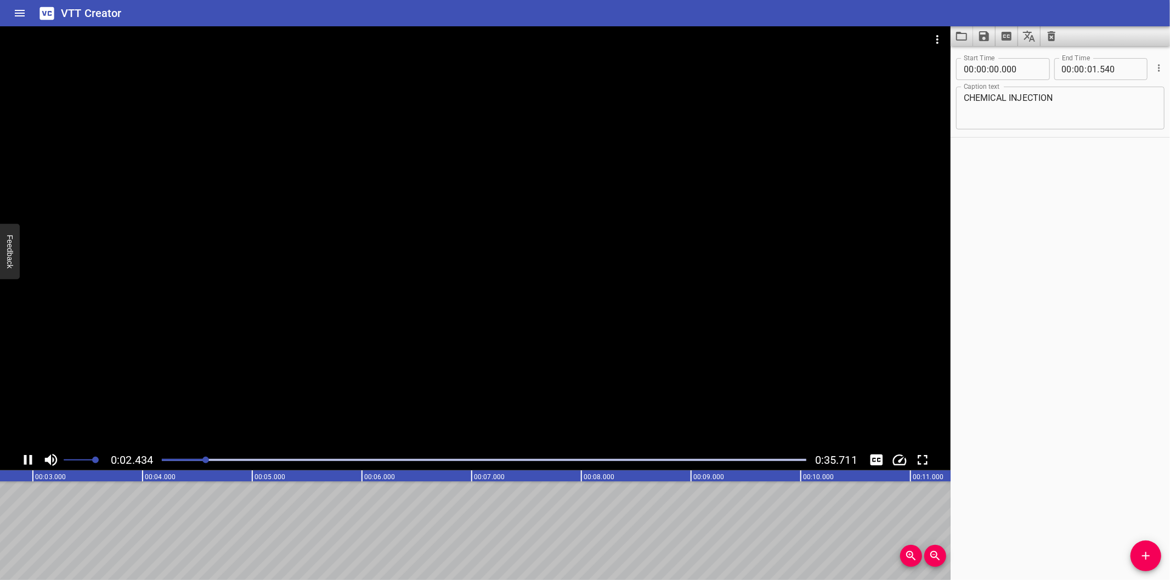
click at [167, 463] on div at bounding box center [484, 459] width 658 height 15
drag, startPoint x: 661, startPoint y: 397, endPoint x: 473, endPoint y: 436, distance: 192.8
click at [661, 396] on div at bounding box center [475, 237] width 950 height 423
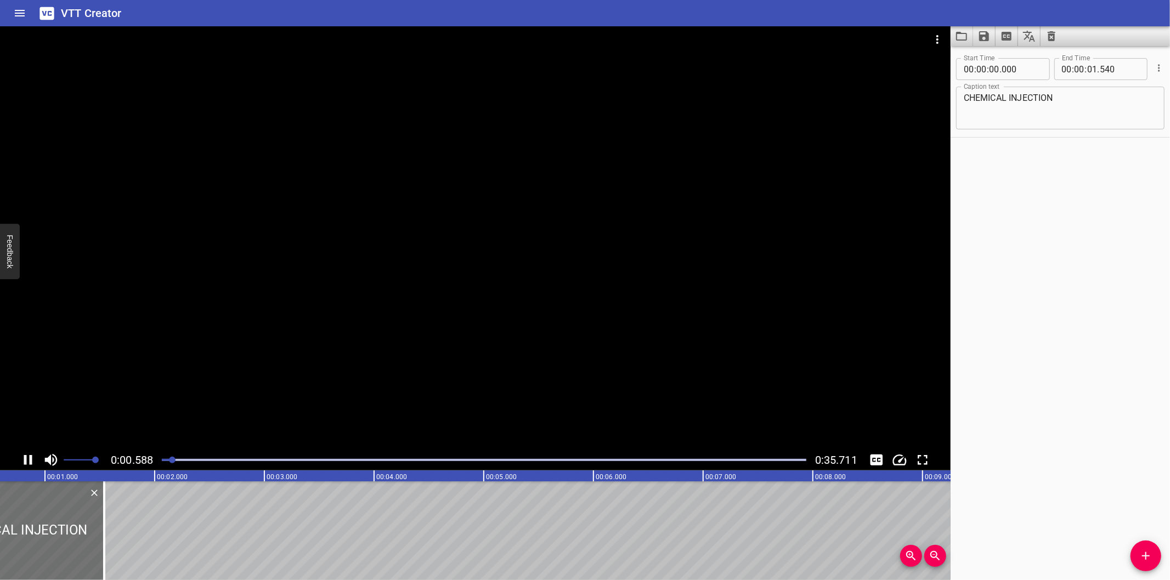
click at [163, 462] on div at bounding box center [484, 459] width 658 height 15
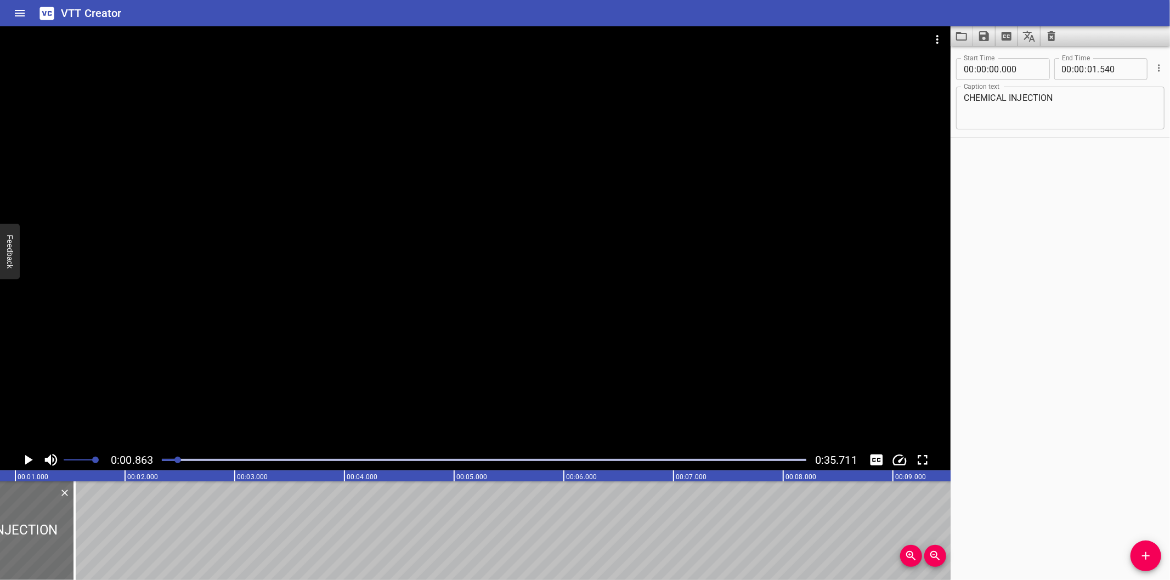
click at [1141, 550] on icon "Add Cue" at bounding box center [1145, 556] width 13 height 13
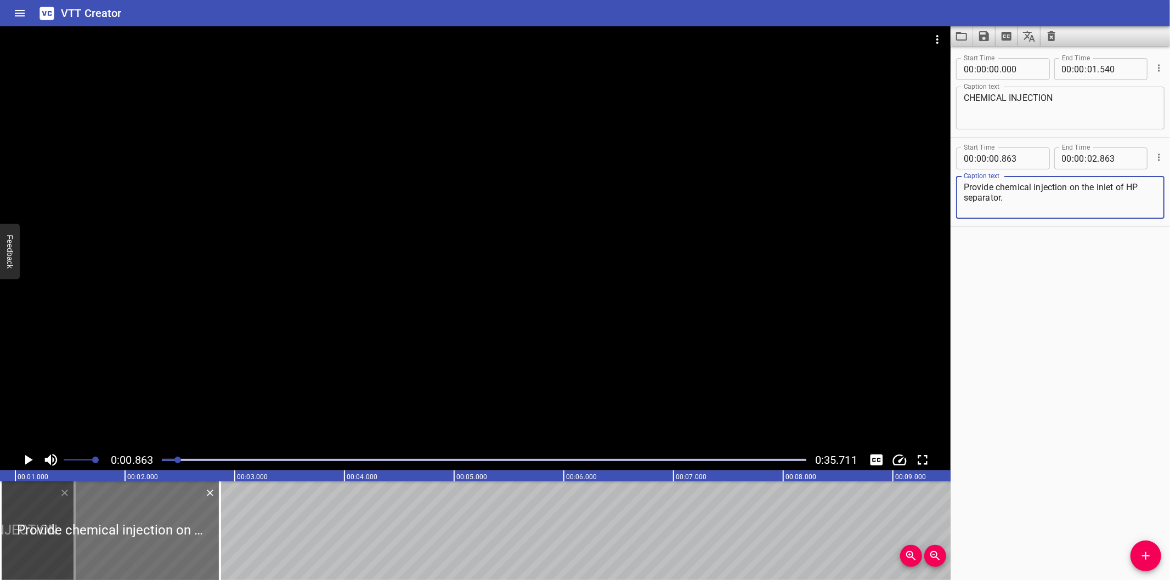
type textarea "Provide chemical injection on the inlet of HP separator."
click at [705, 314] on div at bounding box center [475, 237] width 950 height 423
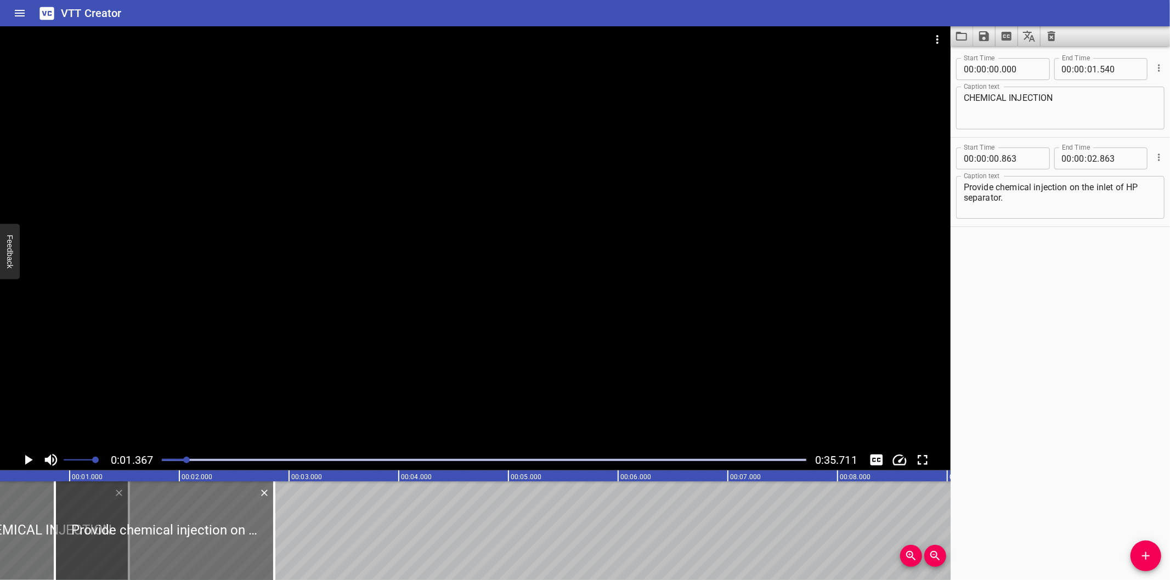
scroll to position [0, 28]
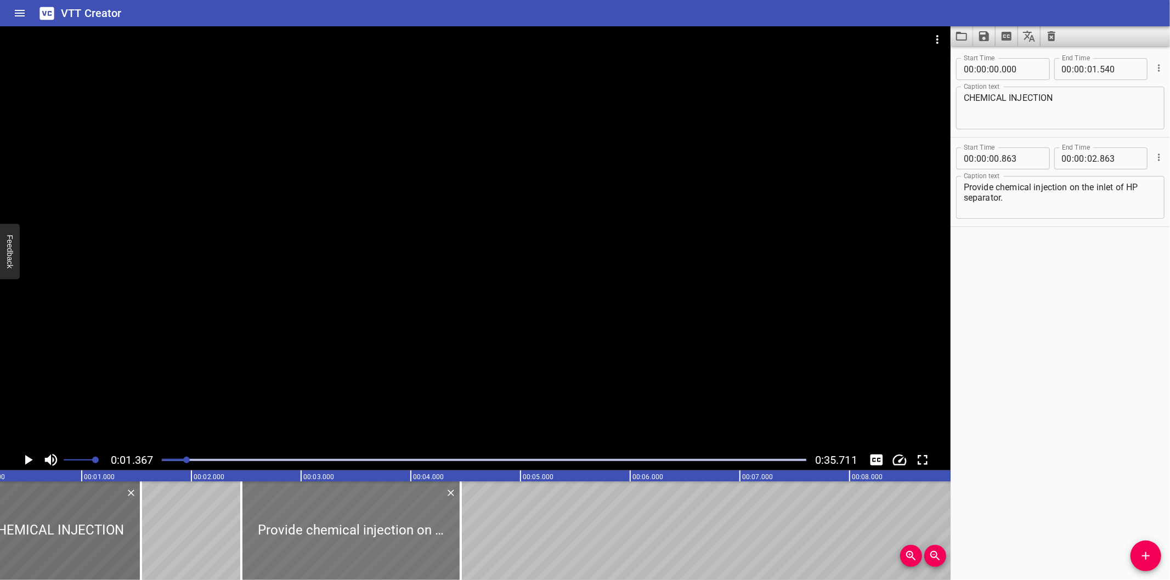
drag, startPoint x: 253, startPoint y: 535, endPoint x: 421, endPoint y: 522, distance: 168.8
click at [421, 522] on div at bounding box center [350, 531] width 219 height 99
type input "02"
type input "453"
type input "04"
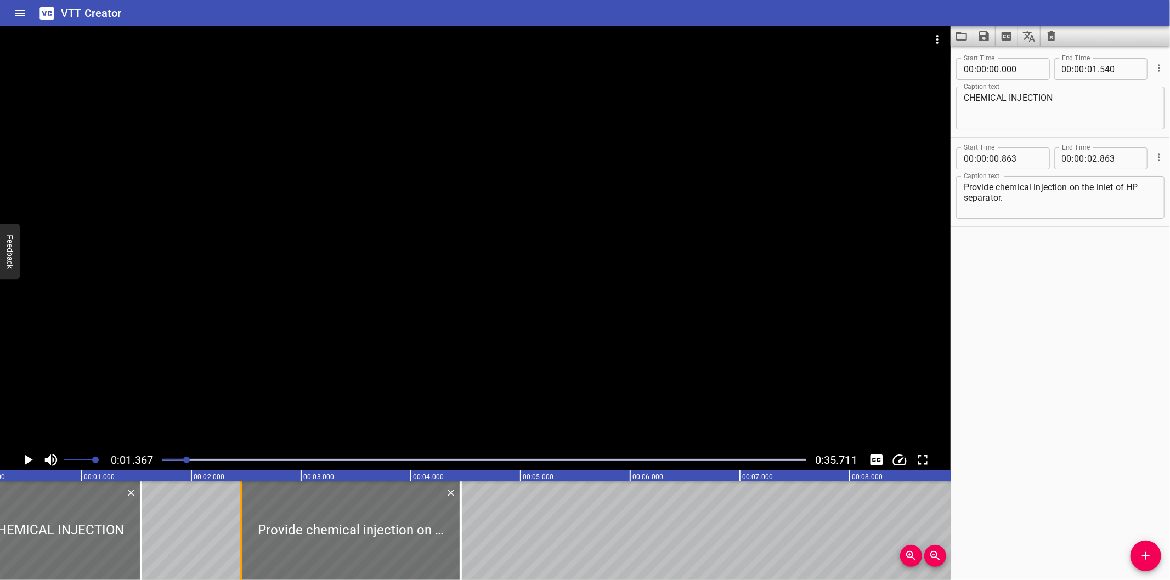
type input "453"
click at [143, 536] on div at bounding box center [139, 531] width 11 height 99
type input "535"
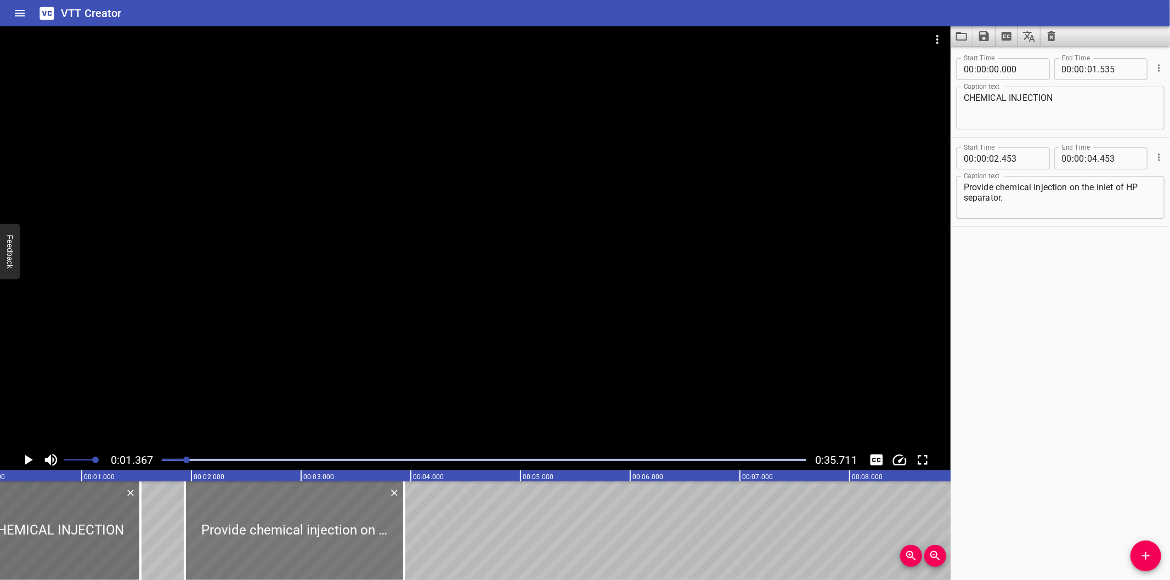
drag, startPoint x: 297, startPoint y: 540, endPoint x: 242, endPoint y: 539, distance: 55.4
click at [242, 539] on div at bounding box center [294, 531] width 219 height 99
type input "01"
type input "938"
type input "03"
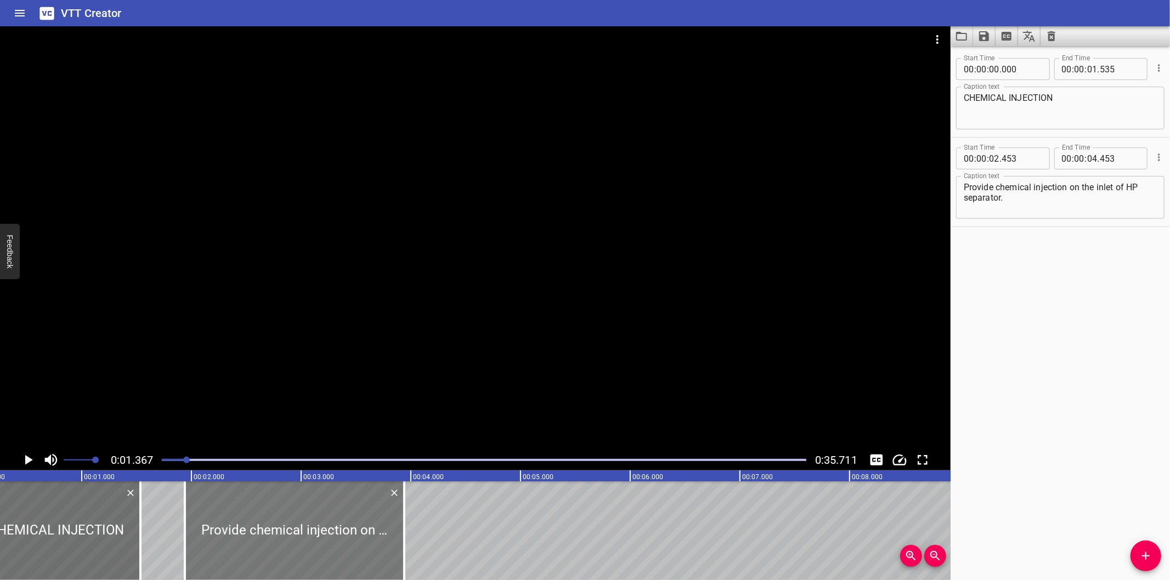
type input "938"
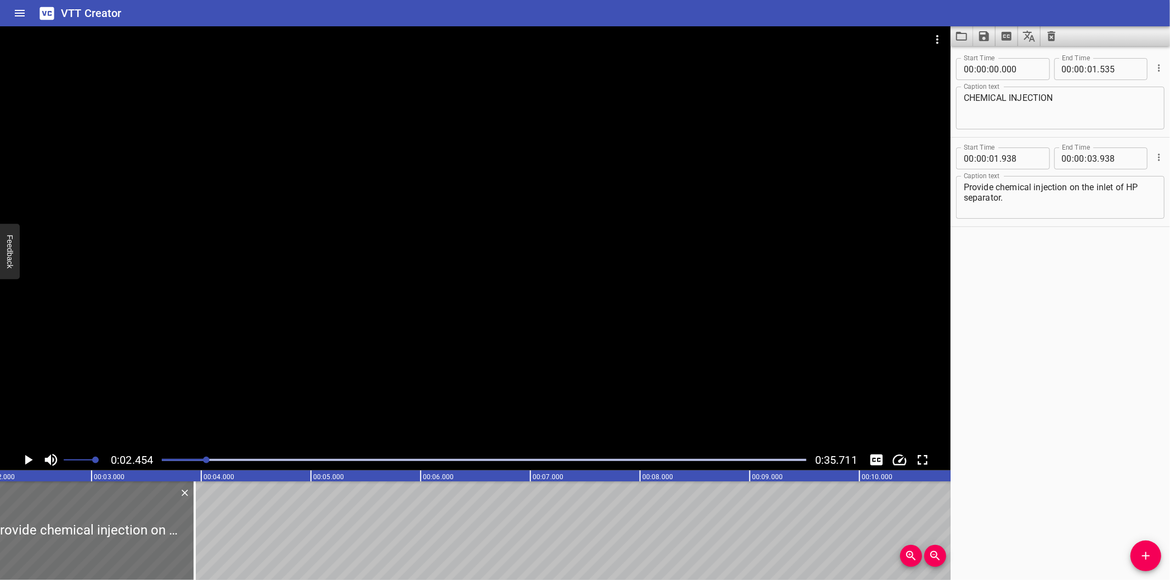
scroll to position [0, 269]
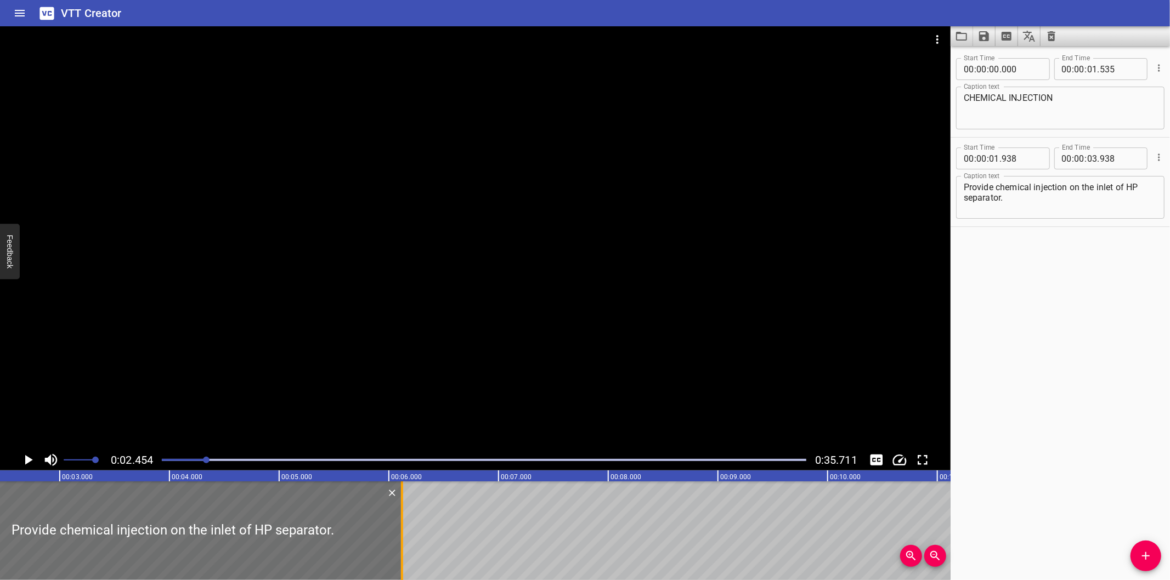
drag, startPoint x: 162, startPoint y: 546, endPoint x: 401, endPoint y: 524, distance: 240.1
click at [401, 524] on div at bounding box center [402, 531] width 2 height 99
type input "06"
type input "118"
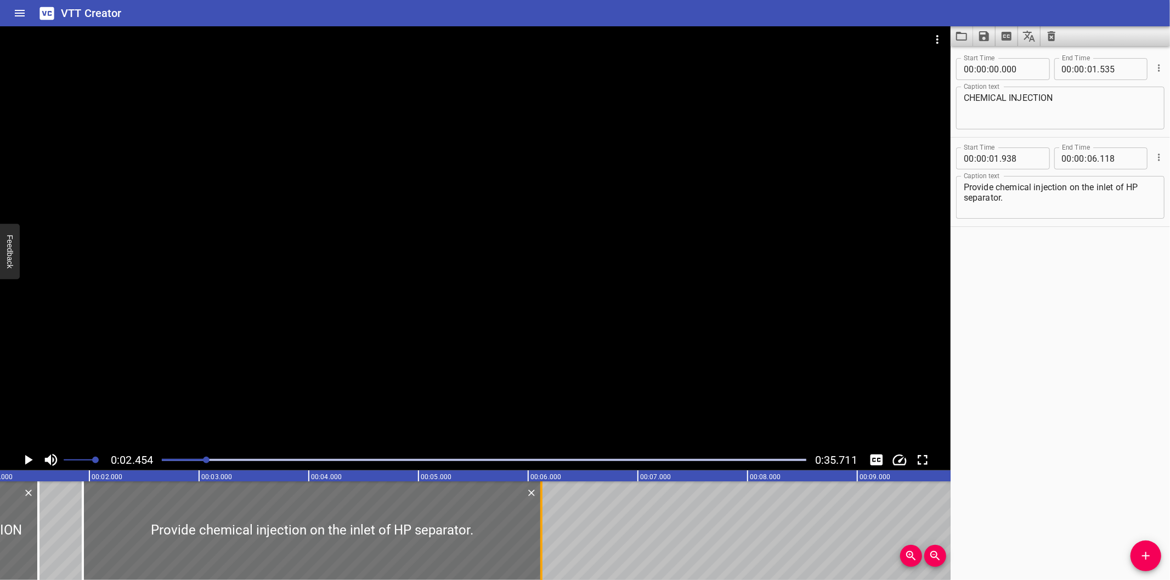
scroll to position [0, 106]
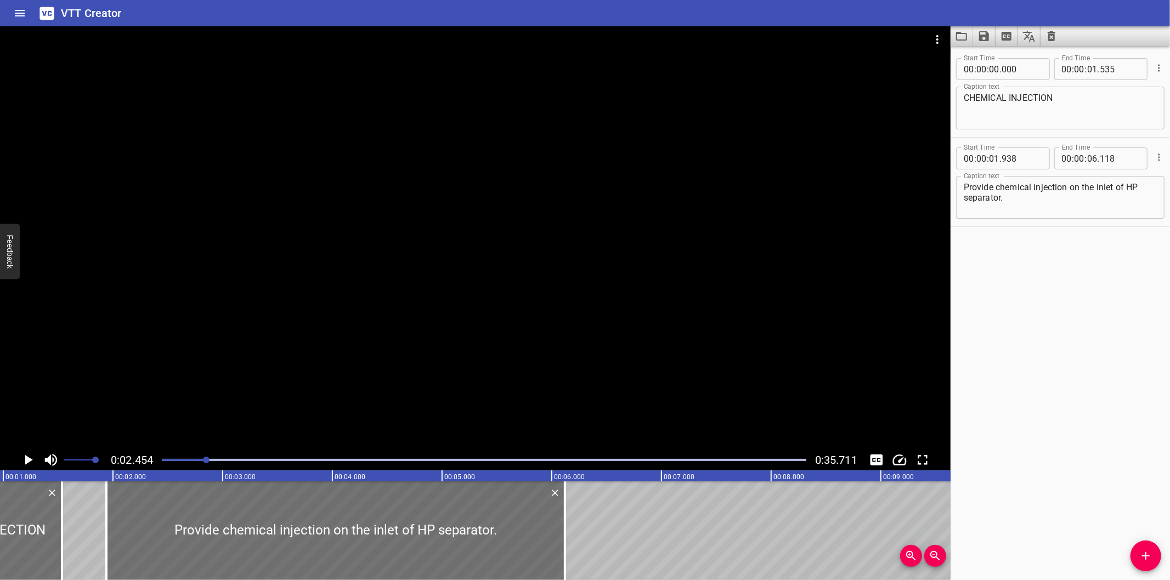
click at [428, 349] on div at bounding box center [475, 237] width 950 height 423
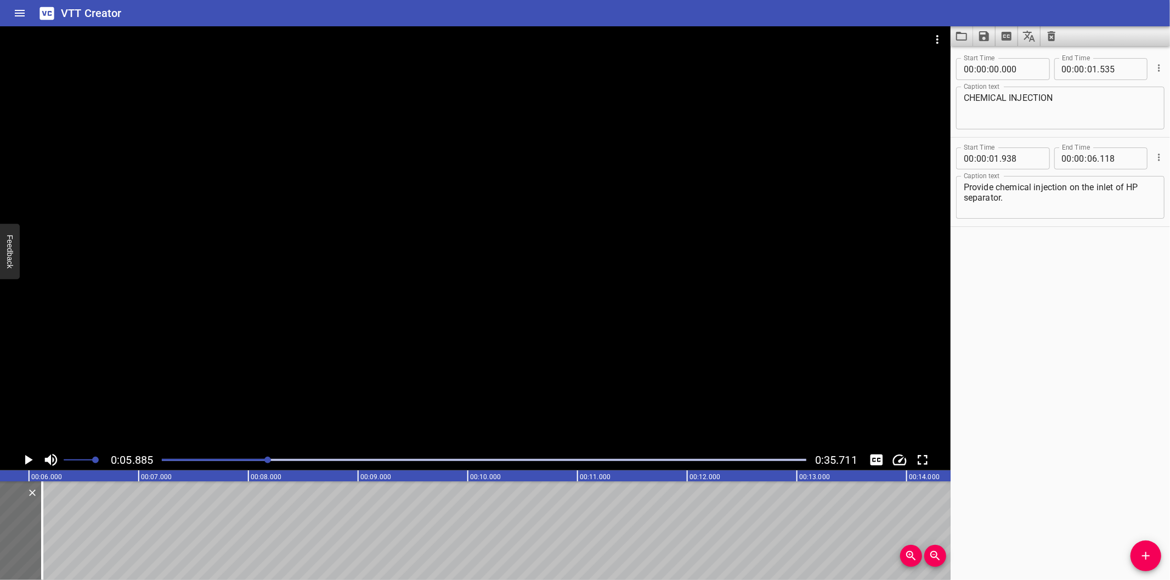
scroll to position [0, 645]
click at [1141, 557] on icon "Add Cue" at bounding box center [1145, 556] width 13 height 13
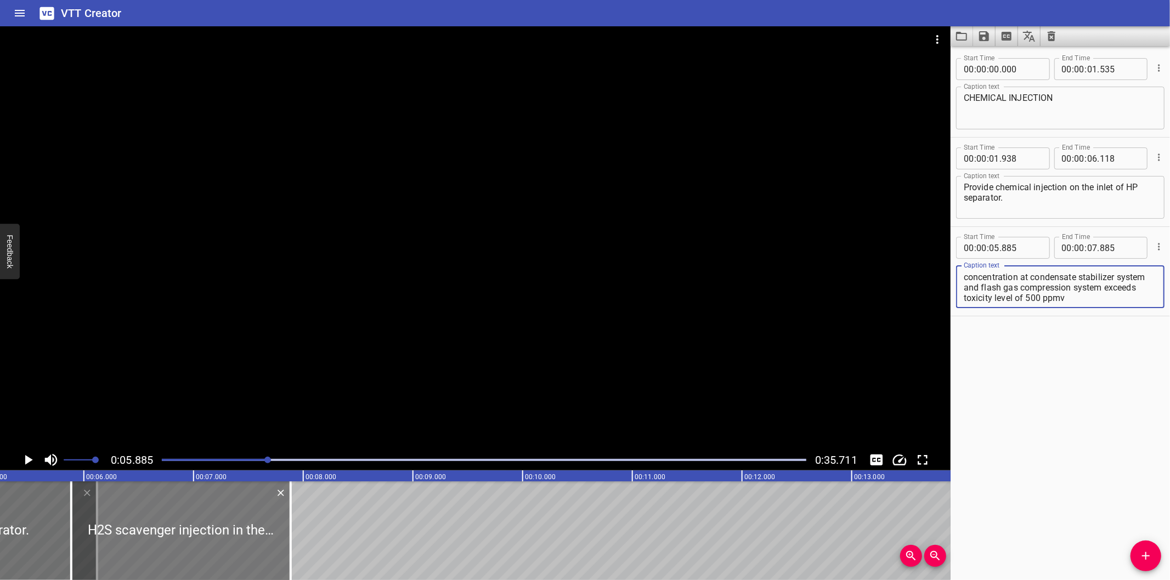
scroll to position [0, 564]
type textarea "H2S scavenger injection in the event that H2S concentration at condensate stabi…"
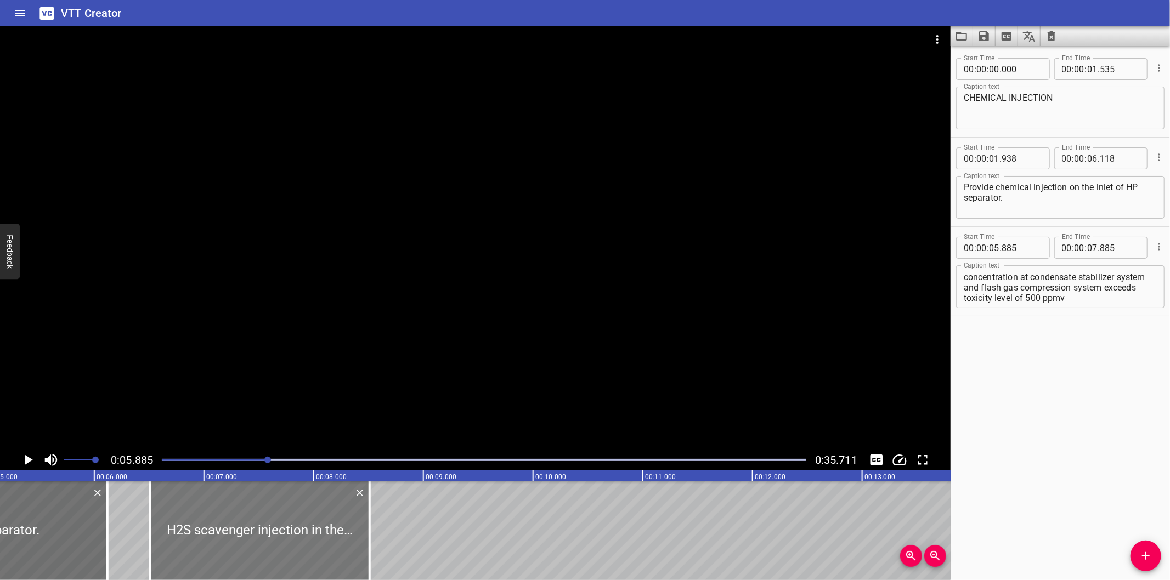
drag, startPoint x: 223, startPoint y: 524, endPoint x: 292, endPoint y: 533, distance: 69.0
click at [292, 533] on div at bounding box center [259, 531] width 219 height 99
type input "06"
type input "510"
type input "08"
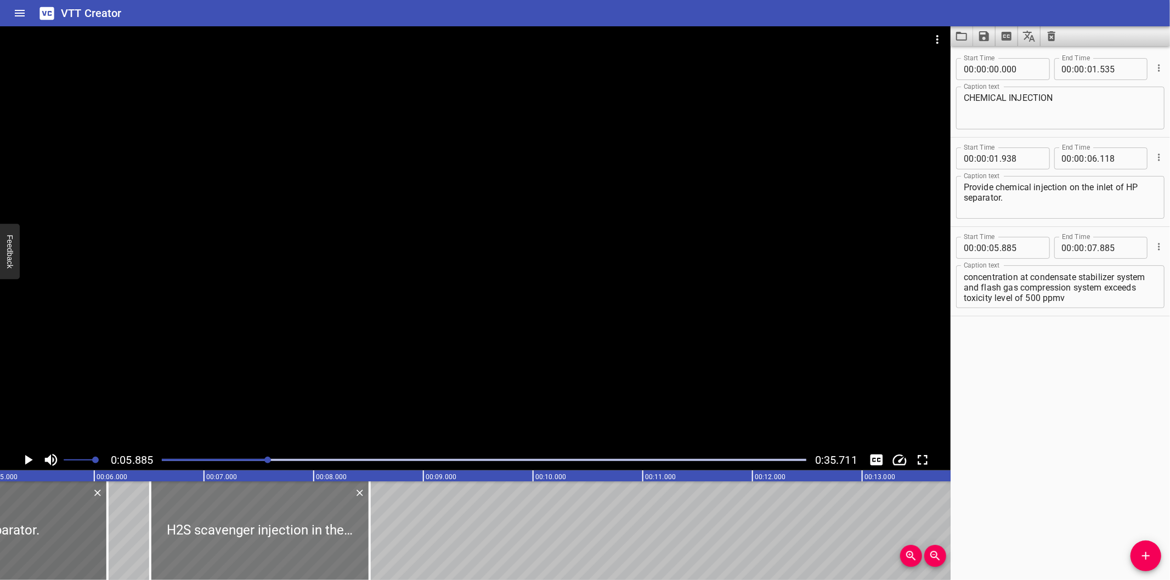
type input "510"
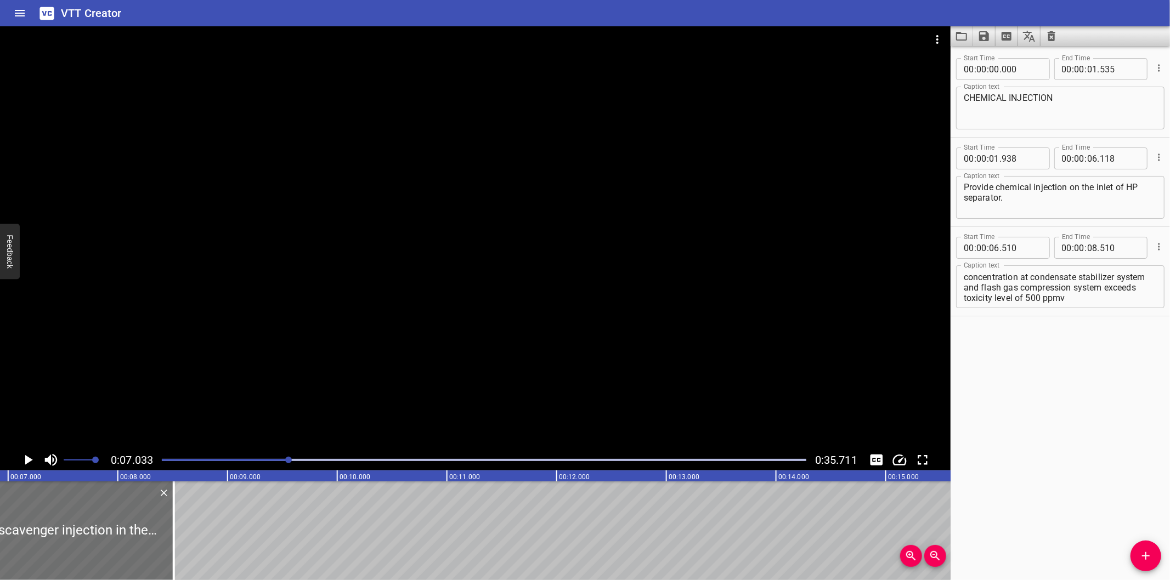
scroll to position [0, 771]
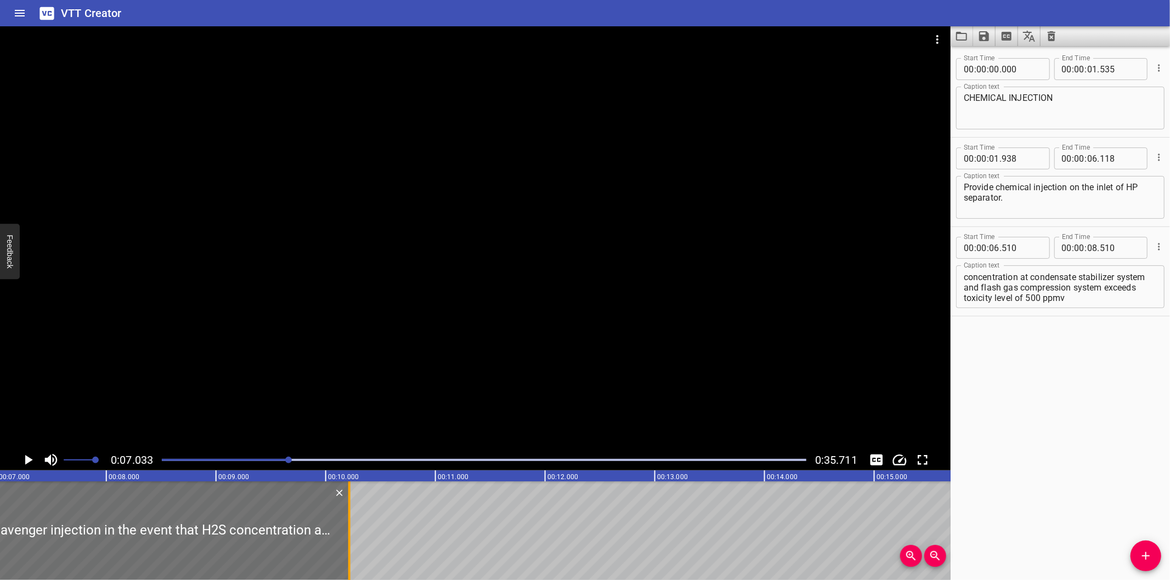
drag, startPoint x: 157, startPoint y: 555, endPoint x: 489, endPoint y: 536, distance: 331.8
click at [355, 536] on div at bounding box center [349, 531] width 11 height 99
type input "11"
type input "530"
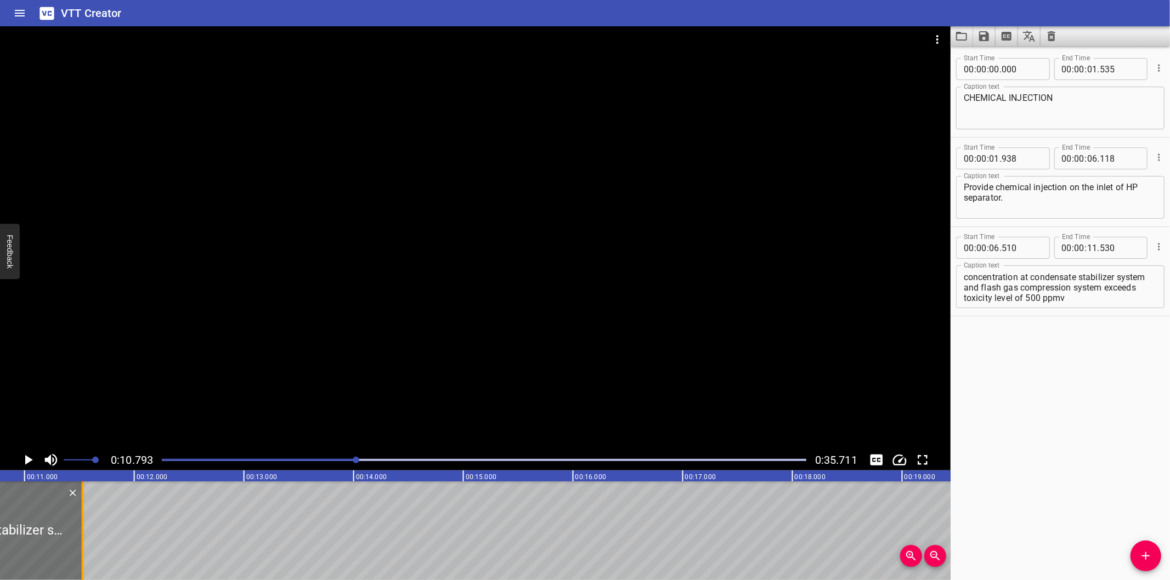
scroll to position [0, 1184]
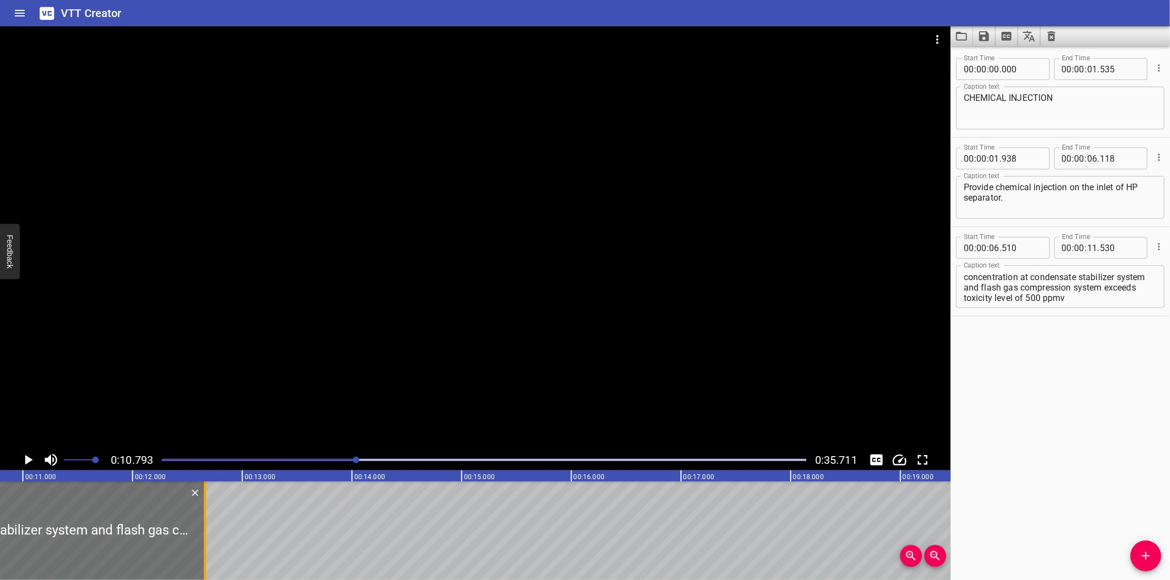
drag, startPoint x: 78, startPoint y: 547, endPoint x: 201, endPoint y: 547, distance: 123.4
click at [201, 547] on div at bounding box center [205, 531] width 11 height 99
type input "12"
type input "660"
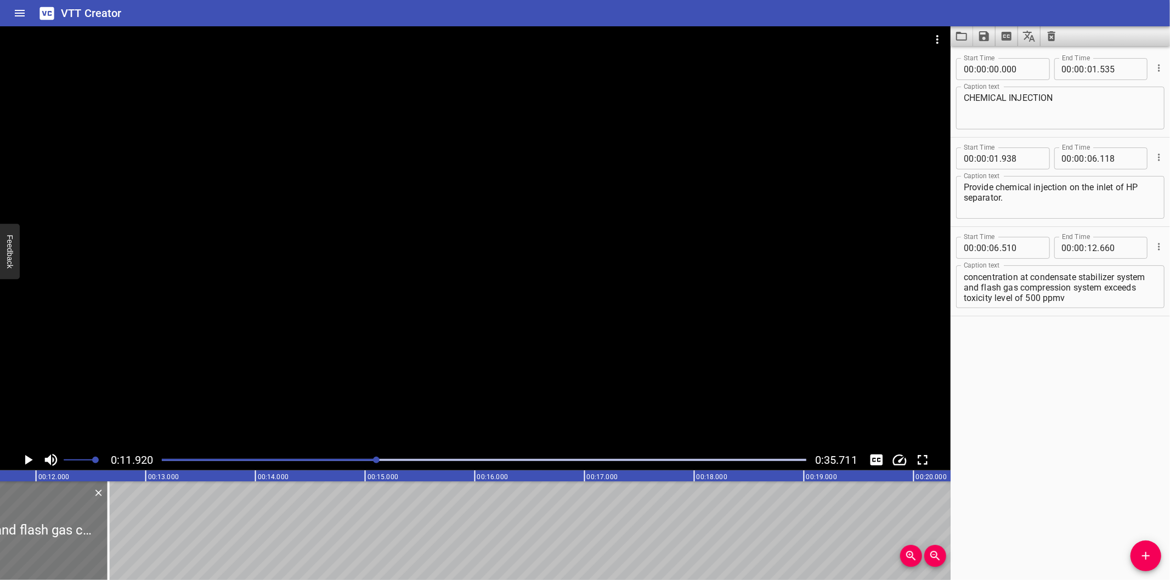
scroll to position [0, 1307]
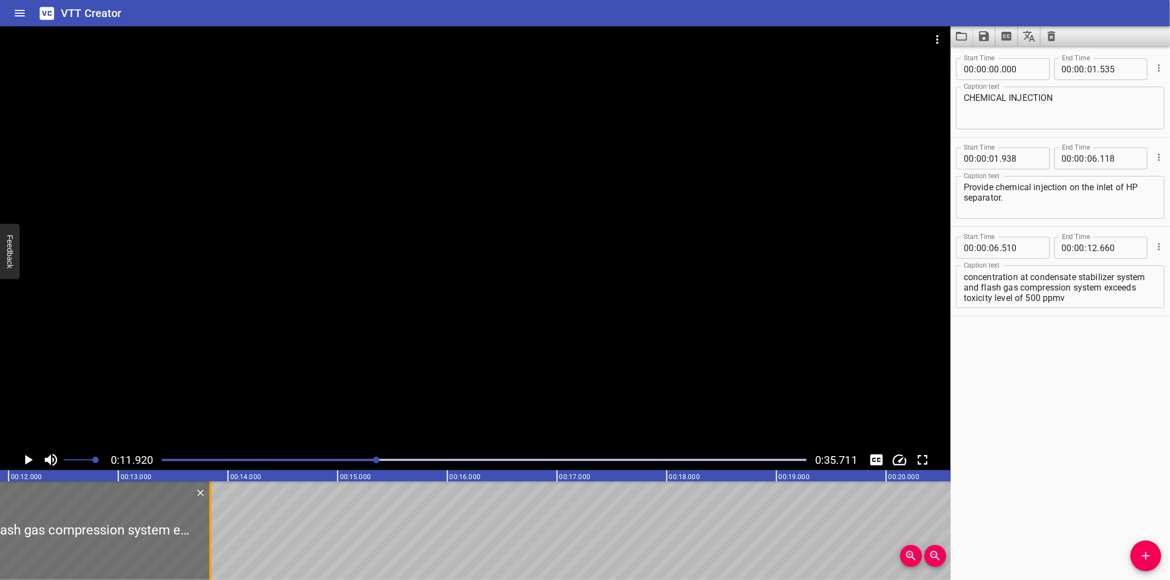
drag, startPoint x: 81, startPoint y: 547, endPoint x: 231, endPoint y: 545, distance: 150.3
click at [212, 545] on div at bounding box center [211, 531] width 2 height 99
type input "14"
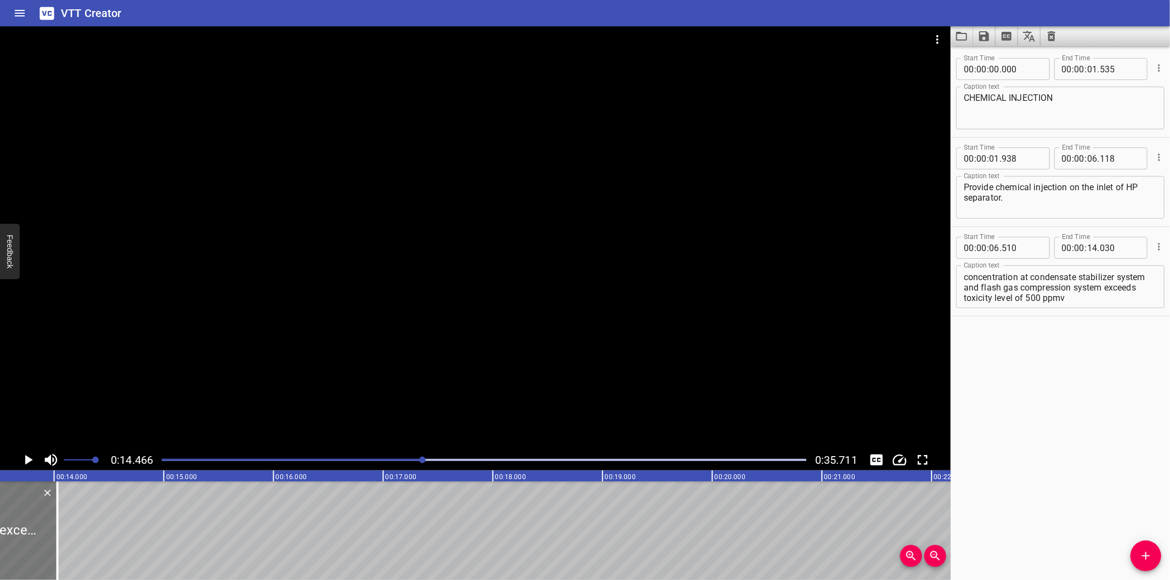
scroll to position [0, 1465]
click at [416, 462] on div at bounding box center [484, 459] width 658 height 15
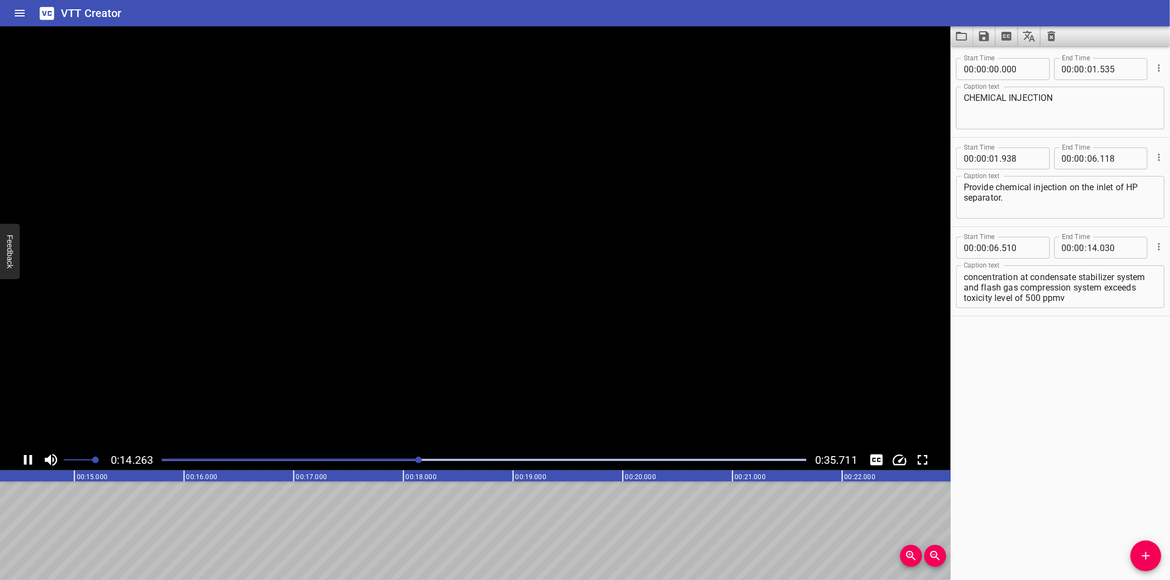
scroll to position [0, 1572]
drag, startPoint x: 410, startPoint y: 462, endPoint x: 401, endPoint y: 462, distance: 8.8
click at [401, 462] on div at bounding box center [484, 459] width 658 height 15
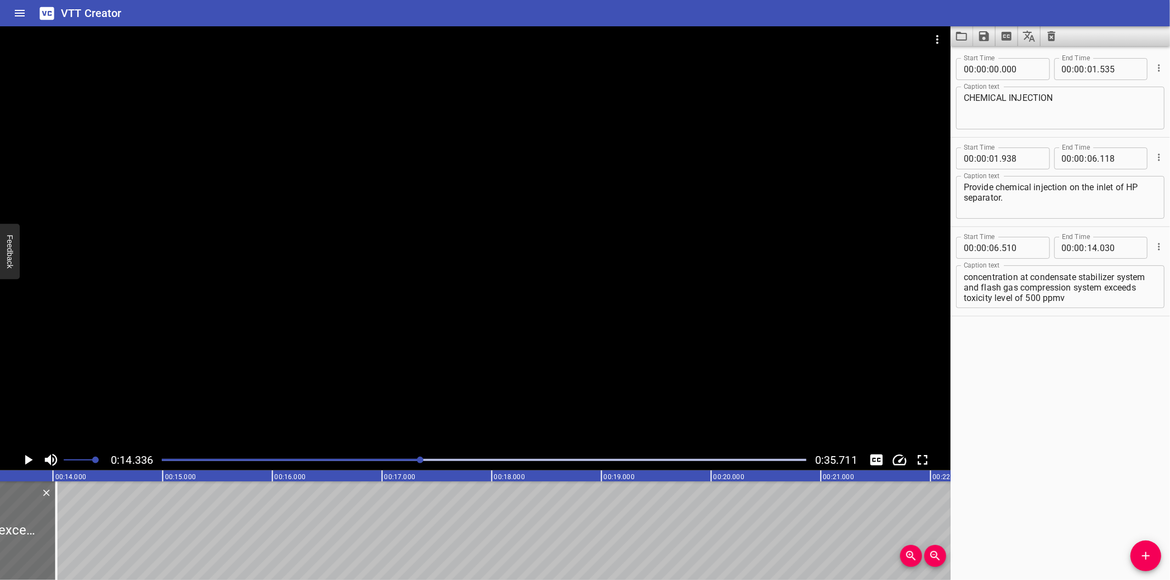
scroll to position [0, 1450]
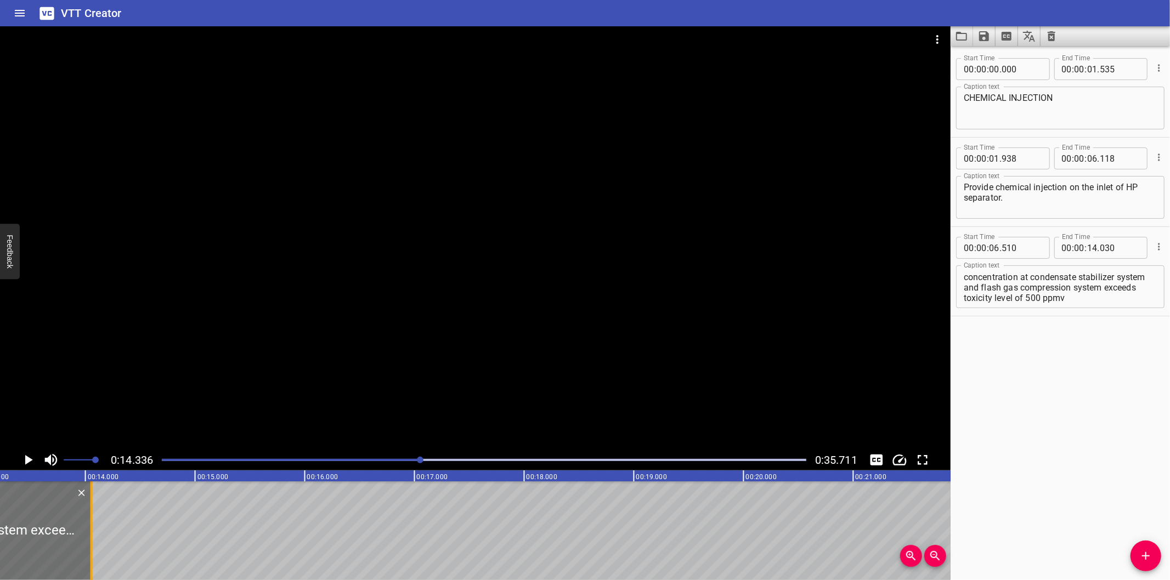
click at [90, 545] on div at bounding box center [91, 531] width 2 height 99
type input "055"
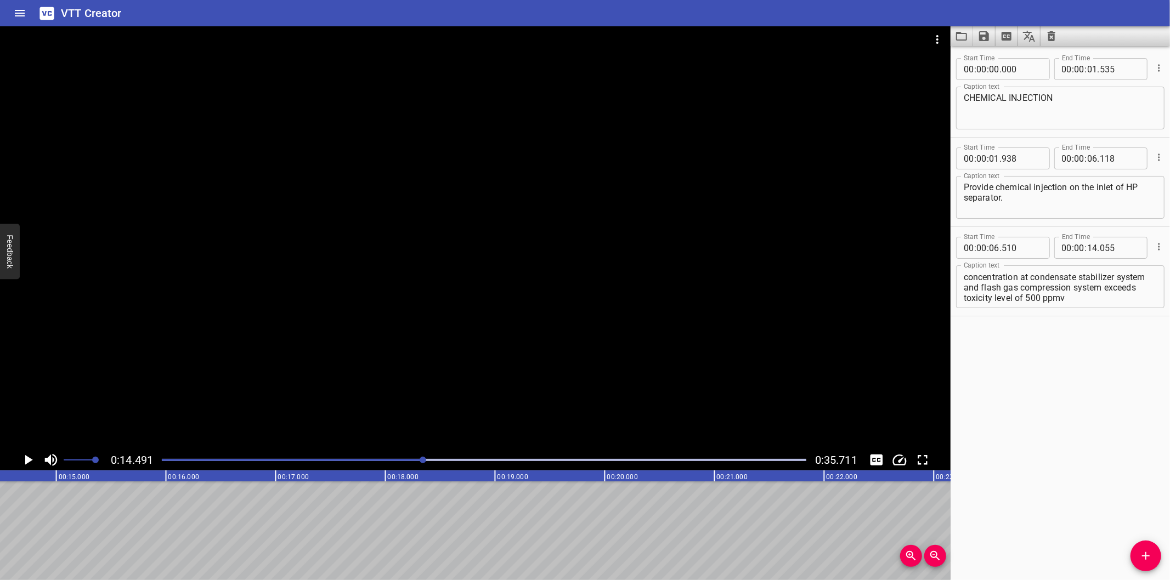
drag, startPoint x: 422, startPoint y: 463, endPoint x: 417, endPoint y: 464, distance: 5.5
click at [421, 463] on div at bounding box center [484, 459] width 658 height 15
click at [417, 464] on div at bounding box center [484, 459] width 658 height 15
click at [397, 453] on div at bounding box center [484, 459] width 658 height 15
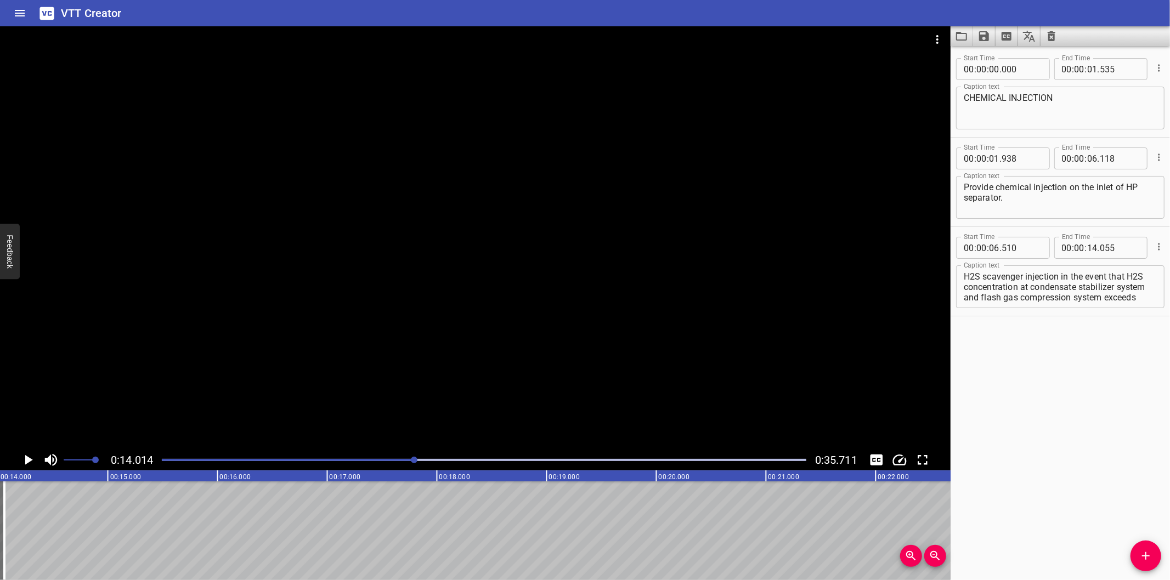
scroll to position [10, 0]
drag, startPoint x: 996, startPoint y: 287, endPoint x: 1203, endPoint y: 399, distance: 235.1
click at [1169, 399] on html "VTT Creator Caption Editor Batch Transcribe Login Sign Up Privacy Contact 0:14.…" at bounding box center [585, 290] width 1170 height 580
type textarea "H2S scavenger injection in the event that H2S concentration at condensate stabi…"
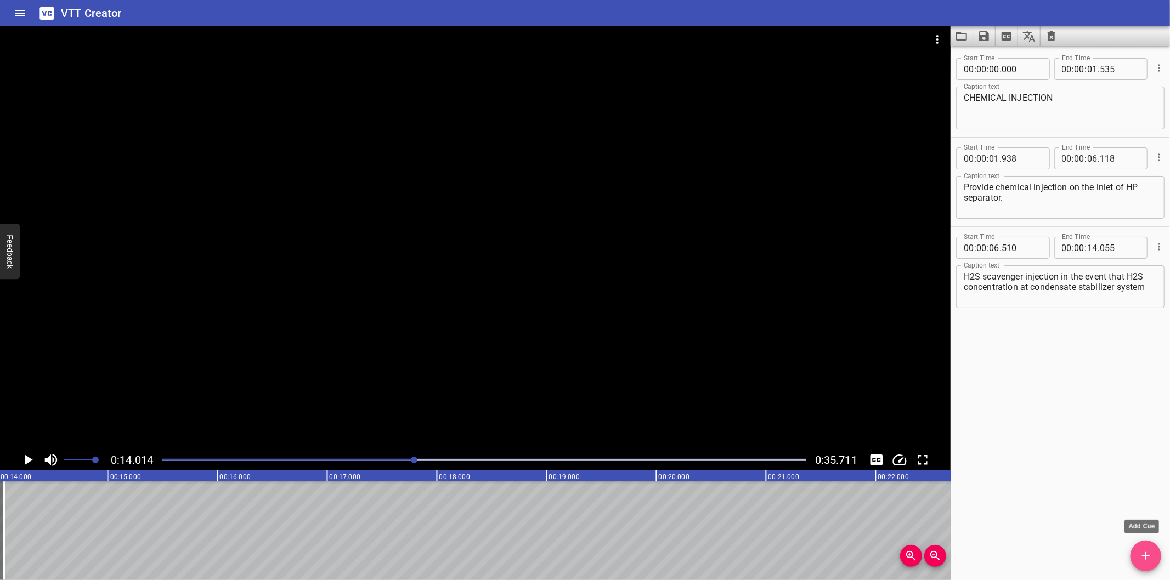
drag, startPoint x: 1146, startPoint y: 559, endPoint x: 1086, endPoint y: 557, distance: 59.8
click at [1147, 559] on icon "Add Cue" at bounding box center [1145, 556] width 13 height 13
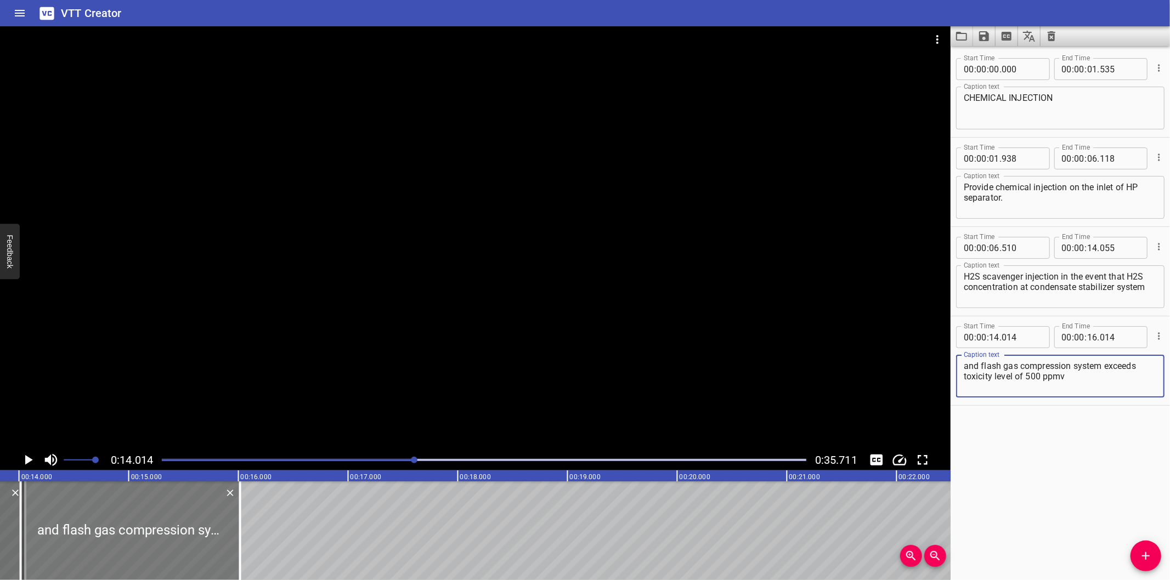
scroll to position [0, 1496]
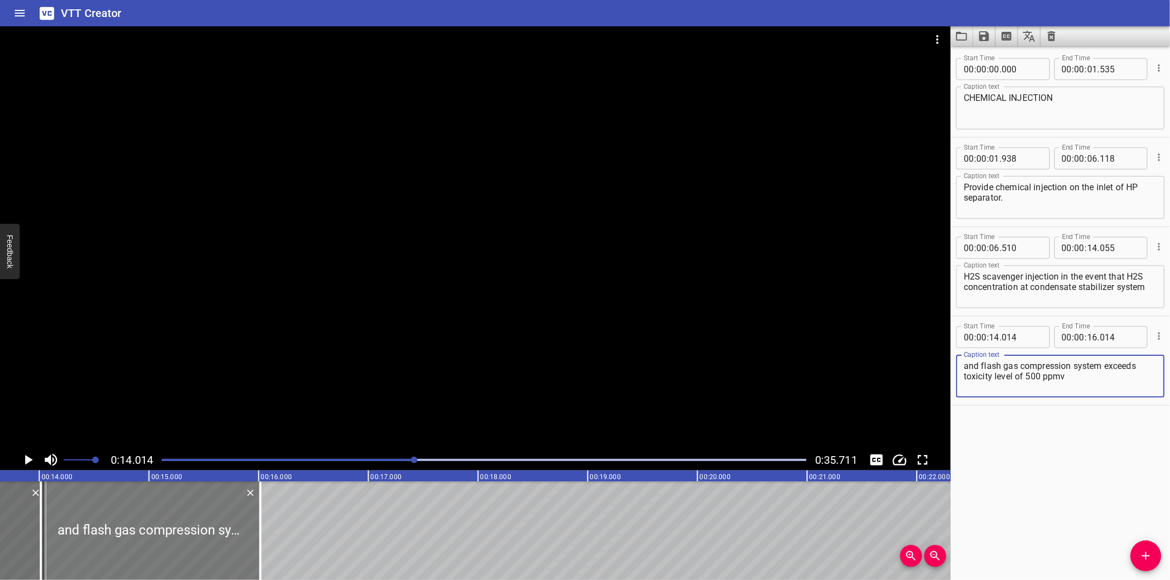
type textarea "and flash gas compression system exceeds toxicity level of 500 ppmv"
drag, startPoint x: 128, startPoint y: 520, endPoint x: 135, endPoint y: 522, distance: 7.5
click at [135, 522] on div at bounding box center [157, 531] width 219 height 99
type input "079"
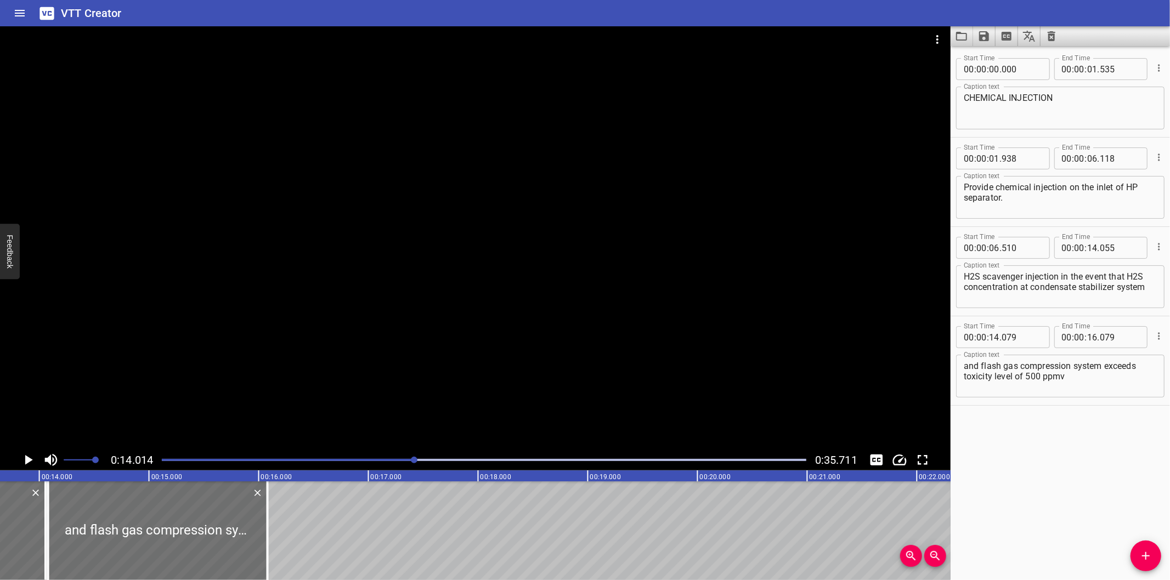
click at [413, 342] on div at bounding box center [475, 237] width 950 height 423
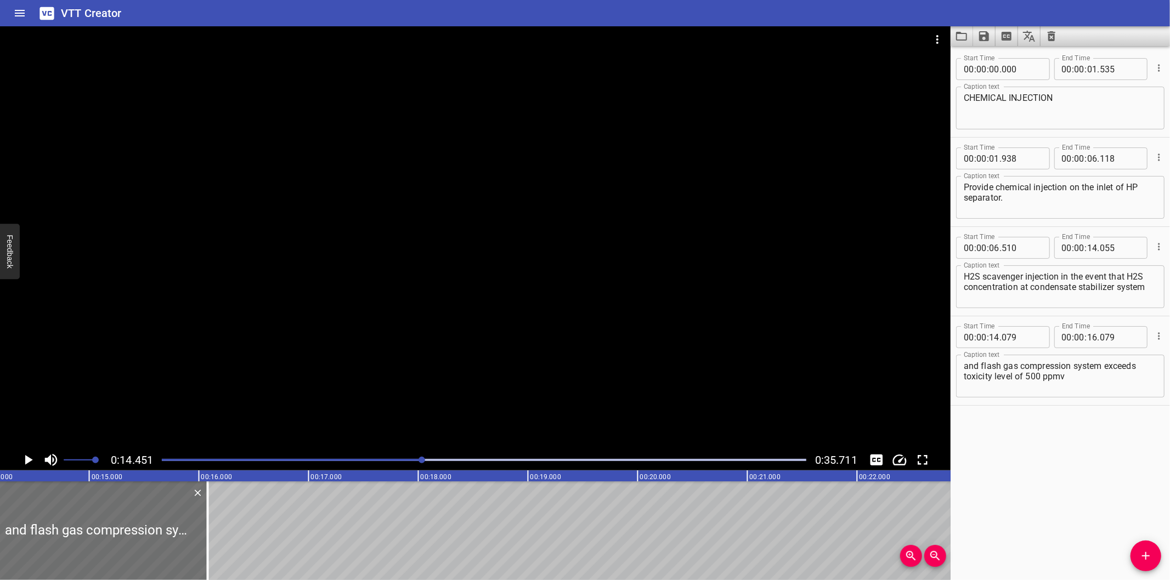
scroll to position [0, 1585]
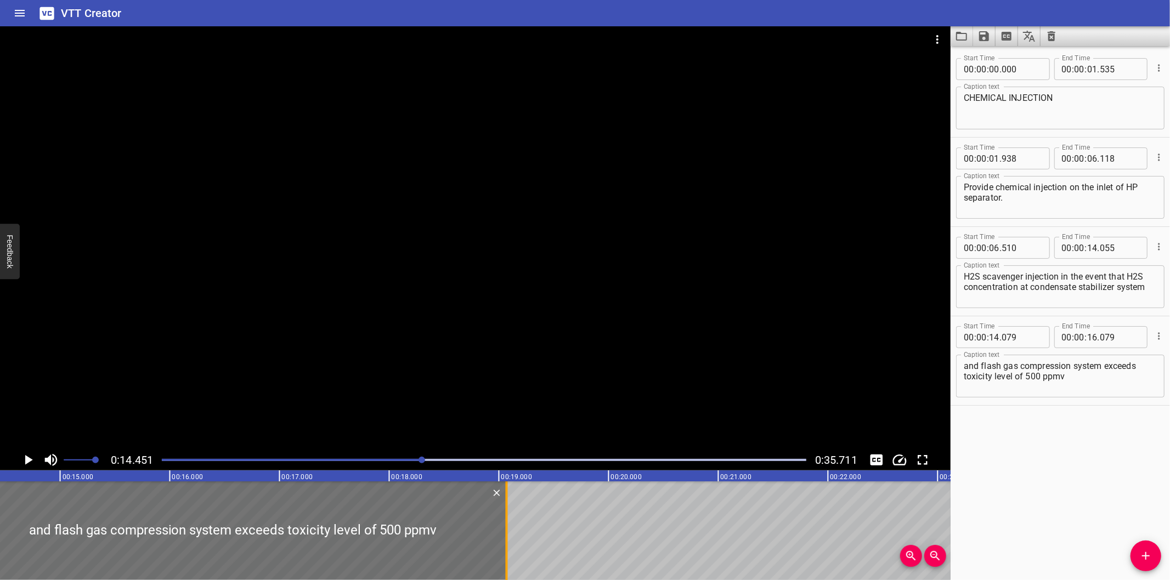
drag, startPoint x: 176, startPoint y: 523, endPoint x: 561, endPoint y: 524, distance: 385.0
click at [512, 524] on div at bounding box center [506, 531] width 11 height 99
type input "19"
type input "589"
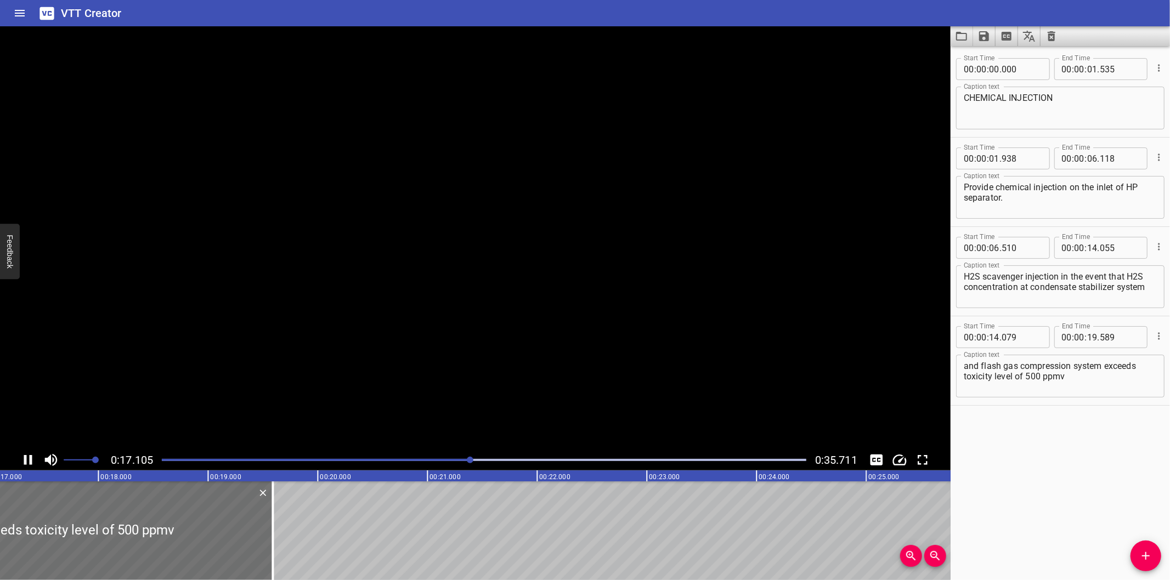
scroll to position [0, 1906]
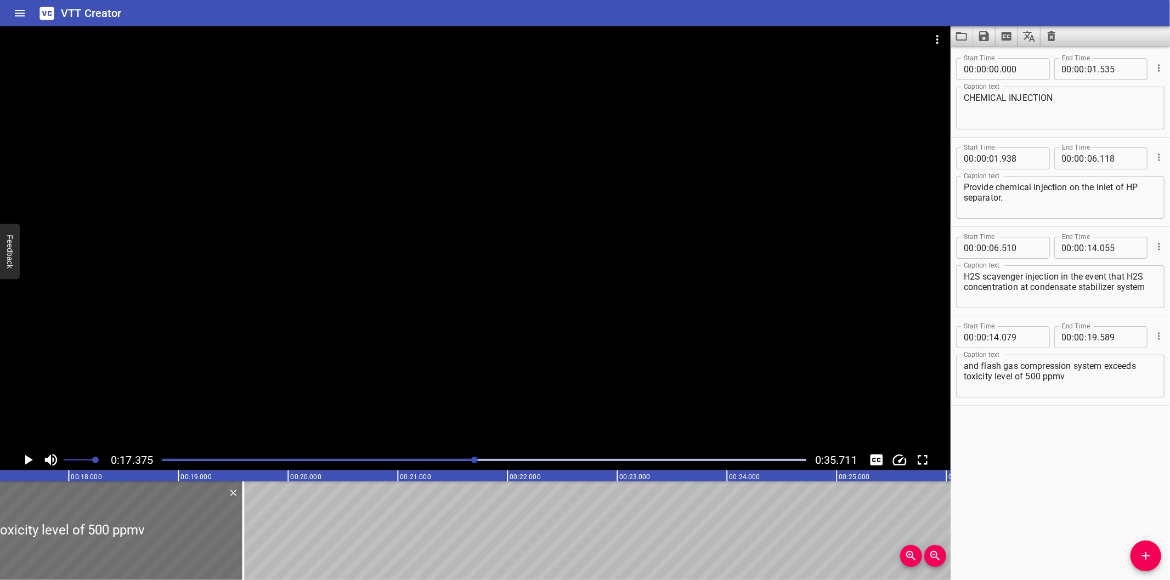
drag, startPoint x: 451, startPoint y: 461, endPoint x: 353, endPoint y: 557, distance: 136.9
click at [450, 461] on div "Play progress" at bounding box center [153, 460] width 644 height 2
click at [443, 465] on div at bounding box center [484, 459] width 658 height 15
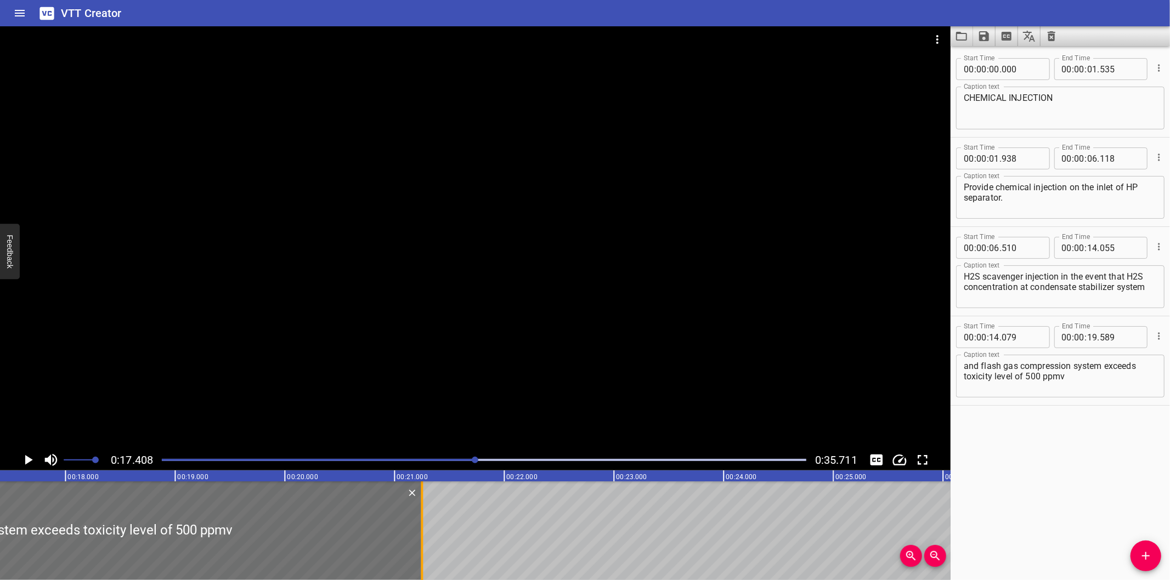
drag, startPoint x: 239, startPoint y: 547, endPoint x: 421, endPoint y: 542, distance: 182.2
click at [421, 542] on div at bounding box center [422, 531] width 2 height 99
type input "21"
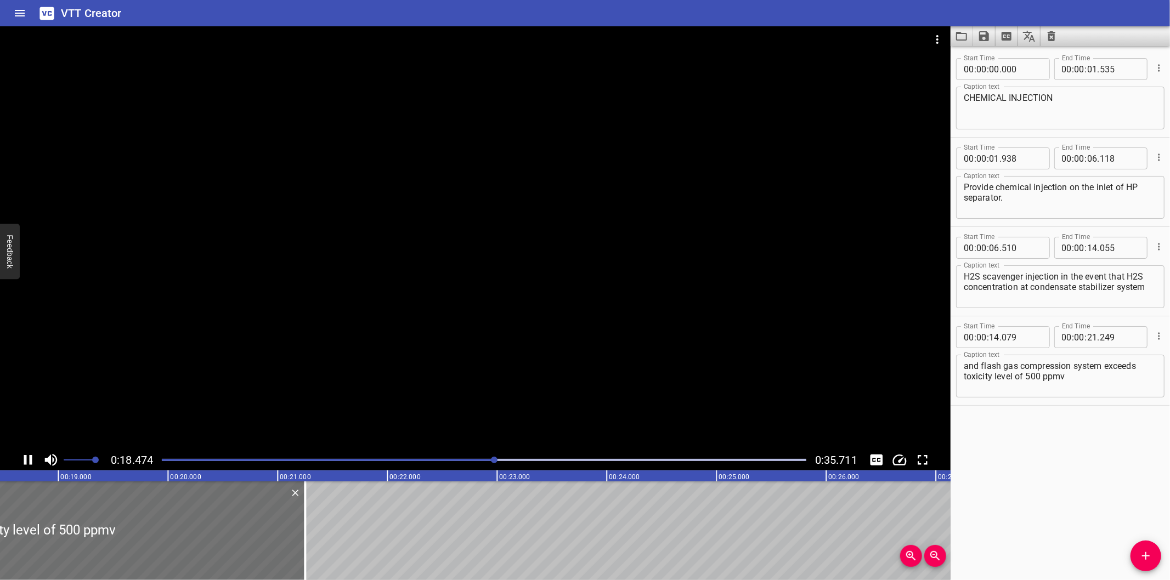
click at [330, 344] on div at bounding box center [475, 237] width 950 height 423
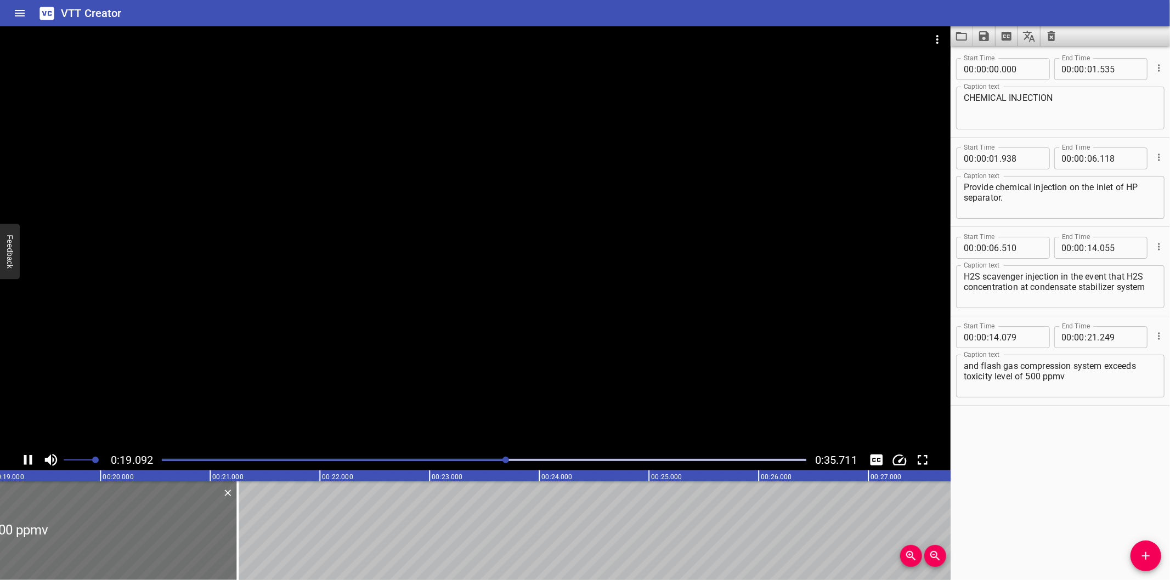
scroll to position [0, 2115]
click at [218, 543] on div at bounding box center [216, 531] width 11 height 99
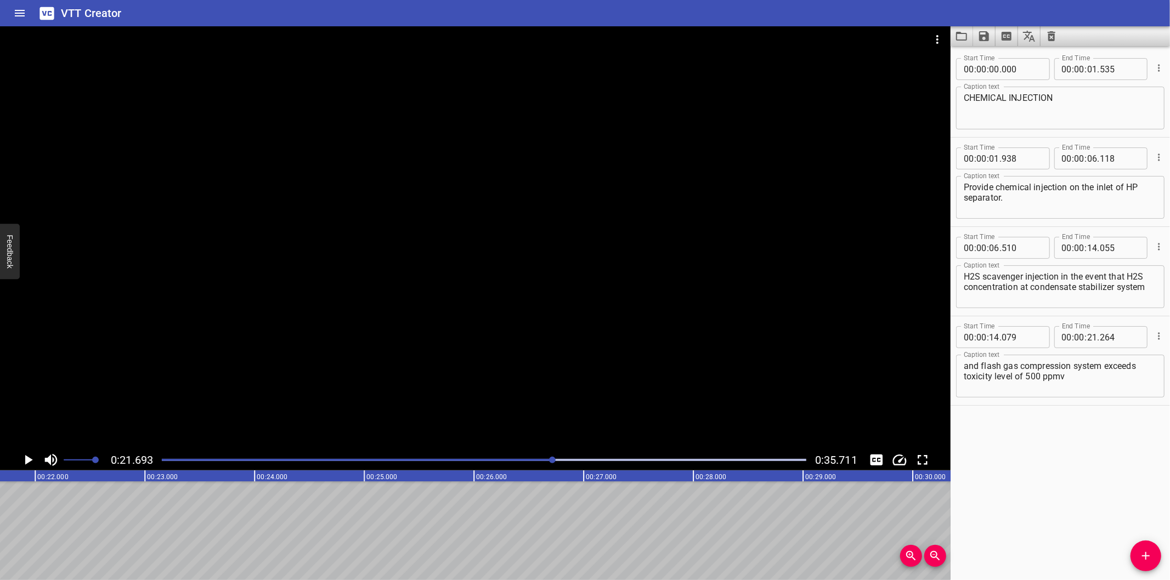
scroll to position [0, 2379]
click at [533, 462] on div at bounding box center [484, 459] width 658 height 15
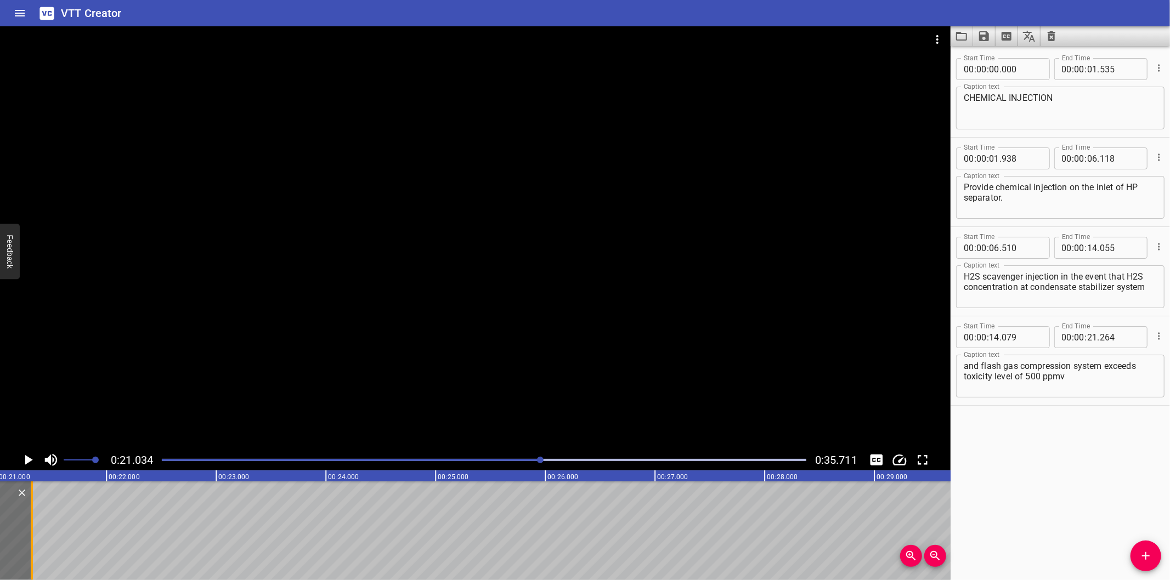
drag, startPoint x: 22, startPoint y: 539, endPoint x: 28, endPoint y: 541, distance: 6.4
click at [28, 541] on div at bounding box center [31, 531] width 11 height 99
type input "319"
click at [516, 459] on div "Play progress" at bounding box center [239, 460] width 644 height 2
drag, startPoint x: 358, startPoint y: 362, endPoint x: 352, endPoint y: 369, distance: 8.9
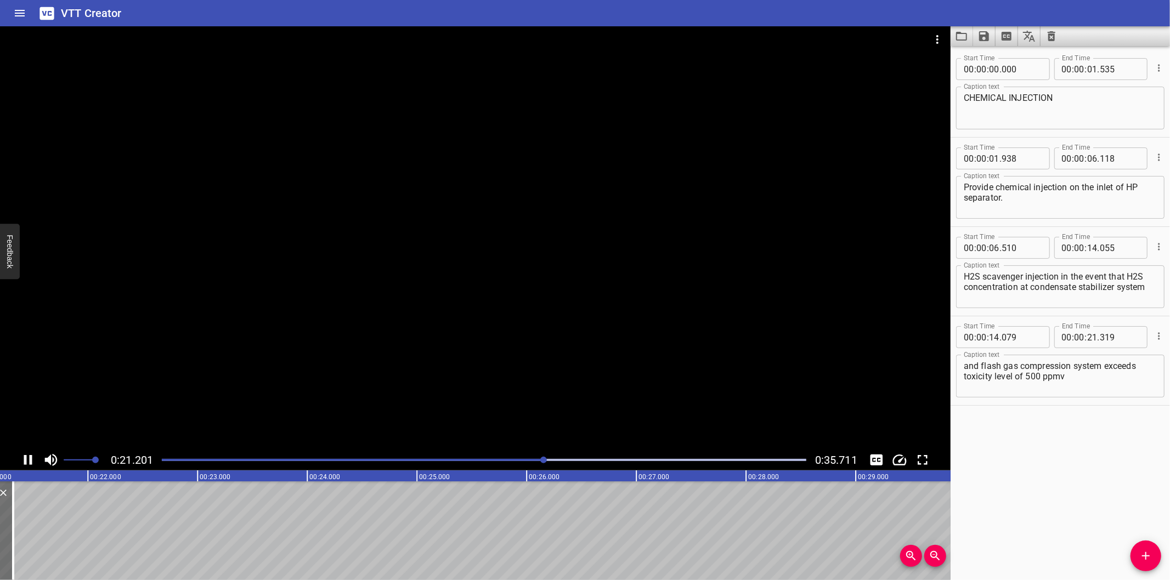
click at [358, 362] on div at bounding box center [475, 237] width 950 height 423
drag, startPoint x: 1137, startPoint y: 557, endPoint x: 1062, endPoint y: 561, distance: 75.2
click at [1136, 557] on span "Add Cue" at bounding box center [1145, 556] width 31 height 13
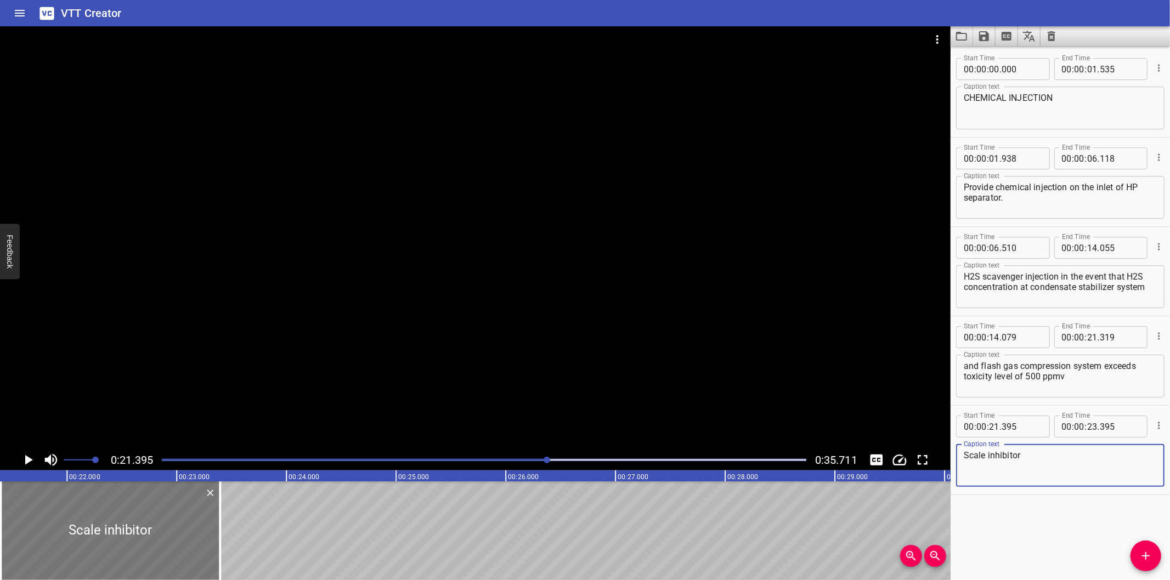
type textarea "Scale inhibitor"
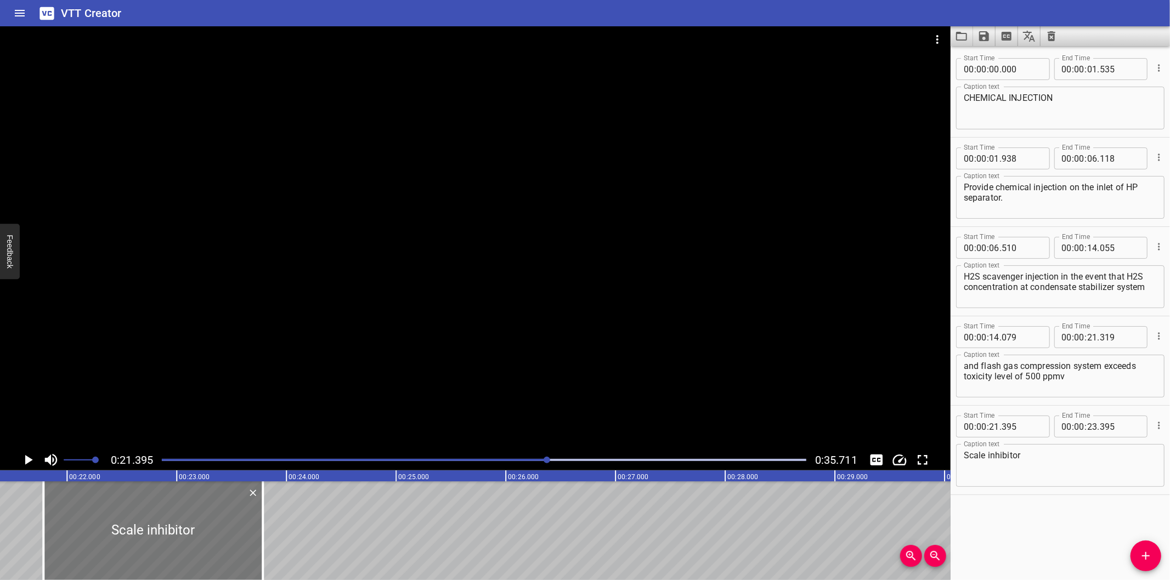
drag, startPoint x: 146, startPoint y: 519, endPoint x: 197, endPoint y: 522, distance: 51.1
click at [189, 522] on div at bounding box center [152, 531] width 219 height 99
type input "780"
drag, startPoint x: 261, startPoint y: 540, endPoint x: 211, endPoint y: 540, distance: 49.9
click at [211, 540] on div at bounding box center [212, 531] width 2 height 99
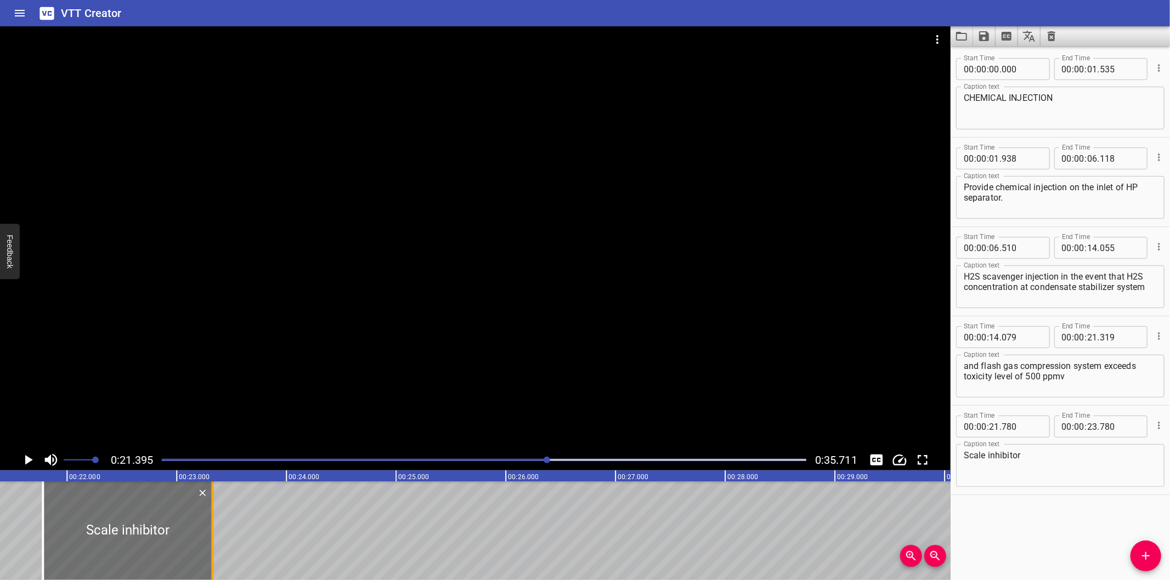
type input "325"
click at [200, 541] on div at bounding box center [125, 531] width 169 height 99
type input "760"
type input "305"
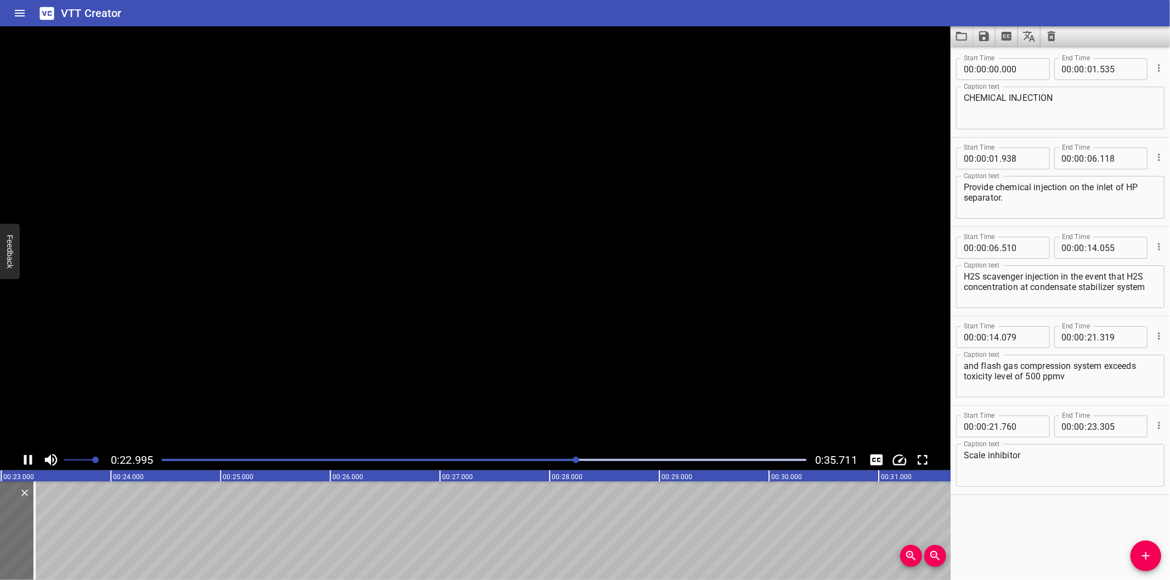
scroll to position [0, 2552]
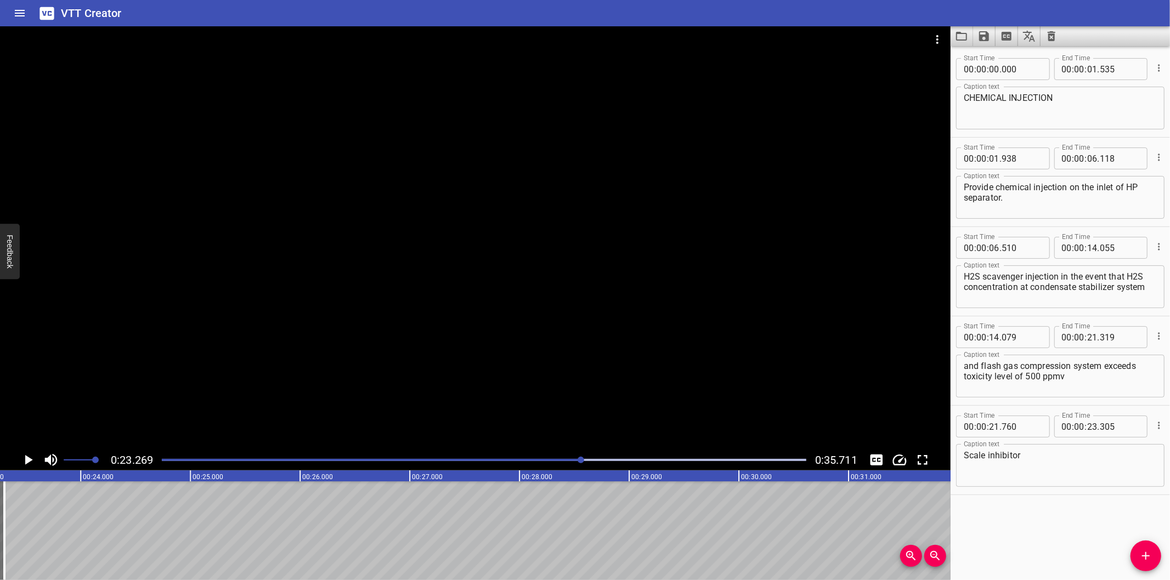
drag, startPoint x: 1154, startPoint y: 562, endPoint x: 794, endPoint y: 555, distance: 360.4
click at [1153, 561] on span "Add Cue" at bounding box center [1145, 556] width 31 height 13
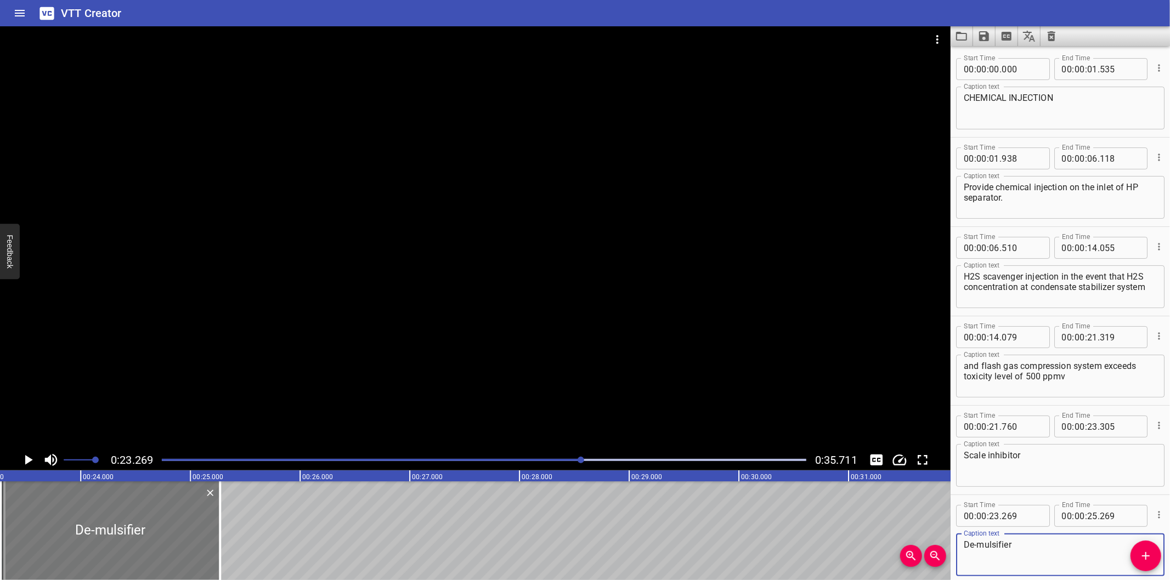
type textarea "De-mulsifier"
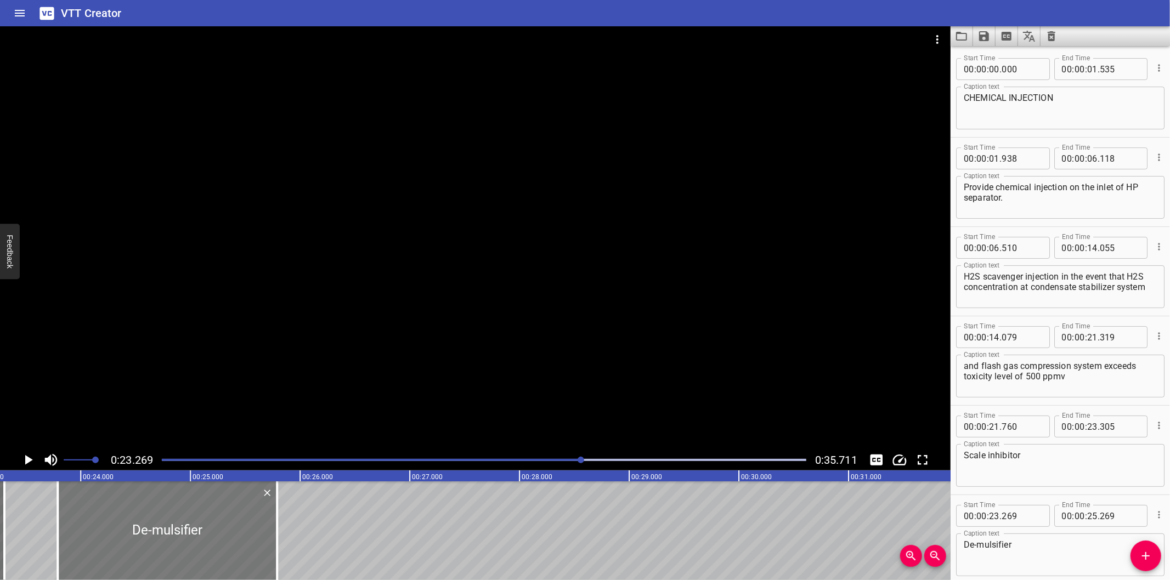
drag, startPoint x: 83, startPoint y: 530, endPoint x: 135, endPoint y: 540, distance: 52.9
click at [135, 540] on div at bounding box center [167, 531] width 219 height 99
type input "789"
drag, startPoint x: 276, startPoint y: 558, endPoint x: 222, endPoint y: 556, distance: 53.8
click at [222, 556] on div at bounding box center [223, 531] width 2 height 99
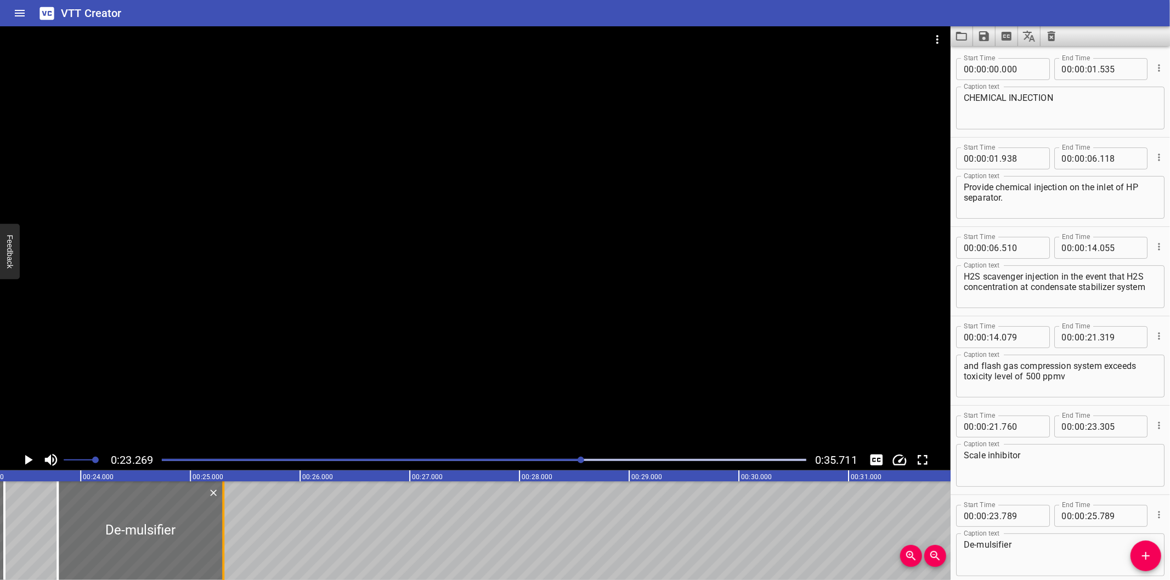
type input "299"
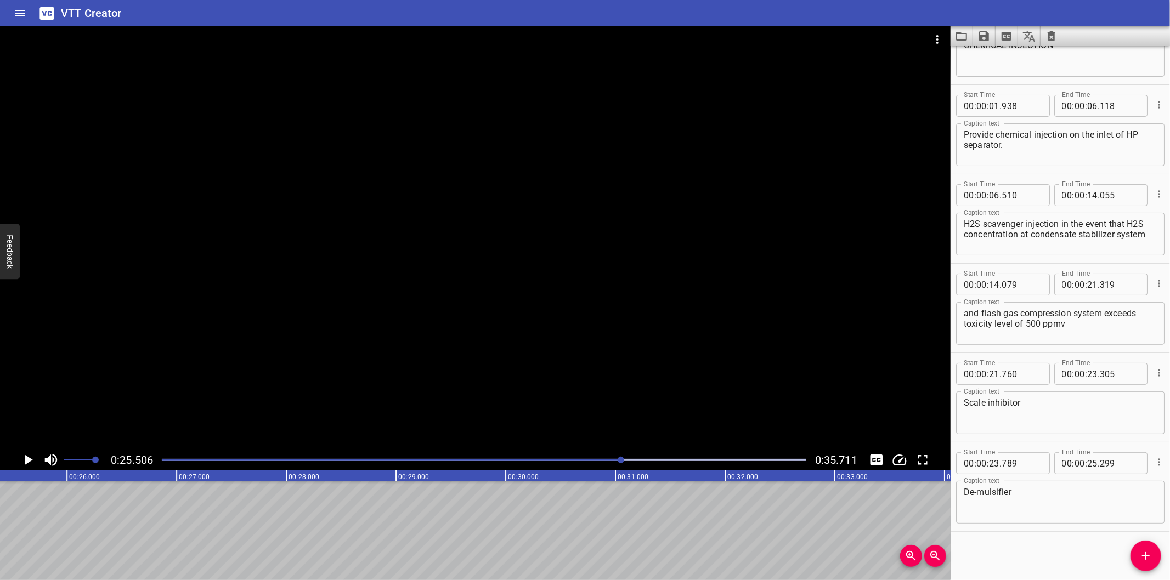
scroll to position [0, 2798]
drag, startPoint x: 1150, startPoint y: 558, endPoint x: 1056, endPoint y: 554, distance: 93.3
click at [1150, 558] on icon "Add Cue" at bounding box center [1145, 556] width 13 height 13
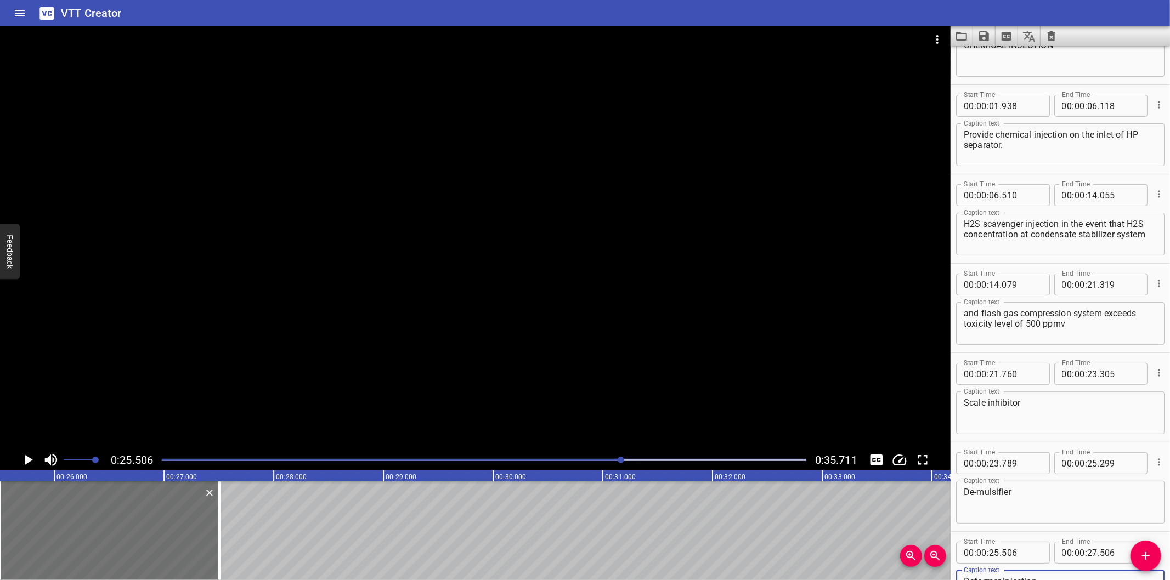
scroll to position [58, 0]
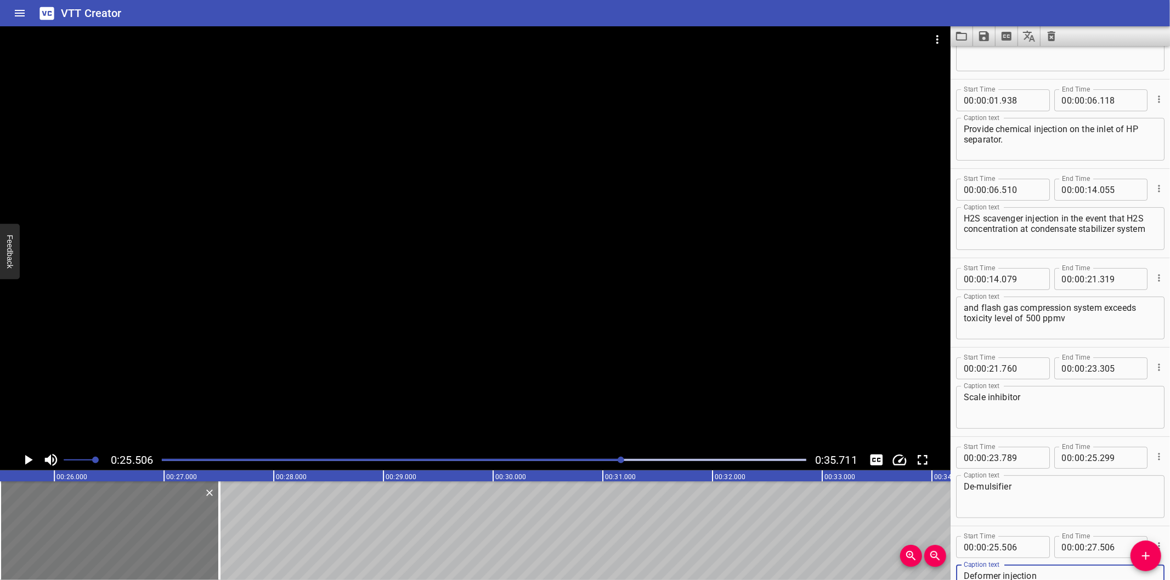
type textarea "Deformer injection"
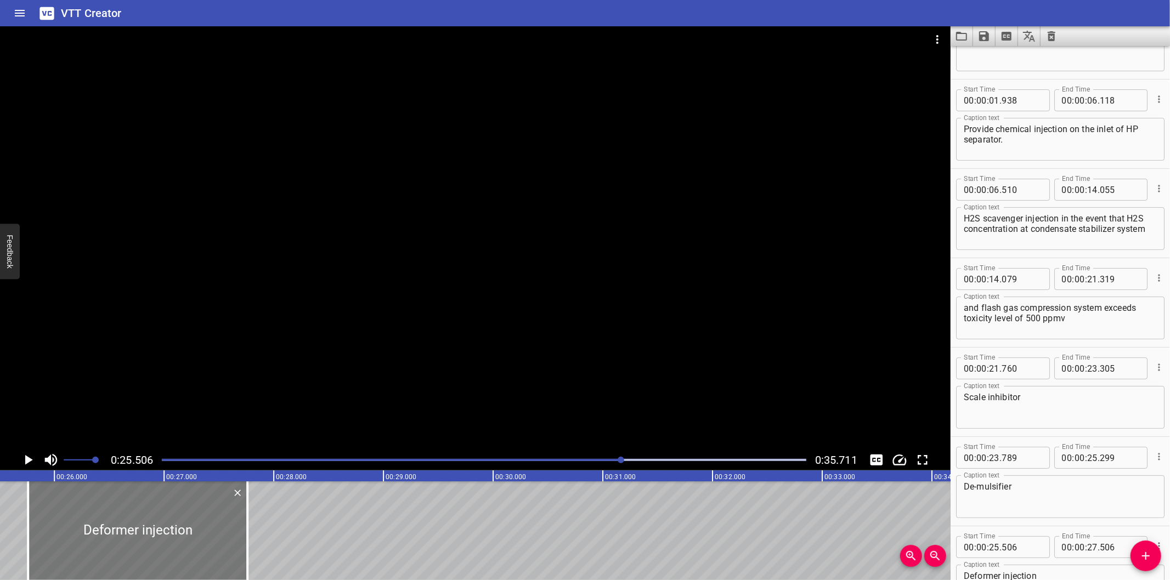
drag, startPoint x: 145, startPoint y: 523, endPoint x: 173, endPoint y: 527, distance: 28.2
click at [173, 527] on div at bounding box center [137, 531] width 219 height 99
type input "761"
drag, startPoint x: 246, startPoint y: 540, endPoint x: 229, endPoint y: 536, distance: 17.4
click at [229, 536] on div at bounding box center [230, 531] width 2 height 99
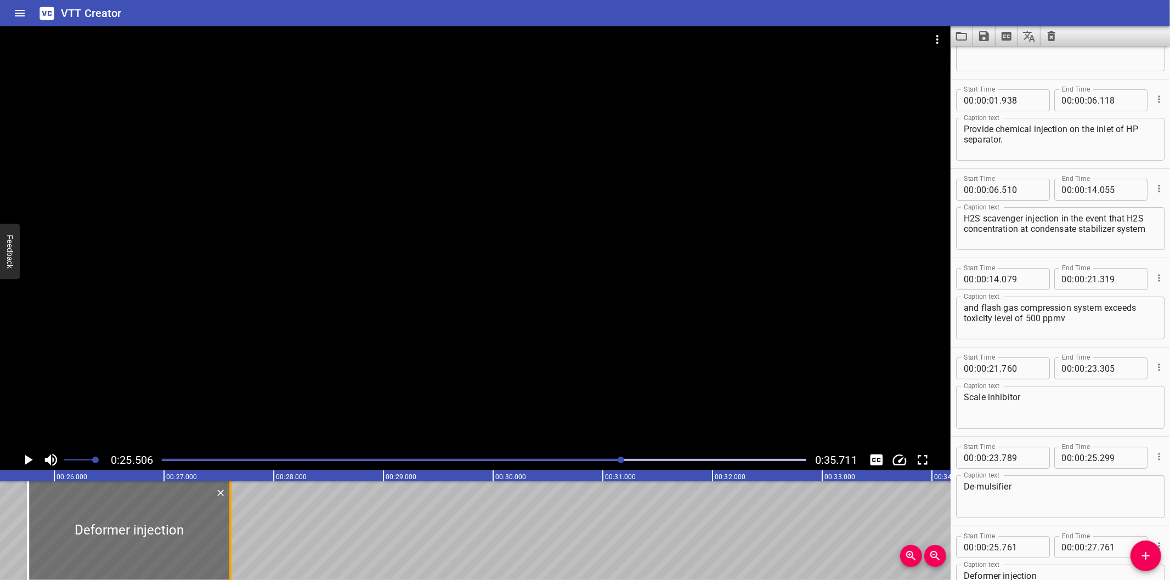
type input "606"
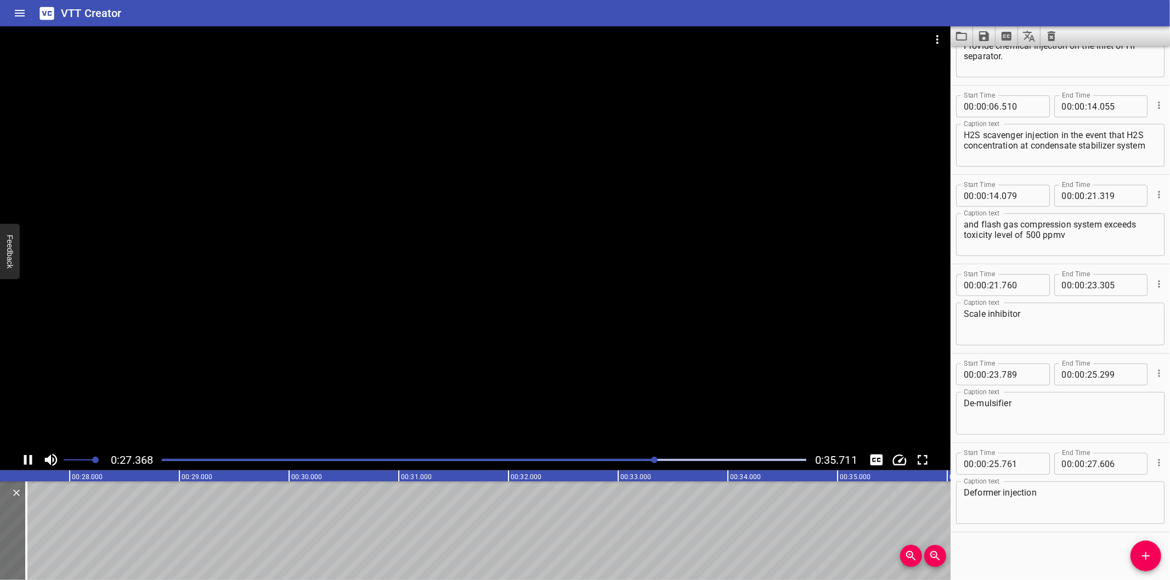
scroll to position [0, 3030]
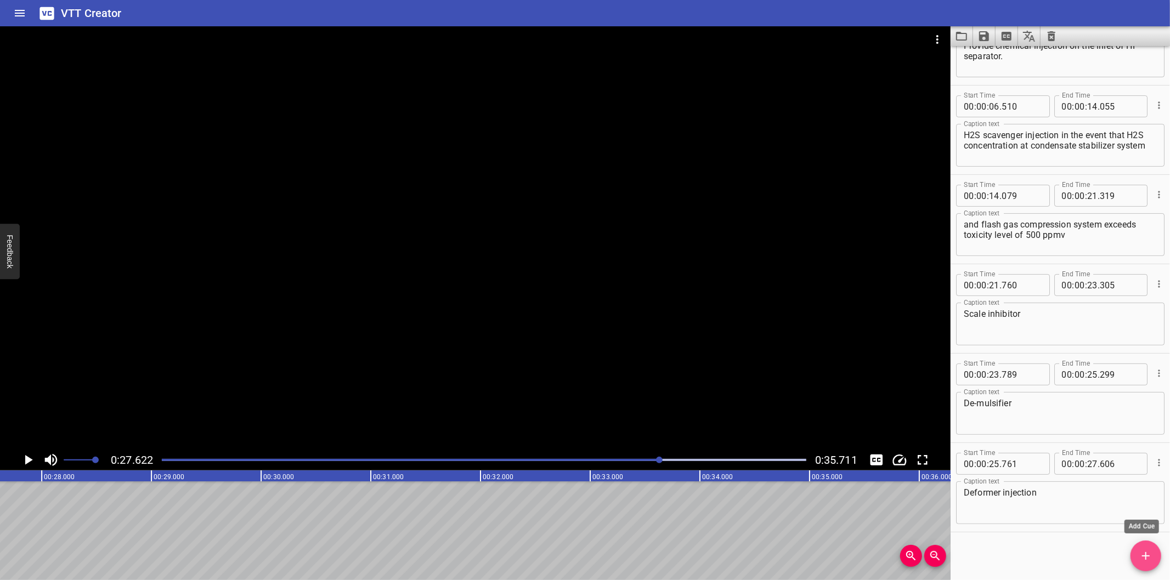
click at [1143, 554] on icon "Add Cue" at bounding box center [1145, 556] width 13 height 13
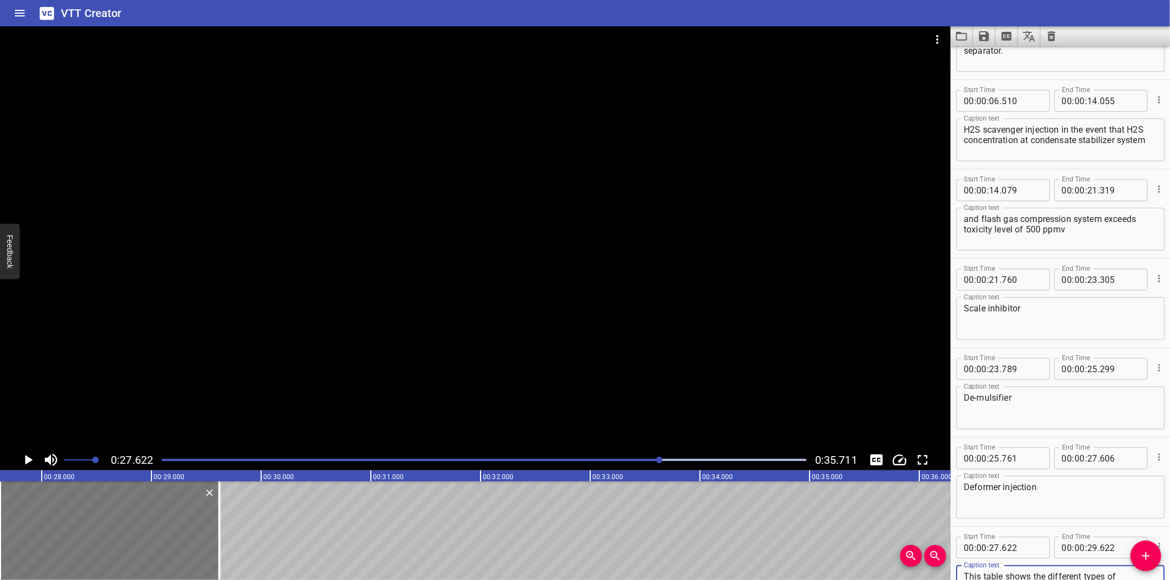
type textarea "This table shows the different types of chemicals, its corresponding injection …"
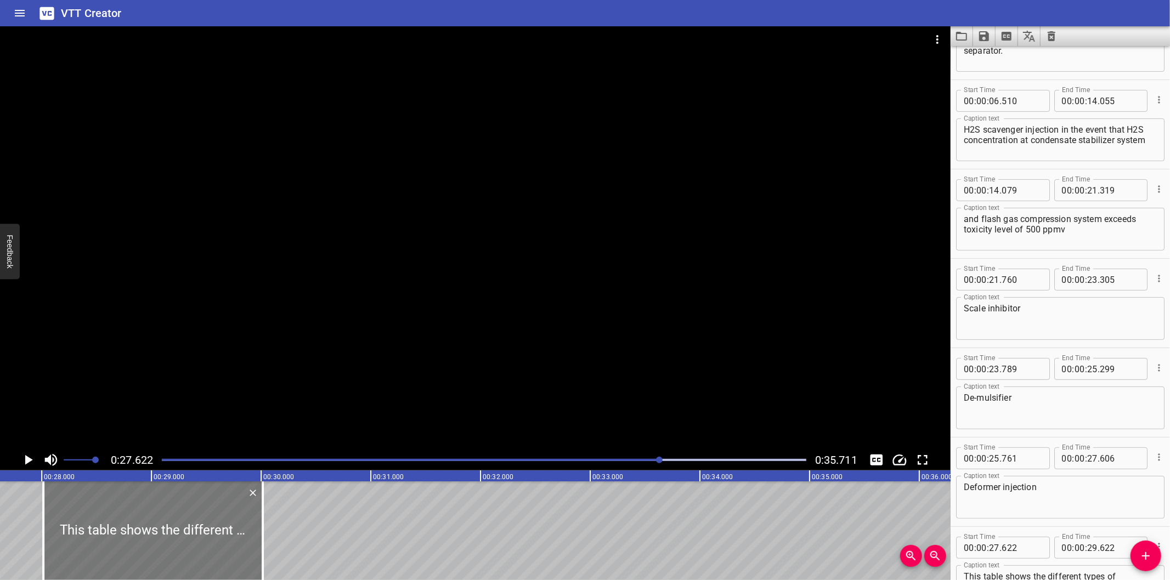
drag, startPoint x: 101, startPoint y: 519, endPoint x: 143, endPoint y: 533, distance: 43.5
click at [143, 533] on div at bounding box center [152, 531] width 219 height 99
type input "28"
type input "017"
type input "30"
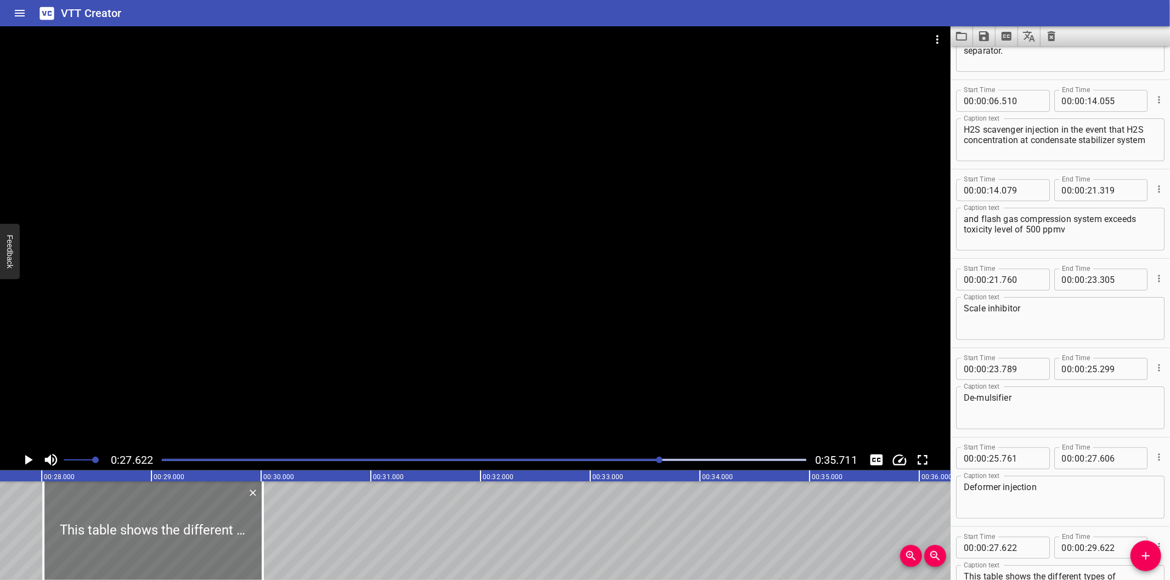
type input "017"
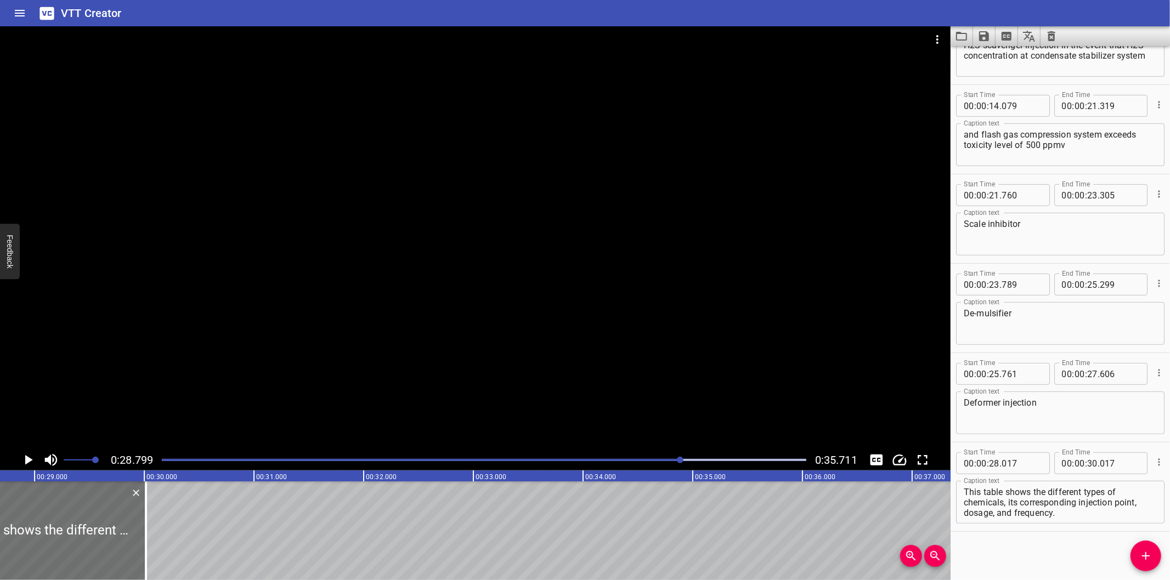
scroll to position [0, 3159]
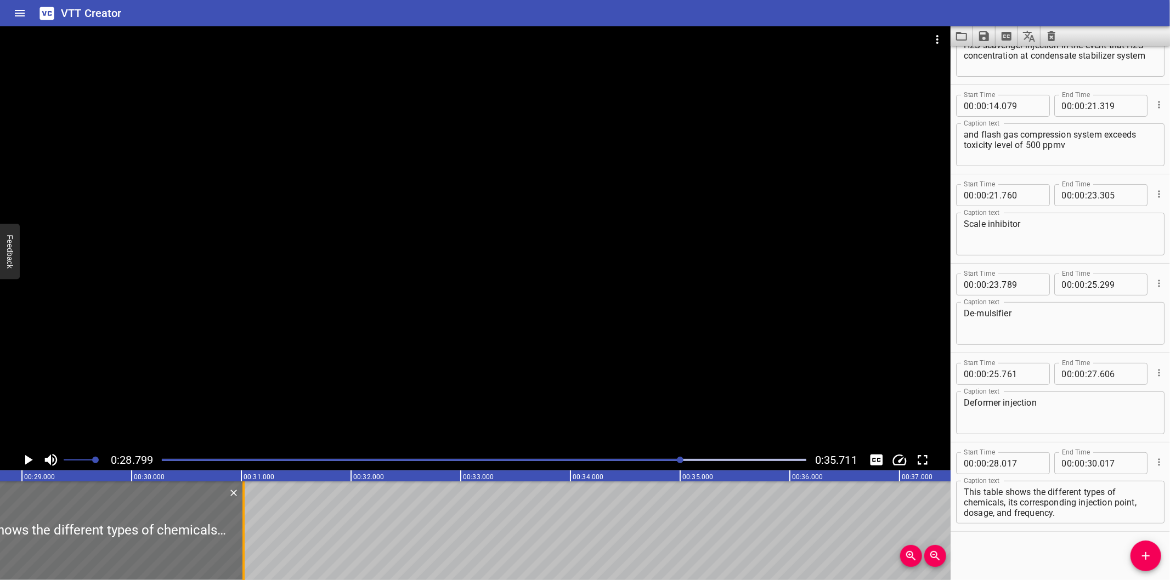
drag, startPoint x: 137, startPoint y: 542, endPoint x: 246, endPoint y: 550, distance: 108.9
click at [246, 550] on div at bounding box center [243, 531] width 11 height 99
type input "31"
type input "007"
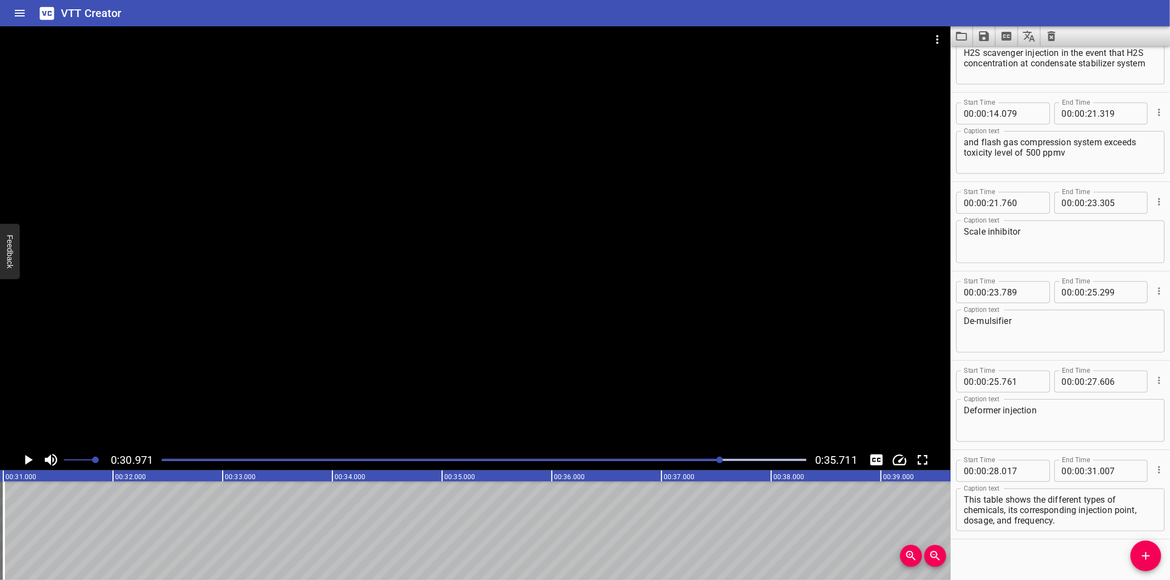
scroll to position [231, 0]
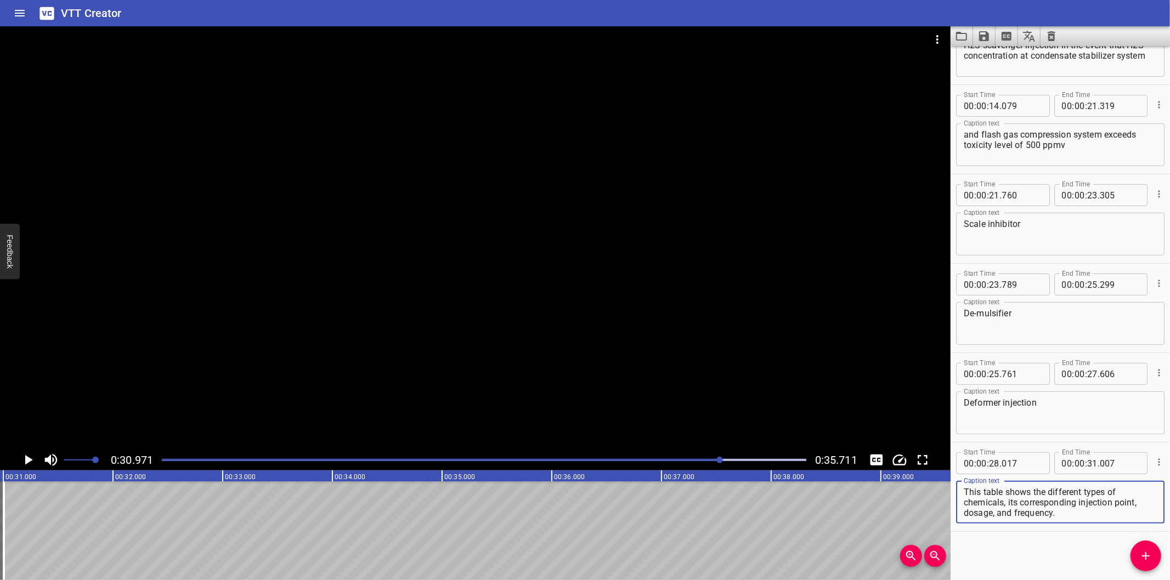
drag, startPoint x: 1008, startPoint y: 501, endPoint x: 1166, endPoint y: 547, distance: 164.5
click at [1166, 547] on div "Start Time 00 : 00 : 00 . 000 Start Time End Time 00 : 00 : 01 . 535 End Time C…" at bounding box center [1059, 313] width 219 height 534
type textarea "This table shows the different types of chemicals,"
drag, startPoint x: 1151, startPoint y: 555, endPoint x: 935, endPoint y: 561, distance: 216.2
click at [1151, 556] on icon "Add Cue" at bounding box center [1145, 556] width 13 height 13
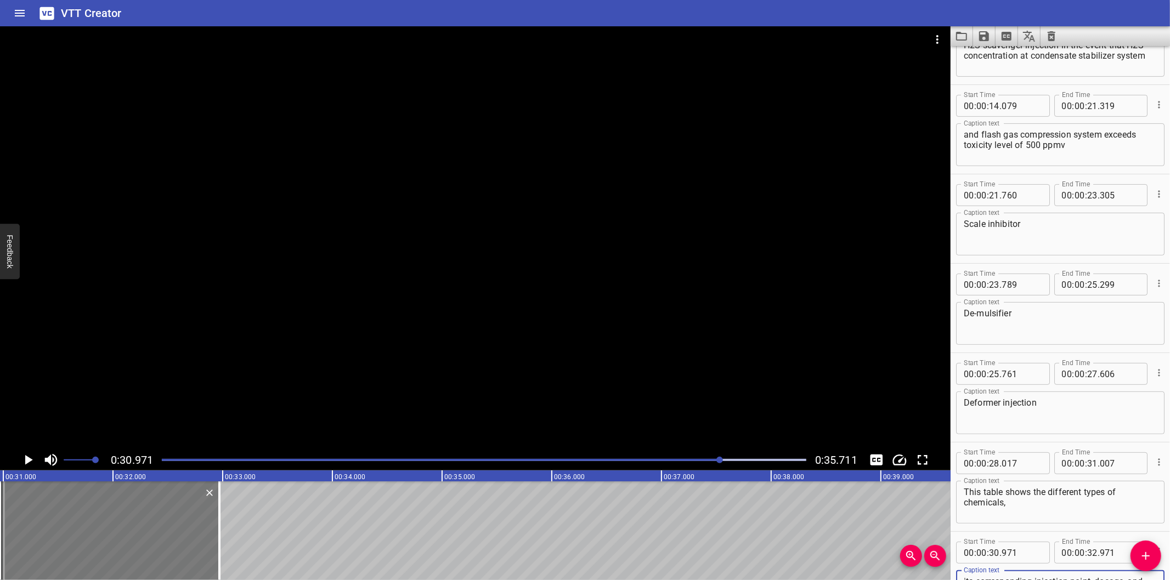
scroll to position [237, 0]
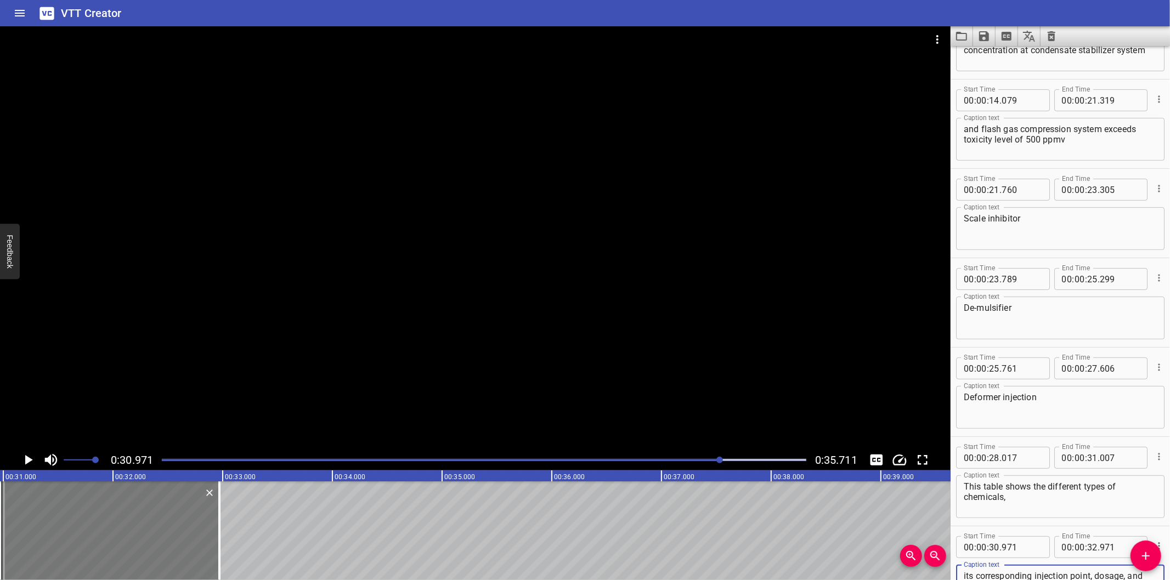
type textarea "its corresponding injection point, dosage, and frequency."
drag, startPoint x: 97, startPoint y: 530, endPoint x: 103, endPoint y: 533, distance: 6.4
click at [103, 533] on div at bounding box center [116, 531] width 219 height 99
type input "31"
type input "036"
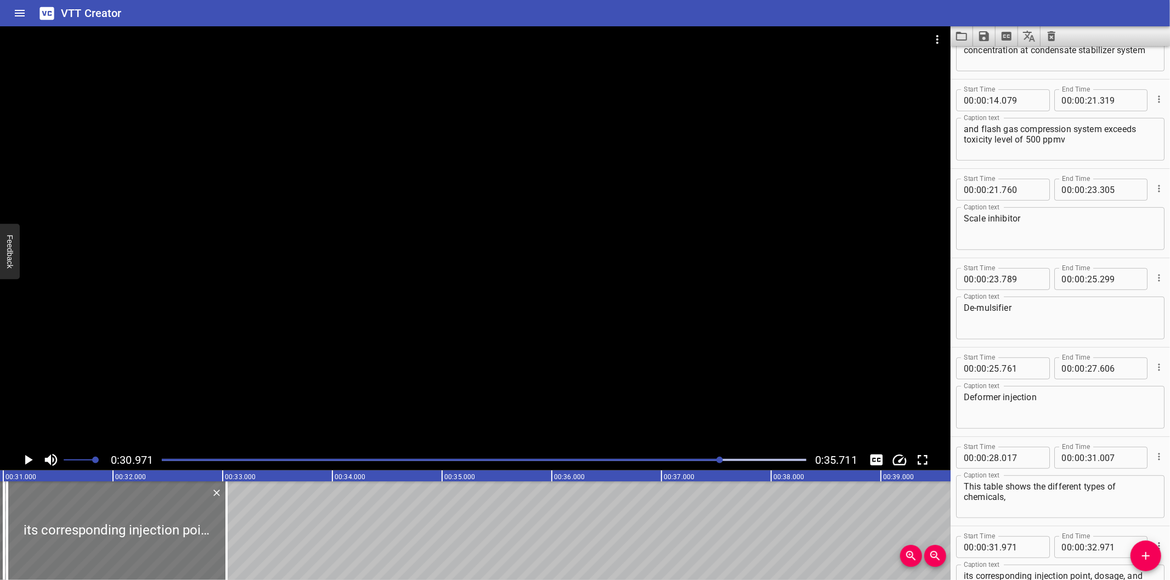
type input "33"
type input "036"
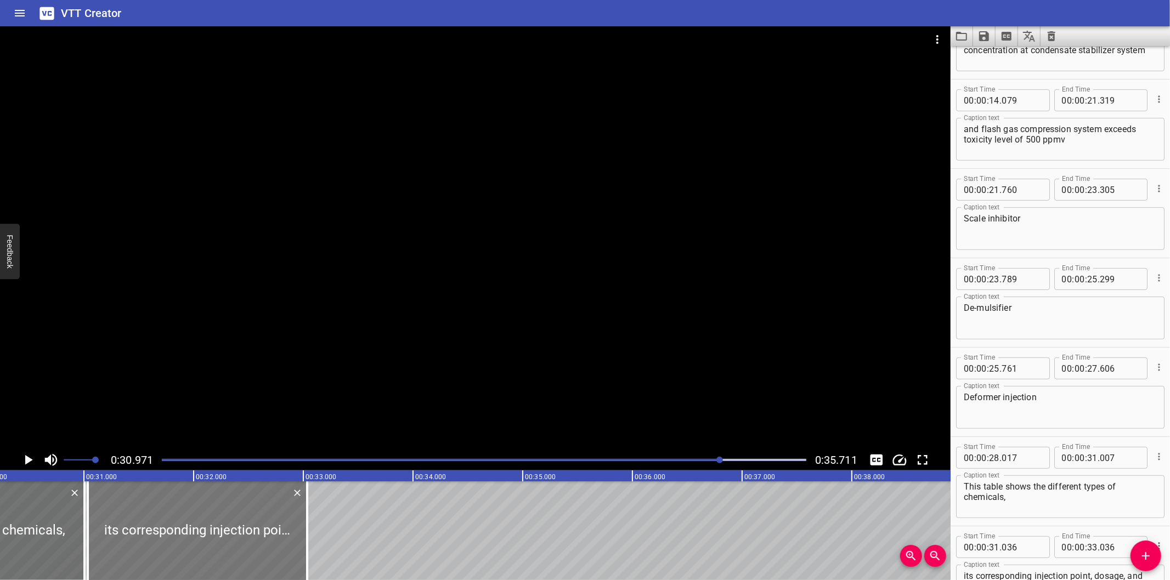
scroll to position [0, 3316]
click at [273, 355] on div at bounding box center [475, 237] width 950 height 423
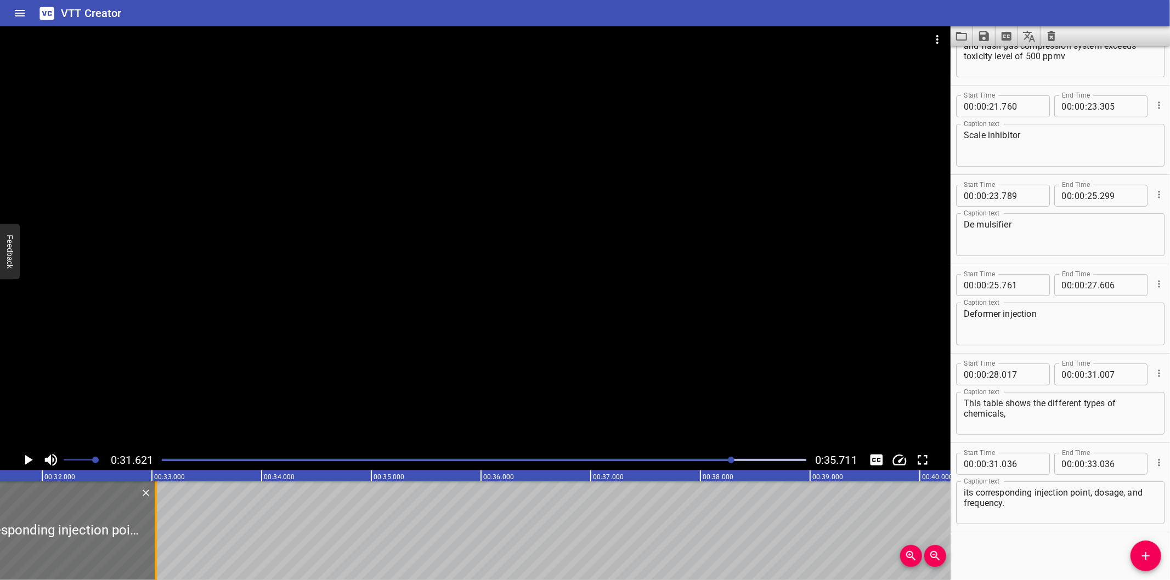
scroll to position [0, 3468]
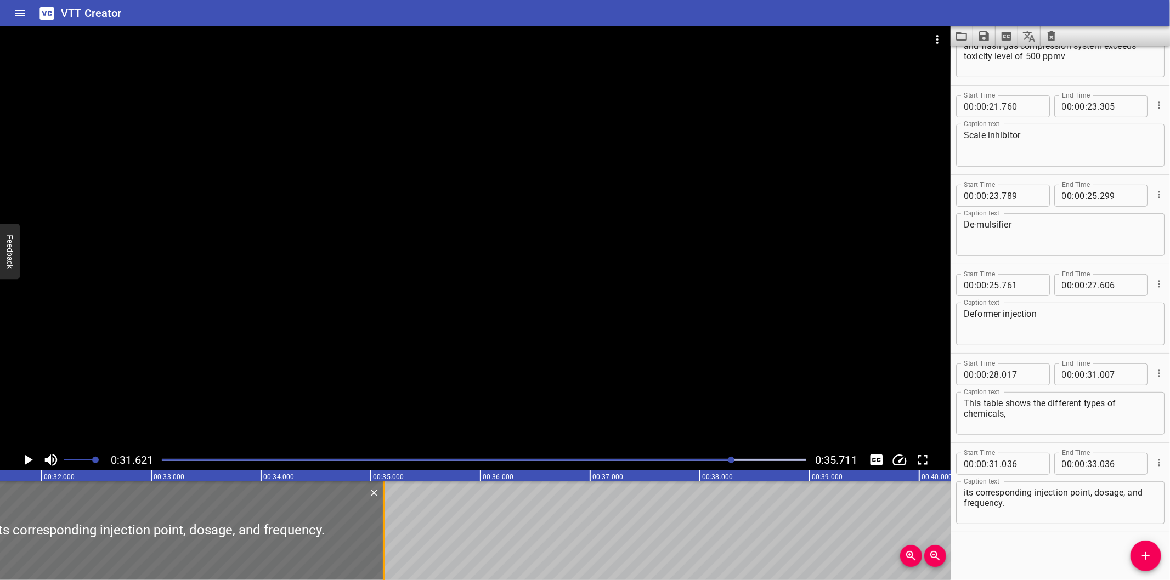
drag, startPoint x: 152, startPoint y: 524, endPoint x: 380, endPoint y: 534, distance: 227.8
click at [381, 534] on div at bounding box center [383, 531] width 11 height 99
type input "35"
type input "121"
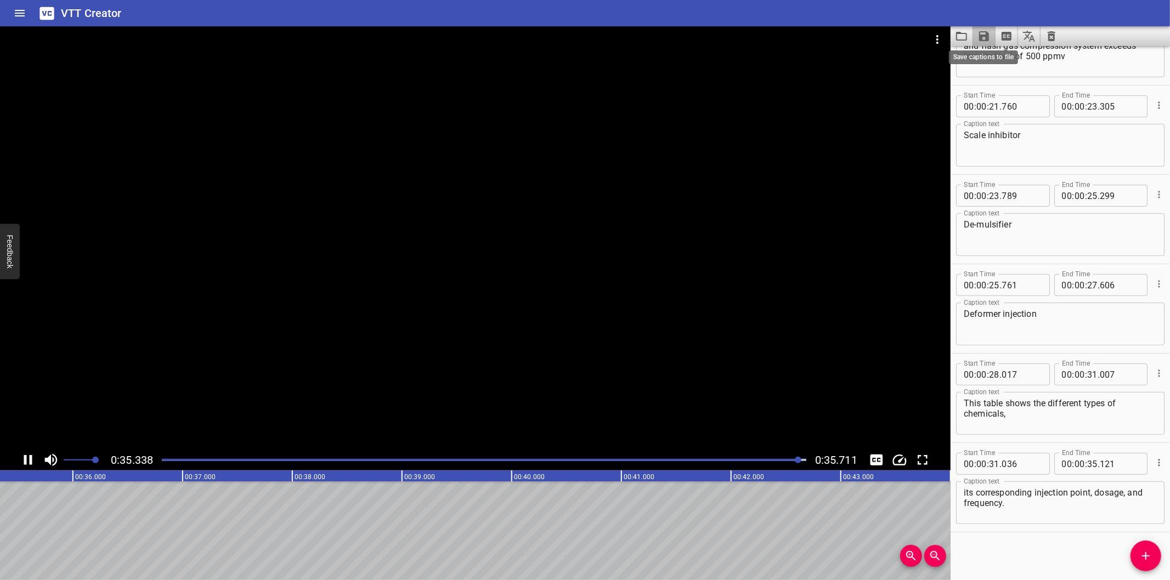
click at [983, 33] on icon "Save captions to file" at bounding box center [983, 36] width 13 height 13
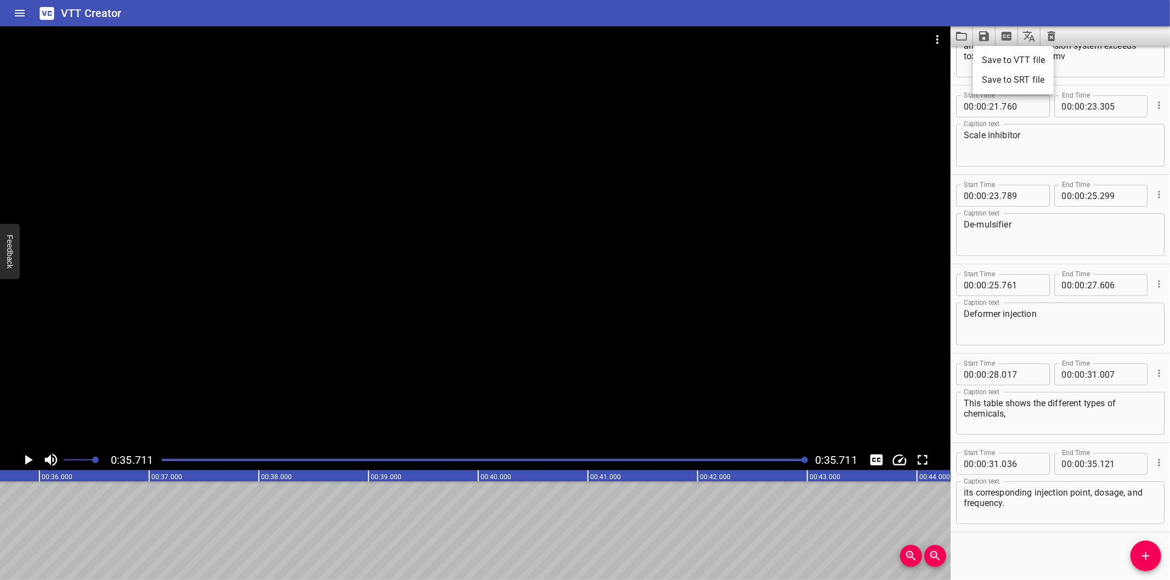
scroll to position [0, 3917]
click at [999, 57] on li "Save to VTT file" at bounding box center [1013, 60] width 81 height 20
click at [1001, 552] on div "Start Time 00 : 00 : 00 . 000 Start Time End Time 00 : 00 : 01 . 535 End Time C…" at bounding box center [1059, 313] width 219 height 534
click at [941, 39] on icon "Video Options" at bounding box center [937, 39] width 13 height 13
click at [941, 39] on li "Select New Video File..." at bounding box center [978, 41] width 109 height 20
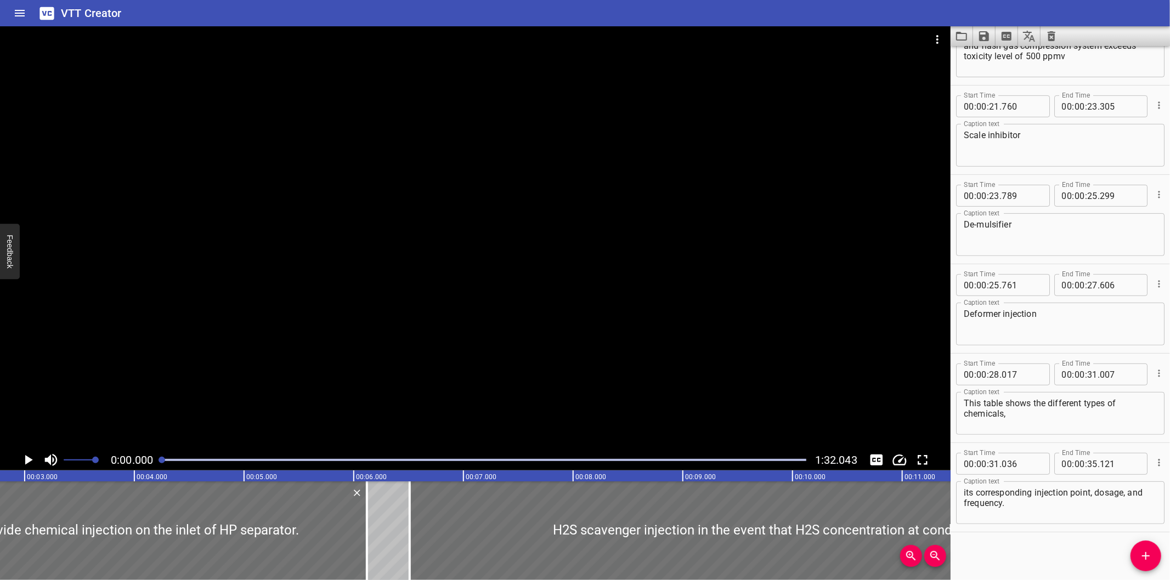
click at [425, 235] on div at bounding box center [475, 237] width 950 height 423
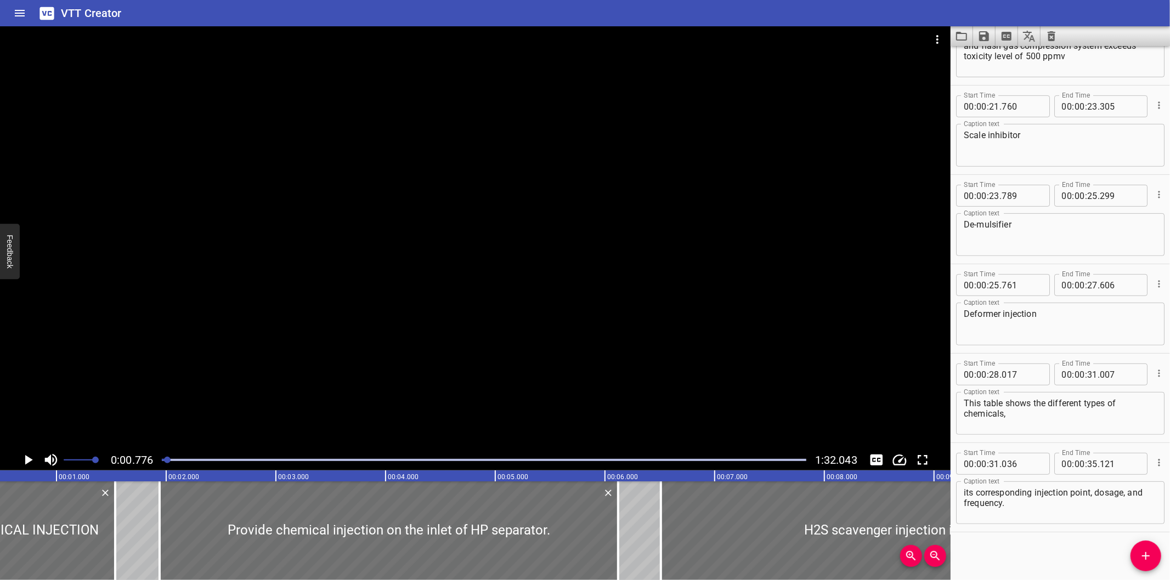
scroll to position [0, 85]
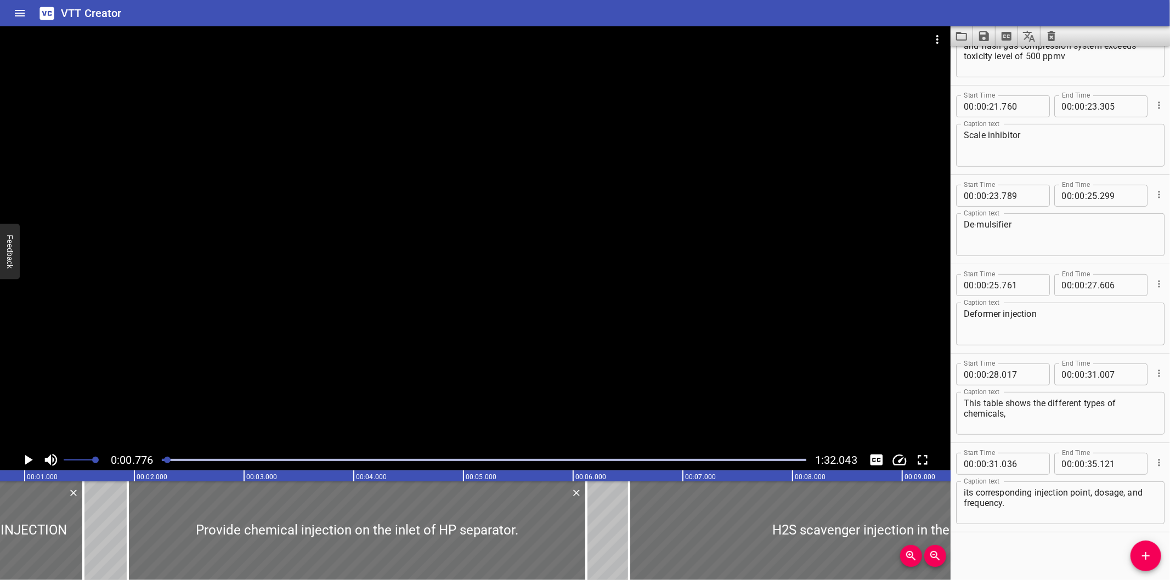
click at [1051, 37] on icon "Clear captions" at bounding box center [1051, 36] width 13 height 13
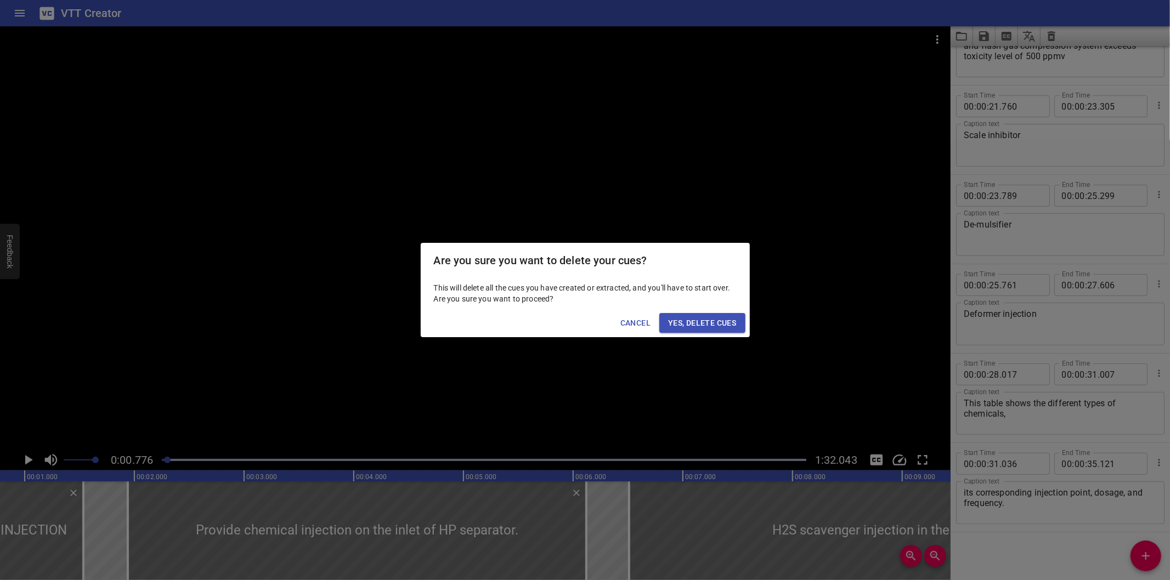
click at [705, 330] on span "Yes, Delete Cues" at bounding box center [702, 323] width 68 height 14
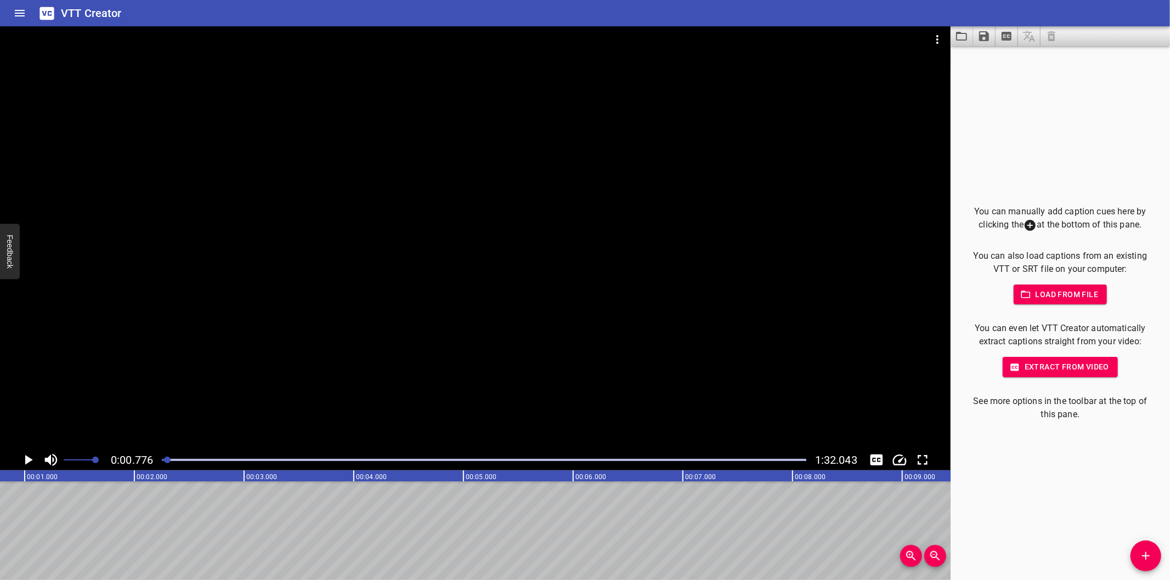
click at [342, 363] on div at bounding box center [475, 237] width 950 height 423
click at [163, 457] on div at bounding box center [484, 459] width 658 height 15
drag, startPoint x: 771, startPoint y: 260, endPoint x: 707, endPoint y: 292, distance: 70.9
click at [769, 260] on div at bounding box center [475, 237] width 950 height 423
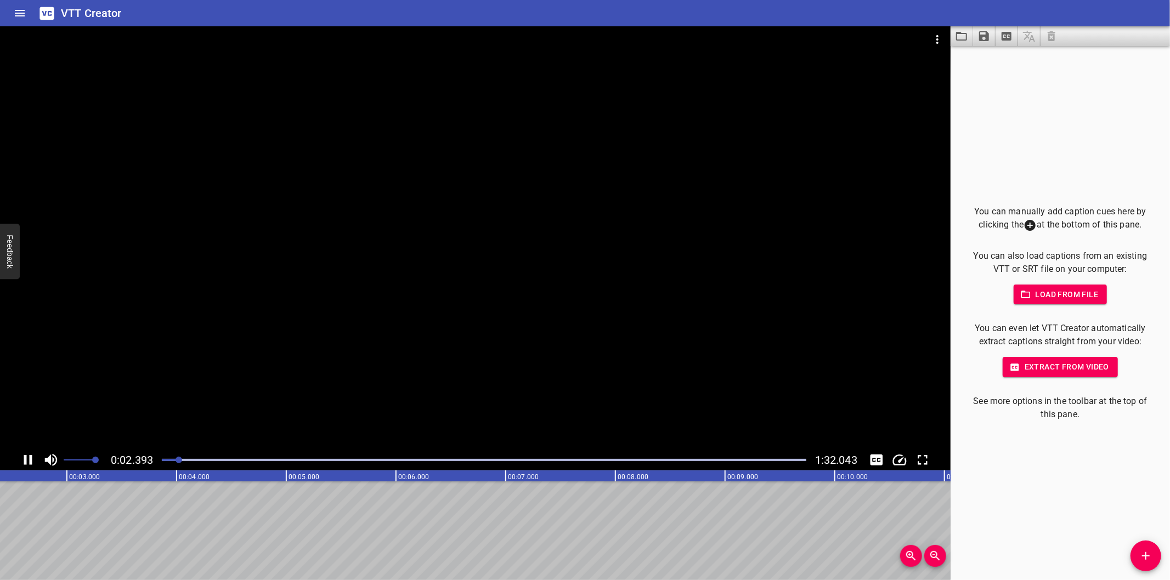
click at [165, 465] on div at bounding box center [484, 459] width 658 height 15
click at [163, 463] on div at bounding box center [162, 460] width 7 height 7
click at [1142, 552] on icon "Add Cue" at bounding box center [1145, 556] width 13 height 13
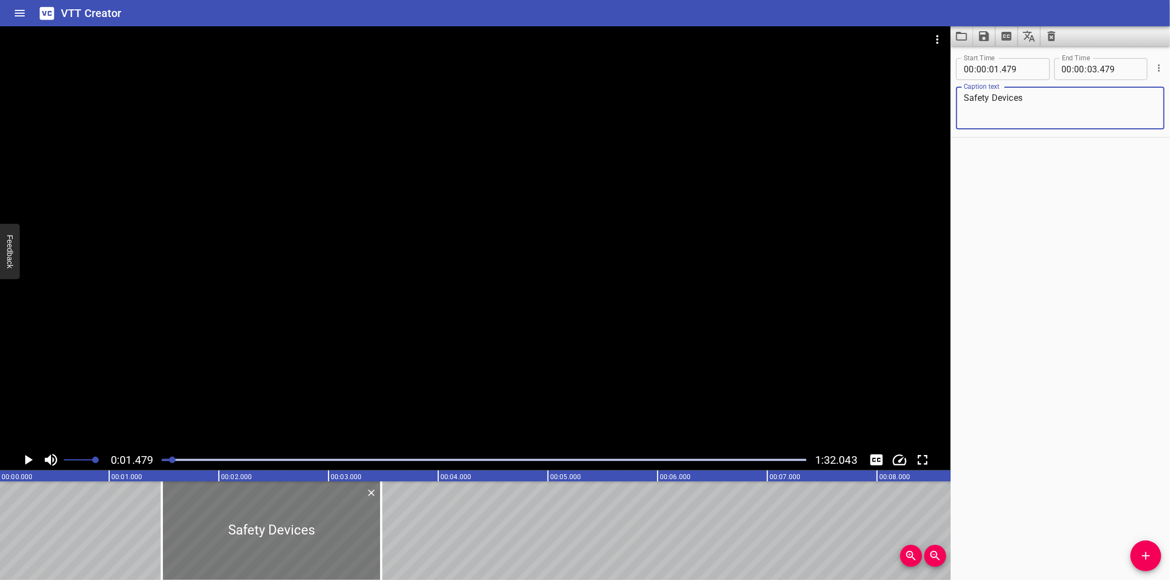
scroll to position [0, 0]
type textarea "Safety Devices"
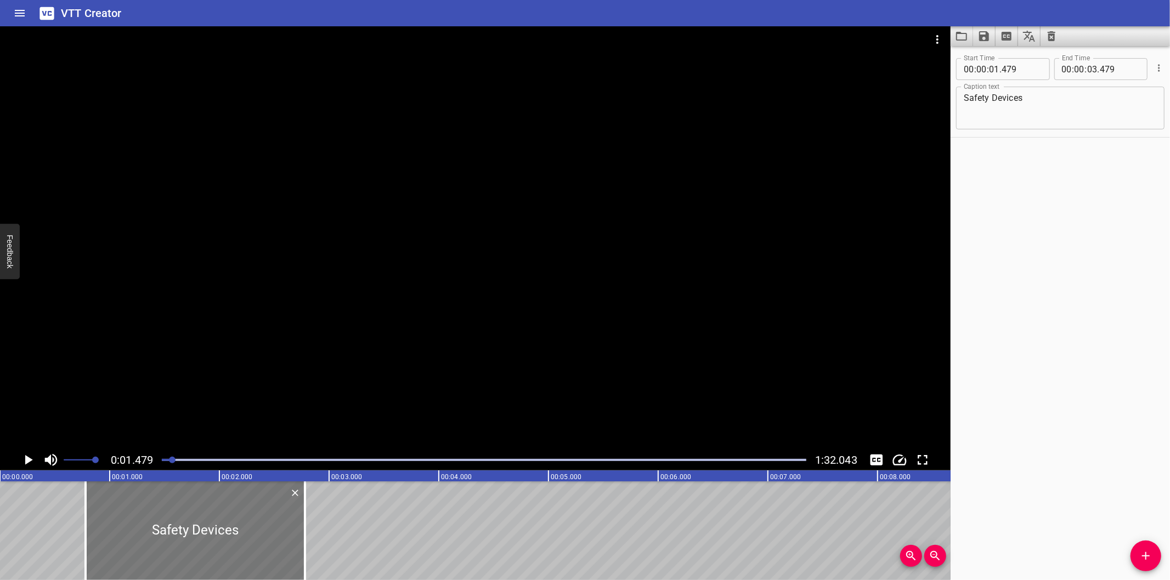
drag, startPoint x: 269, startPoint y: 534, endPoint x: 112, endPoint y: 558, distance: 158.6
click at [112, 558] on div at bounding box center [195, 531] width 219 height 99
type input "00"
type input "049"
type input "02"
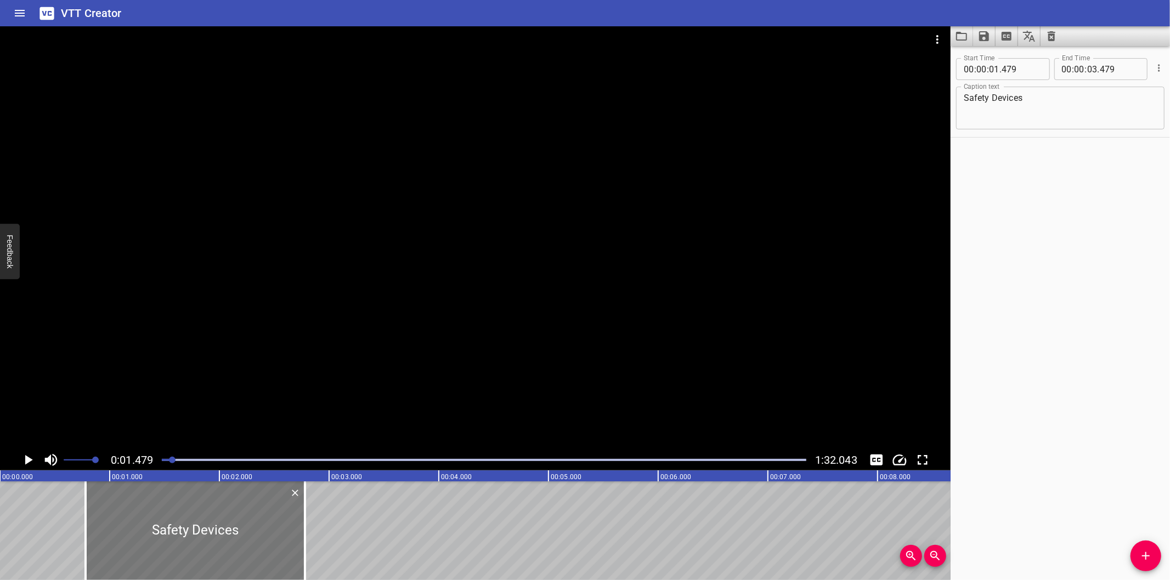
type input "049"
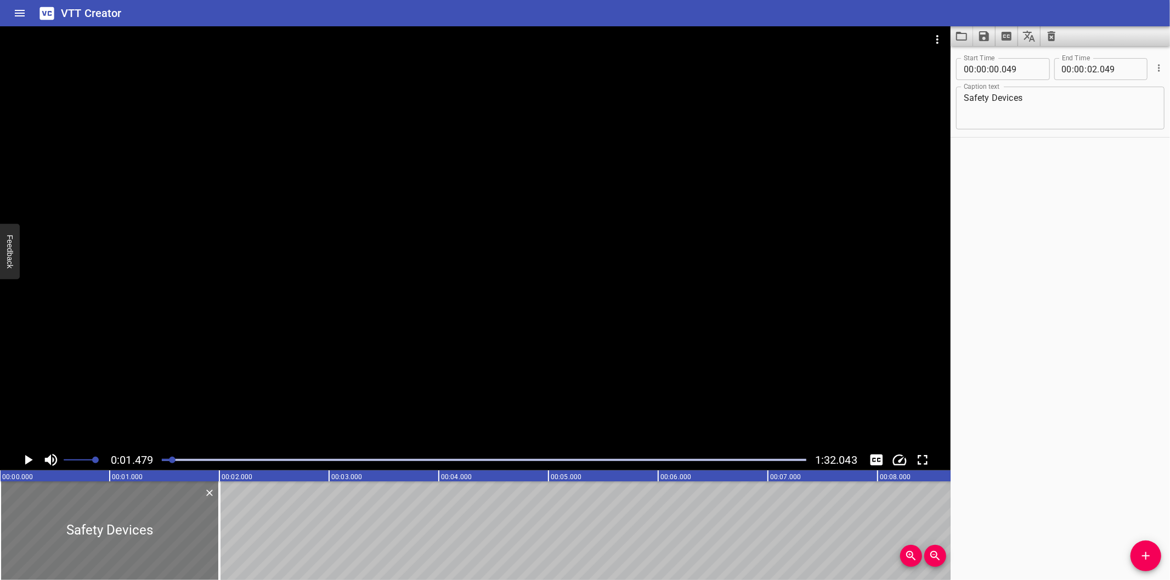
drag, startPoint x: 118, startPoint y: 553, endPoint x: 89, endPoint y: 561, distance: 30.1
click at [89, 561] on div at bounding box center [109, 531] width 219 height 99
type input "000"
drag, startPoint x: 218, startPoint y: 549, endPoint x: 176, endPoint y: 562, distance: 44.2
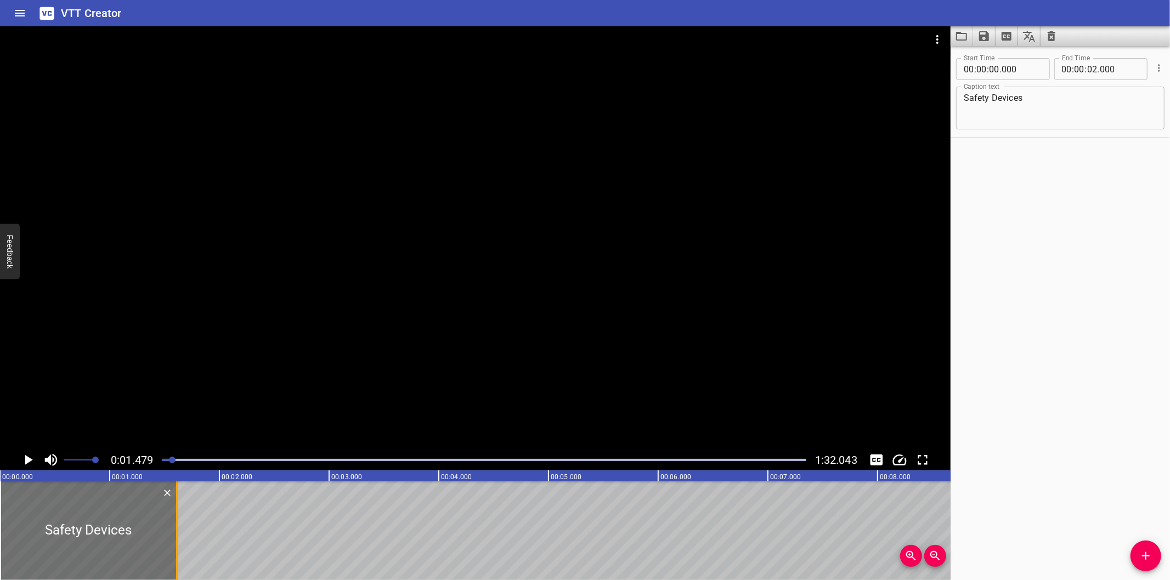
click at [176, 562] on div at bounding box center [177, 531] width 2 height 99
type input "01"
type input "615"
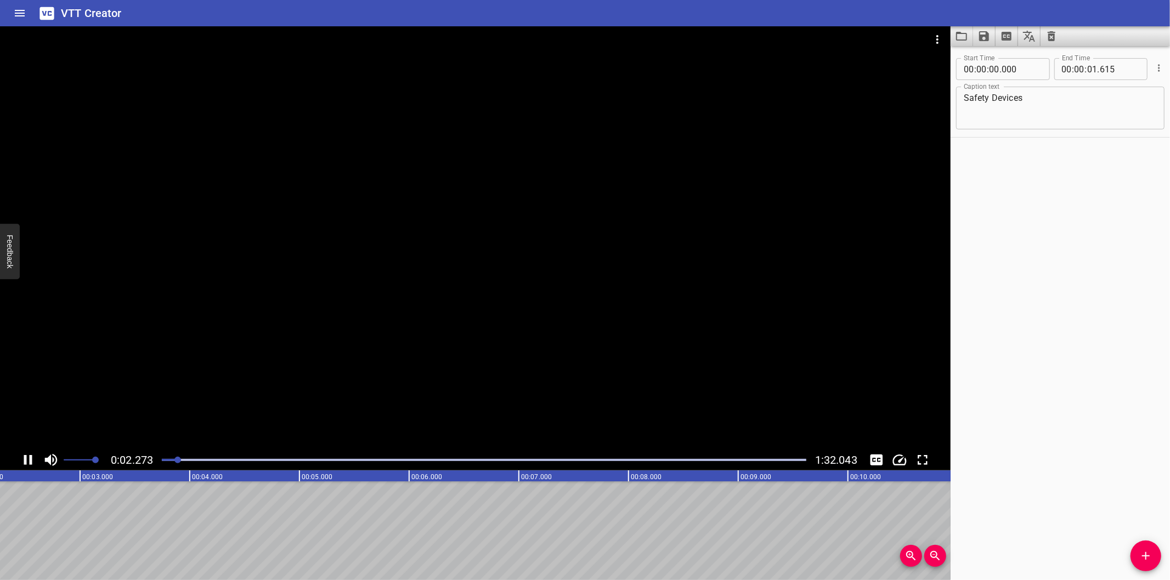
scroll to position [0, 276]
click at [163, 462] on div at bounding box center [484, 459] width 658 height 15
click at [1137, 556] on span "Add Cue" at bounding box center [1145, 556] width 31 height 13
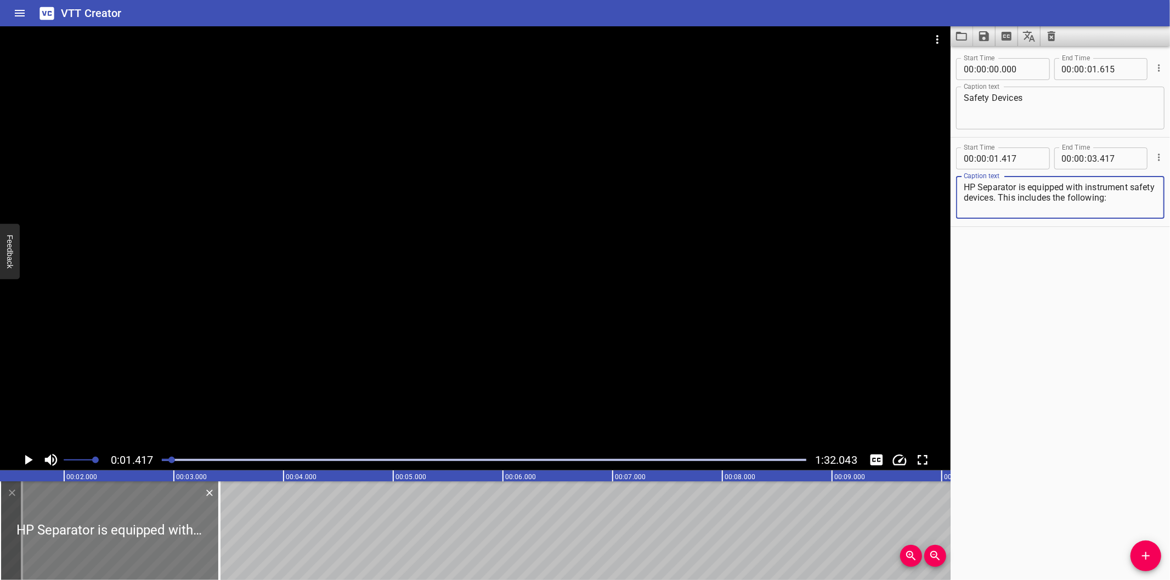
type textarea "HP Separator is equipped with instrument safety devices. This includes the foll…"
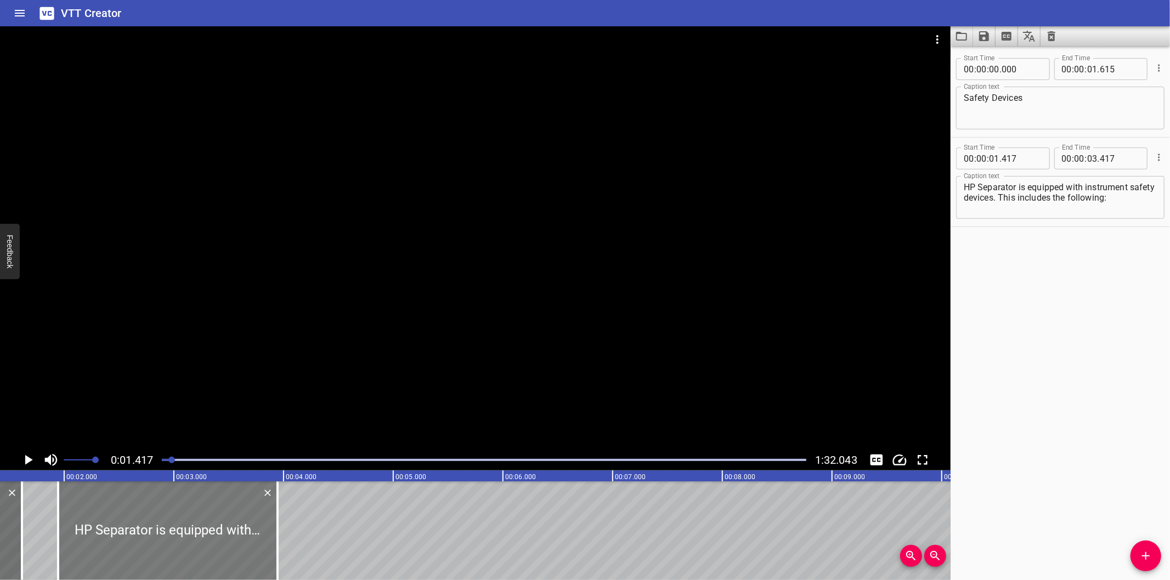
drag, startPoint x: 112, startPoint y: 556, endPoint x: 170, endPoint y: 551, distance: 58.3
click at [170, 551] on div at bounding box center [167, 531] width 219 height 99
type input "947"
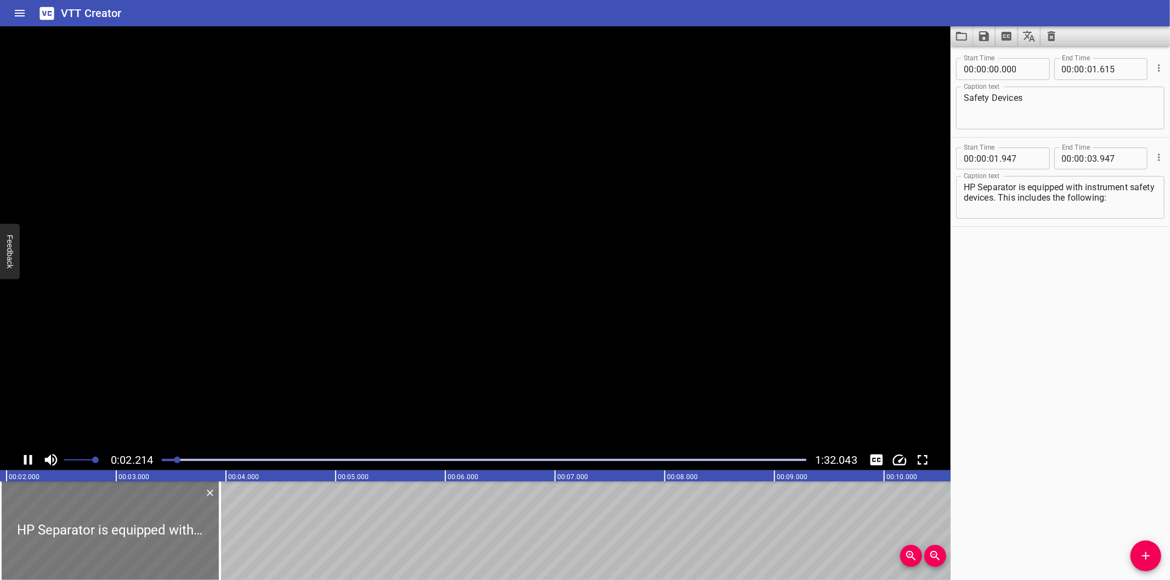
scroll to position [0, 255]
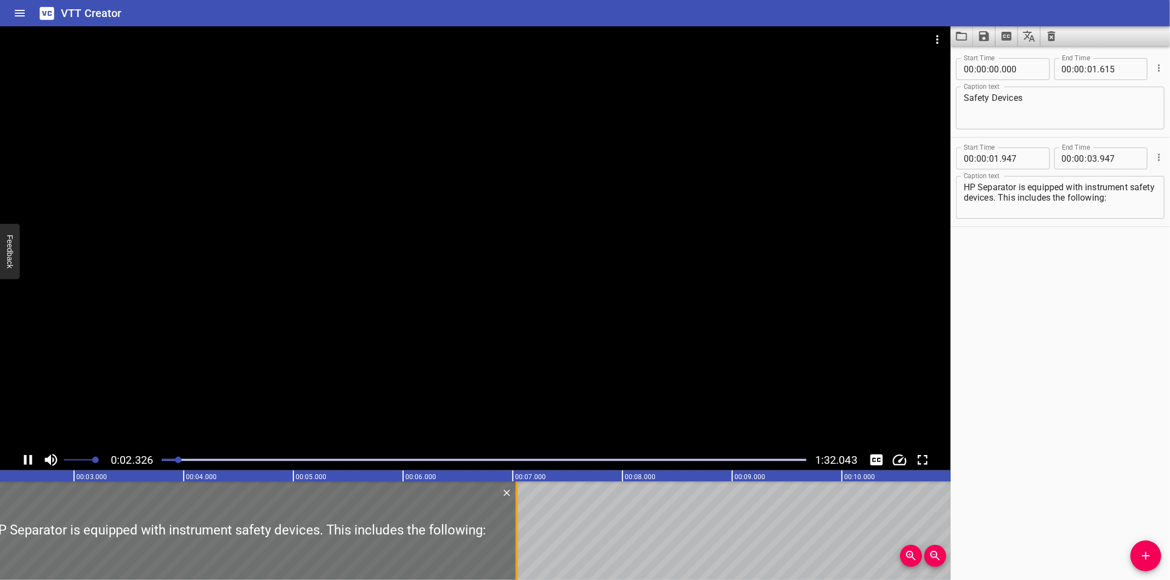
drag, startPoint x: 207, startPoint y: 542, endPoint x: 513, endPoint y: 541, distance: 306.0
click at [513, 541] on div at bounding box center [516, 531] width 11 height 99
type input "07"
type input "037"
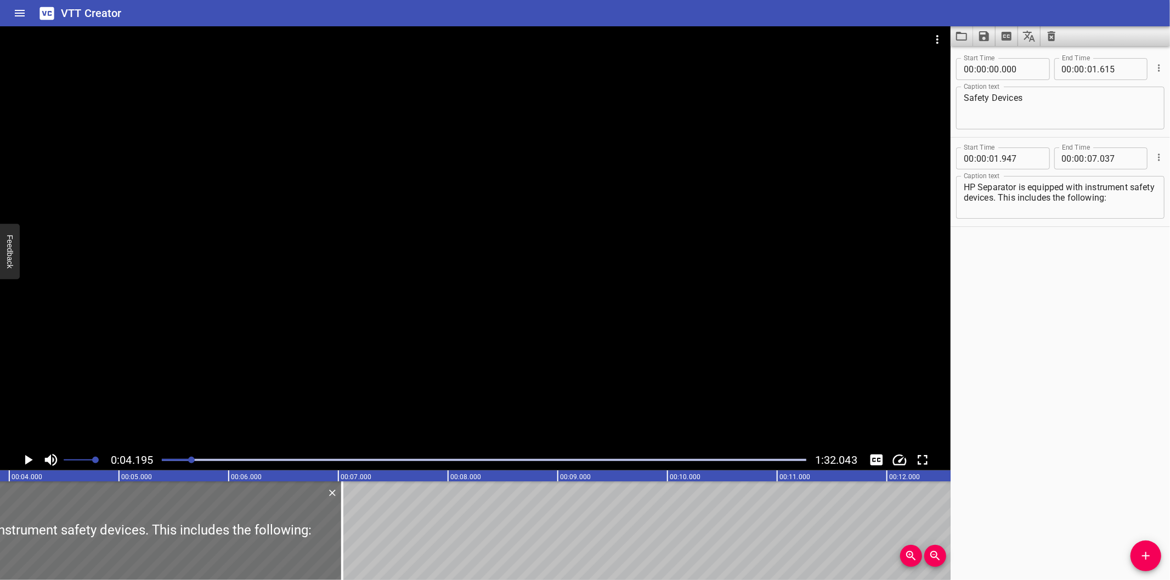
scroll to position [0, 460]
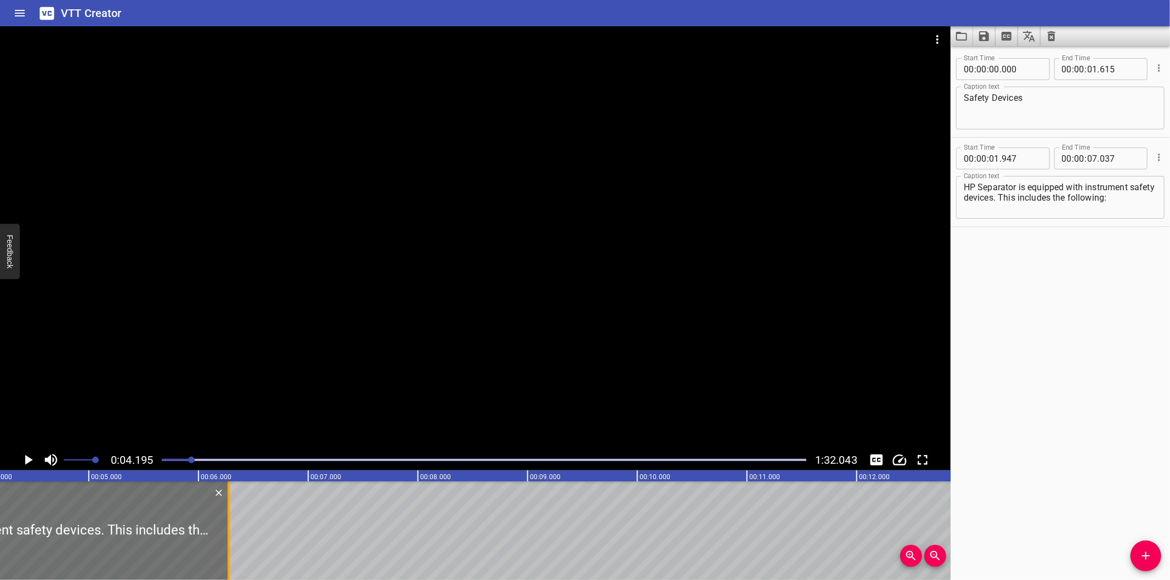
drag, startPoint x: 314, startPoint y: 540, endPoint x: 231, endPoint y: 552, distance: 84.2
click at [231, 552] on div at bounding box center [228, 531] width 11 height 99
type input "06"
type input "277"
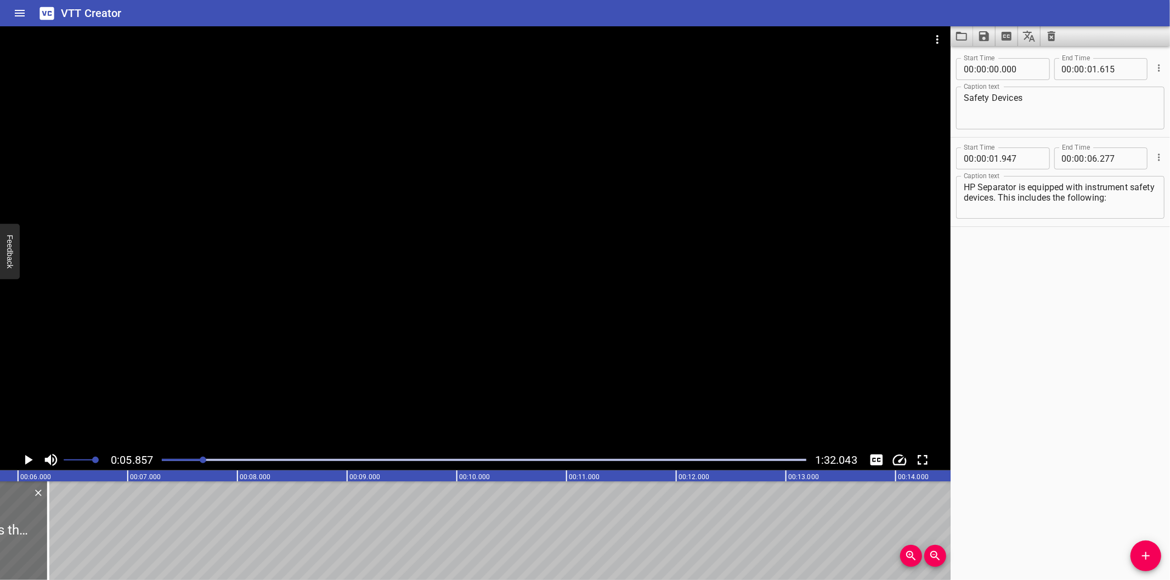
scroll to position [0, 642]
drag, startPoint x: 1027, startPoint y: 198, endPoint x: 1245, endPoint y: 287, distance: 235.9
click at [1169, 287] on html "VTT Creator Caption Editor Batch Transcribe Login Sign Up Privacy Contact 0:05.…" at bounding box center [585, 290] width 1170 height 580
type textarea "HP Separator is equipped with instrument safety devices."
click at [1142, 552] on icon "Add Cue" at bounding box center [1145, 556] width 13 height 13
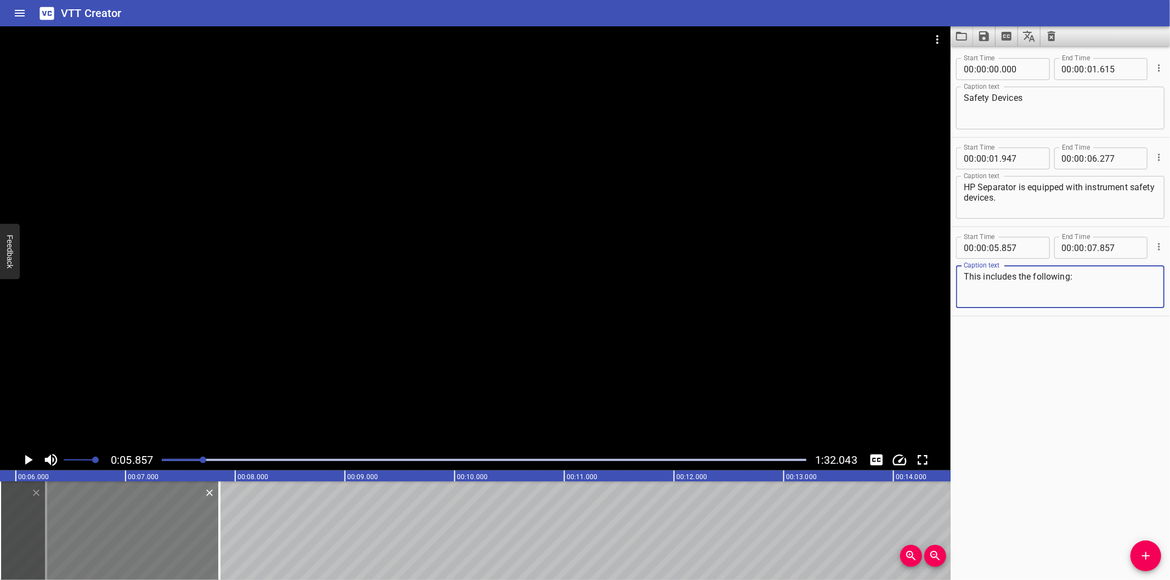
type textarea "This includes the following:"
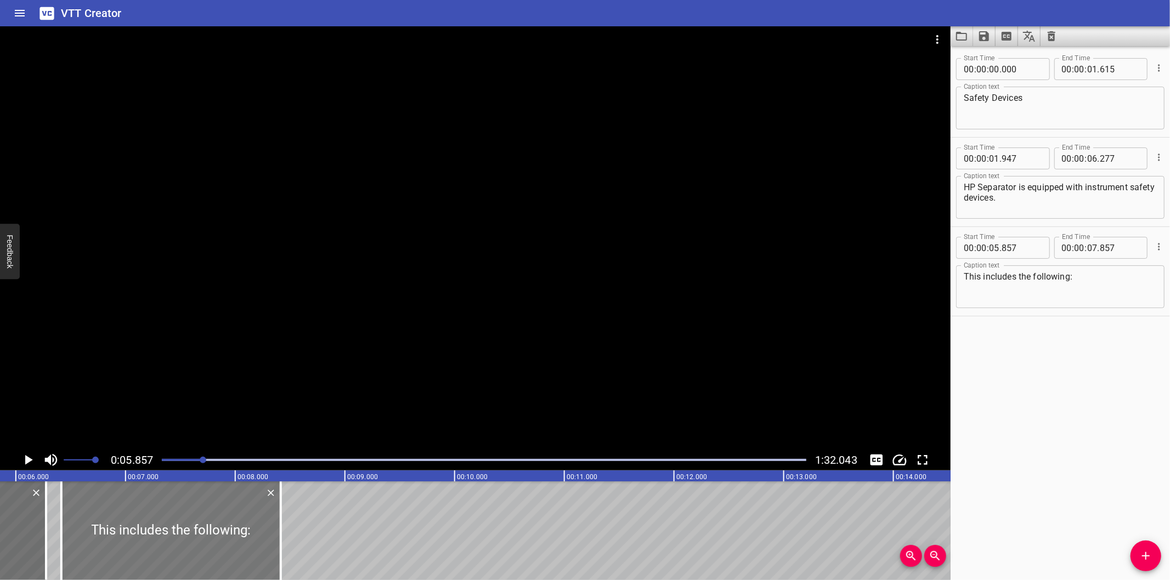
drag, startPoint x: 128, startPoint y: 543, endPoint x: 217, endPoint y: 539, distance: 88.9
click at [190, 540] on div at bounding box center [170, 531] width 219 height 99
type input "06"
type input "422"
type input "08"
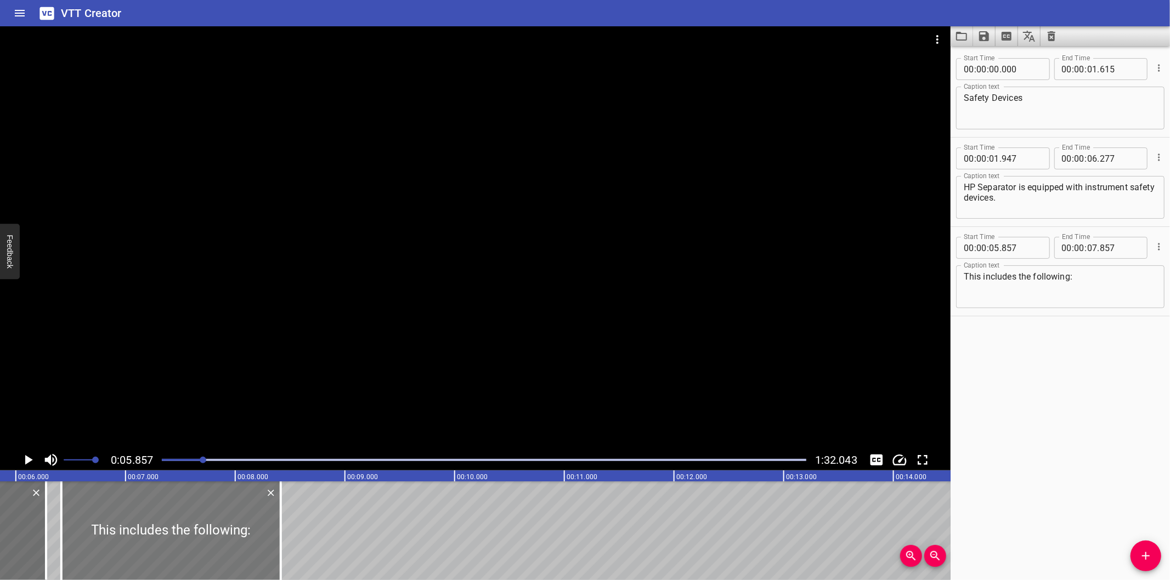
type input "422"
click at [245, 548] on div at bounding box center [167, 531] width 219 height 99
type input "382"
drag, startPoint x: 278, startPoint y: 549, endPoint x: 272, endPoint y: 553, distance: 7.2
click at [272, 553] on div at bounding box center [269, 531] width 11 height 99
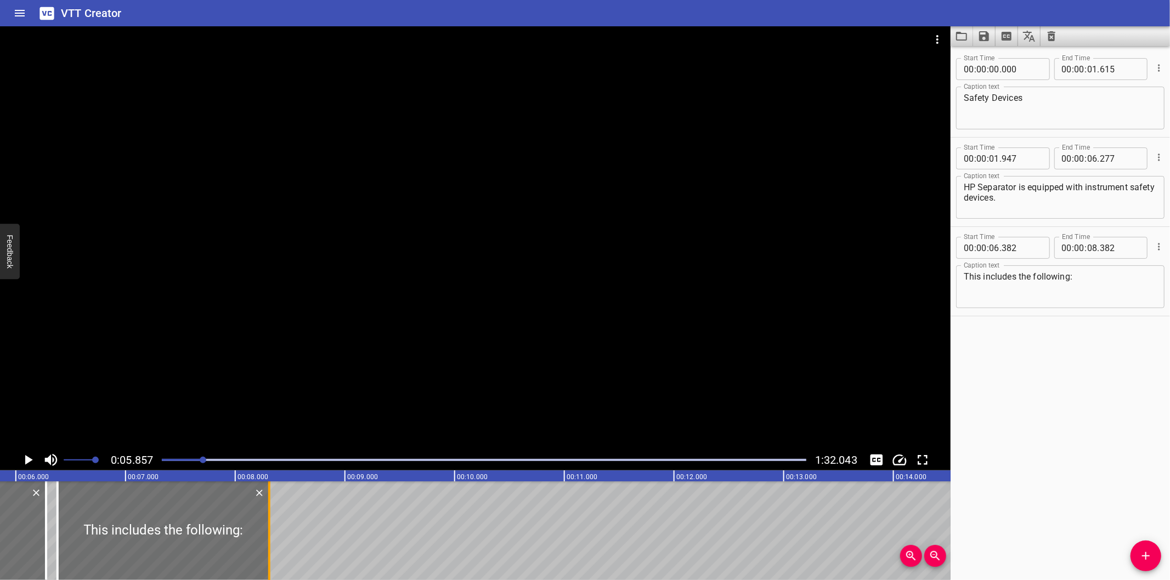
type input "327"
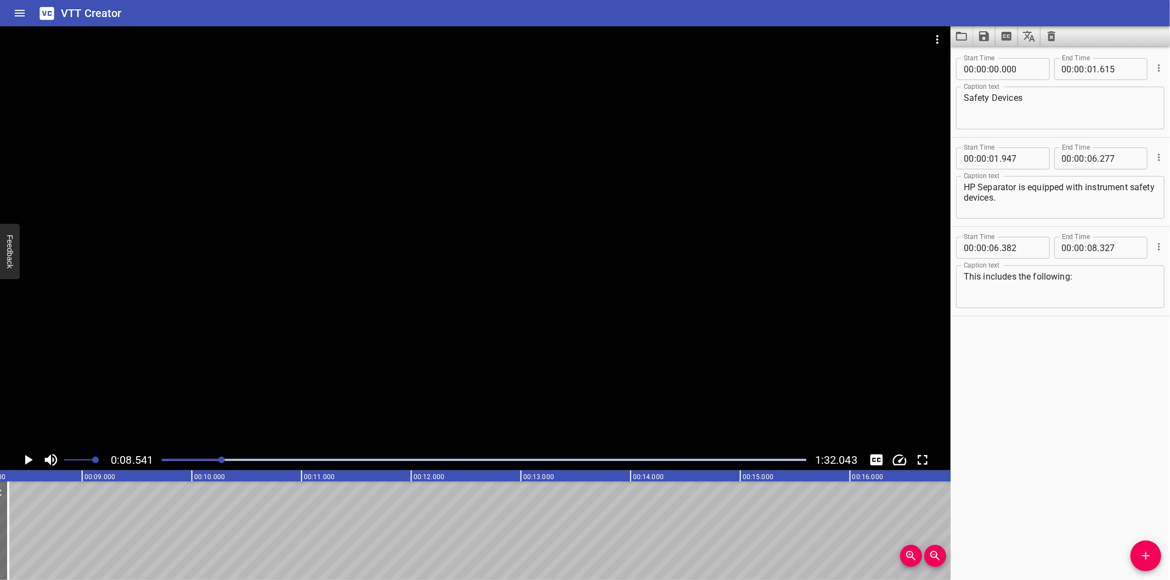
scroll to position [0, 936]
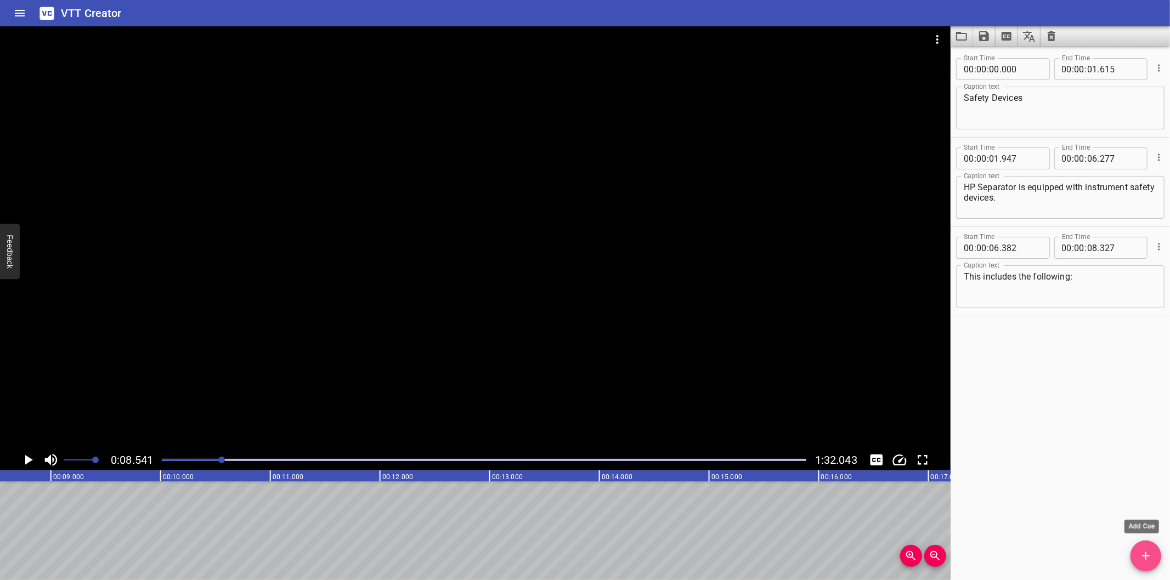
drag, startPoint x: 1154, startPoint y: 557, endPoint x: 1100, endPoint y: 555, distance: 54.9
click at [1154, 557] on span "Add Cue" at bounding box center [1145, 556] width 31 height 13
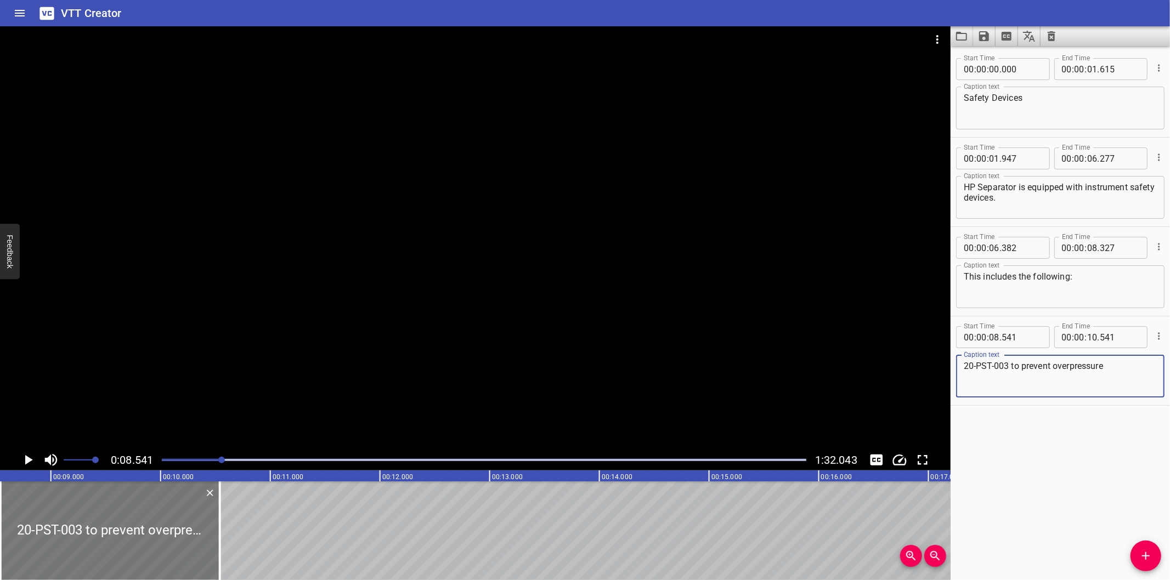
type textarea "20-PST-003 to prevent overpressure"
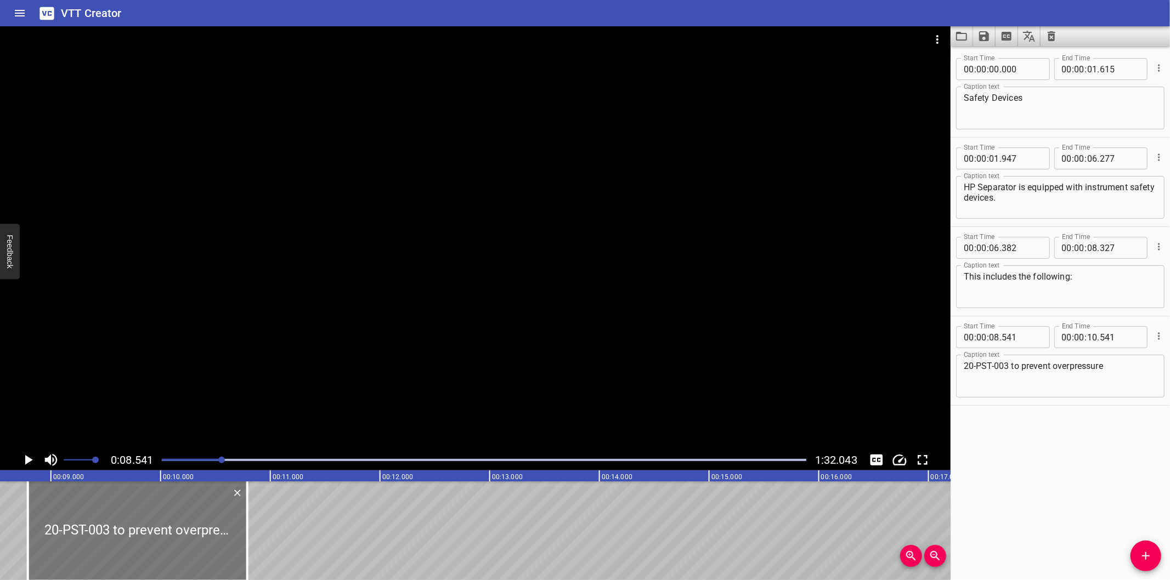
drag, startPoint x: 146, startPoint y: 538, endPoint x: 174, endPoint y: 548, distance: 29.3
click at [174, 548] on div at bounding box center [137, 531] width 219 height 99
type input "791"
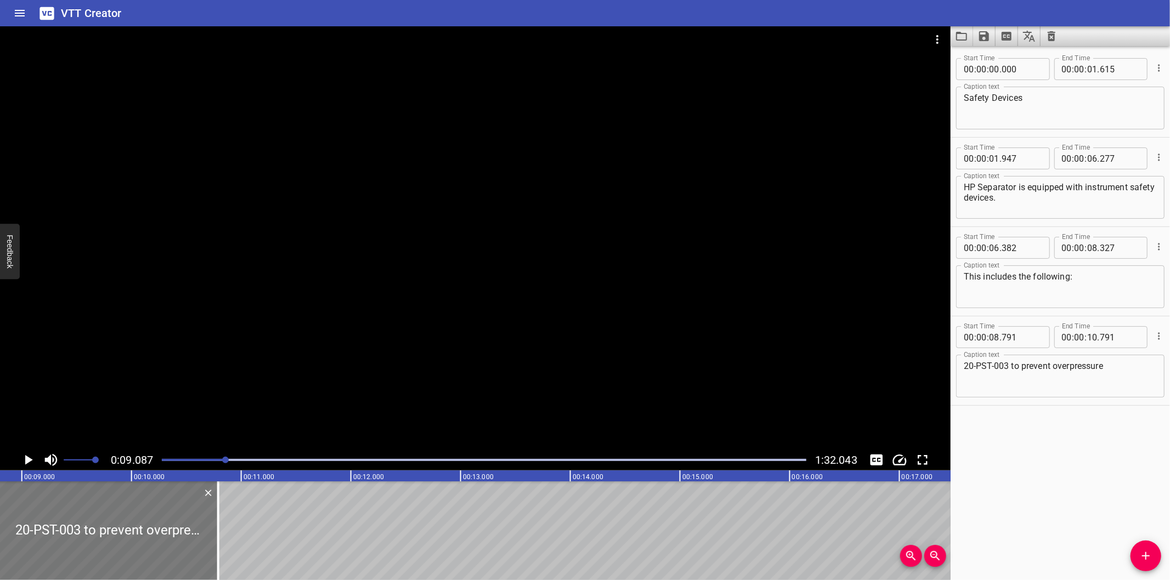
scroll to position [0, 997]
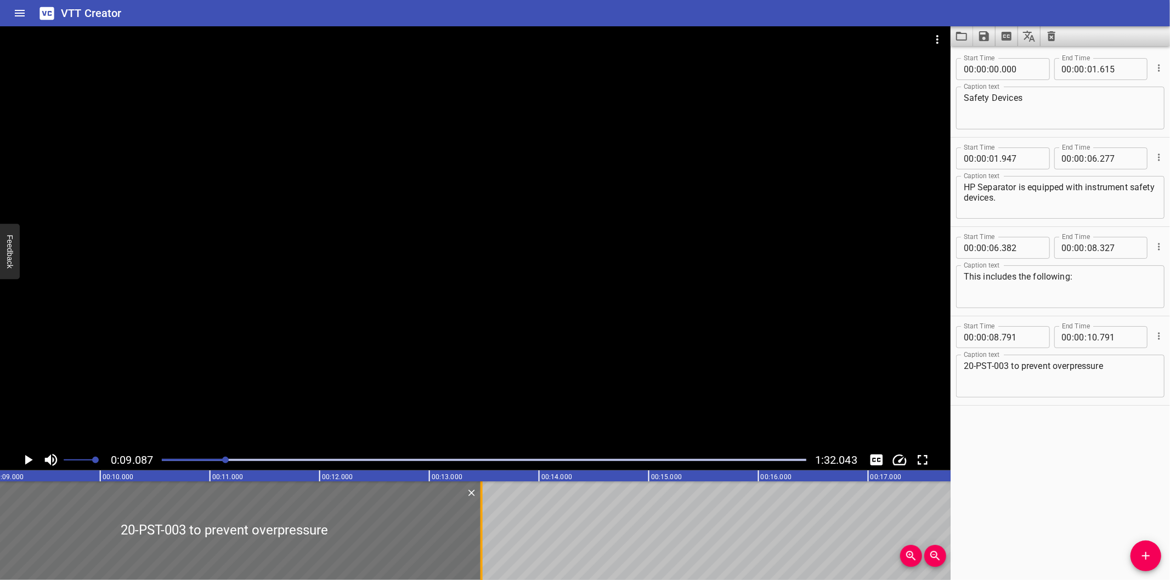
drag, startPoint x: 185, startPoint y: 549, endPoint x: 479, endPoint y: 546, distance: 294.0
click at [480, 546] on div at bounding box center [481, 531] width 2 height 99
type input "13"
type input "481"
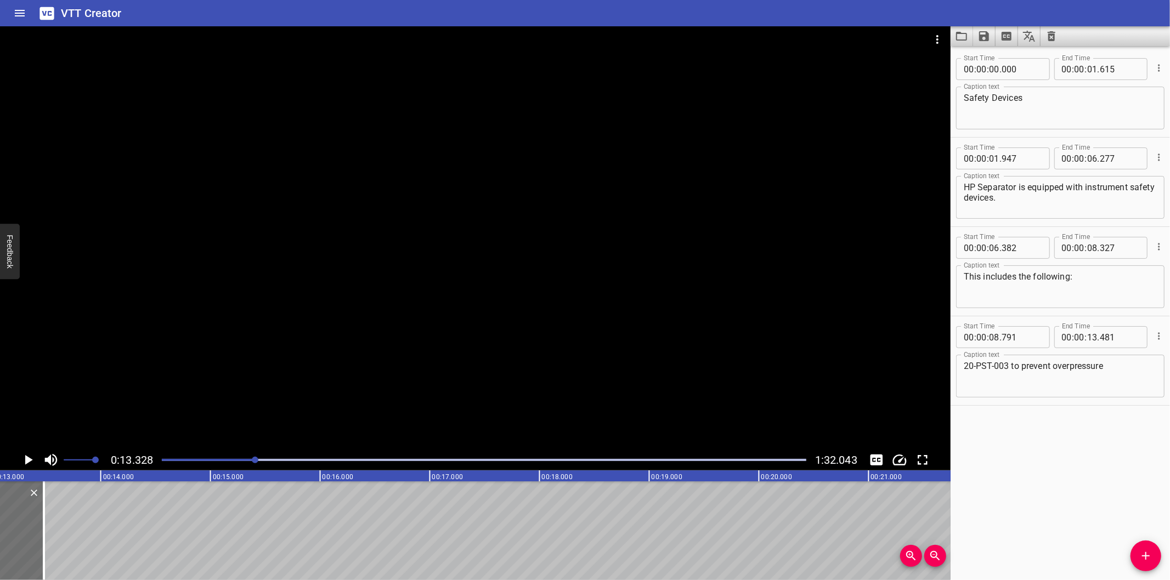
scroll to position [0, 1462]
click at [1133, 556] on span "Add Cue" at bounding box center [1145, 556] width 31 height 13
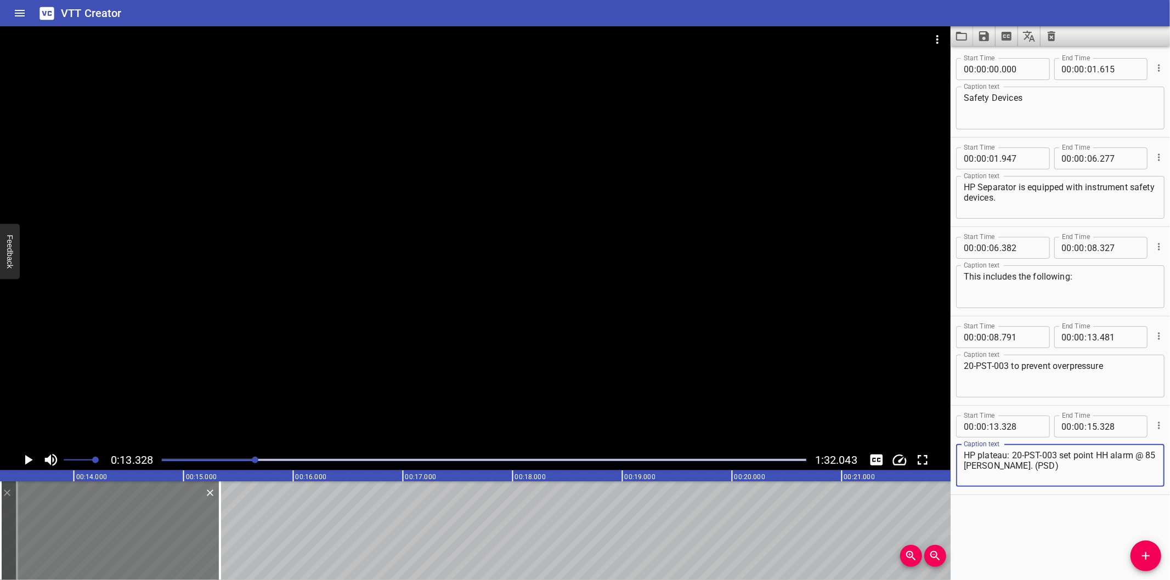
type textarea "HP plateau: 20-PST-003 set point HH alarm @ 85 barg. (PSD)"
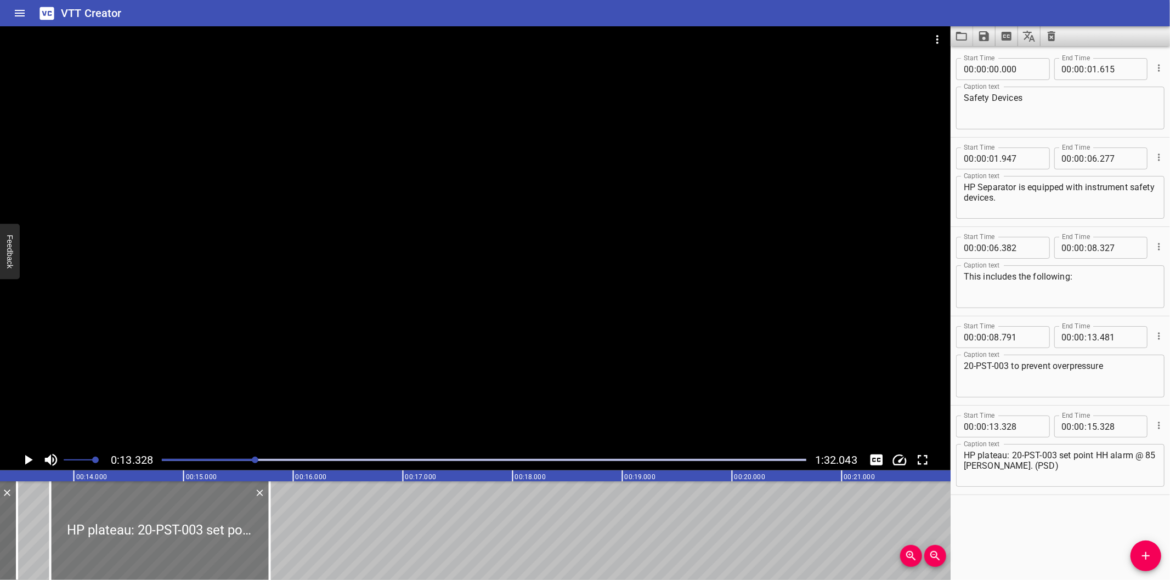
drag, startPoint x: 138, startPoint y: 534, endPoint x: 181, endPoint y: 547, distance: 45.3
click at [178, 547] on div at bounding box center [159, 531] width 219 height 99
type input "778"
drag, startPoint x: 271, startPoint y: 556, endPoint x: 246, endPoint y: 558, distance: 25.9
click at [246, 558] on div at bounding box center [242, 531] width 11 height 99
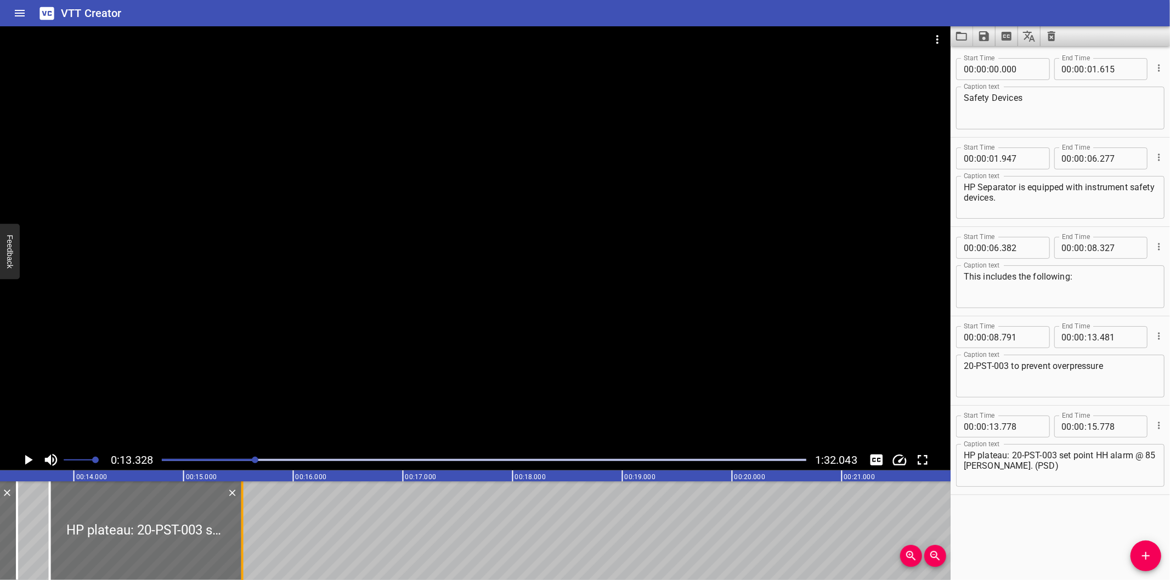
type input "533"
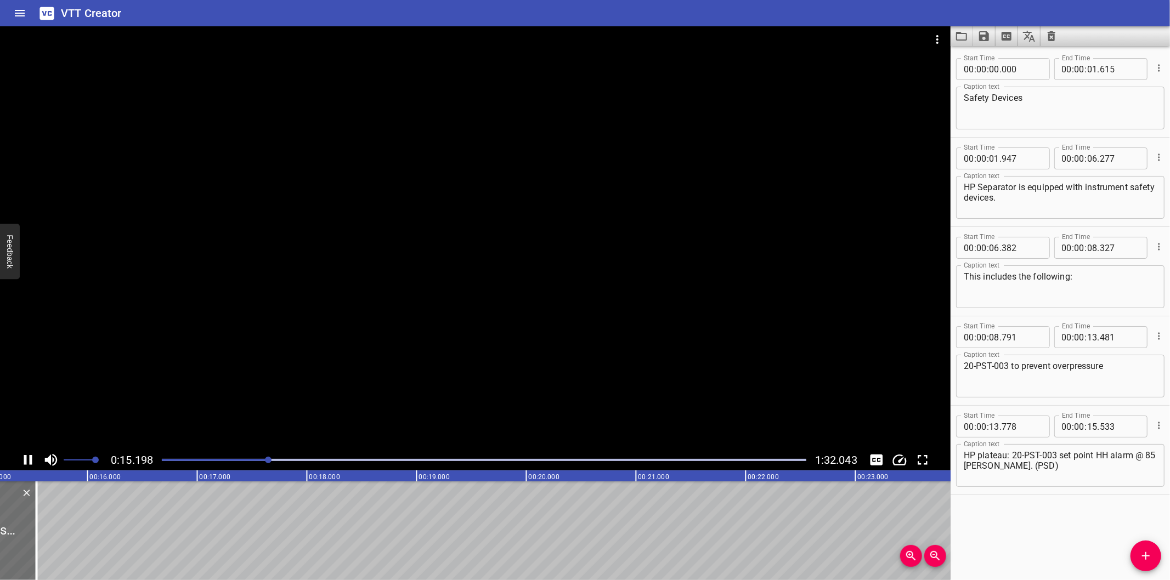
scroll to position [0, 1689]
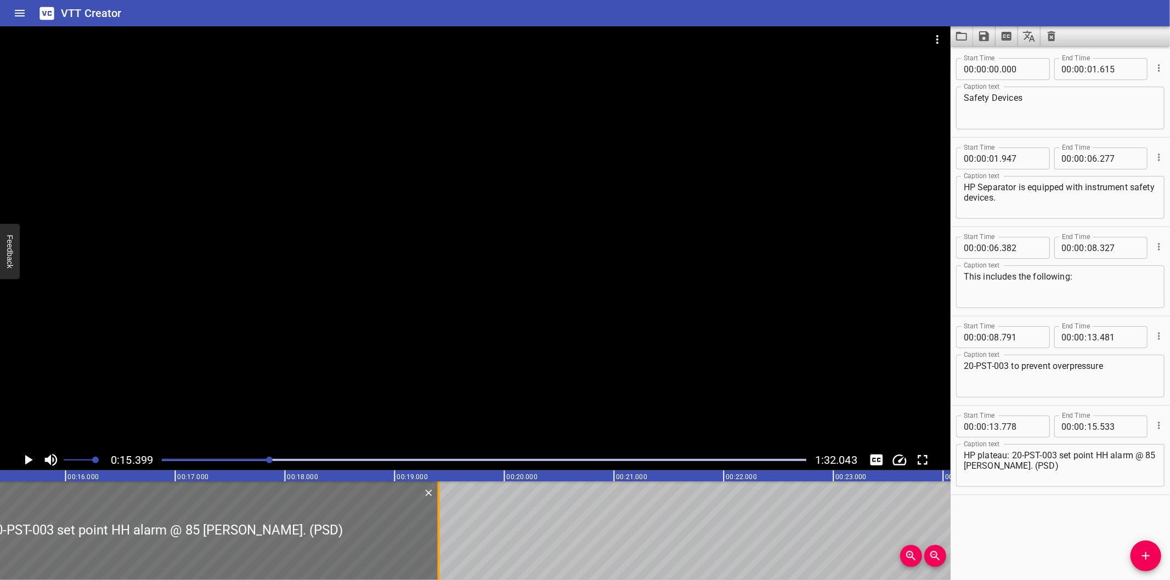
drag, startPoint x: 16, startPoint y: 541, endPoint x: 447, endPoint y: 528, distance: 430.7
click at [440, 528] on div at bounding box center [439, 531] width 2 height 99
type input "19"
type input "483"
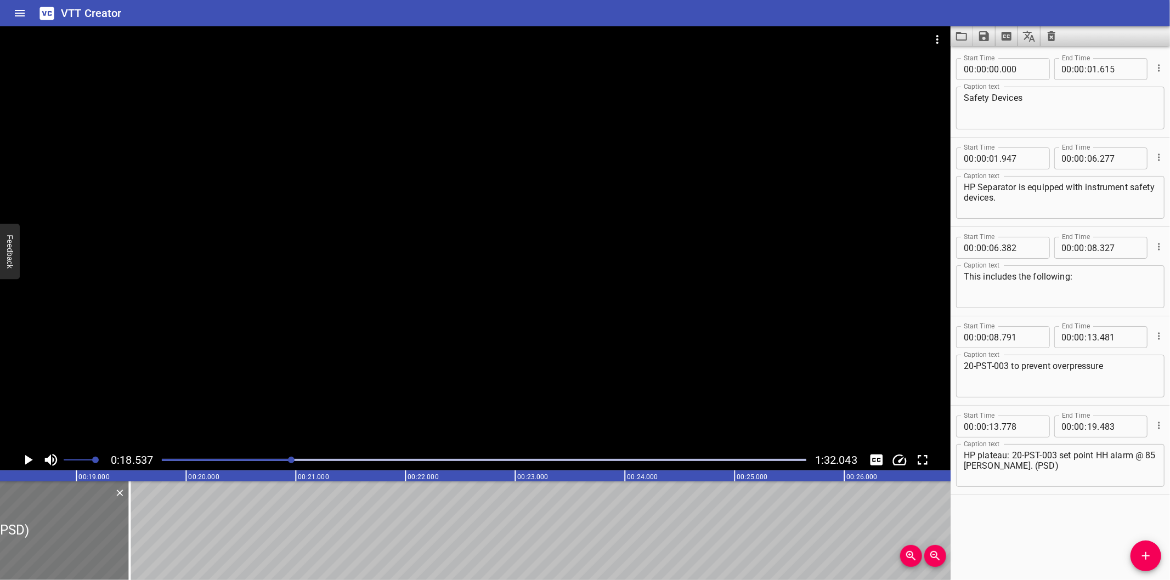
scroll to position [0, 2033]
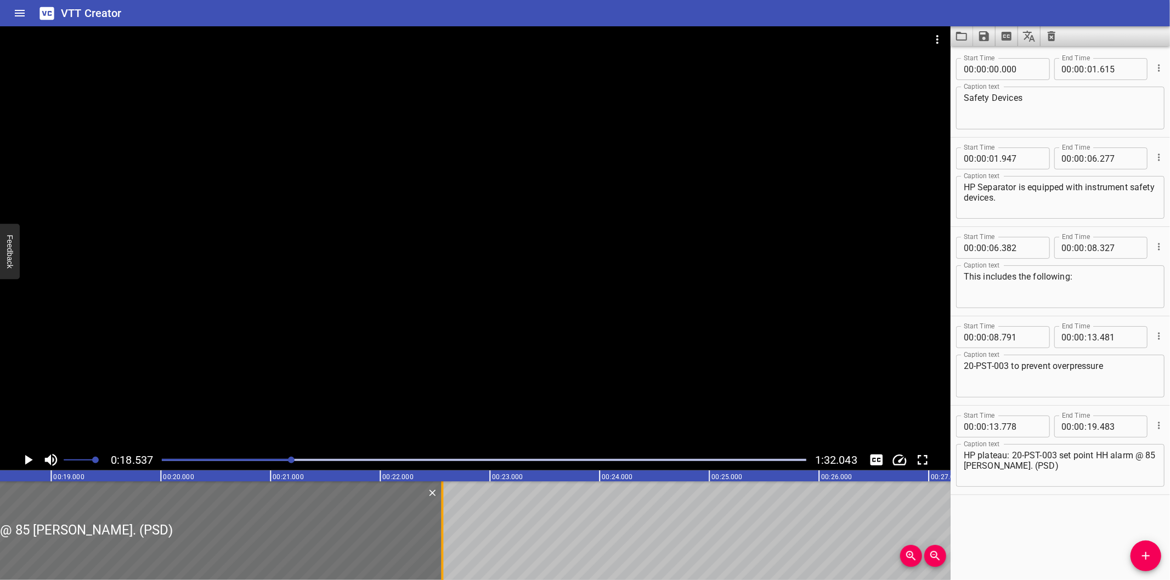
drag, startPoint x: 105, startPoint y: 545, endPoint x: 441, endPoint y: 554, distance: 336.9
click at [441, 554] on div at bounding box center [442, 531] width 11 height 99
type input "22"
type input "553"
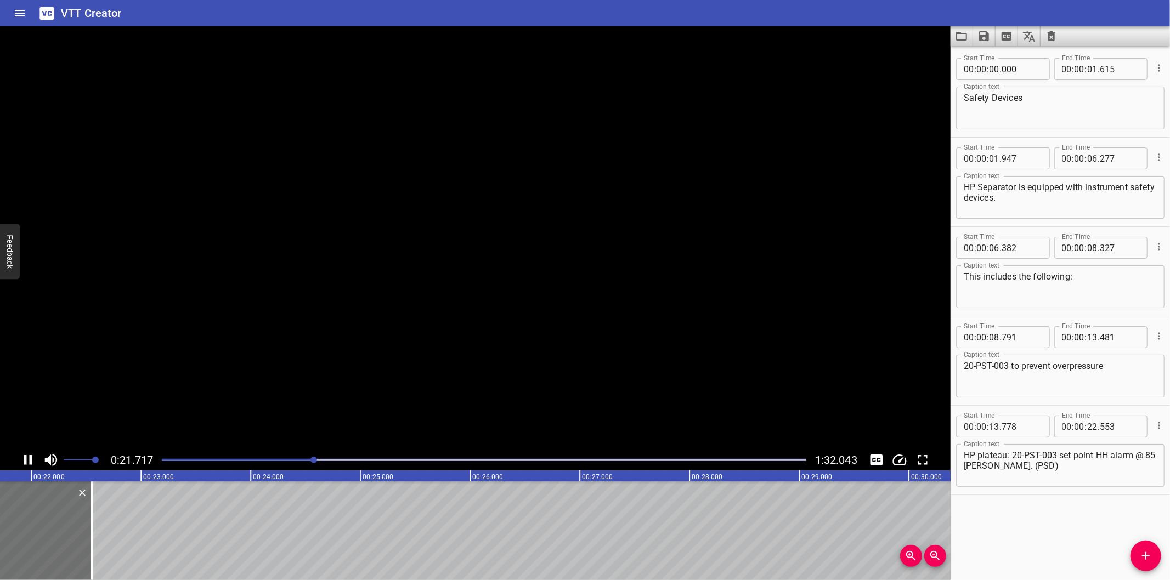
scroll to position [0, 2398]
click at [302, 462] on div at bounding box center [484, 459] width 658 height 15
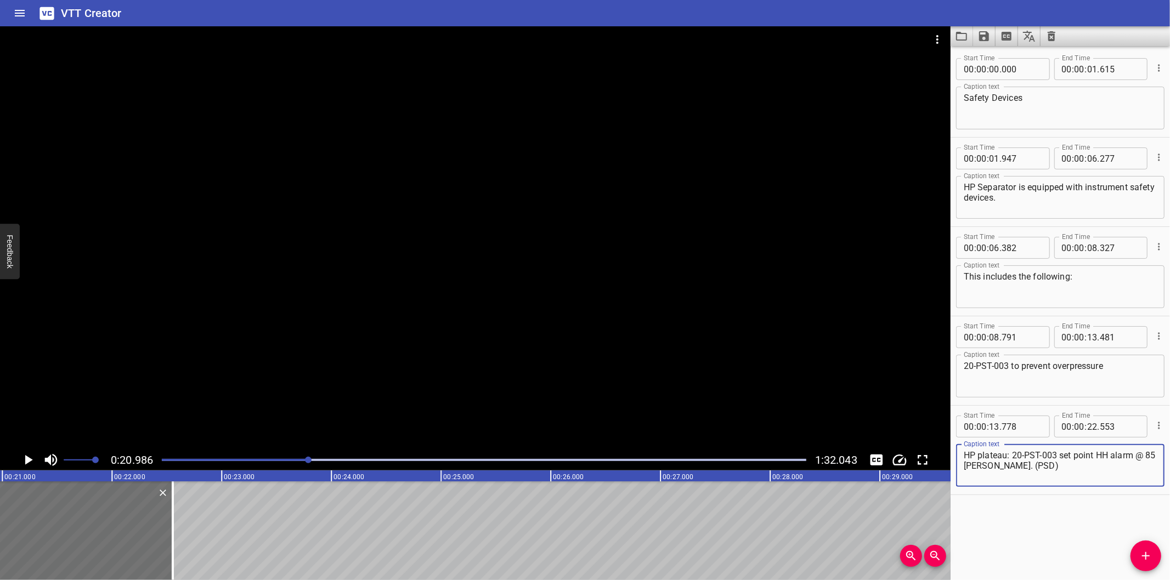
click at [1139, 455] on textarea "HP plateau: 20-PST-003 set point HH alarm @ 85 barg. (PSD)" at bounding box center [1060, 465] width 193 height 31
type textarea "HP plateau: 20-PST-003 set point HH alarm at 85 barg. (PSD)"
click at [439, 360] on div at bounding box center [475, 237] width 950 height 423
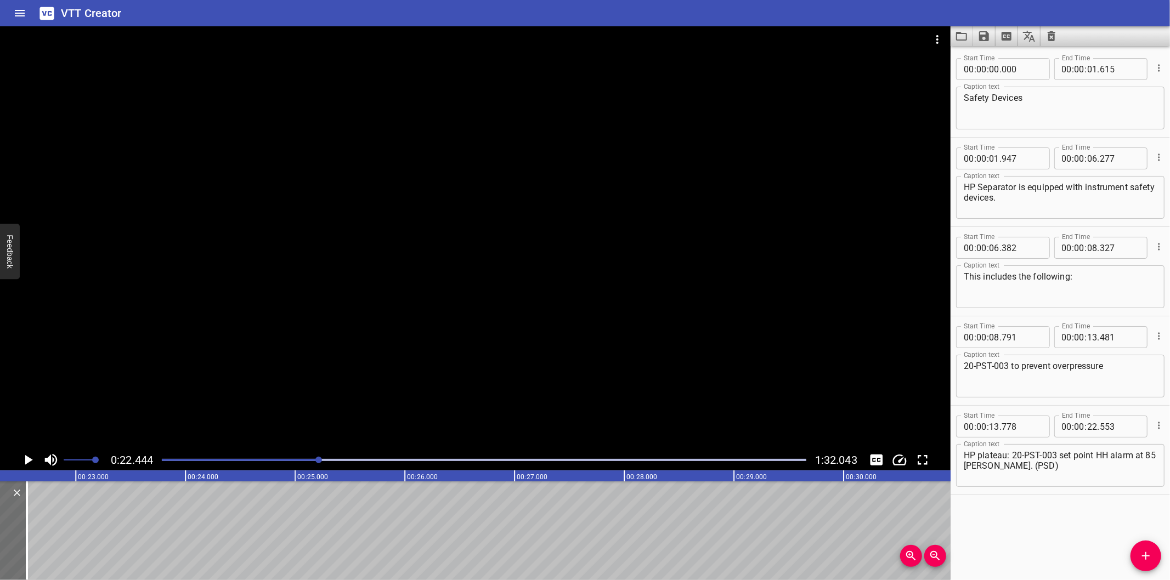
scroll to position [0, 2461]
drag, startPoint x: 1141, startPoint y: 558, endPoint x: 928, endPoint y: 560, distance: 213.4
click at [1141, 558] on icon "Add Cue" at bounding box center [1145, 556] width 13 height 13
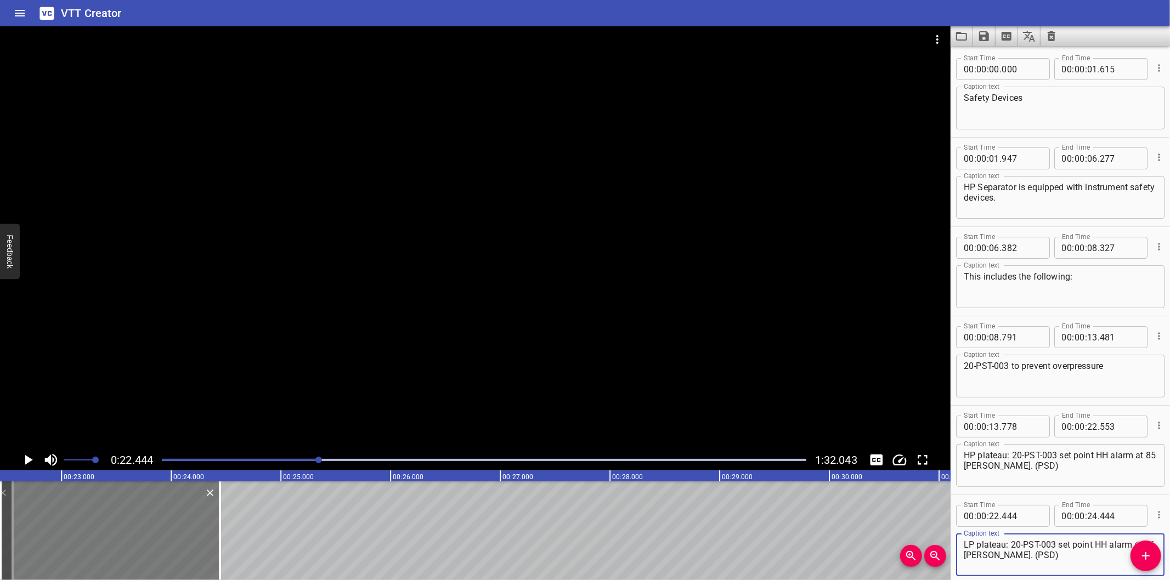
type textarea "LP plateau: 20-PST-003 set point HH alarm @ 36 barg. (PSD)"
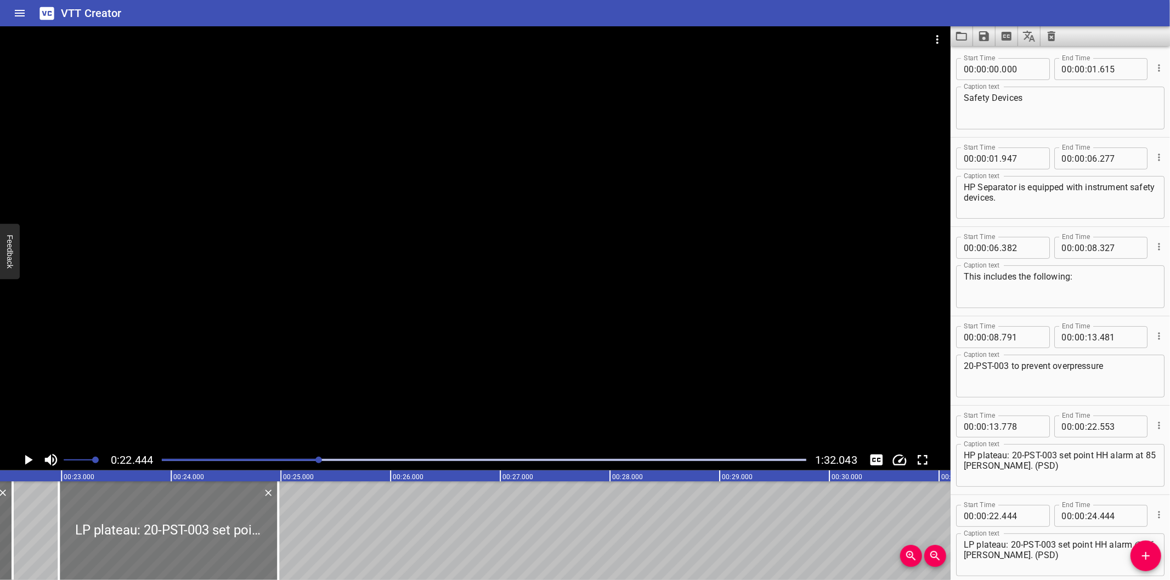
drag, startPoint x: 134, startPoint y: 520, endPoint x: 192, endPoint y: 535, distance: 60.1
click at [192, 535] on div at bounding box center [168, 531] width 219 height 99
type input "974"
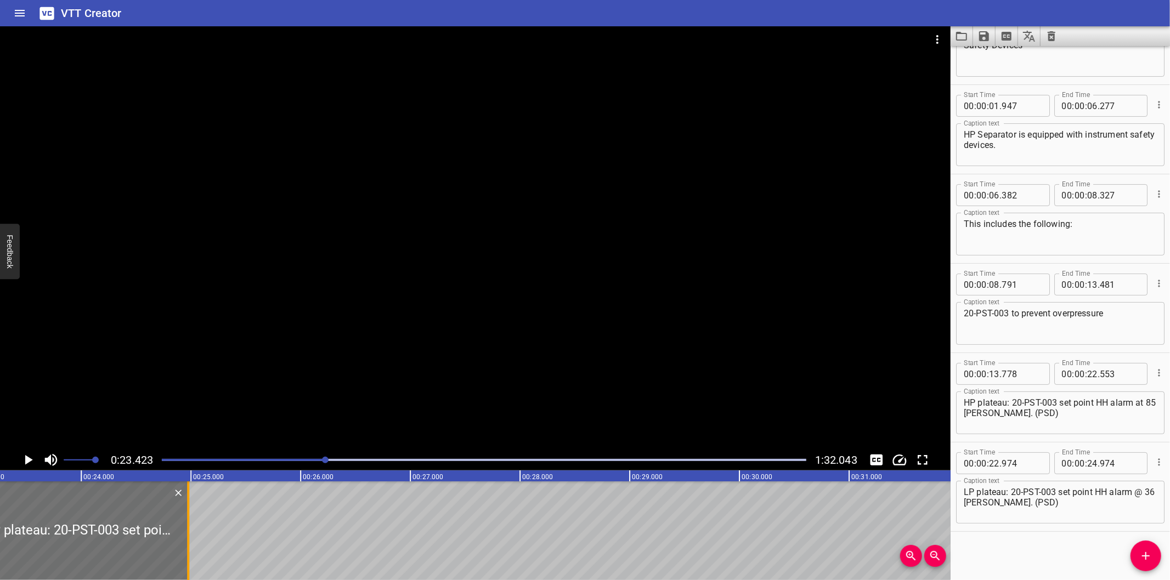
scroll to position [0, 2569]
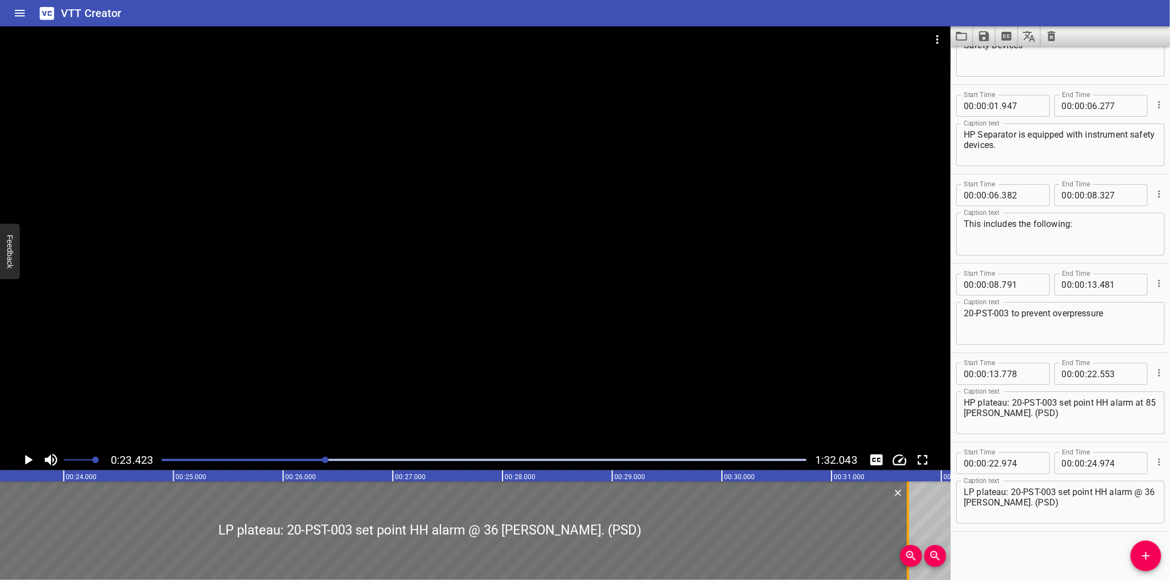
drag, startPoint x: 171, startPoint y: 544, endPoint x: 908, endPoint y: 503, distance: 738.2
click at [908, 503] on div at bounding box center [907, 531] width 11 height 99
type input "31"
type input "694"
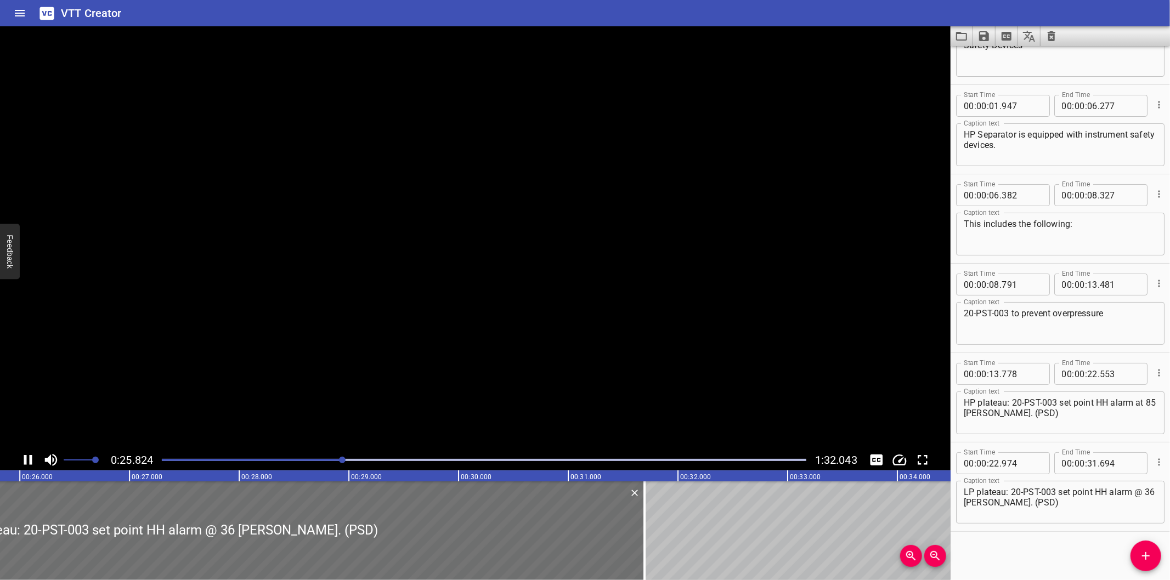
scroll to position [0, 2848]
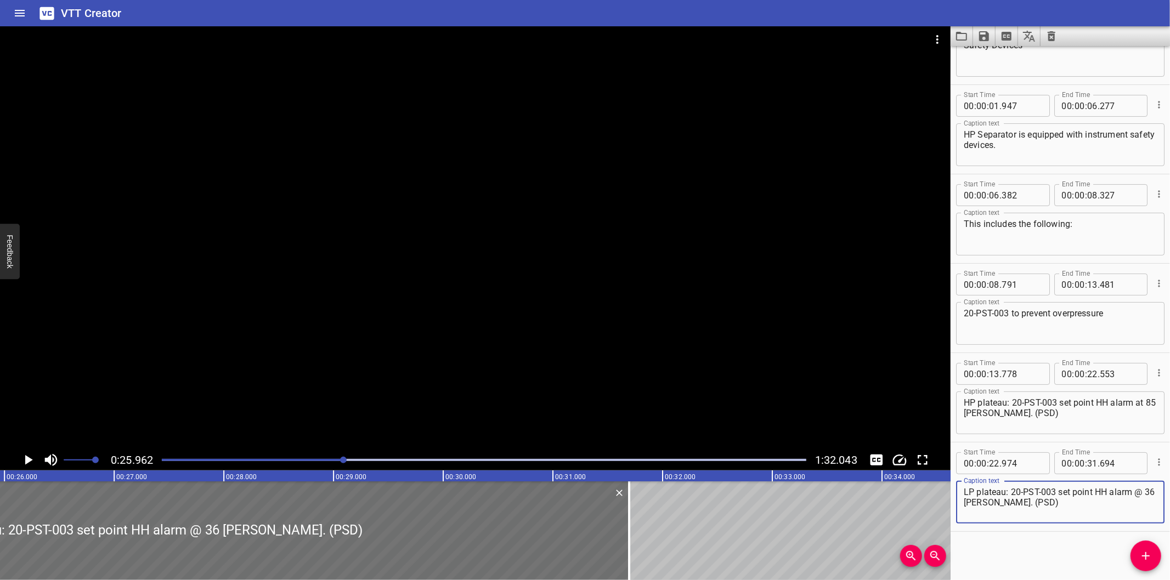
click at [1139, 492] on textarea "LP plateau: 20-PST-003 set point HH alarm @ 36 barg. (PSD)" at bounding box center [1060, 502] width 193 height 31
type textarea "LP plateau: 20-PST-003 set point HH alarm at 36 barg. (PSD)"
click at [610, 349] on div at bounding box center [475, 237] width 950 height 423
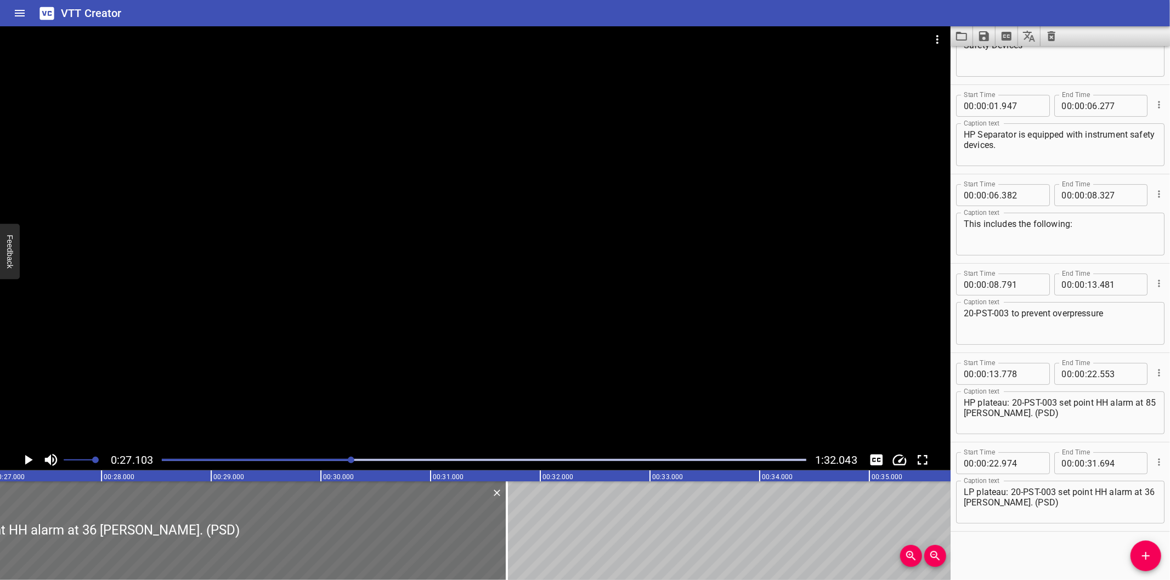
scroll to position [0, 2973]
click at [507, 535] on div at bounding box center [504, 531] width 11 height 99
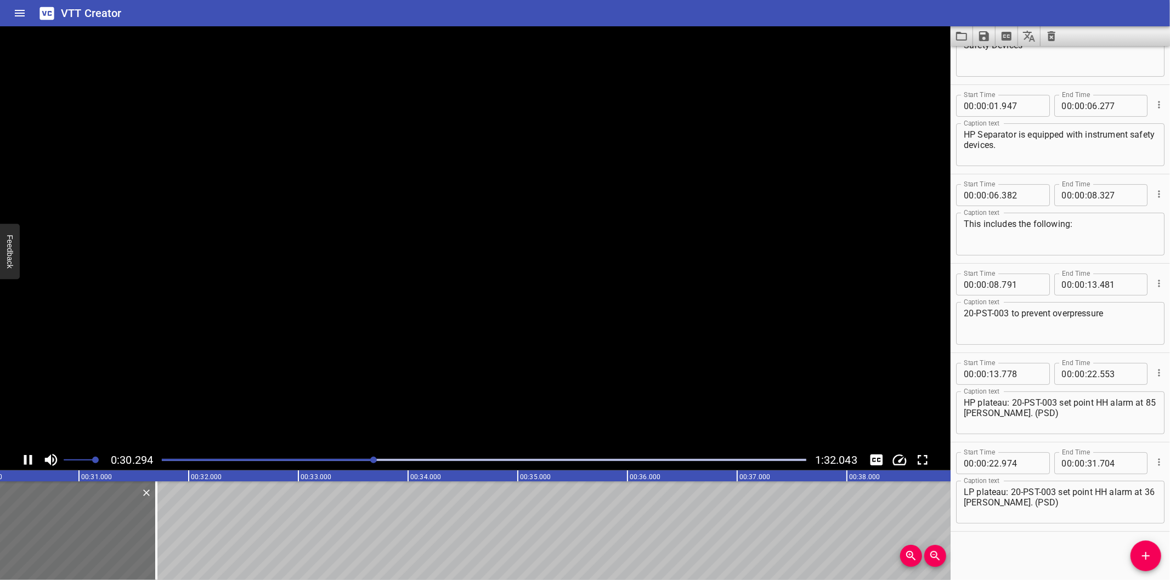
scroll to position [0, 3335]
click at [139, 544] on div at bounding box center [143, 531] width 11 height 99
type input "714"
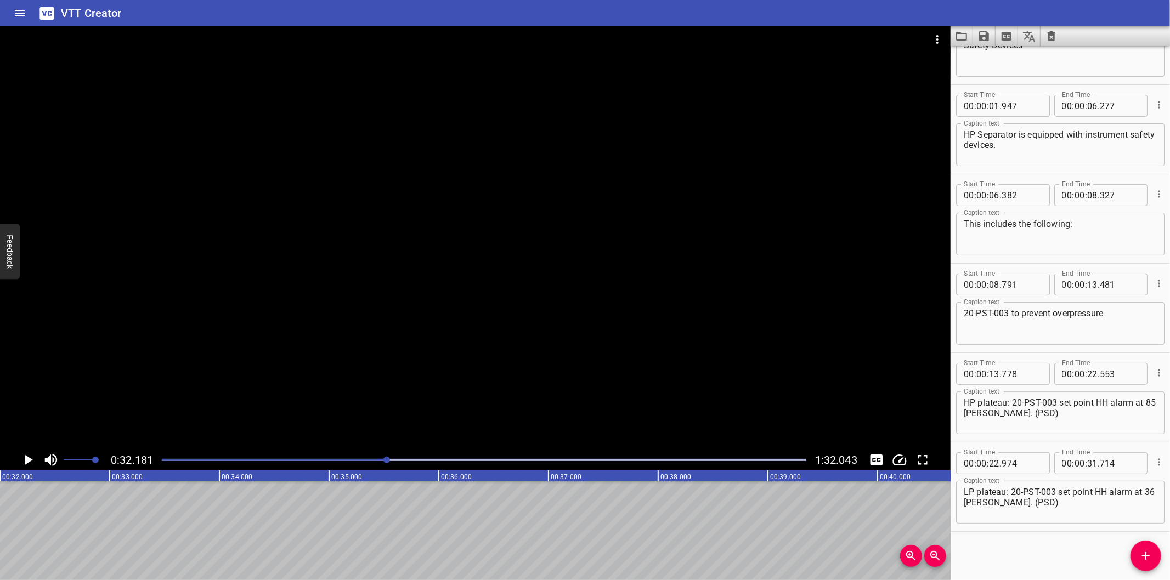
scroll to position [0, 3530]
click at [1146, 556] on icon "Add Cue" at bounding box center [1146, 556] width 8 height 8
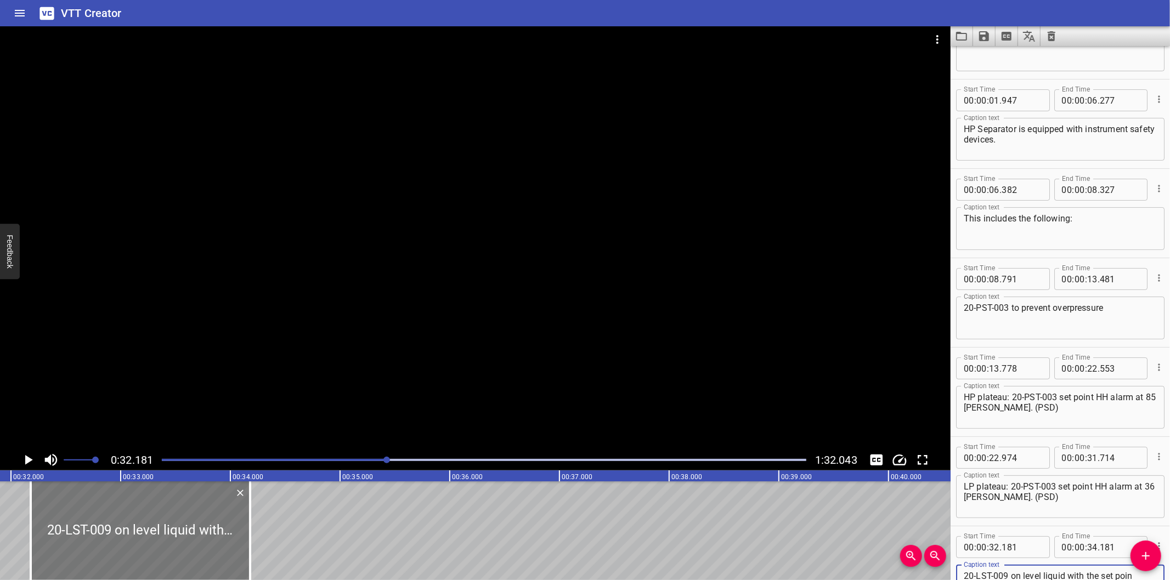
scroll to position [0, 3449]
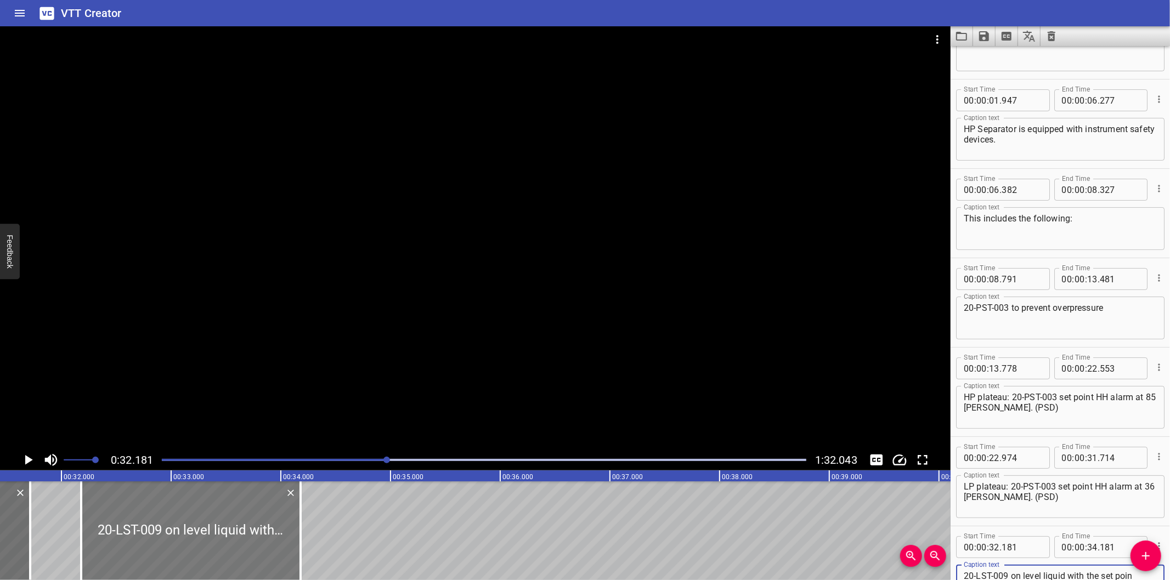
type textarea "20-LST-009 on level liquid with the set poin"
drag, startPoint x: 225, startPoint y: 537, endPoint x: 227, endPoint y: 545, distance: 8.0
click at [227, 545] on div at bounding box center [193, 531] width 219 height 99
type input "211"
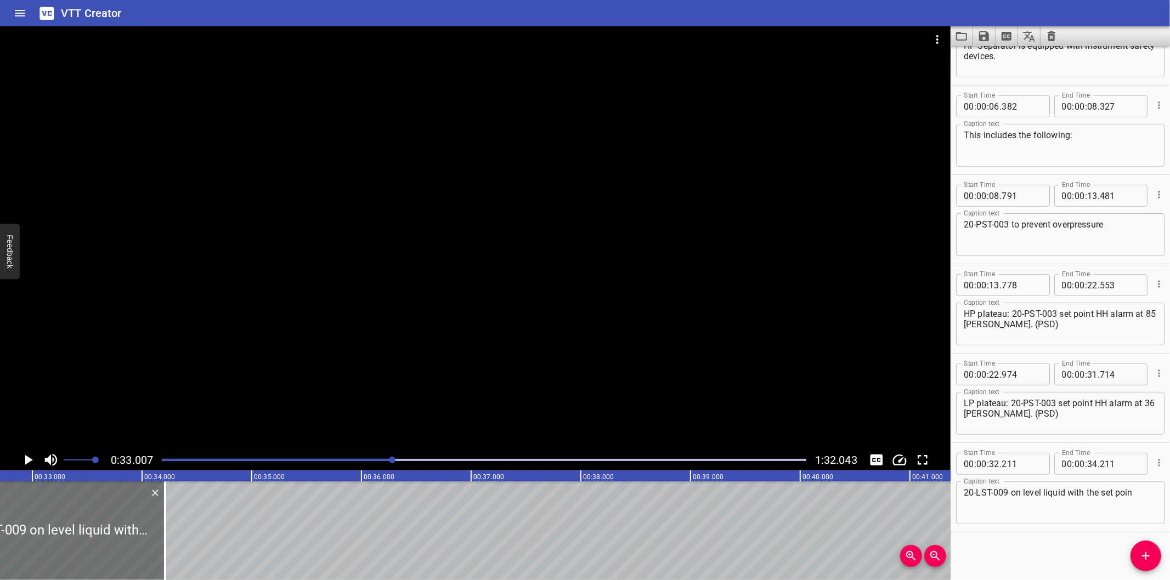
scroll to position [0, 3620]
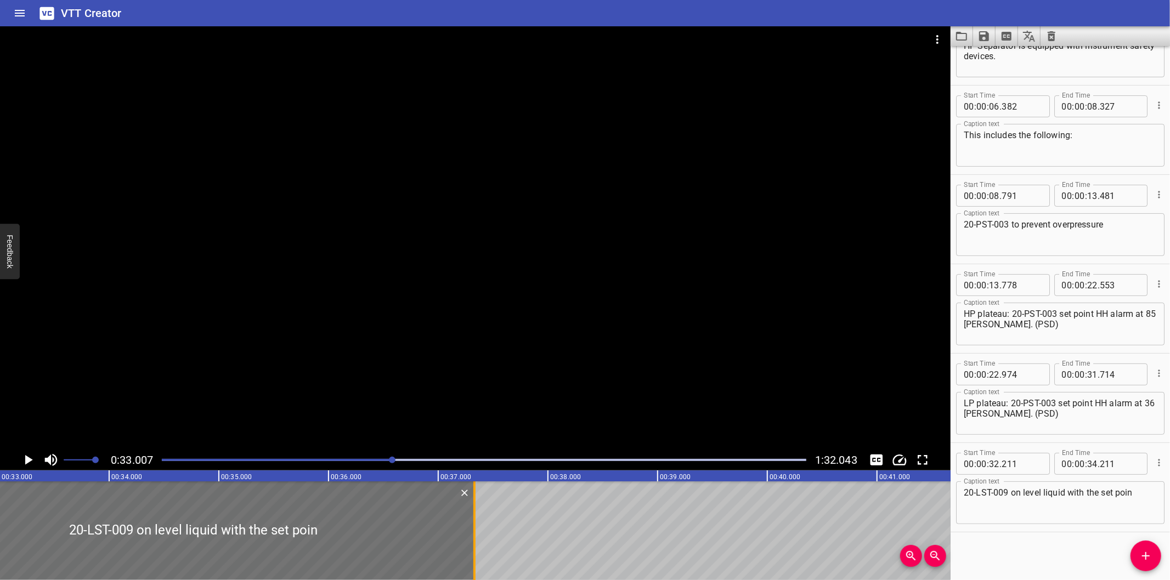
drag, startPoint x: 130, startPoint y: 545, endPoint x: 474, endPoint y: 519, distance: 344.8
click at [473, 519] on div at bounding box center [474, 531] width 11 height 99
type input "37"
type input "341"
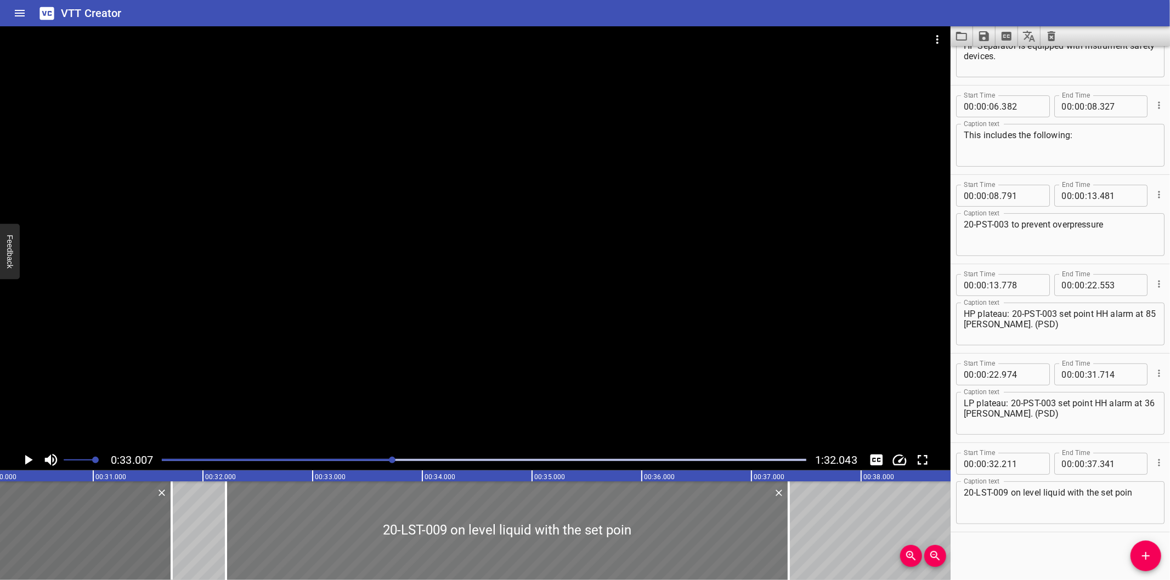
scroll to position [0, 3294]
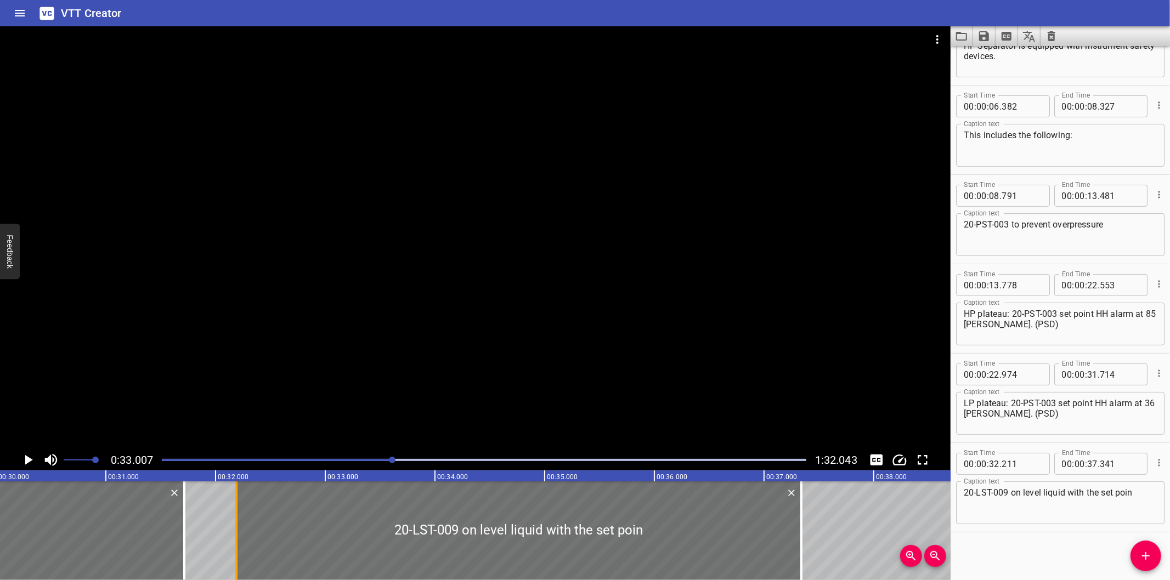
click at [236, 550] on div at bounding box center [236, 531] width 2 height 99
type input "191"
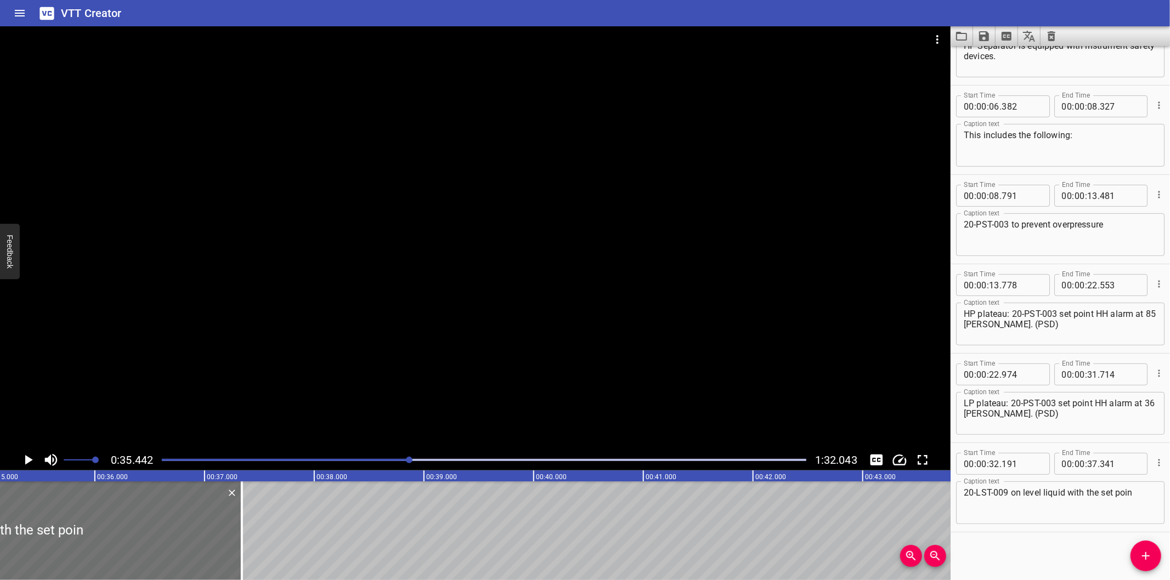
scroll to position [0, 3887]
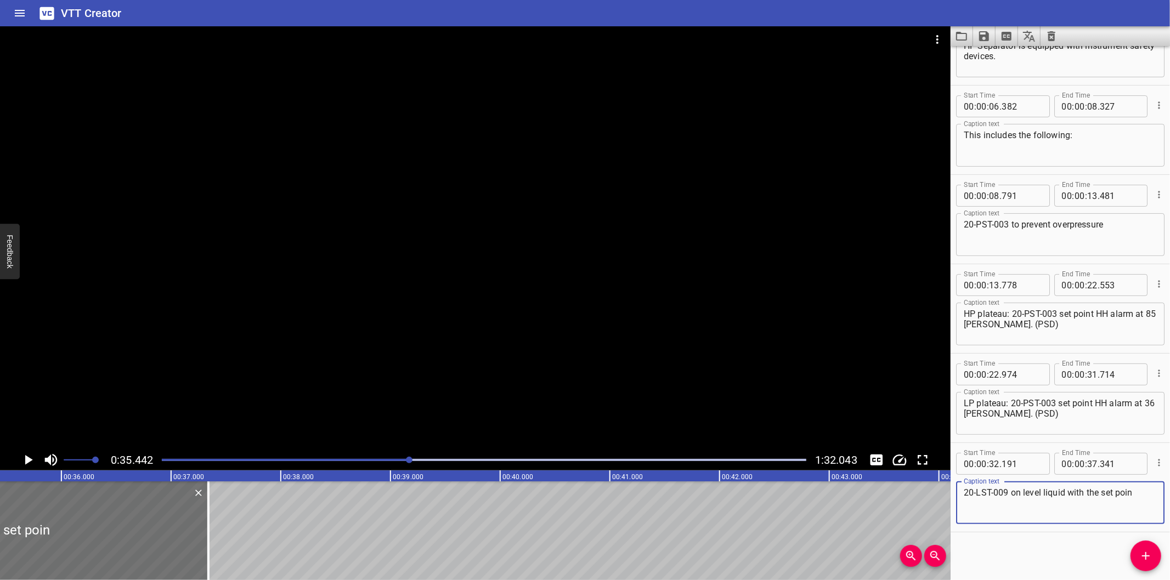
click at [1137, 500] on textarea "20-LST-009 on level liquid with the set poin" at bounding box center [1060, 503] width 193 height 31
type textarea "20-LST-009 on level liquid with the set point"
click at [314, 358] on div at bounding box center [475, 237] width 950 height 423
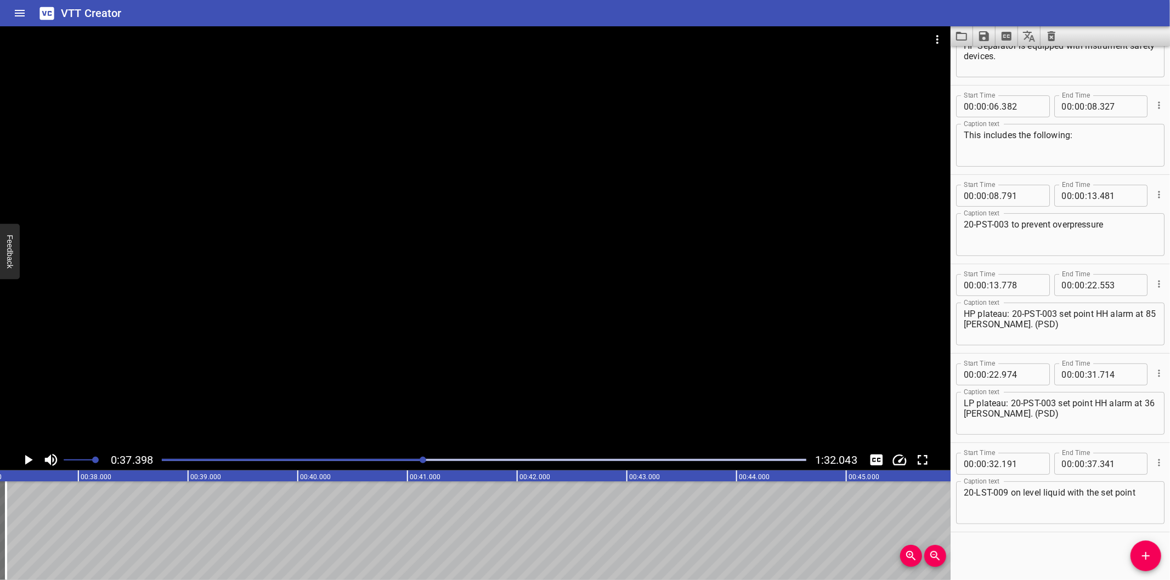
scroll to position [0, 4102]
drag, startPoint x: 1152, startPoint y: 559, endPoint x: 988, endPoint y: 574, distance: 165.2
click at [1147, 559] on icon "Add Cue" at bounding box center [1145, 556] width 13 height 13
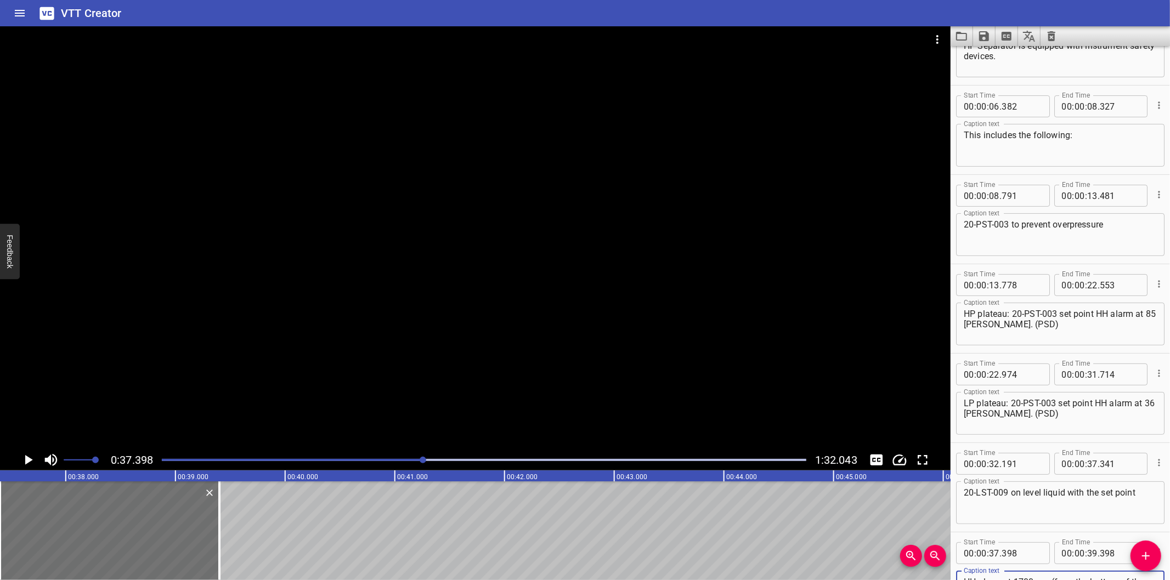
scroll to position [148, 0]
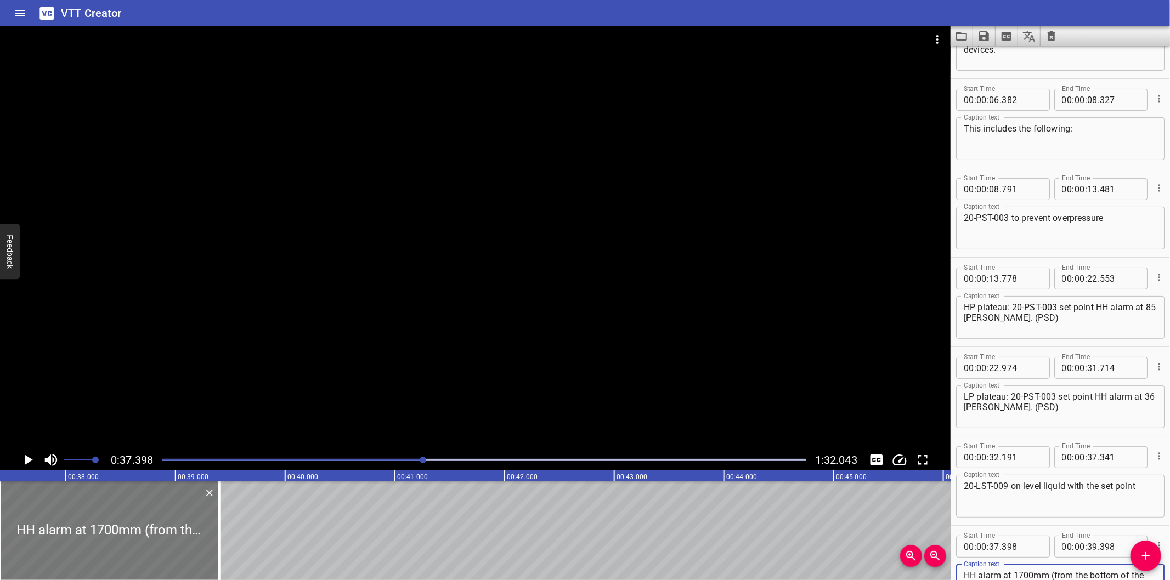
type textarea "HH alarm at 1700mm (from the bottom of the vessel): PSD to prevent liquid from …"
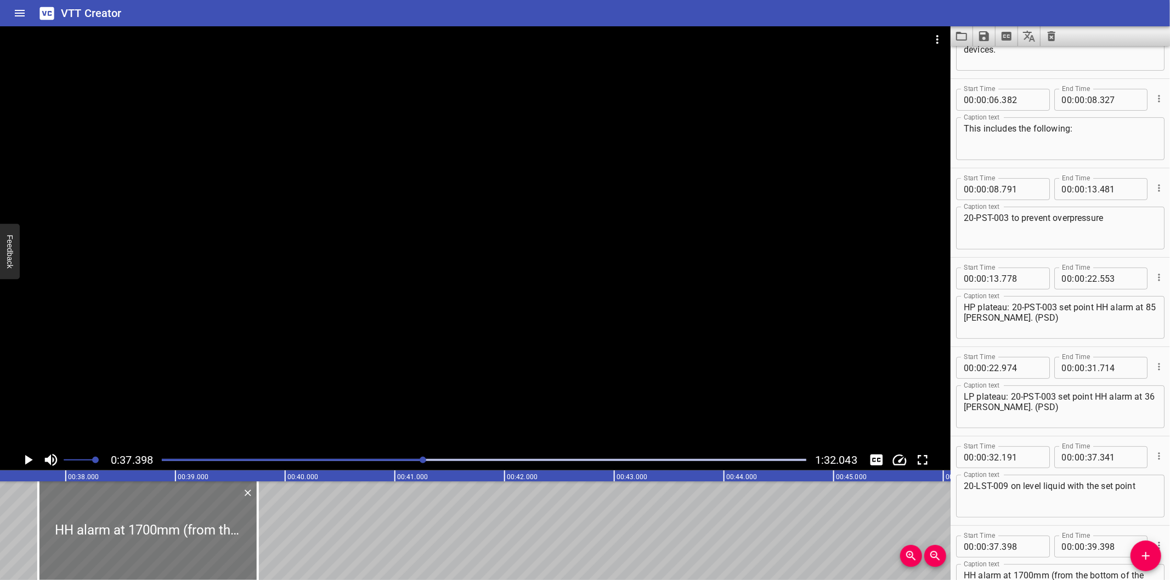
drag, startPoint x: 140, startPoint y: 532, endPoint x: 162, endPoint y: 534, distance: 22.0
click at [162, 534] on div at bounding box center [147, 531] width 219 height 99
type input "748"
drag, startPoint x: 162, startPoint y: 534, endPoint x: 163, endPoint y: 541, distance: 6.7
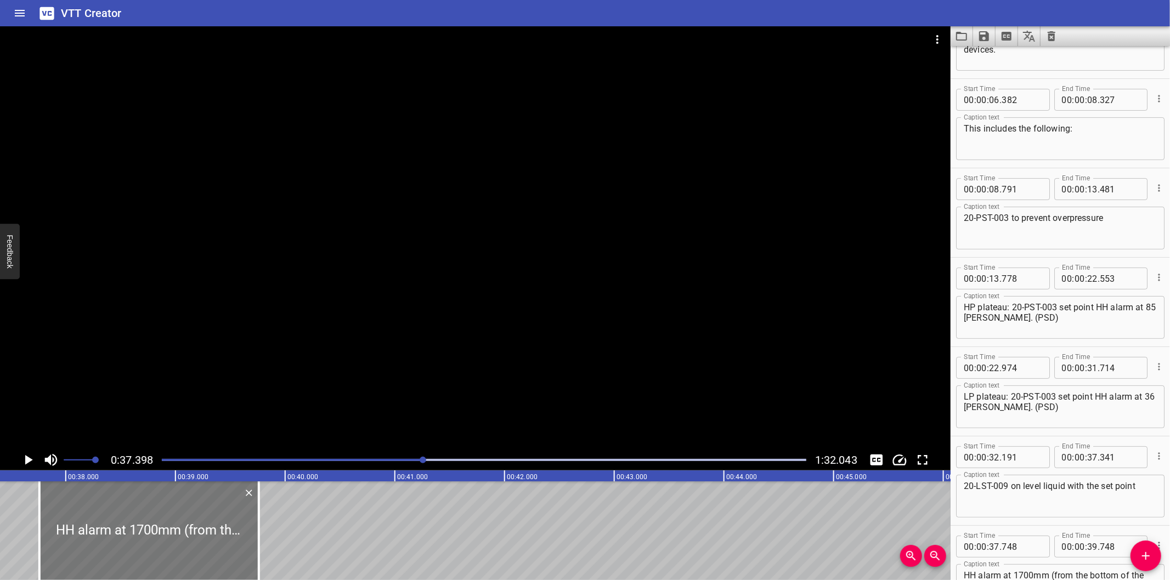
click at [163, 541] on div at bounding box center [148, 531] width 219 height 99
type input "758"
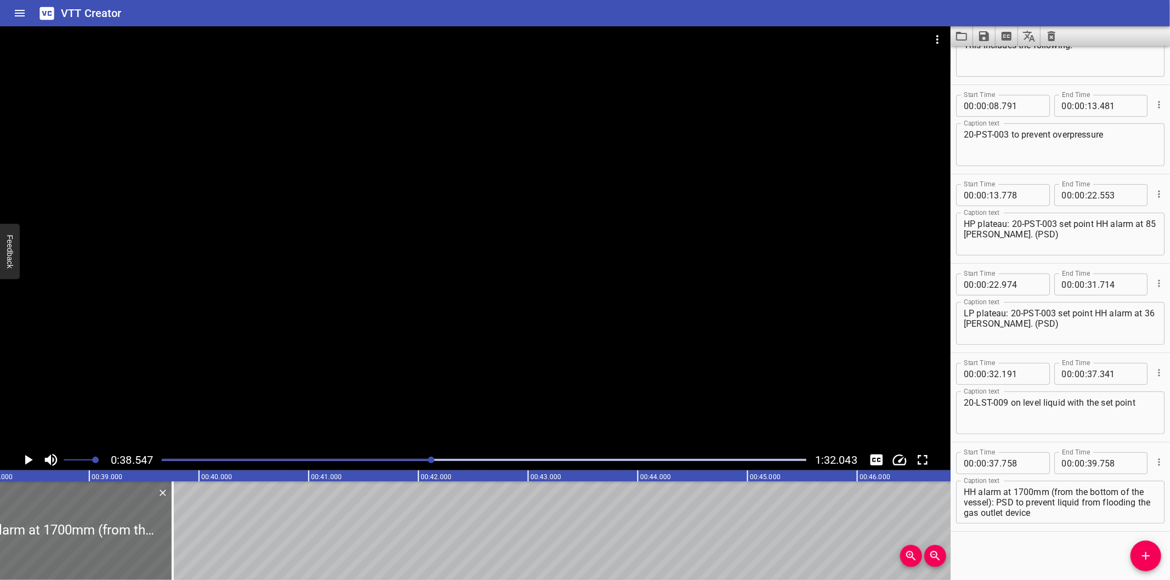
scroll to position [0, 4227]
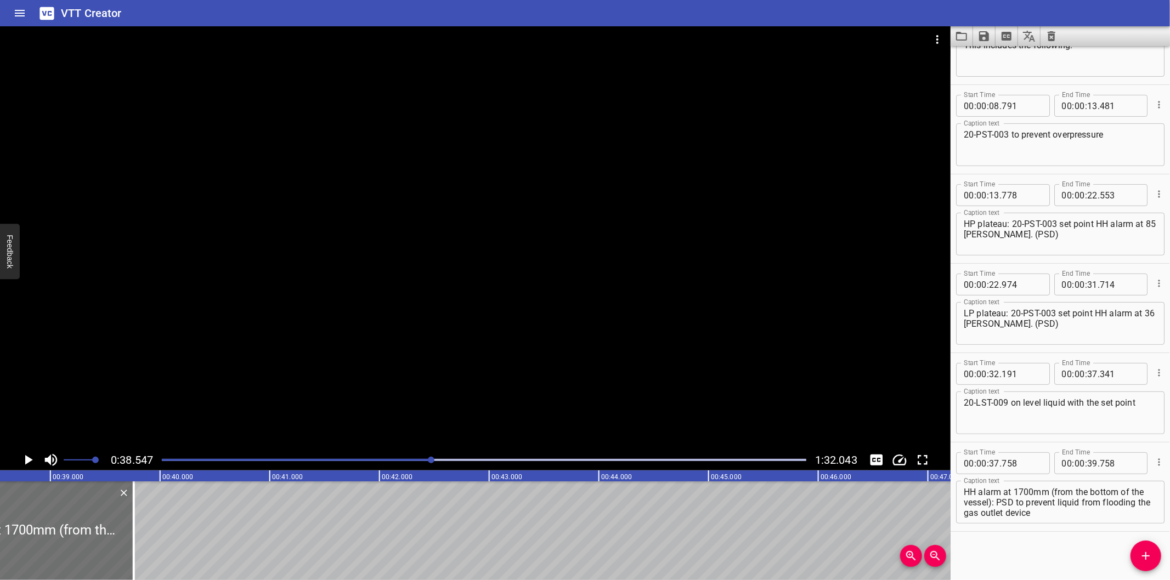
click at [464, 347] on div at bounding box center [475, 237] width 950 height 423
click at [413, 460] on div "Play progress" at bounding box center [110, 460] width 644 height 2
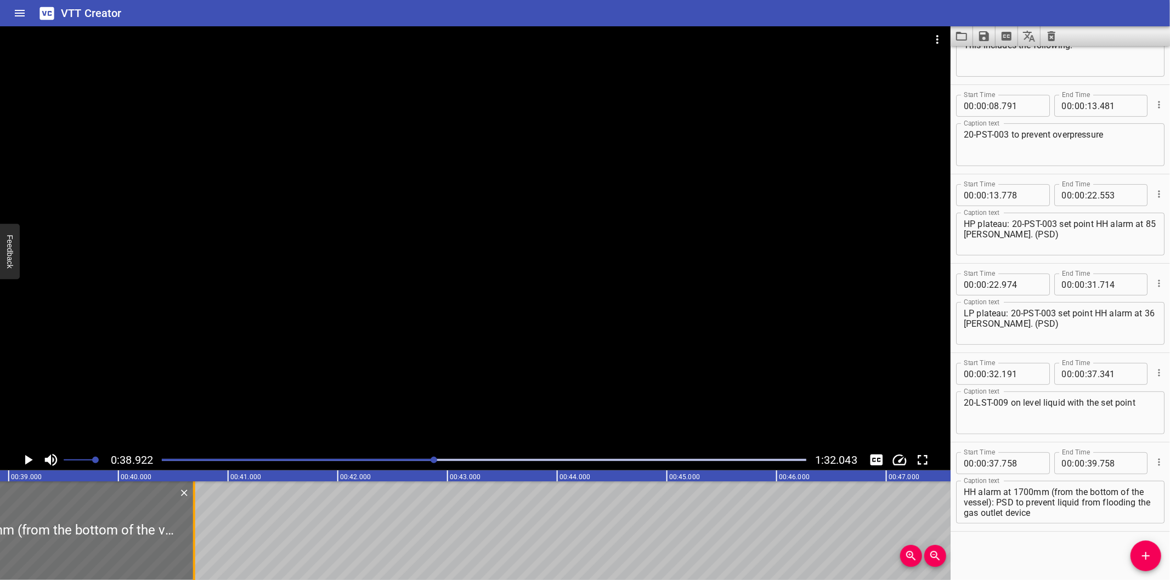
drag, startPoint x: 93, startPoint y: 542, endPoint x: 569, endPoint y: 499, distance: 477.4
click at [200, 499] on div at bounding box center [194, 531] width 11 height 99
type input "44"
type input "093"
click at [200, 499] on div at bounding box center [194, 531] width 11 height 99
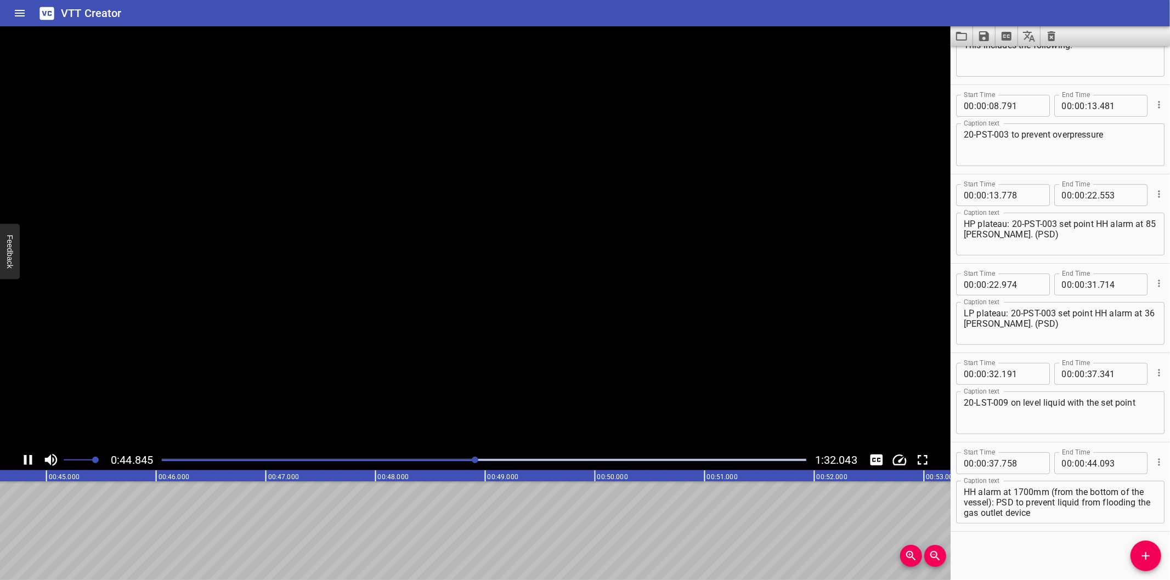
click at [432, 467] on div "0:44.845 1:32.043 00:00.000 00:01.000 00:02.000 00:03.000 00:04.000 00:05.000 0…" at bounding box center [475, 303] width 950 height 554
click at [432, 467] on div at bounding box center [484, 459] width 658 height 15
click at [429, 464] on div at bounding box center [484, 459] width 658 height 15
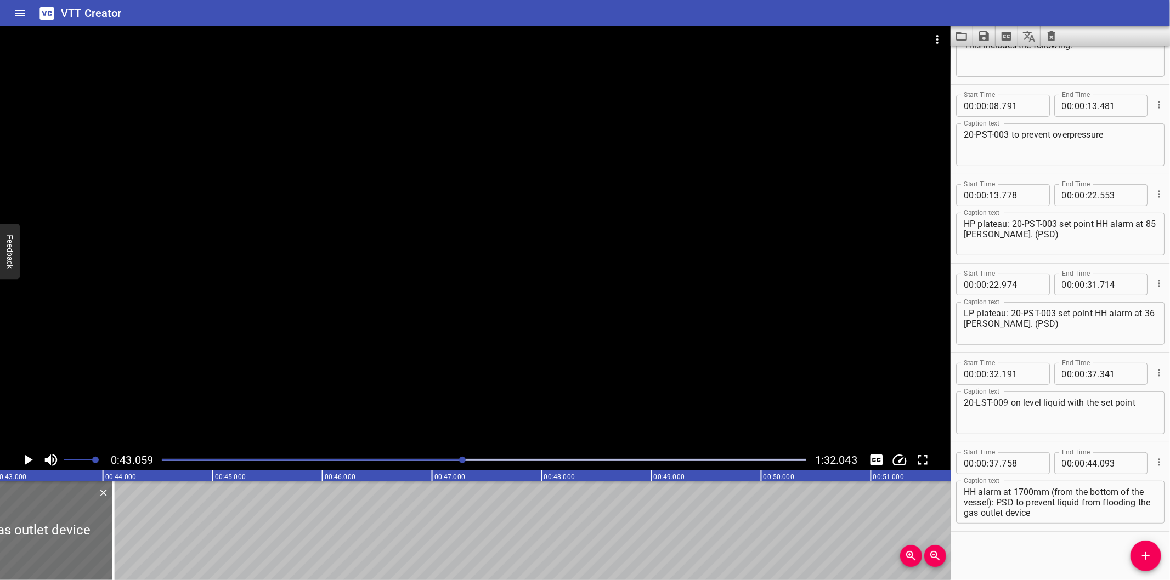
scroll to position [0, 4683]
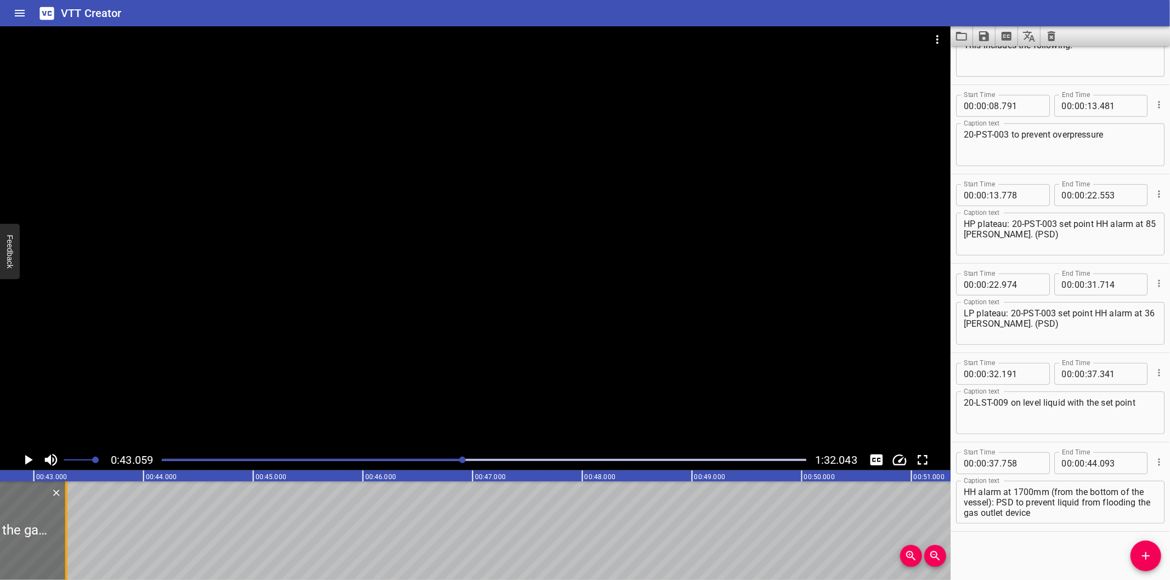
drag, startPoint x: 156, startPoint y: 543, endPoint x: 69, endPoint y: 552, distance: 88.2
click at [69, 552] on div at bounding box center [66, 531] width 11 height 99
type input "43"
type input "293"
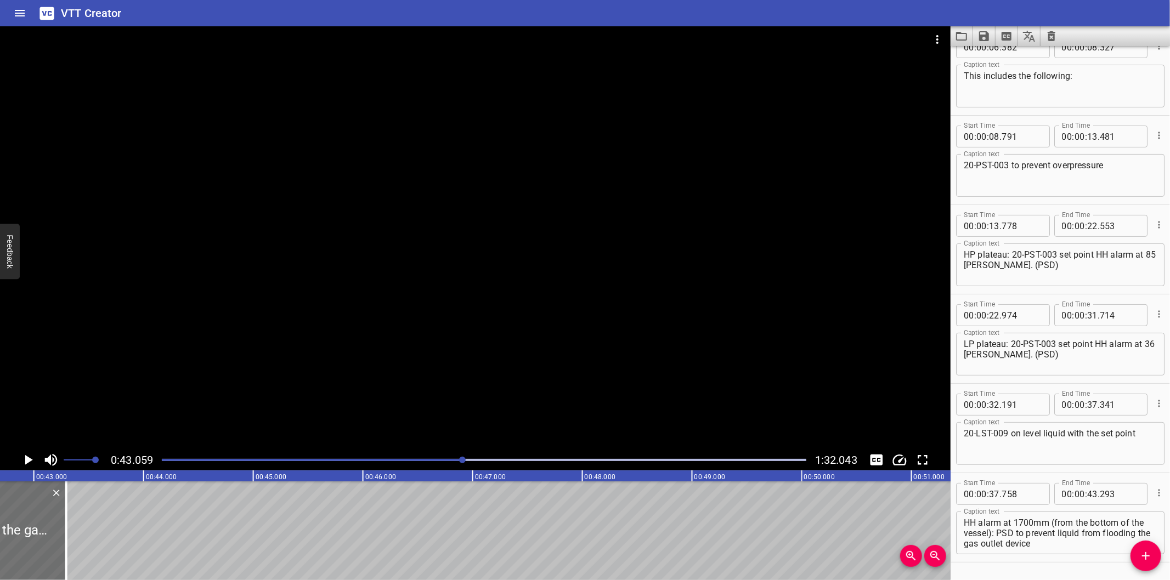
scroll to position [231, 0]
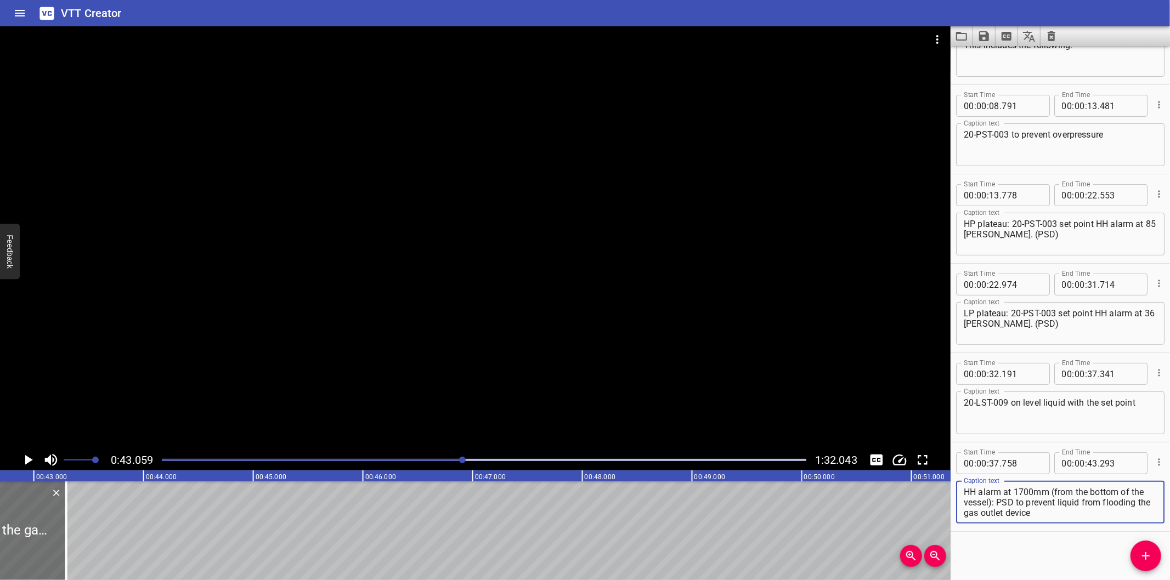
drag, startPoint x: 997, startPoint y: 503, endPoint x: 1103, endPoint y: 541, distance: 112.6
click at [1103, 541] on div "Start Time 00 : 00 : 00 . 000 Start Time End Time 00 : 00 : 01 . 615 End Time C…" at bounding box center [1059, 313] width 219 height 534
type textarea "HH alarm at 1700mm (from the bottom of the vessel):"
click at [1152, 557] on icon "Add Cue" at bounding box center [1145, 556] width 13 height 13
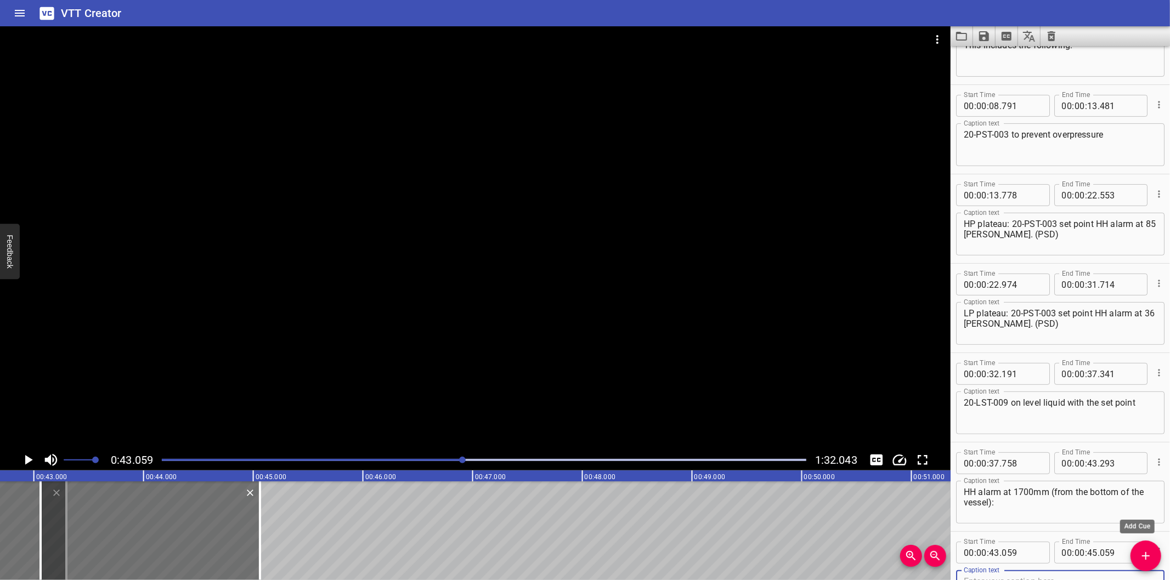
scroll to position [237, 0]
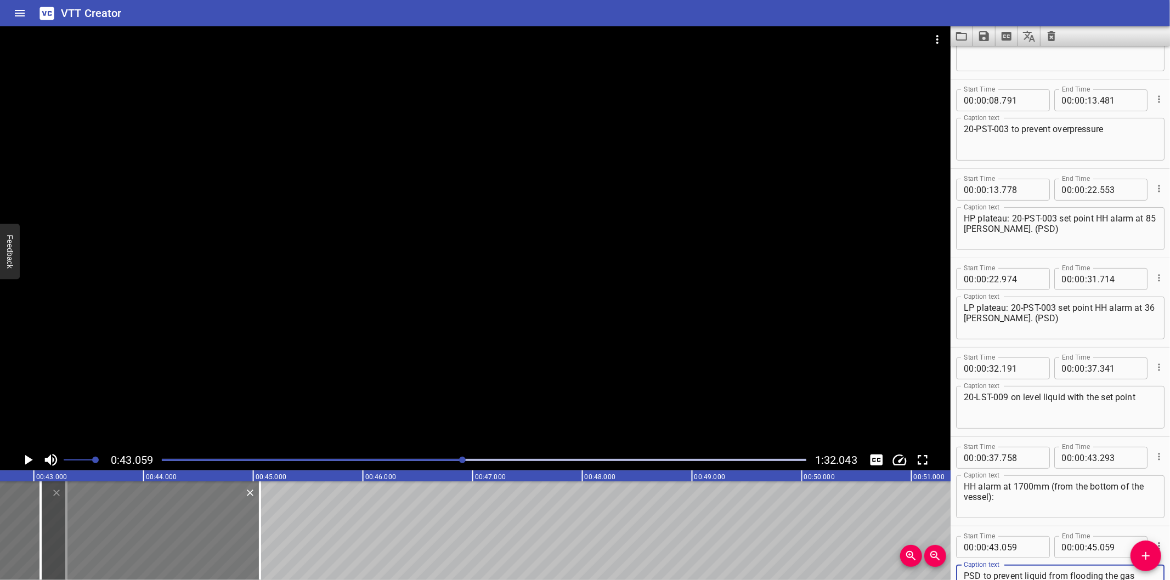
type textarea "PSD to prevent liquid from flooding the gas outlet device"
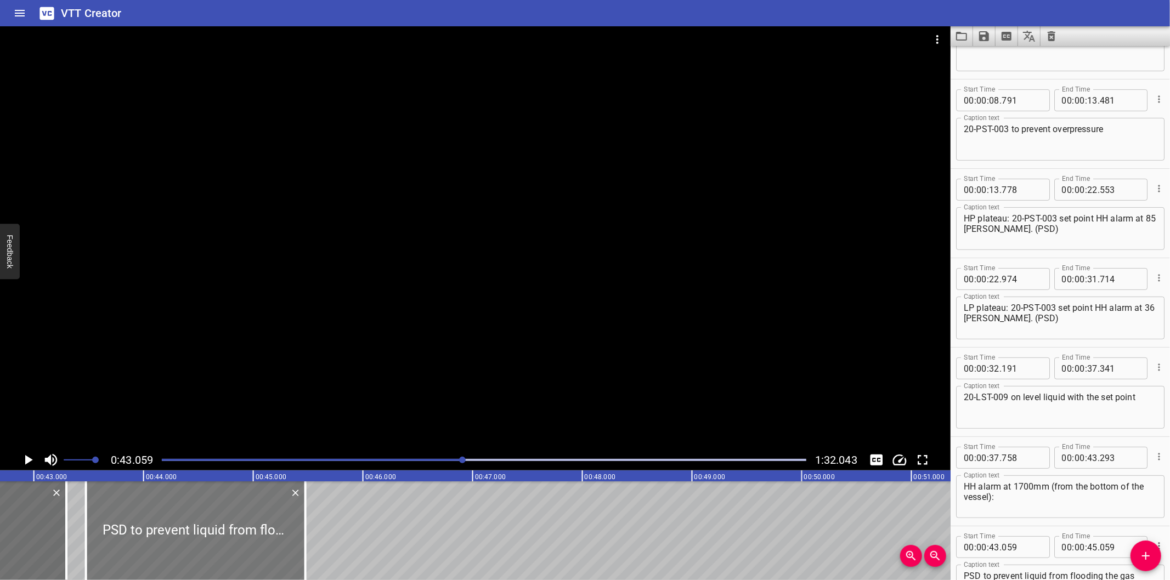
drag, startPoint x: 183, startPoint y: 533, endPoint x: 223, endPoint y: 534, distance: 39.5
click at [223, 534] on div at bounding box center [195, 531] width 219 height 99
type input "474"
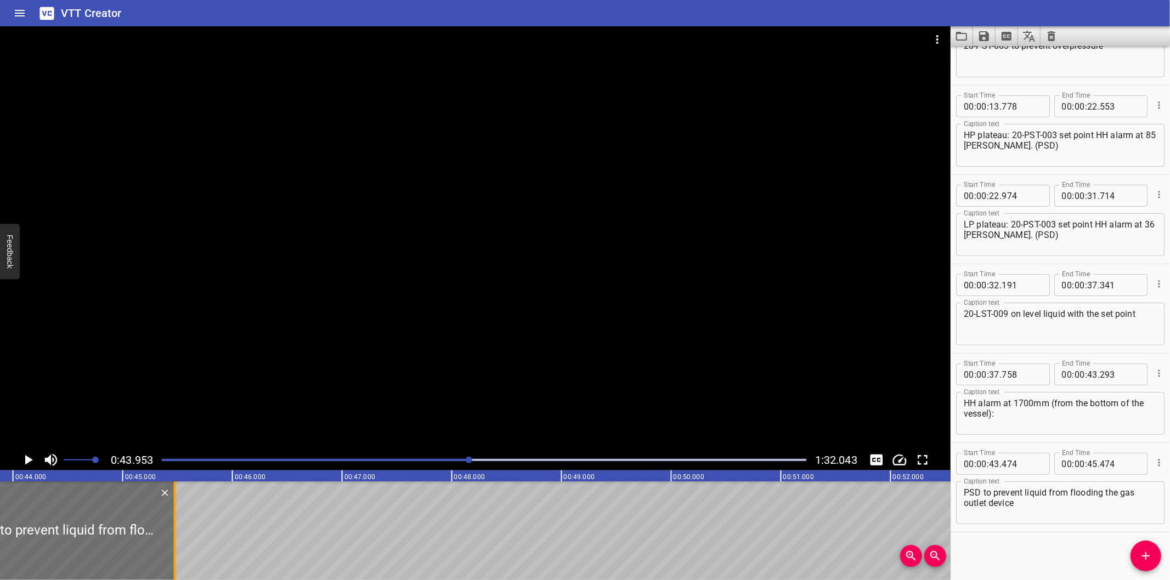
scroll to position [0, 4821]
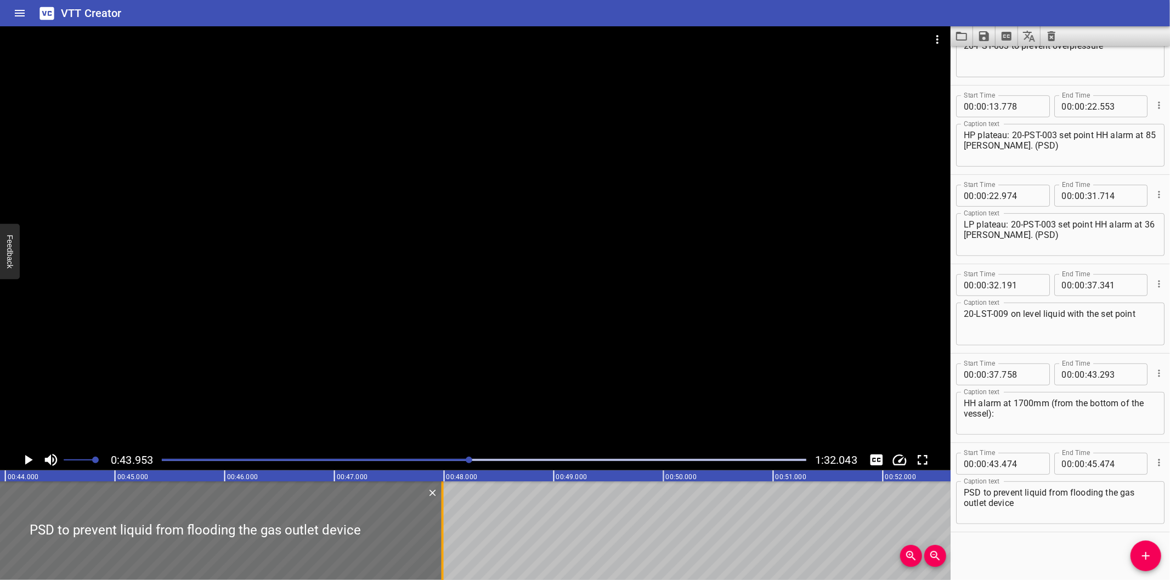
drag, startPoint x: 178, startPoint y: 530, endPoint x: 441, endPoint y: 550, distance: 264.5
click at [441, 550] on div at bounding box center [442, 531] width 2 height 99
type input "47"
type input "984"
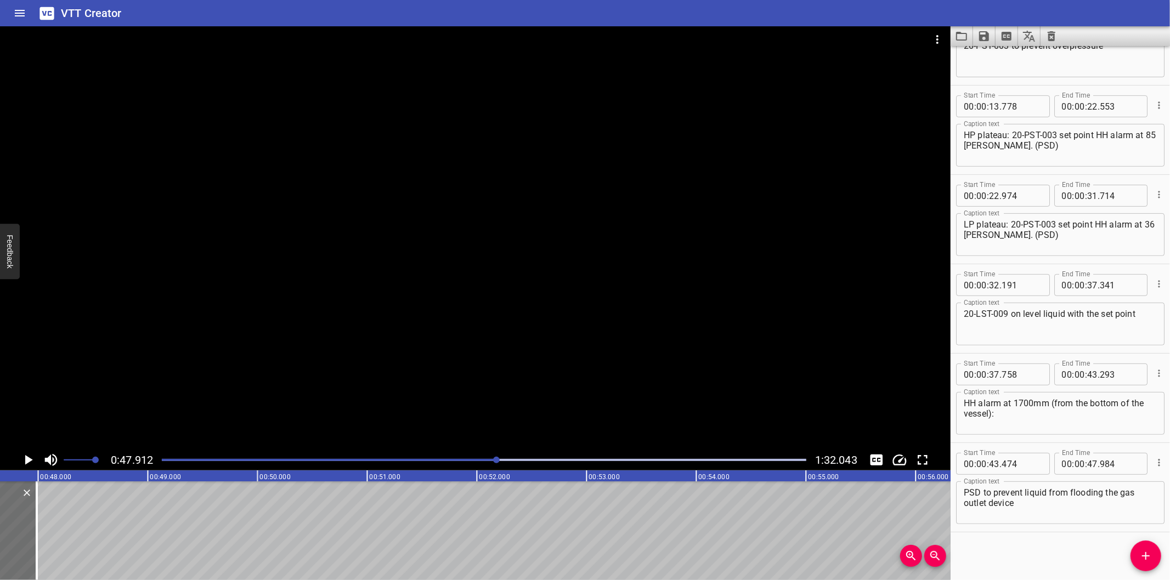
scroll to position [0, 5255]
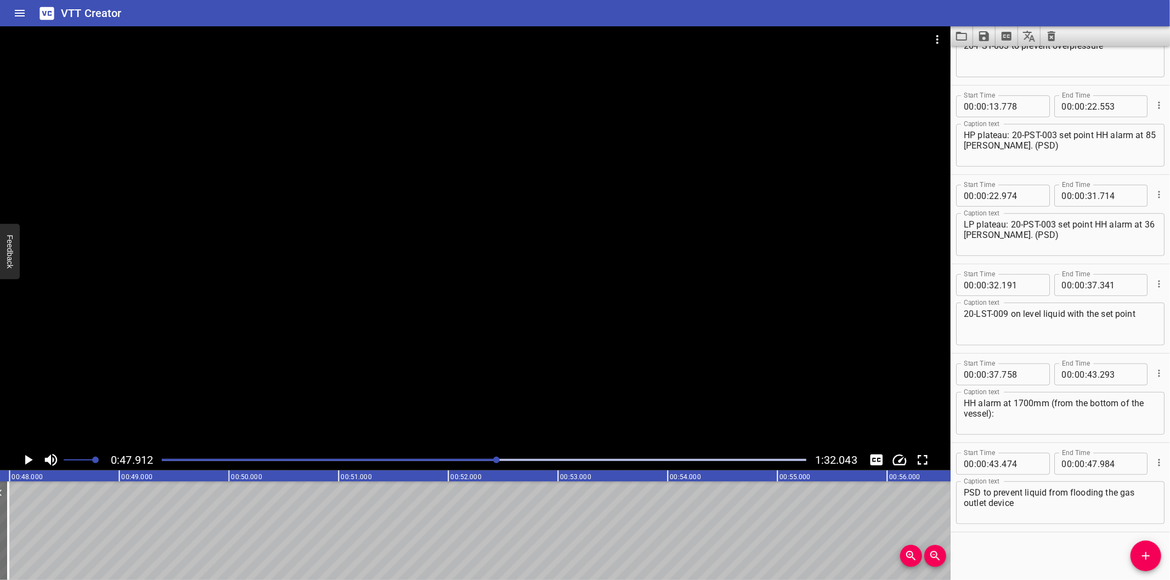
click at [1105, 510] on textarea "PSD to prevent liquid from flooding the gas outlet device" at bounding box center [1060, 503] width 193 height 31
type textarea "PSD to prevent liquid from flooding the gas outlet device."
click at [1137, 561] on span "Add Cue" at bounding box center [1145, 556] width 31 height 13
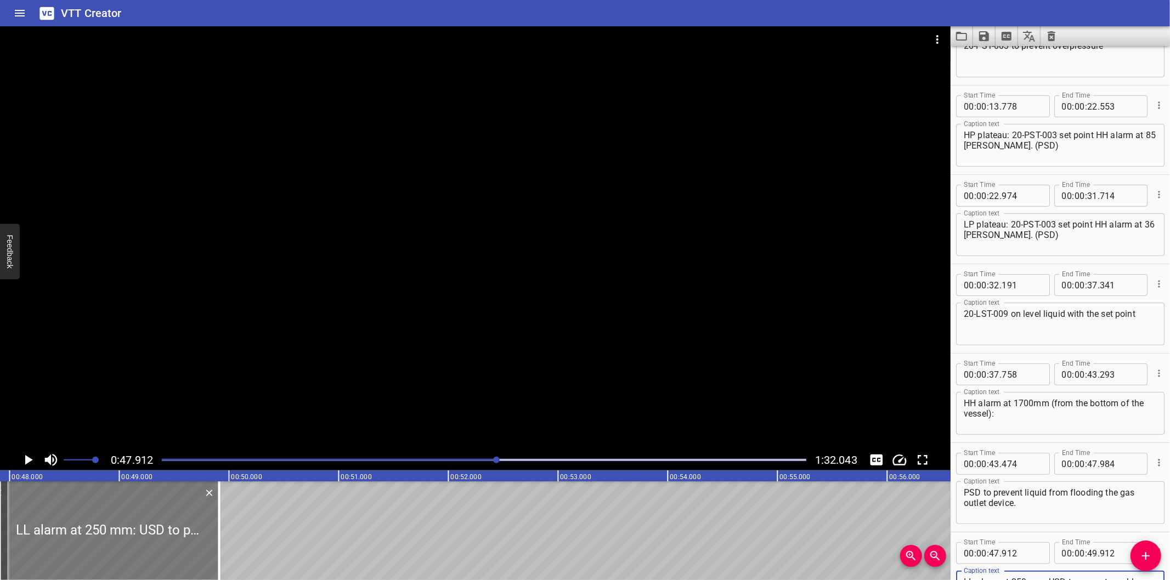
type textarea "LL alarm at 250 mm: USD to prevent gas blow-by from the vessel"
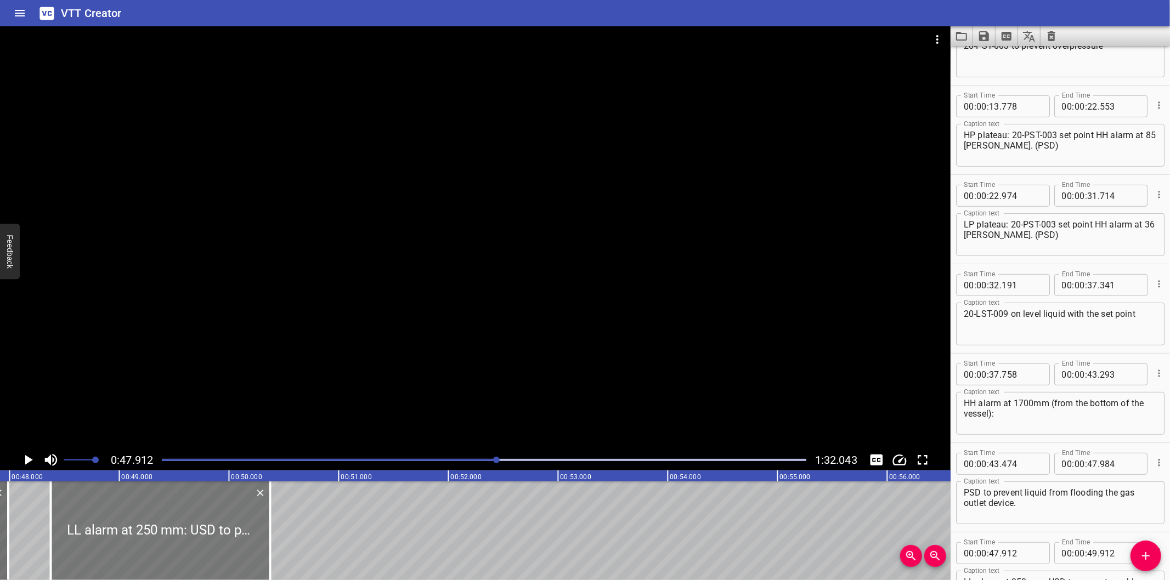
drag, startPoint x: 121, startPoint y: 522, endPoint x: 172, endPoint y: 545, distance: 56.2
click at [172, 545] on div at bounding box center [160, 531] width 219 height 99
type input "48"
type input "377"
type input "50"
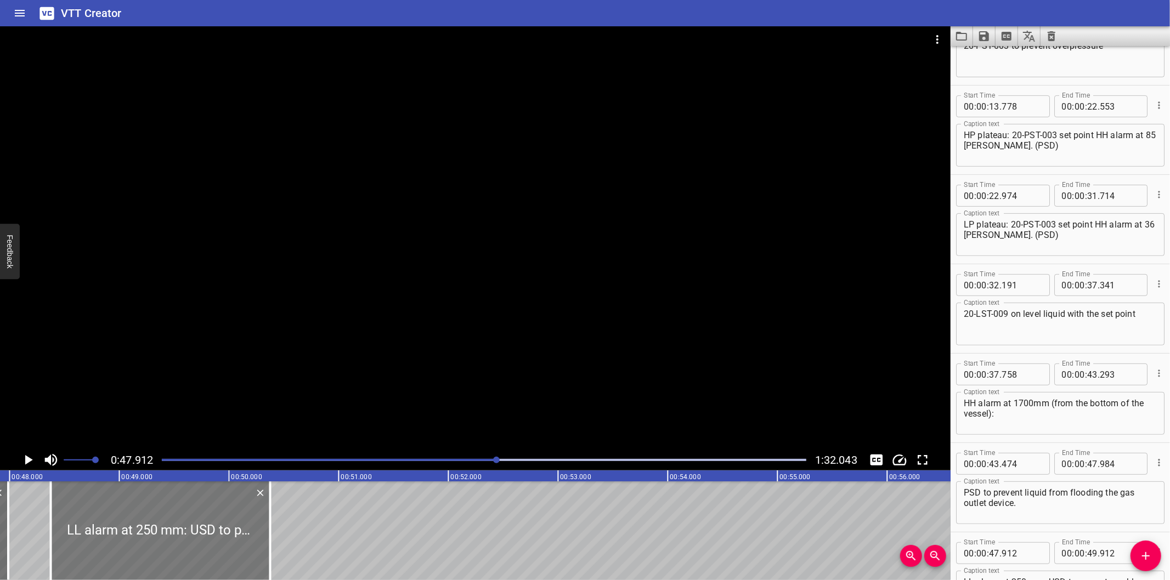
type input "377"
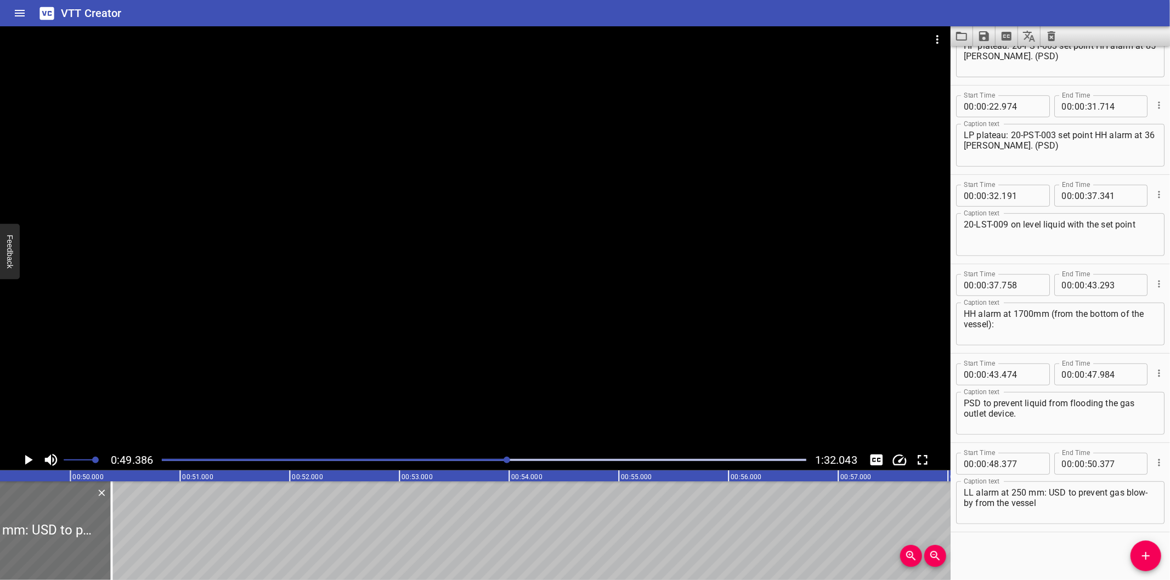
scroll to position [0, 5416]
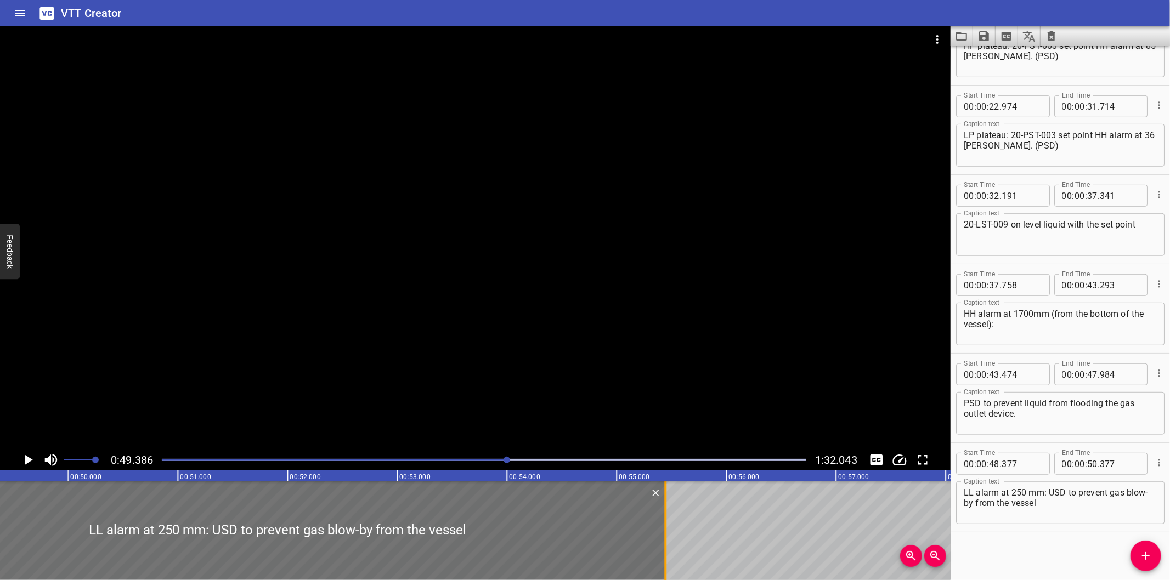
drag, startPoint x: 106, startPoint y: 546, endPoint x: 662, endPoint y: 529, distance: 555.8
click at [662, 529] on div at bounding box center [665, 531] width 11 height 99
type input "55"
type input "447"
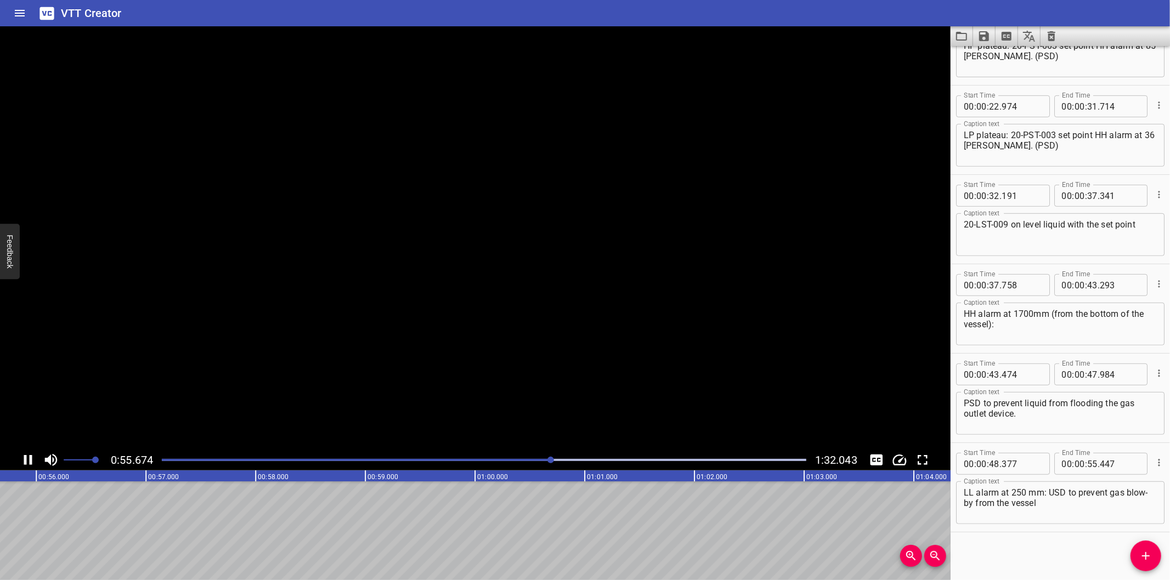
scroll to position [0, 6136]
drag, startPoint x: 1138, startPoint y: 561, endPoint x: 1123, endPoint y: 564, distance: 15.1
click at [1138, 561] on span "Add Cue" at bounding box center [1145, 556] width 31 height 13
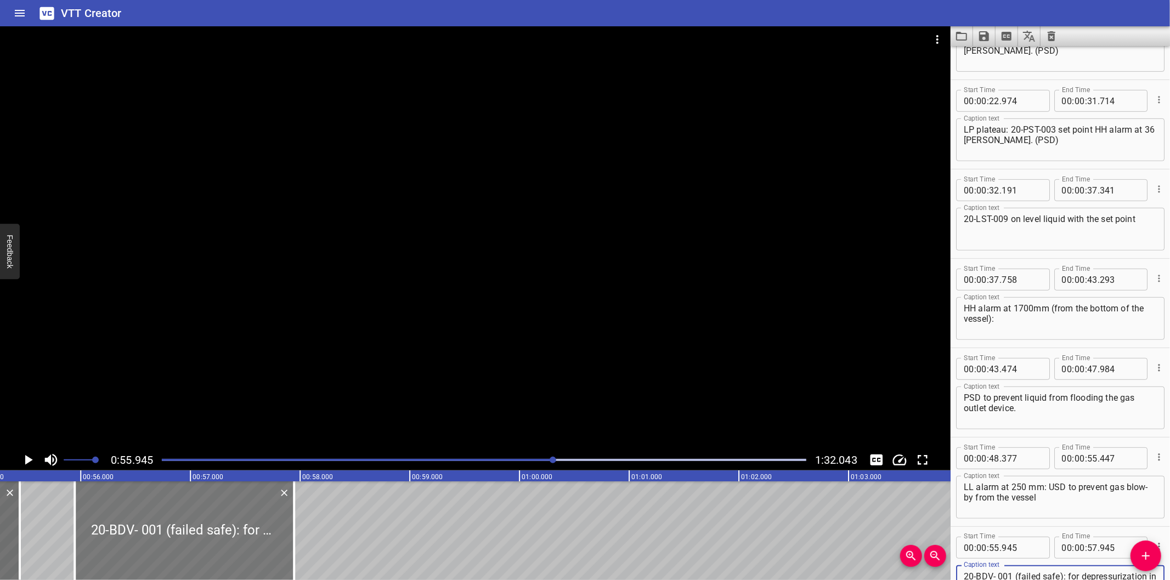
scroll to position [0, 6055]
type textarea "20-BDV- 001 (failed safe): for depressurization in case ESD occur."
drag, startPoint x: 247, startPoint y: 533, endPoint x: 235, endPoint y: 534, distance: 12.7
click at [235, 534] on div at bounding box center [178, 531] width 219 height 99
type input "830"
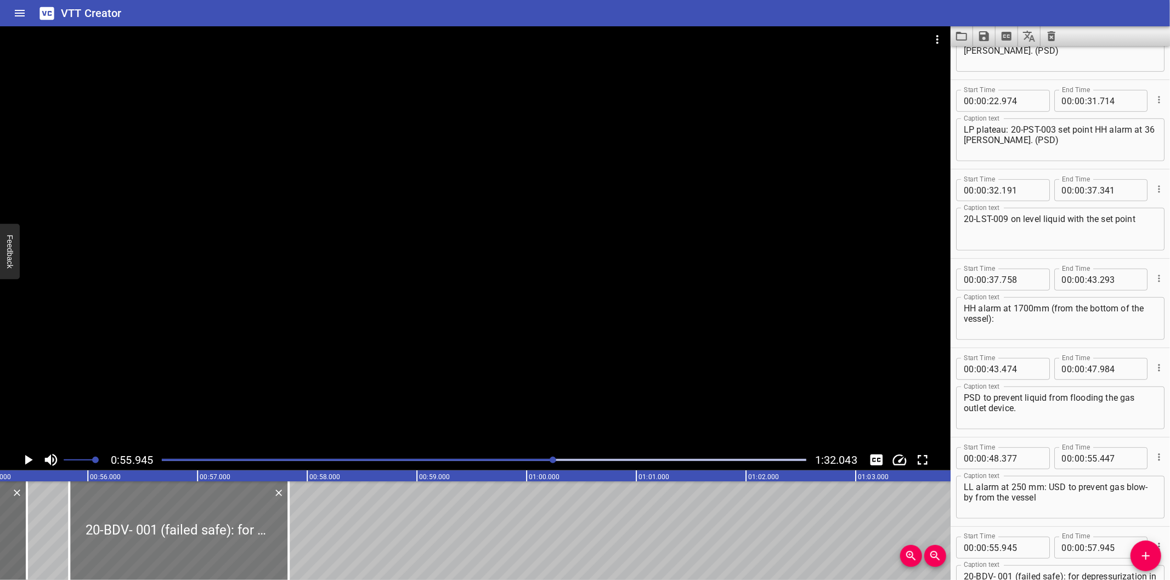
type input "830"
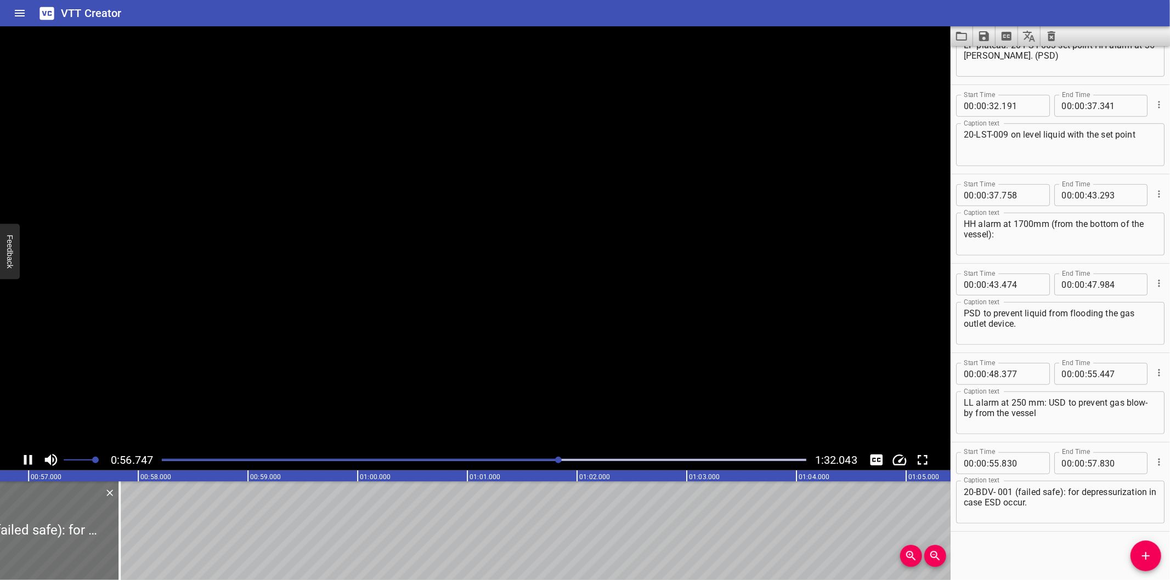
scroll to position [0, 6249]
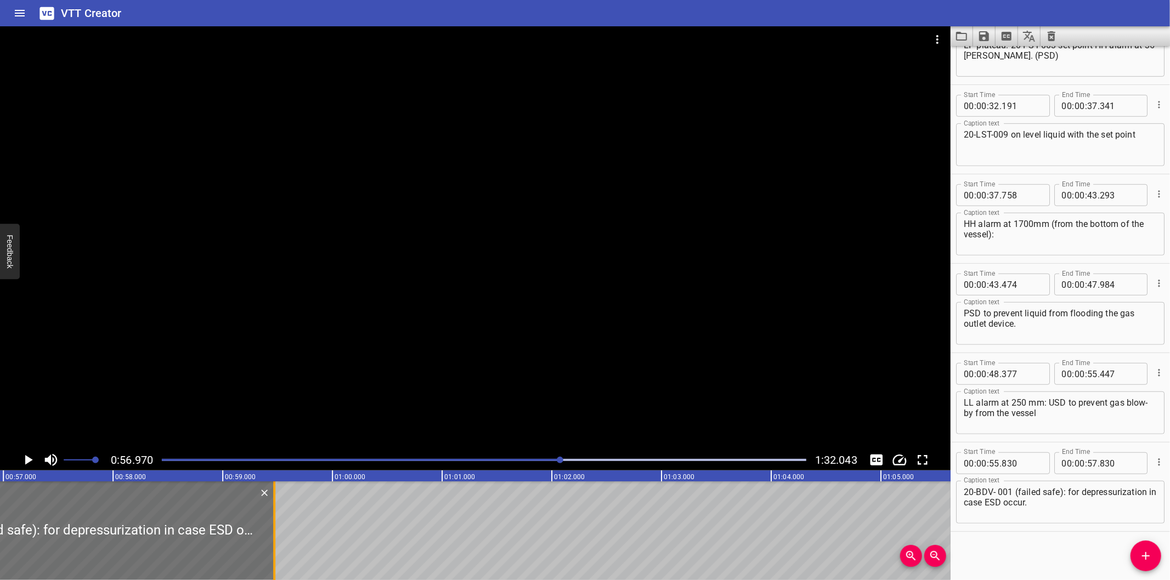
drag, startPoint x: 99, startPoint y: 551, endPoint x: 527, endPoint y: 525, distance: 428.6
click at [280, 525] on div at bounding box center [274, 531] width 11 height 99
type input "01"
type input "805"
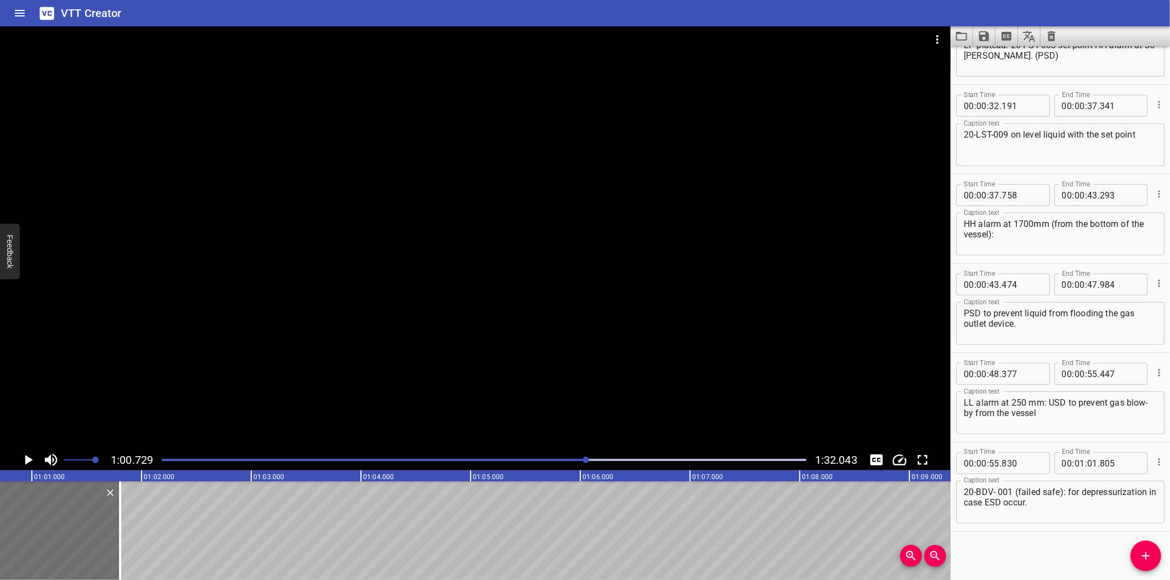
scroll to position [0, 6661]
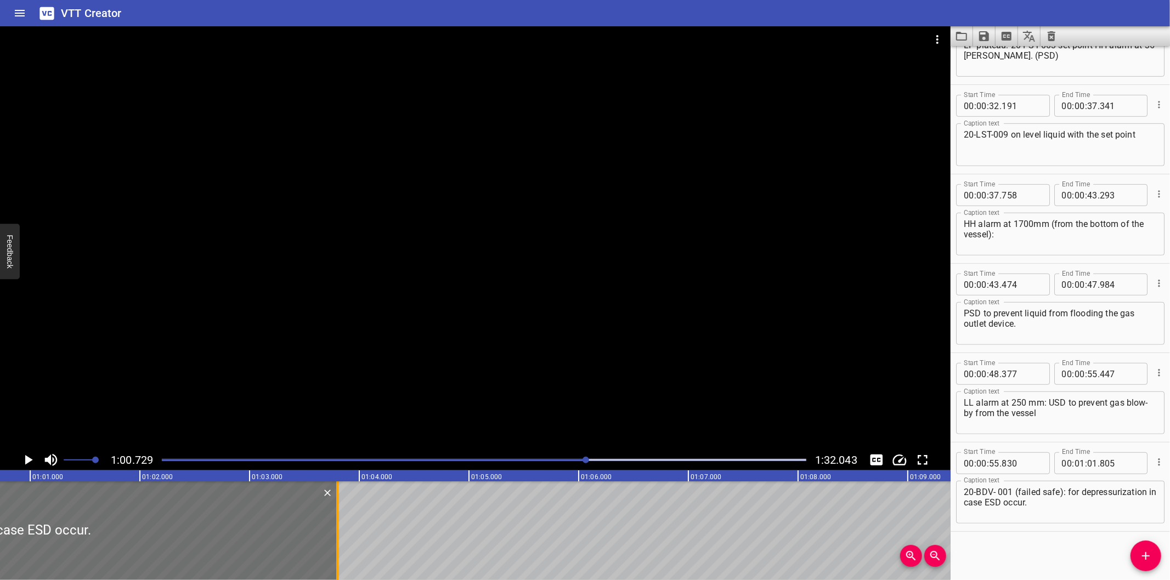
drag, startPoint x: 114, startPoint y: 551, endPoint x: 332, endPoint y: 540, distance: 219.1
click at [332, 540] on div at bounding box center [337, 531] width 11 height 99
type input "03"
type input "800"
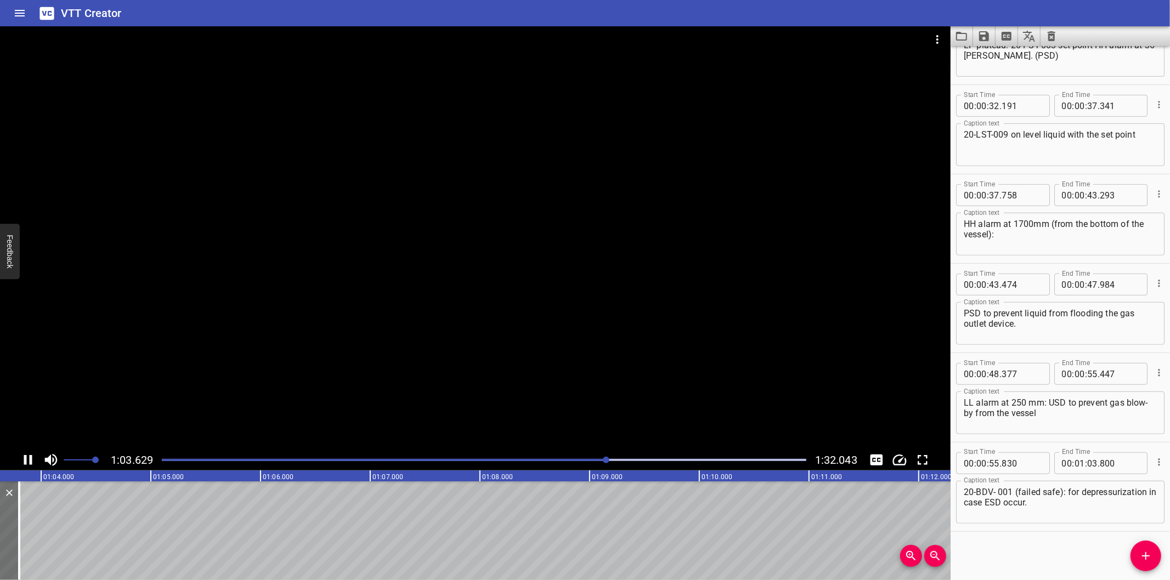
scroll to position [0, 6995]
click at [1154, 562] on span "Add Cue" at bounding box center [1145, 556] width 31 height 13
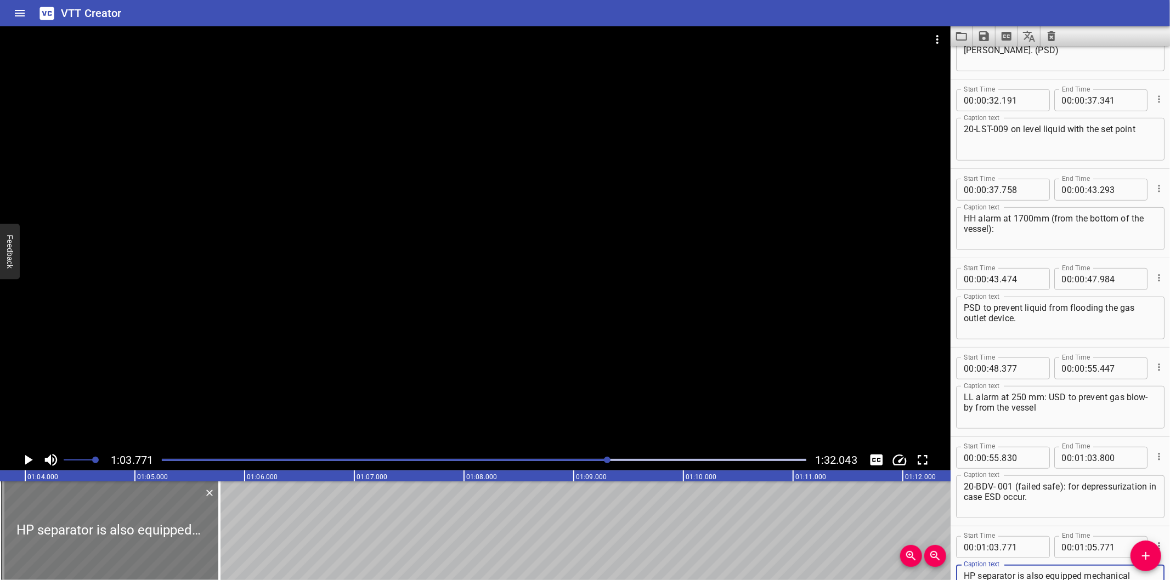
scroll to position [0, 6955]
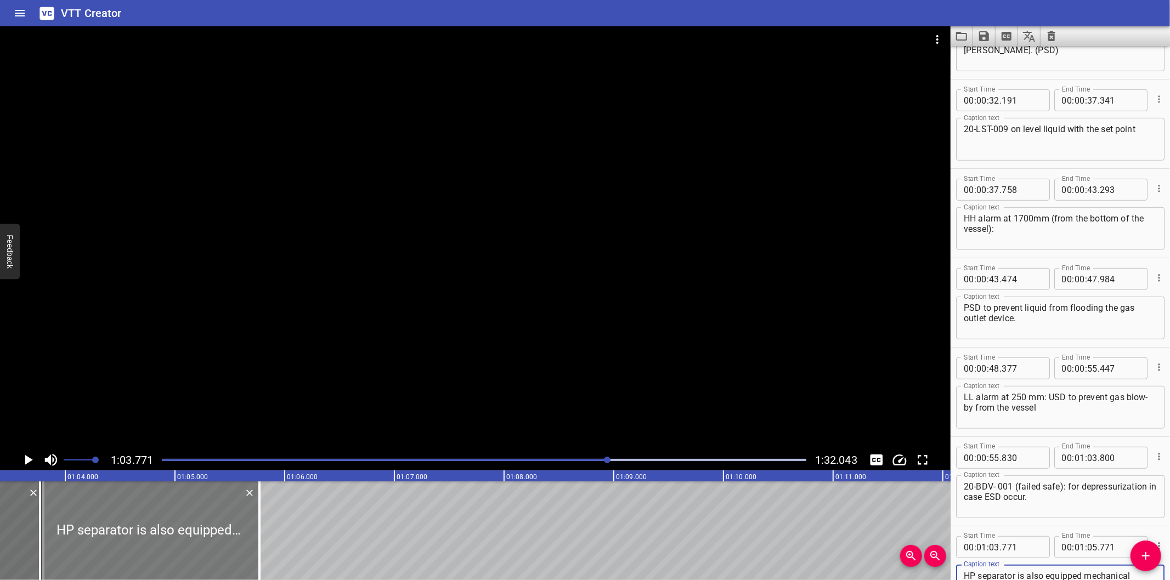
type textarea "HP separator is also equipped mechanical safety device (3x33%), such as the fol…"
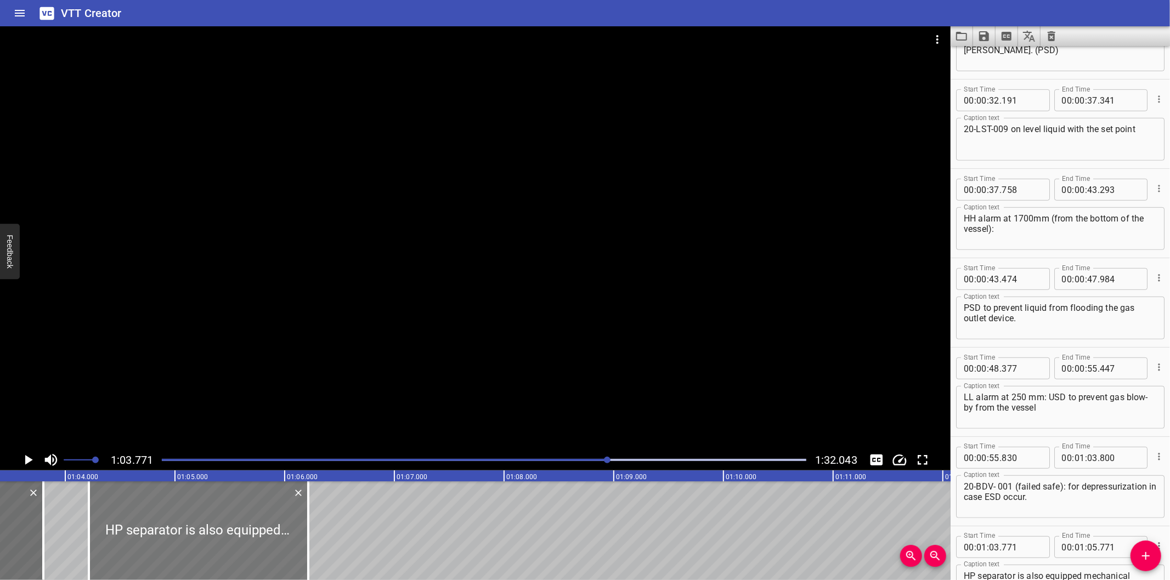
drag, startPoint x: 213, startPoint y: 534, endPoint x: 217, endPoint y: 552, distance: 18.5
click at [217, 552] on div at bounding box center [198, 531] width 219 height 99
type input "04"
type input "216"
type input "06"
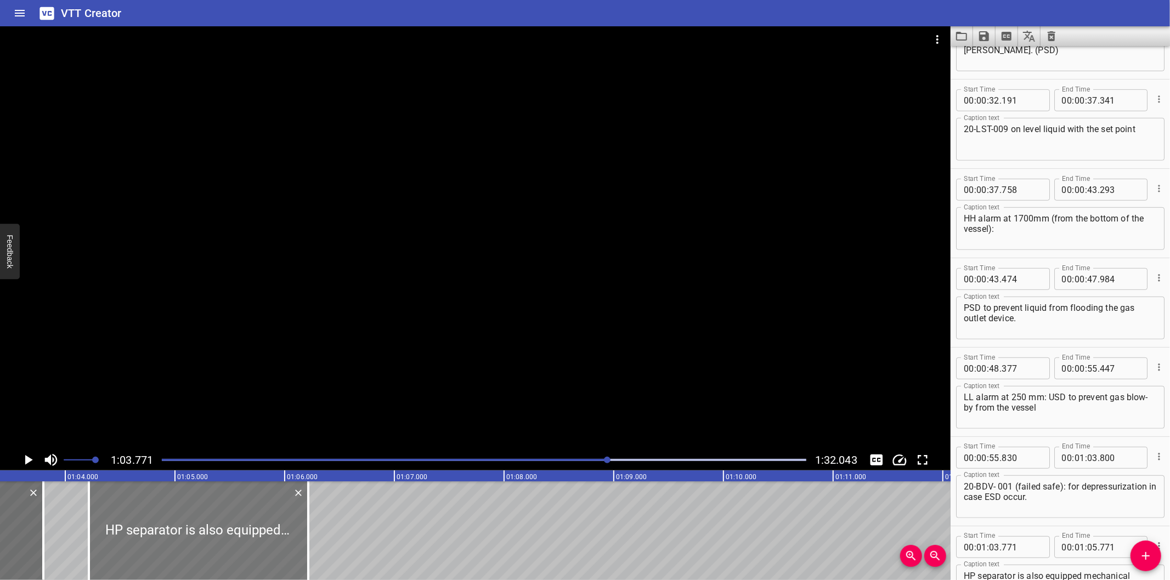
type input "216"
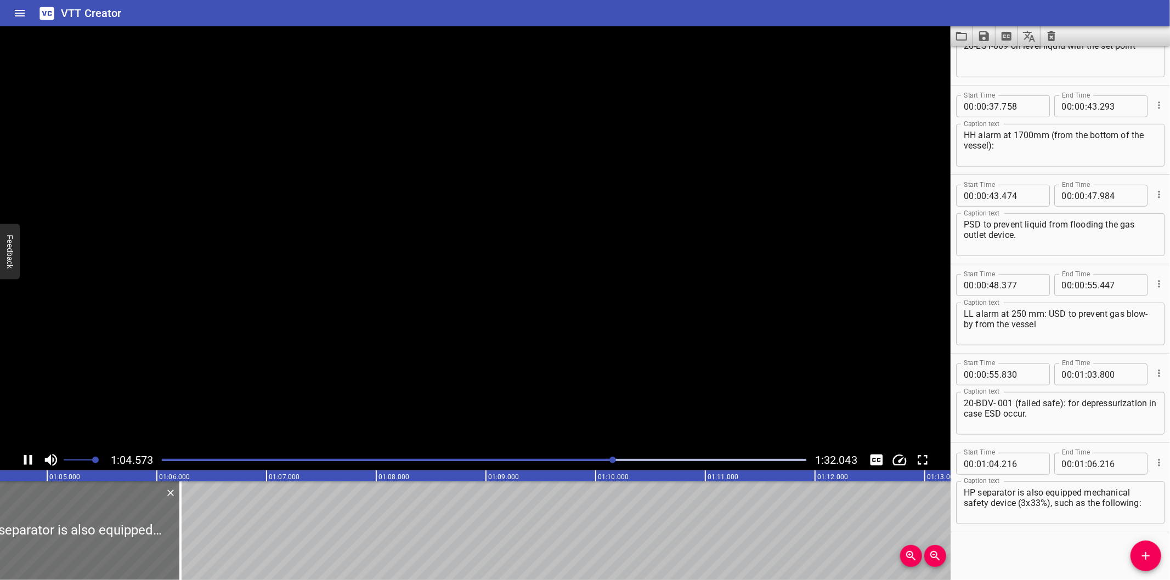
scroll to position [0, 7114]
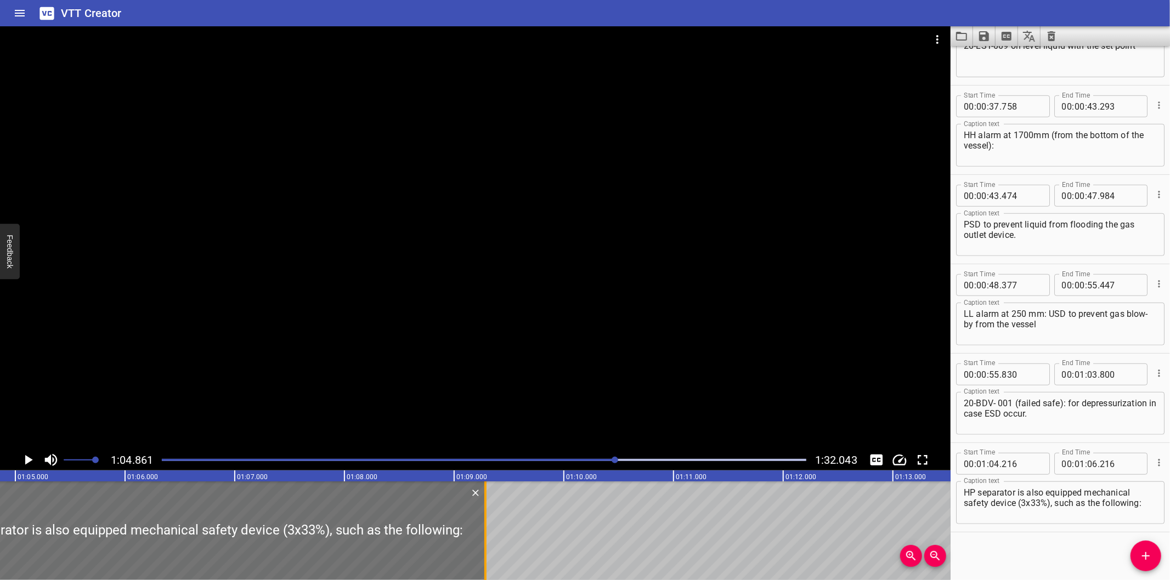
drag, startPoint x: 145, startPoint y: 550, endPoint x: 618, endPoint y: 534, distance: 473.6
click at [491, 534] on div at bounding box center [485, 531] width 11 height 99
type input "10"
type input "531"
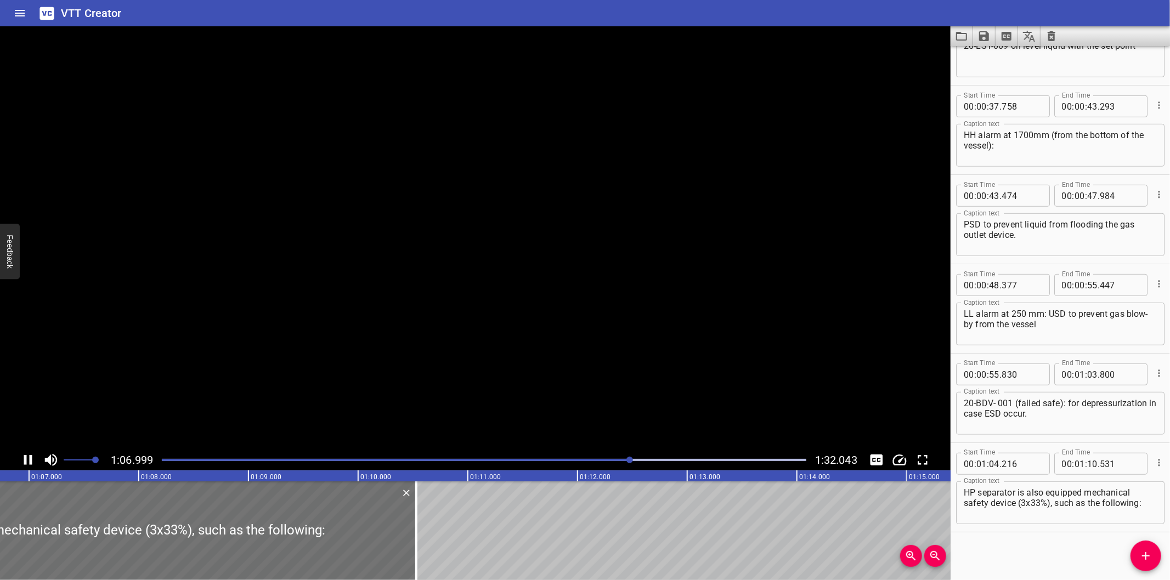
scroll to position [0, 7351]
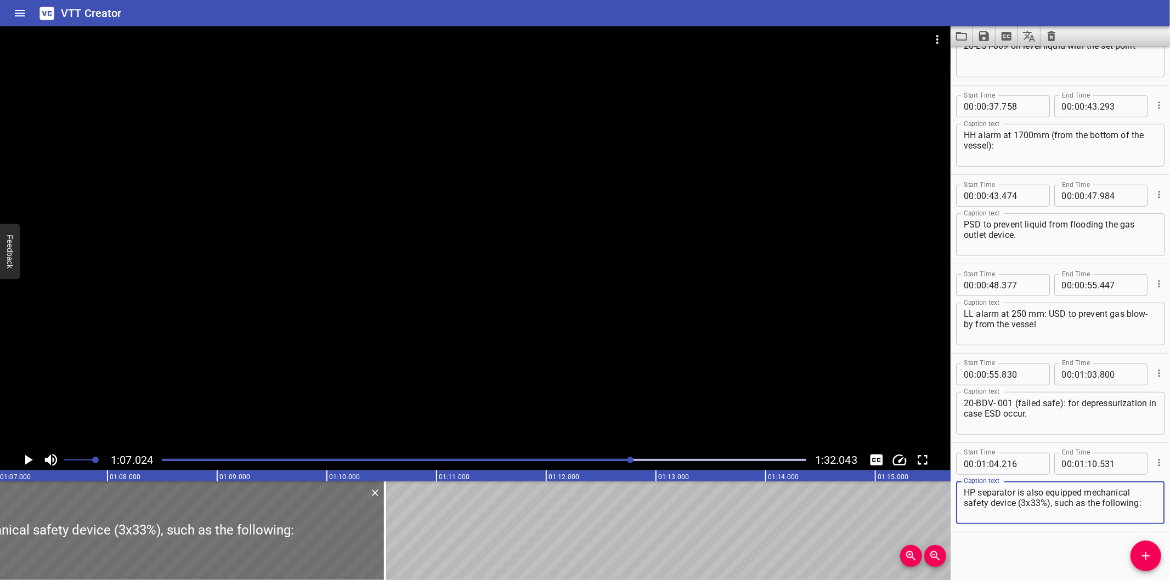
click at [1024, 502] on textarea "HP separator is also equipped mechanical safety device (3x33%), such as the fol…" at bounding box center [1060, 503] width 193 height 31
click at [1033, 503] on textarea "HP separator is also equipped mechanical safety device (3 x33%), such as the fo…" at bounding box center [1060, 503] width 193 height 31
type textarea "HP separator is also equipped mechanical safety device (3 x 33%), such as the f…"
click at [424, 302] on div at bounding box center [475, 237] width 950 height 423
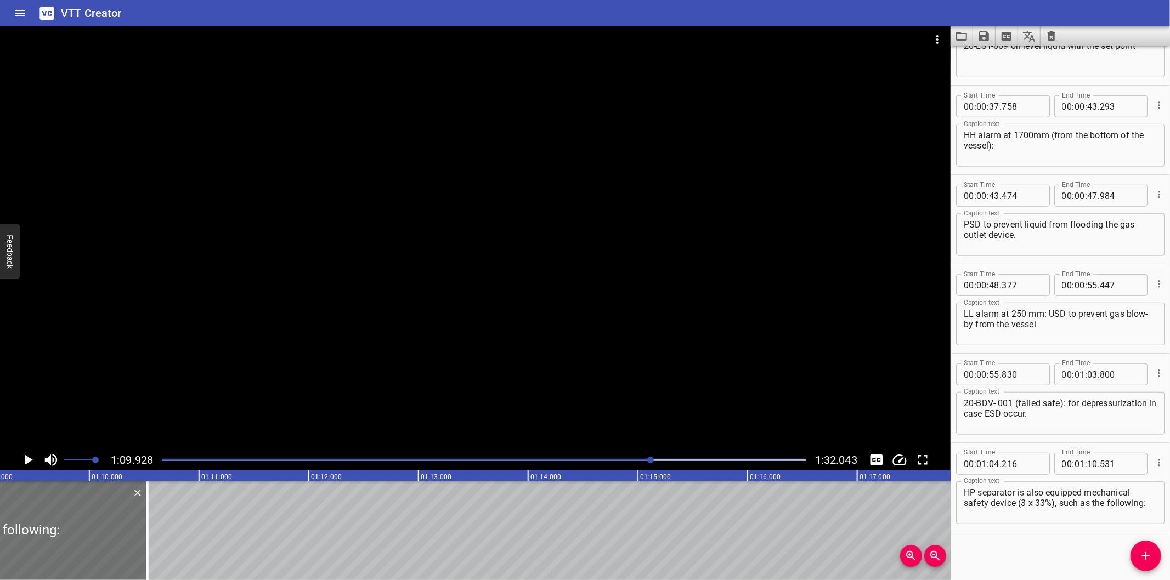
scroll to position [0, 7588]
click at [632, 458] on div at bounding box center [484, 459] width 658 height 15
click at [632, 458] on div at bounding box center [630, 460] width 7 height 7
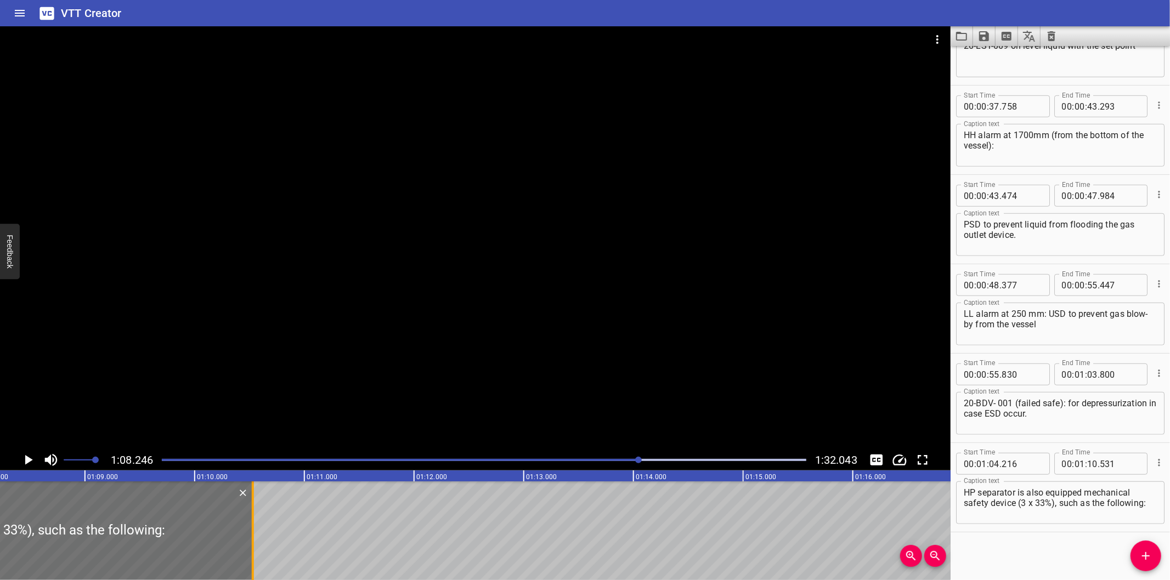
scroll to position [0, 7485]
click at [248, 549] on div at bounding box center [251, 531] width 11 height 99
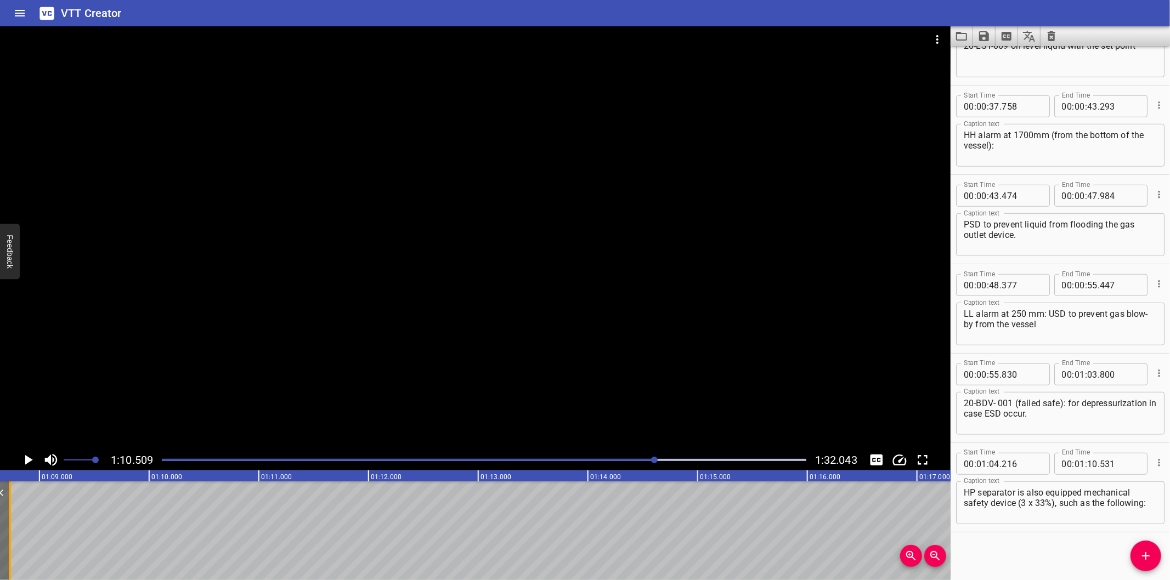
scroll to position [0, 7502]
drag, startPoint x: 247, startPoint y: 550, endPoint x: 31, endPoint y: 552, distance: 216.1
click at [31, 552] on div at bounding box center [34, 531] width 11 height 99
type input "08"
type input "701"
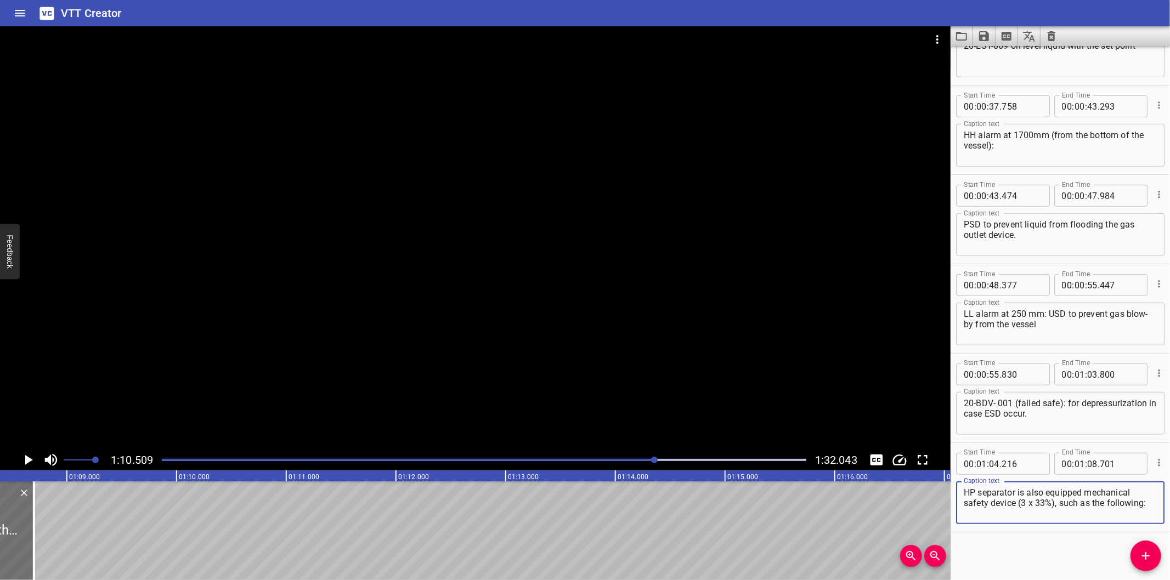
drag, startPoint x: 1018, startPoint y: 501, endPoint x: 1234, endPoint y: 552, distance: 221.6
click at [1169, 552] on html "VTT Creator Caption Editor Batch Transcribe Login Sign Up Privacy Contact 1:10.…" at bounding box center [585, 290] width 1170 height 580
type textarea "HP separator is also equipped mechanical safety device"
click at [1144, 555] on icon "Add Cue" at bounding box center [1145, 556] width 13 height 13
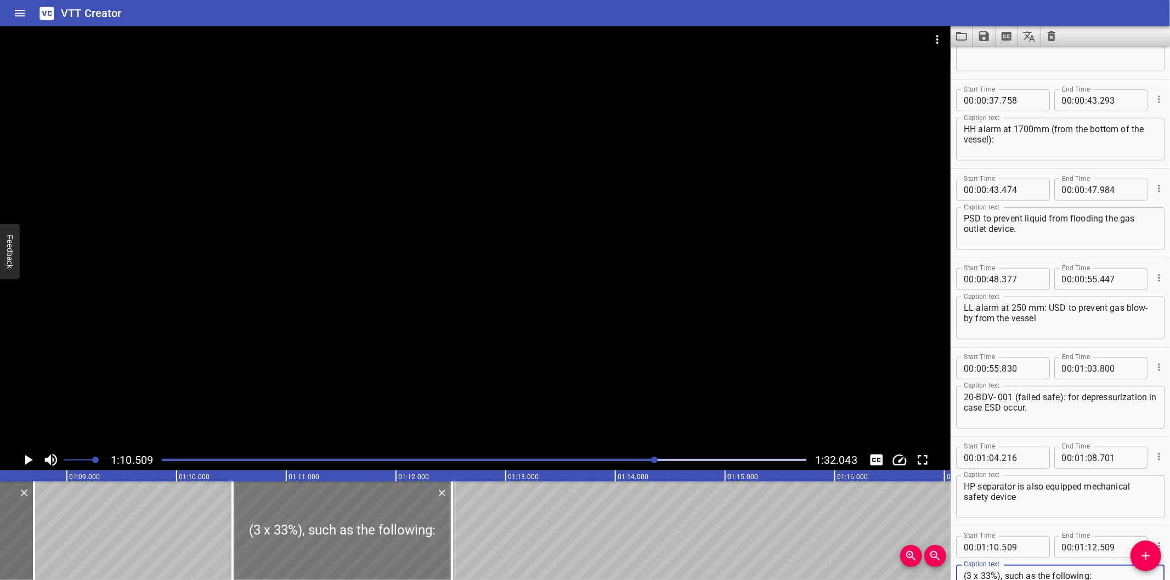
type textarea "(3 x 33%), such as the following:"
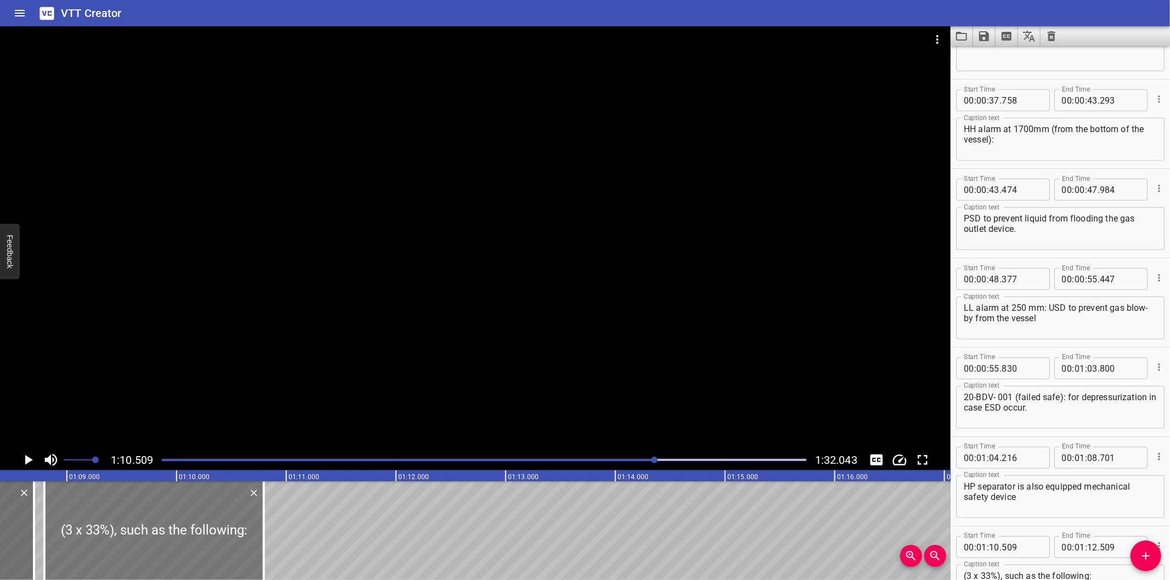
drag, startPoint x: 272, startPoint y: 557, endPoint x: 107, endPoint y: 552, distance: 164.6
click at [107, 552] on div at bounding box center [153, 531] width 219 height 99
type input "08"
type input "789"
type input "10"
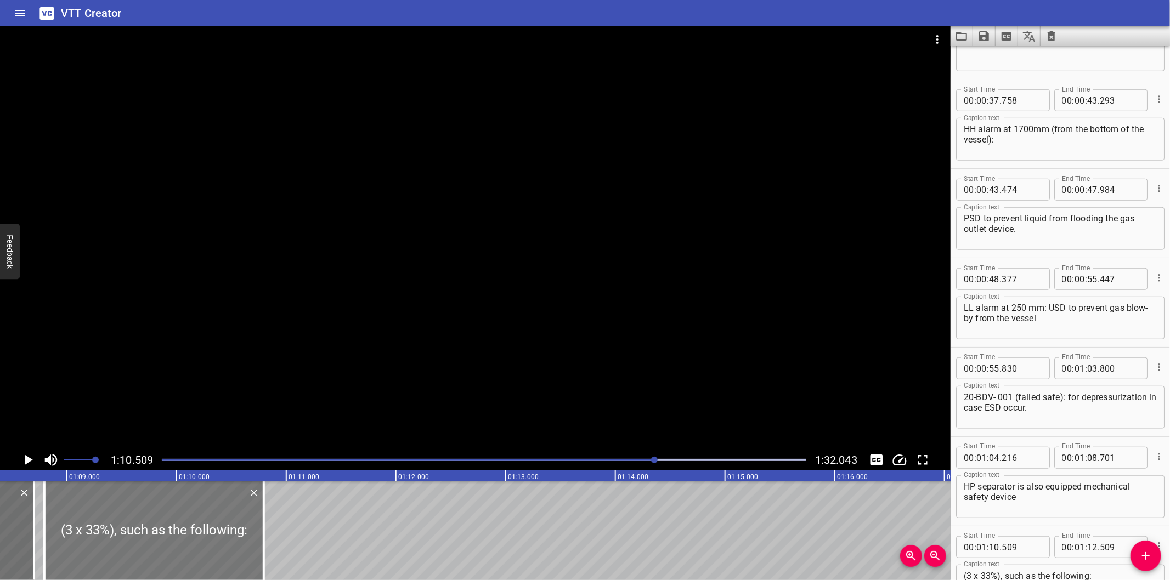
type input "789"
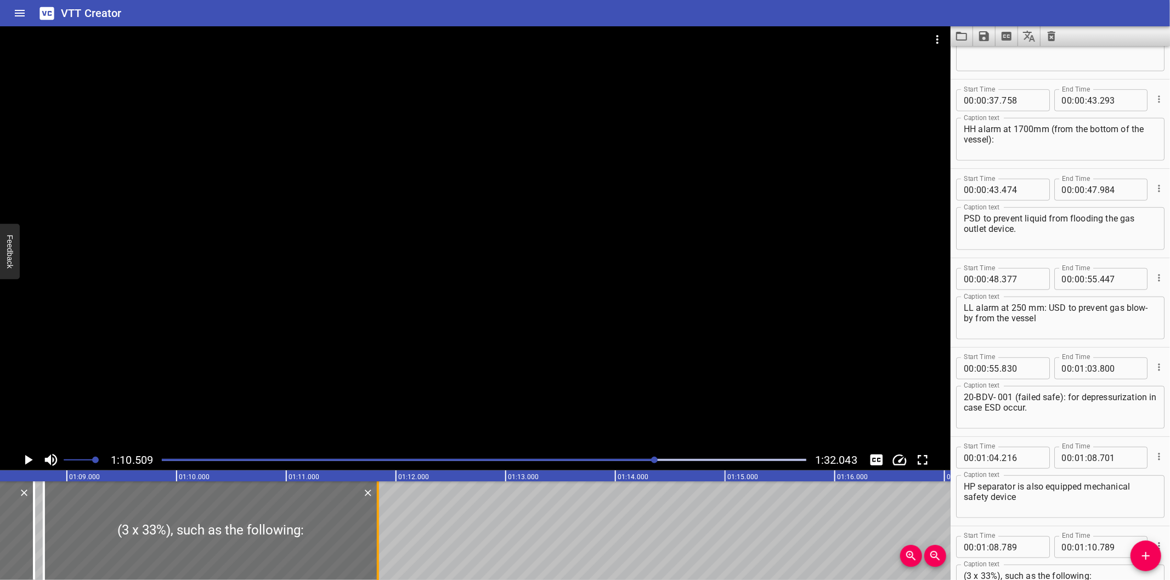
drag, startPoint x: 275, startPoint y: 551, endPoint x: 375, endPoint y: 549, distance: 99.8
click at [375, 549] on div at bounding box center [377, 531] width 11 height 99
type input "11"
type input "834"
click at [613, 459] on div "Play progress" at bounding box center [333, 460] width 644 height 2
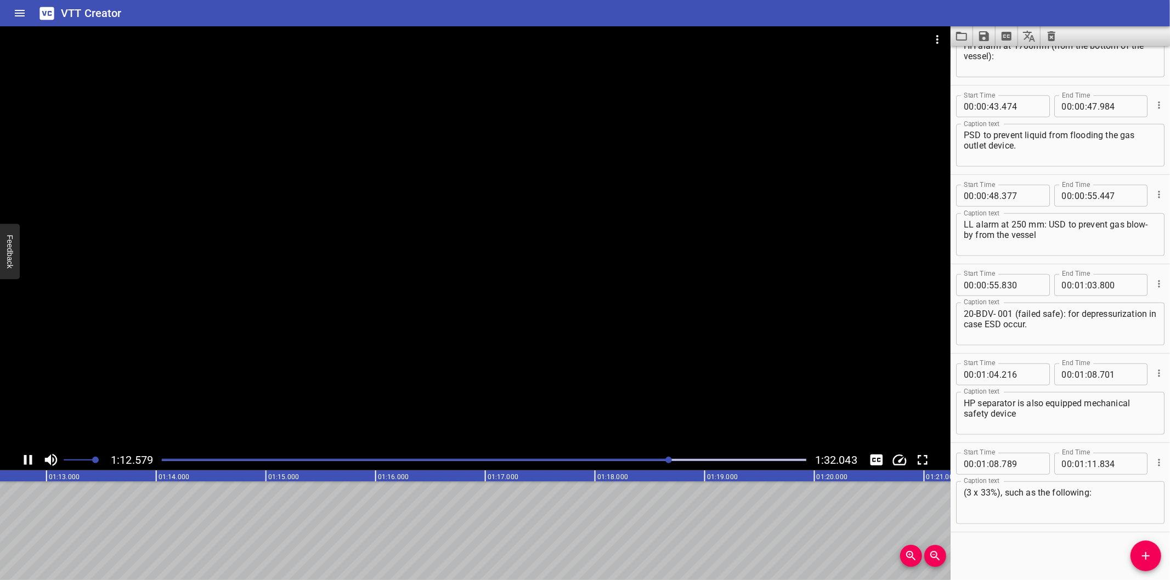
scroll to position [0, 7991]
drag, startPoint x: 1149, startPoint y: 562, endPoint x: 1045, endPoint y: 538, distance: 106.4
click at [1148, 561] on icon "Add Cue" at bounding box center [1145, 556] width 13 height 13
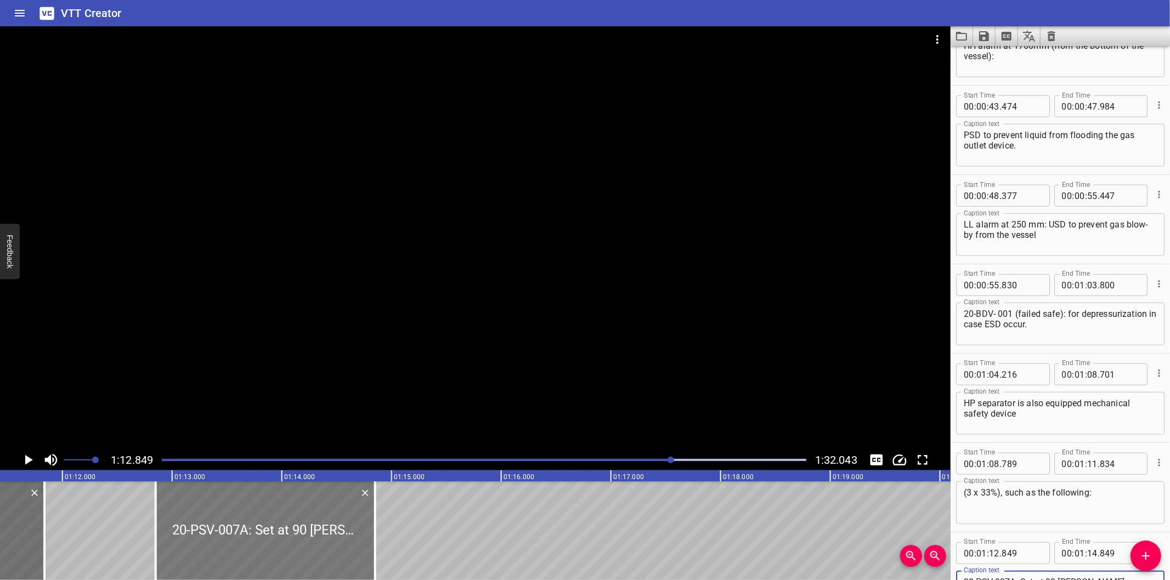
scroll to position [0, 7828]
type textarea "20-PSV-007A: Set at 90 barg"
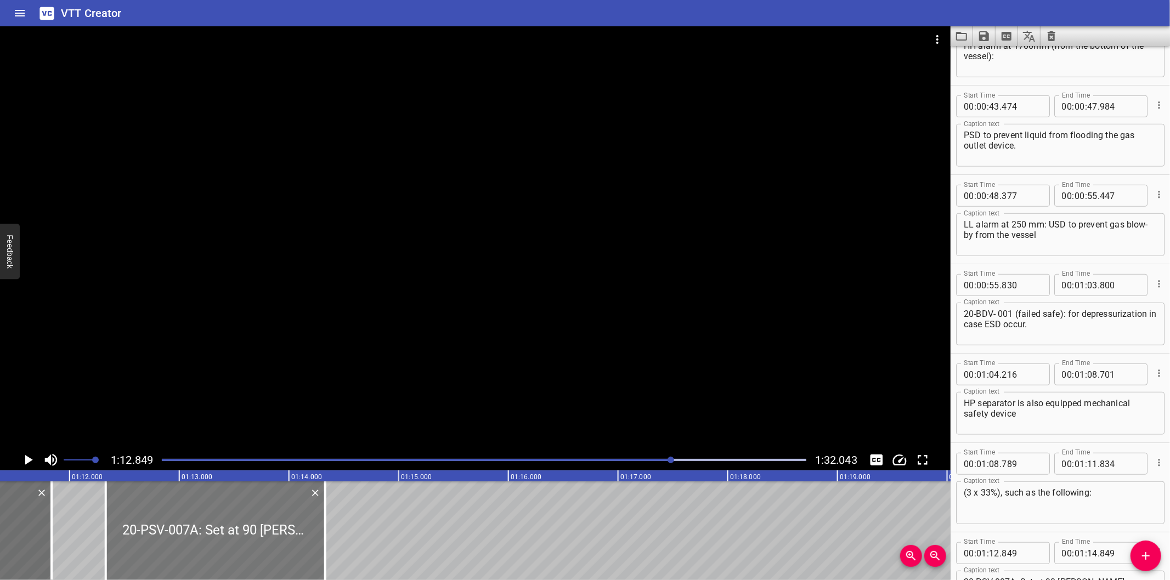
drag, startPoint x: 292, startPoint y: 547, endPoint x: 235, endPoint y: 549, distance: 57.1
click at [235, 549] on div at bounding box center [215, 531] width 219 height 99
type input "329"
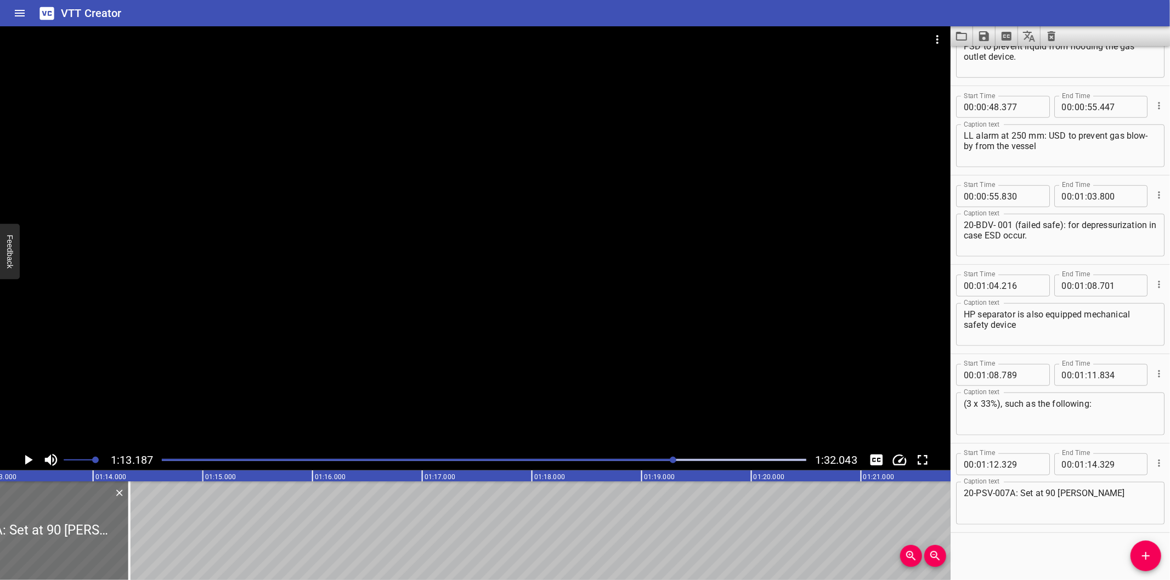
scroll to position [0, 8028]
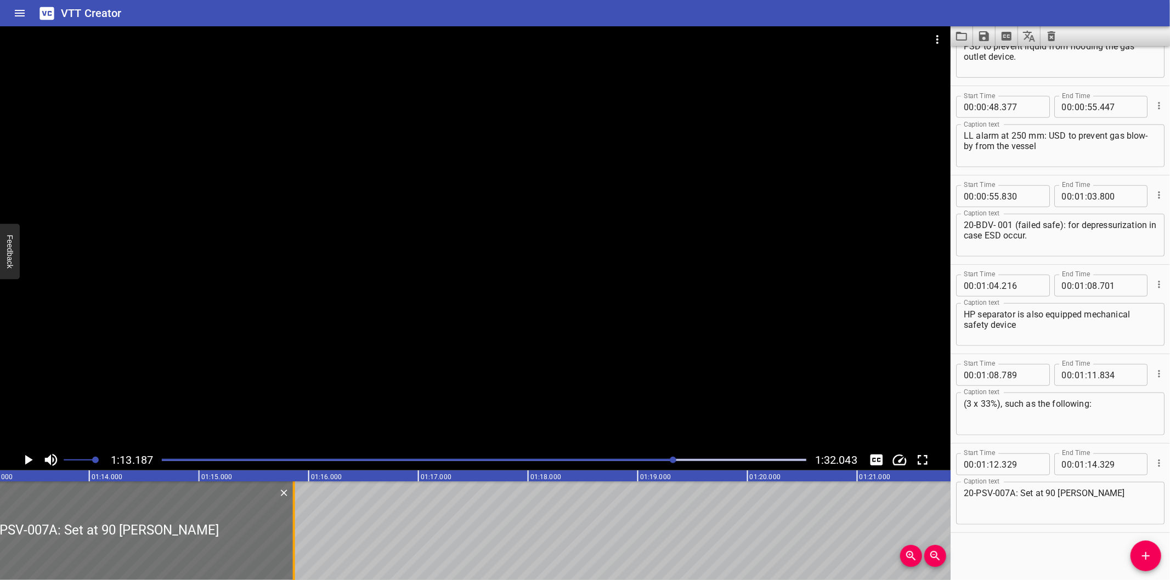
drag, startPoint x: 123, startPoint y: 557, endPoint x: 292, endPoint y: 551, distance: 168.5
click at [293, 551] on div at bounding box center [294, 531] width 2 height 99
type input "15"
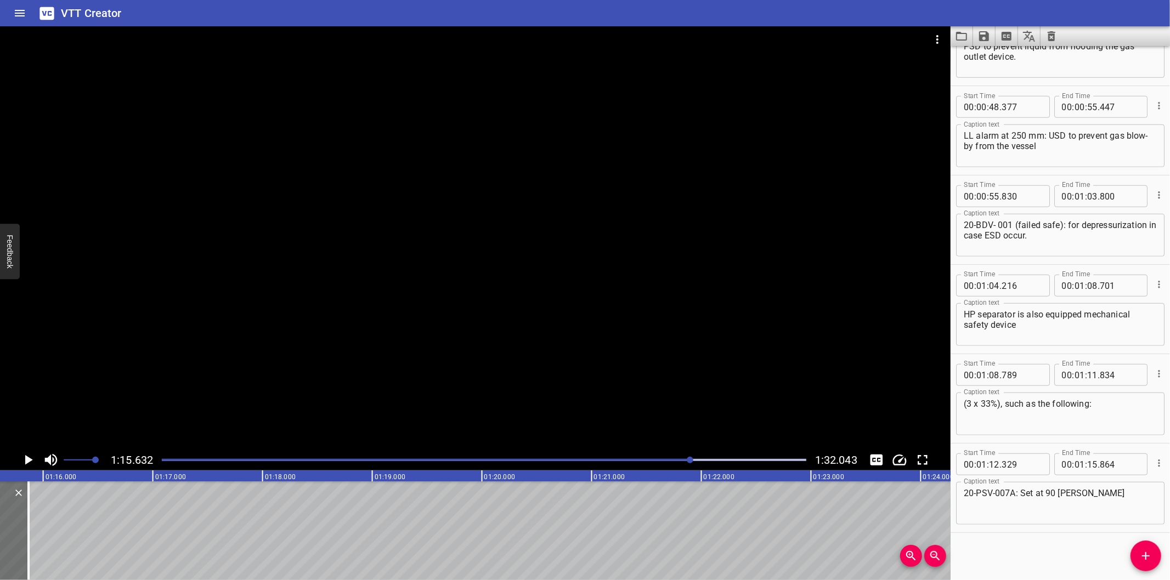
scroll to position [0, 8296]
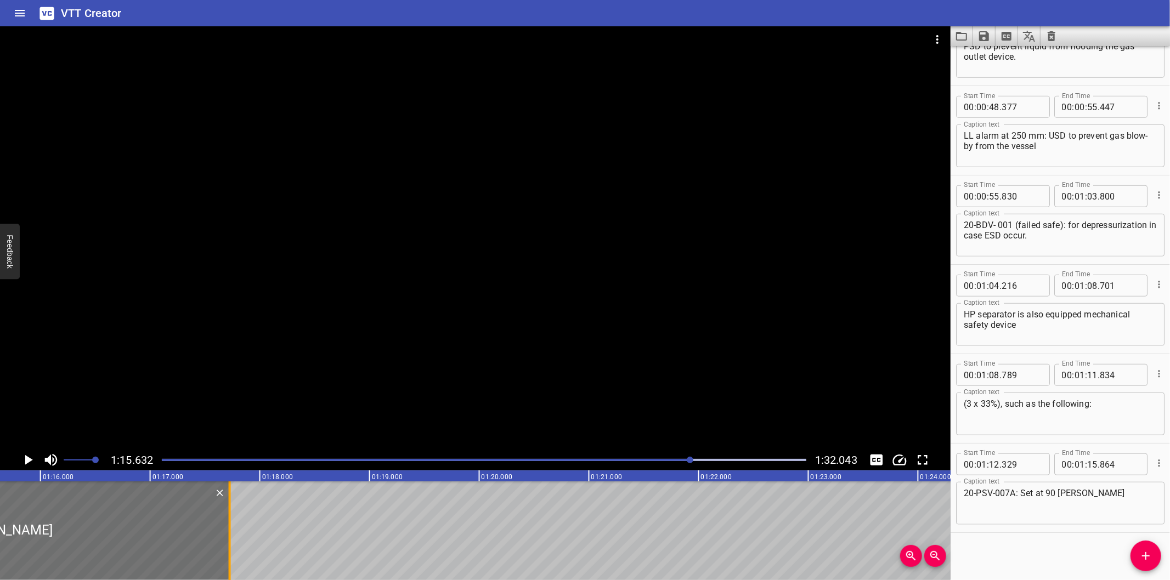
drag, startPoint x: 29, startPoint y: 525, endPoint x: 233, endPoint y: 530, distance: 204.1
click at [233, 530] on div at bounding box center [229, 531] width 11 height 99
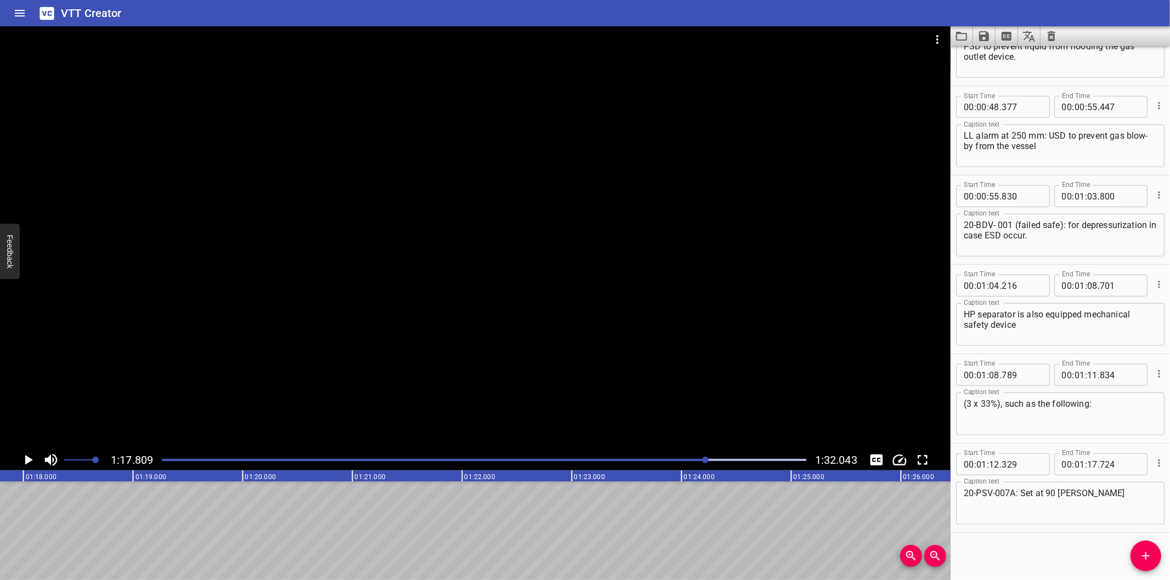
scroll to position [0, 8535]
click at [568, 284] on div at bounding box center [475, 237] width 950 height 423
drag, startPoint x: 1150, startPoint y: 563, endPoint x: 965, endPoint y: 520, distance: 189.3
click at [1150, 563] on button "Add Cue" at bounding box center [1145, 556] width 31 height 31
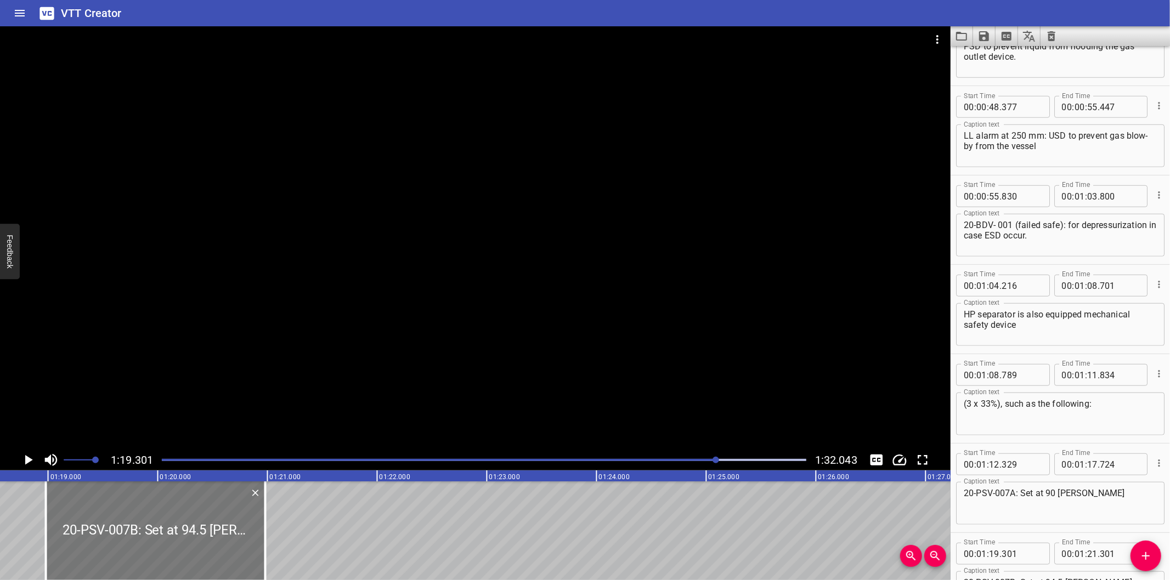
drag, startPoint x: 183, startPoint y: 529, endPoint x: 157, endPoint y: 534, distance: 26.7
click at [157, 534] on div at bounding box center [155, 531] width 219 height 99
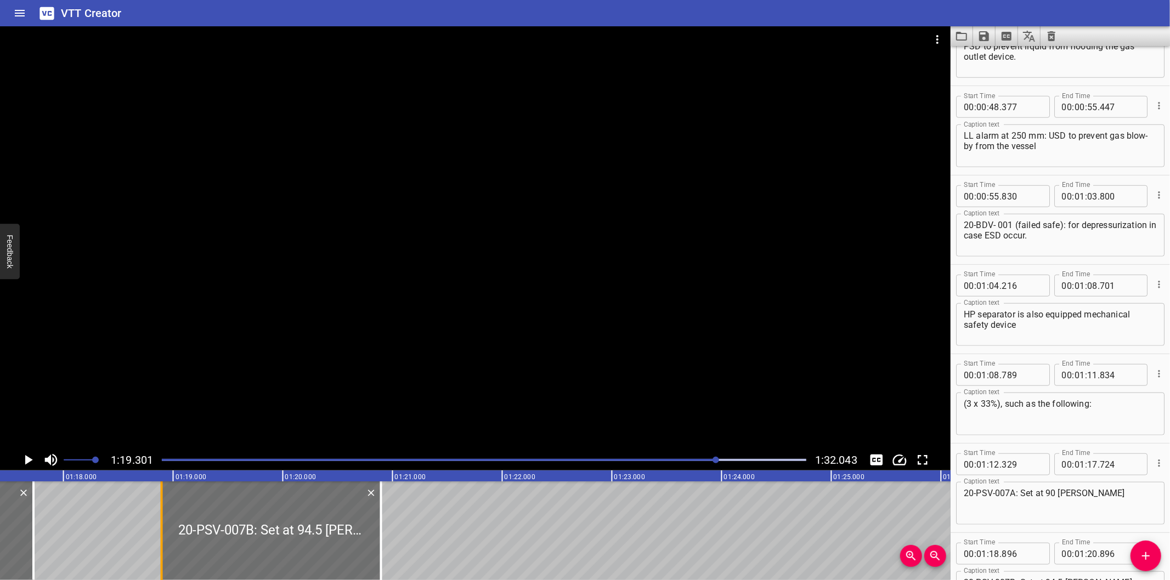
scroll to position [0, 8454]
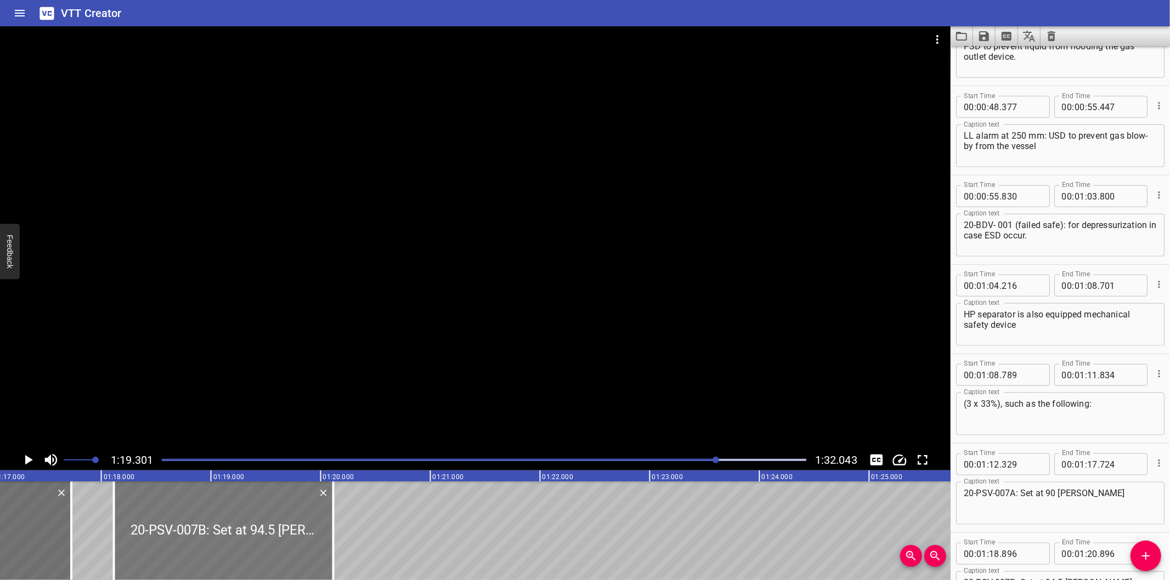
drag, startPoint x: 289, startPoint y: 536, endPoint x: 203, endPoint y: 542, distance: 85.8
click at [203, 542] on div at bounding box center [223, 531] width 219 height 99
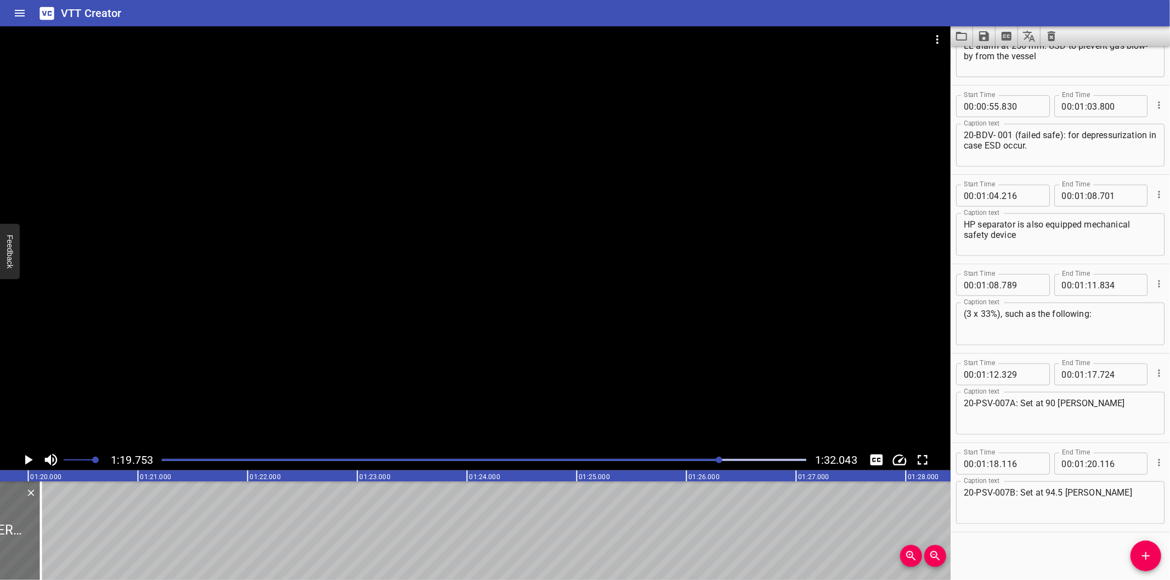
scroll to position [0, 8748]
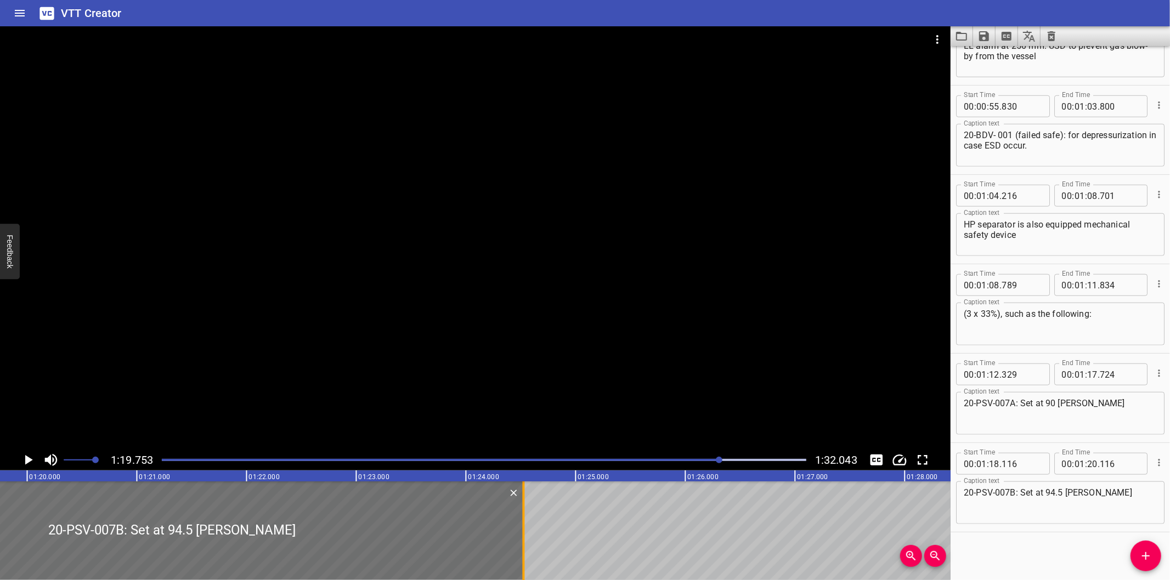
drag, startPoint x: 65, startPoint y: 542, endPoint x: 527, endPoint y: 524, distance: 462.1
click at [527, 524] on div at bounding box center [523, 531] width 11 height 99
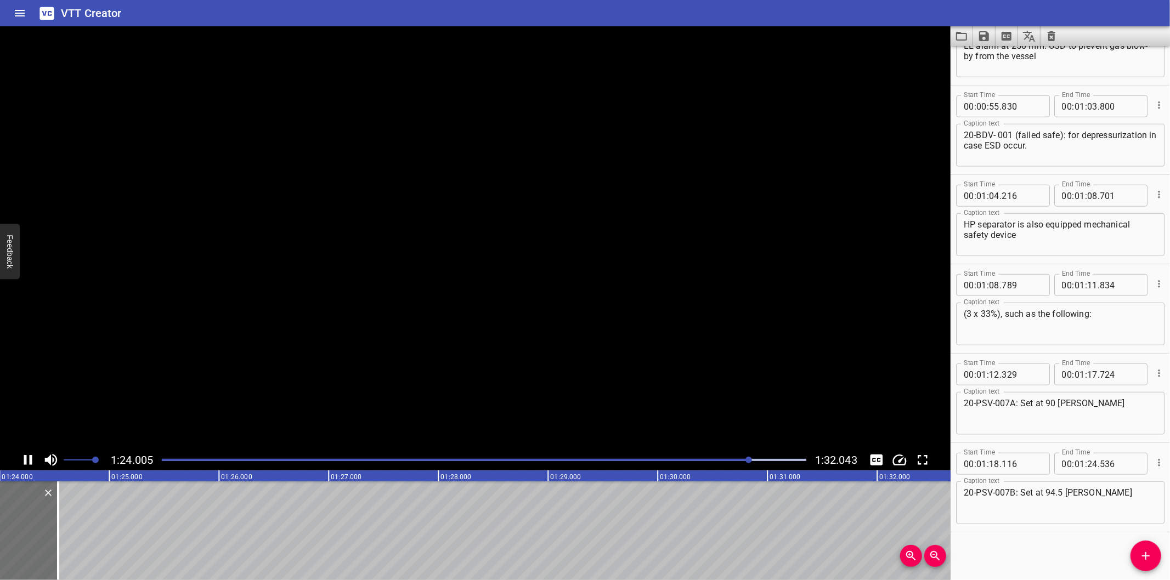
scroll to position [0, 9240]
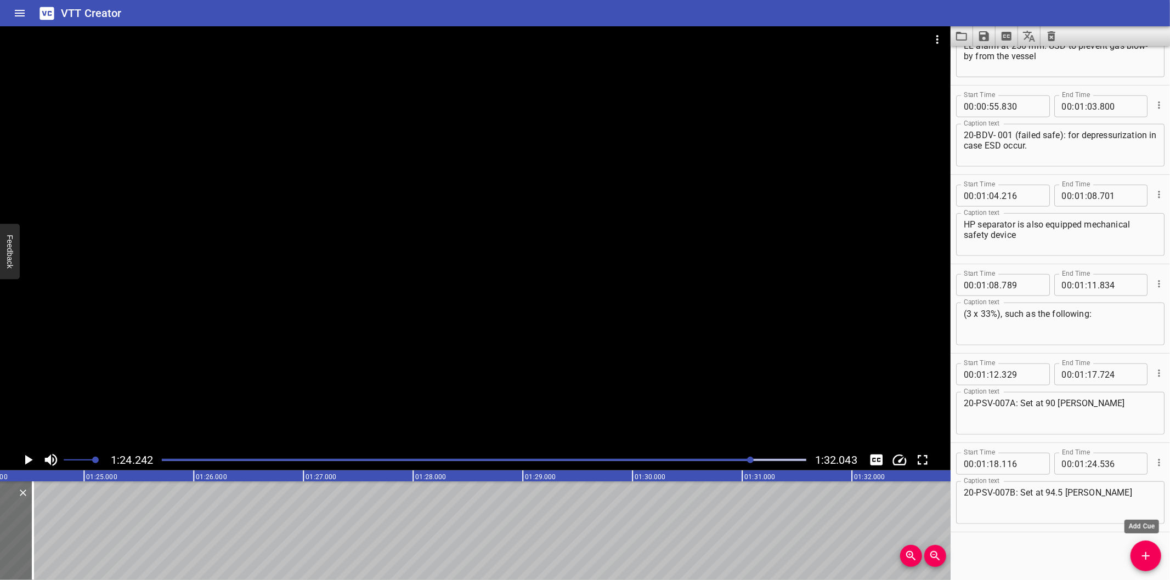
drag, startPoint x: 1150, startPoint y: 557, endPoint x: 1123, endPoint y: 554, distance: 27.0
click at [1149, 557] on icon "Add Cue" at bounding box center [1145, 556] width 13 height 13
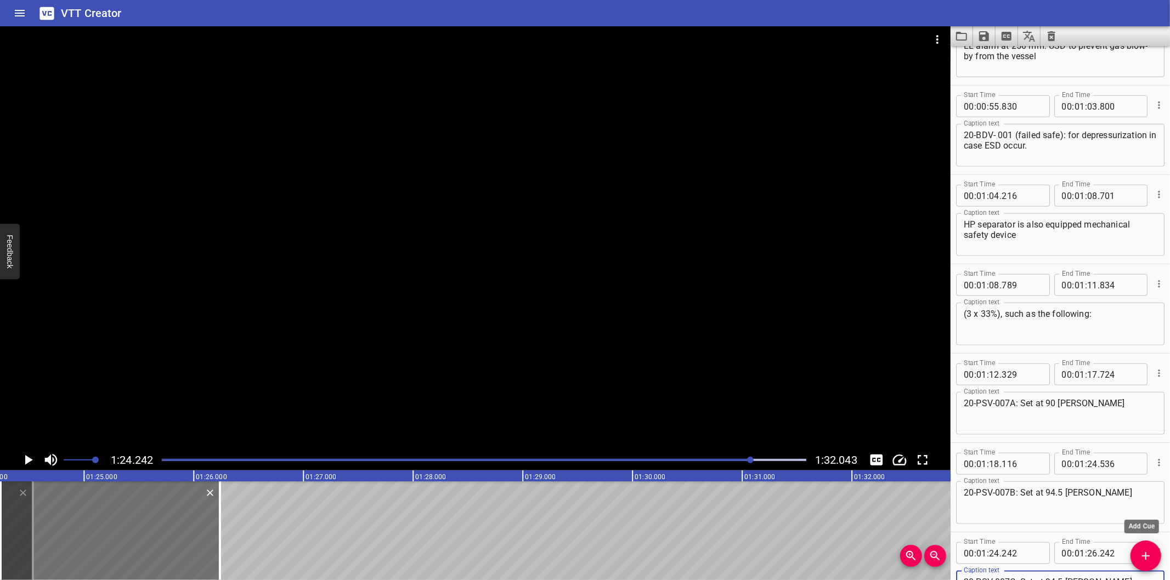
scroll to position [862, 0]
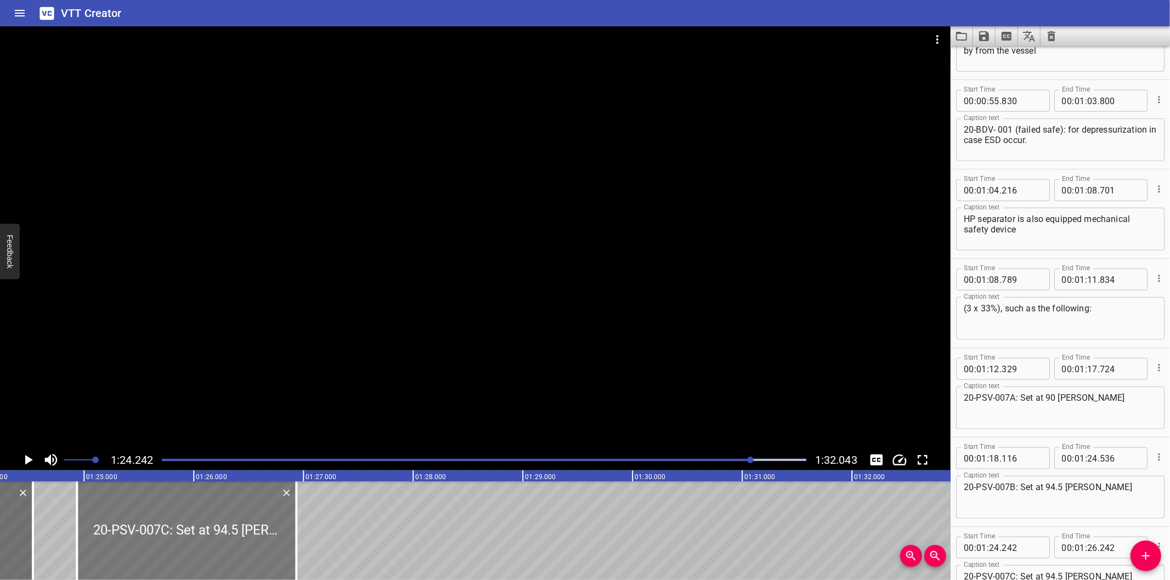
drag, startPoint x: 200, startPoint y: 522, endPoint x: 273, endPoint y: 531, distance: 72.9
click at [273, 531] on div at bounding box center [186, 531] width 219 height 99
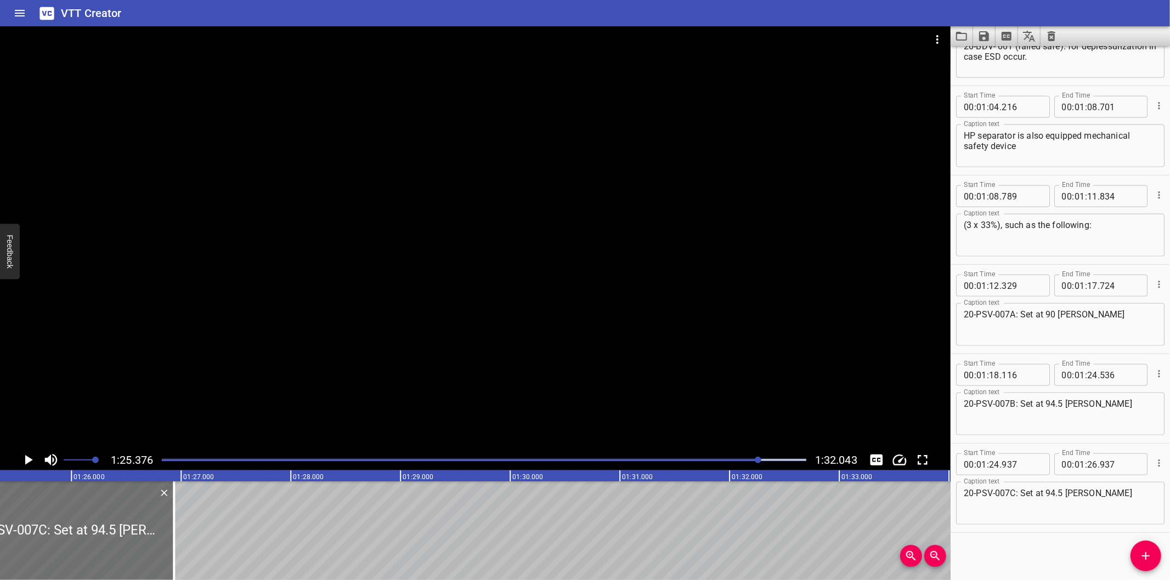
scroll to position [0, 9365]
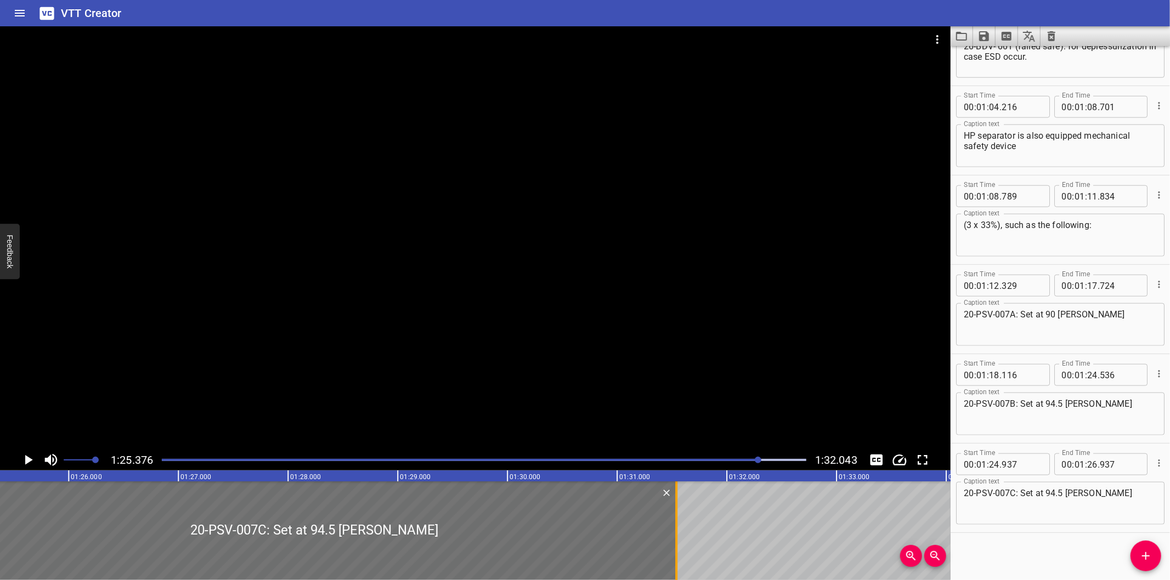
drag, startPoint x: 172, startPoint y: 545, endPoint x: 677, endPoint y: 523, distance: 505.6
click at [677, 523] on div at bounding box center [676, 531] width 11 height 99
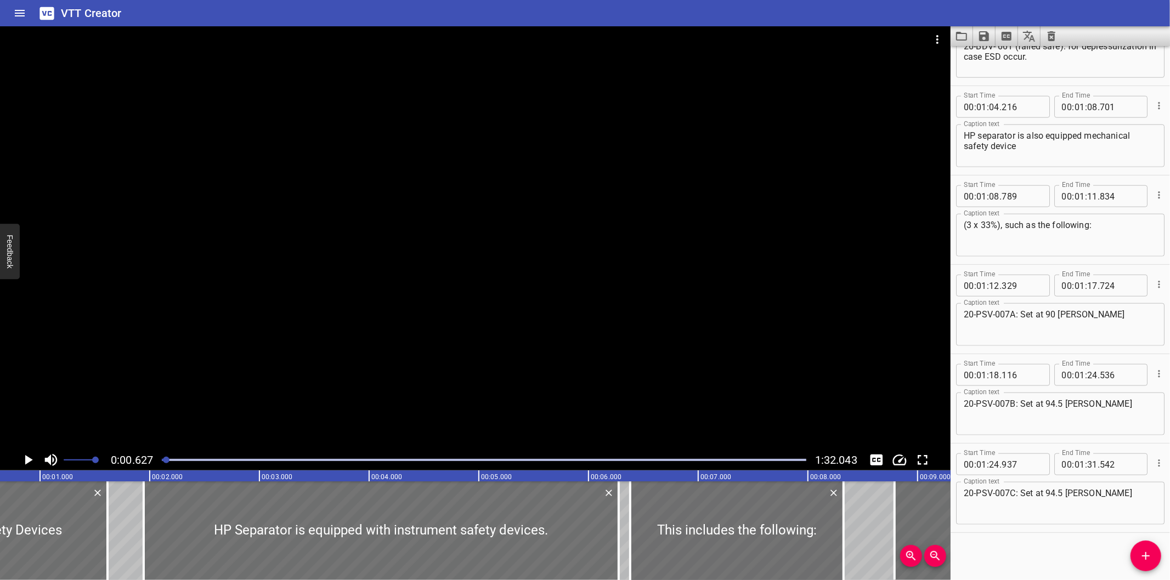
scroll to position [0, 69]
click at [986, 36] on icon "Save captions to file" at bounding box center [984, 36] width 10 height 10
click at [1003, 59] on li "Save to VTT file" at bounding box center [1013, 60] width 81 height 20
click at [994, 544] on div "Start Time 00 : 00 : 00 . 000 Start Time End Time 00 : 00 : 01 . 615 End Time C…" at bounding box center [1059, 313] width 219 height 534
click at [940, 39] on icon "Video Options" at bounding box center [937, 39] width 13 height 13
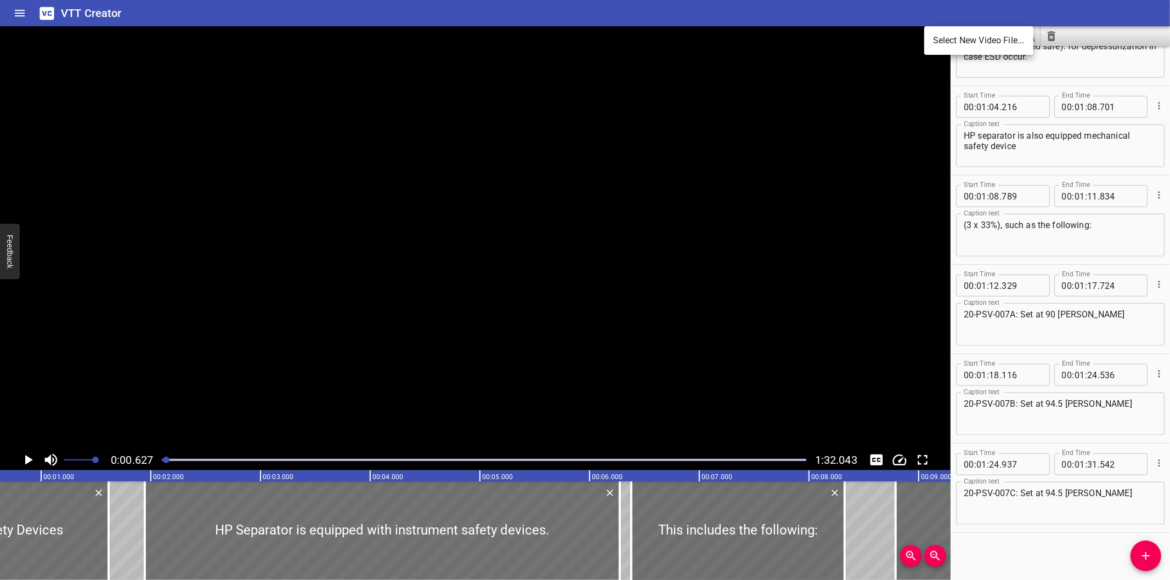
click at [948, 39] on li "Select New Video File..." at bounding box center [978, 41] width 109 height 20
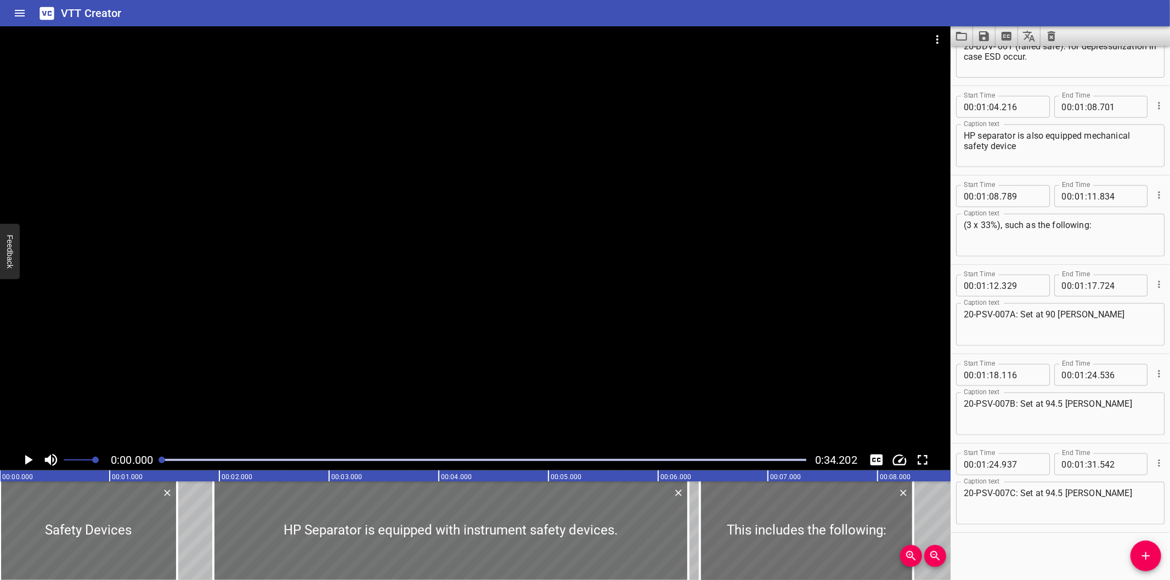
click at [393, 293] on div at bounding box center [475, 237] width 950 height 423
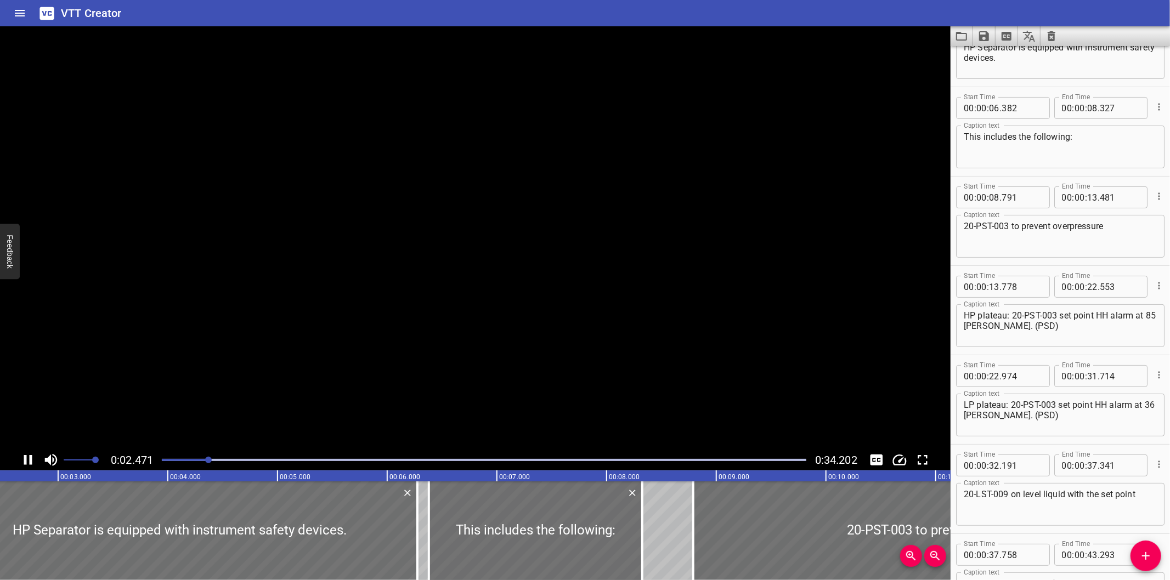
scroll to position [89, 0]
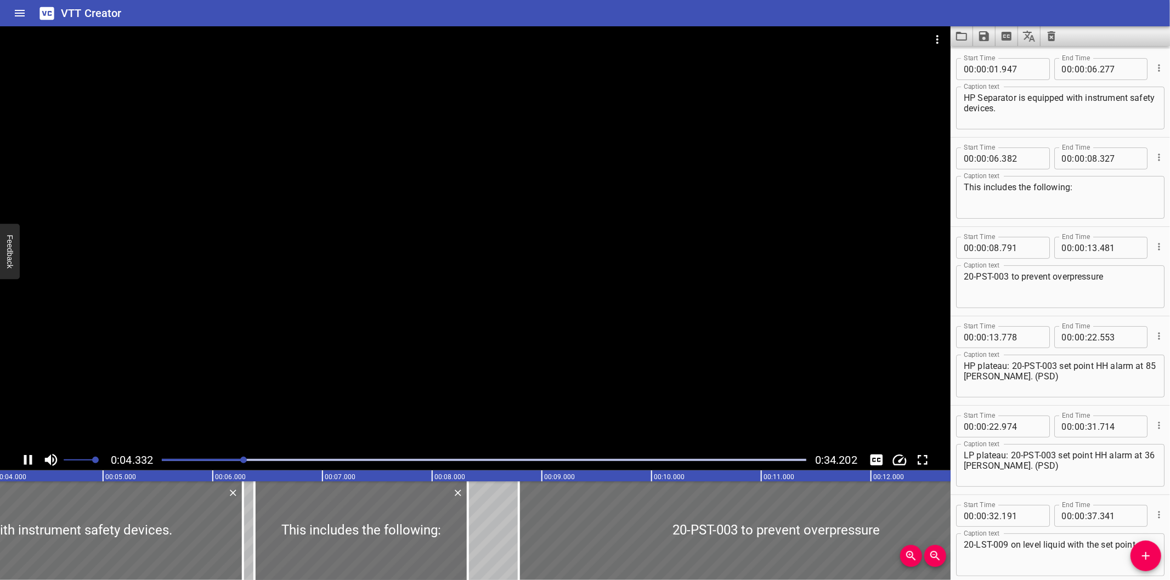
click at [717, 242] on div at bounding box center [475, 237] width 950 height 423
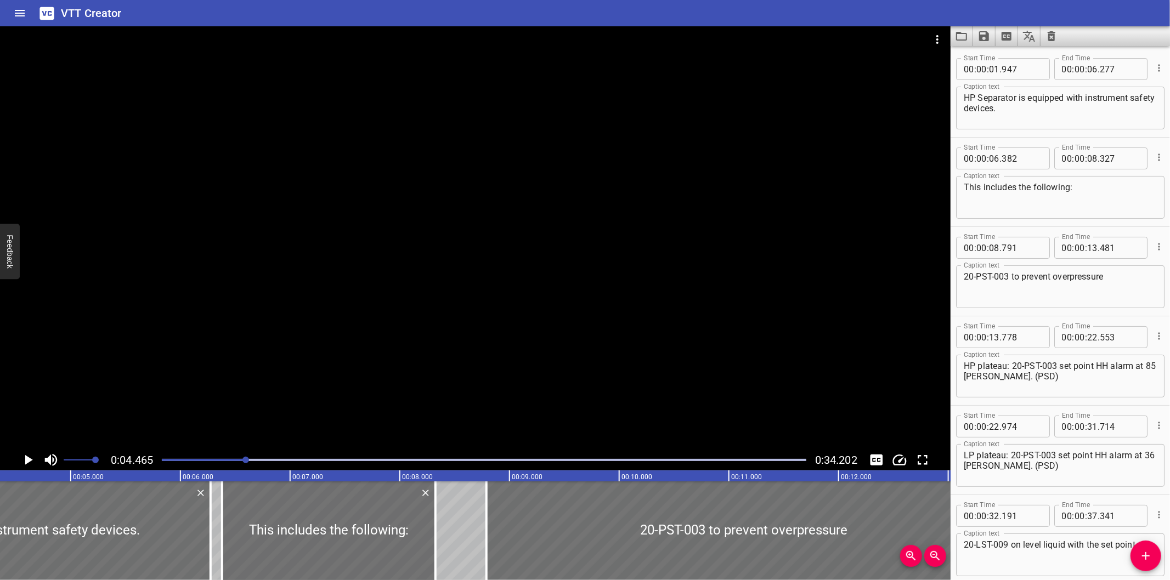
scroll to position [0, 490]
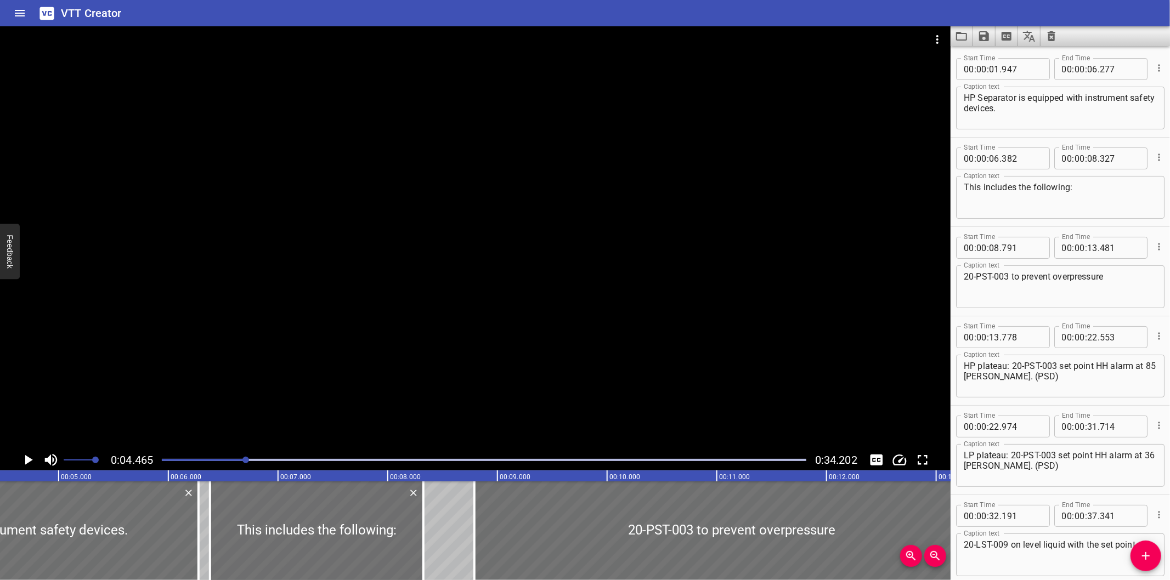
click at [1054, 34] on icon "Clear captions" at bounding box center [1052, 36] width 8 height 10
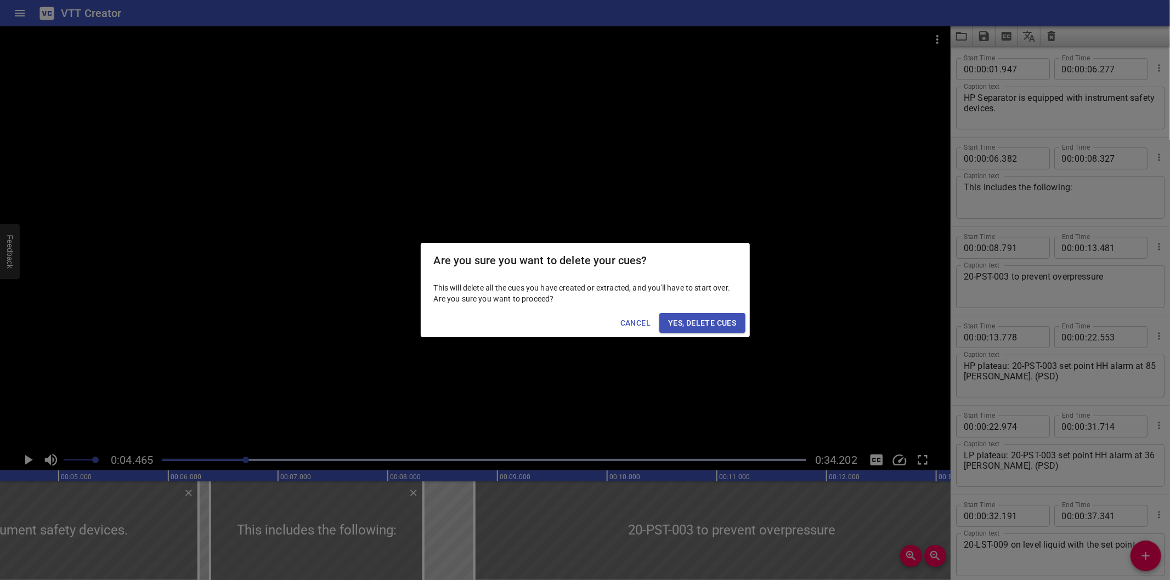
click at [677, 329] on span "Yes, Delete Cues" at bounding box center [702, 323] width 68 height 14
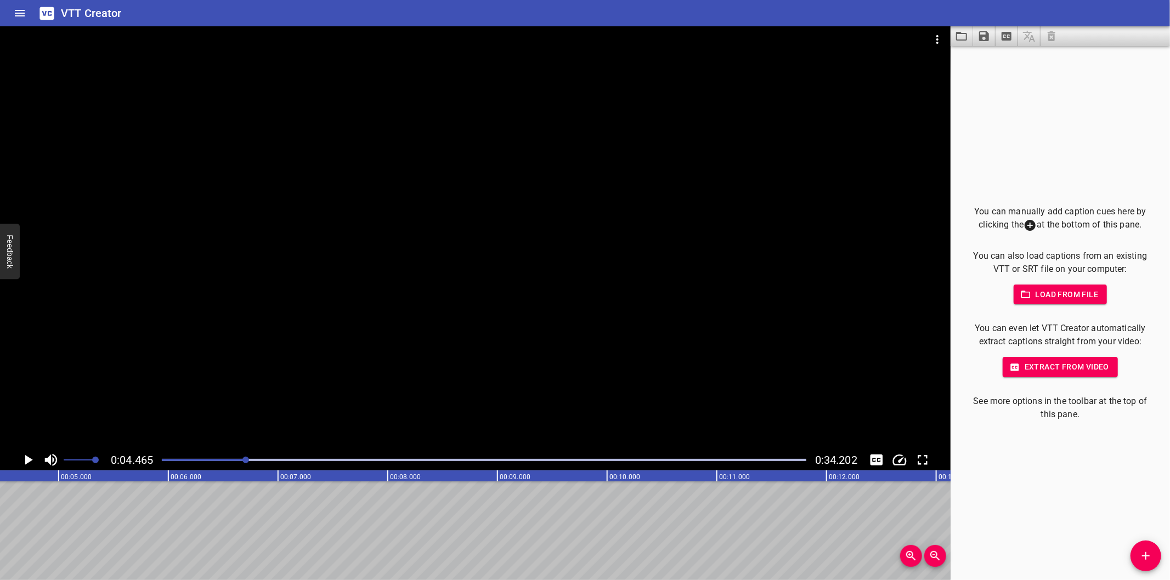
click at [452, 319] on div at bounding box center [475, 237] width 950 height 423
click at [224, 458] on div at bounding box center [484, 459] width 658 height 15
click at [256, 458] on div at bounding box center [259, 460] width 7 height 7
drag, startPoint x: 203, startPoint y: 458, endPoint x: 166, endPoint y: 460, distance: 37.3
click at [166, 460] on div at bounding box center [484, 459] width 658 height 15
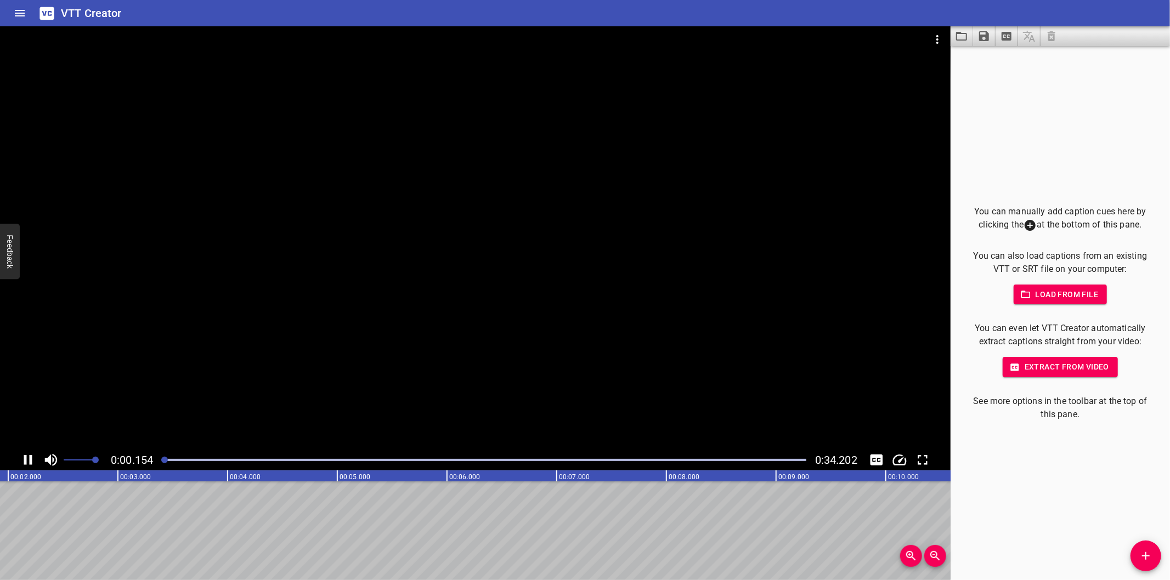
click at [143, 458] on span "0:00.154" at bounding box center [132, 460] width 42 height 13
click at [1147, 558] on icon "Add Cue" at bounding box center [1145, 556] width 13 height 13
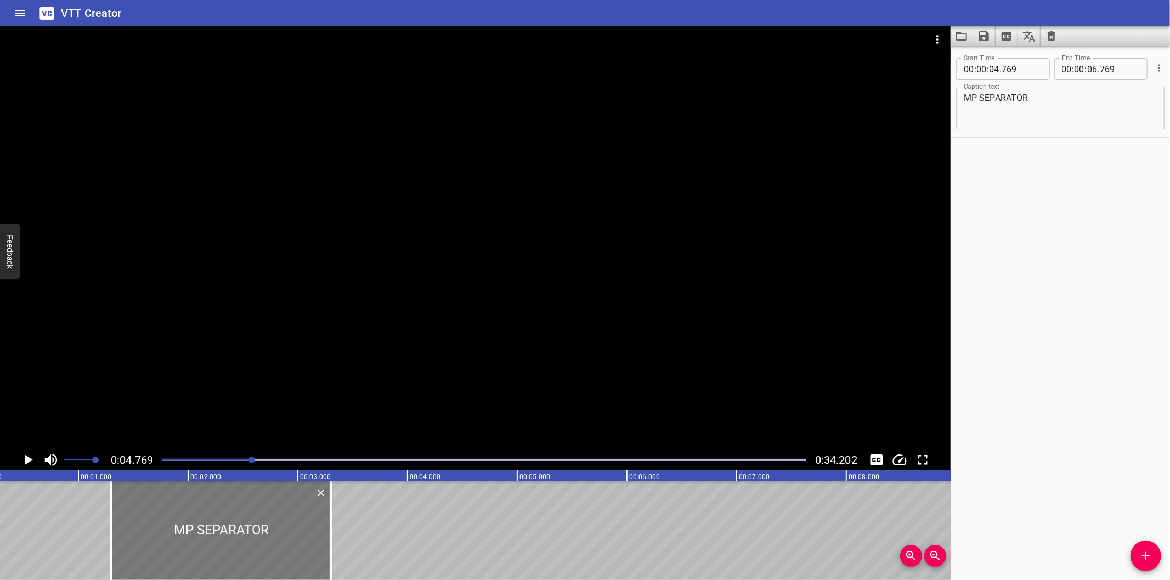
scroll to position [0, 0]
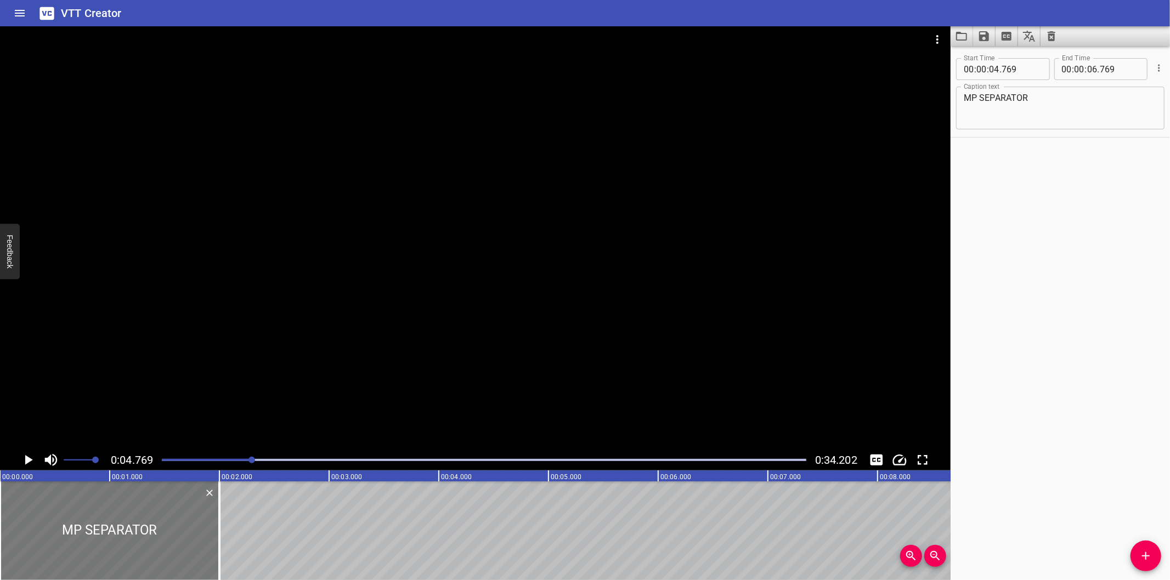
drag, startPoint x: 355, startPoint y: 520, endPoint x: 73, endPoint y: 536, distance: 282.9
click at [75, 536] on div at bounding box center [109, 531] width 219 height 99
click at [163, 462] on div at bounding box center [484, 459] width 658 height 15
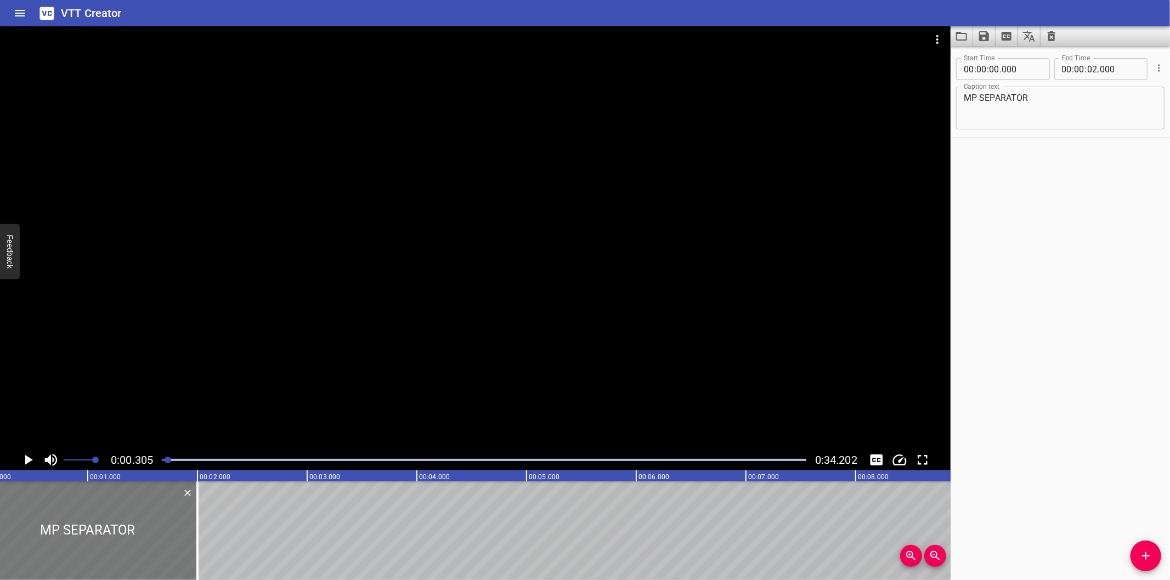
scroll to position [0, 33]
drag, startPoint x: 183, startPoint y: 545, endPoint x: 165, endPoint y: 550, distance: 18.8
click at [165, 550] on div at bounding box center [167, 531] width 11 height 99
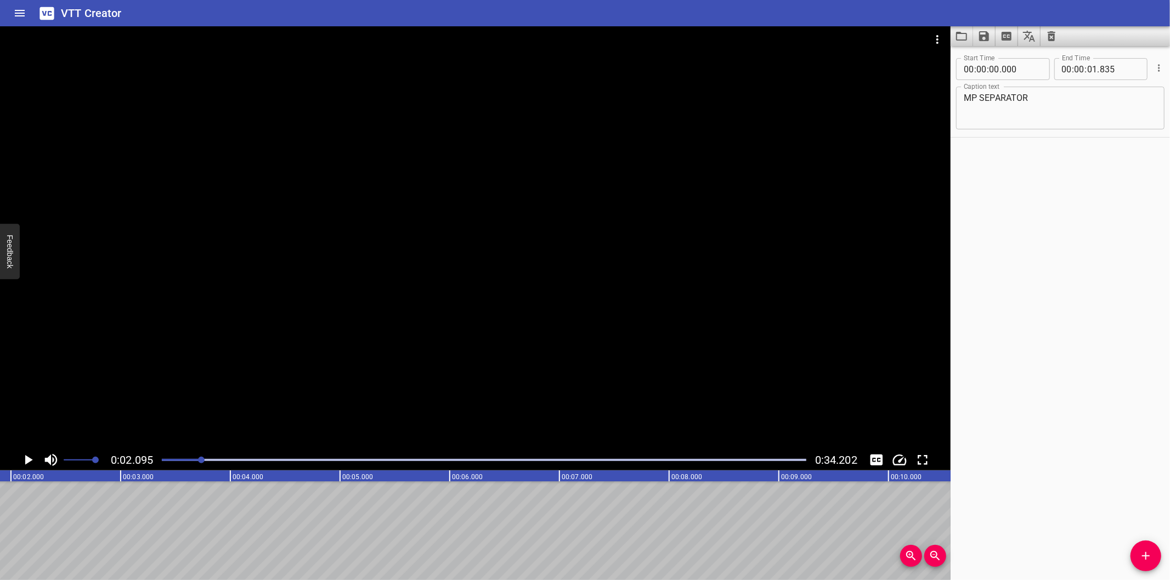
scroll to position [0, 229]
click at [1159, 556] on span "Add Cue" at bounding box center [1145, 556] width 31 height 13
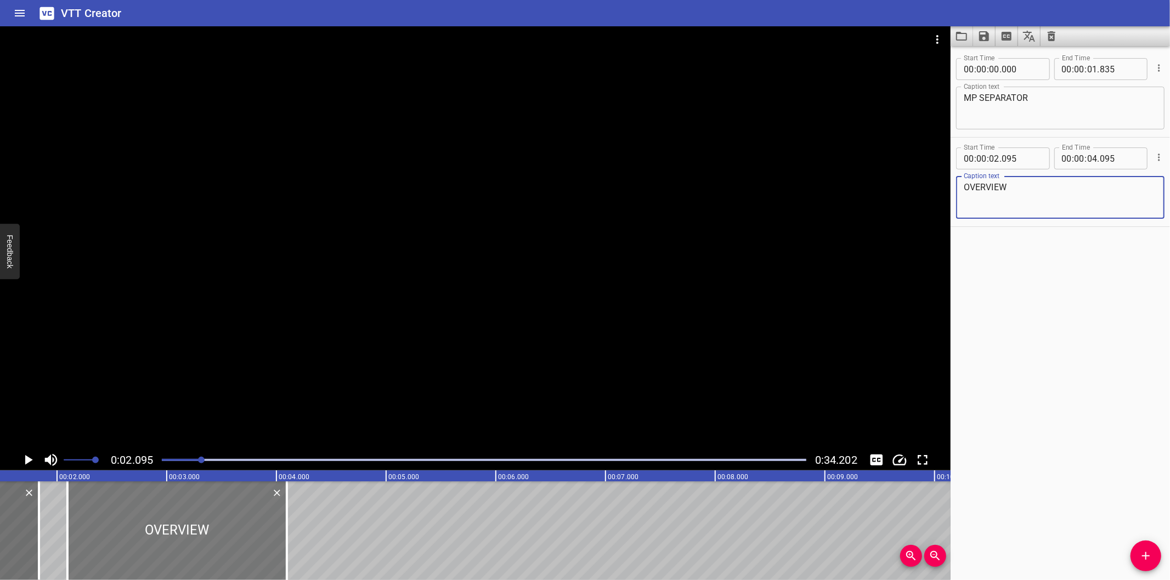
scroll to position [0, 149]
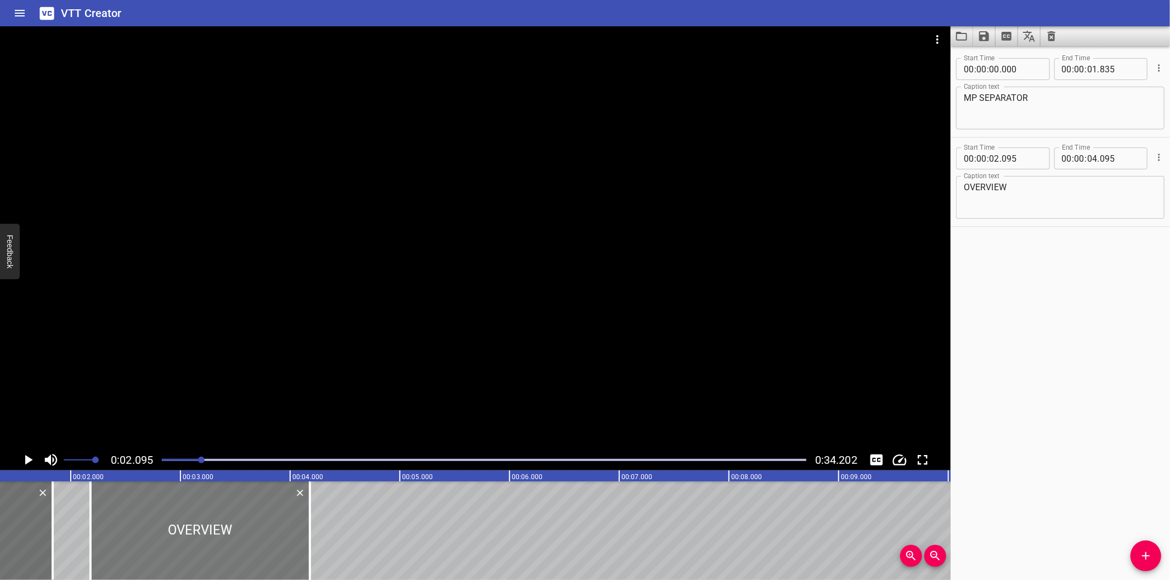
drag, startPoint x: 194, startPoint y: 545, endPoint x: 203, endPoint y: 548, distance: 9.9
click at [203, 548] on div at bounding box center [199, 531] width 219 height 99
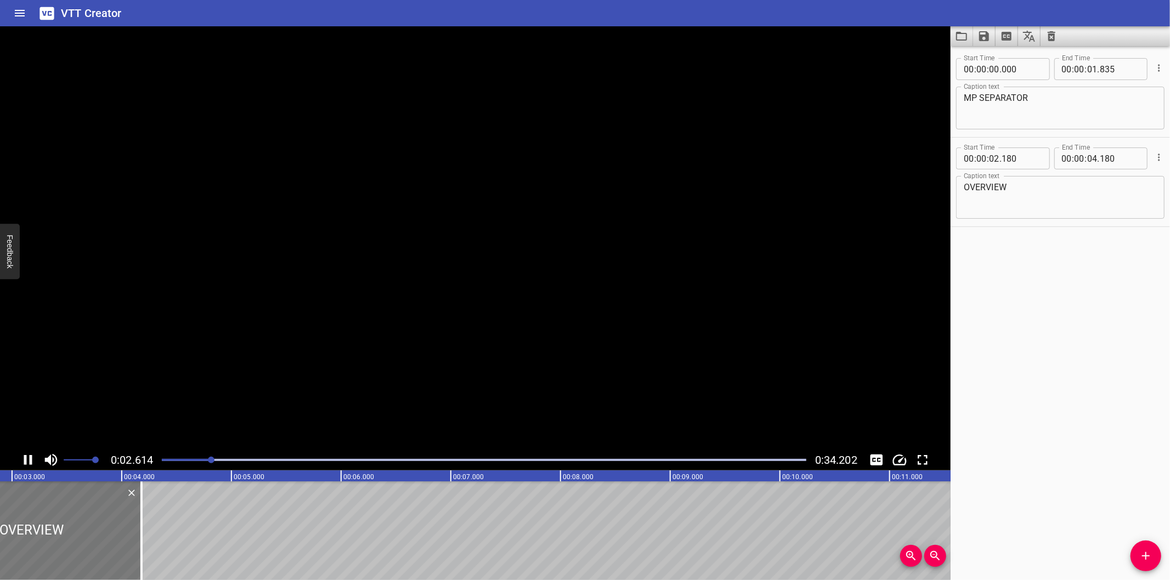
scroll to position [0, 325]
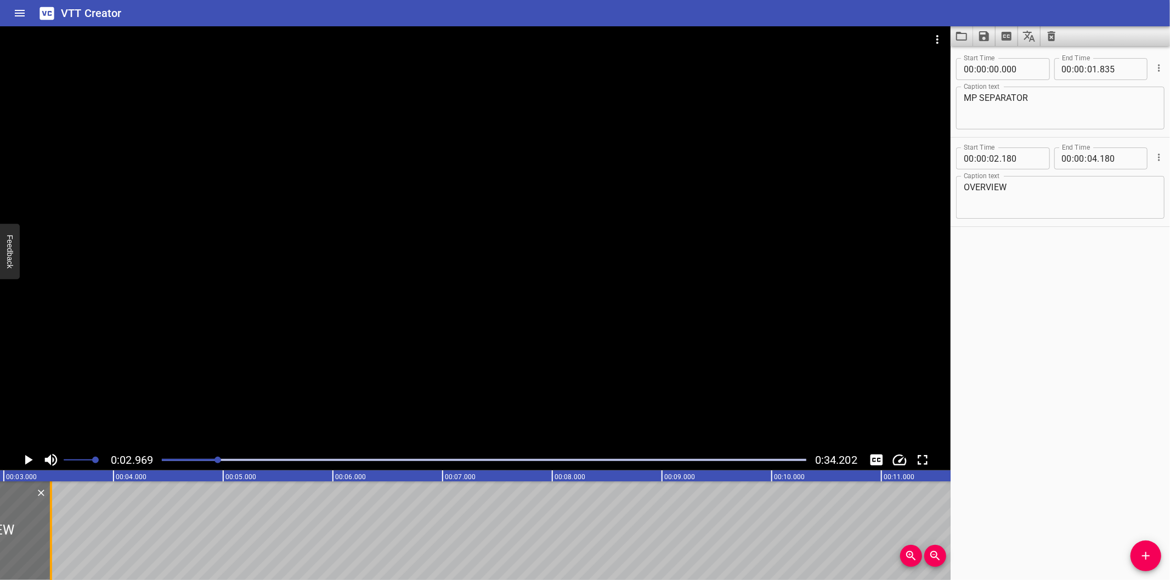
drag, startPoint x: 133, startPoint y: 548, endPoint x: 50, endPoint y: 557, distance: 82.7
click at [50, 557] on div at bounding box center [51, 531] width 2 height 99
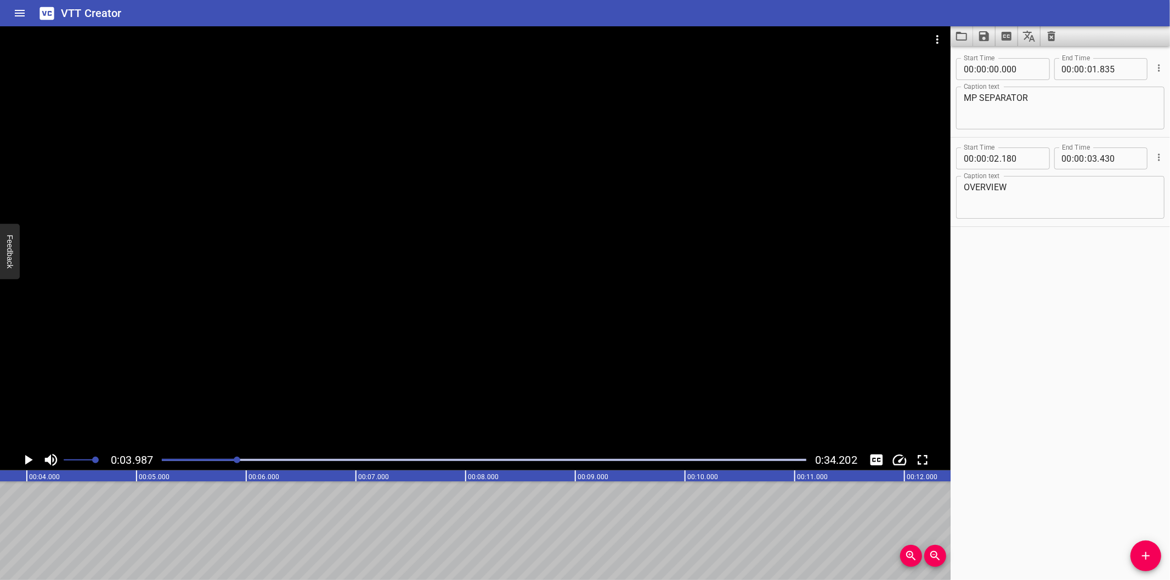
scroll to position [0, 437]
drag, startPoint x: 1142, startPoint y: 554, endPoint x: 1133, endPoint y: 551, distance: 9.7
click at [1143, 554] on icon "Add Cue" at bounding box center [1145, 556] width 13 height 13
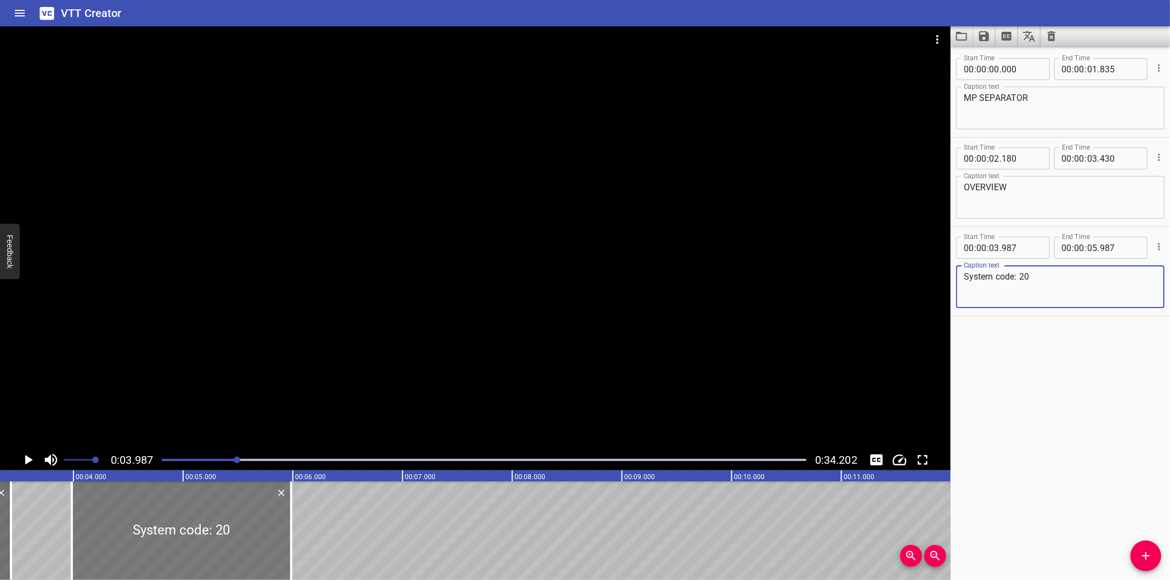
scroll to position [0, 355]
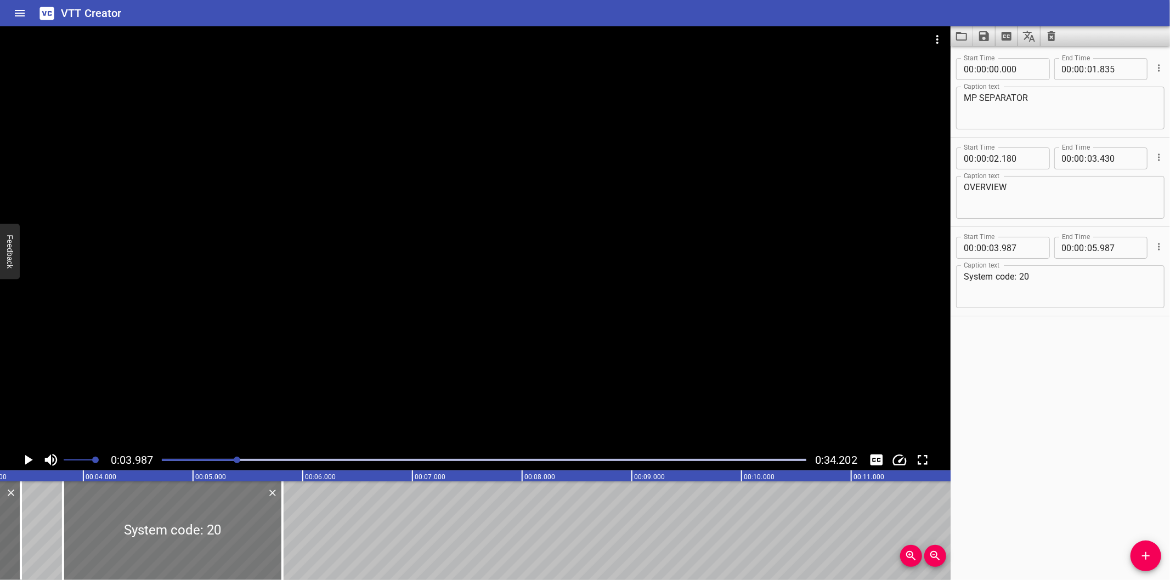
drag, startPoint x: 189, startPoint y: 529, endPoint x: 170, endPoint y: 538, distance: 20.6
click at [170, 538] on div at bounding box center [172, 531] width 219 height 99
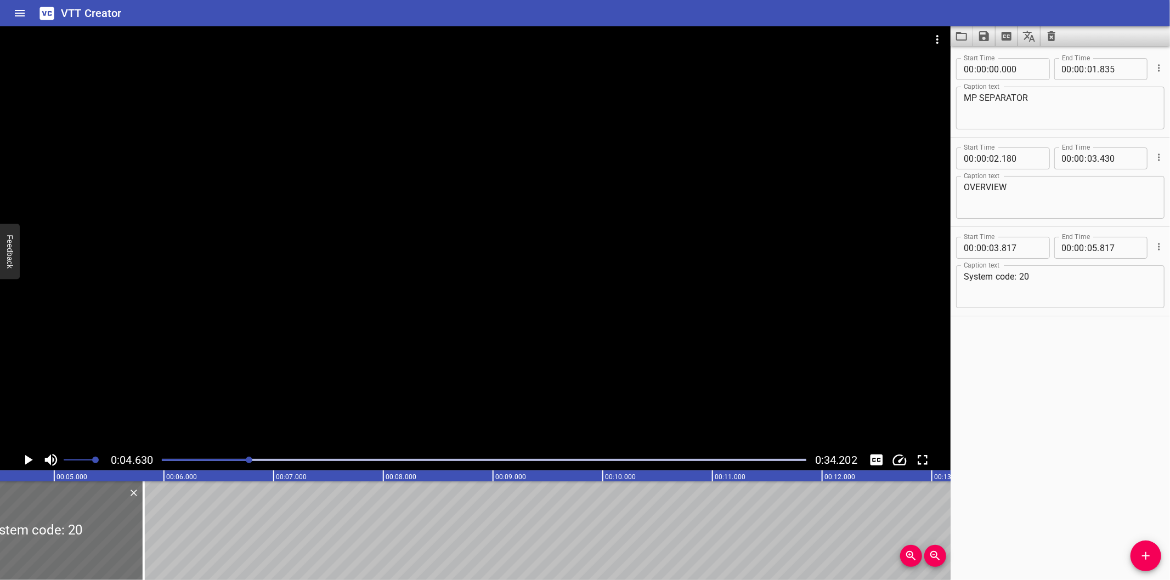
scroll to position [0, 507]
drag, startPoint x: 128, startPoint y: 553, endPoint x: 445, endPoint y: 529, distance: 318.5
click at [136, 528] on div at bounding box center [130, 531] width 11 height 99
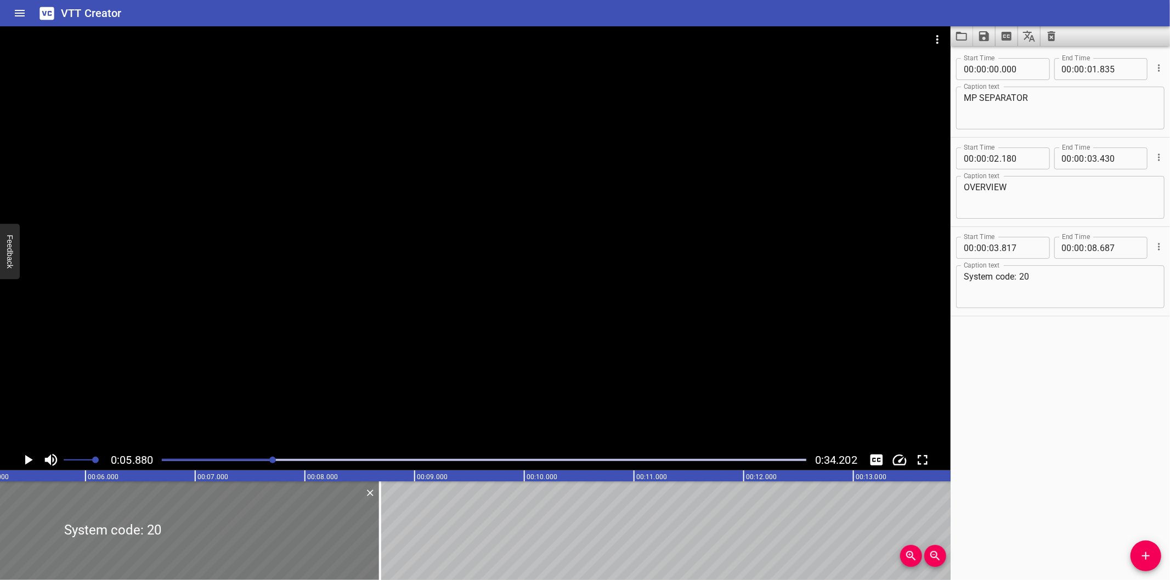
scroll to position [0, 563]
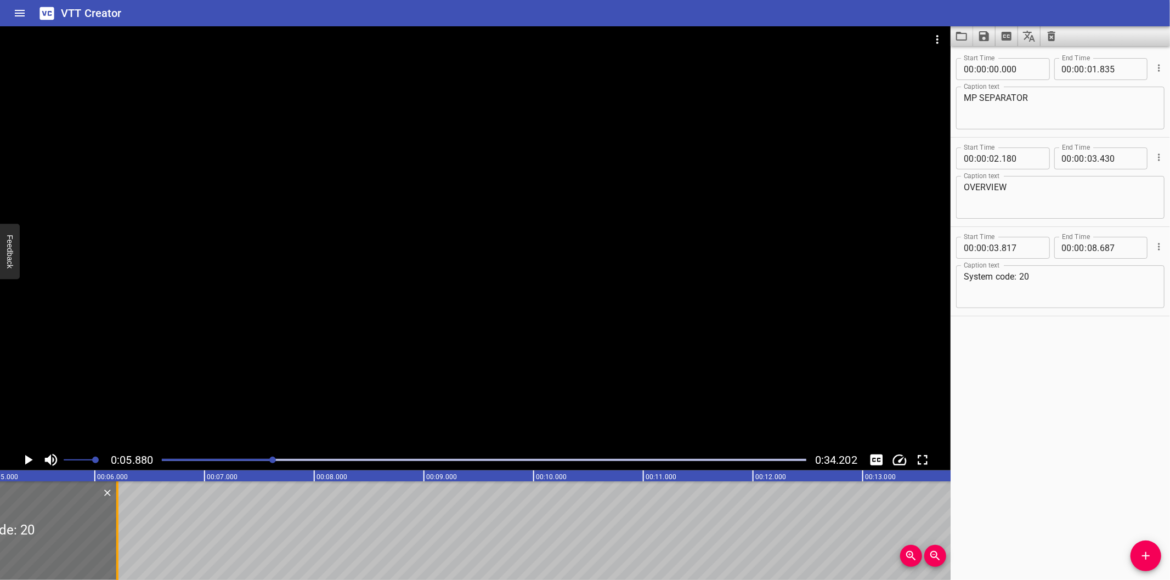
drag, startPoint x: 389, startPoint y: 547, endPoint x: 118, endPoint y: 555, distance: 271.6
click at [118, 555] on div at bounding box center [117, 531] width 2 height 99
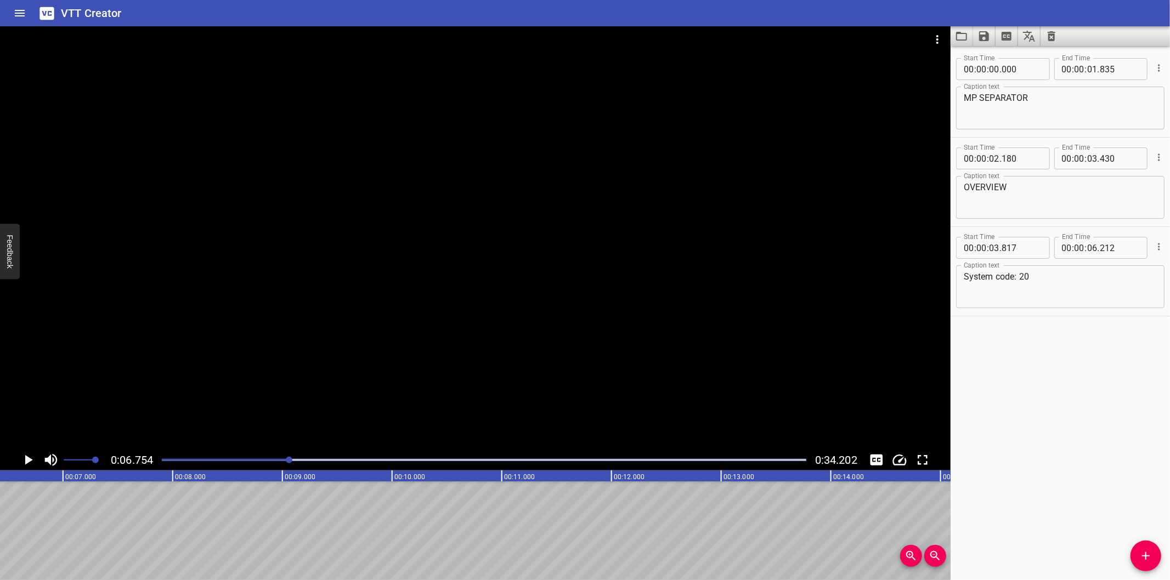
scroll to position [0, 741]
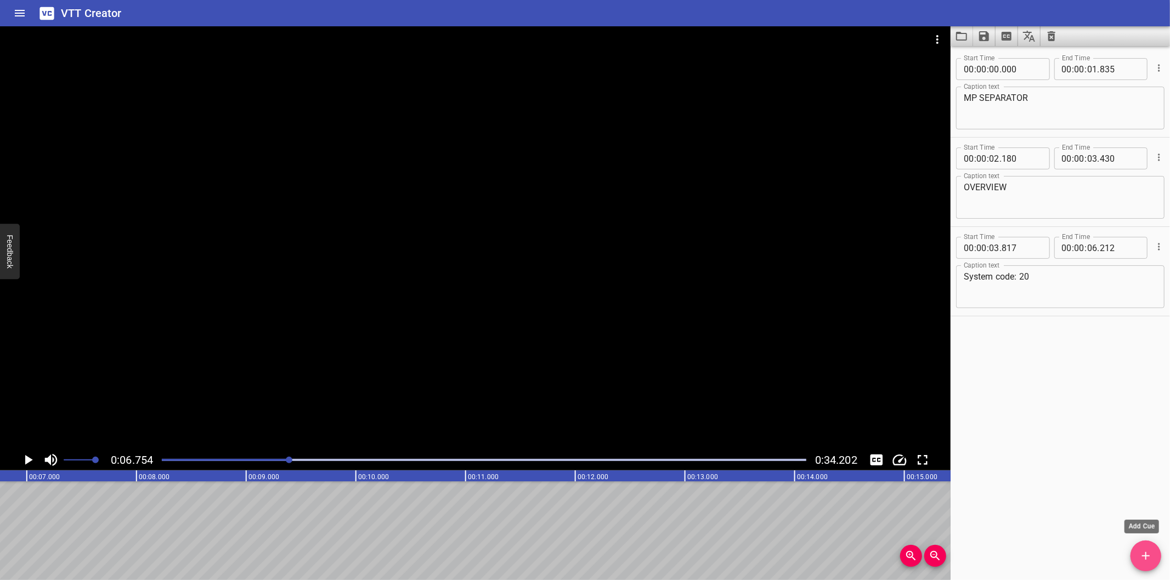
click at [1151, 557] on icon "Add Cue" at bounding box center [1145, 556] width 13 height 13
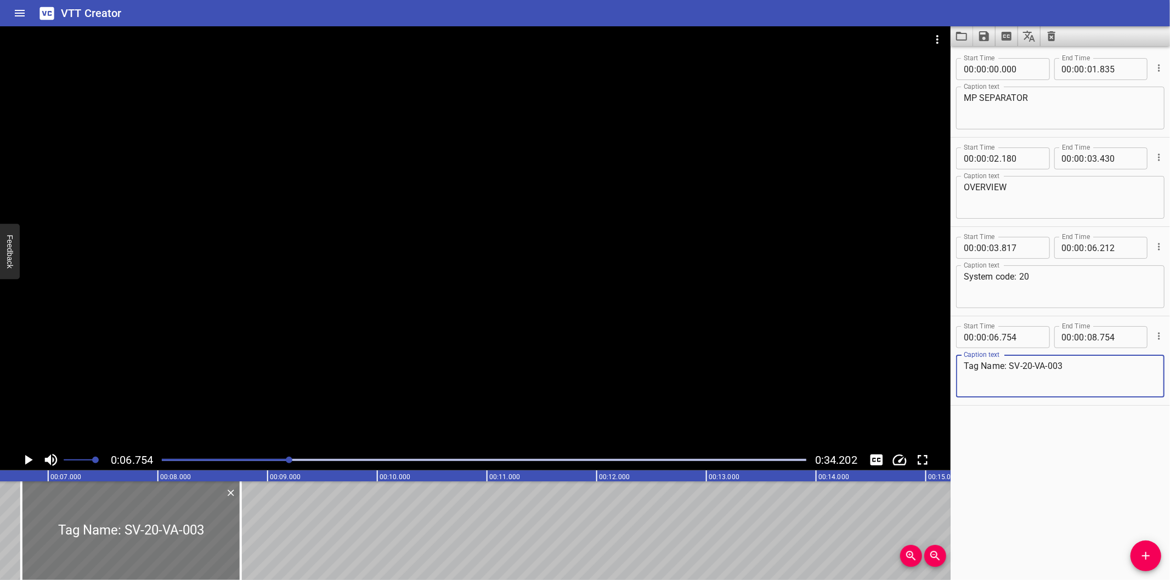
scroll to position [0, 700]
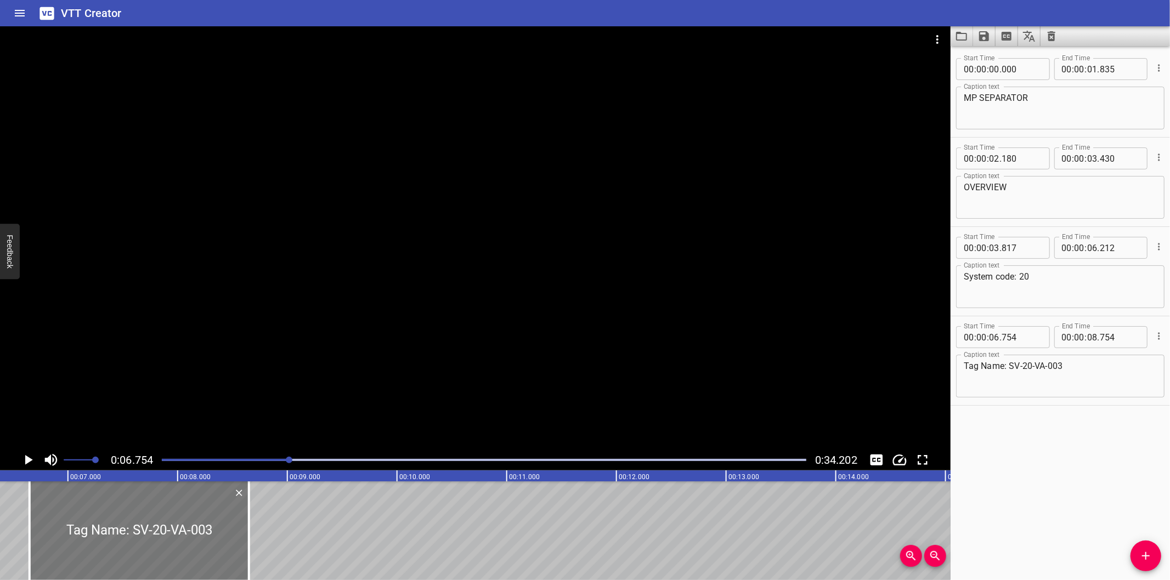
drag, startPoint x: 168, startPoint y: 541, endPoint x: 156, endPoint y: 544, distance: 12.0
click at [156, 544] on div at bounding box center [139, 531] width 219 height 99
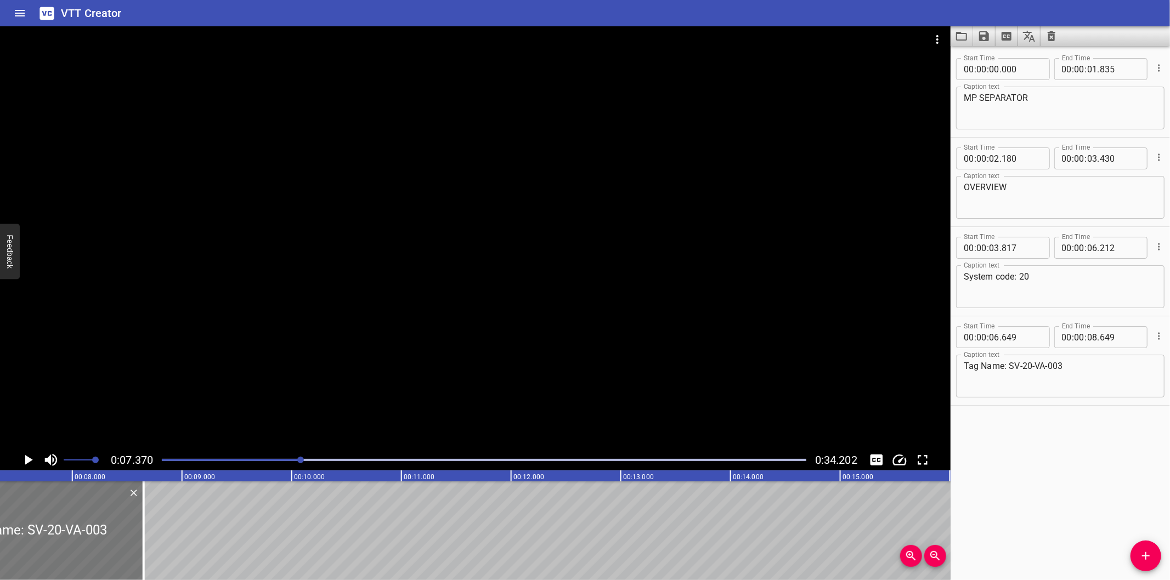
scroll to position [0, 808]
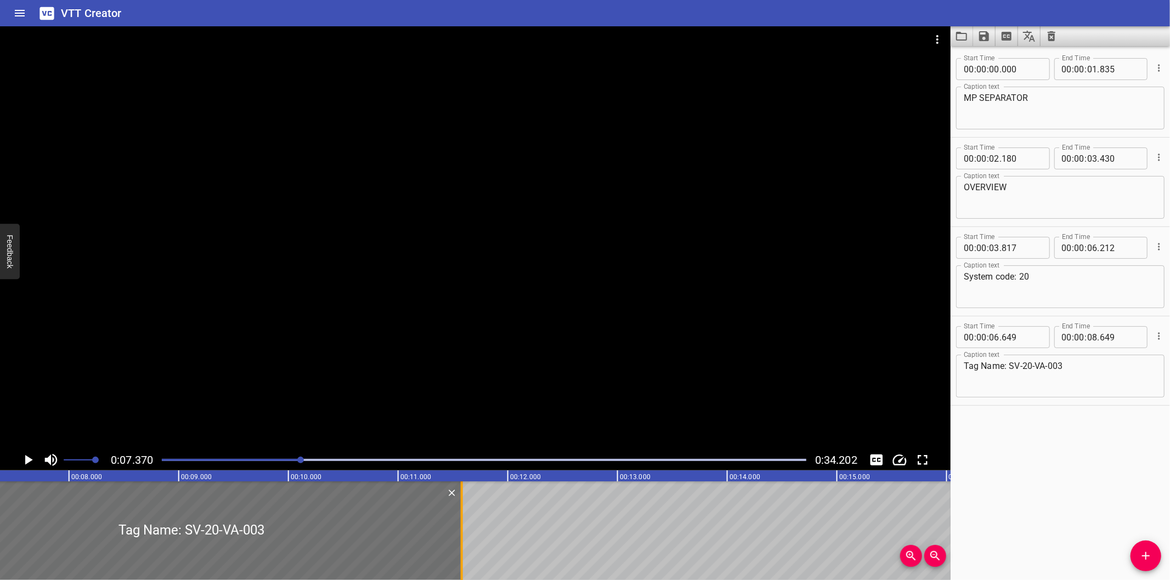
drag, startPoint x: 141, startPoint y: 556, endPoint x: 462, endPoint y: 536, distance: 321.4
click at [462, 536] on div at bounding box center [461, 531] width 11 height 99
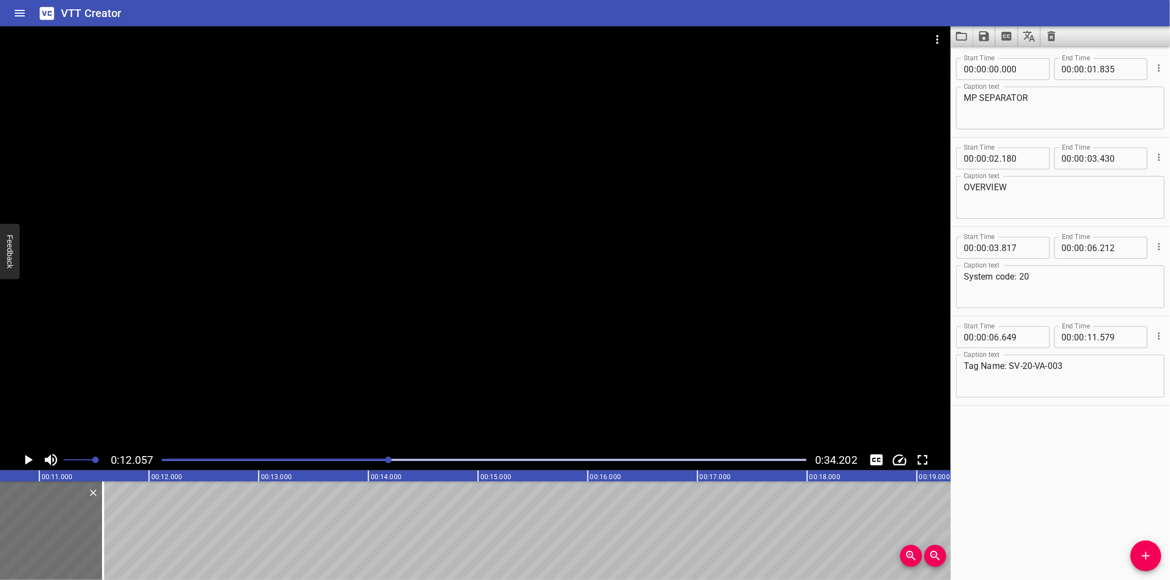
scroll to position [0, 1160]
click at [112, 551] on div at bounding box center [112, 531] width 2 height 99
click at [479, 378] on div at bounding box center [475, 237] width 950 height 423
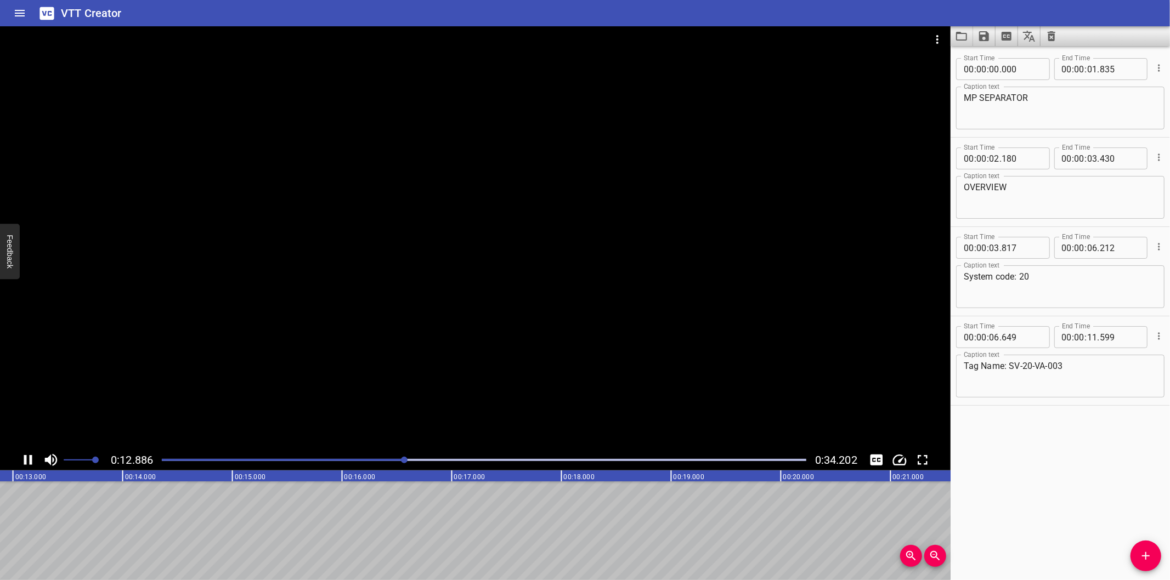
click at [387, 457] on div at bounding box center [484, 459] width 658 height 15
click at [373, 455] on div at bounding box center [484, 459] width 658 height 15
click at [364, 456] on div at bounding box center [484, 459] width 658 height 15
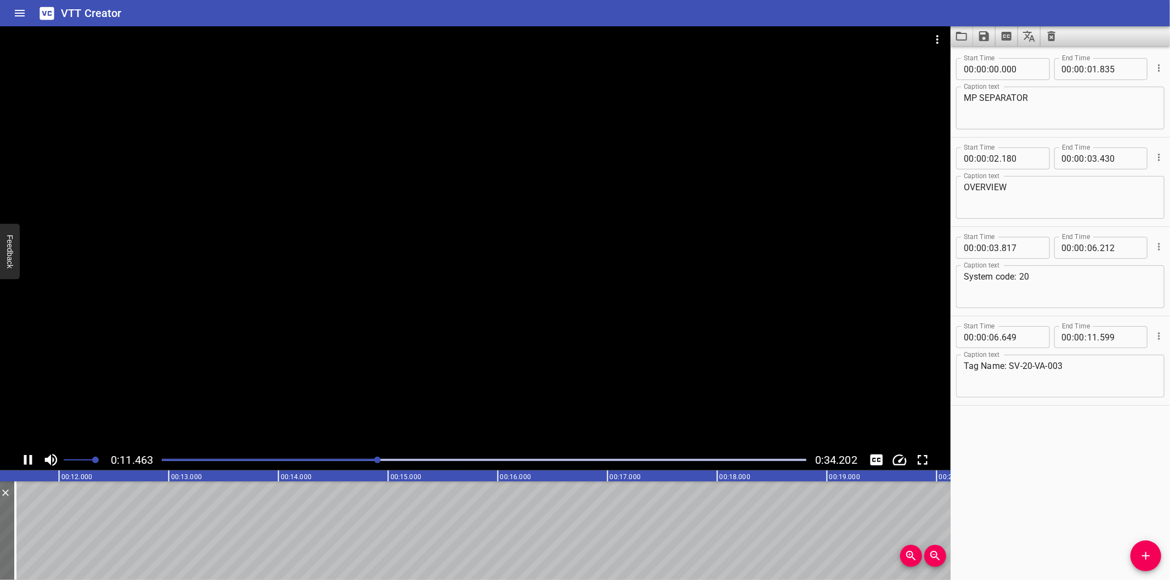
click at [363, 456] on div at bounding box center [484, 459] width 658 height 15
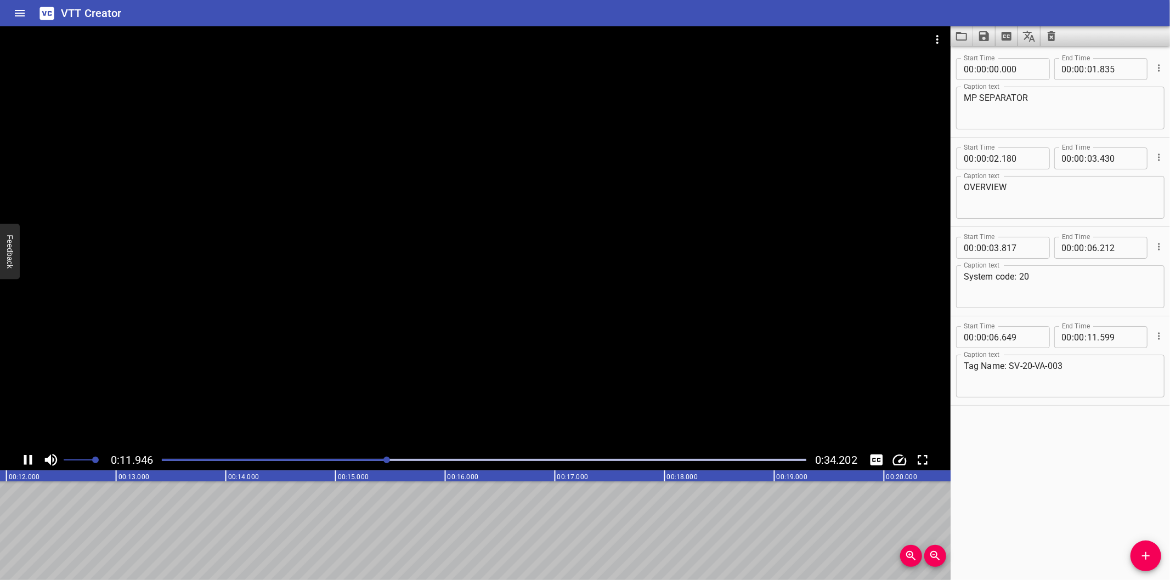
scroll to position [0, 1334]
click at [1143, 549] on button "Add Cue" at bounding box center [1145, 556] width 31 height 31
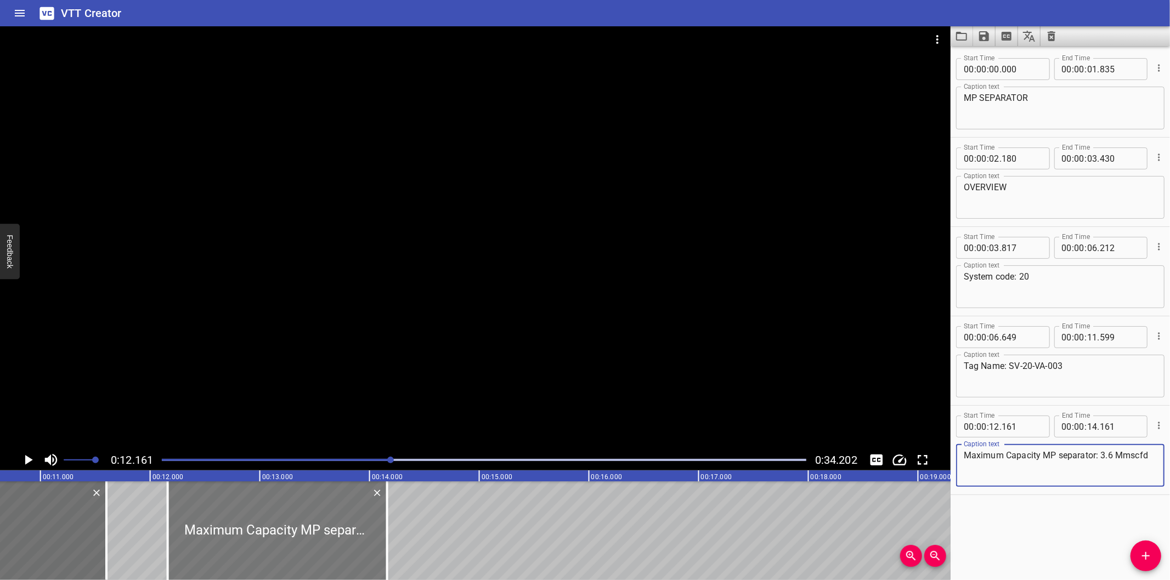
scroll to position [0, 1090]
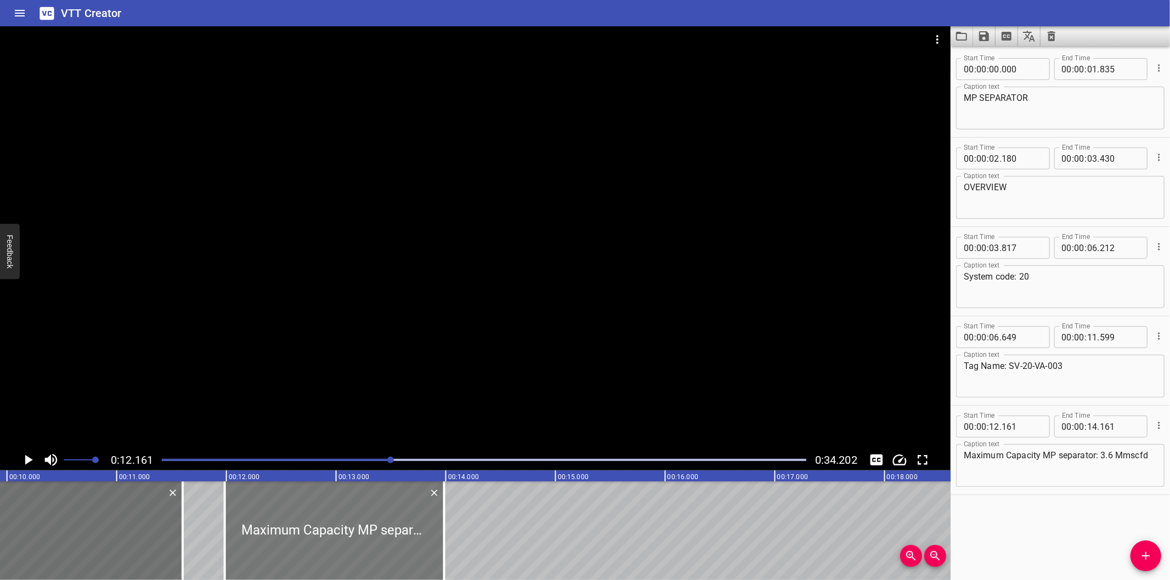
drag, startPoint x: 315, startPoint y: 546, endPoint x: 296, endPoint y: 550, distance: 19.6
click at [296, 550] on div at bounding box center [334, 531] width 219 height 99
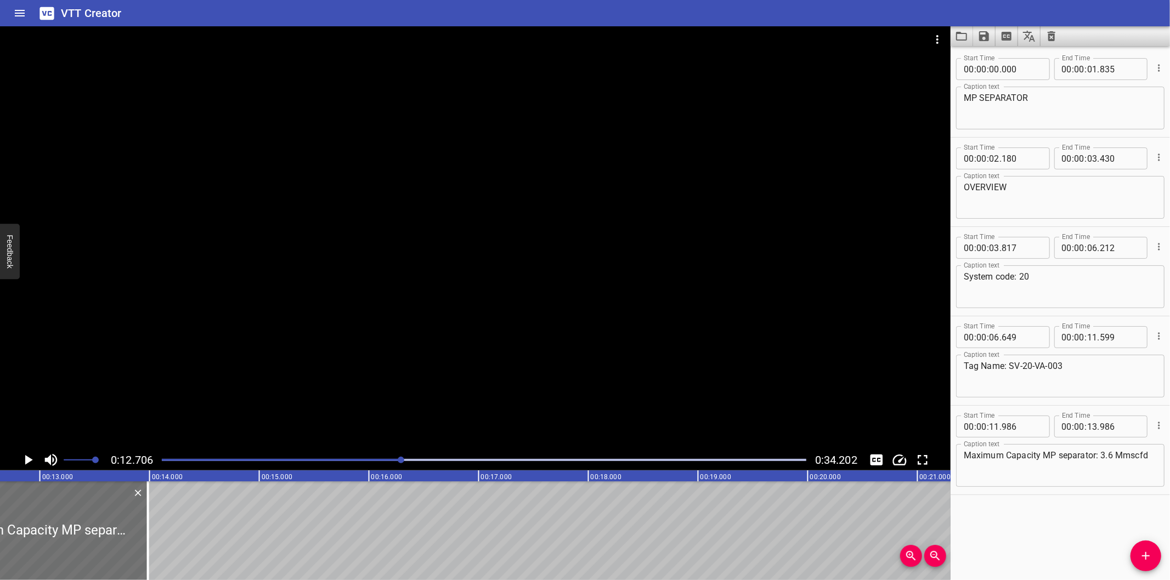
scroll to position [0, 1394]
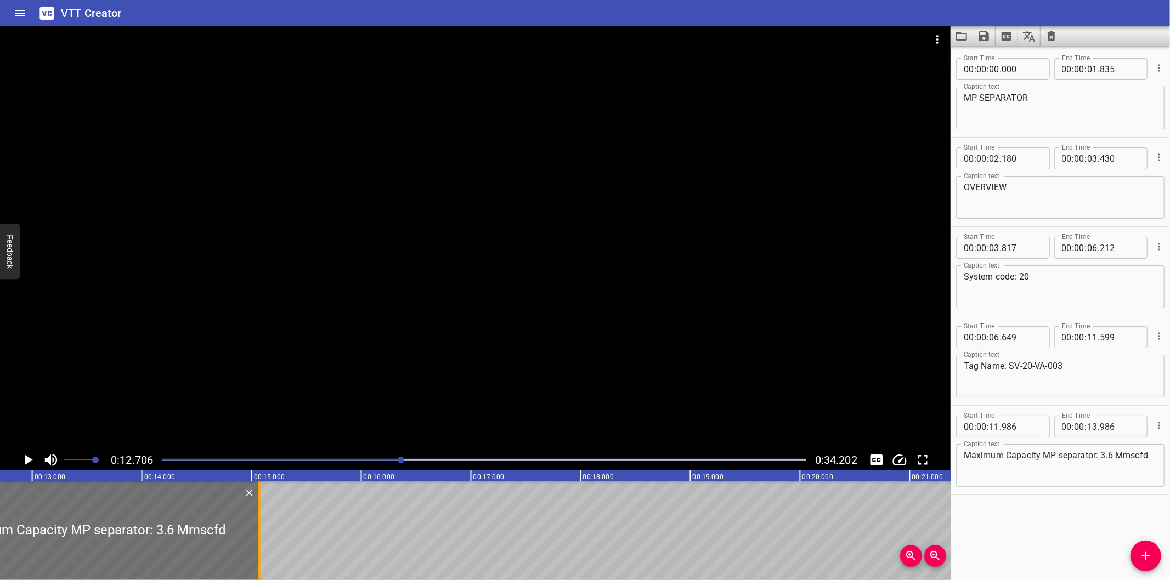
drag, startPoint x: 137, startPoint y: 546, endPoint x: 256, endPoint y: 543, distance: 119.1
click at [256, 543] on div at bounding box center [259, 531] width 11 height 99
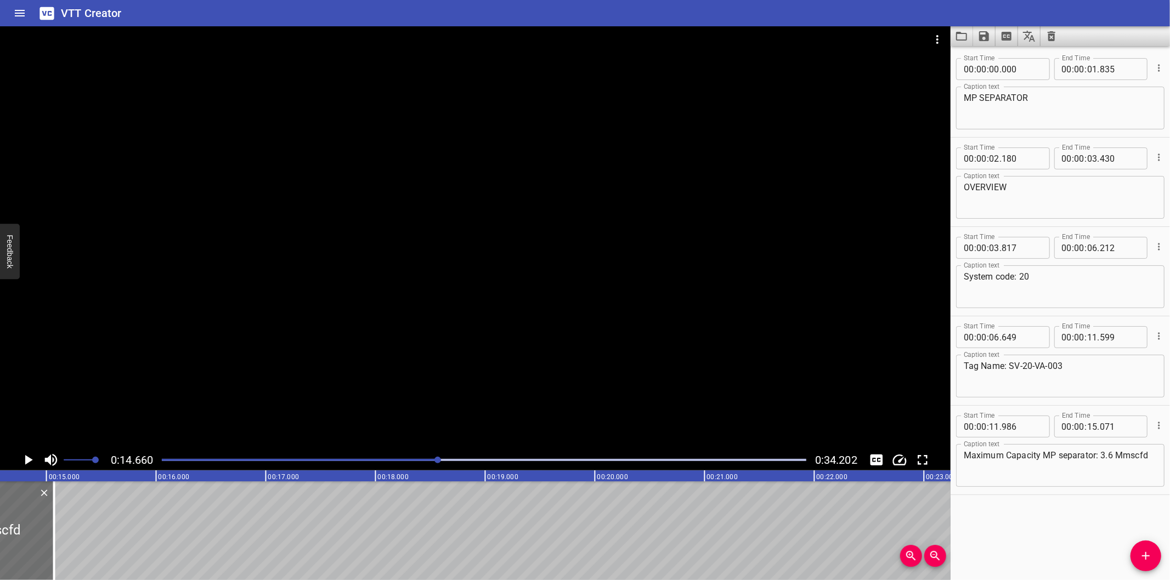
scroll to position [0, 1608]
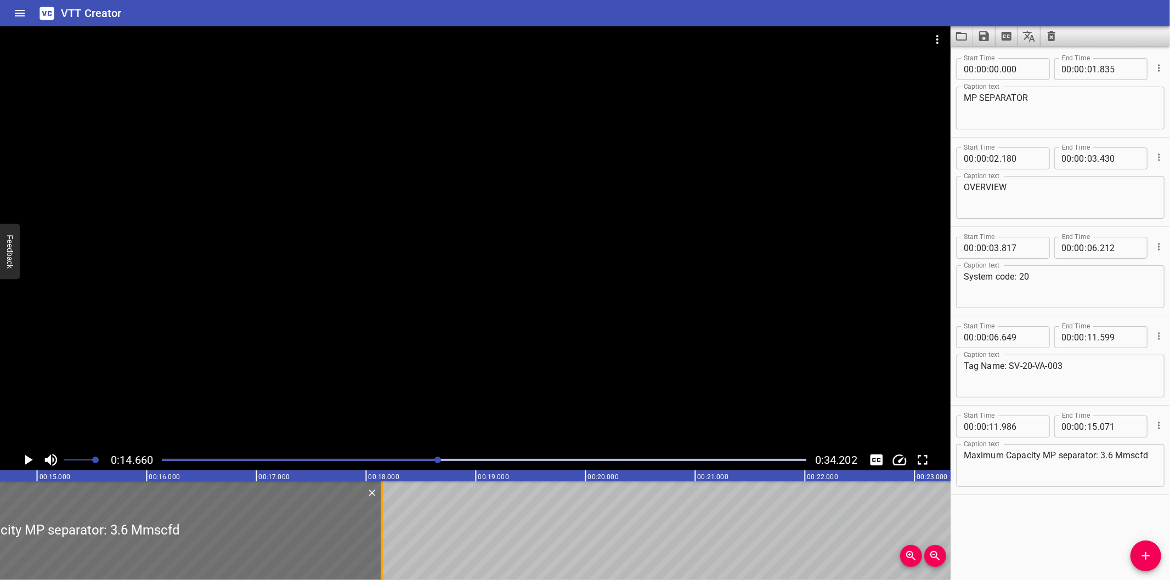
drag, startPoint x: 43, startPoint y: 554, endPoint x: 380, endPoint y: 552, distance: 337.3
click at [380, 552] on div at bounding box center [382, 531] width 11 height 99
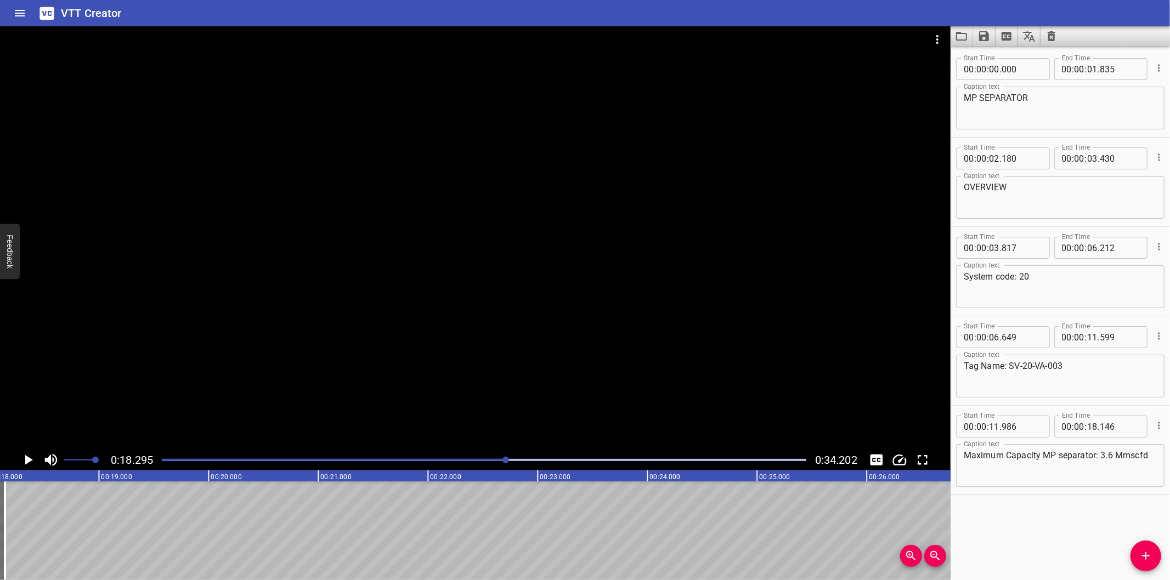
scroll to position [0, 2006]
drag, startPoint x: 1143, startPoint y: 557, endPoint x: 1130, endPoint y: 557, distance: 13.7
click at [1143, 556] on icon "Add Cue" at bounding box center [1146, 556] width 8 height 8
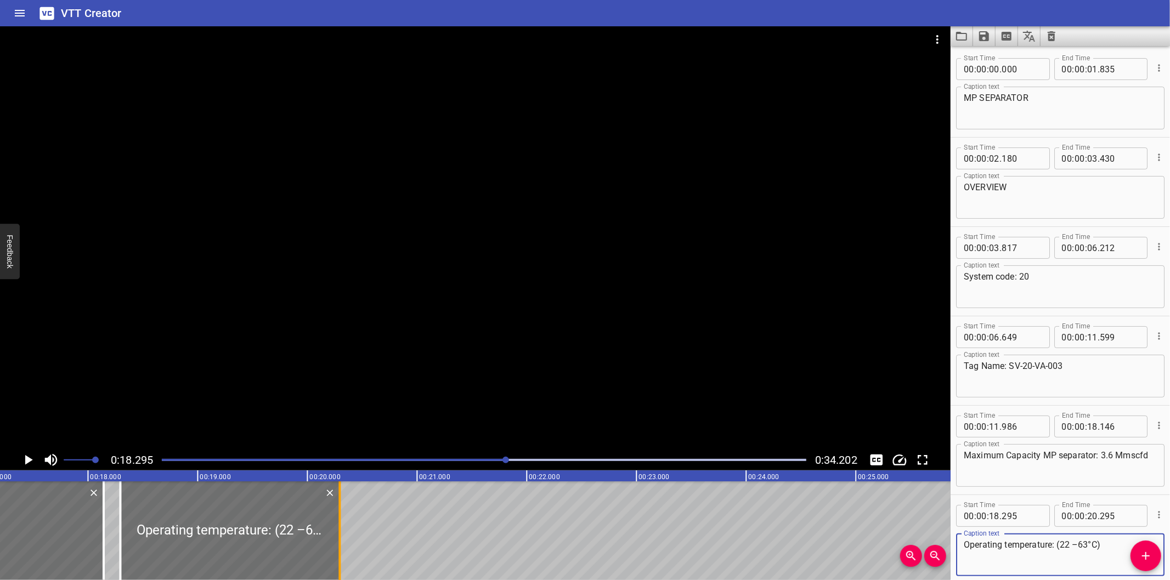
scroll to position [0, 1884]
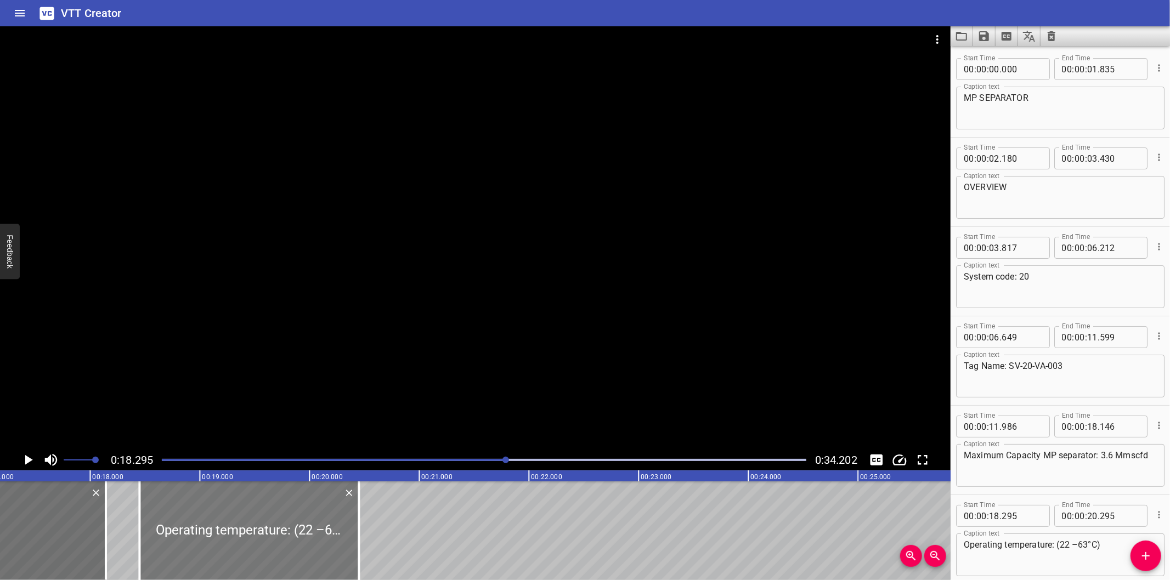
drag, startPoint x: 254, startPoint y: 547, endPoint x: 271, endPoint y: 557, distance: 18.9
click at [271, 557] on div at bounding box center [248, 531] width 219 height 99
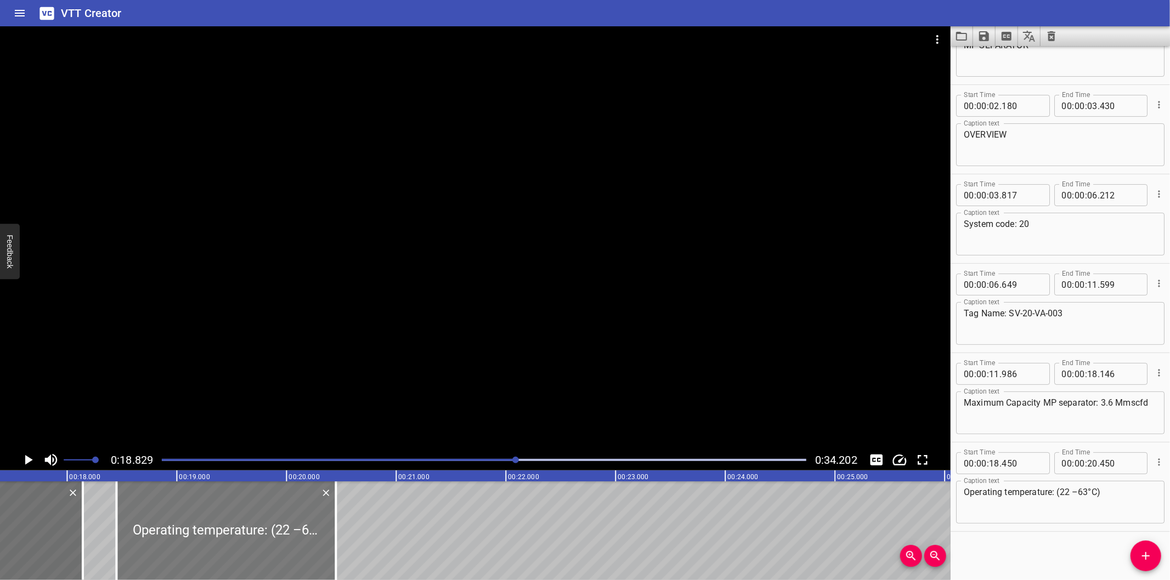
scroll to position [0, 1902]
click at [260, 546] on div at bounding box center [230, 531] width 219 height 99
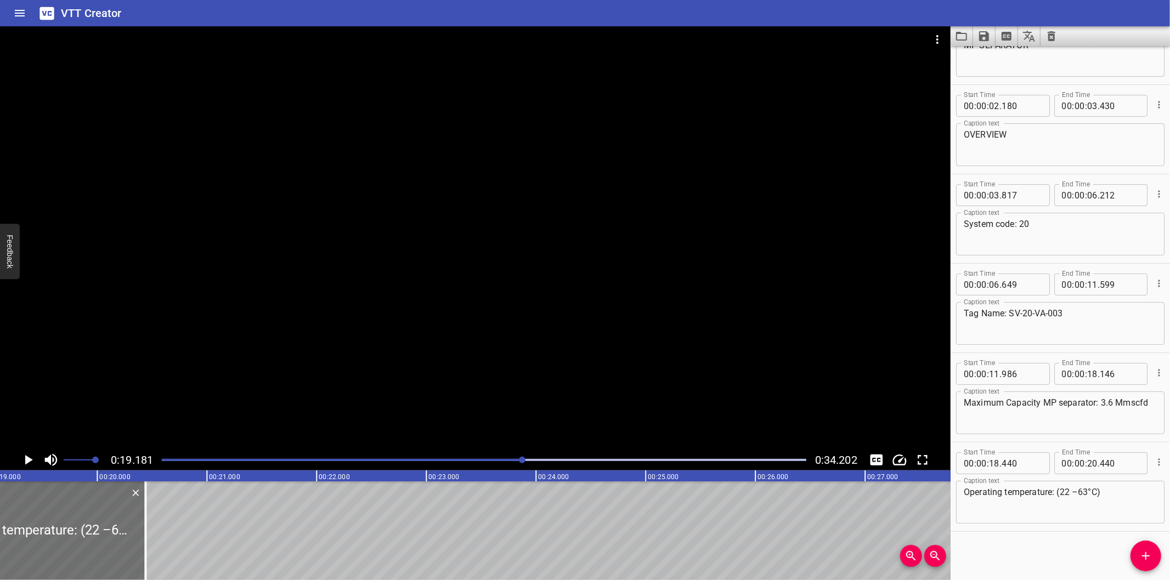
scroll to position [0, 2104]
click at [135, 545] on div at bounding box center [138, 531] width 11 height 99
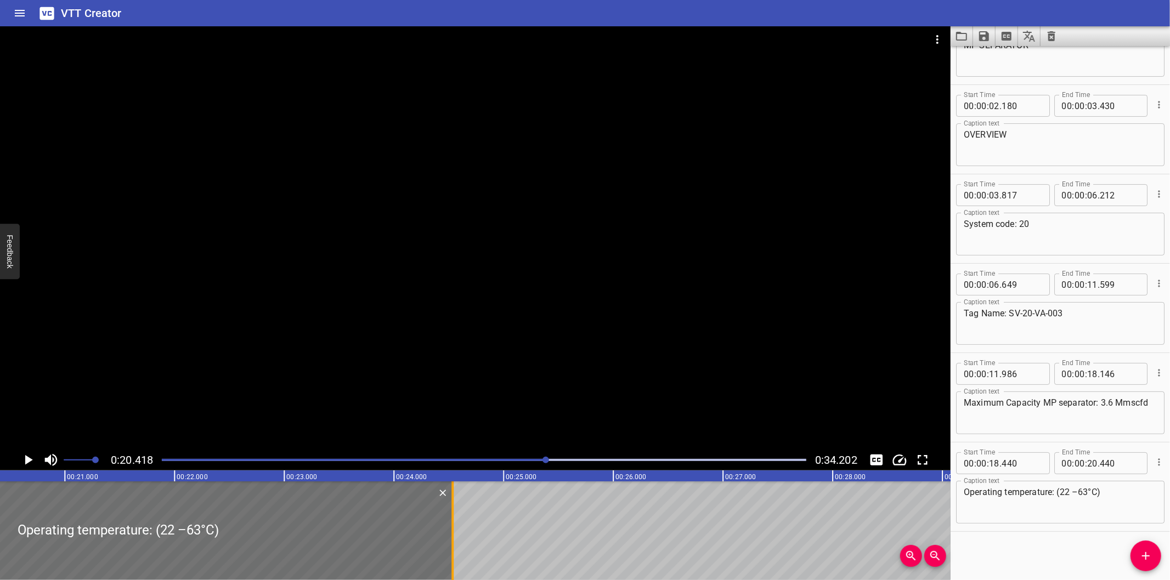
scroll to position [0, 2239]
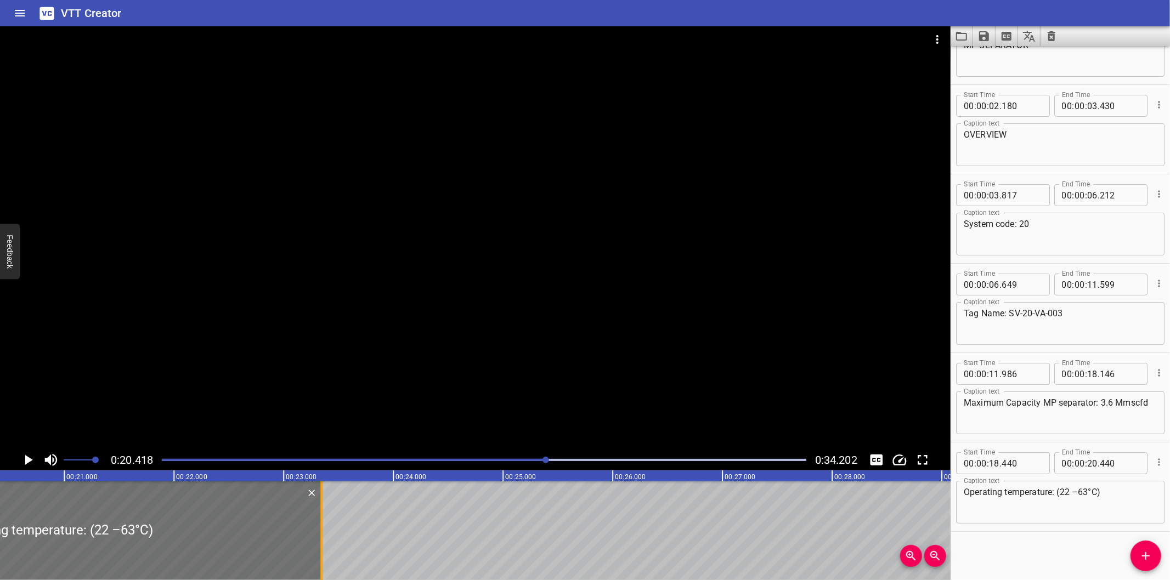
drag, startPoint x: 293, startPoint y: 517, endPoint x: 320, endPoint y: 544, distance: 38.0
click at [320, 544] on div at bounding box center [321, 531] width 2 height 99
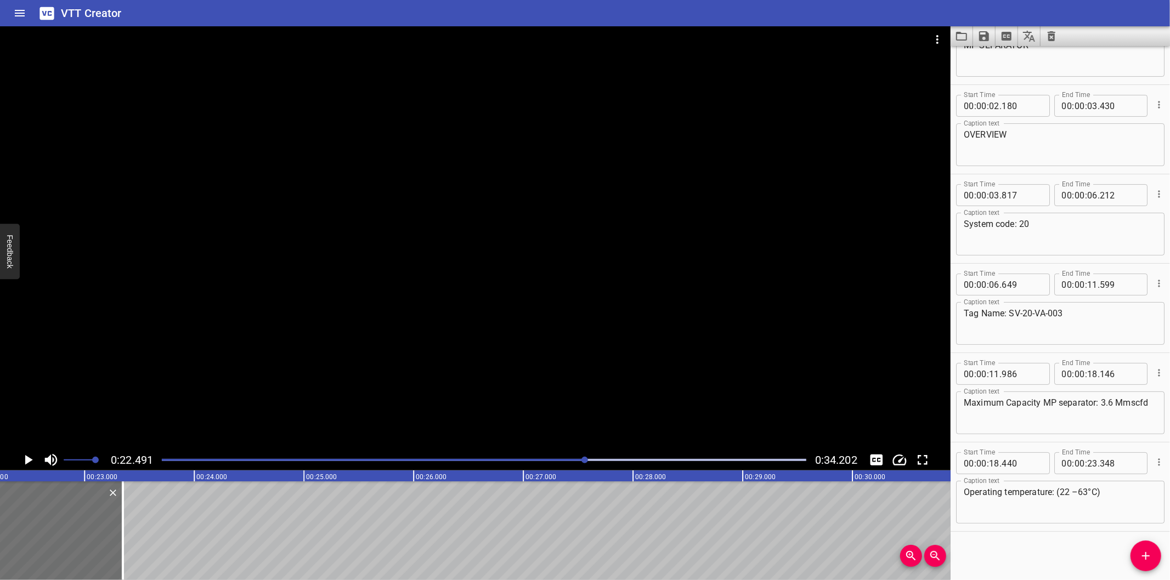
scroll to position [0, 2466]
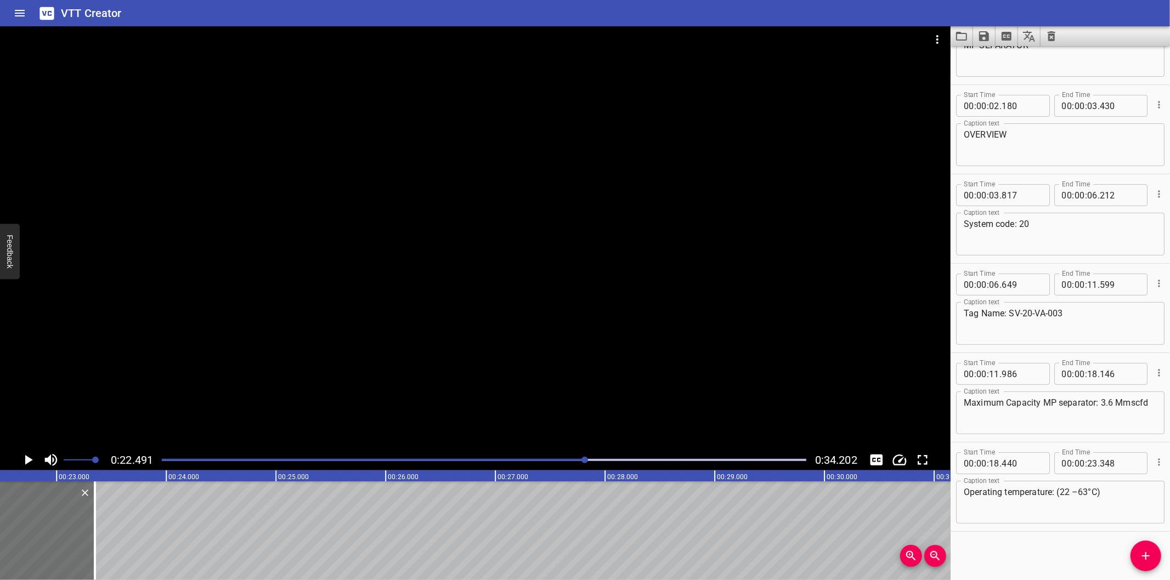
click at [1077, 491] on textarea "Operating temperature: (22 –63°C)" at bounding box center [1060, 502] width 193 height 31
click at [395, 355] on div at bounding box center [475, 237] width 950 height 423
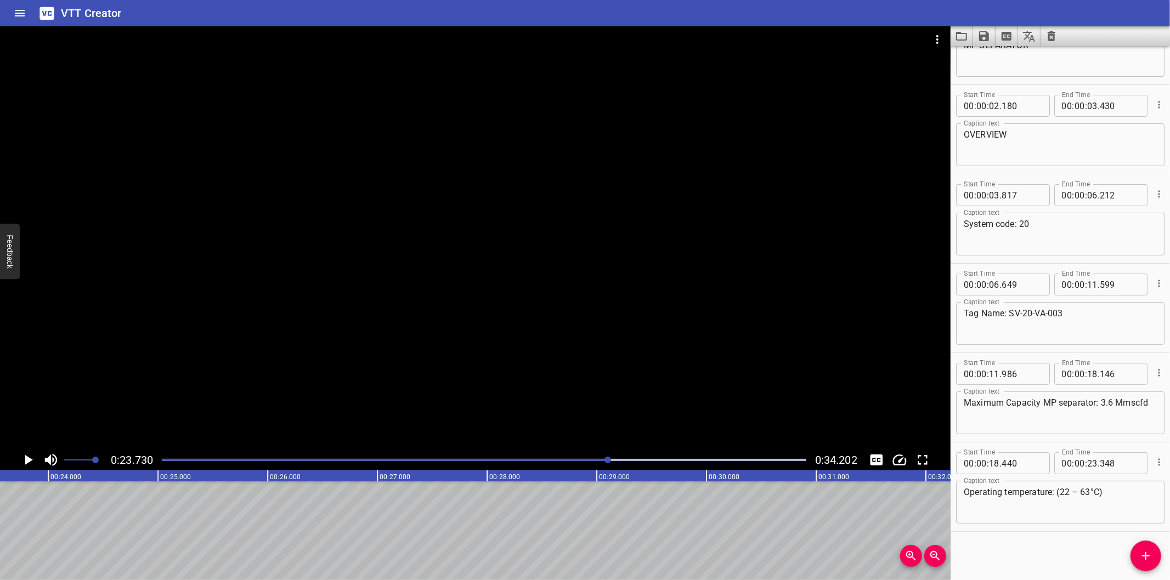
scroll to position [0, 2602]
click at [1137, 559] on span "Add Cue" at bounding box center [1145, 556] width 31 height 13
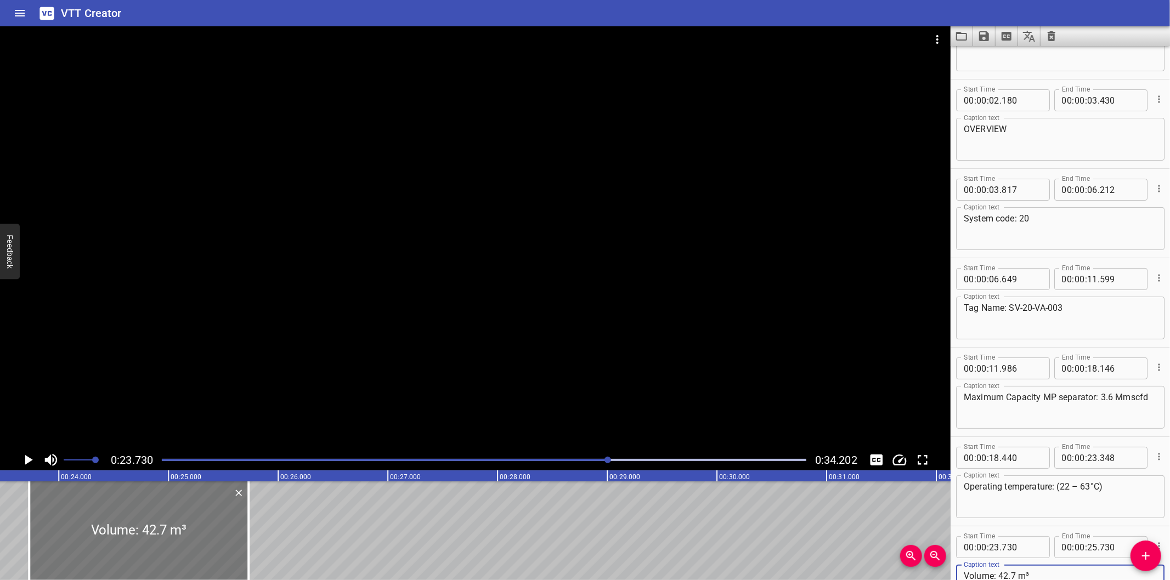
scroll to position [0, 2521]
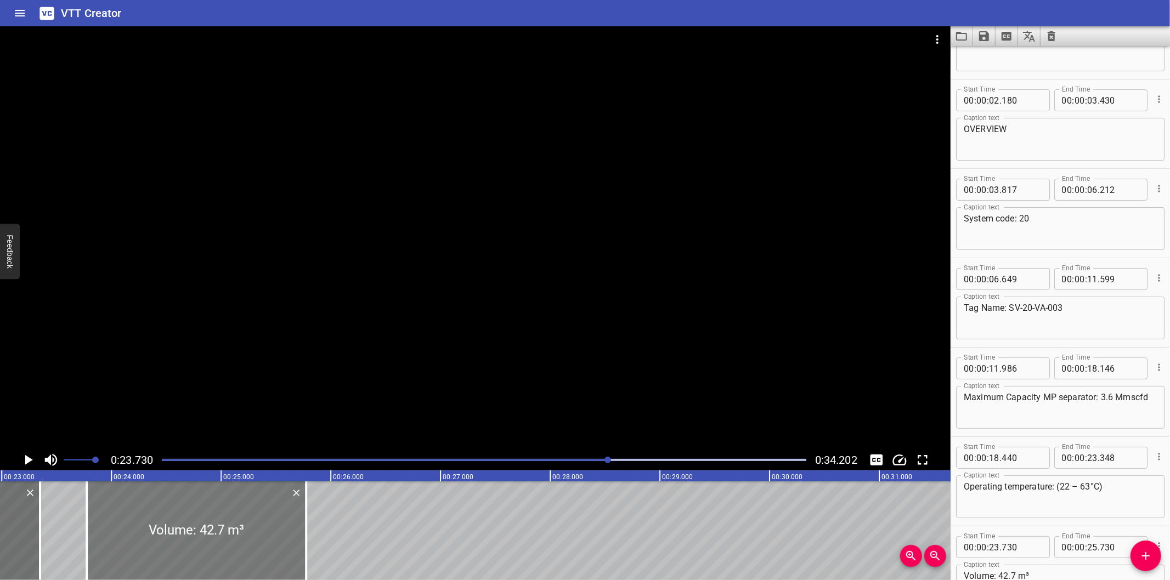
drag, startPoint x: 123, startPoint y: 519, endPoint x: 128, endPoint y: 523, distance: 5.9
click at [128, 523] on div at bounding box center [196, 531] width 219 height 99
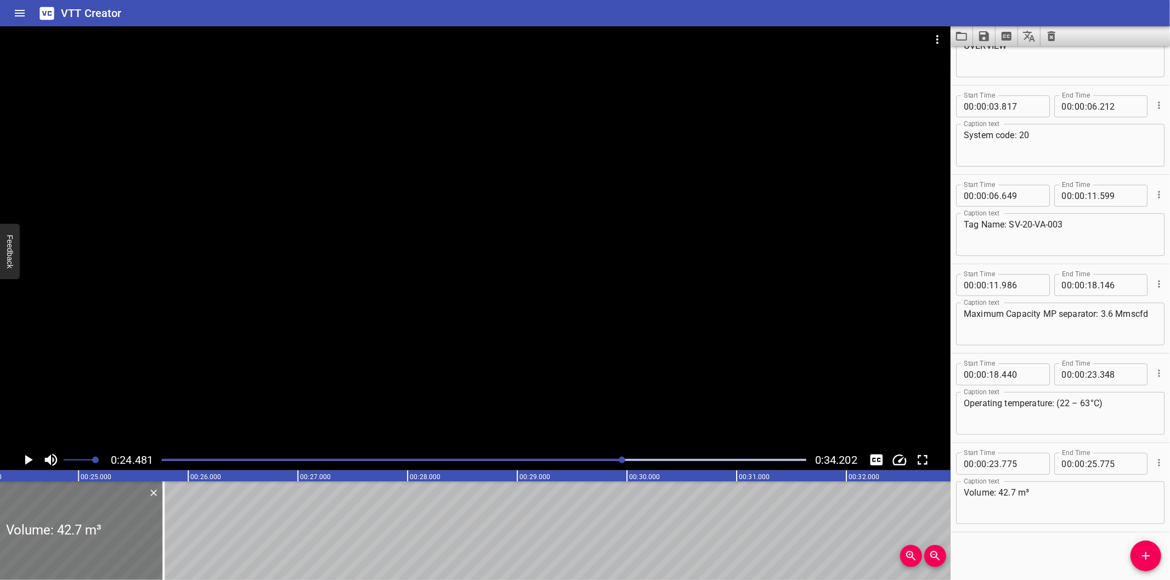
scroll to position [0, 2685]
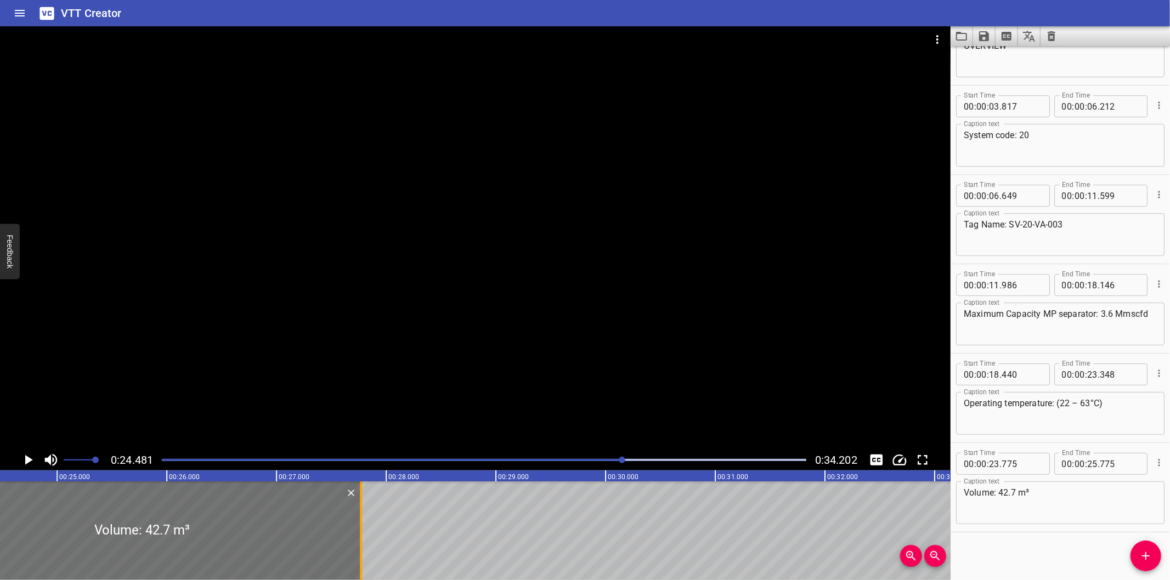
drag, startPoint x: 138, startPoint y: 545, endPoint x: 357, endPoint y: 529, distance: 220.0
click at [357, 529] on div at bounding box center [360, 531] width 11 height 99
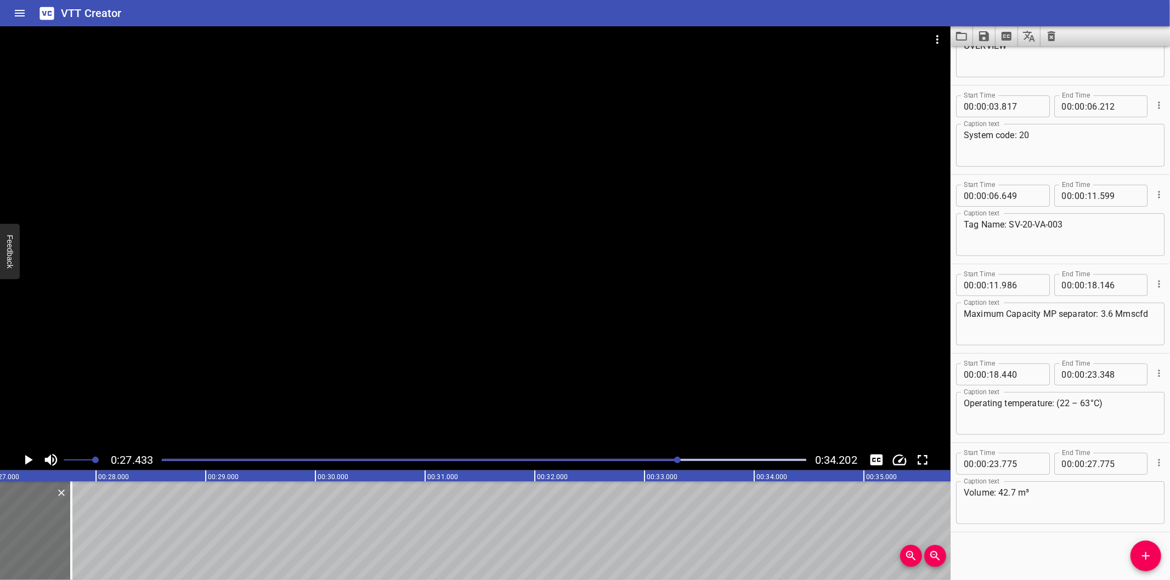
scroll to position [0, 3009]
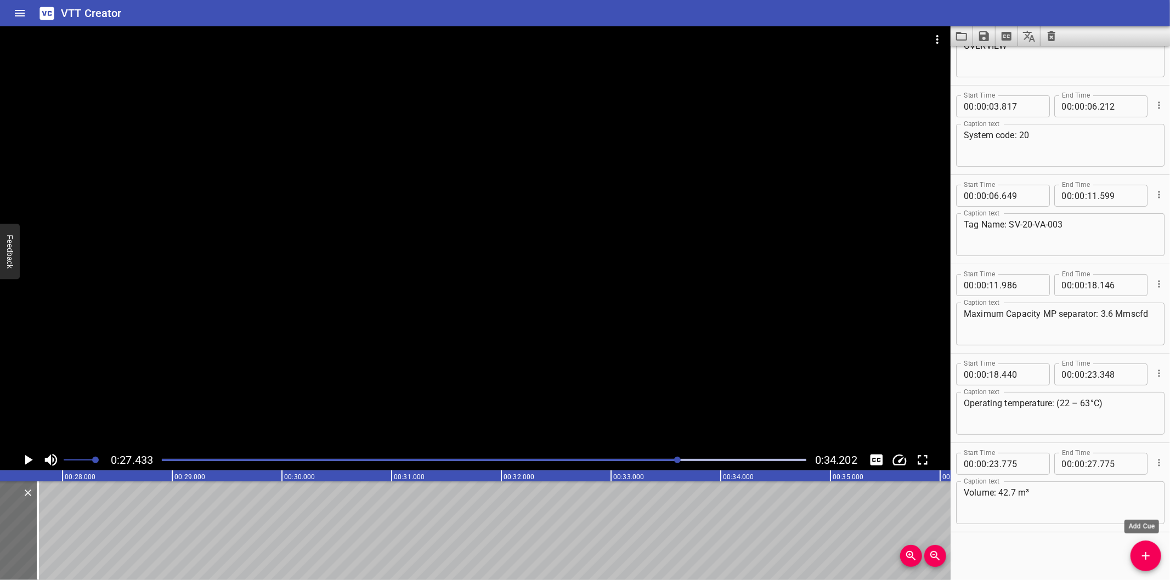
drag, startPoint x: 1147, startPoint y: 562, endPoint x: 1123, endPoint y: 543, distance: 30.5
click at [1145, 562] on icon "Add Cue" at bounding box center [1145, 556] width 13 height 13
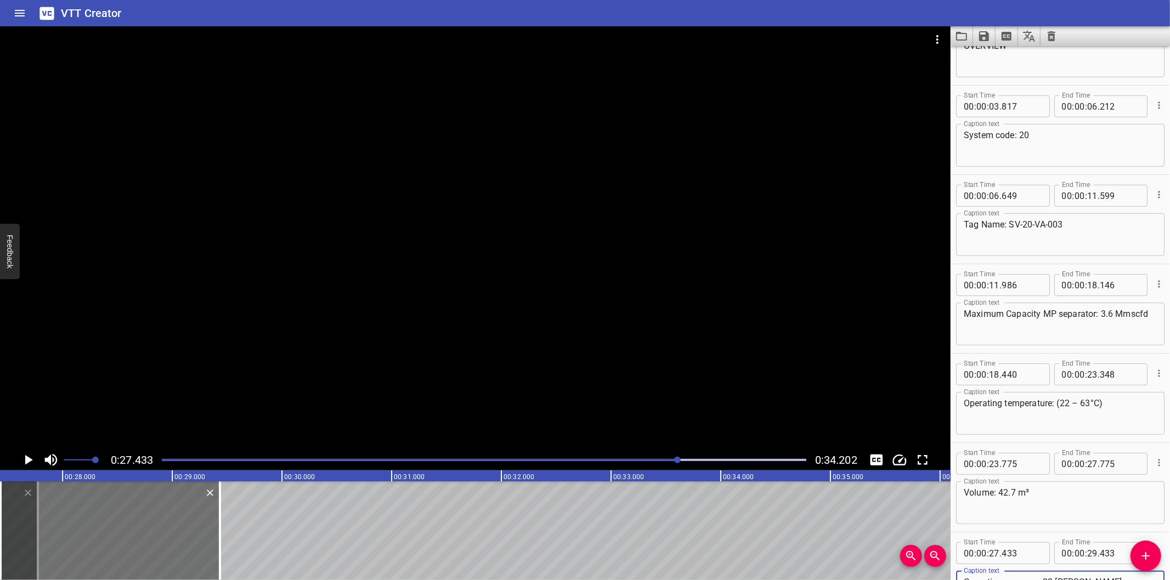
scroll to position [148, 0]
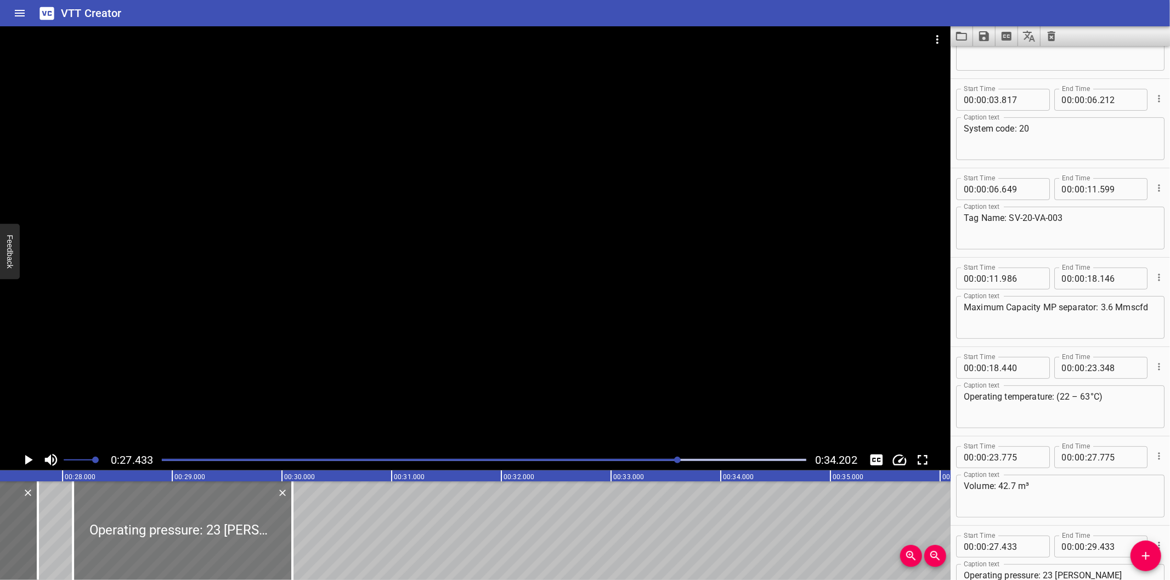
drag, startPoint x: 150, startPoint y: 533, endPoint x: 223, endPoint y: 535, distance: 72.4
click at [223, 535] on div at bounding box center [182, 531] width 219 height 99
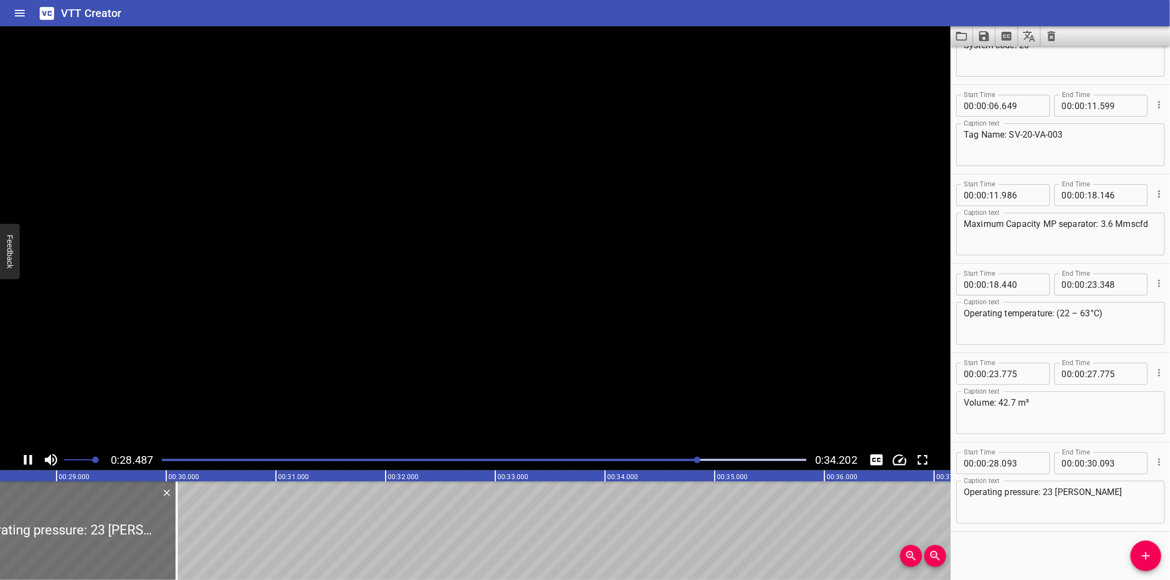
scroll to position [0, 3146]
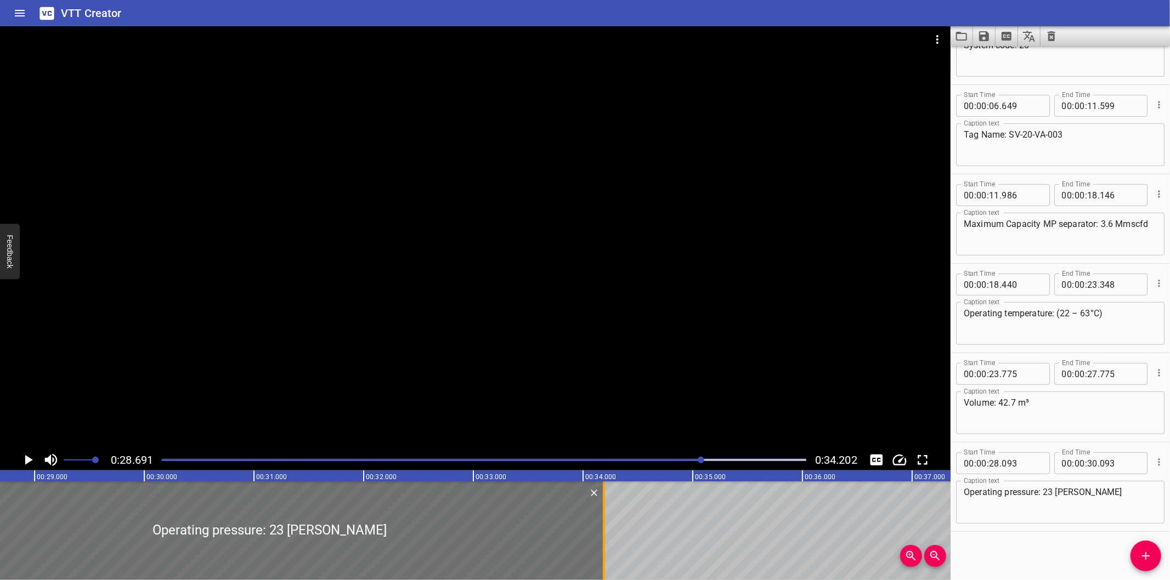
drag, startPoint x: 152, startPoint y: 552, endPoint x: 601, endPoint y: 519, distance: 450.4
click at [601, 519] on div at bounding box center [603, 531] width 11 height 99
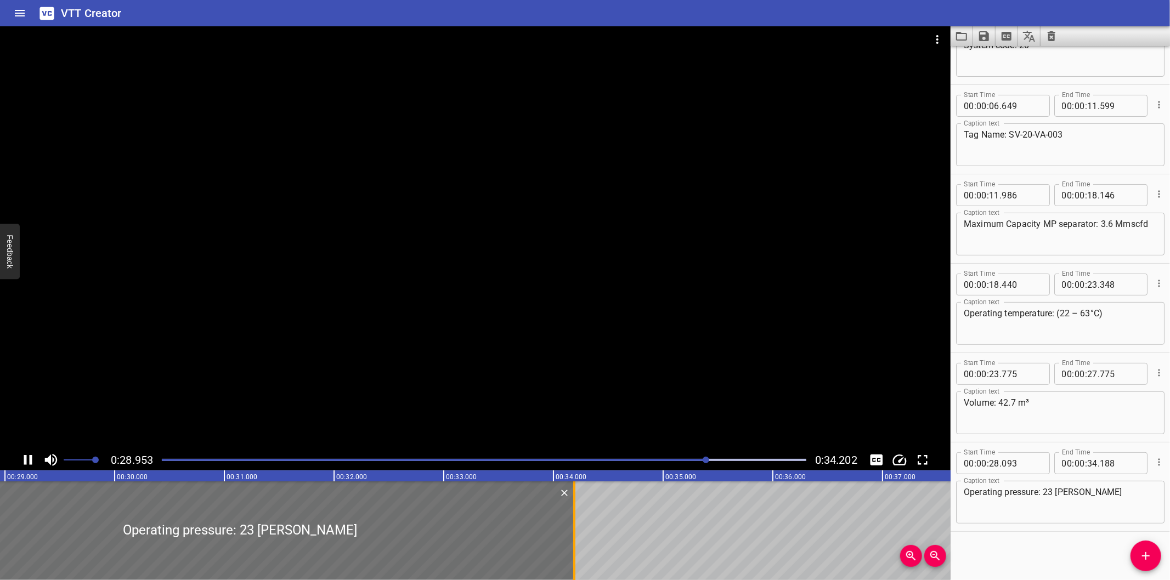
scroll to position [0, 3201]
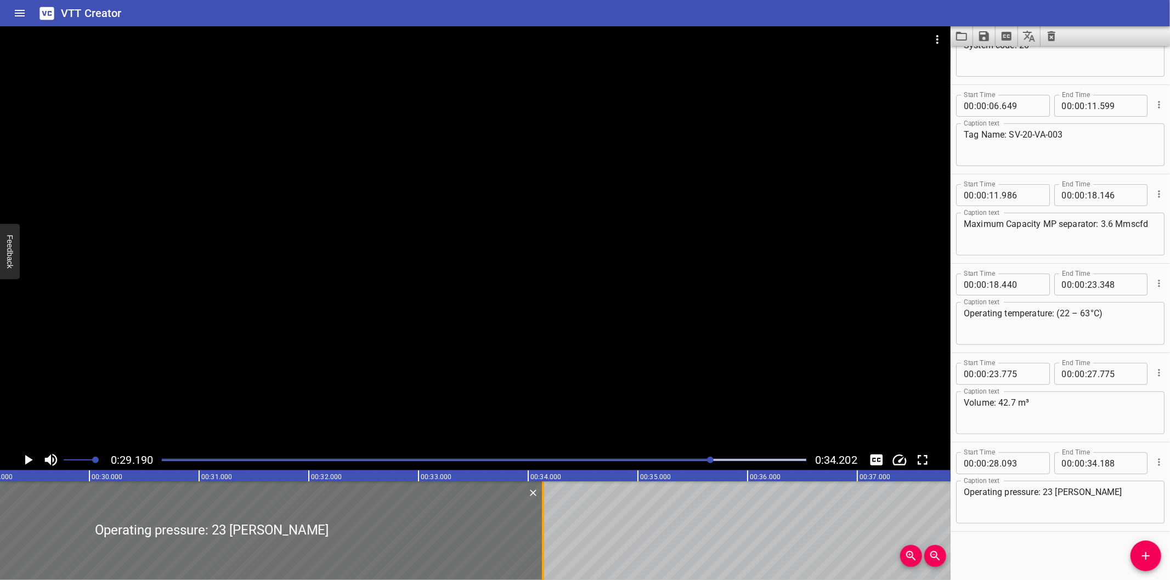
drag, startPoint x: 551, startPoint y: 542, endPoint x: 545, endPoint y: 543, distance: 6.1
click at [545, 543] on div at bounding box center [542, 531] width 11 height 99
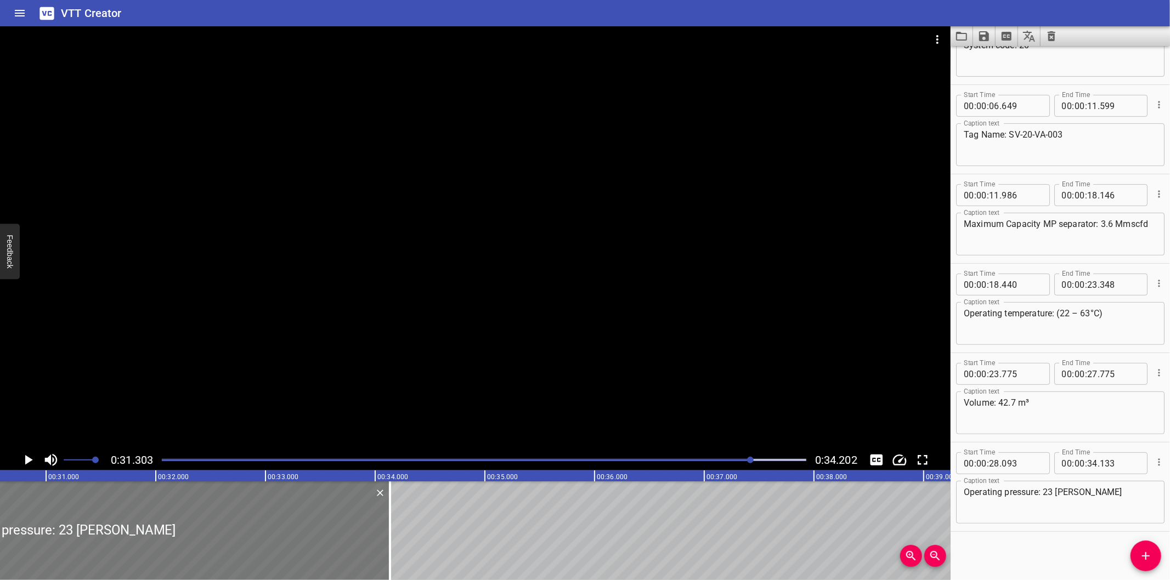
scroll to position [0, 3352]
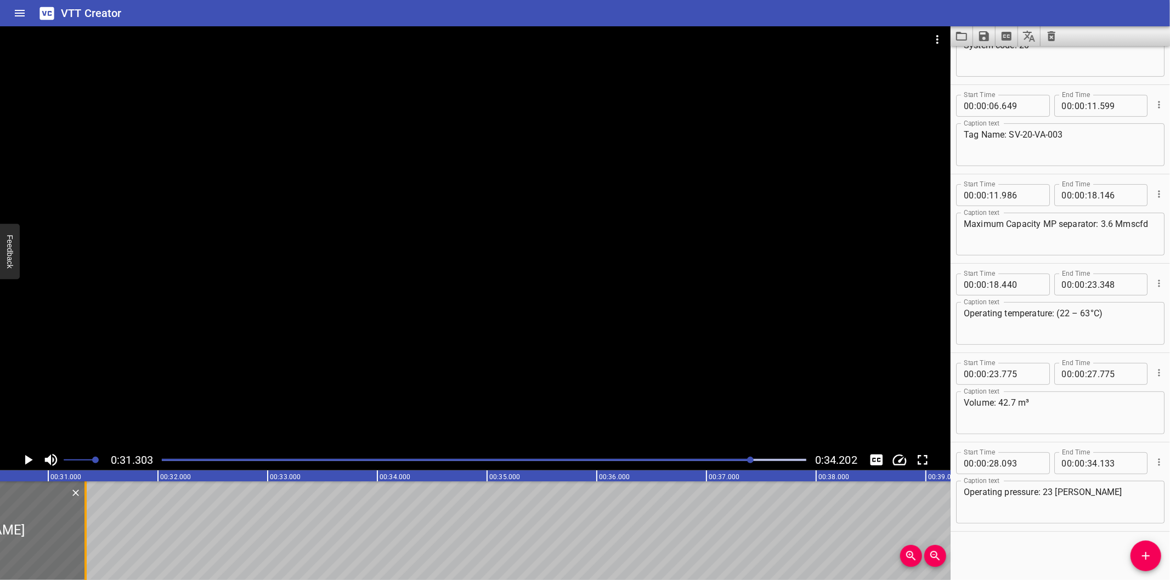
drag, startPoint x: 393, startPoint y: 547, endPoint x: 87, endPoint y: 552, distance: 306.6
click at [87, 552] on div at bounding box center [85, 531] width 11 height 99
drag, startPoint x: 1150, startPoint y: 563, endPoint x: 1142, endPoint y: 564, distance: 7.7
click at [1150, 563] on button "Add Cue" at bounding box center [1145, 556] width 31 height 31
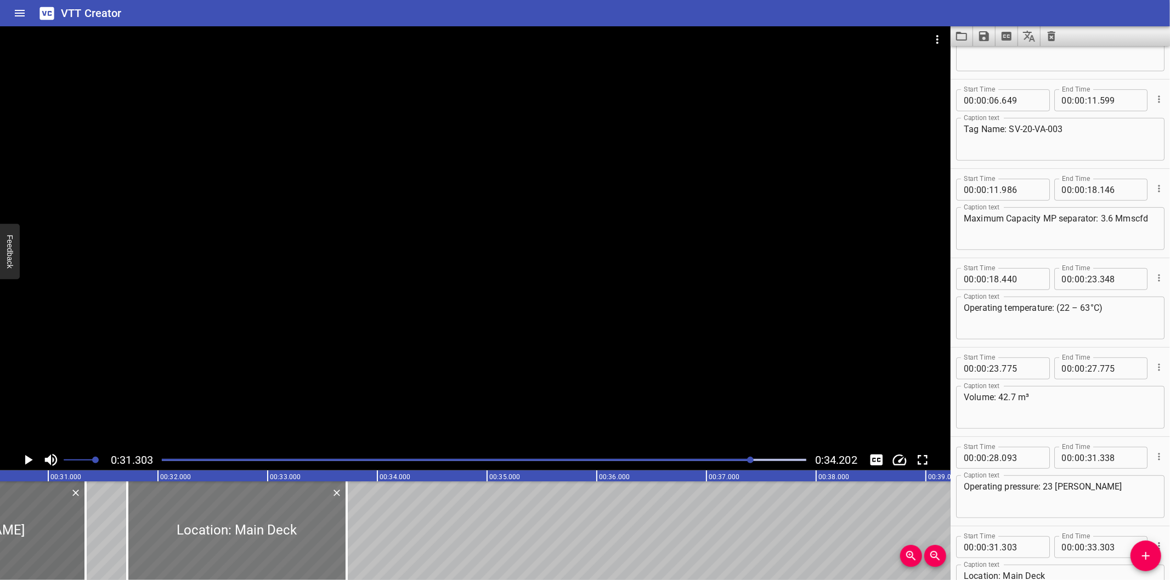
drag, startPoint x: 205, startPoint y: 525, endPoint x: 258, endPoint y: 523, distance: 52.7
click at [251, 527] on div at bounding box center [236, 531] width 219 height 99
drag, startPoint x: 348, startPoint y: 537, endPoint x: 391, endPoint y: 543, distance: 43.1
click at [391, 543] on div at bounding box center [389, 531] width 11 height 99
click at [468, 371] on div at bounding box center [475, 237] width 950 height 423
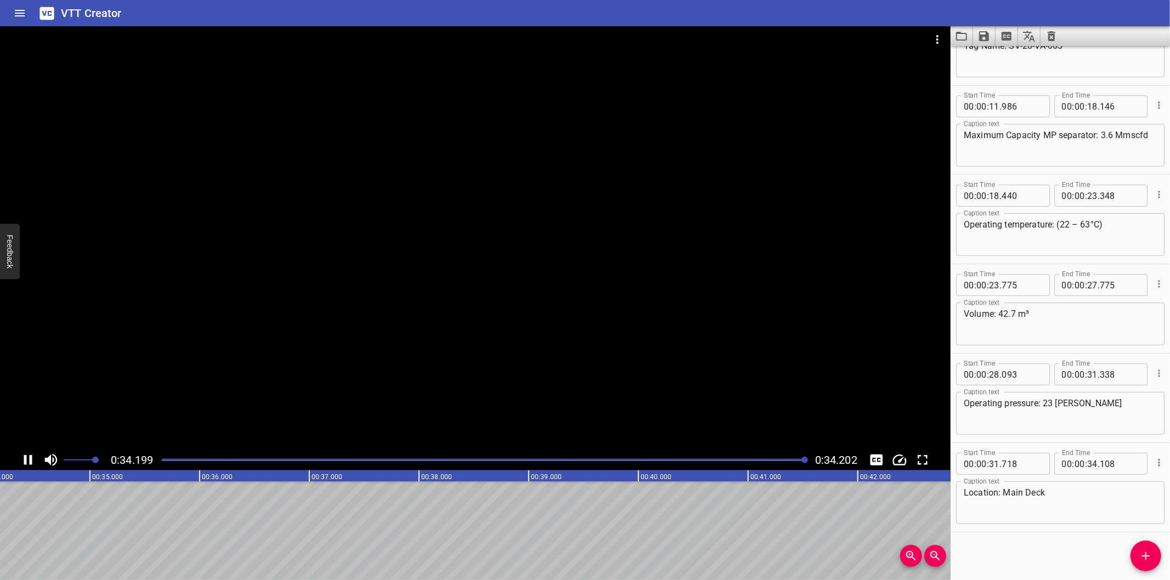
scroll to position [0, 3751]
click at [984, 37] on icon "Save captions to file" at bounding box center [983, 36] width 13 height 13
drag, startPoint x: 995, startPoint y: 55, endPoint x: 1032, endPoint y: 110, distance: 66.0
click at [995, 55] on li "Save to VTT file" at bounding box center [1013, 60] width 81 height 20
drag, startPoint x: 1013, startPoint y: 546, endPoint x: 1037, endPoint y: 546, distance: 23.6
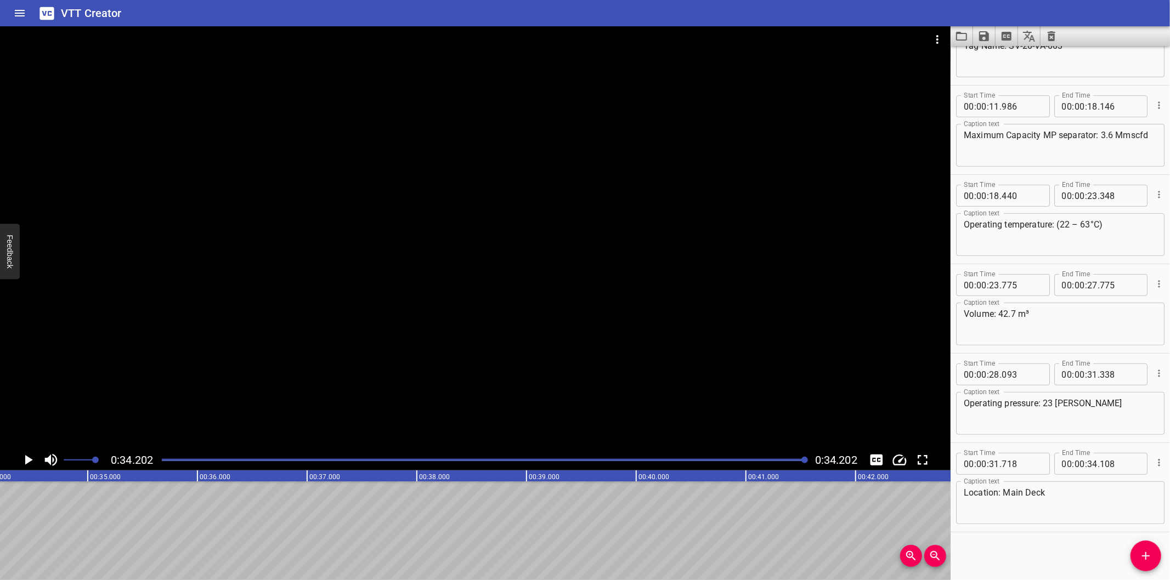
click at [1013, 546] on div "Start Time 00 : 00 : 00 . 000 Start Time End Time 00 : 00 : 01 . 835 End Time C…" at bounding box center [1059, 313] width 219 height 534
click at [653, 383] on div at bounding box center [475, 237] width 950 height 423
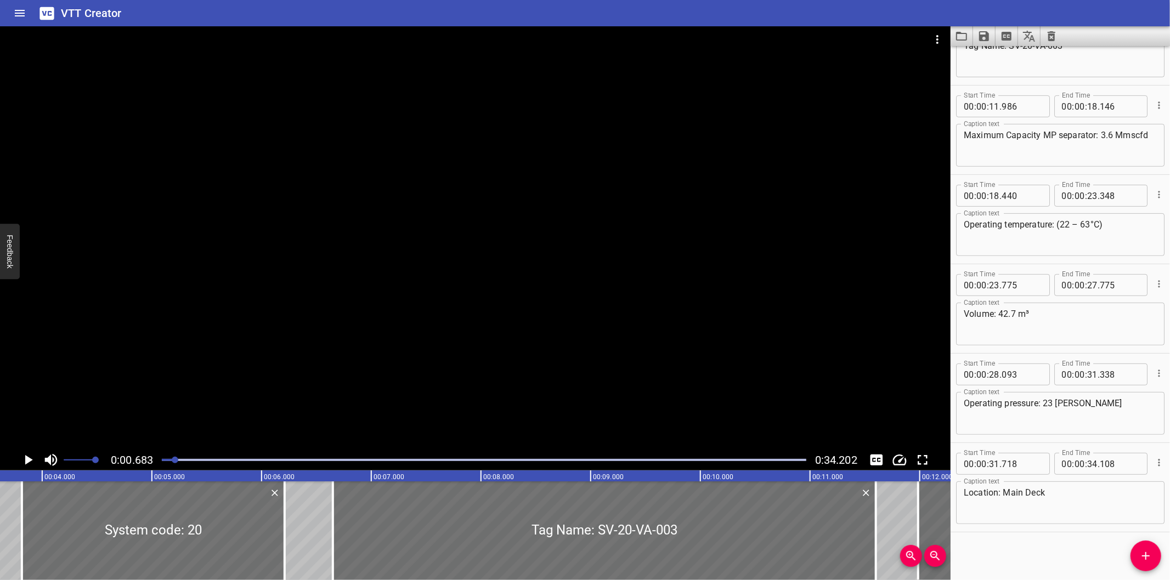
click at [793, 464] on div at bounding box center [484, 459] width 658 height 15
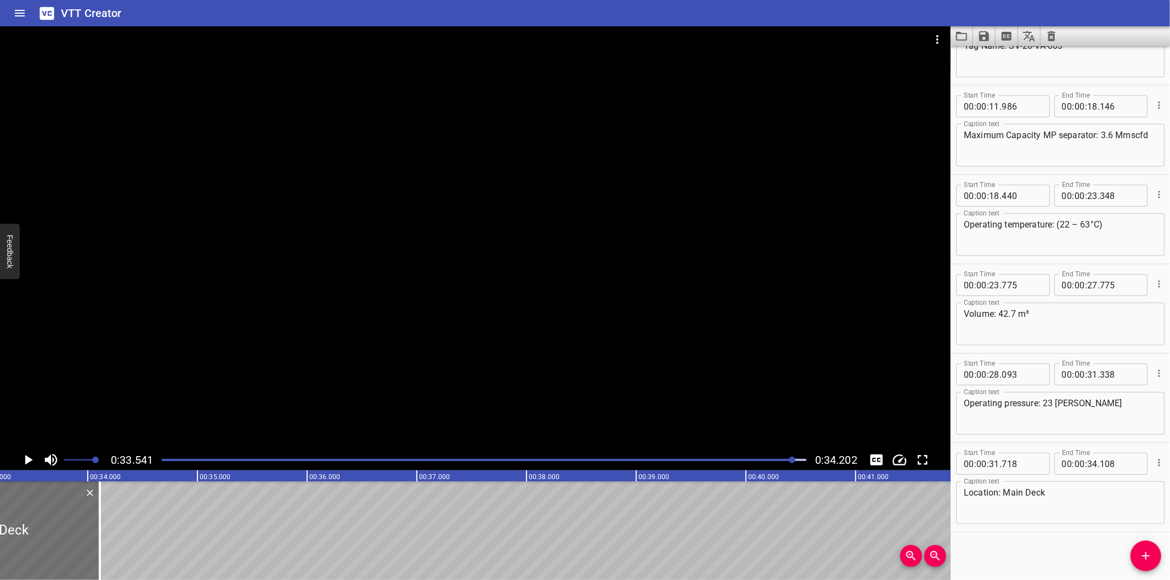
scroll to position [0, 3678]
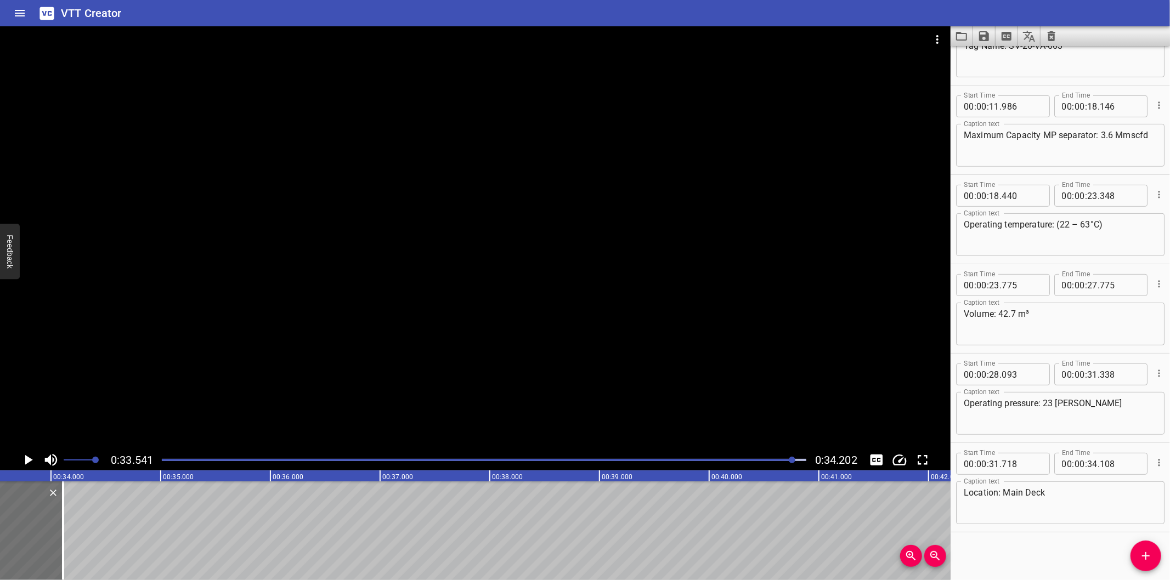
click at [1004, 538] on div "Start Time 00 : 00 : 00 . 000 Start Time End Time 00 : 00 : 01 . 835 End Time C…" at bounding box center [1059, 313] width 219 height 534
click at [942, 39] on icon "Video Options" at bounding box center [937, 39] width 13 height 13
click at [944, 38] on li "Select New Video File..." at bounding box center [978, 41] width 109 height 20
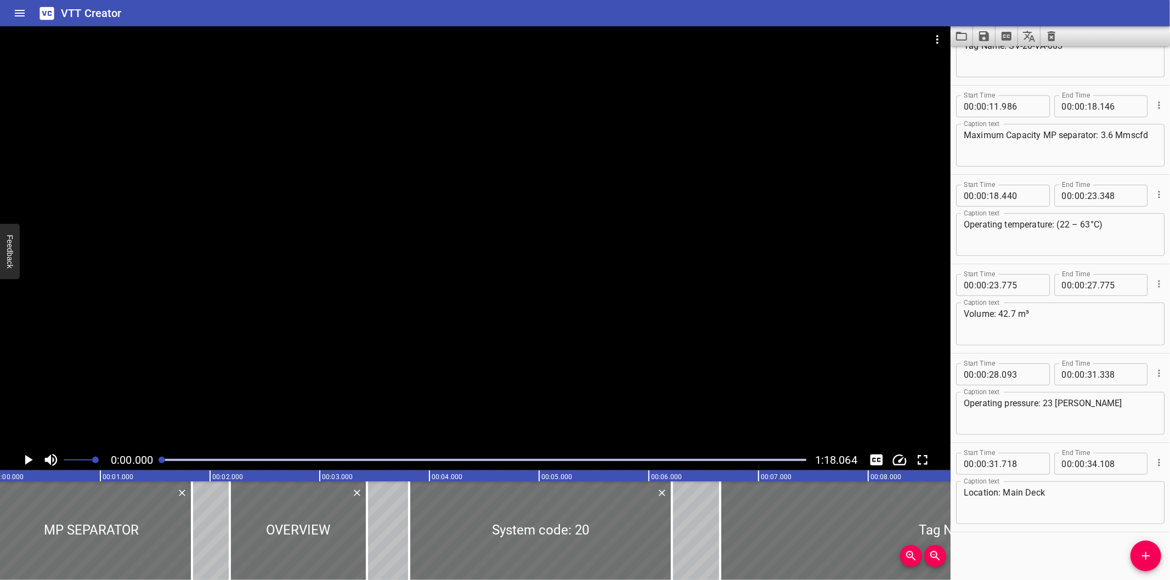
scroll to position [0, 0]
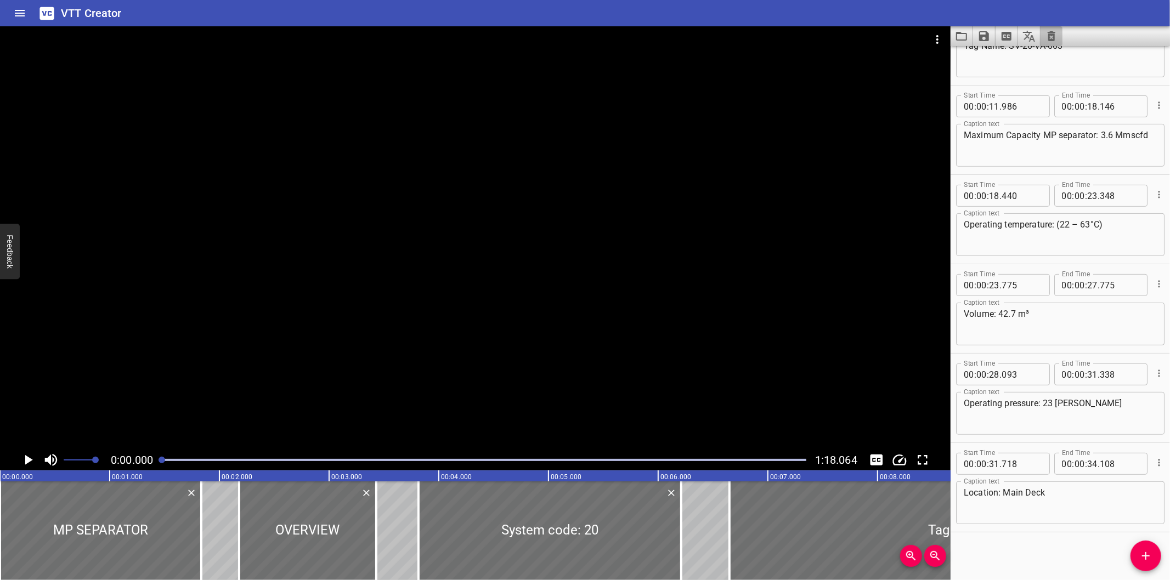
click at [1053, 40] on icon "Clear captions" at bounding box center [1052, 36] width 8 height 10
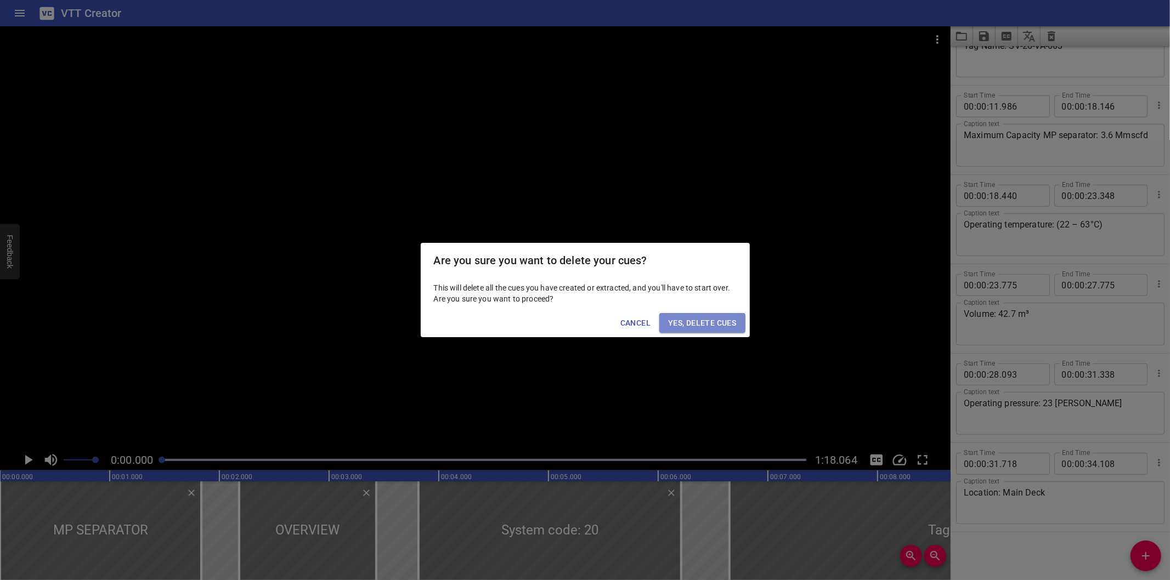
drag, startPoint x: 732, startPoint y: 324, endPoint x: 650, endPoint y: 347, distance: 84.9
click at [732, 322] on span "Yes, Delete Cues" at bounding box center [702, 323] width 68 height 14
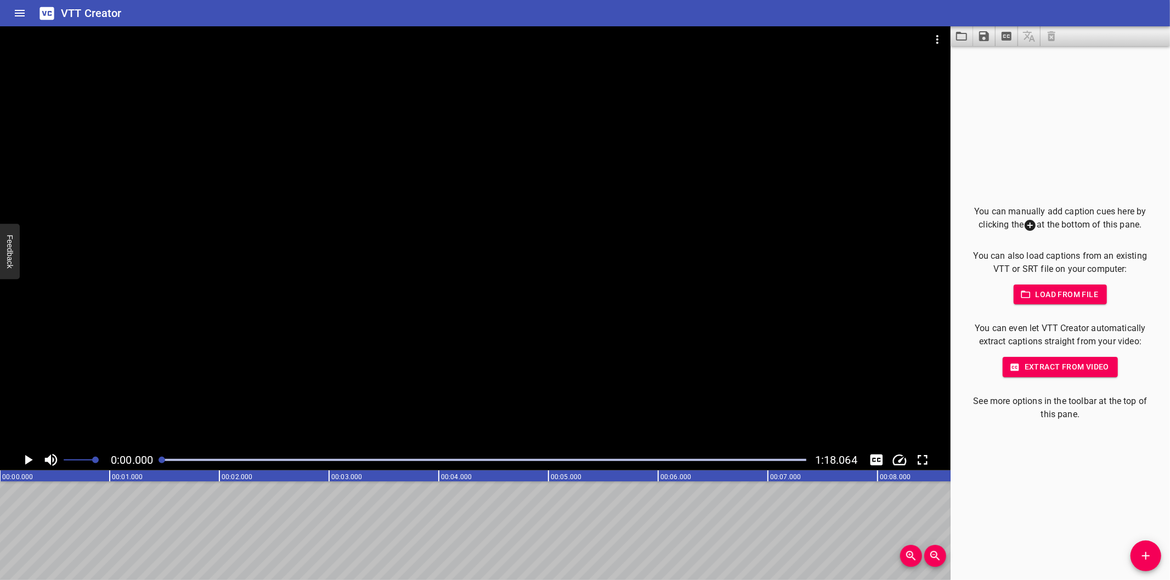
click at [333, 331] on div at bounding box center [475, 237] width 950 height 423
drag, startPoint x: 165, startPoint y: 457, endPoint x: 157, endPoint y: 459, distance: 7.9
click at [158, 459] on div at bounding box center [484, 459] width 658 height 15
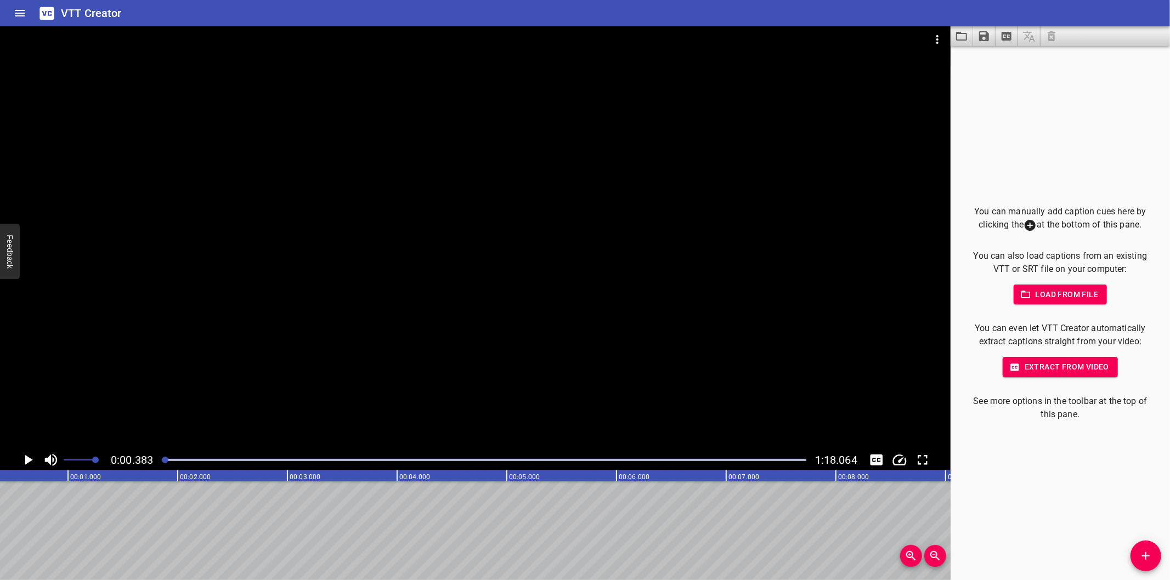
click at [647, 343] on div at bounding box center [475, 237] width 950 height 423
click at [1148, 559] on icon "Add Cue" at bounding box center [1145, 556] width 13 height 13
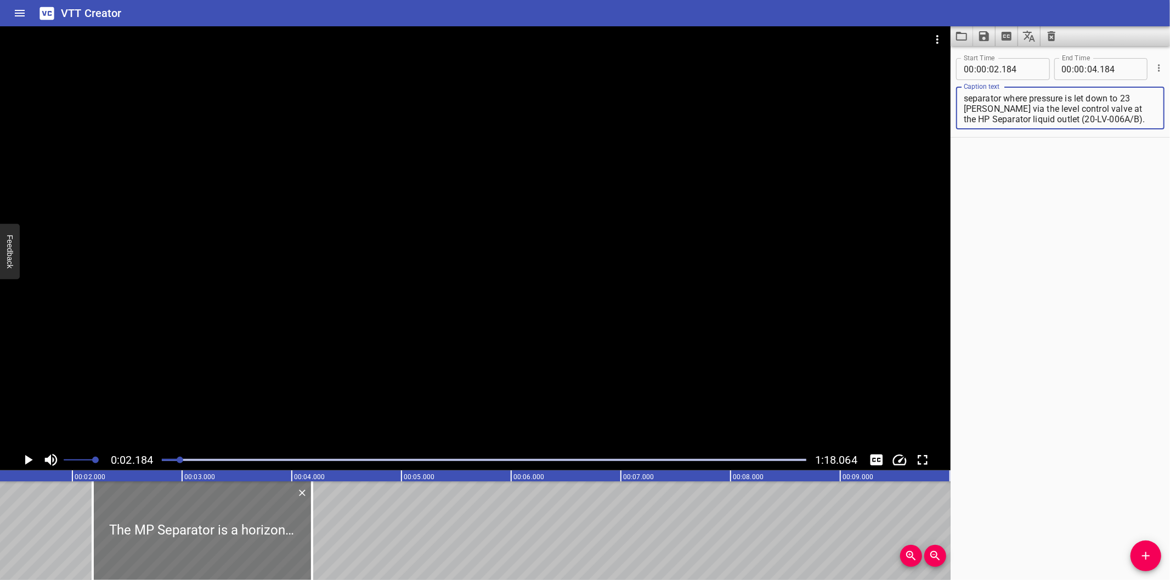
scroll to position [0, 0]
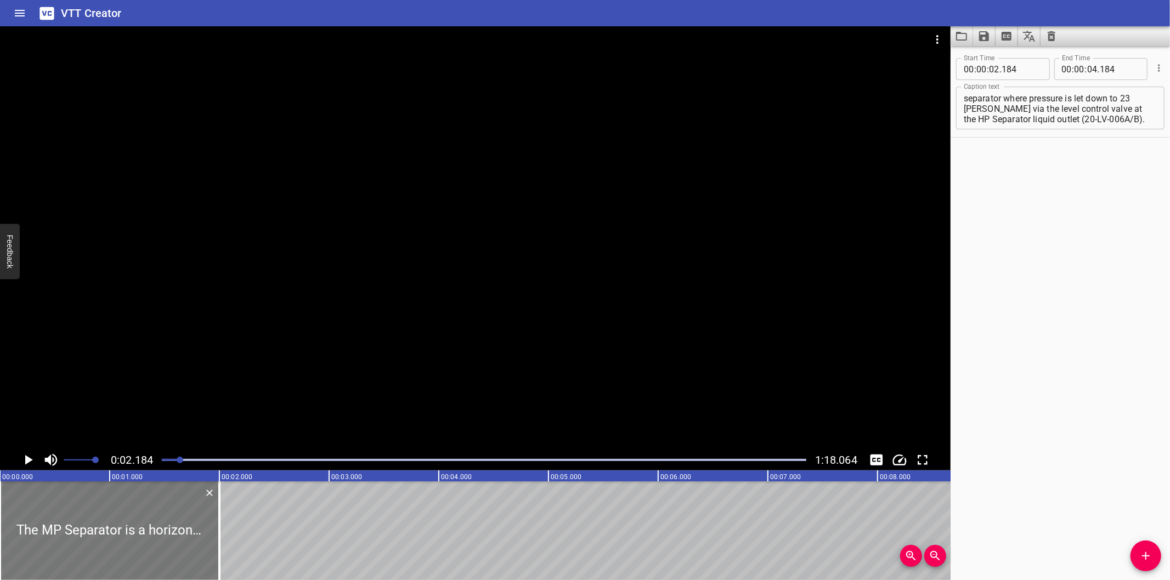
drag, startPoint x: 348, startPoint y: 539, endPoint x: 68, endPoint y: 544, distance: 279.7
click at [68, 544] on div at bounding box center [109, 531] width 219 height 99
click at [183, 388] on div at bounding box center [475, 237] width 950 height 423
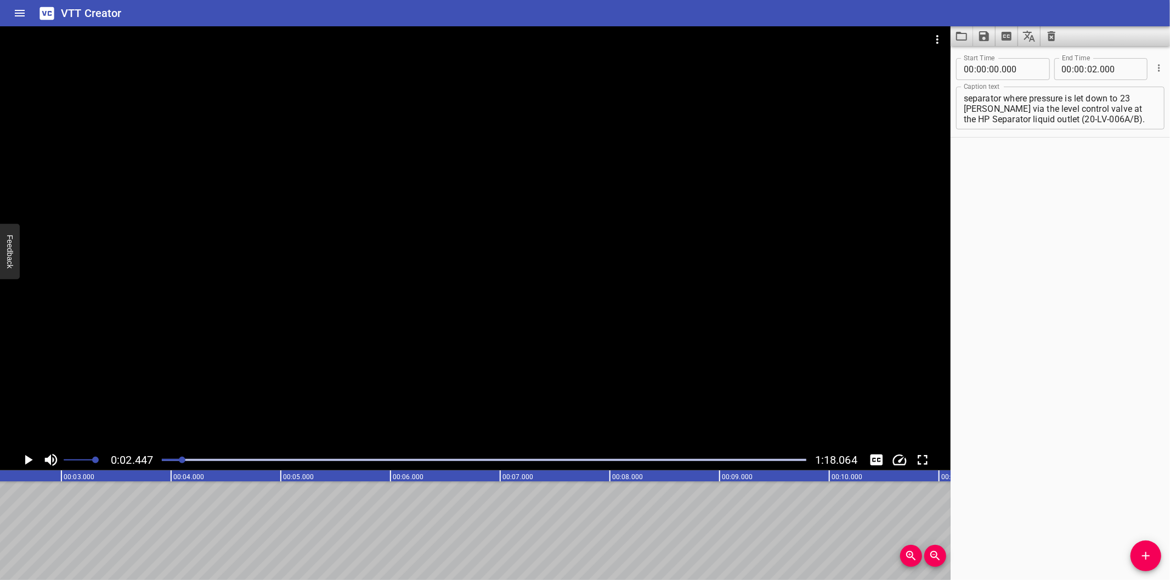
click at [158, 463] on div at bounding box center [484, 459] width 658 height 15
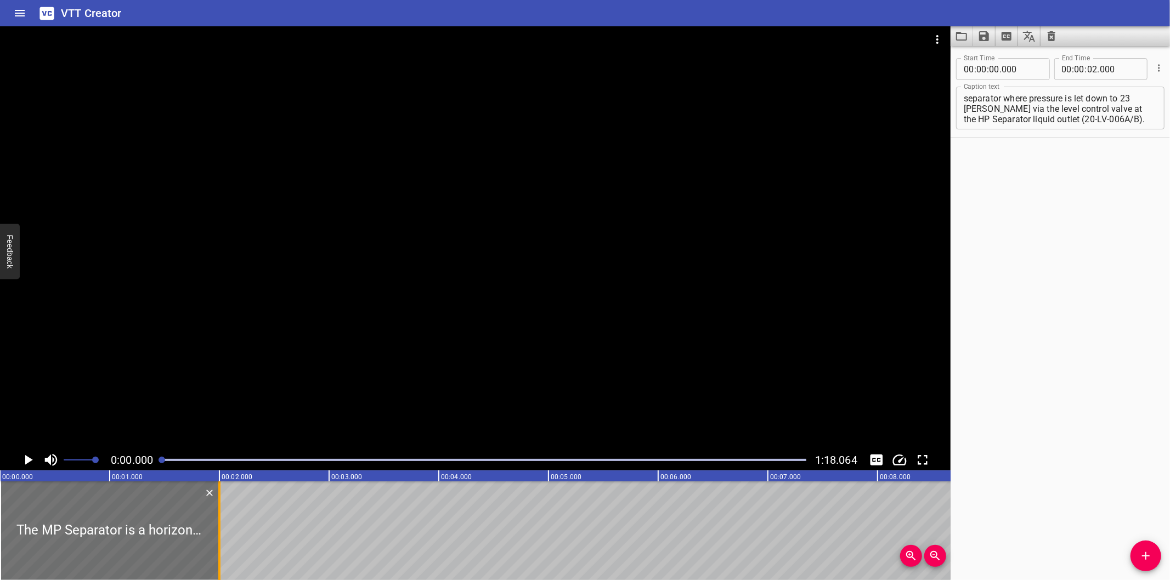
click at [224, 542] on div at bounding box center [219, 531] width 11 height 99
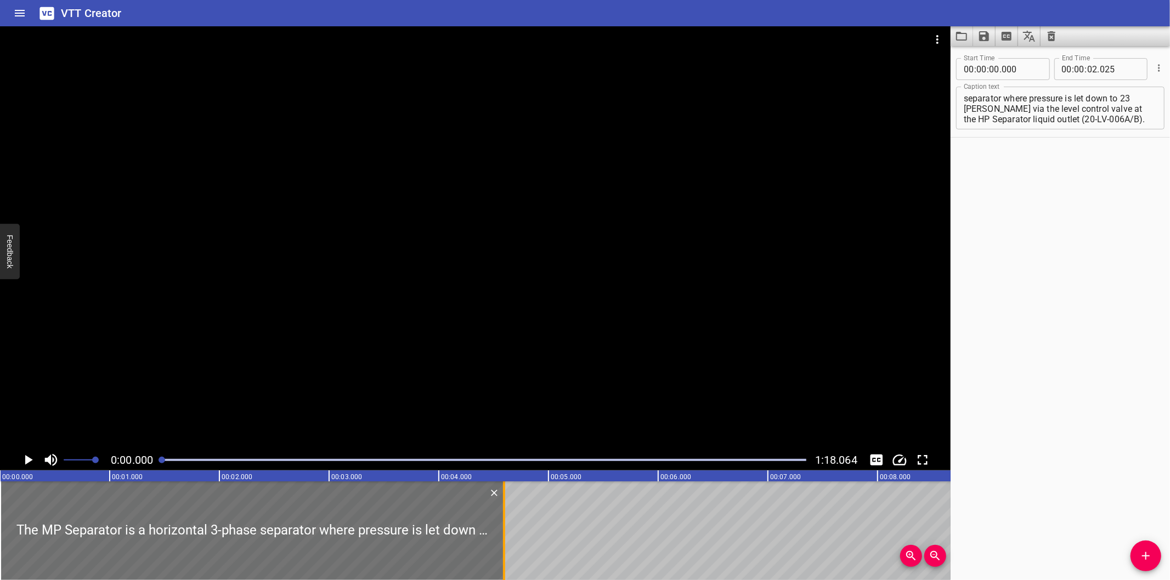
drag, startPoint x: 225, startPoint y: 547, endPoint x: 507, endPoint y: 554, distance: 282.0
click at [507, 554] on div at bounding box center [504, 531] width 11 height 99
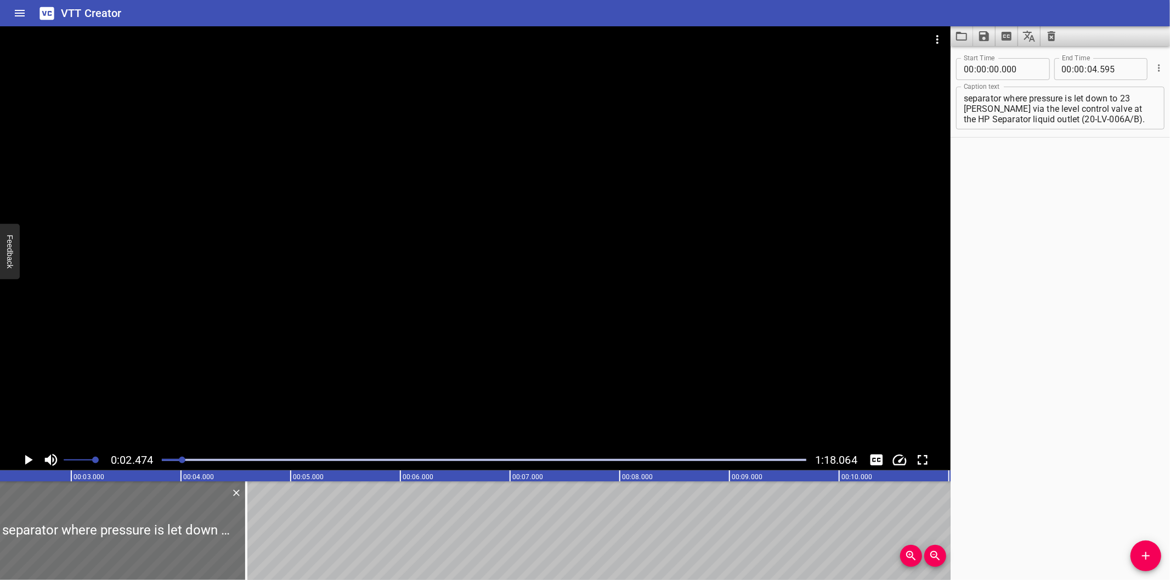
scroll to position [0, 271]
click at [494, 366] on div at bounding box center [475, 237] width 950 height 423
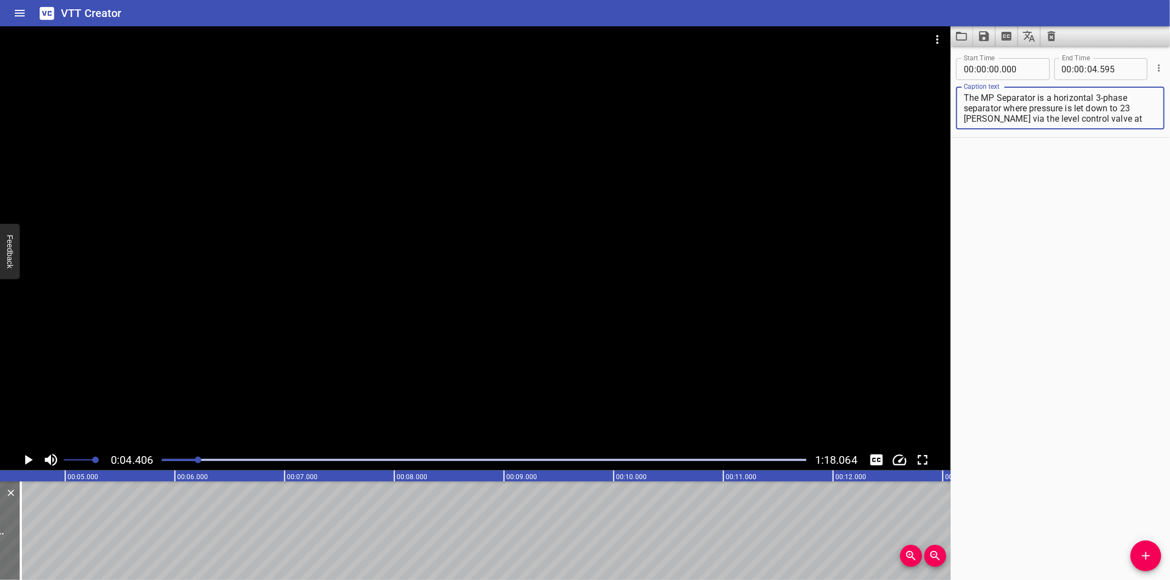
scroll to position [10, 0]
drag, startPoint x: 1006, startPoint y: 107, endPoint x: 1207, endPoint y: 216, distance: 228.0
click at [1169, 216] on html "VTT Creator Caption Editor Batch Transcribe Login Sign Up Privacy Contact 0:04.…" at bounding box center [585, 290] width 1170 height 580
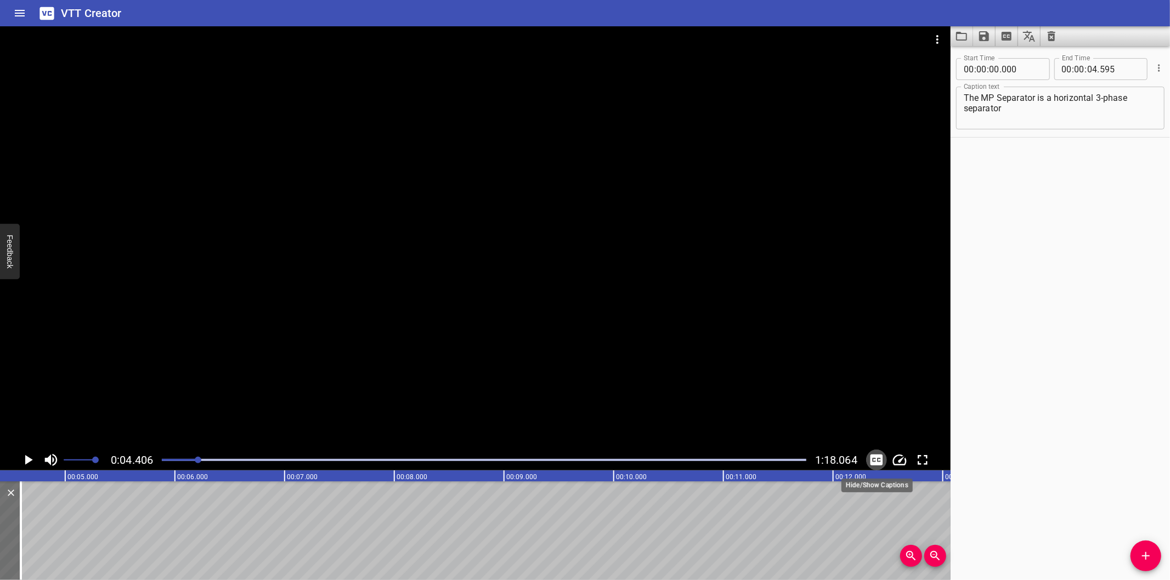
click at [873, 458] on icon "Toggle captions" at bounding box center [876, 460] width 16 height 16
click at [873, 458] on icon "Toggle captions" at bounding box center [876, 460] width 13 height 11
click at [1146, 563] on button "Add Cue" at bounding box center [1145, 556] width 31 height 31
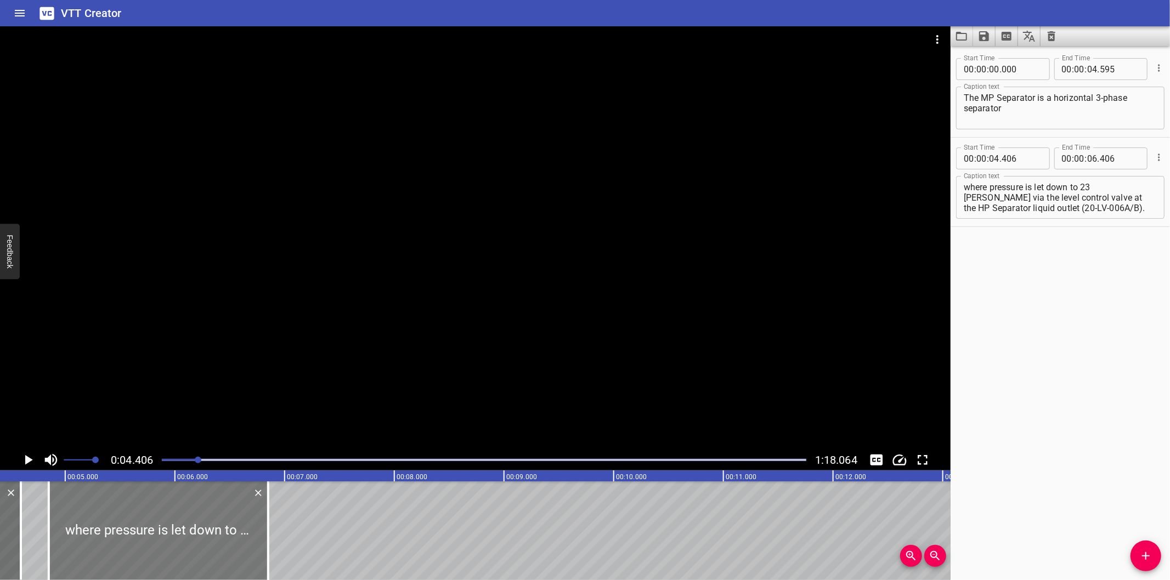
drag, startPoint x: 88, startPoint y: 547, endPoint x: 135, endPoint y: 547, distance: 47.7
click at [135, 547] on div at bounding box center [158, 531] width 219 height 99
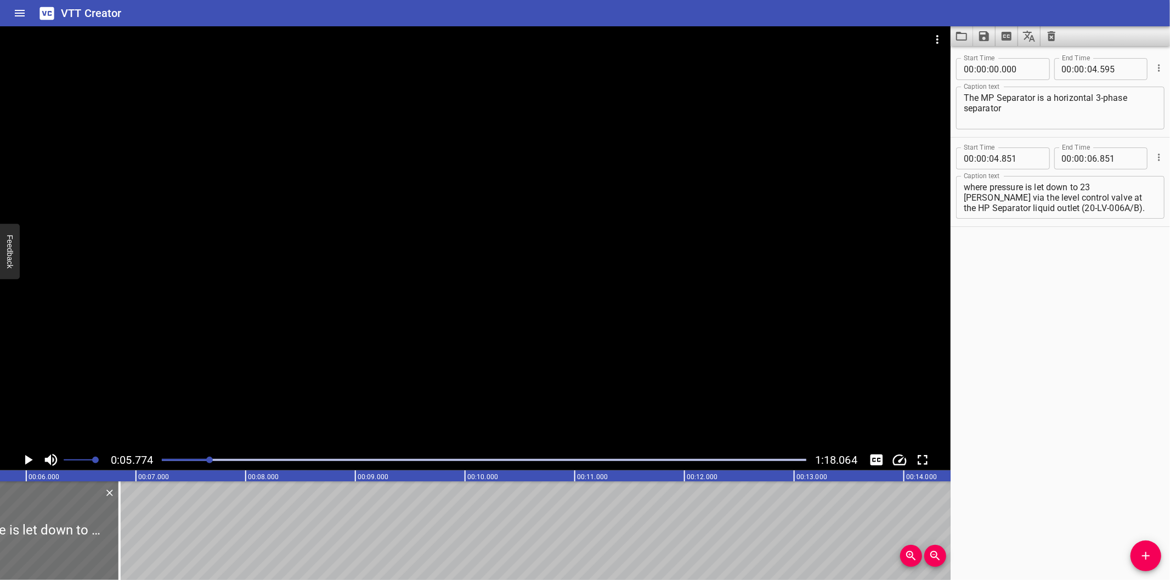
scroll to position [0, 633]
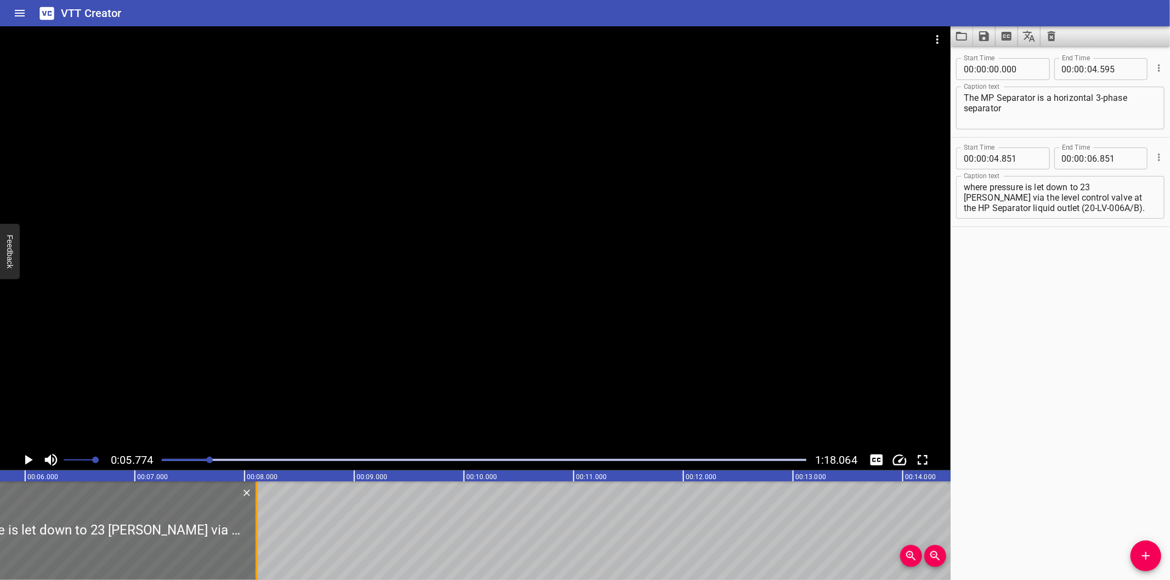
drag, startPoint x: 258, startPoint y: 524, endPoint x: 562, endPoint y: 523, distance: 304.4
click at [262, 523] on div at bounding box center [256, 531] width 11 height 99
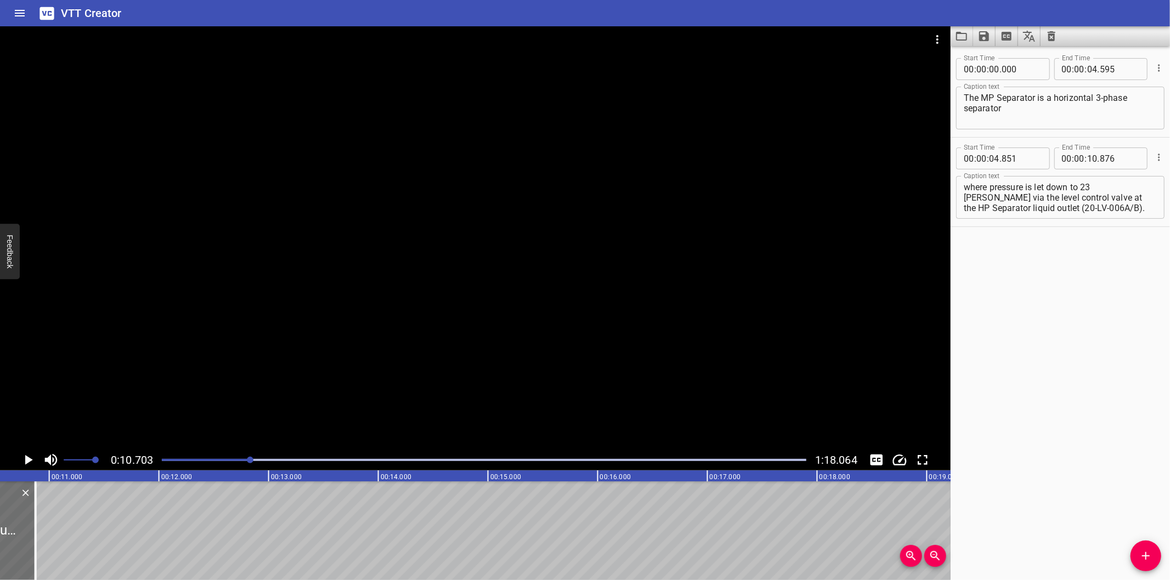
scroll to position [0, 1174]
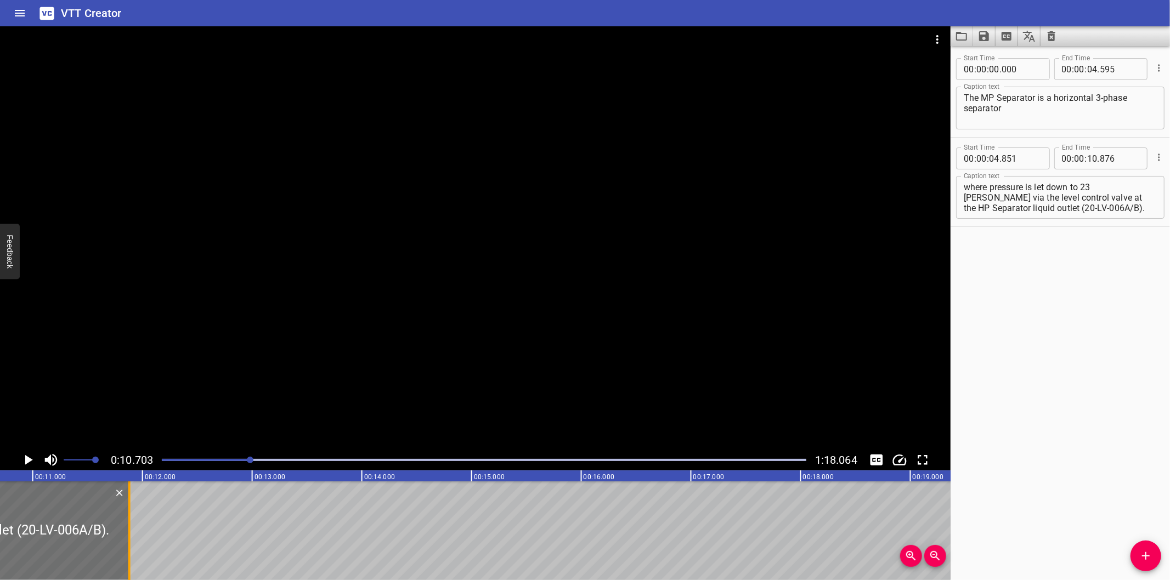
drag, startPoint x: 22, startPoint y: 551, endPoint x: 133, endPoint y: 546, distance: 111.5
click at [131, 546] on div at bounding box center [129, 531] width 2 height 99
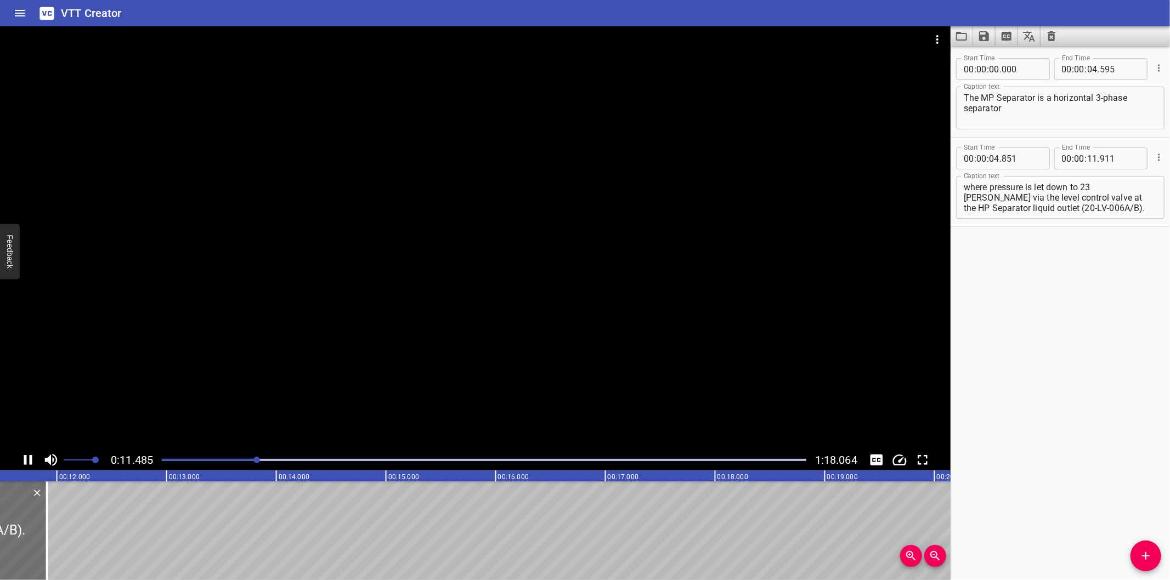
scroll to position [0, 1283]
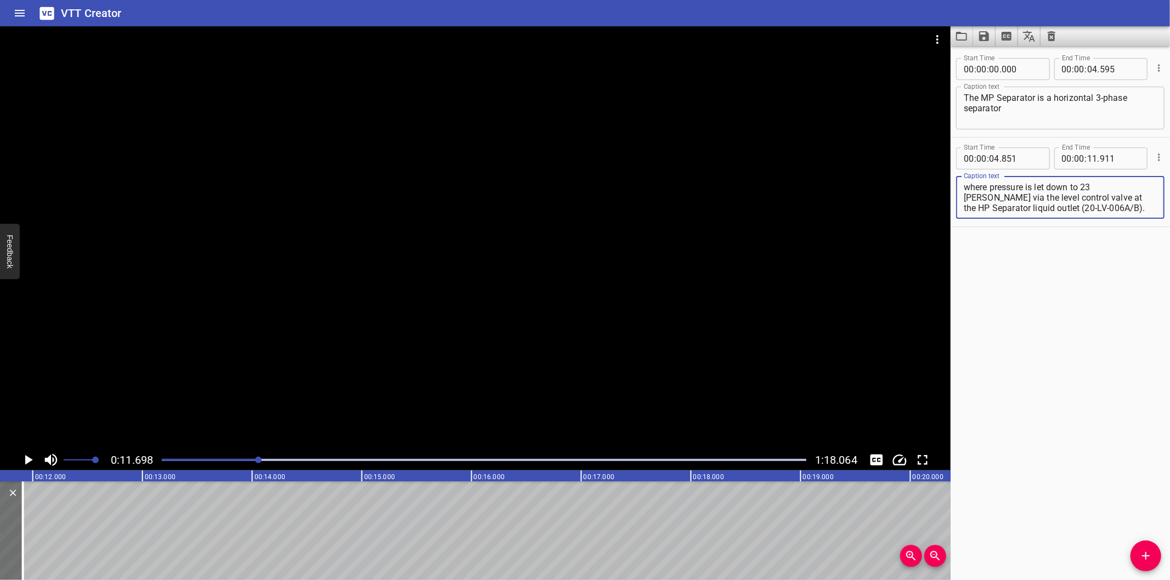
drag, startPoint x: 1067, startPoint y: 208, endPoint x: 989, endPoint y: 210, distance: 77.3
click at [989, 210] on textarea "where pressure is let down to 23 barg via the level control valve at the HP Sep…" at bounding box center [1060, 197] width 193 height 31
click at [1148, 557] on icon "Add Cue" at bounding box center [1146, 556] width 8 height 8
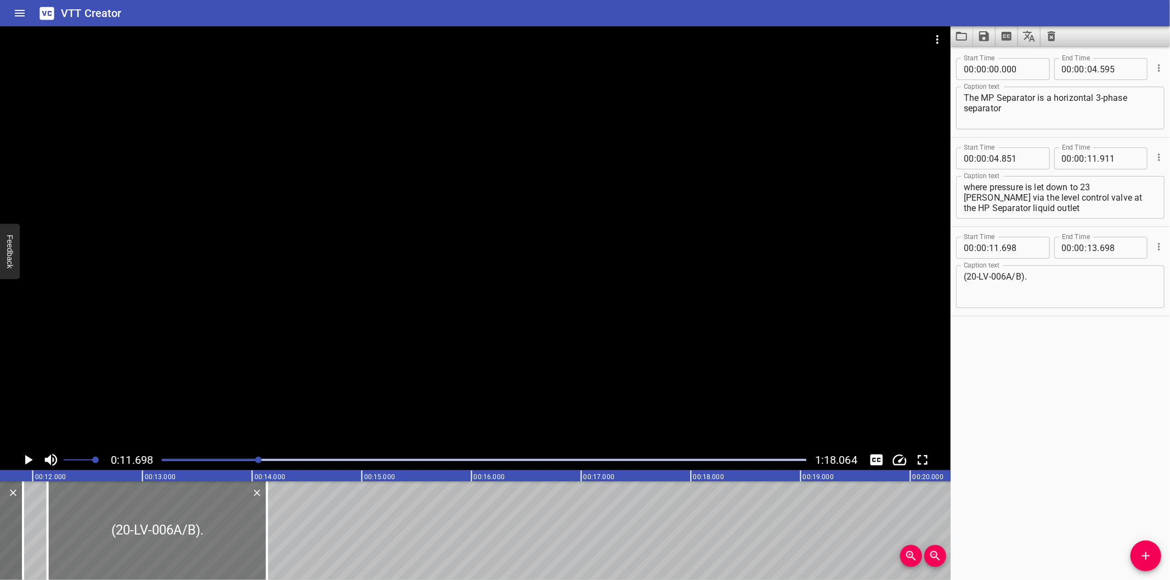
drag, startPoint x: 143, startPoint y: 529, endPoint x: 190, endPoint y: 529, distance: 47.7
click at [190, 529] on div at bounding box center [157, 531] width 219 height 99
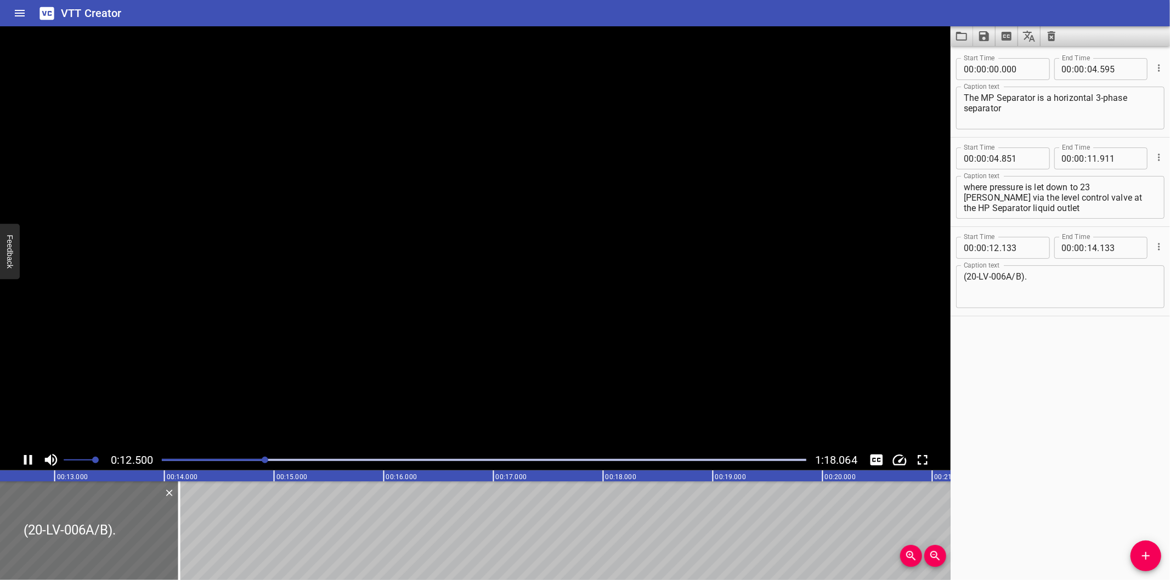
scroll to position [0, 1394]
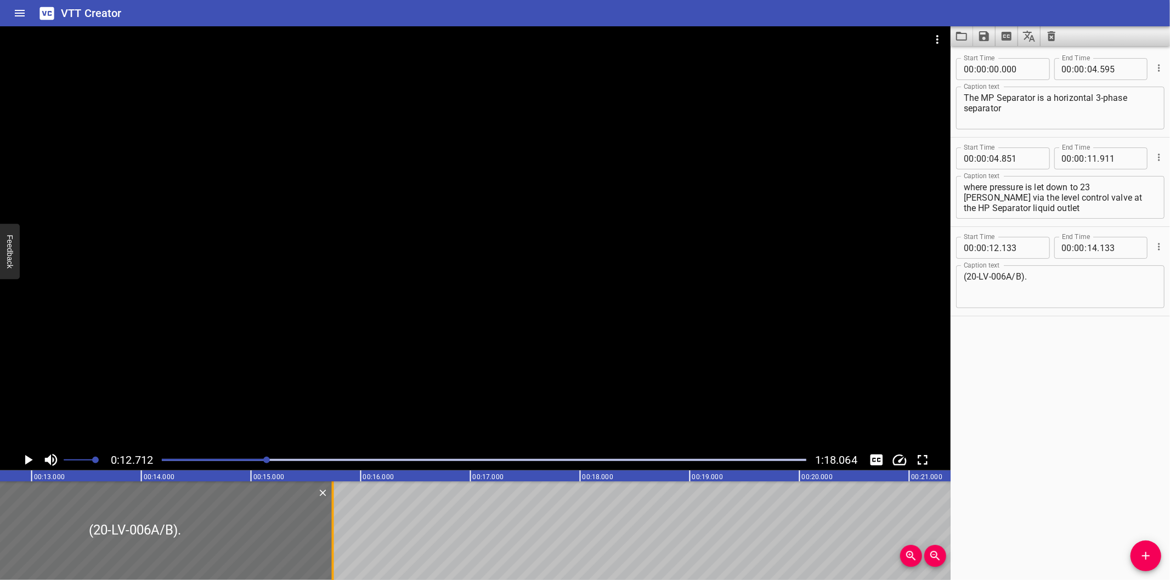
drag, startPoint x: 160, startPoint y: 527, endPoint x: 336, endPoint y: 518, distance: 176.8
click at [336, 518] on div at bounding box center [332, 531] width 11 height 99
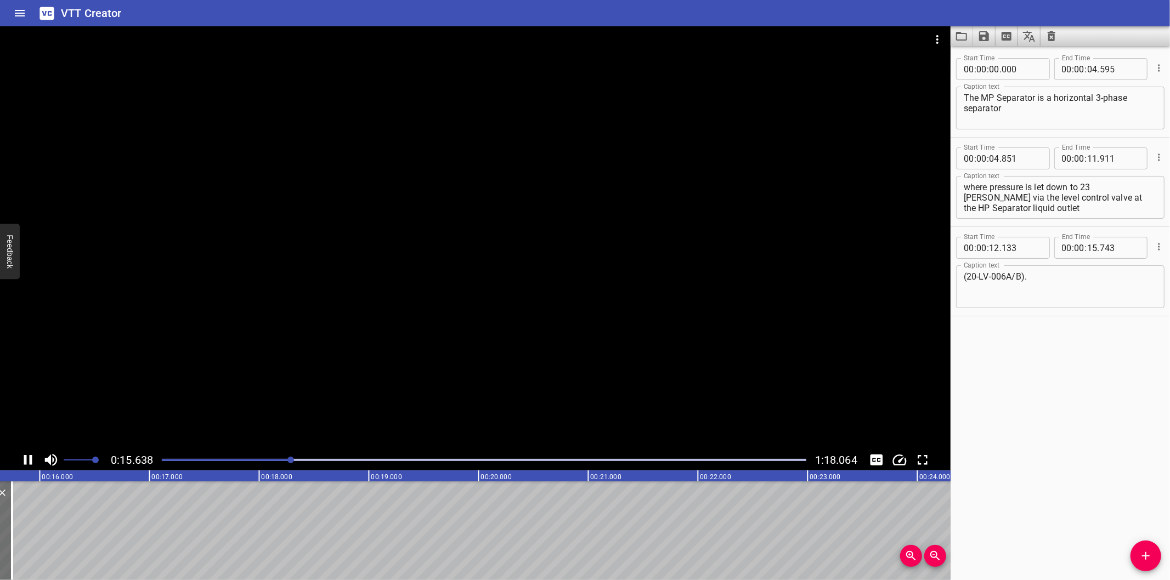
scroll to position [0, 1736]
click at [1159, 554] on span "Add Cue" at bounding box center [1145, 556] width 31 height 13
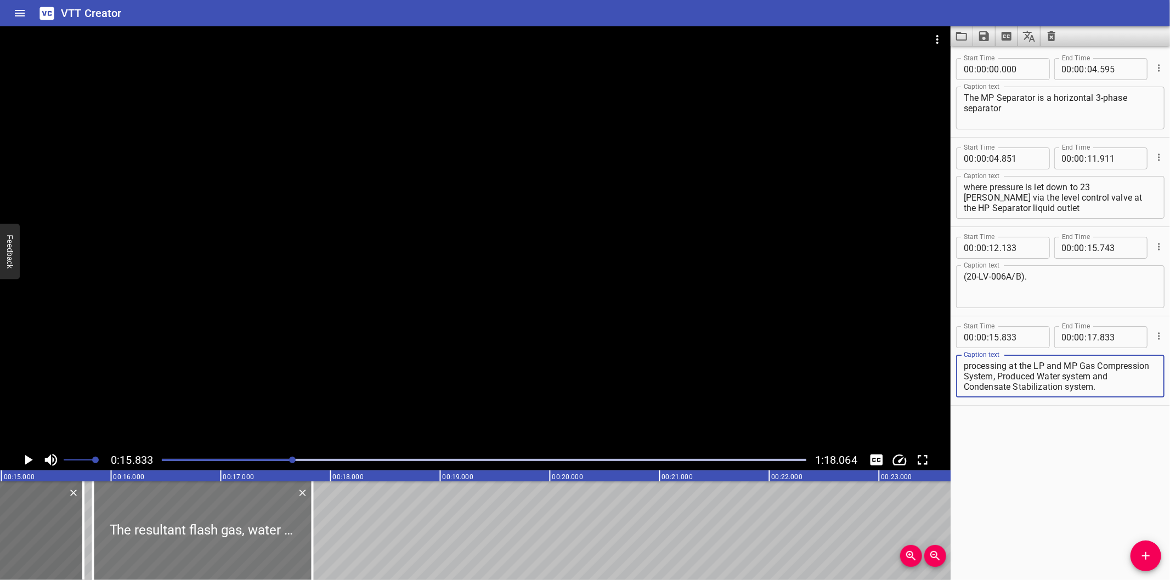
scroll to position [0, 1615]
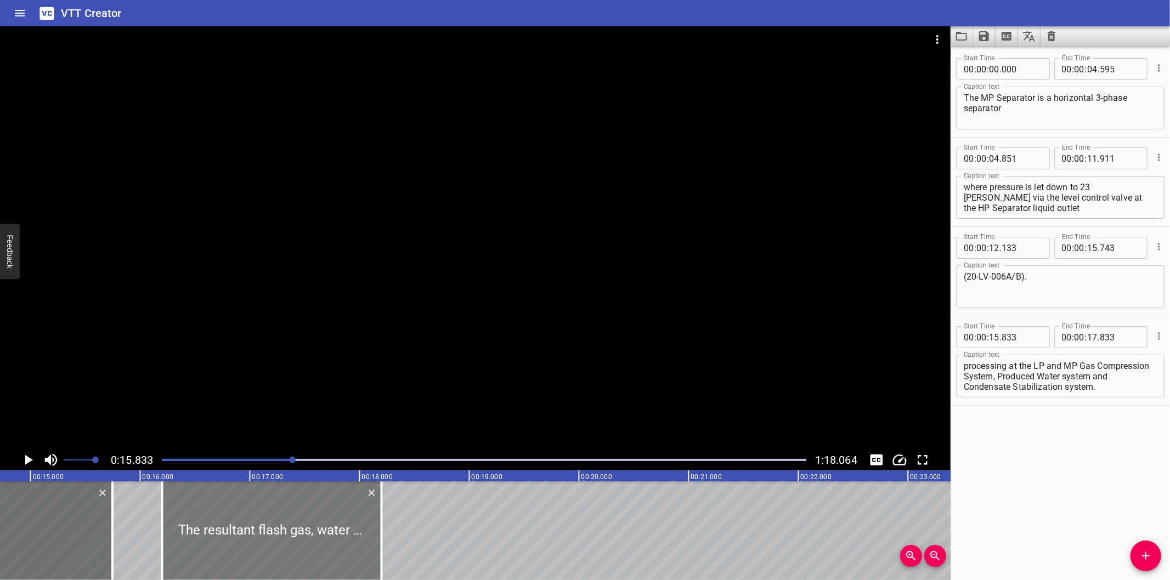
drag, startPoint x: 234, startPoint y: 539, endPoint x: 273, endPoint y: 544, distance: 38.7
click at [273, 544] on div at bounding box center [271, 531] width 219 height 99
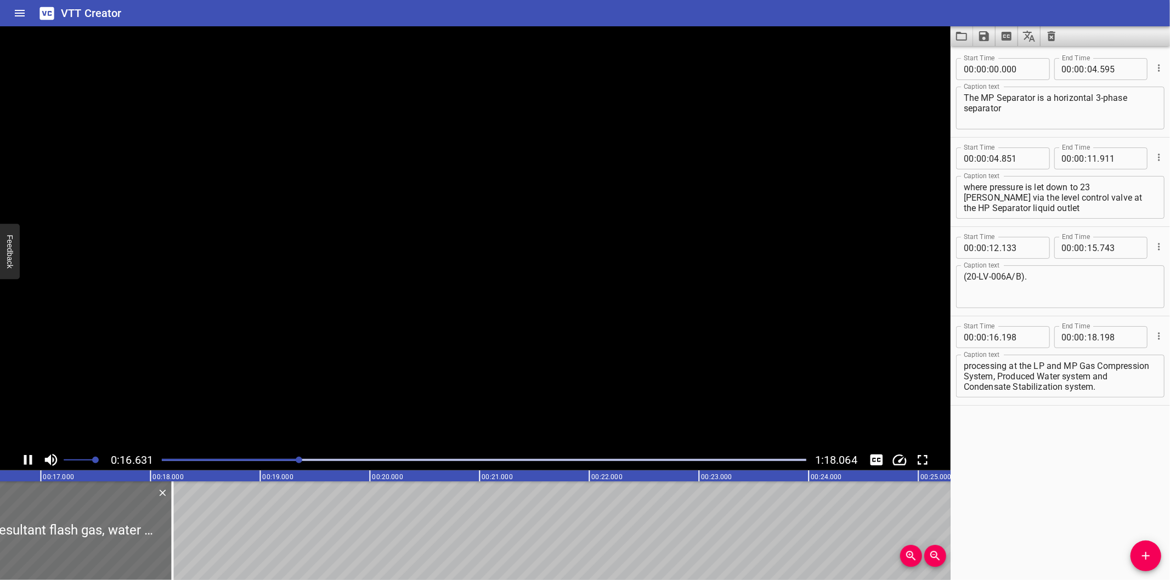
scroll to position [0, 1850]
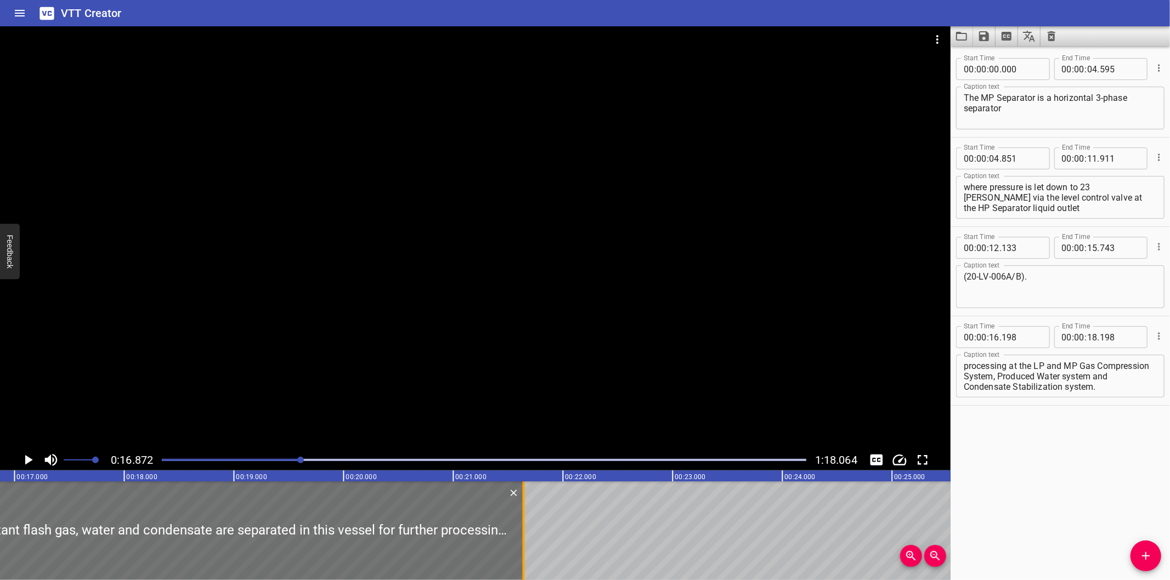
drag, startPoint x: 148, startPoint y: 547, endPoint x: 528, endPoint y: 557, distance: 379.6
click at [528, 557] on div at bounding box center [523, 531] width 11 height 99
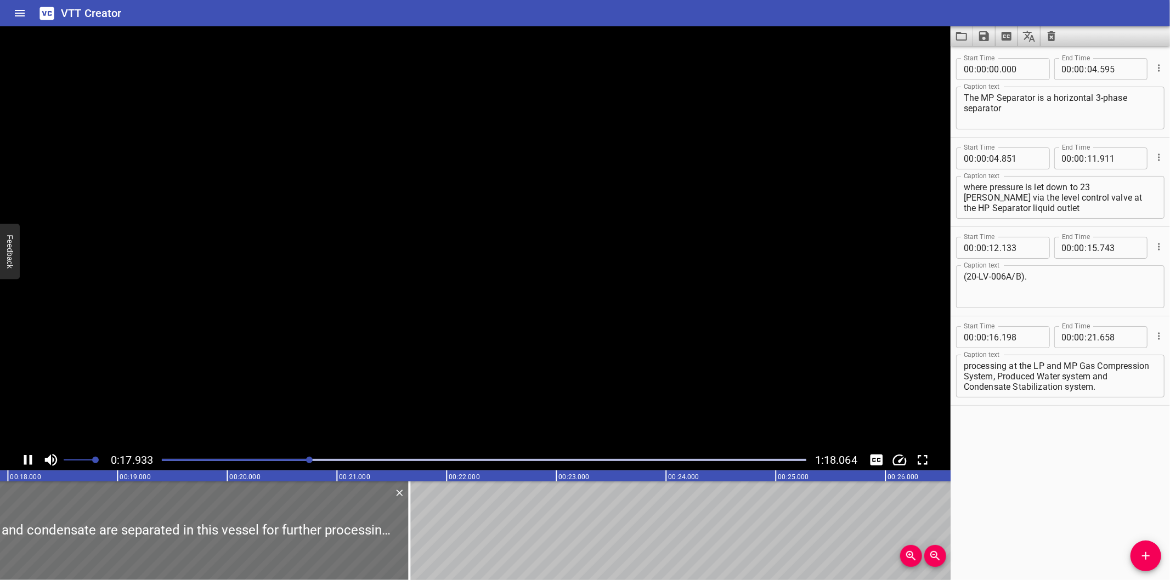
scroll to position [0, 1986]
click at [529, 273] on div at bounding box center [475, 237] width 950 height 423
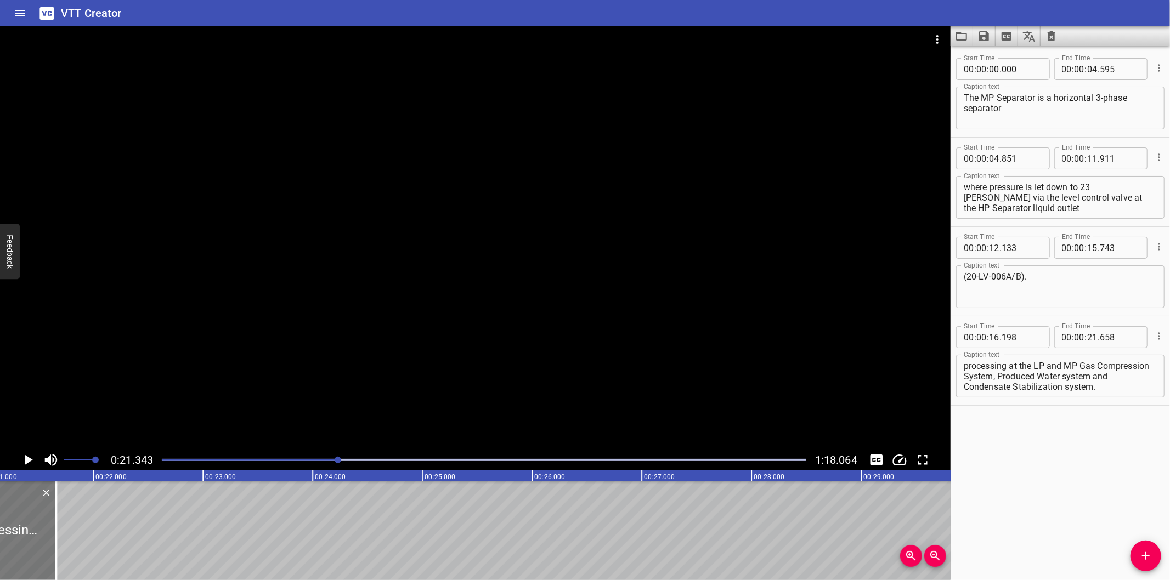
scroll to position [0, 2301]
click at [73, 552] on div at bounding box center [70, 531] width 11 height 99
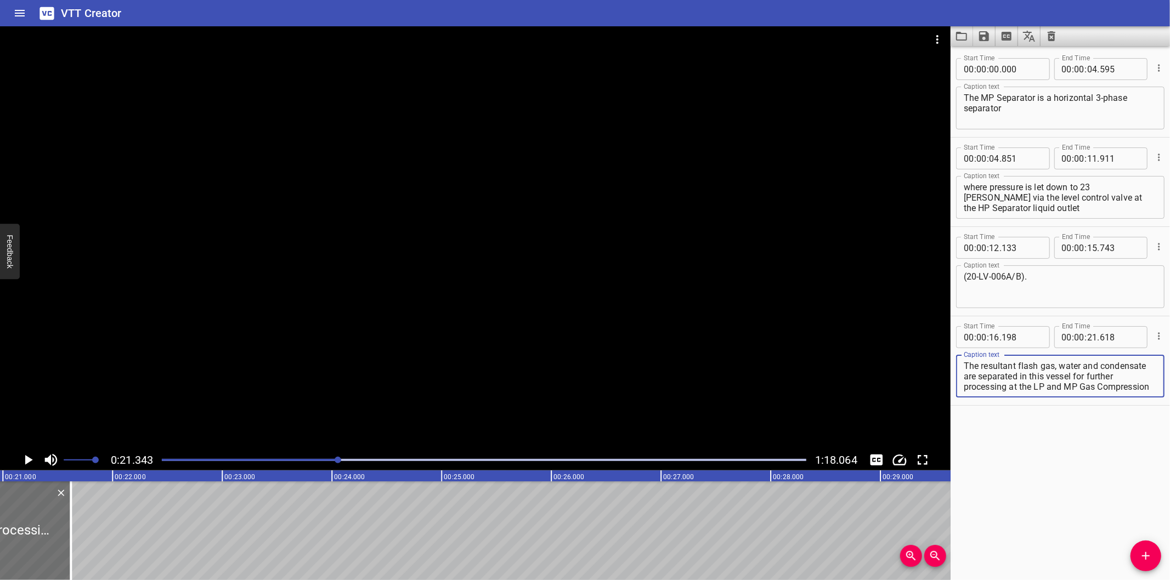
scroll to position [31, 0]
drag, startPoint x: 1123, startPoint y: 376, endPoint x: 1167, endPoint y: 523, distance: 153.5
click at [1167, 522] on div "Start Time 00 : 00 : 00 . 000 Start Time End Time 00 : 00 : 04 . 595 End Time C…" at bounding box center [1059, 313] width 219 height 534
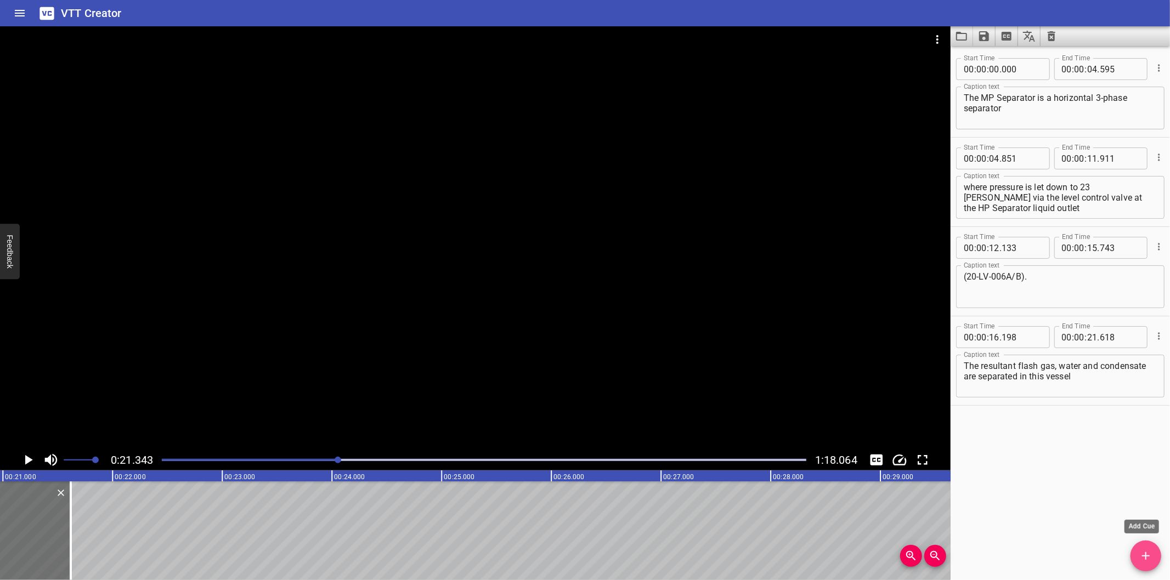
click at [1136, 551] on span "Add Cue" at bounding box center [1145, 556] width 31 height 13
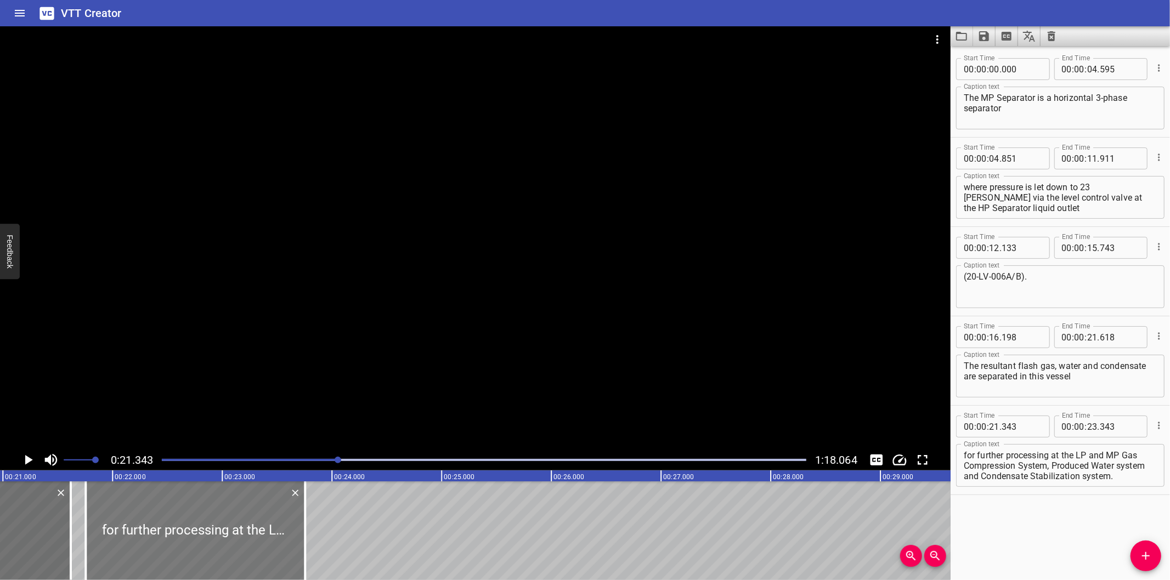
drag, startPoint x: 99, startPoint y: 525, endPoint x: 144, endPoint y: 527, distance: 45.0
click at [144, 527] on div at bounding box center [195, 531] width 219 height 99
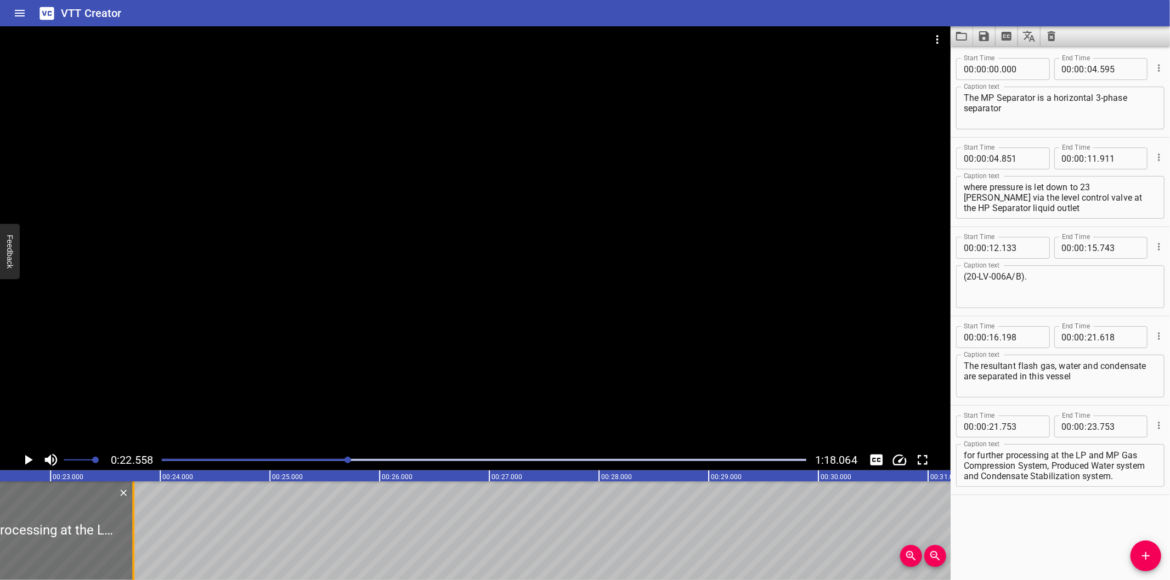
scroll to position [0, 2474]
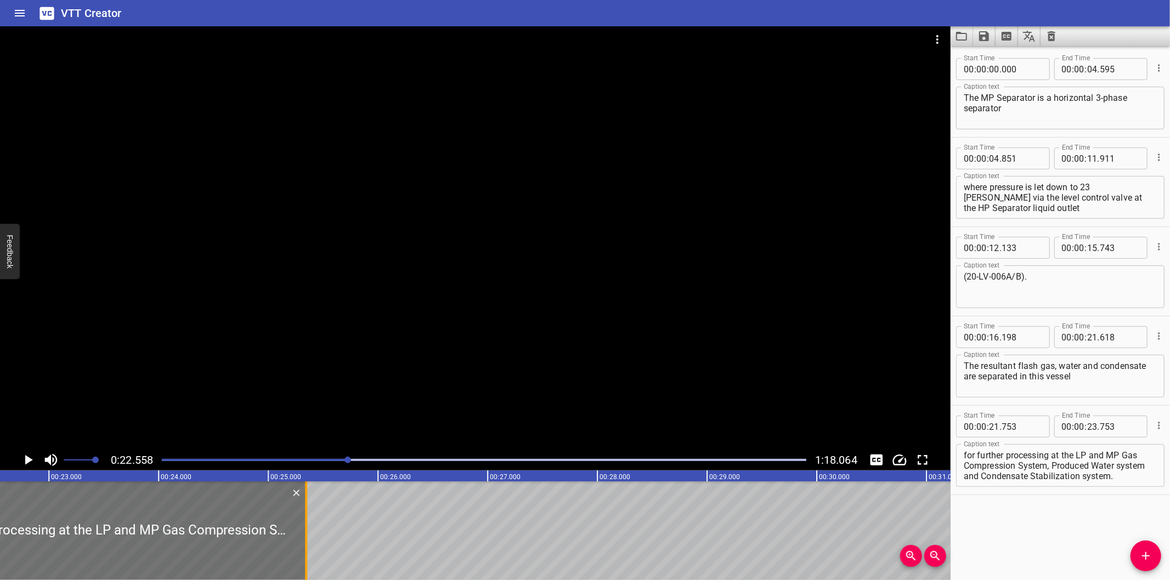
drag, startPoint x: 128, startPoint y: 540, endPoint x: 518, endPoint y: 539, distance: 390.5
click at [312, 539] on div at bounding box center [306, 531] width 11 height 99
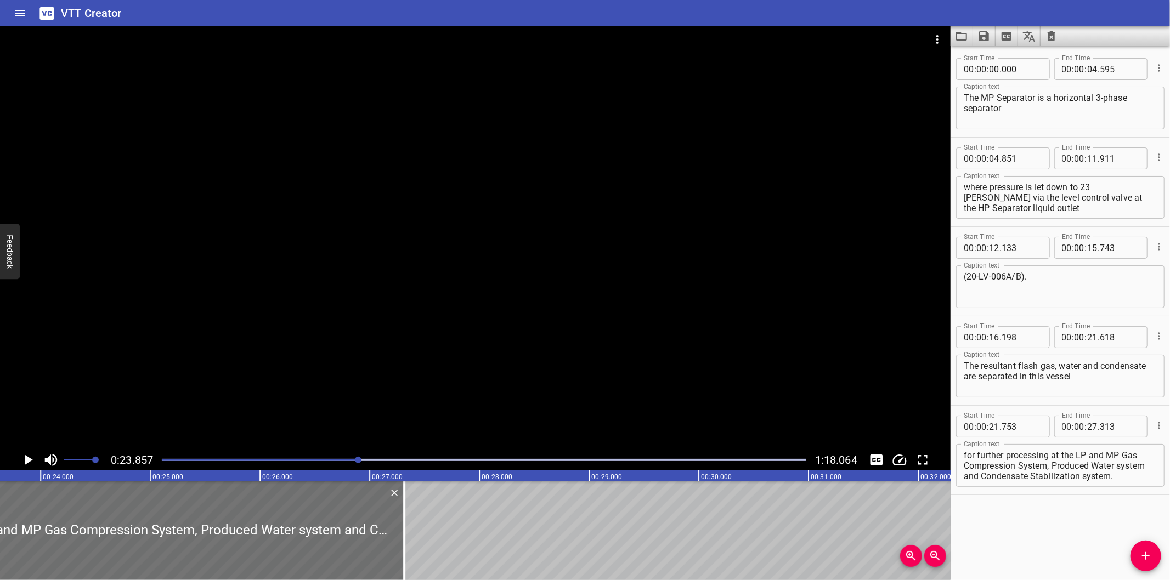
scroll to position [0, 2617]
click at [517, 337] on div at bounding box center [475, 237] width 950 height 423
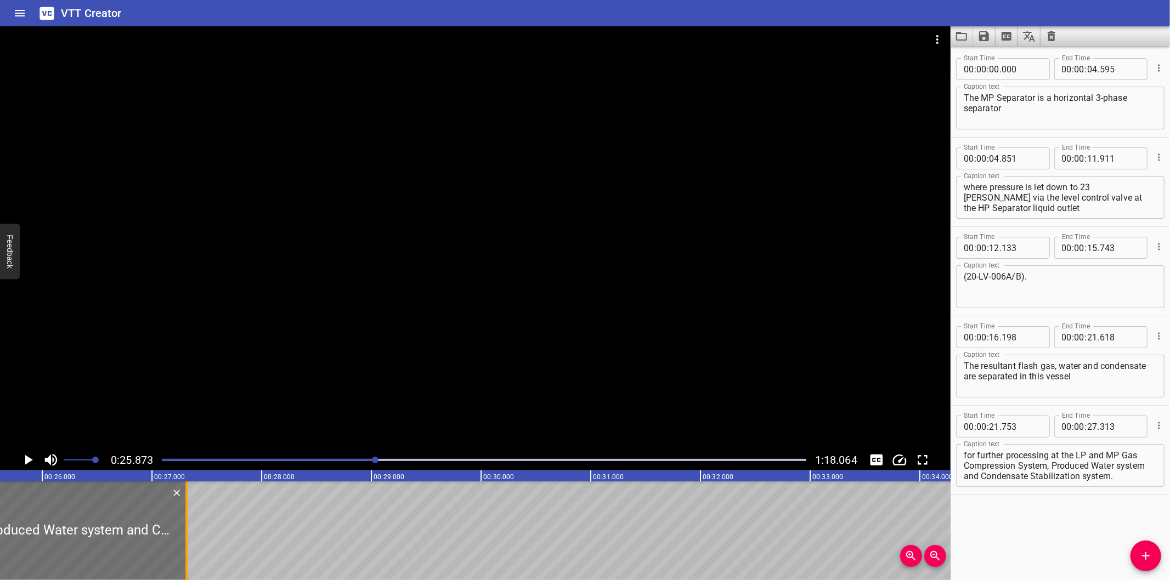
scroll to position [0, 2838]
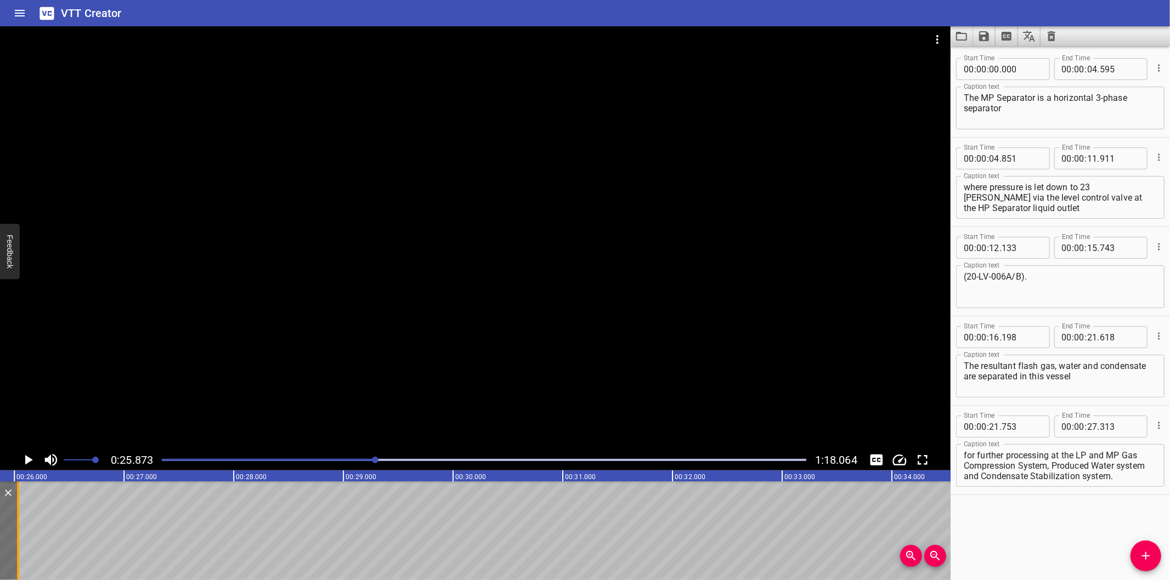
drag, startPoint x: 157, startPoint y: 547, endPoint x: 17, endPoint y: 545, distance: 140.4
click at [17, 545] on div at bounding box center [18, 531] width 2 height 99
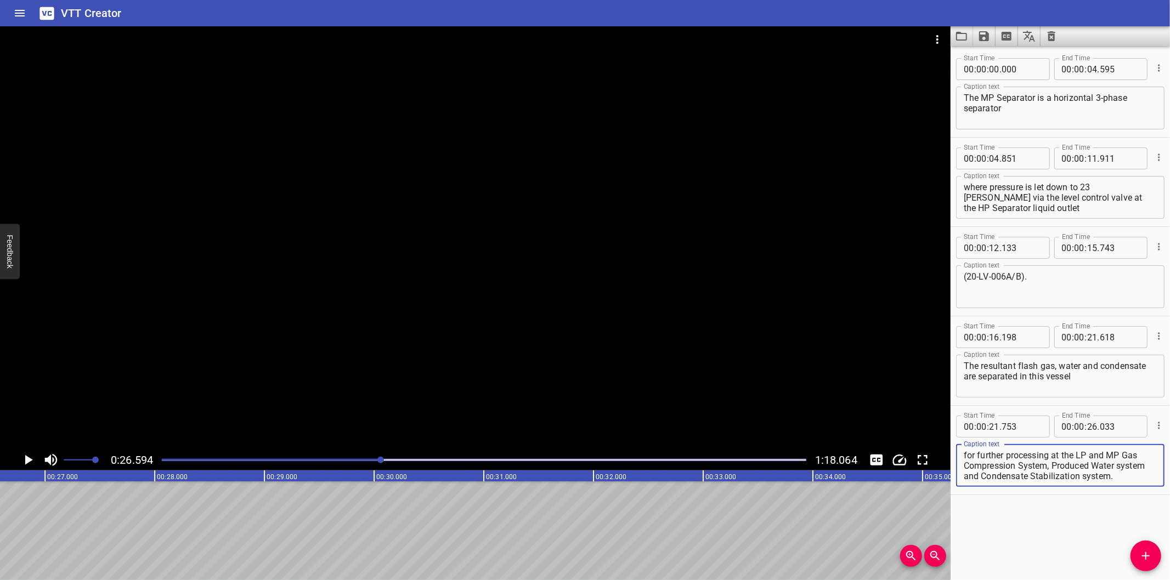
drag, startPoint x: 1053, startPoint y: 463, endPoint x: 1172, endPoint y: 529, distance: 136.3
click at [1169, 529] on html "VTT Creator Caption Editor Batch Transcribe Login Sign Up Privacy Contact 0:26.…" at bounding box center [585, 290] width 1170 height 580
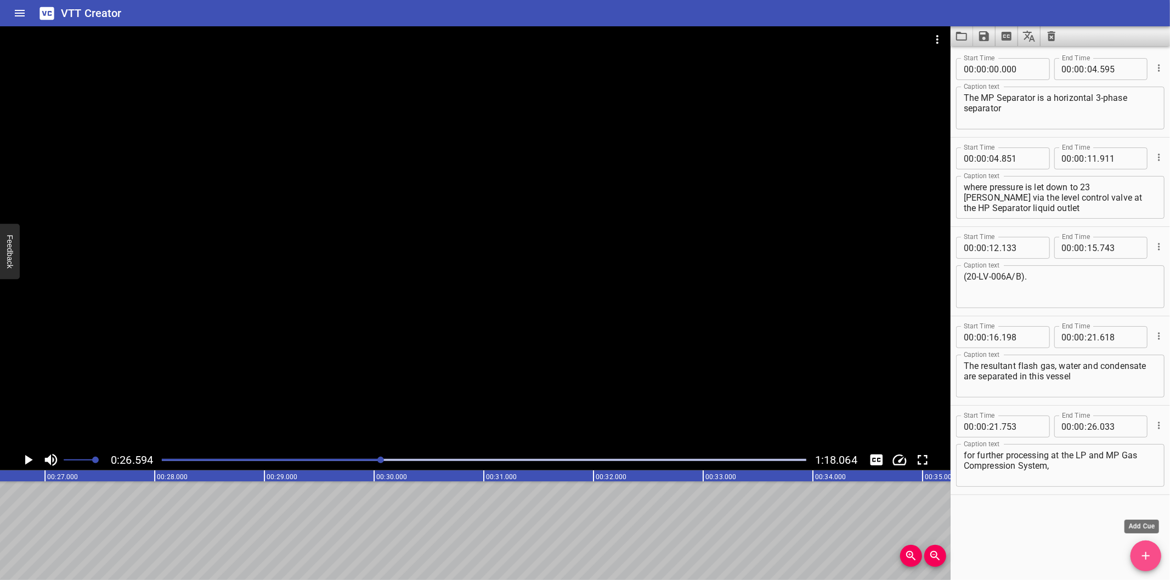
click at [1141, 553] on icon "Add Cue" at bounding box center [1145, 556] width 13 height 13
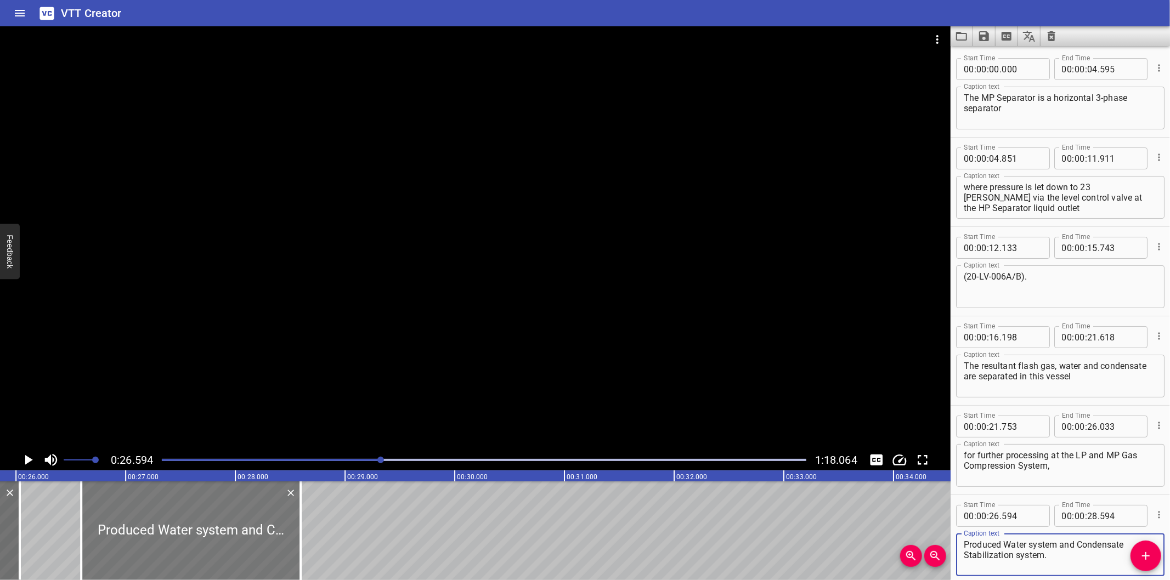
scroll to position [0, 2795]
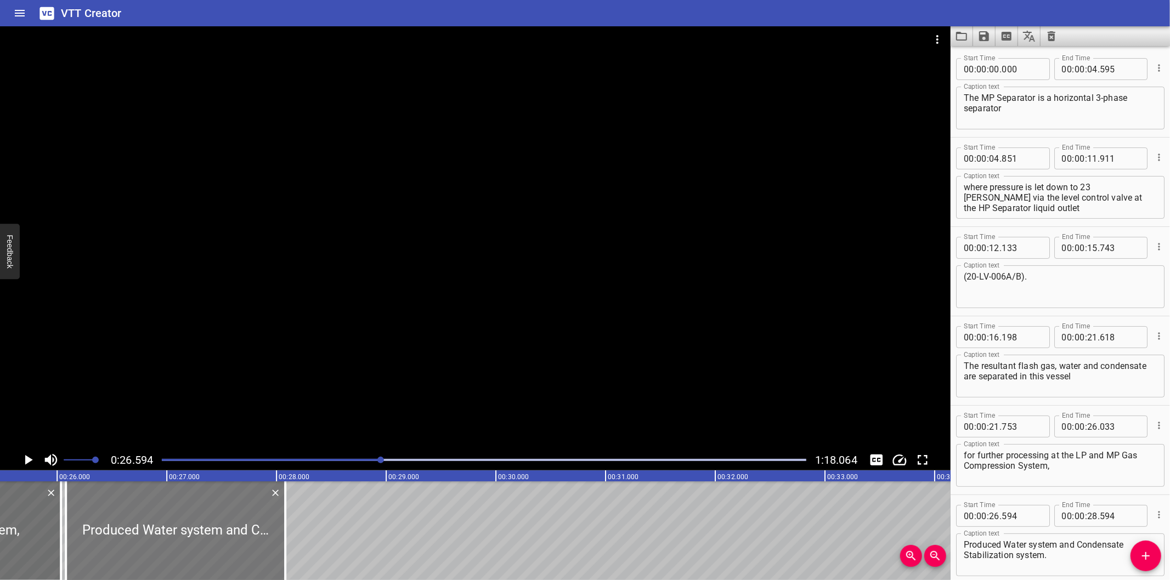
drag, startPoint x: 236, startPoint y: 524, endPoint x: 178, endPoint y: 537, distance: 59.1
click at [178, 537] on div at bounding box center [175, 531] width 219 height 99
click at [179, 513] on div at bounding box center [170, 531] width 219 height 99
click at [244, 365] on div at bounding box center [475, 237] width 950 height 423
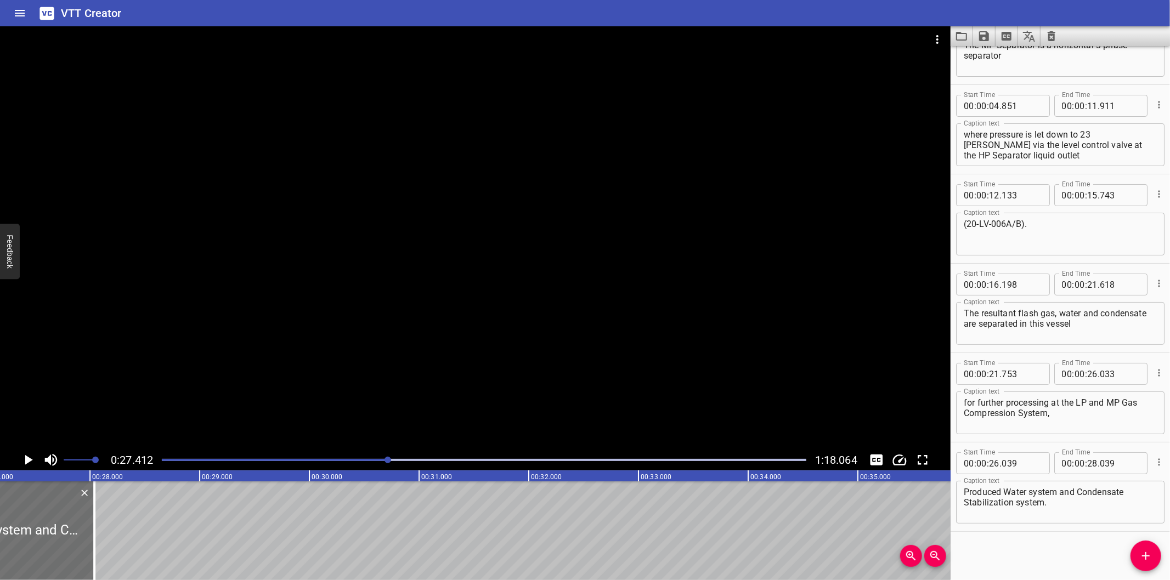
scroll to position [0, 3007]
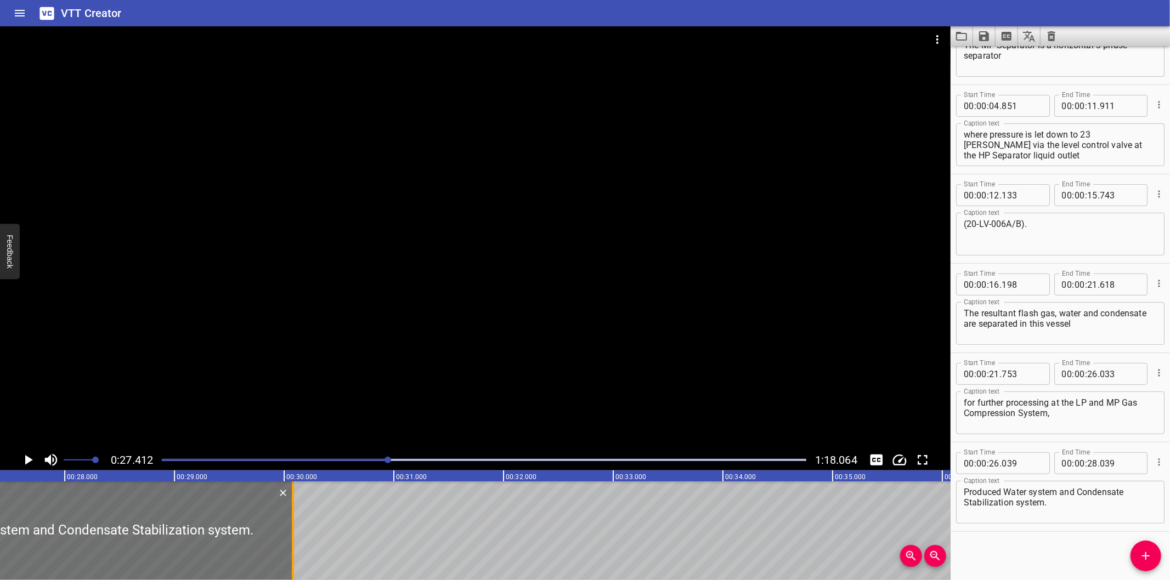
drag, startPoint x: 70, startPoint y: 543, endPoint x: 293, endPoint y: 534, distance: 223.9
click at [293, 534] on div at bounding box center [292, 531] width 11 height 99
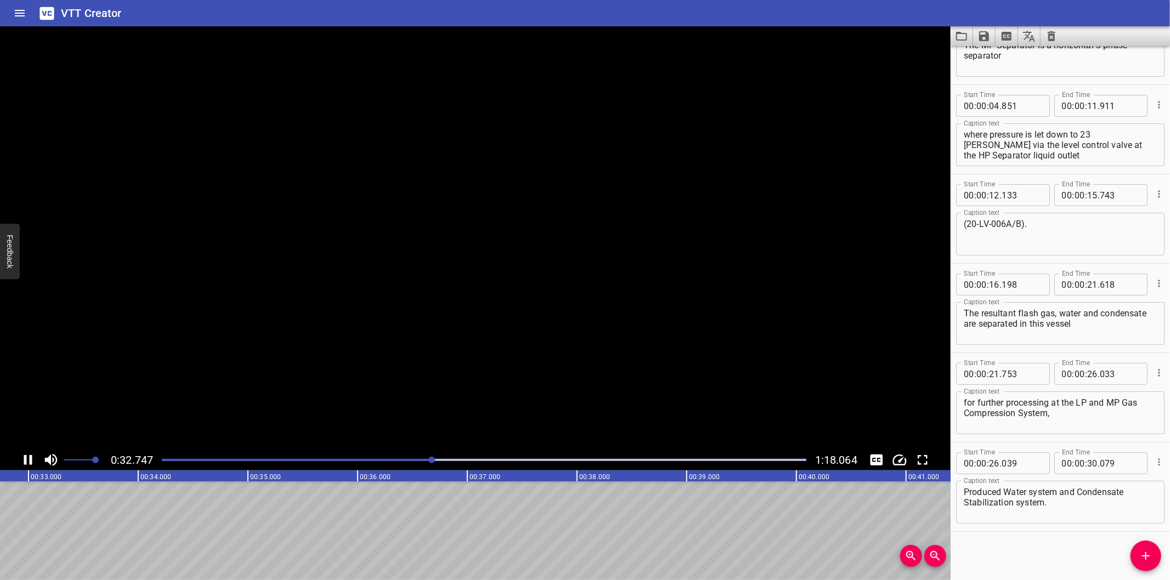
scroll to position [0, 3610]
drag, startPoint x: 1148, startPoint y: 562, endPoint x: 1132, endPoint y: 559, distance: 16.1
click at [1146, 561] on icon "Add Cue" at bounding box center [1145, 556] width 13 height 13
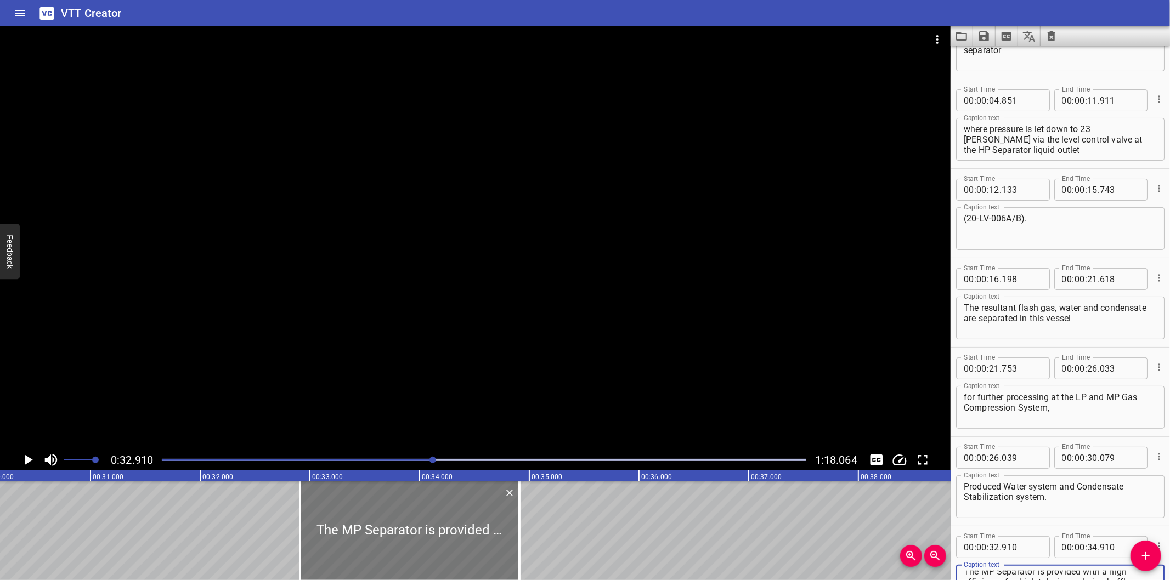
scroll to position [0, 3284]
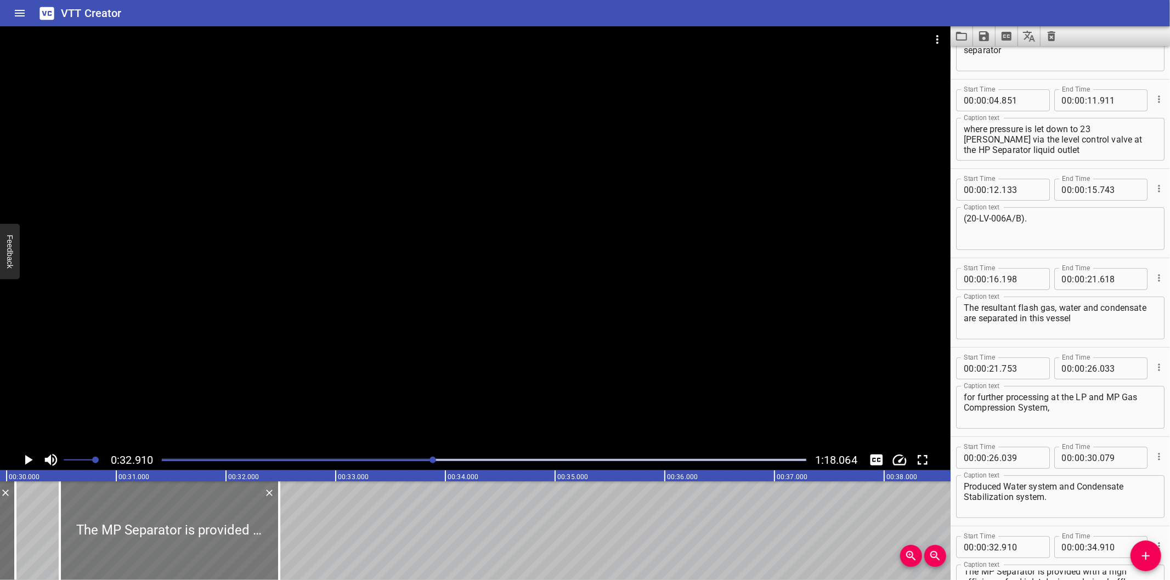
drag, startPoint x: 352, startPoint y: 540, endPoint x: 99, endPoint y: 544, distance: 252.9
click at [100, 544] on div at bounding box center [169, 531] width 219 height 99
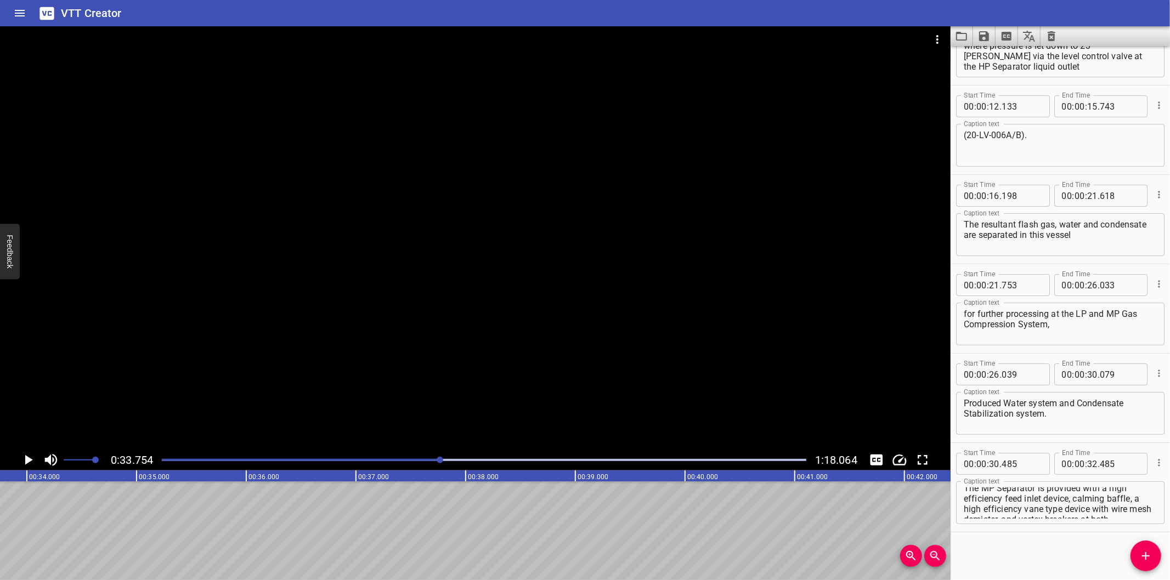
click at [419, 457] on div at bounding box center [484, 459] width 658 height 15
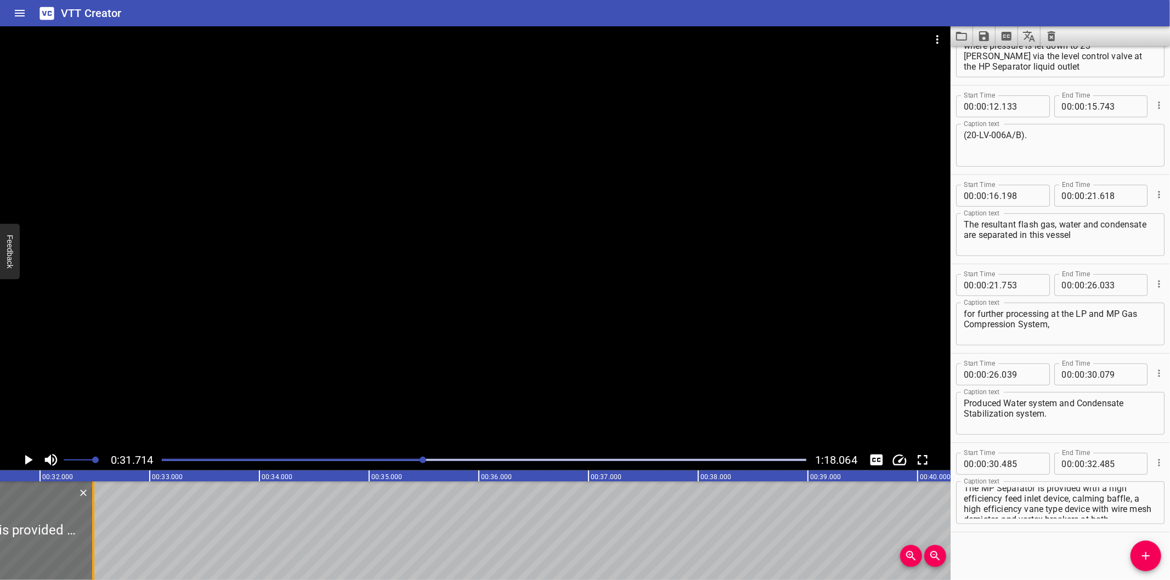
scroll to position [0, 3479]
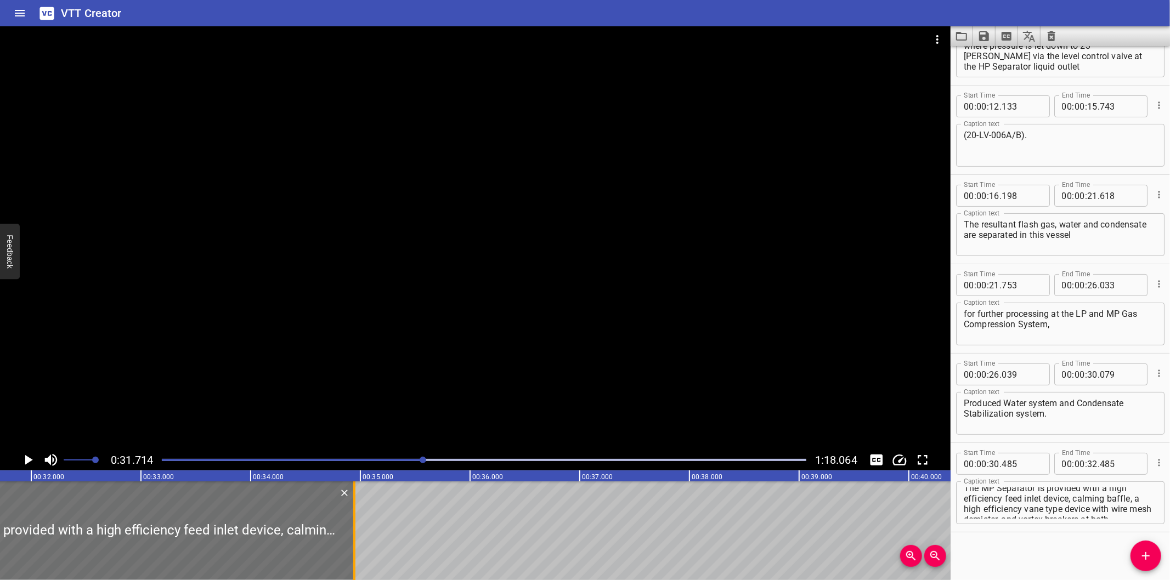
drag, startPoint x: 86, startPoint y: 542, endPoint x: 425, endPoint y: 545, distance: 339.5
click at [360, 545] on div at bounding box center [354, 531] width 11 height 99
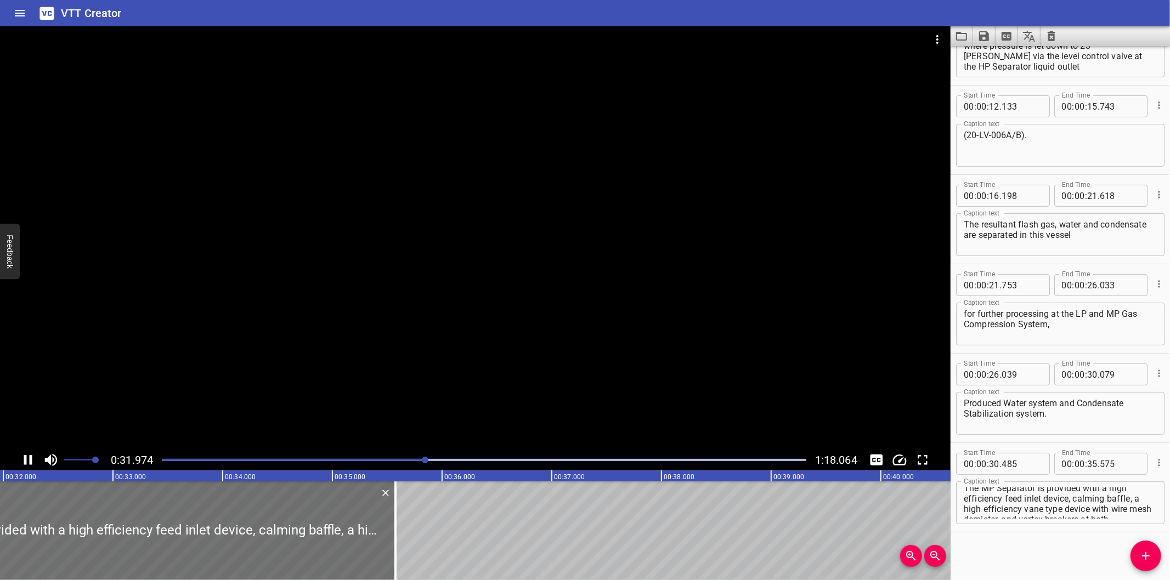
scroll to position [0, 3533]
click at [544, 319] on div at bounding box center [475, 237] width 950 height 423
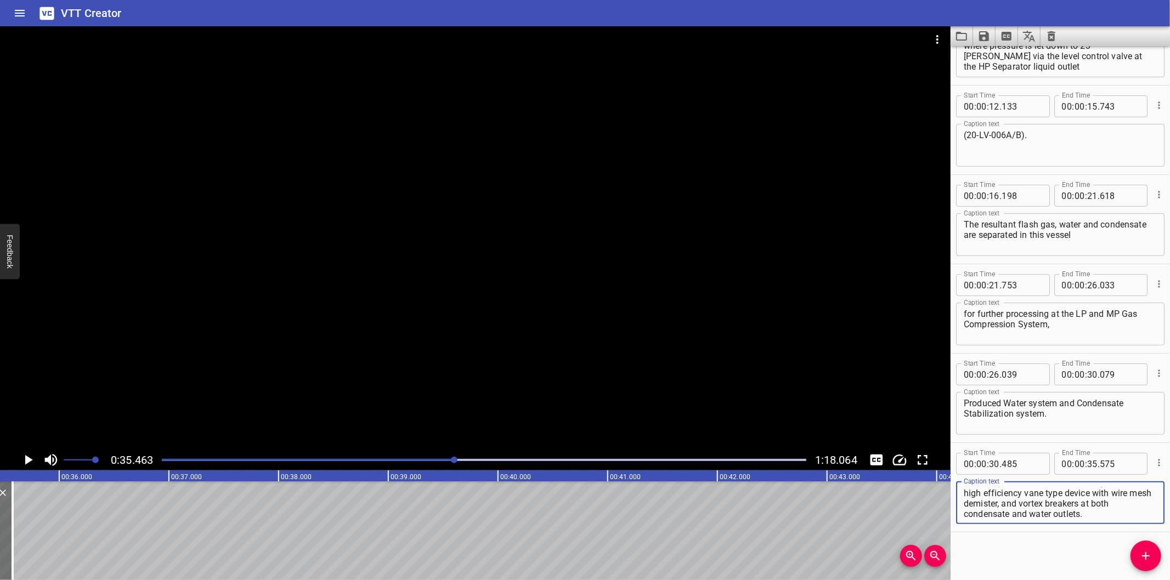
scroll to position [143, 0]
drag, startPoint x: 1073, startPoint y: 502, endPoint x: 1176, endPoint y: 592, distance: 136.8
click at [1169, 580] on html "VTT Creator Caption Editor Batch Transcribe Login Sign Up Privacy Contact 0:35.…" at bounding box center [585, 290] width 1170 height 580
click at [1134, 553] on span "Add Cue" at bounding box center [1145, 556] width 31 height 13
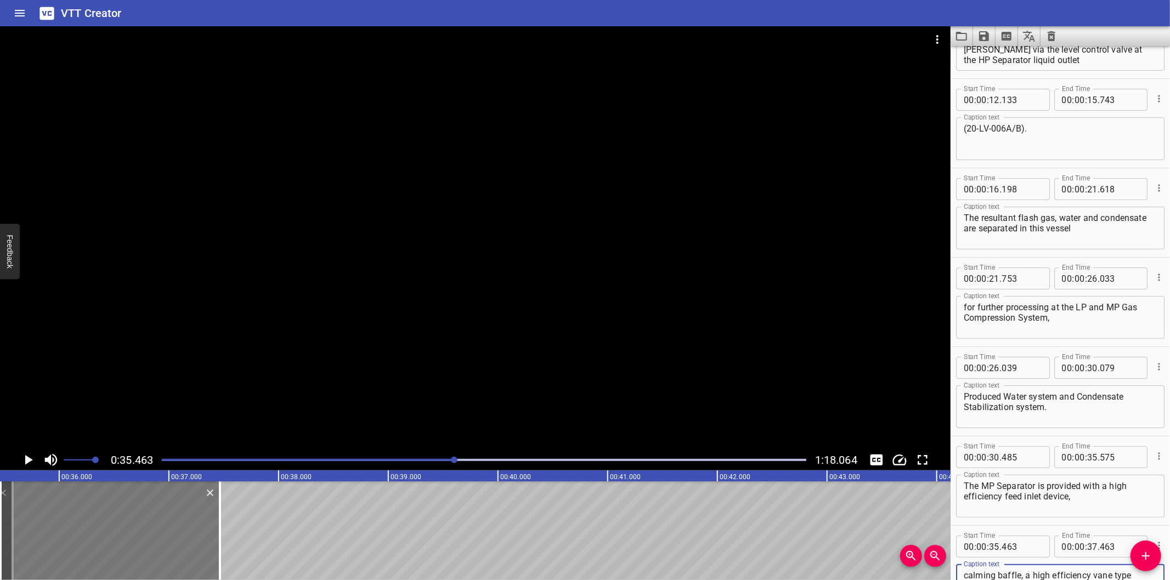
scroll to position [168, 0]
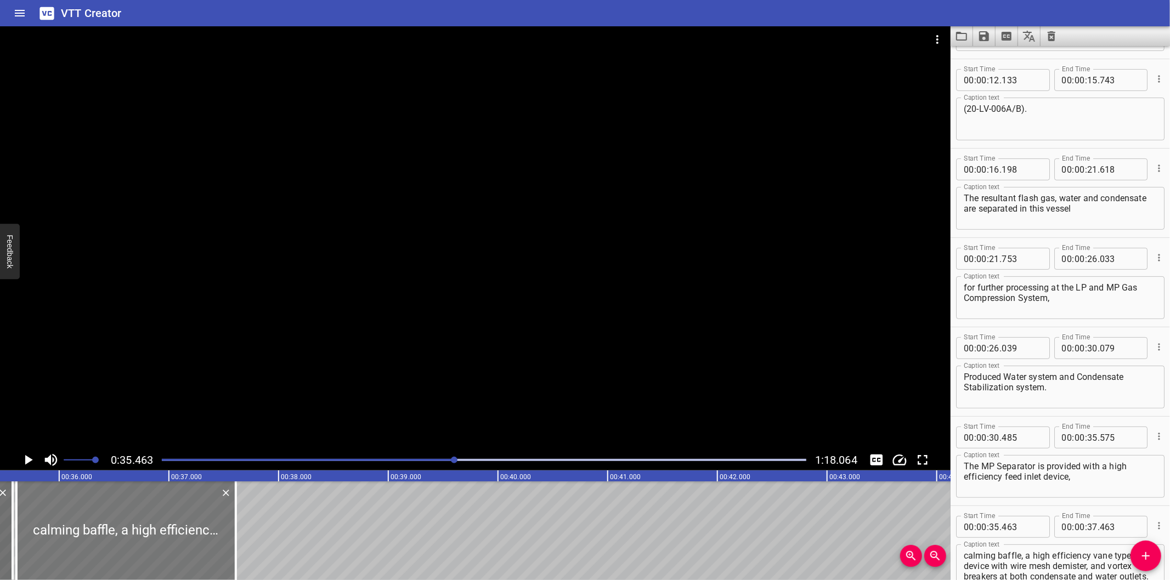
drag, startPoint x: 121, startPoint y: 535, endPoint x: 137, endPoint y: 540, distance: 16.5
click at [137, 540] on div at bounding box center [125, 531] width 219 height 99
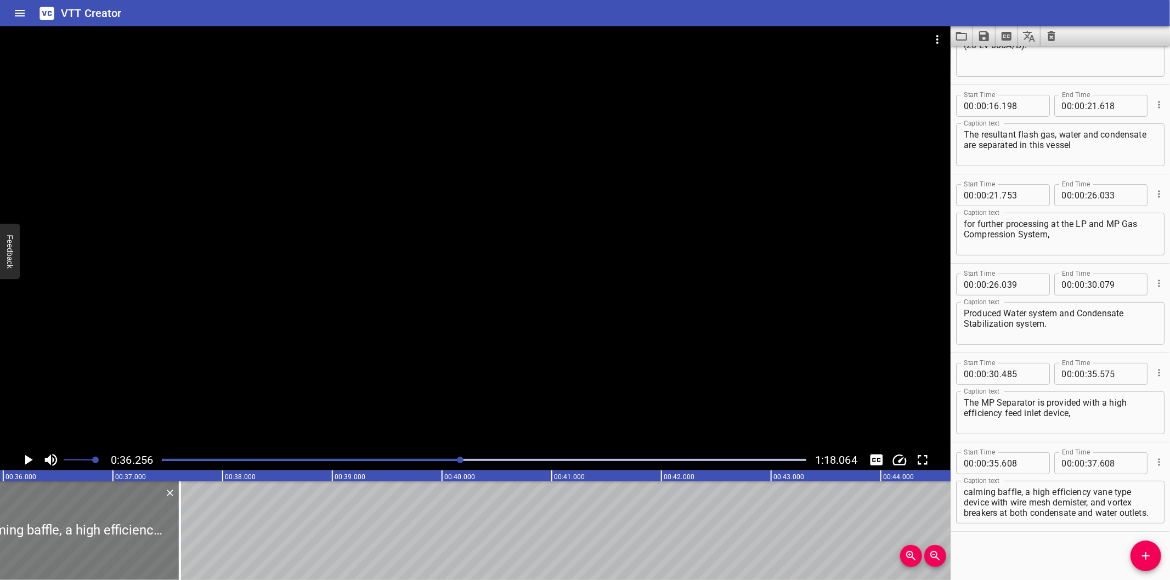
scroll to position [0, 3977]
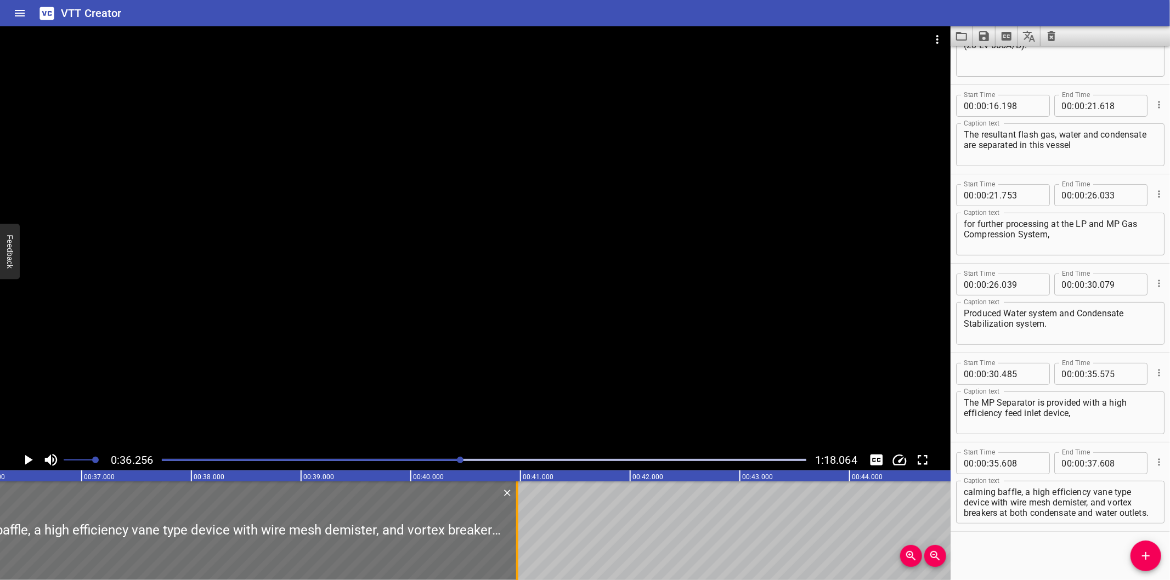
drag, startPoint x: 146, startPoint y: 551, endPoint x: 514, endPoint y: 550, distance: 368.6
click at [514, 550] on div at bounding box center [517, 531] width 11 height 99
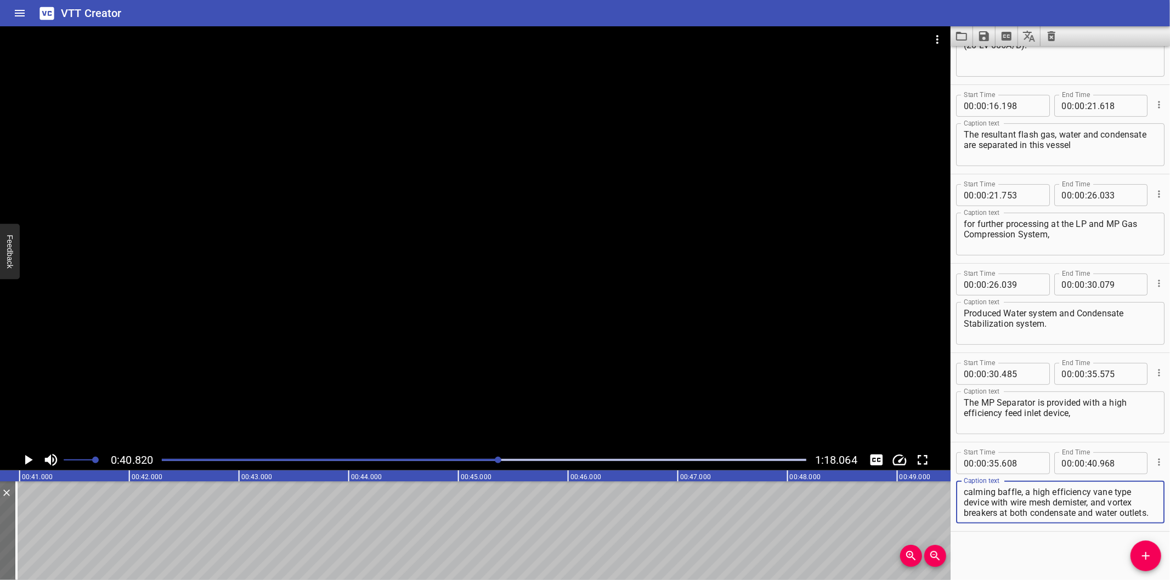
scroll to position [10, 0]
drag, startPoint x: 1092, startPoint y: 505, endPoint x: 1145, endPoint y: 568, distance: 82.2
click at [1145, 568] on div "Start Time 00 : 00 : 00 . 000 Start Time End Time 00 : 00 : 04 . 595 End Time C…" at bounding box center [1059, 313] width 219 height 534
click at [1146, 567] on button "Add Cue" at bounding box center [1145, 556] width 31 height 31
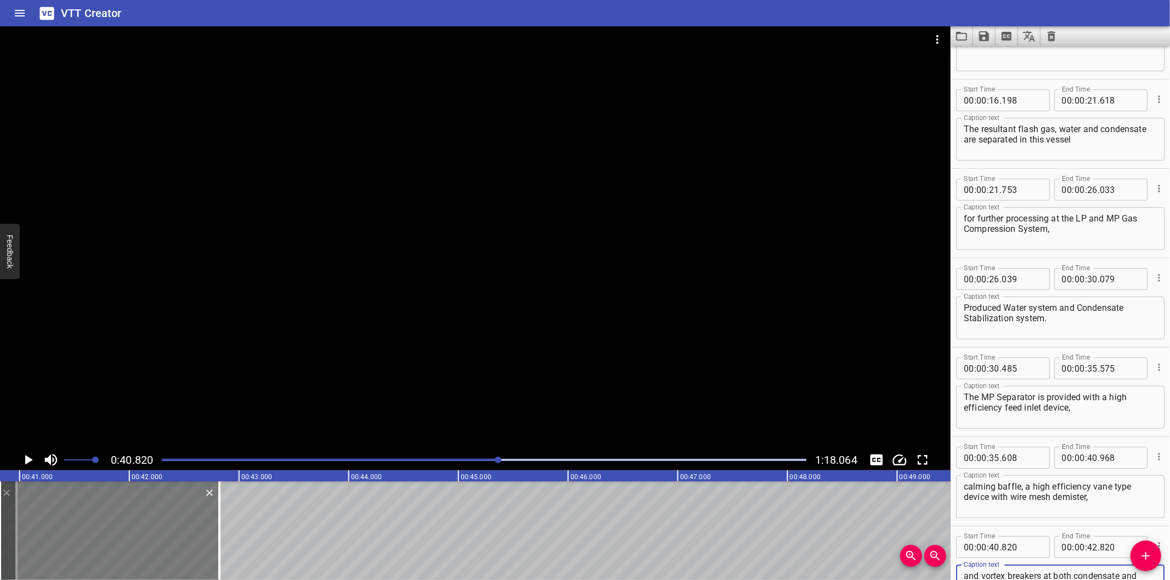
scroll to position [247, 0]
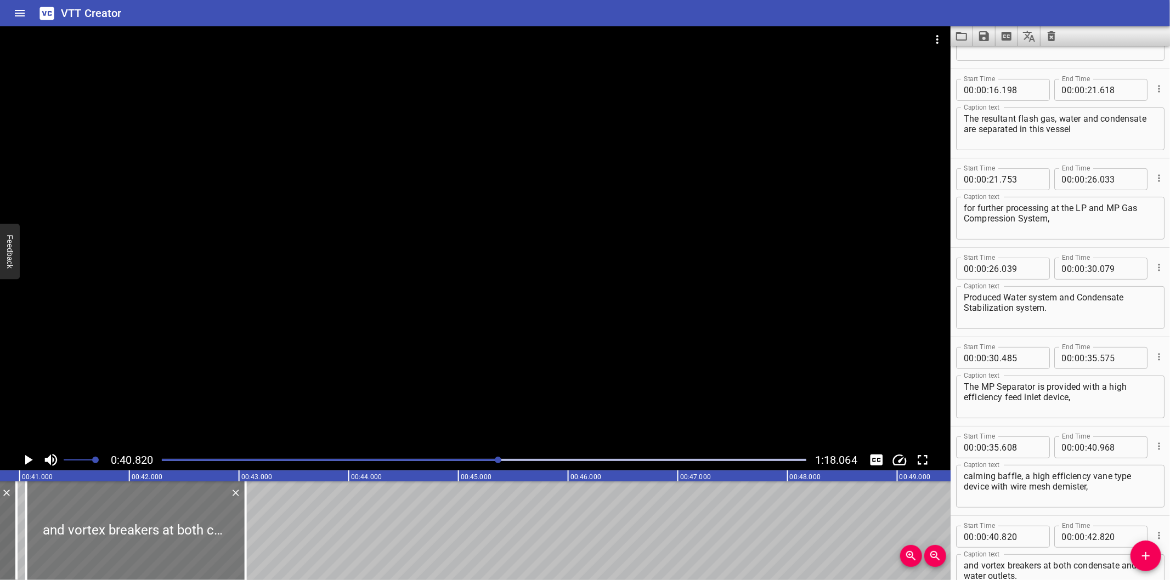
drag, startPoint x: 141, startPoint y: 529, endPoint x: 168, endPoint y: 534, distance: 26.8
click at [168, 534] on div at bounding box center [135, 531] width 219 height 99
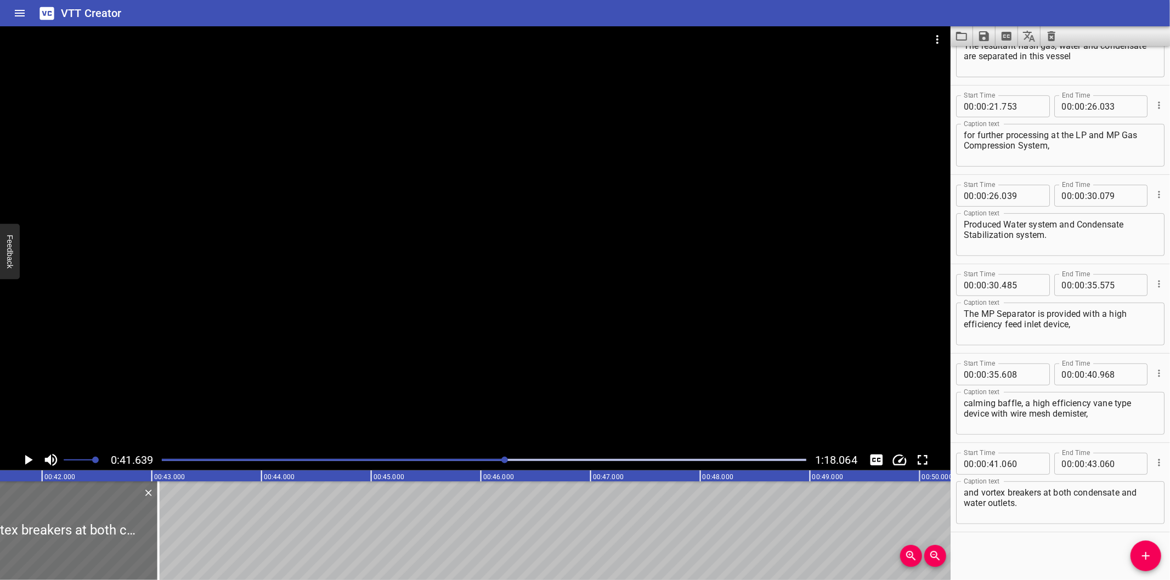
scroll to position [0, 4567]
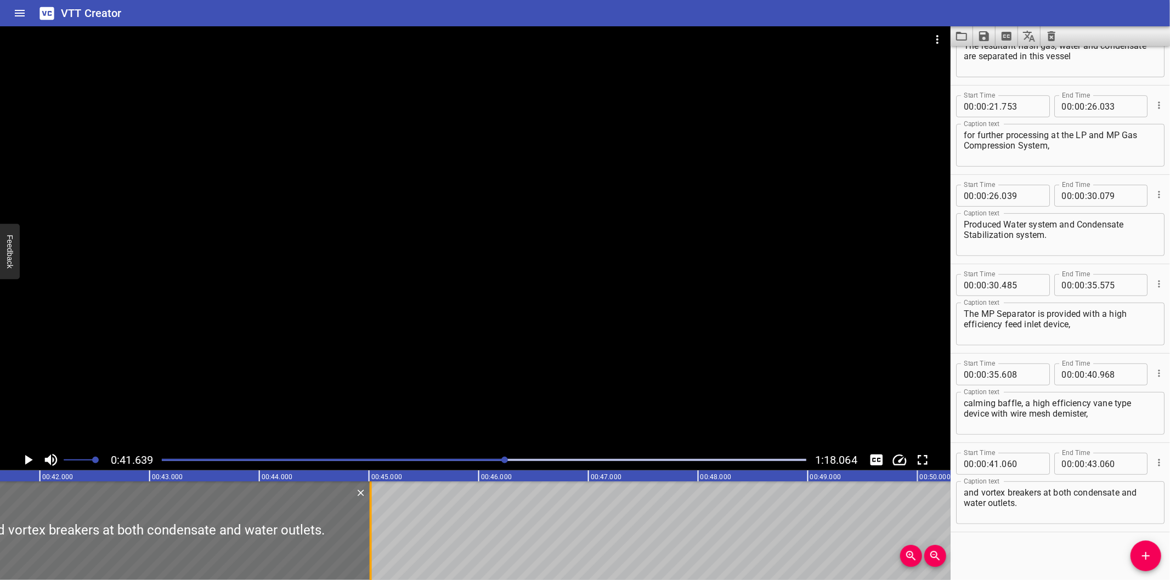
drag, startPoint x: 184, startPoint y: 545, endPoint x: 371, endPoint y: 545, distance: 187.0
click at [371, 545] on div at bounding box center [371, 531] width 2 height 99
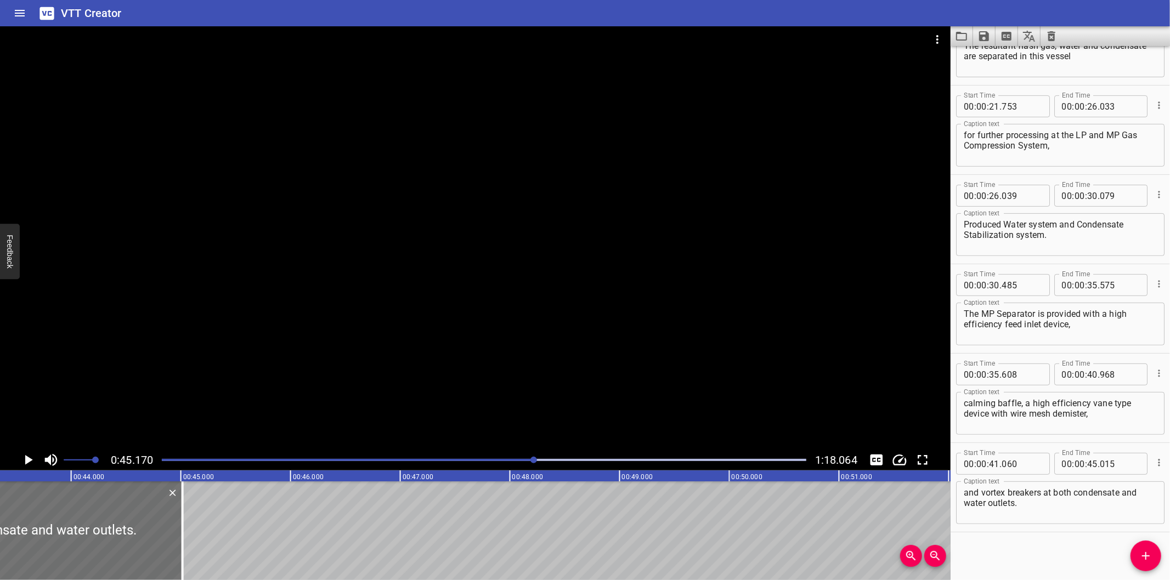
scroll to position [0, 4752]
click at [188, 546] on div at bounding box center [189, 531] width 2 height 99
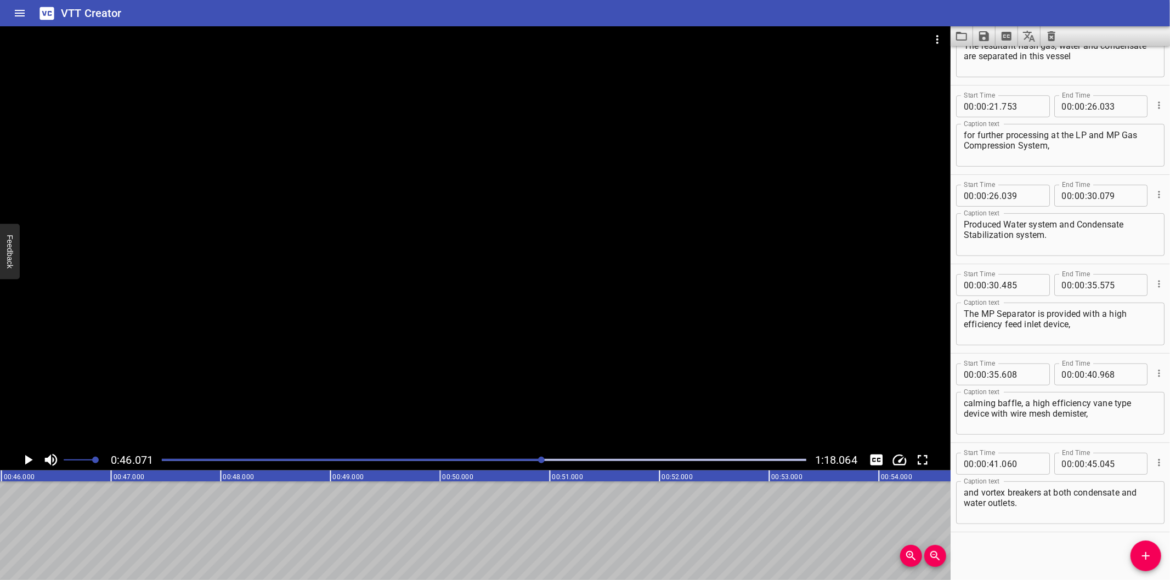
scroll to position [0, 5053]
click at [514, 457] on div at bounding box center [484, 459] width 658 height 15
click at [535, 395] on div at bounding box center [475, 237] width 950 height 423
click at [533, 460] on div "Play progress" at bounding box center [249, 460] width 644 height 2
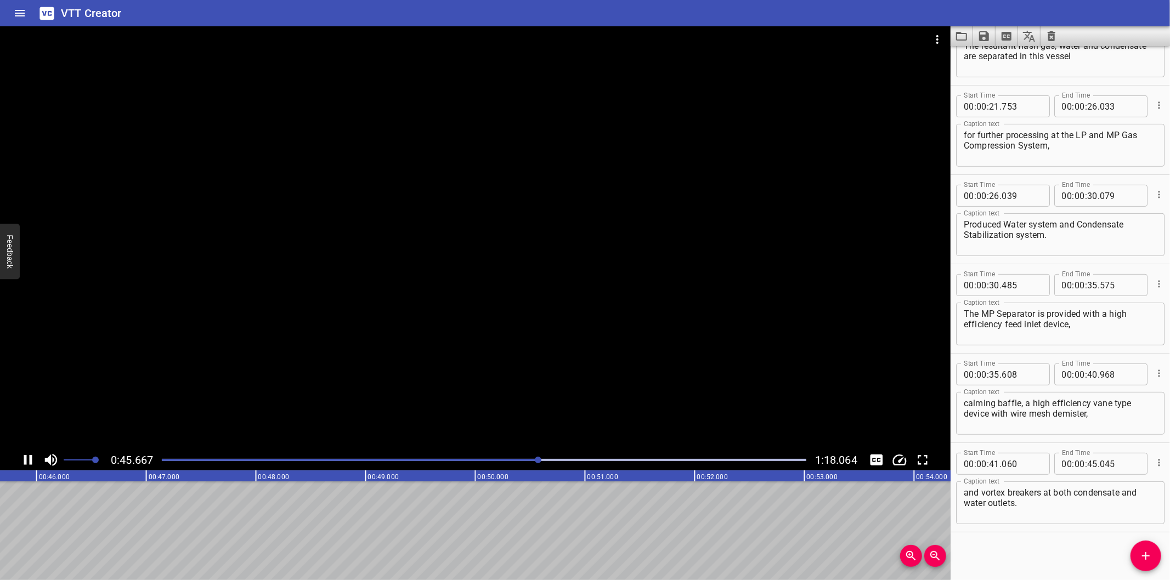
click at [512, 457] on div at bounding box center [484, 459] width 658 height 15
click at [512, 463] on div at bounding box center [484, 459] width 658 height 15
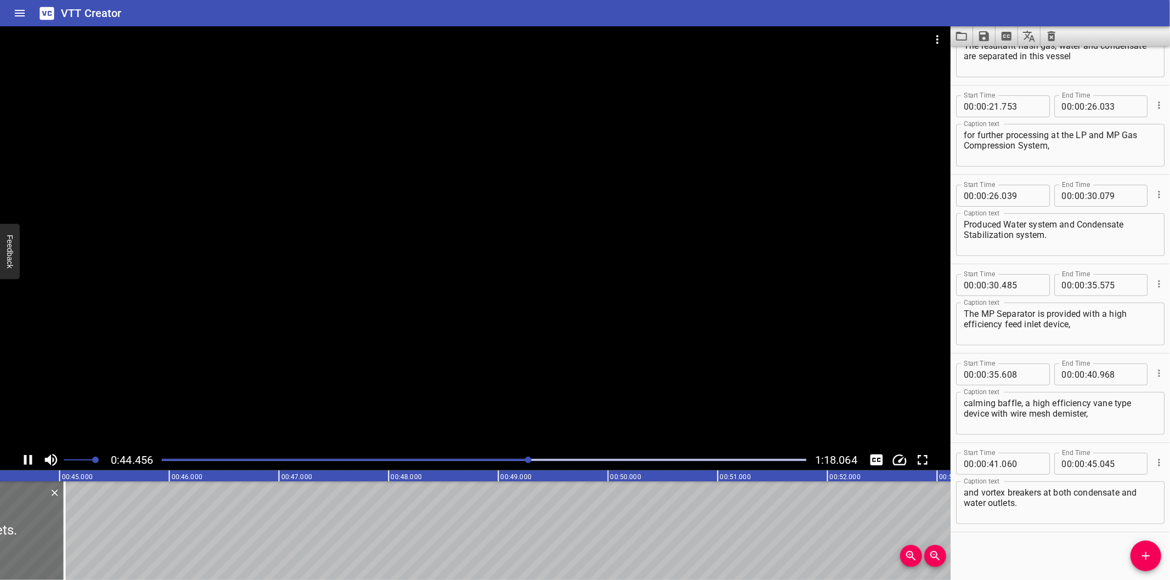
scroll to position [0, 4911]
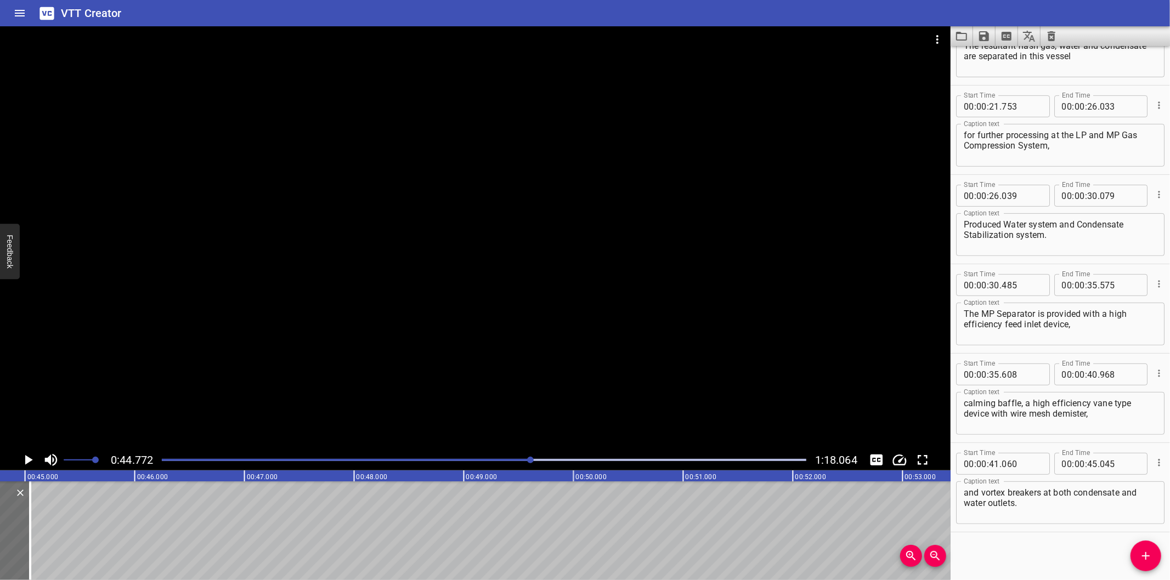
click at [527, 344] on div at bounding box center [475, 237] width 950 height 423
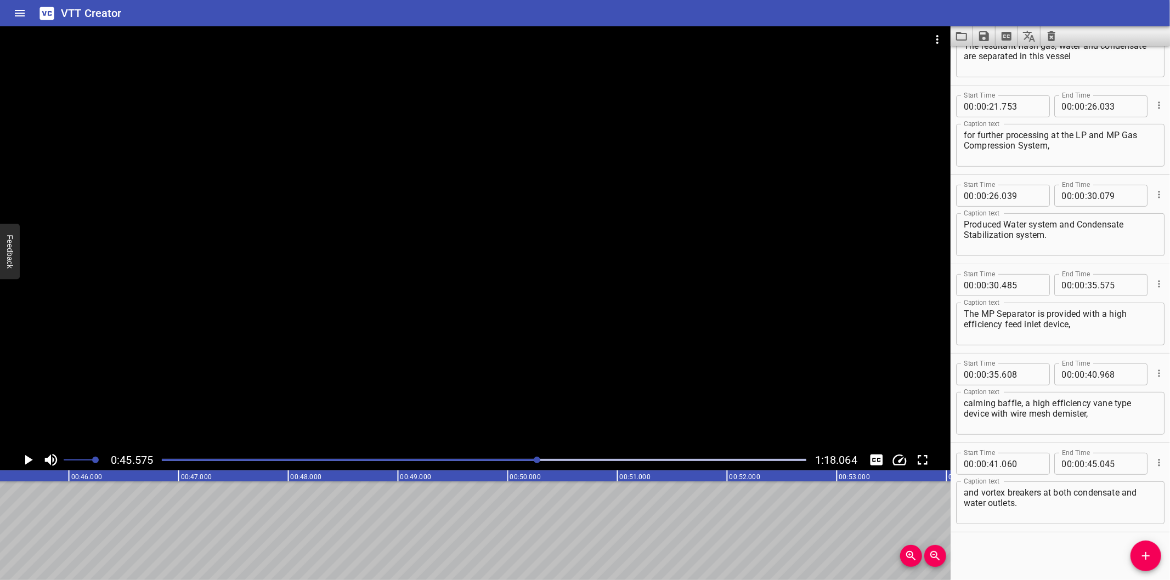
scroll to position [0, 4998]
click at [1136, 562] on span "Add Cue" at bounding box center [1145, 556] width 31 height 13
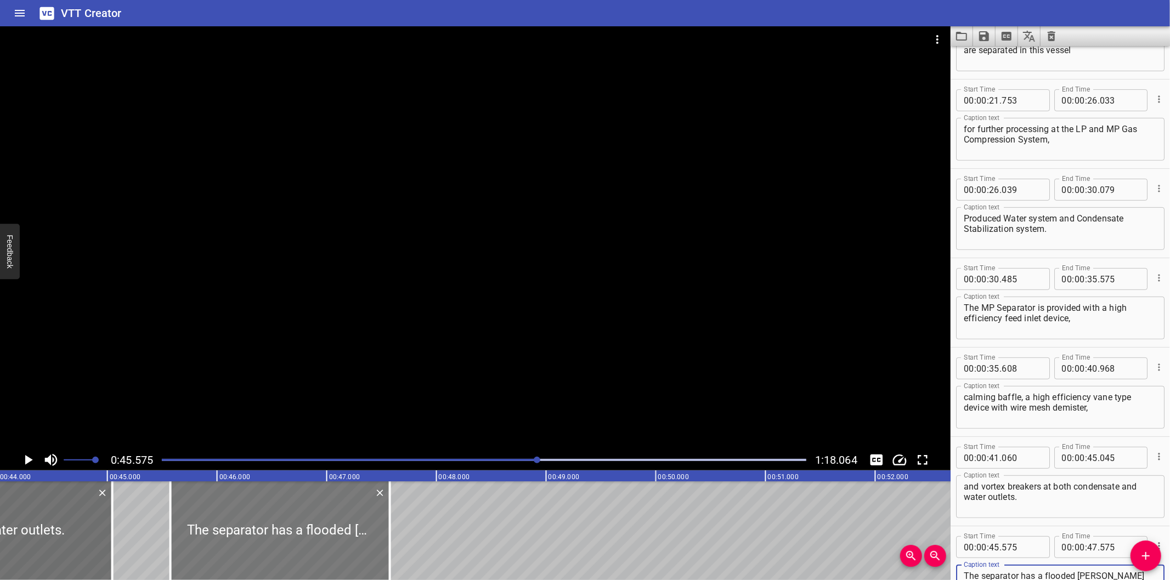
scroll to position [0, 4796]
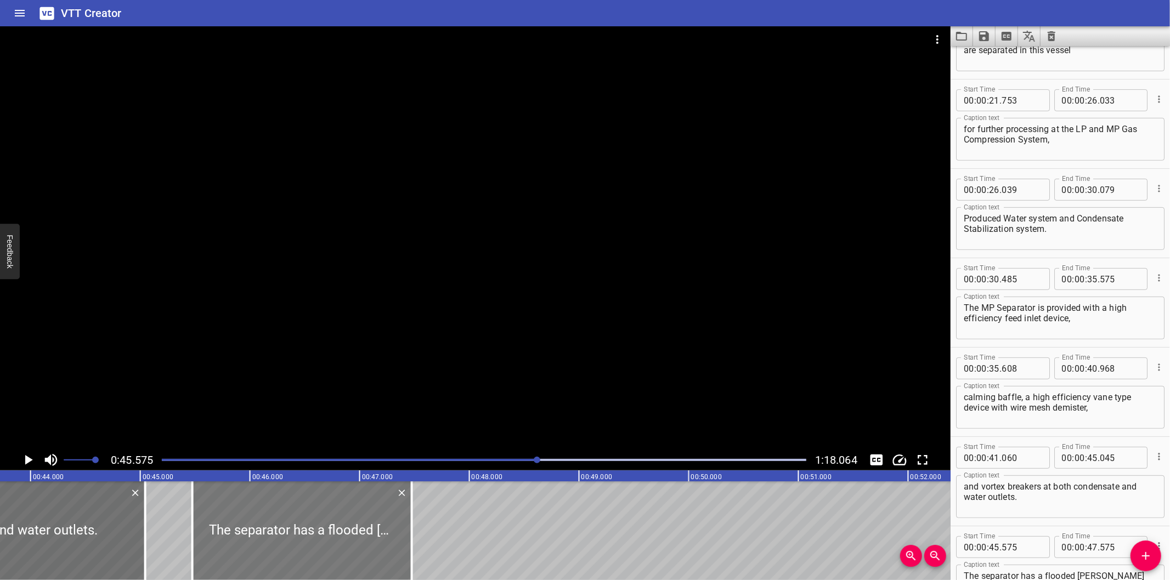
drag, startPoint x: 295, startPoint y: 534, endPoint x: 284, endPoint y: 539, distance: 11.8
click at [284, 539] on div at bounding box center [302, 531] width 219 height 99
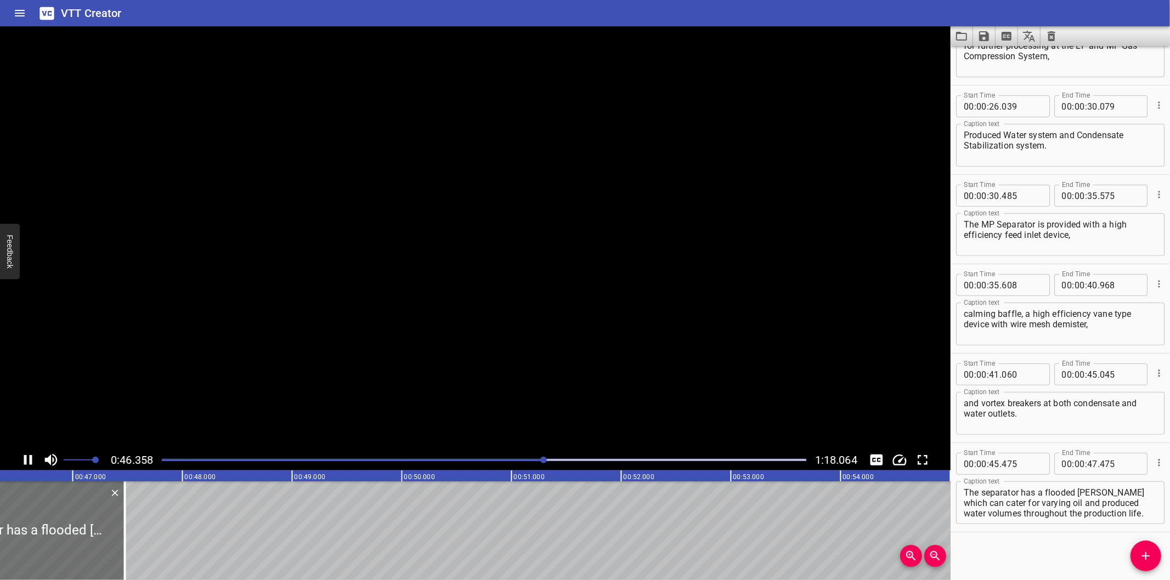
scroll to position [0, 5092]
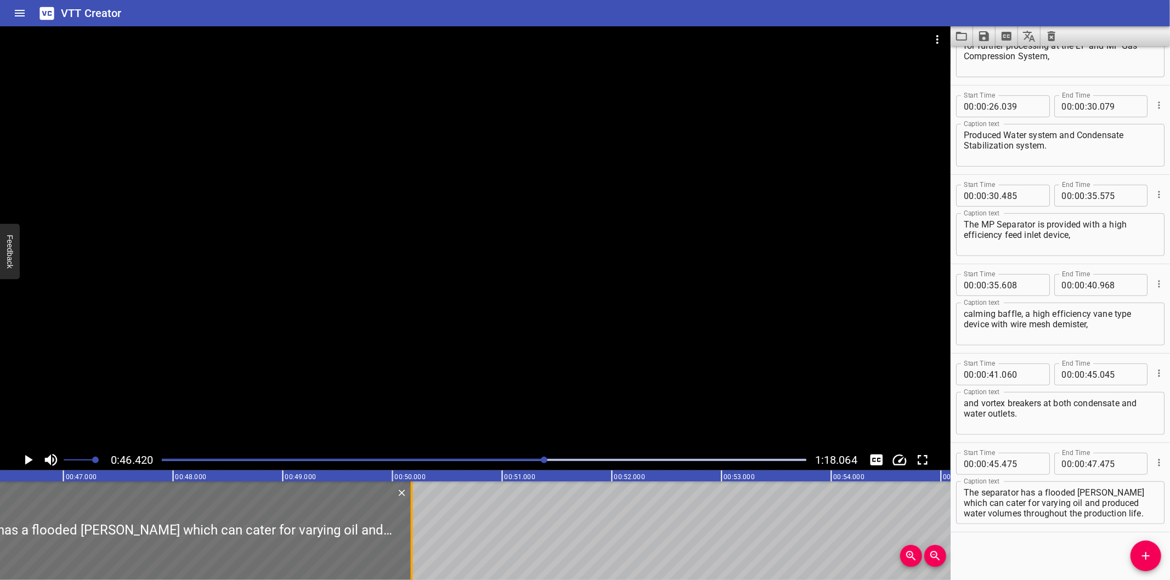
drag, startPoint x: 114, startPoint y: 559, endPoint x: 410, endPoint y: 547, distance: 297.0
click at [411, 547] on div at bounding box center [412, 531] width 2 height 99
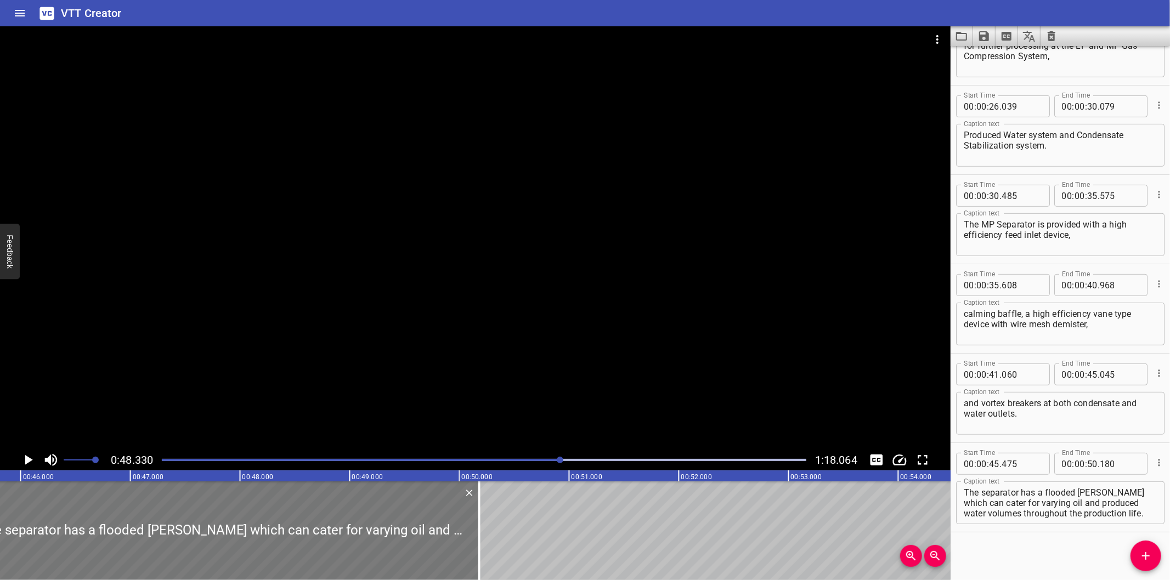
scroll to position [0, 5016]
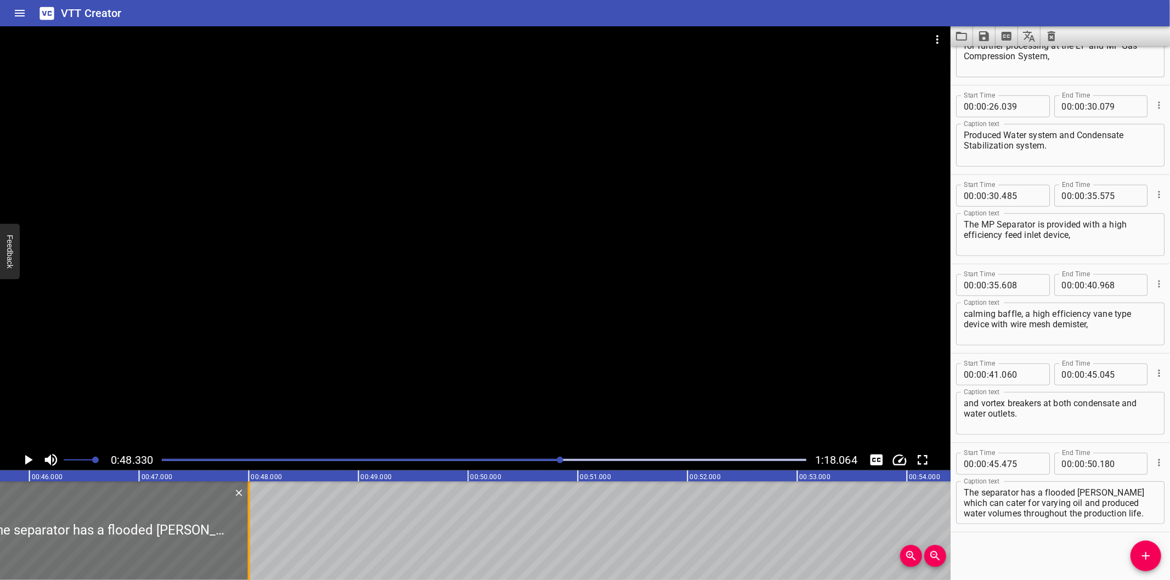
drag, startPoint x: 486, startPoint y: 550, endPoint x: 247, endPoint y: 552, distance: 239.1
click at [248, 552] on div at bounding box center [249, 531] width 2 height 99
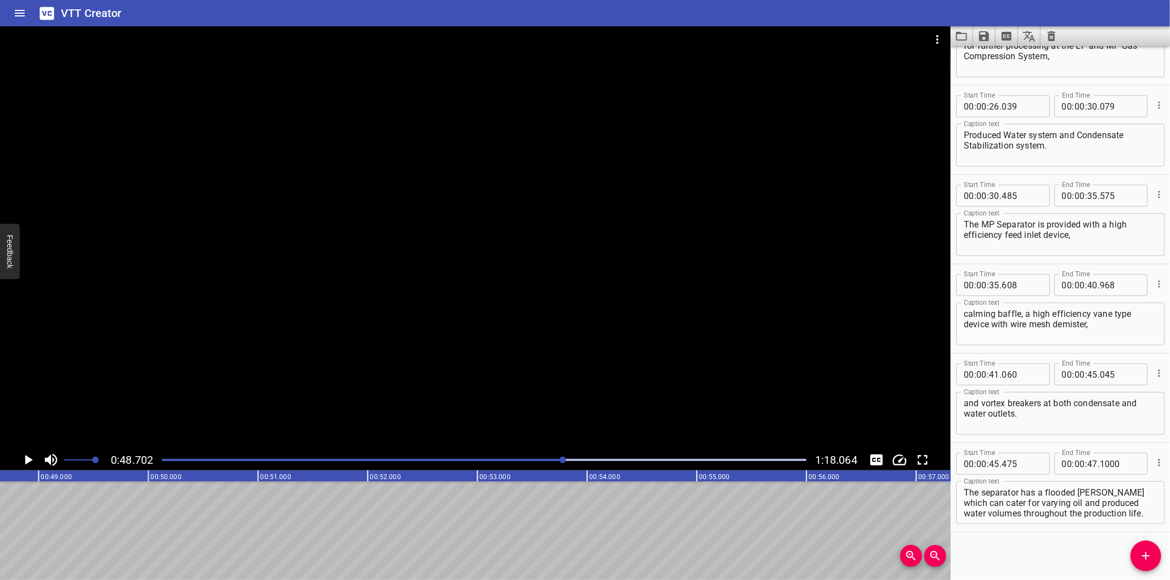
scroll to position [0, 5342]
drag, startPoint x: 1098, startPoint y: 492, endPoint x: 1153, endPoint y: 559, distance: 86.9
click at [1153, 559] on div "Start Time 00 : 00 : 00 . 000 Start Time End Time 00 : 00 : 04 . 595 End Time C…" at bounding box center [1059, 313] width 219 height 534
drag, startPoint x: 1152, startPoint y: 558, endPoint x: 1065, endPoint y: 561, distance: 87.2
click at [1151, 558] on icon "Add Cue" at bounding box center [1145, 556] width 13 height 13
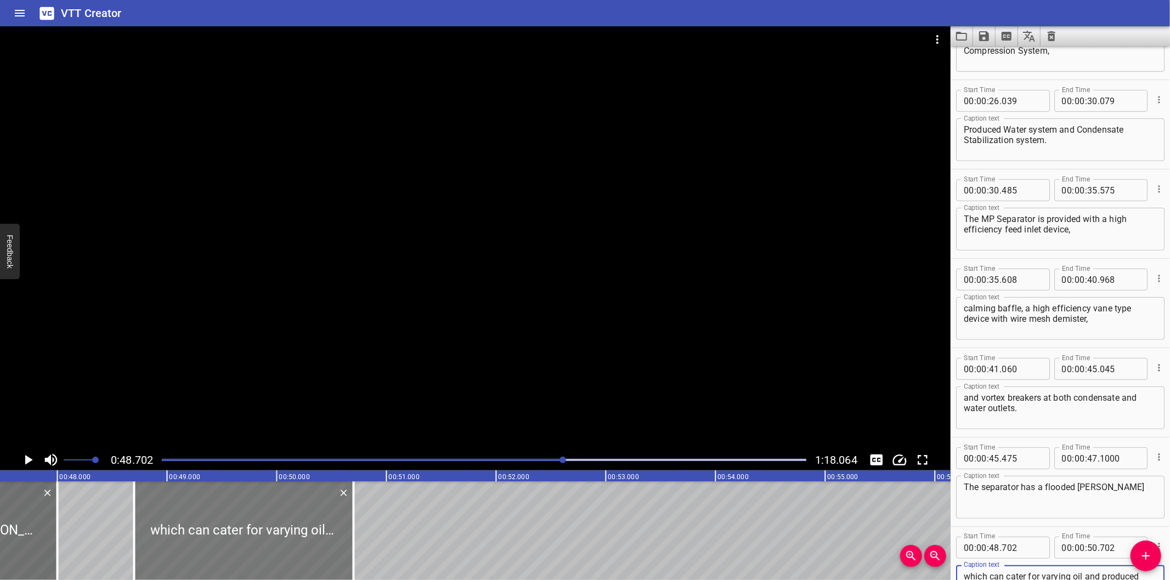
scroll to position [0, 5179]
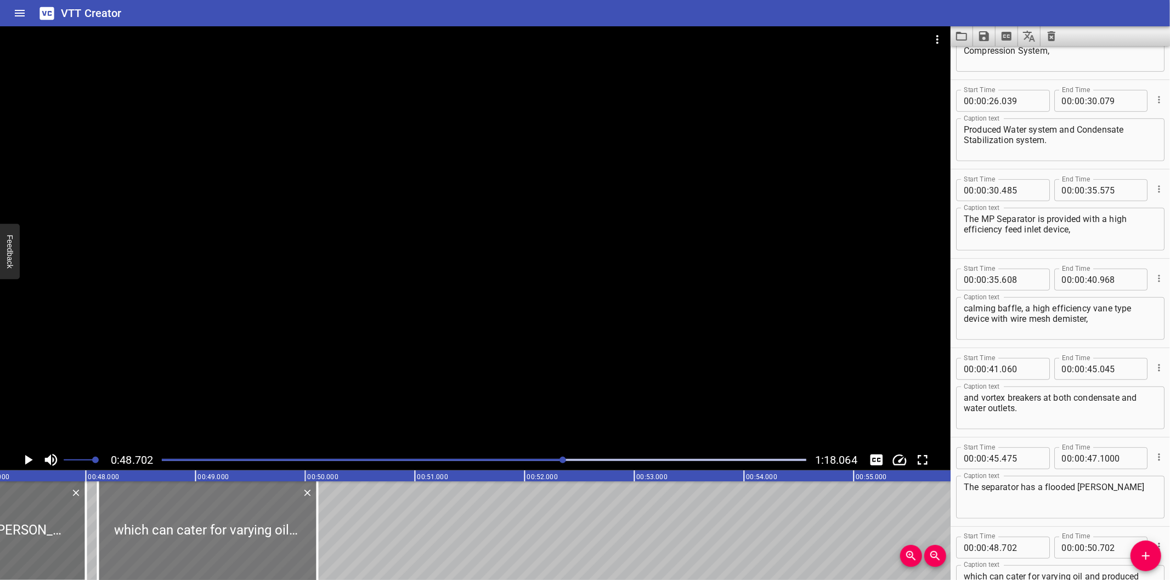
drag, startPoint x: 221, startPoint y: 538, endPoint x: 184, endPoint y: 544, distance: 37.2
click at [184, 544] on div at bounding box center [207, 531] width 219 height 99
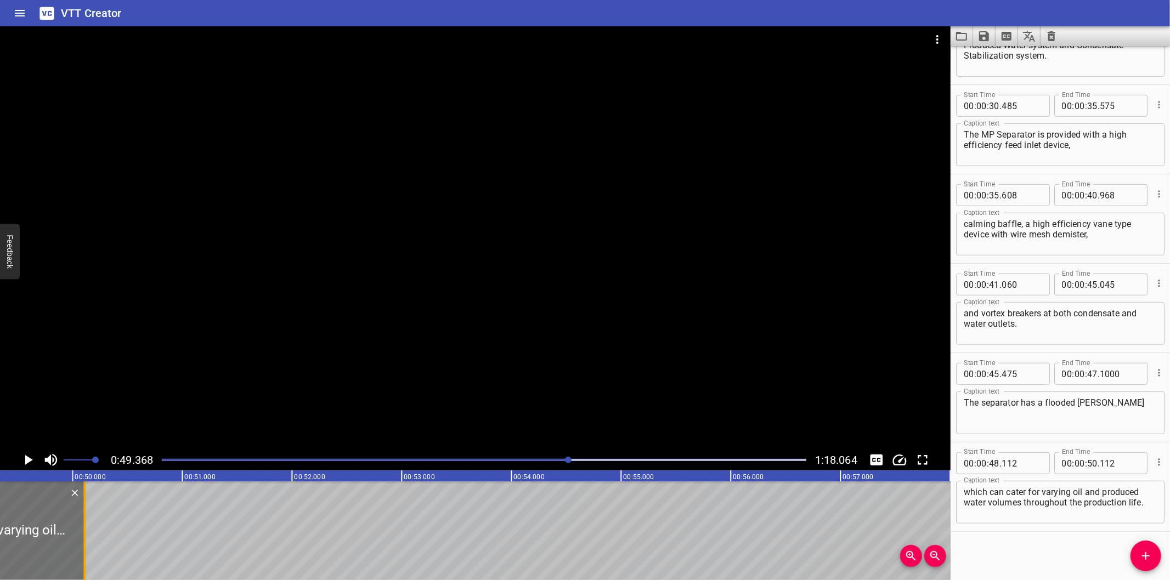
scroll to position [0, 5415]
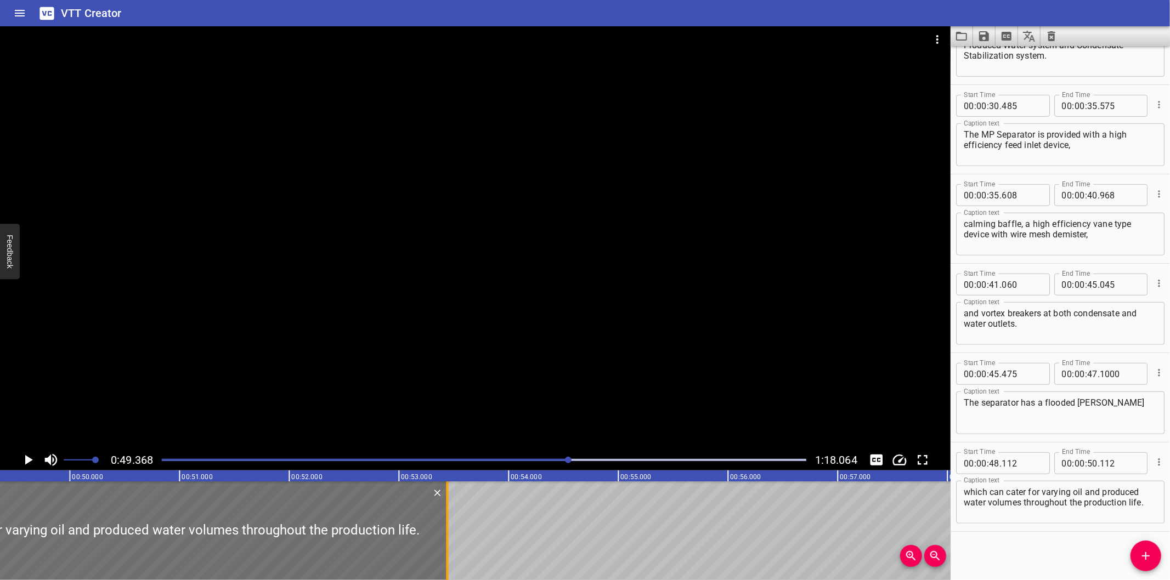
drag, startPoint x: 78, startPoint y: 550, endPoint x: 443, endPoint y: 549, distance: 364.7
click at [443, 549] on div at bounding box center [446, 531] width 11 height 99
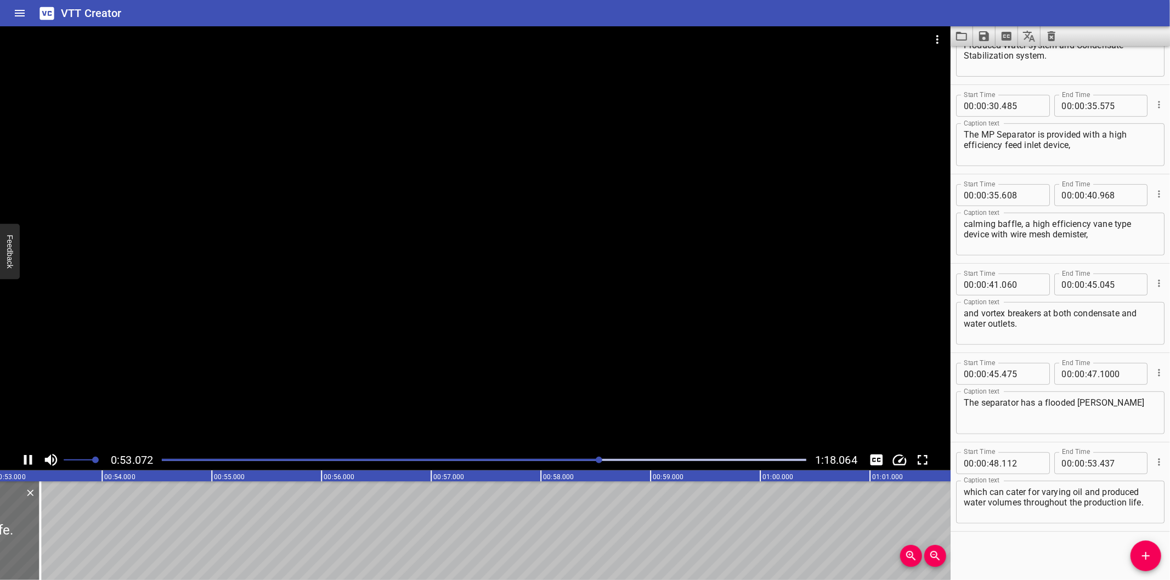
click at [315, 352] on div at bounding box center [475, 237] width 950 height 423
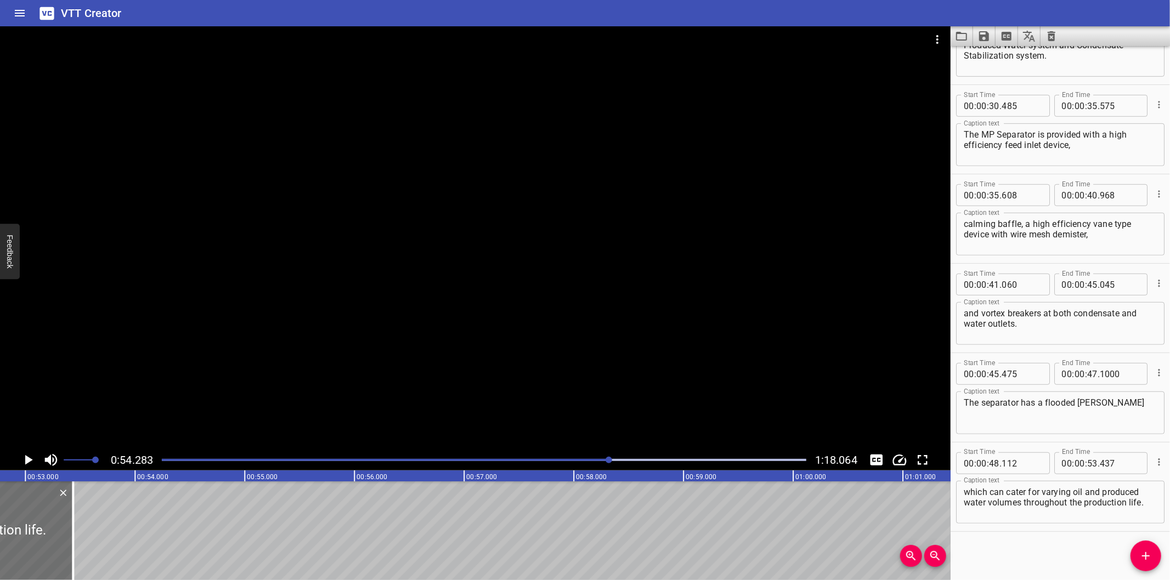
scroll to position [0, 5751]
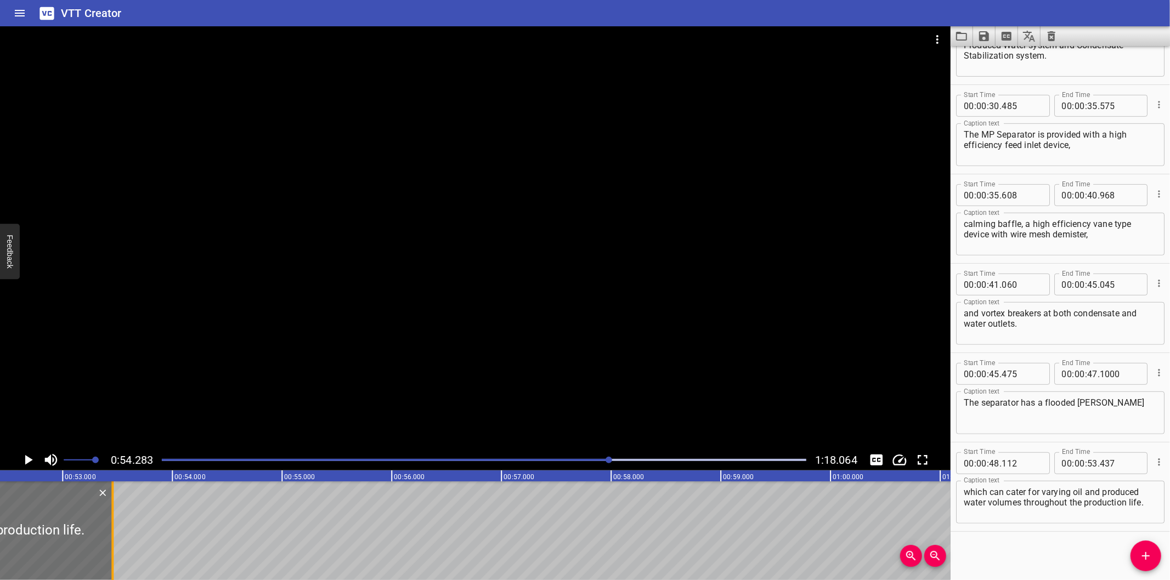
click at [114, 543] on div at bounding box center [112, 531] width 11 height 99
click at [367, 305] on div at bounding box center [475, 237] width 950 height 423
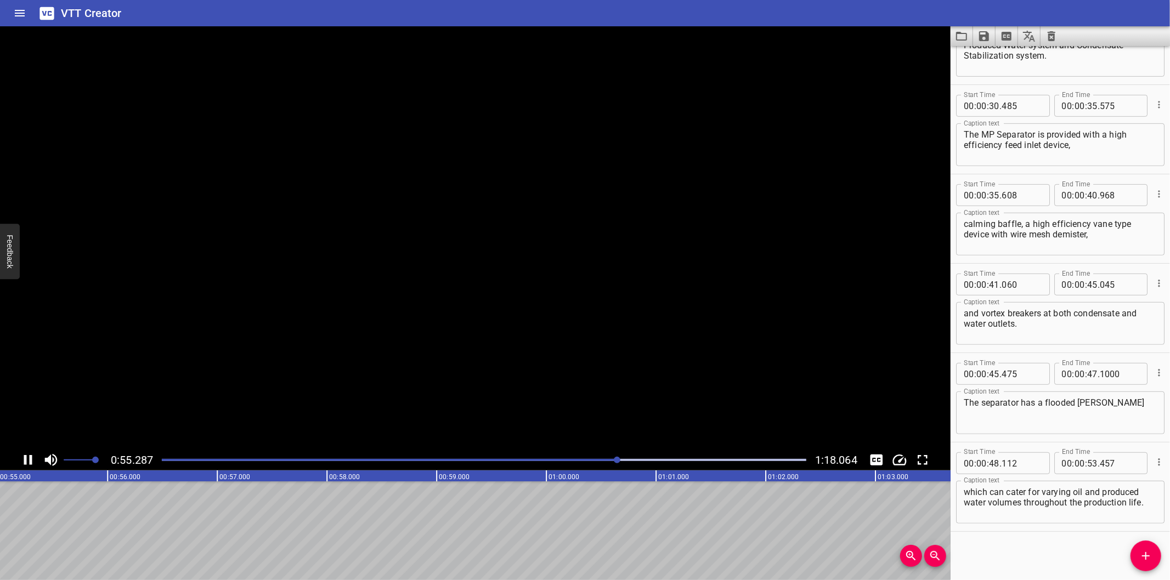
scroll to position [0, 6072]
click at [1143, 551] on icon "Add Cue" at bounding box center [1145, 556] width 13 height 13
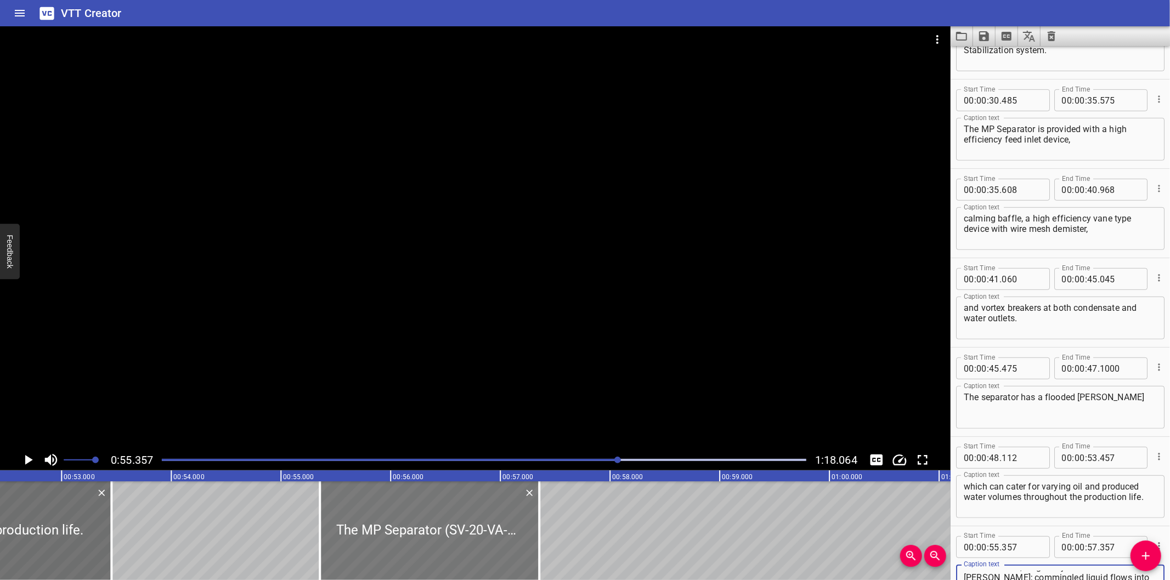
scroll to position [0, 5747]
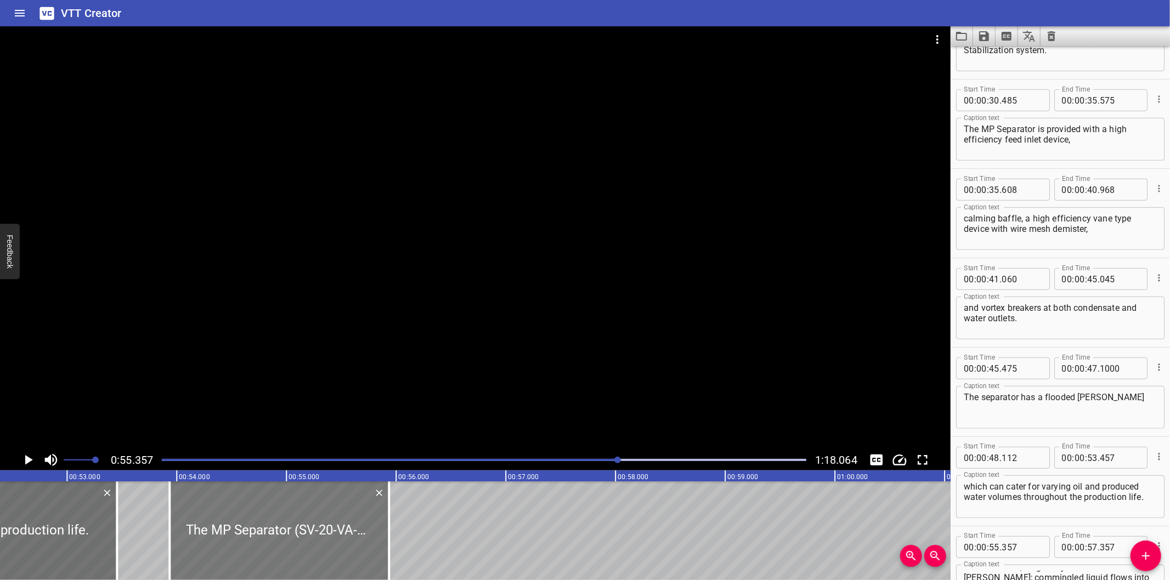
drag, startPoint x: 353, startPoint y: 549, endPoint x: 197, endPoint y: 557, distance: 155.9
click at [197, 557] on div at bounding box center [278, 531] width 219 height 99
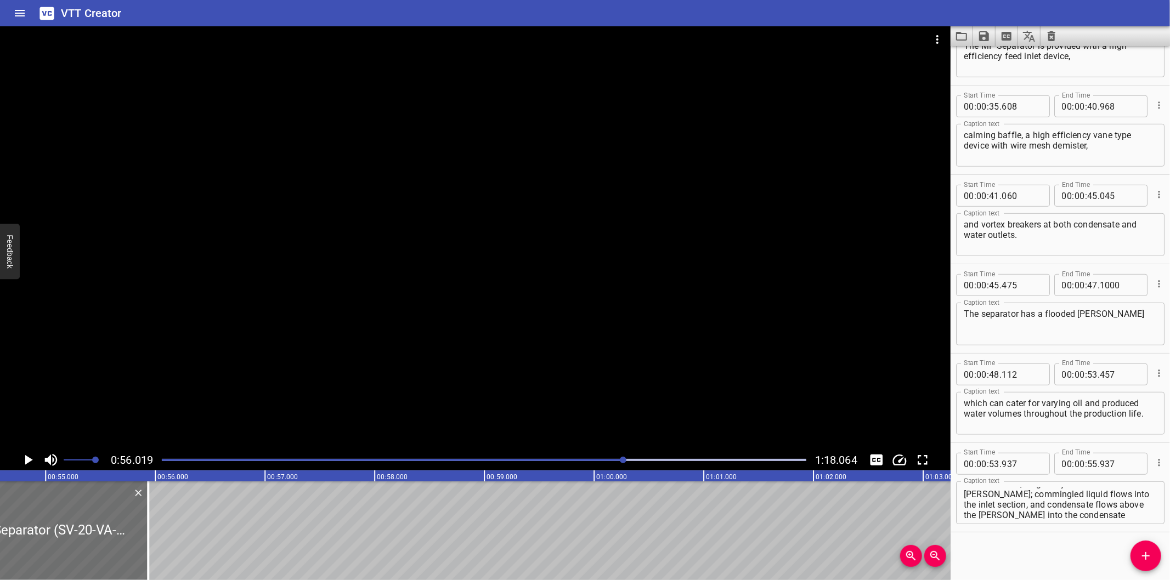
scroll to position [0, 5981]
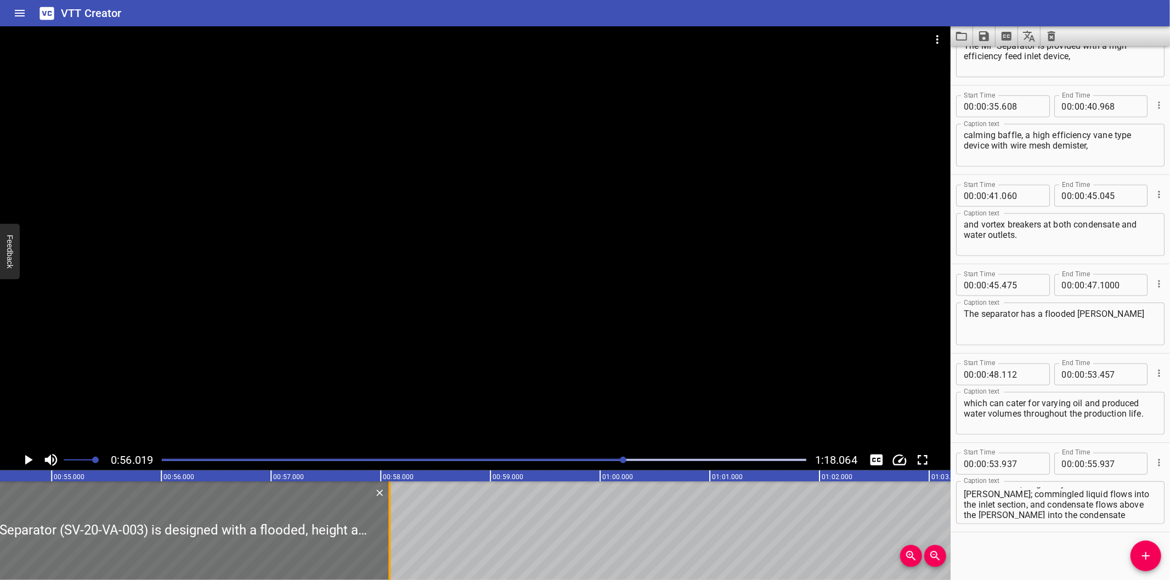
drag, startPoint x: 155, startPoint y: 537, endPoint x: 390, endPoint y: 536, distance: 235.8
click at [390, 536] on div at bounding box center [389, 531] width 2 height 99
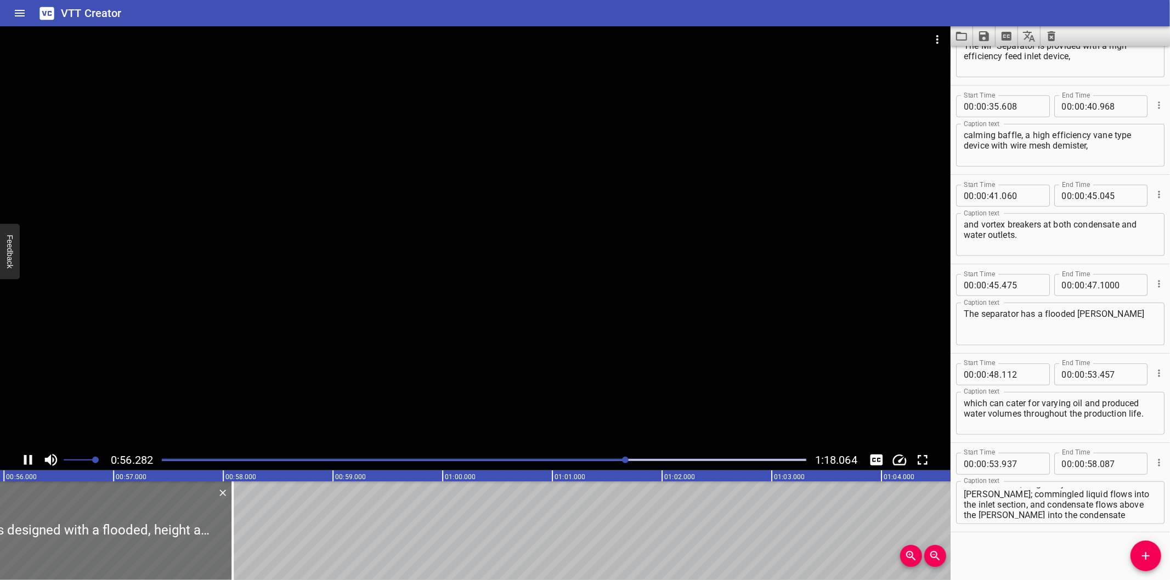
drag, startPoint x: 431, startPoint y: 557, endPoint x: 417, endPoint y: 552, distance: 15.3
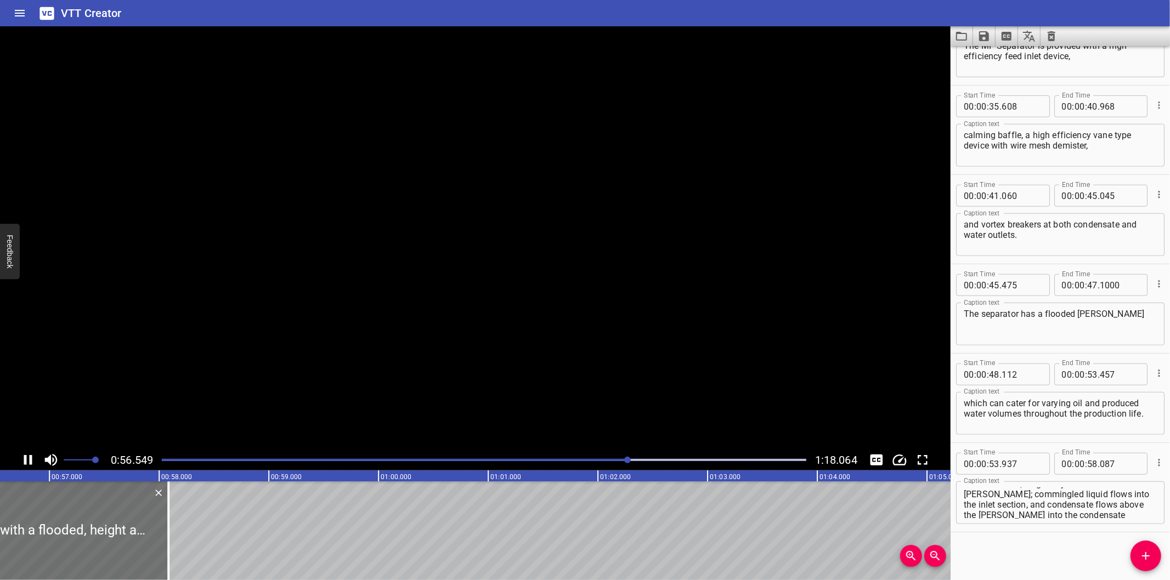
drag, startPoint x: 417, startPoint y: 552, endPoint x: 245, endPoint y: 547, distance: 171.7
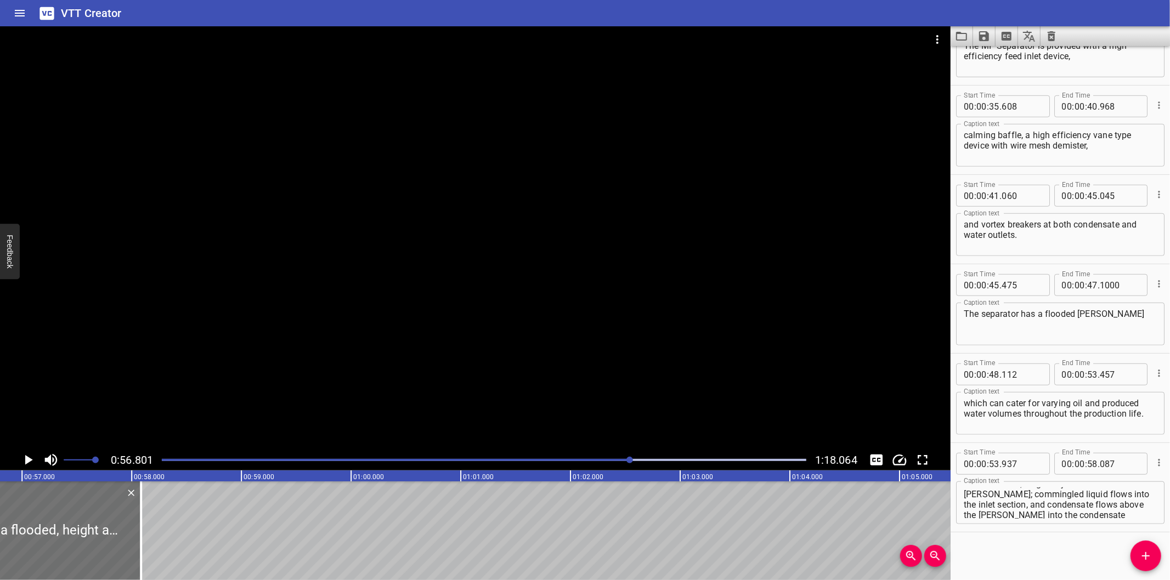
drag, startPoint x: 245, startPoint y: 547, endPoint x: 227, endPoint y: 547, distance: 18.6
drag, startPoint x: 227, startPoint y: 547, endPoint x: 165, endPoint y: 371, distance: 186.5
drag, startPoint x: 165, startPoint y: 371, endPoint x: 121, endPoint y: 546, distance: 179.8
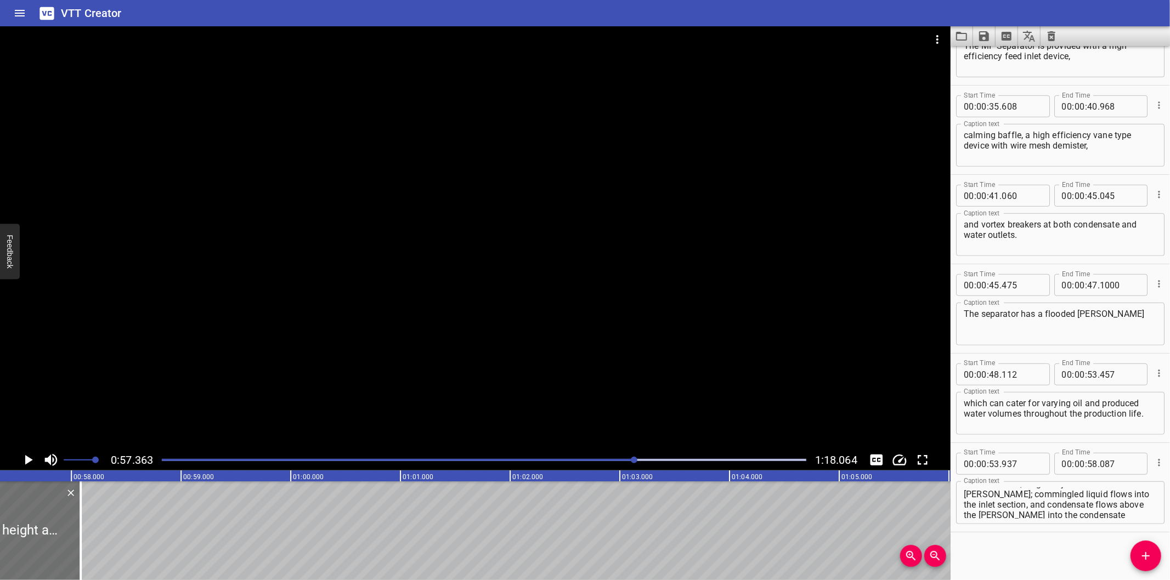
scroll to position [0, 6292]
drag, startPoint x: 121, startPoint y: 546, endPoint x: 90, endPoint y: 547, distance: 31.3
drag, startPoint x: 90, startPoint y: 547, endPoint x: 468, endPoint y: 348, distance: 427.6
drag, startPoint x: 468, startPoint y: 348, endPoint x: 381, endPoint y: 364, distance: 89.2
click at [381, 364] on div at bounding box center [475, 237] width 950 height 423
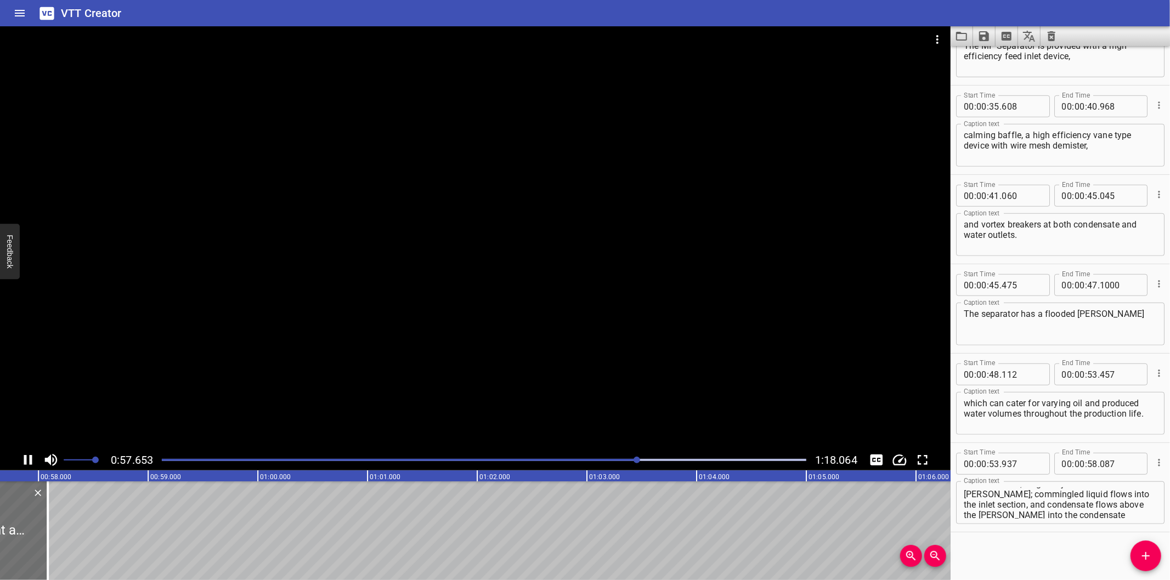
scroll to position [0, 6348]
drag, startPoint x: 18, startPoint y: 547, endPoint x: 209, endPoint y: 543, distance: 190.9
click at [44, 544] on div at bounding box center [38, 531] width 11 height 99
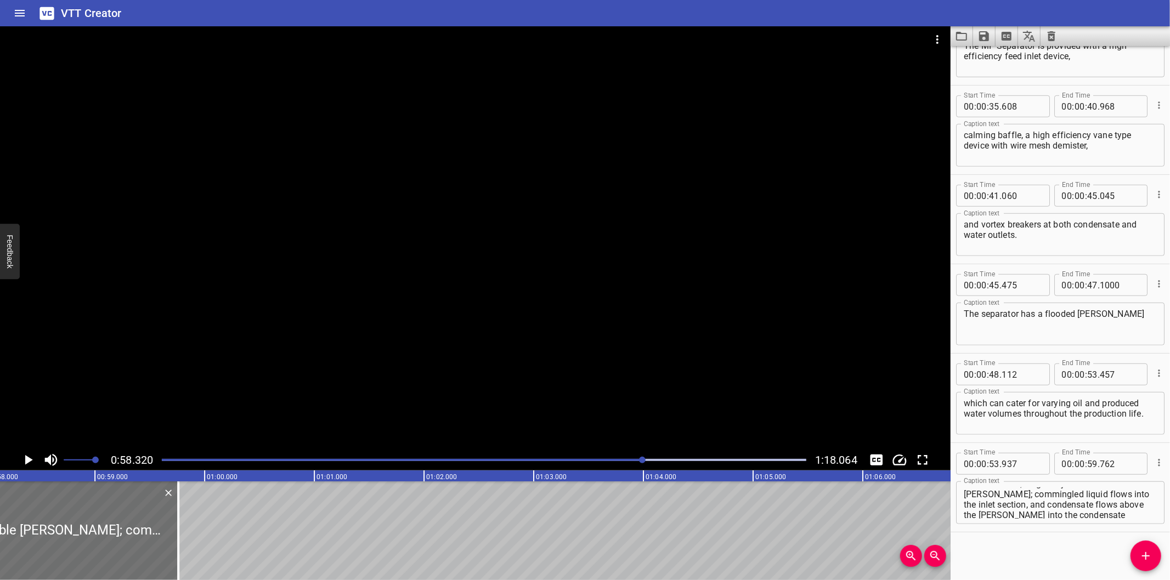
scroll to position [0, 6397]
drag, startPoint x: 441, startPoint y: 381, endPoint x: 428, endPoint y: 382, distance: 13.3
click at [440, 381] on div at bounding box center [475, 237] width 950 height 423
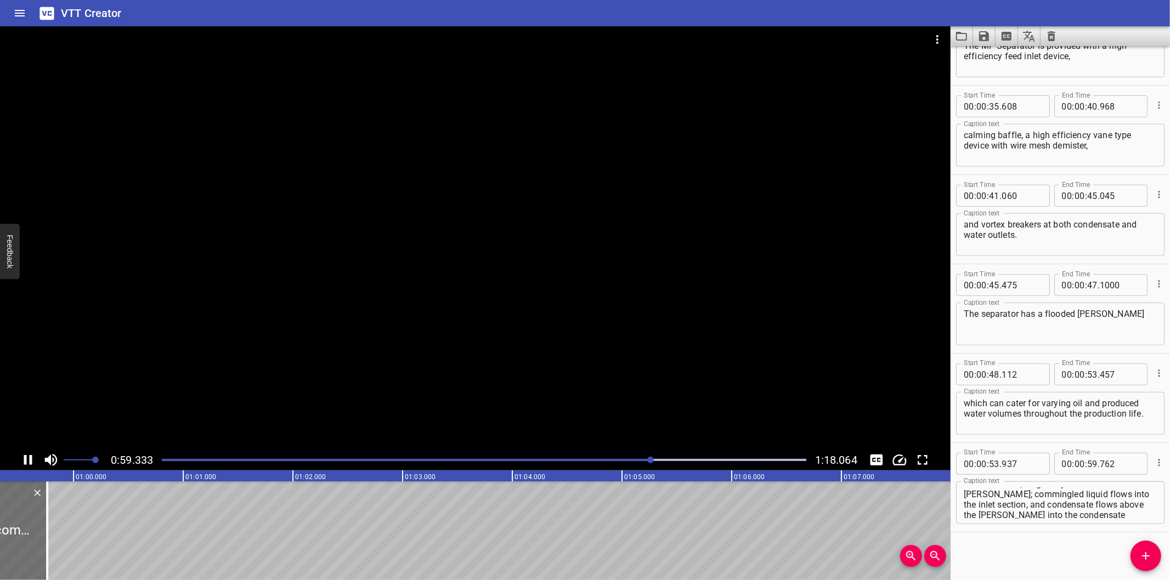
scroll to position [0, 6521]
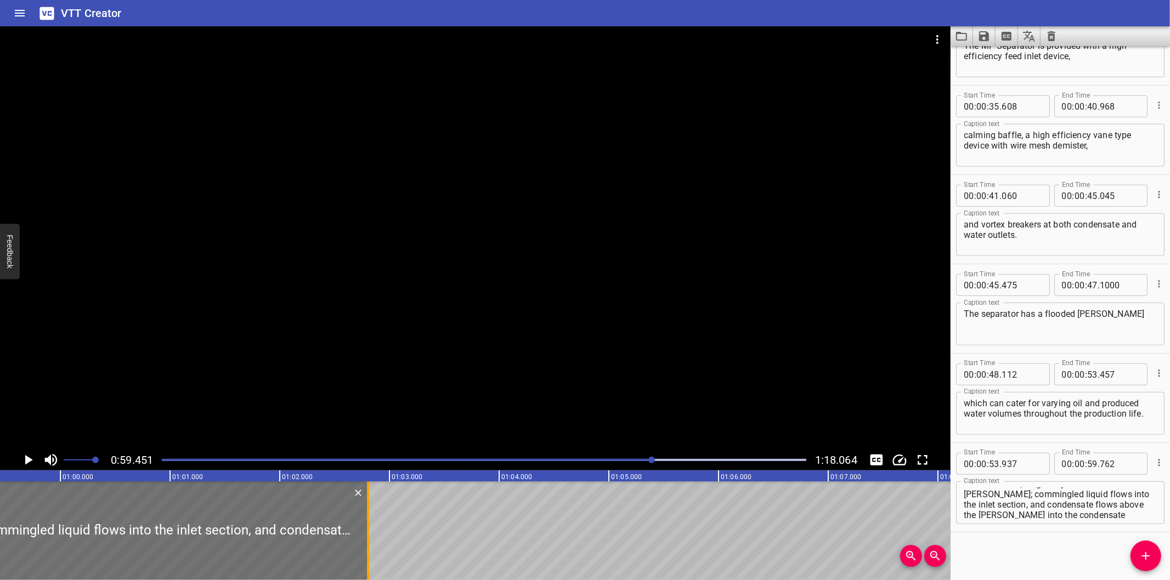
drag, startPoint x: 36, startPoint y: 538, endPoint x: 366, endPoint y: 544, distance: 330.2
click at [370, 543] on div at bounding box center [368, 531] width 11 height 99
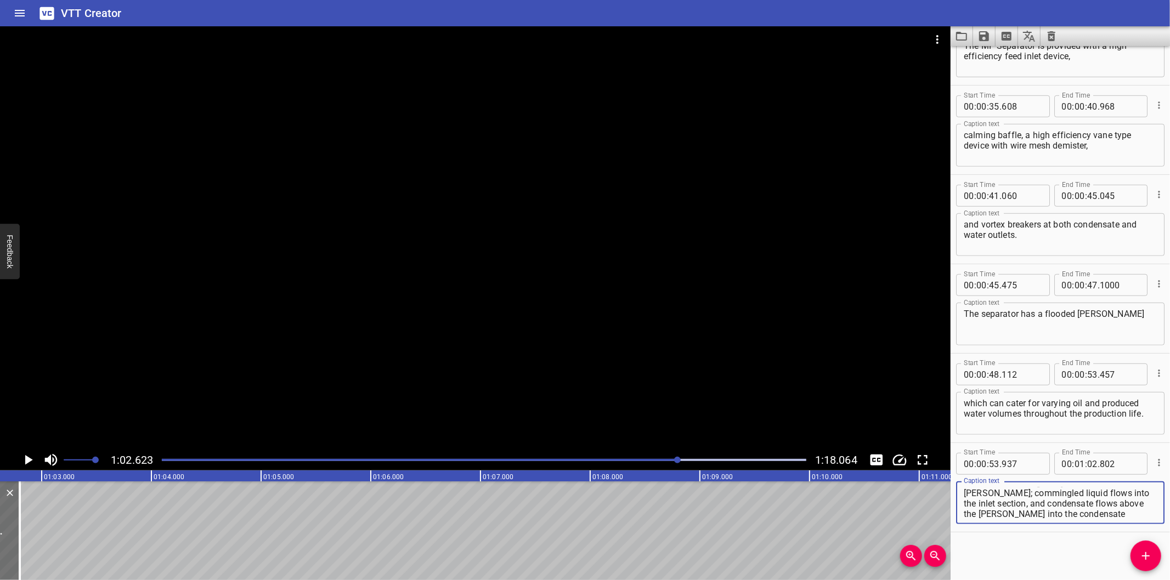
scroll to position [589, 0]
drag, startPoint x: 986, startPoint y: 511, endPoint x: 1235, endPoint y: 603, distance: 265.7
click at [1169, 580] on html "VTT Creator Caption Editor Batch Transcribe Login Sign Up Privacy Contact 1:02.…" at bounding box center [585, 290] width 1170 height 580
drag, startPoint x: 1144, startPoint y: 563, endPoint x: 643, endPoint y: 565, distance: 500.7
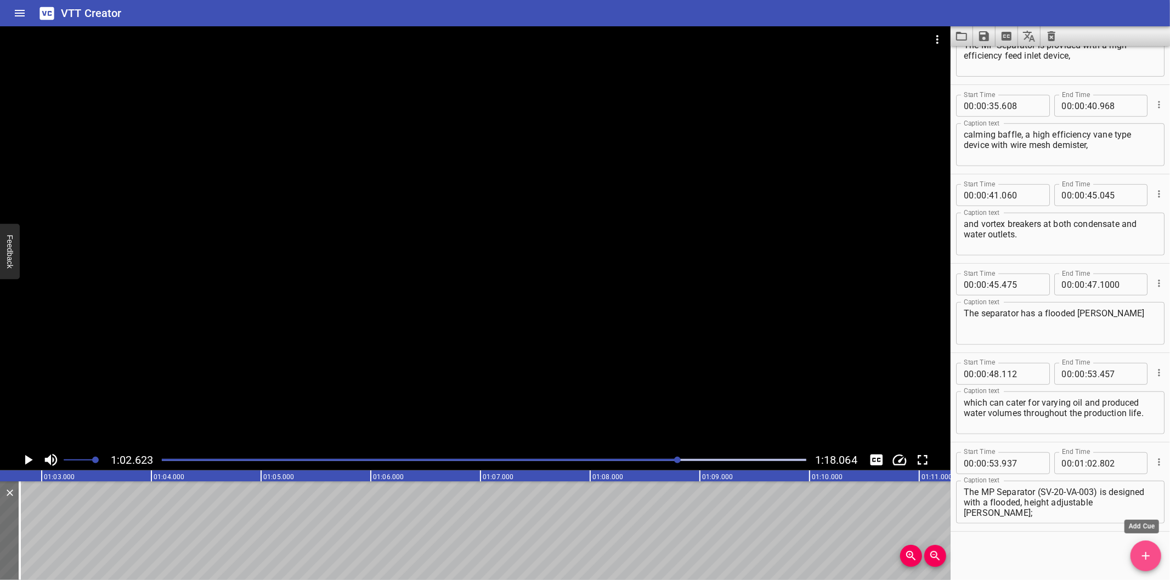
click at [1143, 563] on button "Add Cue" at bounding box center [1145, 556] width 31 height 31
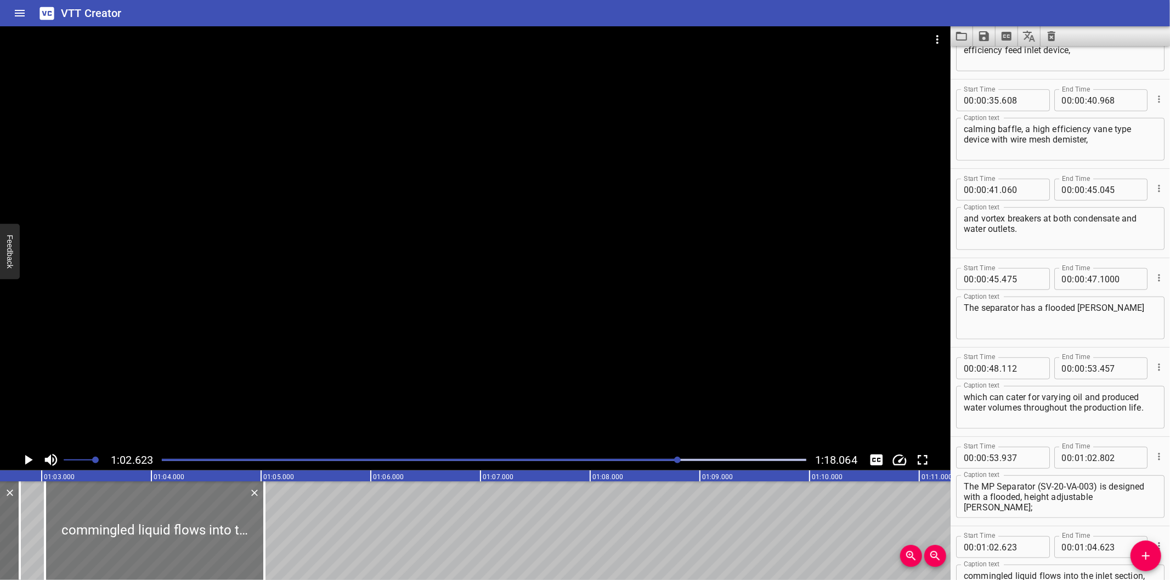
drag, startPoint x: 115, startPoint y: 568, endPoint x: 158, endPoint y: 565, distance: 42.8
click at [158, 565] on div at bounding box center [154, 531] width 219 height 99
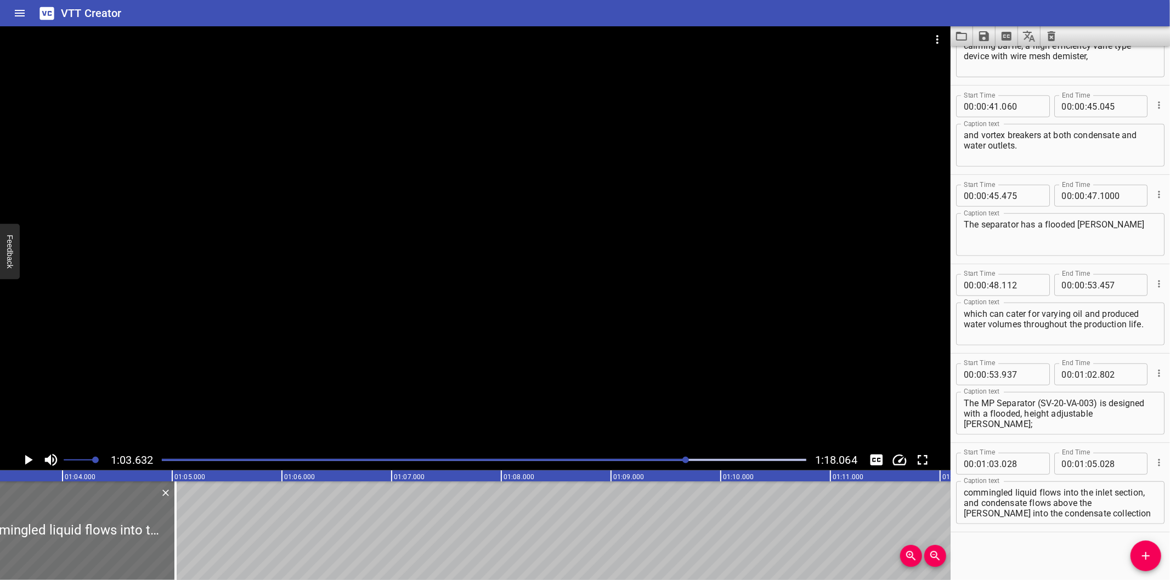
scroll to position [0, 6979]
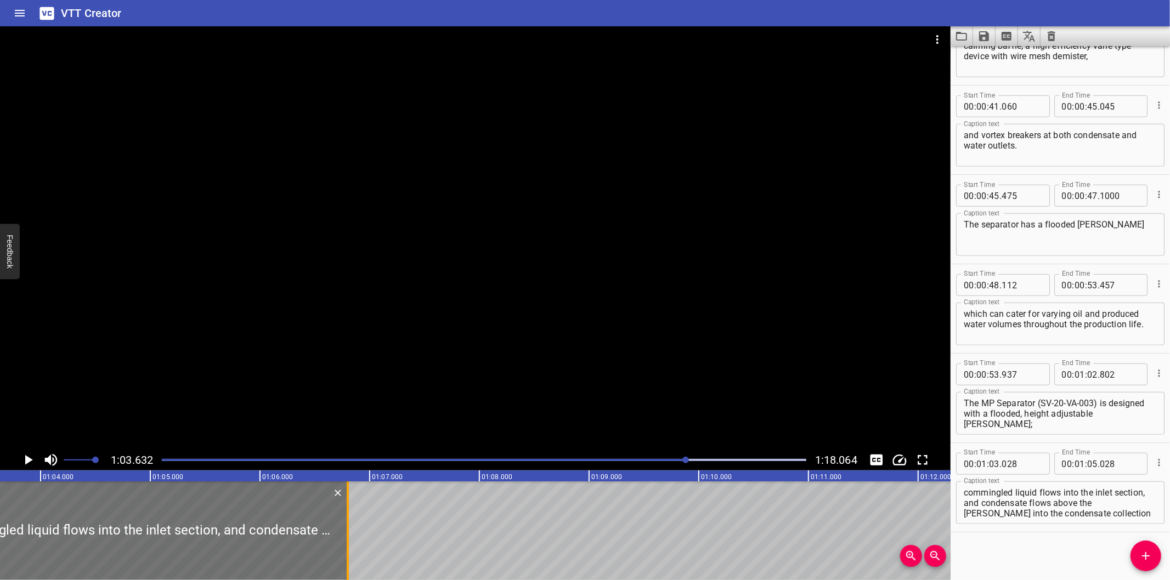
drag, startPoint x: 152, startPoint y: 556, endPoint x: 380, endPoint y: 554, distance: 227.6
click at [349, 554] on div at bounding box center [348, 531] width 2 height 99
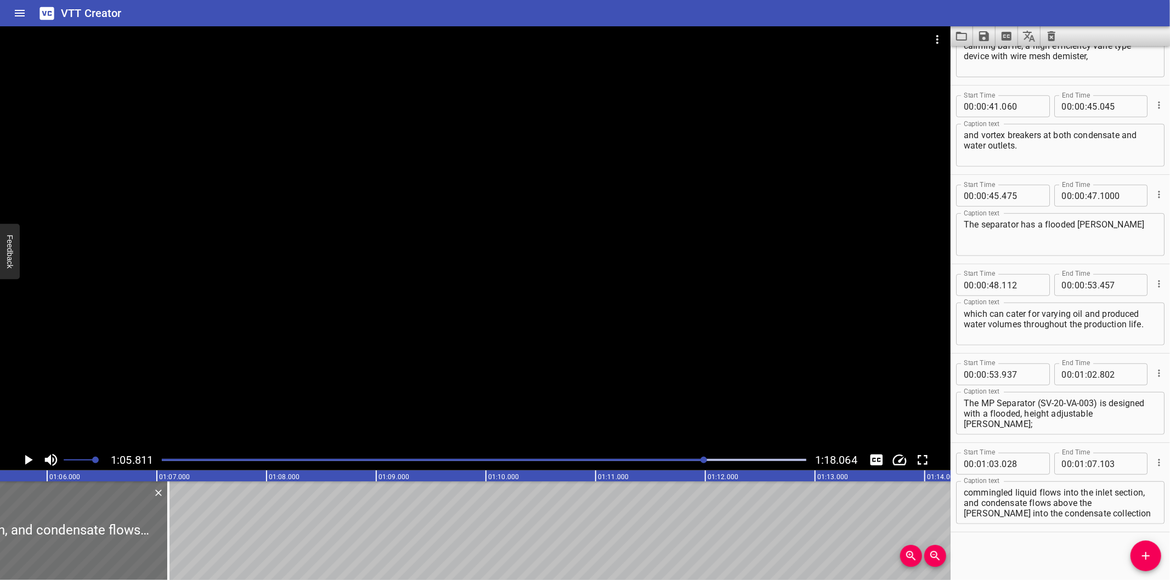
scroll to position [0, 7178]
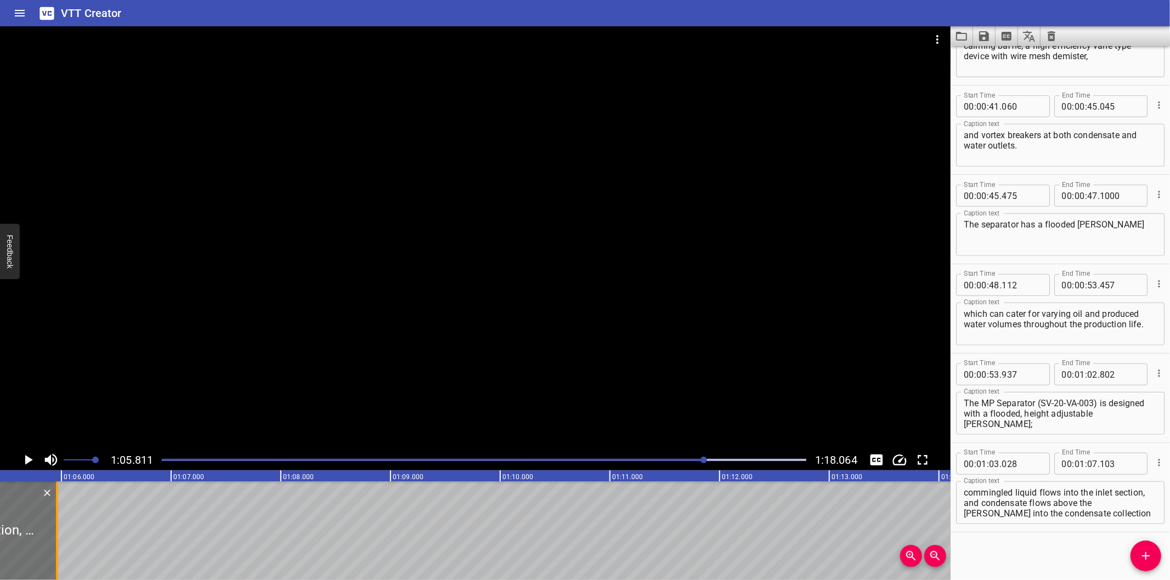
drag, startPoint x: 182, startPoint y: 545, endPoint x: 56, endPoint y: 553, distance: 125.9
click at [56, 553] on div at bounding box center [57, 531] width 2 height 99
drag, startPoint x: 1097, startPoint y: 512, endPoint x: 925, endPoint y: 503, distance: 172.4
click at [925, 503] on main "1:05.811 1:18.064 00:00.000 00:01.000 00:02.000 00:03.000 00:04.000 00:05.000 0…" at bounding box center [585, 303] width 1170 height 554
click at [1145, 557] on icon "Add Cue" at bounding box center [1146, 556] width 8 height 8
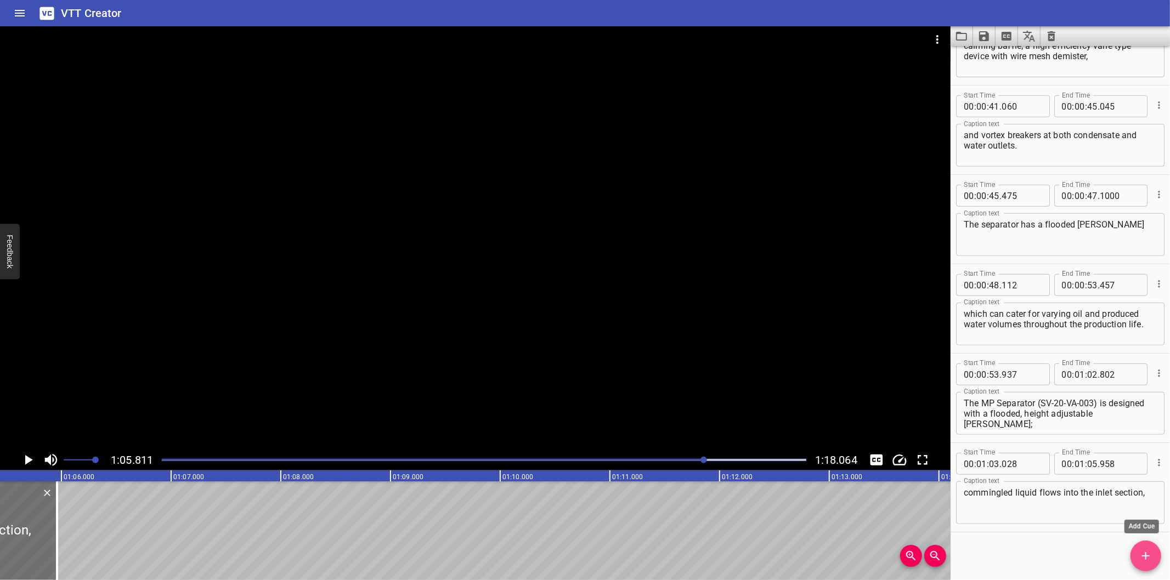
scroll to position [683, 0]
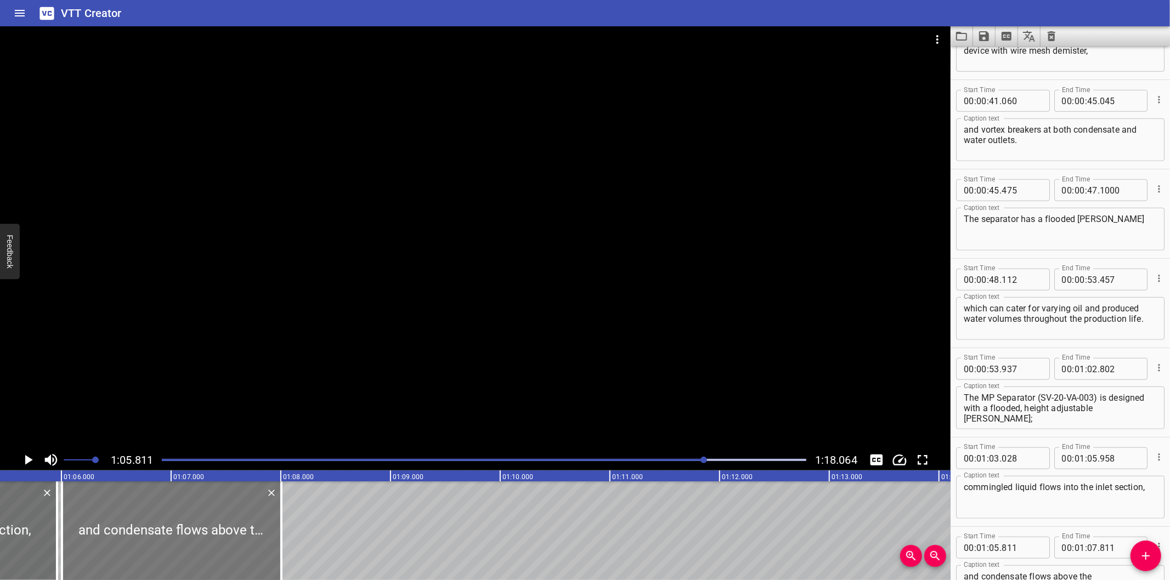
drag, startPoint x: 190, startPoint y: 547, endPoint x: 211, endPoint y: 549, distance: 21.5
click at [211, 549] on div at bounding box center [171, 531] width 219 height 99
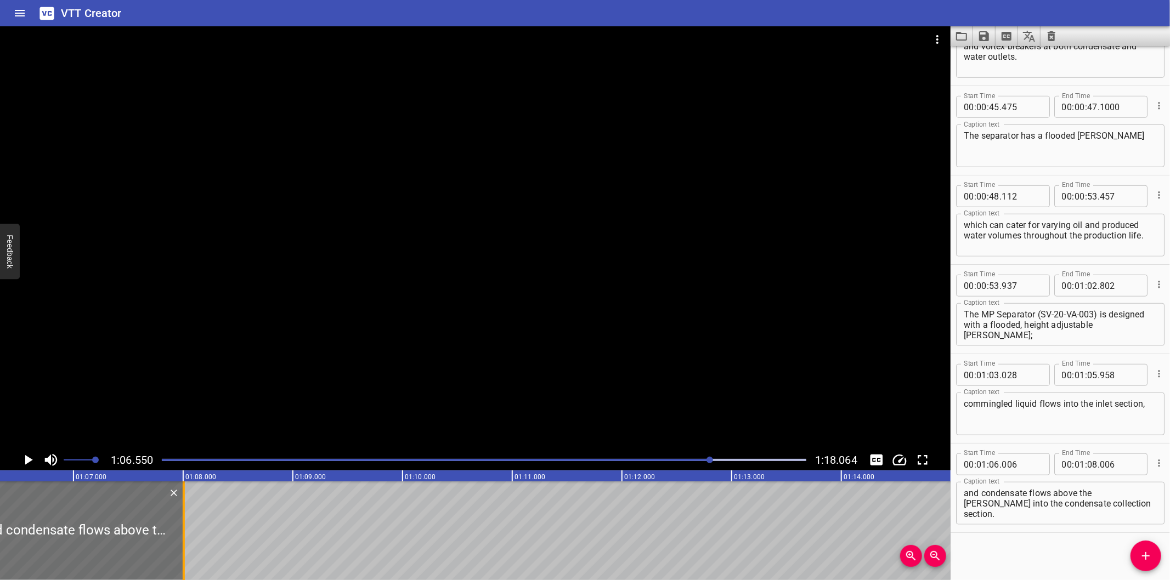
scroll to position [0, 7300]
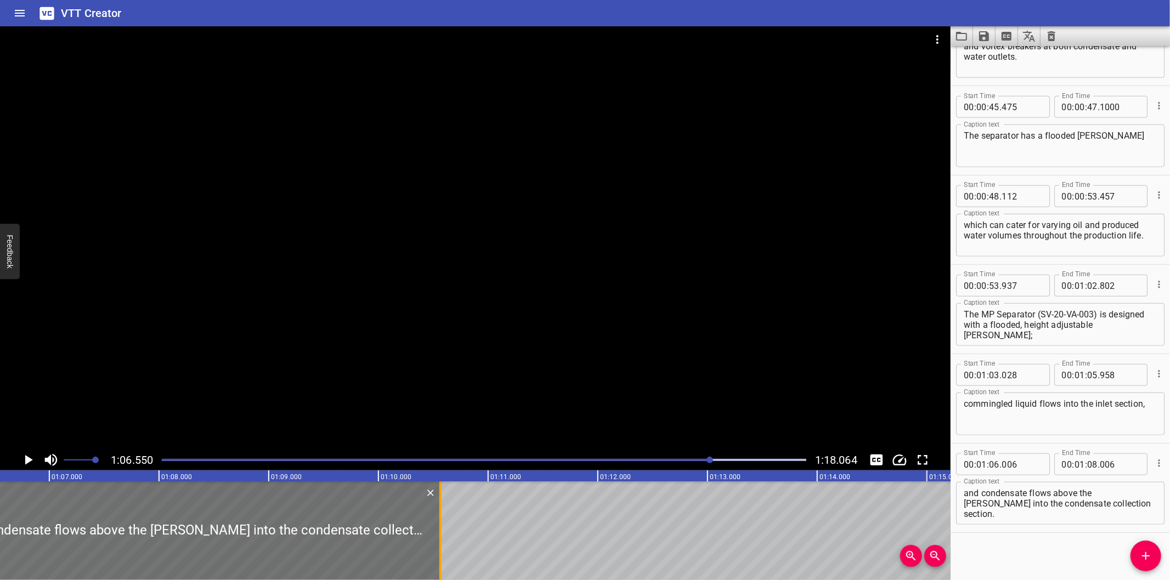
drag, startPoint x: 161, startPoint y: 545, endPoint x: 441, endPoint y: 542, distance: 280.8
click at [441, 542] on div at bounding box center [440, 531] width 11 height 99
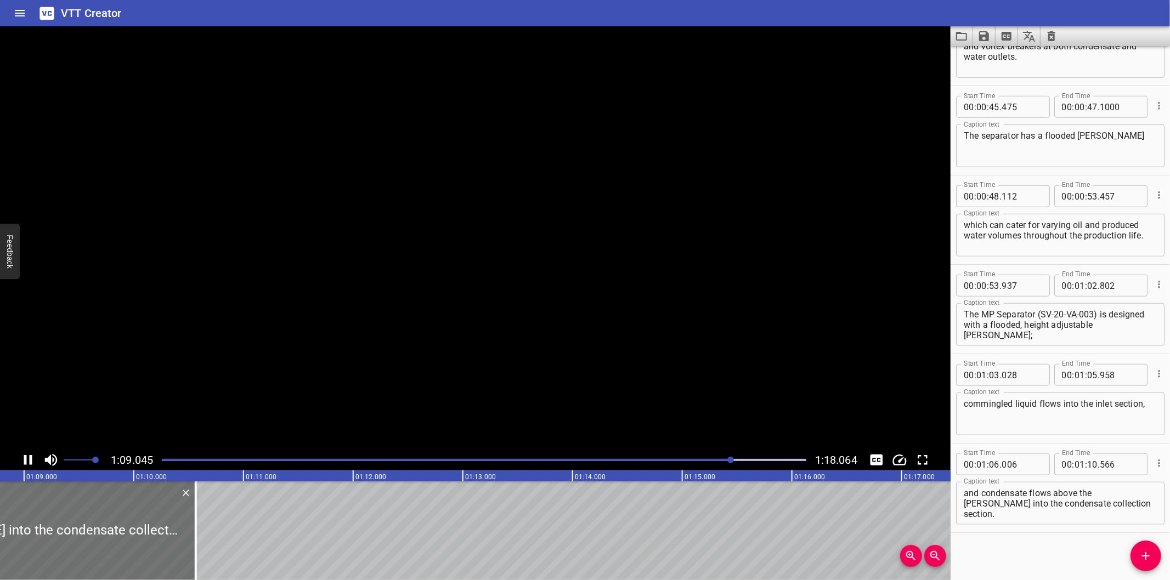
scroll to position [0, 7577]
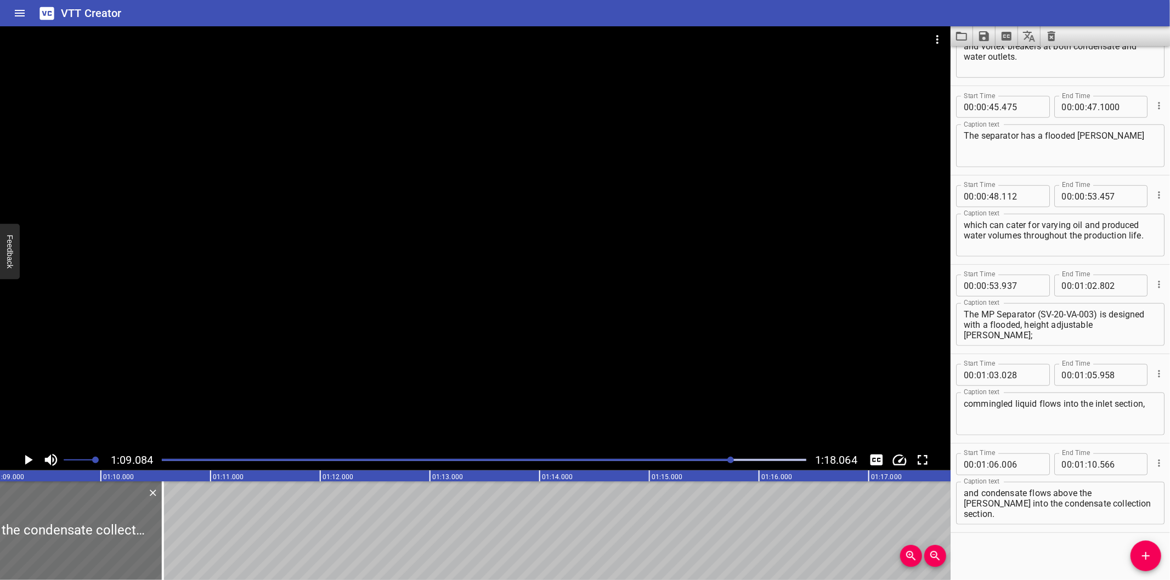
click at [629, 336] on div at bounding box center [475, 237] width 950 height 423
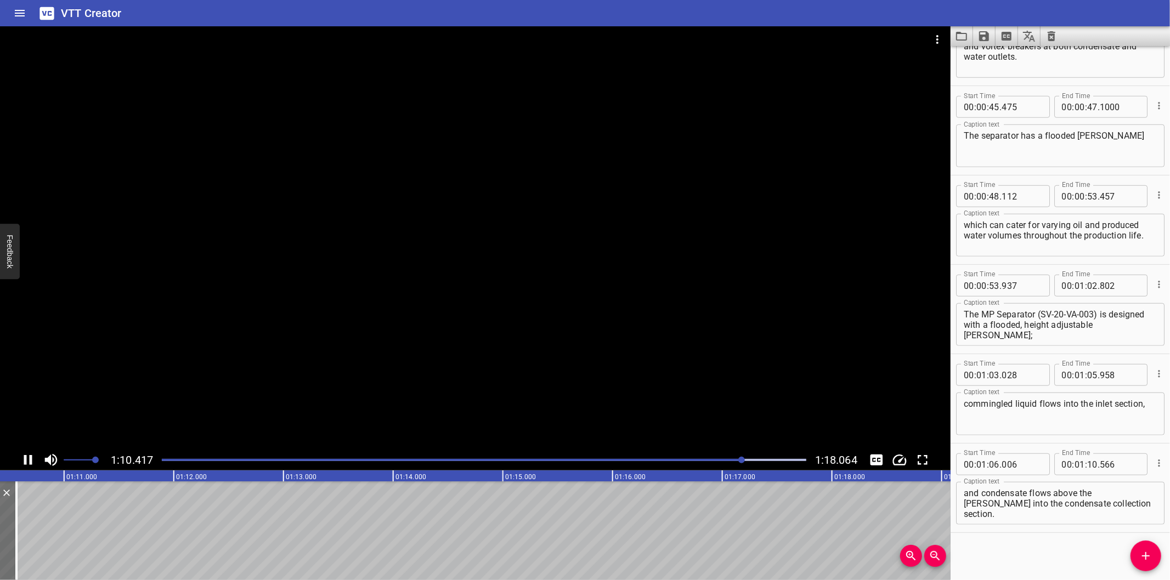
scroll to position [0, 7745]
click at [730, 457] on div at bounding box center [484, 459] width 658 height 15
drag, startPoint x: 1142, startPoint y: 550, endPoint x: 1128, endPoint y: 547, distance: 15.1
click at [1142, 550] on icon "Add Cue" at bounding box center [1145, 556] width 13 height 13
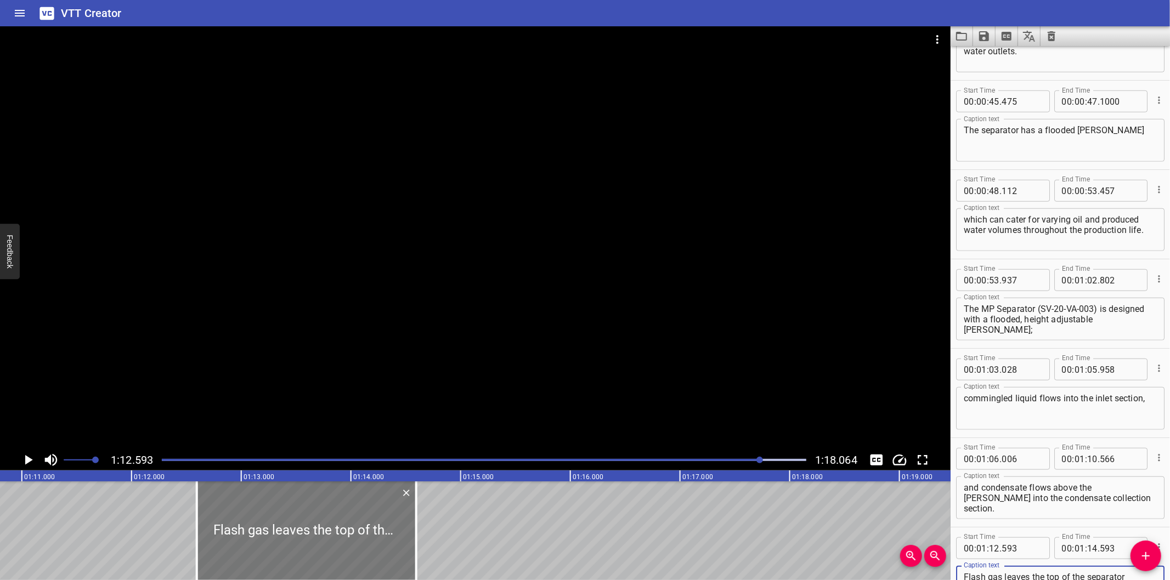
scroll to position [0, 7759]
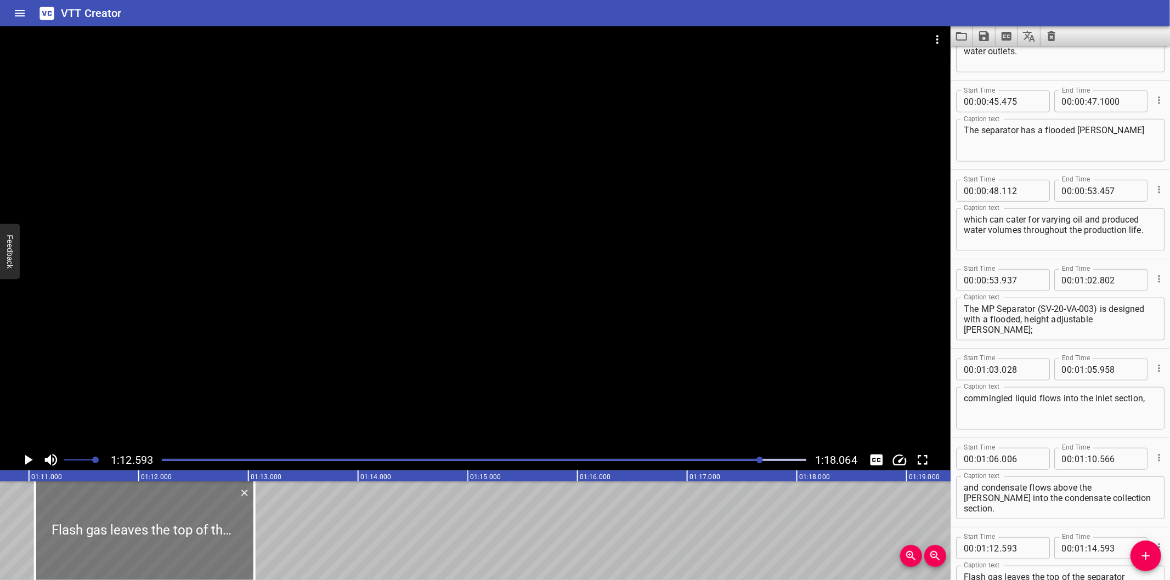
drag, startPoint x: 277, startPoint y: 530, endPoint x: 108, endPoint y: 541, distance: 169.2
click at [108, 541] on div at bounding box center [144, 531] width 219 height 99
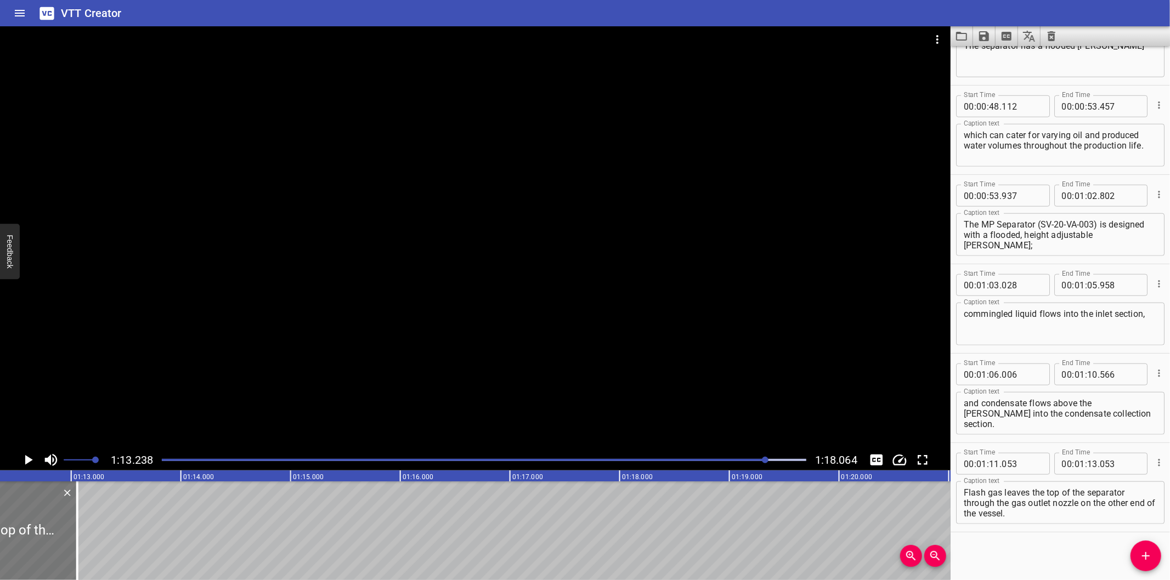
scroll to position [0, 7911]
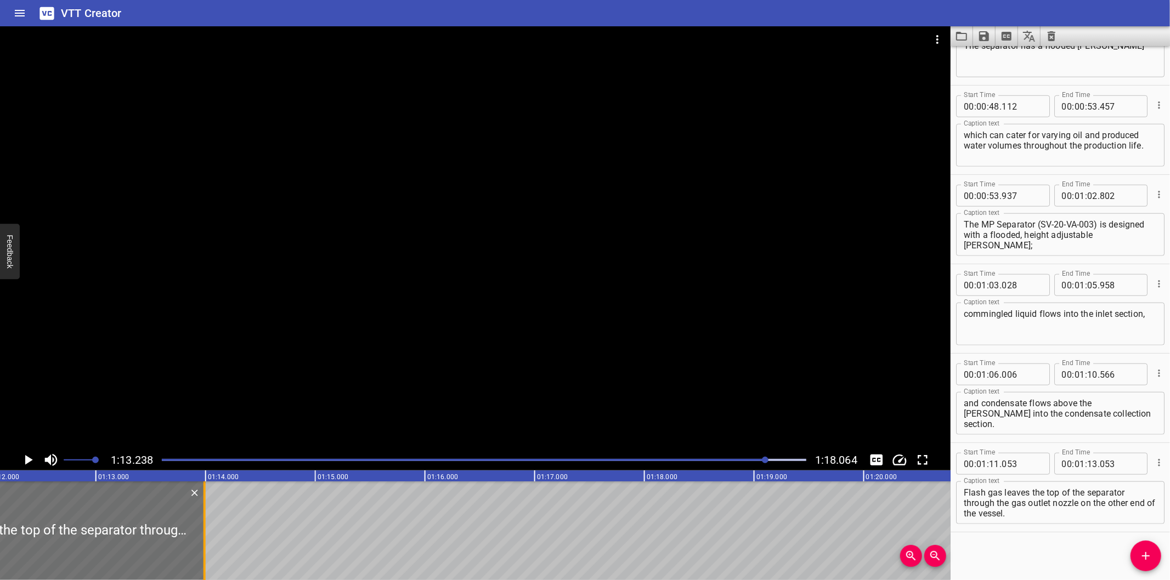
drag, startPoint x: 97, startPoint y: 550, endPoint x: 200, endPoint y: 544, distance: 102.7
click at [200, 544] on div at bounding box center [204, 531] width 11 height 99
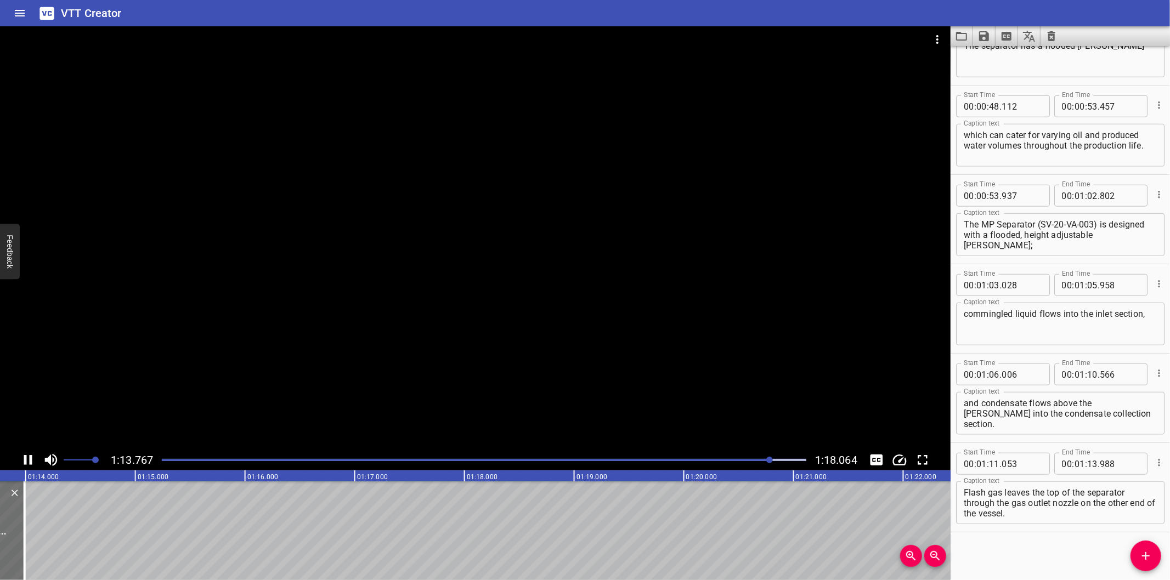
scroll to position [0, 8113]
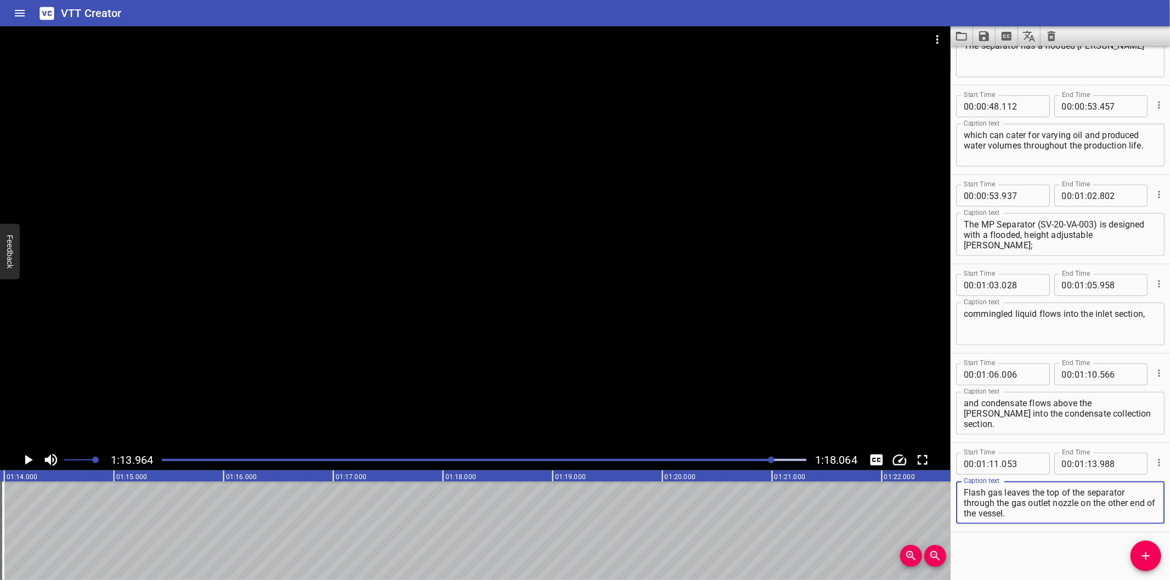
drag, startPoint x: 1073, startPoint y: 513, endPoint x: 960, endPoint y: 505, distance: 113.8
click at [960, 505] on div "Flash gas leaves the top of the separator through the gas outlet nozzle on the …" at bounding box center [1060, 503] width 208 height 43
click at [1134, 558] on span "Add Cue" at bounding box center [1145, 556] width 31 height 13
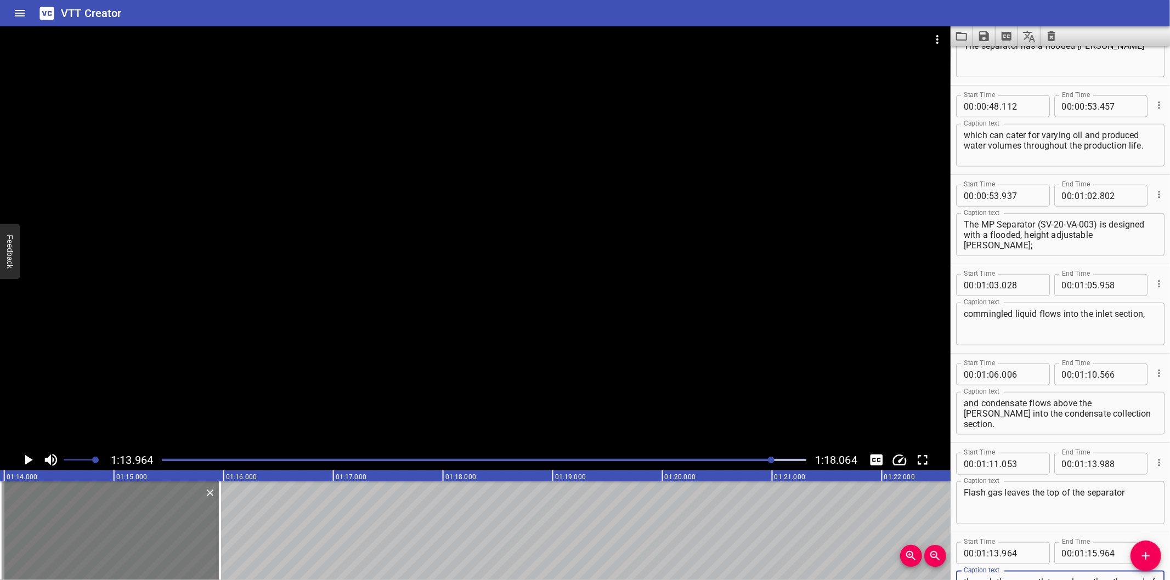
scroll to position [0, 8031]
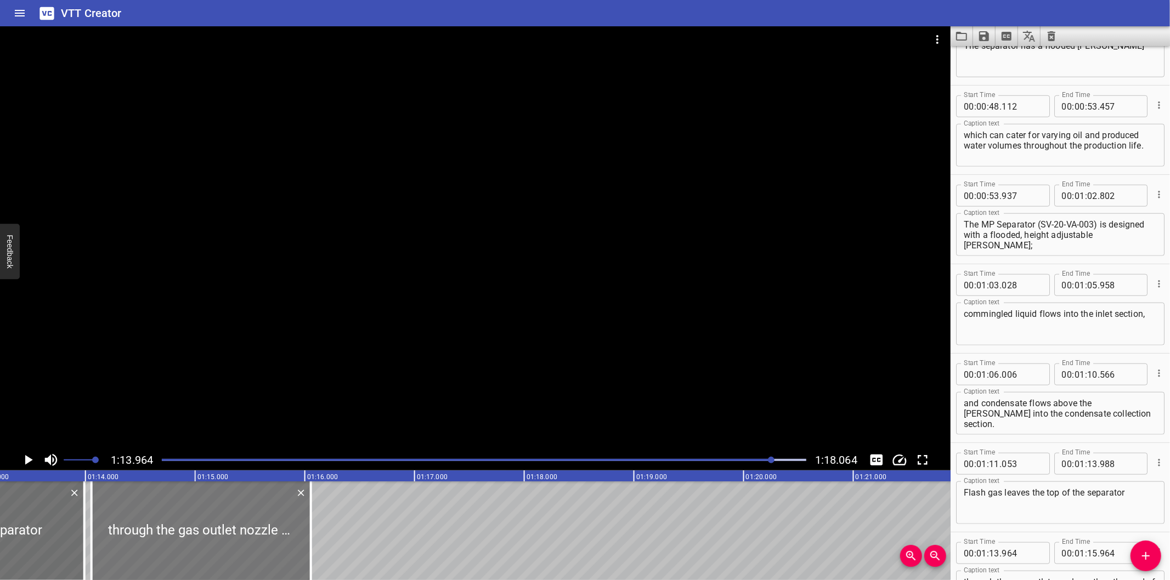
drag, startPoint x: 210, startPoint y: 536, endPoint x: 220, endPoint y: 540, distance: 10.6
click at [220, 540] on div at bounding box center [201, 531] width 219 height 99
click at [591, 343] on div at bounding box center [475, 237] width 950 height 423
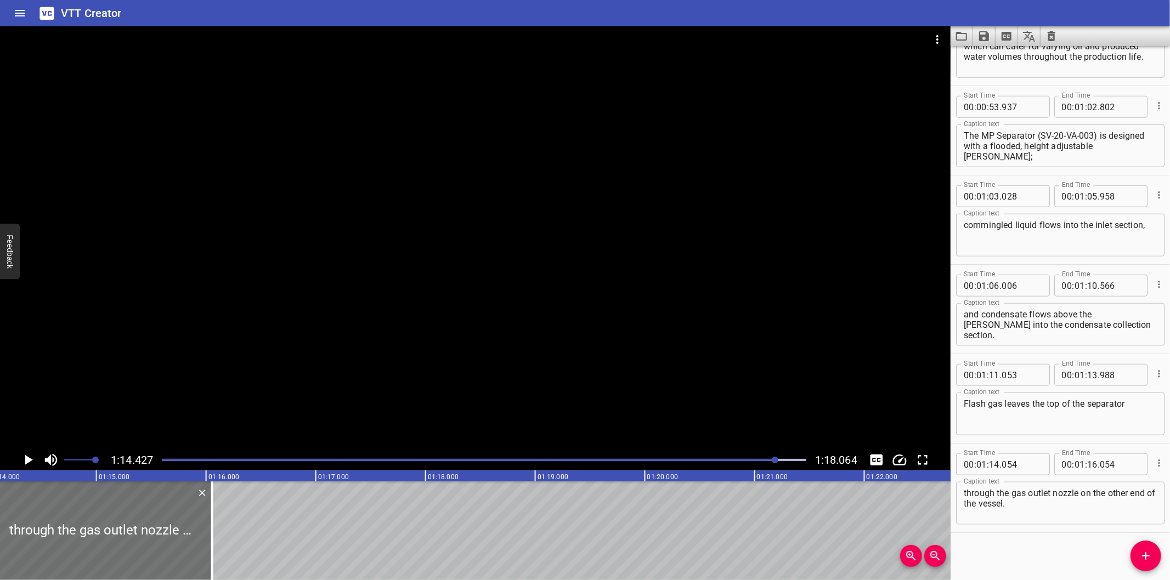
scroll to position [0, 8001]
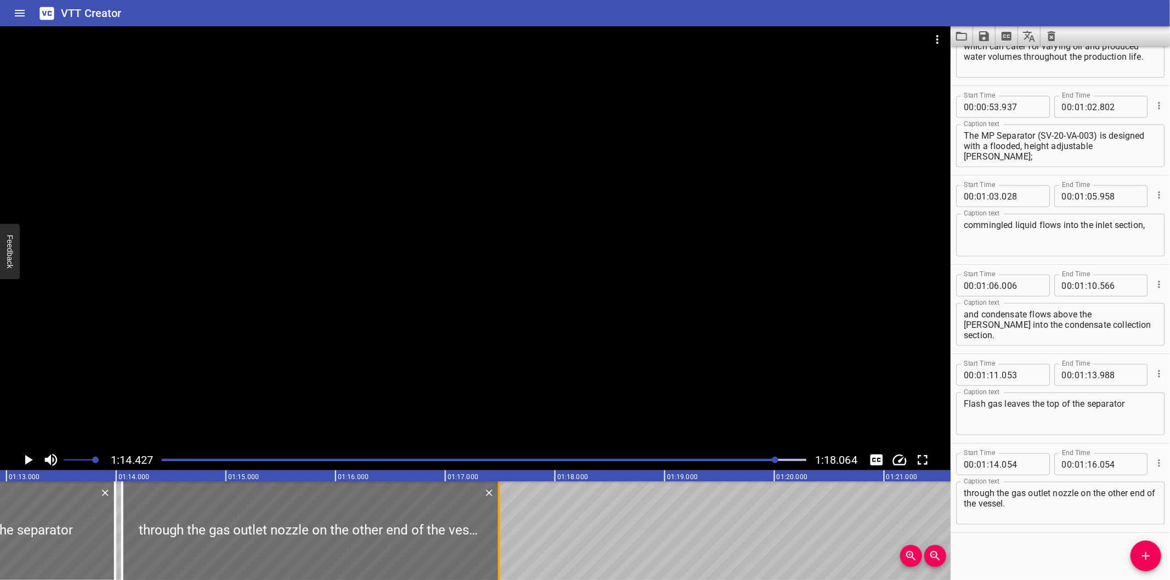
drag, startPoint x: 338, startPoint y: 545, endPoint x: 496, endPoint y: 539, distance: 158.0
click at [496, 539] on div at bounding box center [499, 531] width 11 height 99
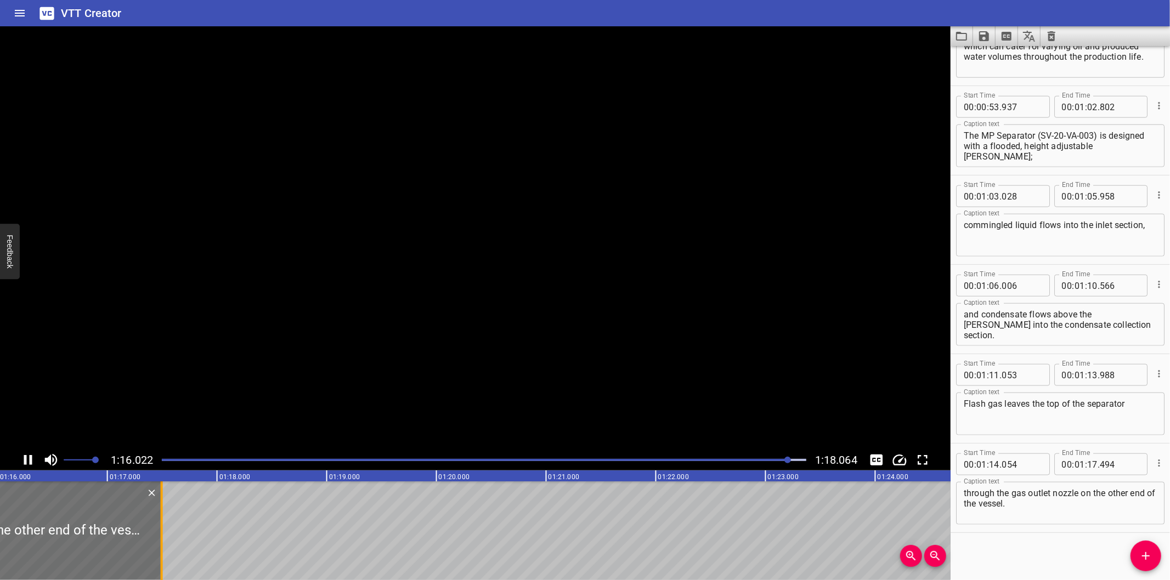
scroll to position [0, 8362]
click at [139, 552] on div at bounding box center [141, 531] width 11 height 99
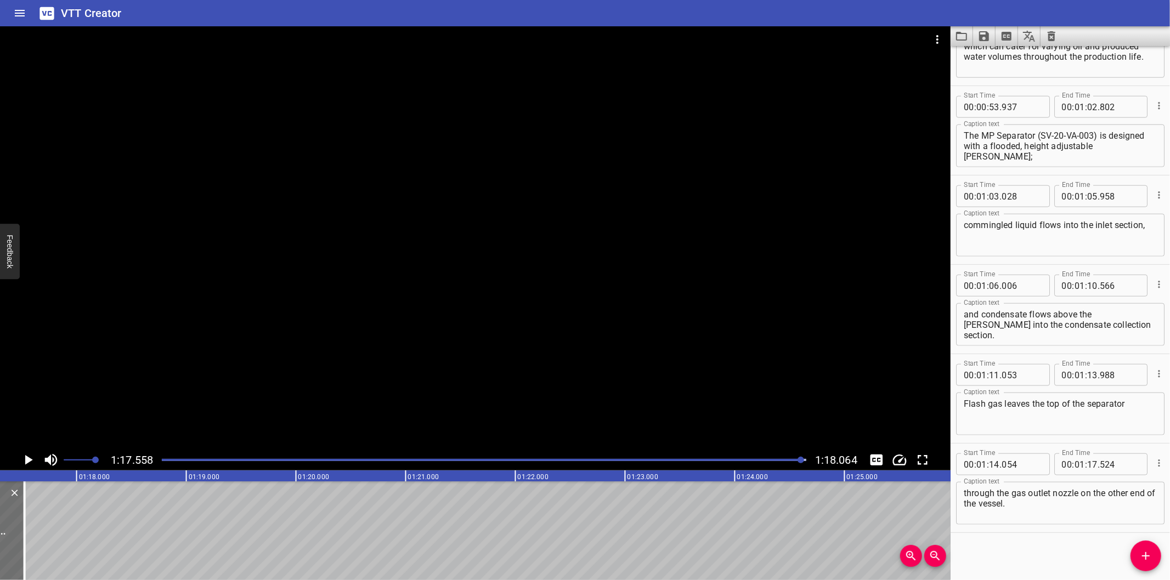
scroll to position [0, 8507]
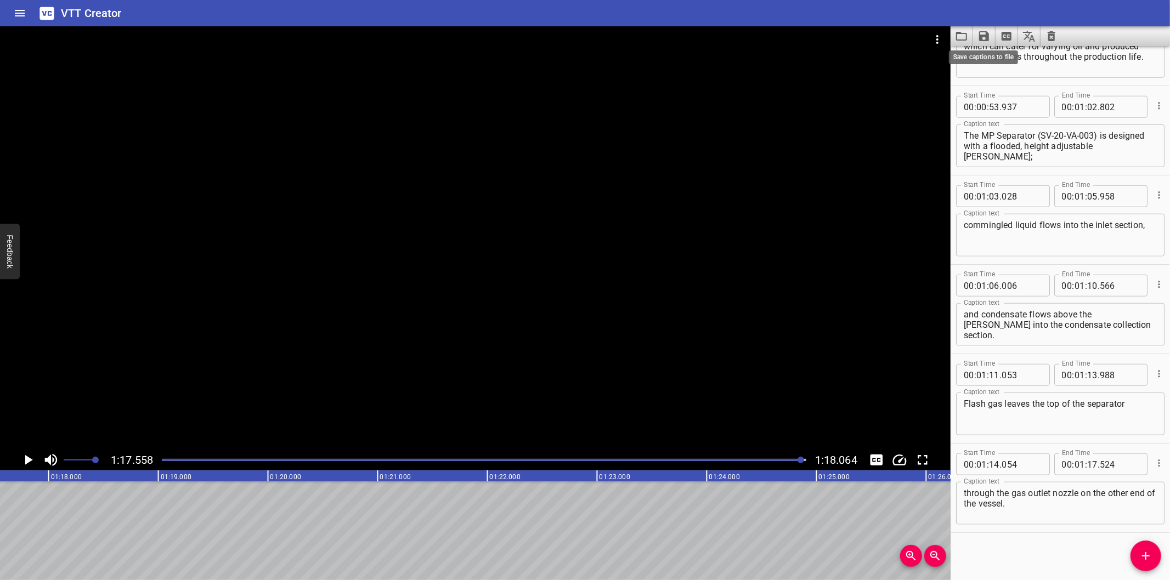
click at [986, 36] on icon "Save captions to file" at bounding box center [984, 36] width 10 height 10
click at [1010, 62] on li "Save to VTT file" at bounding box center [1013, 60] width 81 height 20
drag, startPoint x: 989, startPoint y: 534, endPoint x: 982, endPoint y: 503, distance: 31.5
click at [988, 534] on div "Start Time 00 : 00 : 00 . 000 Start Time End Time 00 : 00 : 04 . 595 End Time C…" at bounding box center [1059, 313] width 219 height 534
click at [936, 42] on icon "Video Options" at bounding box center [937, 39] width 13 height 13
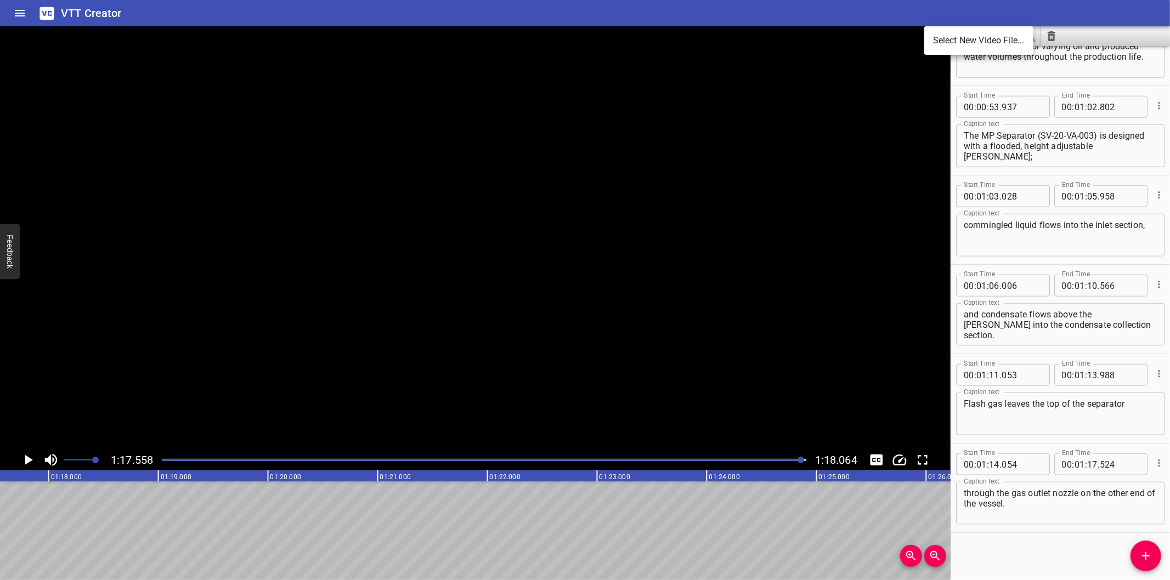
click at [949, 44] on li "Select New Video File..." at bounding box center [978, 41] width 109 height 20
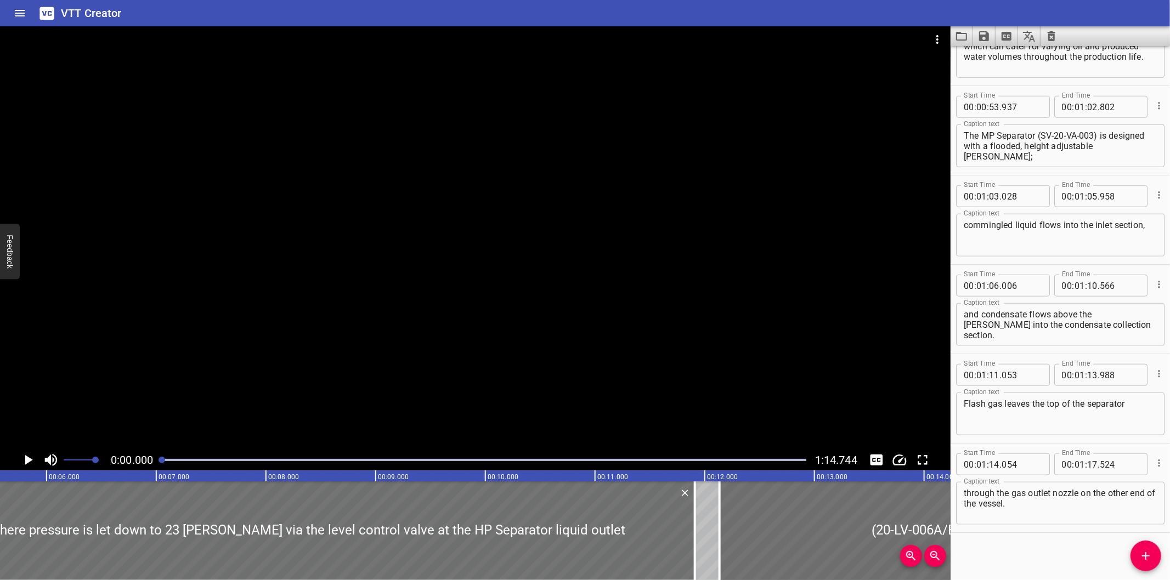
click at [724, 224] on div at bounding box center [475, 237] width 950 height 423
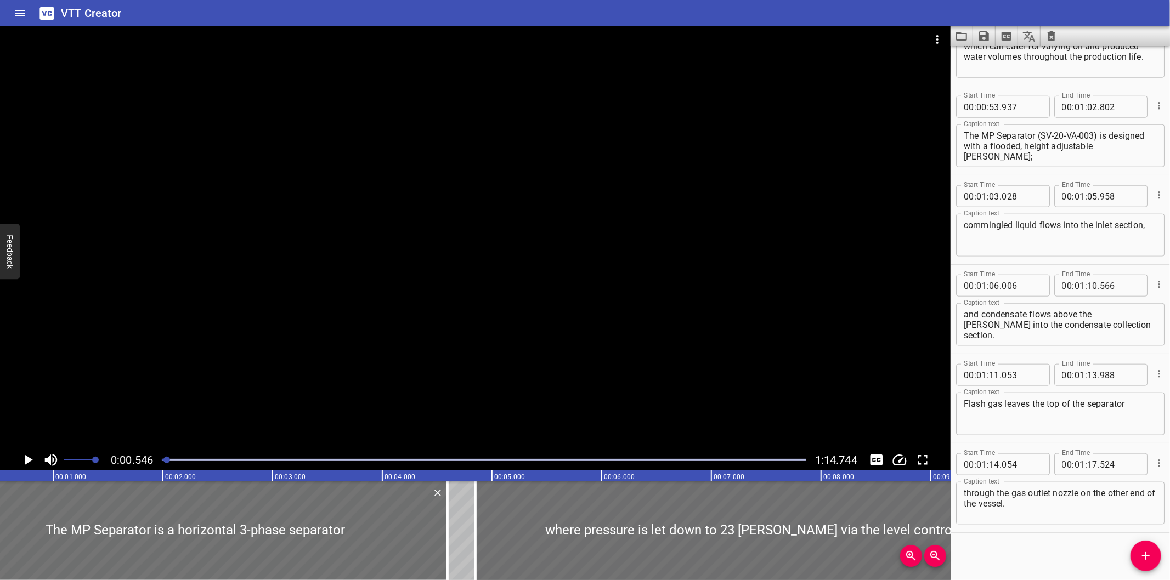
scroll to position [0, 59]
click at [1055, 37] on icon "Clear captions" at bounding box center [1051, 36] width 13 height 13
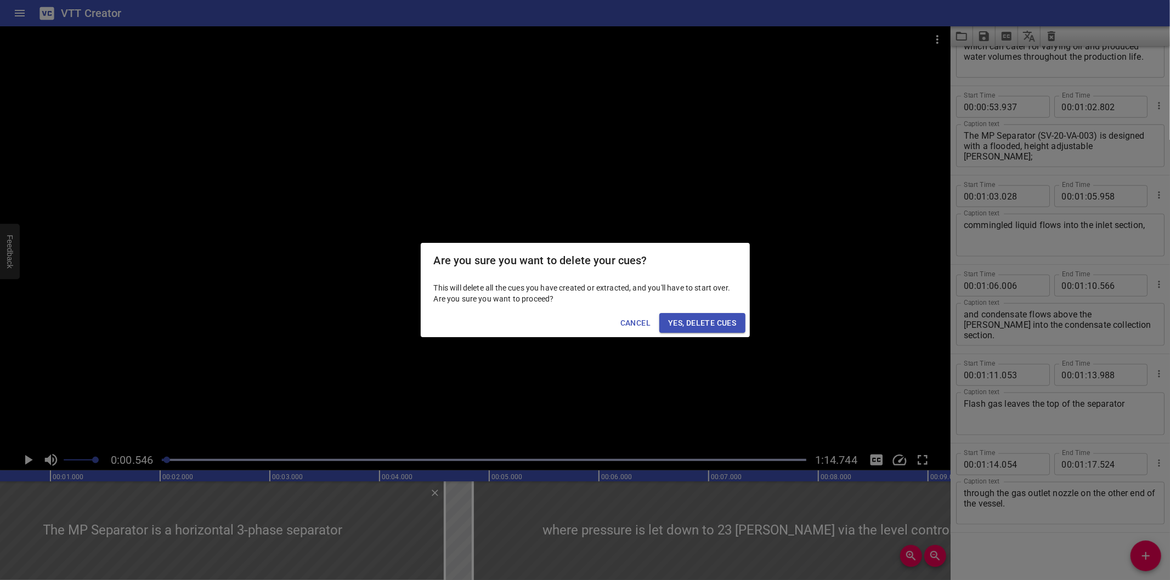
click at [677, 316] on span "Yes, Delete Cues" at bounding box center [702, 323] width 68 height 14
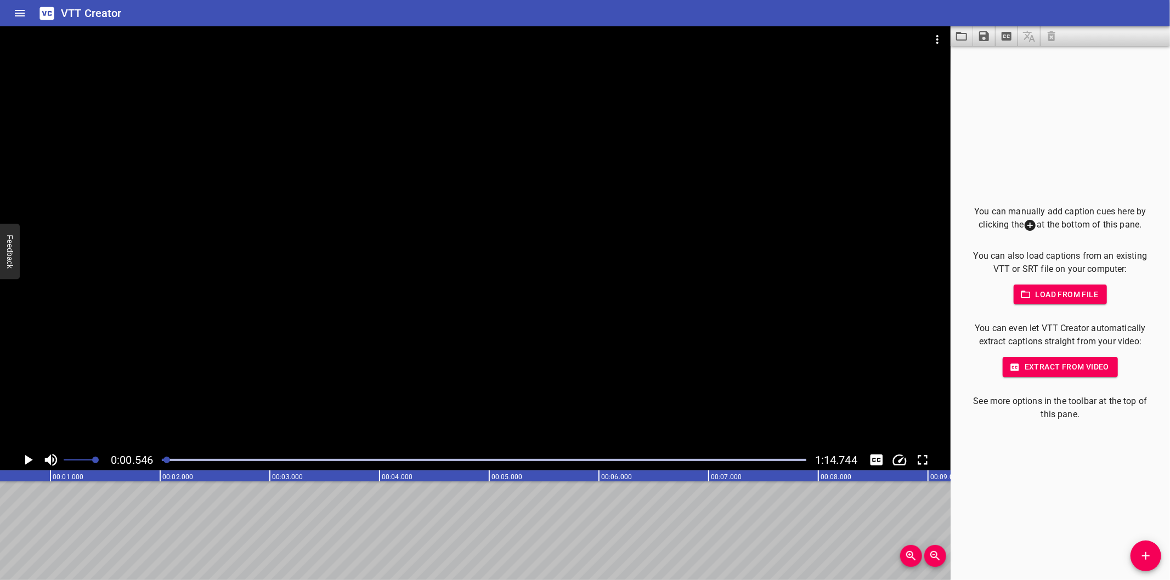
click at [155, 459] on div "0:00.546 1:14.744" at bounding box center [475, 460] width 950 height 21
click at [165, 465] on div at bounding box center [484, 459] width 658 height 15
click at [456, 321] on div at bounding box center [475, 237] width 950 height 423
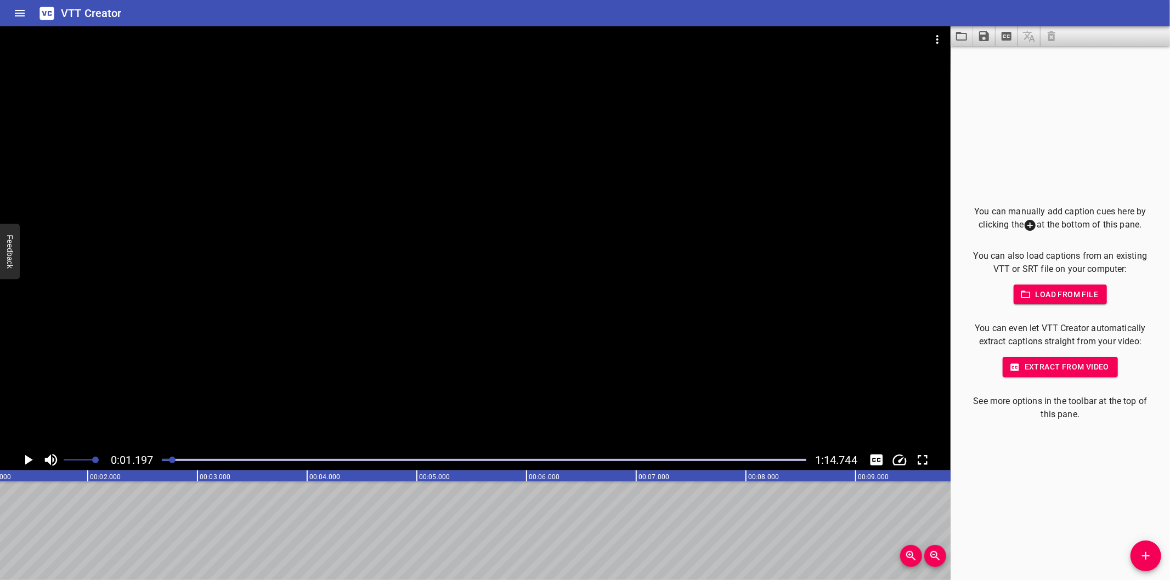
click at [365, 401] on div at bounding box center [475, 237] width 950 height 423
click at [162, 461] on div at bounding box center [484, 459] width 658 height 15
click at [161, 461] on div at bounding box center [161, 460] width 7 height 7
click at [485, 301] on div at bounding box center [475, 237] width 950 height 423
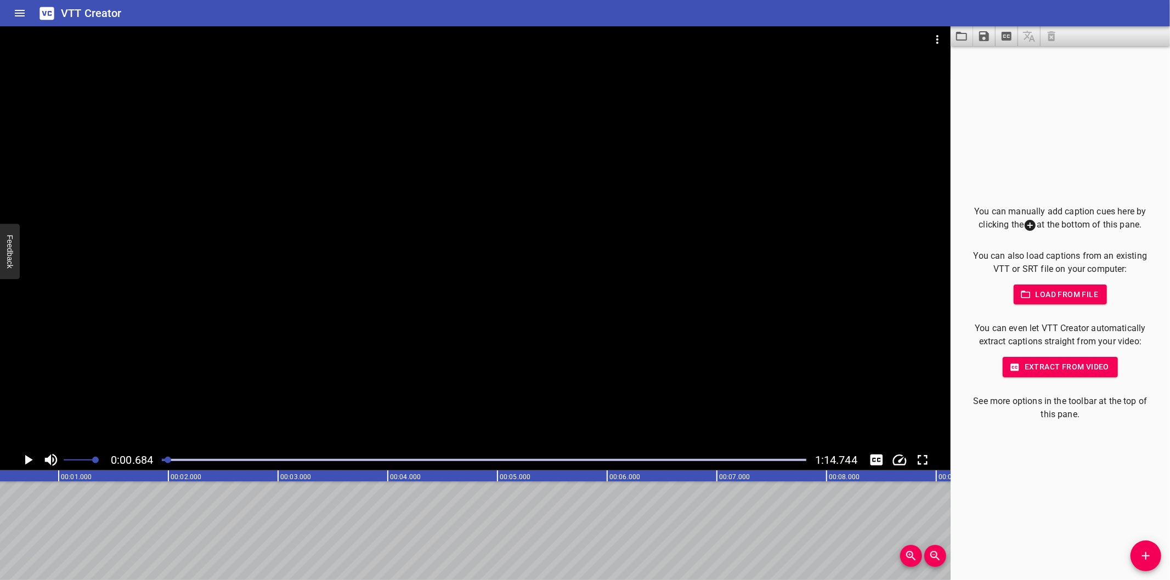
scroll to position [0, 75]
click at [574, 358] on div at bounding box center [475, 237] width 950 height 423
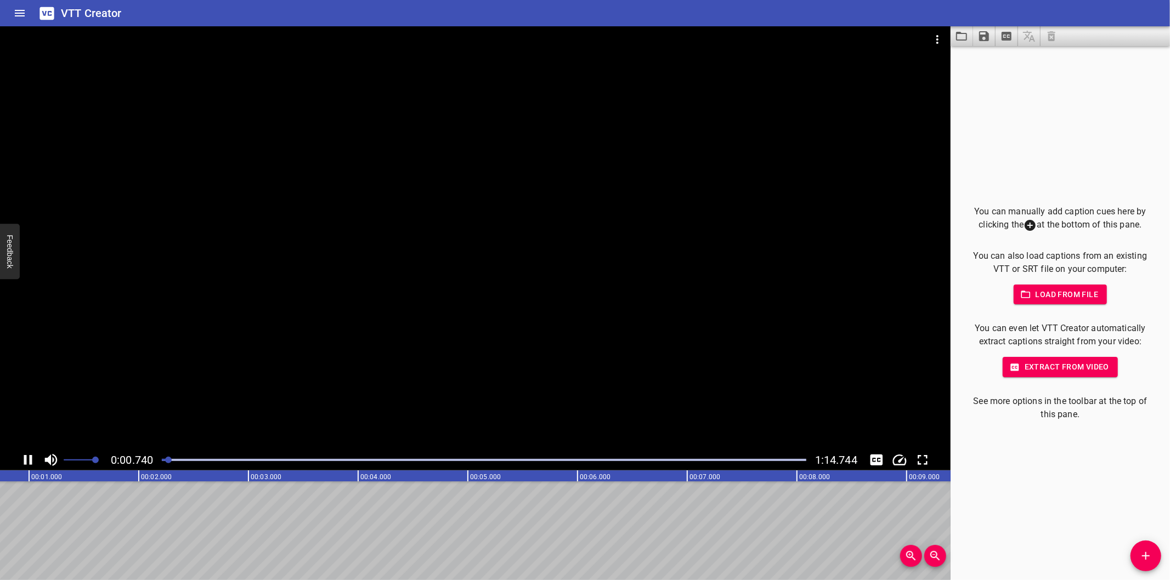
scroll to position [0, 99]
click at [1144, 552] on icon "Add Cue" at bounding box center [1145, 556] width 13 height 13
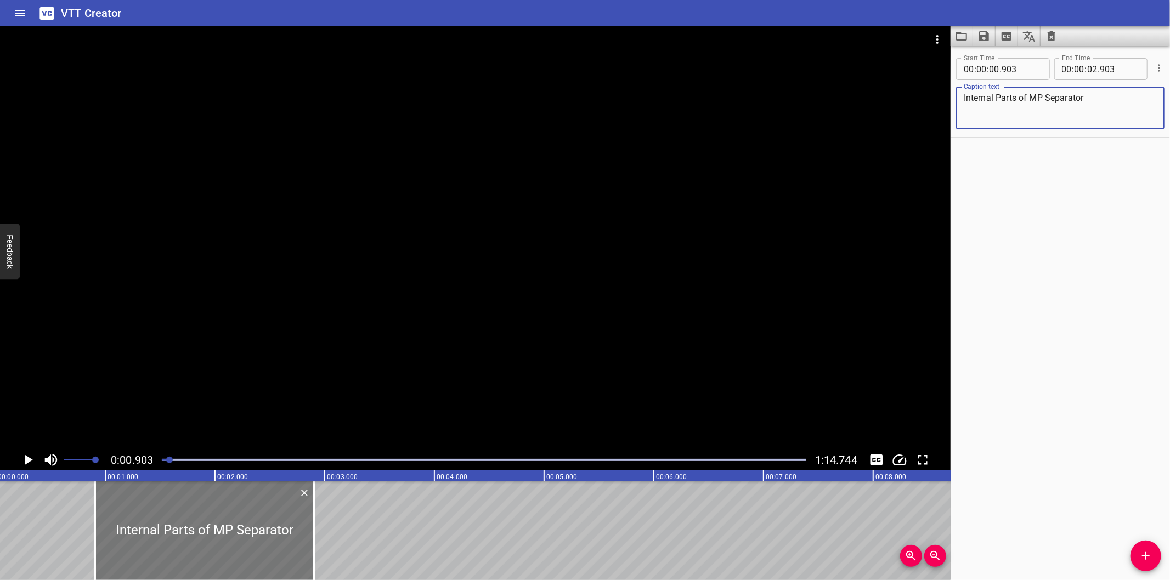
scroll to position [0, 0]
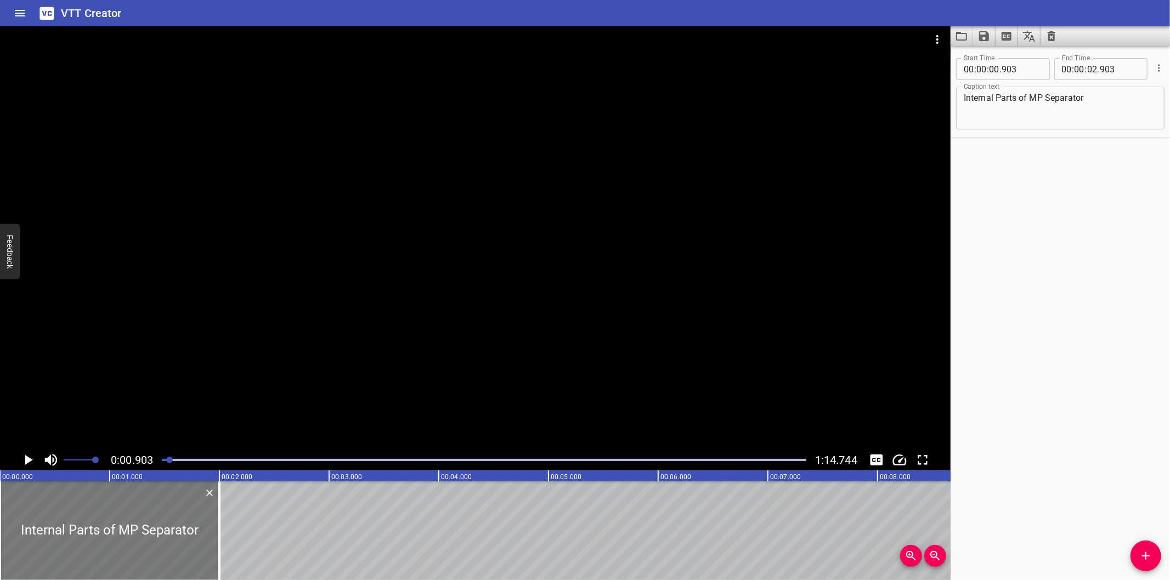
drag, startPoint x: 188, startPoint y: 547, endPoint x: 94, endPoint y: 545, distance: 93.8
click at [94, 545] on div at bounding box center [109, 531] width 219 height 99
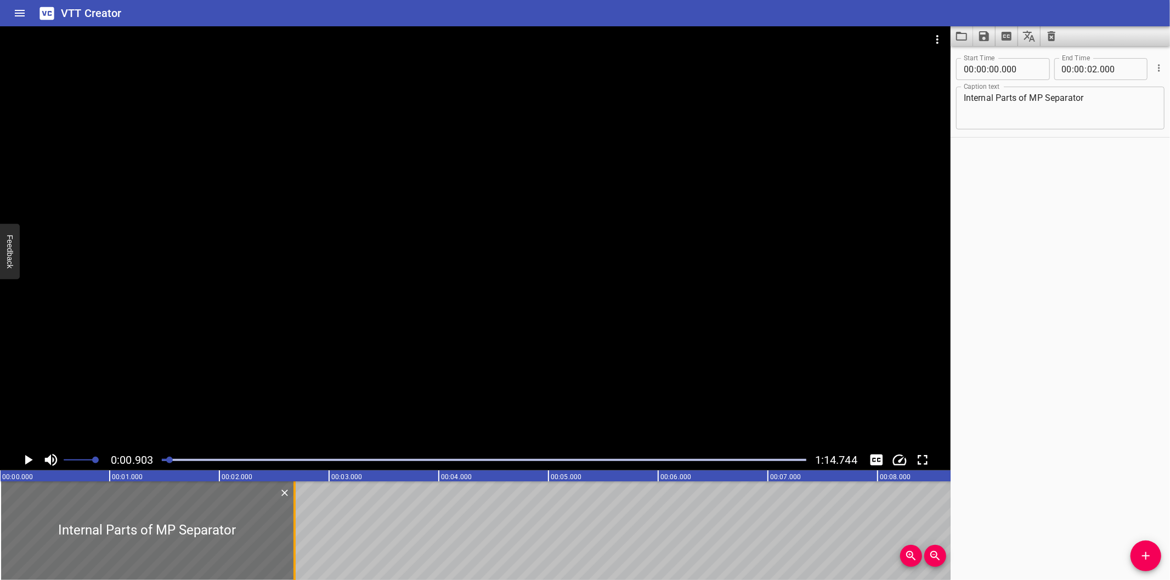
drag, startPoint x: 218, startPoint y: 540, endPoint x: 293, endPoint y: 547, distance: 75.5
click at [293, 547] on div at bounding box center [294, 531] width 2 height 99
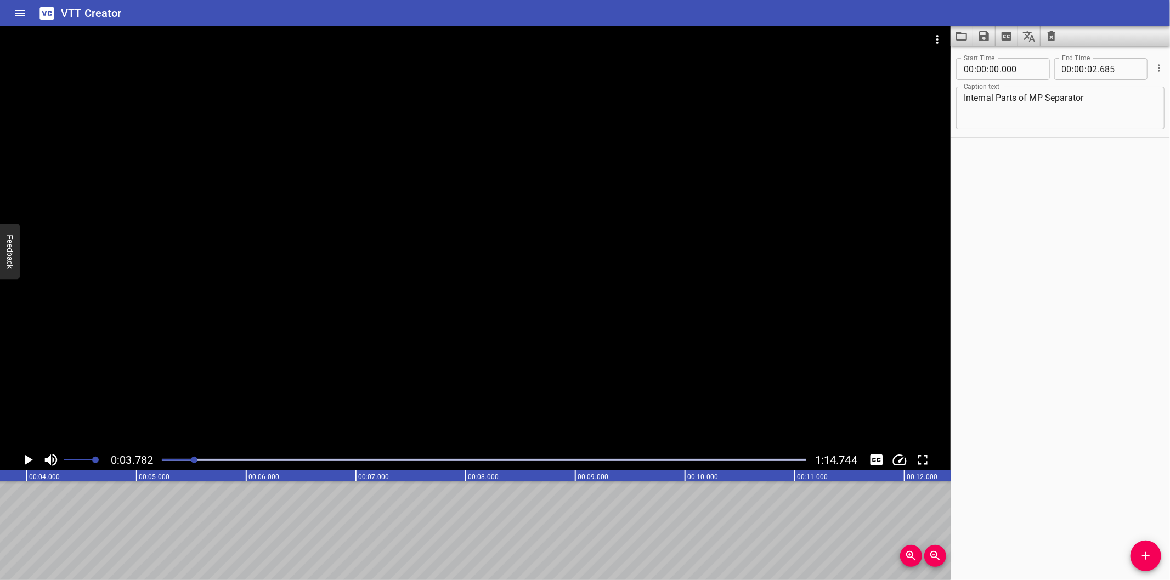
scroll to position [0, 415]
click at [1138, 552] on span "Add Cue" at bounding box center [1145, 556] width 31 height 13
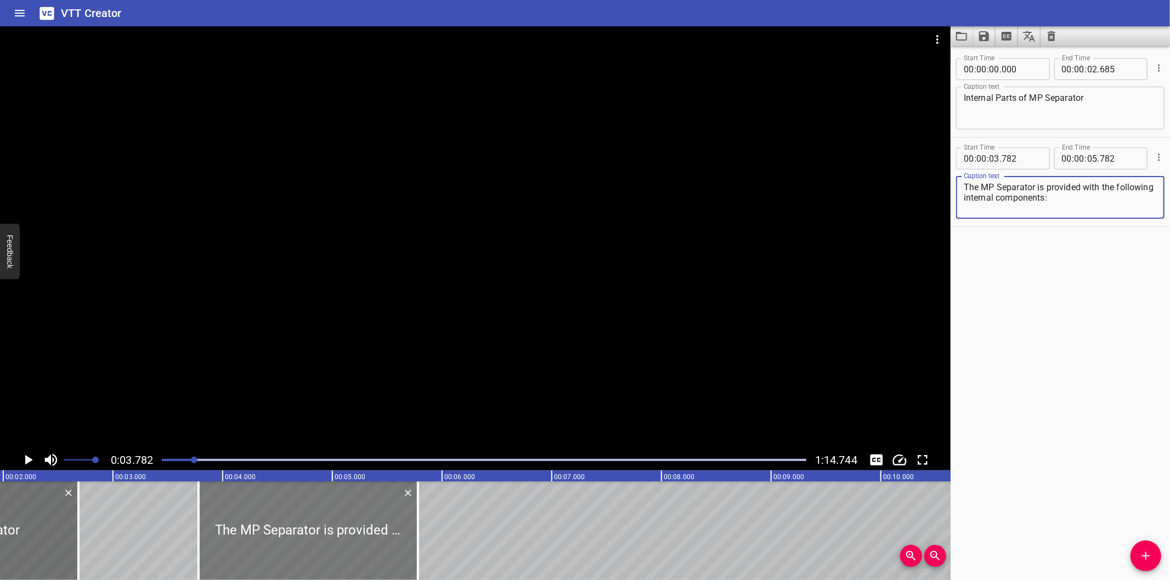
scroll to position [0, 212]
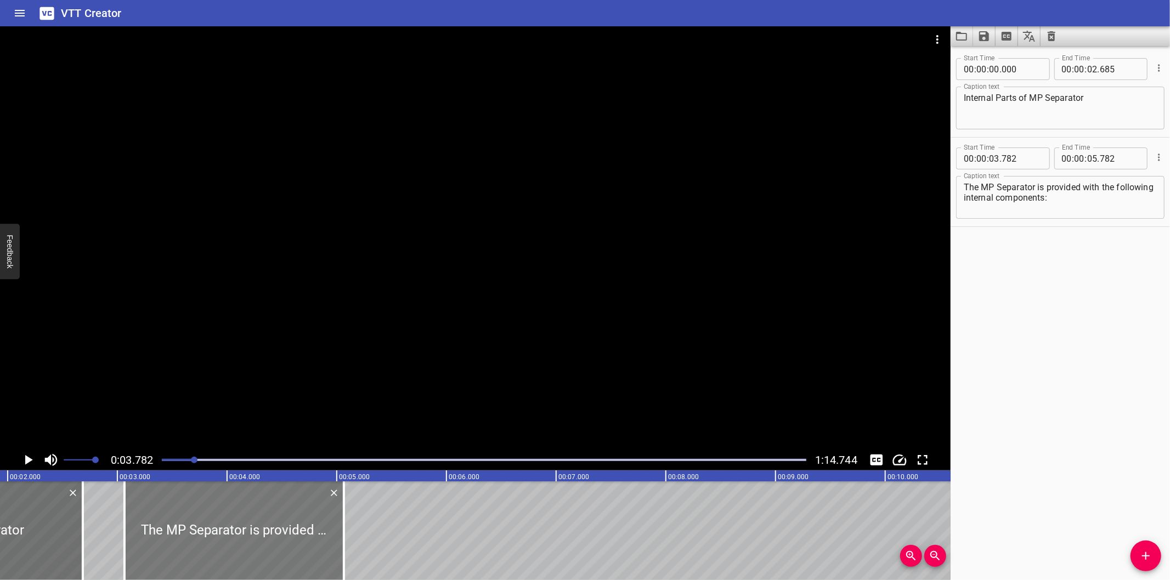
drag, startPoint x: 245, startPoint y: 519, endPoint x: 166, endPoint y: 513, distance: 78.7
click at [166, 513] on div at bounding box center [233, 531] width 219 height 99
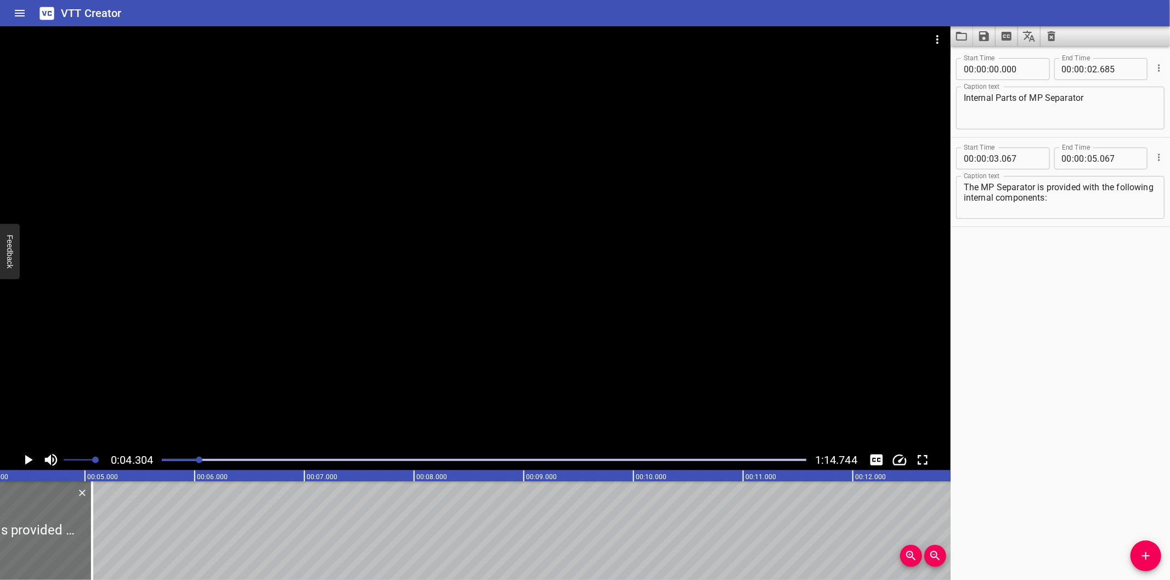
scroll to position [0, 472]
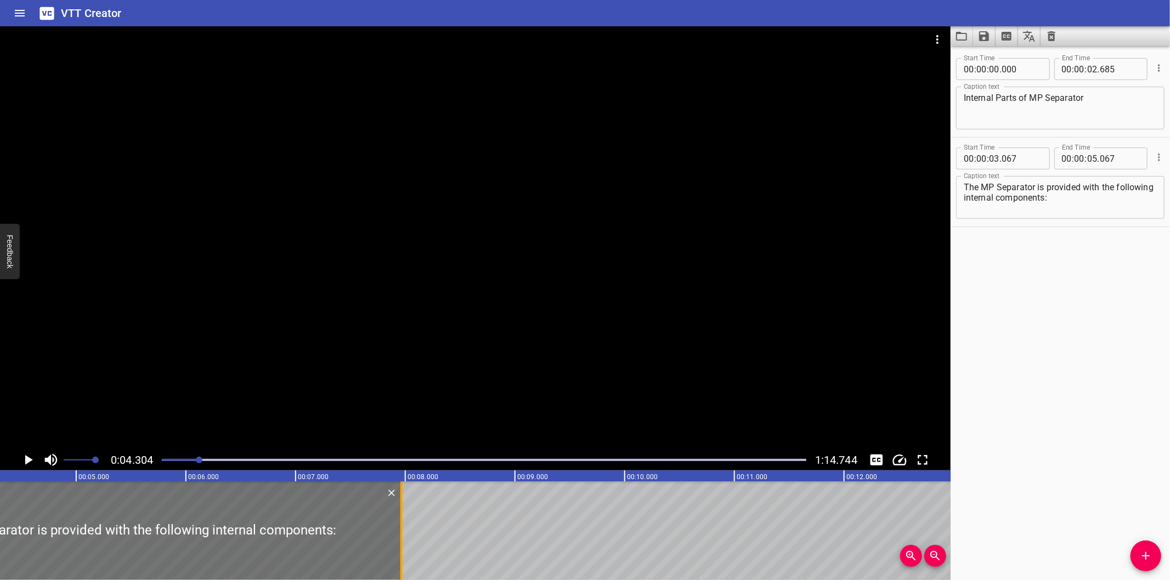
drag, startPoint x: 88, startPoint y: 546, endPoint x: 407, endPoint y: 524, distance: 320.5
click at [407, 524] on div at bounding box center [401, 531] width 11 height 99
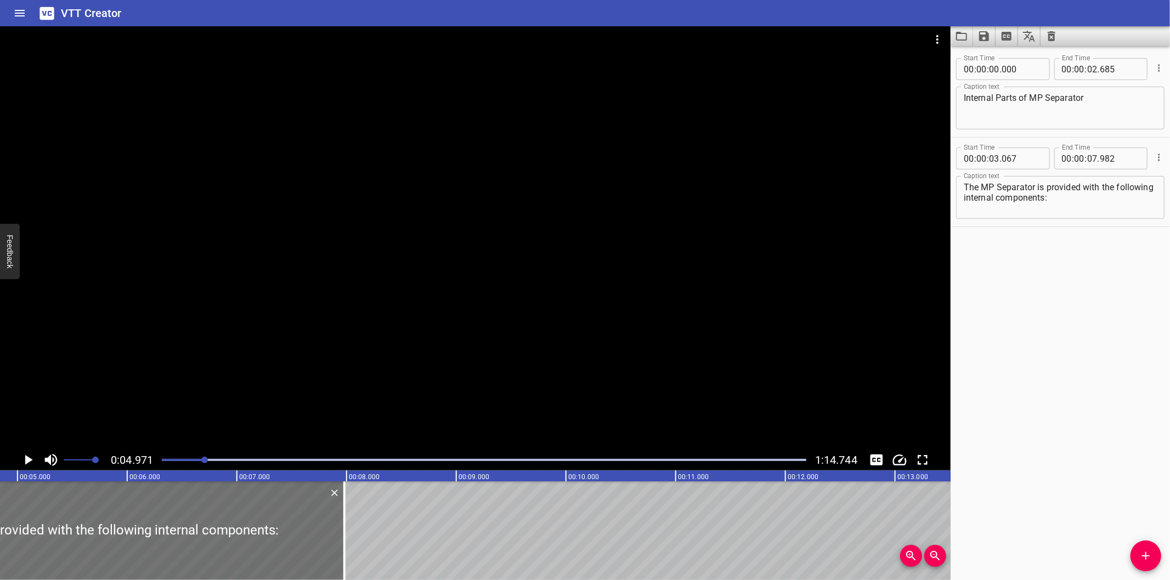
scroll to position [0, 545]
click at [449, 452] on div at bounding box center [484, 459] width 658 height 15
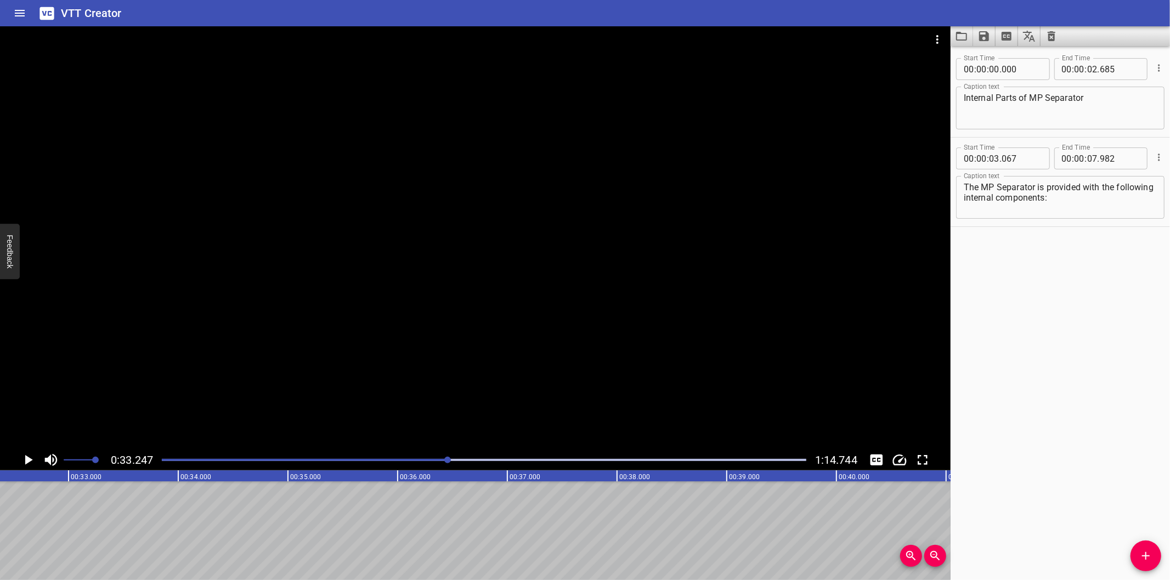
click at [191, 460] on div "Play progress" at bounding box center [126, 460] width 644 height 2
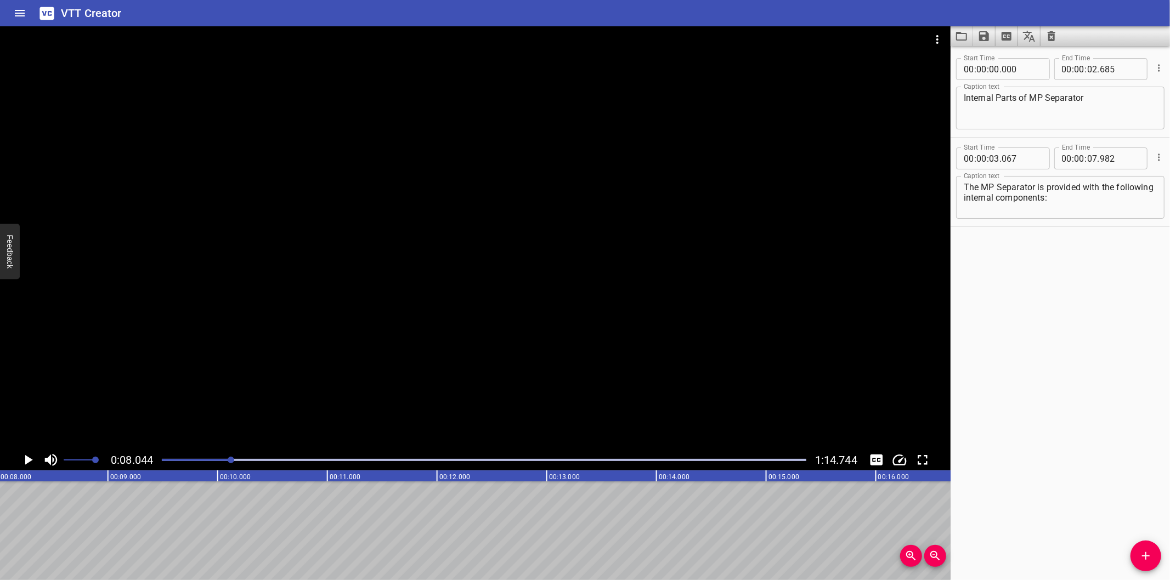
scroll to position [0, 882]
drag, startPoint x: 1140, startPoint y: 561, endPoint x: 1123, endPoint y: 557, distance: 17.6
click at [1140, 561] on icon "Add Cue" at bounding box center [1145, 556] width 13 height 13
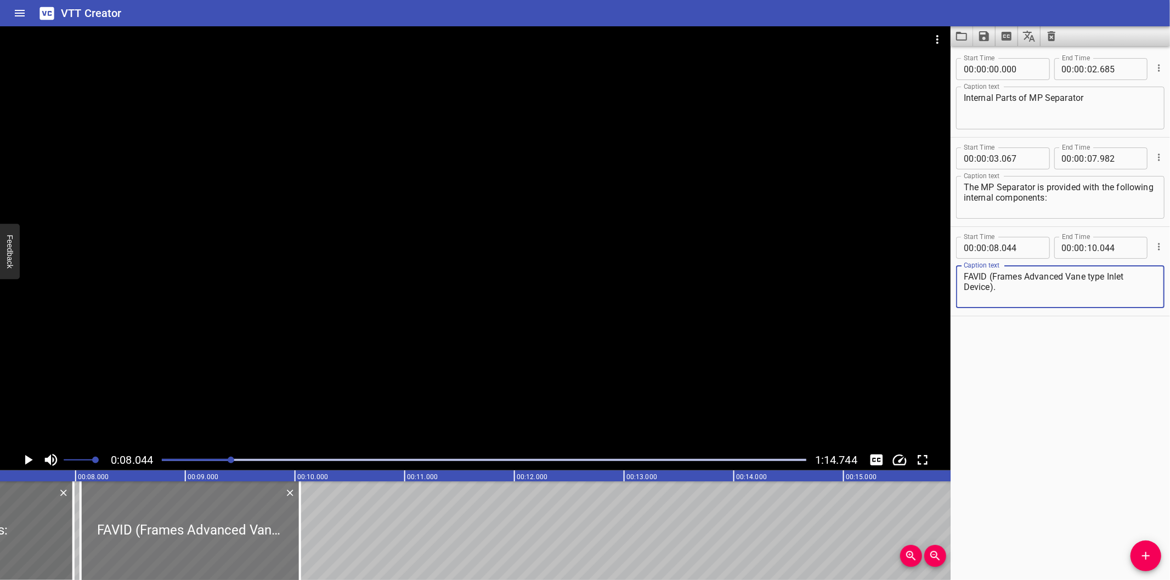
scroll to position [0, 801]
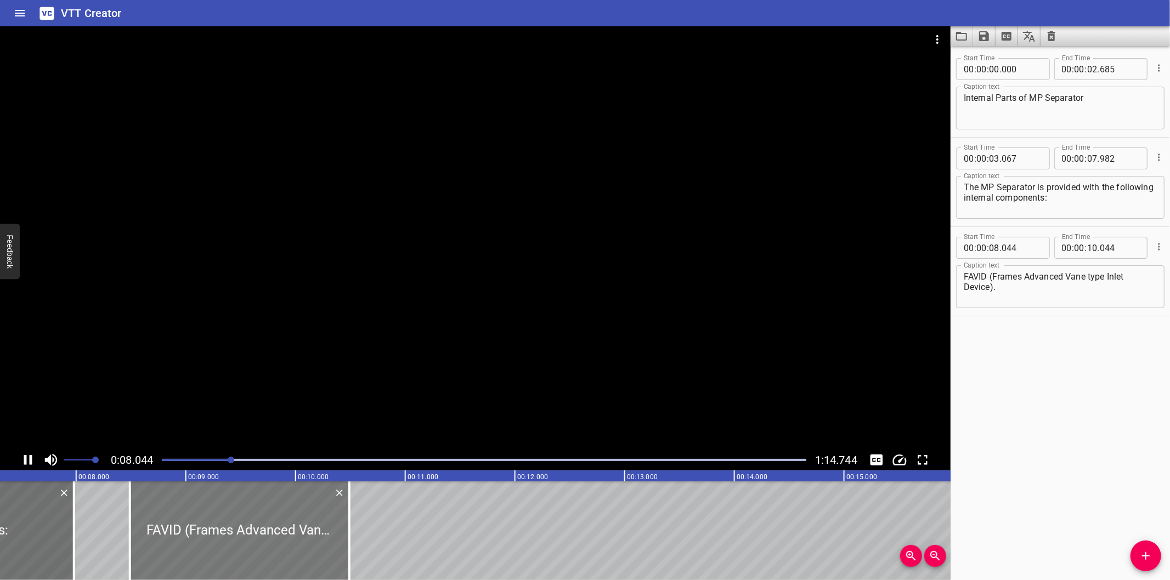
drag, startPoint x: 172, startPoint y: 542, endPoint x: 220, endPoint y: 545, distance: 48.9
click at [220, 545] on div at bounding box center [239, 531] width 219 height 99
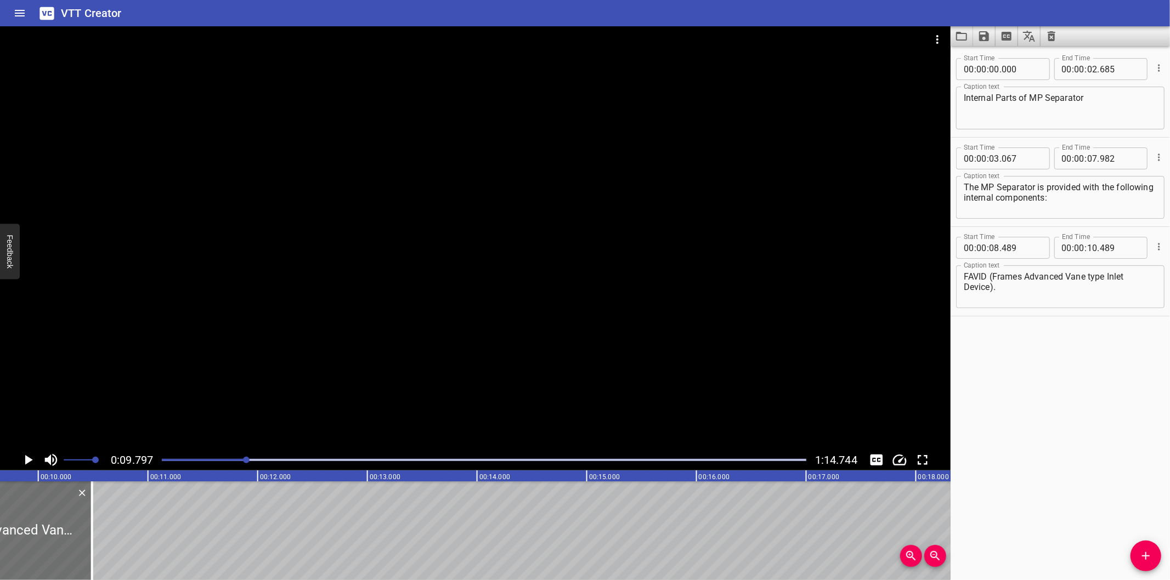
scroll to position [0, 1074]
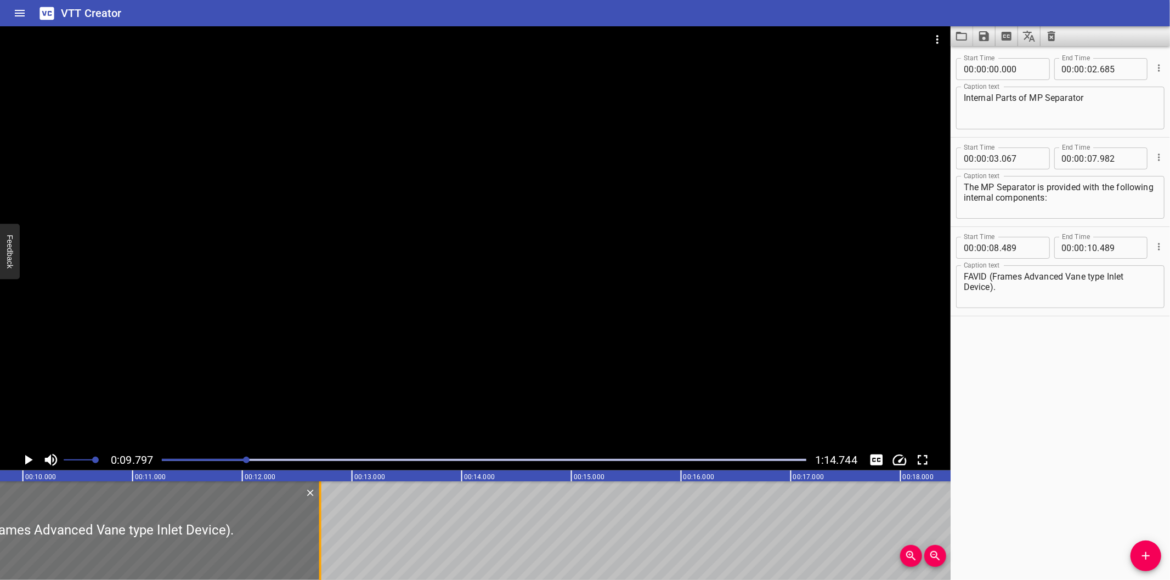
drag, startPoint x: 73, startPoint y: 558, endPoint x: 319, endPoint y: 539, distance: 245.9
click at [319, 539] on div at bounding box center [320, 531] width 11 height 99
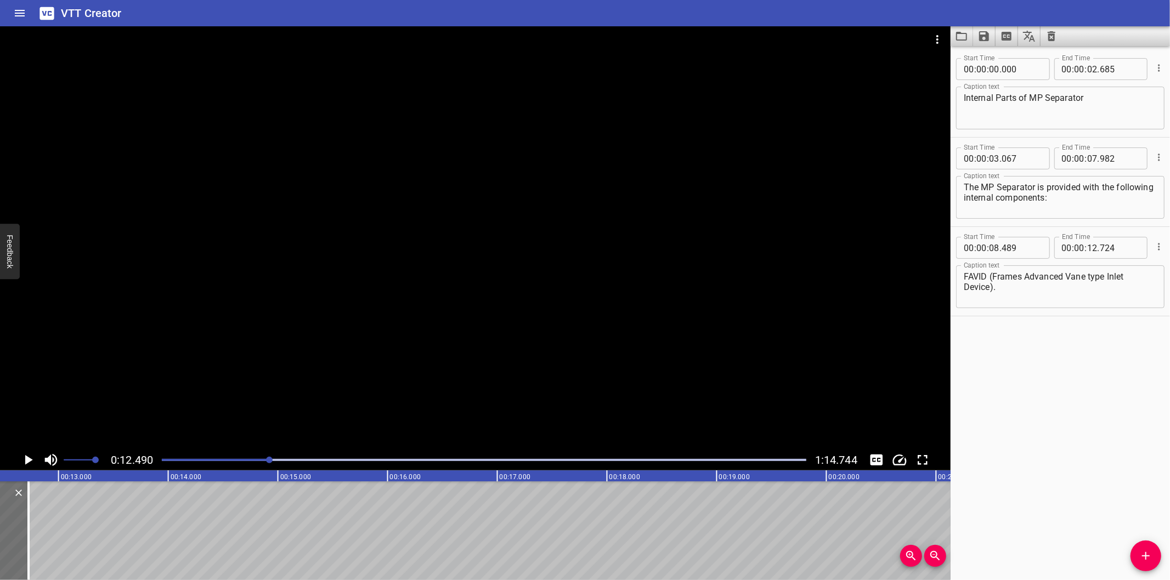
scroll to position [0, 1369]
click at [1139, 551] on icon "Add Cue" at bounding box center [1145, 556] width 13 height 13
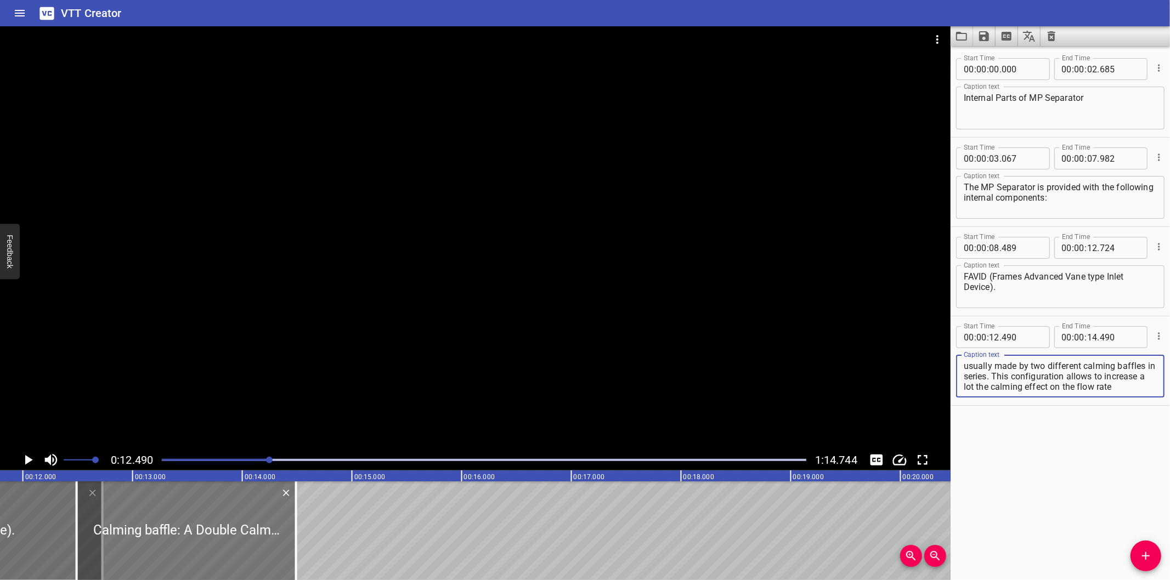
scroll to position [0, 1289]
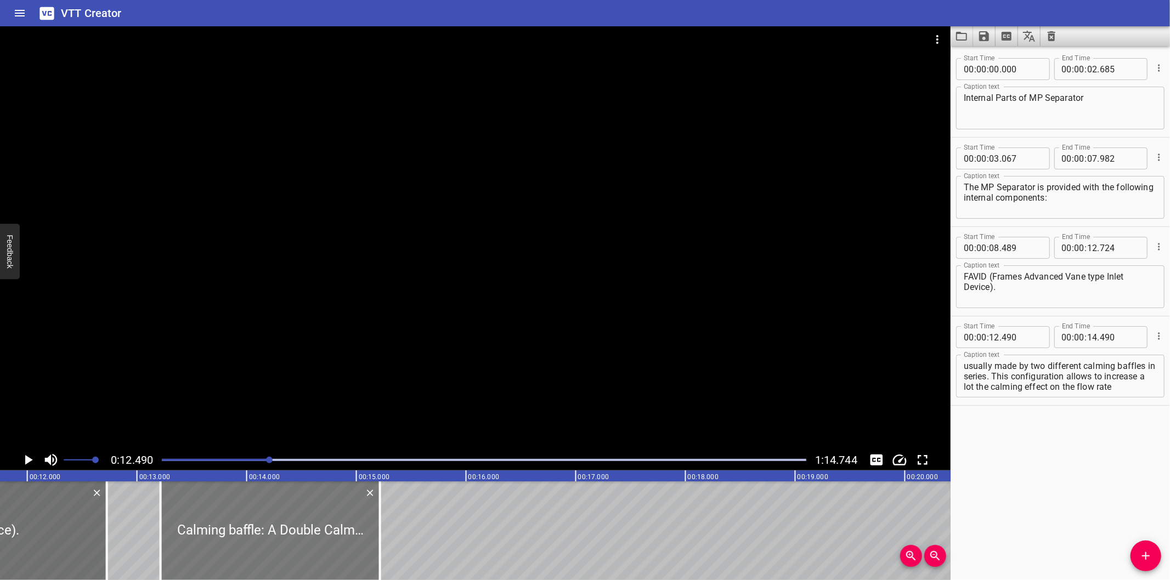
drag, startPoint x: 248, startPoint y: 559, endPoint x: 321, endPoint y: 551, distance: 73.9
click at [321, 551] on div at bounding box center [270, 531] width 219 height 99
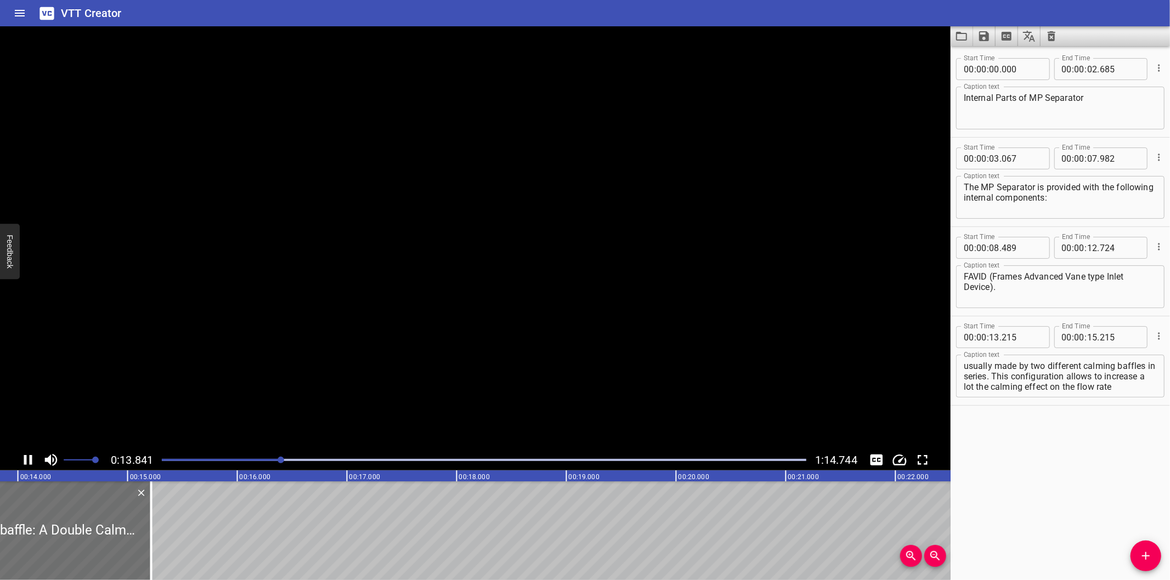
scroll to position [0, 1537]
click at [341, 342] on div at bounding box center [475, 237] width 950 height 423
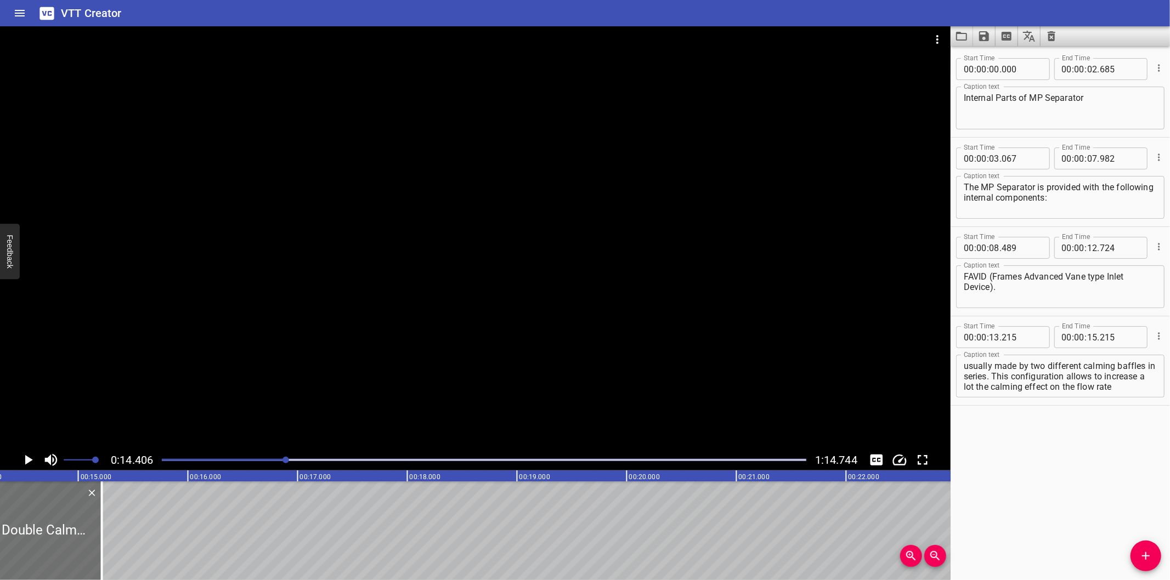
scroll to position [0, 1580]
drag, startPoint x: 88, startPoint y: 540, endPoint x: 431, endPoint y: 496, distance: 345.0
click at [90, 495] on div at bounding box center [89, 531] width 2 height 99
click at [94, 496] on div at bounding box center [88, 531] width 11 height 99
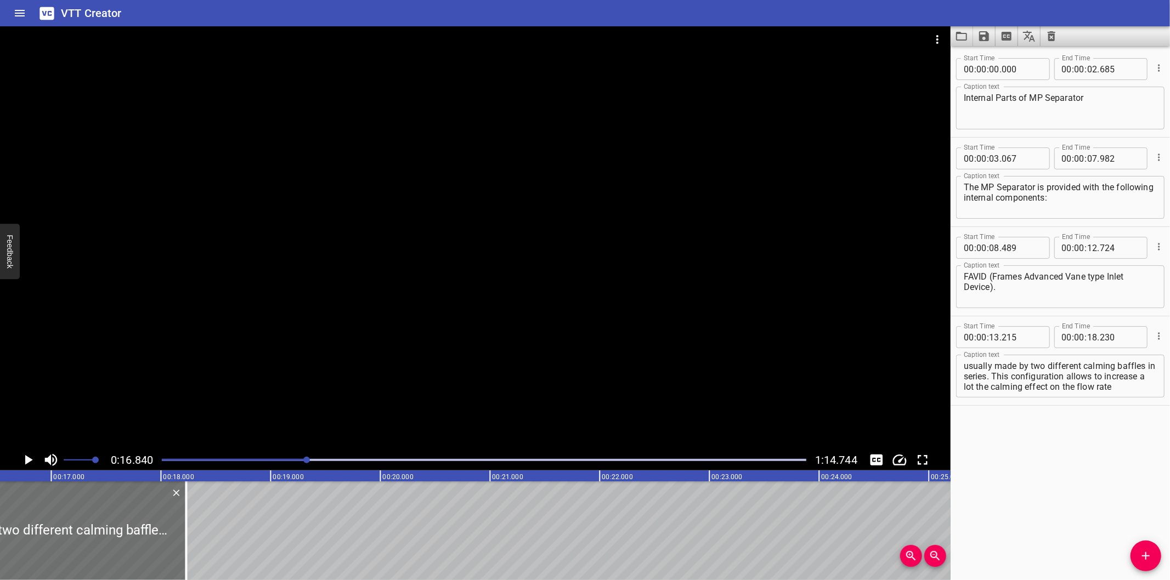
scroll to position [0, 1847]
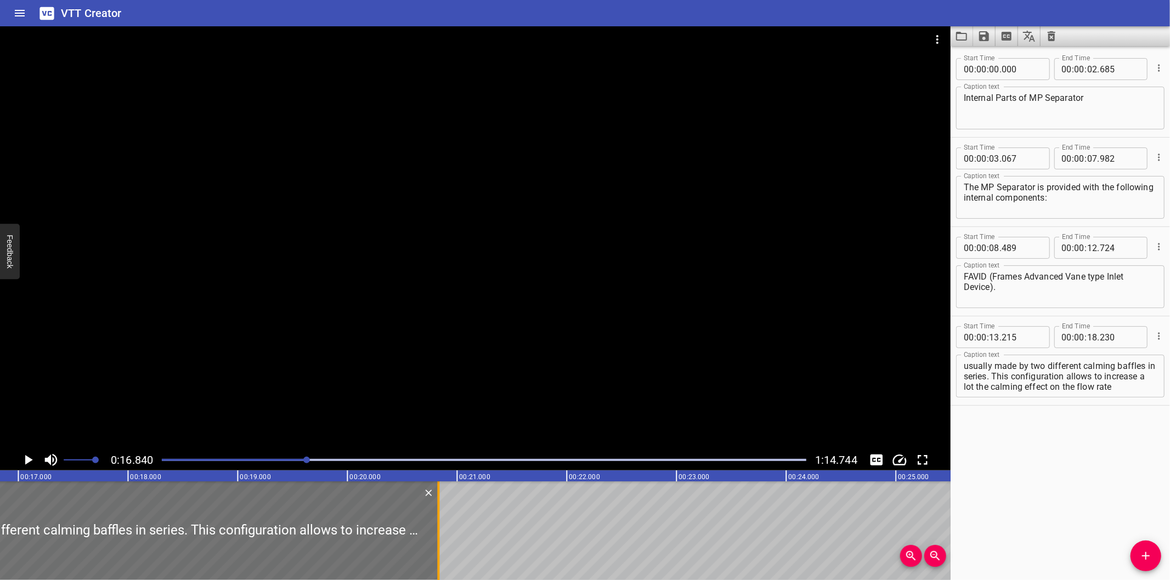
drag, startPoint x: 155, startPoint y: 553, endPoint x: 440, endPoint y: 533, distance: 285.9
click at [440, 533] on div at bounding box center [438, 531] width 11 height 99
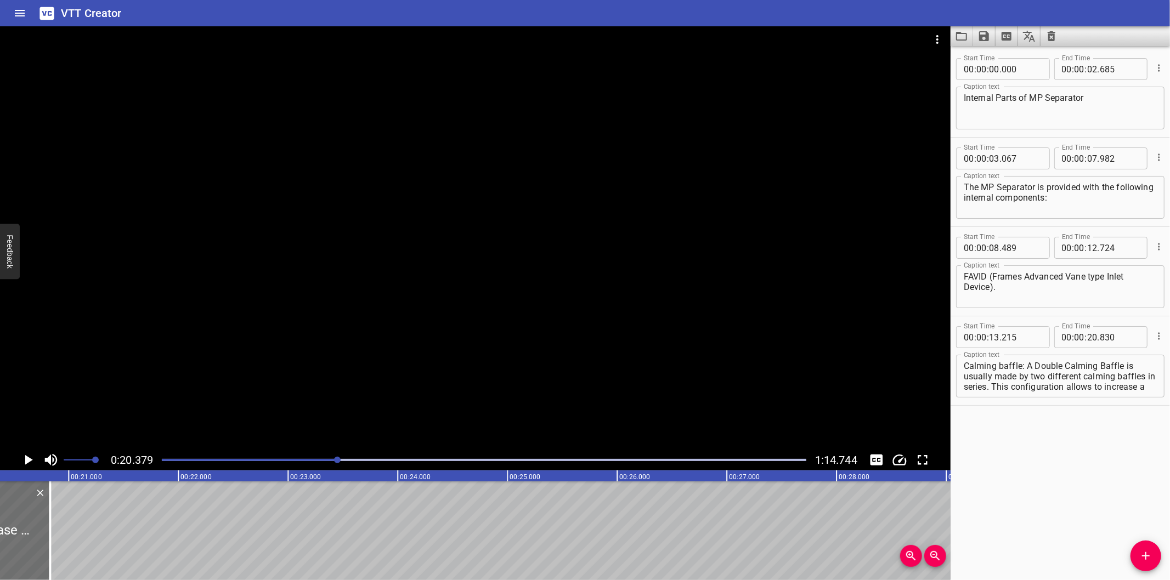
scroll to position [20, 0]
drag, startPoint x: 1033, startPoint y: 387, endPoint x: 1107, endPoint y: 495, distance: 131.4
click at [1107, 495] on div "Start Time 00 : 00 : 00 . 000 Start Time End Time 00 : 00 : 02 . 685 End Time C…" at bounding box center [1059, 313] width 219 height 534
click at [1153, 554] on span "Add Cue" at bounding box center [1145, 556] width 31 height 13
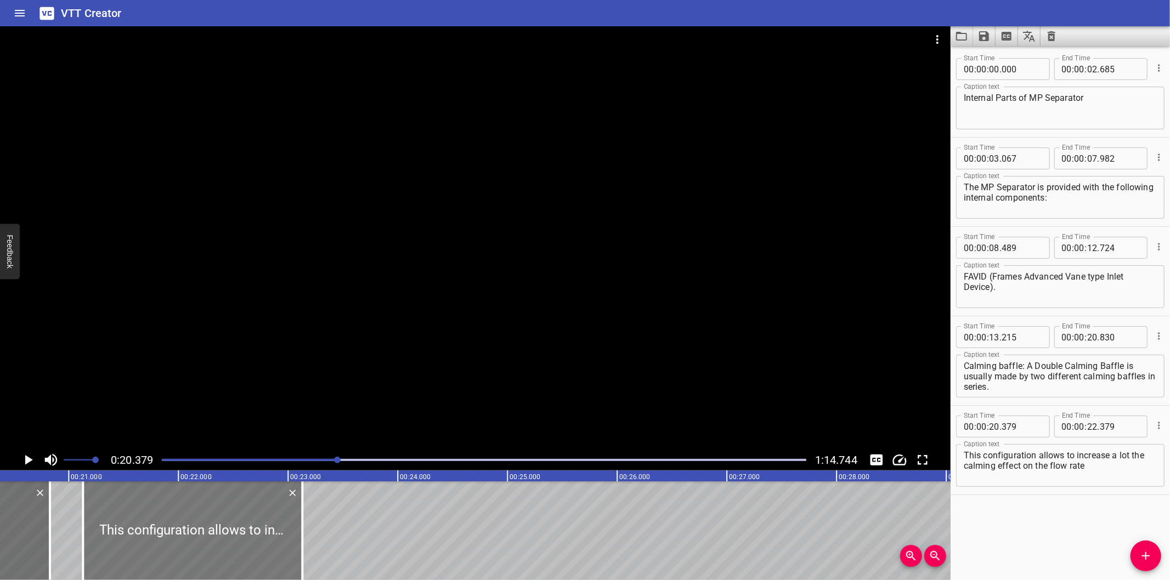
drag, startPoint x: 113, startPoint y: 534, endPoint x: 191, endPoint y: 537, distance: 78.0
click at [191, 537] on div at bounding box center [192, 531] width 219 height 99
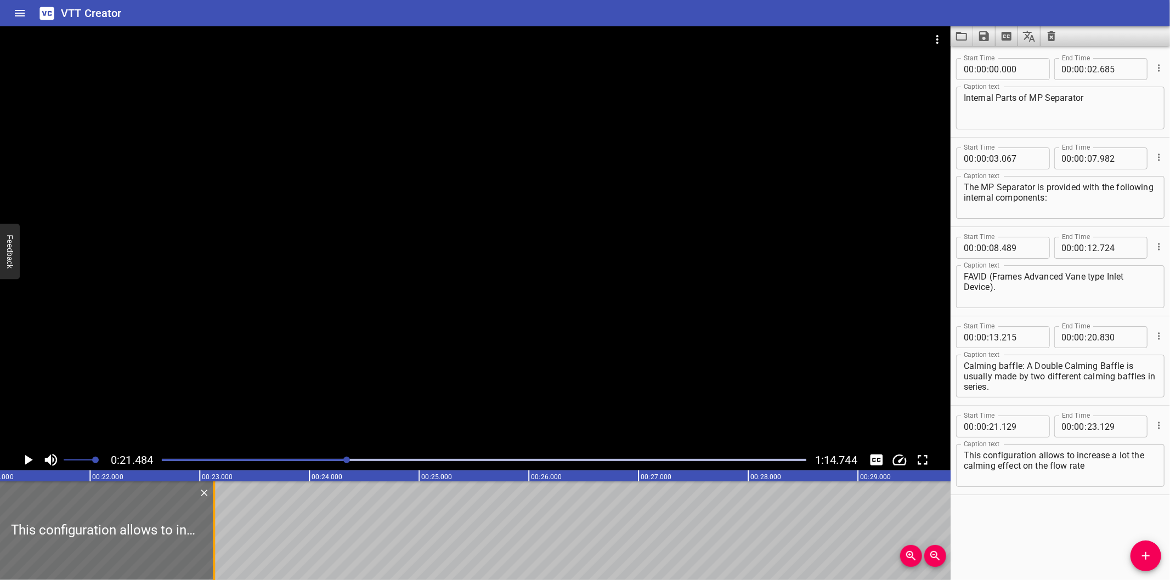
scroll to position [0, 2356]
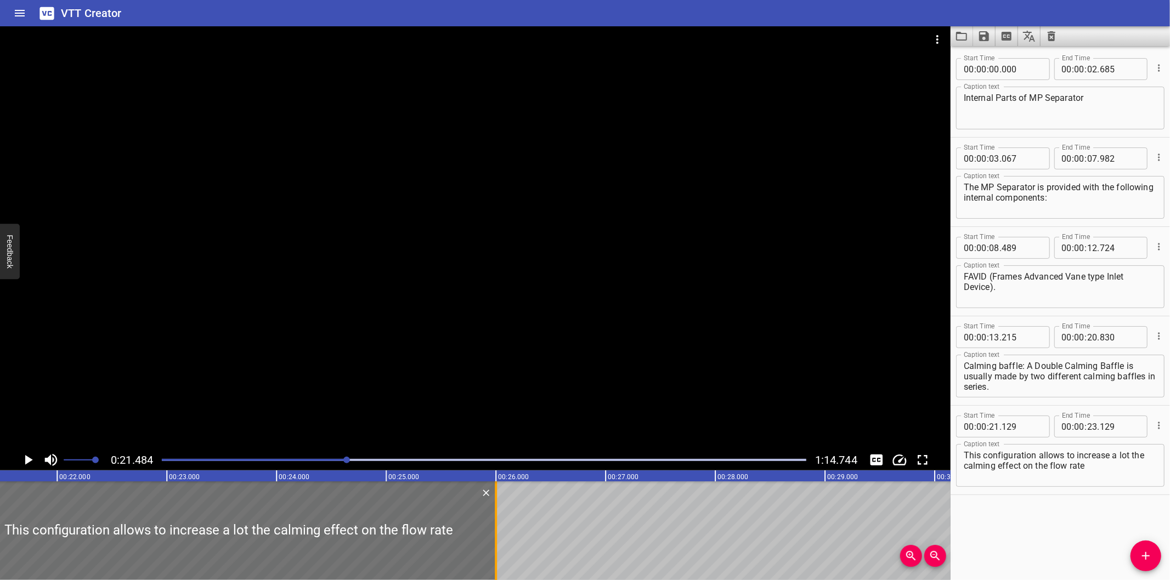
drag, startPoint x: 179, startPoint y: 523, endPoint x: 492, endPoint y: 536, distance: 313.5
click at [492, 536] on div at bounding box center [495, 531] width 11 height 99
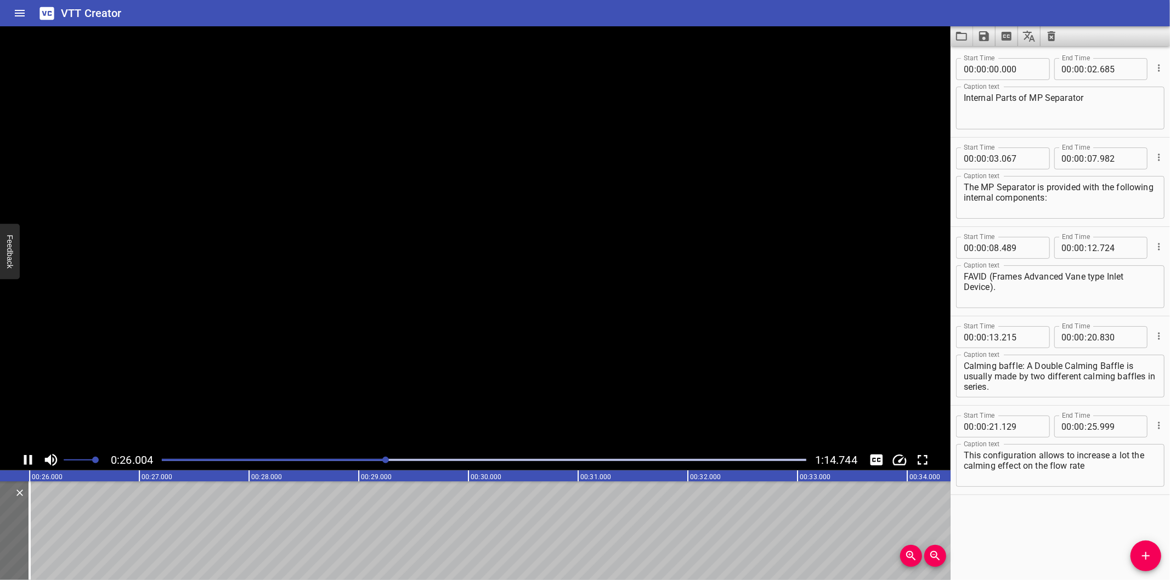
scroll to position [0, 2858]
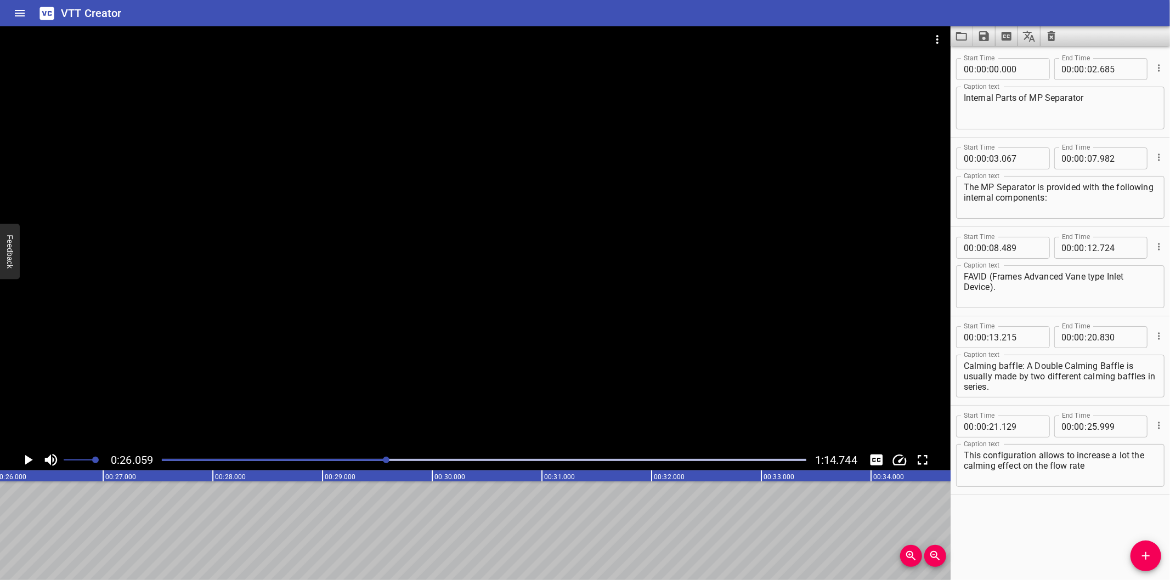
click at [369, 465] on div at bounding box center [484, 459] width 658 height 15
drag, startPoint x: 419, startPoint y: 371, endPoint x: 420, endPoint y: 382, distance: 11.0
click at [419, 370] on div at bounding box center [475, 237] width 950 height 423
click at [377, 456] on div at bounding box center [484, 459] width 658 height 15
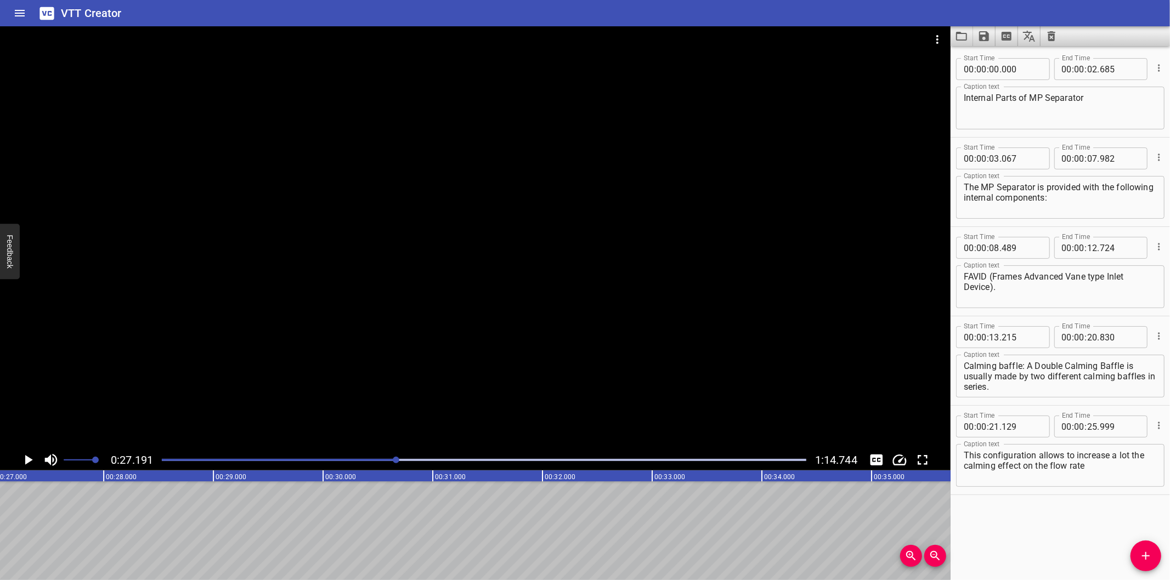
scroll to position [0, 2982]
click at [438, 271] on div at bounding box center [475, 237] width 950 height 423
click at [381, 458] on div at bounding box center [484, 459] width 658 height 15
click at [373, 460] on div "Play progress" at bounding box center [65, 460] width 644 height 2
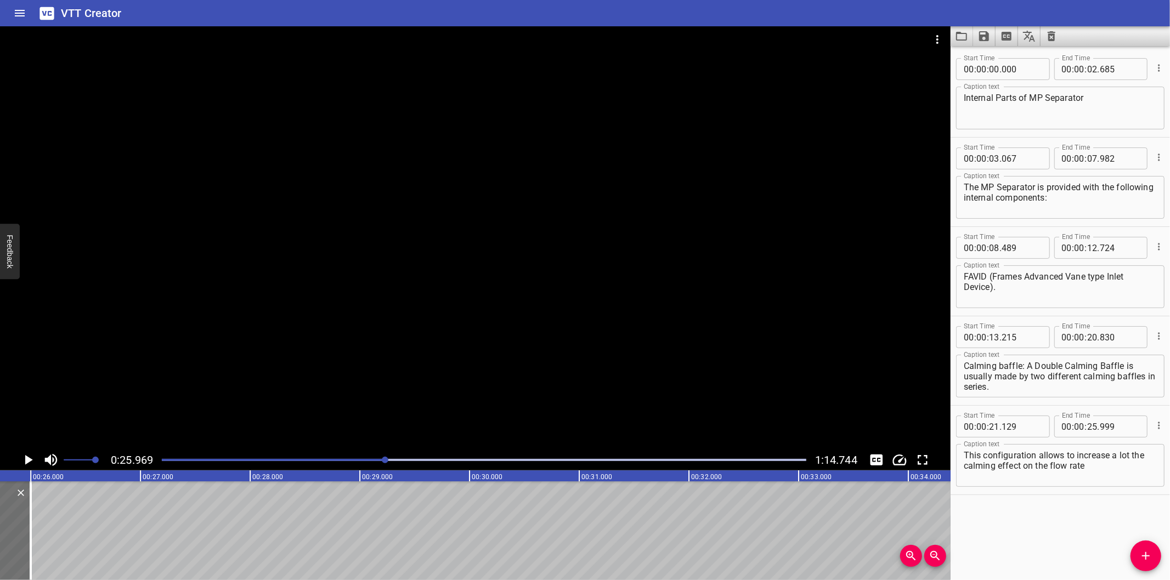
scroll to position [0, 2848]
click at [619, 292] on div at bounding box center [475, 237] width 950 height 423
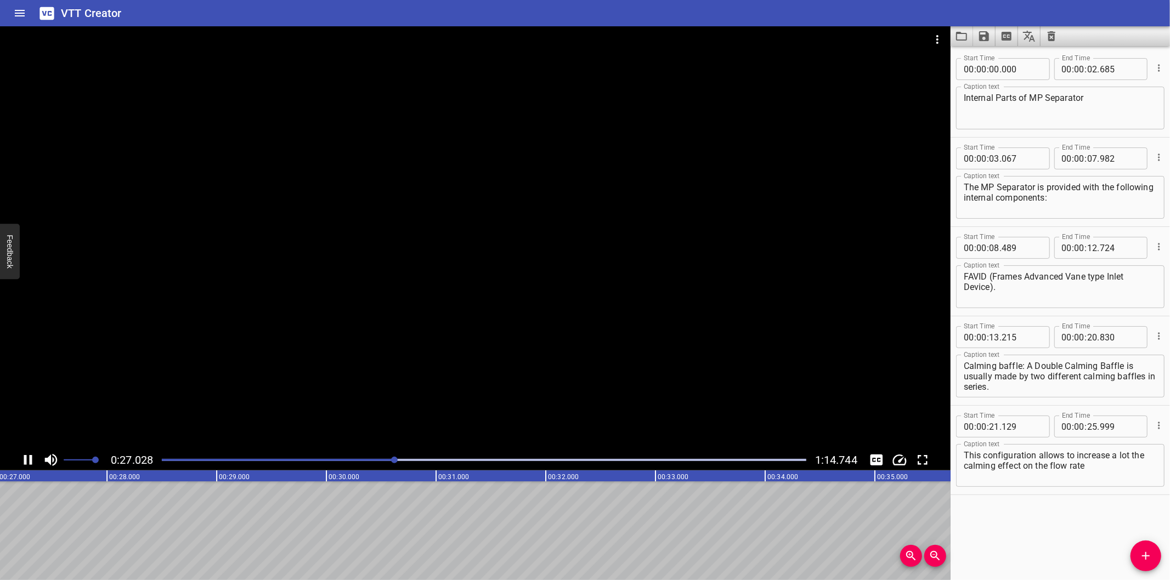
scroll to position [0, 2993]
click at [678, 350] on div at bounding box center [475, 237] width 950 height 423
click at [629, 377] on div at bounding box center [475, 237] width 950 height 423
click at [384, 466] on div at bounding box center [484, 459] width 658 height 15
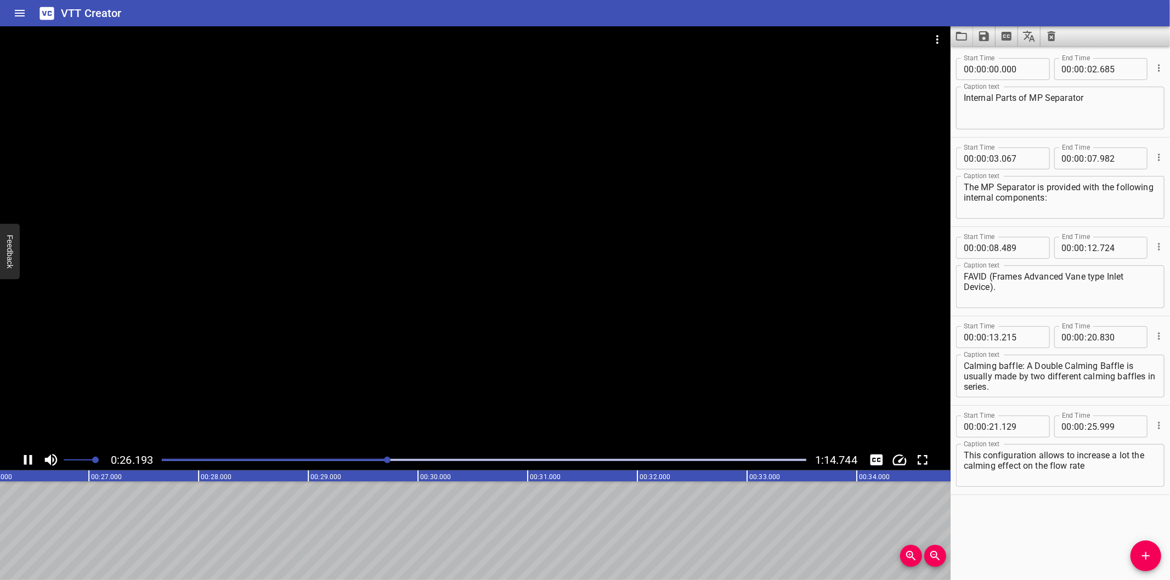
click at [369, 461] on div "Play progress" at bounding box center [65, 460] width 644 height 2
click at [466, 309] on div at bounding box center [475, 237] width 950 height 423
drag, startPoint x: 366, startPoint y: 457, endPoint x: 335, endPoint y: 463, distance: 32.4
click at [365, 457] on div at bounding box center [484, 459] width 658 height 15
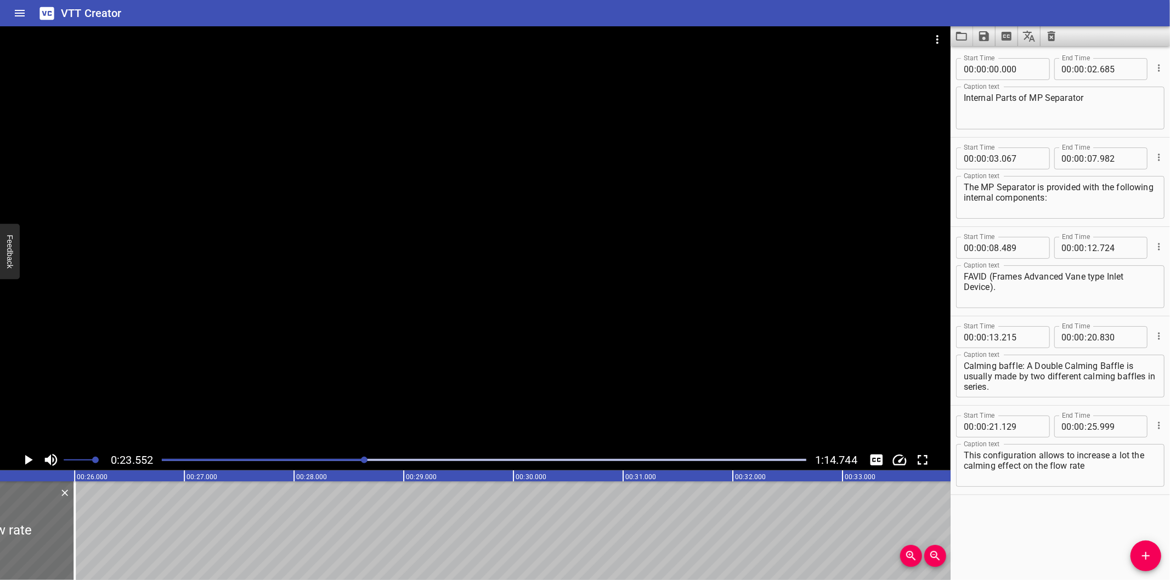
click at [167, 462] on div at bounding box center [484, 459] width 658 height 15
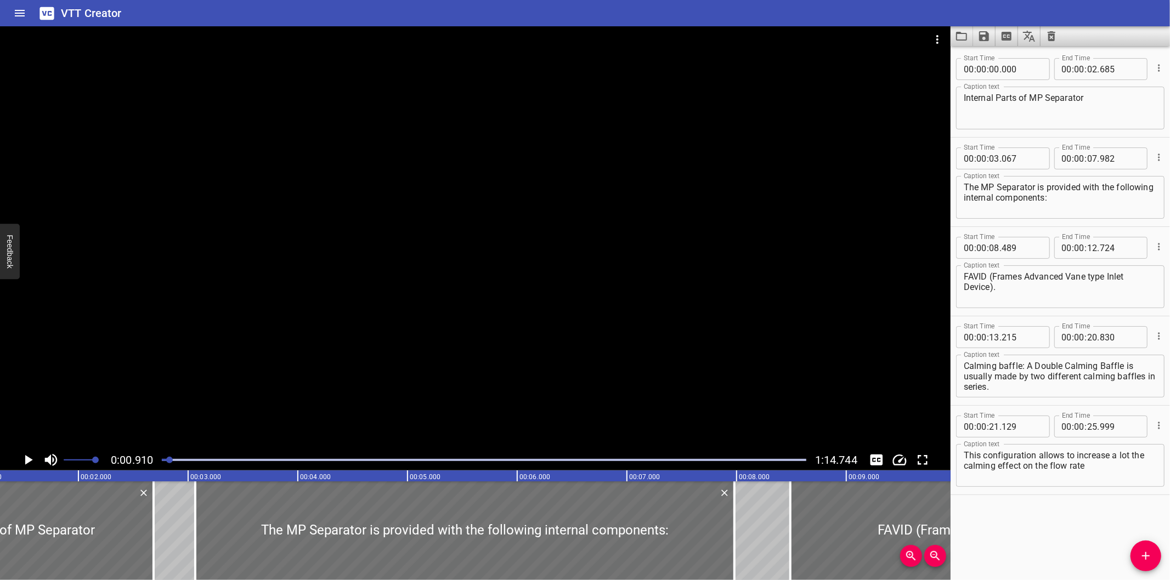
scroll to position [0, 100]
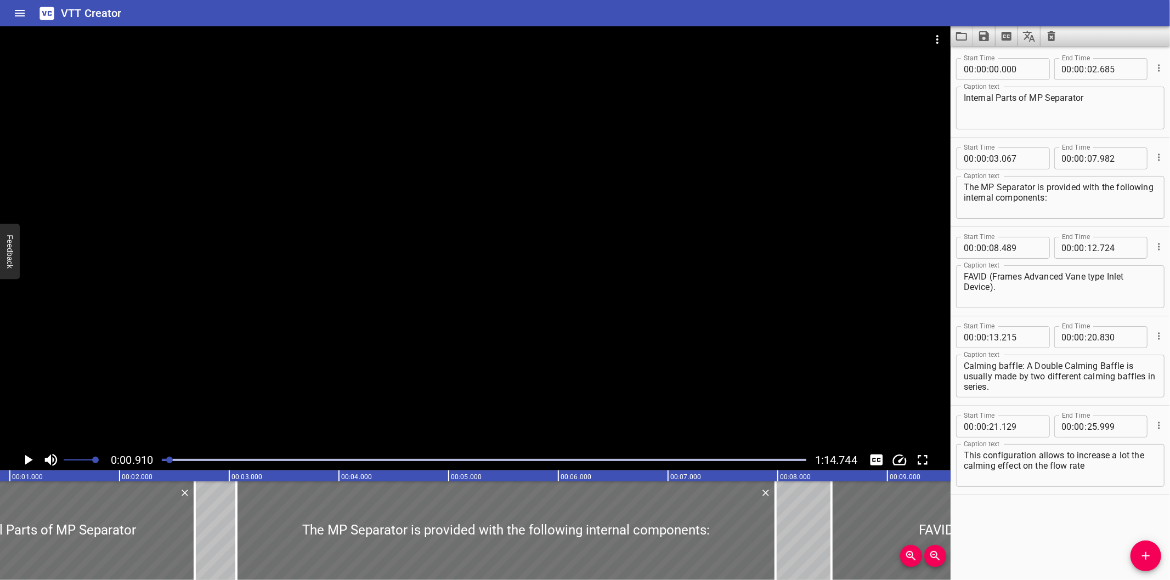
click at [561, 309] on div at bounding box center [475, 237] width 950 height 423
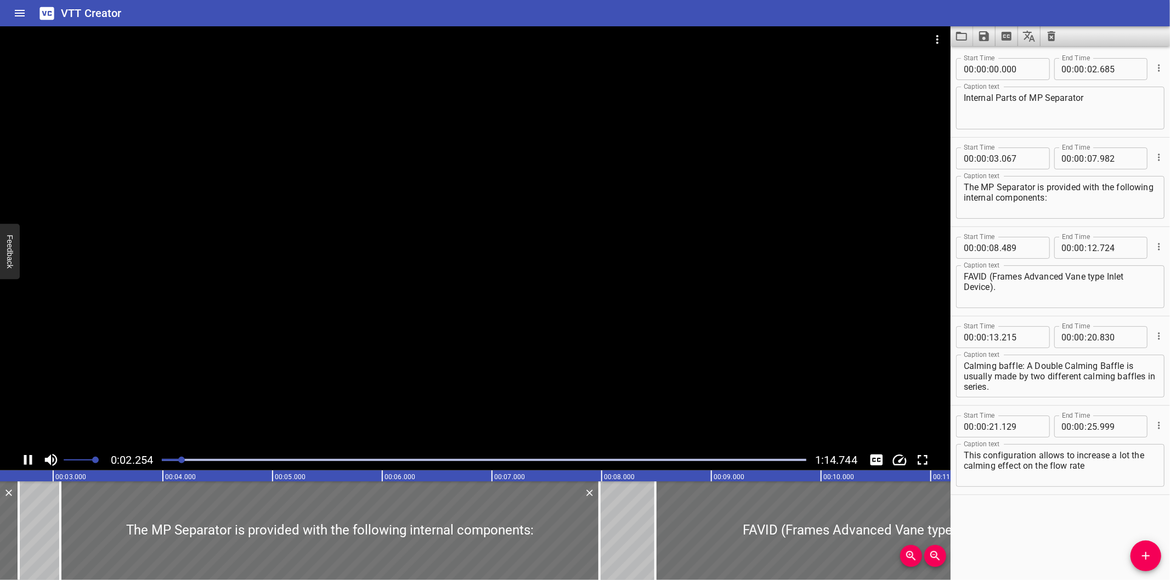
click at [337, 456] on div at bounding box center [484, 459] width 658 height 15
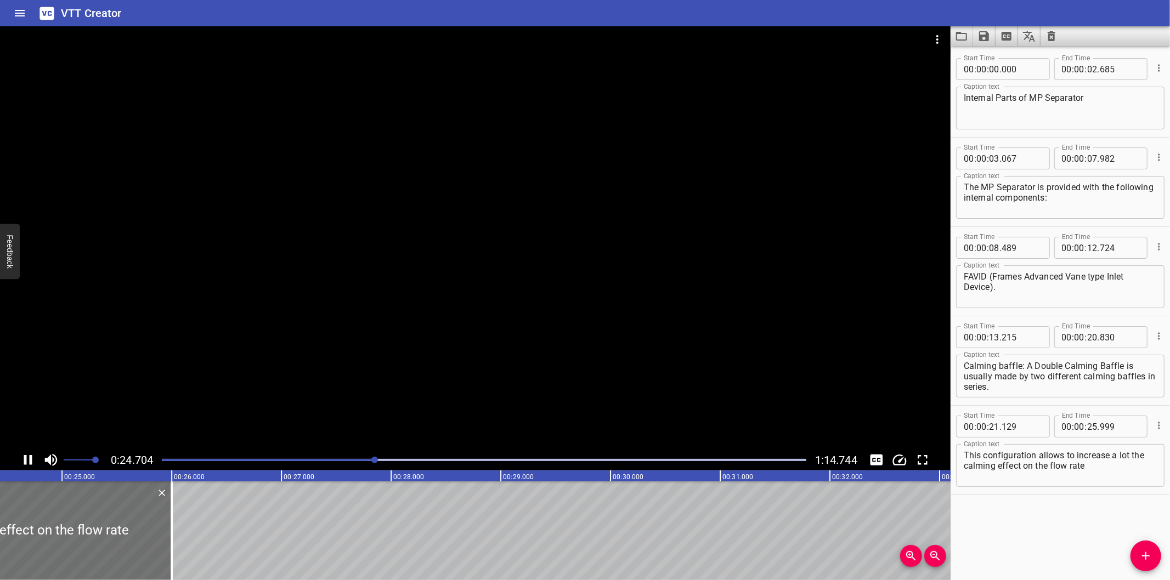
scroll to position [0, 2714]
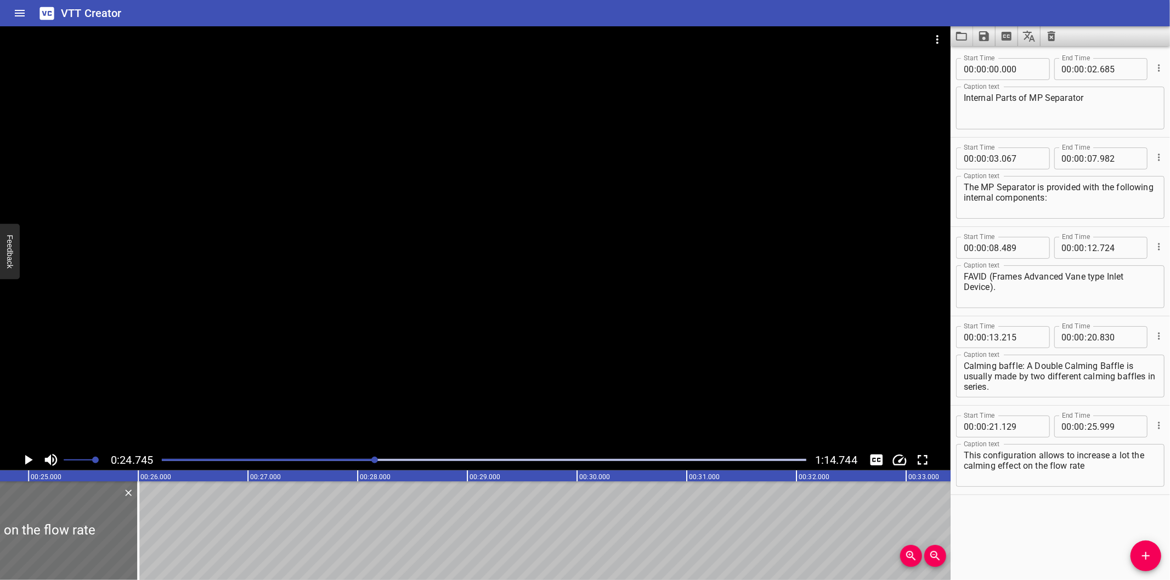
drag, startPoint x: 1138, startPoint y: 555, endPoint x: 946, endPoint y: 551, distance: 192.0
click at [1133, 554] on span "Add Cue" at bounding box center [1145, 556] width 31 height 13
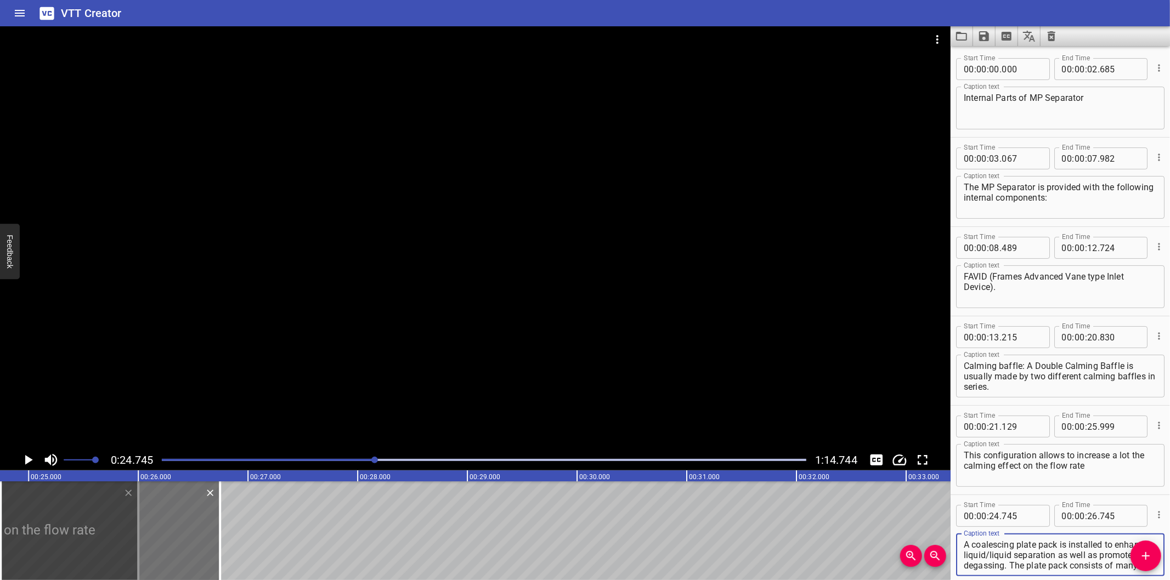
scroll to position [83, 0]
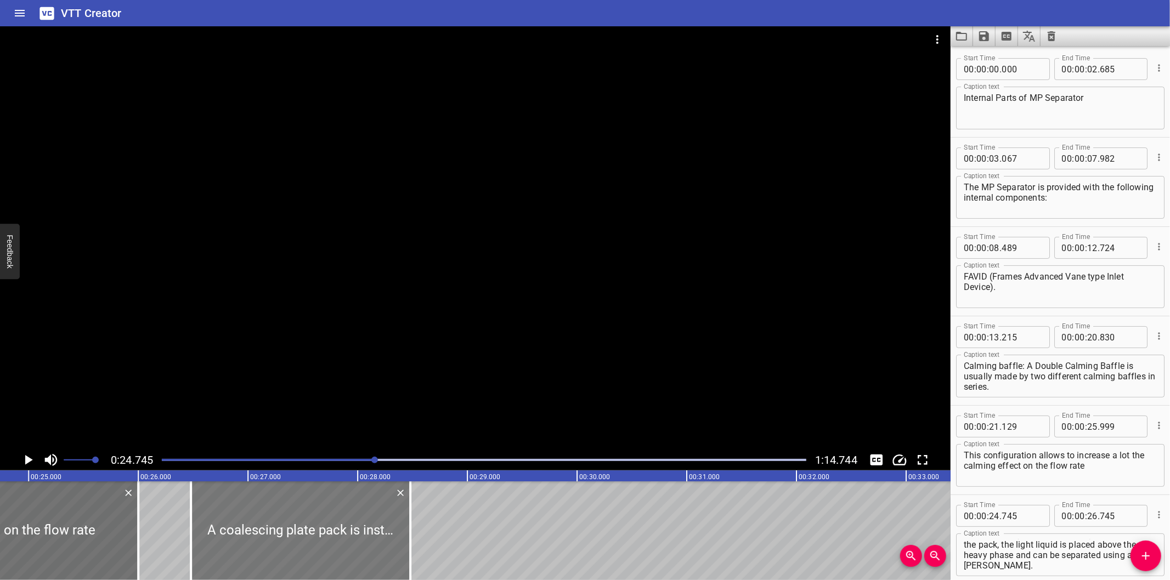
drag, startPoint x: 182, startPoint y: 541, endPoint x: 330, endPoint y: 557, distance: 148.9
click at [330, 557] on div at bounding box center [300, 531] width 219 height 99
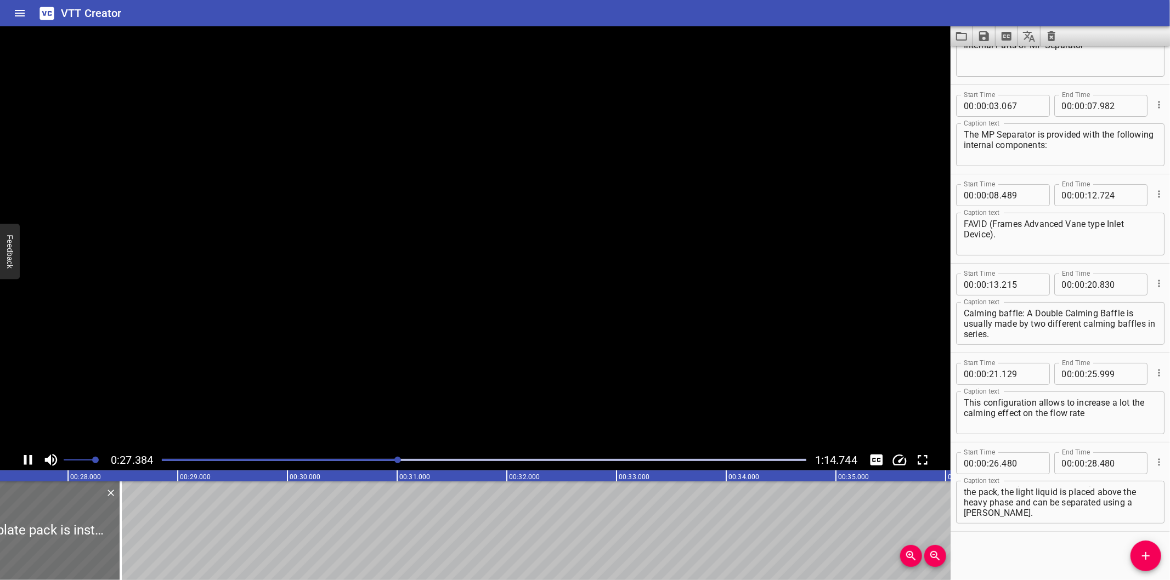
scroll to position [0, 3033]
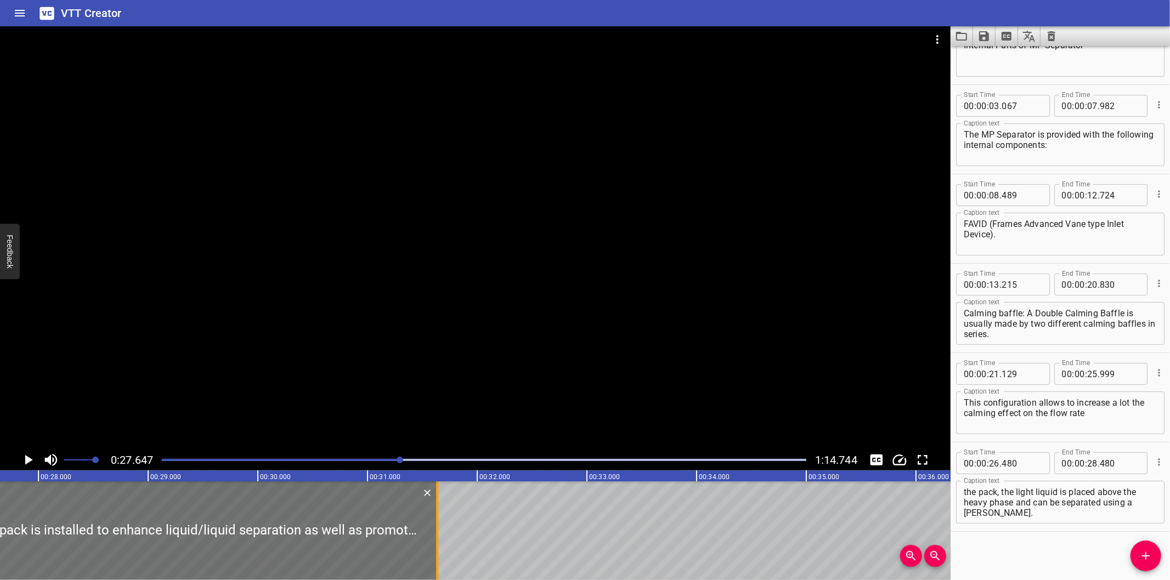
drag, startPoint x: 242, startPoint y: 528, endPoint x: 438, endPoint y: 540, distance: 196.2
click at [438, 540] on div at bounding box center [437, 531] width 2 height 99
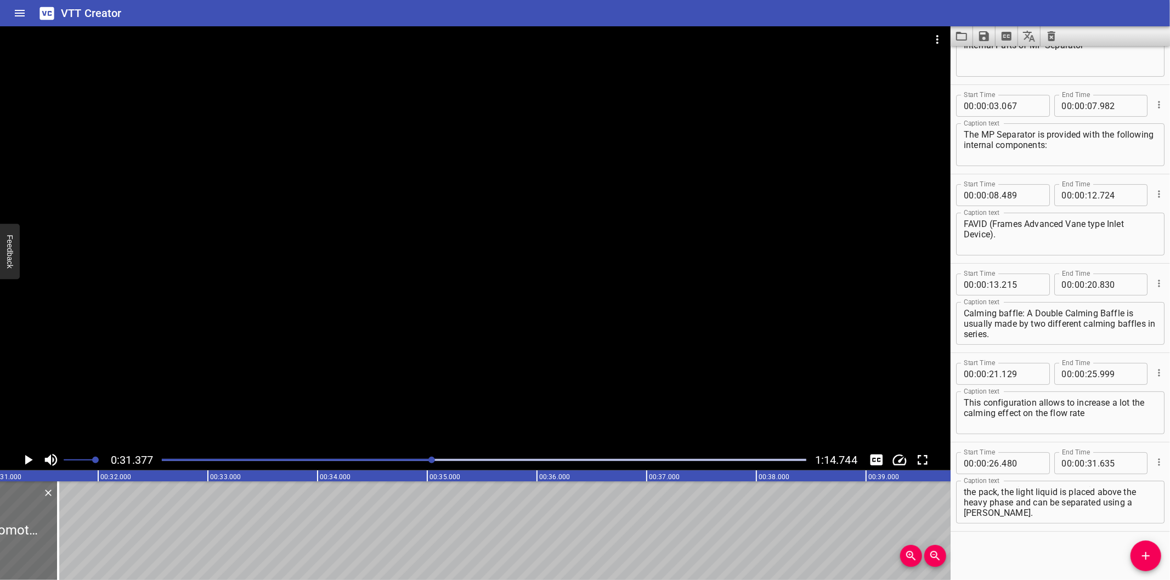
scroll to position [0, 3441]
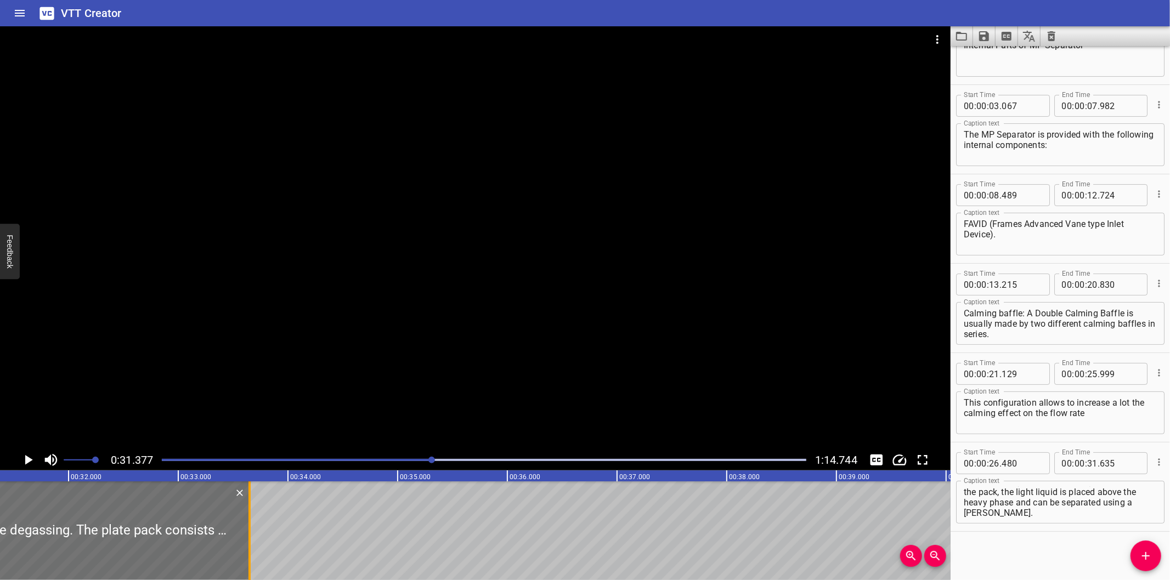
drag, startPoint x: 27, startPoint y: 547, endPoint x: 249, endPoint y: 547, distance: 221.6
click at [249, 547] on div at bounding box center [249, 531] width 2 height 99
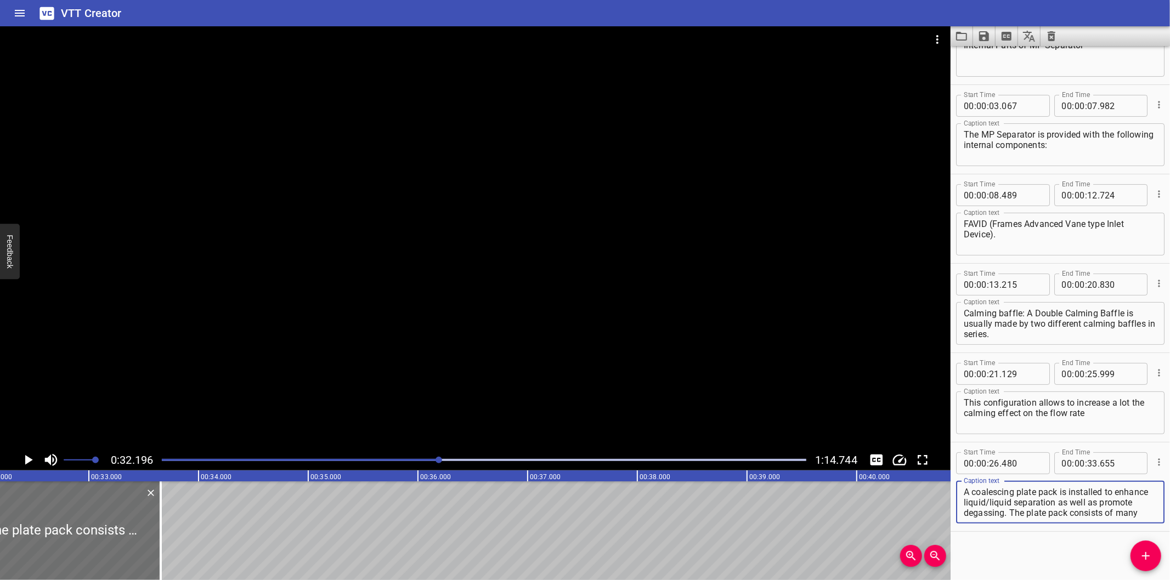
scroll to position [83, 0]
drag, startPoint x: 1045, startPoint y: 512, endPoint x: 1136, endPoint y: 588, distance: 119.1
click at [1136, 580] on html "VTT Creator Caption Editor Batch Transcribe Login Sign Up Privacy Contact 0:32.…" at bounding box center [585, 290] width 1170 height 580
click at [1142, 554] on icon "Add Cue" at bounding box center [1145, 556] width 13 height 13
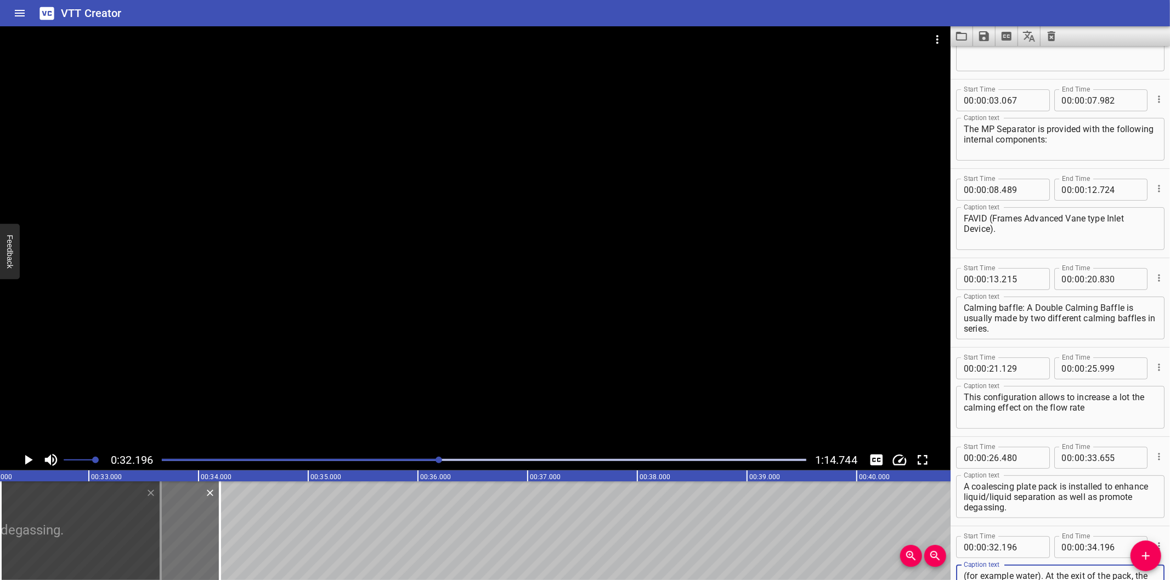
scroll to position [78, 0]
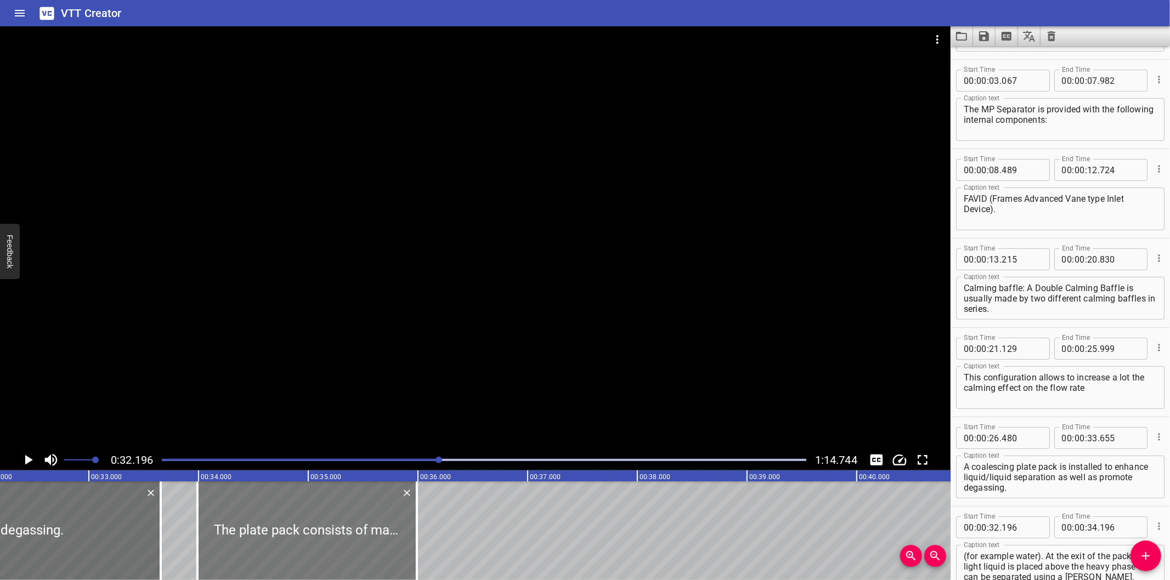
drag, startPoint x: 183, startPoint y: 530, endPoint x: 380, endPoint y: 545, distance: 197.4
click at [380, 545] on div at bounding box center [306, 531] width 219 height 99
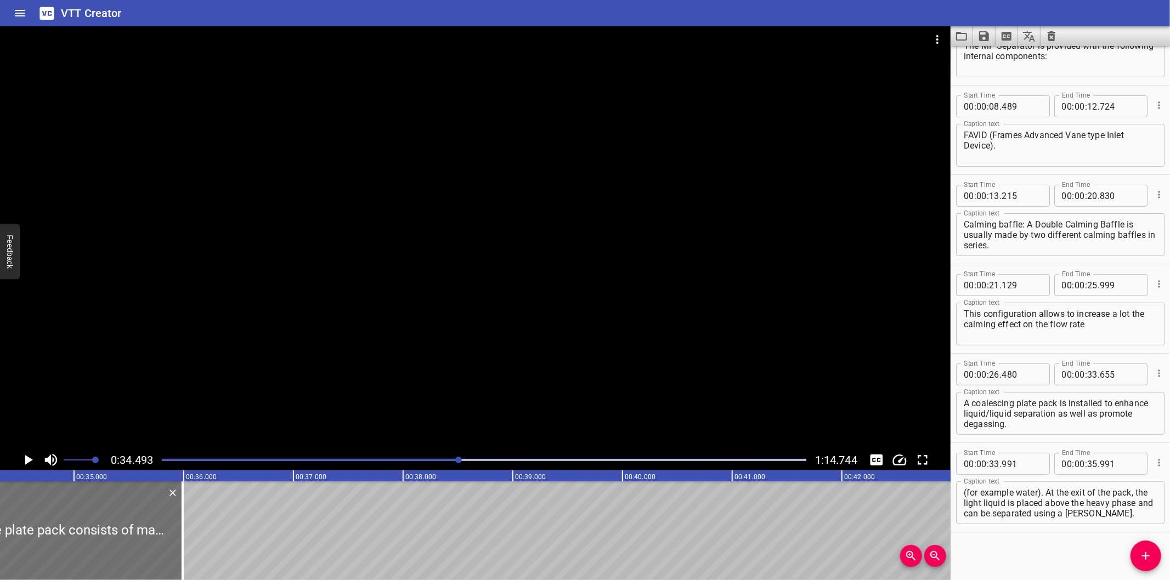
scroll to position [0, 3783]
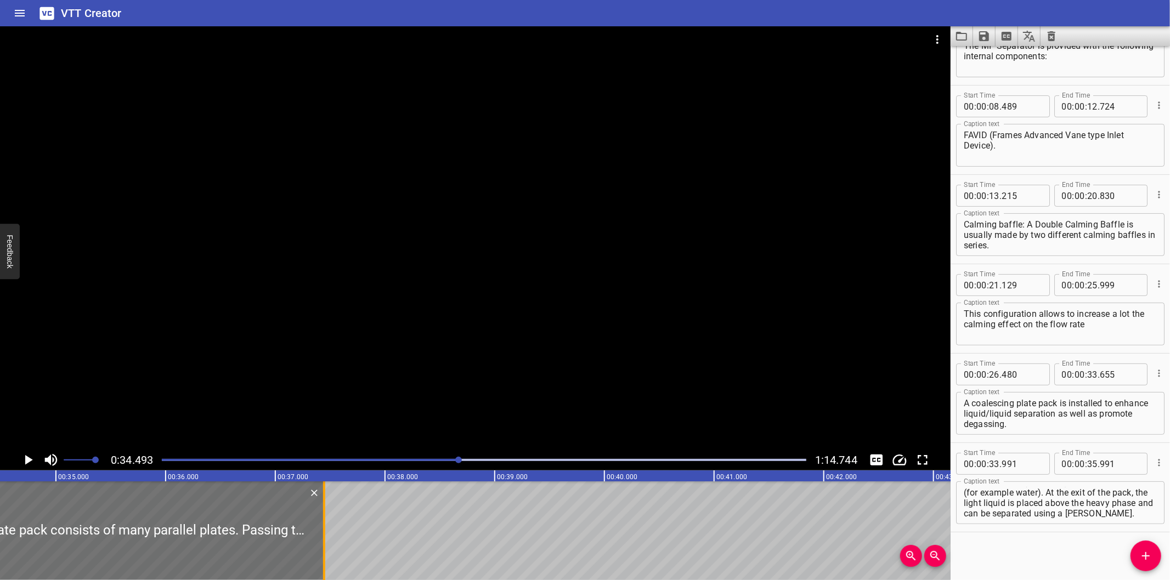
drag, startPoint x: 182, startPoint y: 550, endPoint x: 326, endPoint y: 546, distance: 144.3
click at [326, 546] on div at bounding box center [324, 531] width 11 height 99
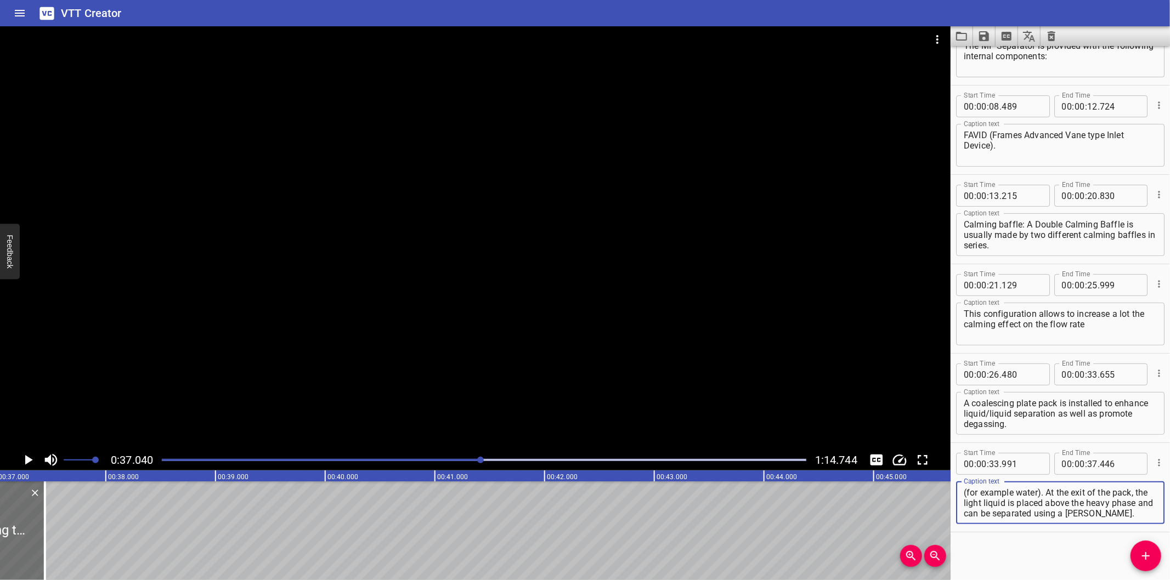
scroll to position [143, 0]
drag, startPoint x: 991, startPoint y: 501, endPoint x: 1130, endPoint y: 590, distance: 164.8
click at [1130, 580] on html "VTT Creator Caption Editor Batch Transcribe Login Sign Up Privacy Contact 0:37.…" at bounding box center [585, 290] width 1170 height 580
click at [1075, 519] on div "The plate pack consists of many parallel plates. Passing through these canals w…" at bounding box center [1060, 501] width 208 height 43
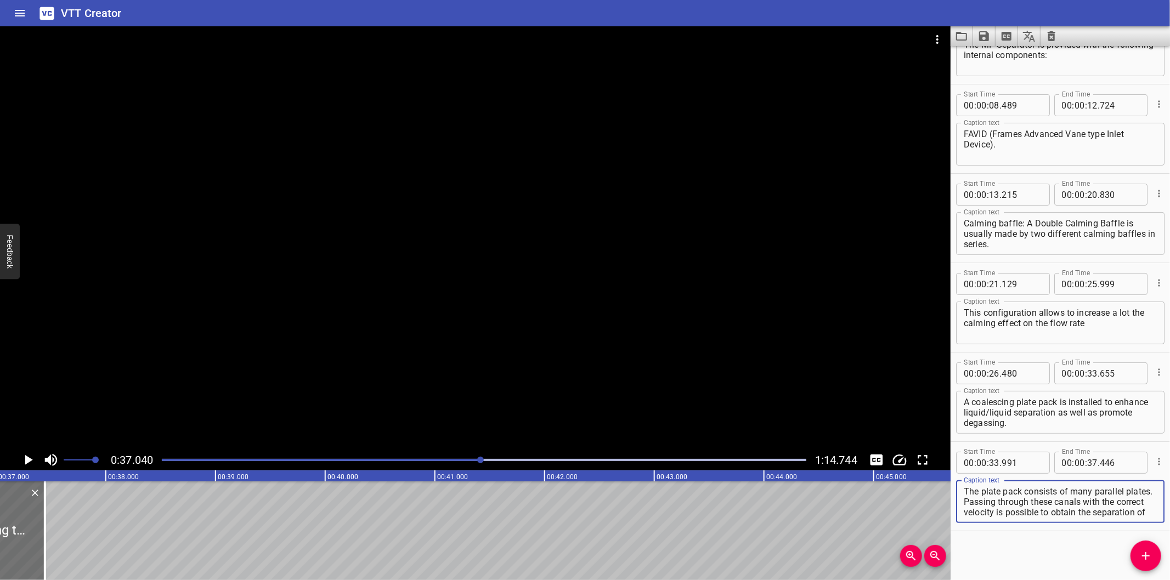
click at [984, 492] on textarea "The plate pack consists of many parallel plates. Passing through these canals w…" at bounding box center [1060, 501] width 193 height 31
drag, startPoint x: 994, startPoint y: 501, endPoint x: 1165, endPoint y: 604, distance: 200.1
click at [1165, 580] on html "VTT Creator Caption Editor Batch Transcribe Login Sign Up Privacy Contact 0:37.…" at bounding box center [585, 290] width 1170 height 580
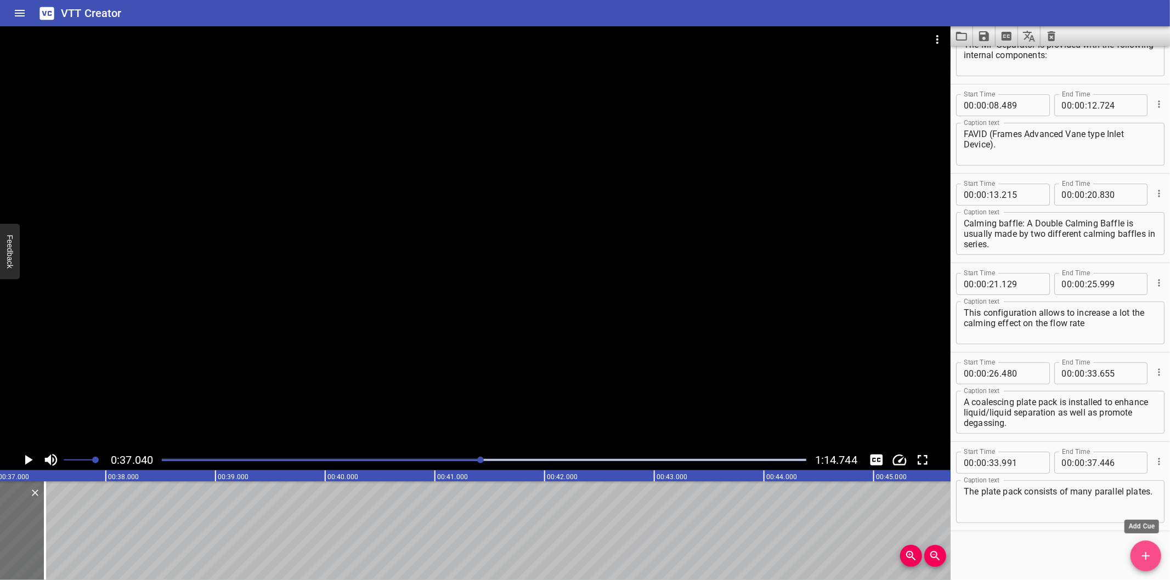
drag, startPoint x: 1148, startPoint y: 552, endPoint x: 998, endPoint y: 545, distance: 150.4
click at [1148, 552] on icon "Add Cue" at bounding box center [1145, 556] width 13 height 13
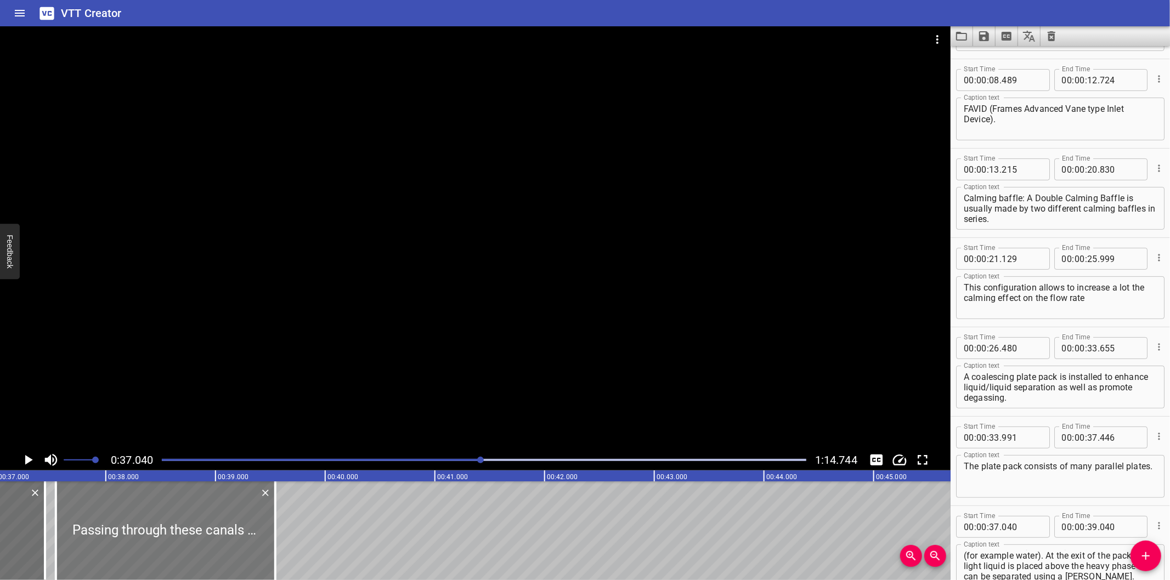
drag, startPoint x: 185, startPoint y: 543, endPoint x: 240, endPoint y: 559, distance: 57.3
click at [240, 559] on div at bounding box center [165, 531] width 219 height 99
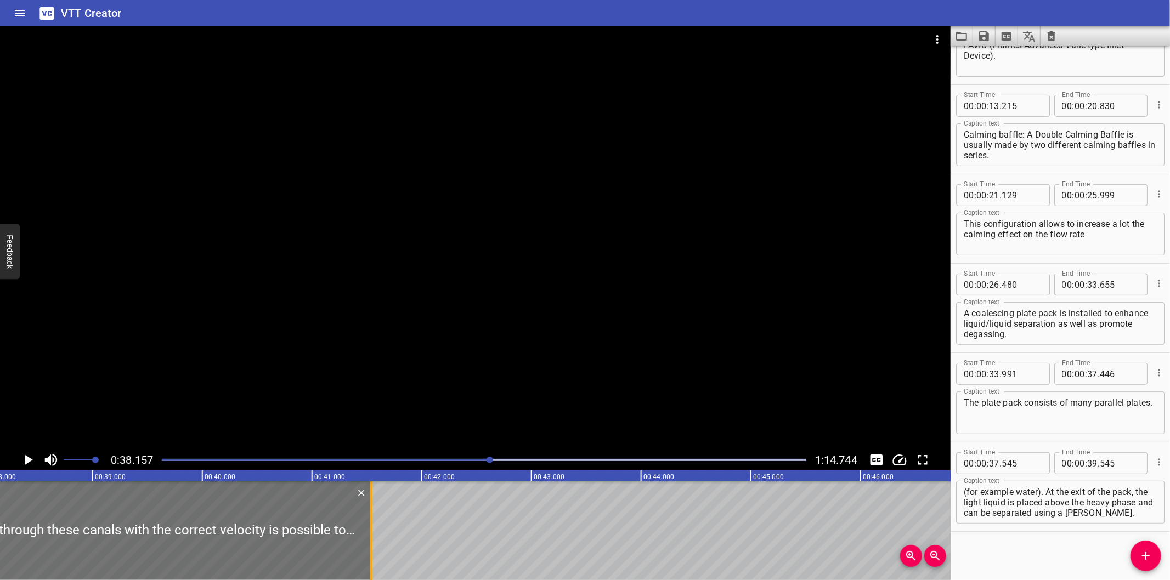
drag, startPoint x: 152, startPoint y: 552, endPoint x: 372, endPoint y: 547, distance: 219.4
click at [372, 547] on div at bounding box center [371, 531] width 2 height 99
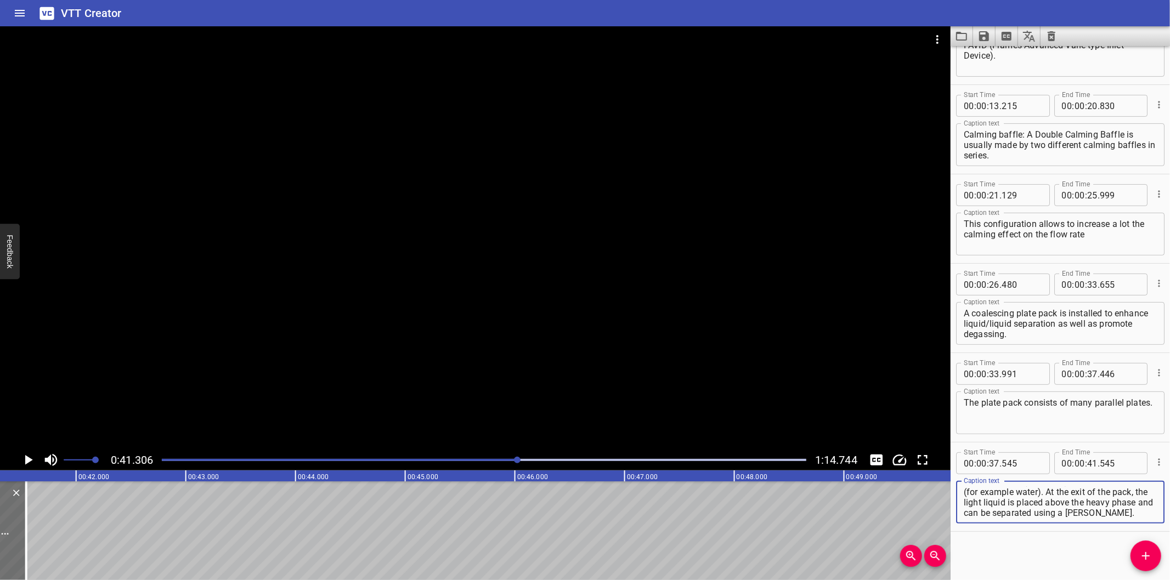
drag, startPoint x: 1071, startPoint y: 501, endPoint x: 1154, endPoint y: 565, distance: 105.5
click at [1154, 565] on div "Start Time 00 : 00 : 00 . 000 Start Time End Time 00 : 00 : 02 . 685 End Time C…" at bounding box center [1059, 313] width 219 height 534
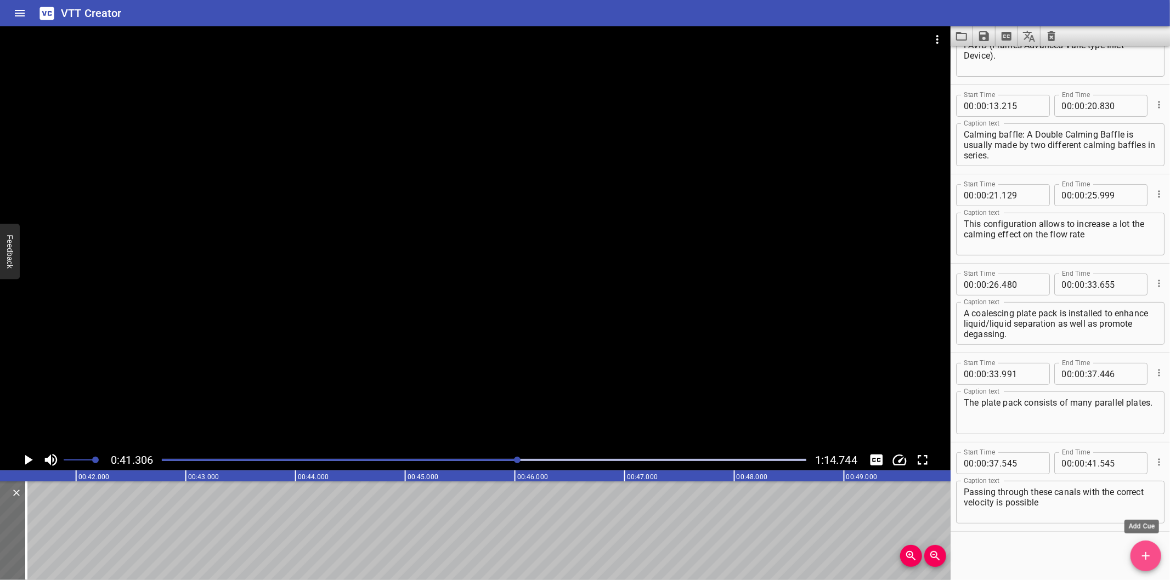
drag, startPoint x: 1148, startPoint y: 552, endPoint x: 1023, endPoint y: 552, distance: 125.6
click at [1148, 552] on icon "Add Cue" at bounding box center [1145, 556] width 13 height 13
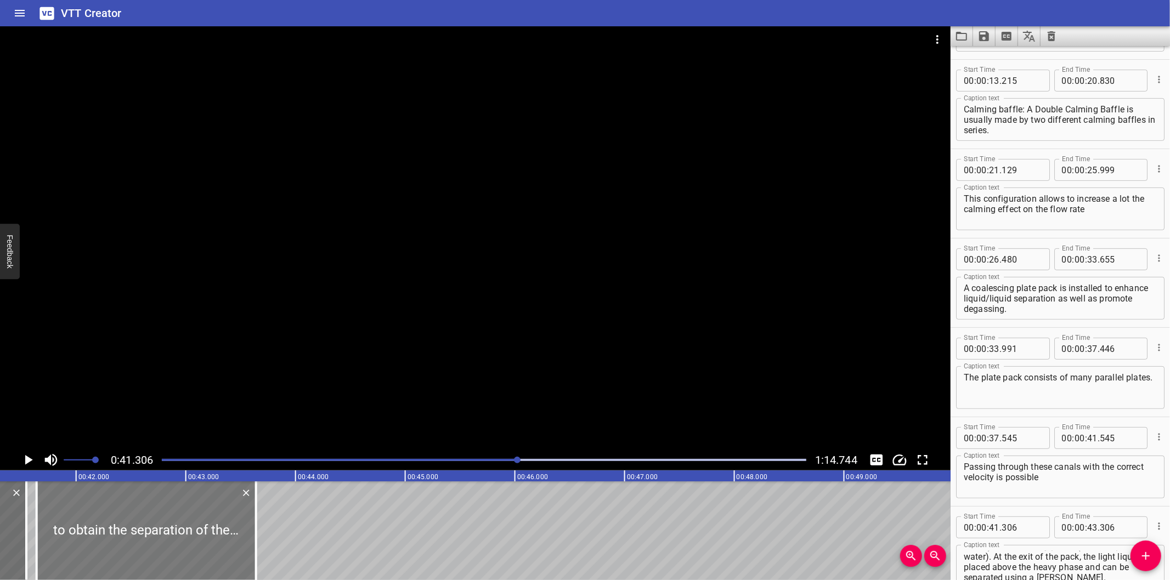
drag, startPoint x: 157, startPoint y: 534, endPoint x: 194, endPoint y: 540, distance: 37.3
click at [194, 540] on div at bounding box center [146, 531] width 219 height 99
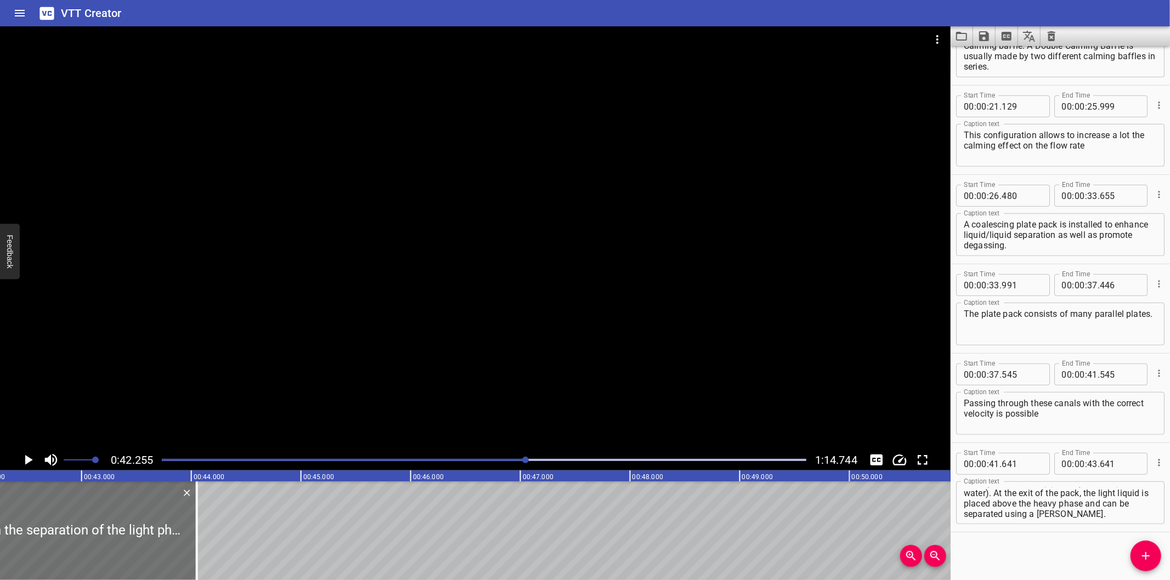
drag, startPoint x: 150, startPoint y: 539, endPoint x: 506, endPoint y: 539, distance: 355.4
click at [198, 535] on div at bounding box center [197, 531] width 2 height 99
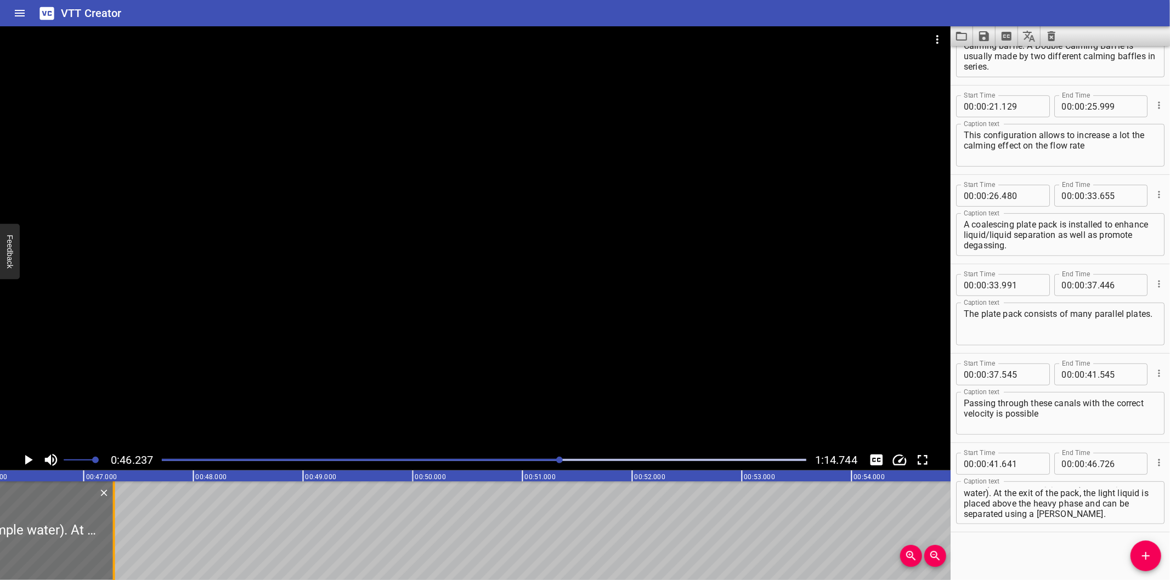
drag, startPoint x: 54, startPoint y: 545, endPoint x: 114, endPoint y: 546, distance: 60.3
click at [114, 546] on div at bounding box center [114, 531] width 2 height 99
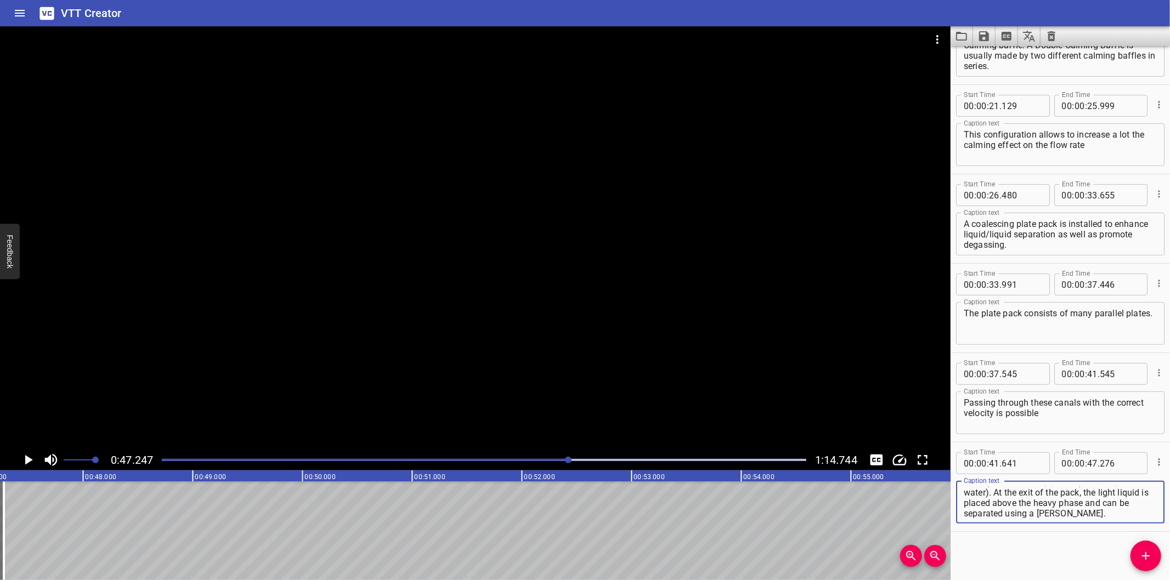
drag, startPoint x: 1095, startPoint y: 503, endPoint x: 1152, endPoint y: 580, distance: 95.6
click at [1152, 580] on div "Start Time 00 : 00 : 00 . 000 Start Time End Time 00 : 00 : 02 . 685 End Time C…" at bounding box center [1059, 313] width 219 height 534
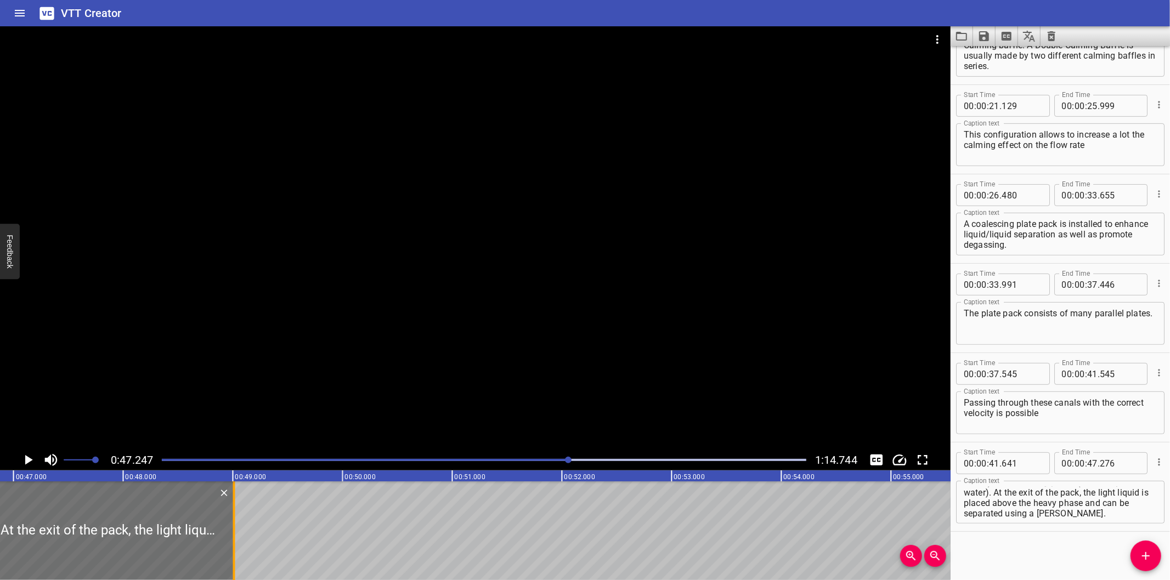
drag, startPoint x: 42, startPoint y: 554, endPoint x: 233, endPoint y: 552, distance: 190.9
click at [233, 552] on div at bounding box center [234, 531] width 2 height 99
drag, startPoint x: 1030, startPoint y: 495, endPoint x: 1124, endPoint y: 580, distance: 127.4
click at [1124, 580] on html "VTT Creator Caption Editor Batch Transcribe Login Sign Up Privacy Contact 0:47.…" at bounding box center [585, 290] width 1170 height 580
drag, startPoint x: 1144, startPoint y: 557, endPoint x: 892, endPoint y: 556, distance: 252.3
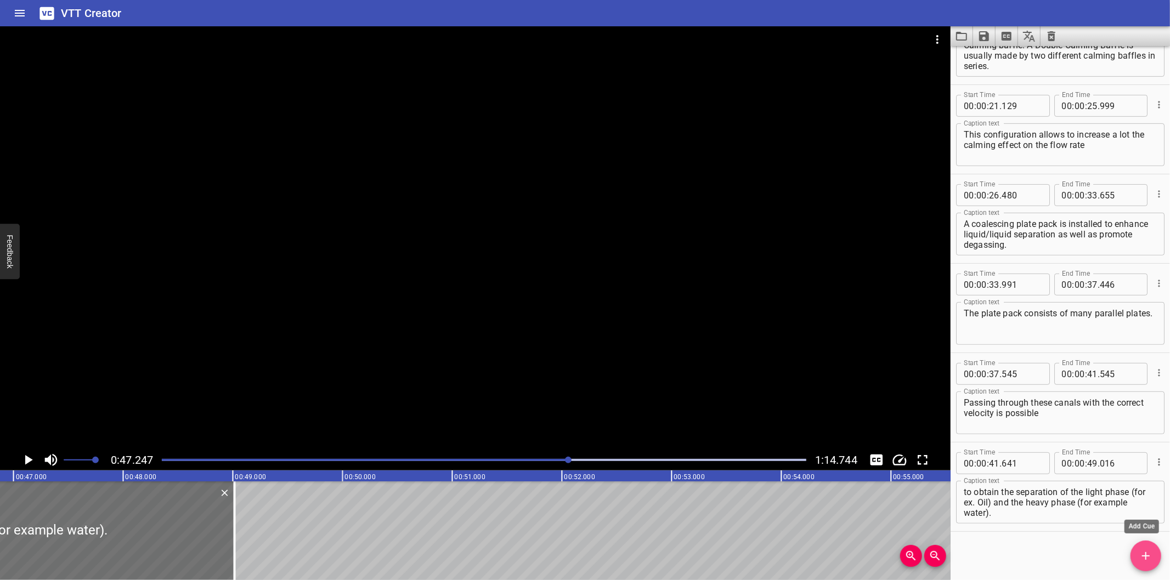
click at [1143, 557] on icon "Add Cue" at bounding box center [1145, 556] width 13 height 13
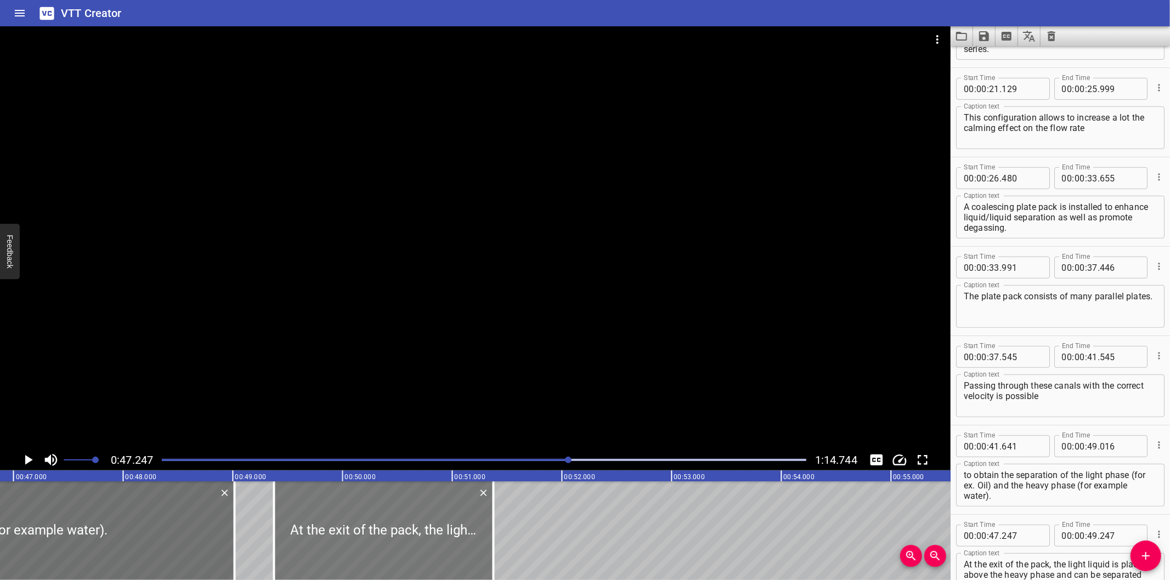
drag, startPoint x: 208, startPoint y: 533, endPoint x: 442, endPoint y: 543, distance: 233.8
click at [442, 543] on div at bounding box center [383, 531] width 219 height 99
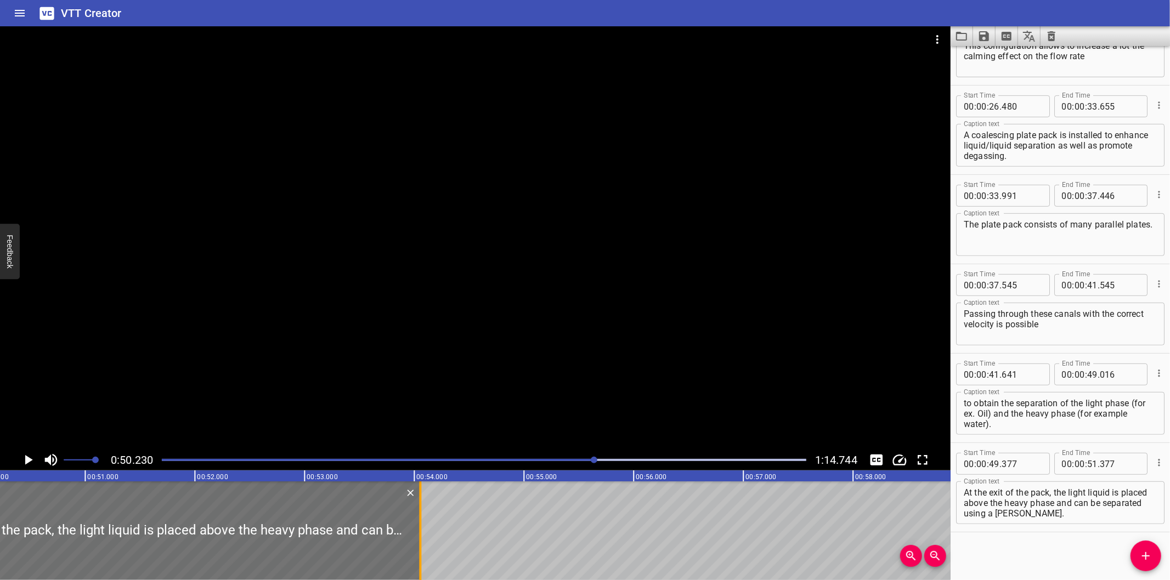
drag, startPoint x: 125, startPoint y: 551, endPoint x: 421, endPoint y: 533, distance: 296.7
click at [421, 533] on div at bounding box center [420, 531] width 2 height 99
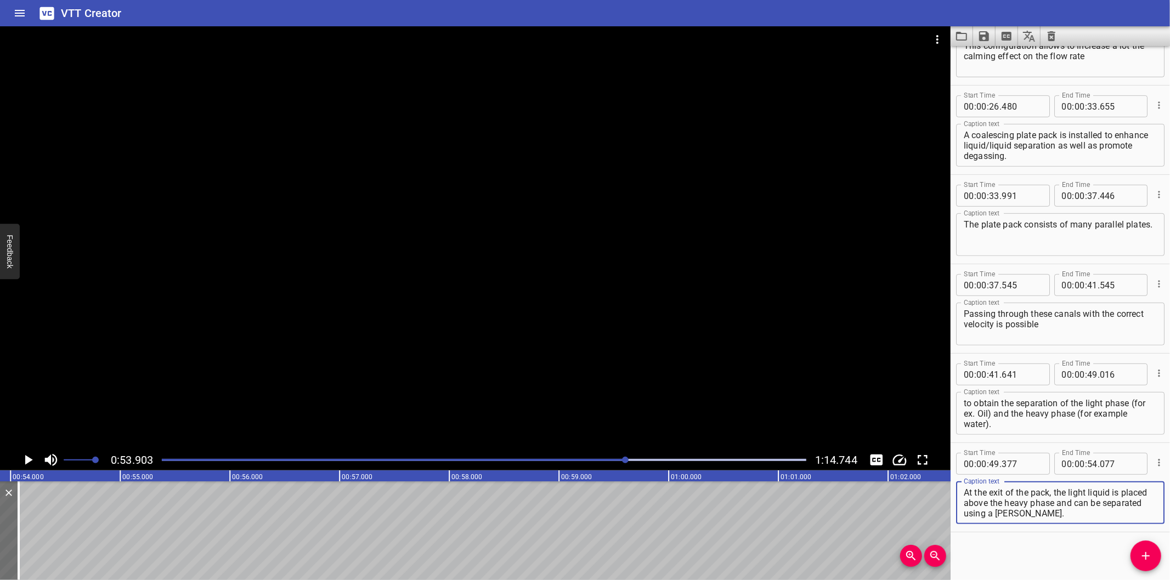
drag, startPoint x: 1085, startPoint y: 503, endPoint x: 1146, endPoint y: 561, distance: 84.2
click at [1146, 561] on div "Start Time 00 : 00 : 00 . 000 Start Time End Time 00 : 00 : 02 . 685 End Time C…" at bounding box center [1059, 313] width 219 height 534
click at [1148, 559] on icon "Add Cue" at bounding box center [1145, 556] width 13 height 13
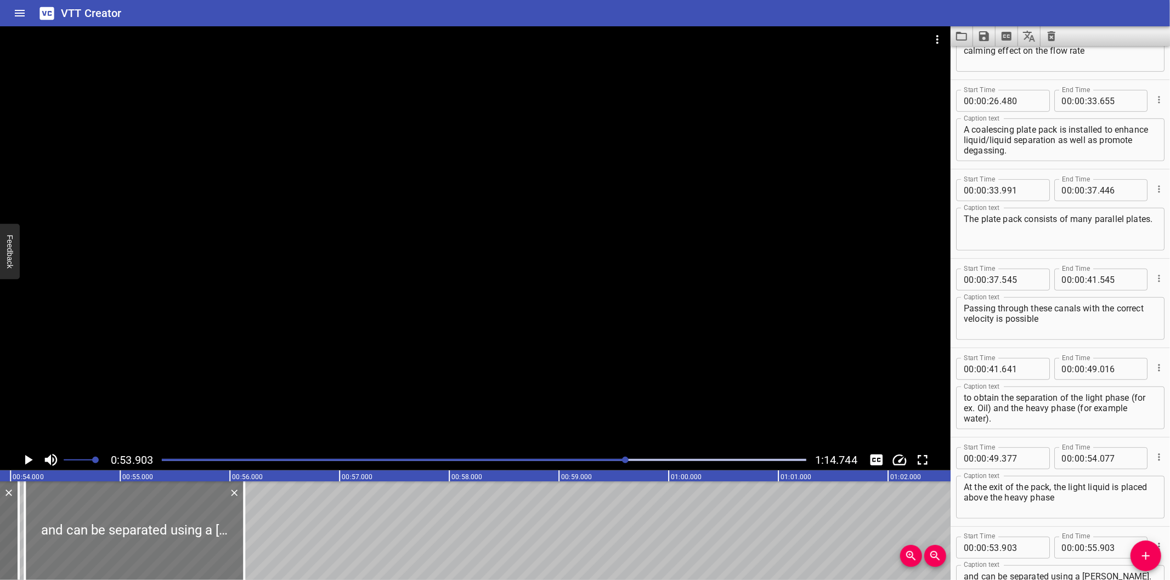
drag, startPoint x: 93, startPoint y: 547, endPoint x: 116, endPoint y: 551, distance: 23.4
click at [116, 551] on div at bounding box center [134, 531] width 219 height 99
click at [254, 354] on div at bounding box center [475, 237] width 950 height 423
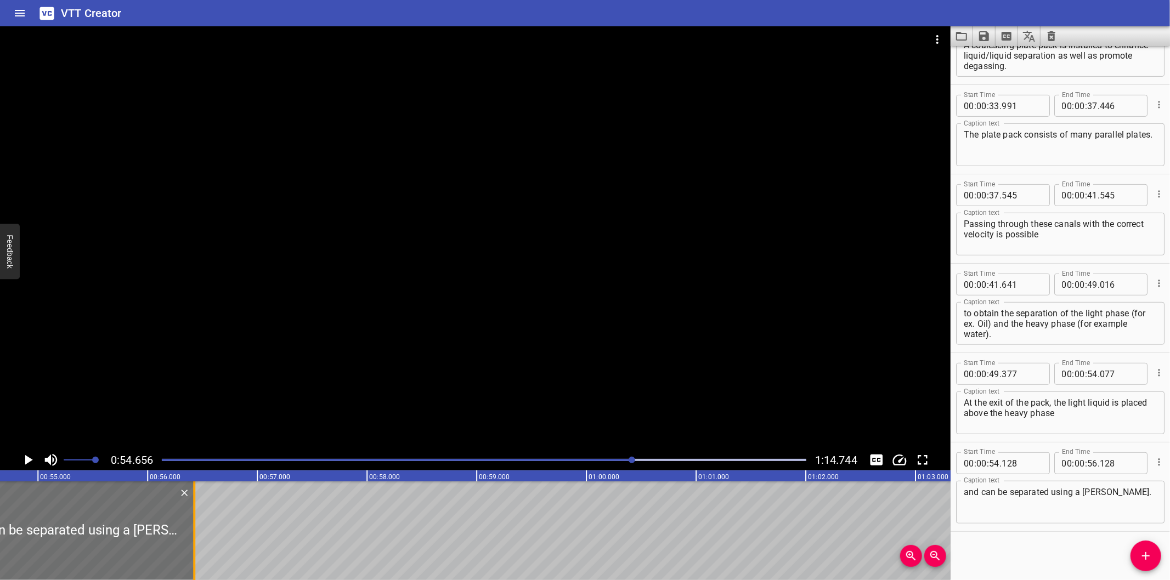
drag, startPoint x: 161, startPoint y: 529, endPoint x: 195, endPoint y: 542, distance: 36.8
click at [195, 542] on div at bounding box center [194, 531] width 2 height 99
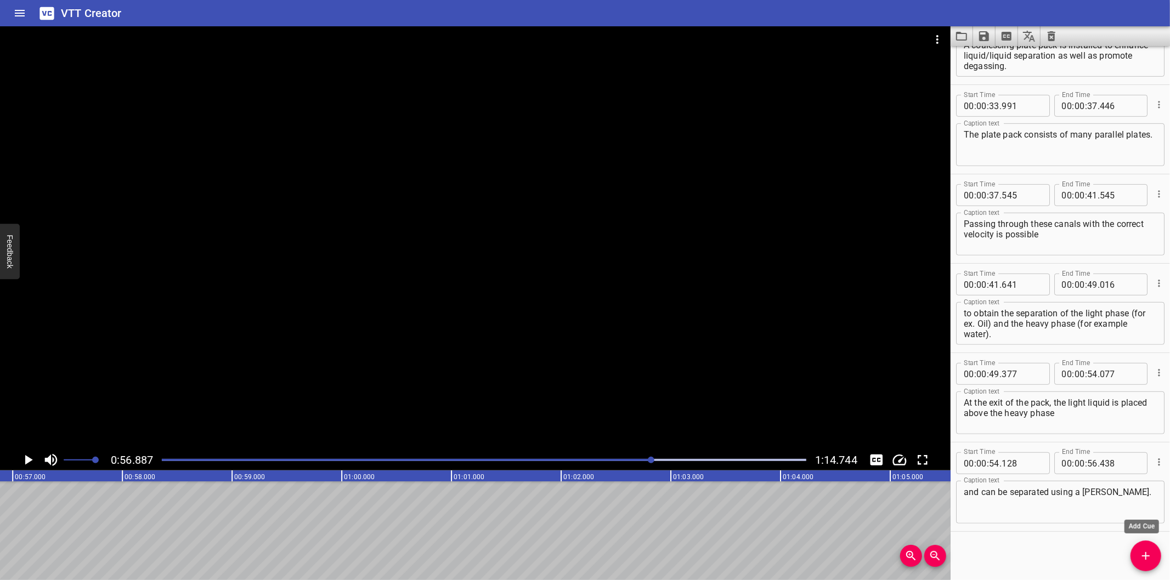
drag, startPoint x: 1147, startPoint y: 559, endPoint x: 986, endPoint y: 568, distance: 161.5
click at [1147, 558] on icon "Add Cue" at bounding box center [1145, 556] width 13 height 13
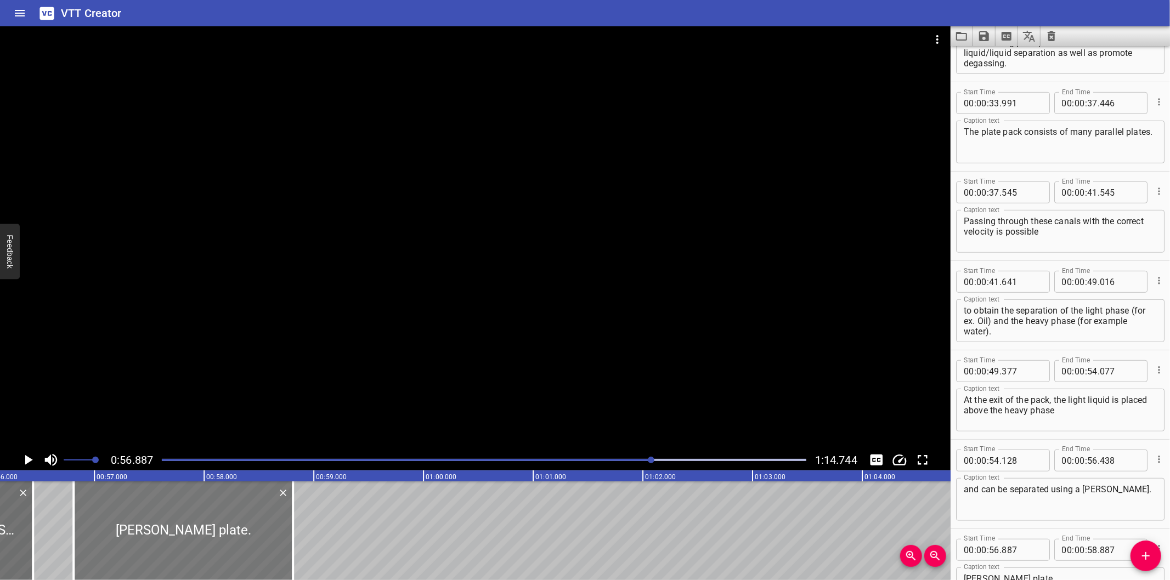
drag, startPoint x: 203, startPoint y: 524, endPoint x: 195, endPoint y: 527, distance: 8.4
click at [195, 527] on div at bounding box center [182, 531] width 219 height 99
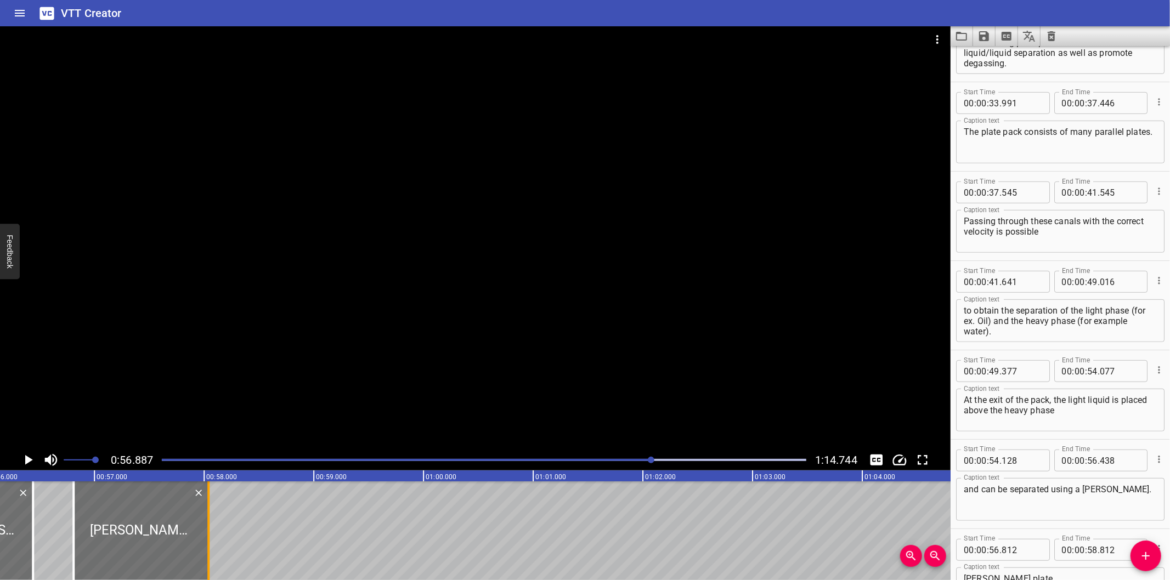
drag, startPoint x: 295, startPoint y: 547, endPoint x: 214, endPoint y: 546, distance: 81.2
click at [214, 546] on div at bounding box center [208, 531] width 11 height 99
click at [423, 407] on div at bounding box center [475, 237] width 950 height 423
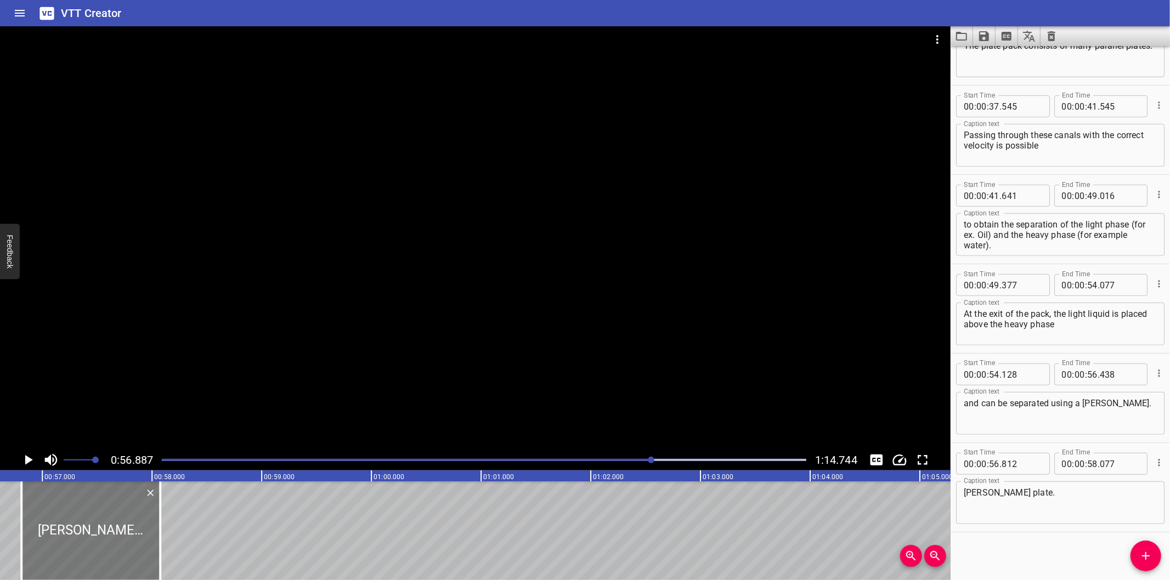
scroll to position [0, 6159]
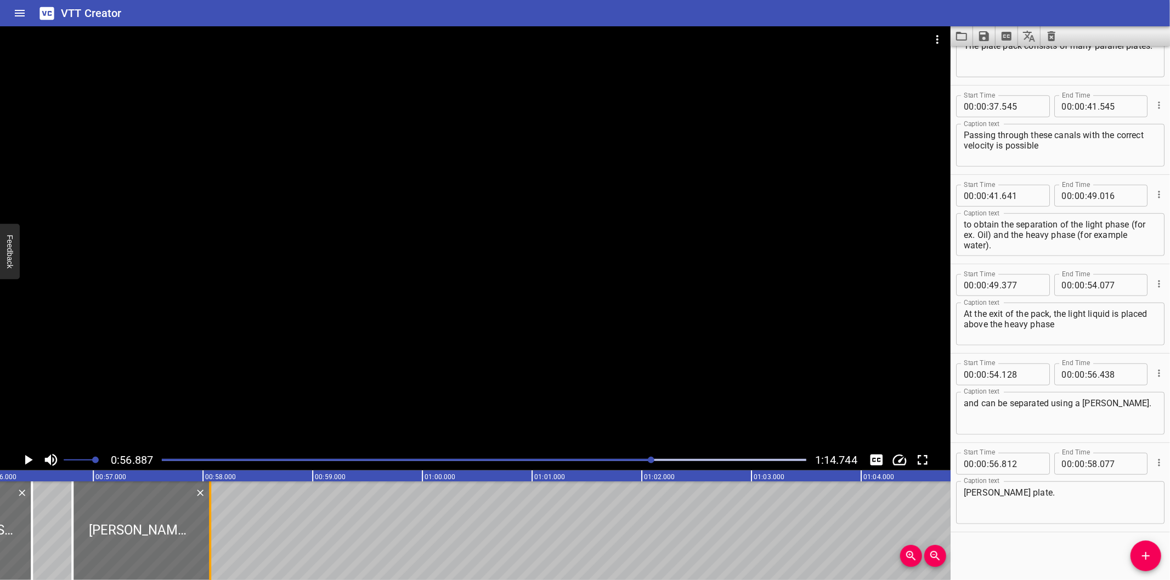
click at [212, 544] on div at bounding box center [210, 531] width 11 height 99
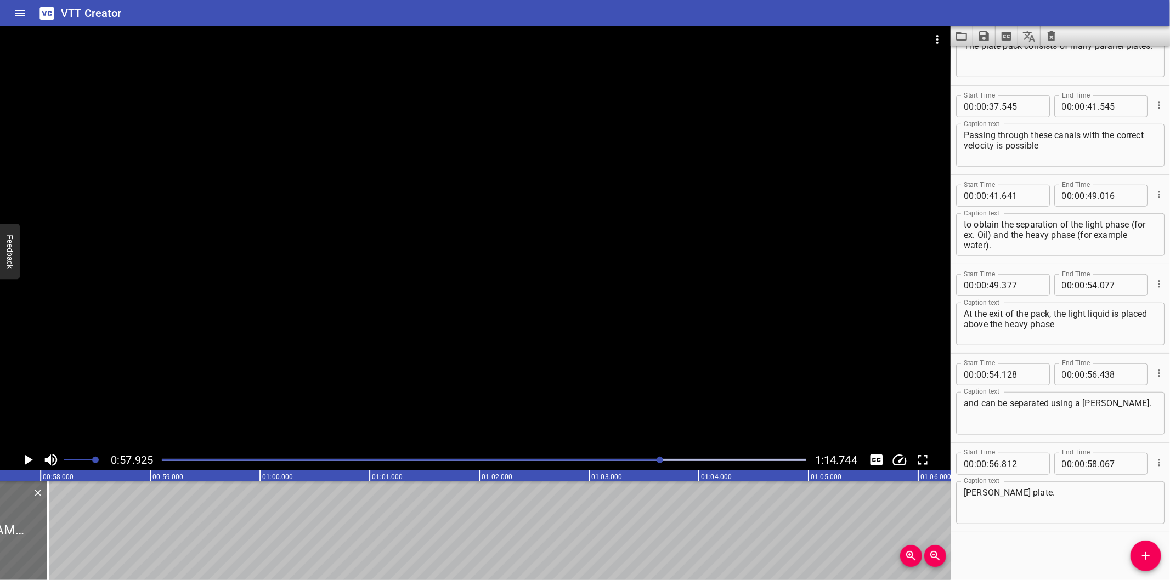
scroll to position [0, 6354]
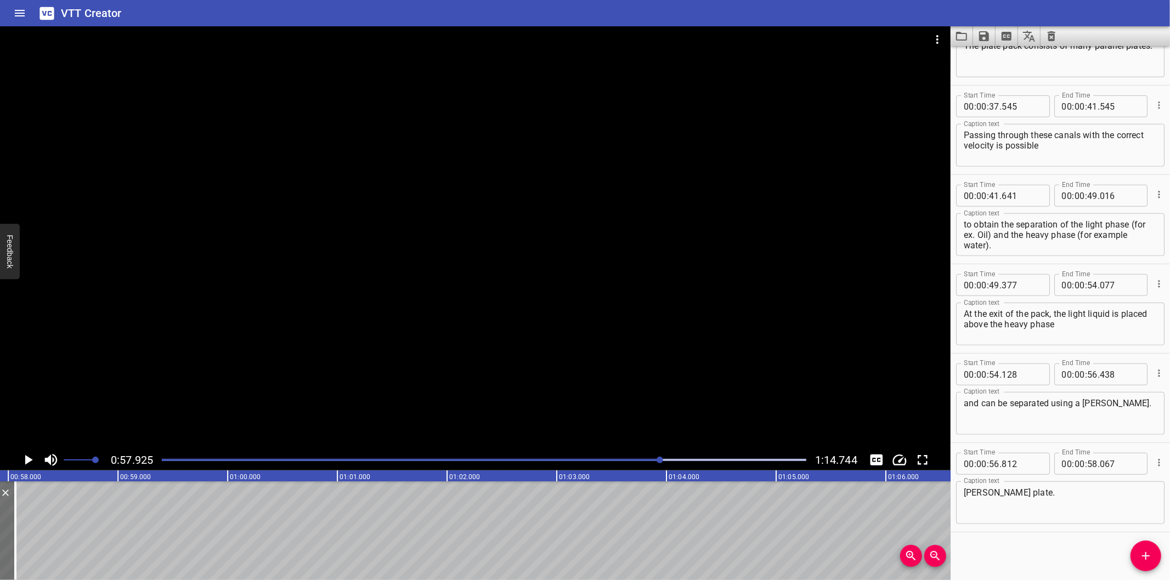
click at [361, 353] on div at bounding box center [475, 237] width 950 height 423
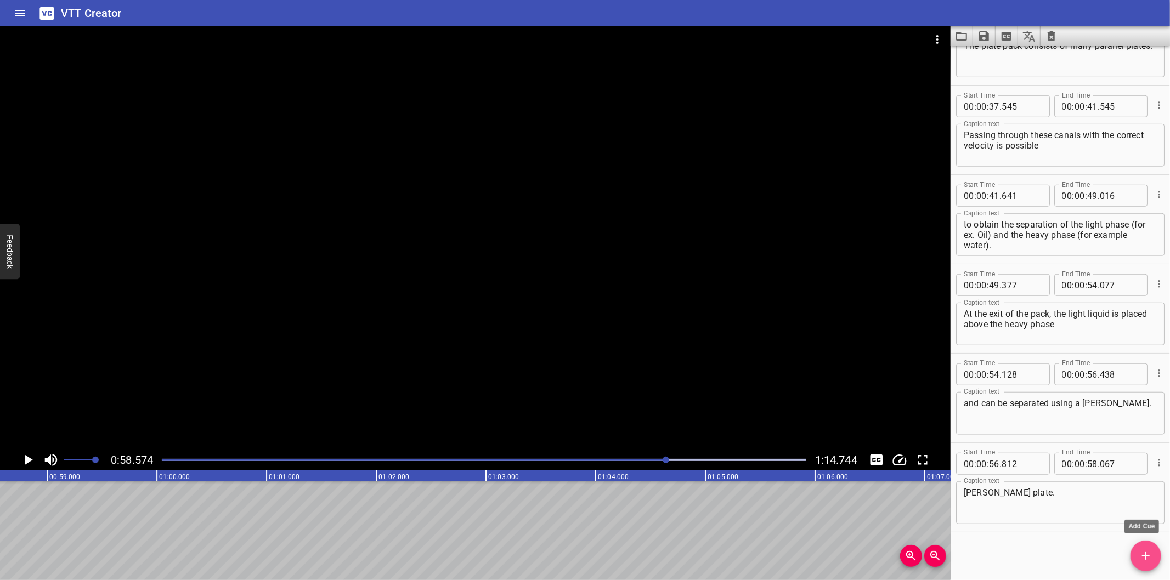
drag, startPoint x: 1146, startPoint y: 561, endPoint x: 1086, endPoint y: 578, distance: 62.7
click at [1146, 560] on icon "Add Cue" at bounding box center [1145, 556] width 13 height 13
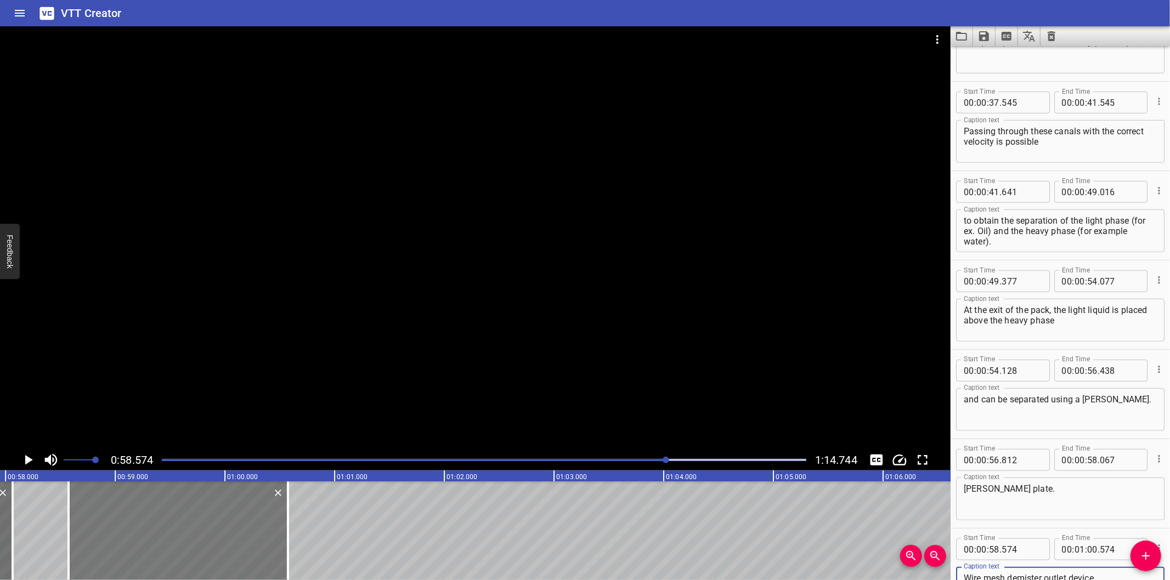
scroll to position [0, 6303]
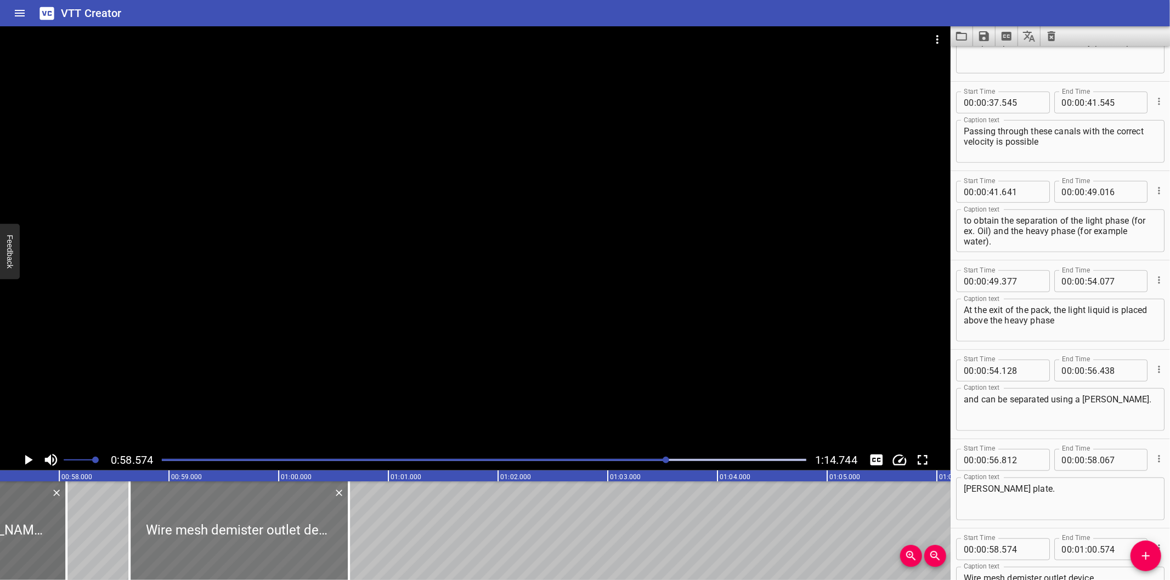
drag, startPoint x: 256, startPoint y: 552, endPoint x: 263, endPoint y: 556, distance: 8.4
click at [263, 556] on div at bounding box center [238, 531] width 219 height 99
click at [261, 557] on div at bounding box center [236, 531] width 219 height 99
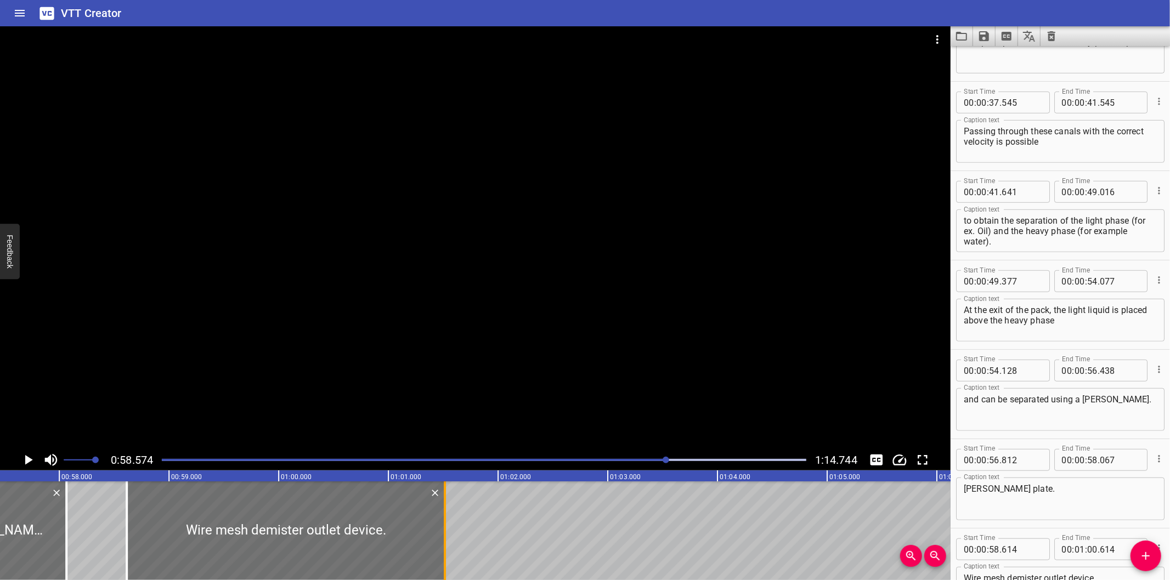
drag, startPoint x: 348, startPoint y: 551, endPoint x: 446, endPoint y: 546, distance: 98.8
click at [446, 546] on div at bounding box center [444, 531] width 11 height 99
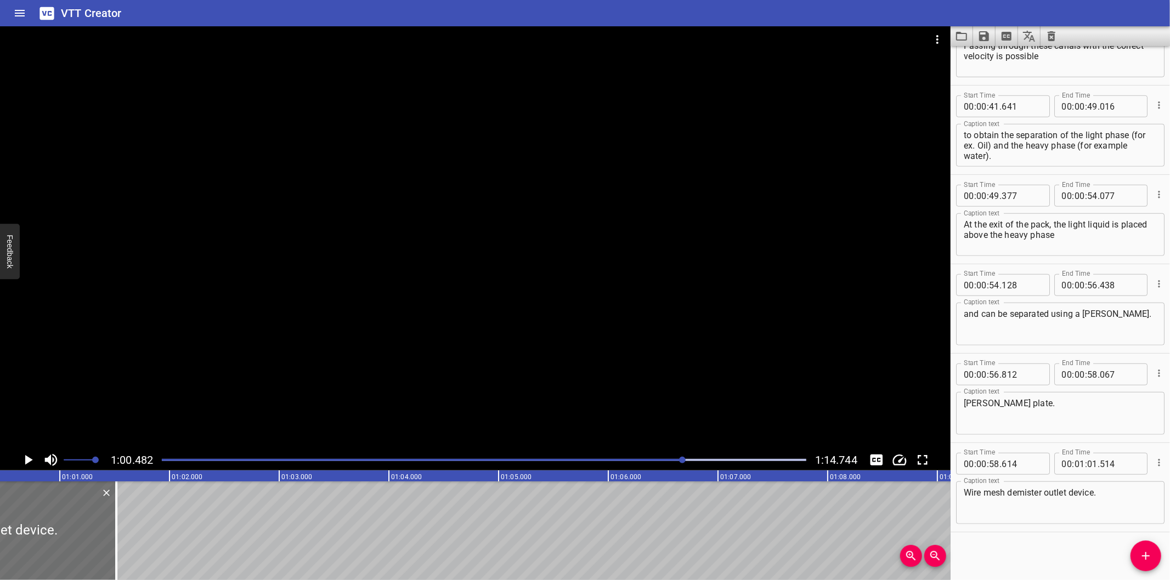
scroll to position [0, 6634]
click at [1145, 549] on button "Add Cue" at bounding box center [1145, 556] width 31 height 31
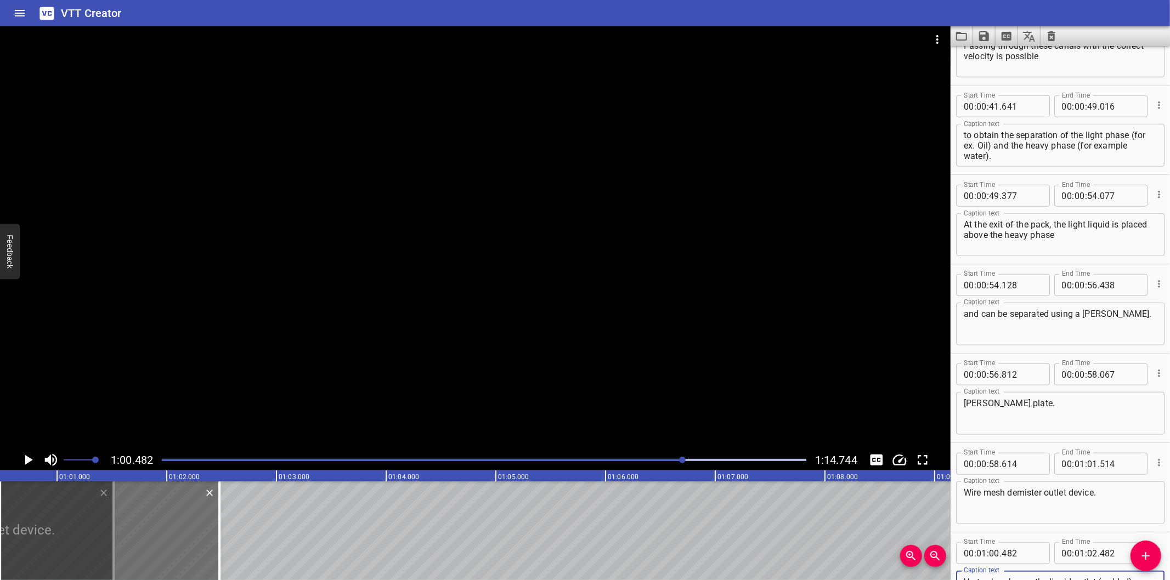
scroll to position [683, 0]
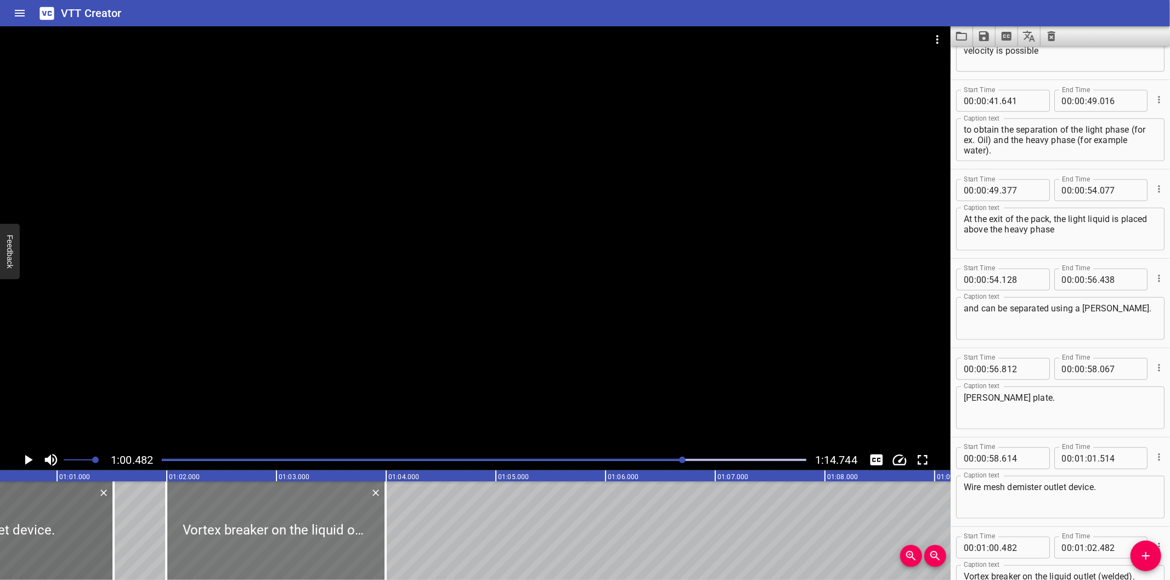
drag, startPoint x: 156, startPoint y: 524, endPoint x: 322, endPoint y: 547, distance: 167.8
click at [322, 547] on div at bounding box center [275, 531] width 219 height 99
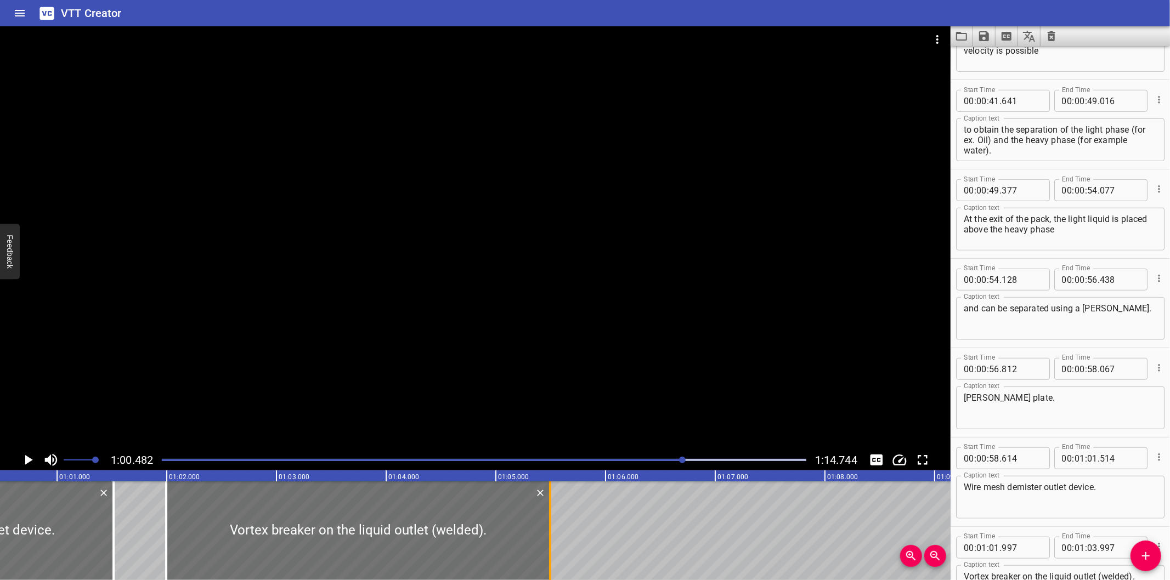
drag, startPoint x: 388, startPoint y: 555, endPoint x: 553, endPoint y: 544, distance: 165.4
click at [553, 544] on div at bounding box center [550, 531] width 11 height 99
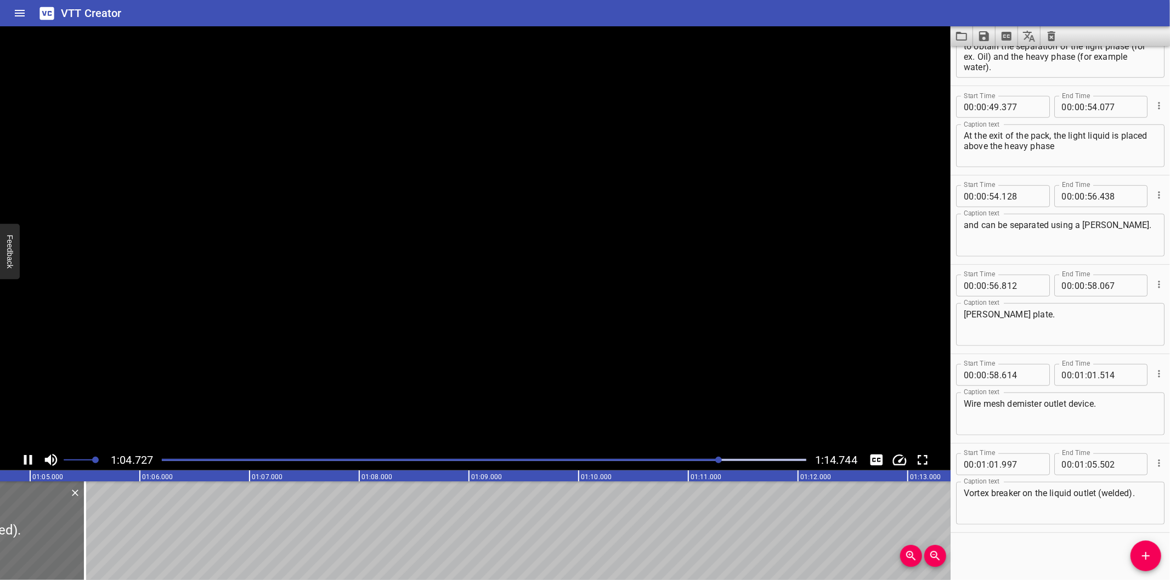
scroll to position [0, 7130]
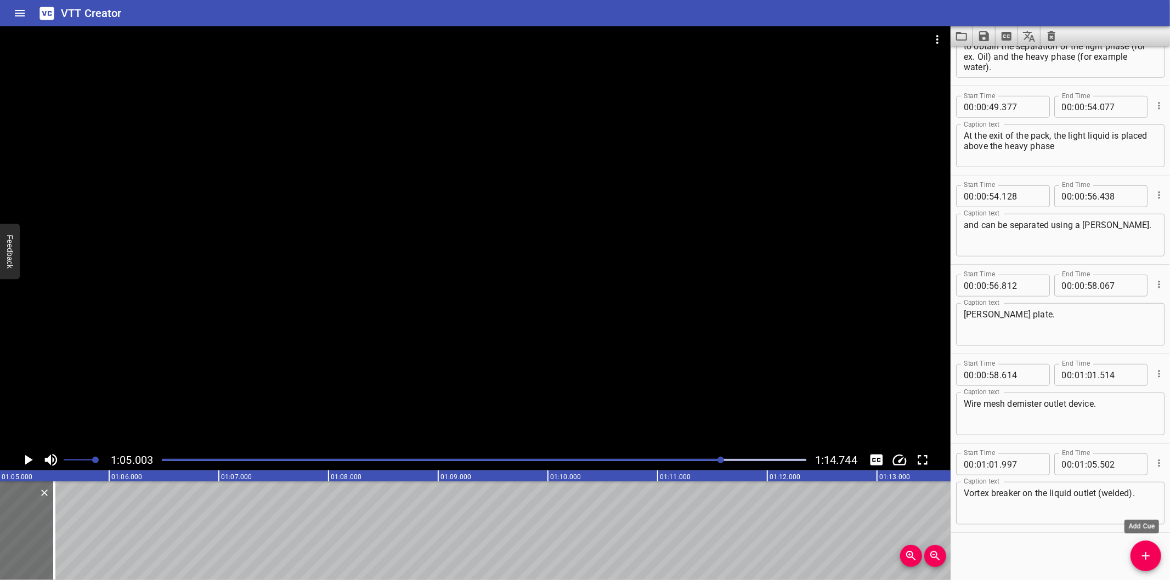
click at [1144, 550] on icon "Add Cue" at bounding box center [1145, 556] width 13 height 13
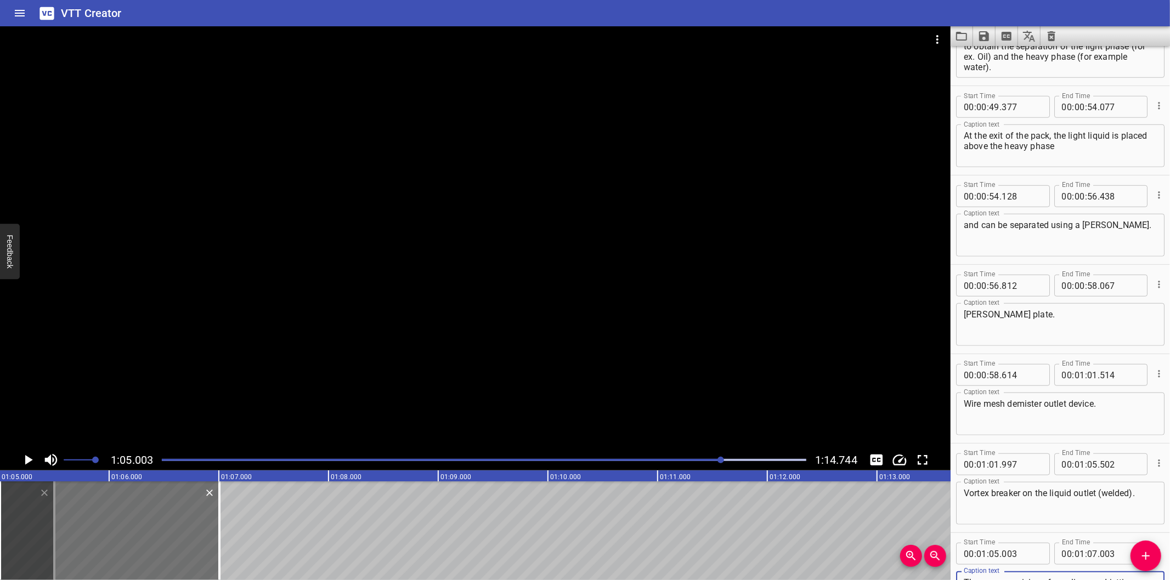
scroll to position [773, 0]
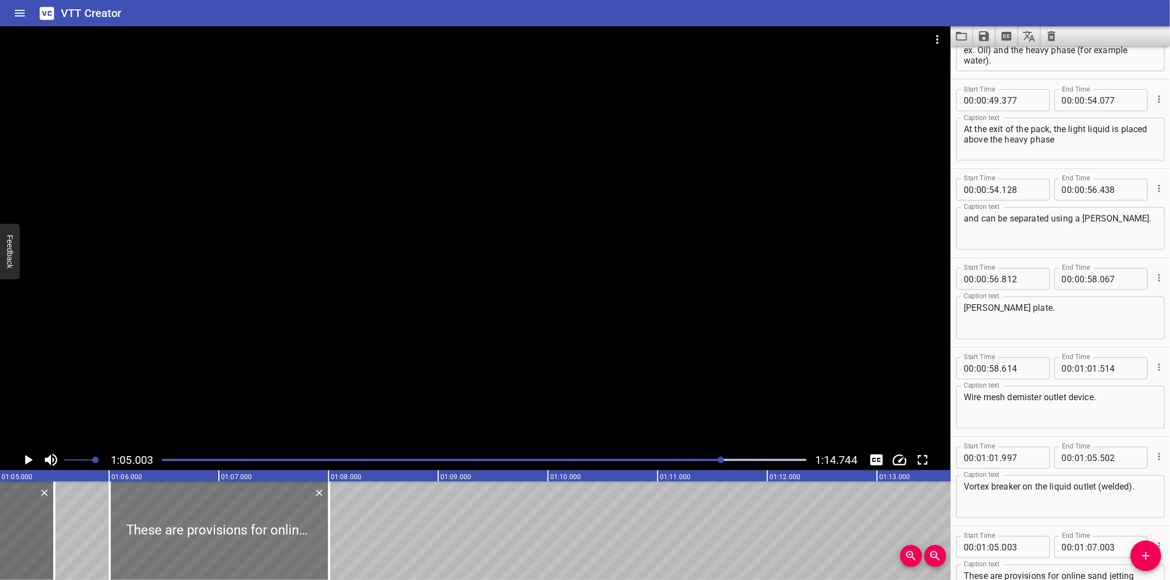
drag, startPoint x: 46, startPoint y: 511, endPoint x: 155, endPoint y: 532, distance: 111.1
click at [155, 532] on div at bounding box center [219, 531] width 219 height 99
drag, startPoint x: 347, startPoint y: 544, endPoint x: 591, endPoint y: 533, distance: 244.8
click at [373, 533] on div at bounding box center [367, 531] width 11 height 99
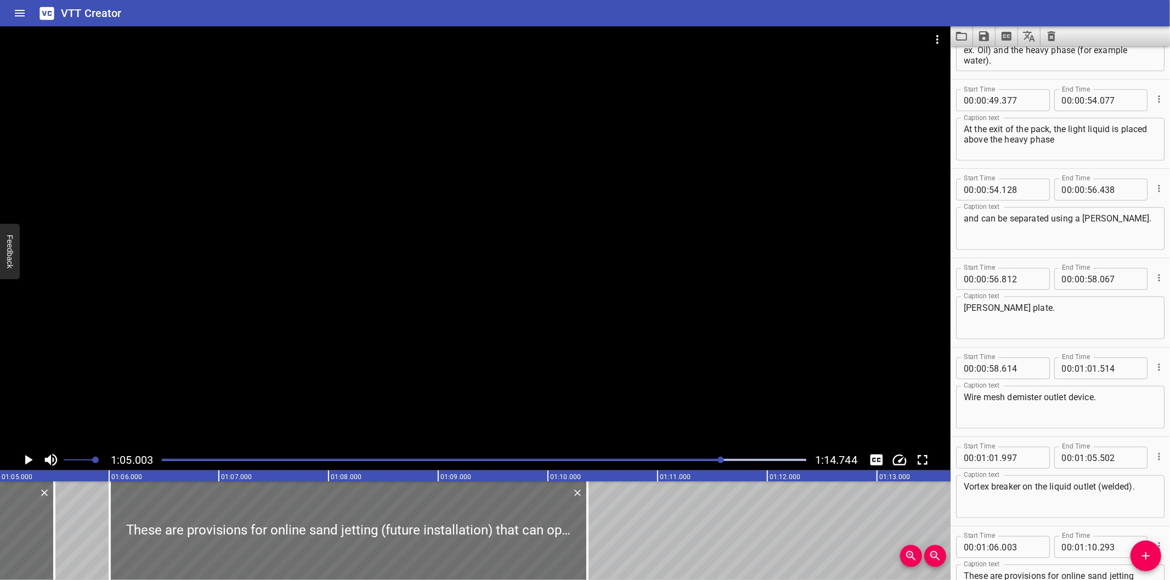
drag, startPoint x: 591, startPoint y: 533, endPoint x: 602, endPoint y: 530, distance: 10.9
click at [593, 533] on div at bounding box center [587, 531] width 11 height 99
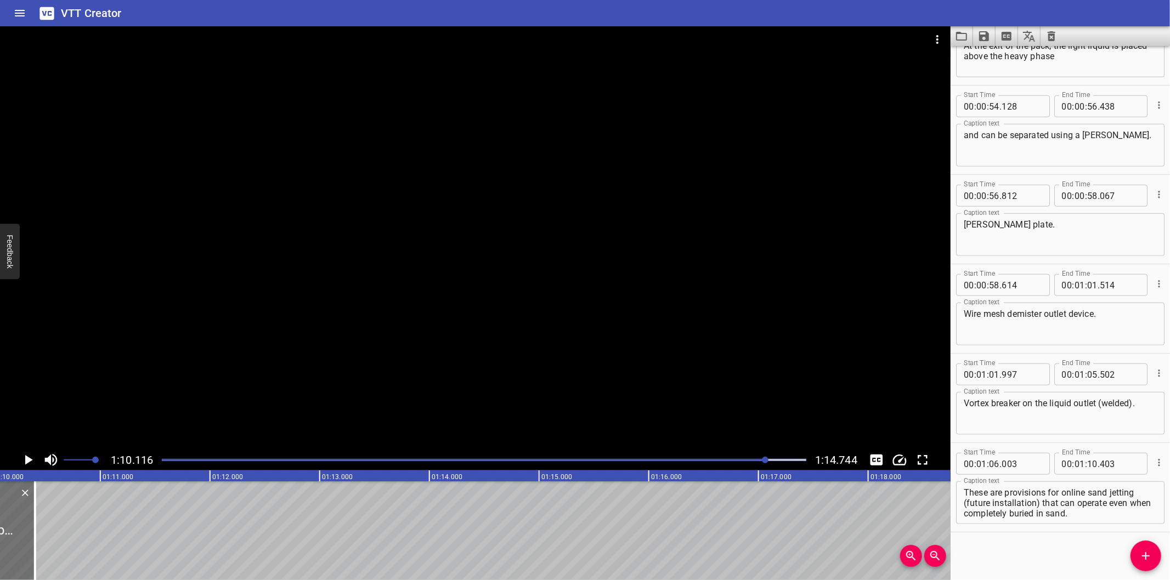
scroll to position [0, 7691]
drag, startPoint x: 32, startPoint y: 548, endPoint x: 50, endPoint y: 549, distance: 18.7
click at [50, 549] on div at bounding box center [50, 531] width 2 height 99
drag, startPoint x: 1042, startPoint y: 503, endPoint x: 1134, endPoint y: 533, distance: 96.9
click at [1134, 533] on div "Start Time 00 : 00 : 00 . 000 Start Time End Time 00 : 00 : 02 . 685 End Time C…" at bounding box center [1059, 313] width 219 height 534
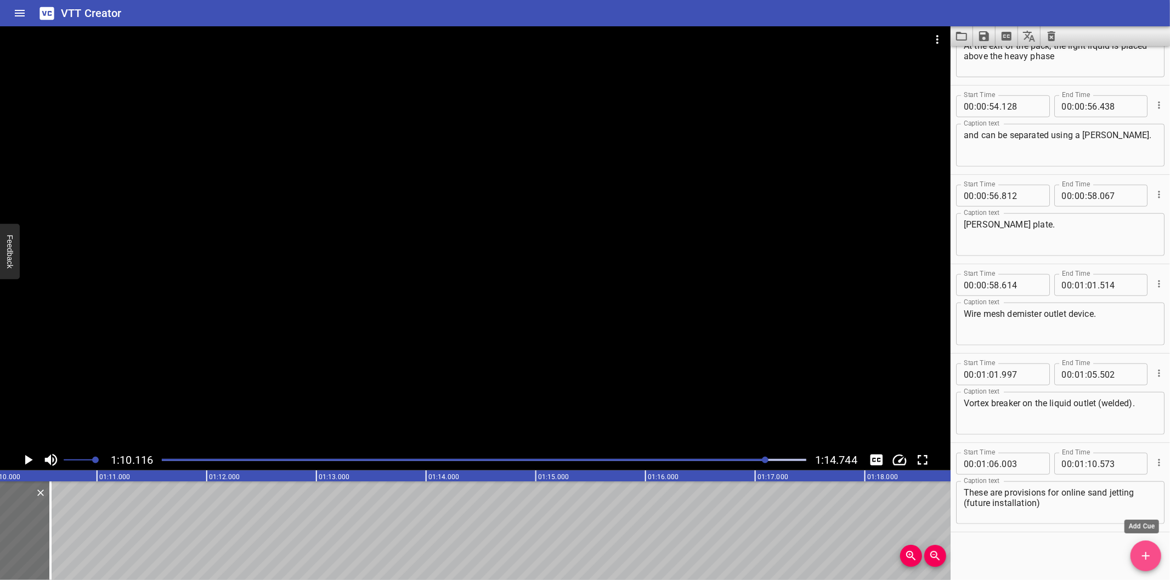
click at [1147, 550] on icon "Add Cue" at bounding box center [1145, 556] width 13 height 13
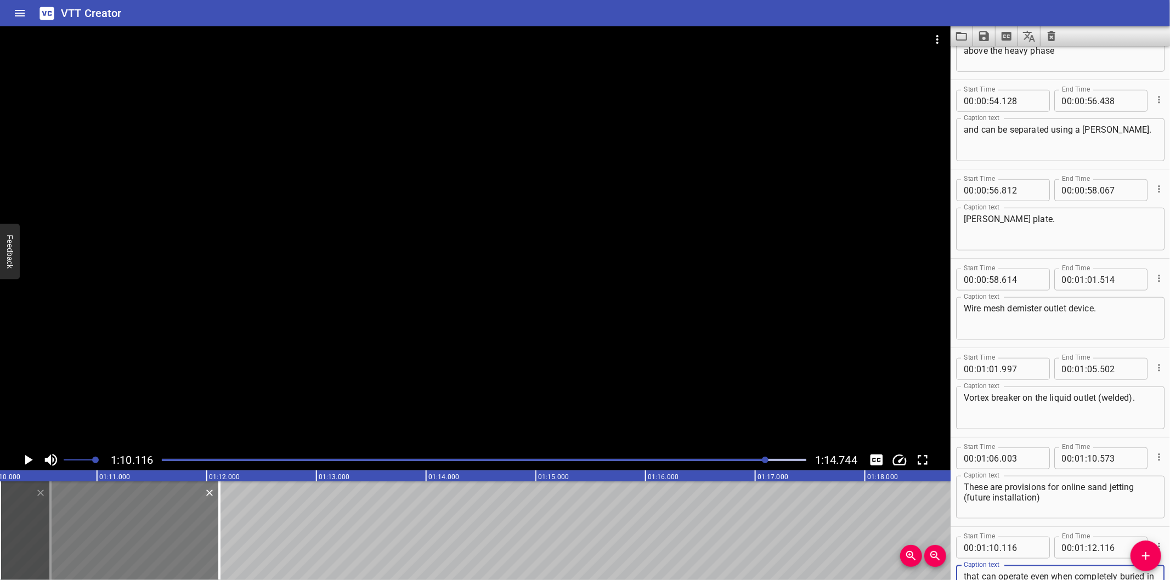
scroll to position [873, 0]
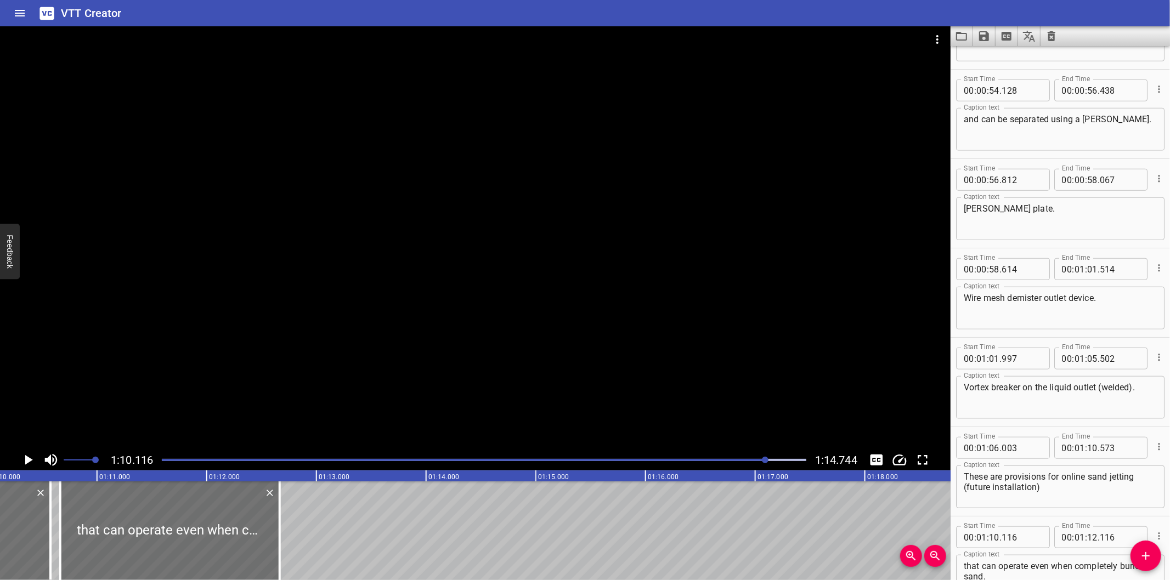
drag, startPoint x: 183, startPoint y: 551, endPoint x: 287, endPoint y: 550, distance: 104.2
click at [242, 551] on div at bounding box center [169, 531] width 219 height 99
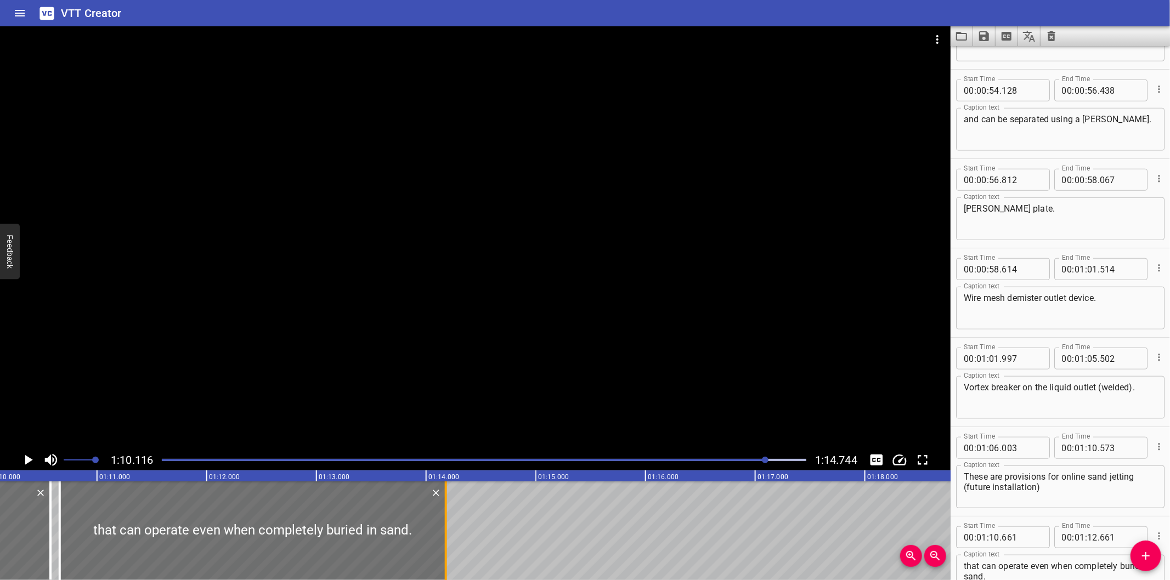
drag, startPoint x: 279, startPoint y: 552, endPoint x: 442, endPoint y: 550, distance: 163.4
click at [445, 550] on div at bounding box center [446, 531] width 2 height 99
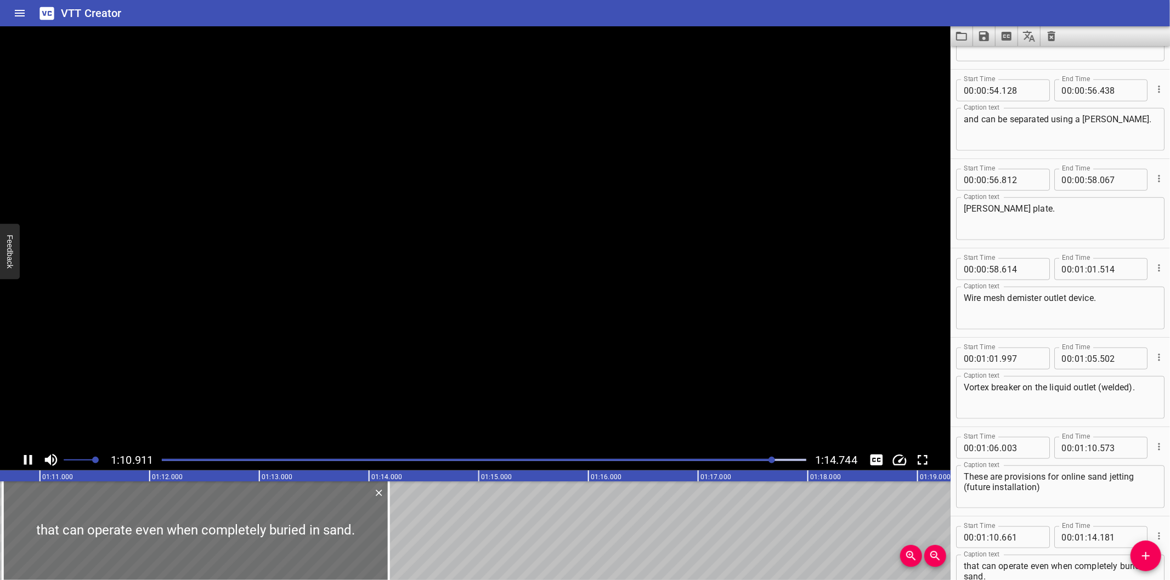
scroll to position [946, 0]
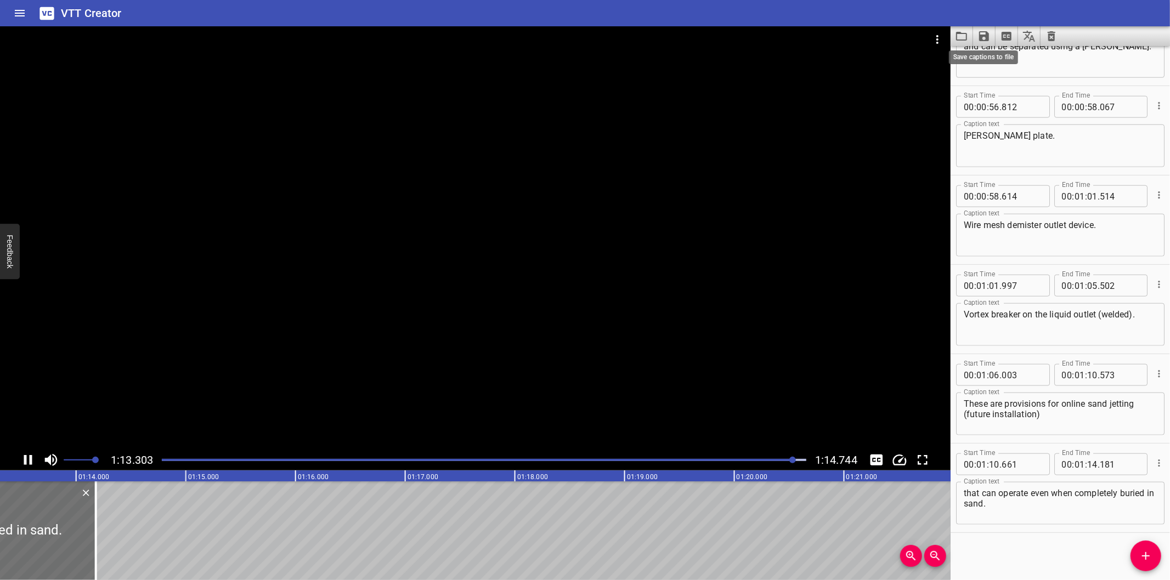
click at [979, 35] on icon "Save captions to file" at bounding box center [984, 36] width 10 height 10
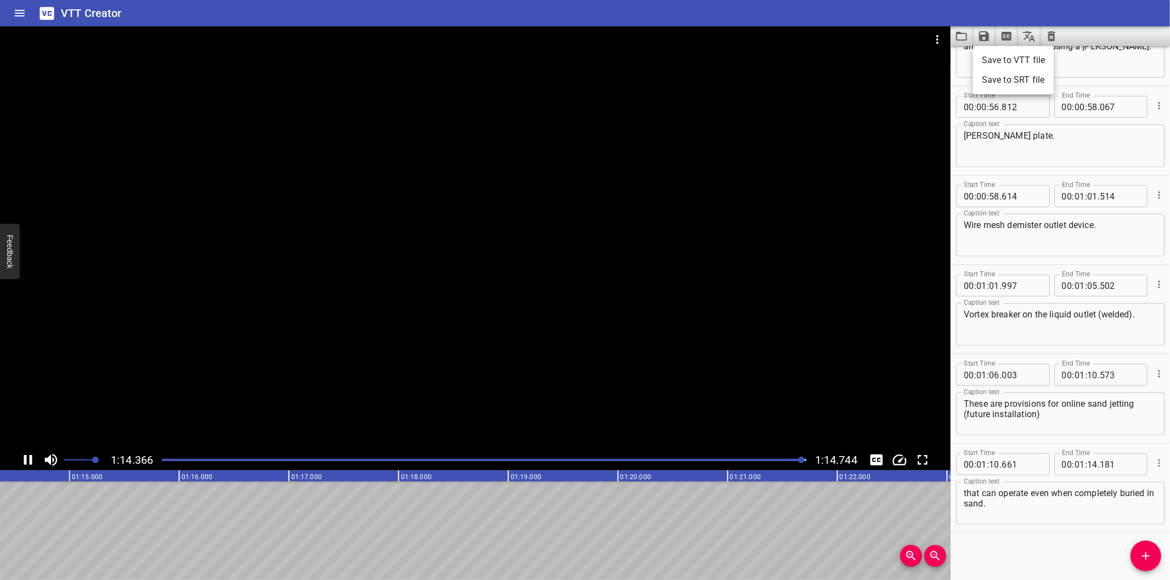
click at [1008, 63] on li "Save to VTT file" at bounding box center [1013, 60] width 81 height 20
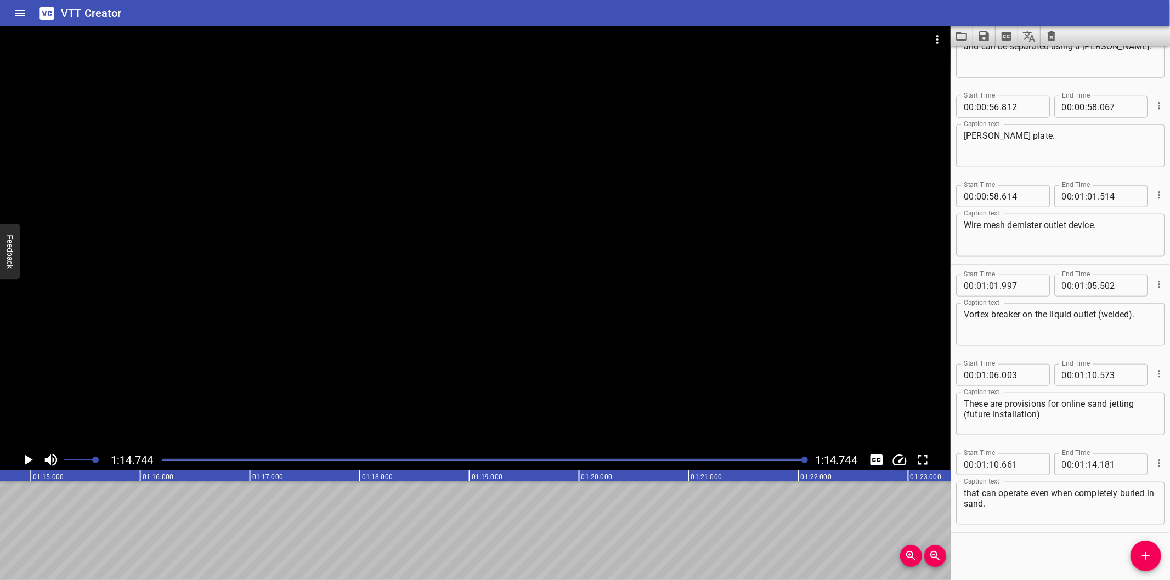
scroll to position [0, 8198]
click at [992, 565] on div "Start Time 00 : 00 : 00 . 000 Start Time End Time 00 : 00 : 02 . 685 End Time C…" at bounding box center [1059, 313] width 219 height 534
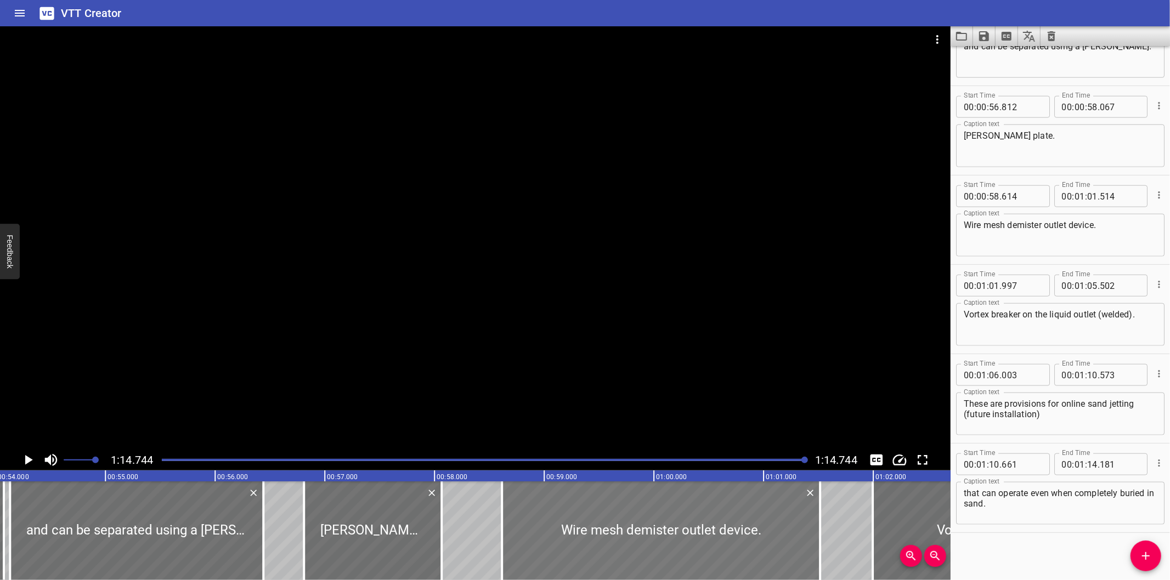
scroll to position [0, 5924]
